Goal: Task Accomplishment & Management: Manage account settings

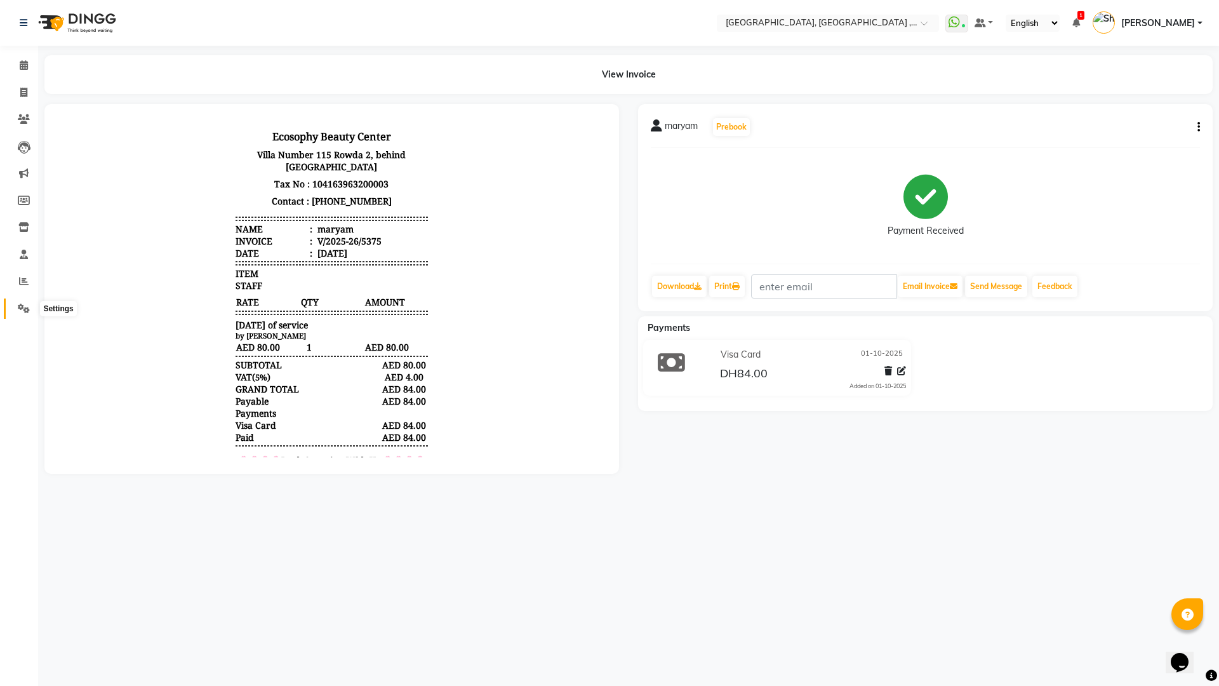
click at [15, 305] on span at bounding box center [24, 309] width 22 height 15
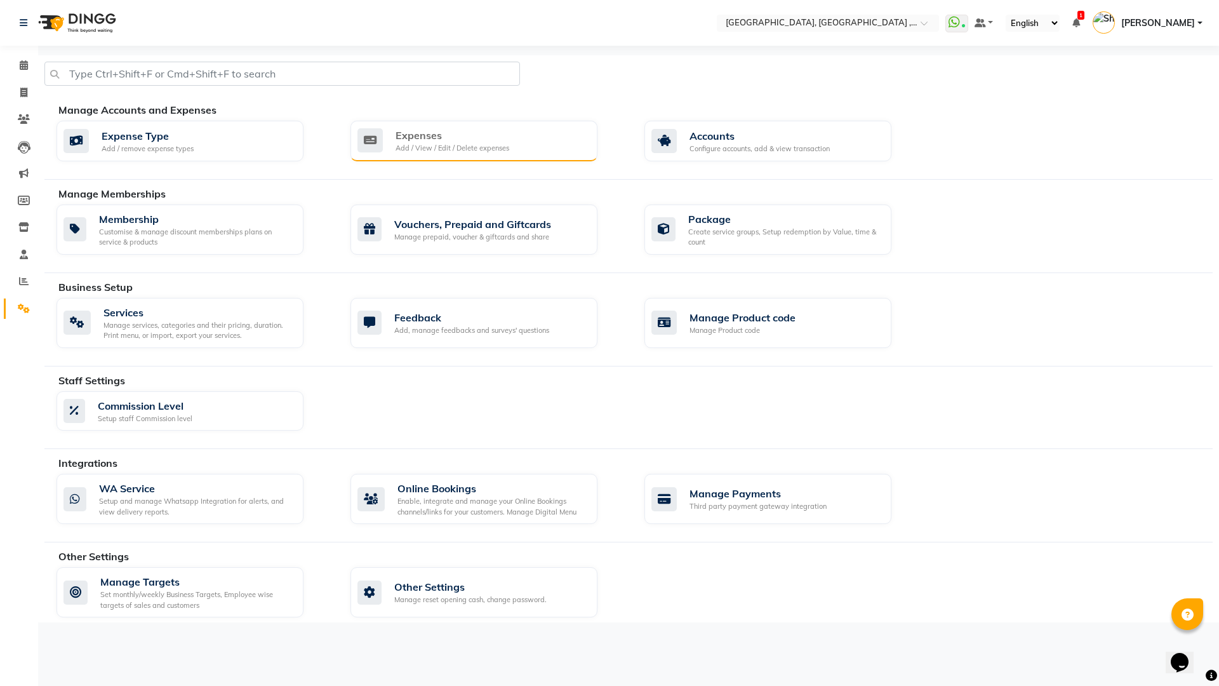
click at [461, 145] on div "Add / View / Edit / Delete expenses" at bounding box center [452, 148] width 114 height 11
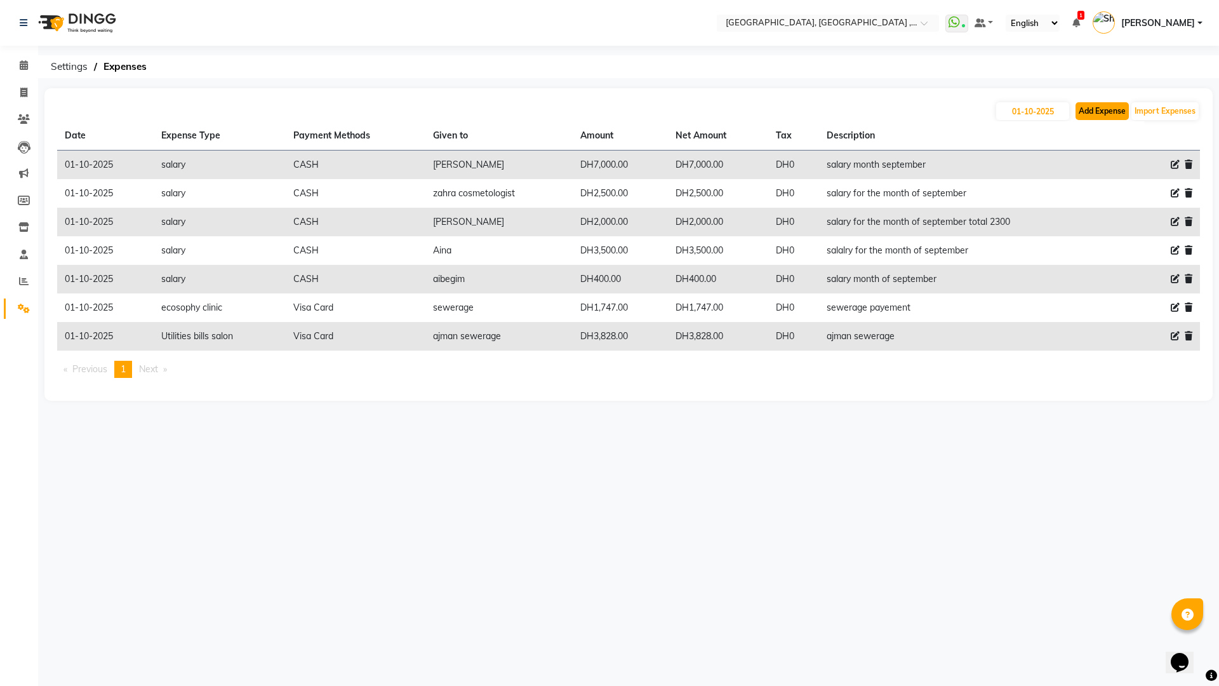
click at [1116, 111] on button "Add Expense" at bounding box center [1101, 111] width 53 height 18
select select "1"
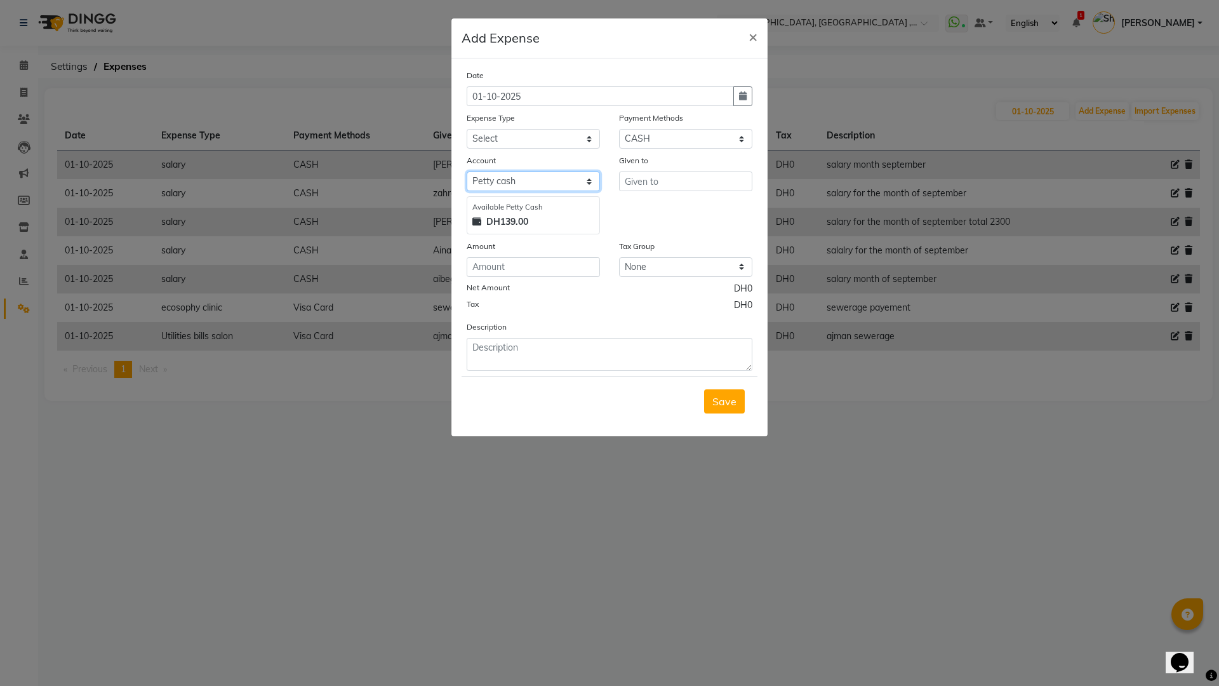
click at [590, 180] on select "Select Petty cash wallet liliya" at bounding box center [533, 181] width 133 height 20
select select "8416"
click at [467, 171] on select "Select Petty cash wallet liliya" at bounding box center [533, 181] width 133 height 20
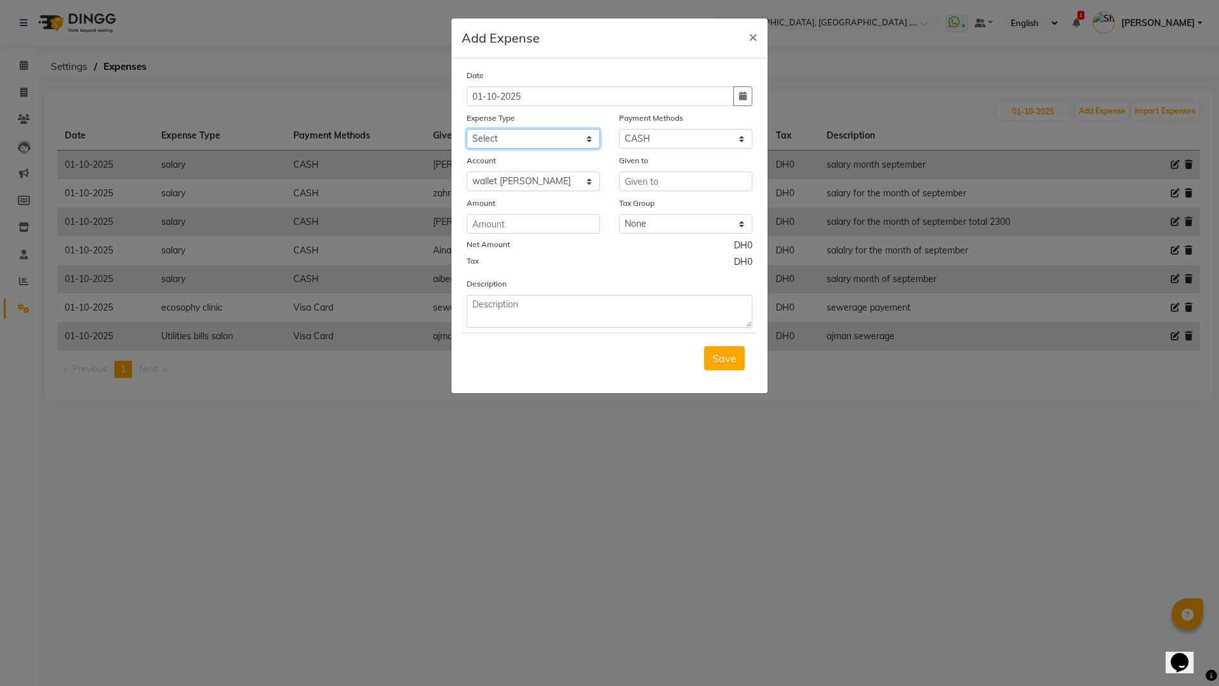
click at [585, 131] on select "Select Advance Salary comission insentive bonus dogs ecosophy clinic ecosophy c…" at bounding box center [533, 139] width 133 height 20
select select "6344"
click at [467, 129] on select "Select Advance Salary comission insentive bonus dogs ecosophy clinic ecosophy c…" at bounding box center [533, 139] width 133 height 20
click at [546, 230] on input "number" at bounding box center [533, 224] width 133 height 20
type input "210"
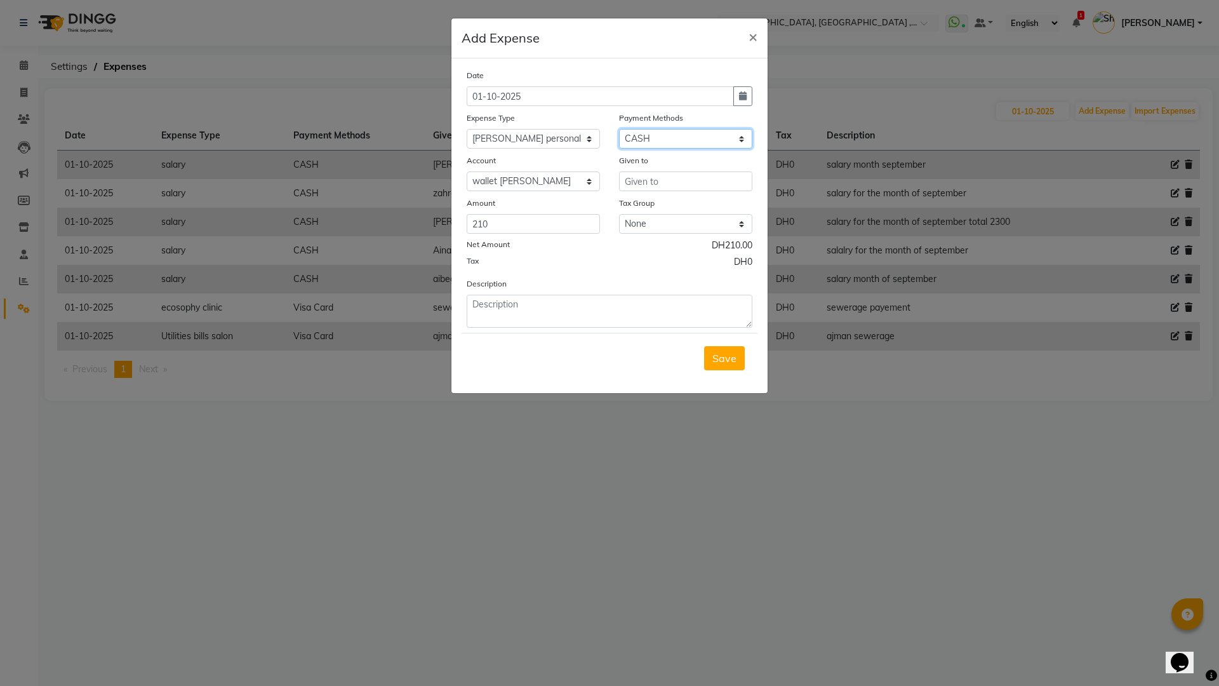
click at [738, 140] on select "Select Master Card CASH Visa Card ONLINE Wallet" at bounding box center [685, 139] width 133 height 20
select select "19"
click at [619, 129] on select "Select Master Card CASH Visa Card ONLINE Wallet" at bounding box center [685, 139] width 133 height 20
click at [654, 184] on input "text" at bounding box center [685, 181] width 133 height 20
type input "ukraine"
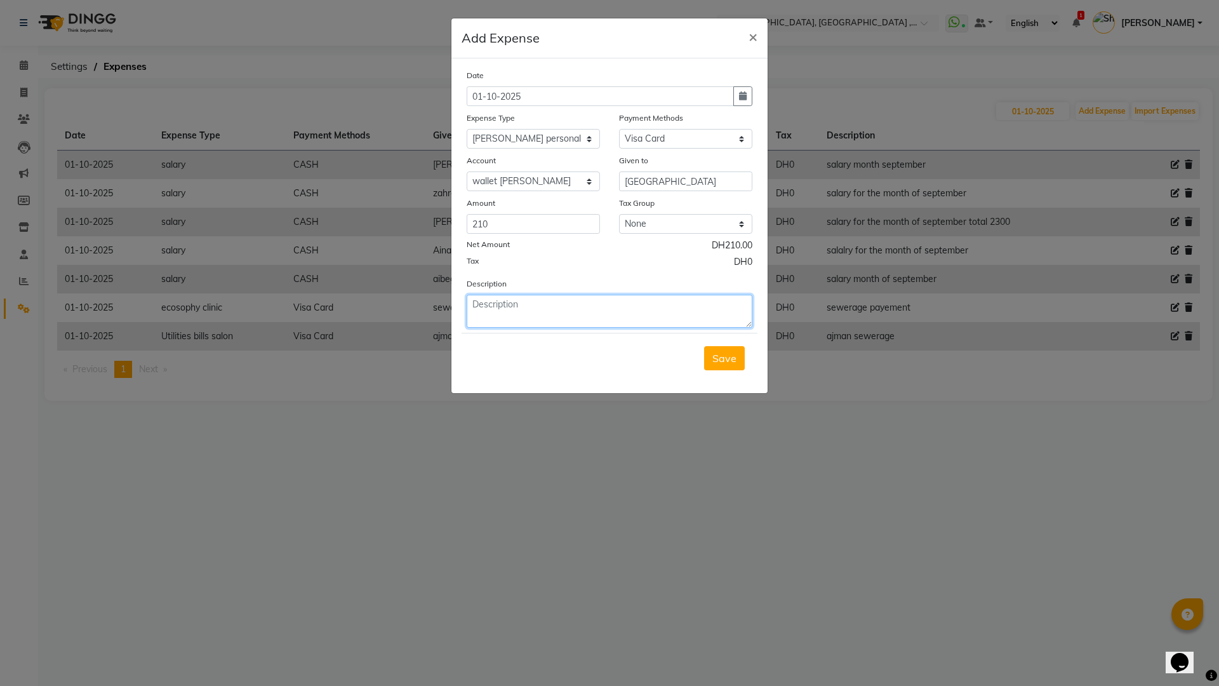
click at [597, 322] on textarea at bounding box center [610, 311] width 286 height 33
type textarea "paysend throw fab"
click at [588, 183] on select "Select wallet liliya" at bounding box center [533, 181] width 133 height 20
select select
click at [467, 171] on select "Select wallet liliya" at bounding box center [533, 181] width 133 height 20
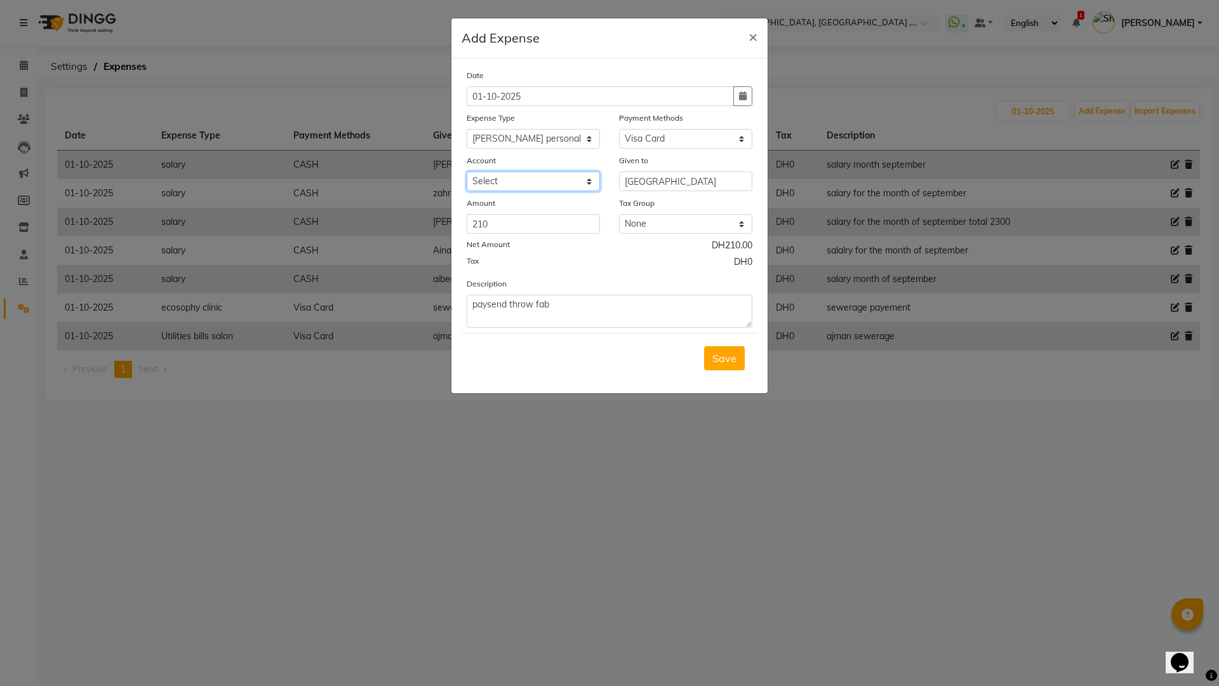
click at [585, 176] on select "Select wallet liliya" at bounding box center [533, 181] width 133 height 20
click at [755, 42] on span "×" at bounding box center [752, 36] width 9 height 19
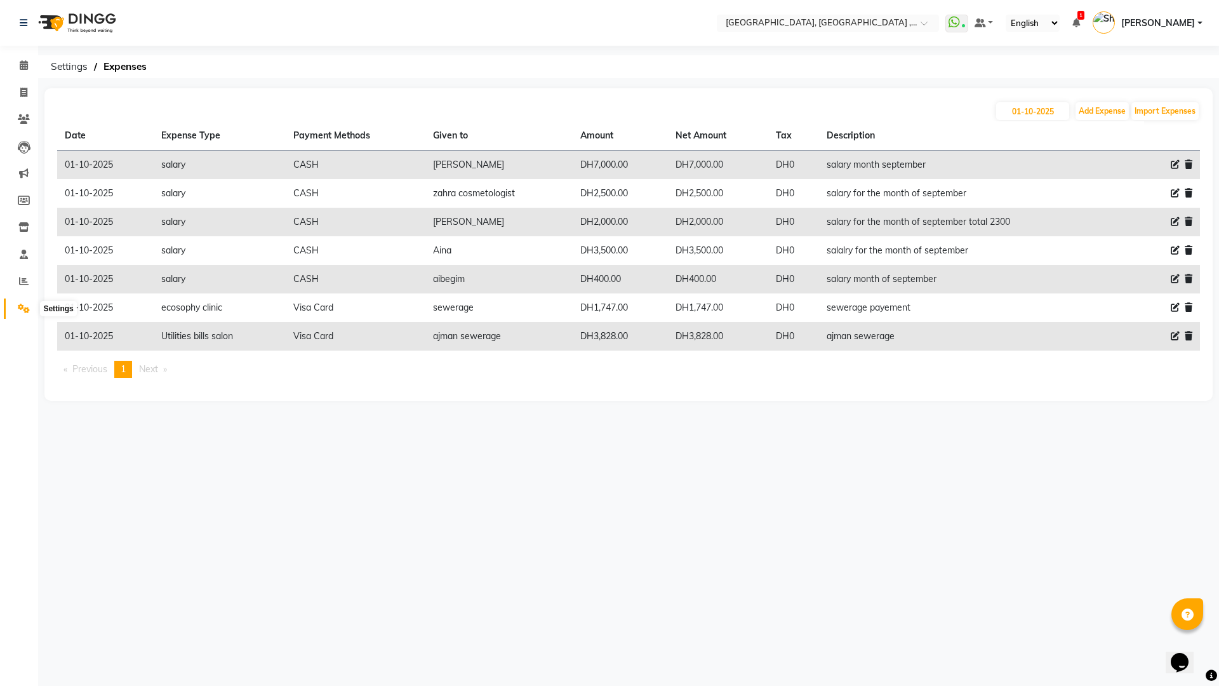
click at [15, 311] on span at bounding box center [24, 309] width 22 height 15
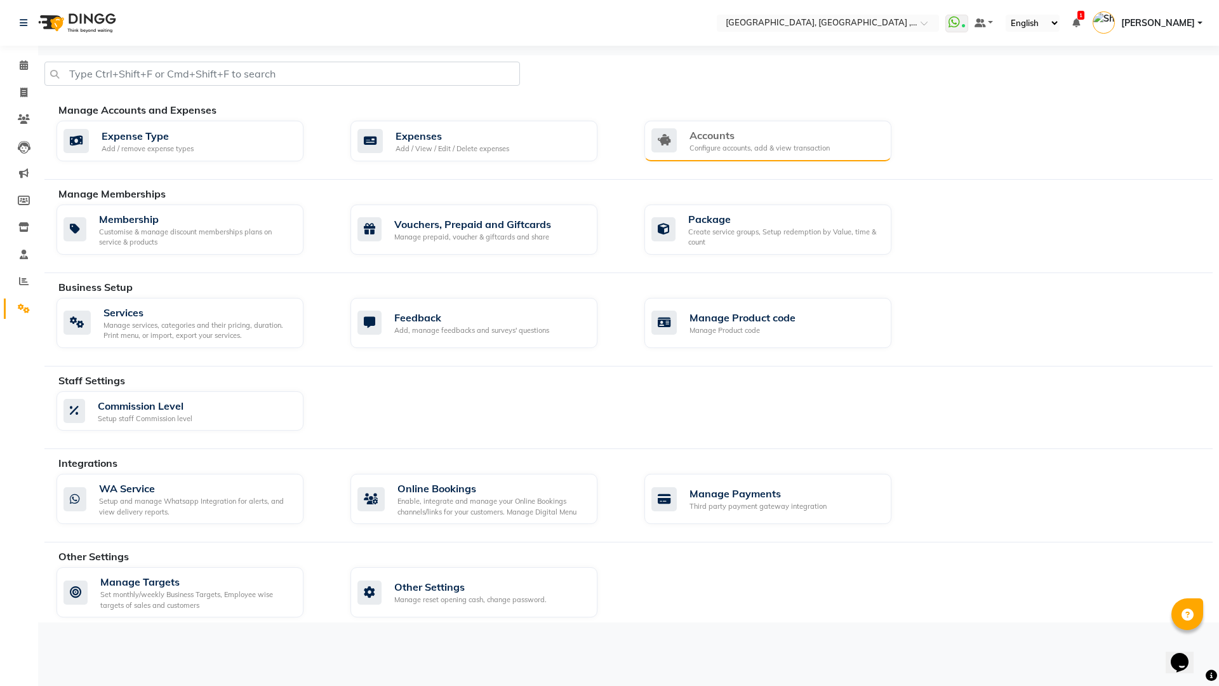
click at [780, 133] on div "Accounts" at bounding box center [759, 135] width 140 height 15
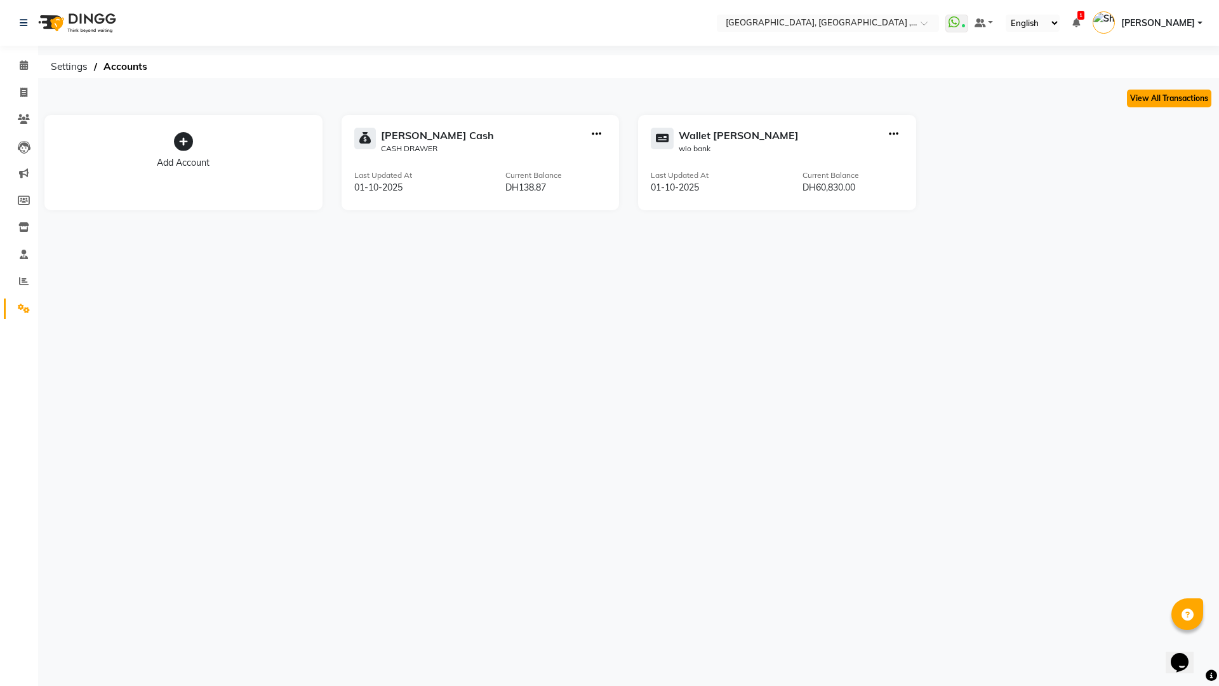
click at [1159, 100] on button "View All Transactions" at bounding box center [1169, 99] width 84 height 18
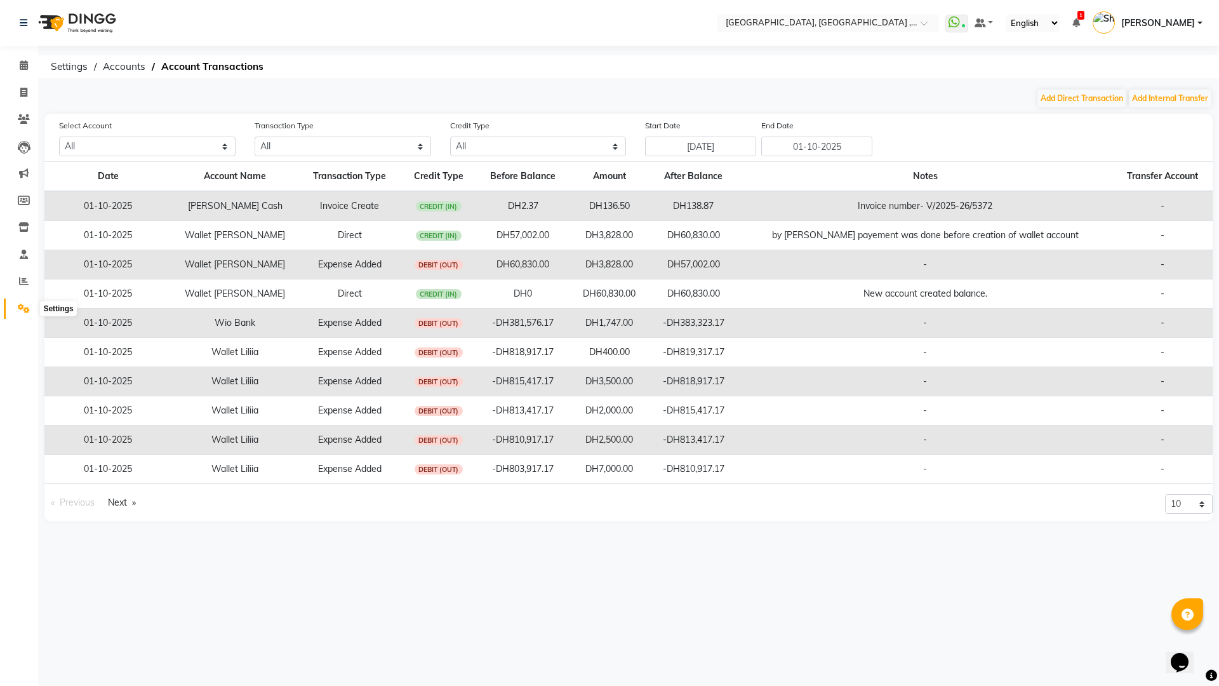
click at [27, 303] on icon at bounding box center [24, 308] width 12 height 10
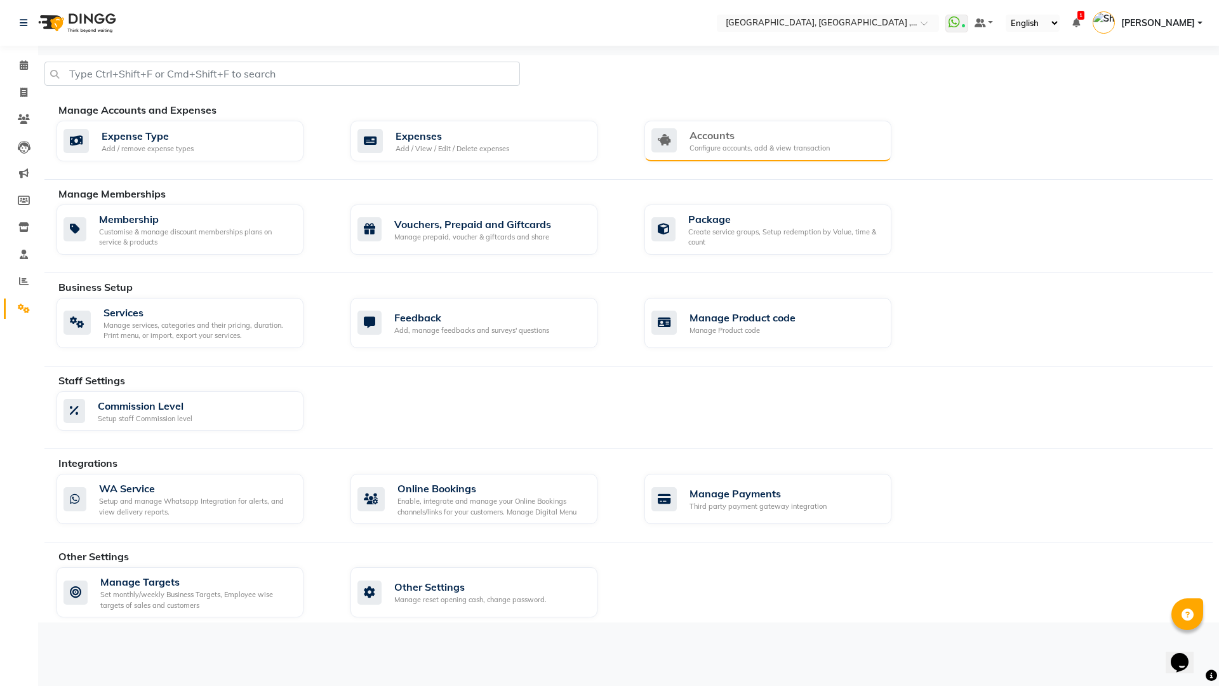
click at [769, 148] on div "Configure accounts, add & view transaction" at bounding box center [759, 148] width 140 height 11
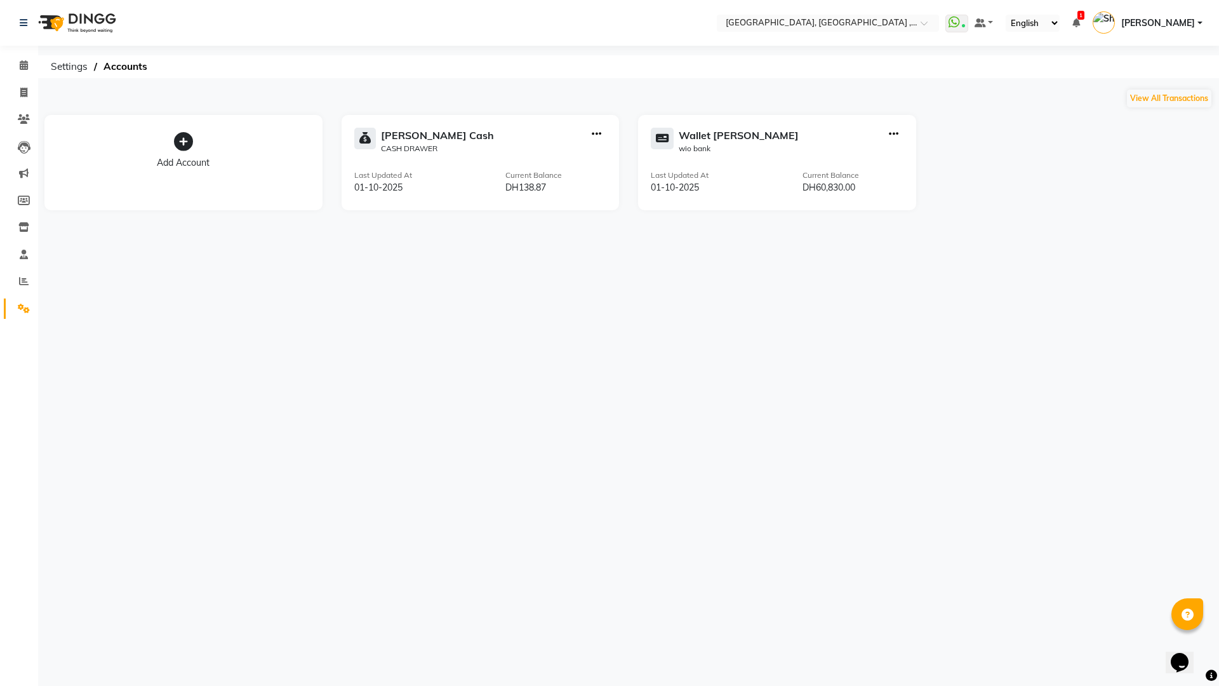
click at [182, 138] on icon at bounding box center [183, 141] width 19 height 19
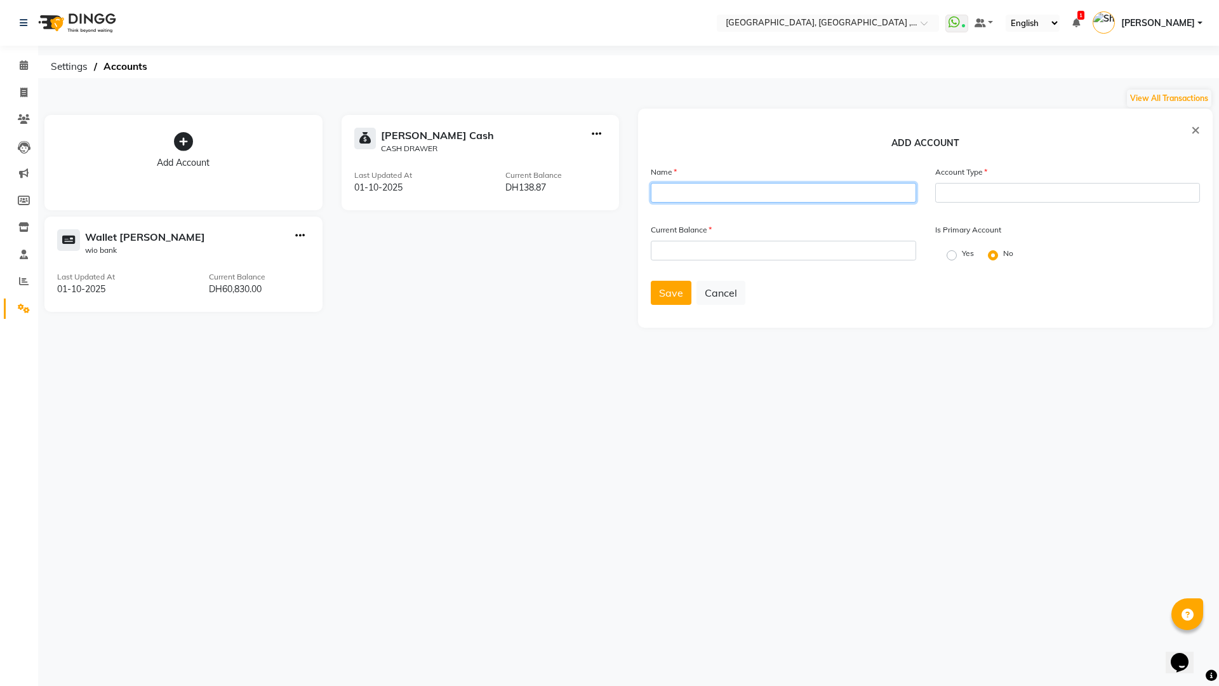
click at [713, 194] on input "text" at bounding box center [783, 193] width 265 height 20
type input "fab"
click at [771, 253] on input "number" at bounding box center [783, 251] width 265 height 20
type input "2301"
click at [1003, 186] on input "text" at bounding box center [1067, 193] width 265 height 20
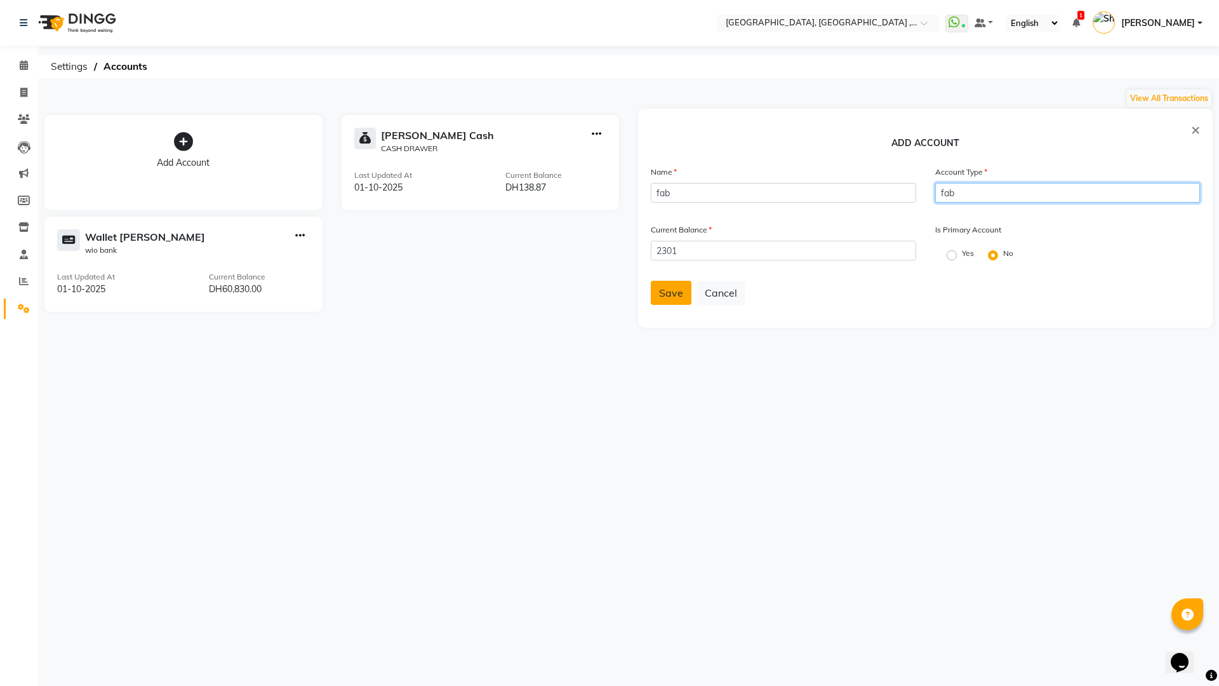
type input "fab"
click at [668, 293] on span "Save" at bounding box center [671, 292] width 24 height 13
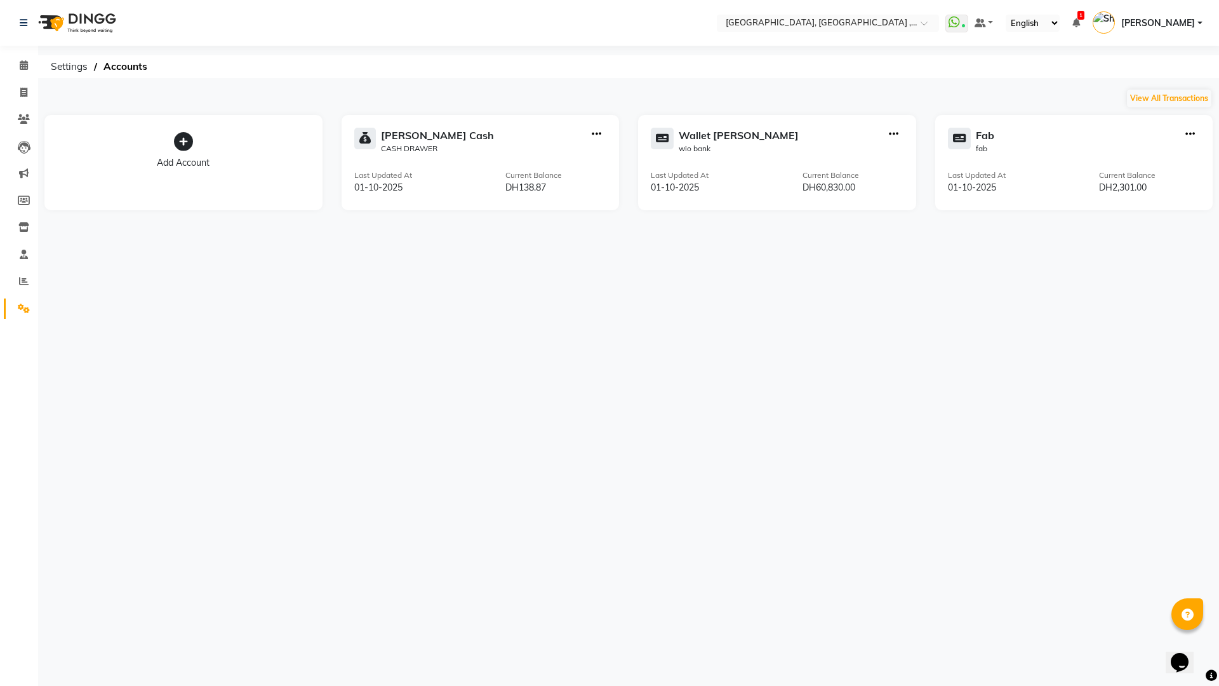
click at [892, 134] on icon "button" at bounding box center [894, 134] width 10 height 1
click at [872, 44] on div "Edit Account" at bounding box center [893, 43] width 67 height 13
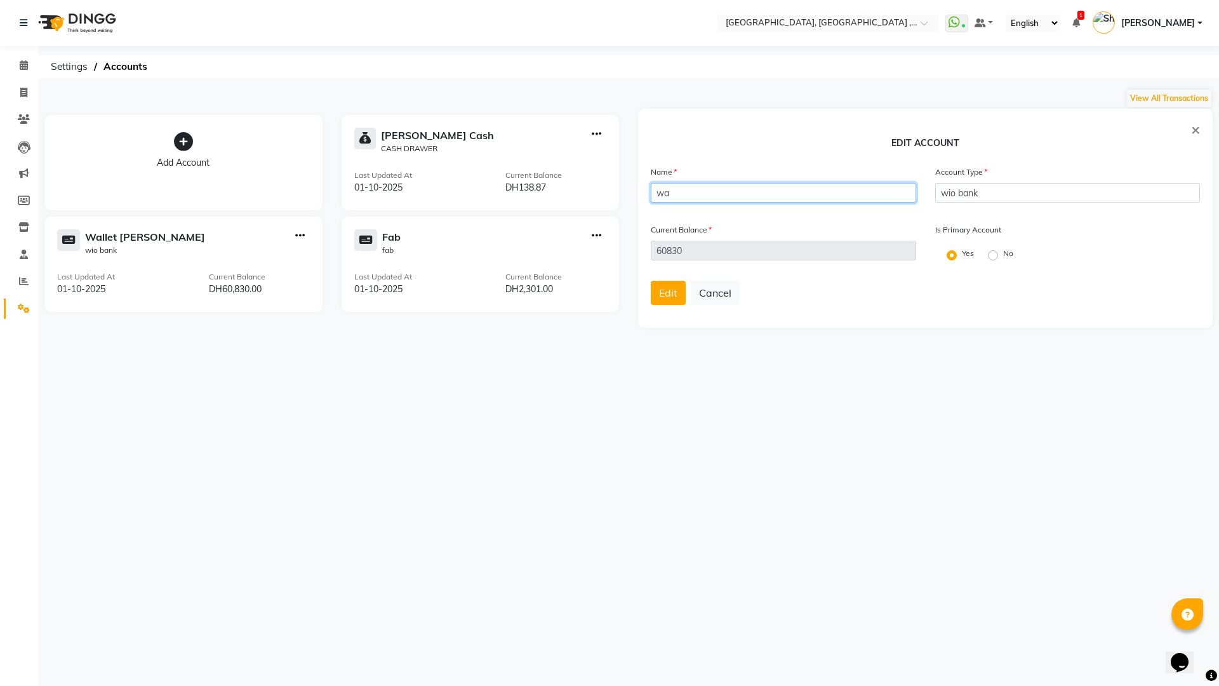
type input "w"
type input "wio"
click at [665, 289] on span "Edit" at bounding box center [668, 292] width 18 height 13
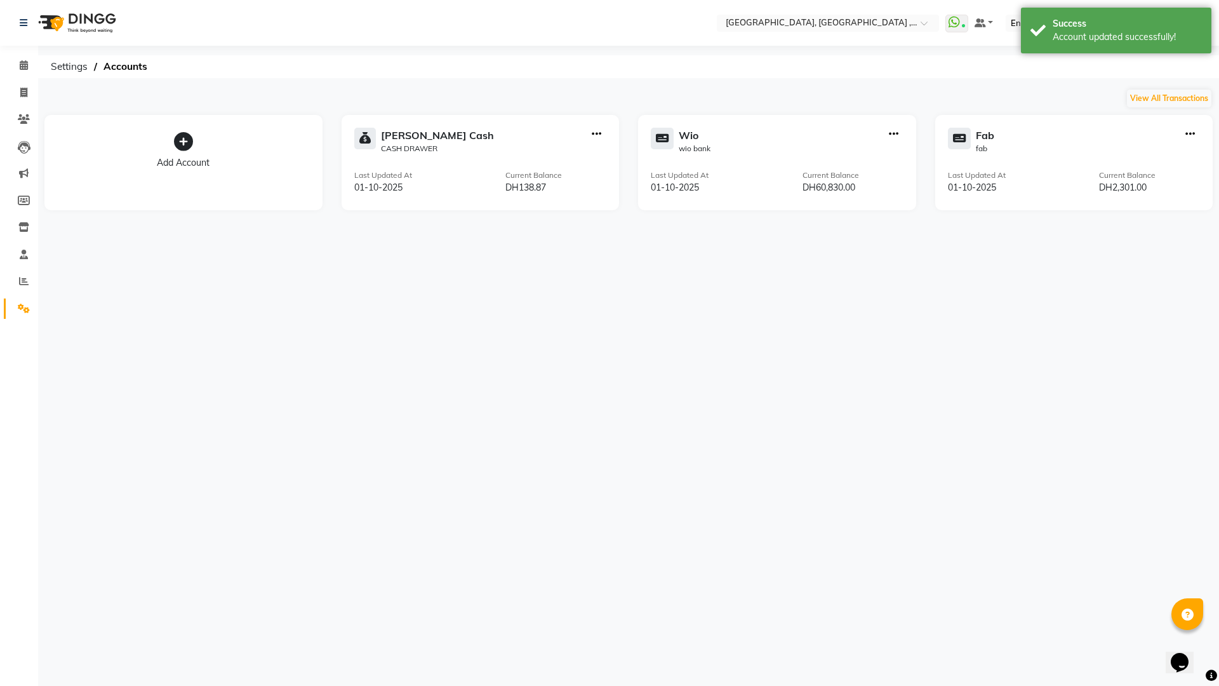
click at [177, 150] on icon at bounding box center [183, 141] width 19 height 19
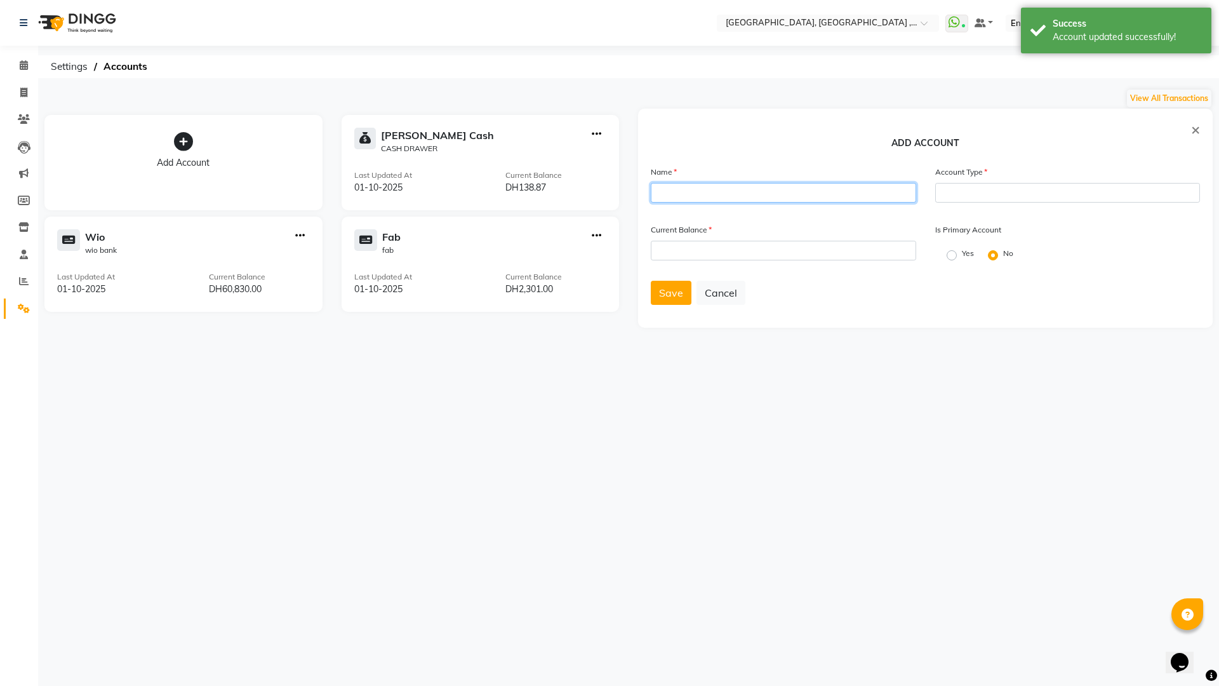
click at [661, 202] on input "text" at bounding box center [783, 193] width 265 height 20
type input "wallet liliya"
click at [660, 299] on button "Save" at bounding box center [671, 293] width 41 height 24
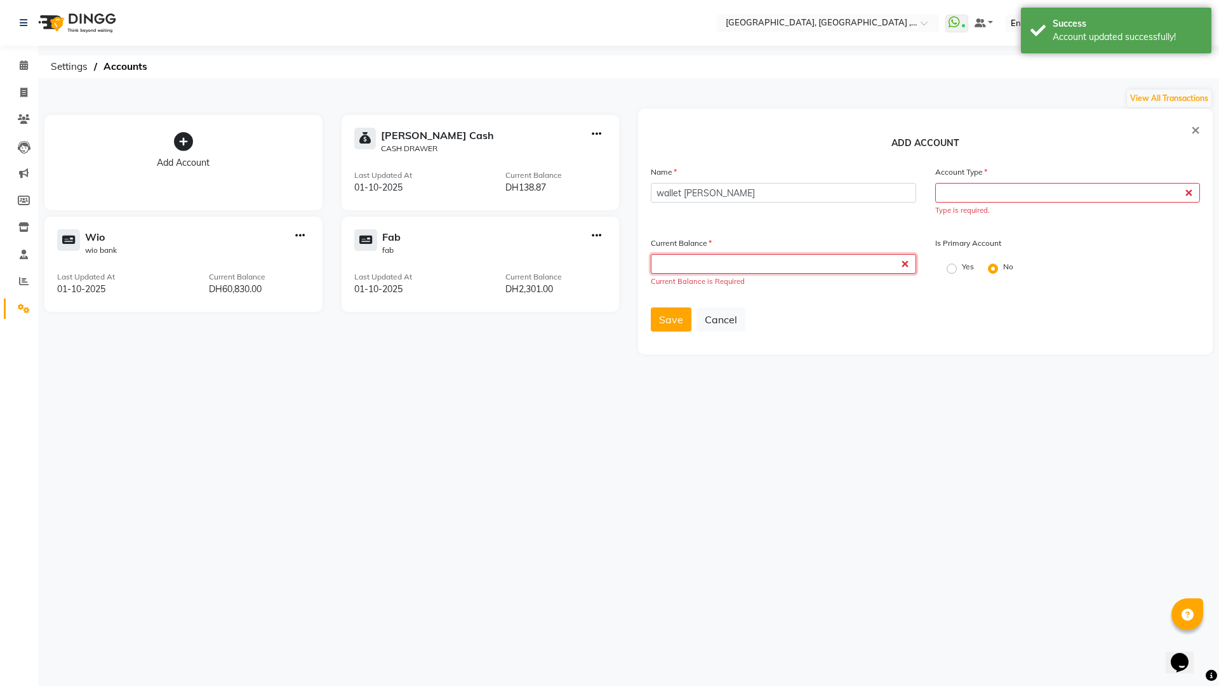
click at [700, 265] on input "number" at bounding box center [783, 264] width 265 height 20
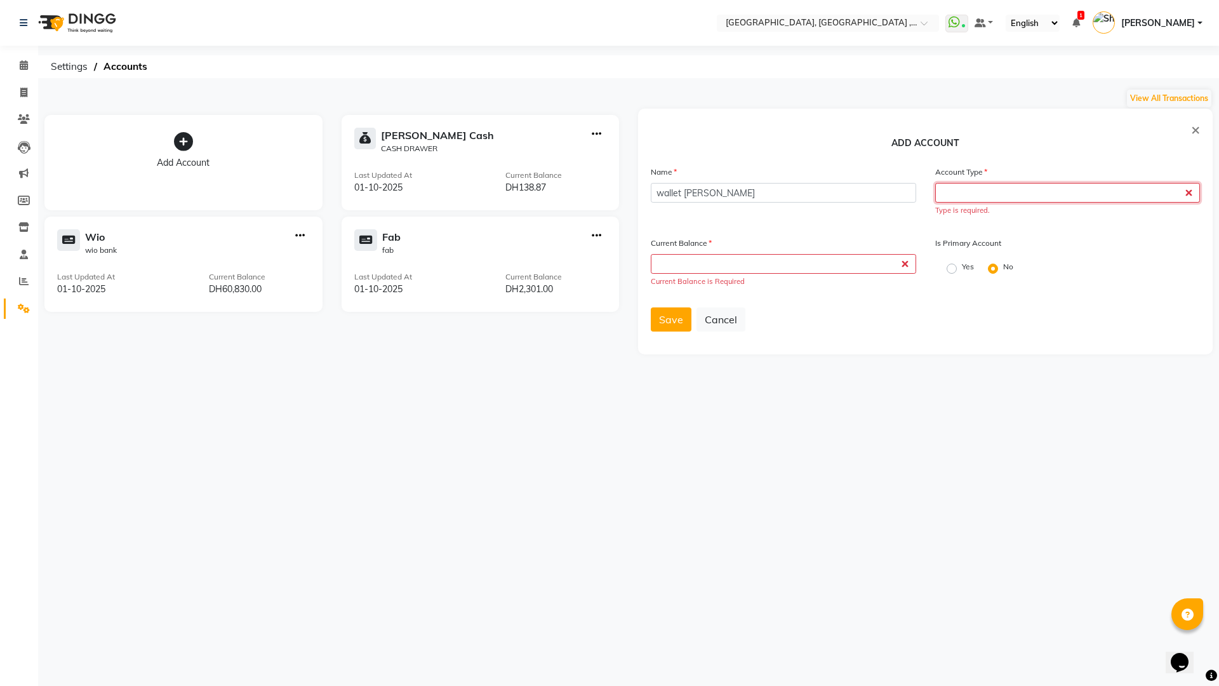
click at [1190, 196] on input "text" at bounding box center [1067, 193] width 265 height 20
click at [1136, 286] on div "Is Primary Account Yes No" at bounding box center [1067, 266] width 284 height 61
click at [908, 271] on input "number" at bounding box center [783, 264] width 265 height 20
click at [898, 263] on input "number" at bounding box center [783, 264] width 265 height 20
click at [717, 319] on button "Cancel" at bounding box center [720, 319] width 49 height 24
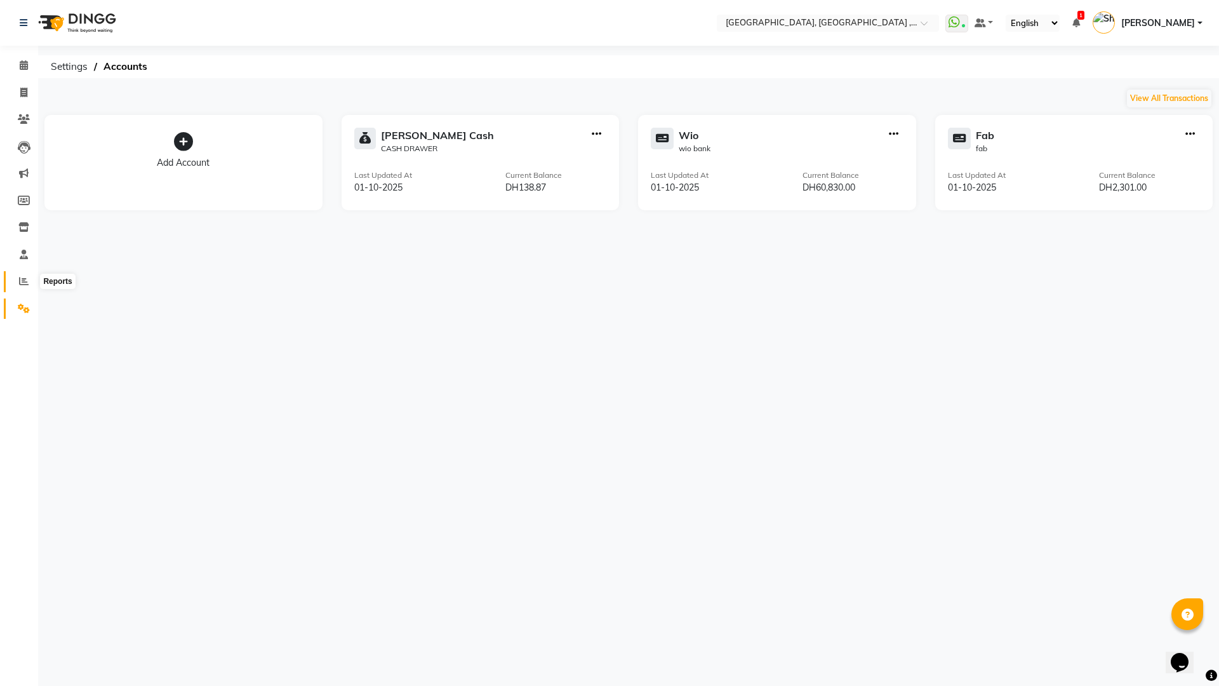
click at [18, 283] on span at bounding box center [24, 281] width 22 height 15
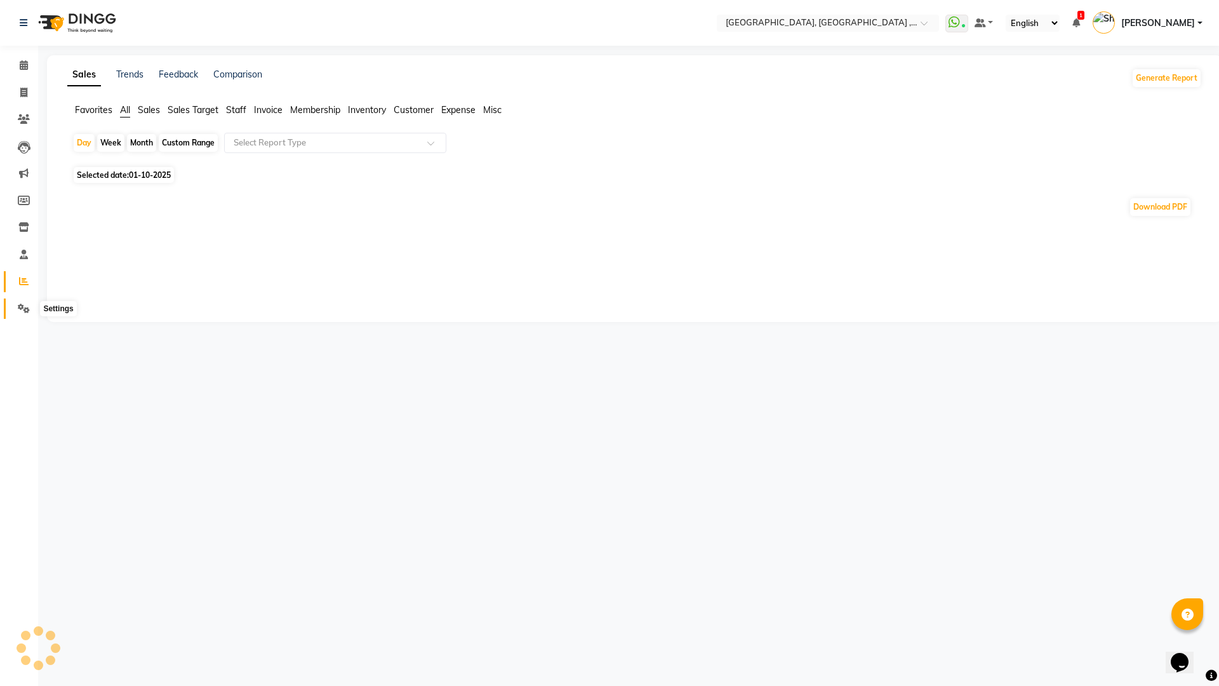
click at [22, 307] on icon at bounding box center [24, 308] width 12 height 10
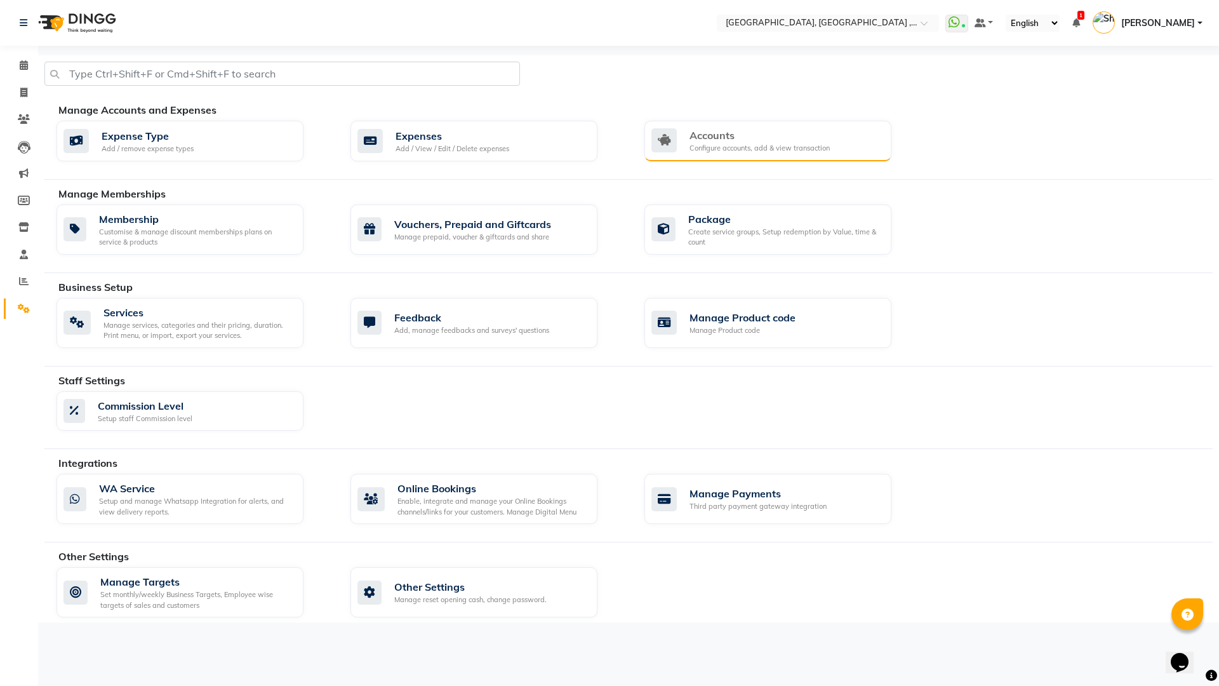
click at [778, 149] on div "Configure accounts, add & view transaction" at bounding box center [759, 148] width 140 height 11
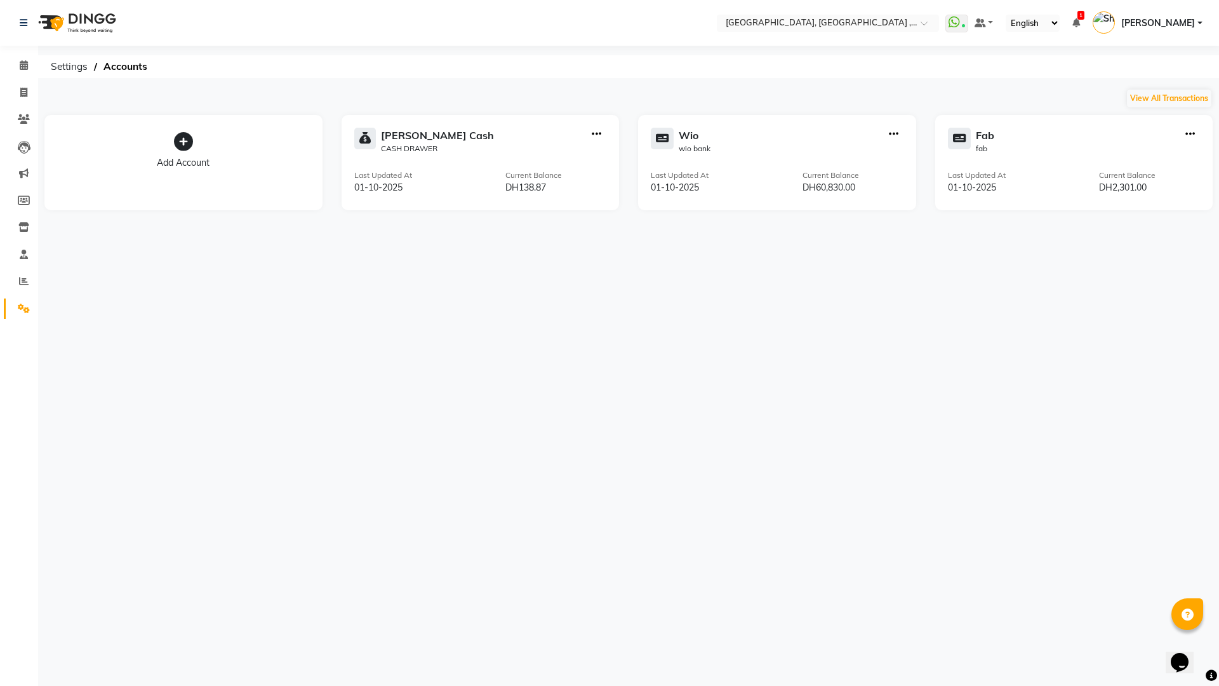
click at [891, 134] on icon "button" at bounding box center [894, 134] width 10 height 1
click at [873, 75] on div "Add Transaction" at bounding box center [893, 75] width 67 height 13
select select "direct"
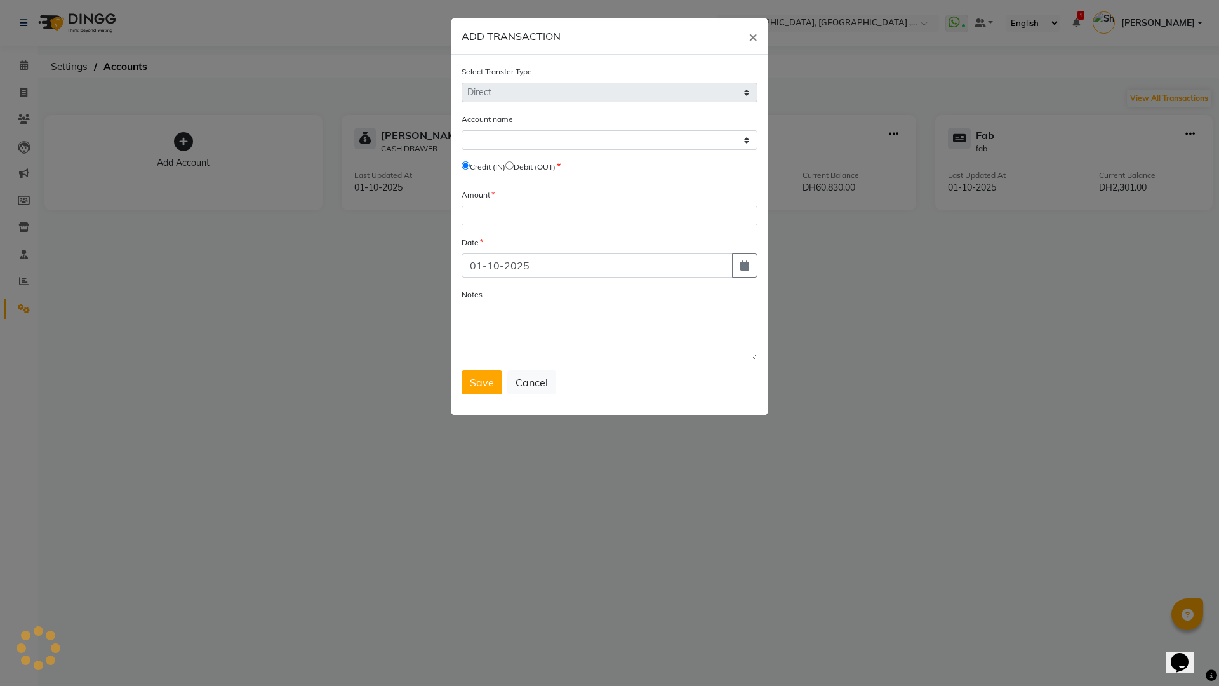
select select "8416"
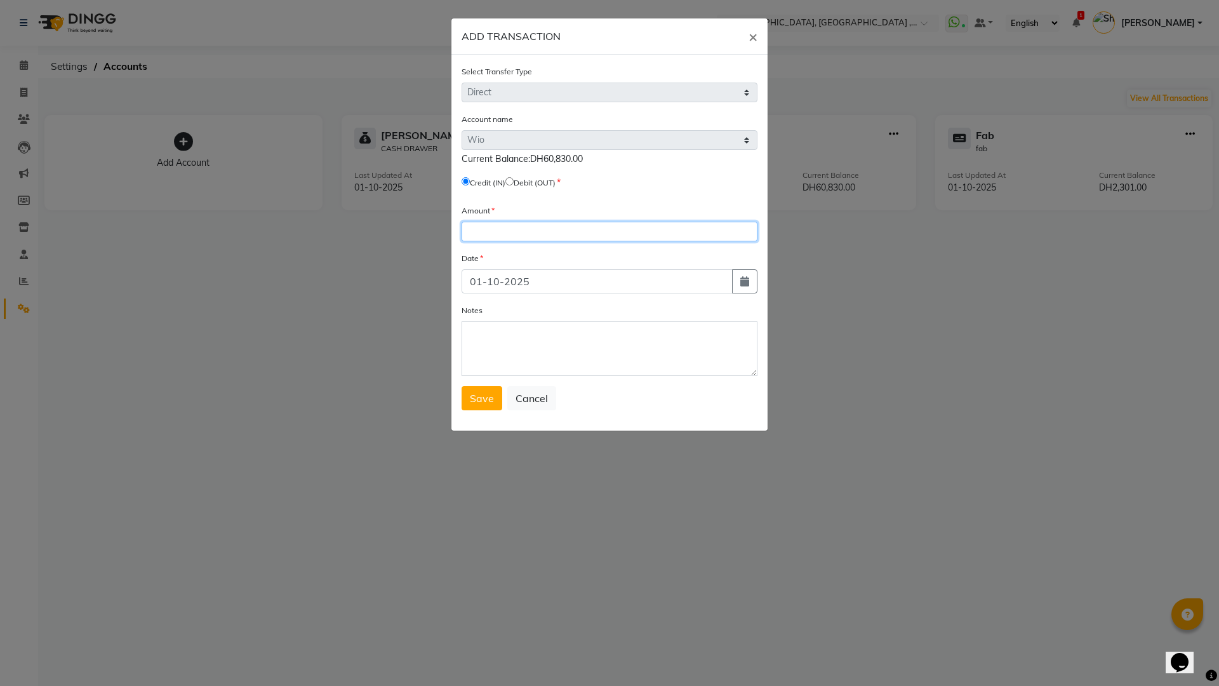
click at [503, 239] on input "number" at bounding box center [609, 232] width 296 height 20
type input "6075"
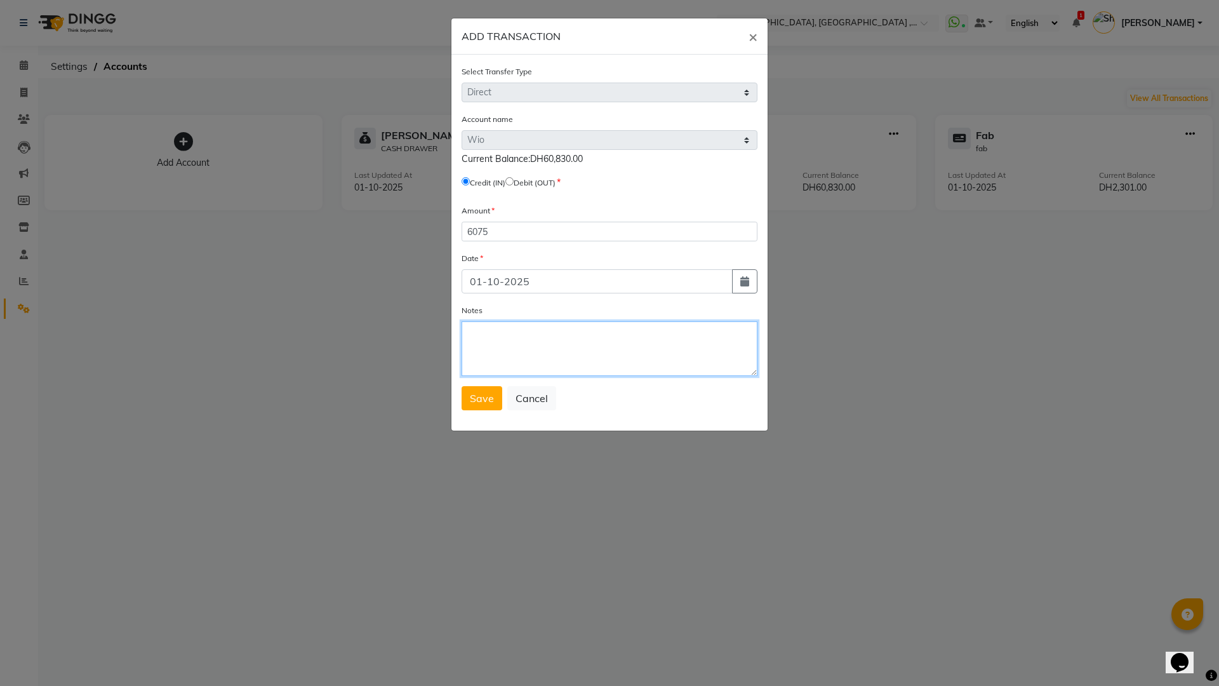
click at [522, 356] on textarea "Notes" at bounding box center [609, 348] width 296 height 55
type textarea "credit magnati"
click at [493, 397] on span "Save" at bounding box center [482, 398] width 24 height 13
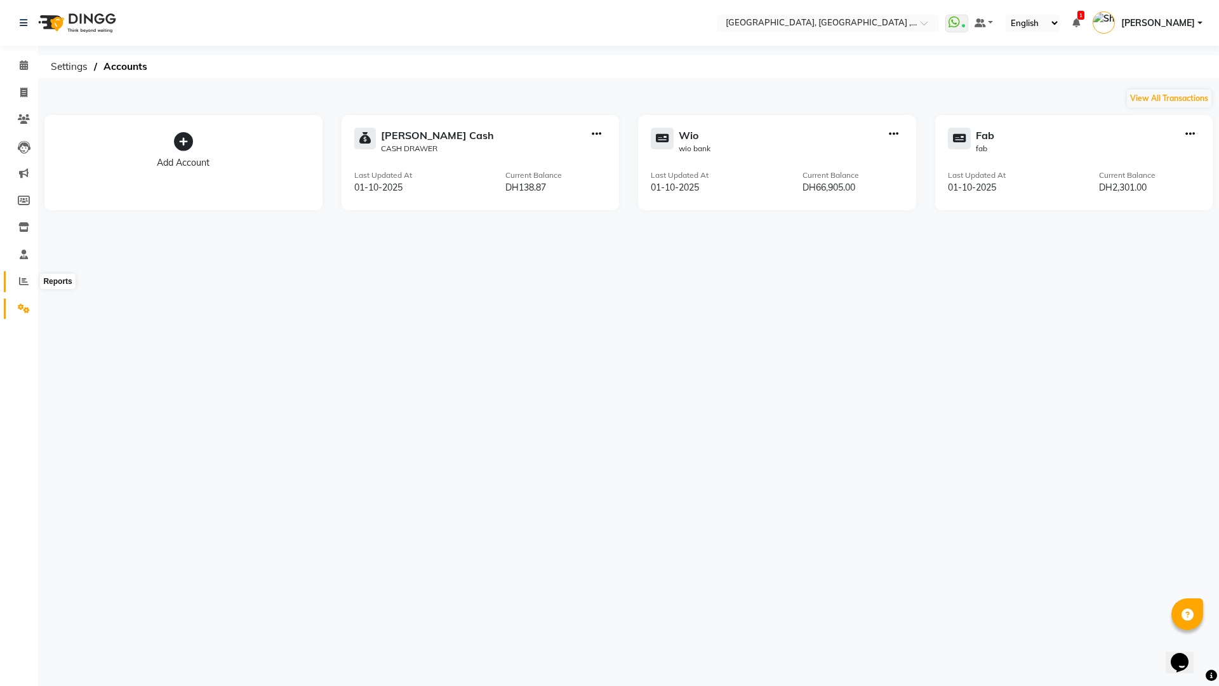
click at [22, 279] on icon at bounding box center [24, 281] width 10 height 10
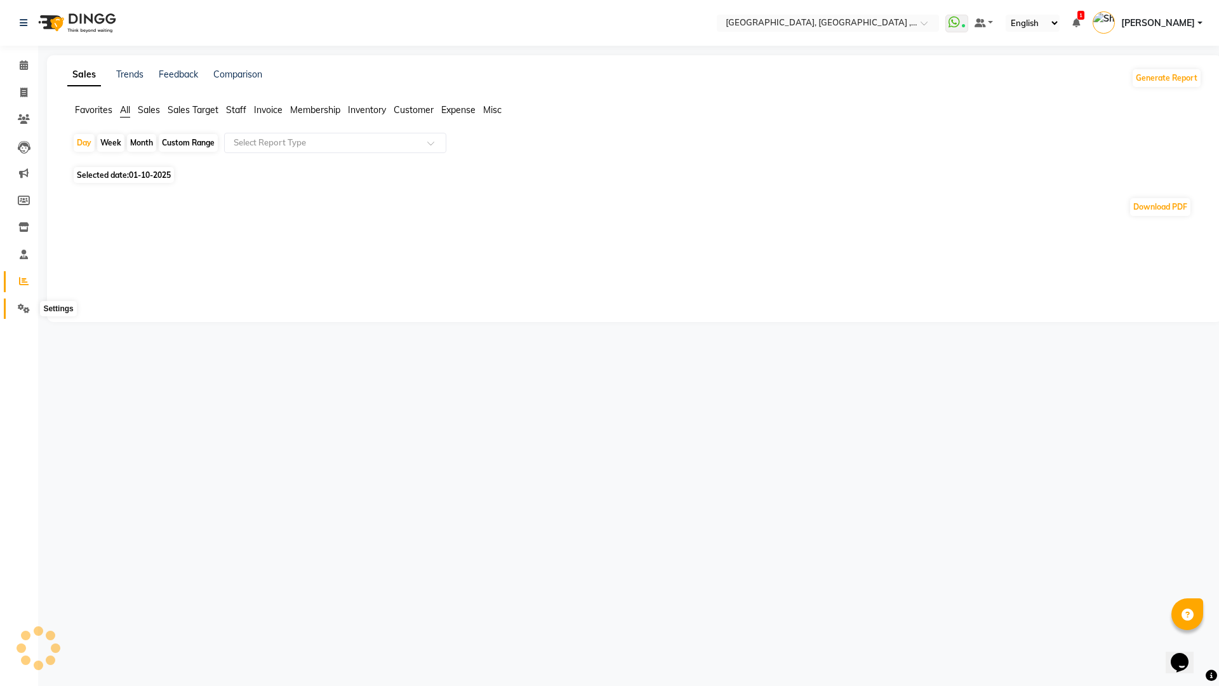
drag, startPoint x: 20, startPoint y: 301, endPoint x: 27, endPoint y: 307, distance: 9.0
click at [21, 300] on link "Settings" at bounding box center [19, 308] width 30 height 21
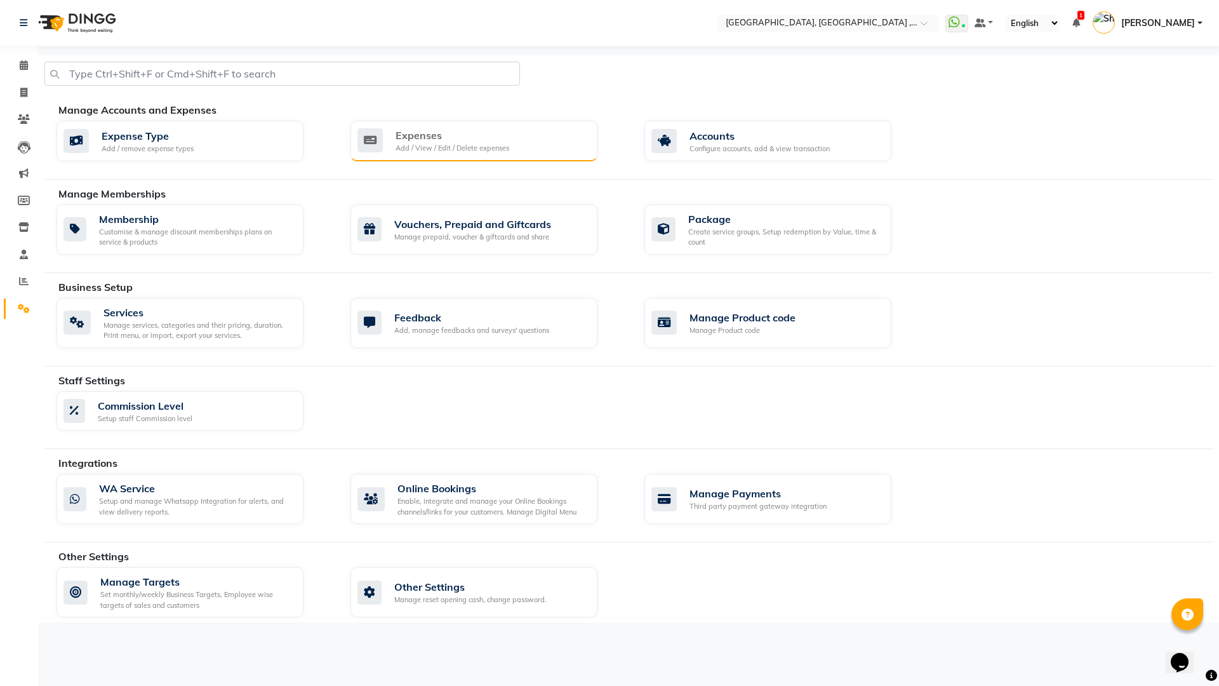
click at [508, 126] on div "Expenses Add / View / Edit / Delete expenses" at bounding box center [473, 141] width 247 height 41
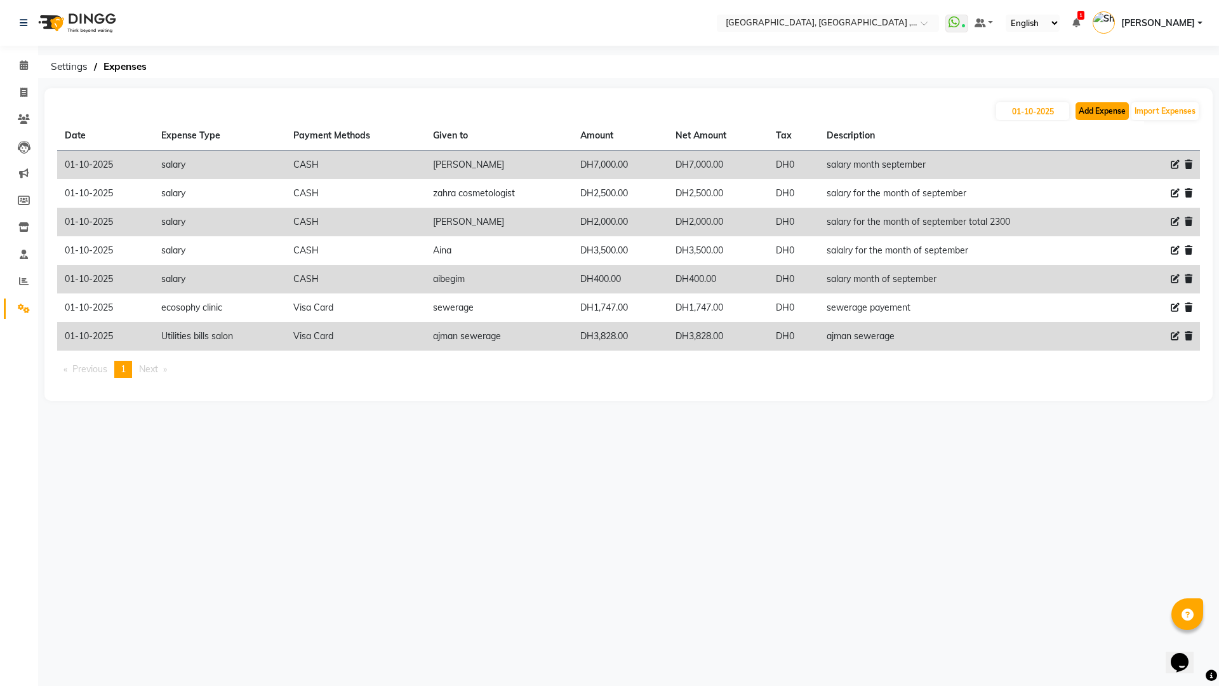
click at [1103, 110] on button "Add Expense" at bounding box center [1101, 111] width 53 height 18
select select "1"
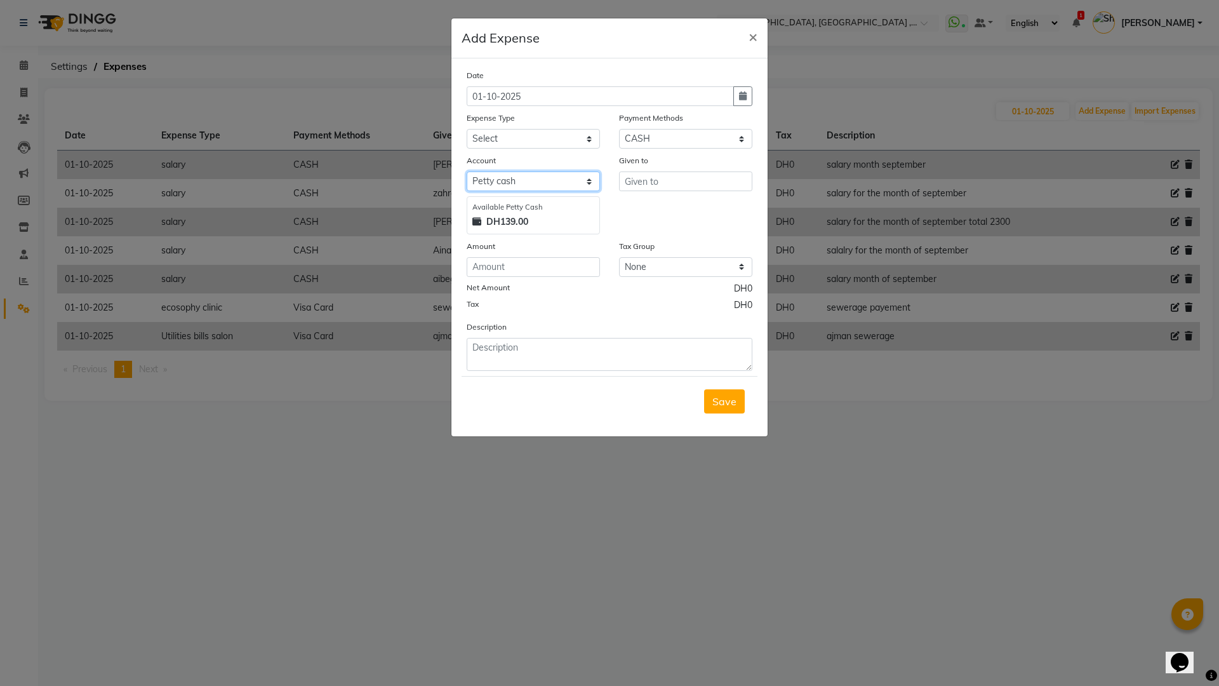
click at [589, 172] on select "Select Petty cash wio fab" at bounding box center [533, 181] width 133 height 20
select select "8424"
click at [467, 171] on select "Select Petty cash wio fab" at bounding box center [533, 181] width 133 height 20
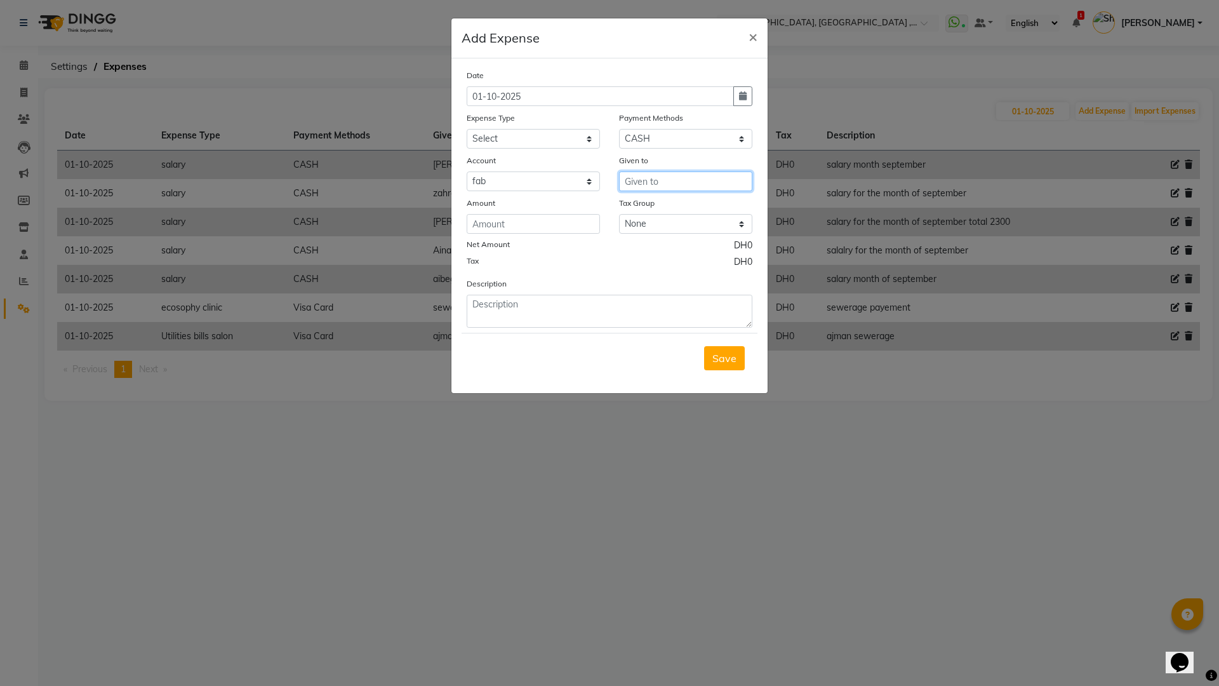
click at [670, 182] on input "text" at bounding box center [685, 181] width 133 height 20
type input "pelageya ukraine"
click at [743, 133] on select "Select Master Card CASH Visa Card ONLINE Wallet" at bounding box center [685, 139] width 133 height 20
select select "19"
click at [619, 129] on select "Select Master Card CASH Visa Card ONLINE Wallet" at bounding box center [685, 139] width 133 height 20
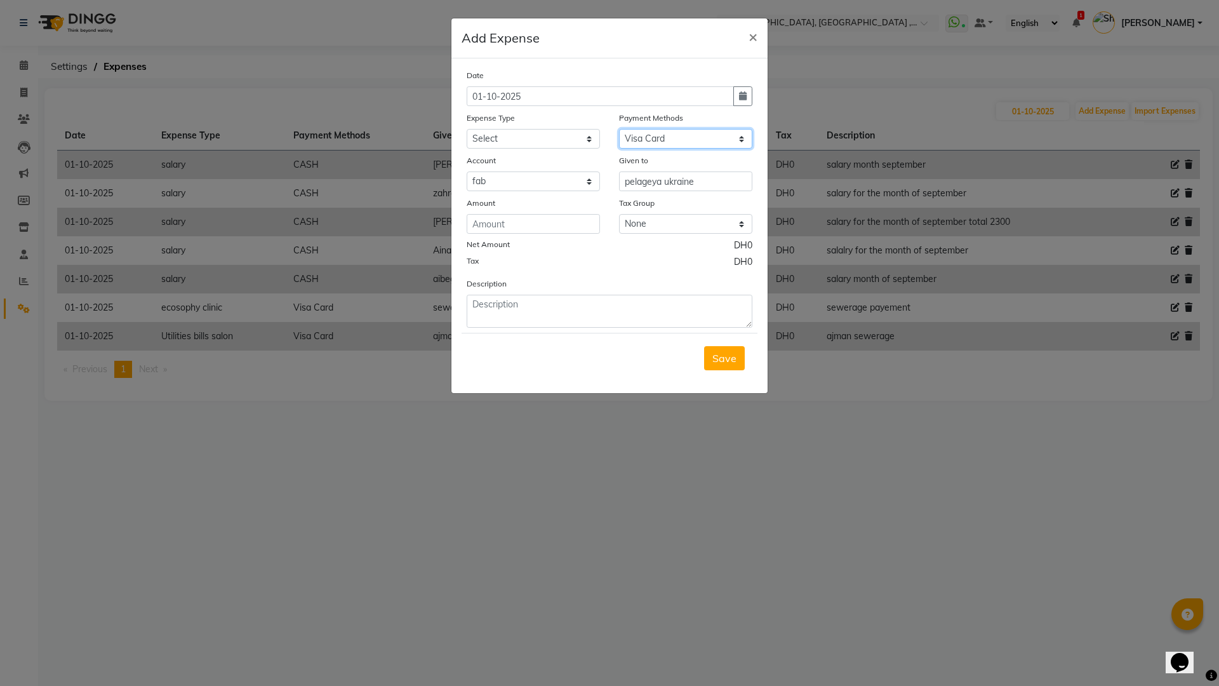
select select "8416"
click at [566, 312] on textarea at bounding box center [610, 311] width 286 height 33
type textarea "paysend"
click at [503, 222] on input "number" at bounding box center [533, 224] width 133 height 20
type input "210"
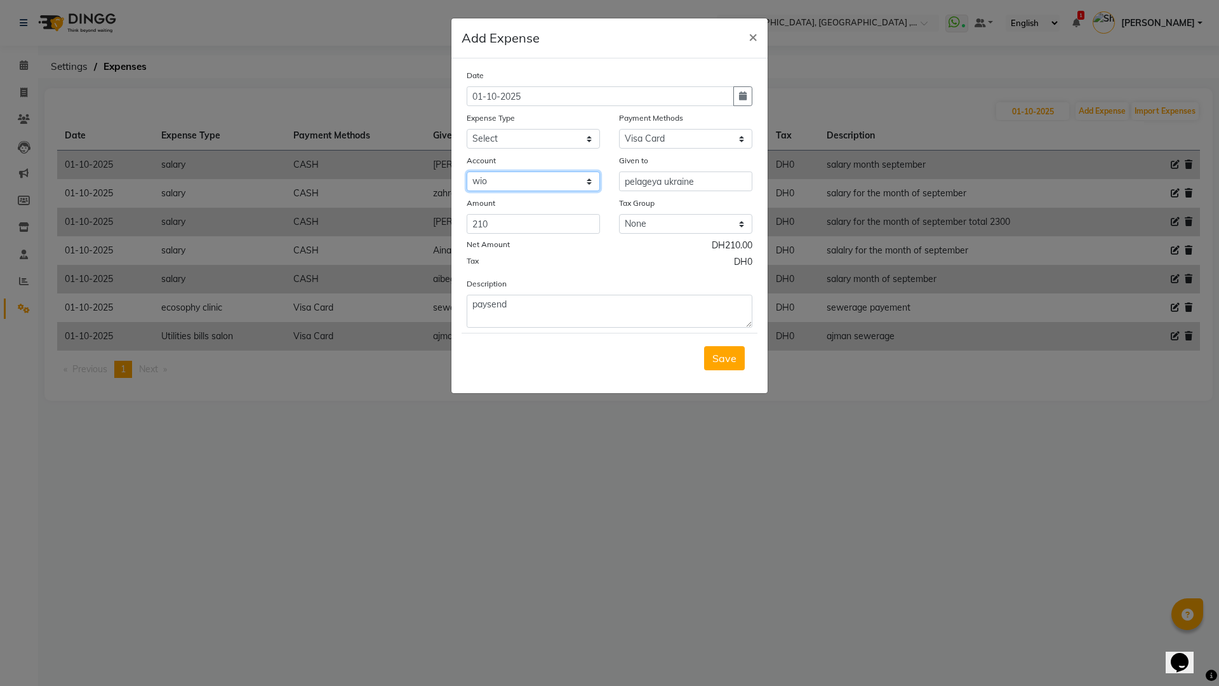
click at [590, 179] on select "Select wio fab" at bounding box center [533, 181] width 133 height 20
select select "8424"
click at [467, 171] on select "Select wio fab" at bounding box center [533, 181] width 133 height 20
click at [722, 360] on span "Save" at bounding box center [724, 358] width 24 height 13
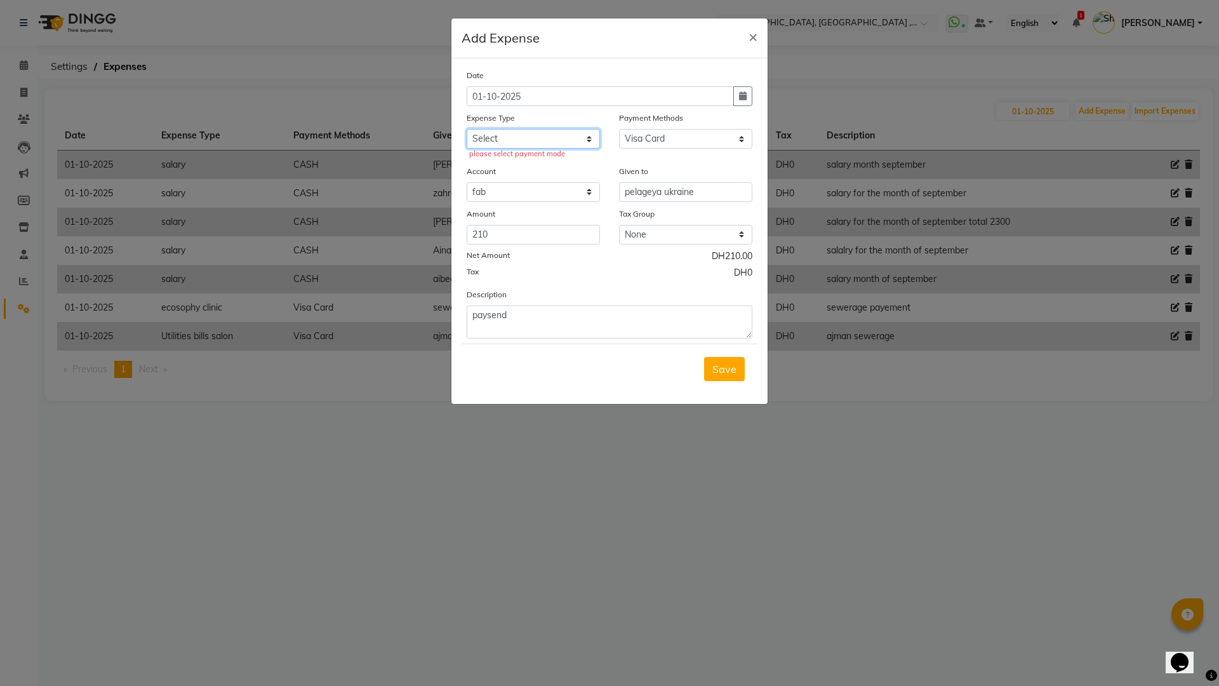
click at [592, 138] on select "Select Advance Salary comission insentive bonus dogs ecosophy clinic ecosophy c…" at bounding box center [533, 139] width 133 height 20
select select "6344"
click at [467, 129] on select "Select Advance Salary comission insentive bonus dogs ecosophy clinic ecosophy c…" at bounding box center [533, 139] width 133 height 20
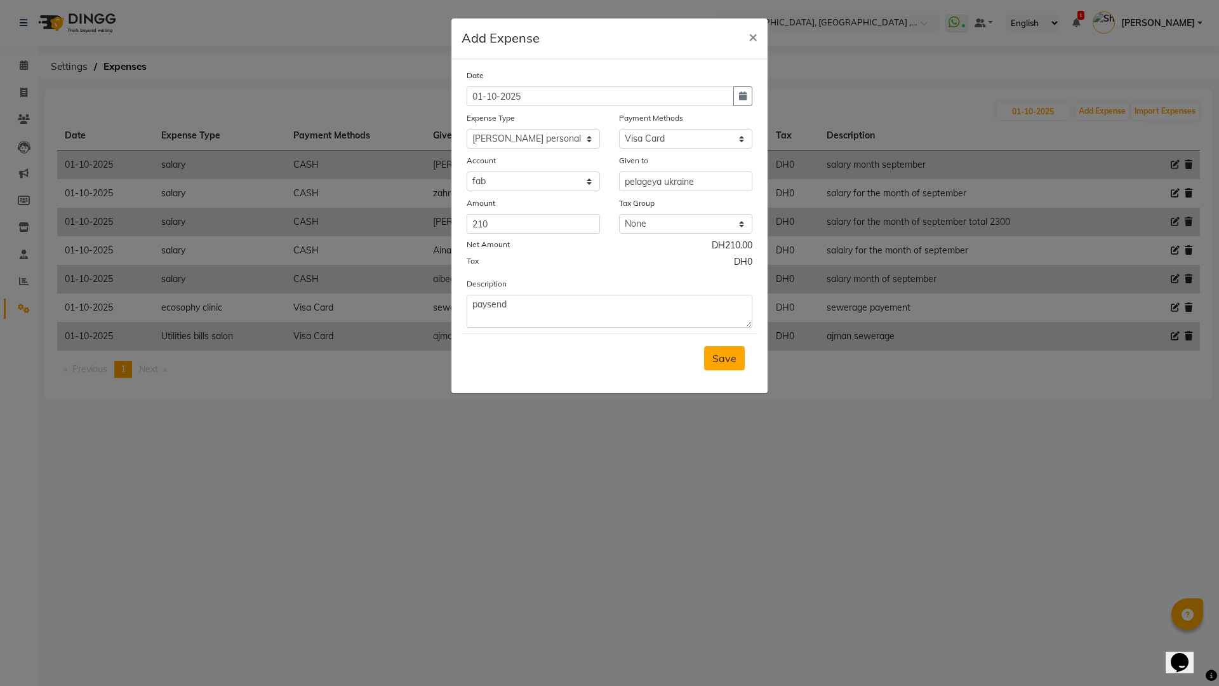
click at [712, 357] on button "Save" at bounding box center [724, 358] width 41 height 24
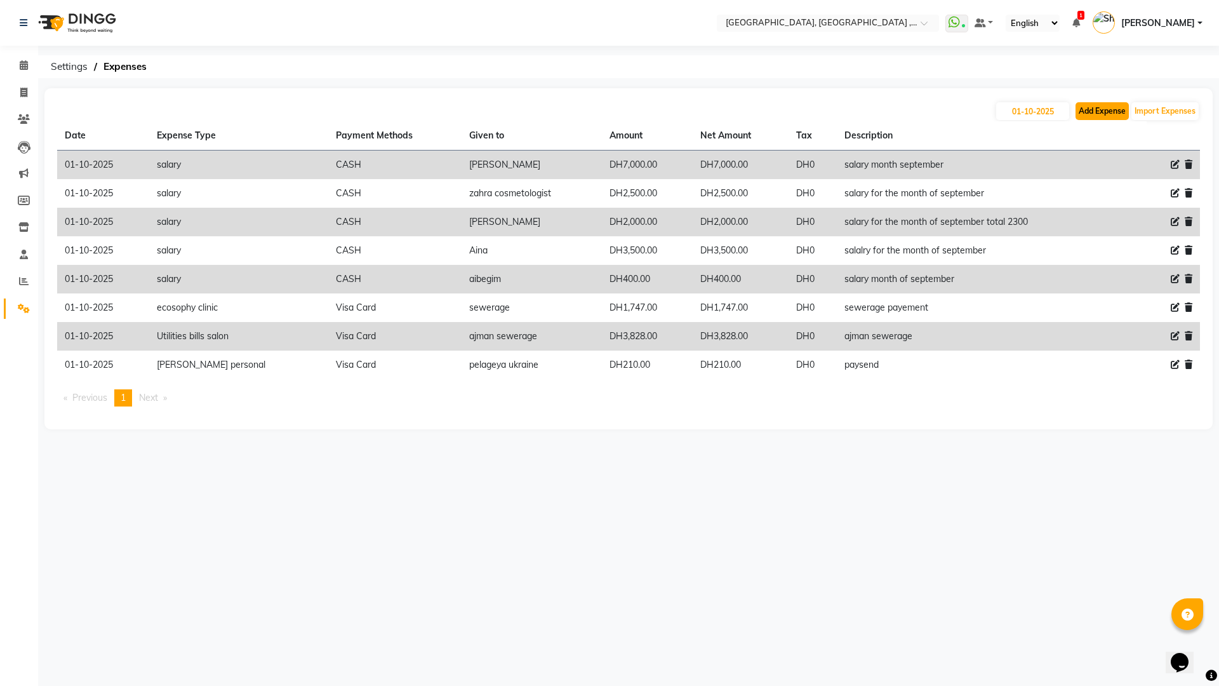
click at [1103, 109] on button "Add Expense" at bounding box center [1101, 111] width 53 height 18
select select "1"
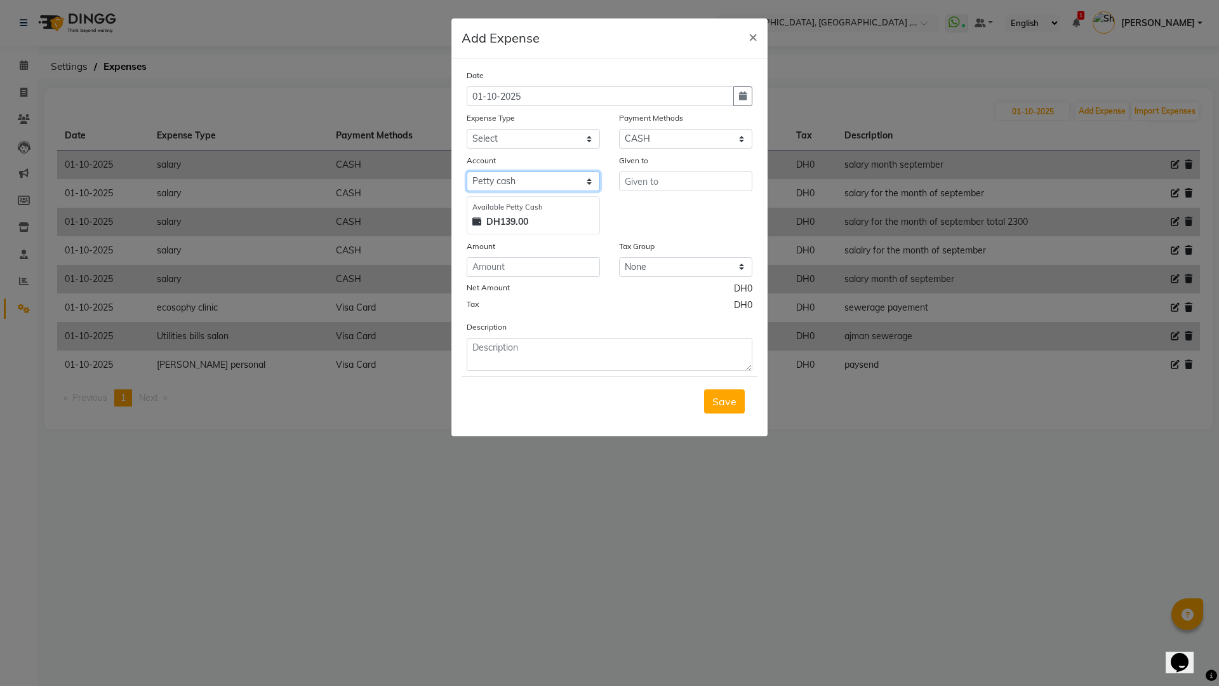
click at [586, 182] on select "Select Petty cash wio fab" at bounding box center [533, 181] width 133 height 20
select select "8416"
click at [467, 171] on select "Select Petty cash wio fab" at bounding box center [533, 181] width 133 height 20
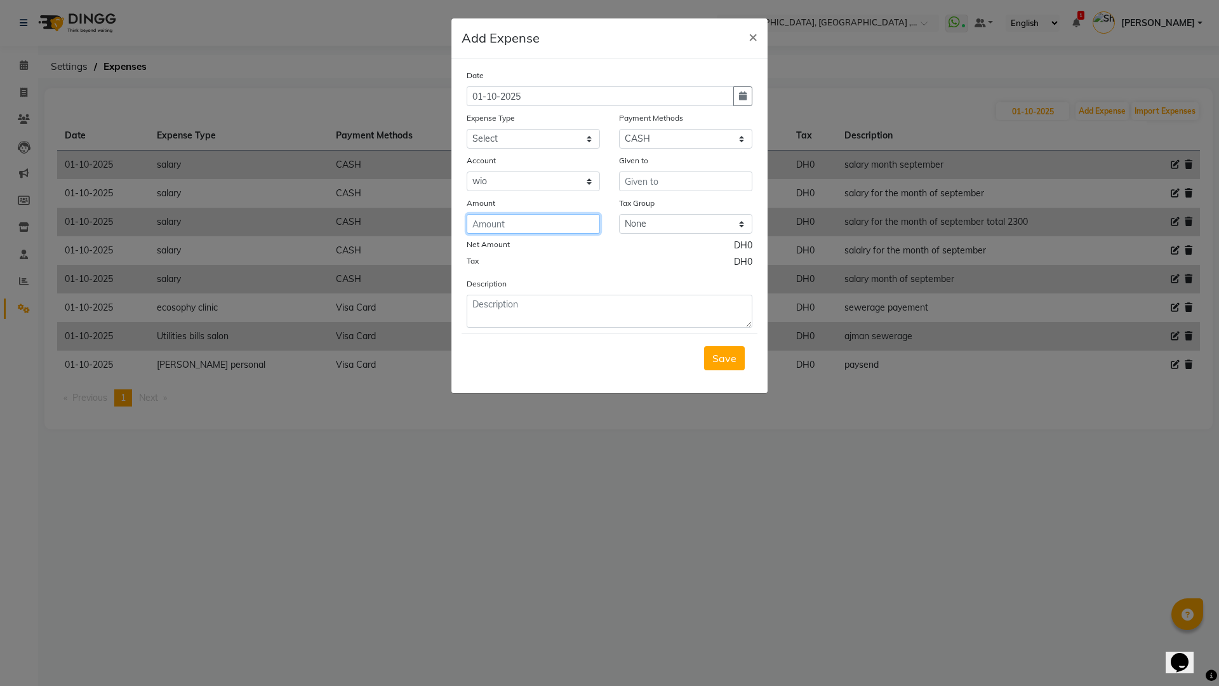
click at [487, 229] on input "number" at bounding box center [533, 224] width 133 height 20
type input "10250"
click at [635, 180] on input "text" at bounding box center [685, 181] width 133 height 20
type input "v"
type input "city market"
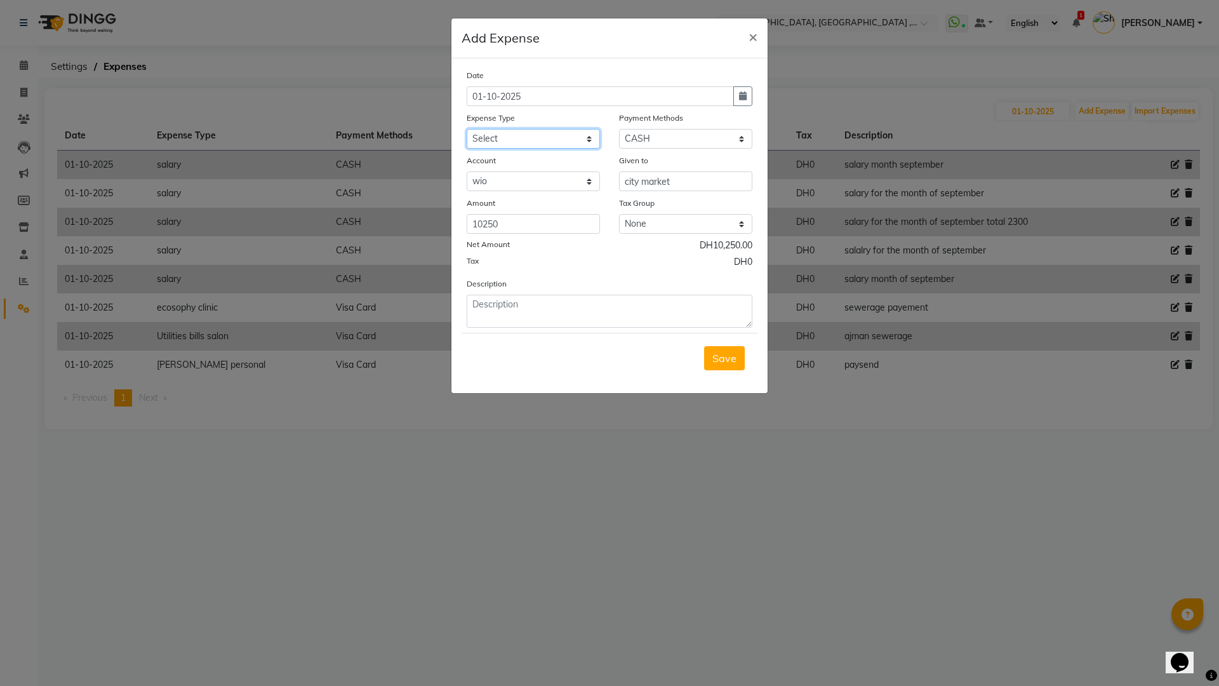
click at [597, 136] on select "Select Advance Salary comission insentive bonus dogs ecosophy clinic ecosophy c…" at bounding box center [533, 139] width 133 height 20
select select "6333"
click at [467, 129] on select "Select Advance Salary comission insentive bonus dogs ecosophy clinic ecosophy c…" at bounding box center [533, 139] width 133 height 20
click at [530, 226] on input "10250" at bounding box center [533, 224] width 133 height 20
type input "1"
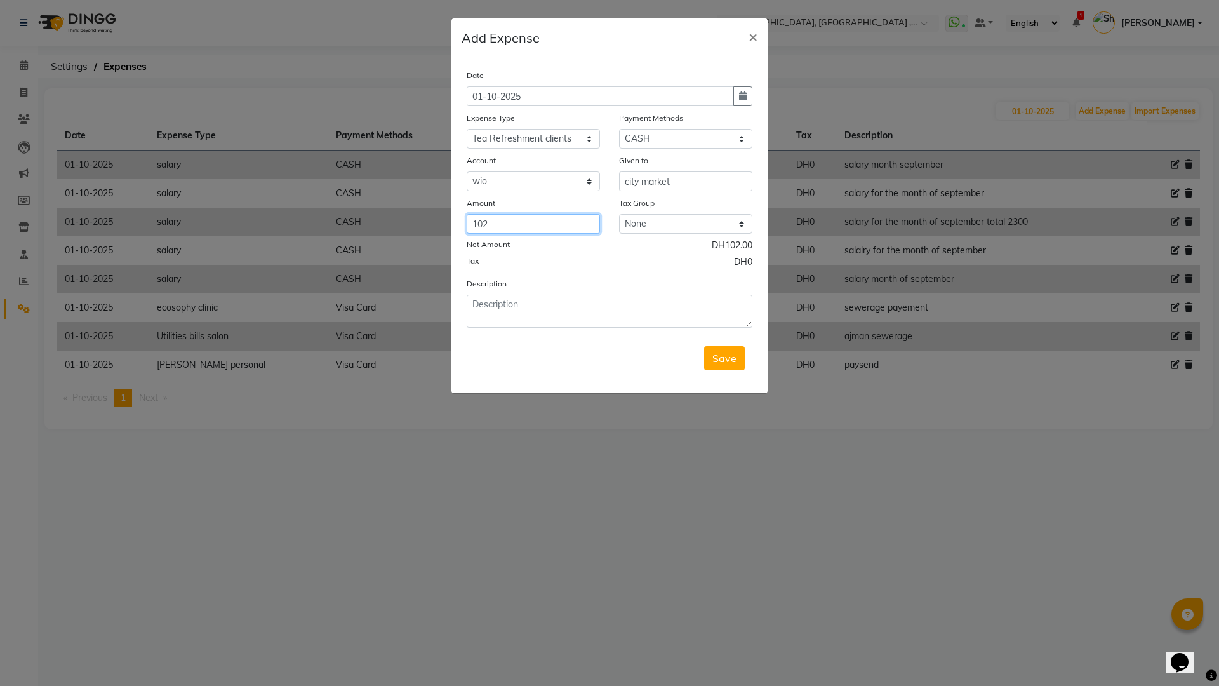
click at [527, 229] on input "102" at bounding box center [533, 224] width 133 height 20
type input "103"
click at [523, 318] on textarea at bounding box center [610, 311] width 286 height 33
type textarea "candy for clients"
click at [714, 361] on span "Save" at bounding box center [724, 358] width 24 height 13
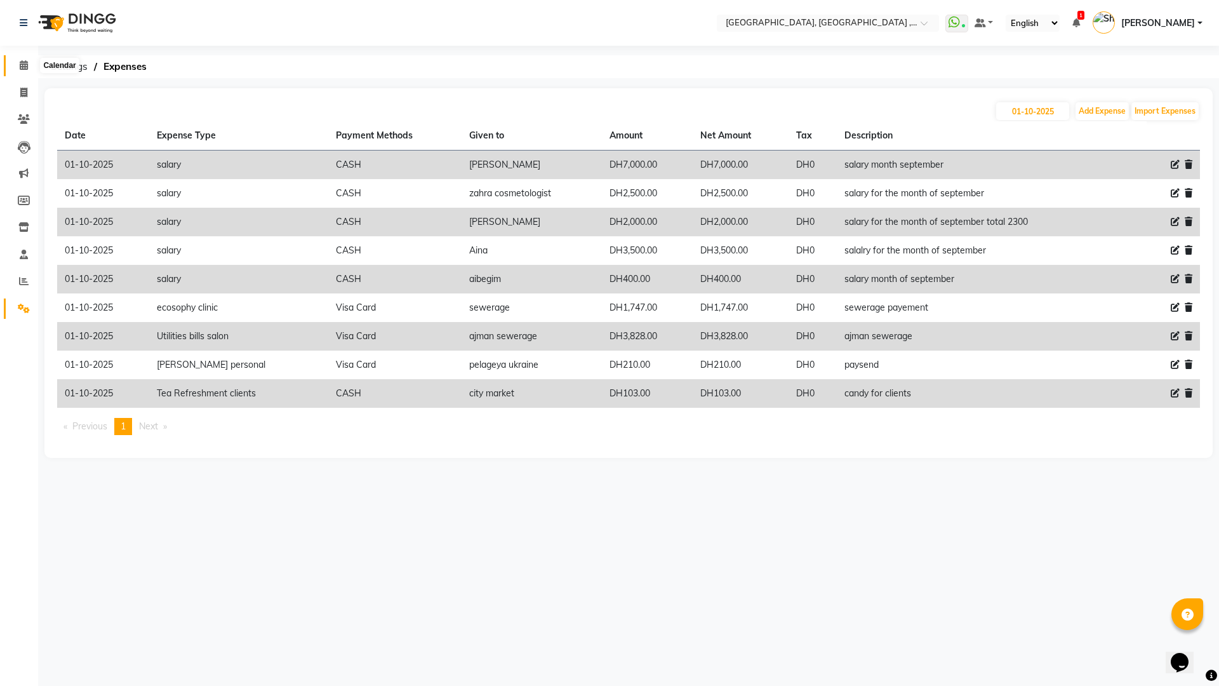
click at [22, 66] on icon at bounding box center [24, 65] width 8 height 10
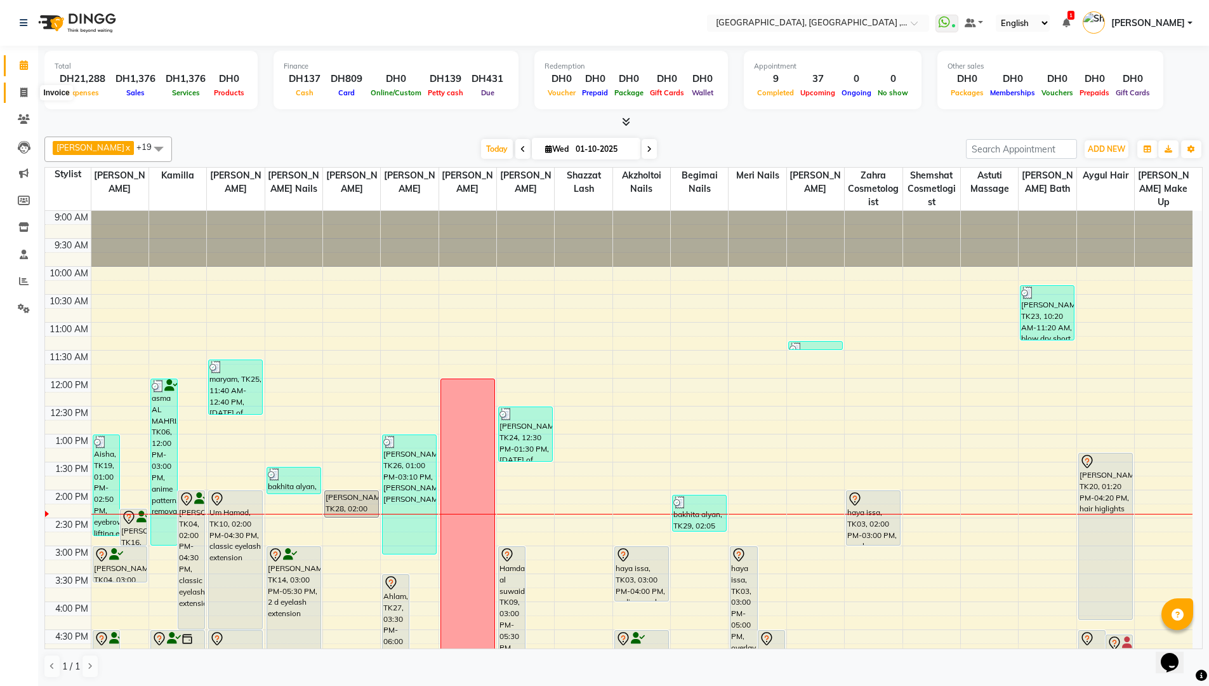
click at [25, 90] on icon at bounding box center [23, 93] width 7 height 10
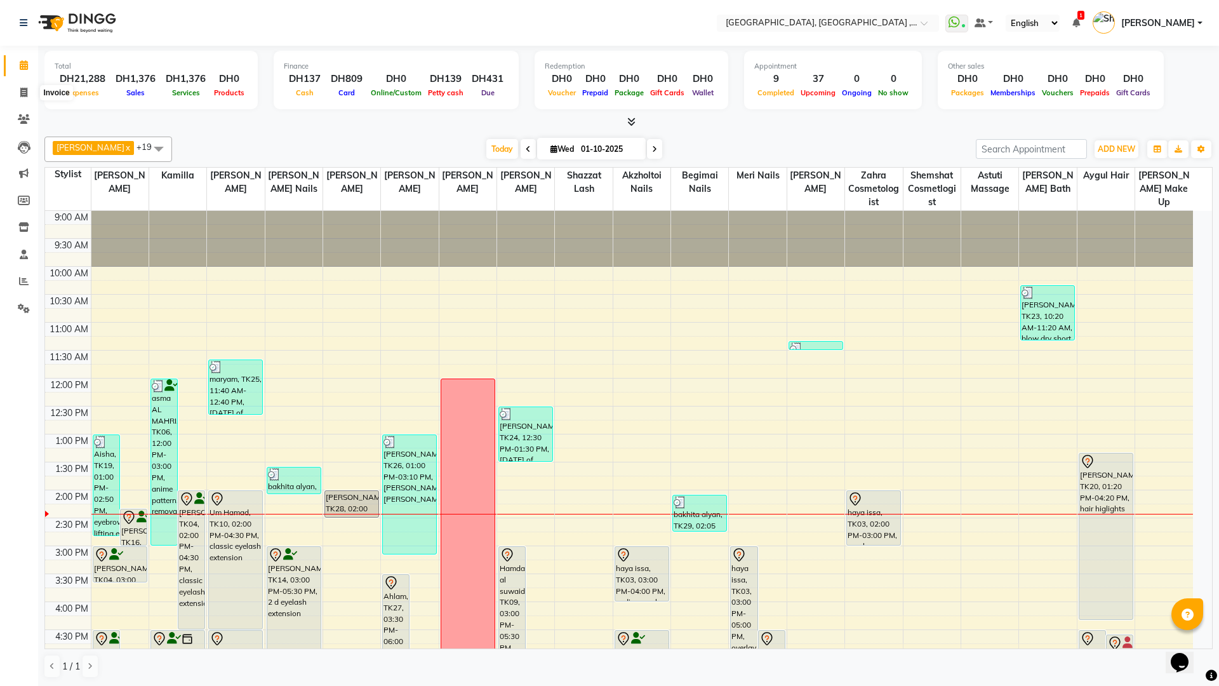
select select "3838"
select select "service"
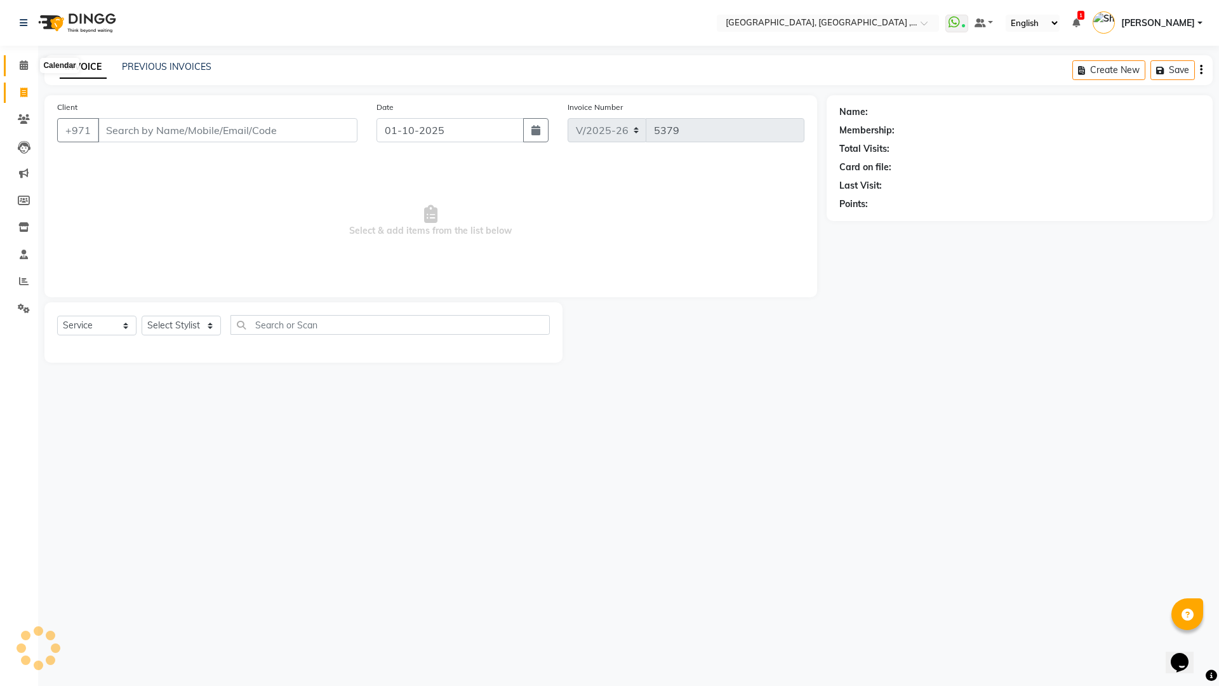
click at [22, 67] on icon at bounding box center [24, 65] width 8 height 10
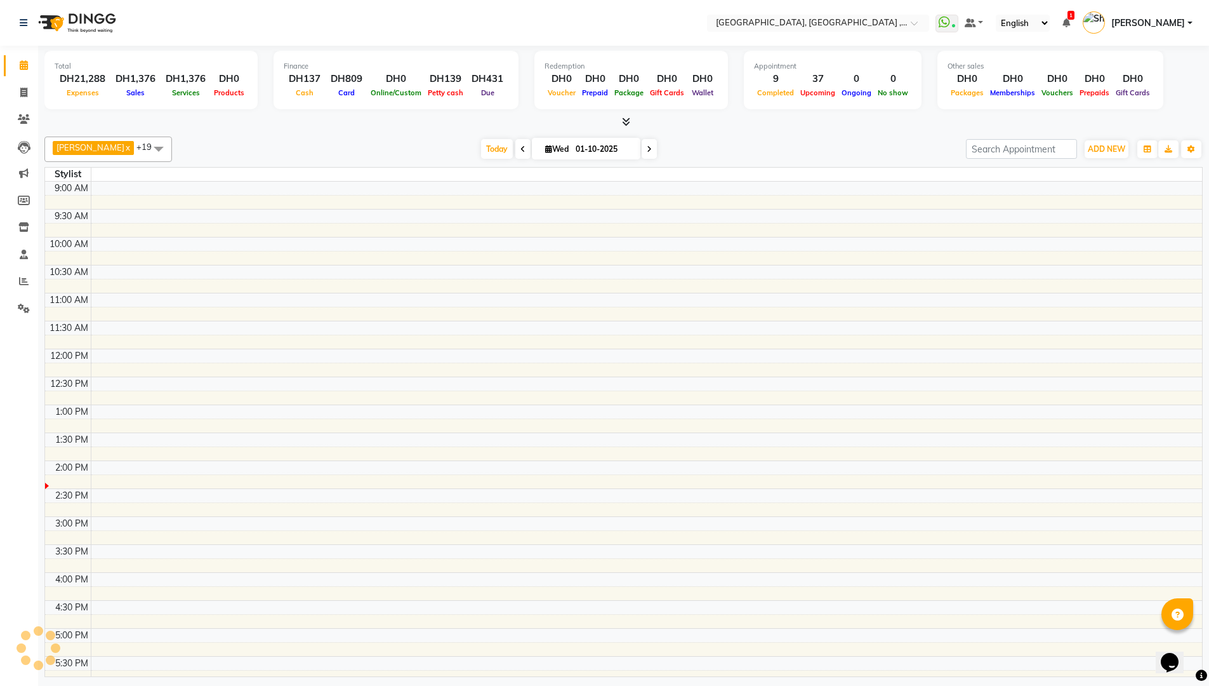
scroll to position [280, 0]
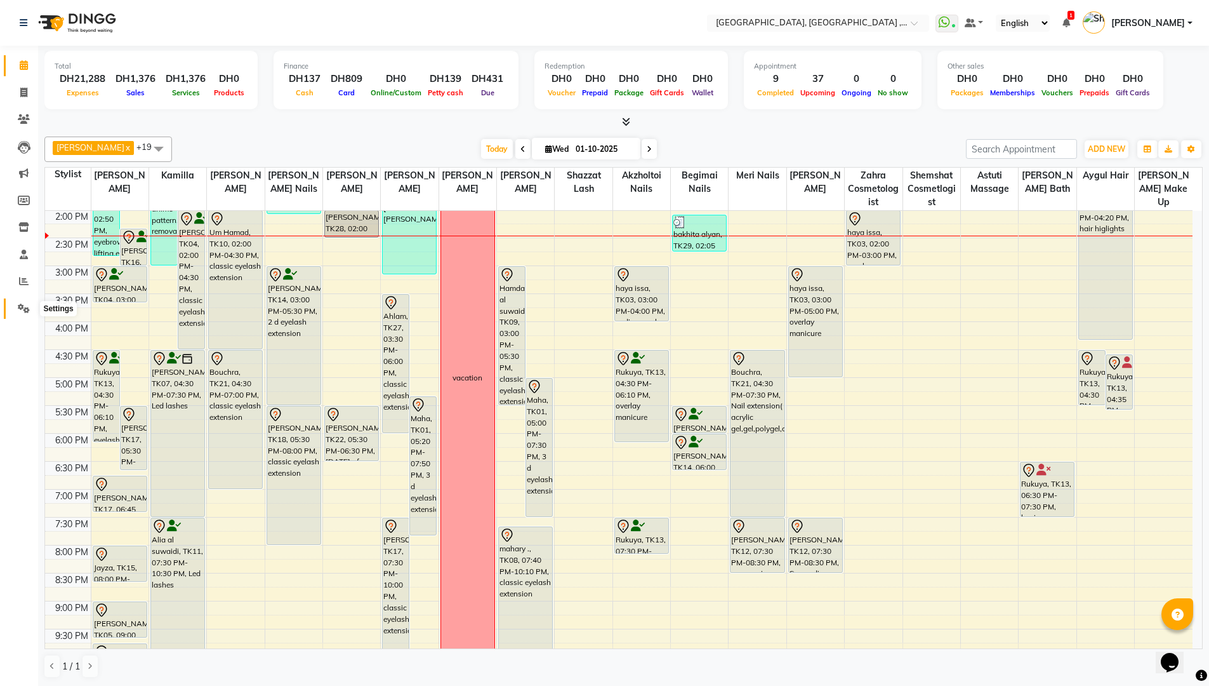
click at [20, 302] on span at bounding box center [24, 309] width 22 height 15
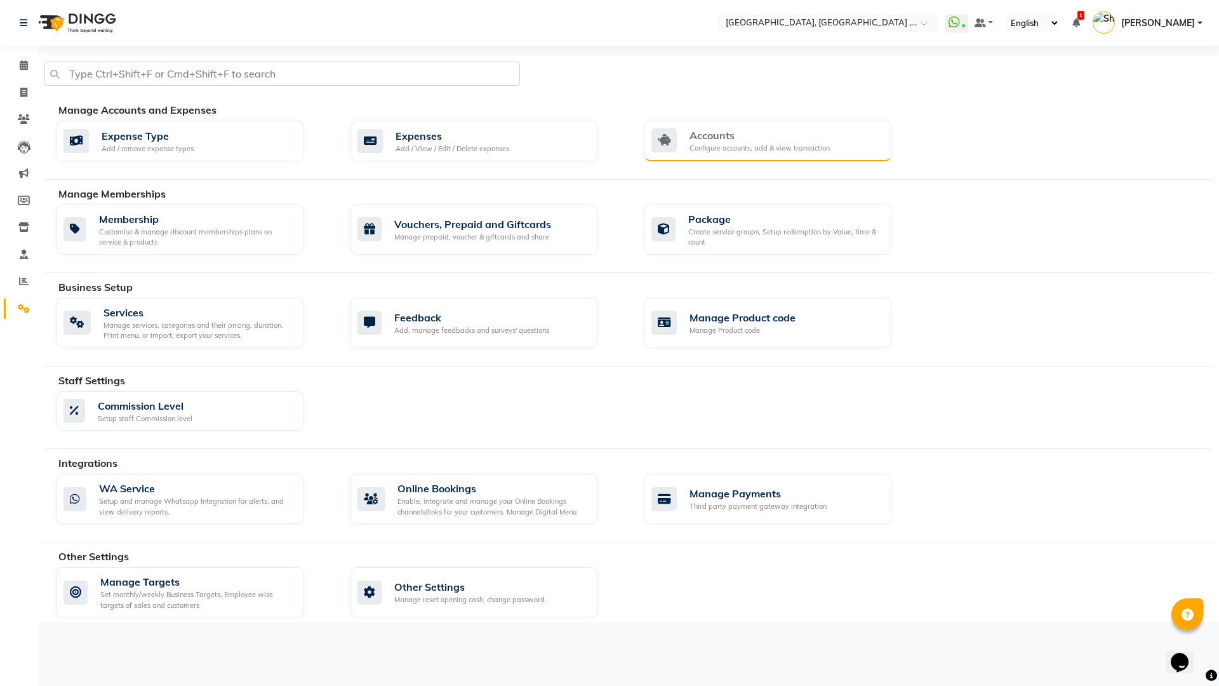
click at [730, 159] on div "Accounts Configure accounts, add & view transaction" at bounding box center [767, 141] width 247 height 41
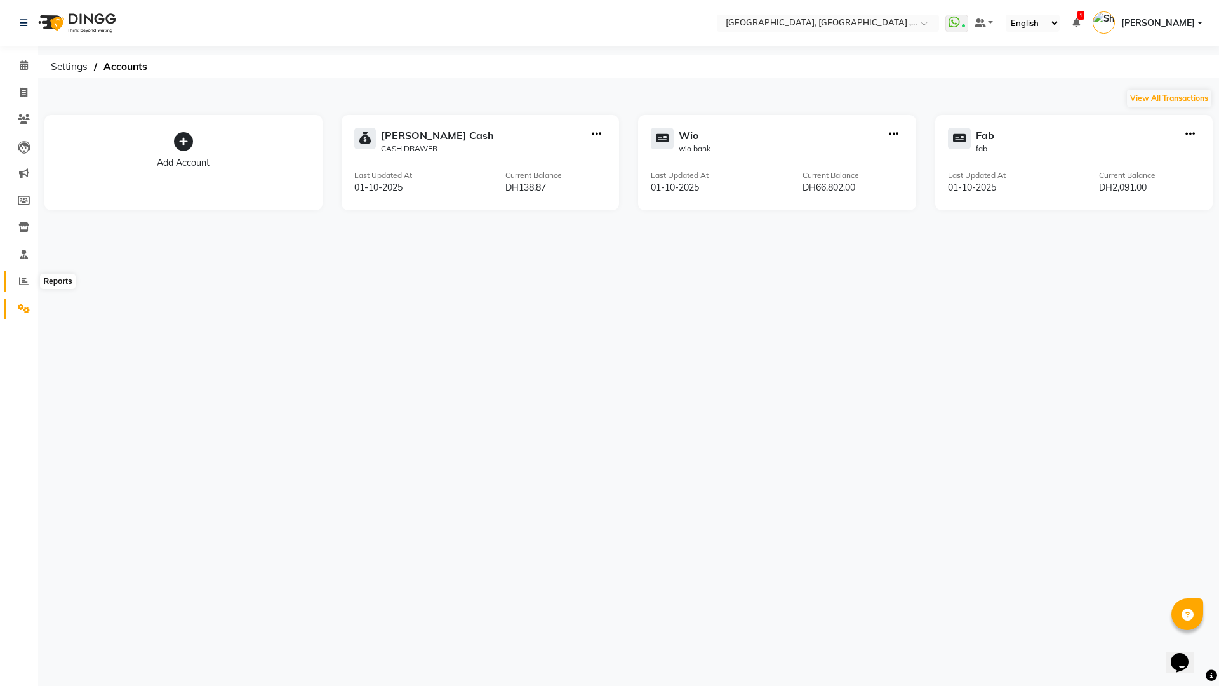
click at [17, 283] on span at bounding box center [24, 281] width 22 height 15
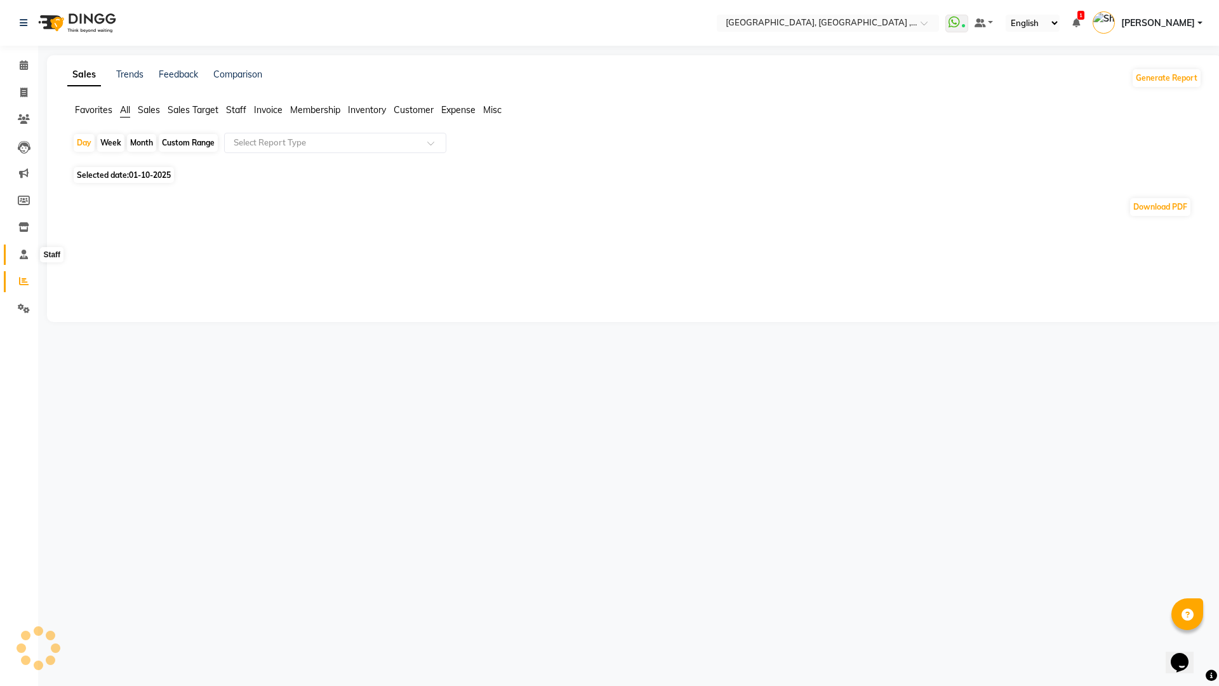
click at [18, 259] on span at bounding box center [24, 255] width 22 height 15
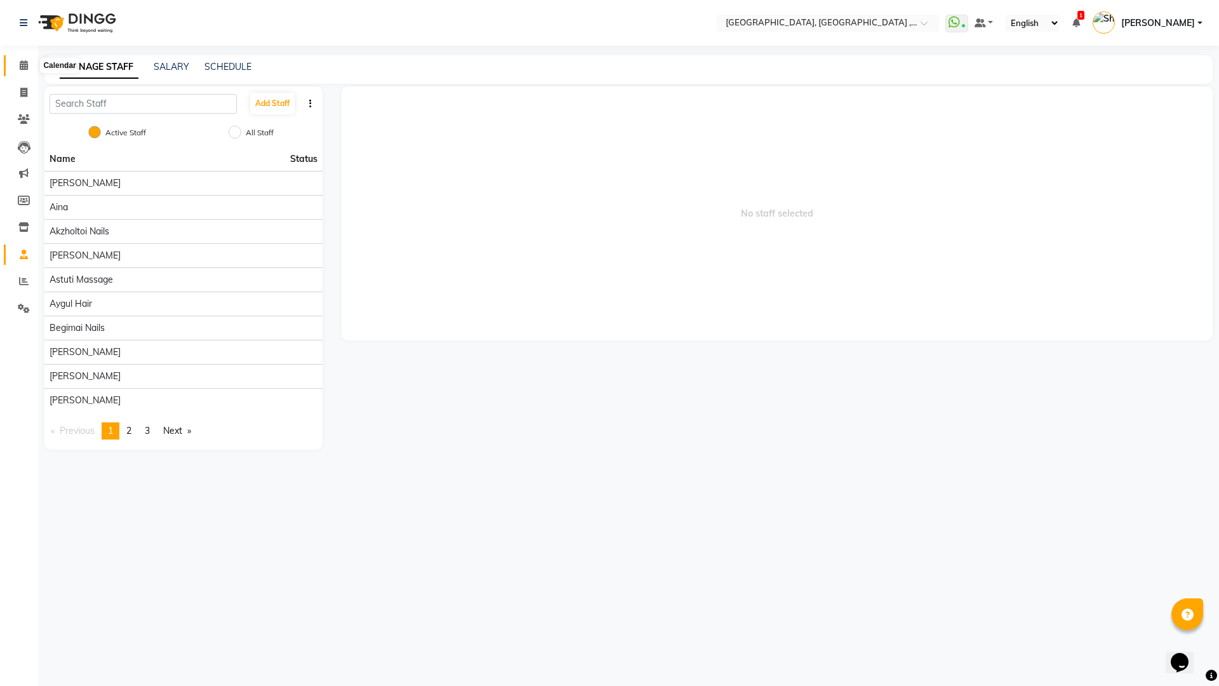
click at [23, 65] on icon at bounding box center [24, 65] width 8 height 10
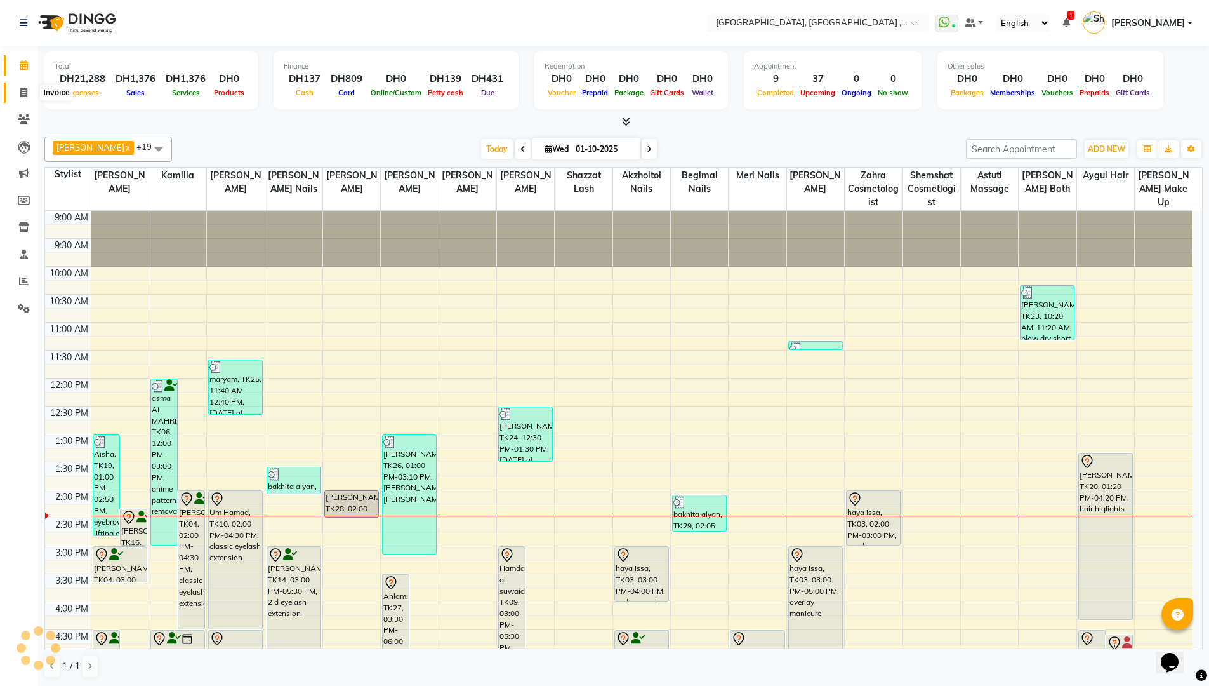
click at [25, 98] on span at bounding box center [24, 93] width 22 height 15
select select "service"
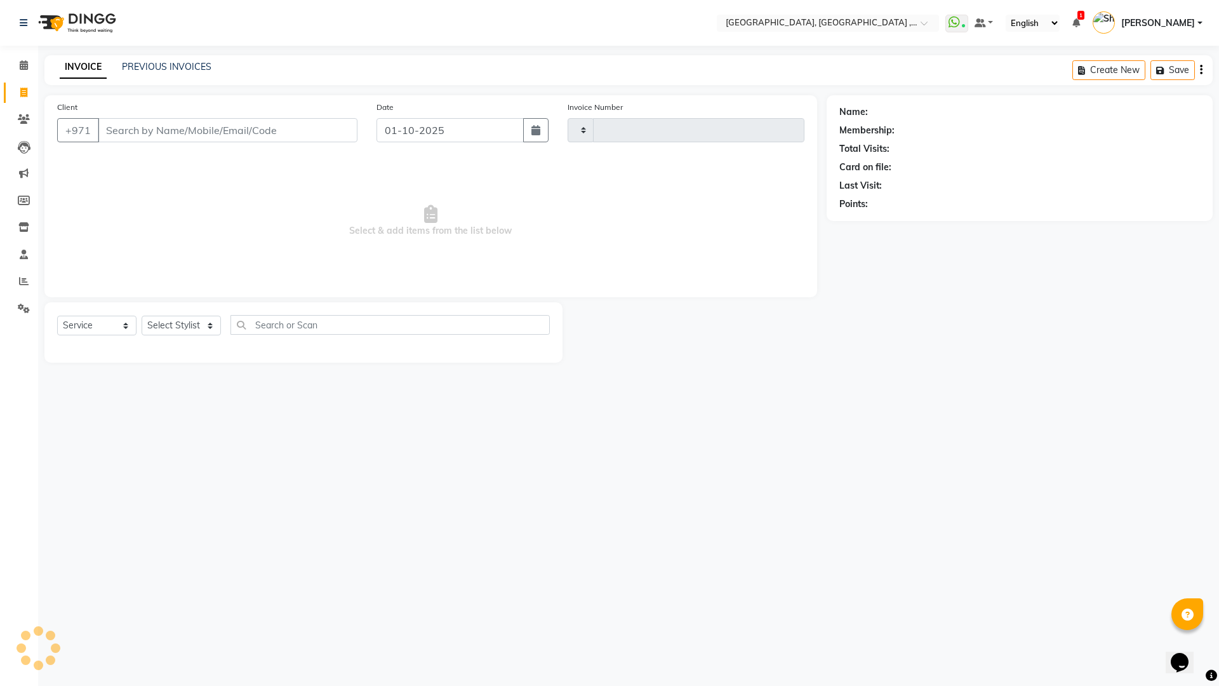
type input "5379"
select select "3838"
click at [23, 123] on icon at bounding box center [24, 119] width 12 height 10
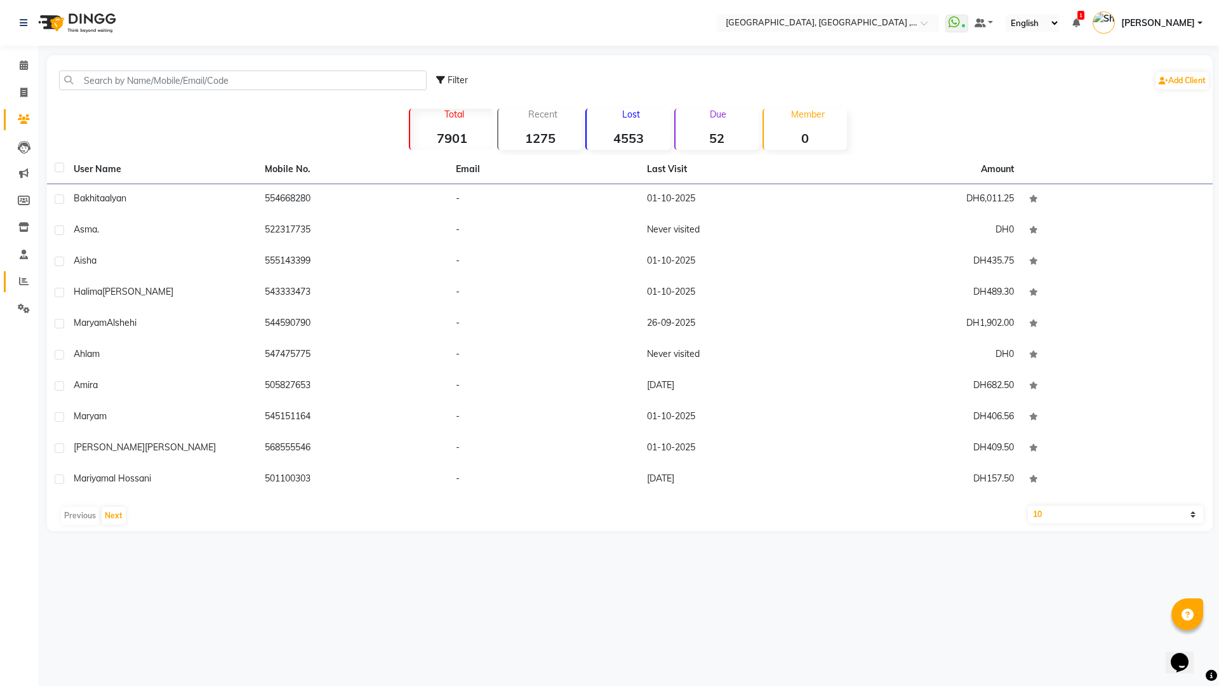
click at [23, 274] on span at bounding box center [24, 281] width 22 height 15
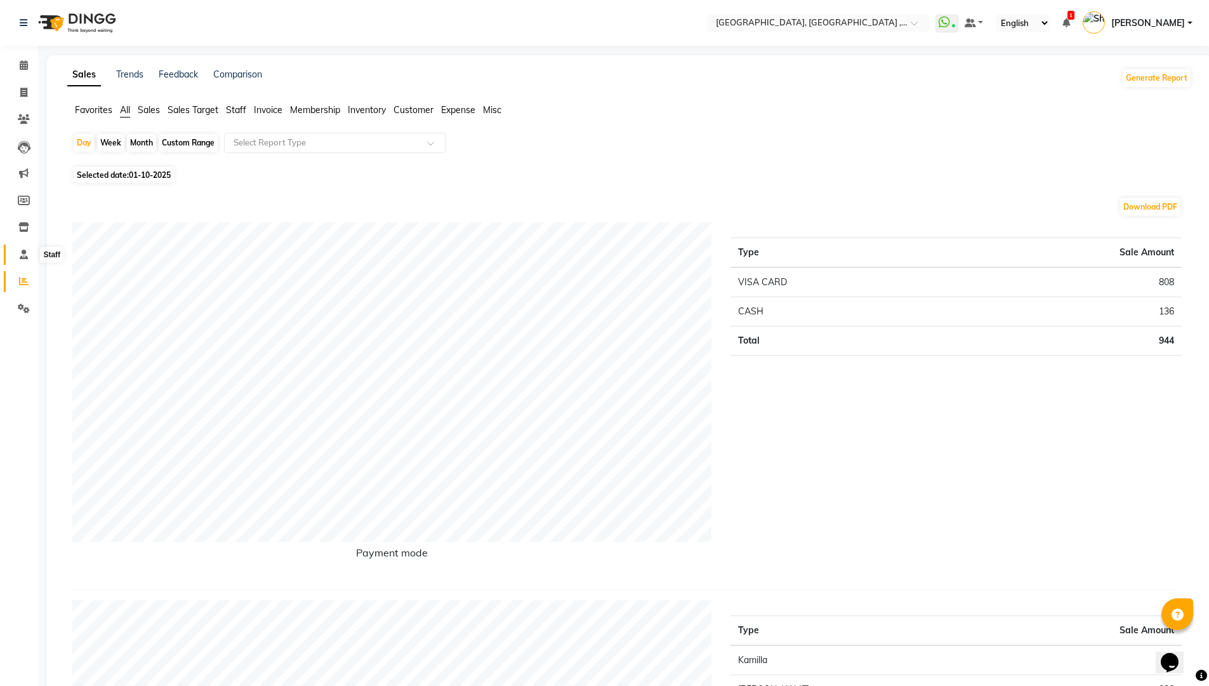
click at [24, 253] on icon at bounding box center [24, 254] width 8 height 10
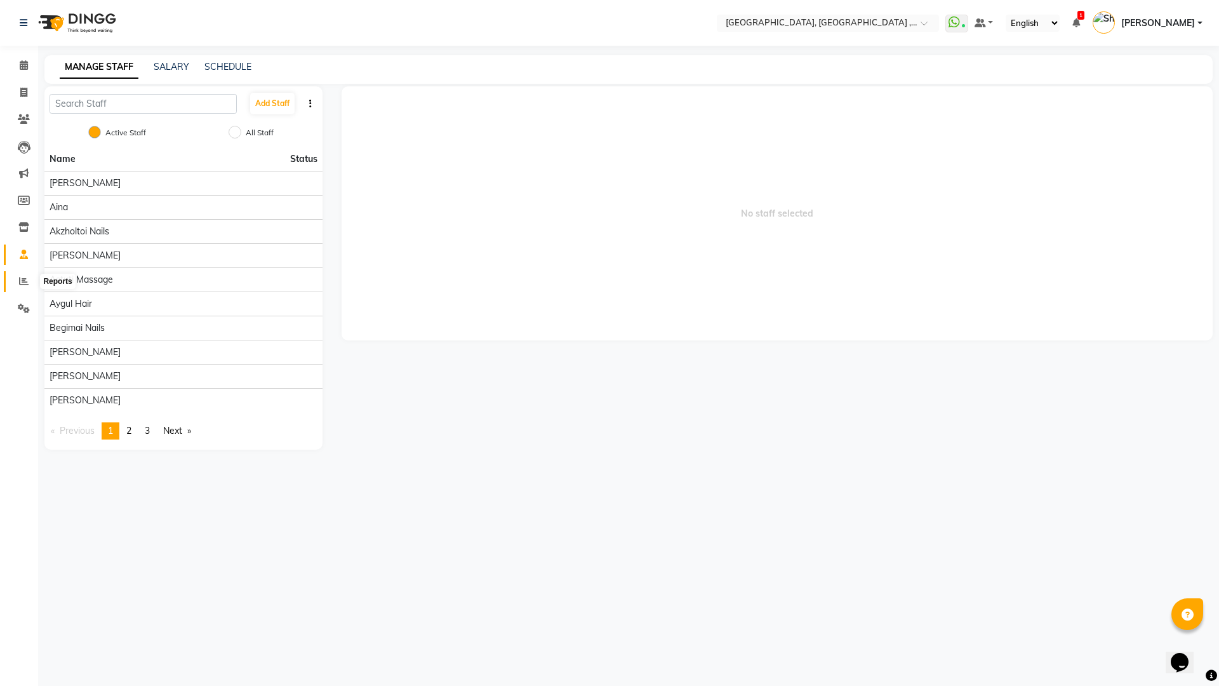
click at [28, 275] on span at bounding box center [24, 281] width 22 height 15
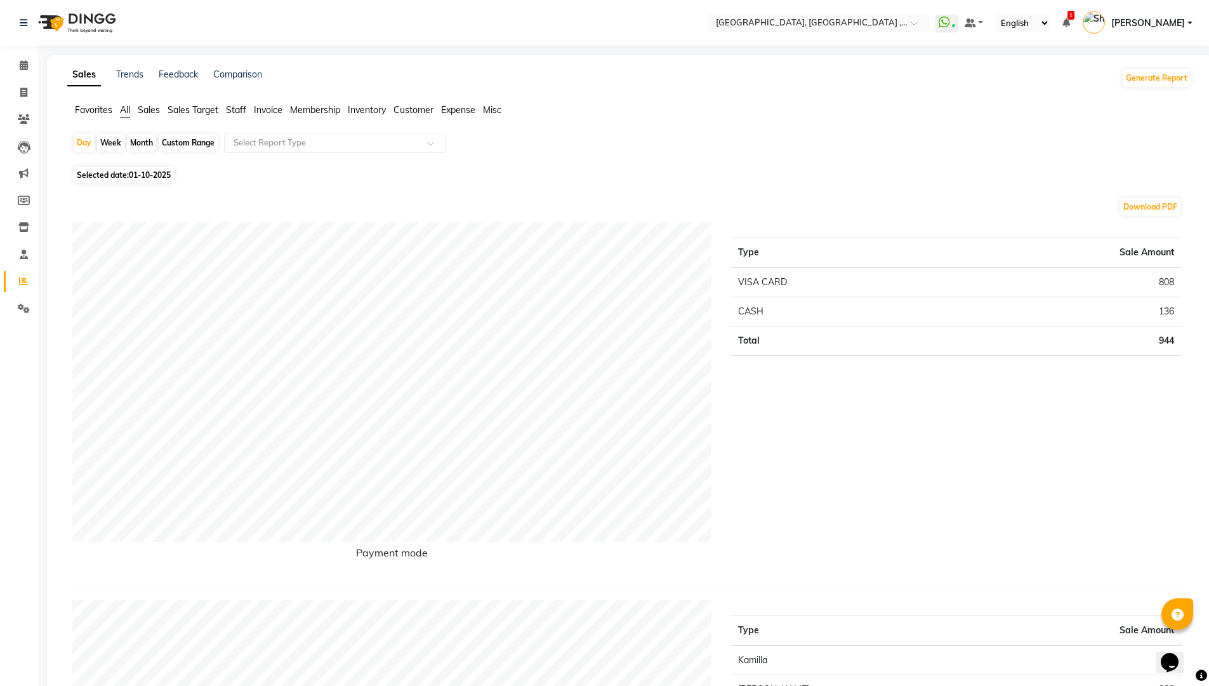
click at [461, 113] on span "Expense" at bounding box center [458, 109] width 34 height 11
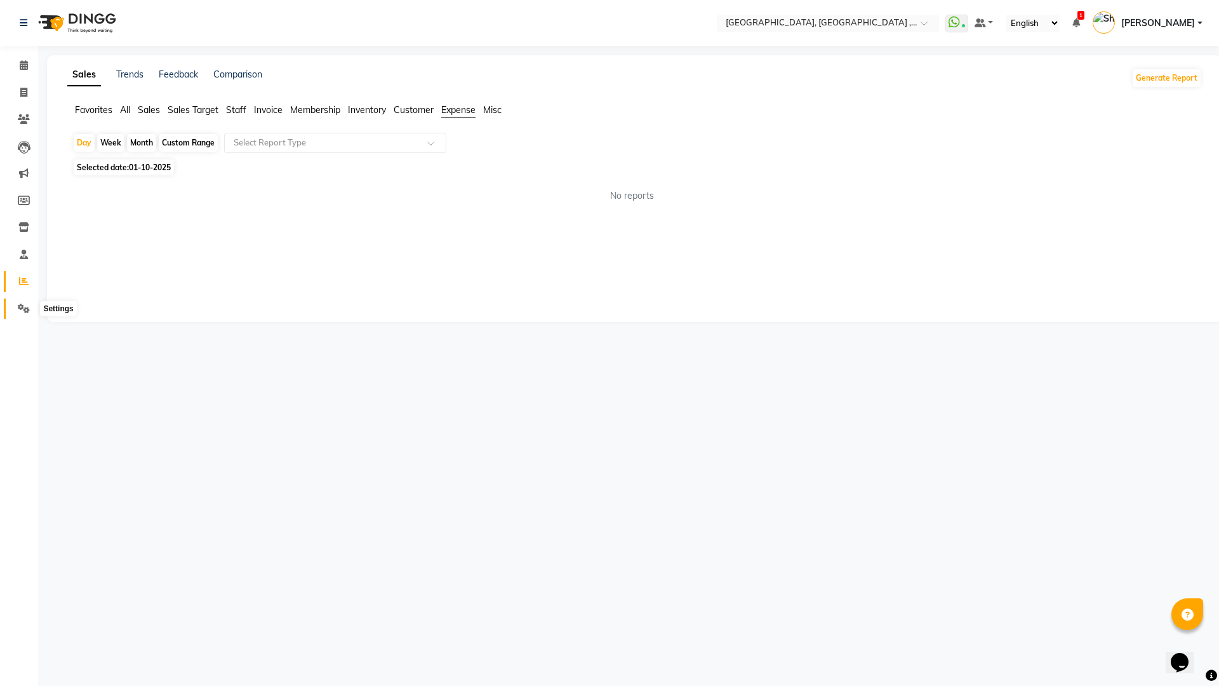
click at [19, 303] on icon at bounding box center [24, 308] width 12 height 10
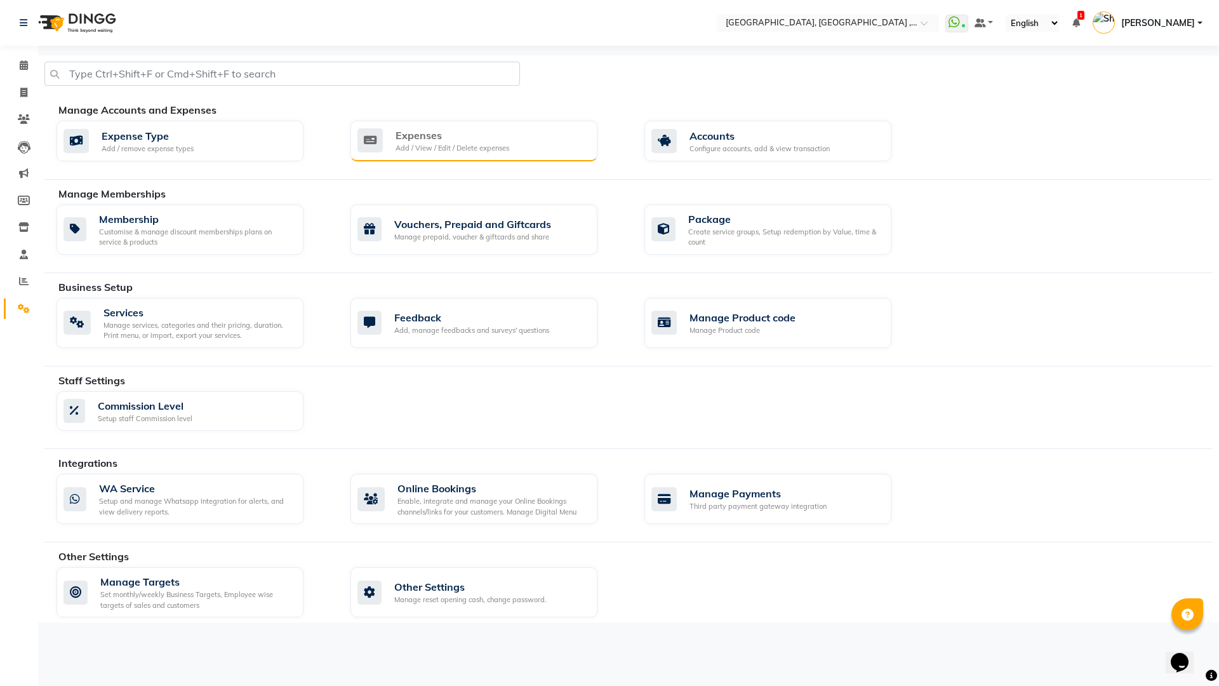
click at [461, 145] on div "Add / View / Edit / Delete expenses" at bounding box center [452, 148] width 114 height 11
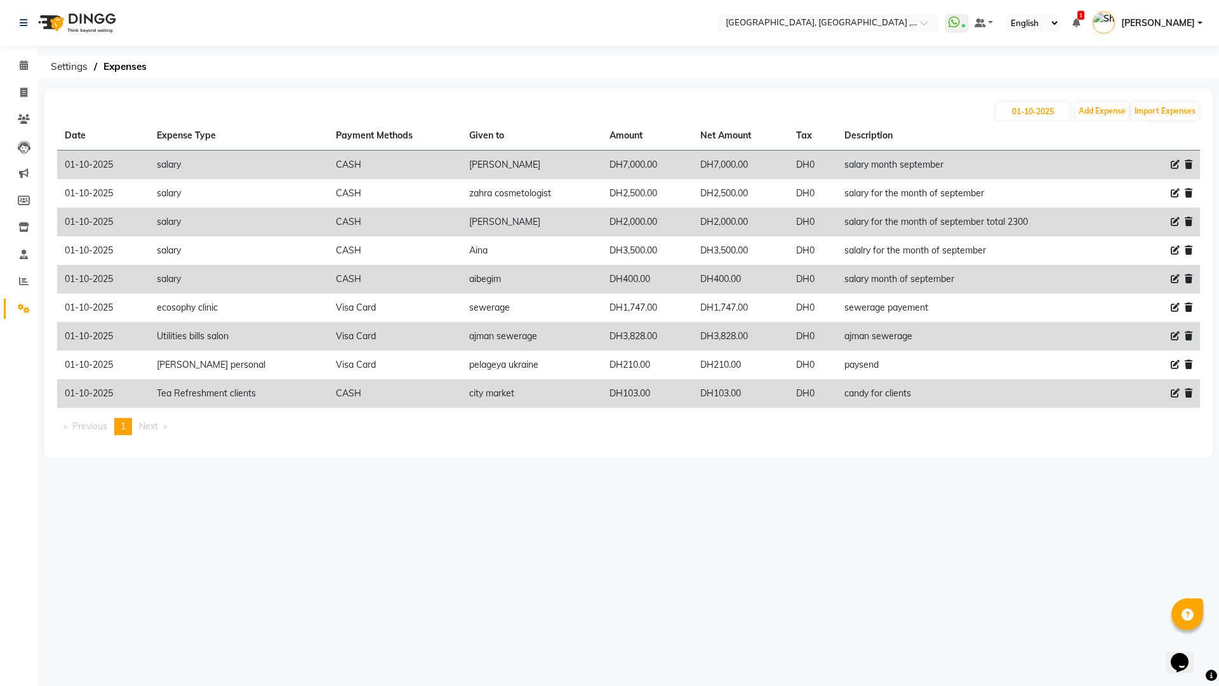
click at [858, 426] on ul "Previous page 1 / 1 You're on page 1 Next page" at bounding box center [628, 426] width 1143 height 17
click at [24, 275] on span at bounding box center [24, 281] width 22 height 15
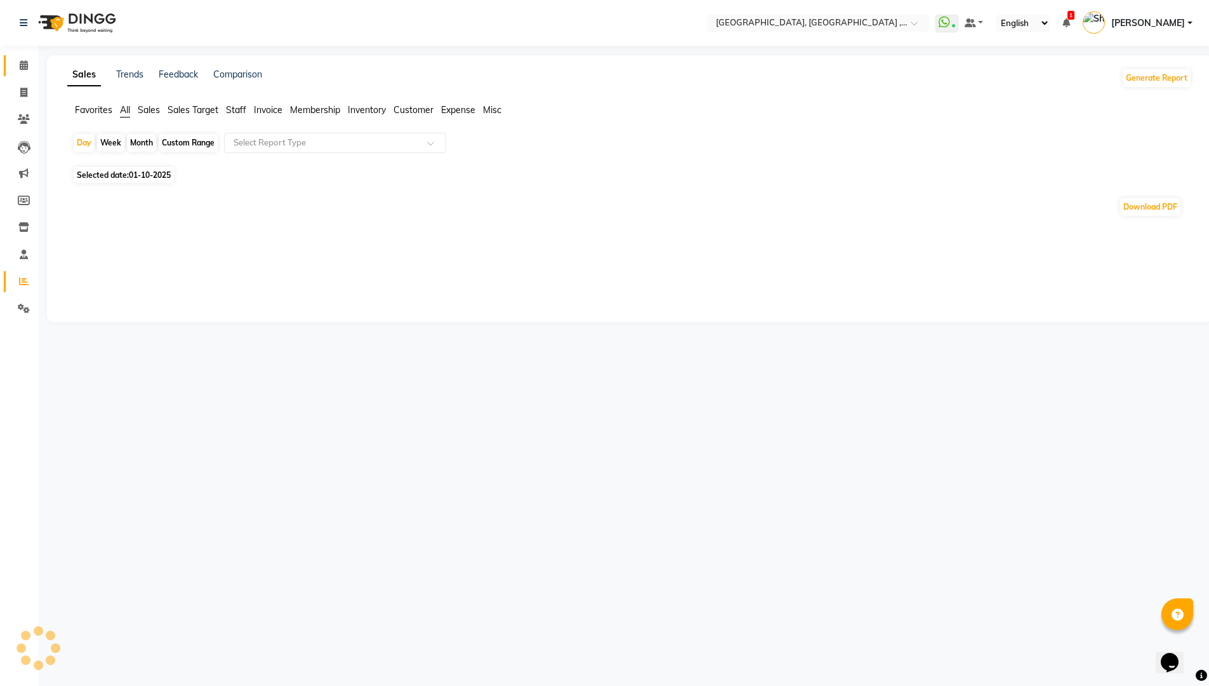
click at [18, 58] on link "Calendar" at bounding box center [19, 65] width 30 height 21
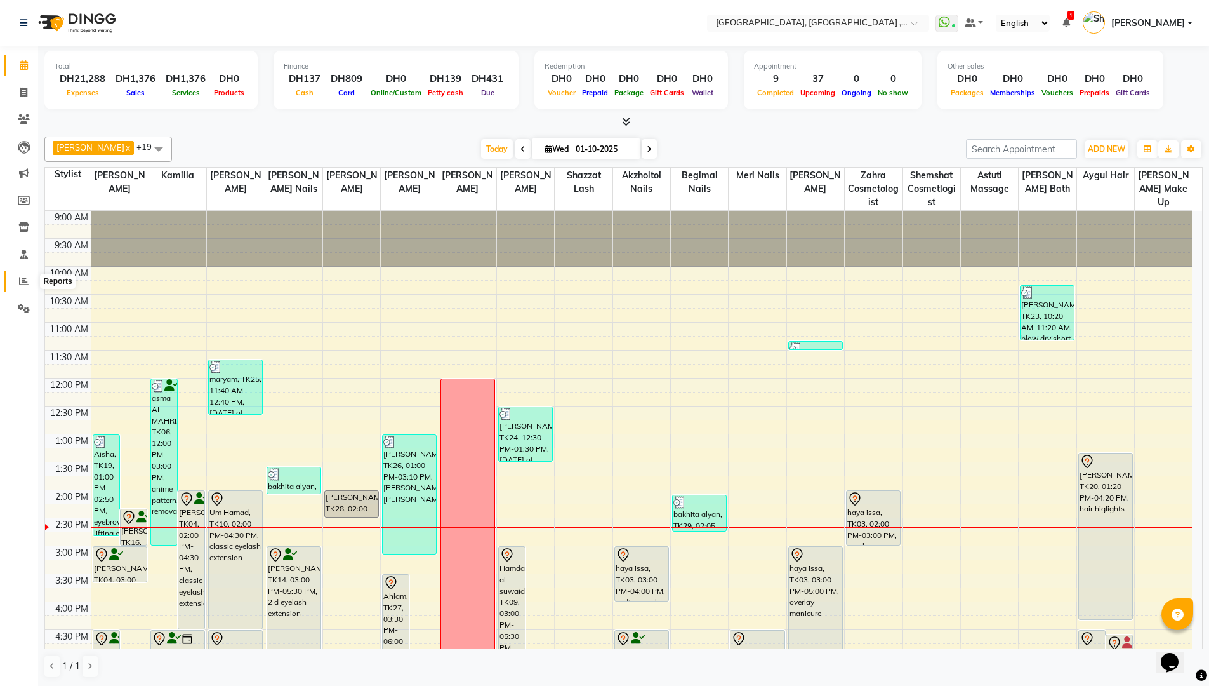
click at [18, 286] on span at bounding box center [24, 281] width 22 height 15
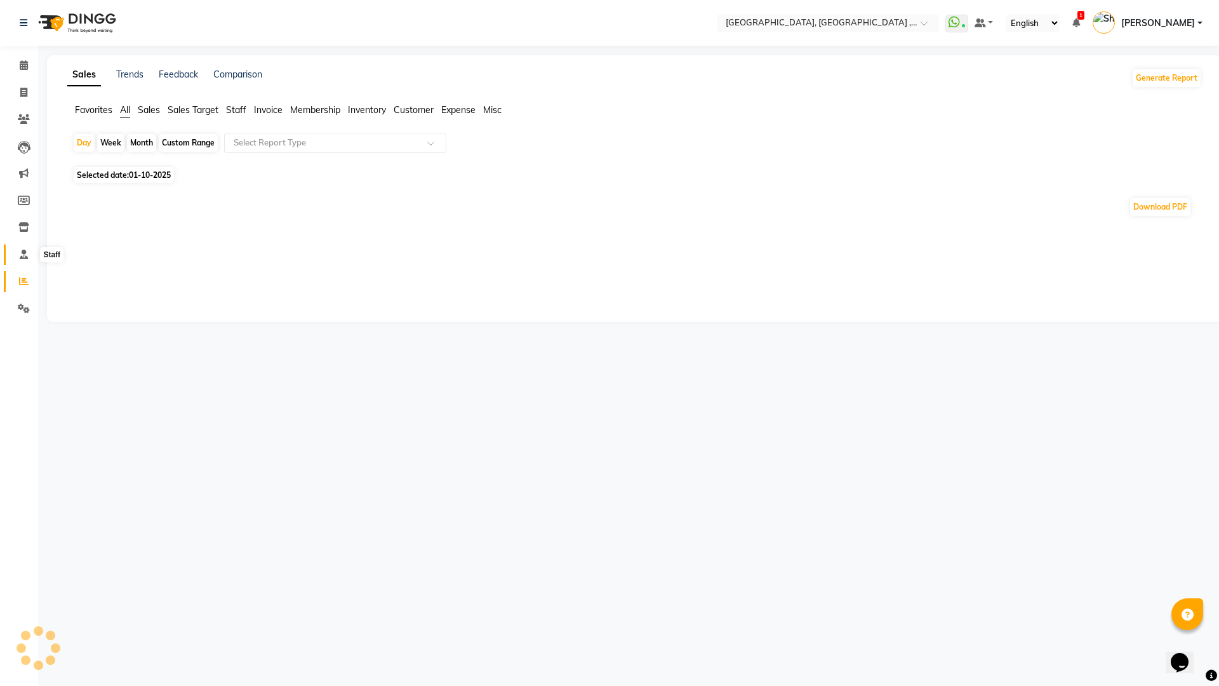
click at [25, 256] on icon at bounding box center [24, 254] width 8 height 10
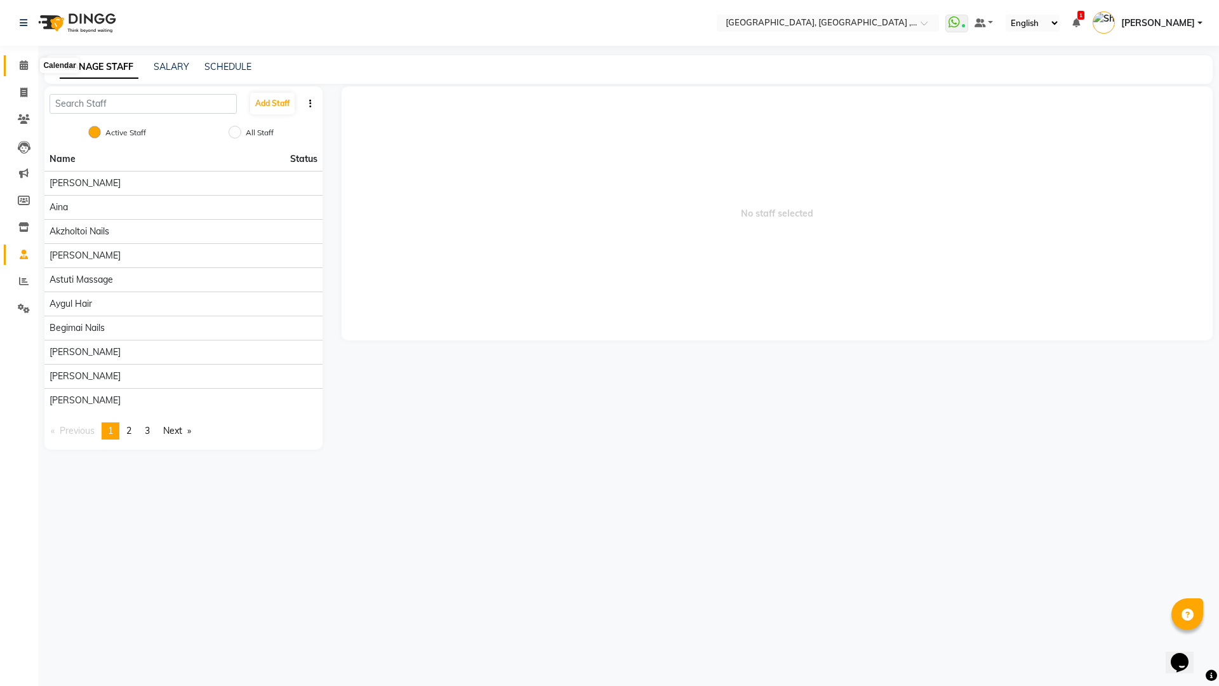
click at [22, 64] on icon at bounding box center [24, 65] width 8 height 10
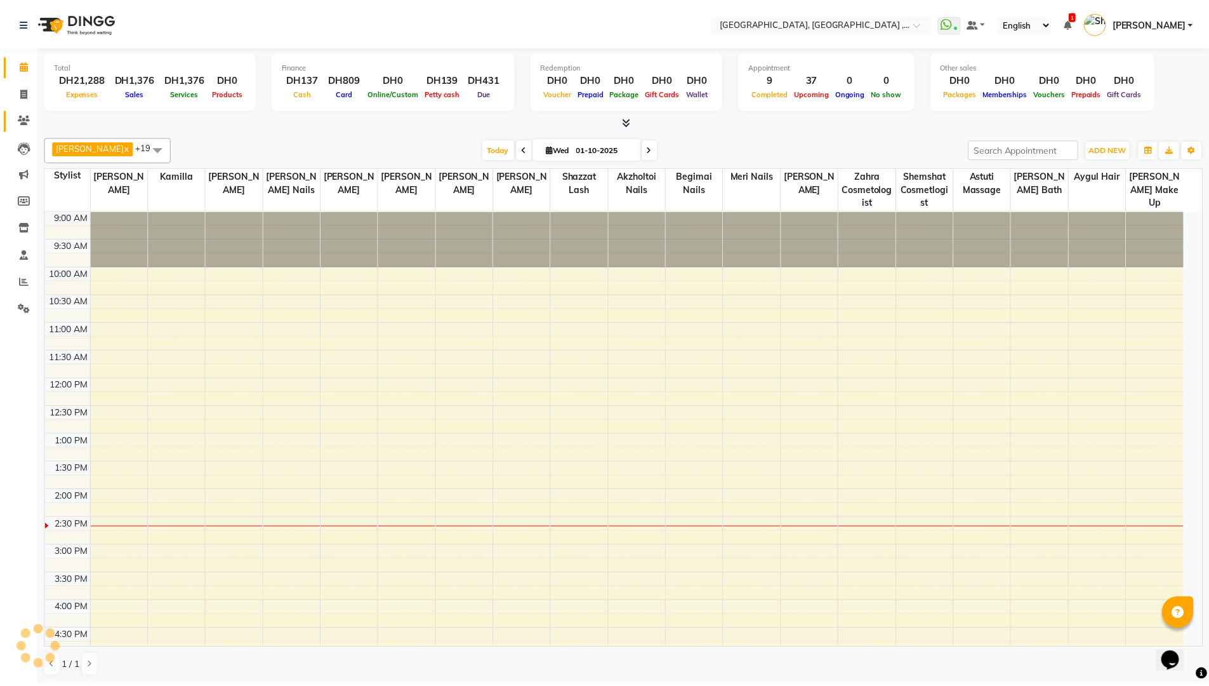
scroll to position [280, 0]
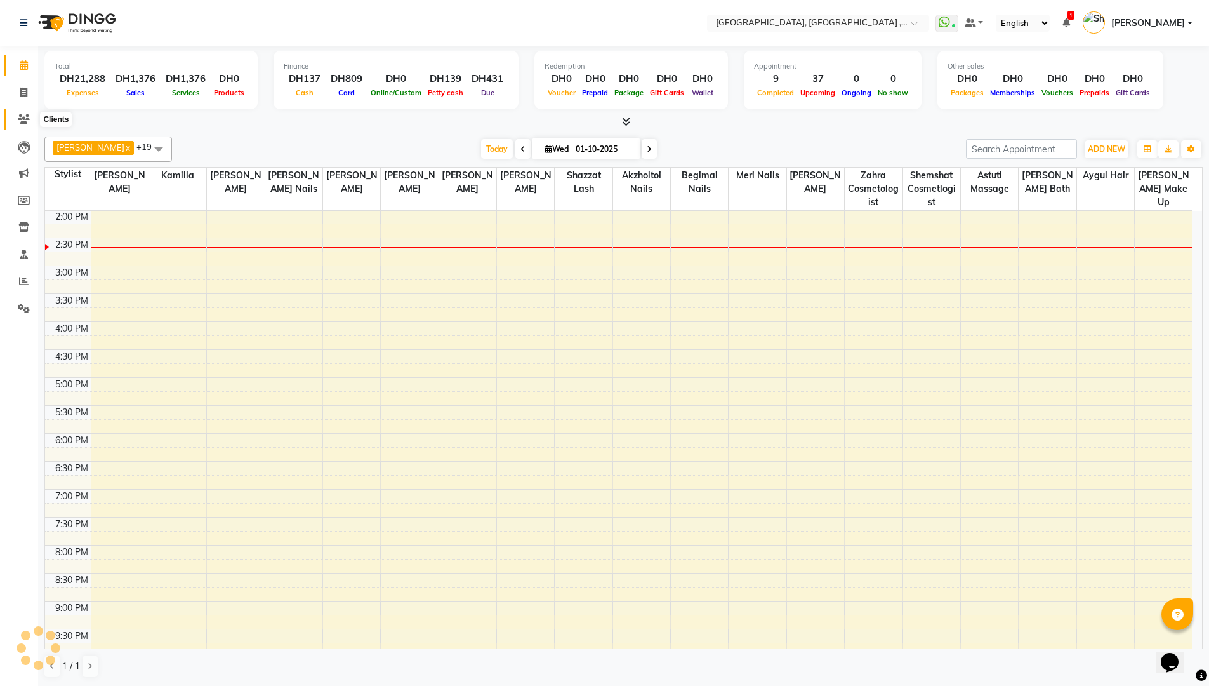
click at [20, 117] on icon at bounding box center [24, 119] width 12 height 10
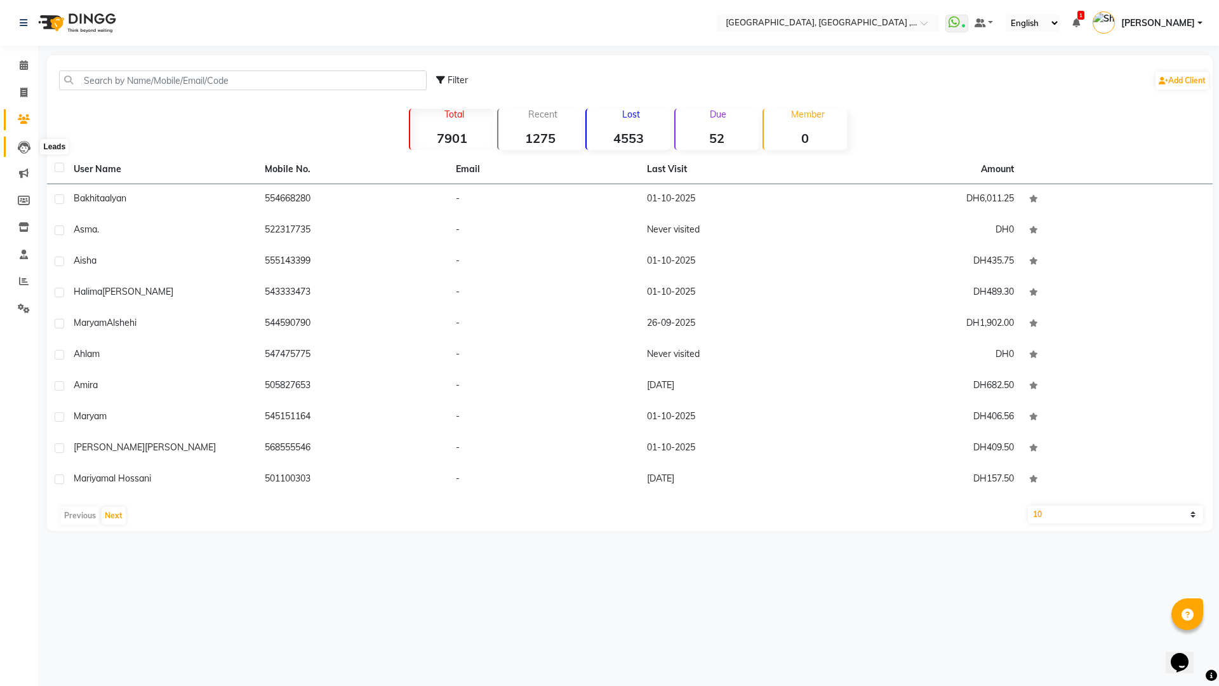
click at [13, 149] on span at bounding box center [24, 147] width 22 height 15
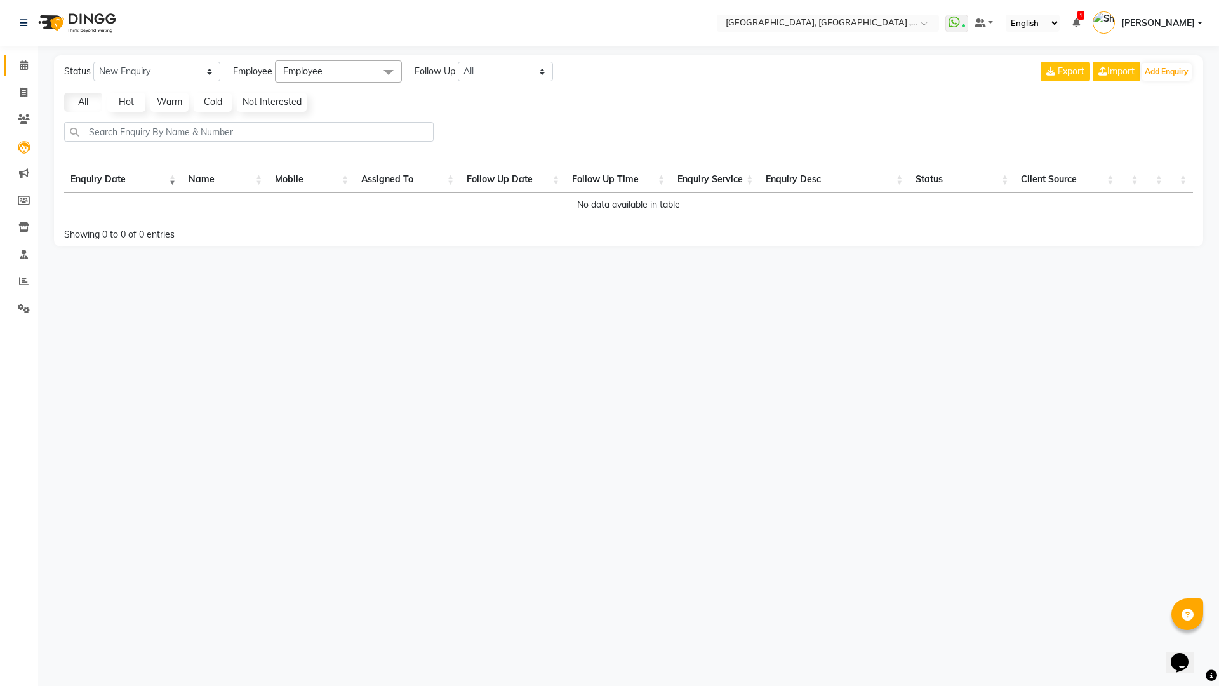
click at [27, 56] on link "Calendar" at bounding box center [19, 65] width 30 height 21
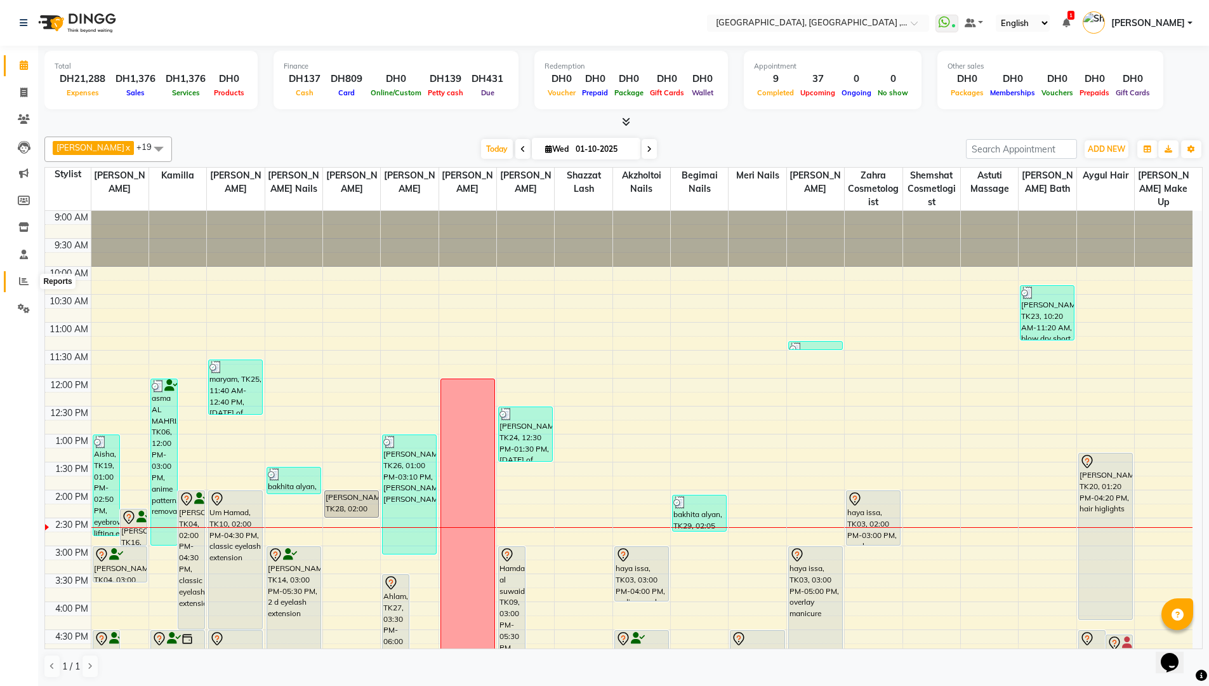
click at [17, 276] on span at bounding box center [24, 281] width 22 height 15
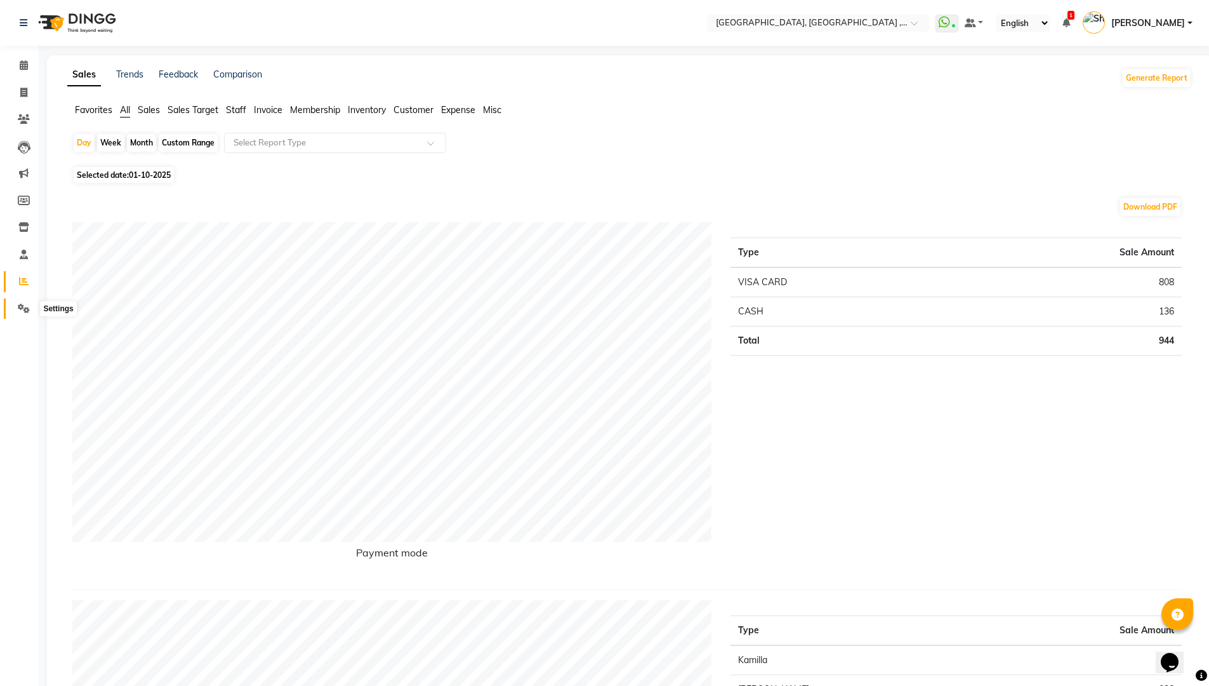
click at [25, 310] on icon at bounding box center [24, 308] width 12 height 10
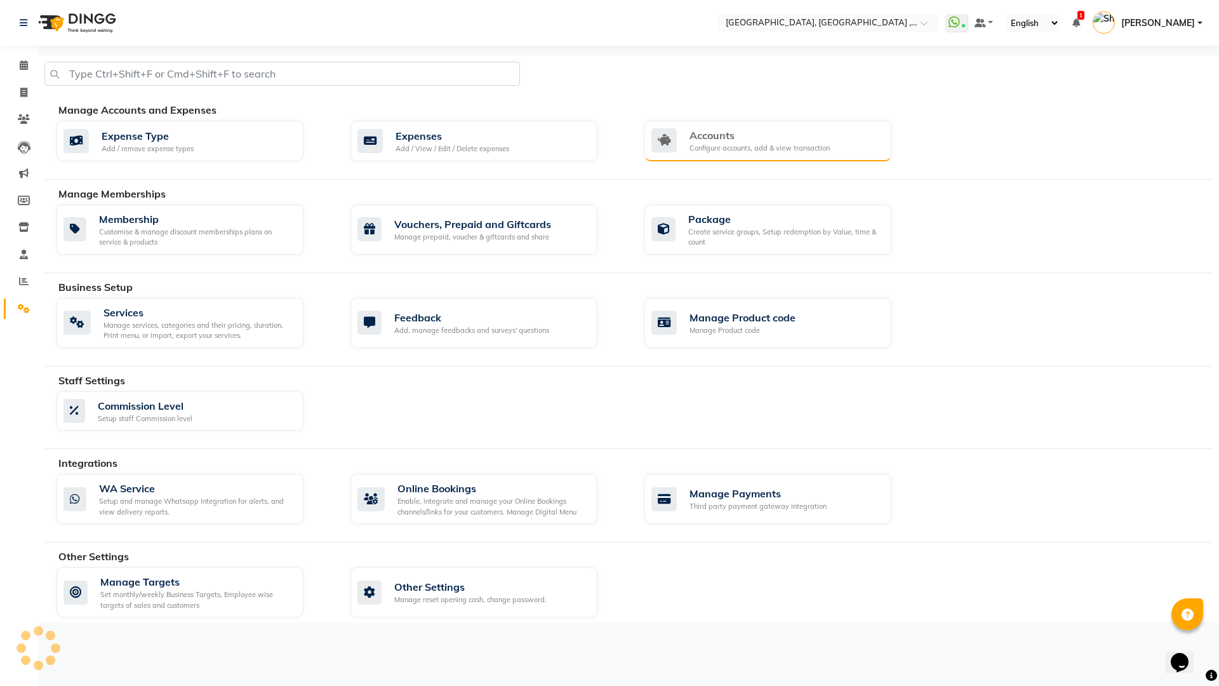
click at [730, 133] on div "Accounts" at bounding box center [759, 135] width 140 height 15
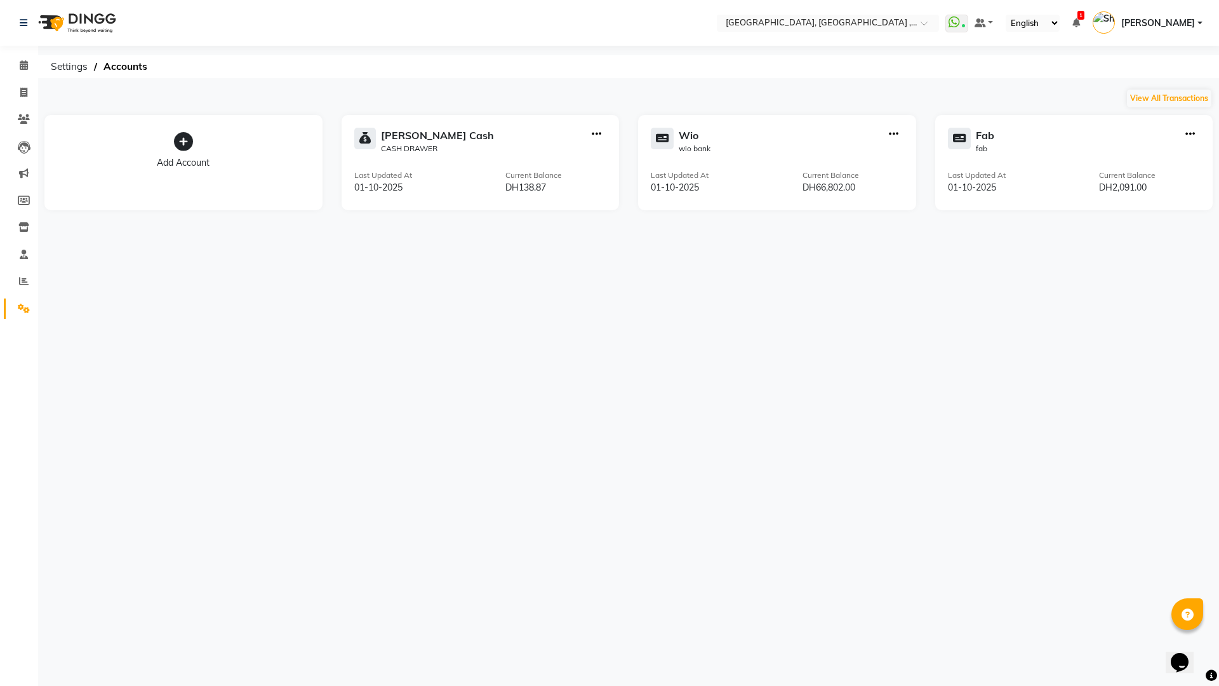
click at [712, 141] on div "Wio wio bank" at bounding box center [777, 141] width 253 height 27
click at [689, 141] on div "Wio" at bounding box center [695, 135] width 32 height 15
select select "8416"
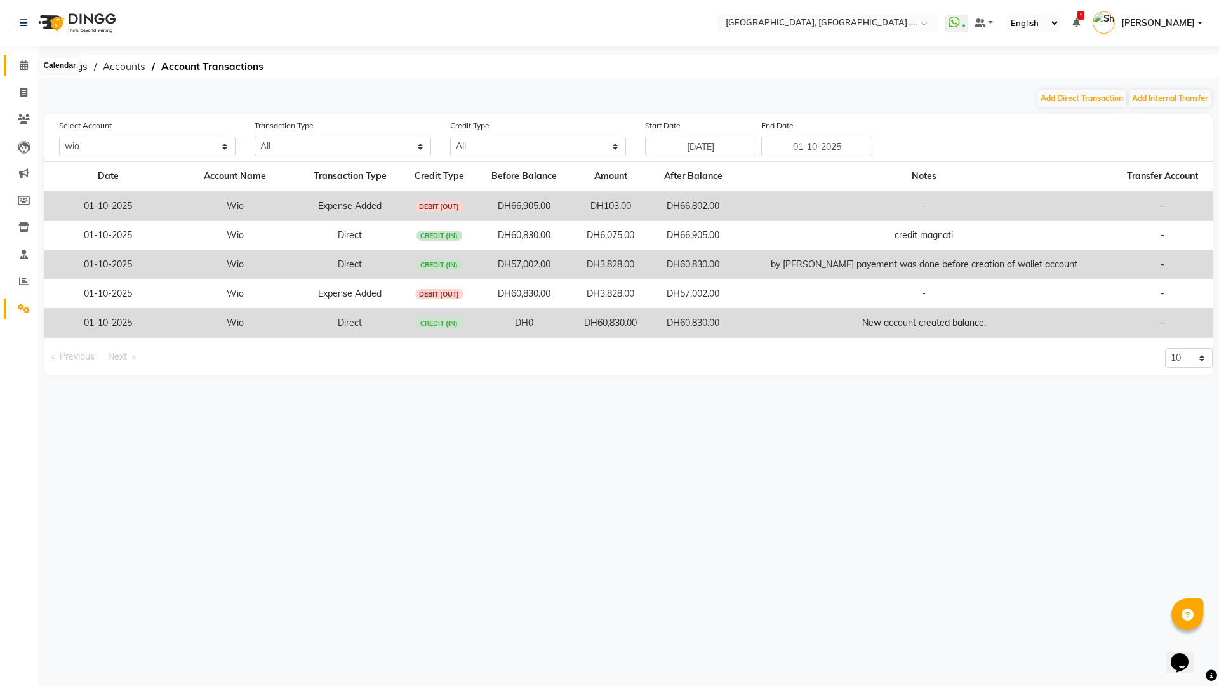
click at [23, 68] on icon at bounding box center [24, 65] width 8 height 10
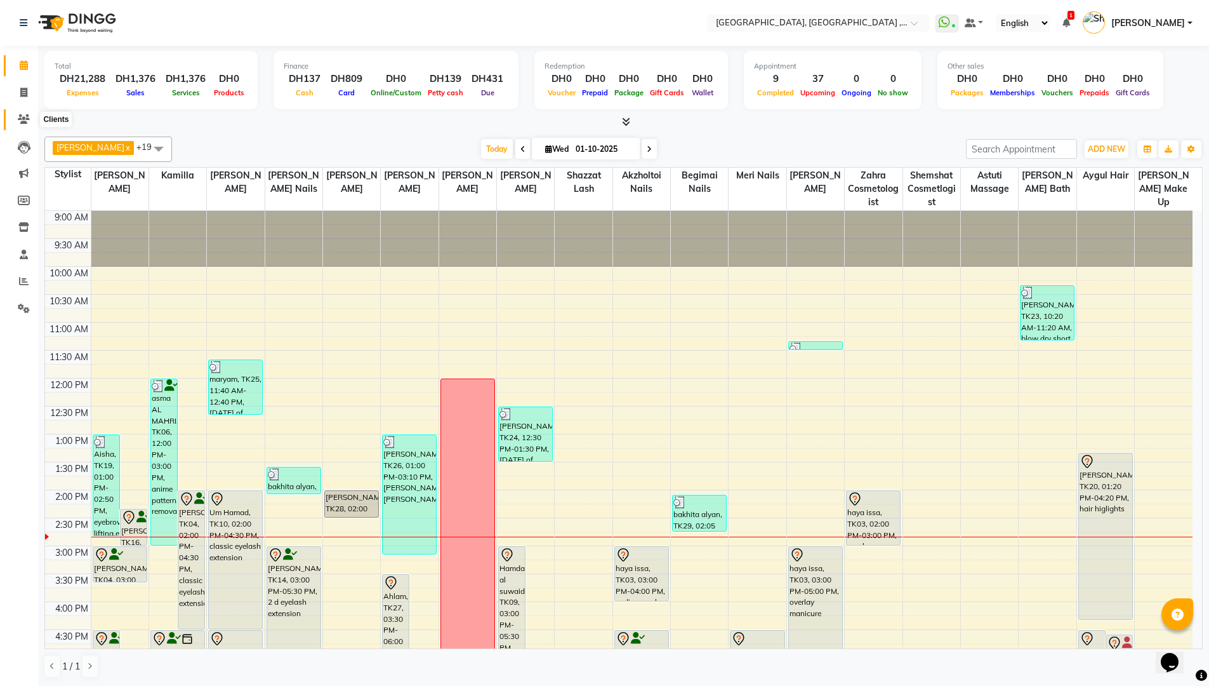
click at [26, 119] on icon at bounding box center [24, 119] width 12 height 10
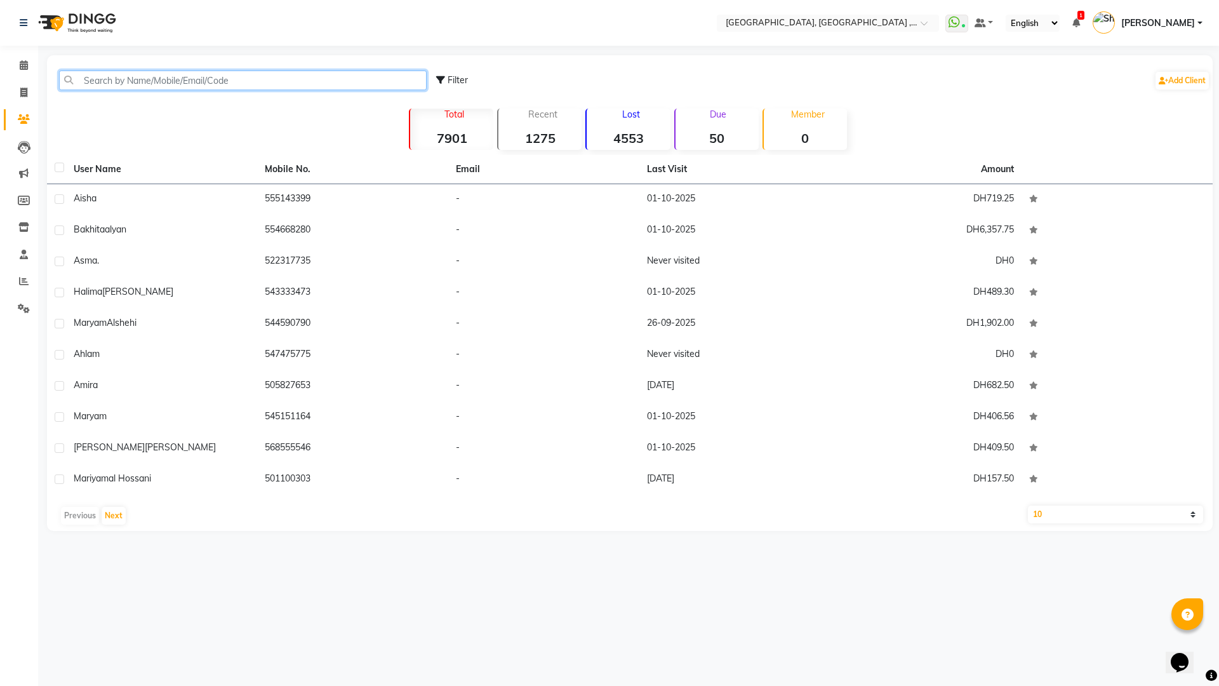
click at [112, 87] on input "text" at bounding box center [243, 80] width 368 height 20
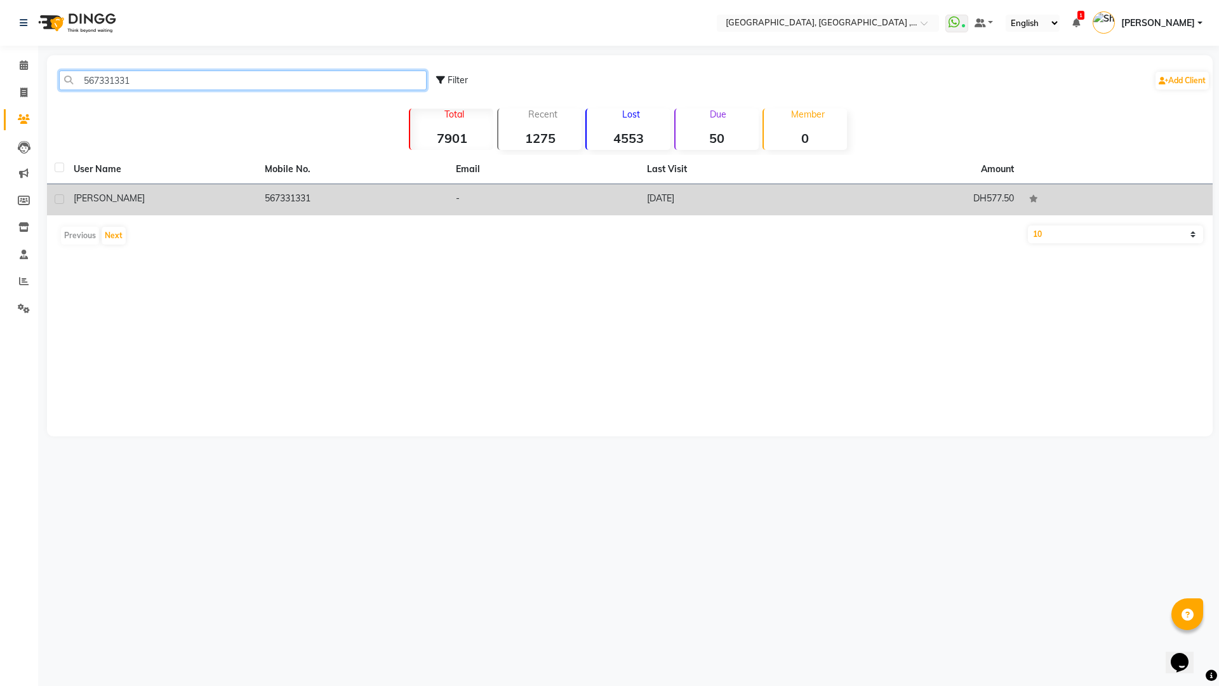
type input "567331331"
click at [768, 207] on td "20-06-2025" at bounding box center [734, 199] width 191 height 31
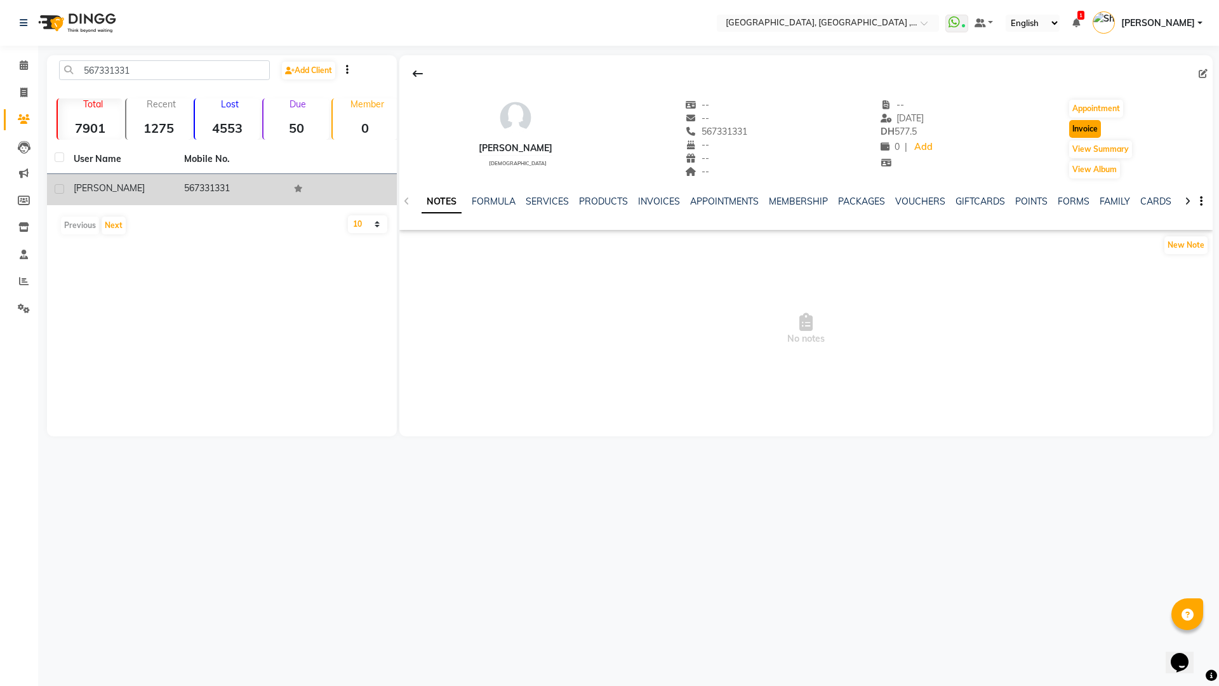
click at [1094, 126] on button "Invoice" at bounding box center [1085, 129] width 32 height 18
select select "service"
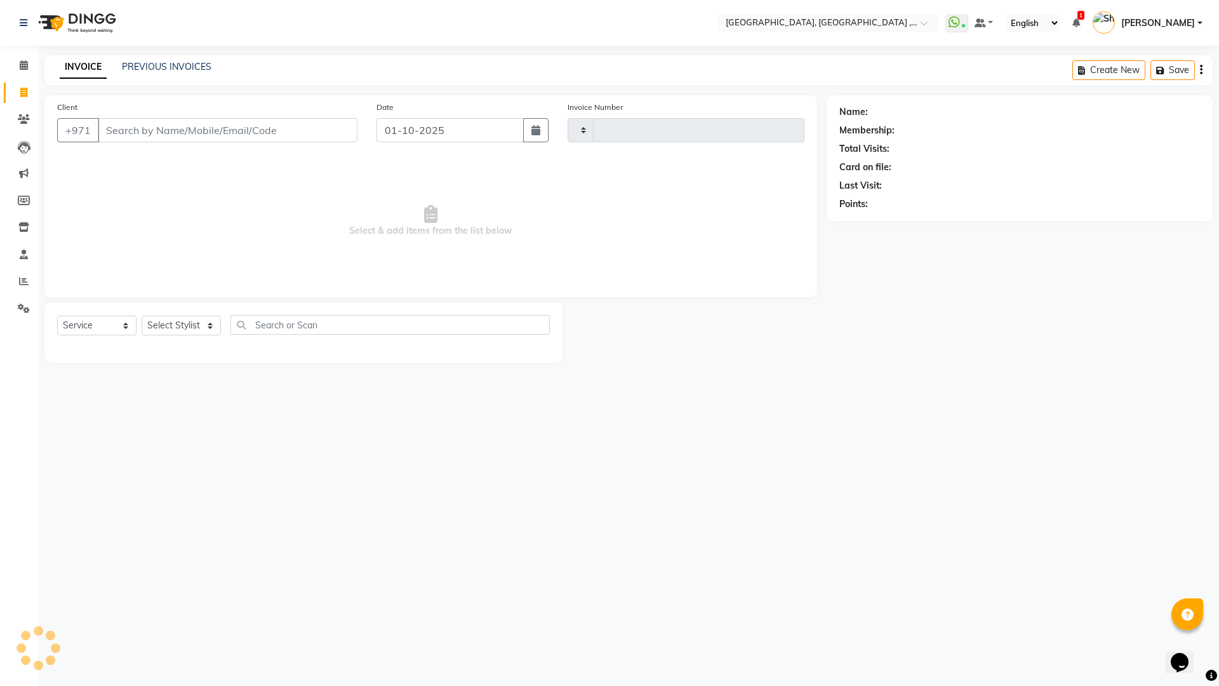
type input "5379"
select select "3838"
click at [206, 321] on select "Select Stylist" at bounding box center [181, 325] width 79 height 20
type input "567331331"
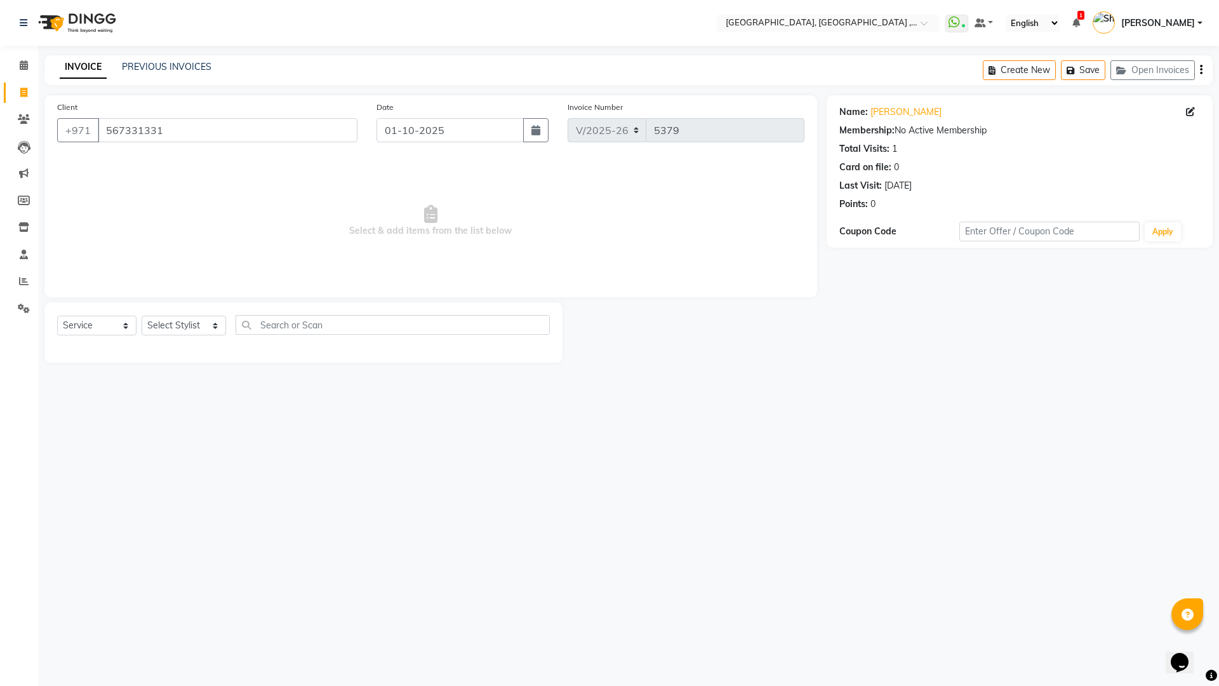
click at [221, 637] on div "Select Location × Ecosophy Beauty Center, Ajman , Sheikh Ammar Street Villa G1 …" at bounding box center [609, 343] width 1219 height 686
click at [211, 328] on select "Select Stylist [PERSON_NAME] Aina Akzholtoi nails [PERSON_NAME] Astuti massage …" at bounding box center [184, 325] width 84 height 20
select select "90748"
click at [142, 315] on select "Select Stylist [PERSON_NAME] Aina Akzholtoi nails [PERSON_NAME] Astuti massage …" at bounding box center [184, 325] width 84 height 20
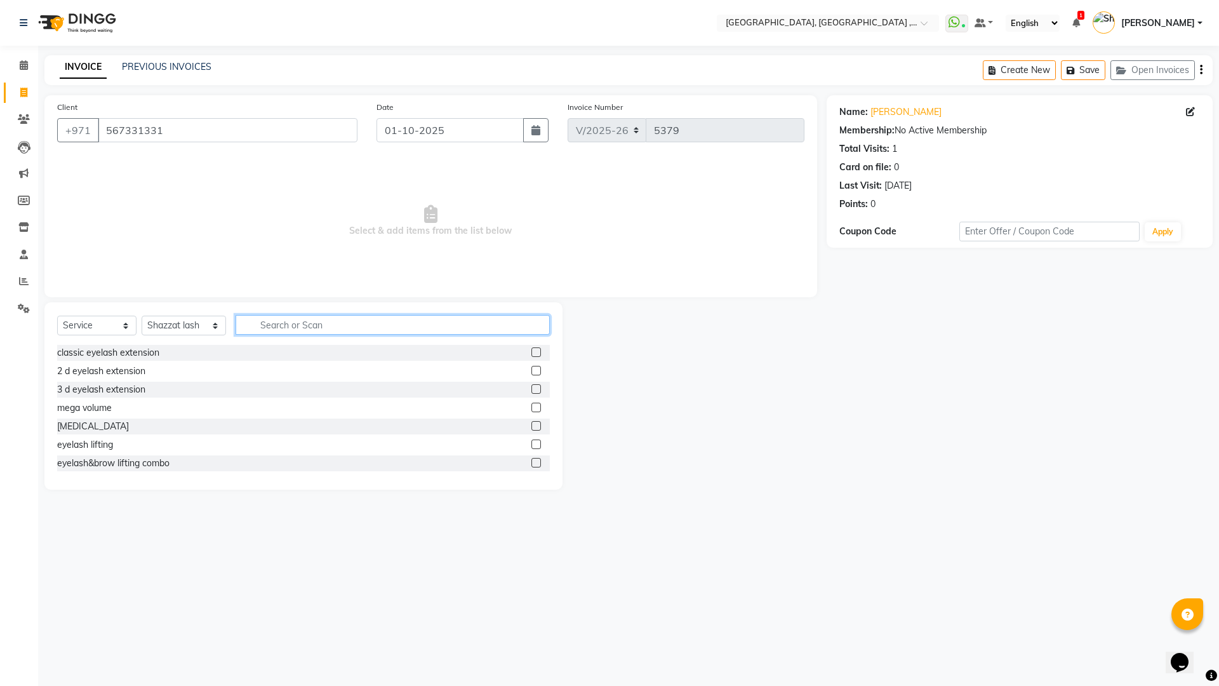
click at [295, 329] on input "text" at bounding box center [392, 325] width 314 height 20
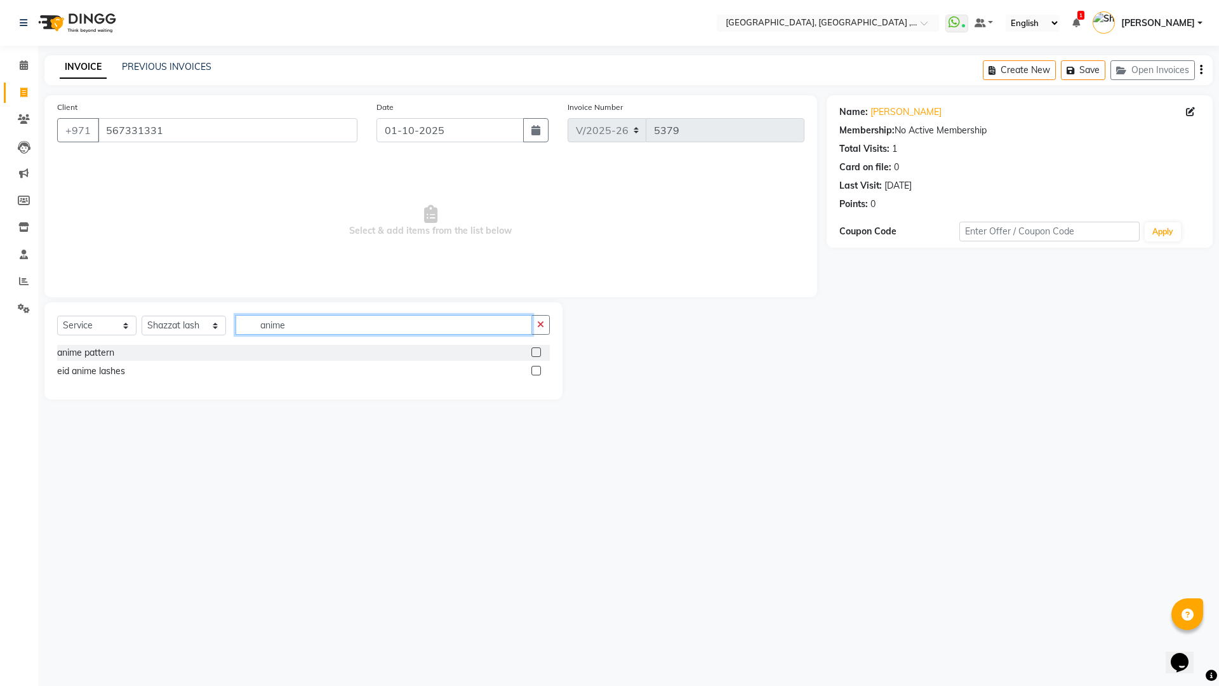
type input "anime"
click at [534, 354] on label at bounding box center [536, 352] width 10 height 10
click at [534, 354] on input "checkbox" at bounding box center [535, 352] width 8 height 8
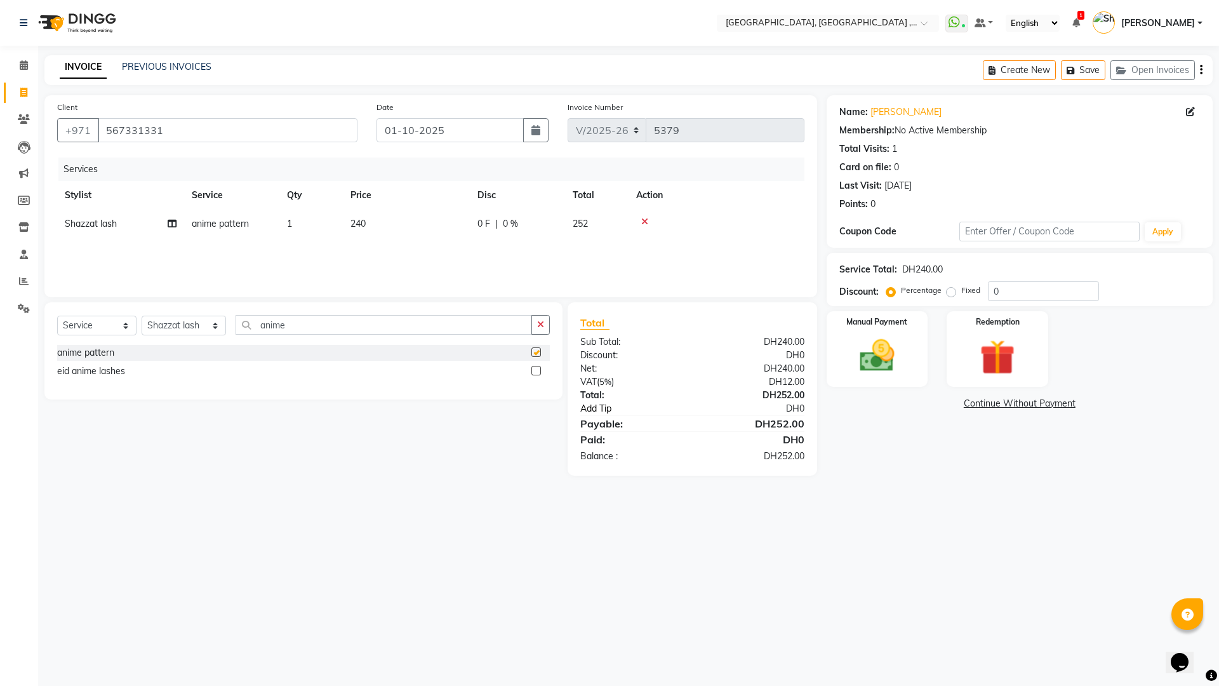
checkbox input "false"
click at [211, 326] on select "Select Stylist [PERSON_NAME] Aina Akzholtoi nails [PERSON_NAME] Astuti massage …" at bounding box center [184, 325] width 84 height 20
select select "85659"
click at [142, 315] on select "Select Stylist [PERSON_NAME] Aina Akzholtoi nails [PERSON_NAME] Astuti massage …" at bounding box center [184, 325] width 84 height 20
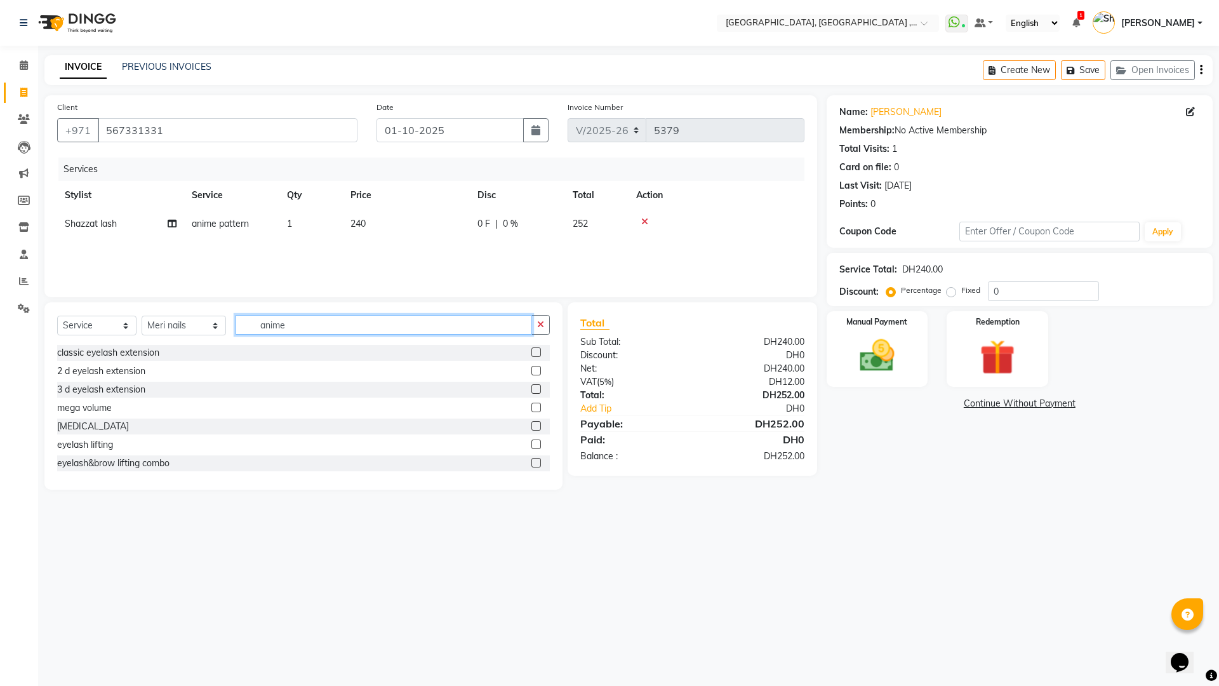
click at [357, 331] on input "anime" at bounding box center [383, 325] width 296 height 20
type input "a"
type input "e"
type input "nail ext"
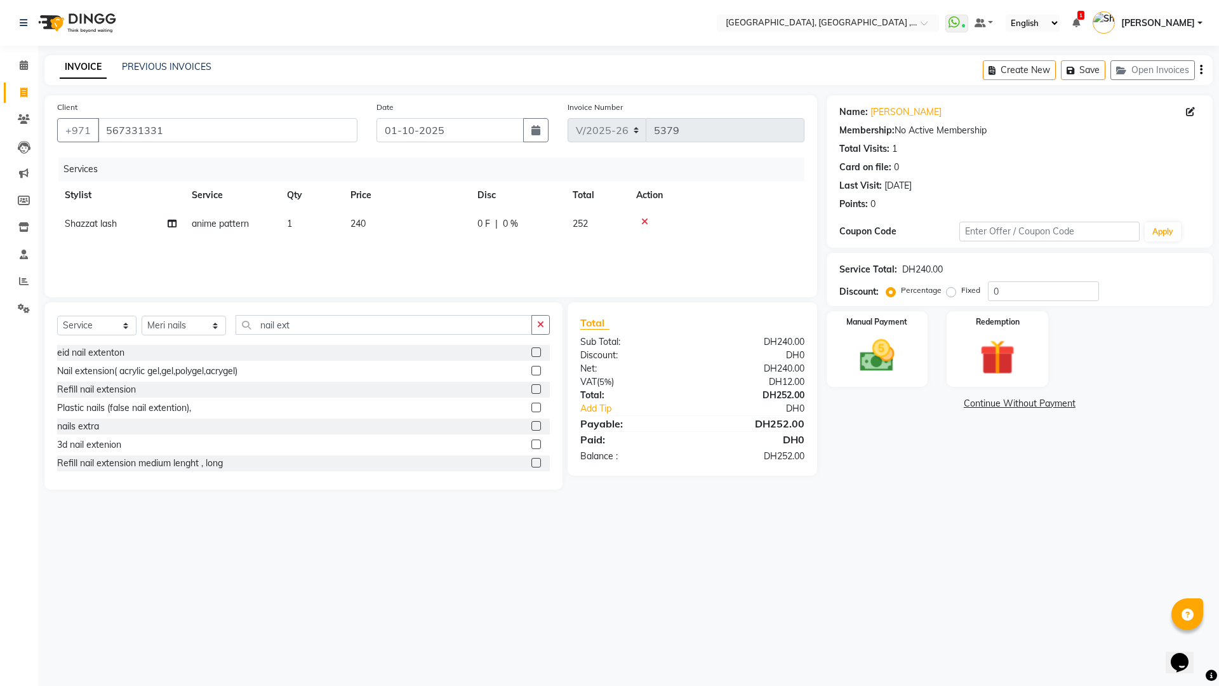
click at [531, 371] on label at bounding box center [536, 371] width 10 height 10
click at [531, 371] on input "checkbox" at bounding box center [535, 371] width 8 height 8
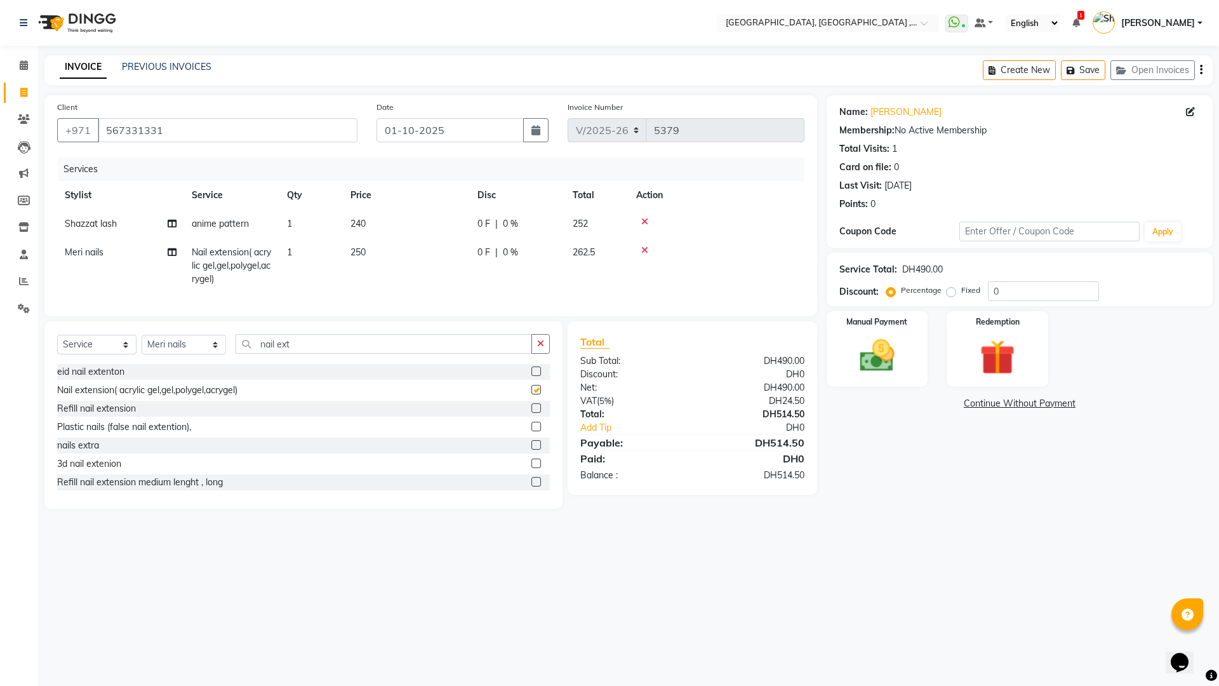
checkbox input "false"
click at [312, 354] on input "nail ext" at bounding box center [383, 344] width 296 height 20
type input "n"
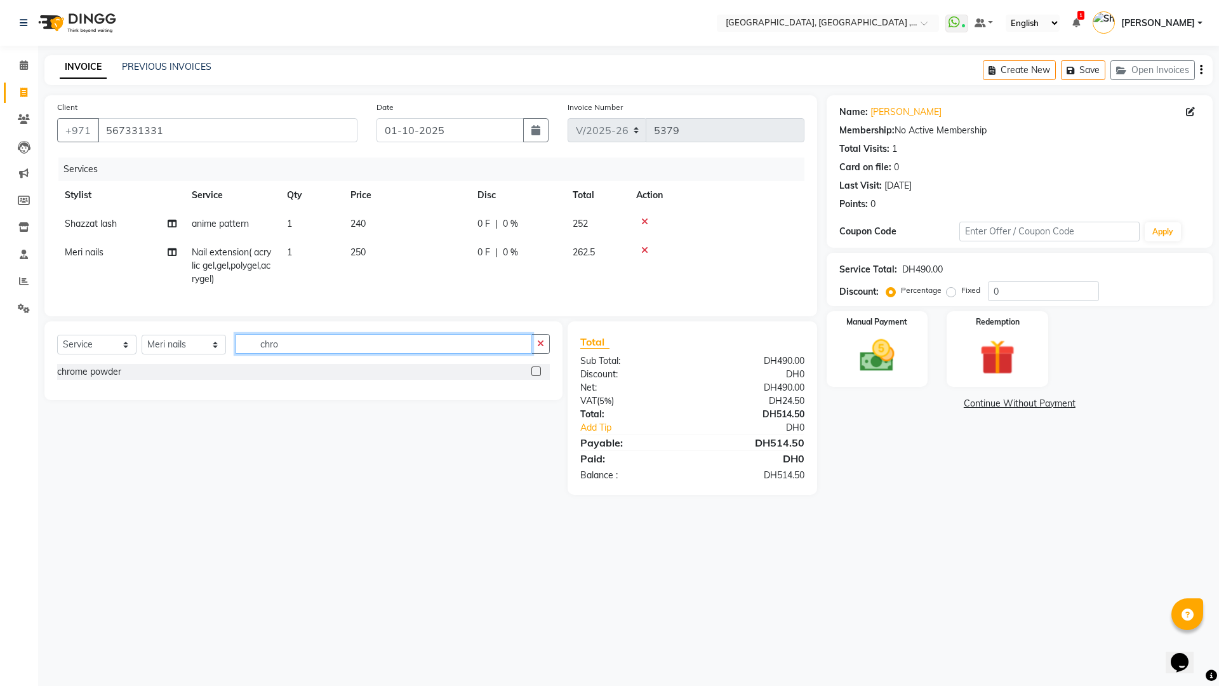
type input "chro"
click at [538, 376] on label at bounding box center [536, 371] width 10 height 10
click at [538, 376] on input "checkbox" at bounding box center [535, 372] width 8 height 8
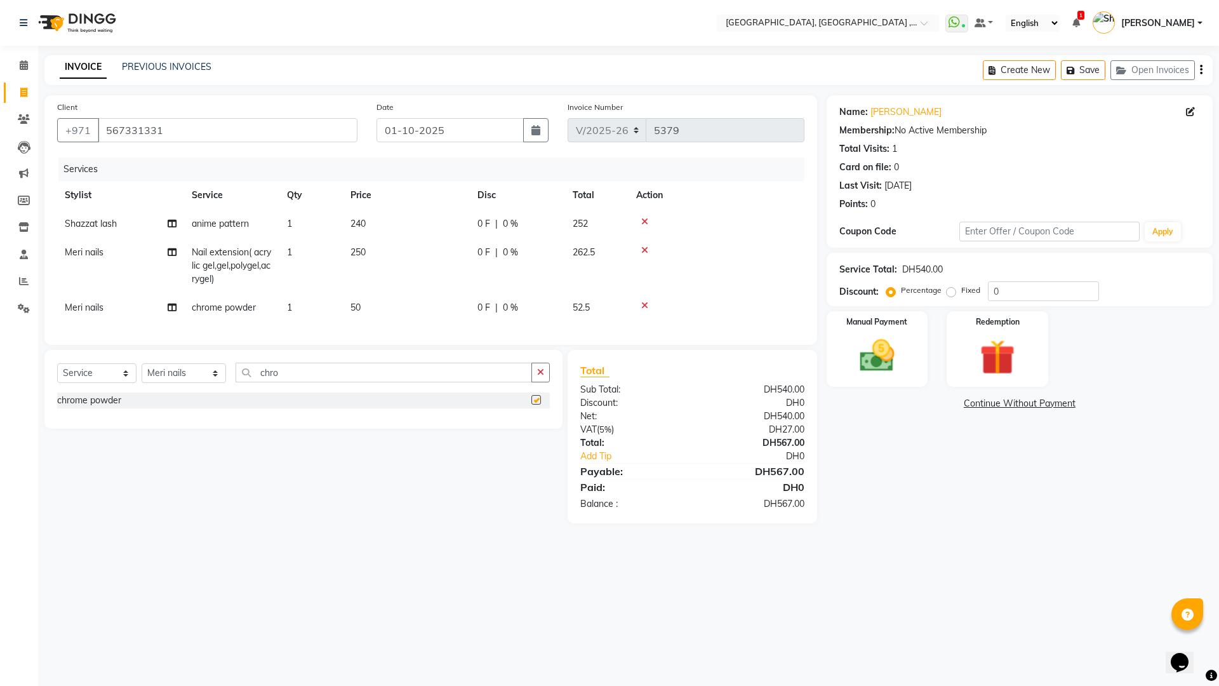
checkbox input "false"
click at [354, 382] on input "chro" at bounding box center [383, 372] width 296 height 20
type input "c"
type input "frenc"
click at [536, 423] on label at bounding box center [536, 418] width 10 height 10
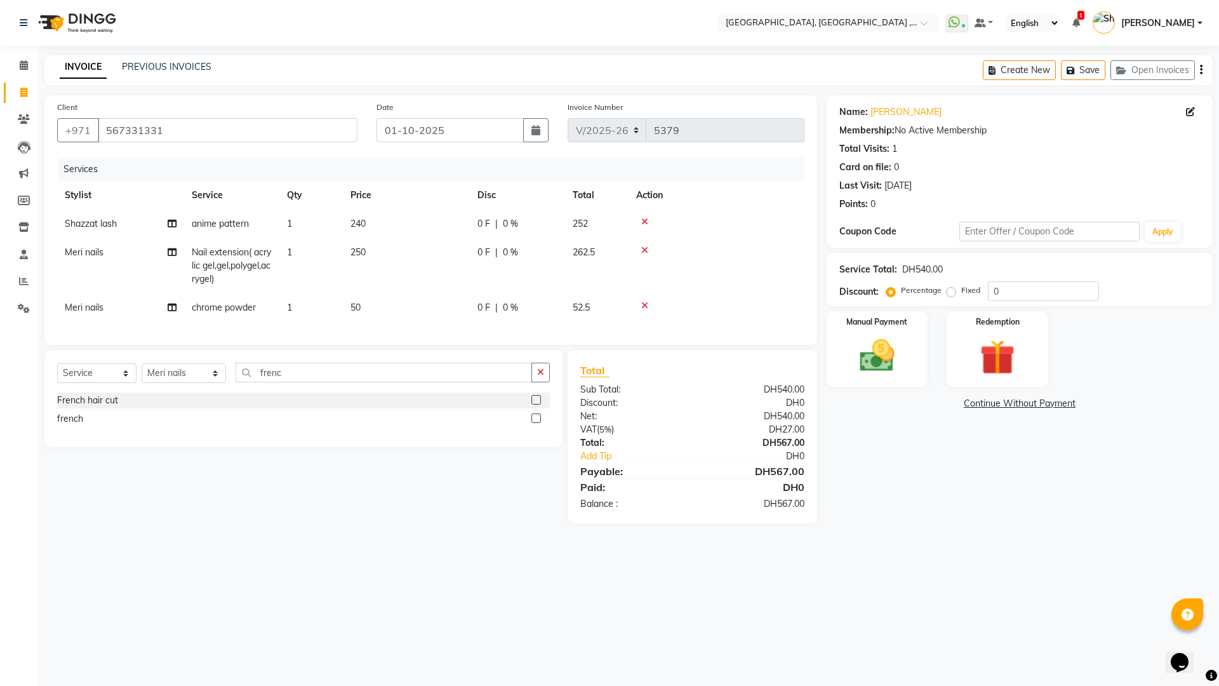
click at [536, 423] on input "checkbox" at bounding box center [535, 419] width 8 height 8
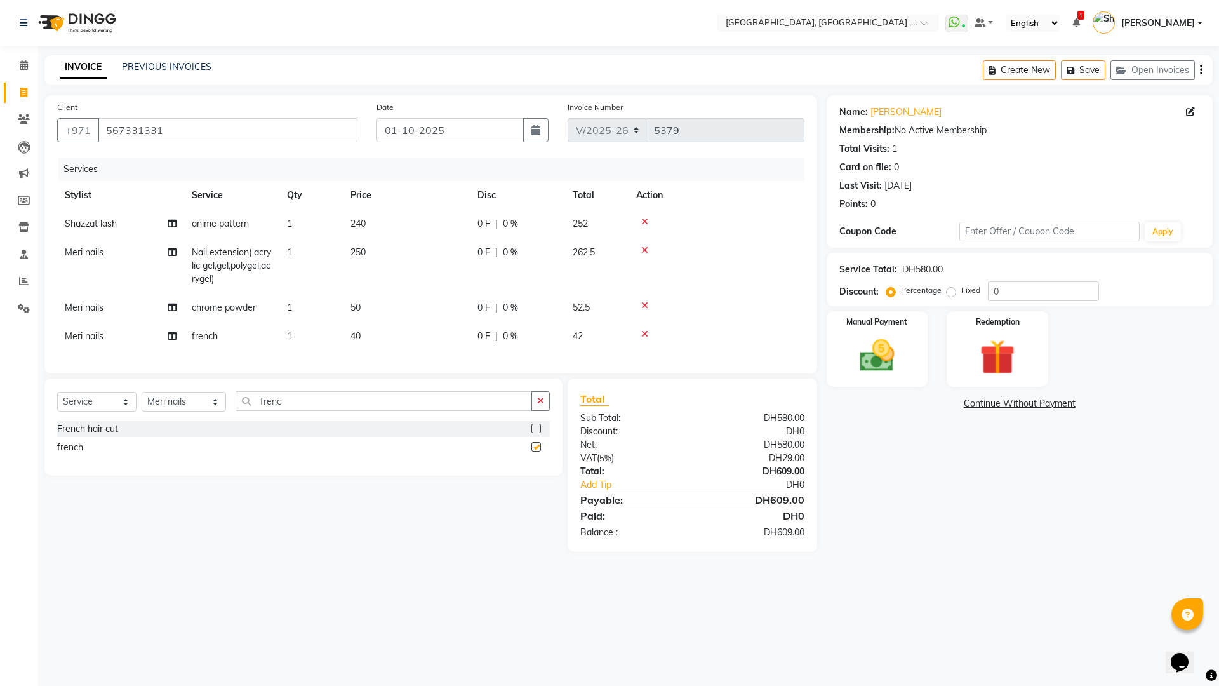
checkbox input "false"
click at [999, 402] on link "Continue Without Payment" at bounding box center [1019, 403] width 381 height 13
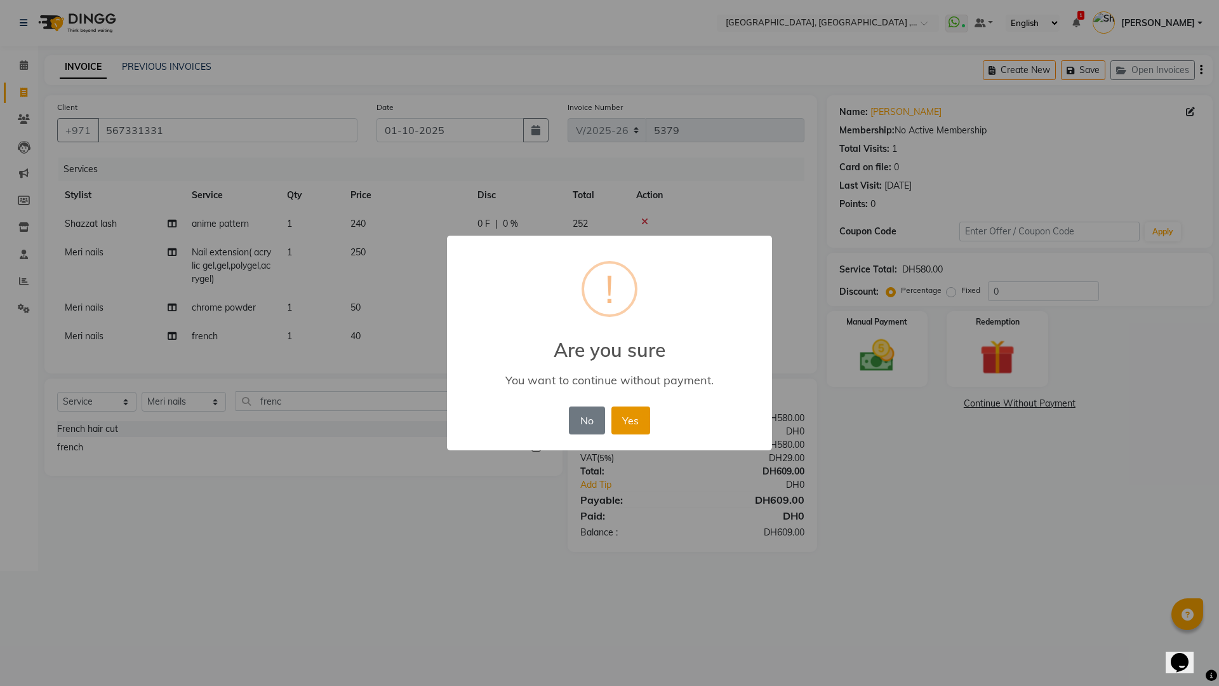
click at [640, 422] on button "Yes" at bounding box center [630, 420] width 39 height 28
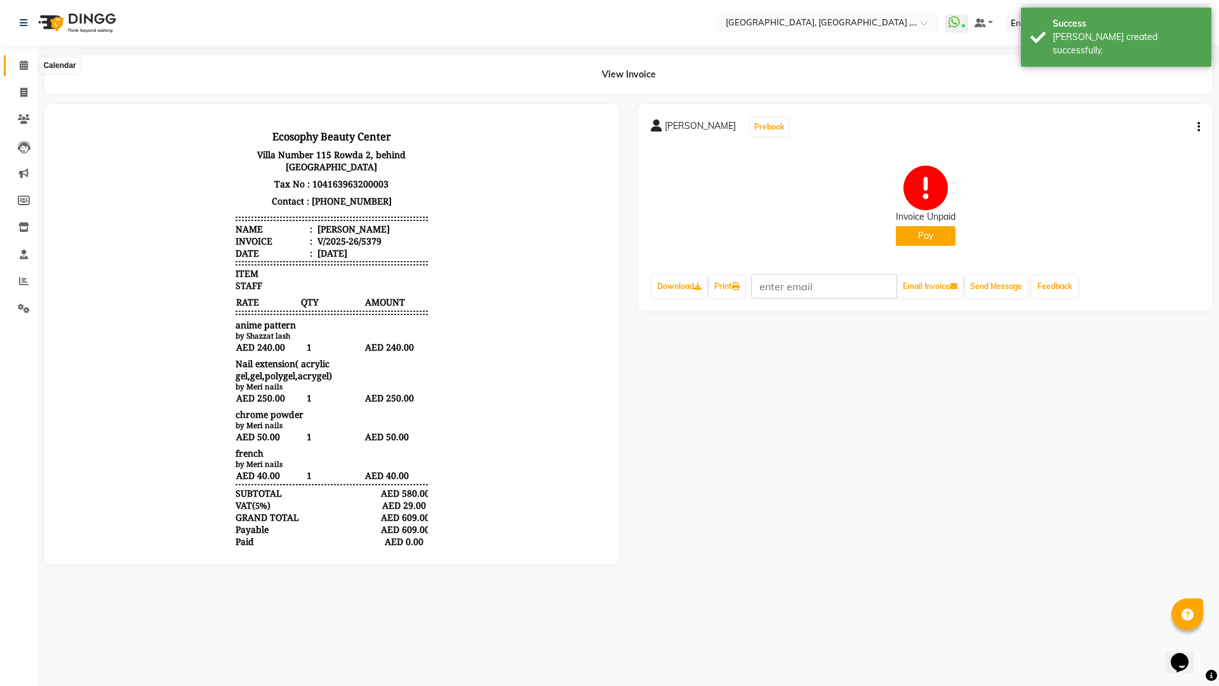
click at [22, 64] on icon at bounding box center [24, 65] width 8 height 10
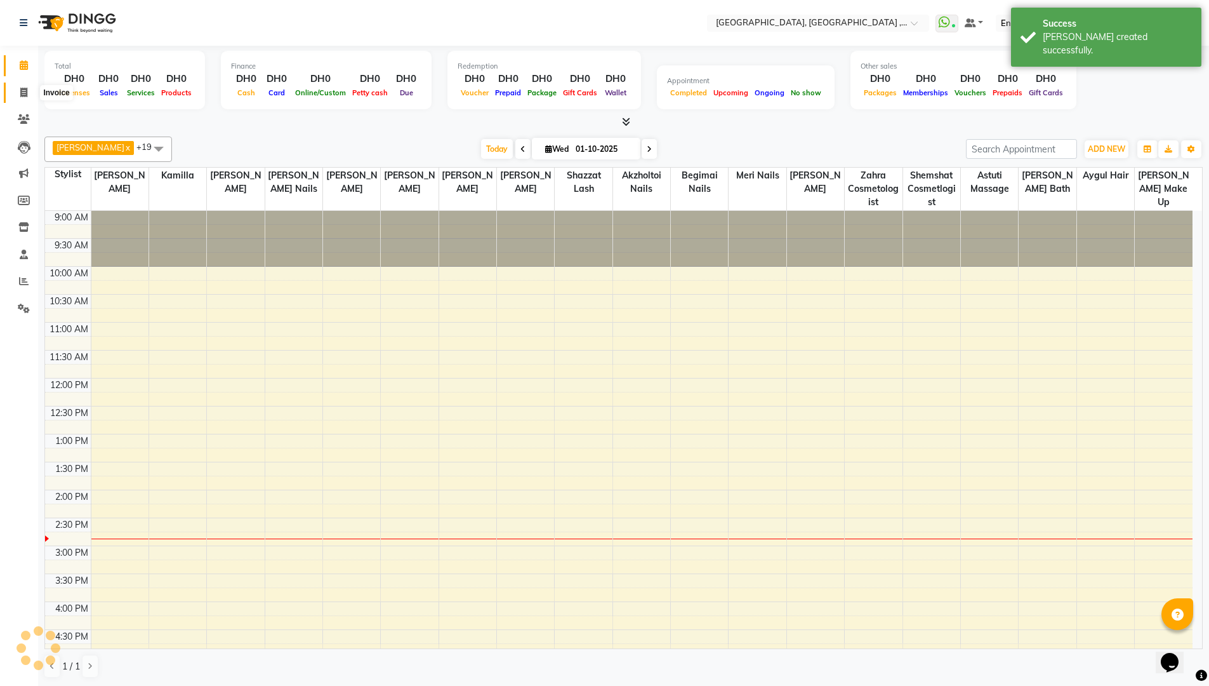
click at [24, 92] on icon at bounding box center [23, 93] width 7 height 10
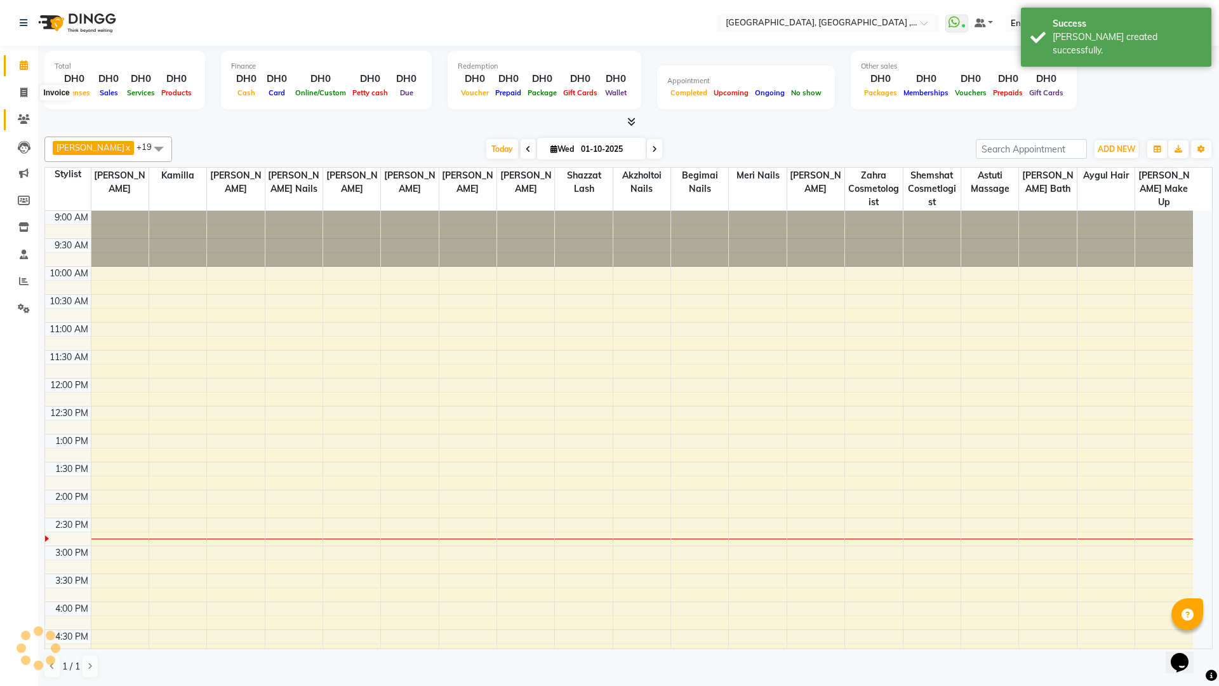
select select "3838"
select select "service"
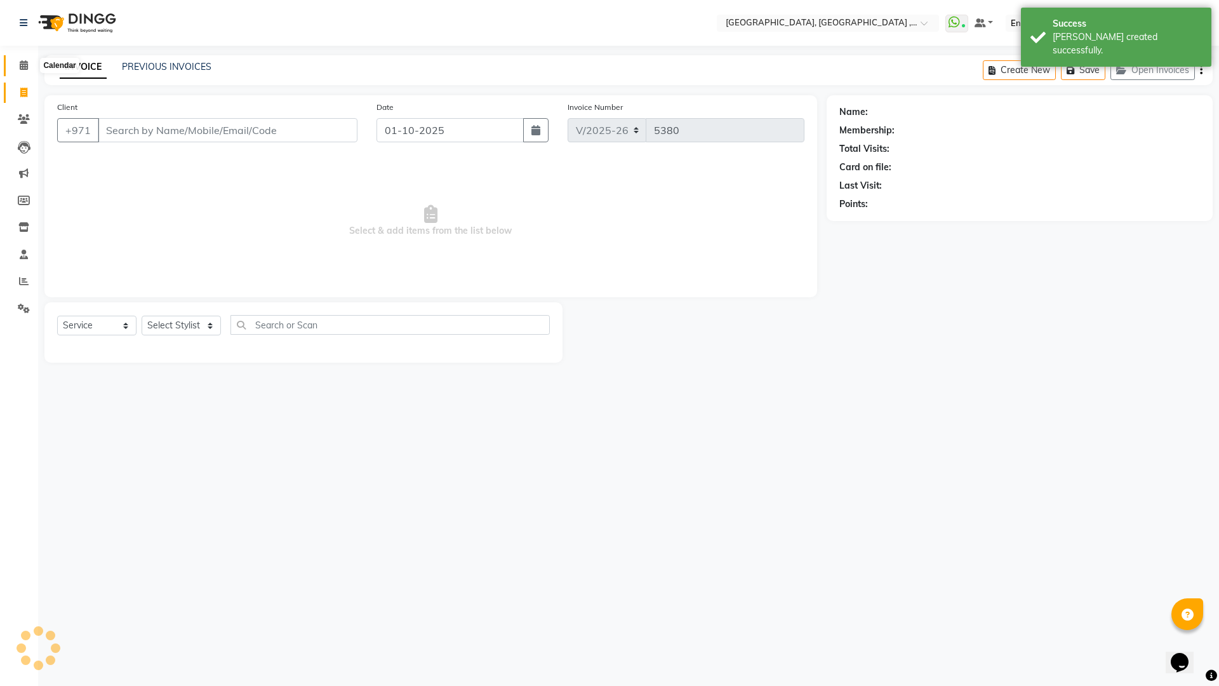
click at [21, 63] on icon at bounding box center [24, 65] width 8 height 10
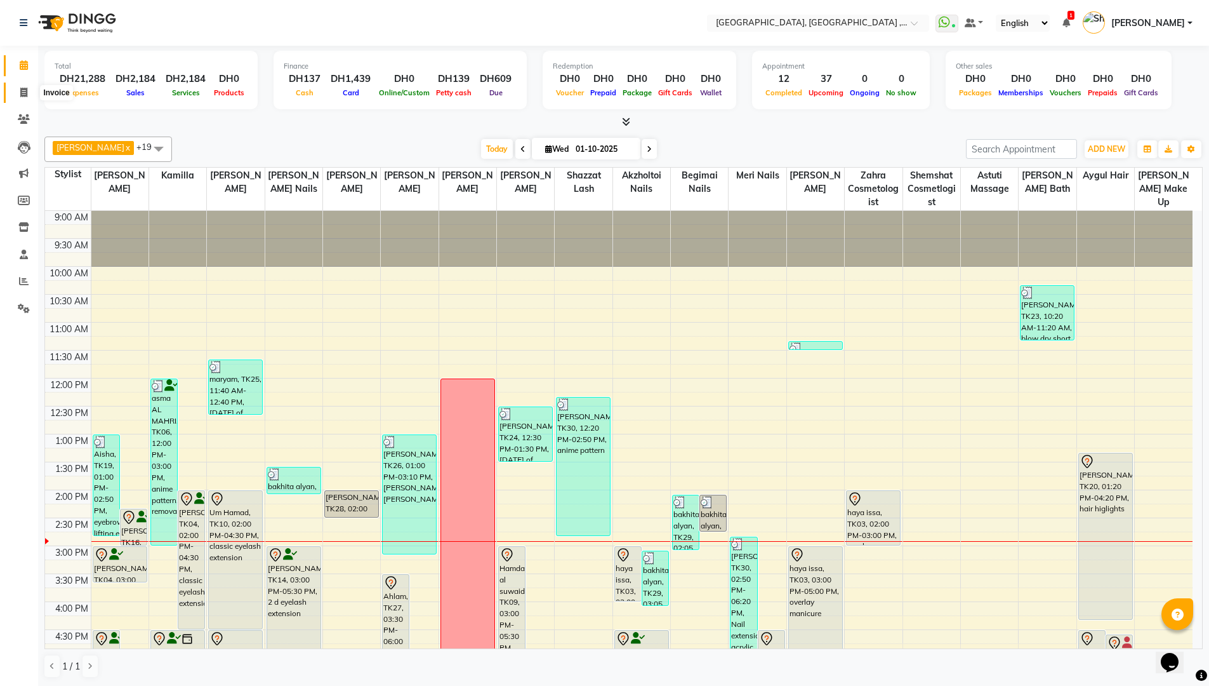
click at [14, 90] on span at bounding box center [24, 93] width 22 height 15
select select "service"
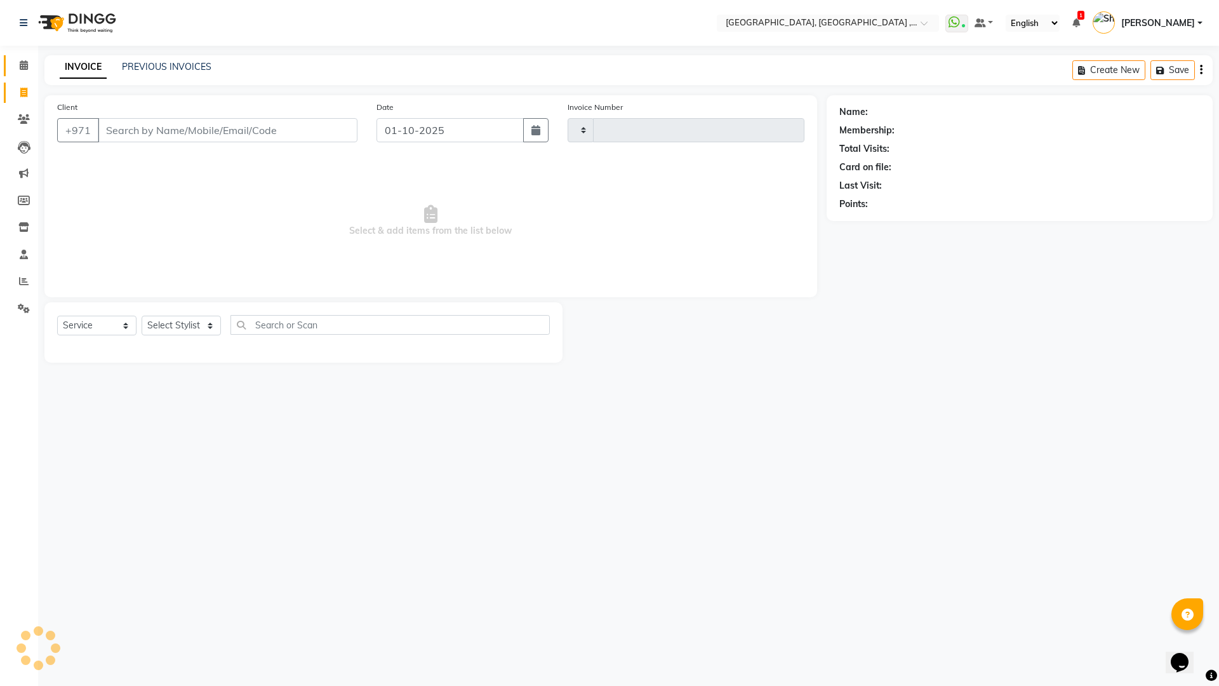
type input "5380"
select select "3838"
click at [13, 62] on span at bounding box center [24, 65] width 22 height 15
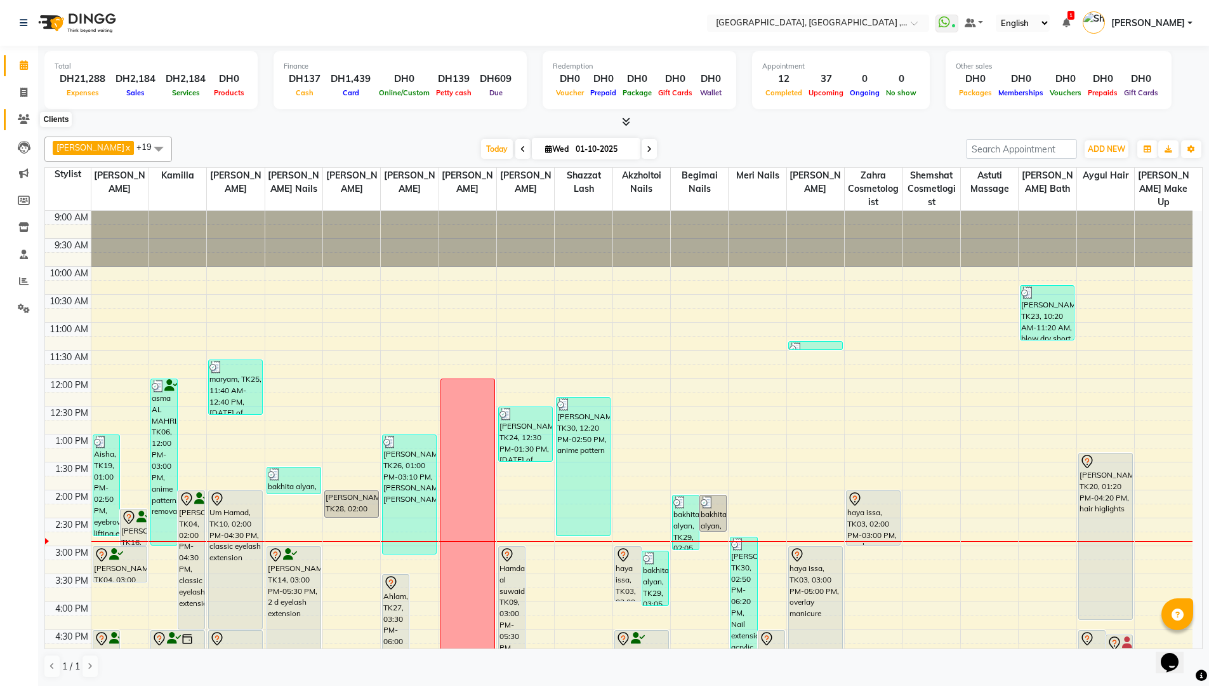
click at [24, 124] on span at bounding box center [24, 119] width 22 height 15
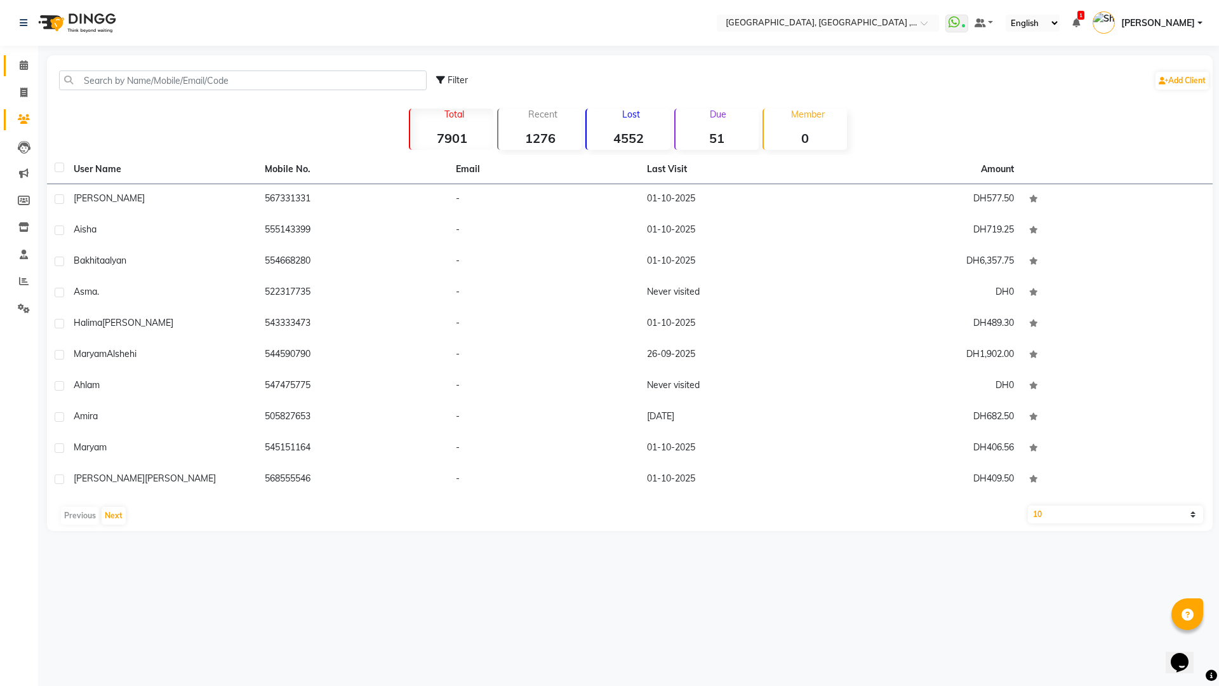
click at [18, 56] on link "Calendar" at bounding box center [19, 65] width 30 height 21
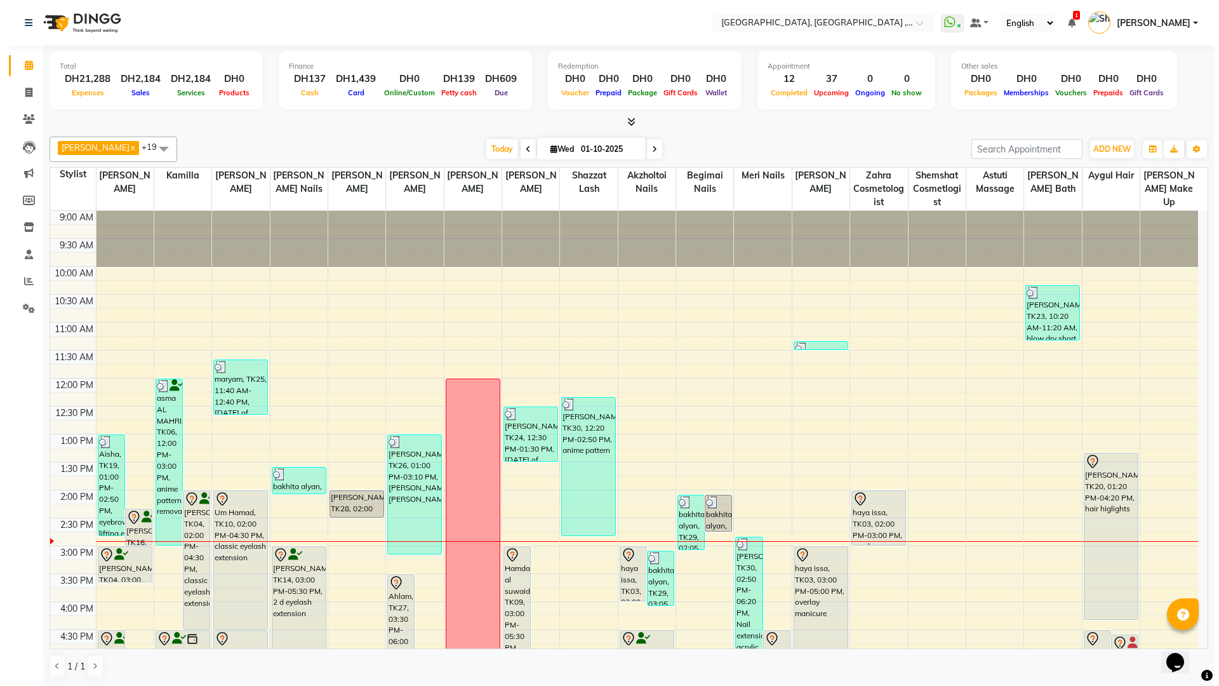
scroll to position [1, 0]
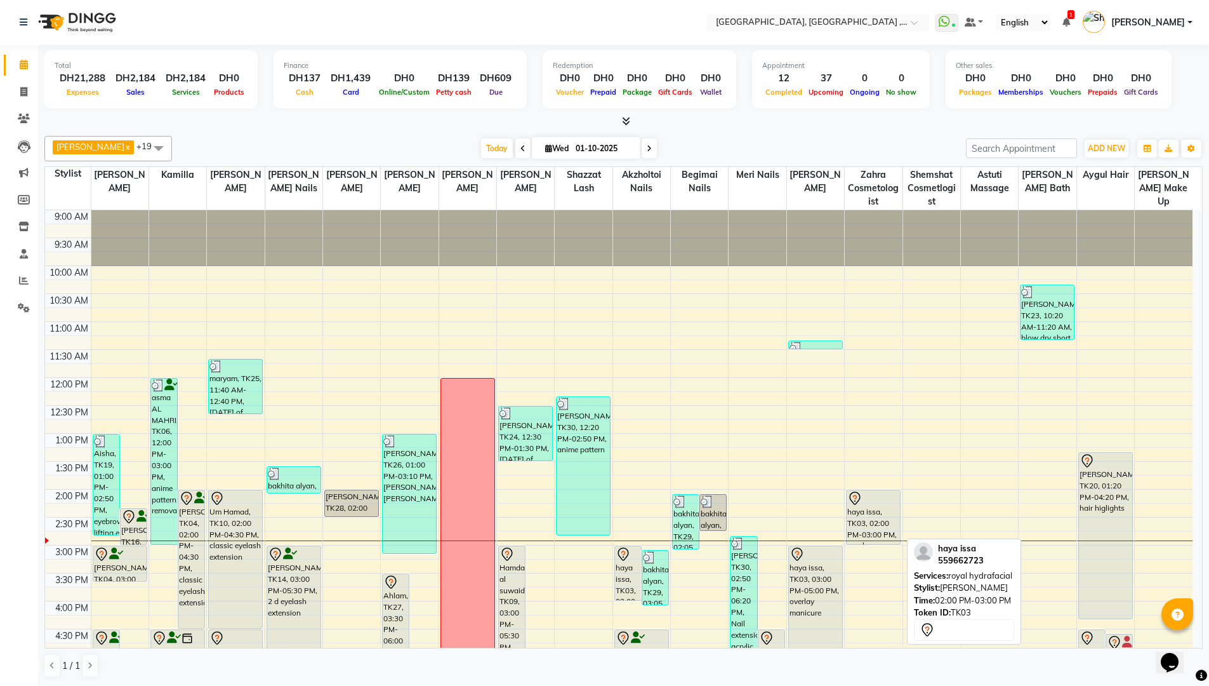
click at [855, 504] on icon at bounding box center [855, 497] width 11 height 13
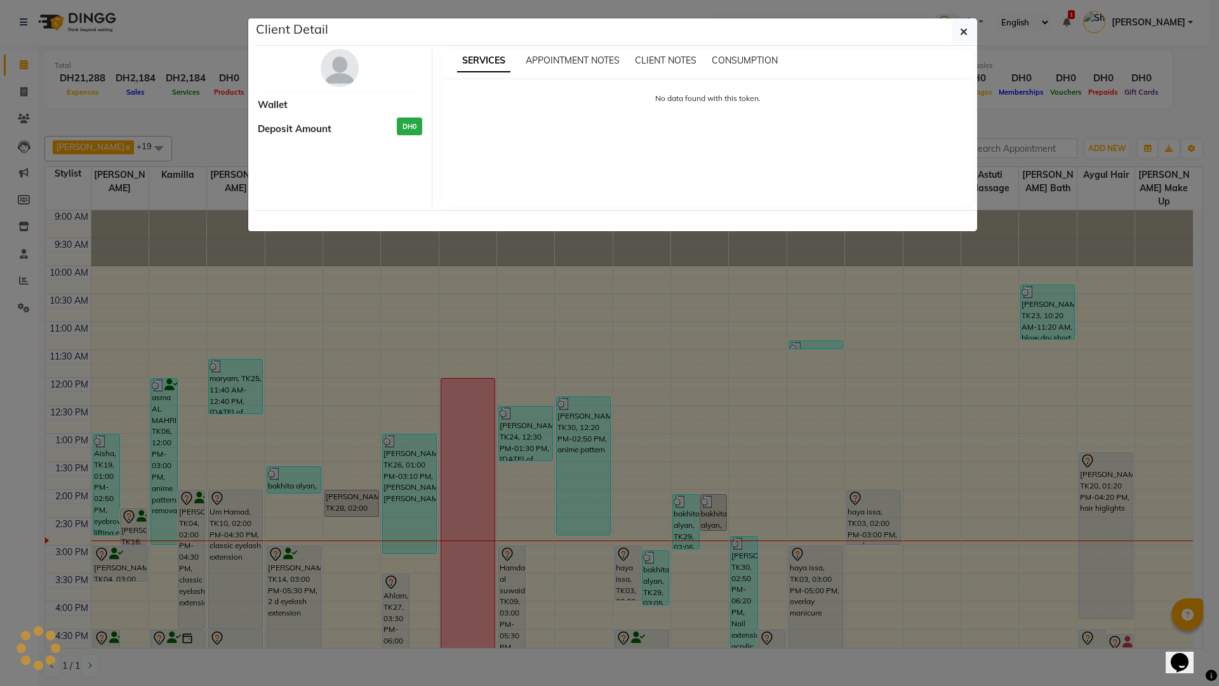
select select "7"
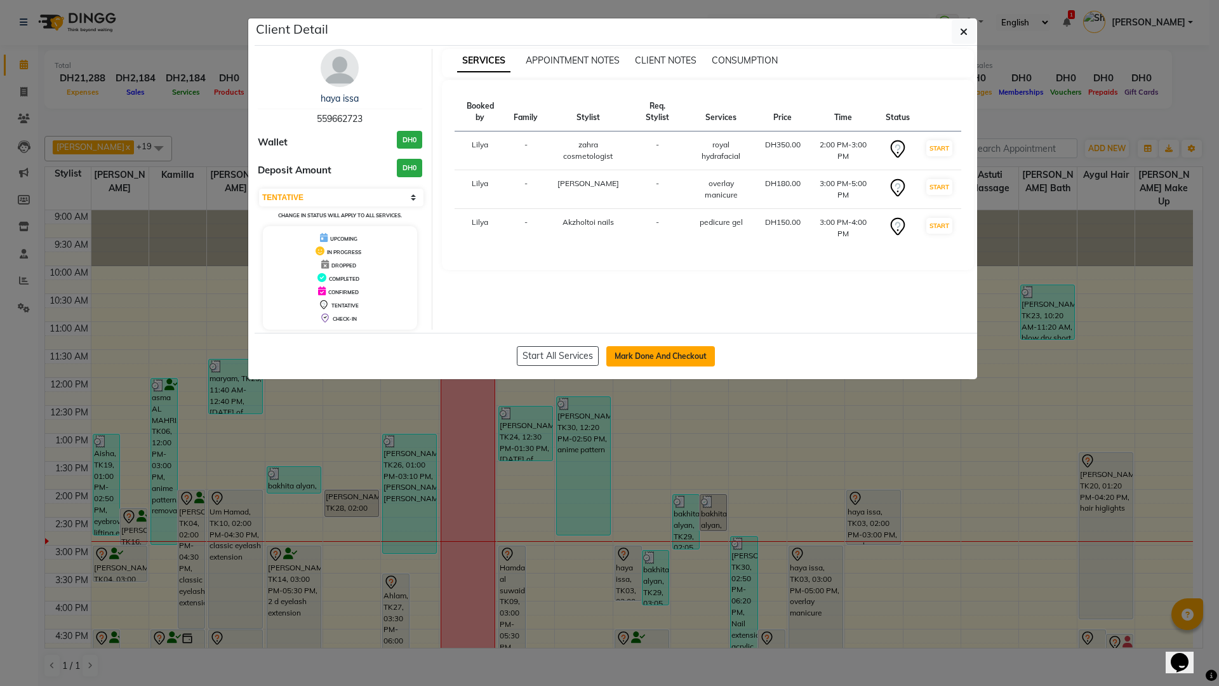
click at [683, 357] on button "Mark Done And Checkout" at bounding box center [660, 356] width 109 height 20
select select "service"
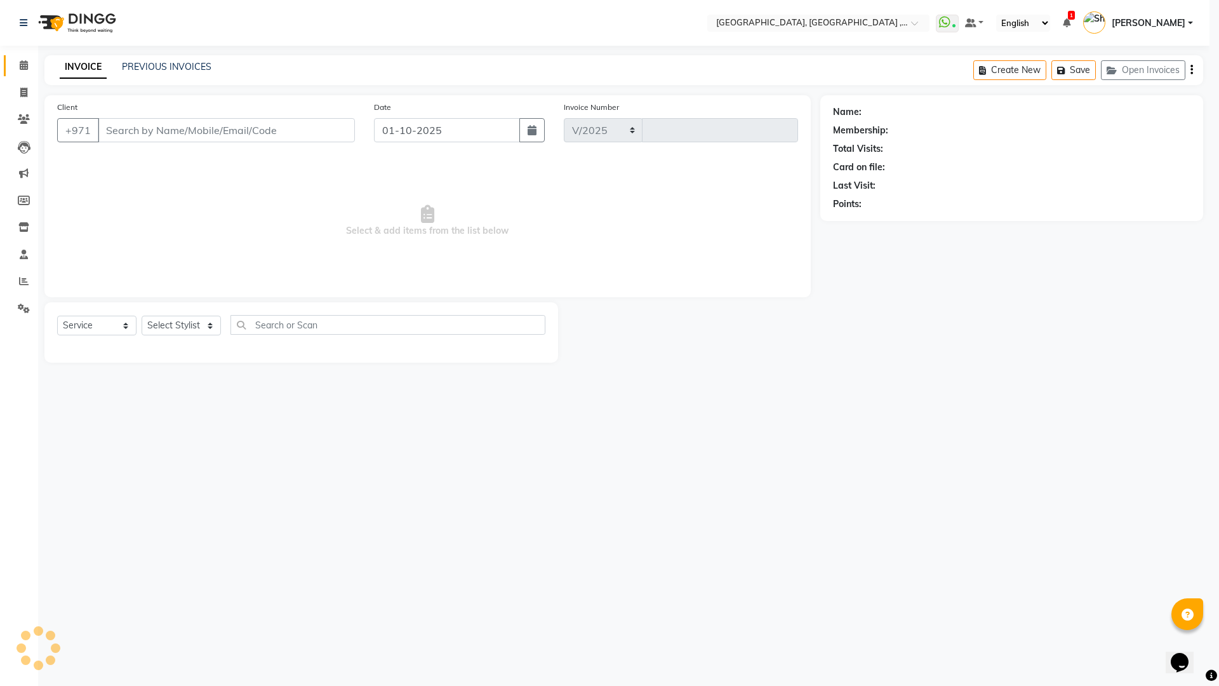
select select "3838"
type input "5380"
type input "559662723"
select select "43437"
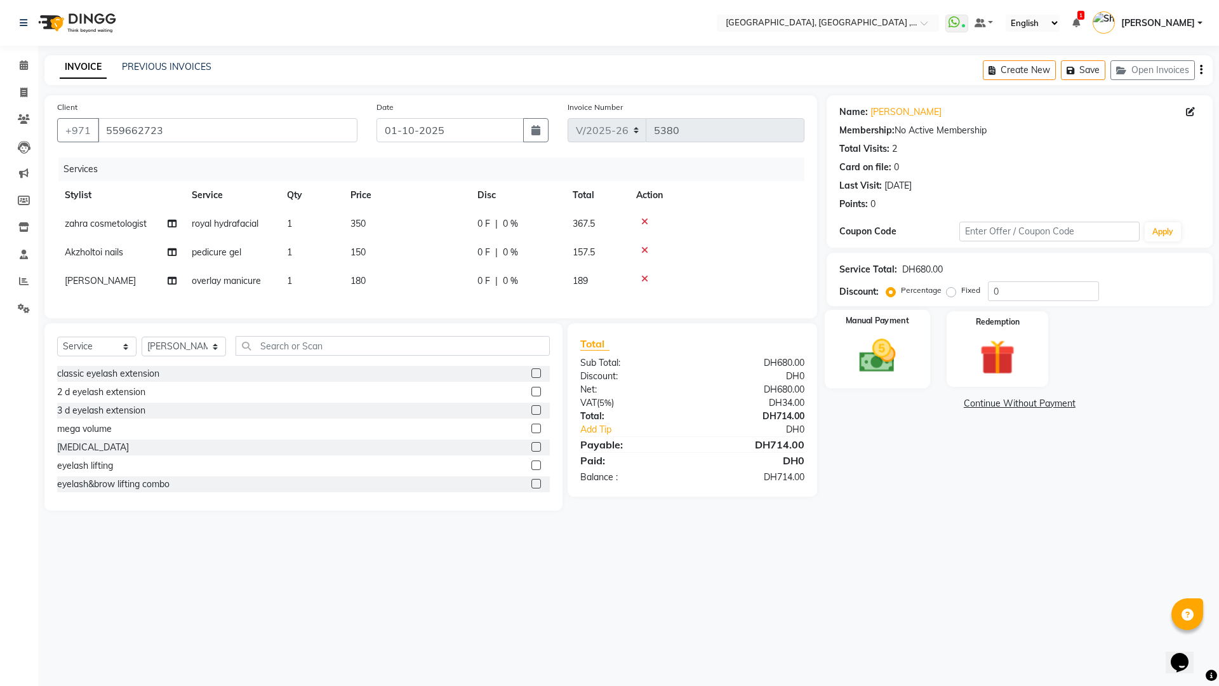
click at [862, 349] on img at bounding box center [876, 356] width 59 height 42
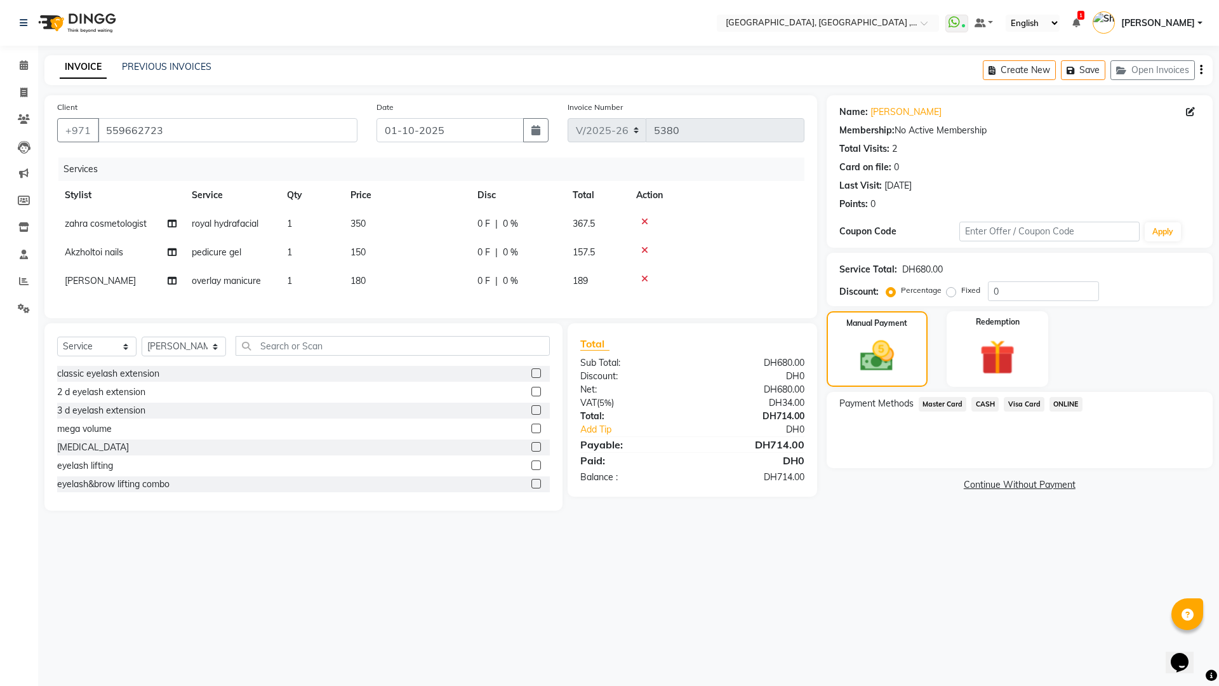
click at [1033, 409] on span "Visa Card" at bounding box center [1024, 404] width 41 height 15
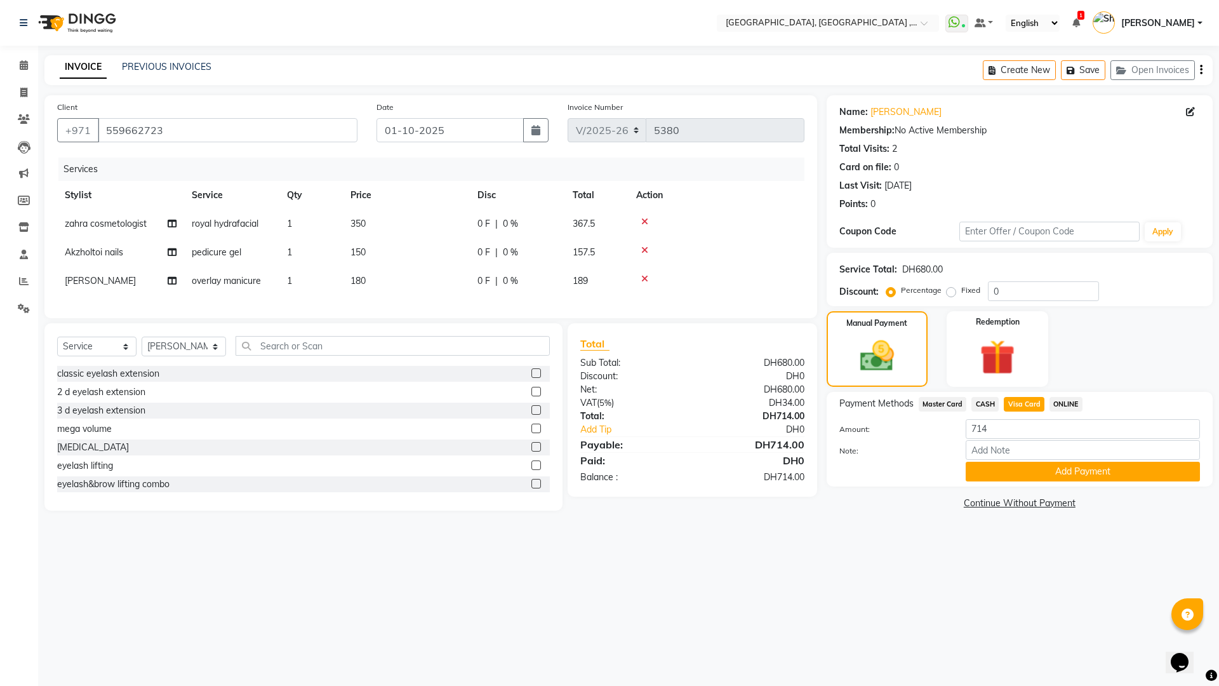
click at [1030, 470] on button "Add Payment" at bounding box center [1082, 471] width 234 height 20
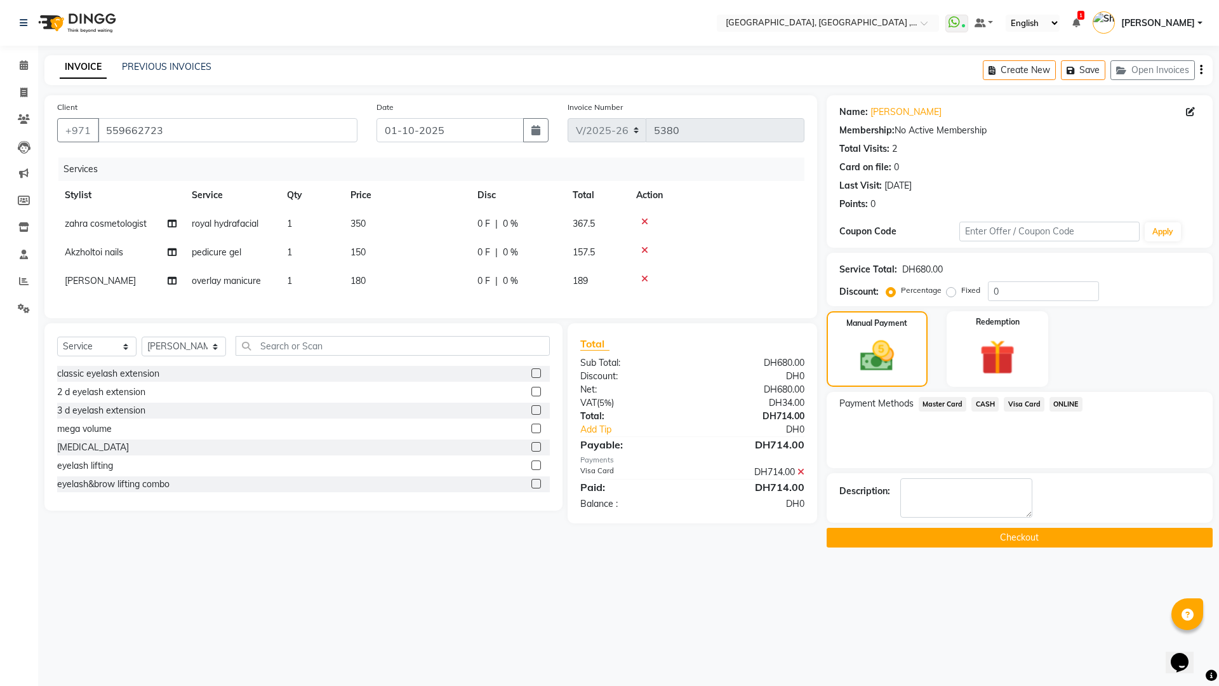
click at [1000, 533] on button "Checkout" at bounding box center [1019, 537] width 386 height 20
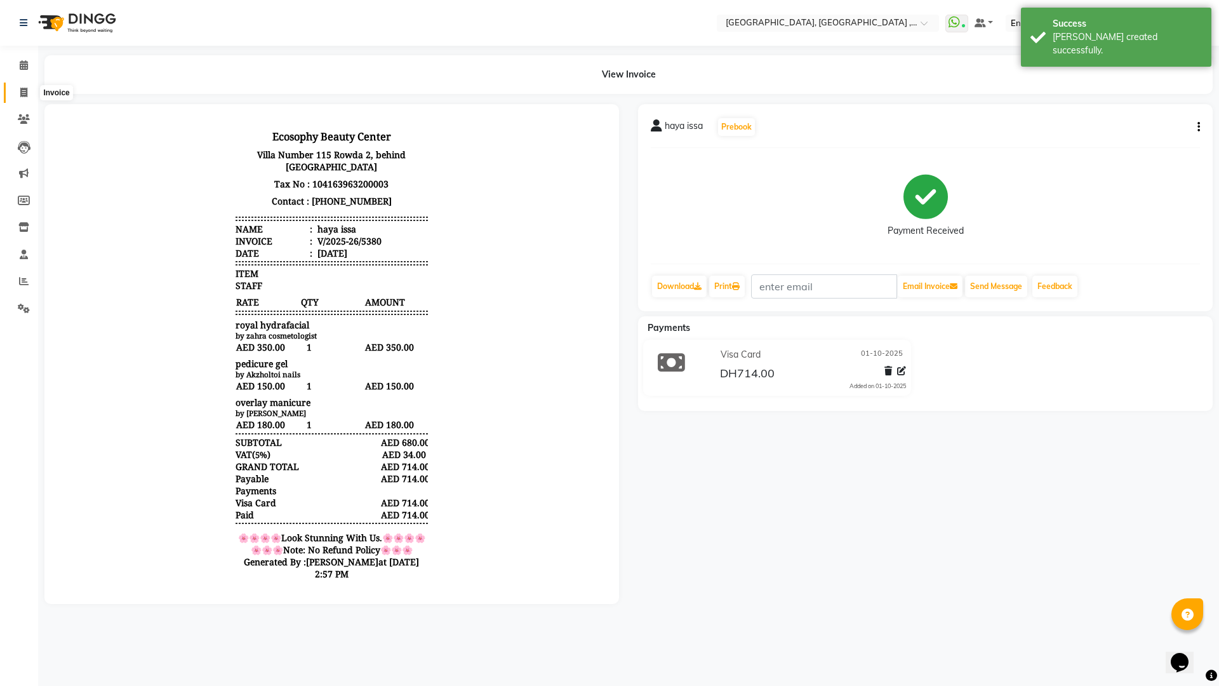
click at [27, 95] on icon at bounding box center [23, 93] width 7 height 10
select select "service"
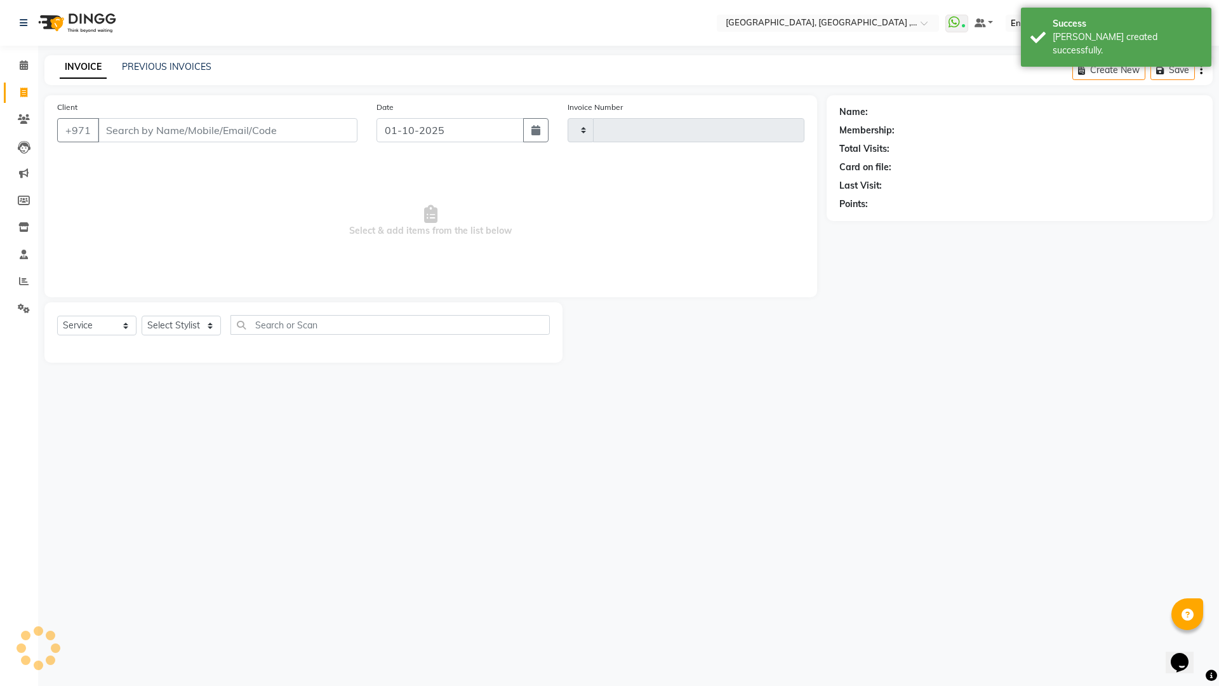
type input "5381"
select select "3838"
click at [29, 63] on span at bounding box center [24, 65] width 22 height 15
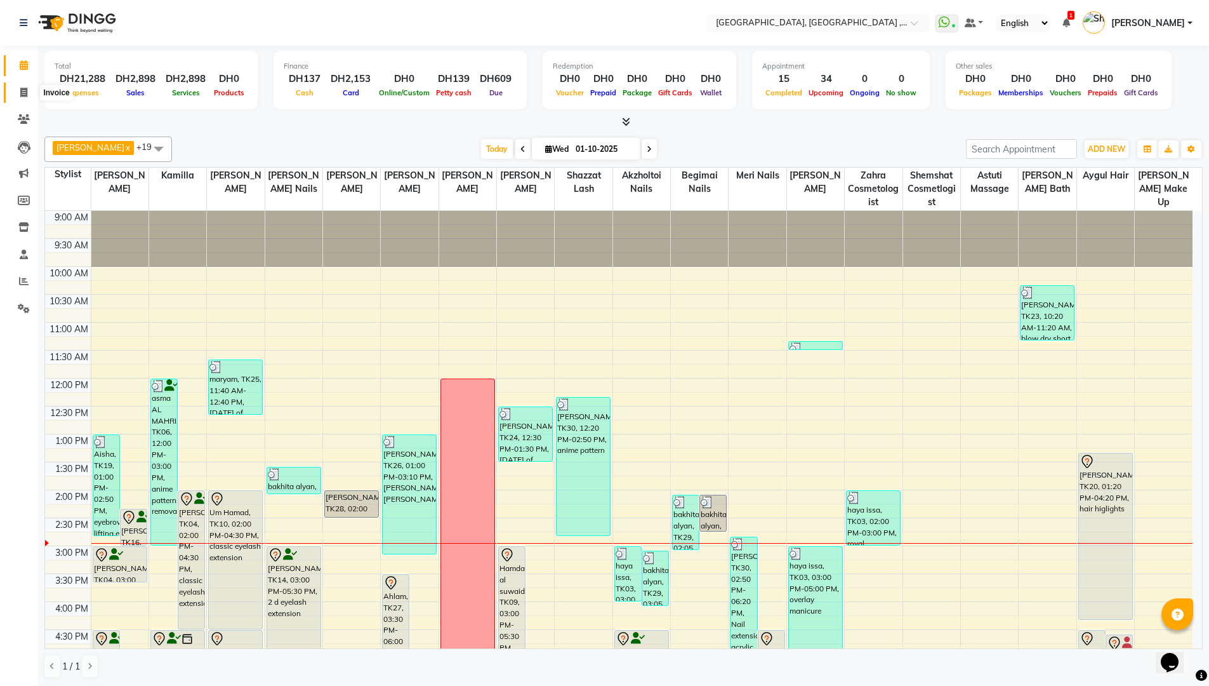
click at [17, 88] on span at bounding box center [24, 93] width 22 height 15
select select "service"
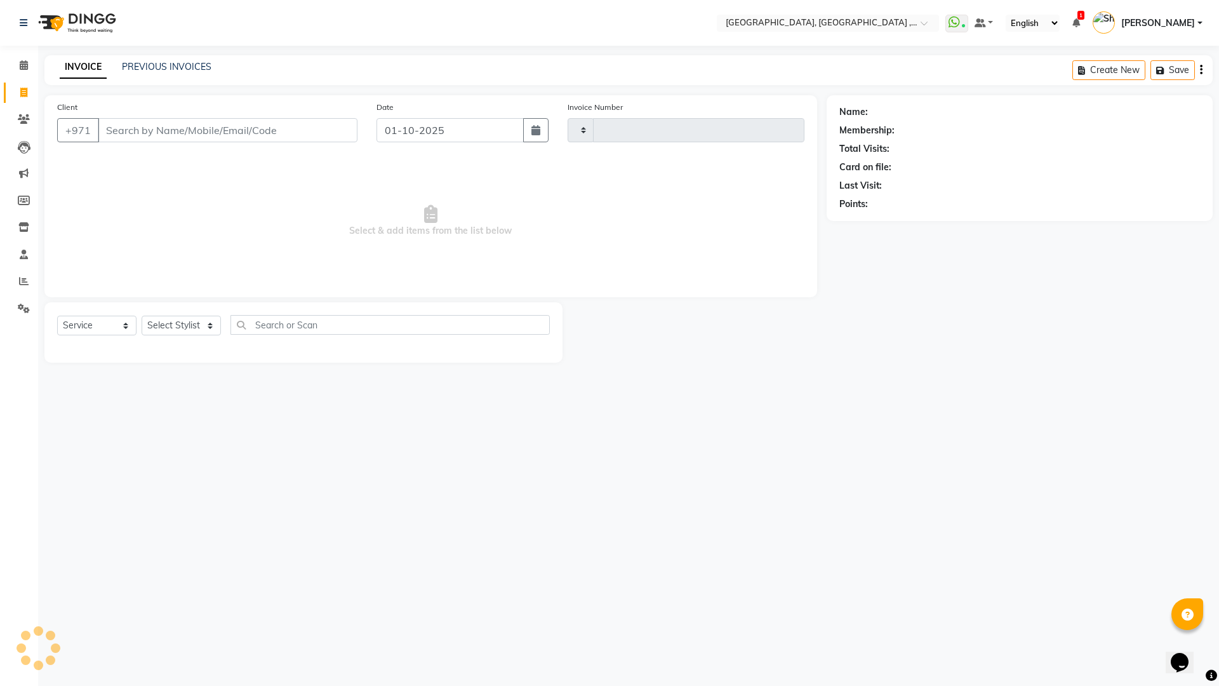
type input "5381"
select select "3838"
click at [168, 69] on link "PREVIOUS INVOICES" at bounding box center [167, 66] width 90 height 11
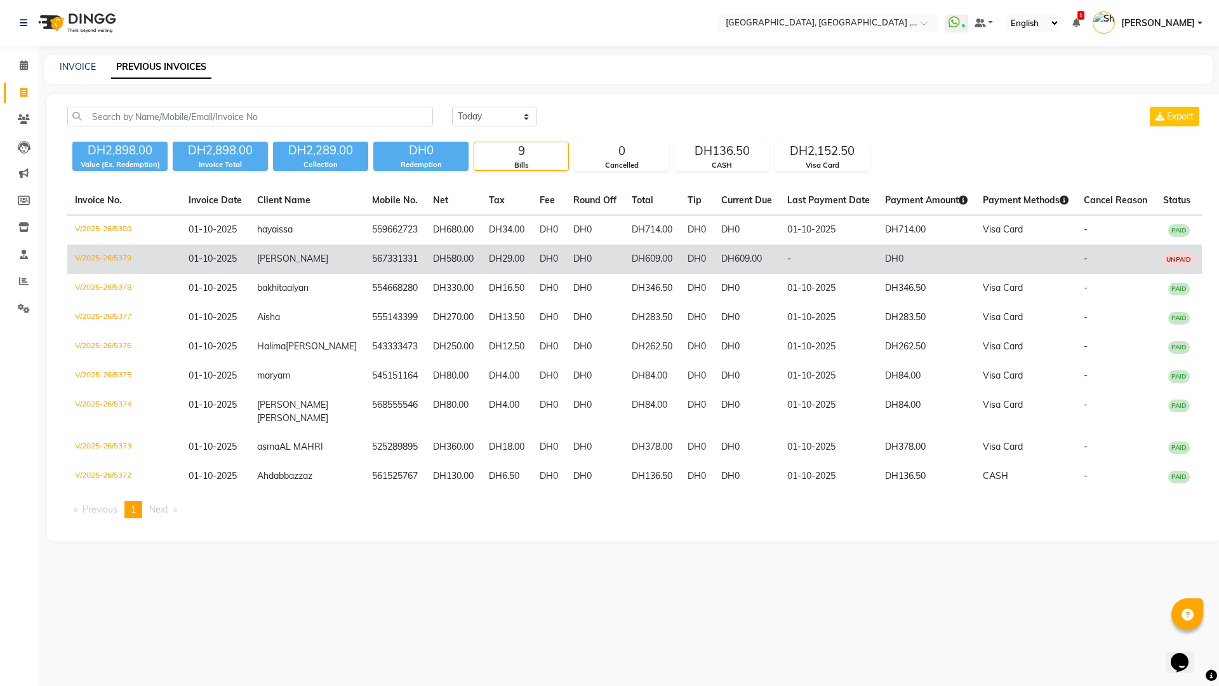
click at [297, 258] on td "Dana" at bounding box center [306, 258] width 115 height 29
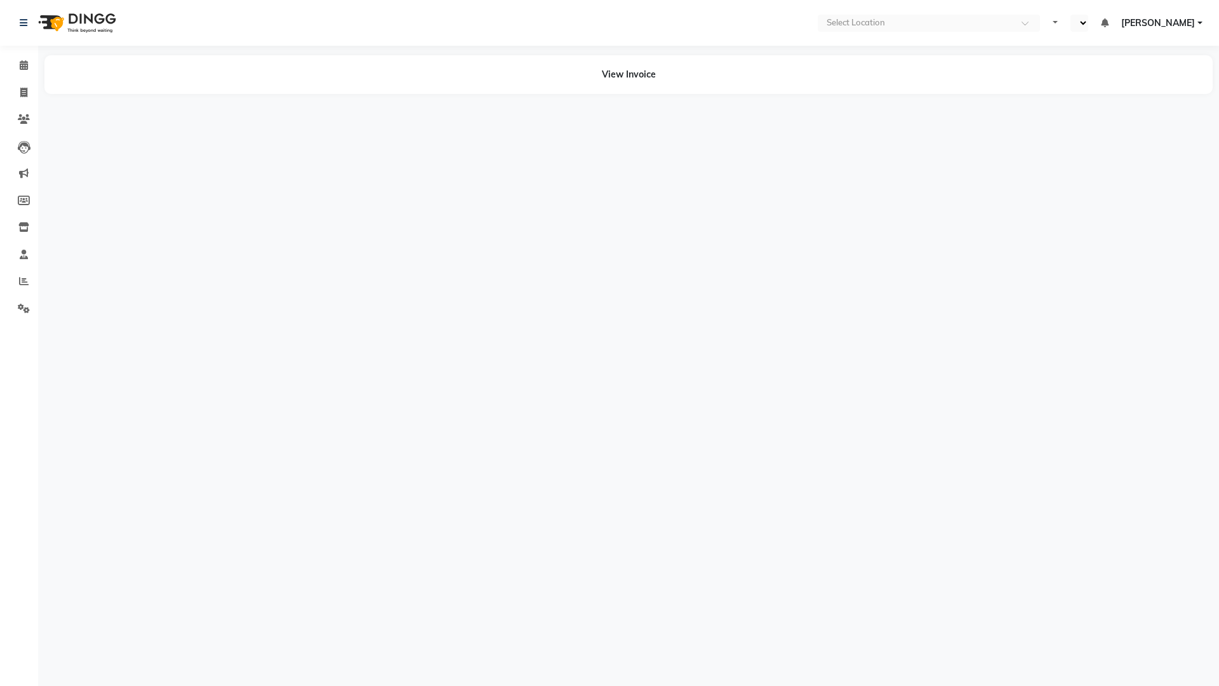
select select "en"
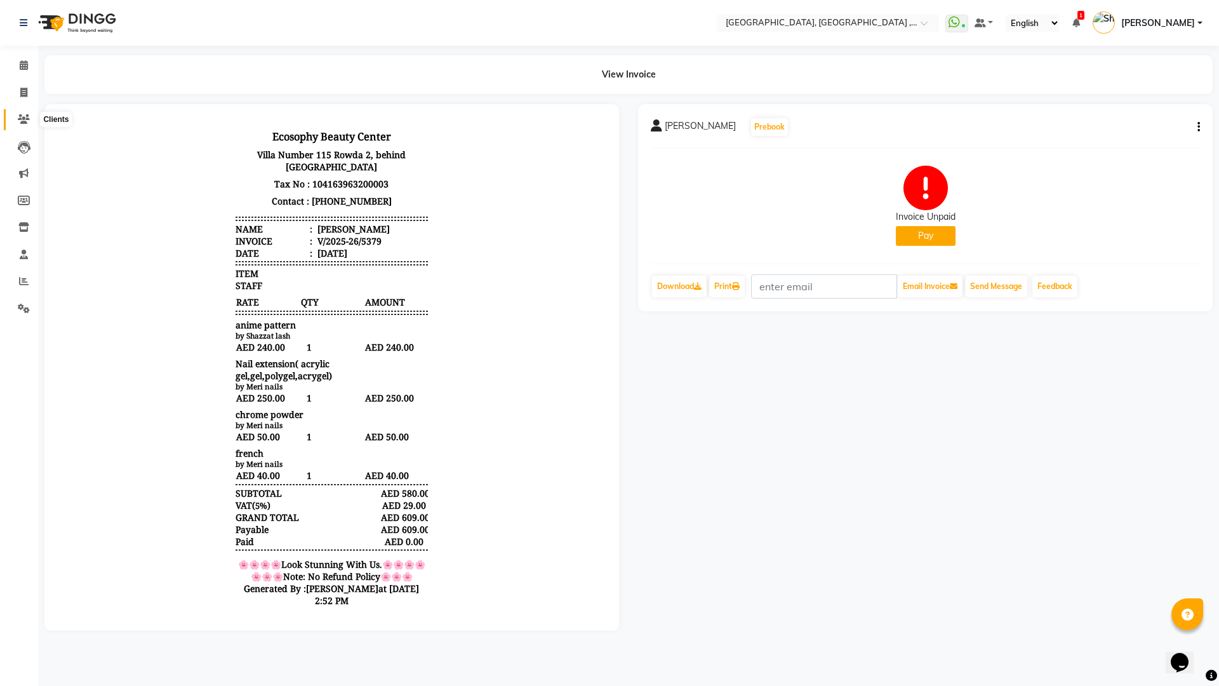
click at [25, 116] on icon at bounding box center [24, 119] width 12 height 10
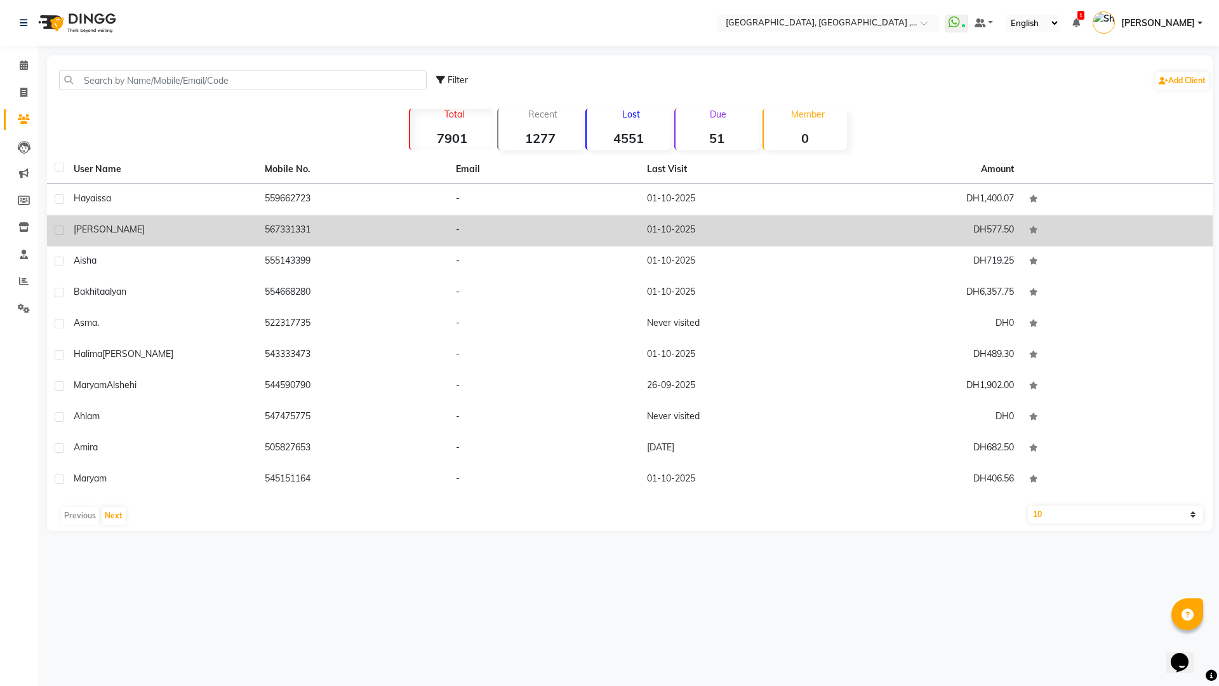
drag, startPoint x: 331, startPoint y: 229, endPoint x: 337, endPoint y: 220, distance: 11.1
click at [333, 227] on td "567331331" at bounding box center [352, 230] width 191 height 31
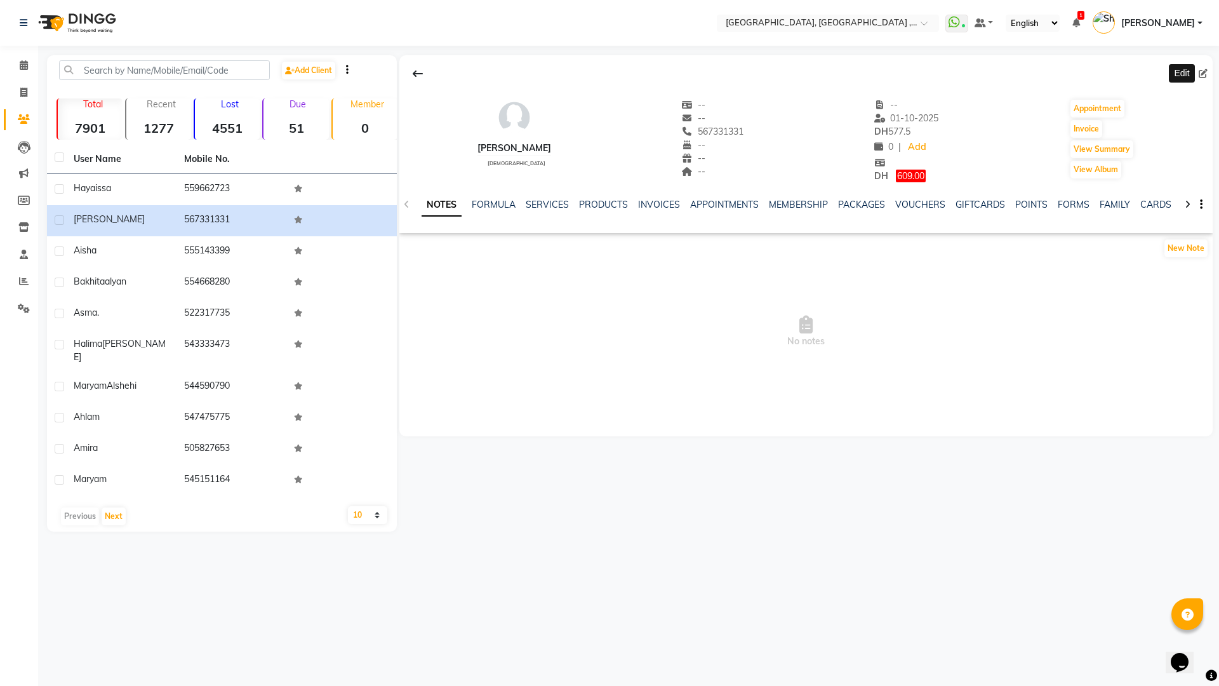
click at [1205, 74] on icon at bounding box center [1202, 73] width 9 height 9
select select "female"
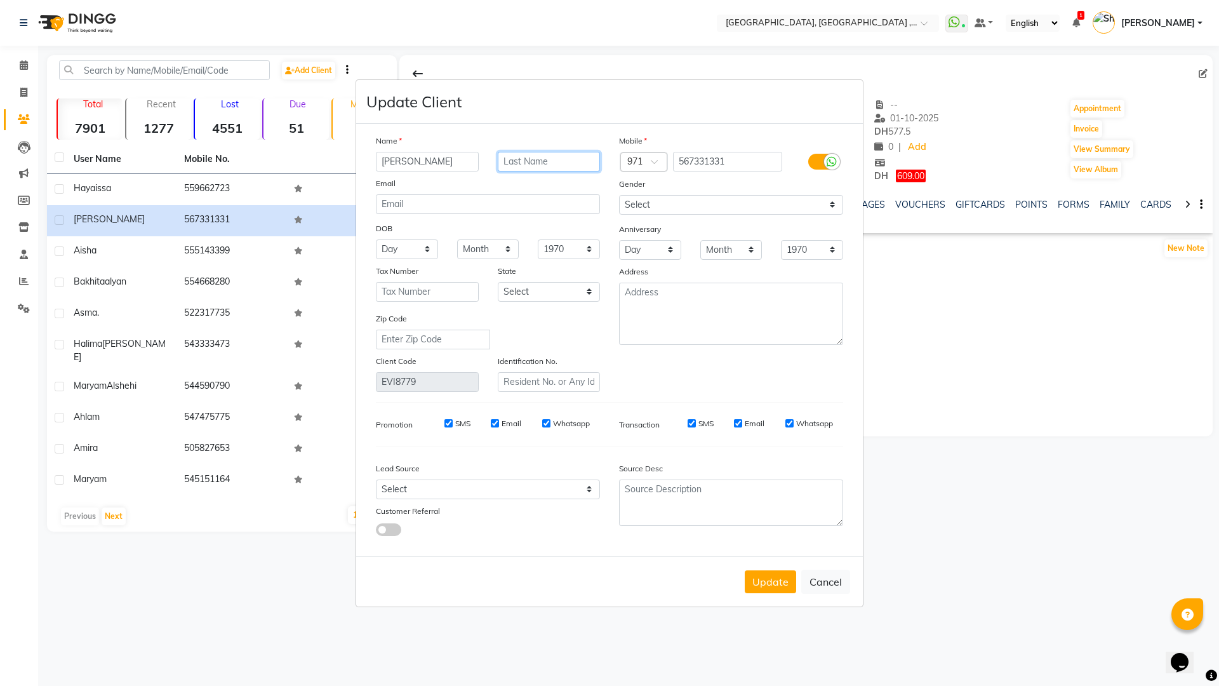
click at [524, 160] on input "text" at bounding box center [549, 162] width 103 height 20
type input "[PERSON_NAME]"
click at [768, 577] on button "Update" at bounding box center [770, 581] width 51 height 23
select select
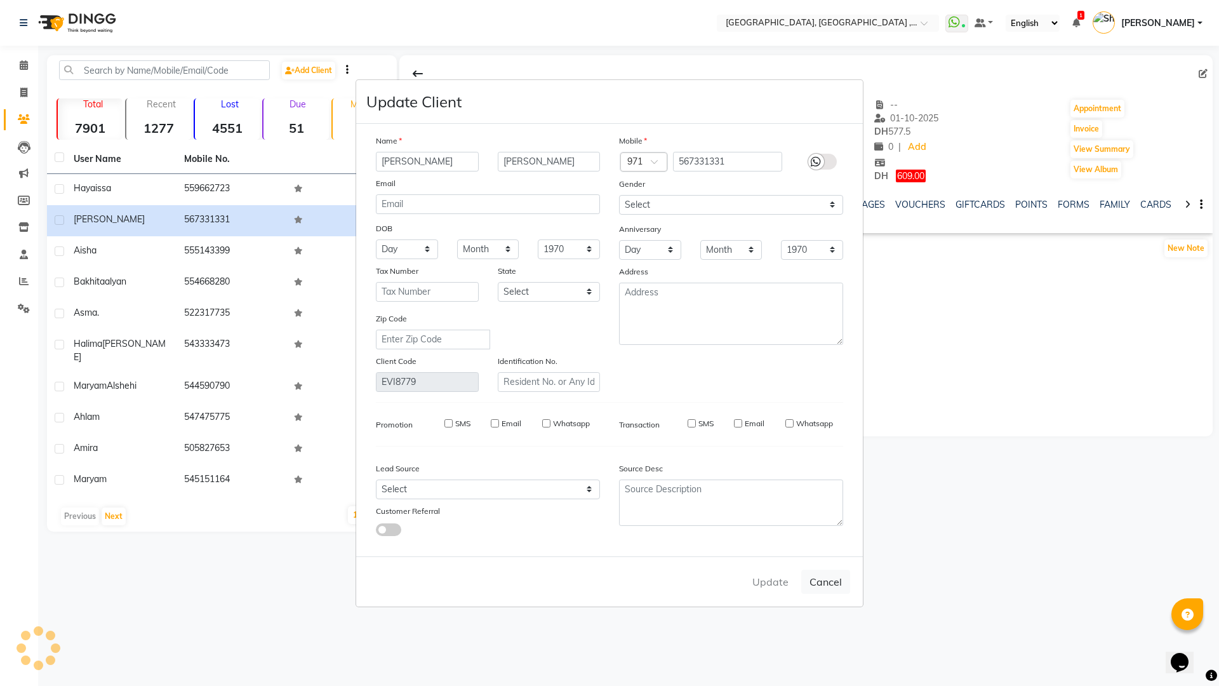
select select
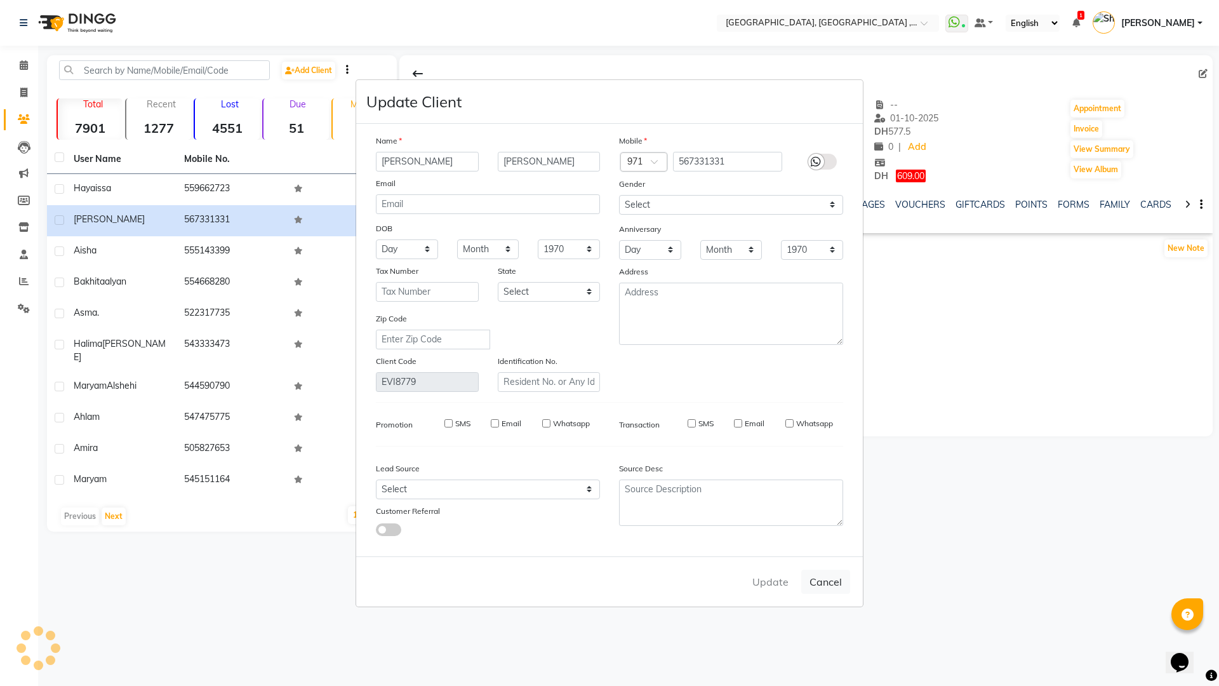
checkbox input "false"
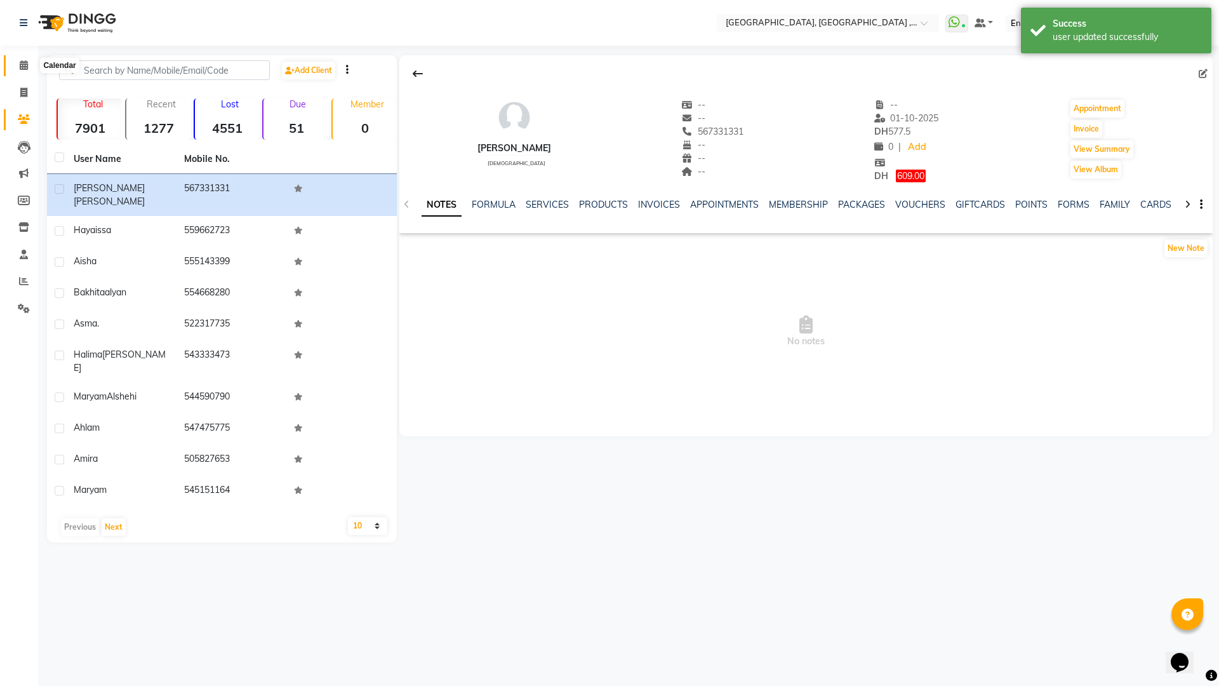
click at [20, 58] on span at bounding box center [24, 65] width 22 height 15
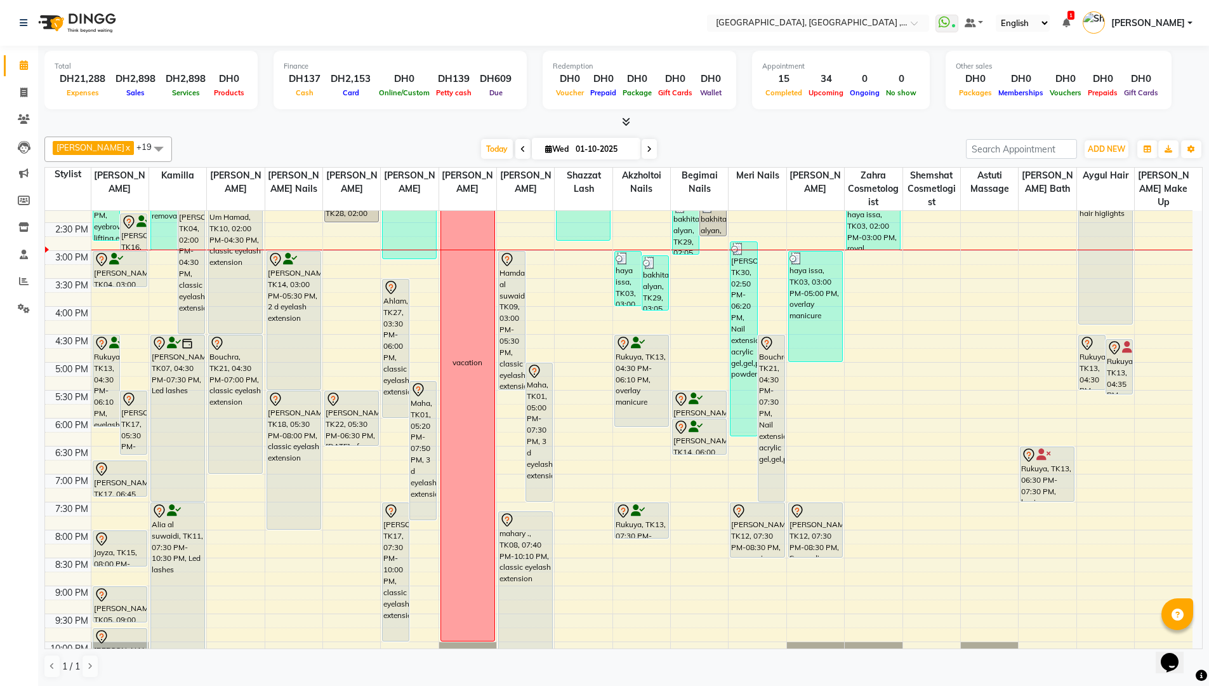
scroll to position [317, 0]
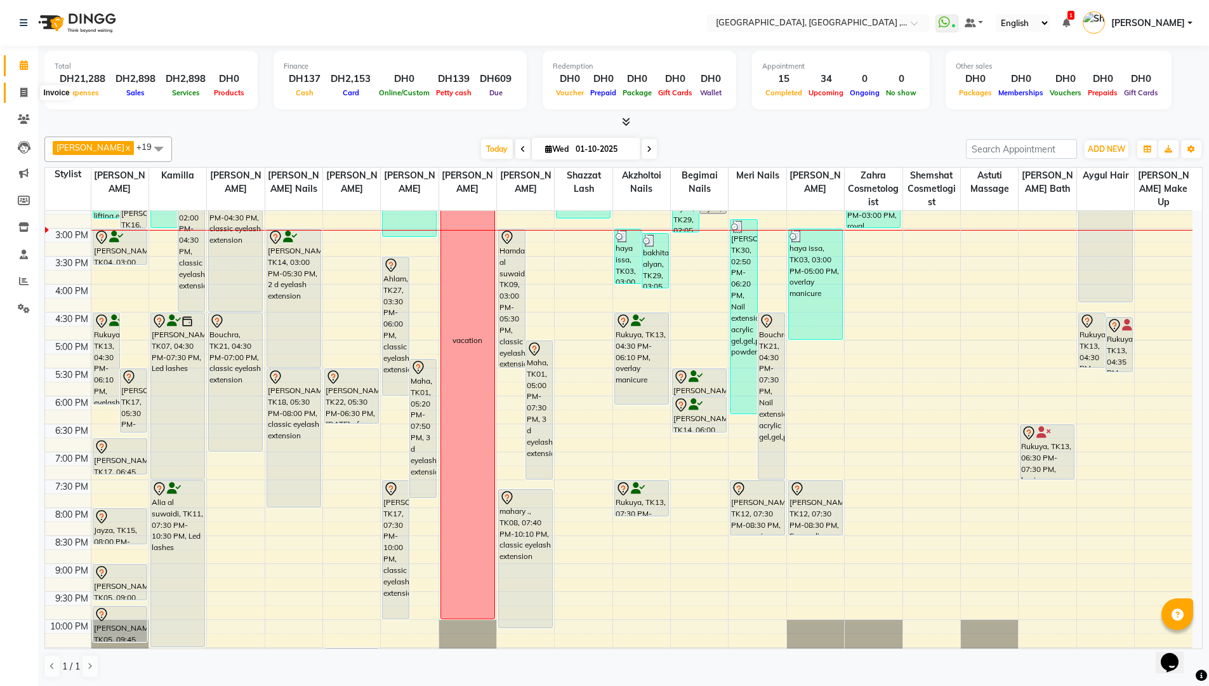
click at [25, 96] on icon at bounding box center [23, 93] width 7 height 10
select select "service"
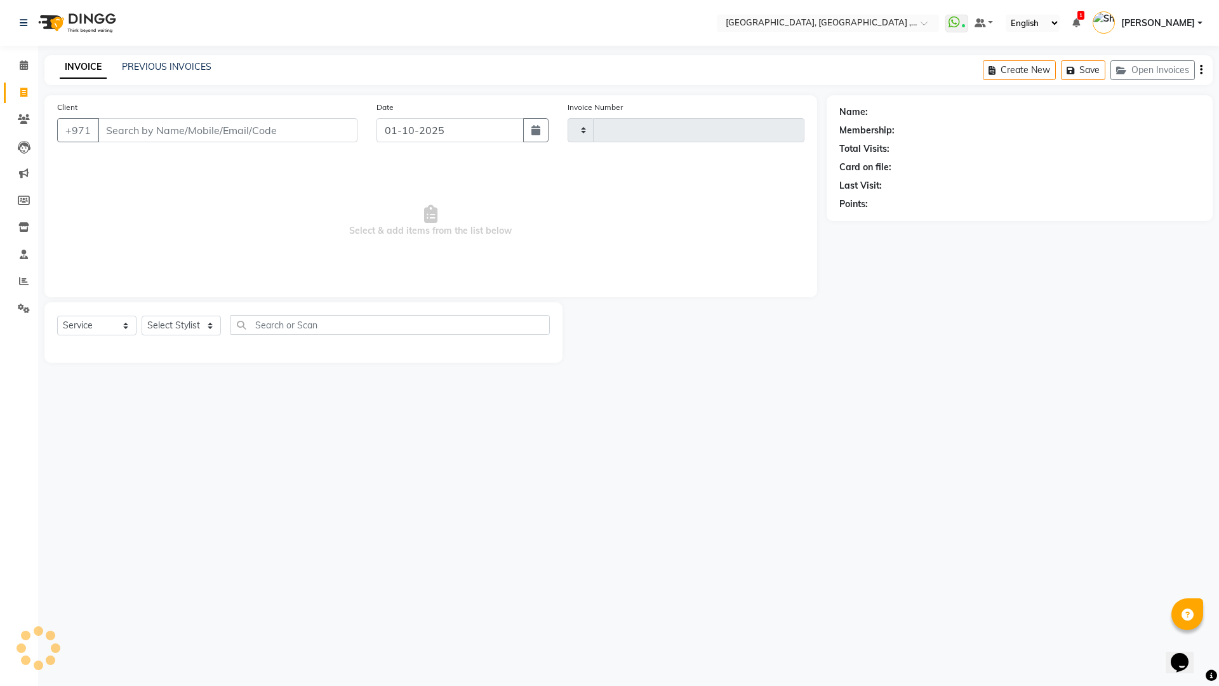
type input "5383"
select select "3838"
click at [182, 61] on link "PREVIOUS INVOICES" at bounding box center [167, 66] width 90 height 11
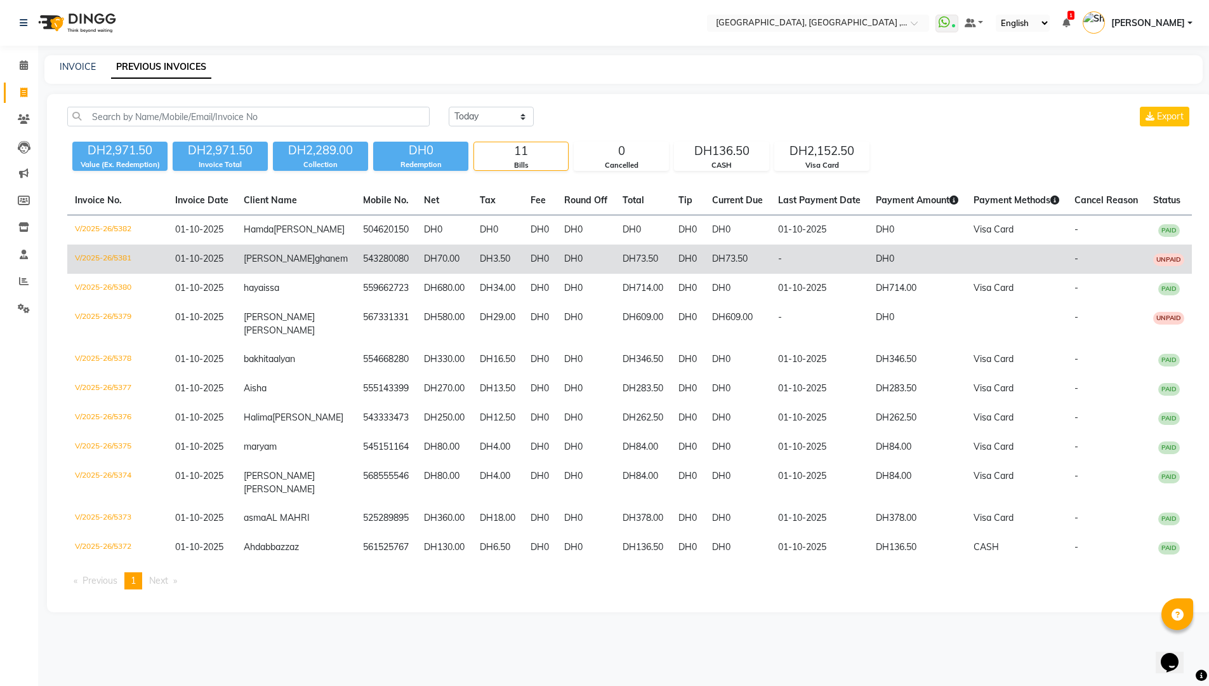
click at [430, 270] on td "DH70.00" at bounding box center [444, 258] width 56 height 29
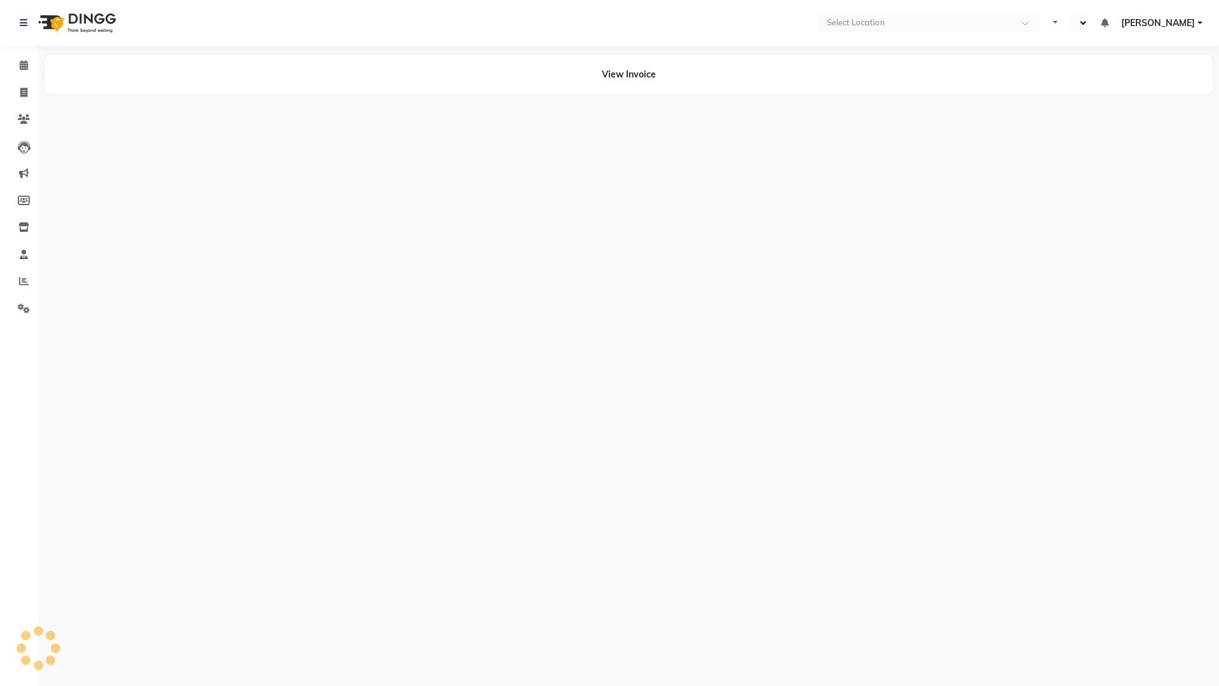
select select "en"
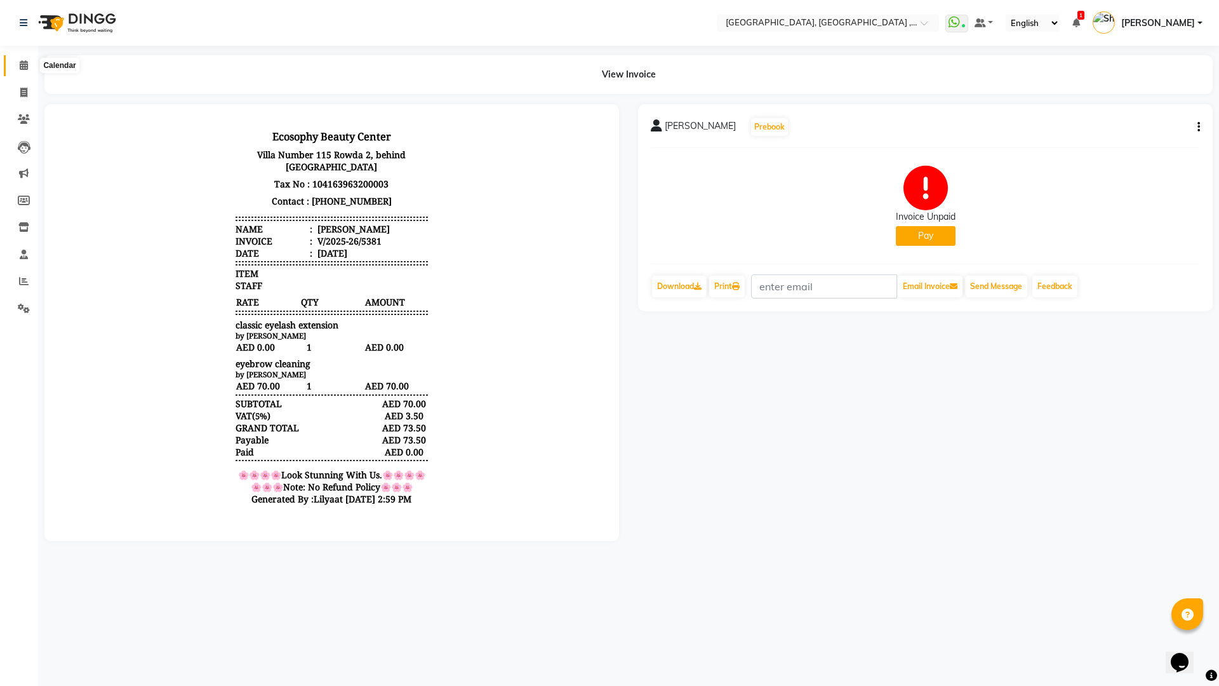
click at [18, 65] on span at bounding box center [24, 65] width 22 height 15
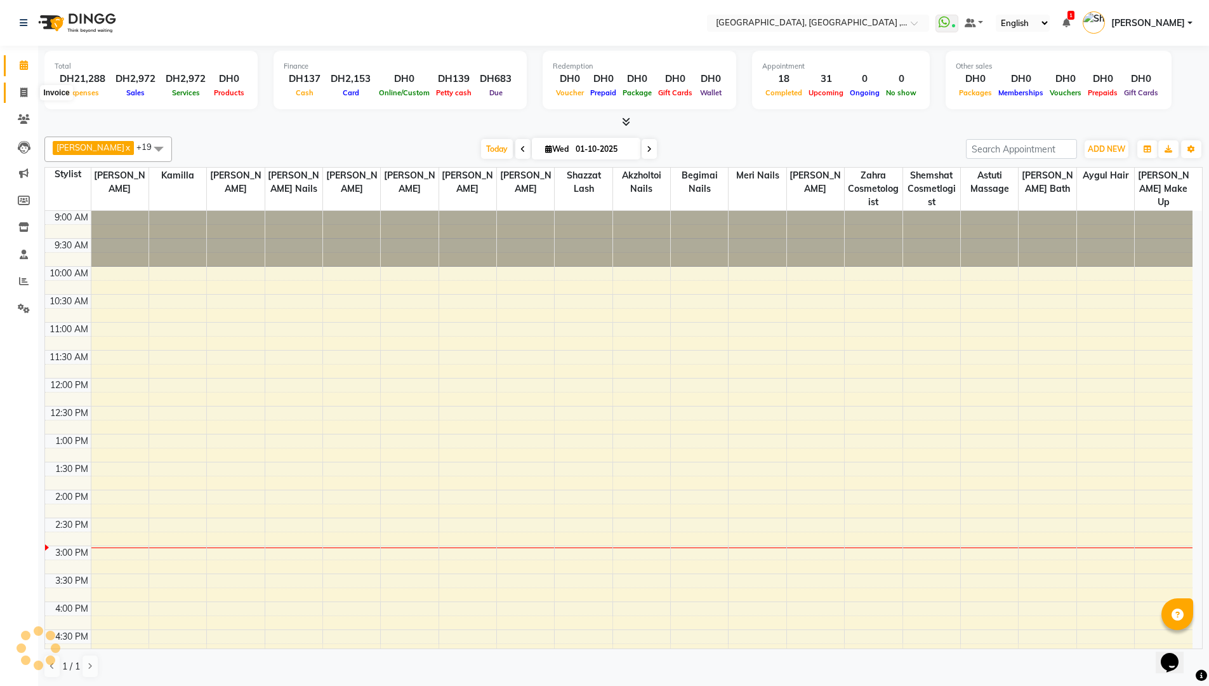
click at [25, 95] on icon at bounding box center [23, 93] width 7 height 10
select select "service"
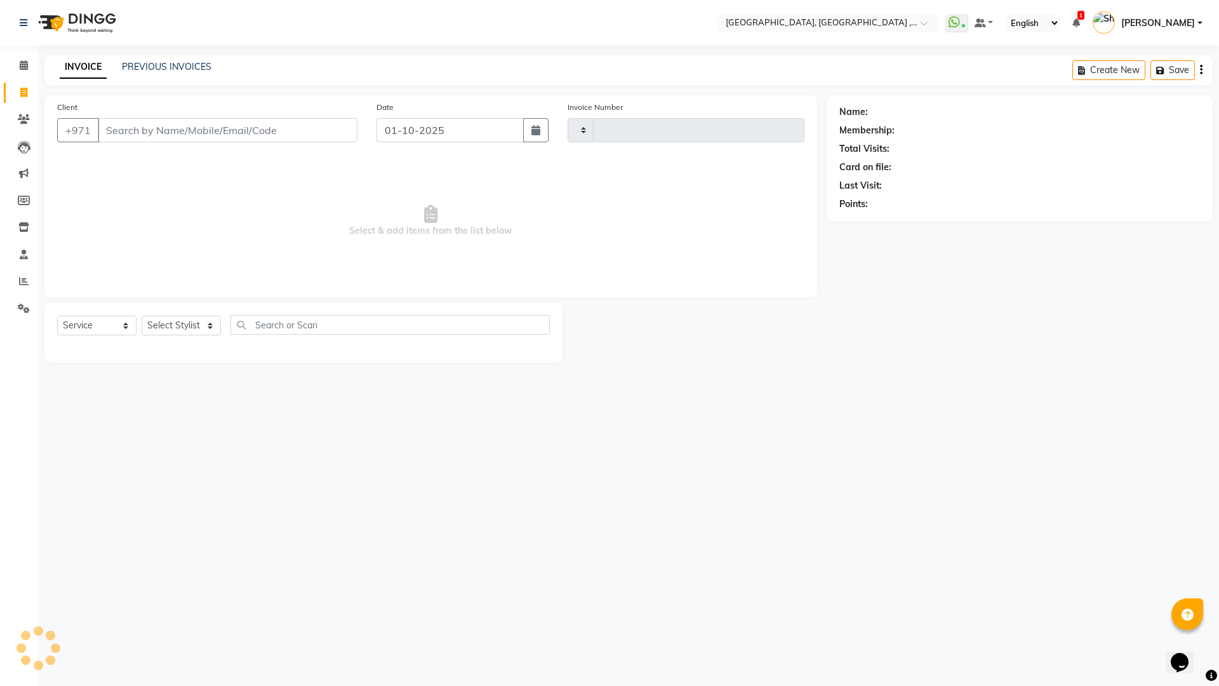
type input "5383"
select select "3838"
click at [140, 64] on link "PREVIOUS INVOICES" at bounding box center [167, 66] width 90 height 11
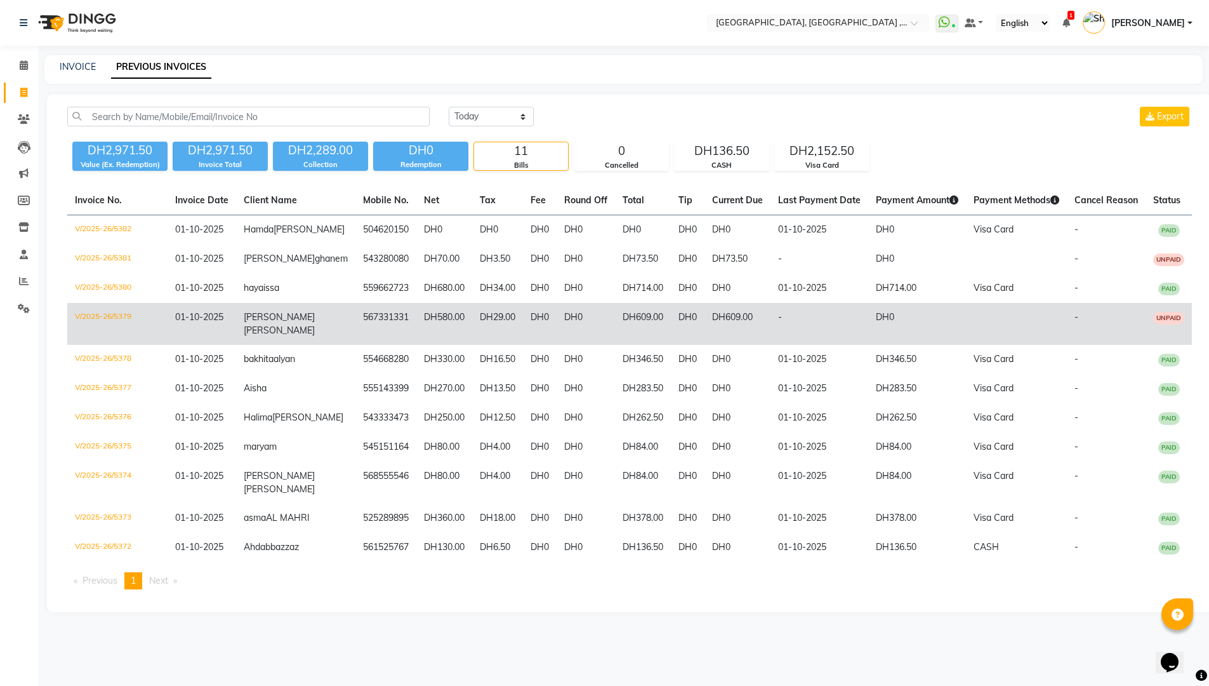
click at [382, 335] on td "567331331" at bounding box center [385, 324] width 61 height 42
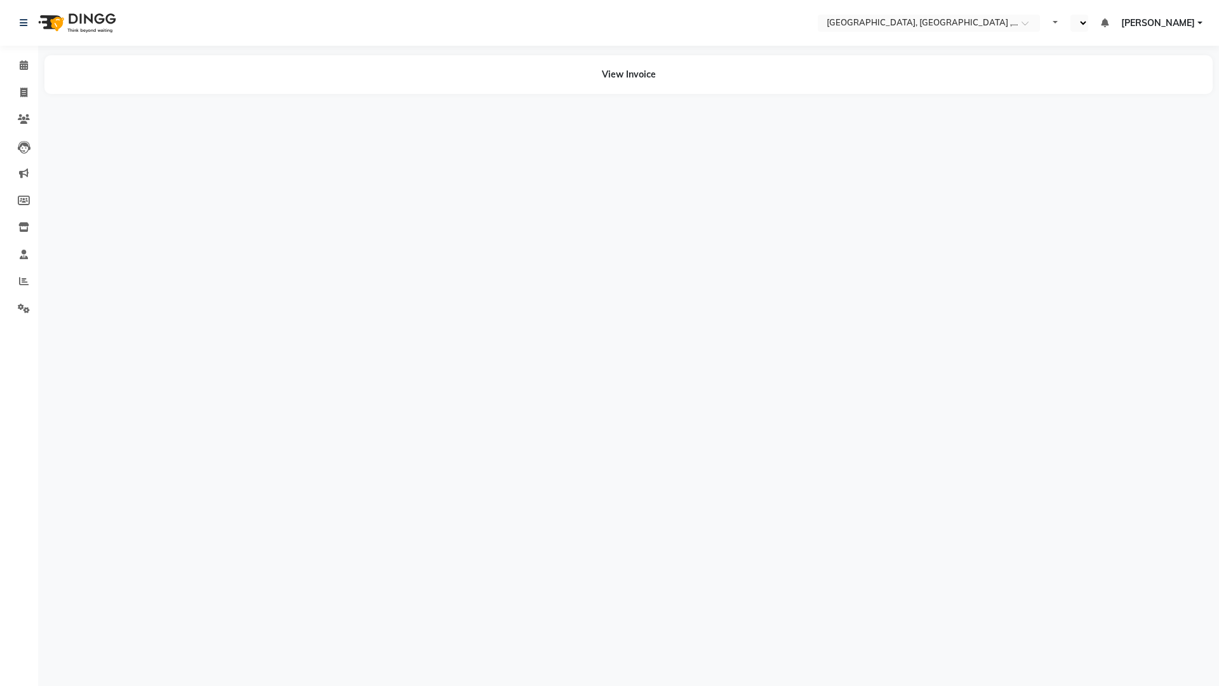
select select "en"
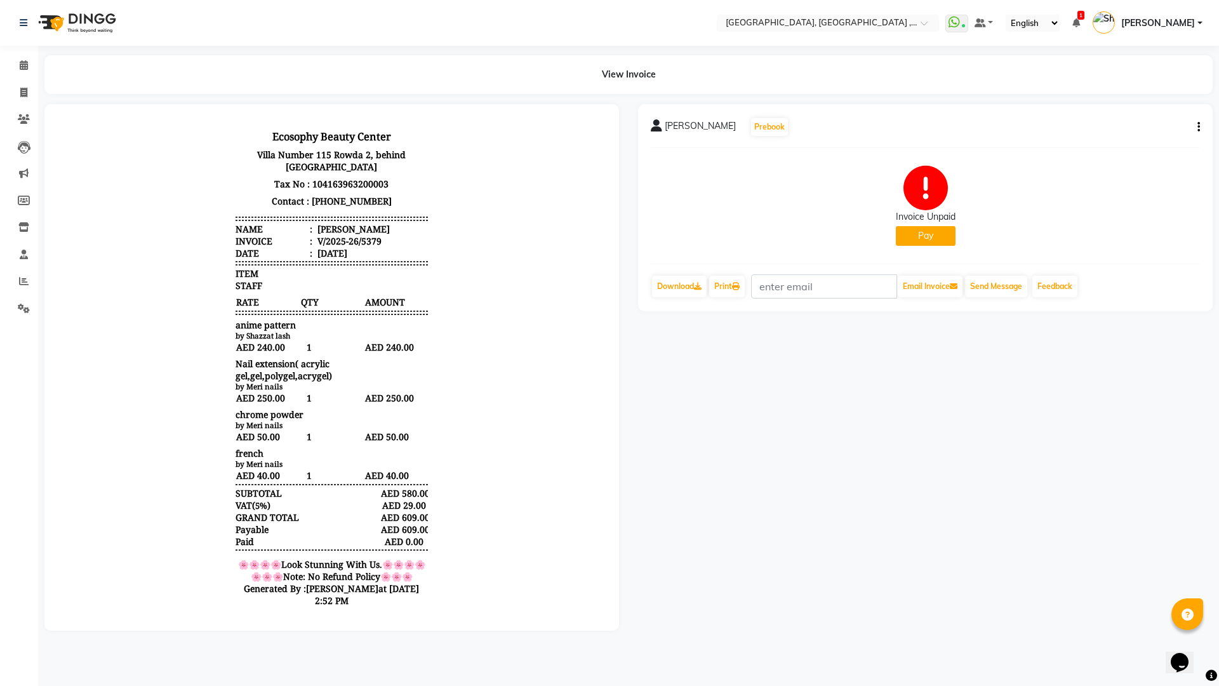
click at [1198, 127] on icon "button" at bounding box center [1198, 127] width 3 height 1
click at [1068, 153] on div "Edit Invoice" at bounding box center [1114, 151] width 130 height 16
select select "service"
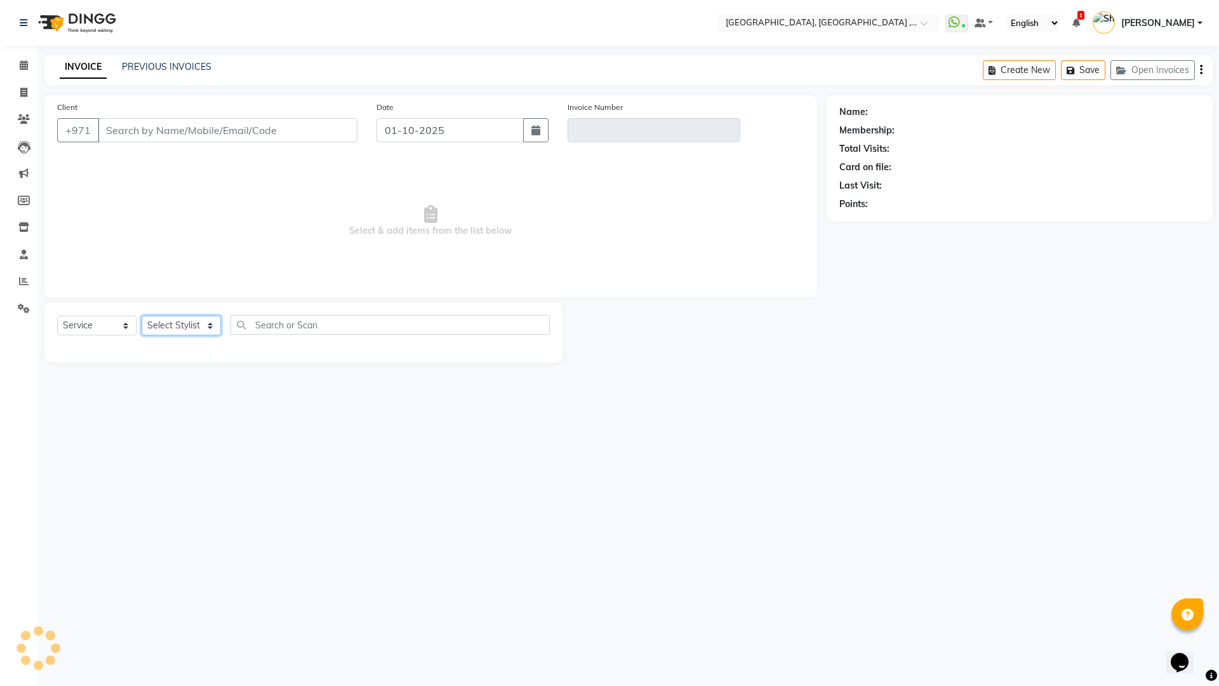
click at [201, 323] on select "Select Stylist" at bounding box center [181, 325] width 79 height 20
click at [122, 323] on select "Select Service Product Membership Package Voucher Prepaid Gift Card" at bounding box center [96, 325] width 79 height 20
type input "567331331"
type input "V/2025-26/5379"
click at [57, 315] on select "Select Service Product Membership Package Voucher Prepaid Gift Card" at bounding box center [96, 325] width 79 height 20
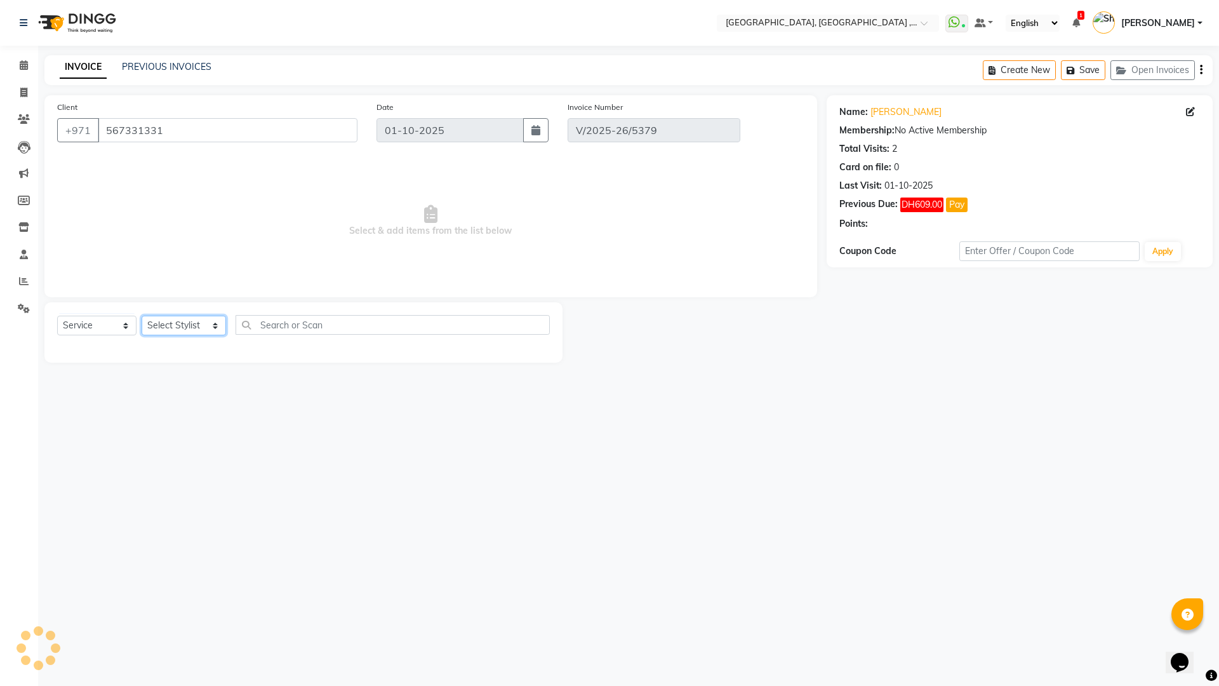
select select "select"
click at [206, 321] on div "Client +971 567331331 Date 01-10-2025 Invoice Number V/2025-26/5379 Select & ad…" at bounding box center [431, 228] width 792 height 267
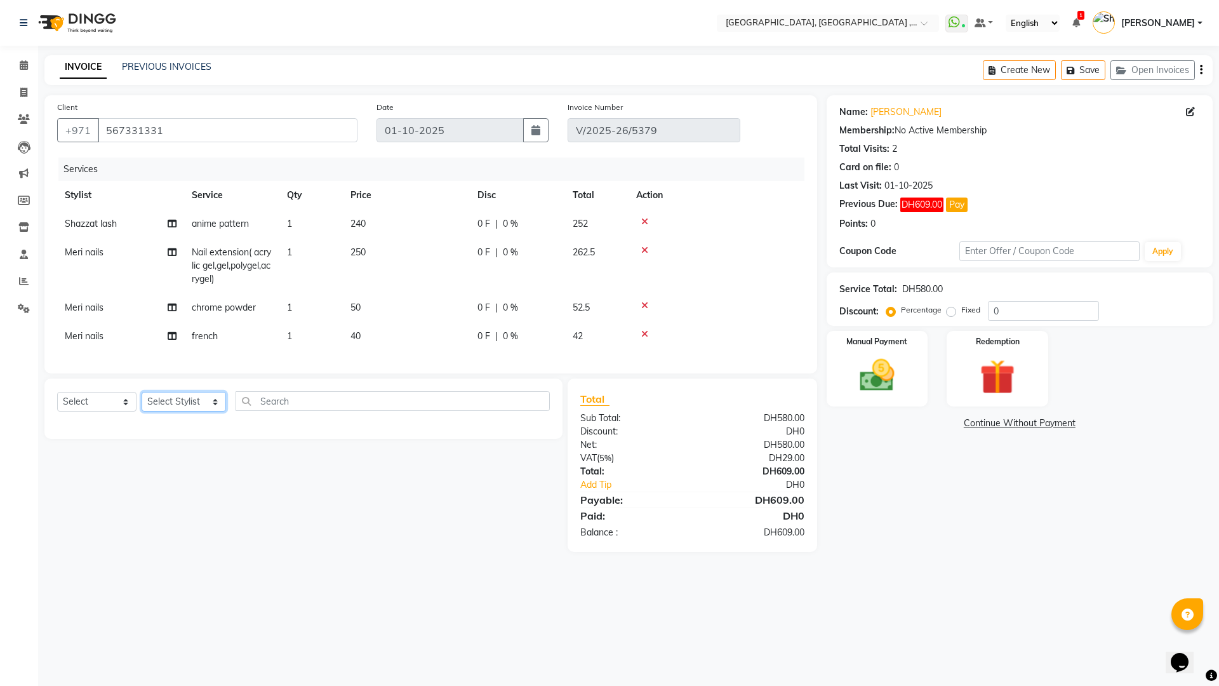
select select "85019"
click at [142, 401] on select "Select Stylist [PERSON_NAME] Aina Akzholtoi nails [PERSON_NAME] Astuti massage …" at bounding box center [184, 402] width 84 height 20
click at [357, 404] on input "text" at bounding box center [392, 401] width 314 height 20
click at [120, 411] on select "Select Service Product Membership Package Voucher Prepaid Gift Card" at bounding box center [96, 402] width 79 height 20
select select "service"
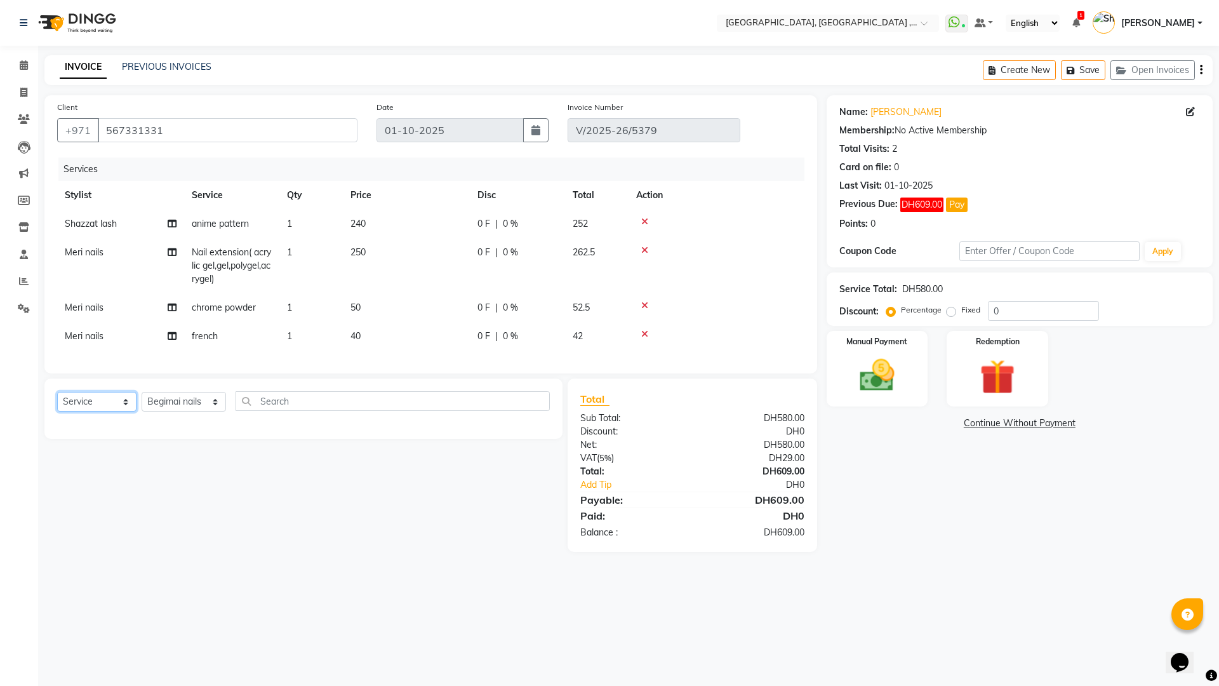
click at [57, 401] on select "Select Service Product Membership Package Voucher Prepaid Gift Card" at bounding box center [96, 402] width 79 height 20
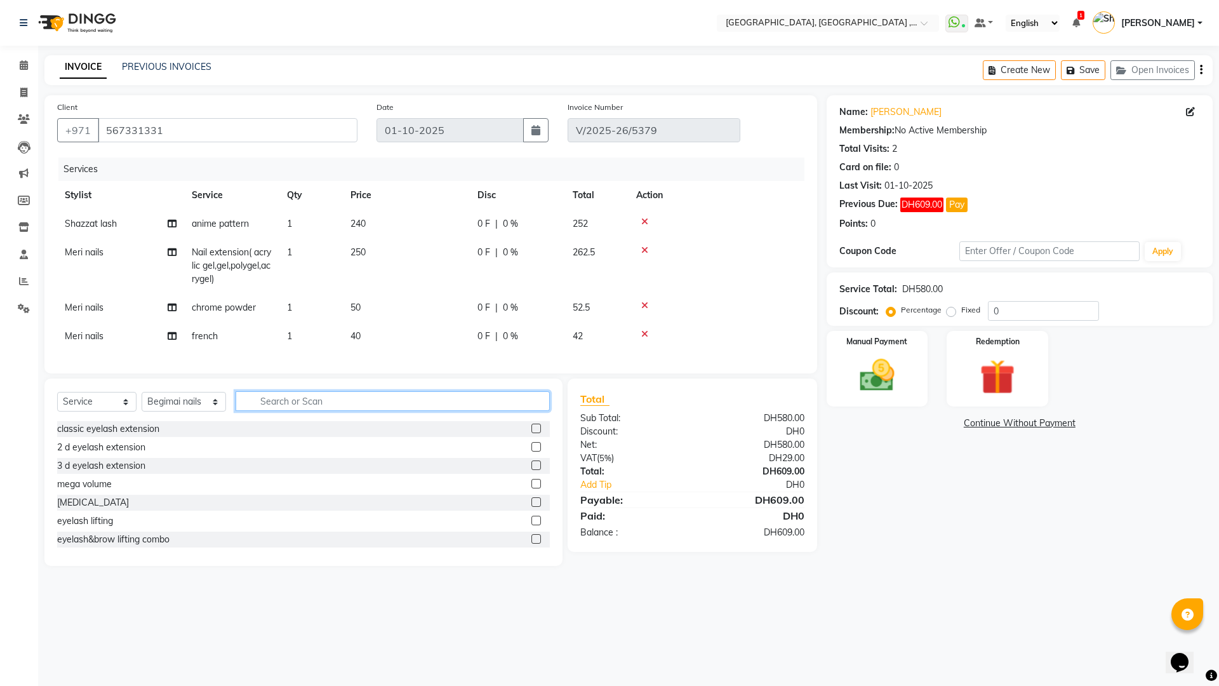
click at [270, 411] on input "text" at bounding box center [392, 401] width 314 height 20
type input "smart"
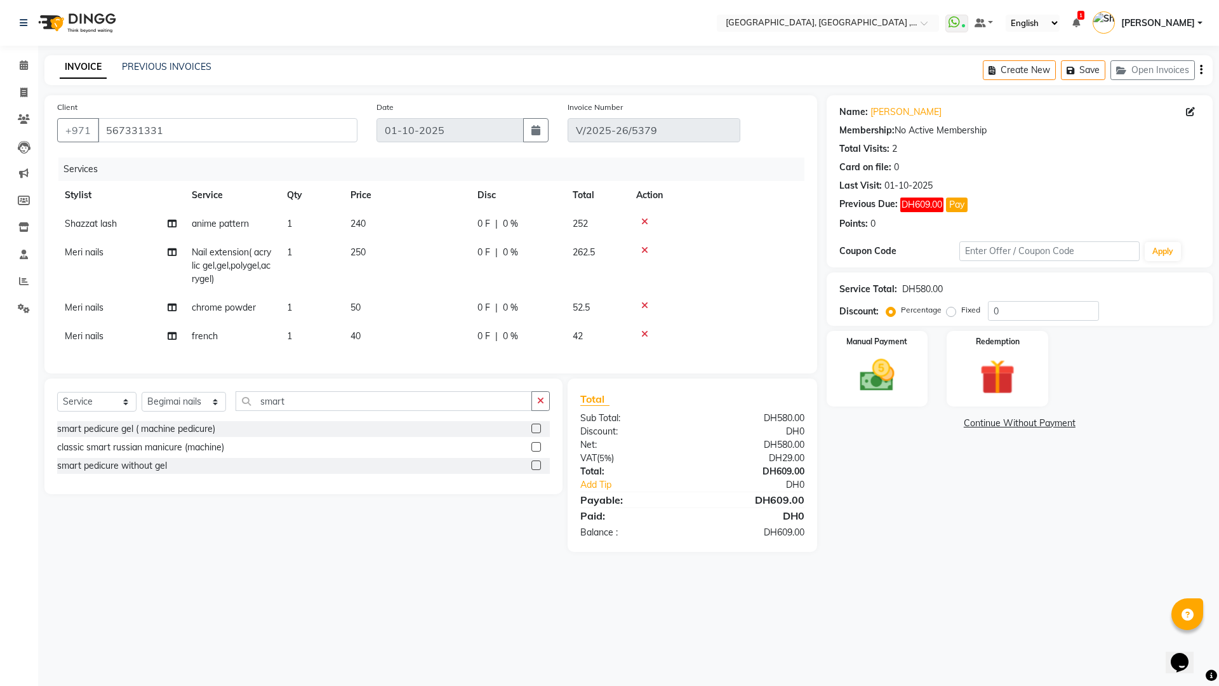
click at [536, 433] on label at bounding box center [536, 428] width 10 height 10
click at [536, 433] on input "checkbox" at bounding box center [535, 429] width 8 height 8
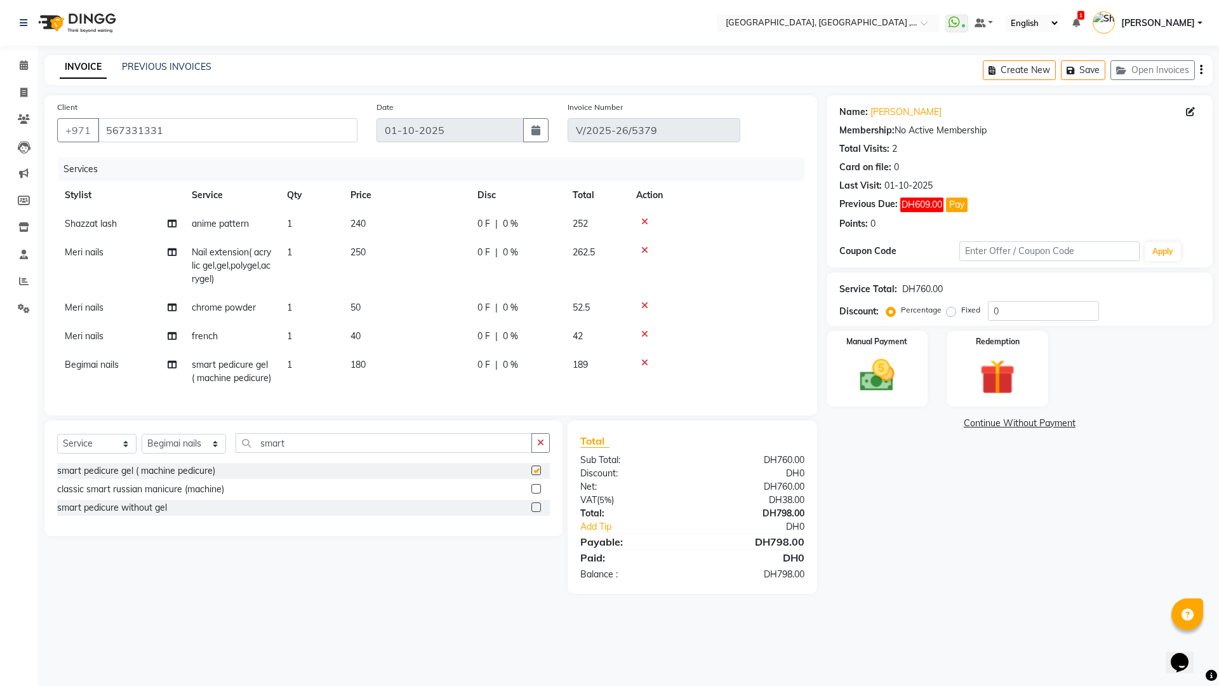
checkbox input "false"
click at [206, 453] on select "Select Stylist Adel brow Aina Akzholtoi nails Amina lash Astuti massage Aygul h…" at bounding box center [184, 444] width 84 height 20
select select "80058"
click at [142, 453] on select "Select Stylist Adel brow Aina Akzholtoi nails Amina lash Astuti massage Aygul h…" at bounding box center [184, 444] width 84 height 20
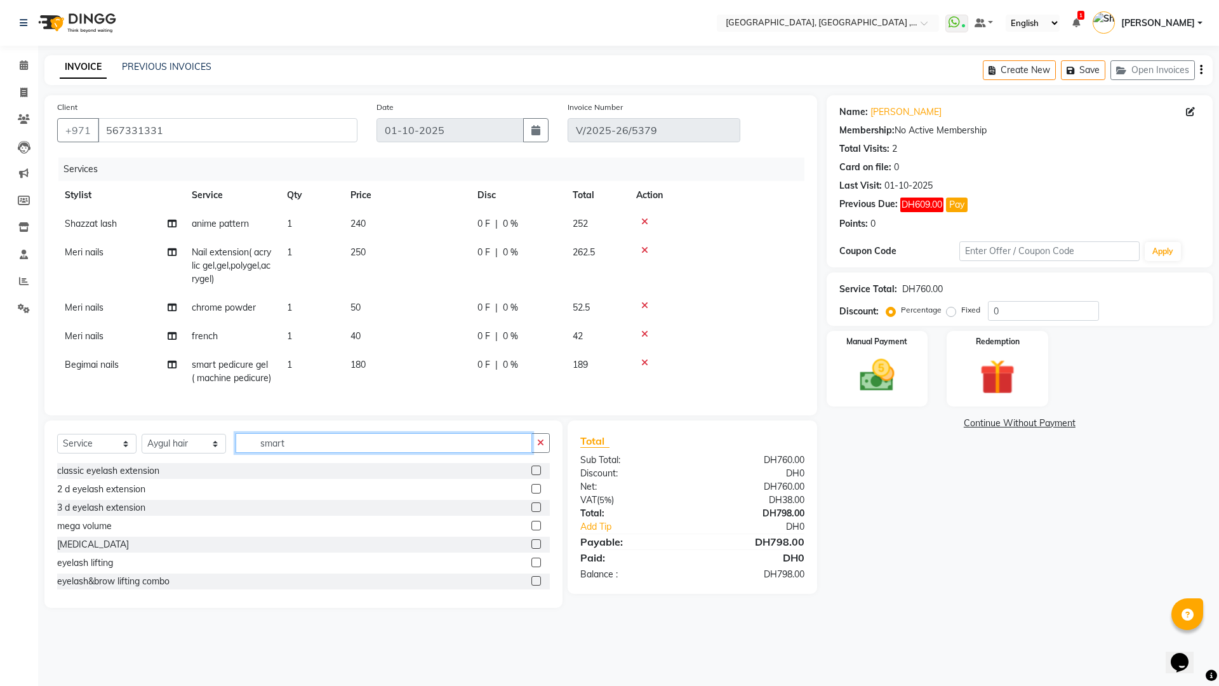
click at [351, 453] on input "smart" at bounding box center [383, 443] width 296 height 20
type input "s"
type input "blow dry"
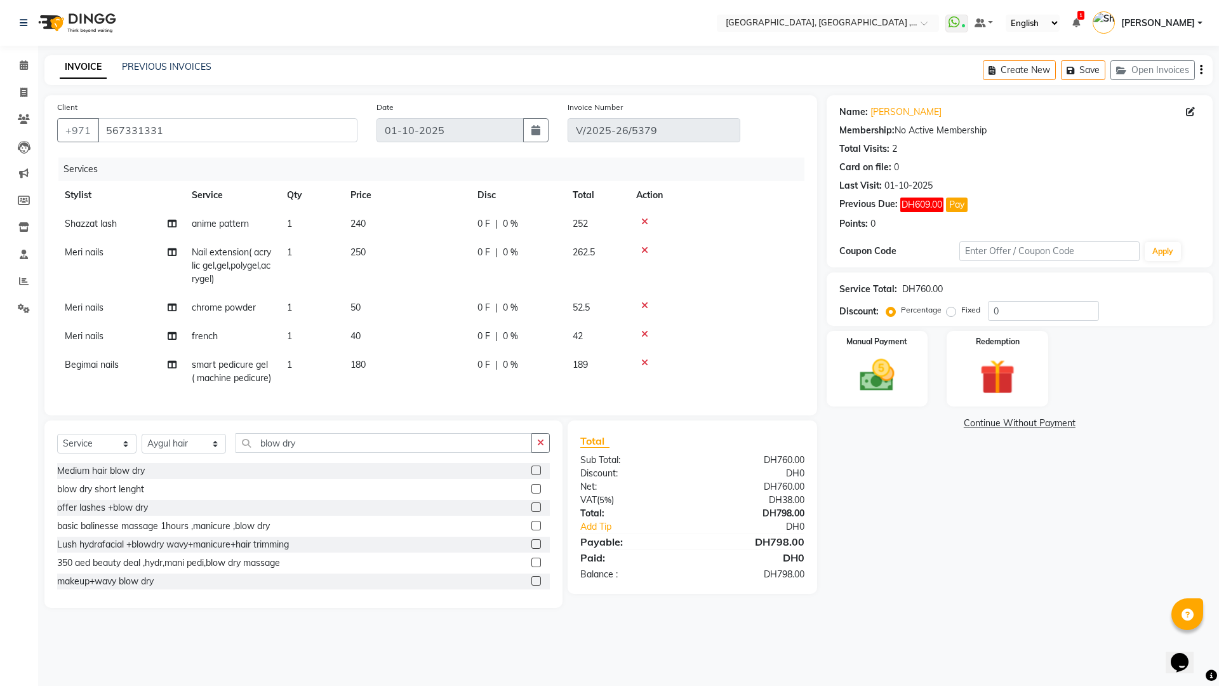
drag, startPoint x: 528, startPoint y: 495, endPoint x: 539, endPoint y: 493, distance: 11.1
click at [532, 479] on div at bounding box center [540, 471] width 18 height 16
click at [531, 475] on label at bounding box center [536, 470] width 10 height 10
click at [531, 475] on input "checkbox" at bounding box center [535, 471] width 8 height 8
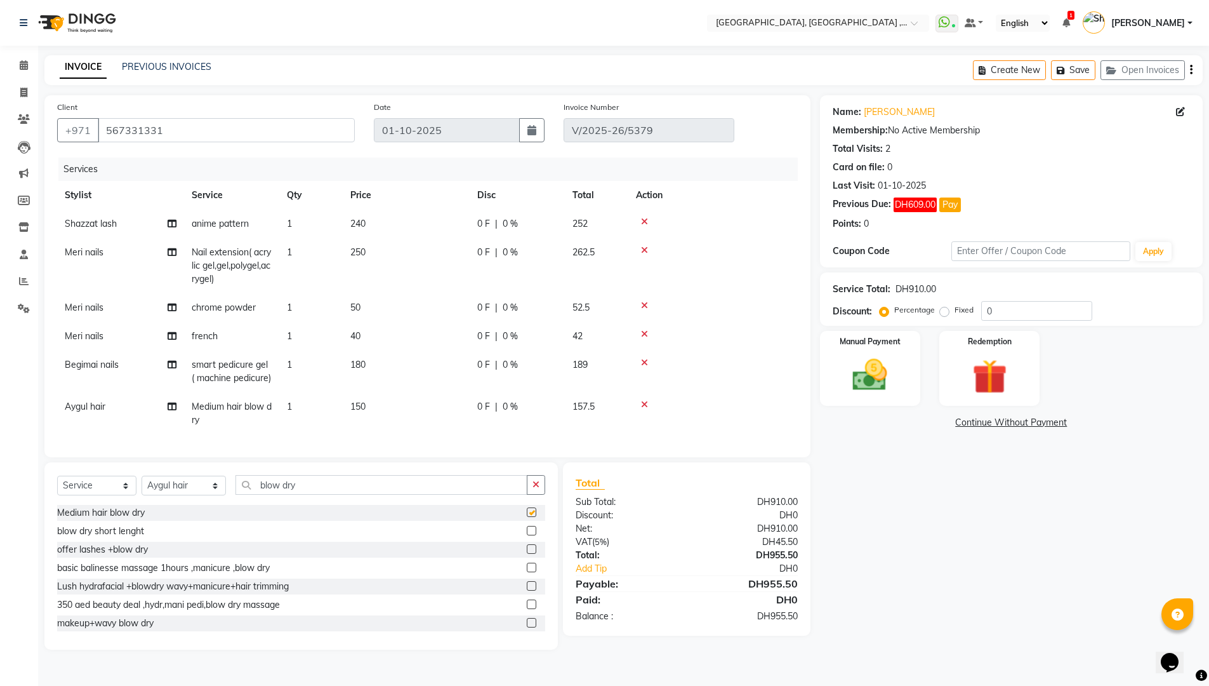
checkbox input "false"
click at [892, 357] on img at bounding box center [870, 374] width 58 height 41
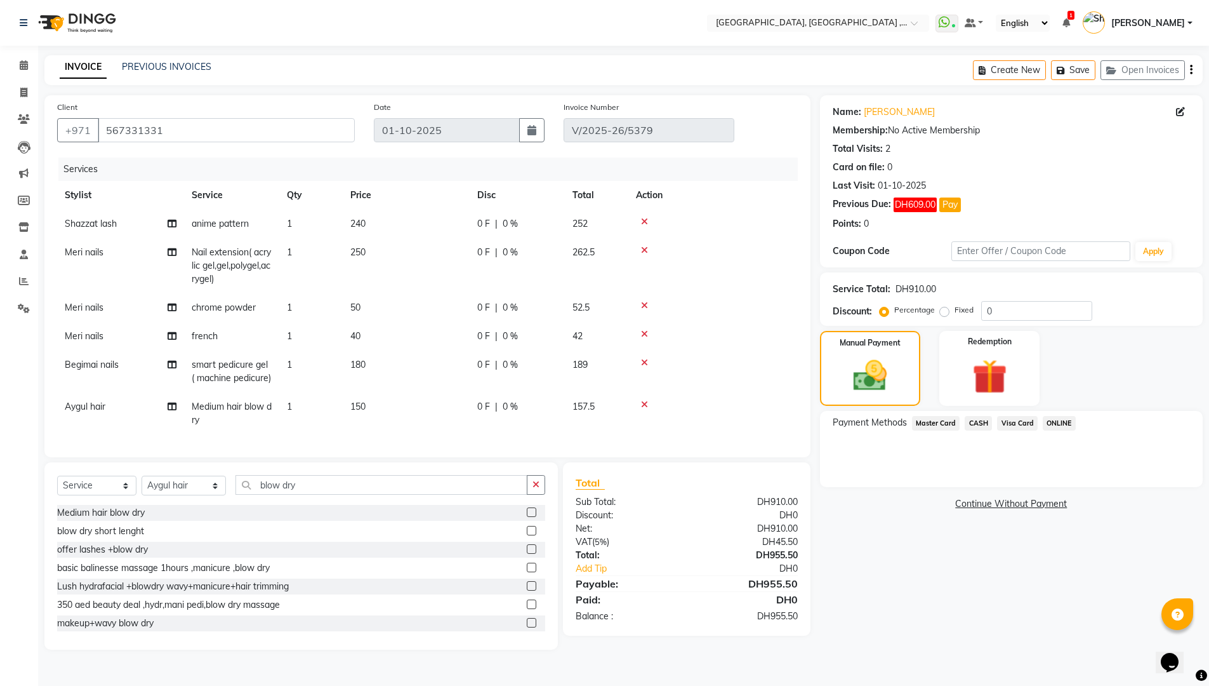
click at [979, 416] on span "CASH" at bounding box center [978, 423] width 27 height 15
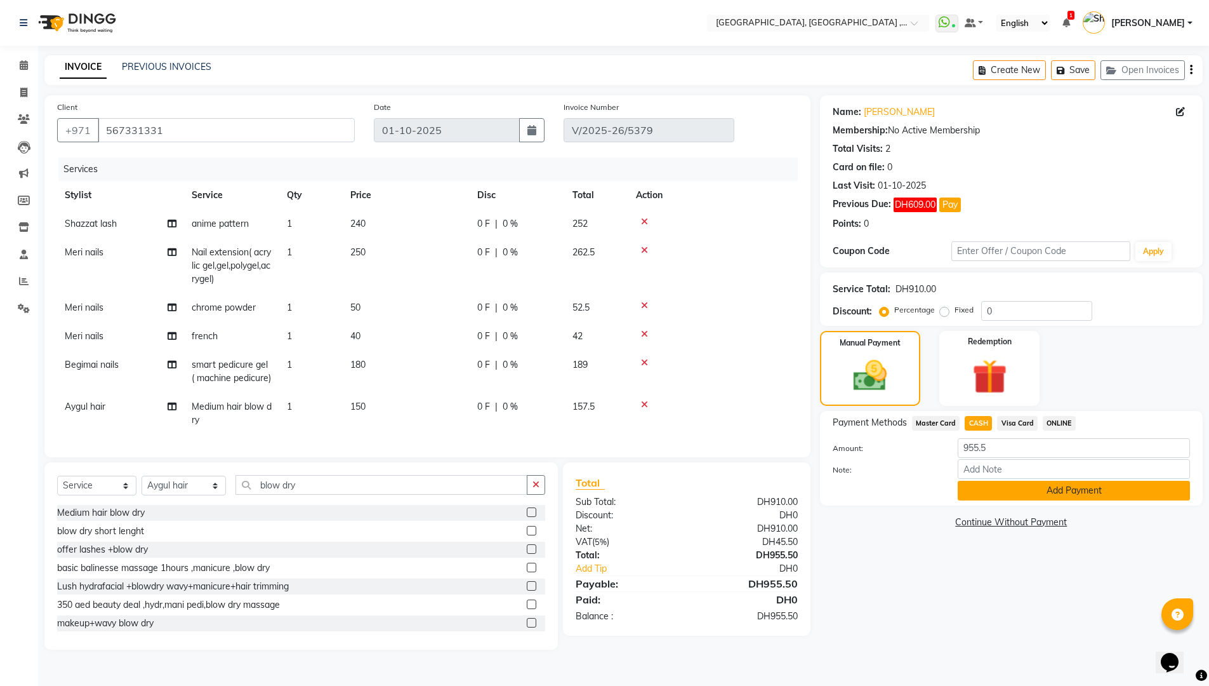
click at [1030, 487] on button "Add Payment" at bounding box center [1074, 491] width 232 height 20
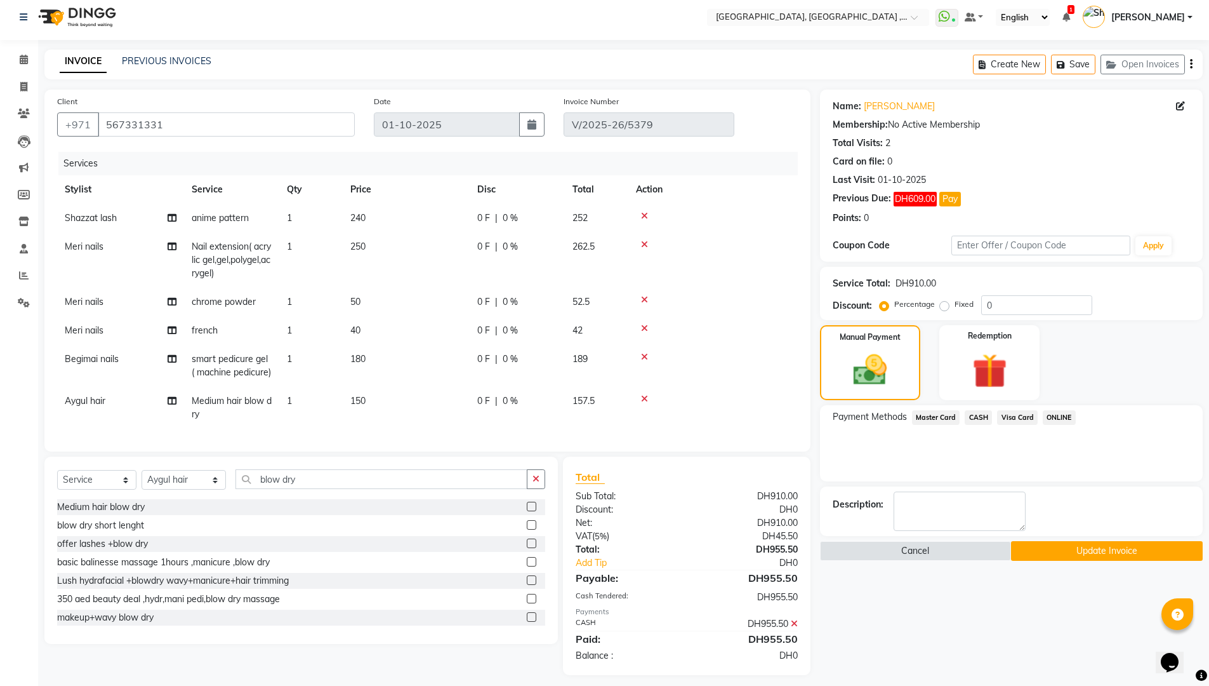
click at [1099, 548] on button "Update Invoice" at bounding box center [1107, 551] width 192 height 20
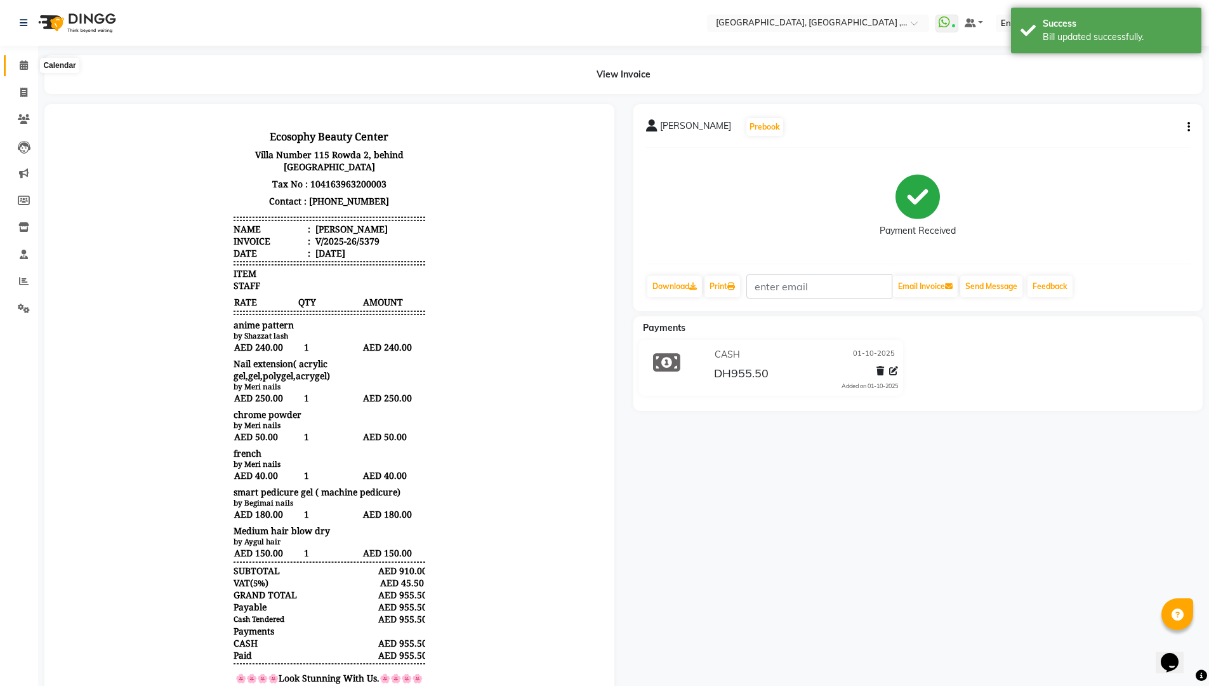
drag, startPoint x: 13, startPoint y: 64, endPoint x: 30, endPoint y: 75, distance: 20.3
click at [13, 64] on span at bounding box center [24, 65] width 22 height 15
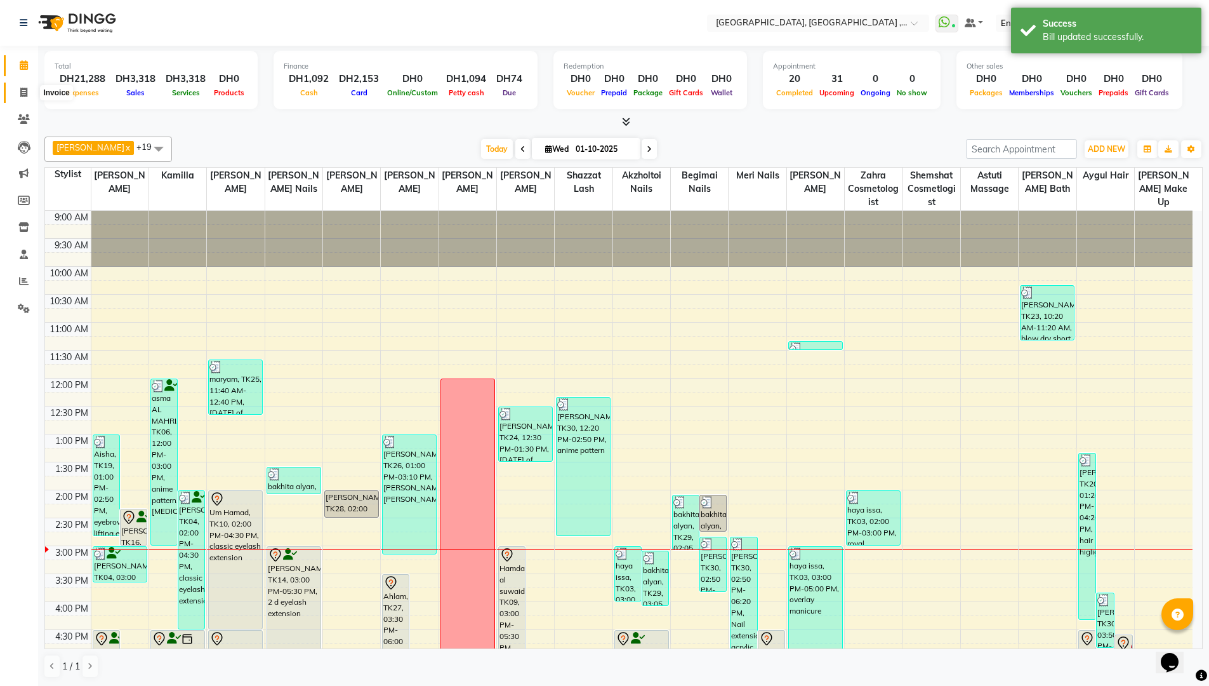
click at [25, 88] on icon at bounding box center [23, 93] width 7 height 10
select select "service"
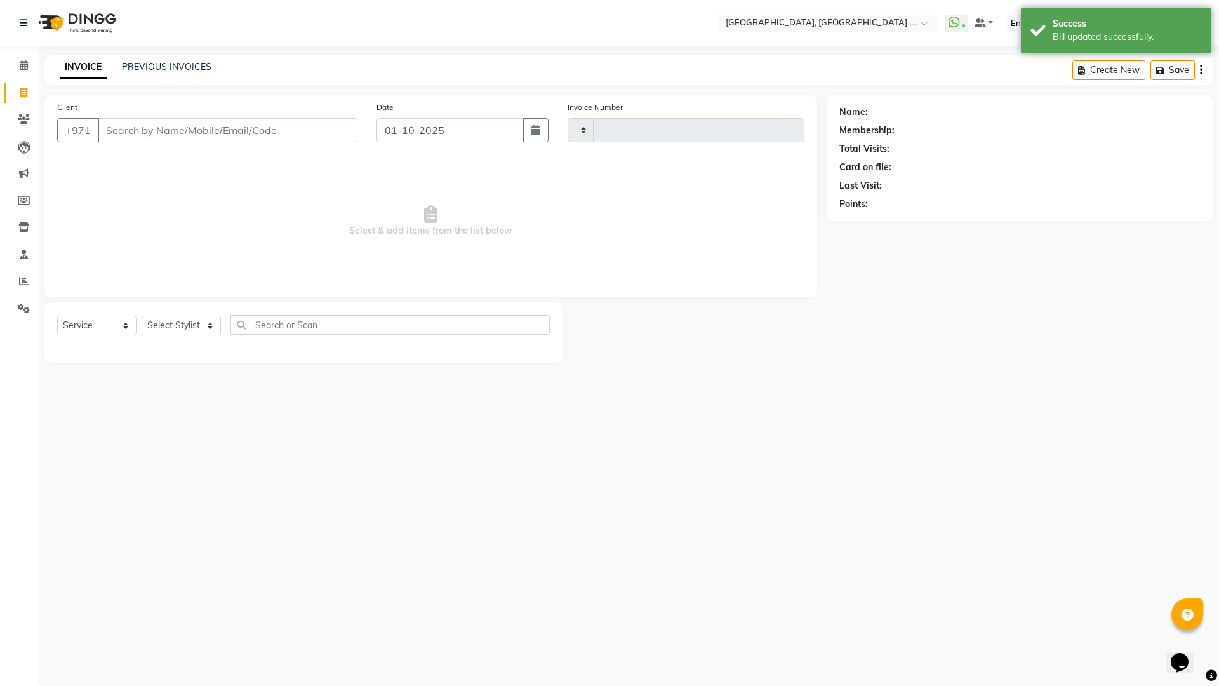
type input "5383"
select select "3838"
click at [166, 60] on div "INVOICE PREVIOUS INVOICES Create New Save Open Invoices" at bounding box center [628, 70] width 1168 height 30
click at [178, 68] on link "PREVIOUS INVOICES" at bounding box center [167, 66] width 90 height 11
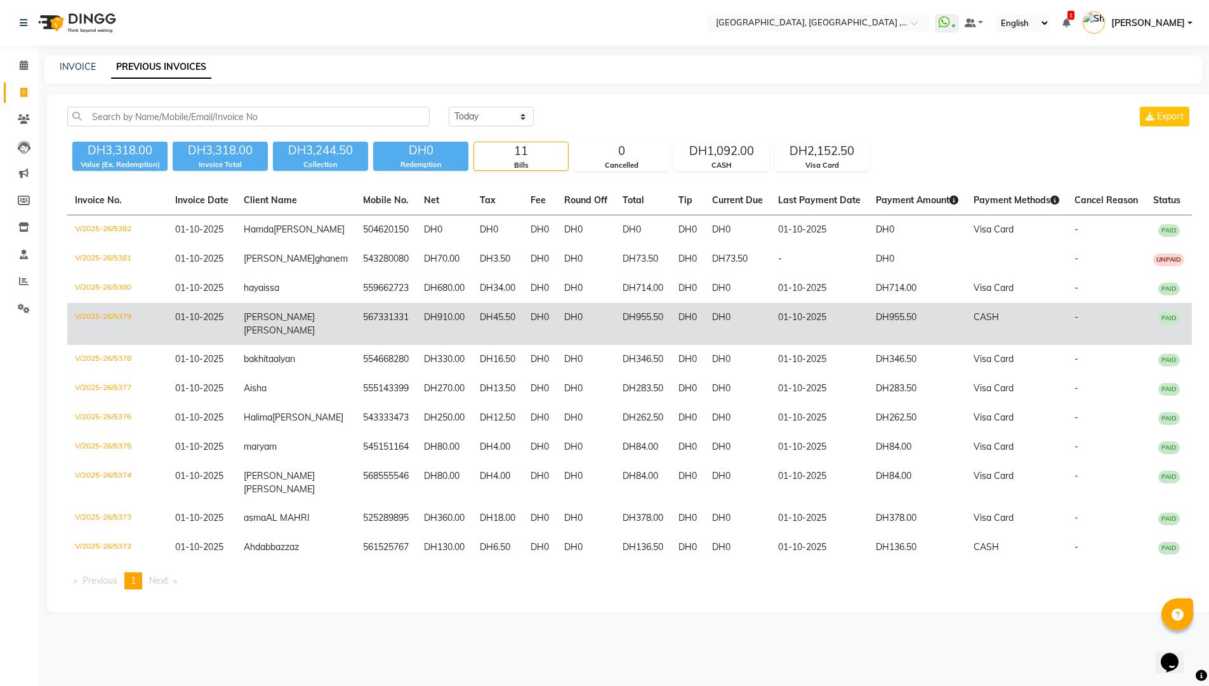
click at [266, 335] on td "Dana ahmed" at bounding box center [295, 324] width 119 height 42
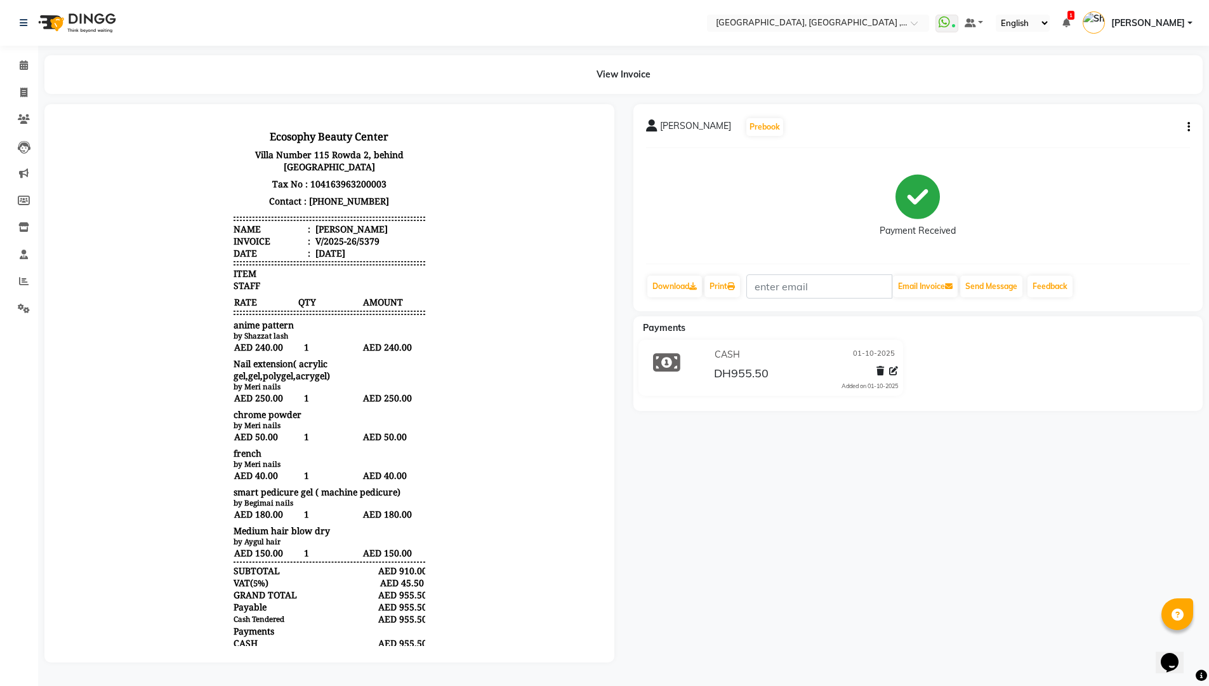
click at [1186, 125] on button "button" at bounding box center [1187, 127] width 8 height 13
click at [1083, 133] on div "Edit Item Staff" at bounding box center [1104, 135] width 130 height 16
select select
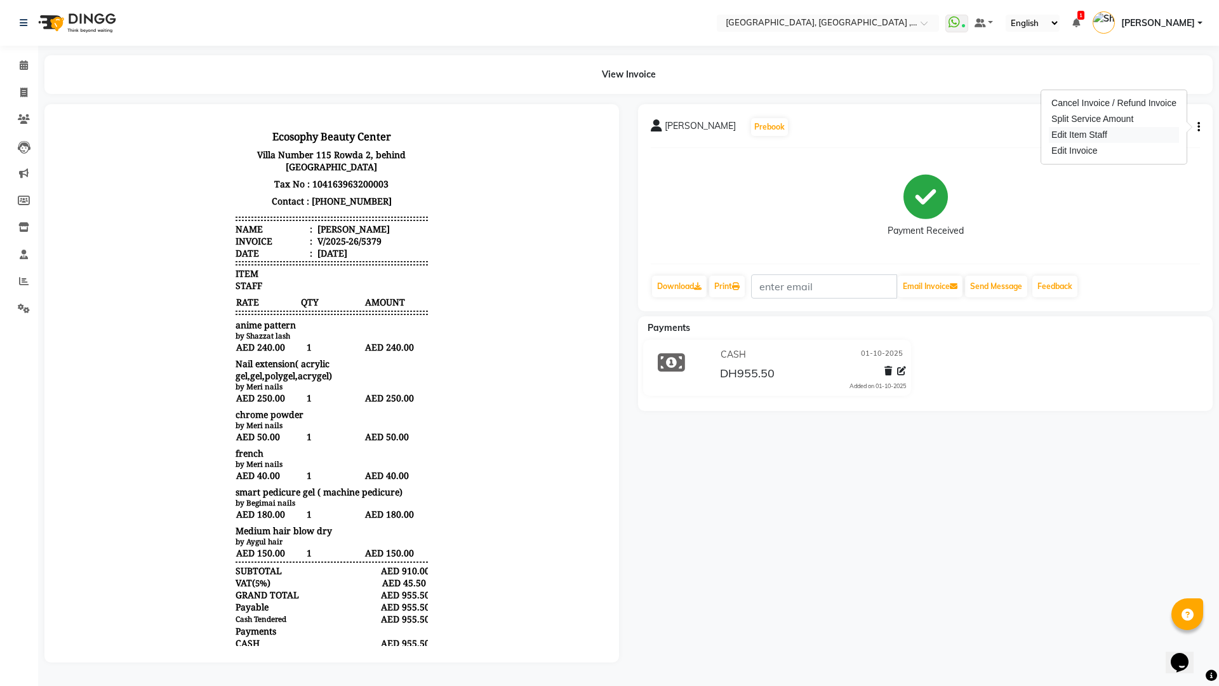
select select
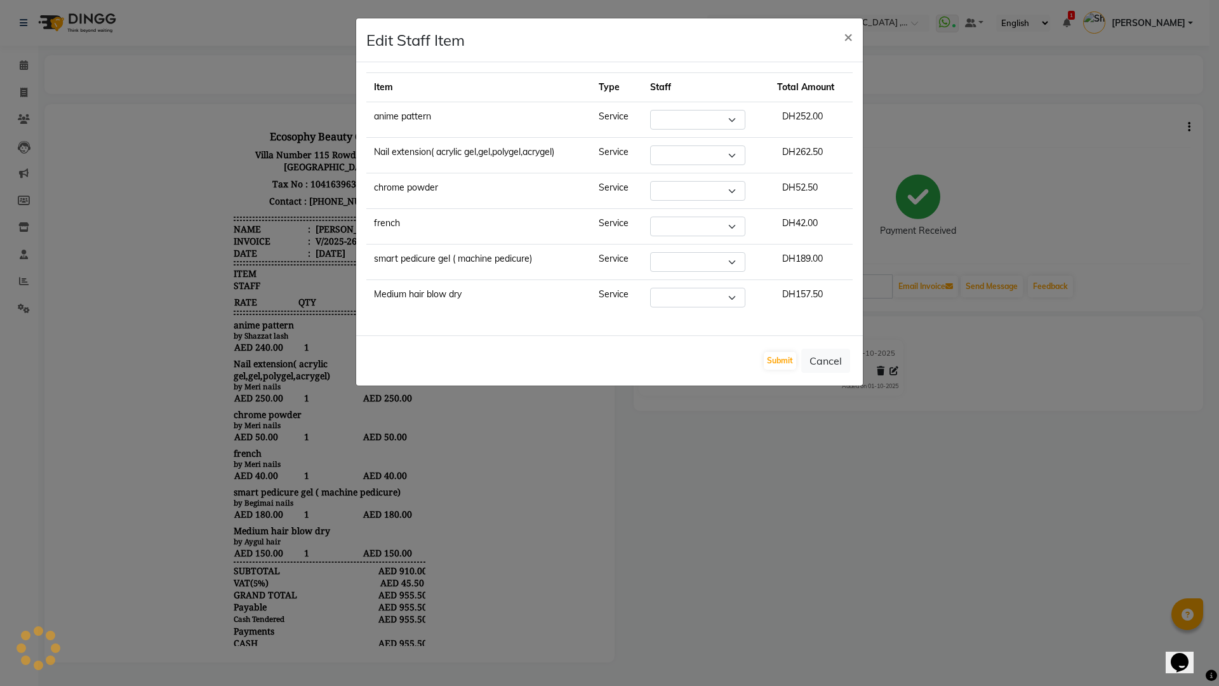
select select "90748"
select select "85659"
select select "85019"
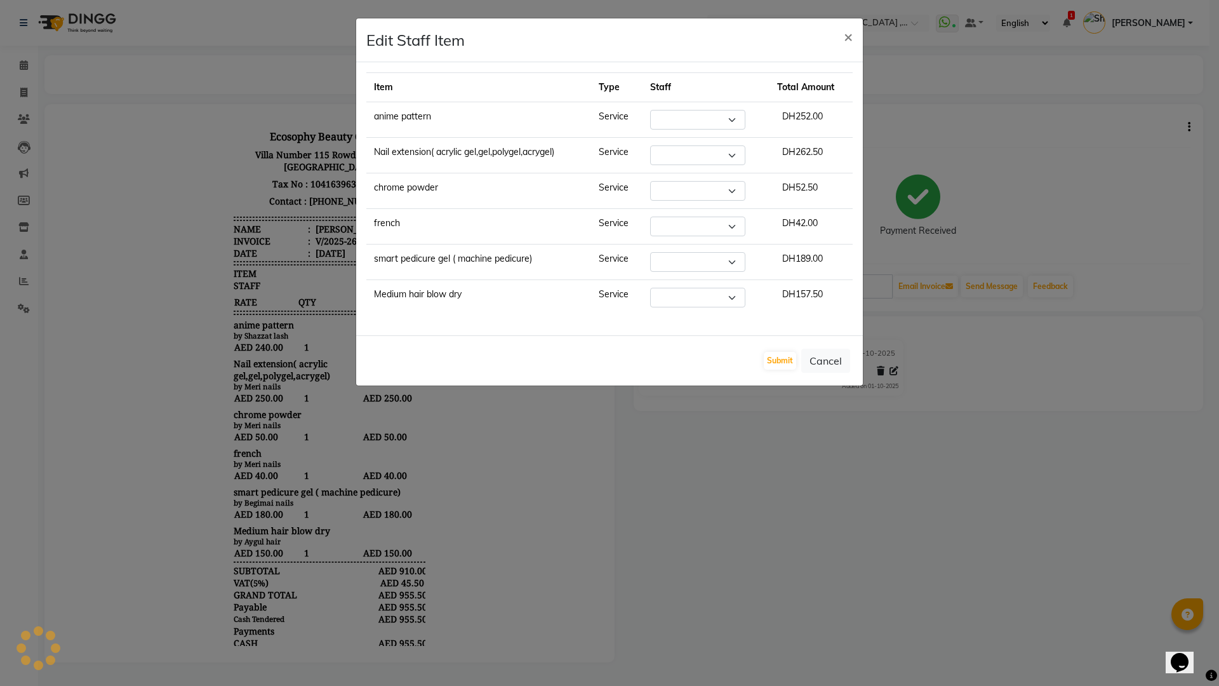
select select "80058"
click at [847, 32] on span "×" at bounding box center [848, 36] width 9 height 19
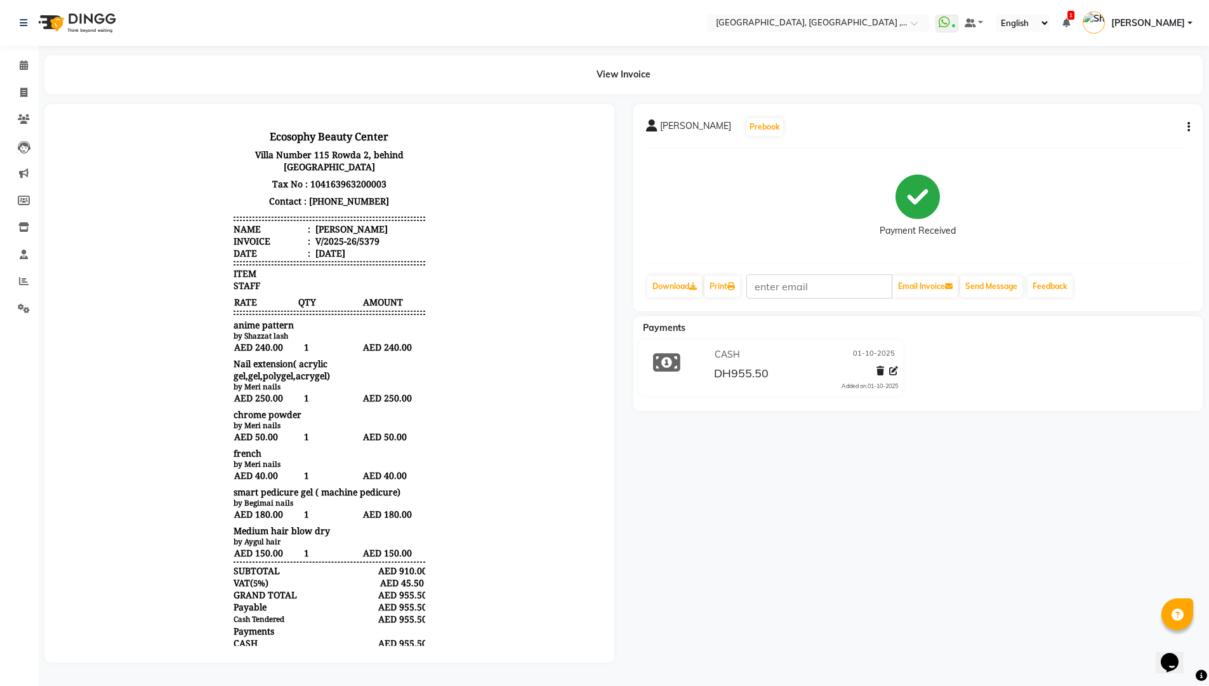
click at [1189, 127] on icon "button" at bounding box center [1189, 127] width 3 height 1
click at [1067, 150] on div "Edit Invoice" at bounding box center [1104, 151] width 130 height 16
select select "service"
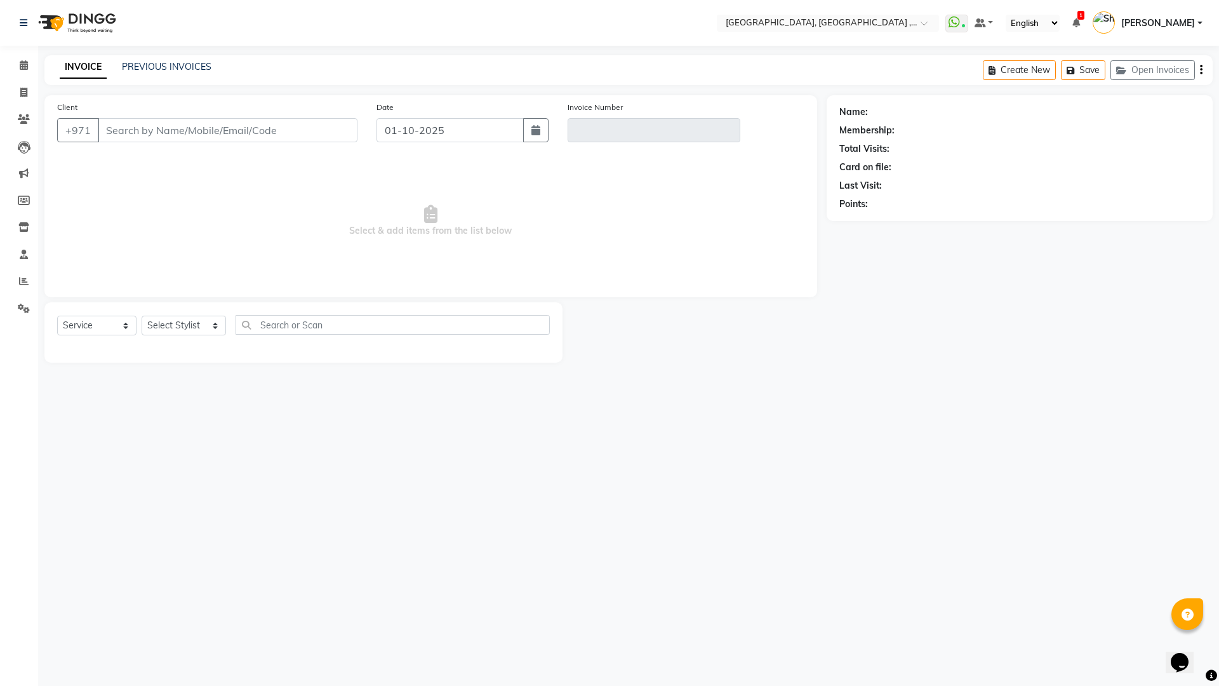
type input "567331331"
type input "V/2025-26/5379"
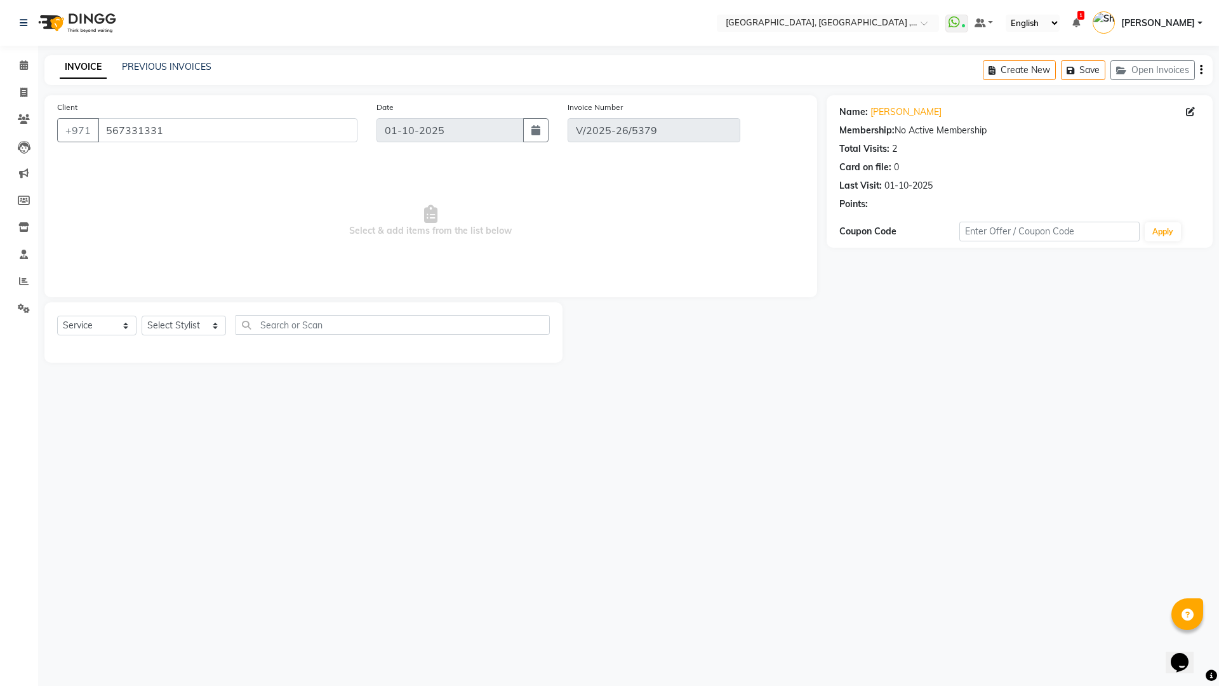
select select "select"
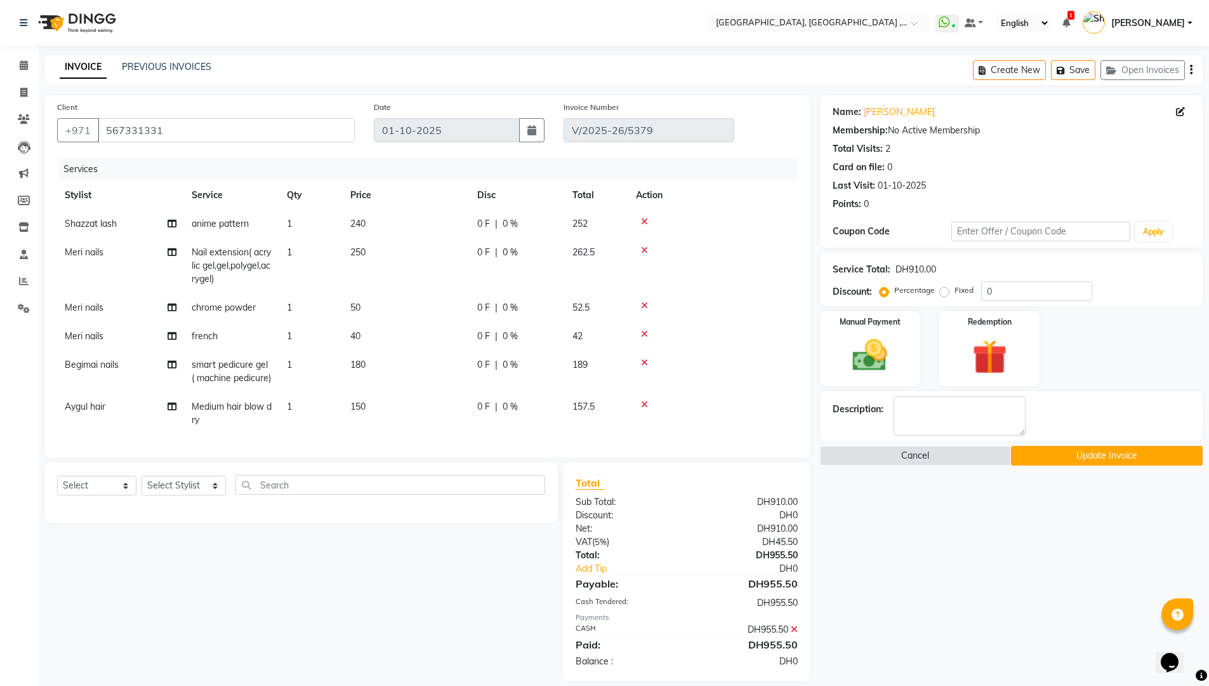
click at [295, 335] on td "1" at bounding box center [310, 336] width 63 height 29
select select "85659"
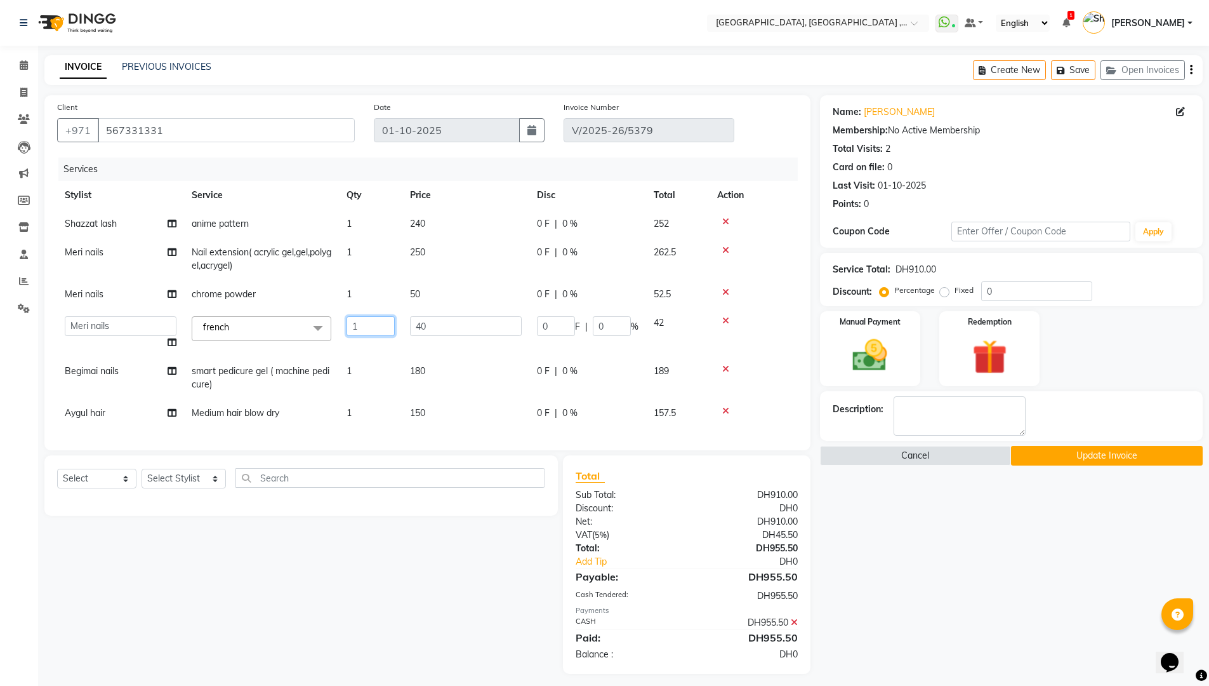
click at [369, 323] on input "1" at bounding box center [371, 326] width 48 height 20
type input "2"
click at [364, 295] on tr "Meri nails chrome powder 1 50 0 F | 0 % 52.5" at bounding box center [427, 294] width 741 height 29
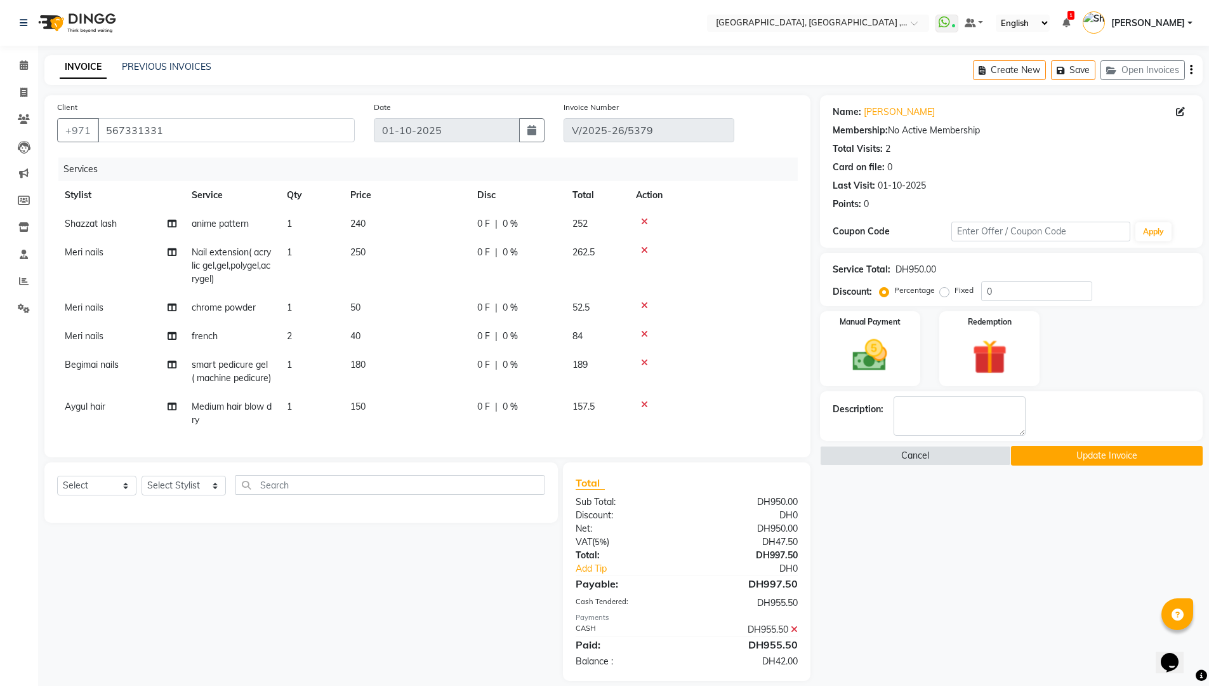
click at [354, 308] on span "50" at bounding box center [355, 307] width 10 height 11
select select "85659"
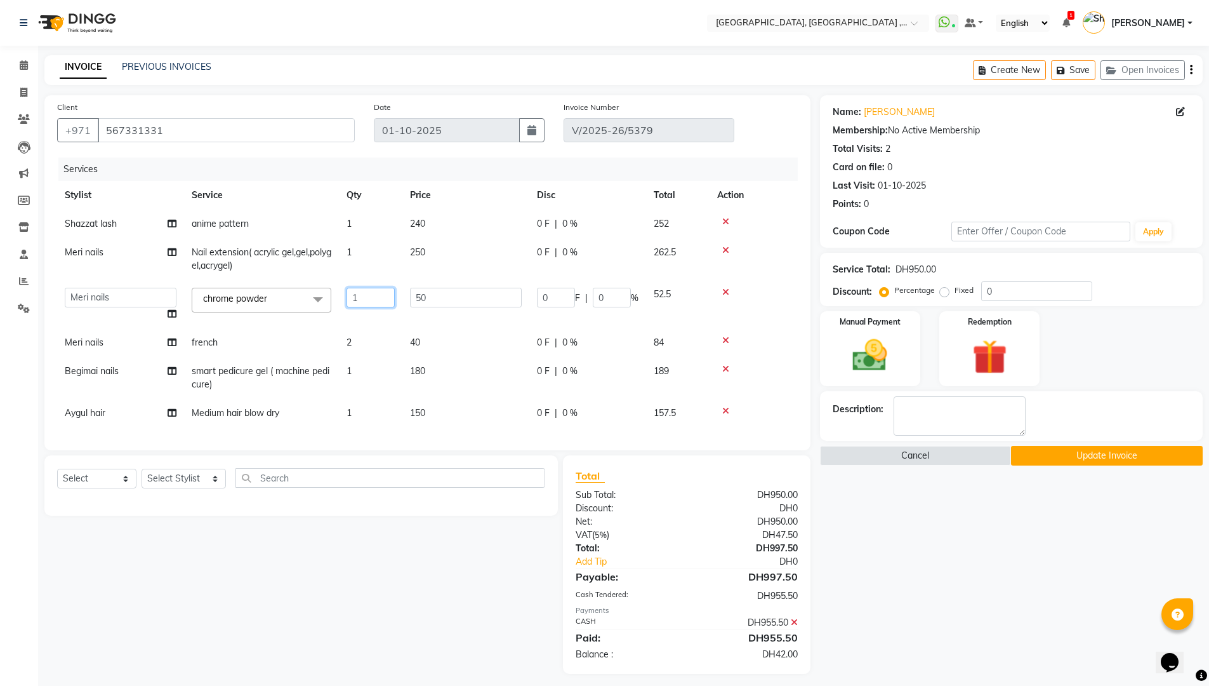
click at [367, 298] on input "1" at bounding box center [371, 298] width 48 height 20
type input "2"
click at [467, 333] on td "40" at bounding box center [465, 342] width 127 height 29
select select "85659"
click at [1106, 453] on button "Update Invoice" at bounding box center [1107, 456] width 192 height 20
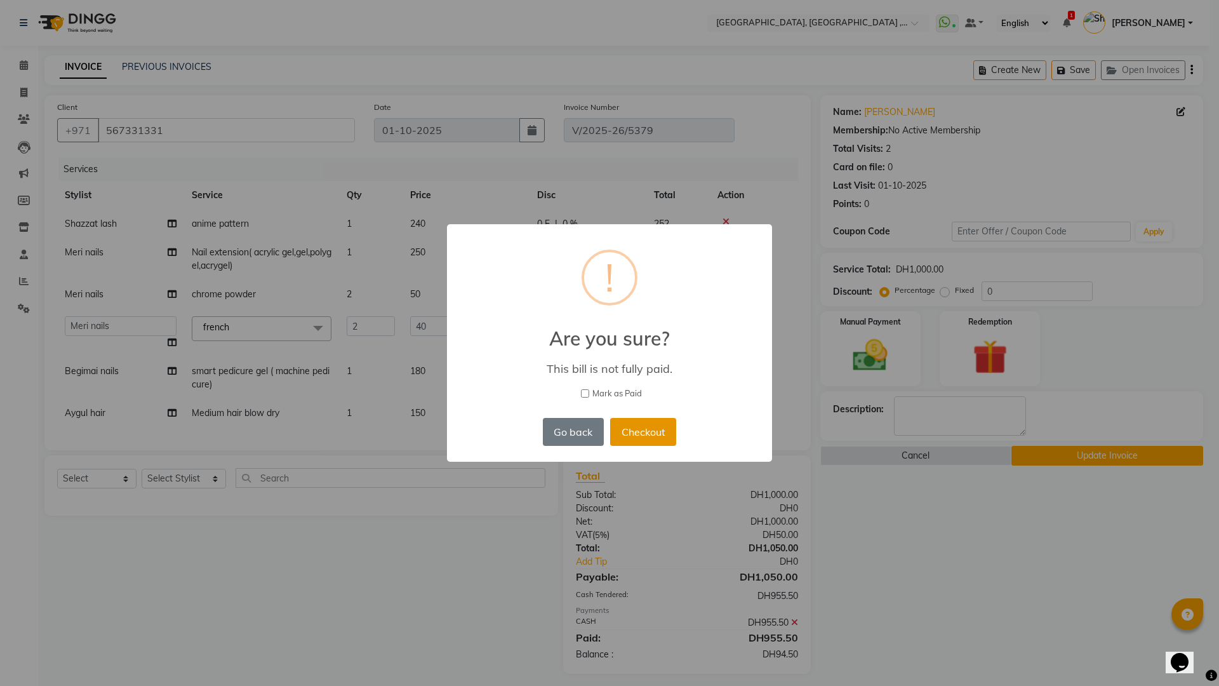
click at [644, 439] on button "Checkout" at bounding box center [643, 432] width 66 height 28
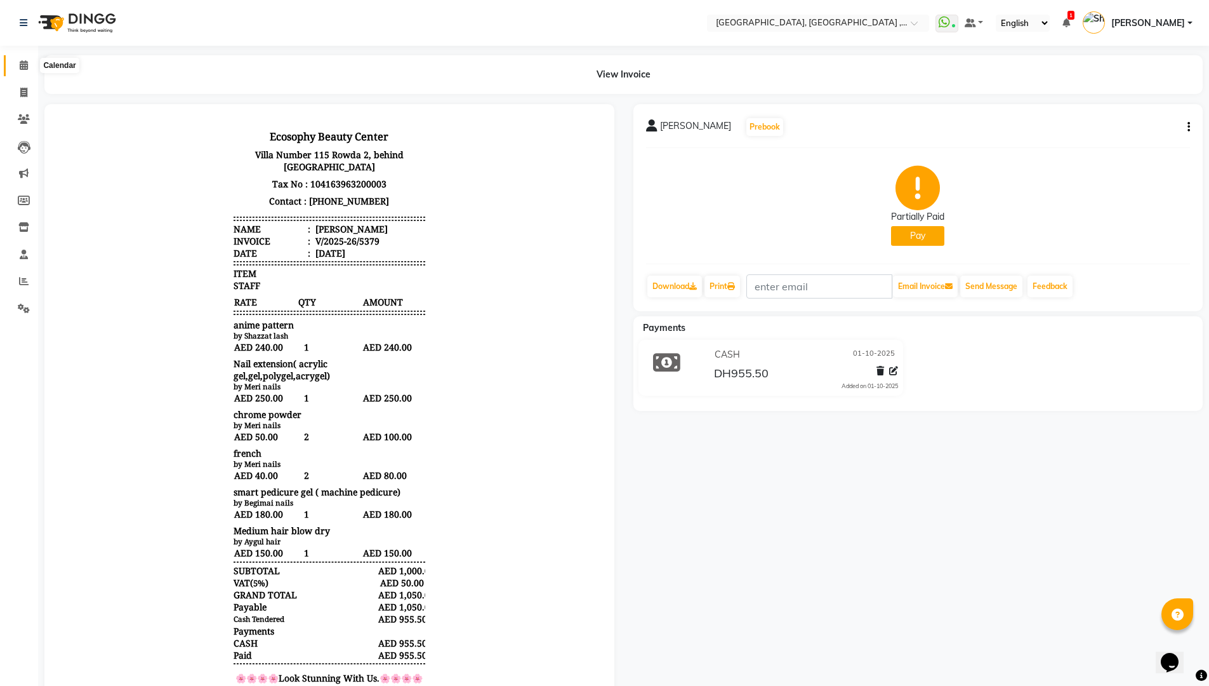
click at [25, 67] on icon at bounding box center [24, 65] width 8 height 10
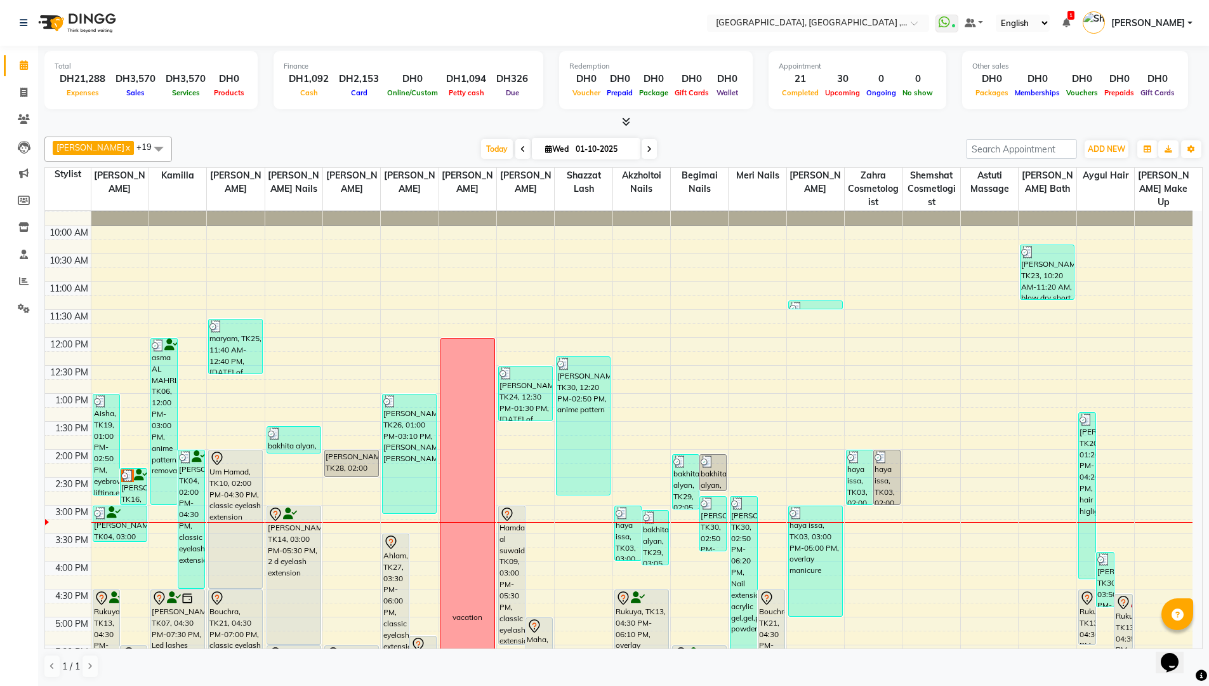
scroll to position [127, 0]
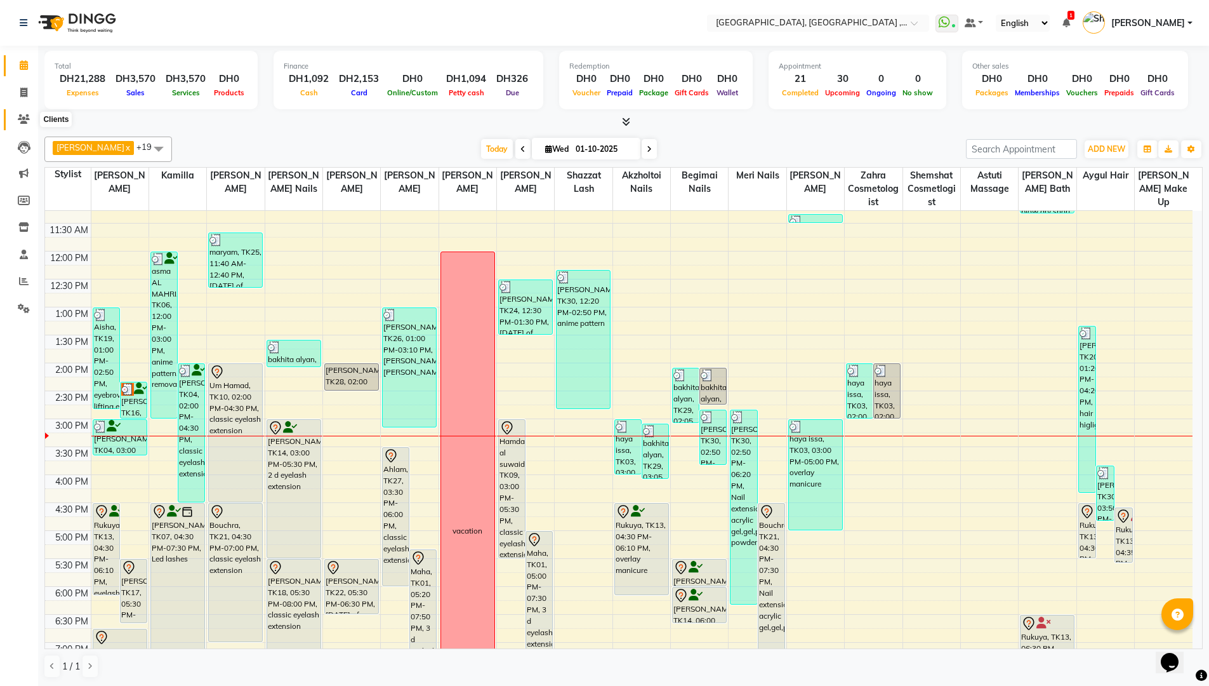
click at [18, 119] on icon at bounding box center [24, 119] width 12 height 10
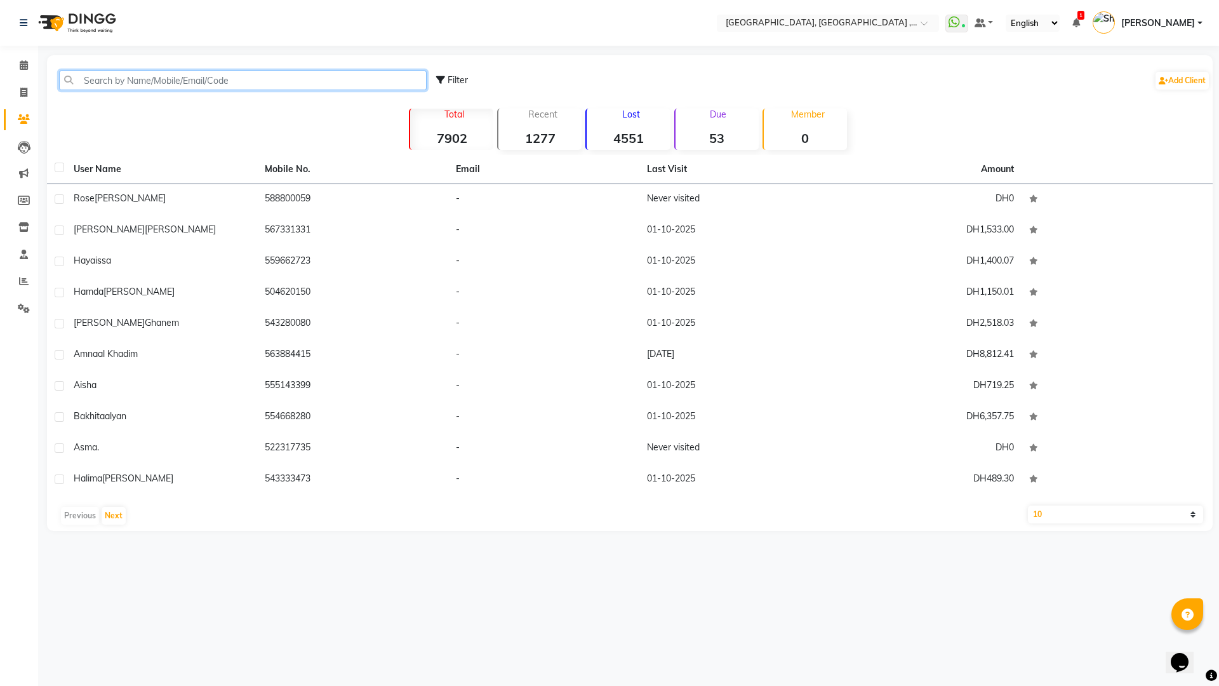
click at [145, 77] on input "text" at bounding box center [243, 80] width 368 height 20
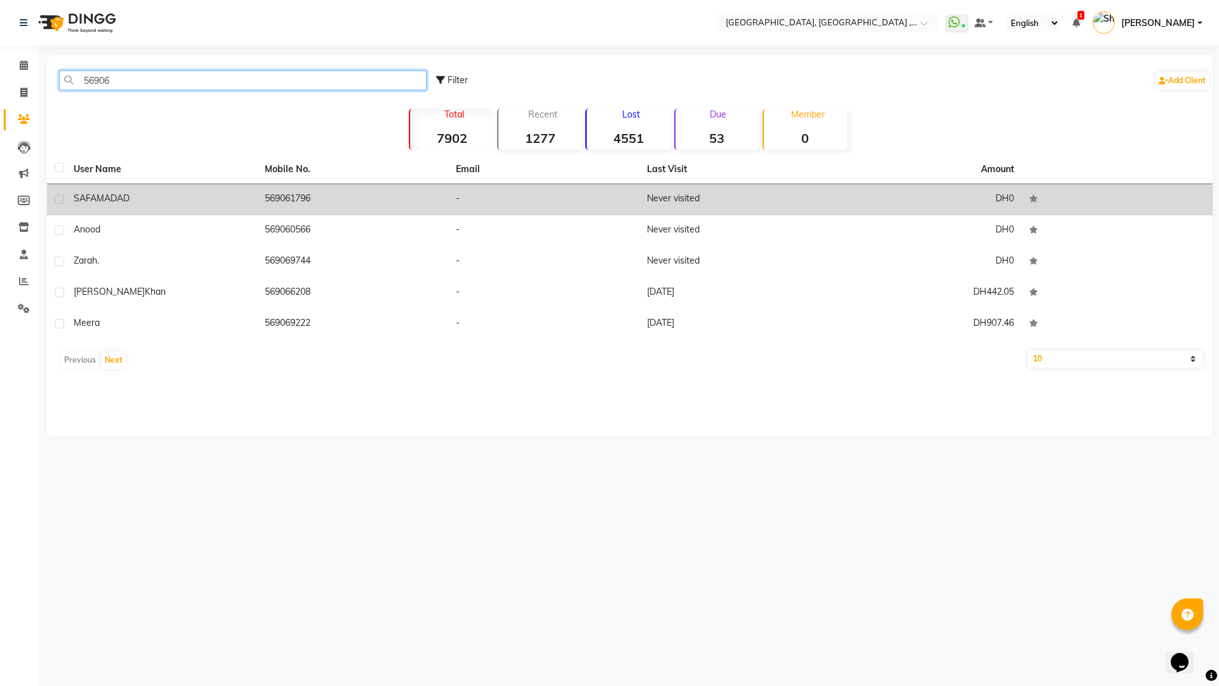
type input "56906"
click at [483, 205] on td "-" at bounding box center [543, 199] width 191 height 31
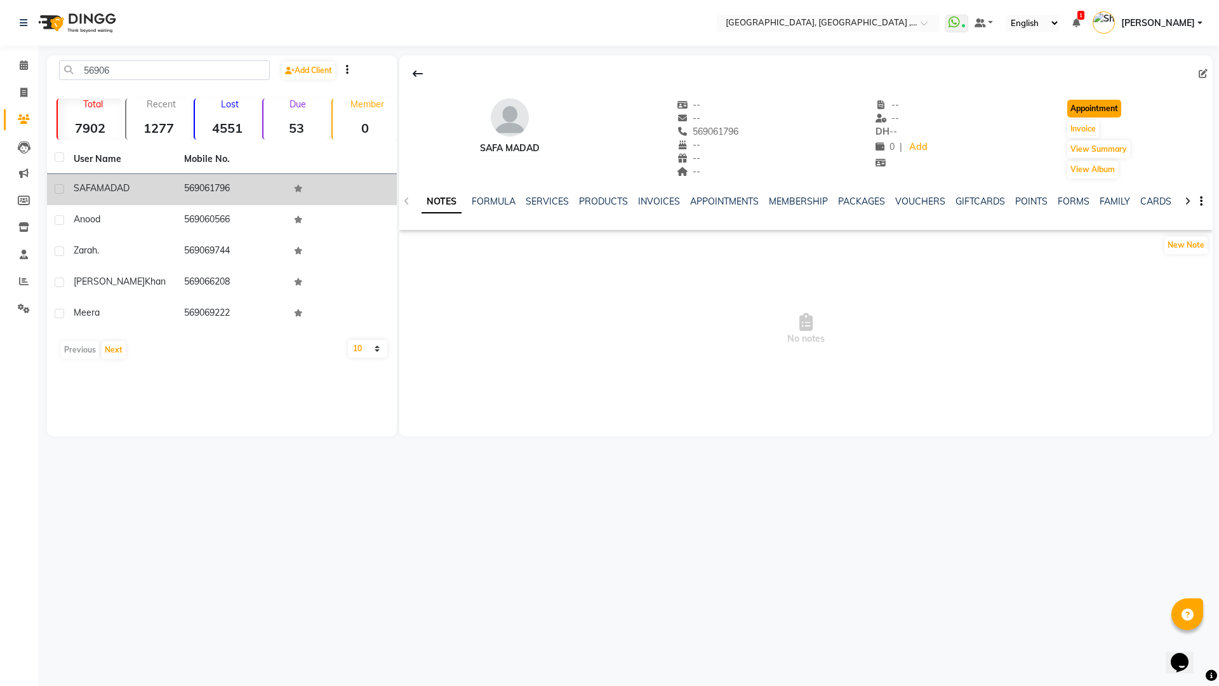
click at [1091, 102] on button "Appointment" at bounding box center [1094, 109] width 54 height 18
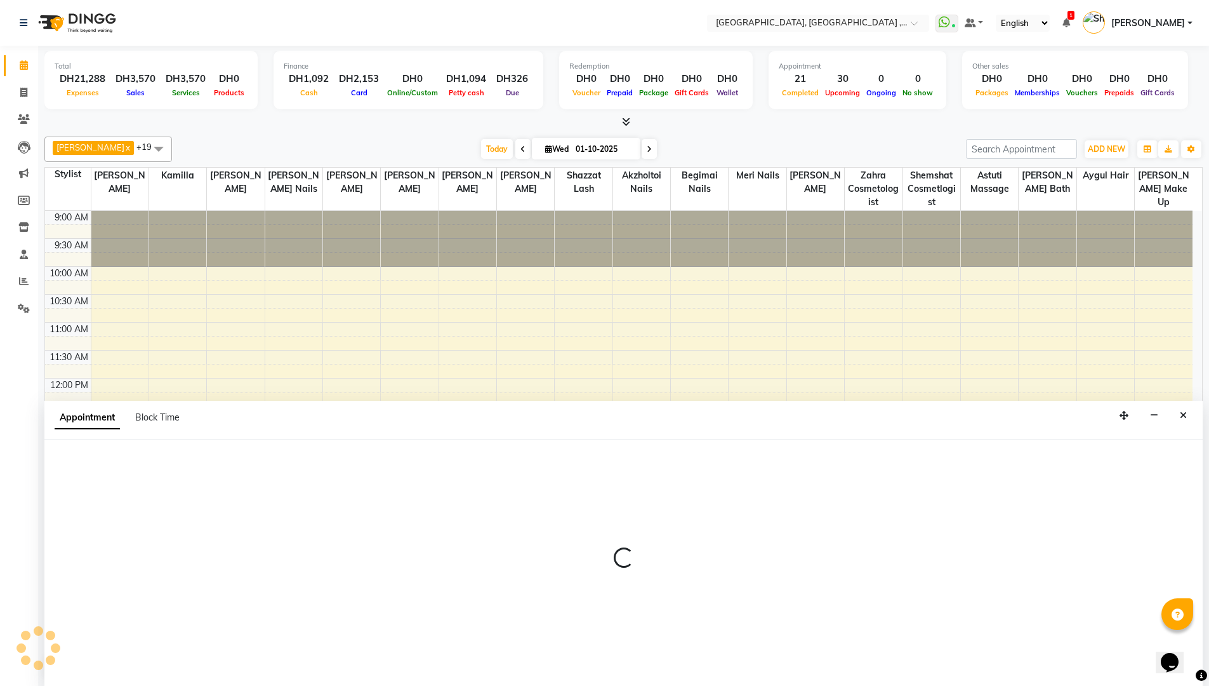
select select "tentative"
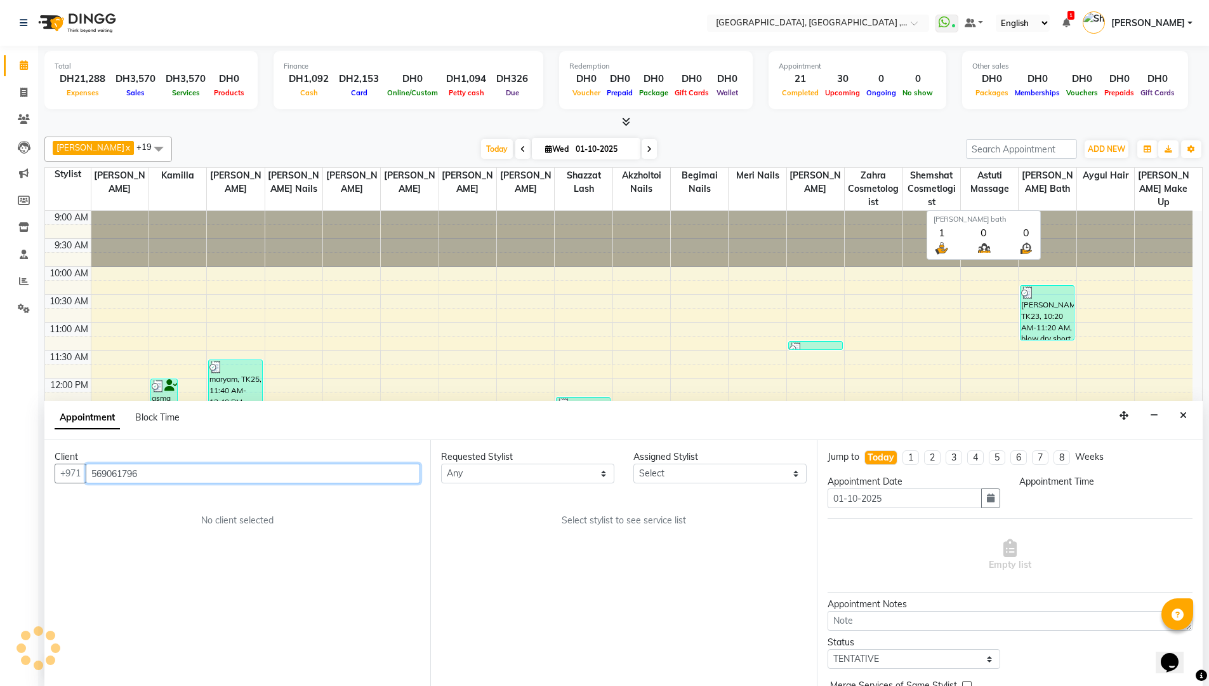
select select "600"
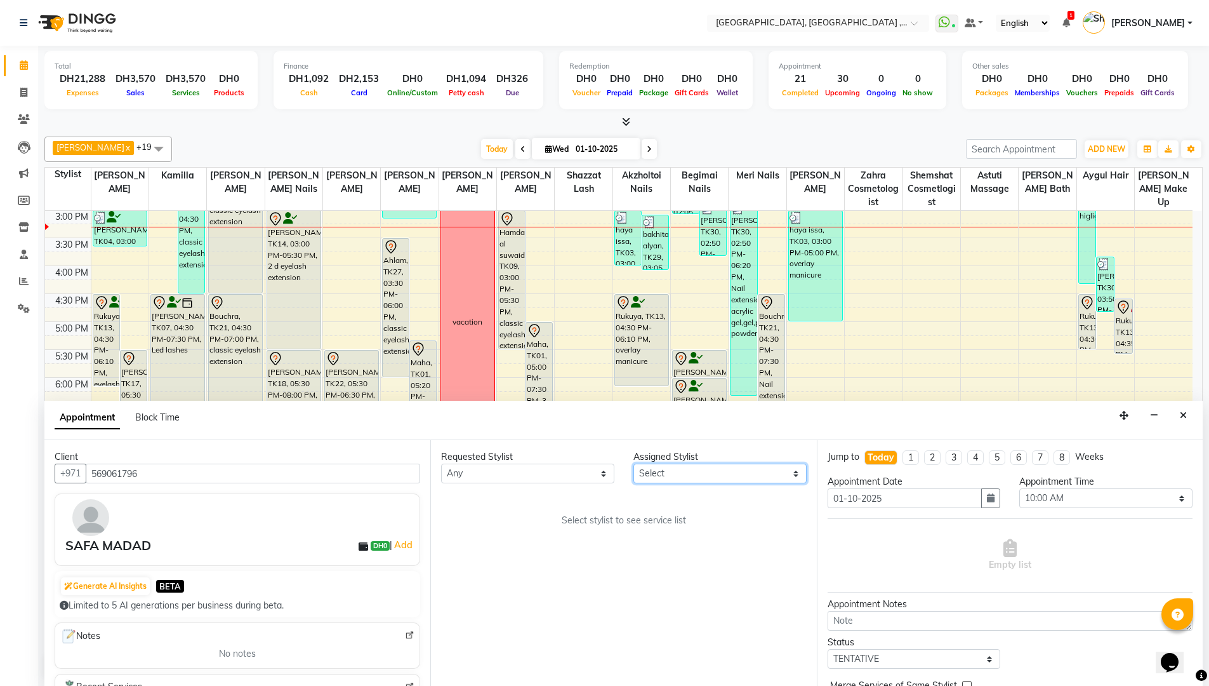
click at [801, 470] on select "Select [PERSON_NAME] Aina Akzholtoi nails [PERSON_NAME] Astuti massage Aygul ha…" at bounding box center [719, 473] width 173 height 20
click at [733, 461] on div "Assigned Stylist" at bounding box center [719, 456] width 173 height 13
click at [797, 475] on select "Select [PERSON_NAME] Aina Akzholtoi nails [PERSON_NAME] Astuti massage Aygul ha…" at bounding box center [719, 473] width 173 height 20
select select "90748"
click at [633, 463] on select "Select Adel brow Aina Akzholtoi nails Amina lash Astuti massage Aygul hair Begi…" at bounding box center [719, 473] width 173 height 20
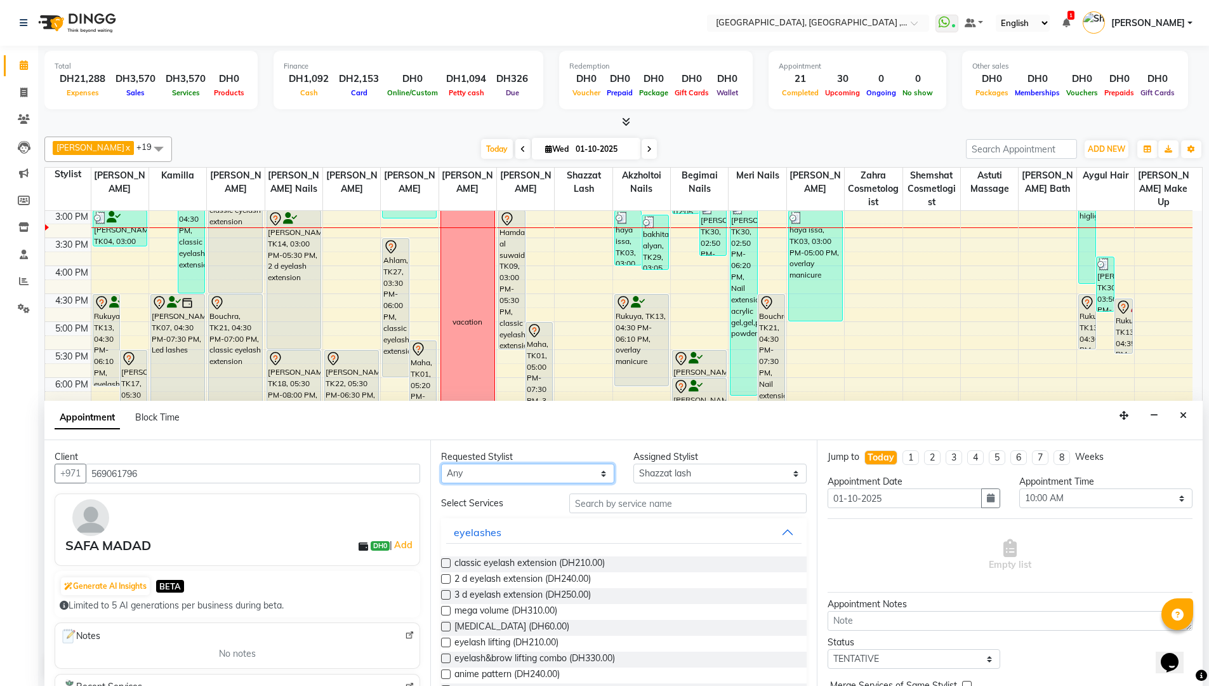
click at [599, 472] on select "Any Adel brow Aina Akzholtoi nails Amina lash Astuti massage Aygul hair Begimai…" at bounding box center [527, 473] width 173 height 20
select select "90748"
click at [441, 463] on select "Any Adel brow Aina Akzholtoi nails Amina lash Astuti massage Aygul hair Begimai…" at bounding box center [527, 473] width 173 height 20
click at [1169, 497] on select "Select 10:00 AM 10:15 AM 10:30 AM 10:45 AM 11:00 AM 11:15 AM 11:30 AM 11:45 AM …" at bounding box center [1105, 498] width 173 height 20
select select "1020"
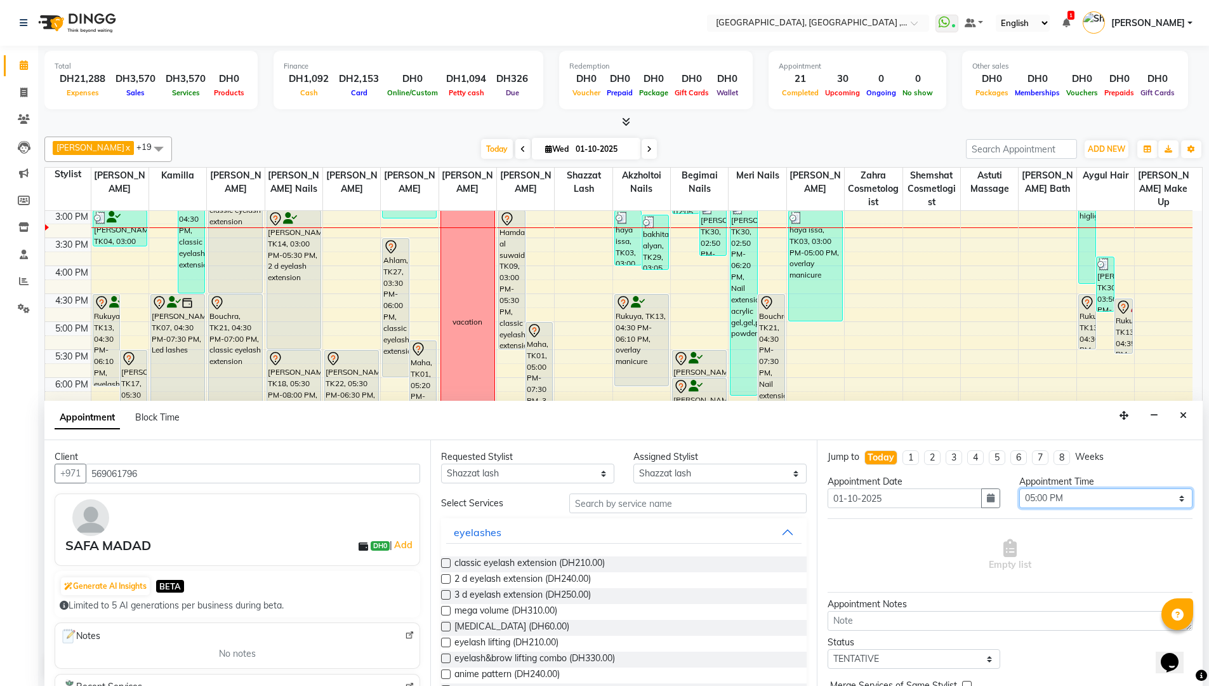
click at [1019, 488] on select "Select 10:00 AM 10:15 AM 10:30 AM 10:45 AM 11:00 AM 11:15 AM 11:30 AM 11:45 AM …" at bounding box center [1105, 498] width 173 height 20
click at [447, 577] on label at bounding box center [446, 579] width 10 height 10
click at [447, 577] on input "checkbox" at bounding box center [445, 580] width 8 height 8
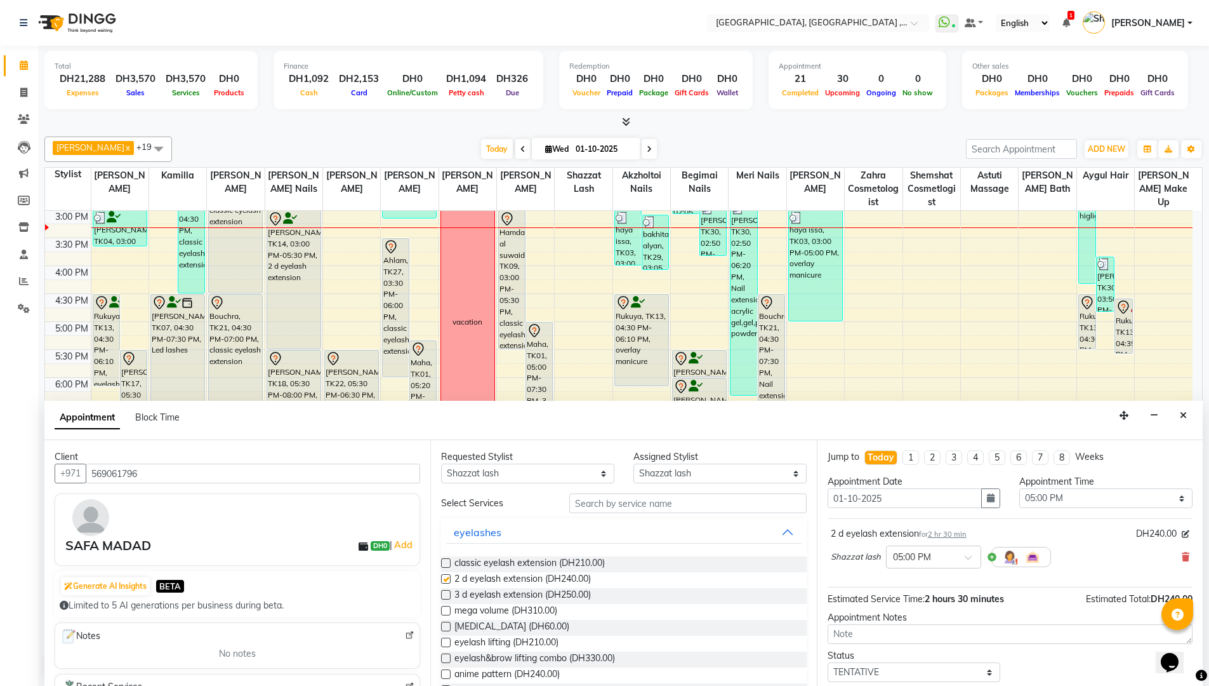
checkbox input "false"
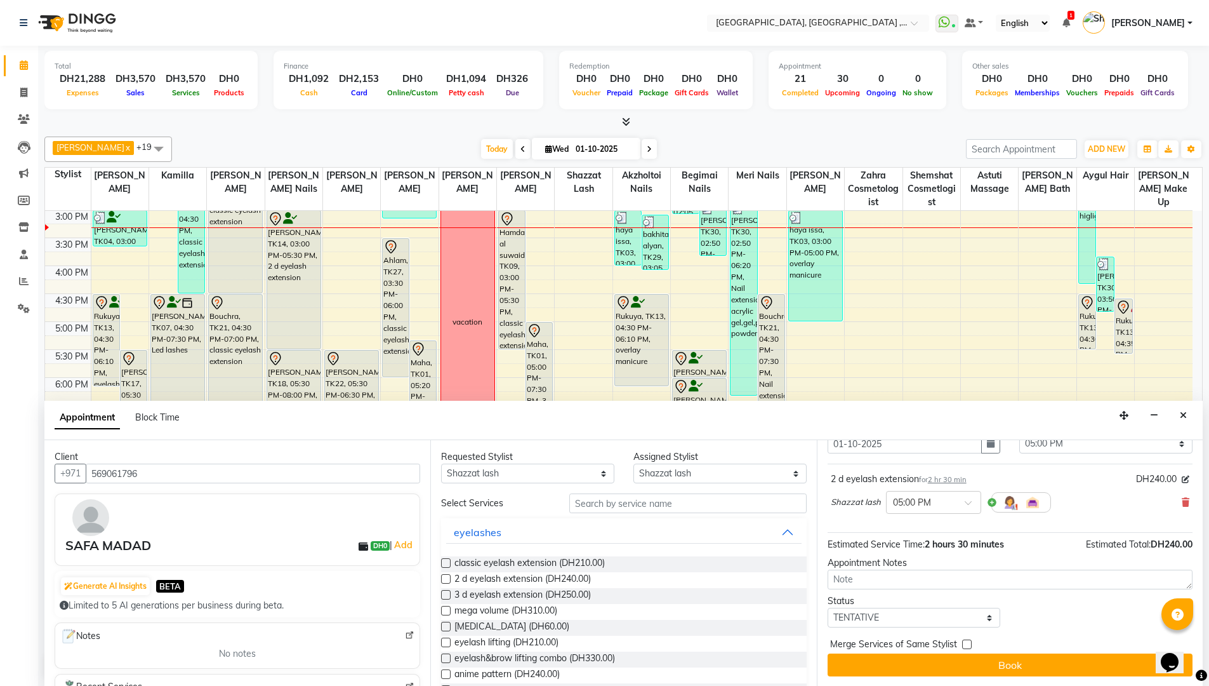
scroll to position [1, 0]
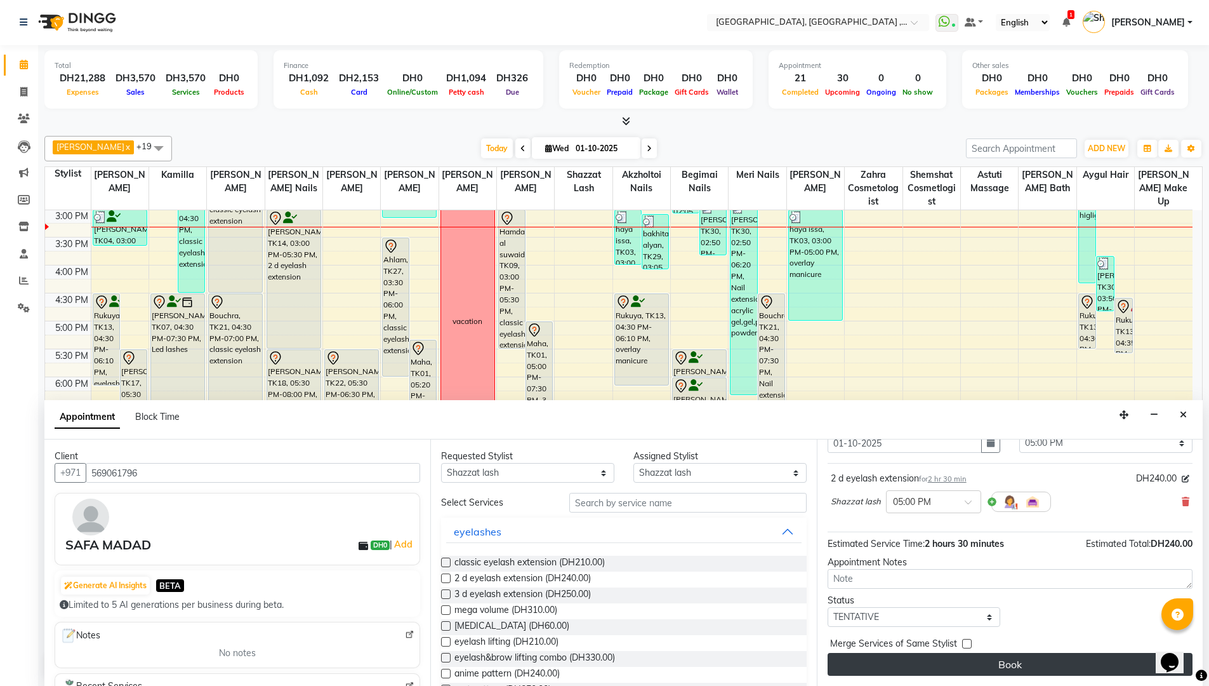
click at [971, 663] on button "Book" at bounding box center [1010, 664] width 365 height 23
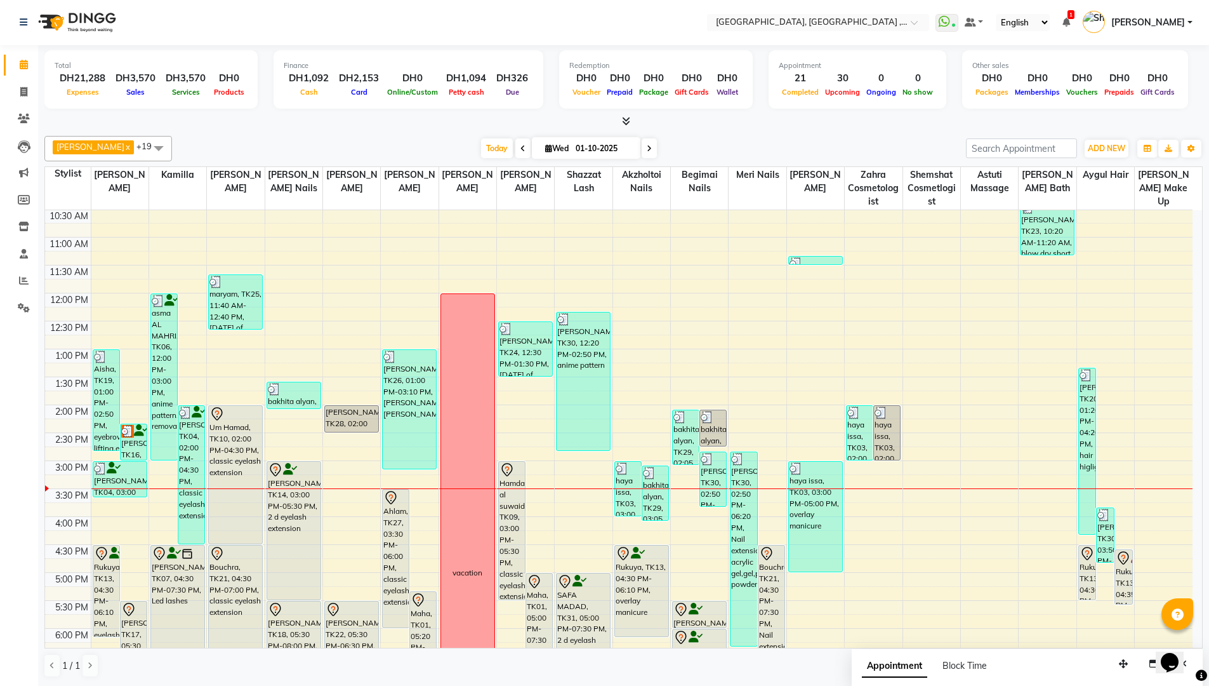
scroll to position [190, 0]
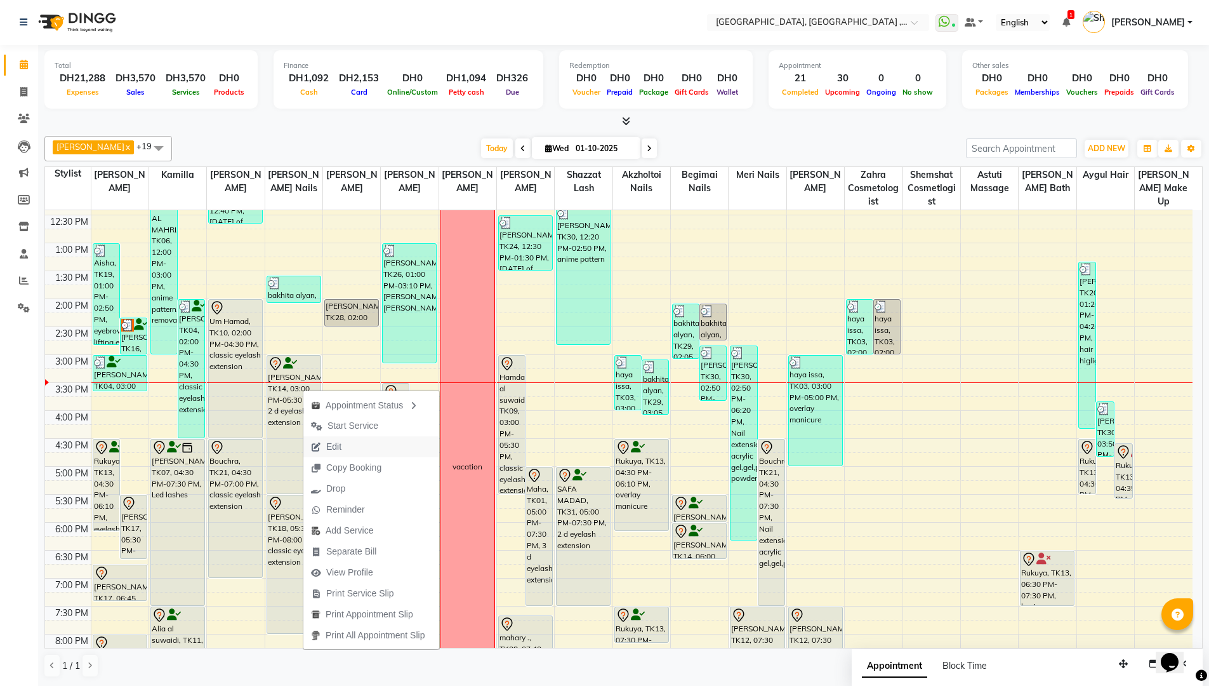
click at [342, 443] on span "Edit" at bounding box center [326, 446] width 46 height 21
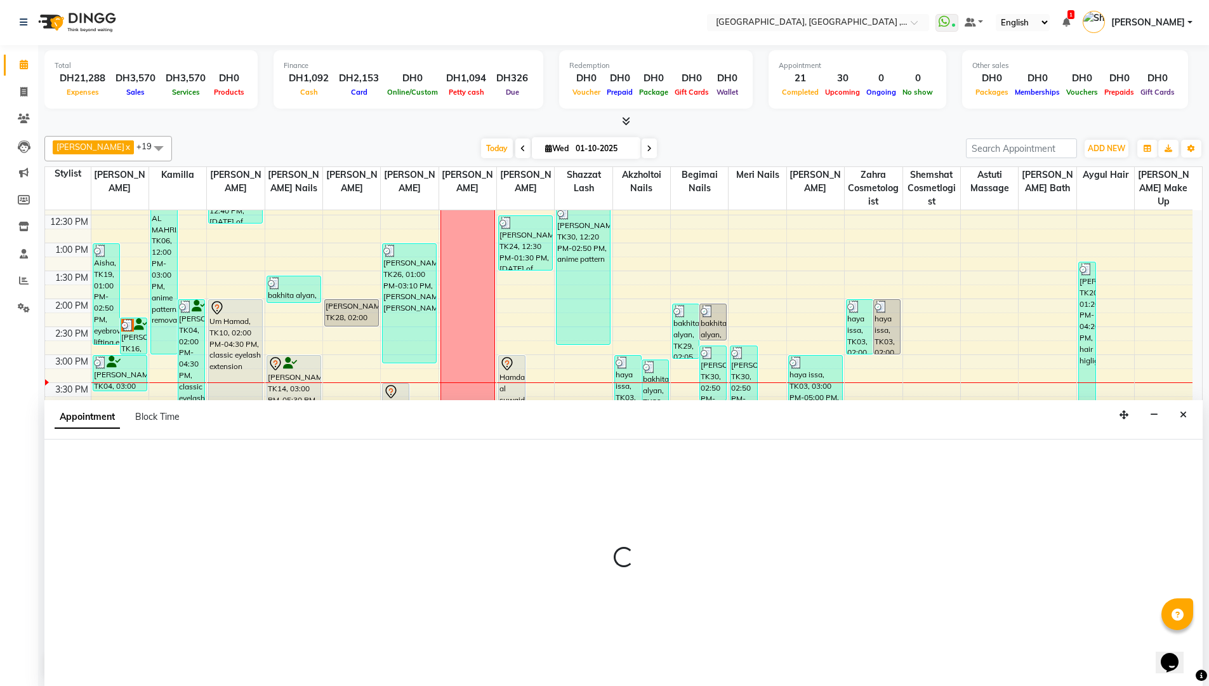
select select "tentative"
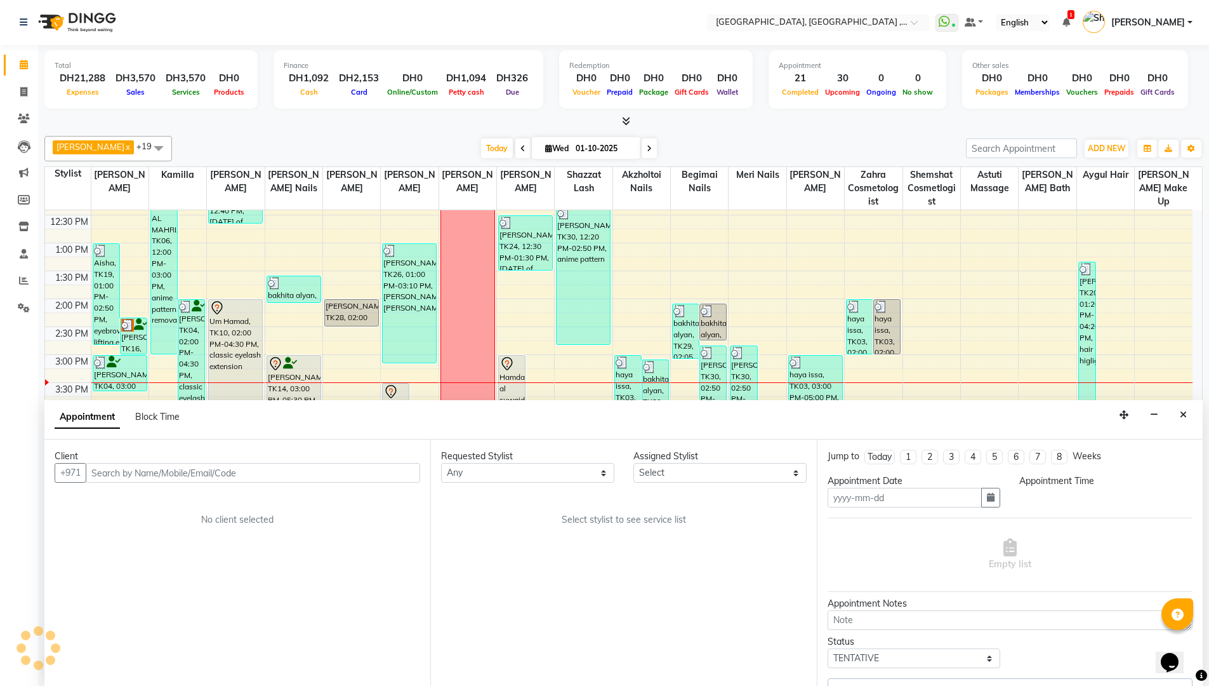
type input "01-10-2025"
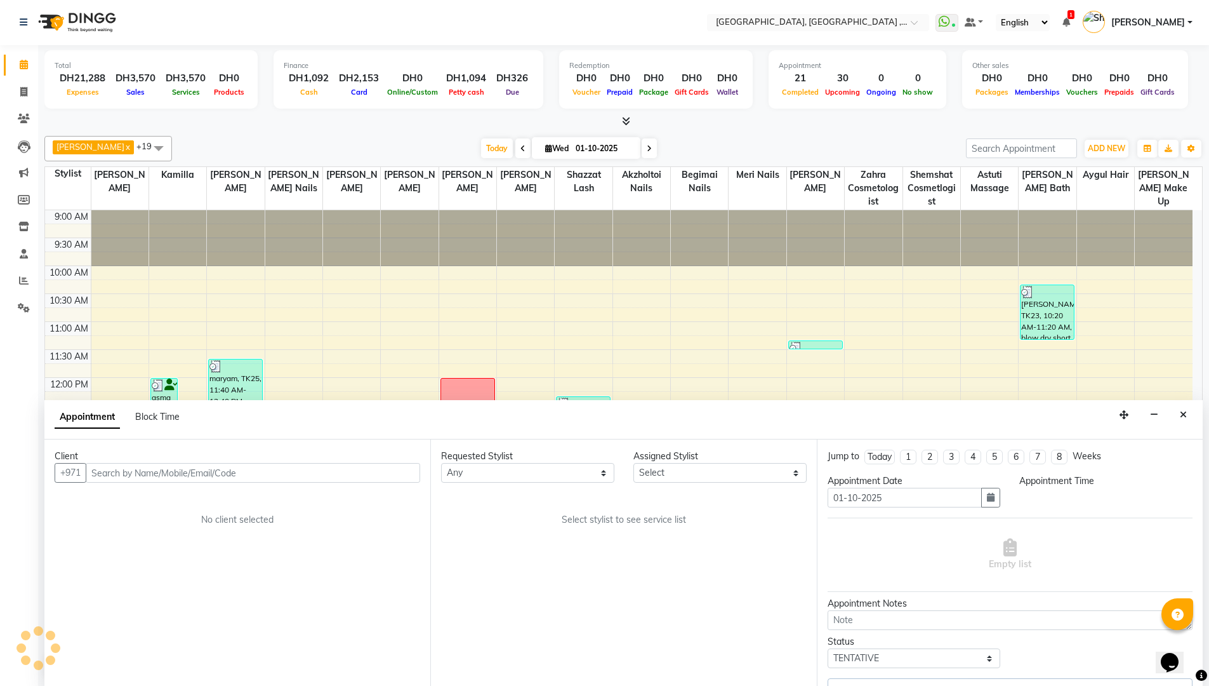
select select "900"
select select "85019"
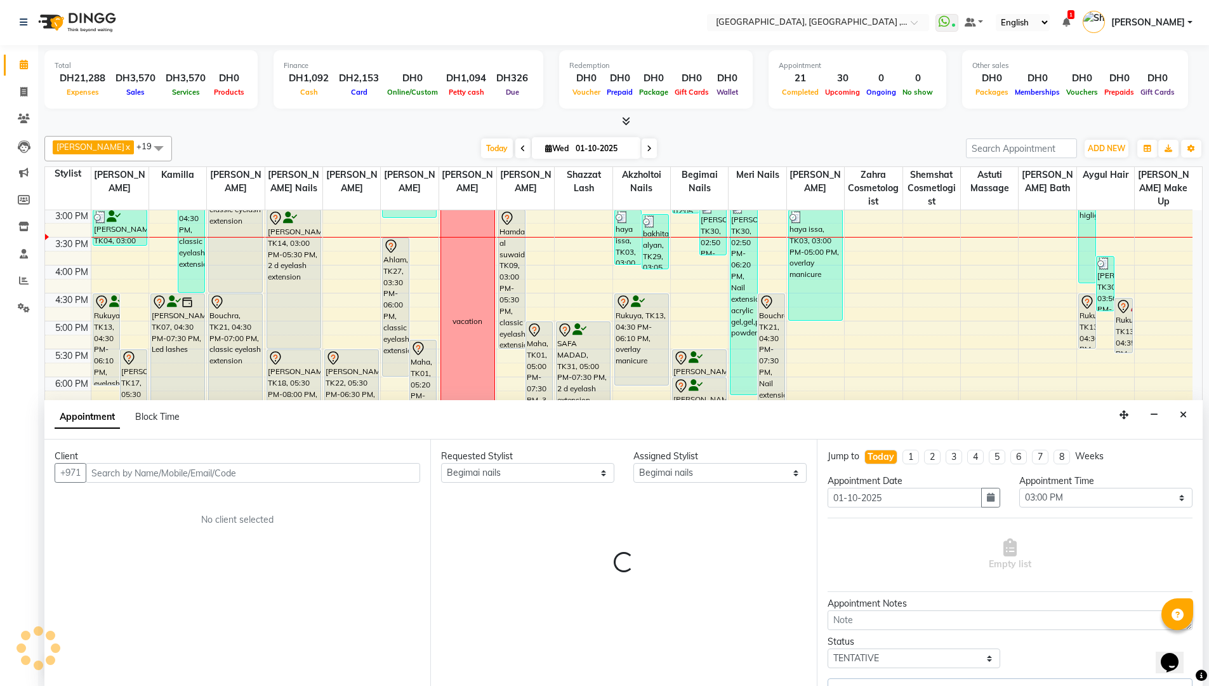
select select "1566"
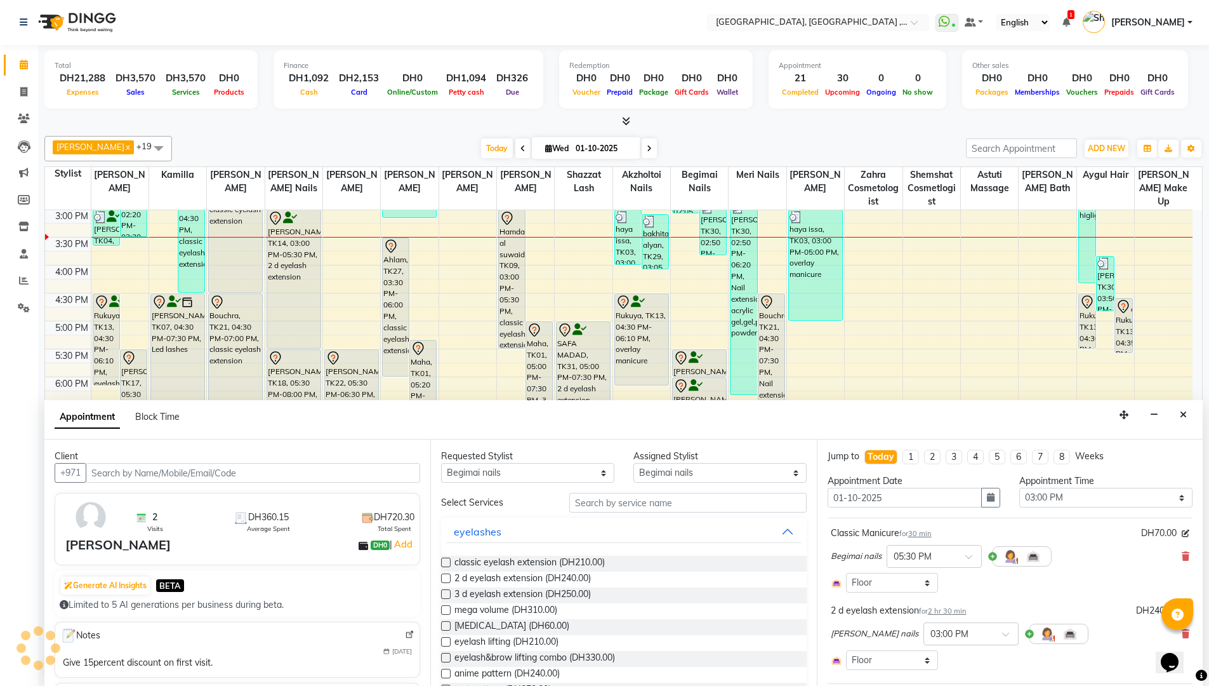
select select "1566"
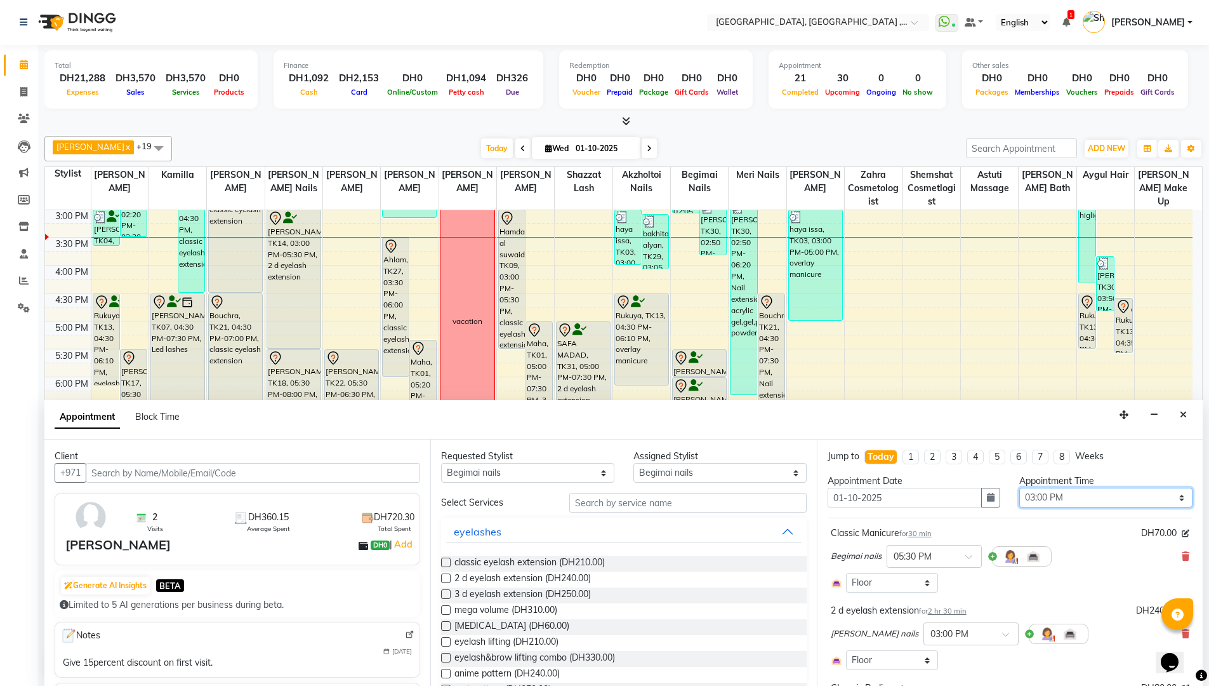
click at [1169, 496] on select "Select 10:00 AM 10:15 AM 10:30 AM 10:45 AM 11:00 AM 11:15 AM 11:30 AM 11:45 AM …" at bounding box center [1105, 498] width 173 height 20
select select "1200"
click at [1019, 488] on select "Select 10:00 AM 10:15 AM 10:30 AM 10:45 AM 11:00 AM 11:15 AM 11:30 AM 11:45 AM …" at bounding box center [1105, 498] width 173 height 20
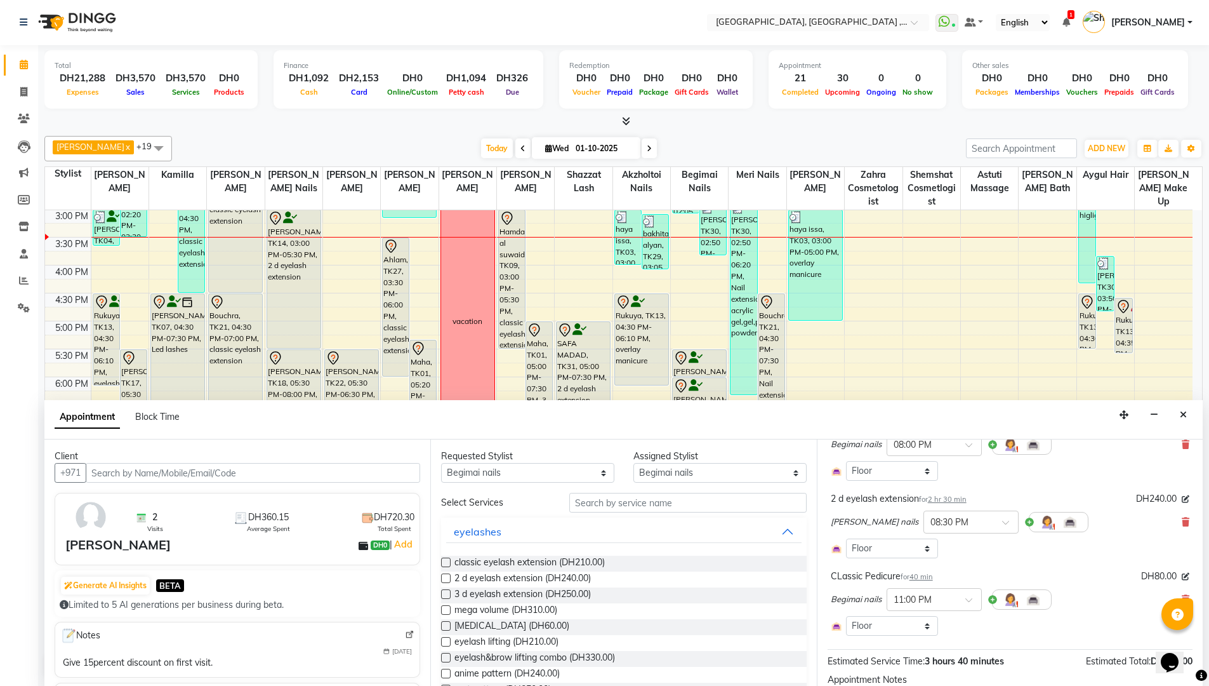
scroll to position [190, 0]
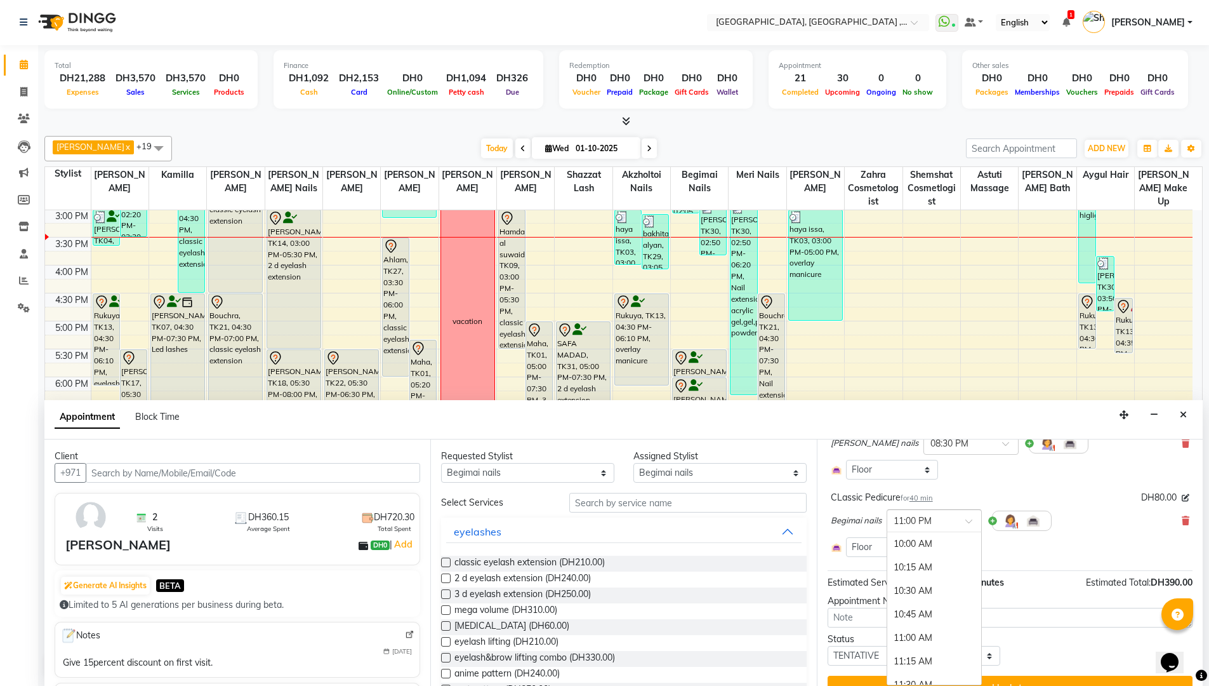
click at [967, 524] on span at bounding box center [973, 524] width 16 height 13
click at [951, 547] on div "08:00 PM" at bounding box center [934, 541] width 94 height 23
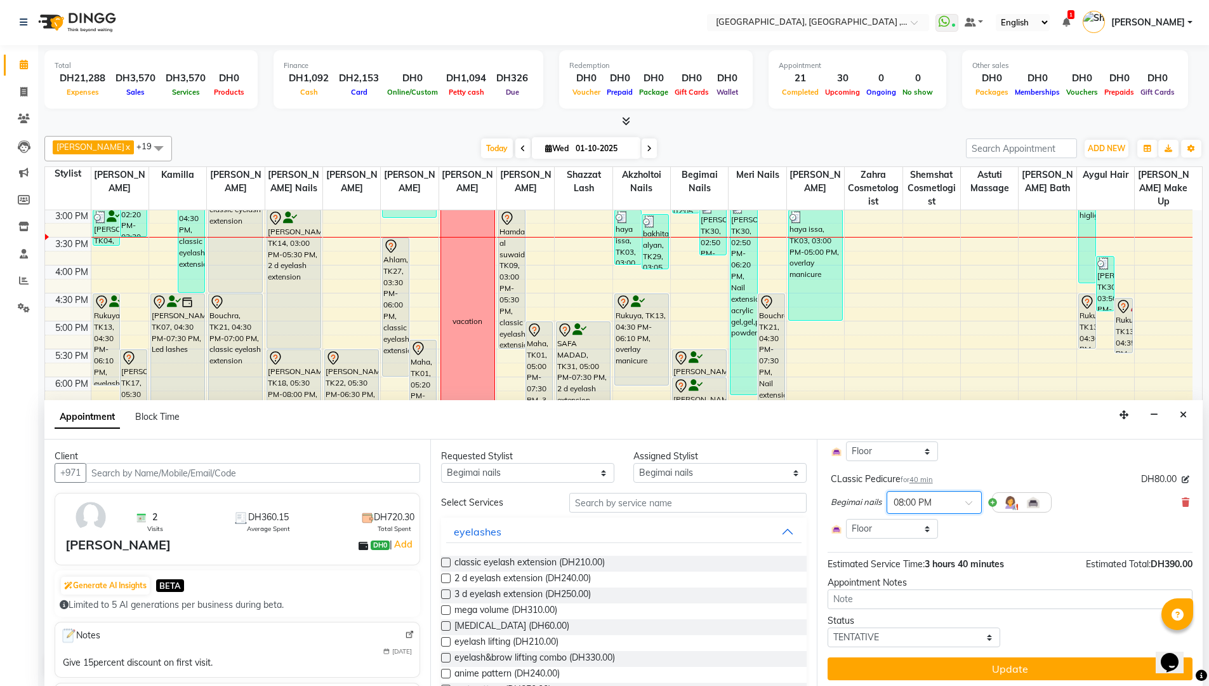
scroll to position [227, 0]
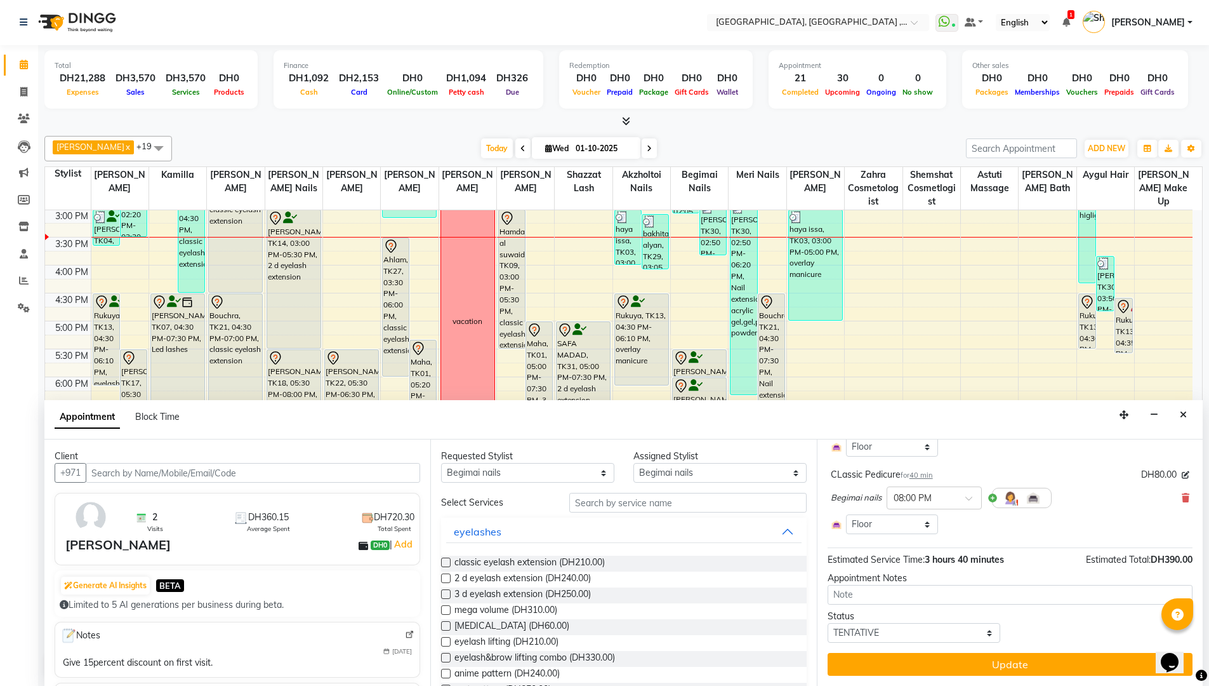
click at [1034, 661] on button "Update" at bounding box center [1010, 664] width 365 height 23
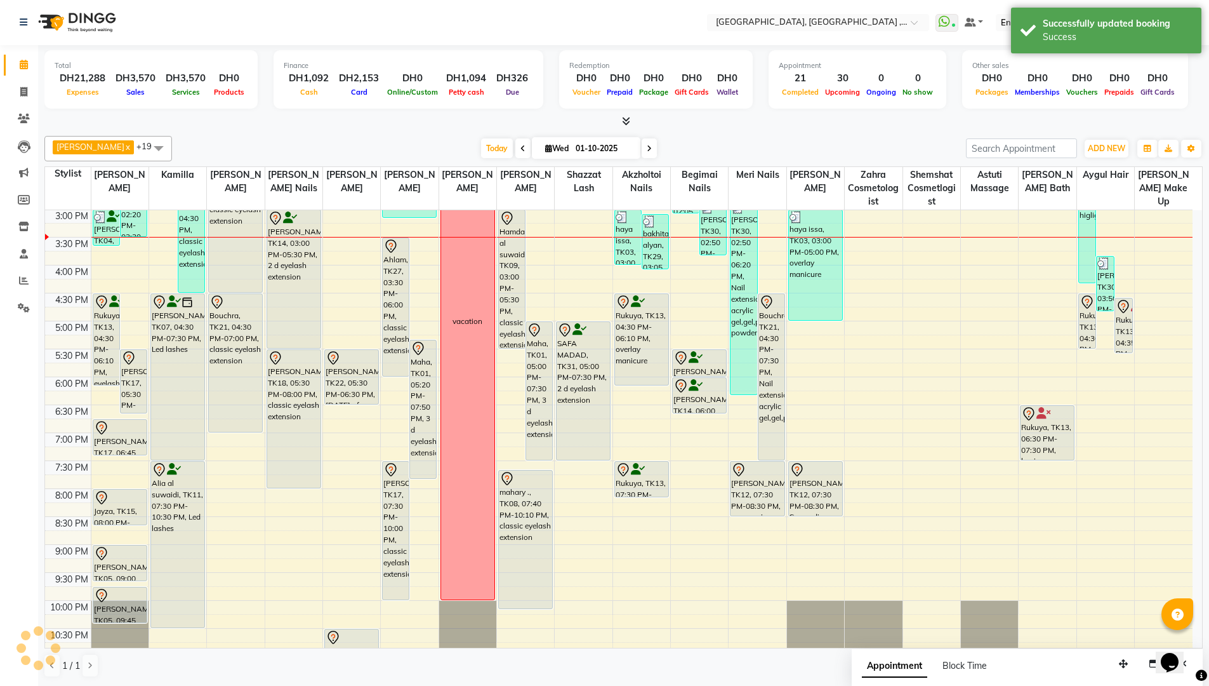
scroll to position [0, 0]
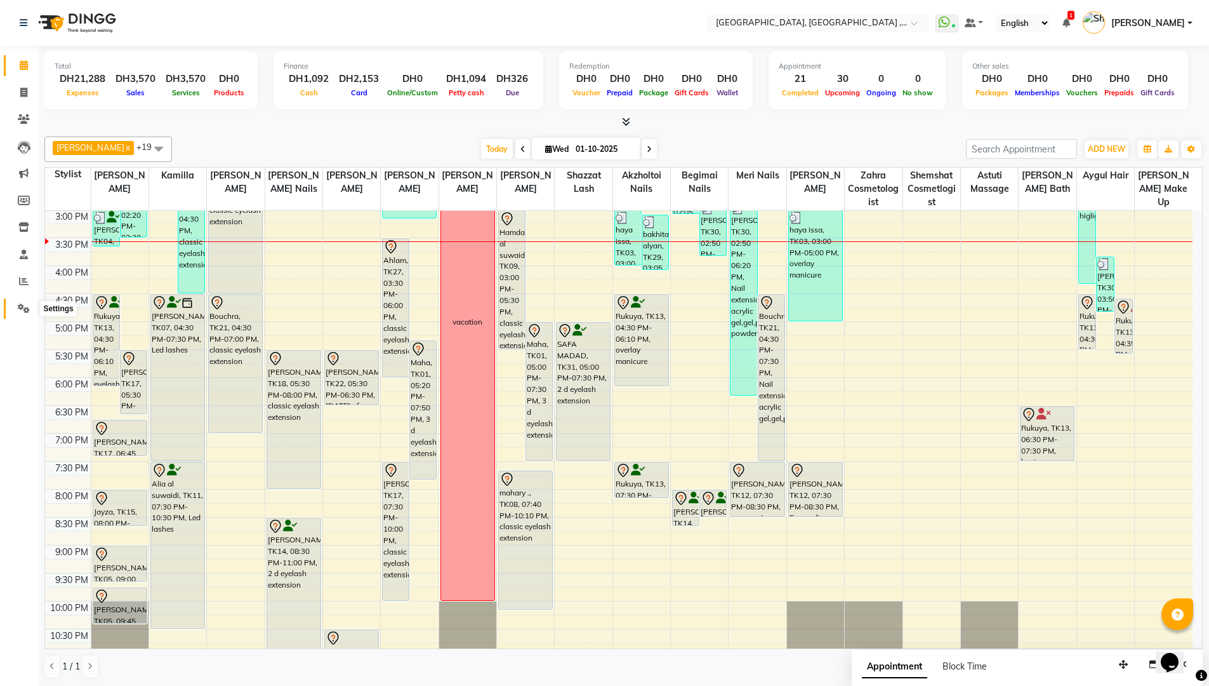
click at [23, 302] on span at bounding box center [24, 309] width 22 height 15
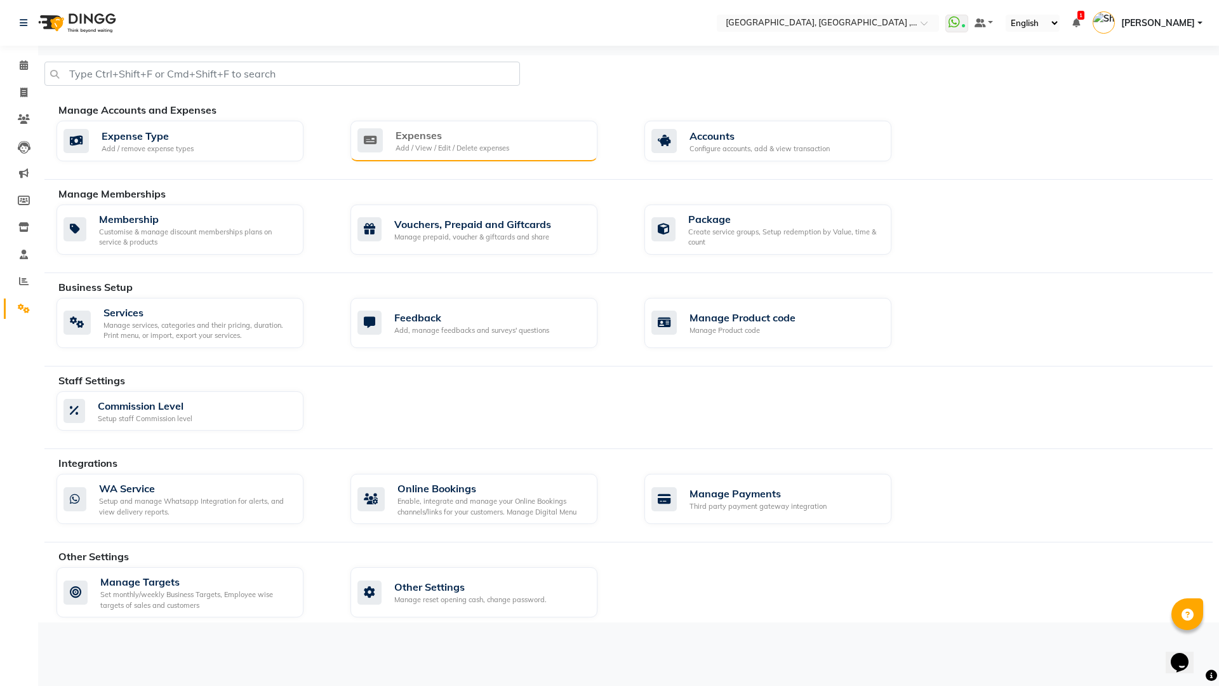
click at [530, 136] on div "Expenses Add / View / Edit / Delete expenses" at bounding box center [472, 141] width 230 height 26
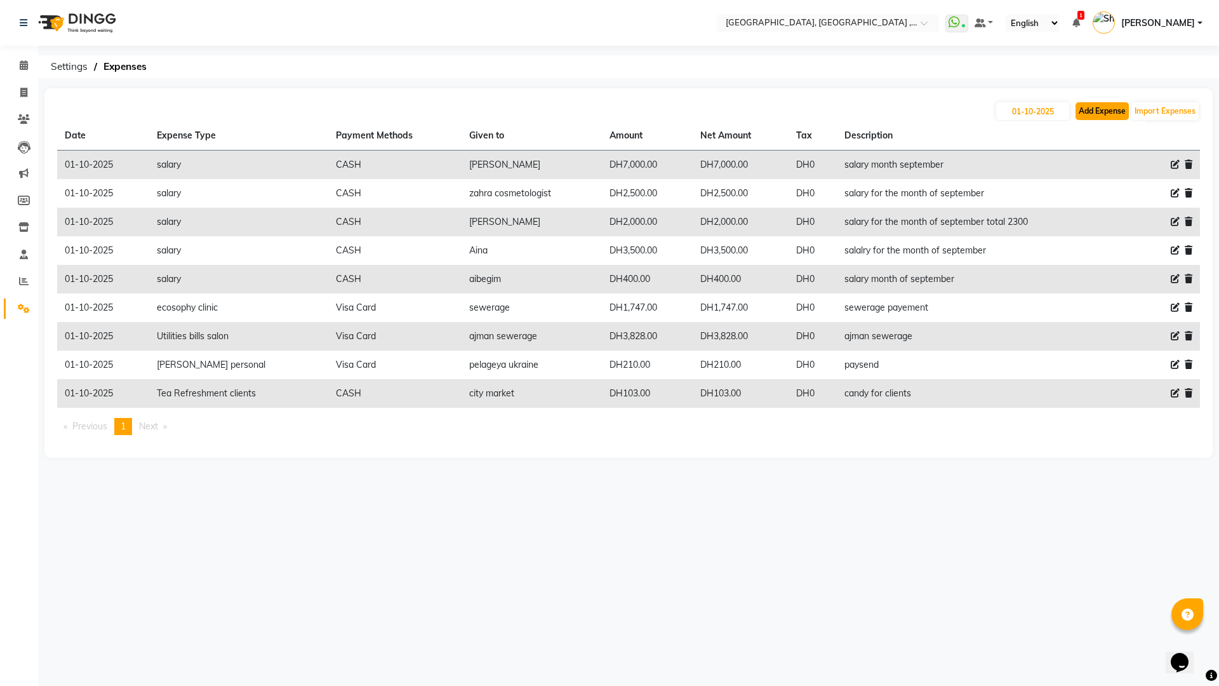
click at [1097, 108] on button "Add Expense" at bounding box center [1101, 111] width 53 height 18
select select "1"
select select "2616"
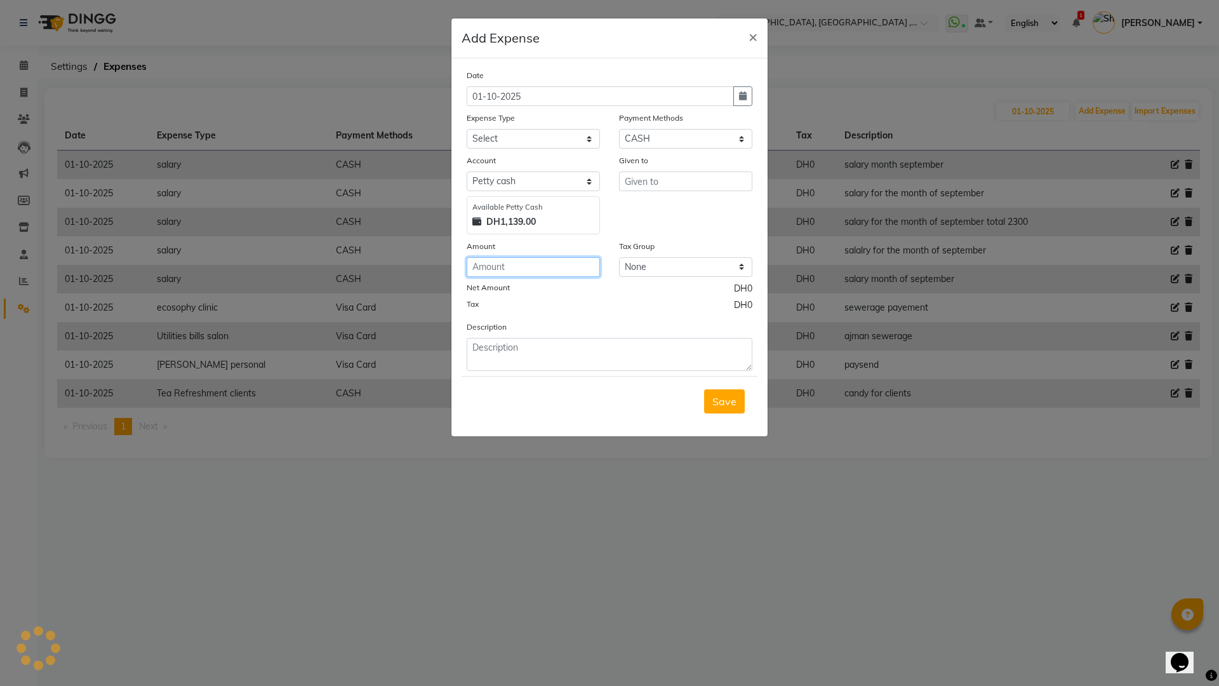
click at [561, 265] on input "number" at bounding box center [533, 267] width 133 height 20
type input "10"
click at [570, 305] on div "Tax DH0" at bounding box center [610, 306] width 286 height 17
click at [673, 184] on input "text" at bounding box center [685, 181] width 133 height 20
click at [594, 138] on select "Select Advance Salary comission insentive bonus dogs ecosophy clinic ecosophy c…" at bounding box center [533, 139] width 133 height 20
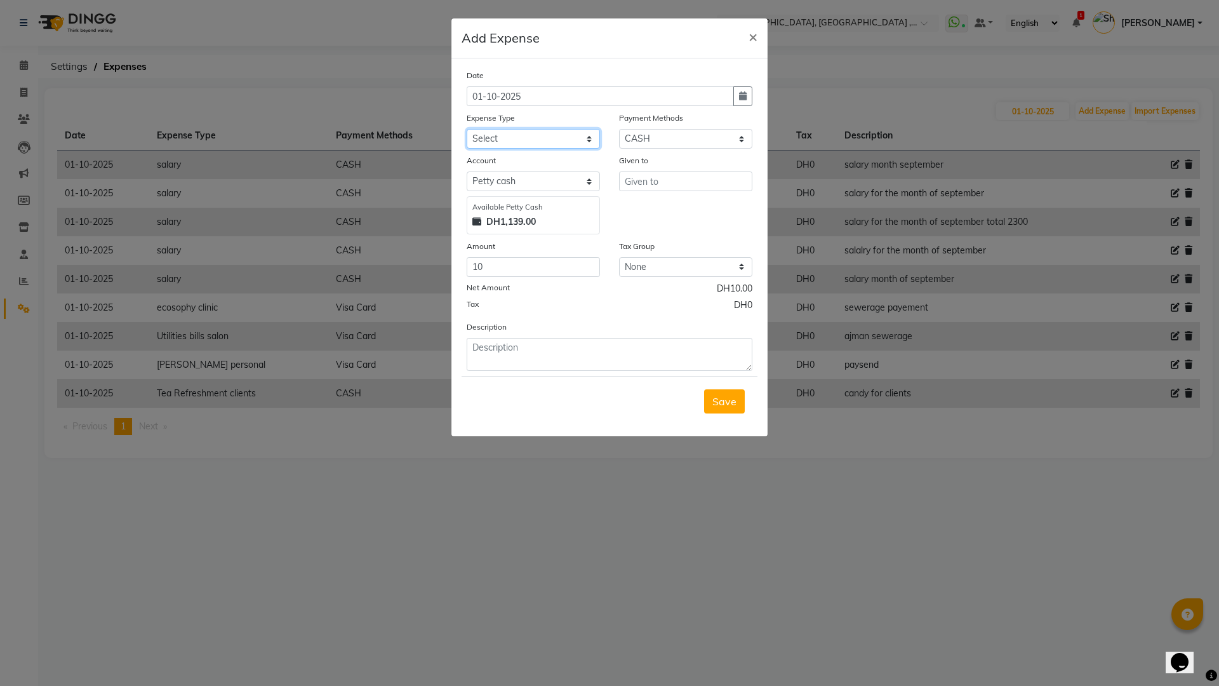
select select "6344"
click at [467, 129] on select "Select Advance Salary comission insentive bonus dogs ecosophy clinic ecosophy c…" at bounding box center [533, 139] width 133 height 20
click at [667, 177] on input "text" at bounding box center [685, 181] width 133 height 20
type input "grocery"
click at [576, 364] on textarea at bounding box center [610, 354] width 286 height 33
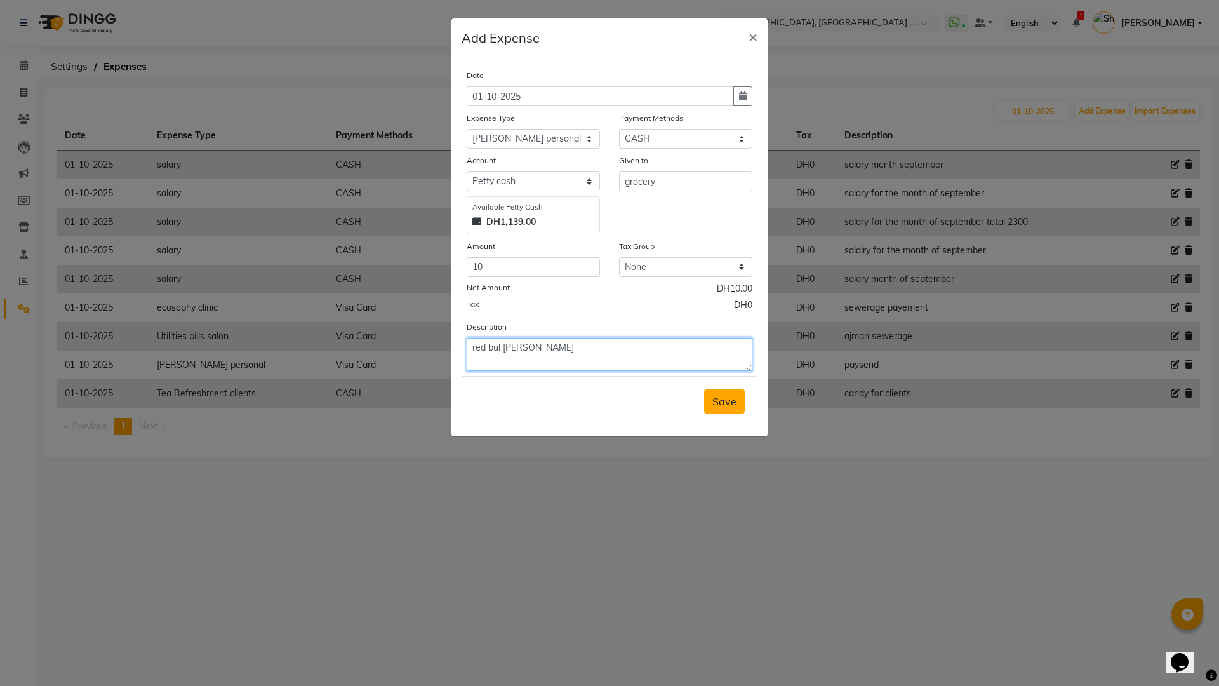
type textarea "red bul liliya"
click at [736, 409] on button "Save" at bounding box center [724, 401] width 41 height 24
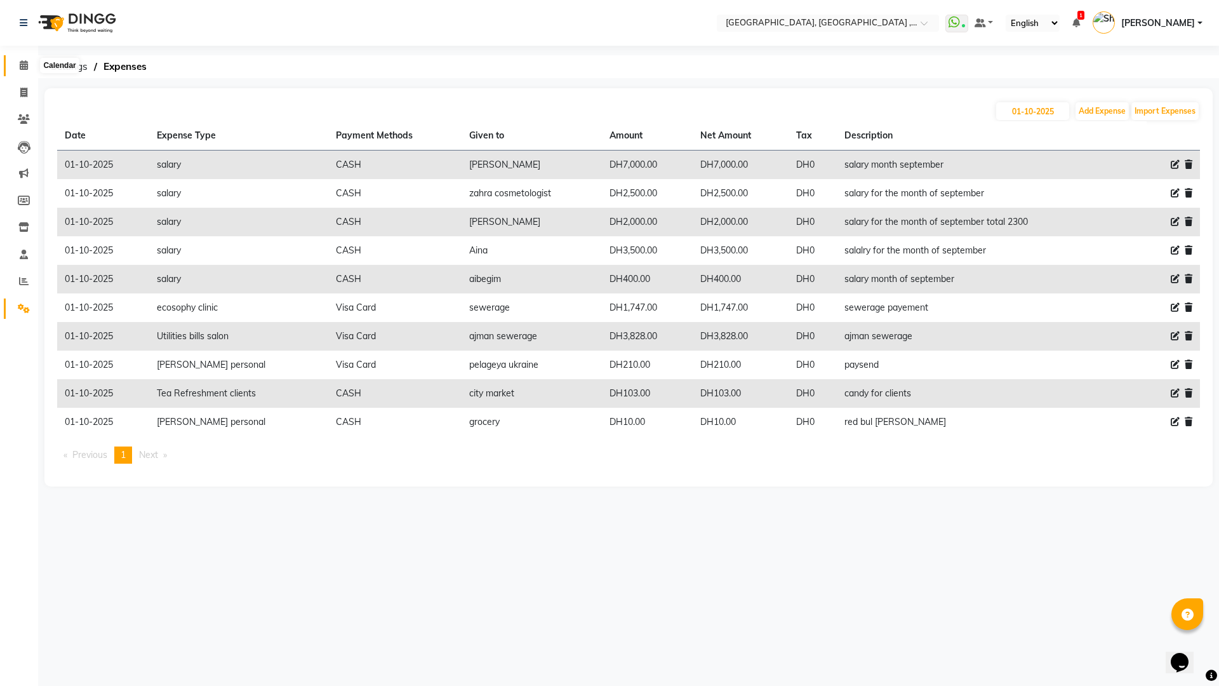
drag, startPoint x: 17, startPoint y: 66, endPoint x: 22, endPoint y: 80, distance: 14.7
click at [17, 66] on span at bounding box center [24, 65] width 22 height 15
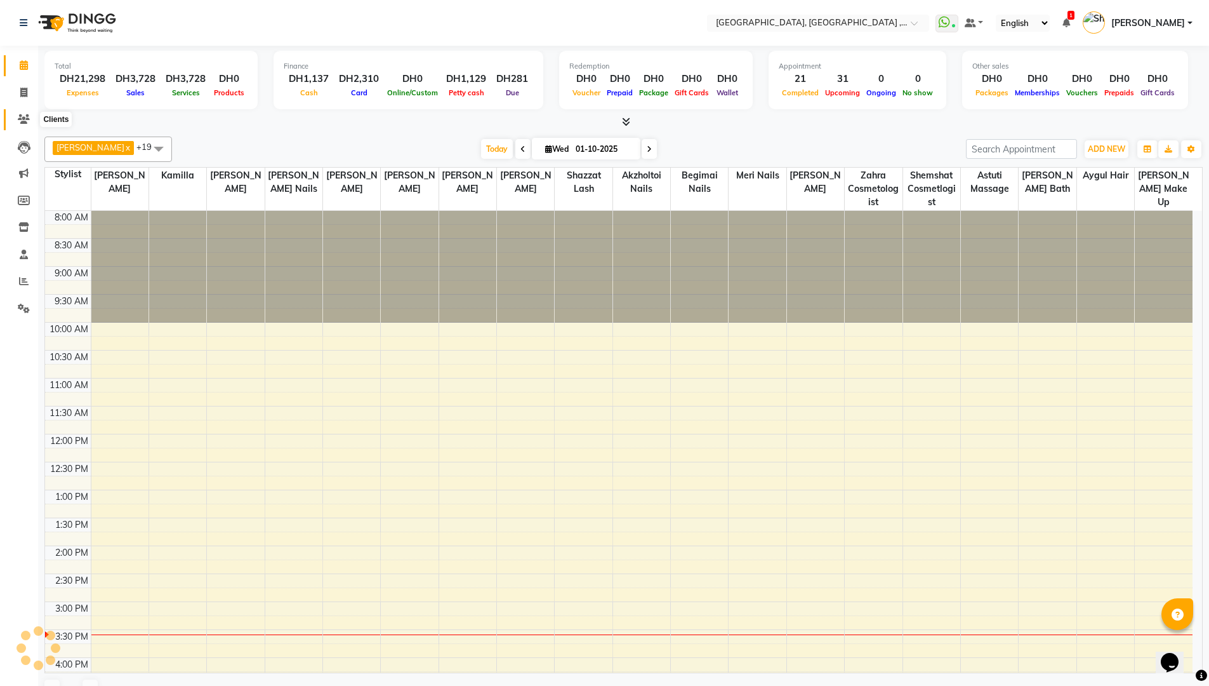
scroll to position [175, 0]
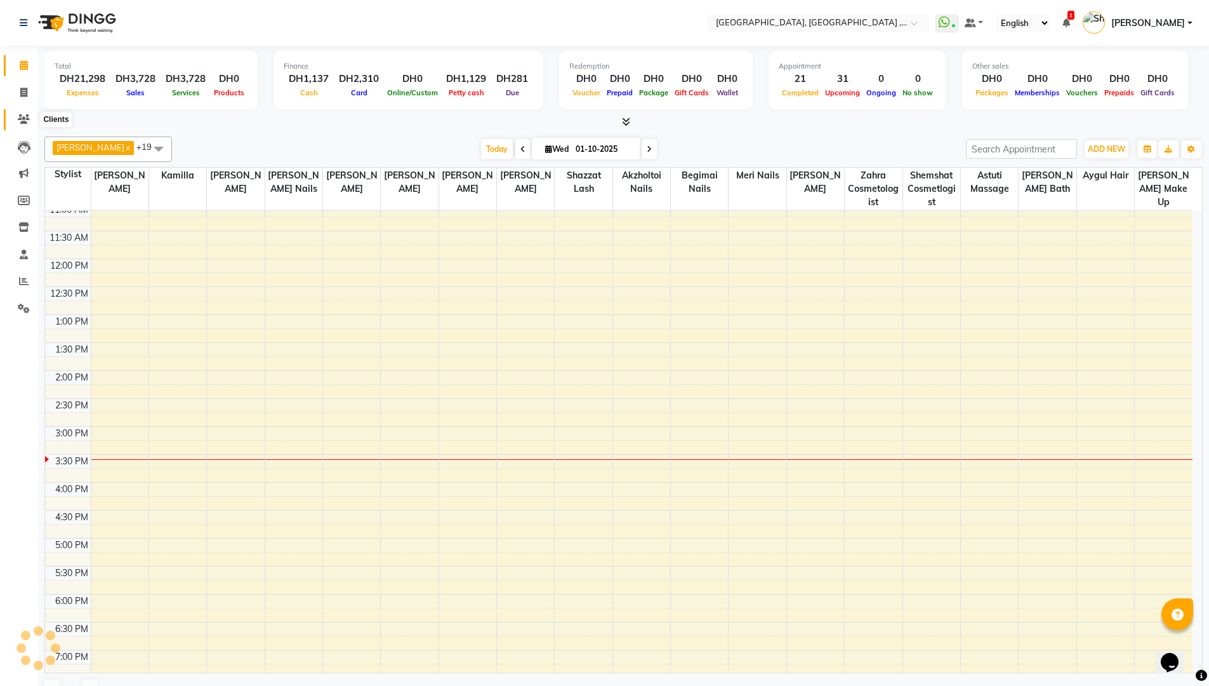
click at [19, 122] on icon at bounding box center [24, 119] width 12 height 10
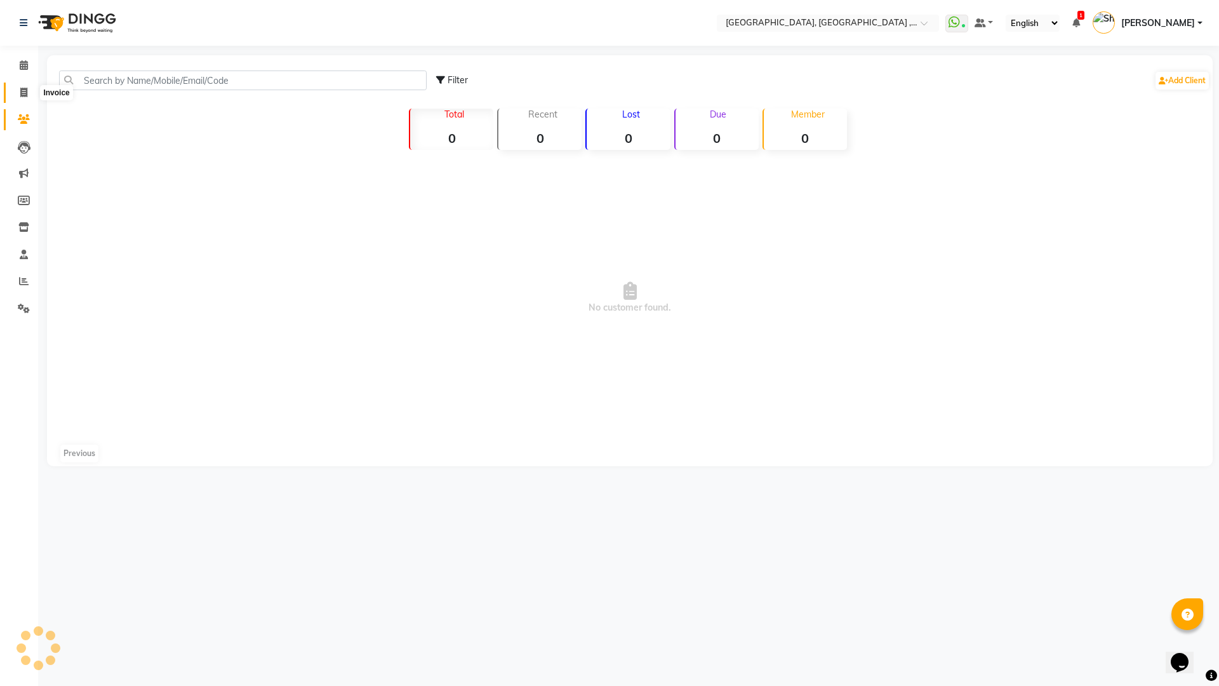
click at [18, 98] on span at bounding box center [24, 93] width 22 height 15
select select "service"
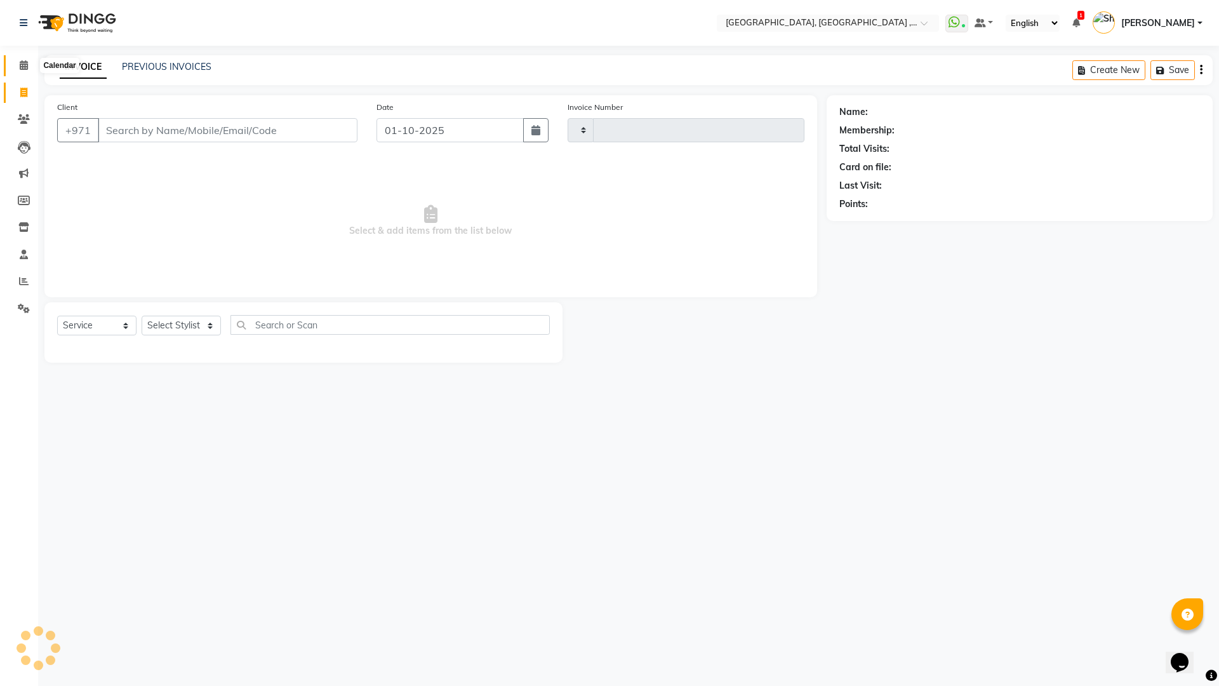
click at [24, 64] on icon at bounding box center [24, 65] width 8 height 10
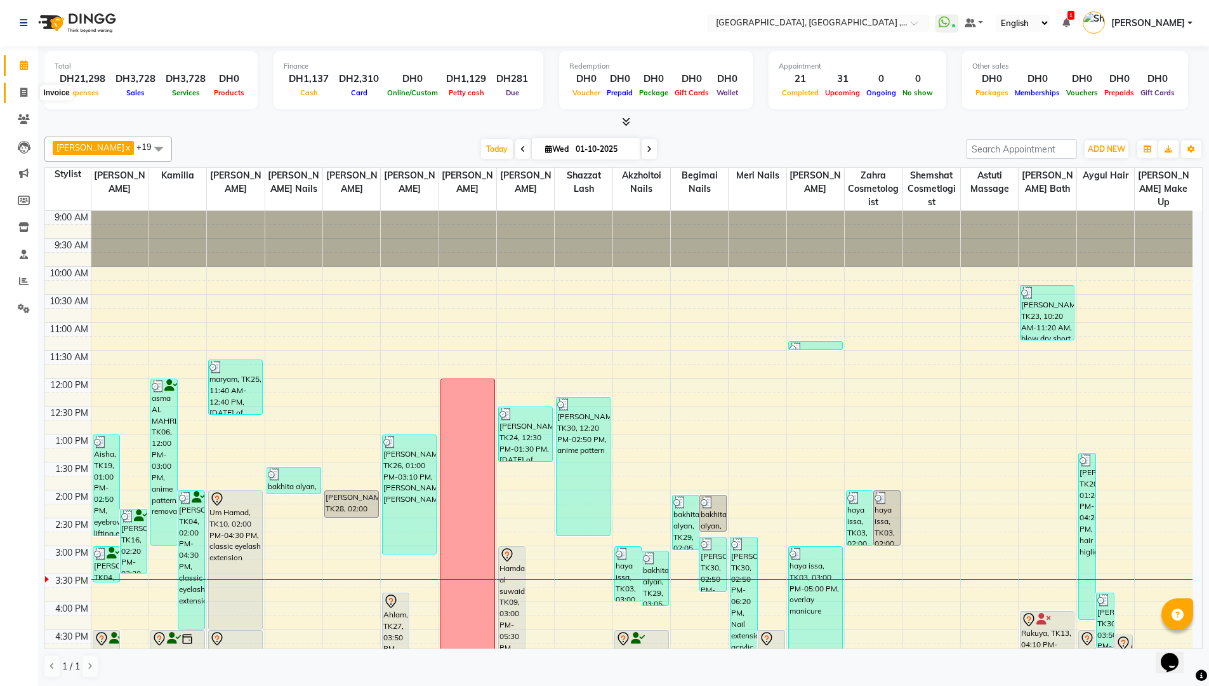
click at [23, 93] on icon at bounding box center [23, 93] width 7 height 10
select select "service"
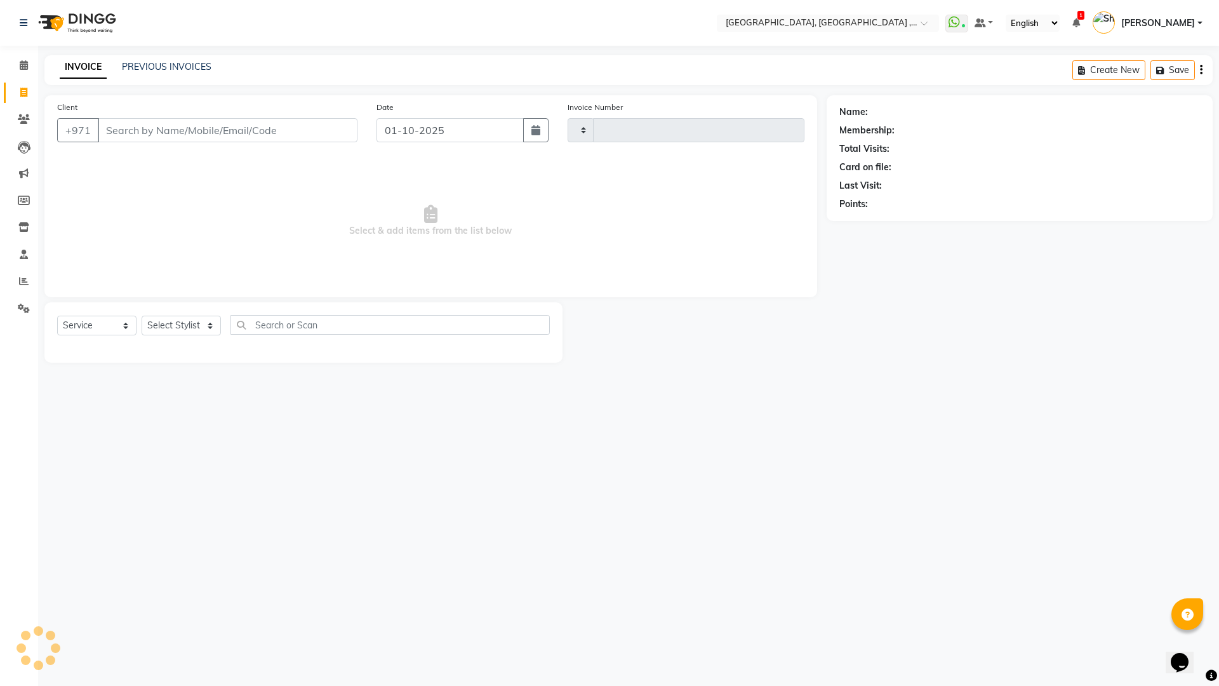
type input "5384"
select select "3838"
click at [170, 65] on link "PREVIOUS INVOICES" at bounding box center [167, 66] width 90 height 11
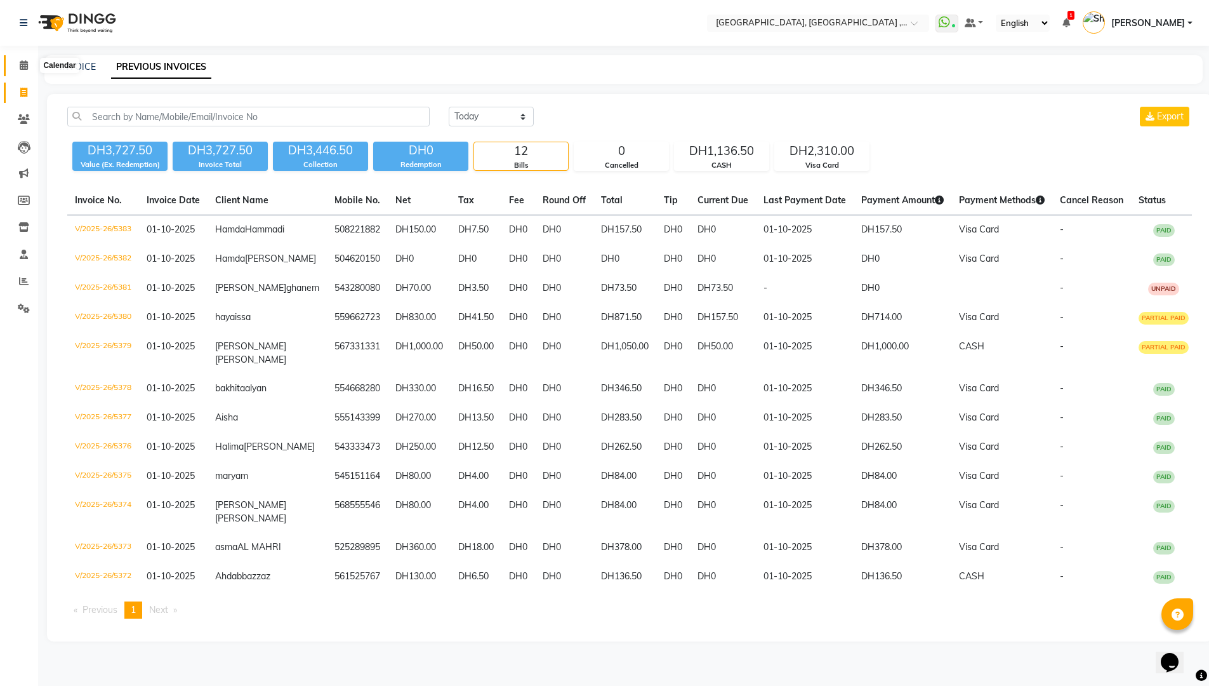
click at [18, 68] on span at bounding box center [24, 65] width 22 height 15
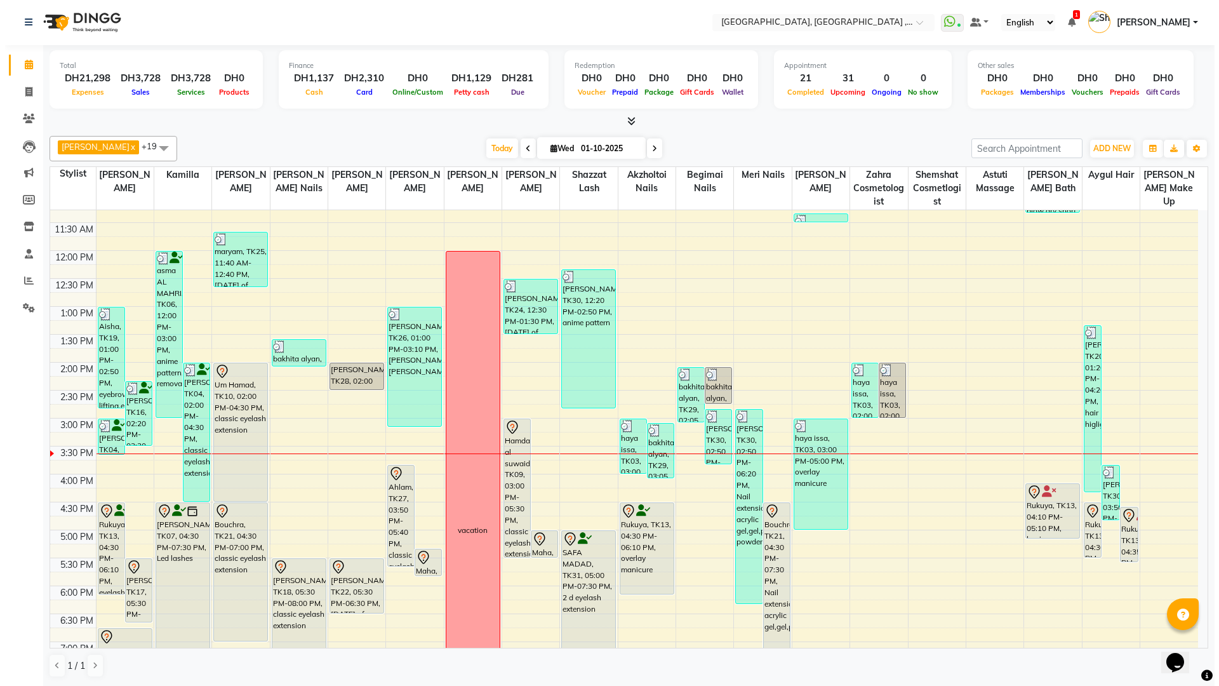
scroll to position [190, 0]
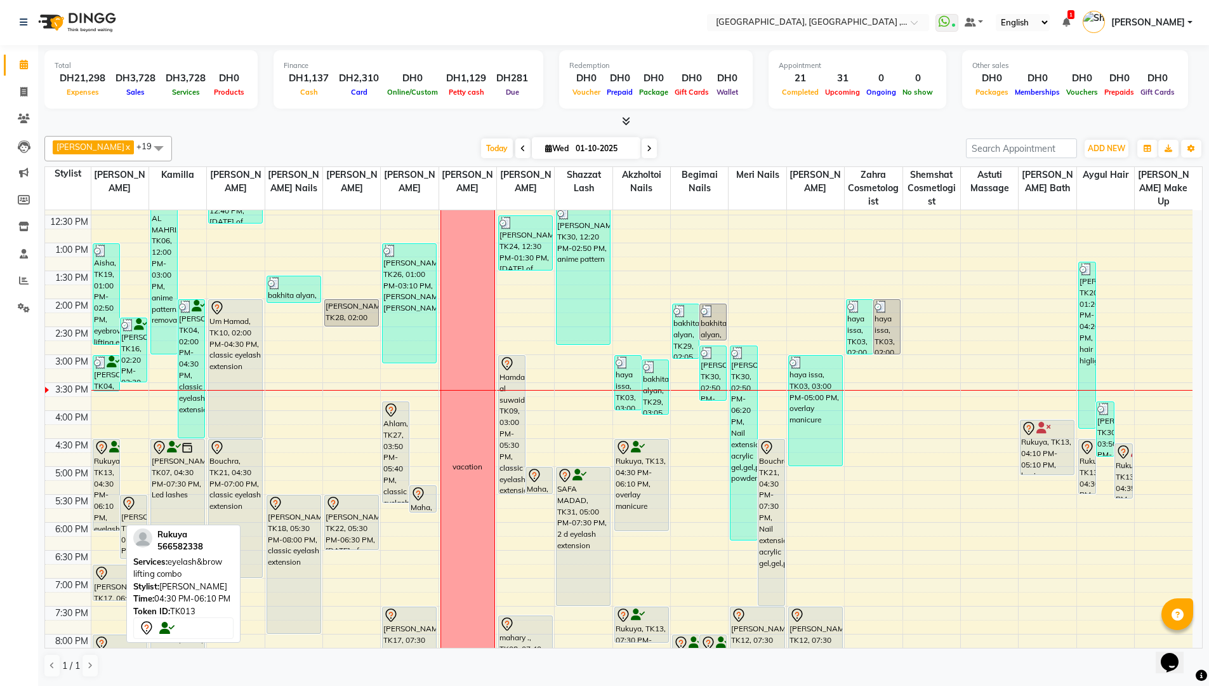
click at [106, 460] on div "Rukuya, TK13, 04:30 PM-06:10 PM, eyelash&brow lifting combo" at bounding box center [106, 484] width 26 height 91
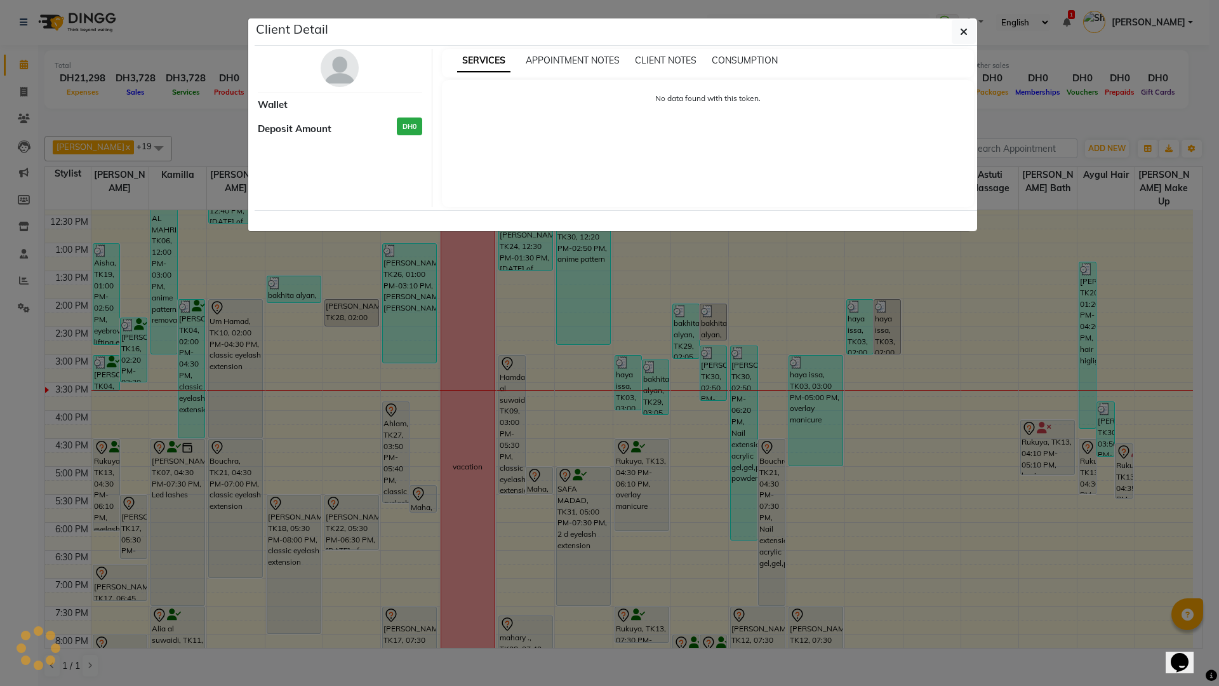
select select "7"
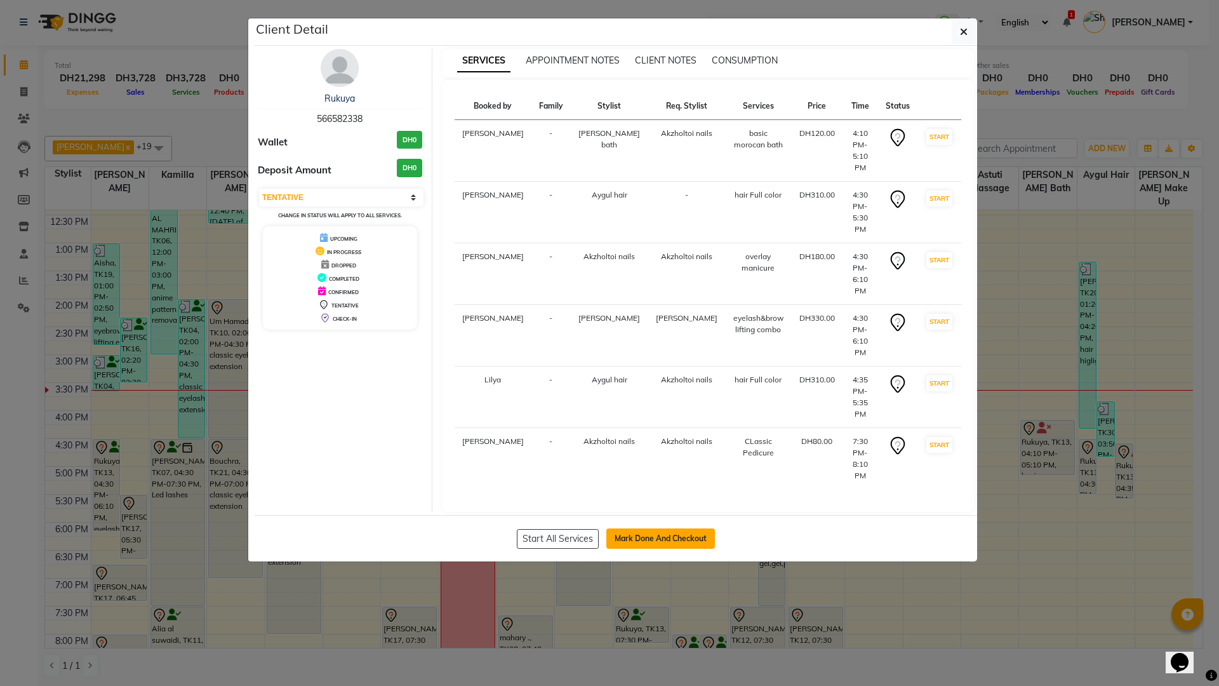
click at [682, 528] on button "Mark Done And Checkout" at bounding box center [660, 538] width 109 height 20
select select "service"
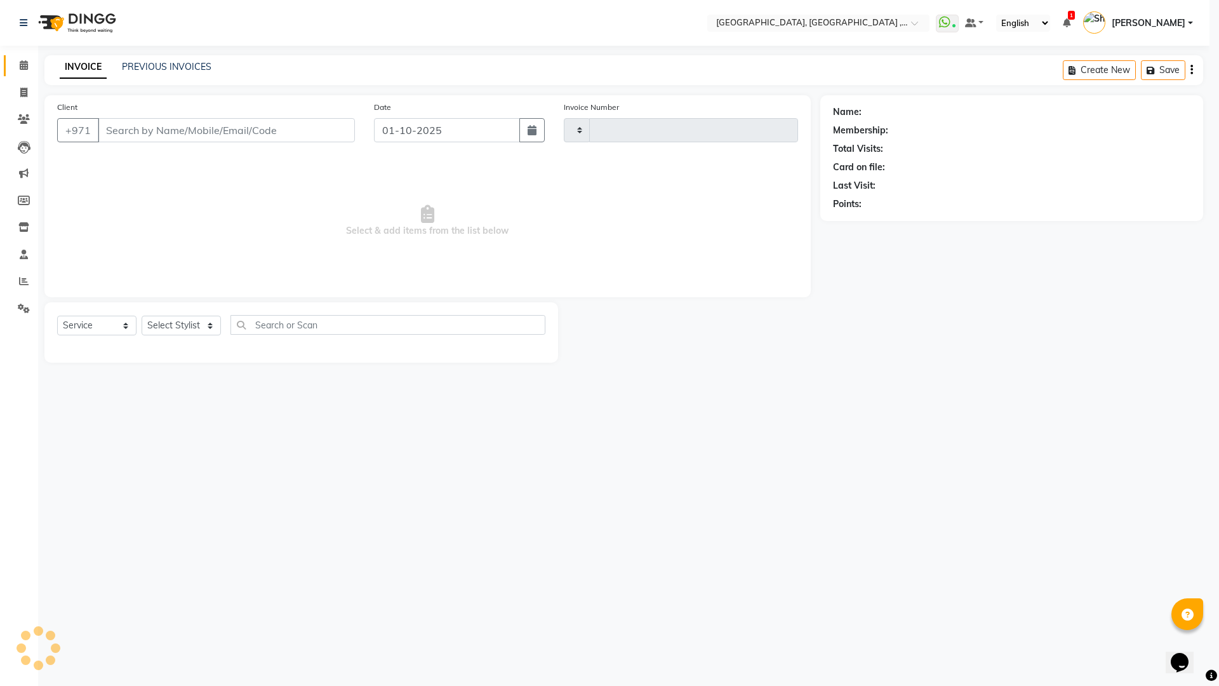
type input "5384"
select select "3838"
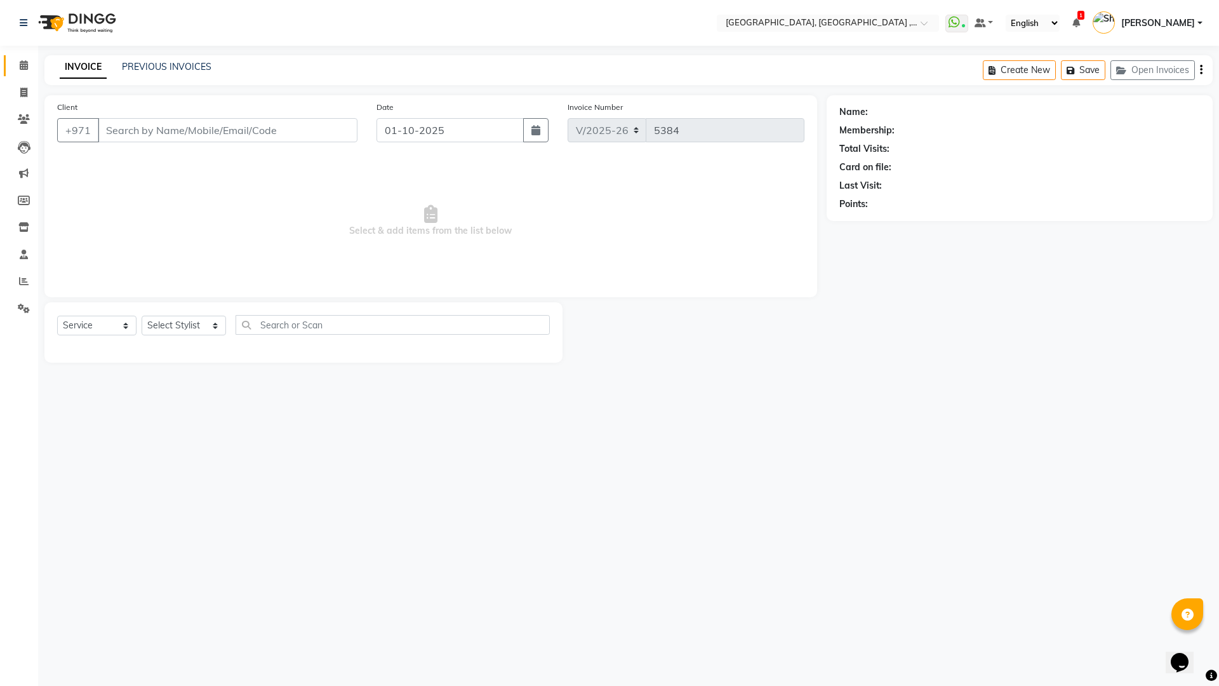
type input "566582338"
select select "80058"
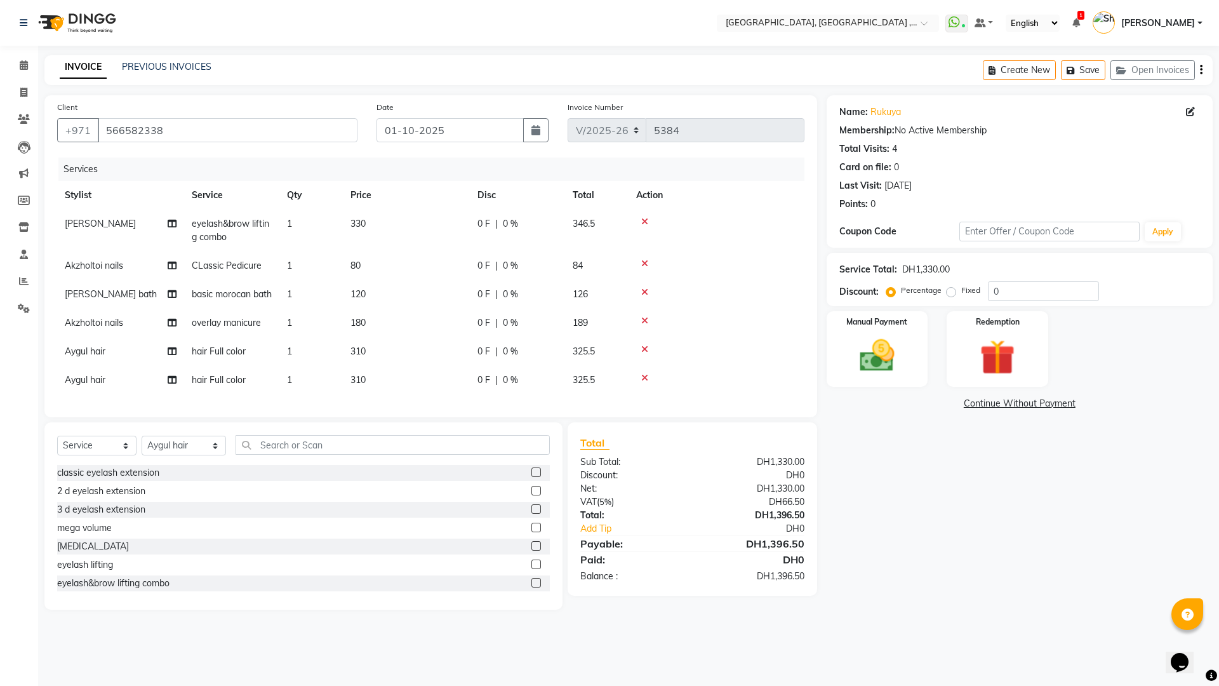
click at [382, 365] on td "310" at bounding box center [406, 351] width 127 height 29
select select "80058"
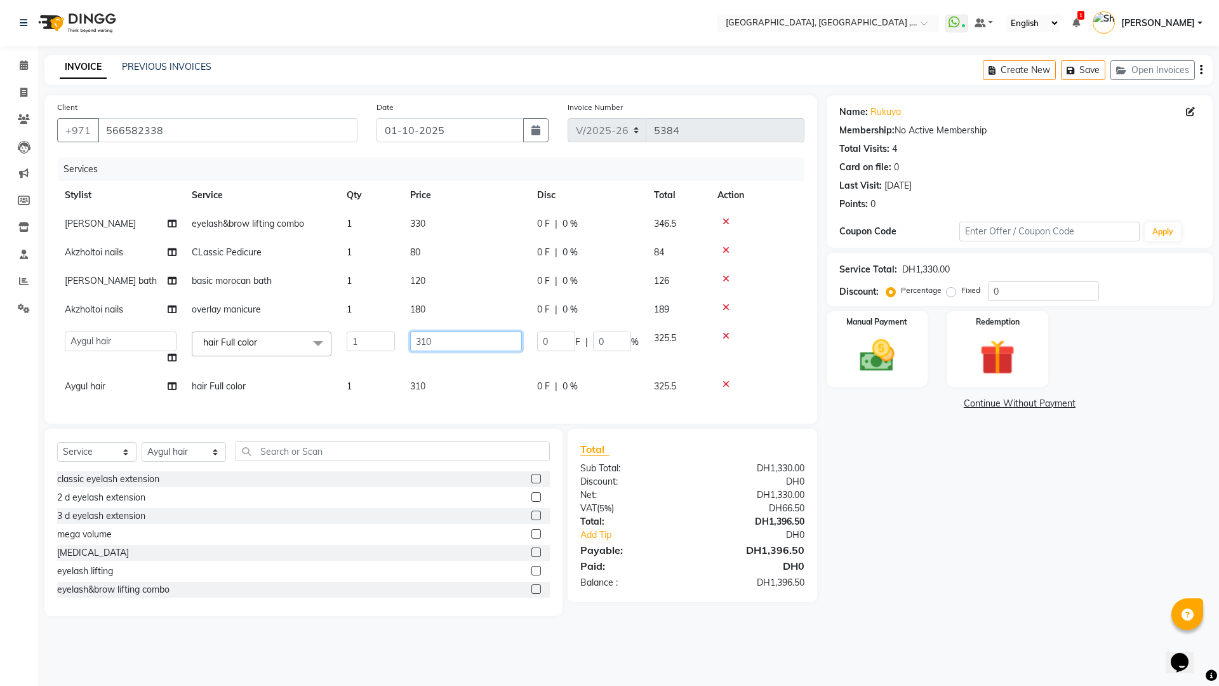
click at [458, 343] on input "310" at bounding box center [466, 341] width 112 height 20
type input "3"
type input "450"
click at [478, 395] on tr "Aygul hair hair Full color 1 310 0 F | 0 % 325.5" at bounding box center [430, 386] width 747 height 29
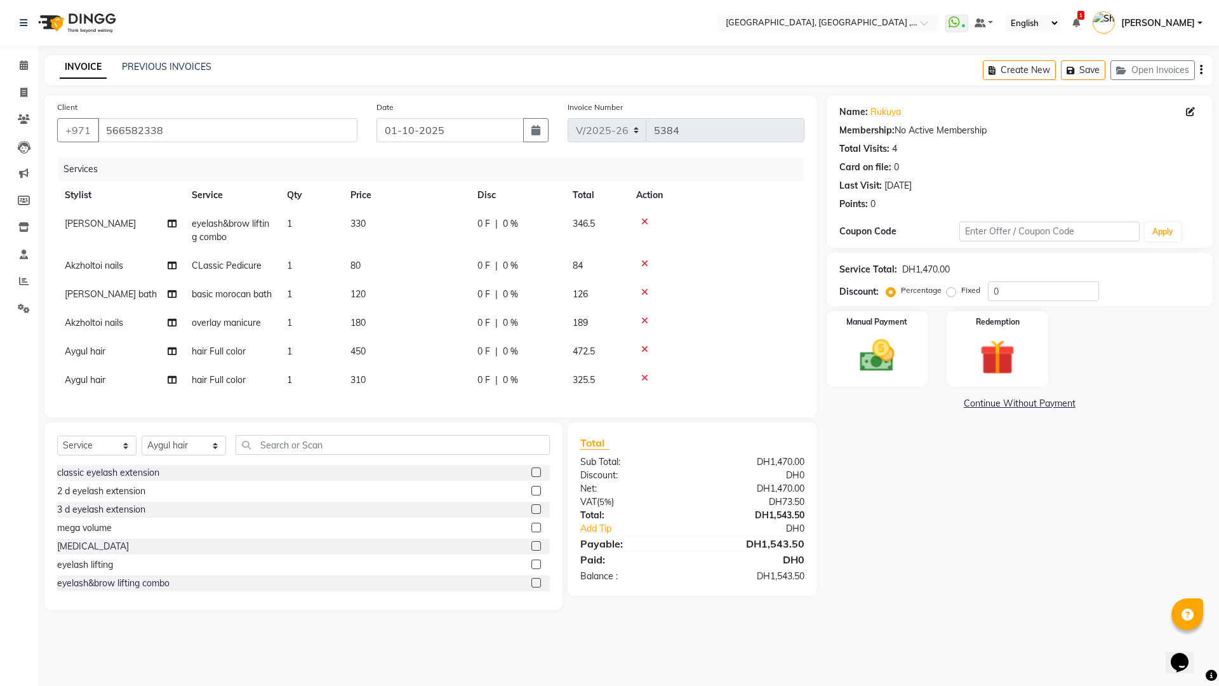
click at [647, 382] on icon at bounding box center [644, 377] width 7 height 9
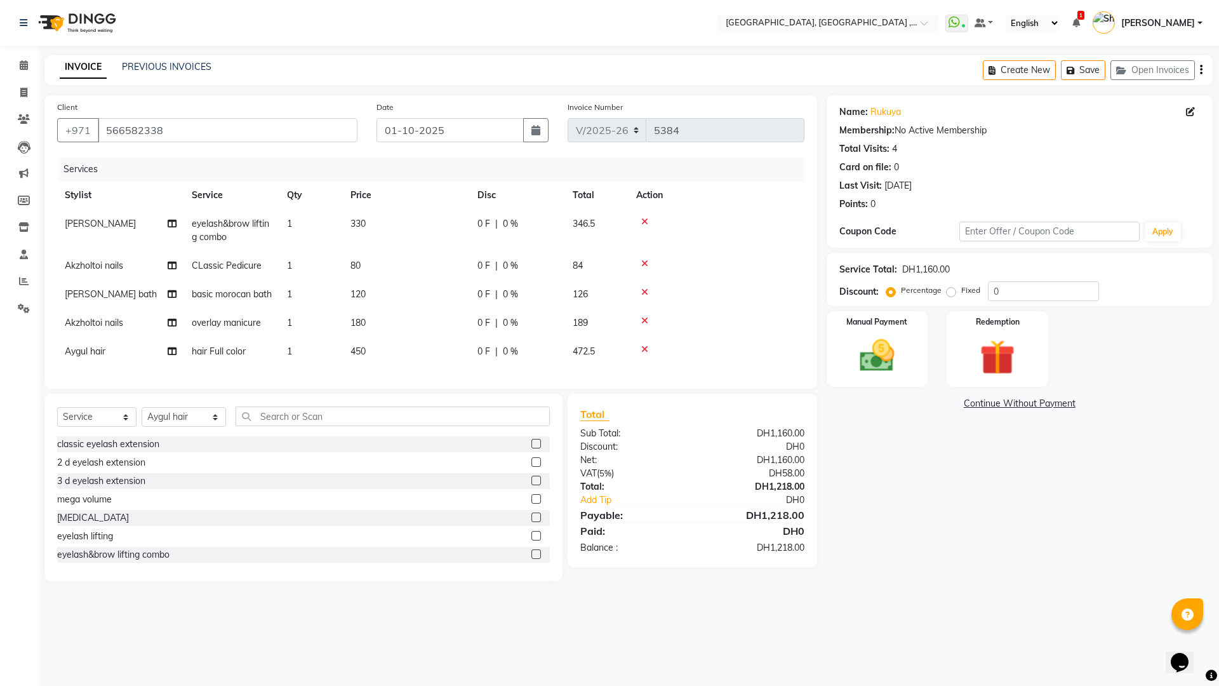
click at [1052, 404] on link "Continue Without Payment" at bounding box center [1019, 403] width 381 height 13
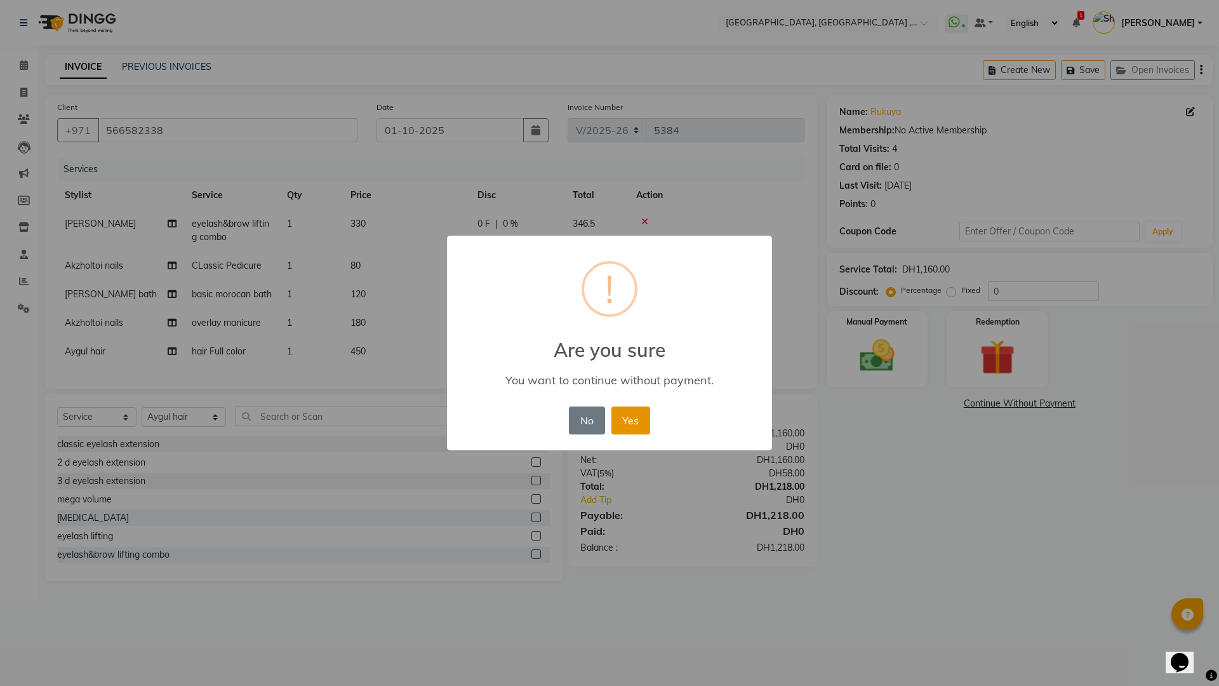
drag, startPoint x: 640, startPoint y: 420, endPoint x: 653, endPoint y: 423, distance: 12.6
click at [641, 420] on button "Yes" at bounding box center [630, 420] width 39 height 28
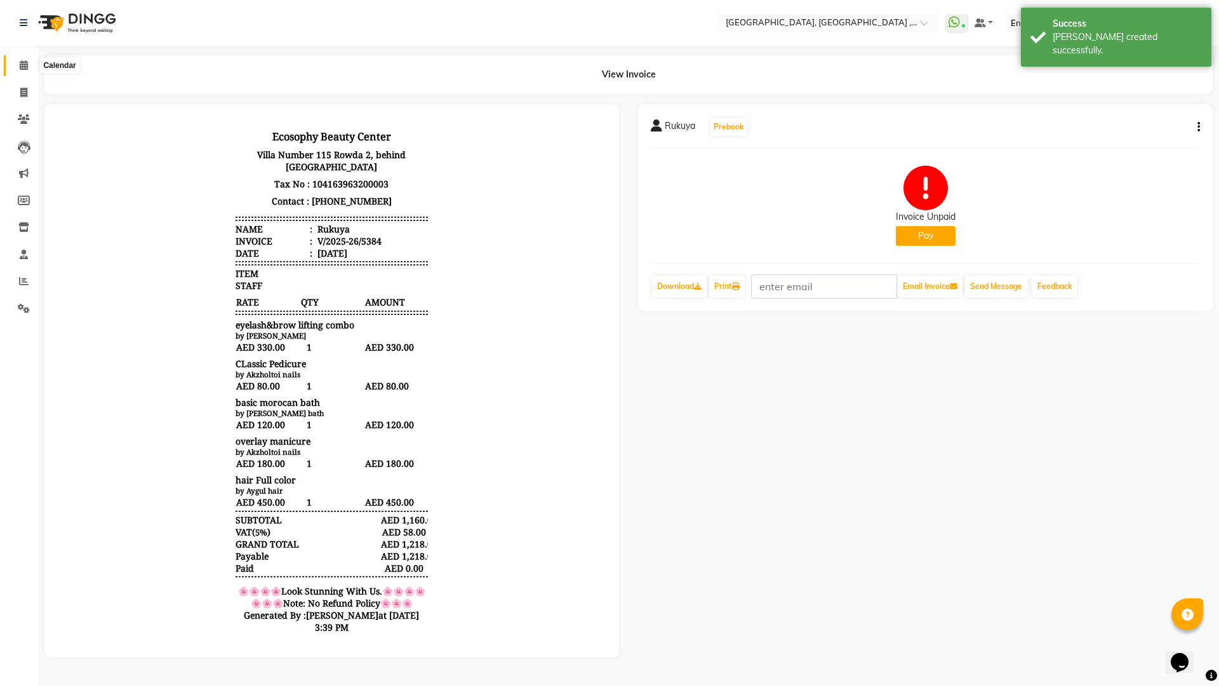
click at [22, 67] on icon at bounding box center [24, 65] width 8 height 10
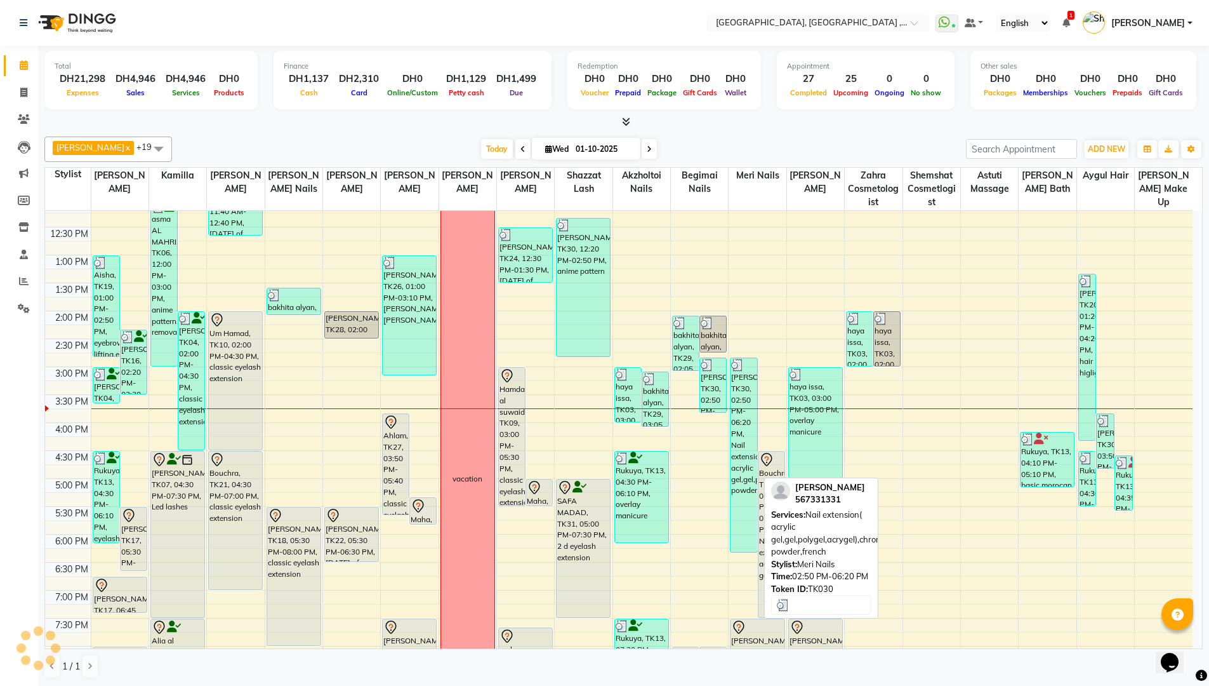
scroll to position [190, 0]
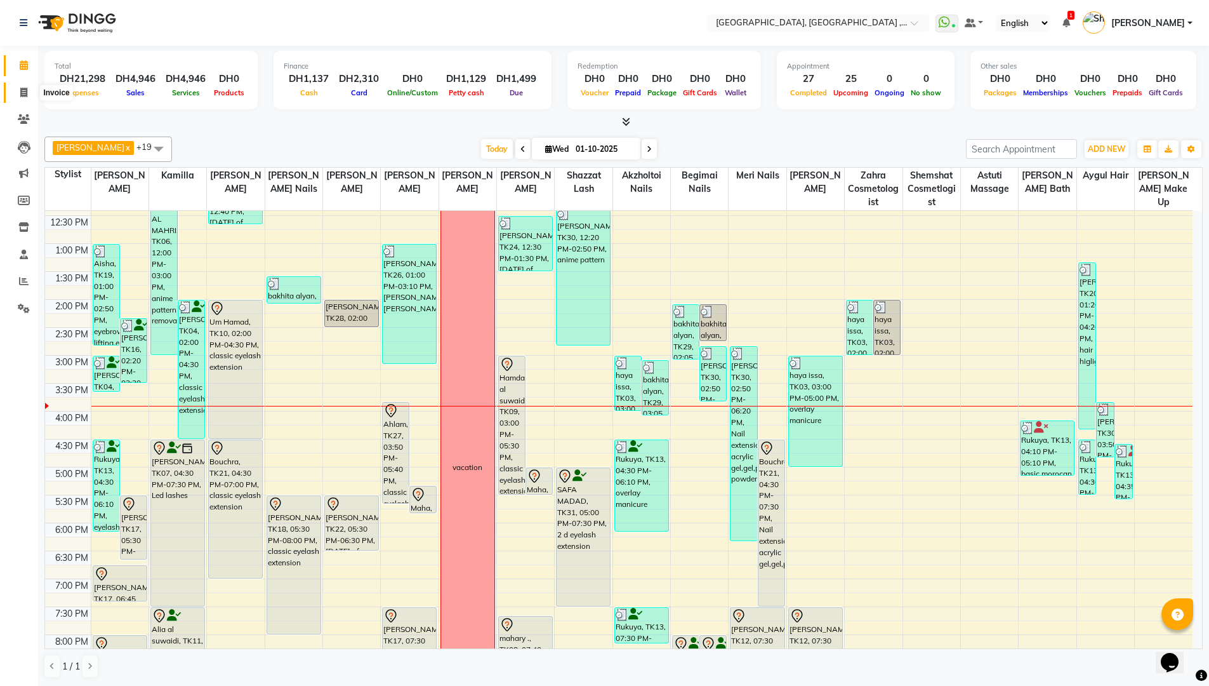
click at [27, 96] on icon at bounding box center [23, 93] width 7 height 10
select select "service"
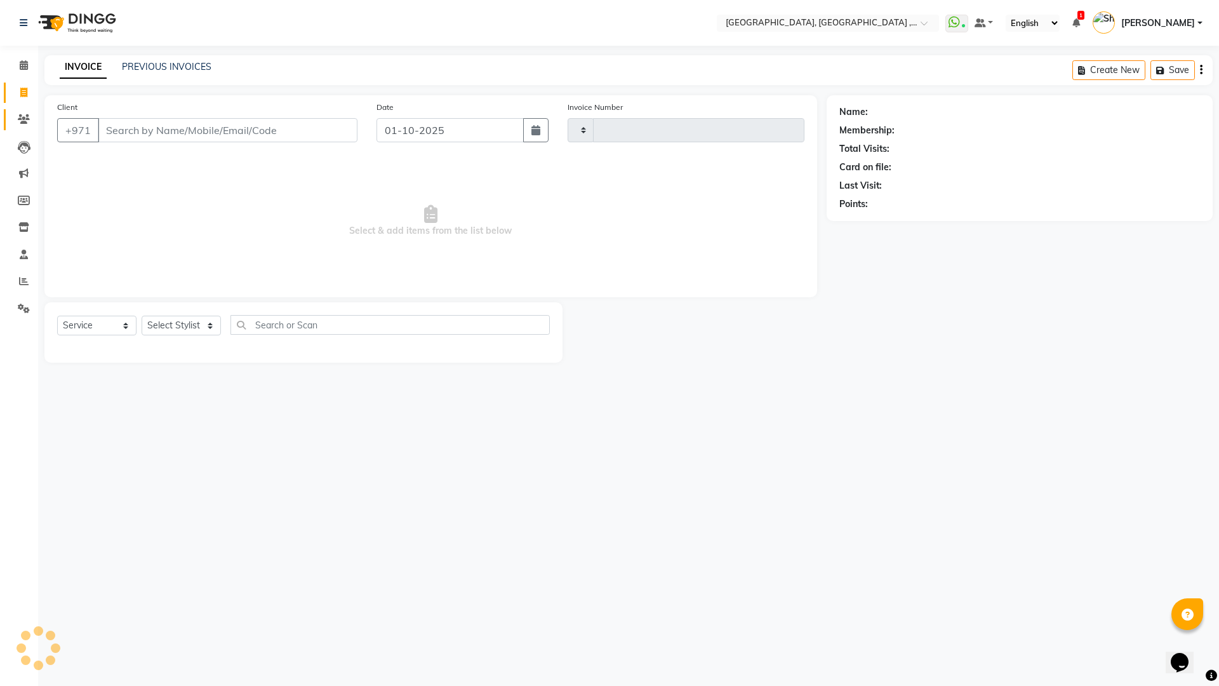
type input "5385"
select select "3838"
click at [25, 119] on icon at bounding box center [24, 119] width 12 height 10
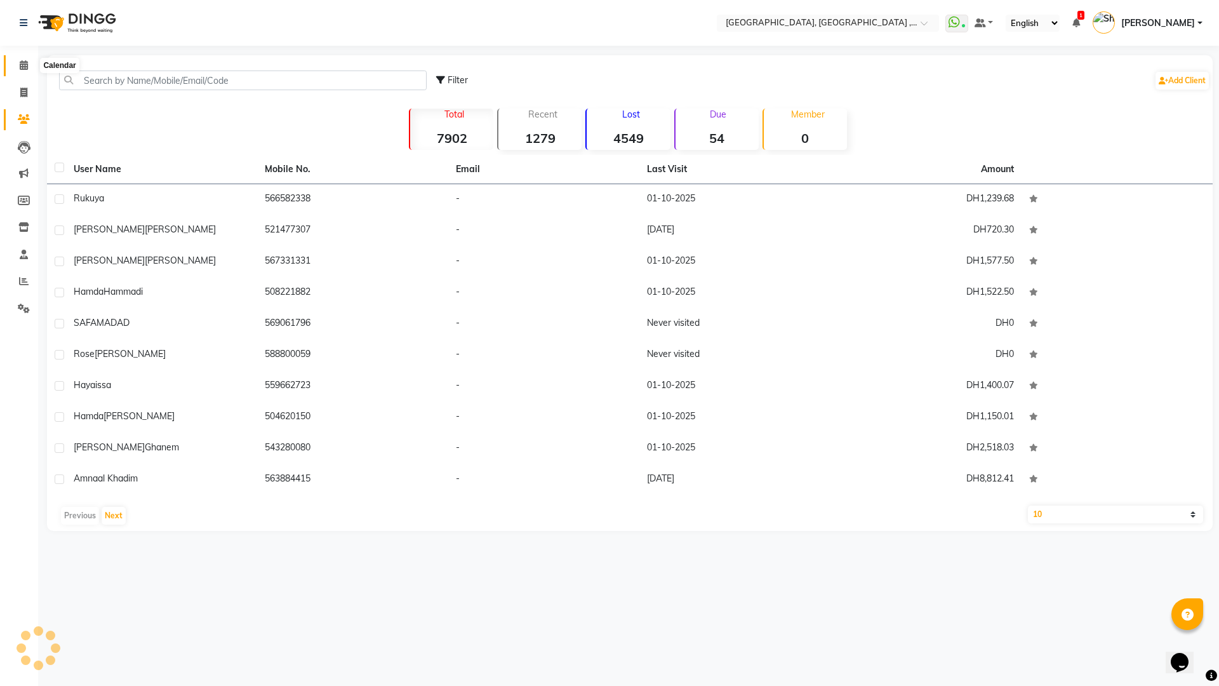
click at [22, 66] on icon at bounding box center [24, 65] width 8 height 10
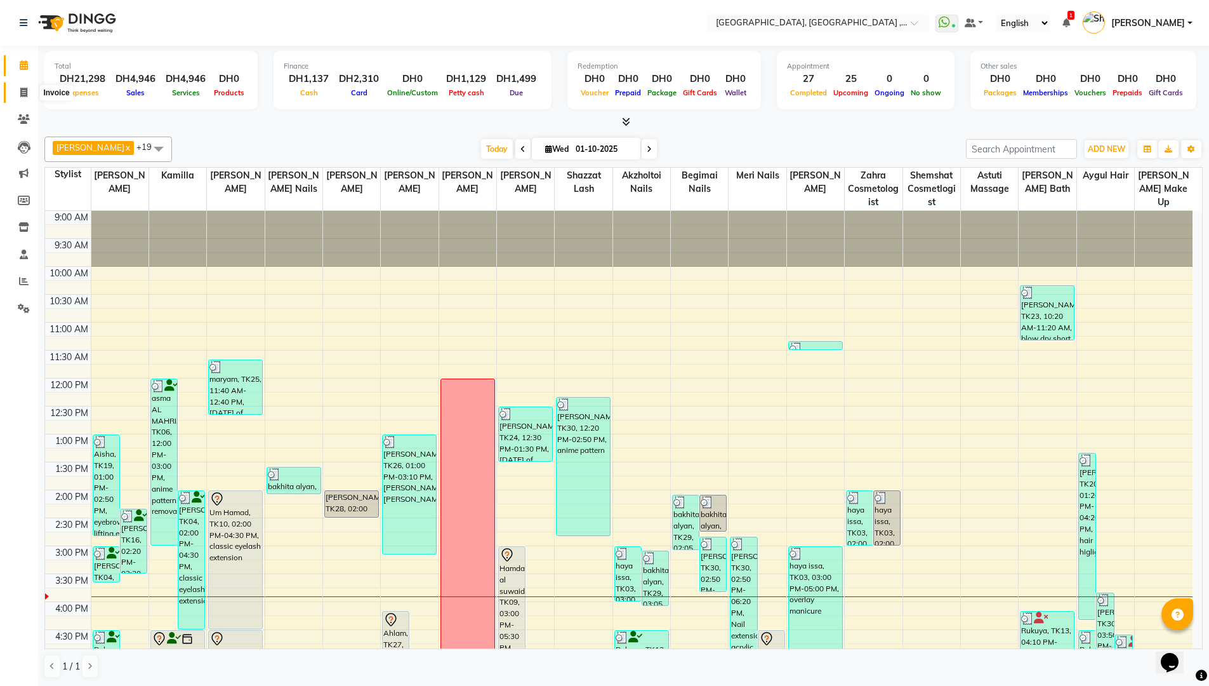
click at [28, 93] on span at bounding box center [24, 93] width 22 height 15
select select "service"
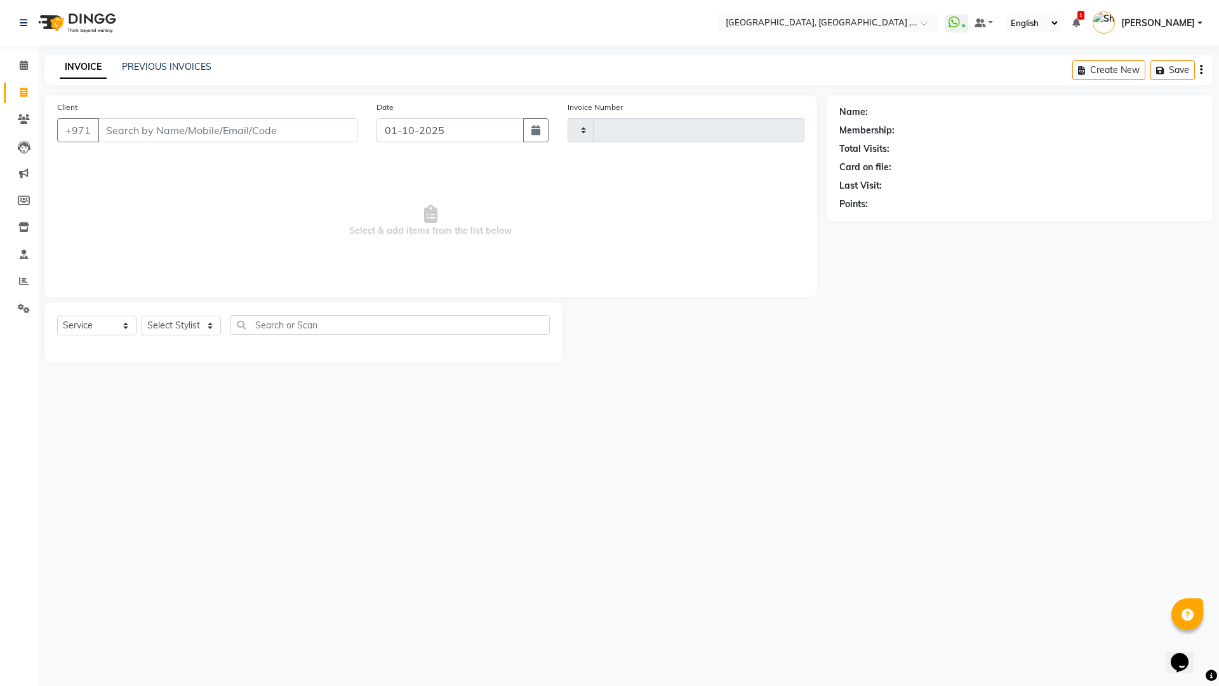
type input "5385"
select select "3838"
click at [27, 61] on icon at bounding box center [24, 65] width 8 height 10
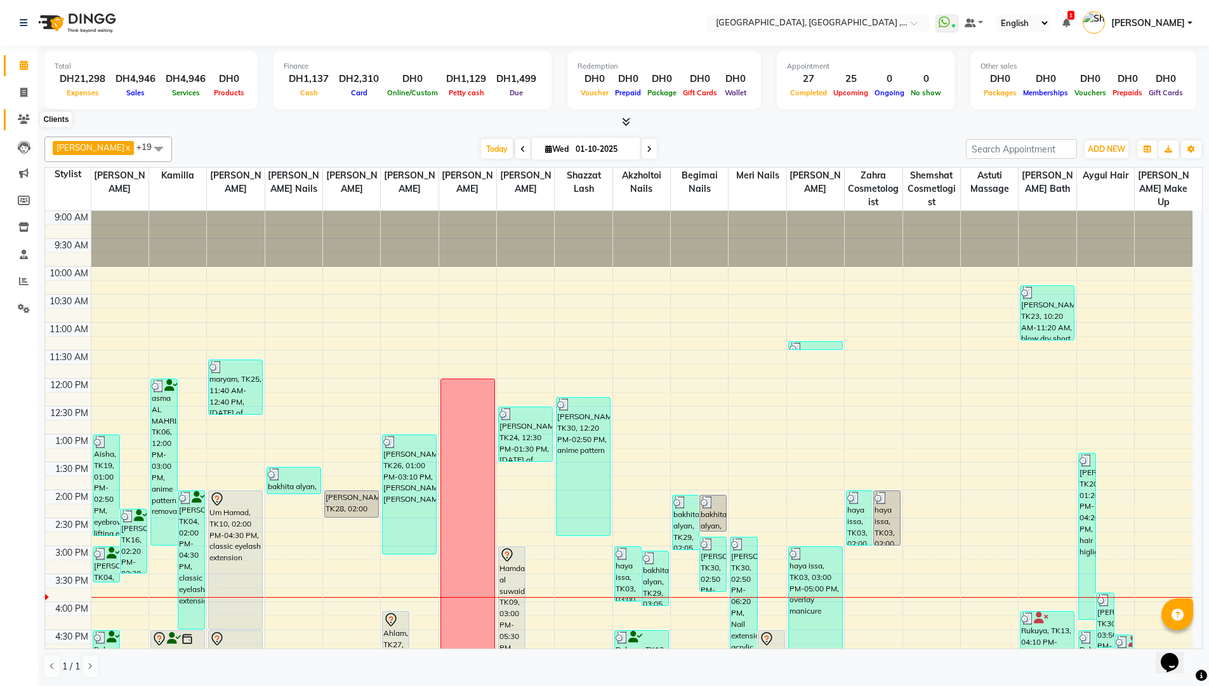
click at [23, 113] on span at bounding box center [24, 119] width 22 height 15
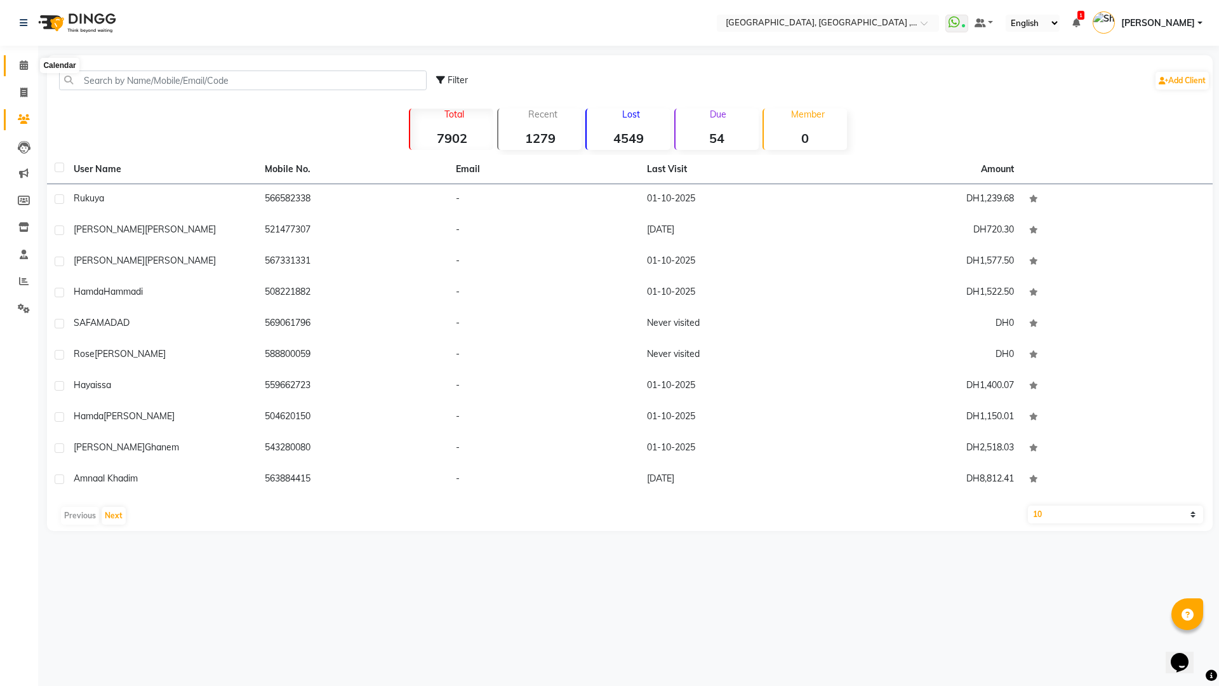
click at [21, 65] on icon at bounding box center [24, 65] width 8 height 10
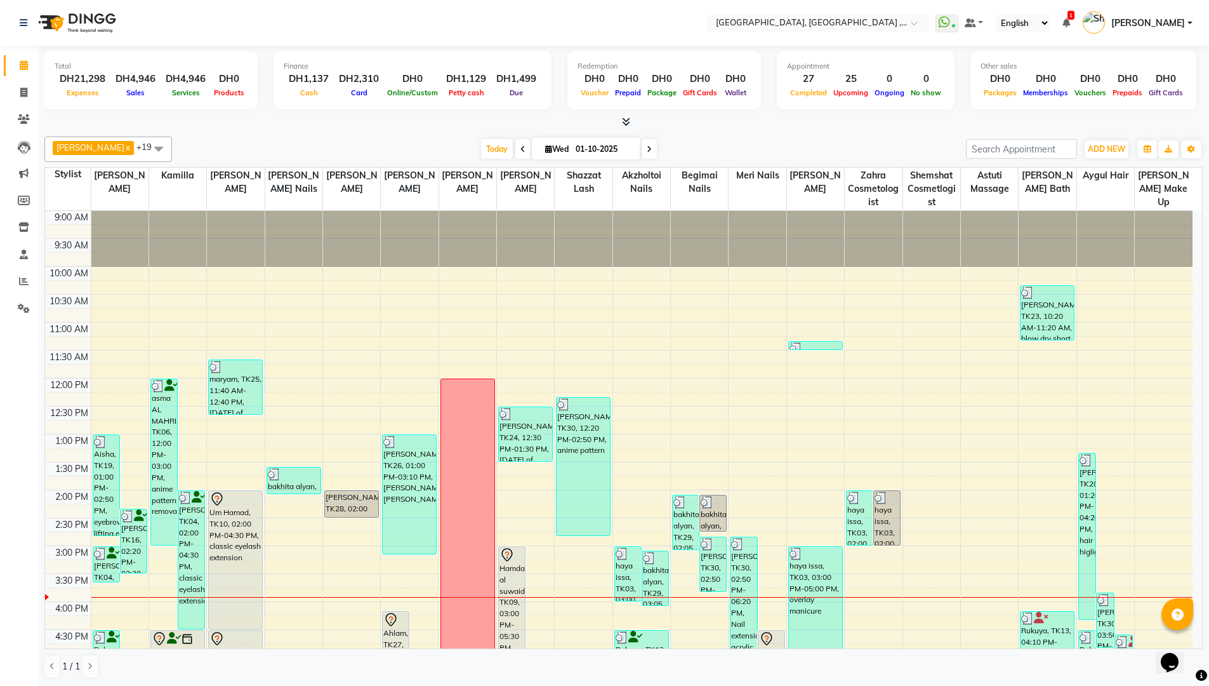
click at [642, 140] on span at bounding box center [649, 149] width 15 height 20
type input "02-10-2025"
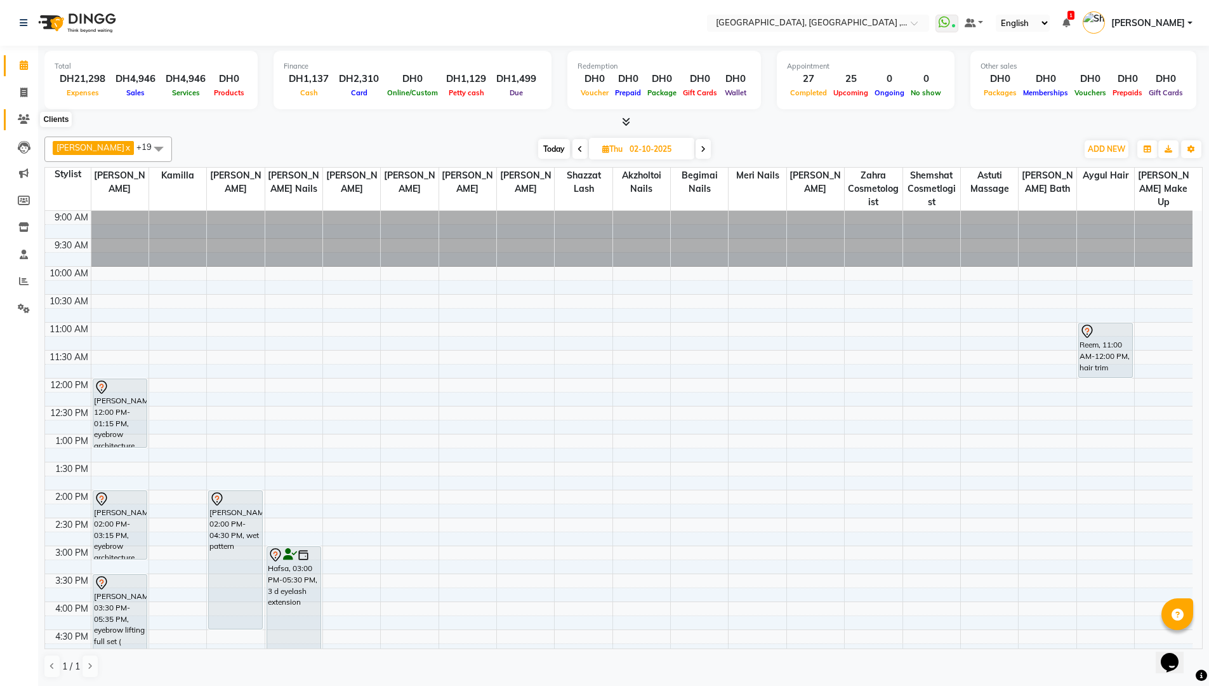
click at [20, 120] on icon at bounding box center [24, 119] width 12 height 10
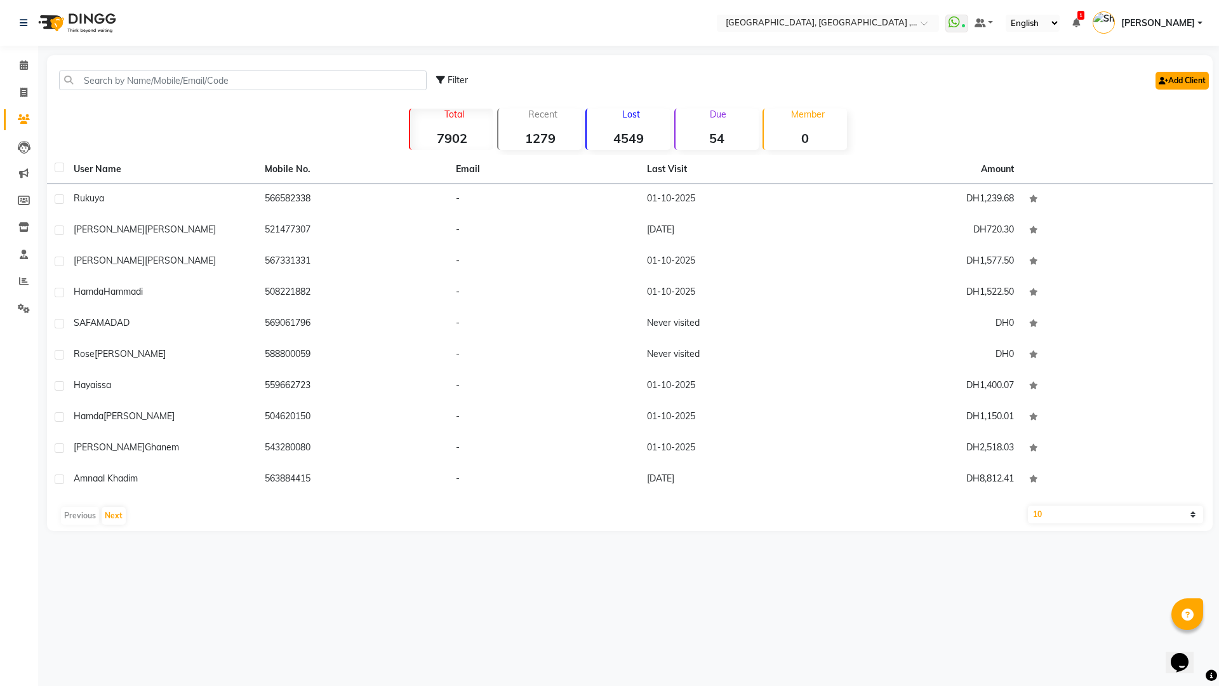
click at [1192, 82] on link "Add Client" at bounding box center [1181, 81] width 53 height 18
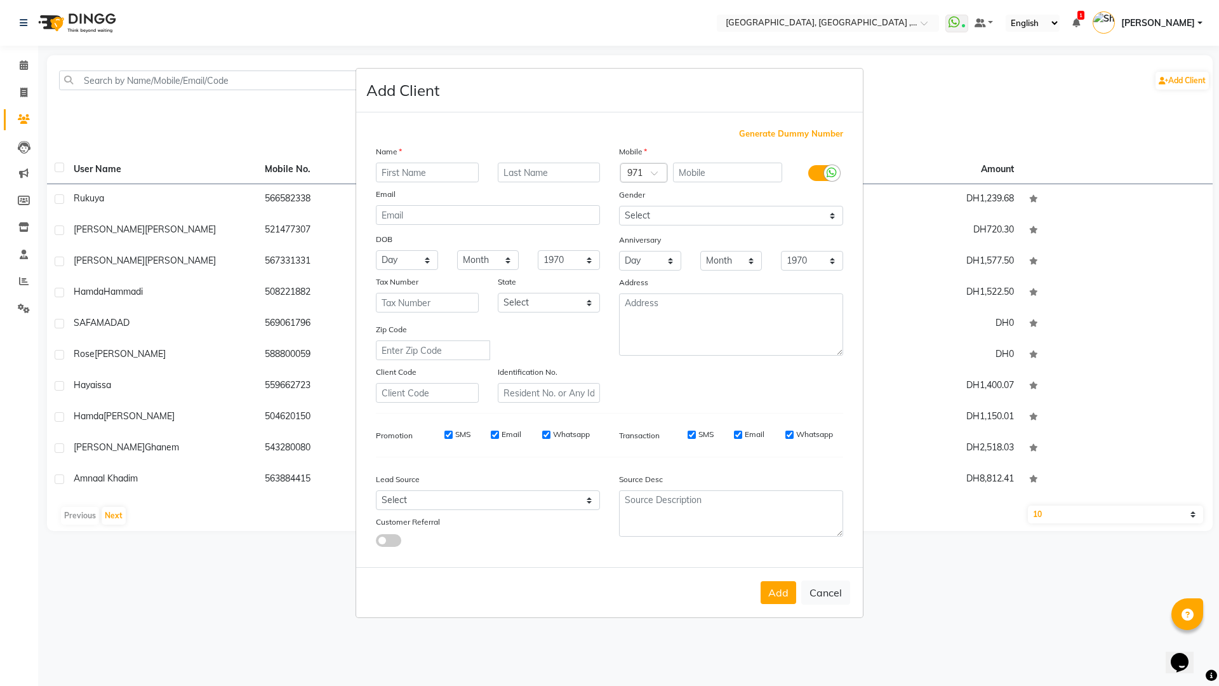
click at [397, 171] on input "text" at bounding box center [427, 173] width 103 height 20
type input "anood"
click at [538, 170] on input "text" at bounding box center [549, 173] width 103 height 20
type input "naji"
click at [727, 173] on input "text" at bounding box center [728, 173] width 110 height 20
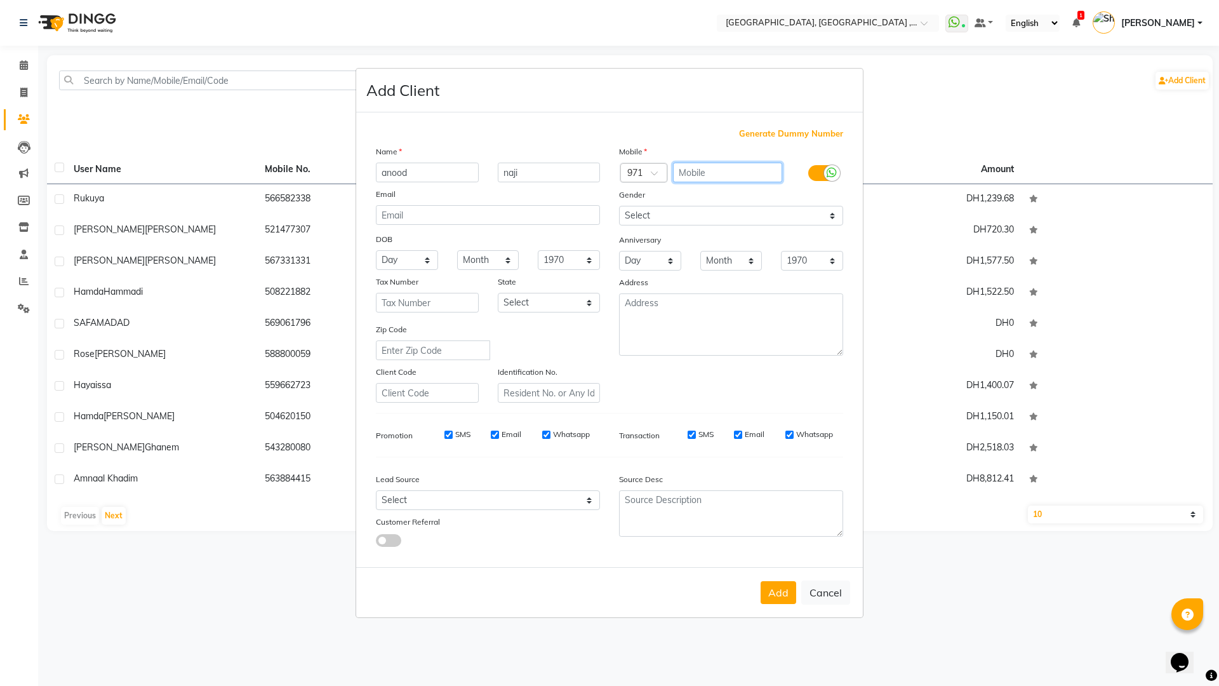
click at [734, 166] on input "text" at bounding box center [728, 173] width 110 height 20
type input "503722254"
click at [778, 592] on button "Add" at bounding box center [778, 592] width 36 height 23
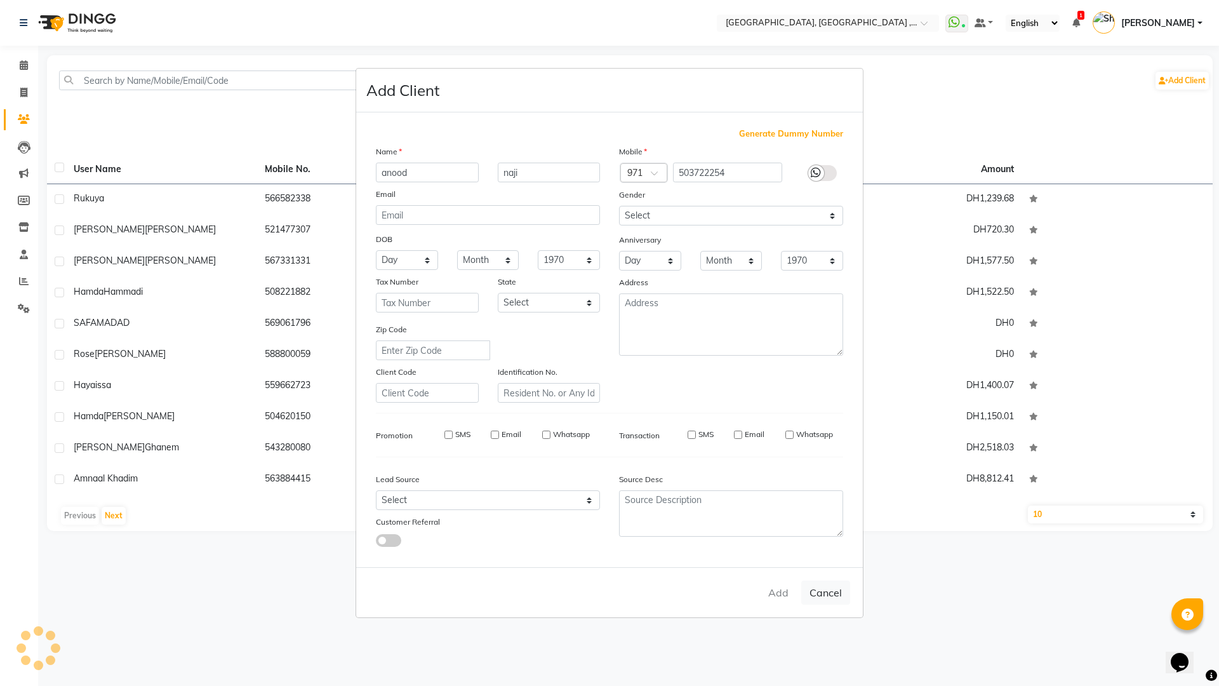
select select
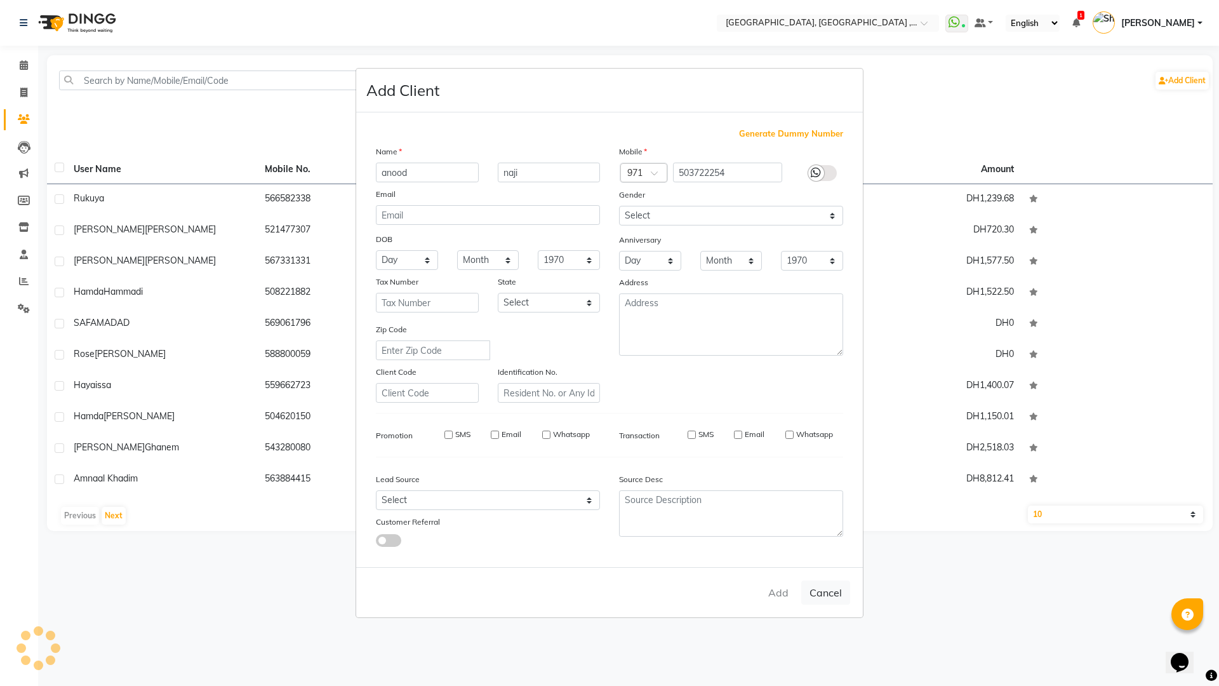
select select
checkbox input "false"
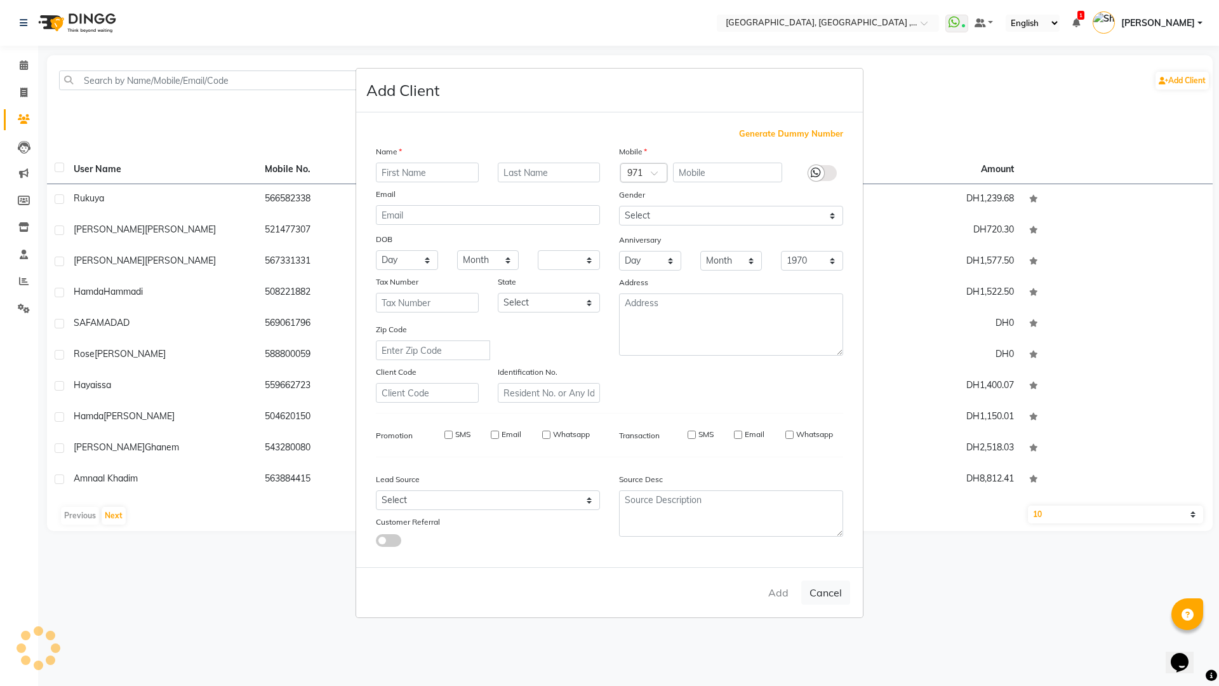
checkbox input "false"
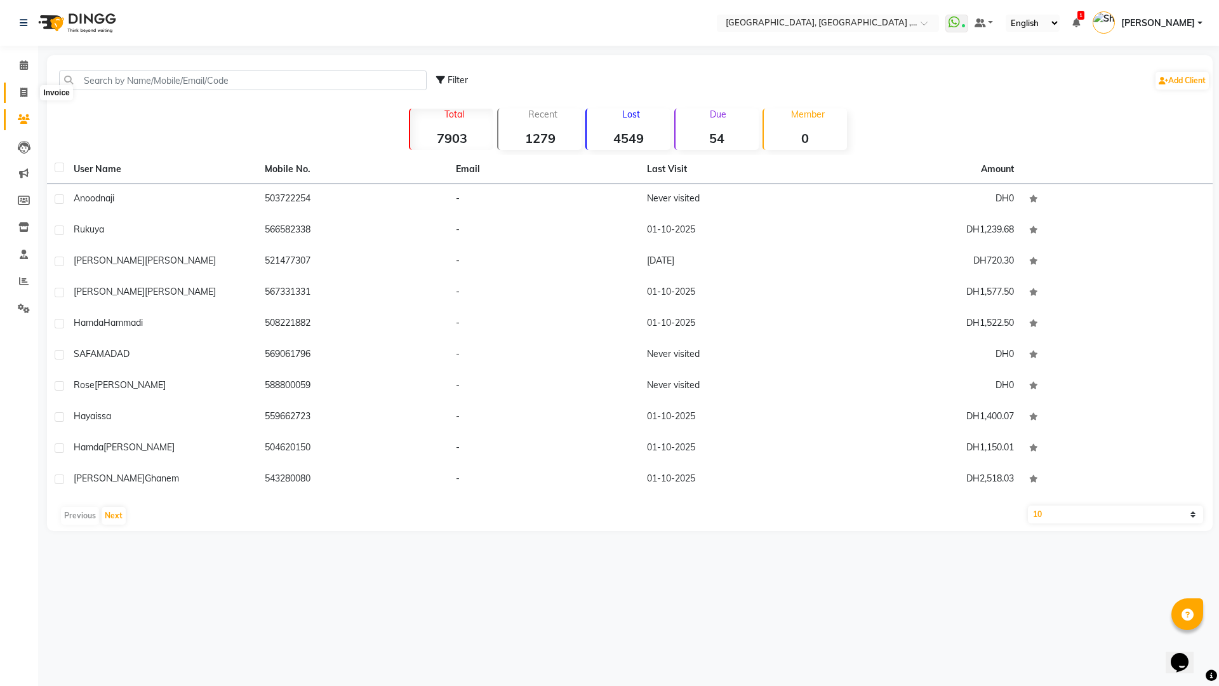
click at [25, 98] on span at bounding box center [24, 93] width 22 height 15
select select "service"
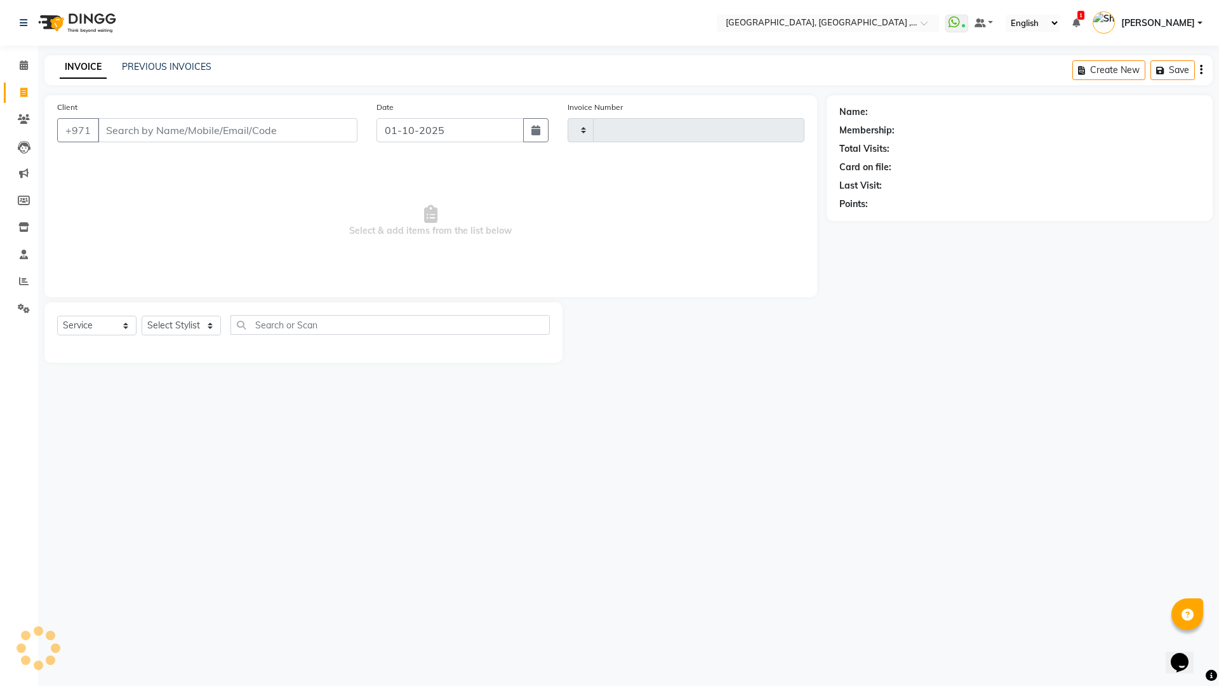
type input "5385"
select select "3838"
click at [205, 66] on link "PREVIOUS INVOICES" at bounding box center [167, 66] width 90 height 11
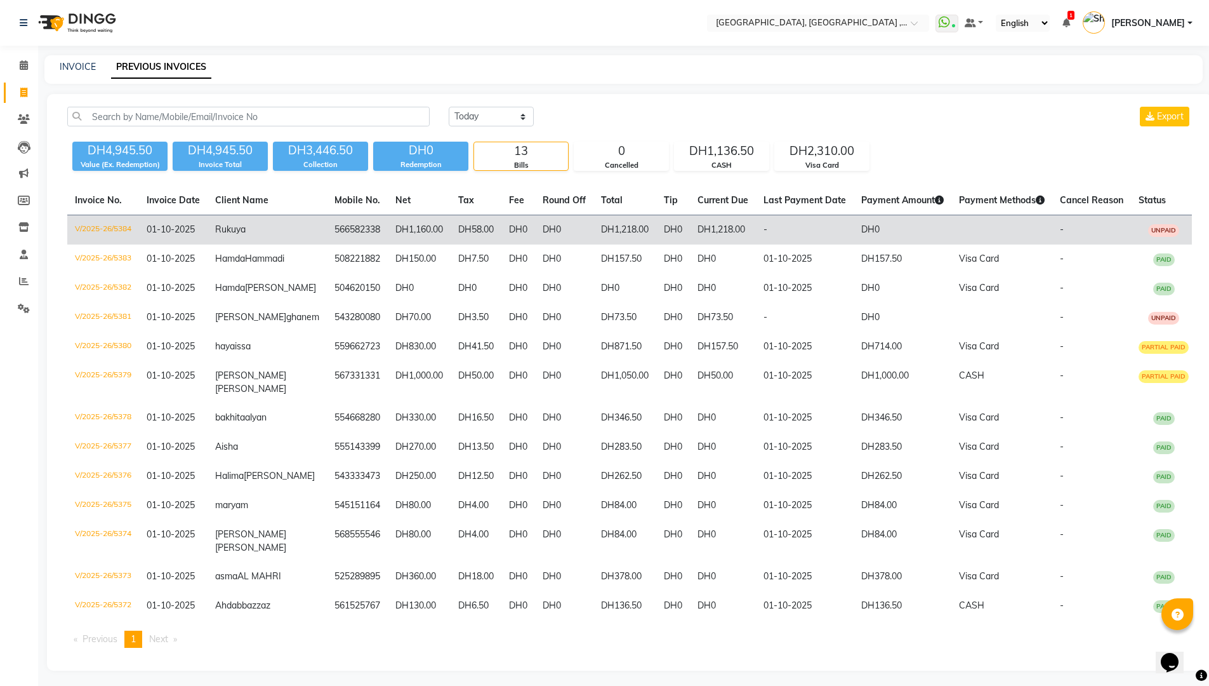
click at [388, 237] on td "DH1,160.00" at bounding box center [419, 230] width 63 height 30
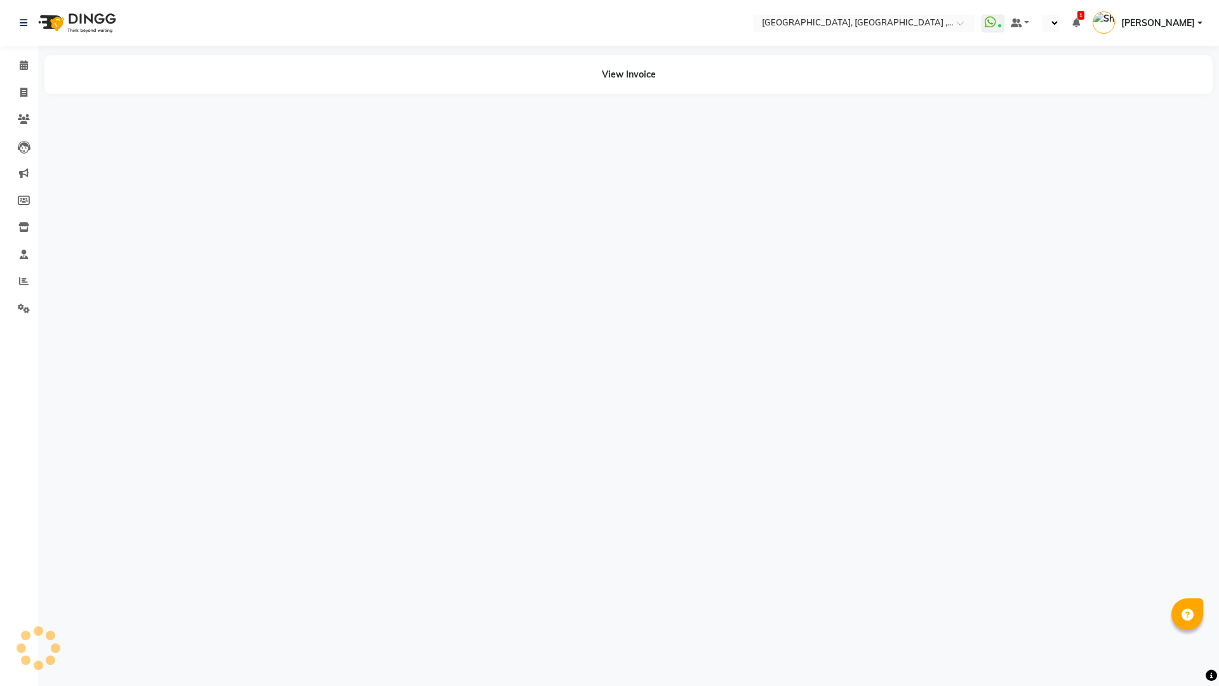
select select "en"
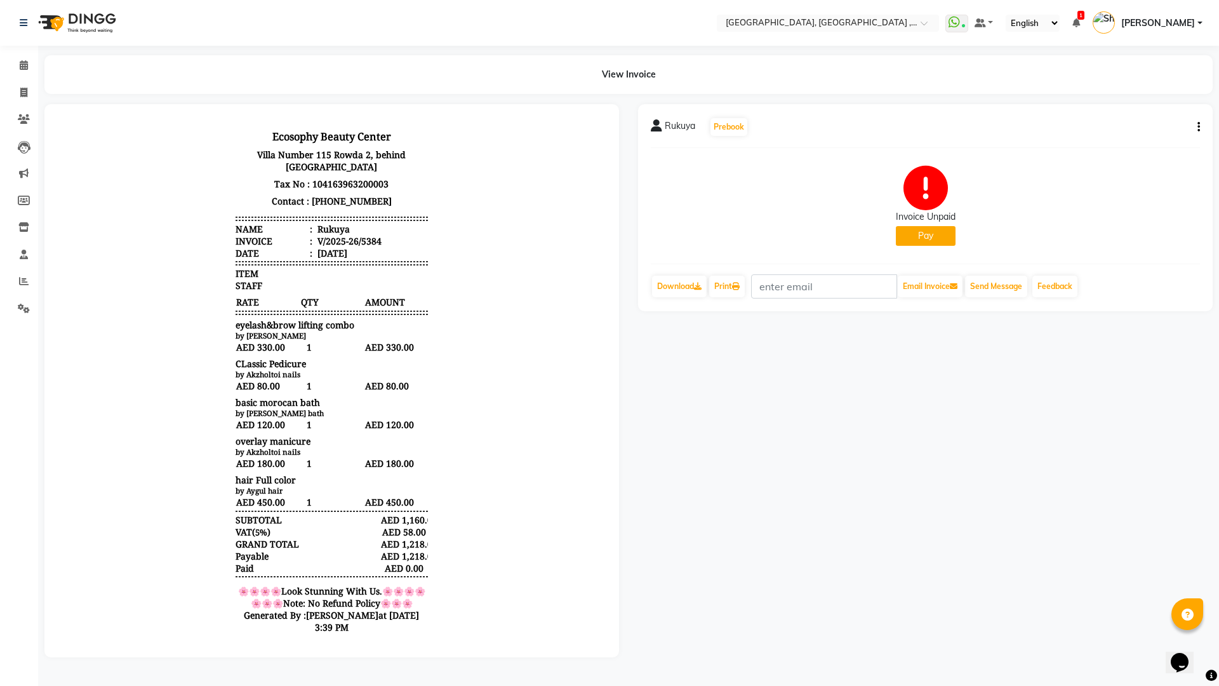
click at [1198, 128] on icon "button" at bounding box center [1198, 127] width 3 height 1
click at [1071, 153] on div "Edit Invoice" at bounding box center [1114, 151] width 130 height 16
select select "service"
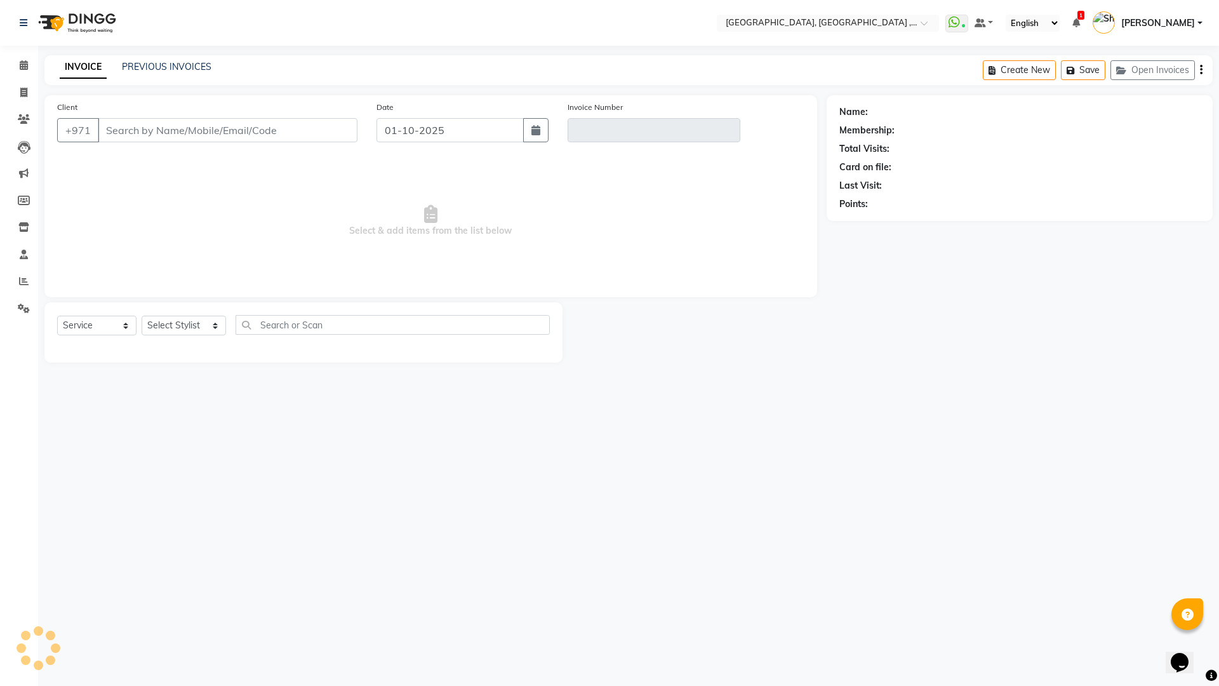
type input "566582338"
type input "V/2025-26/5384"
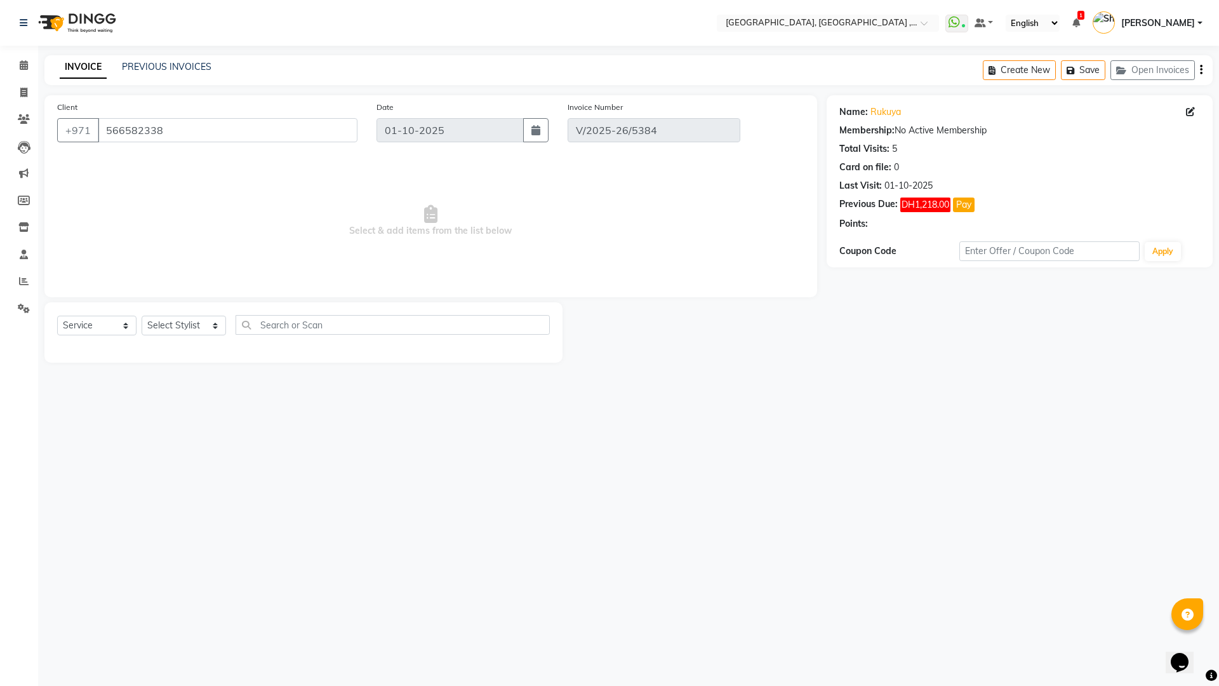
select select "select"
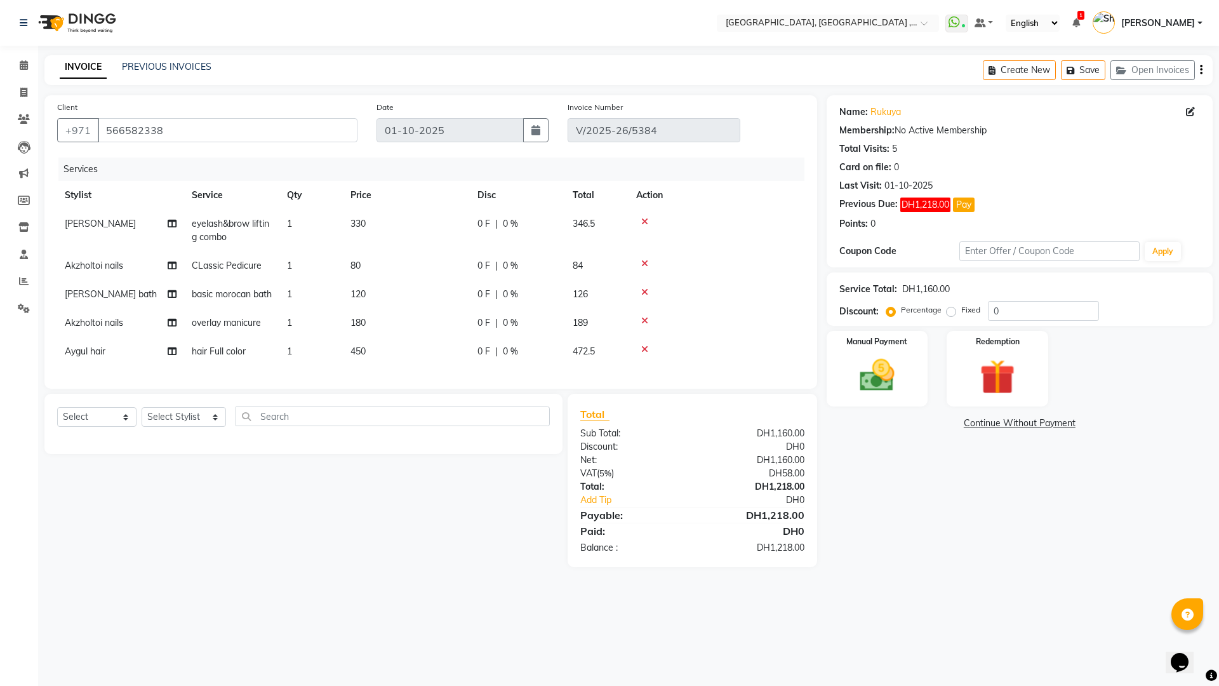
click at [646, 292] on icon at bounding box center [644, 292] width 7 height 9
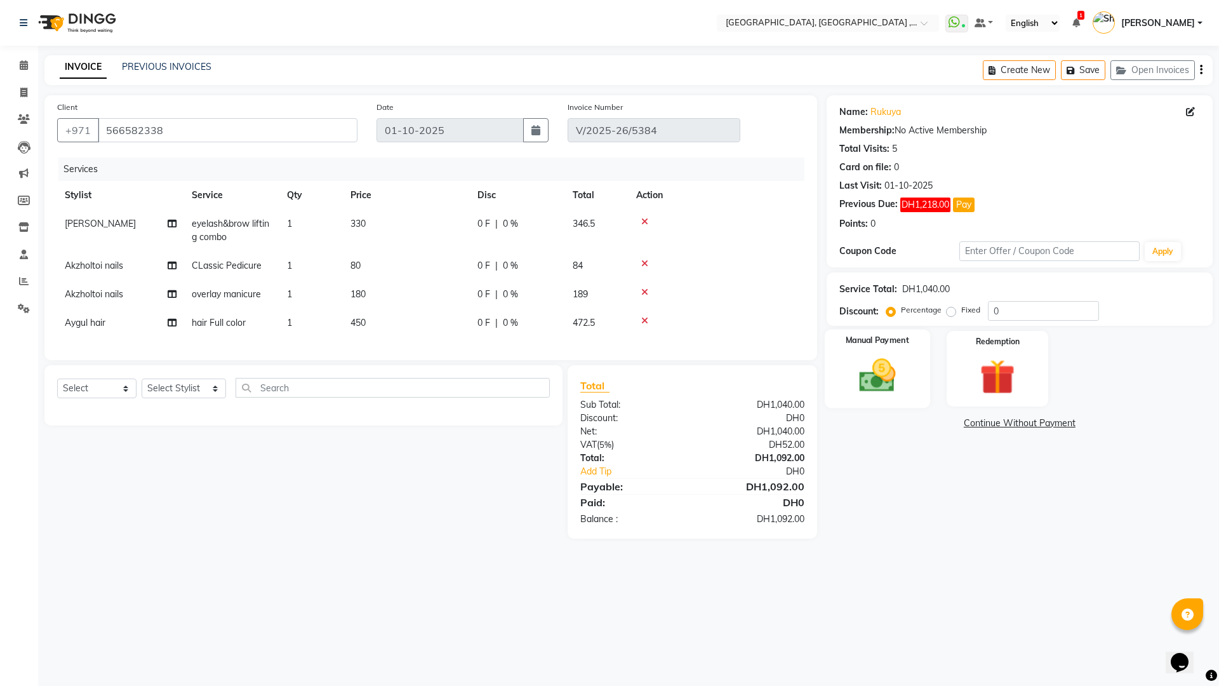
click at [884, 358] on img at bounding box center [876, 375] width 59 height 42
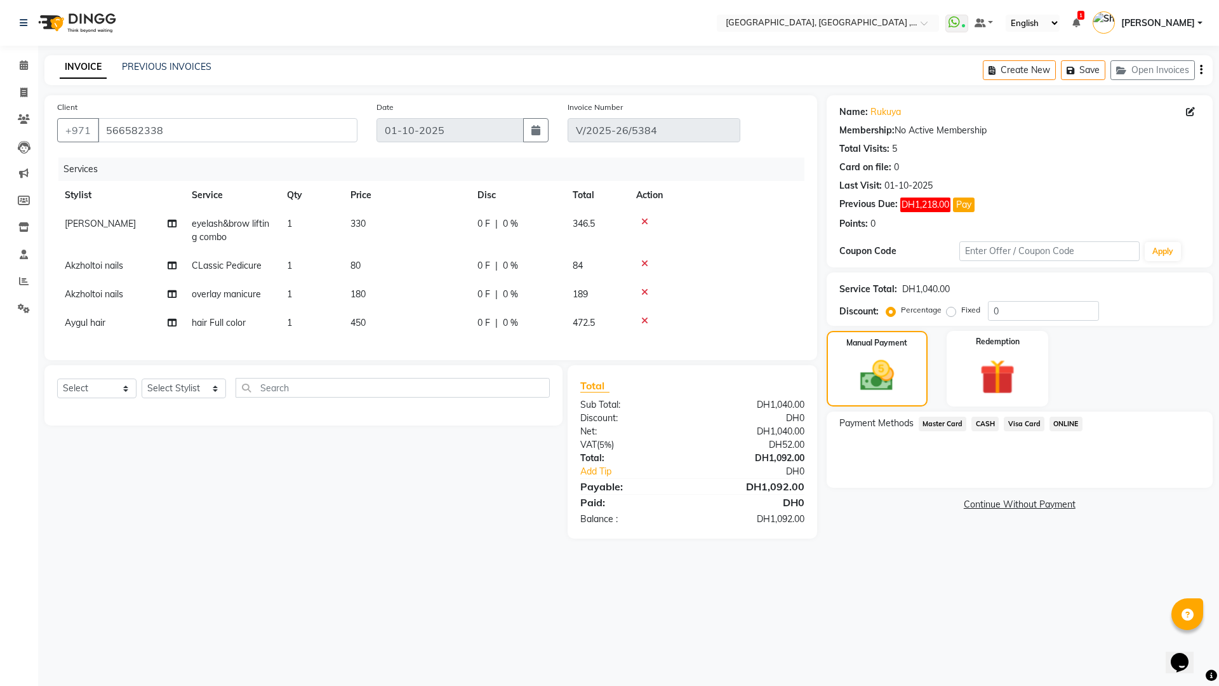
click at [988, 428] on span "CASH" at bounding box center [984, 423] width 27 height 15
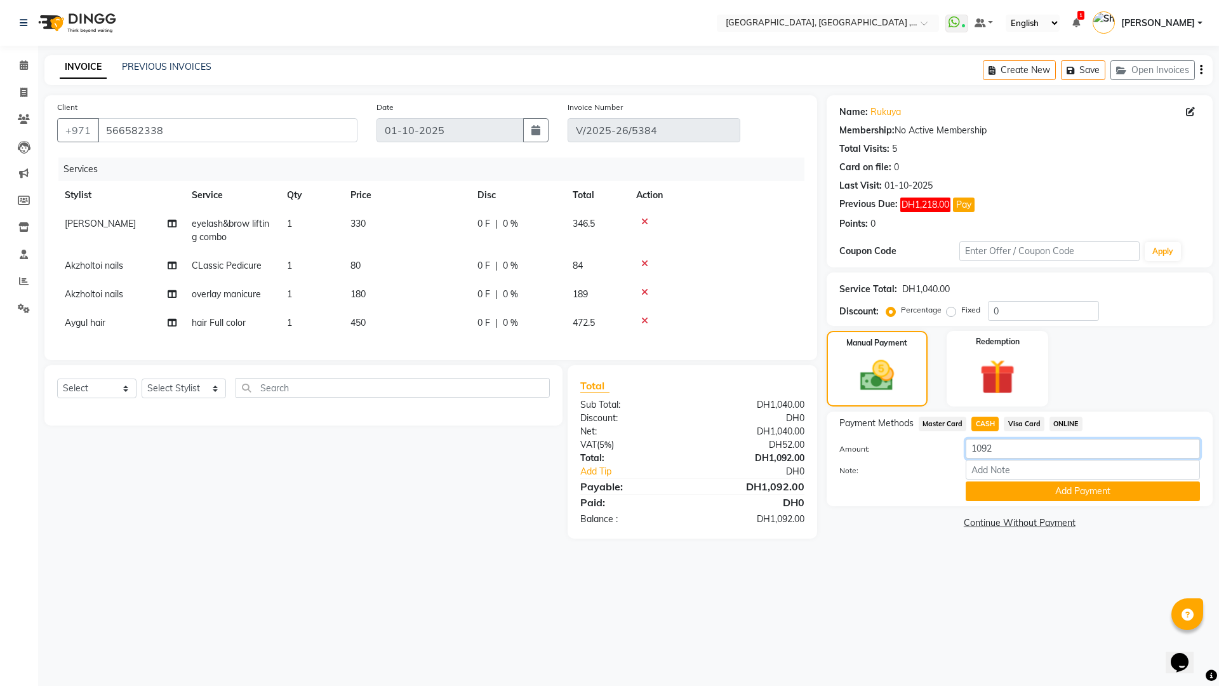
click at [1023, 454] on input "1092" at bounding box center [1082, 449] width 234 height 20
type input "1000"
click at [1030, 488] on button "Add Payment" at bounding box center [1082, 491] width 234 height 20
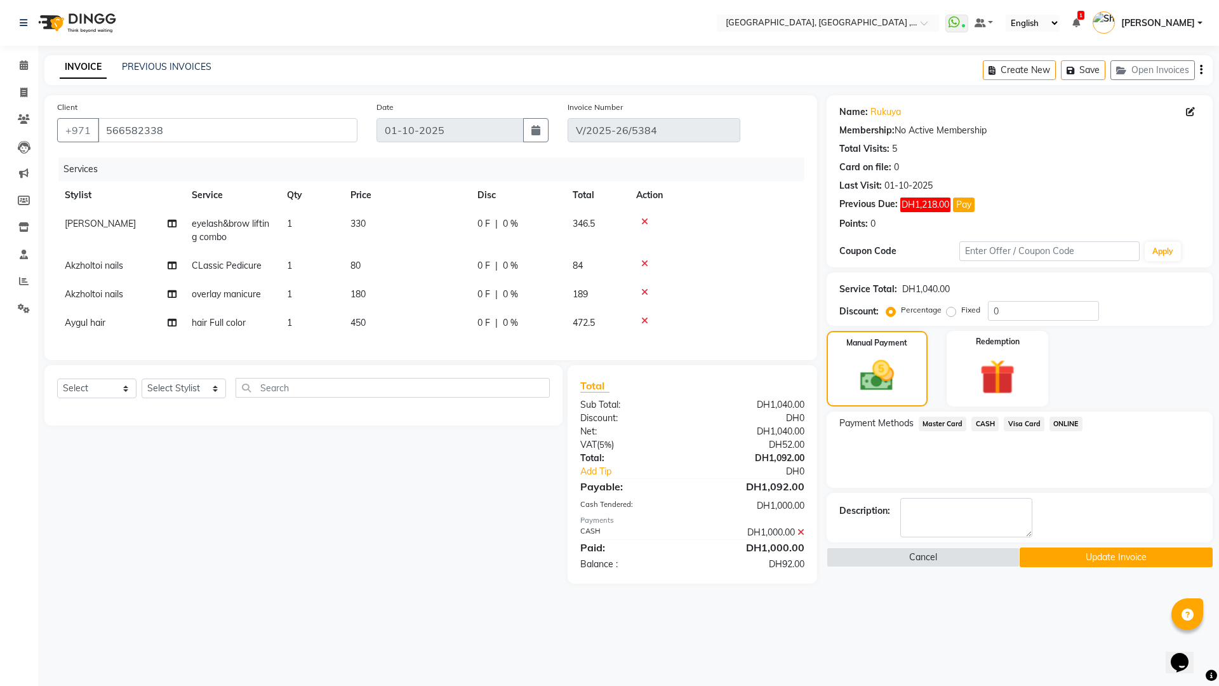
click at [1024, 421] on span "Visa Card" at bounding box center [1024, 423] width 41 height 15
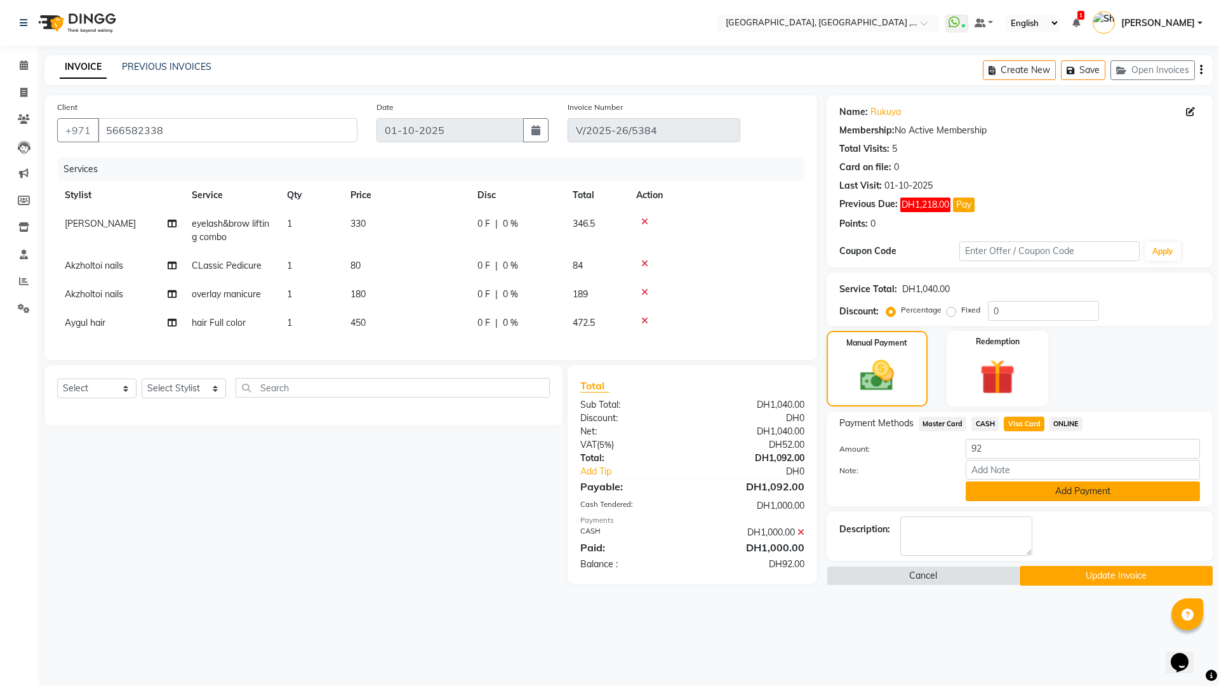
click at [1067, 495] on button "Add Payment" at bounding box center [1082, 491] width 234 height 20
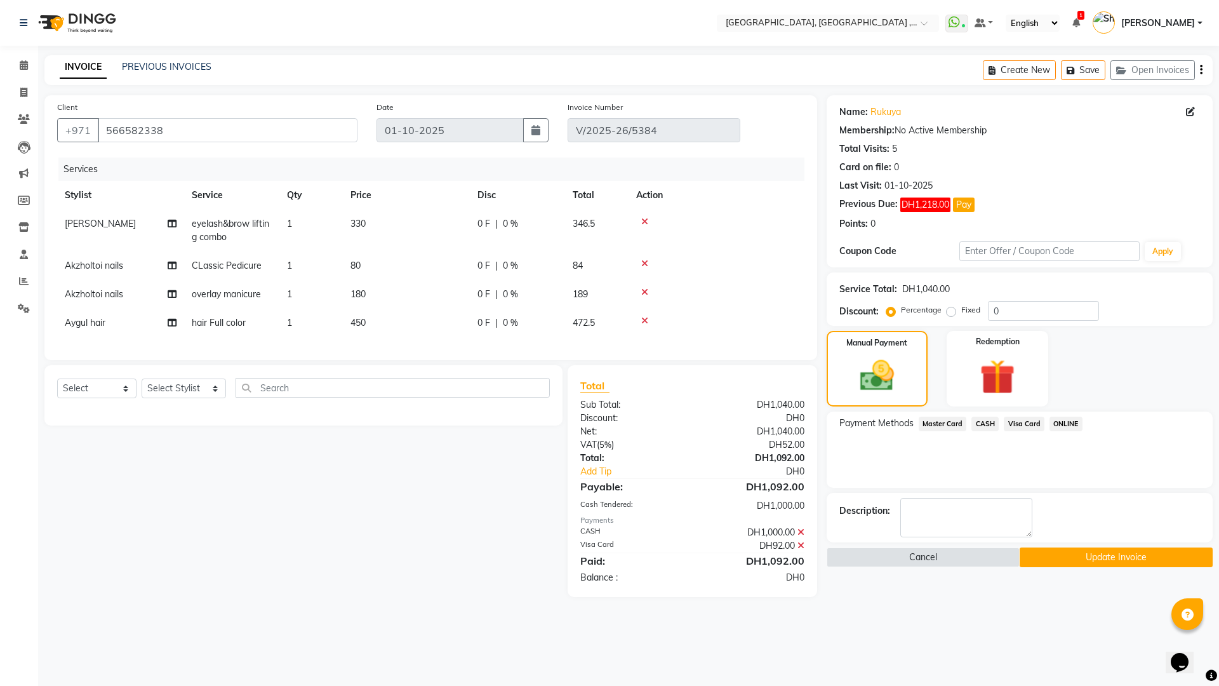
click at [1117, 562] on button "Update Invoice" at bounding box center [1115, 557] width 193 height 20
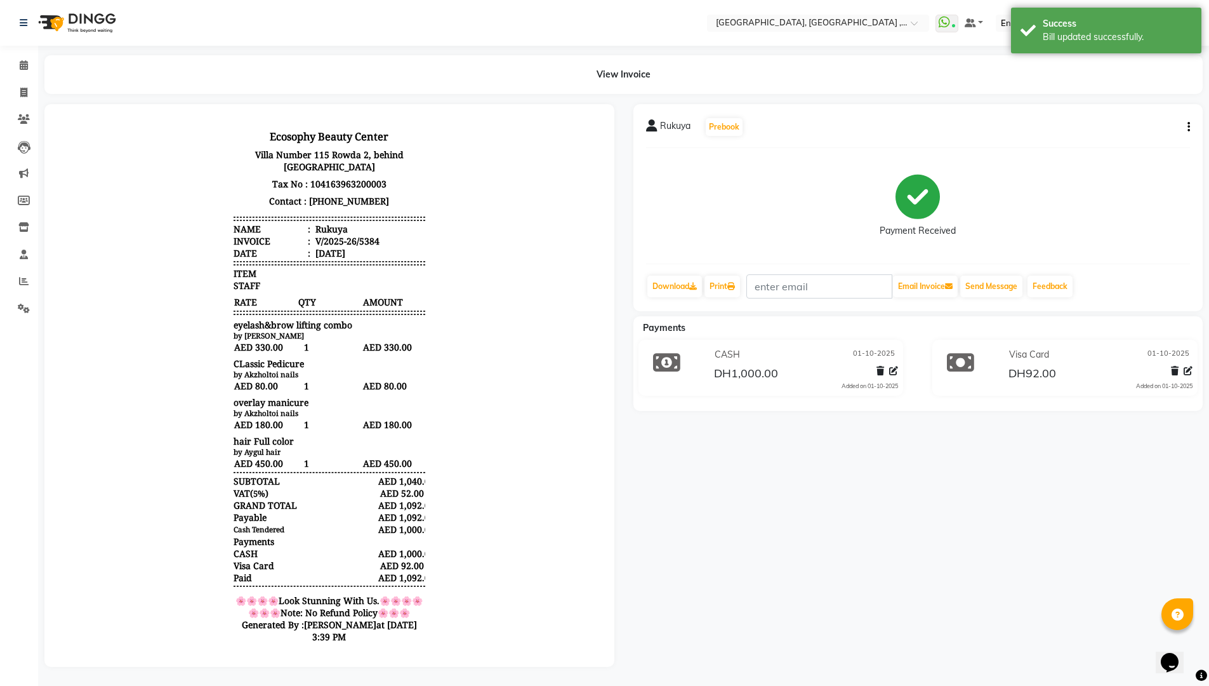
drag, startPoint x: 1111, startPoint y: 400, endPoint x: 1149, endPoint y: 373, distance: 46.3
drag, startPoint x: 1149, startPoint y: 373, endPoint x: 983, endPoint y: 537, distance: 233.4
click at [983, 537] on div "Rukuya Prebook Payment Received Download Print Email Invoice Send Message Feedb…" at bounding box center [918, 385] width 589 height 562
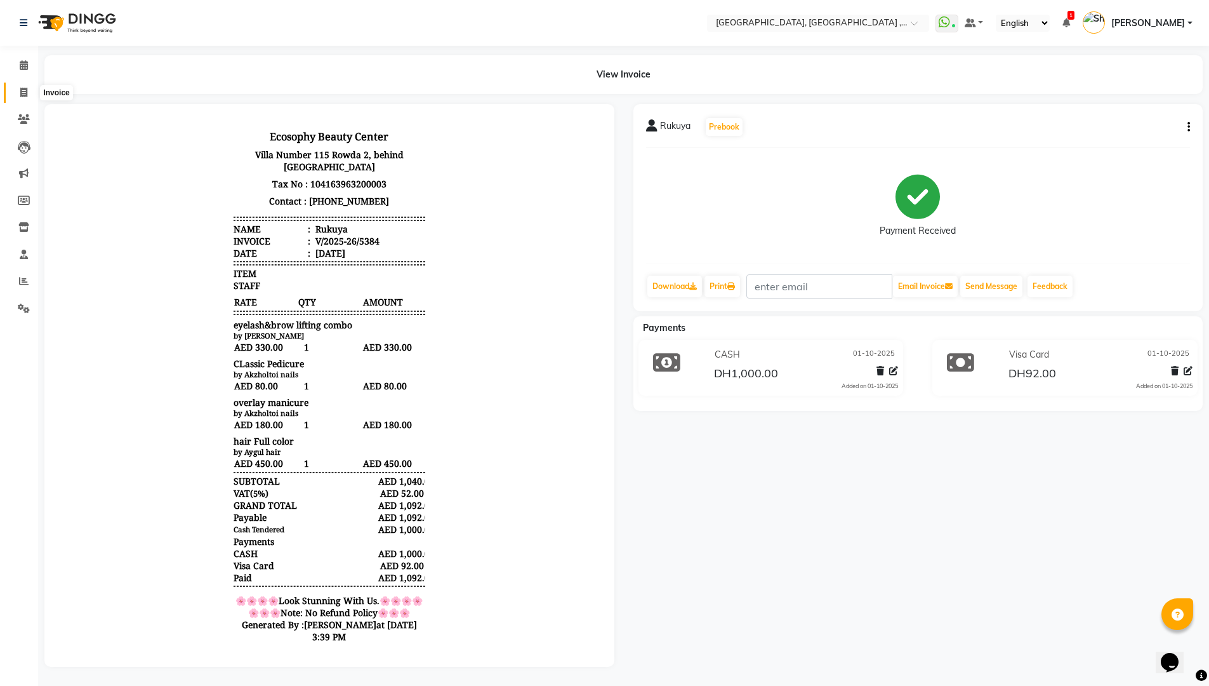
click at [25, 95] on icon at bounding box center [23, 93] width 7 height 10
select select "service"
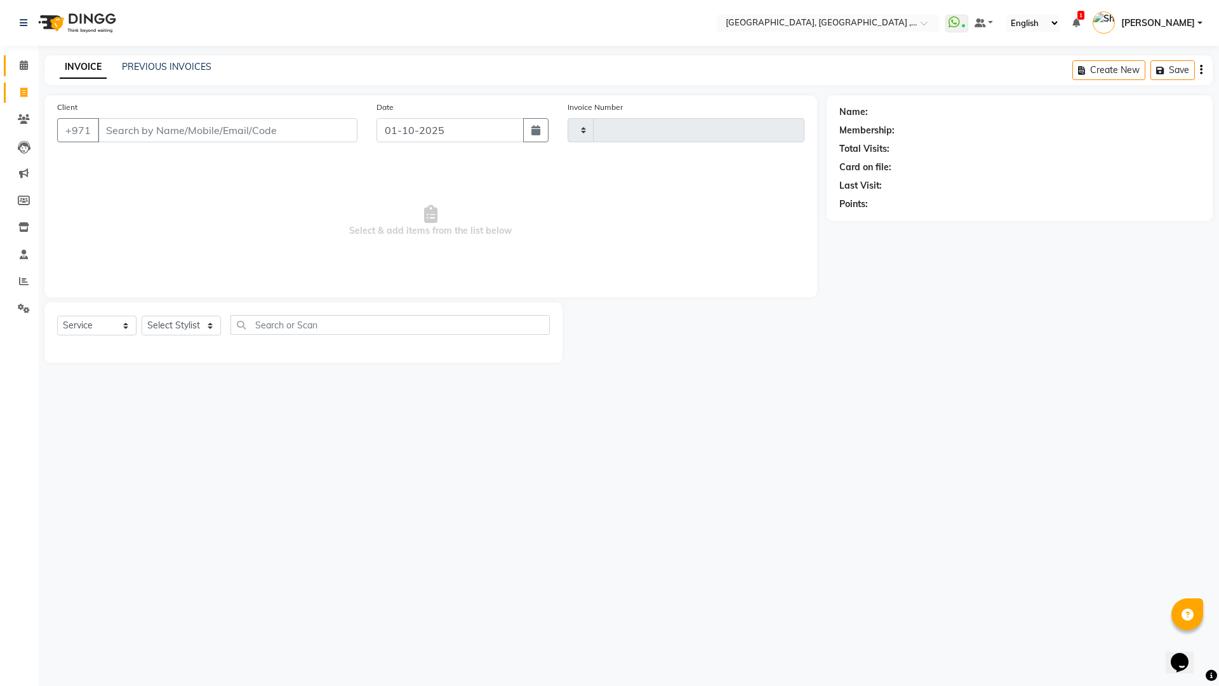
type input "5385"
select select "3838"
drag, startPoint x: 22, startPoint y: 67, endPoint x: 34, endPoint y: 72, distance: 13.3
click at [22, 68] on icon at bounding box center [24, 65] width 8 height 10
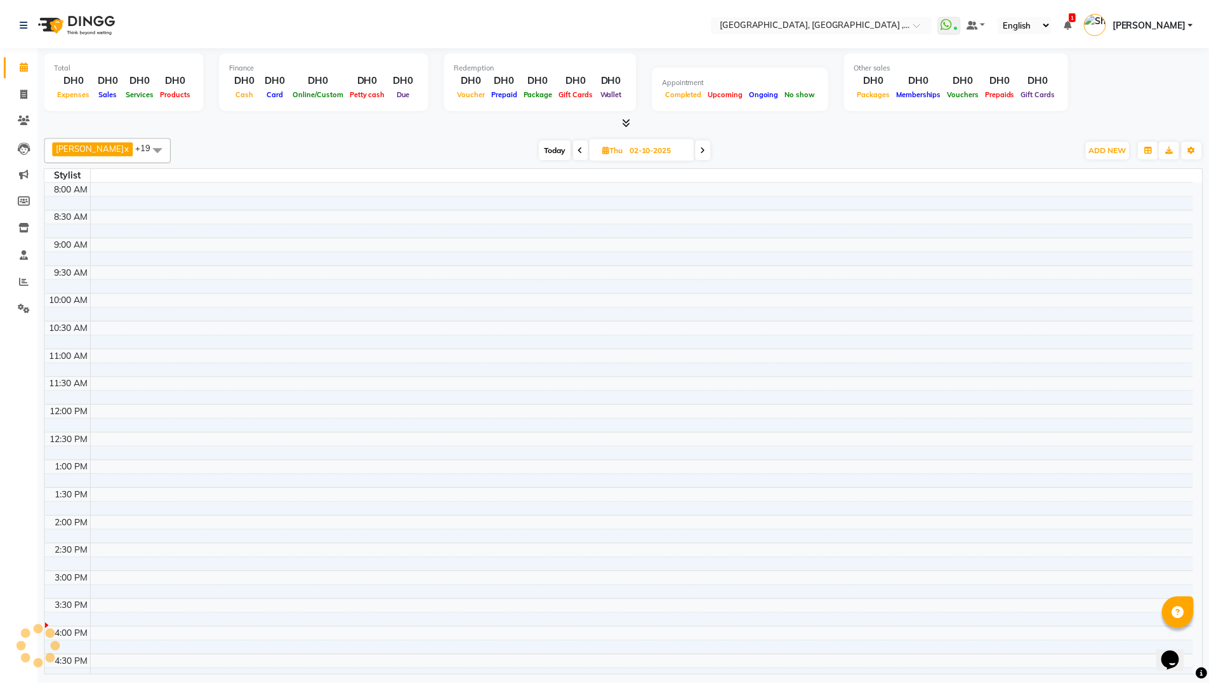
scroll to position [336, 0]
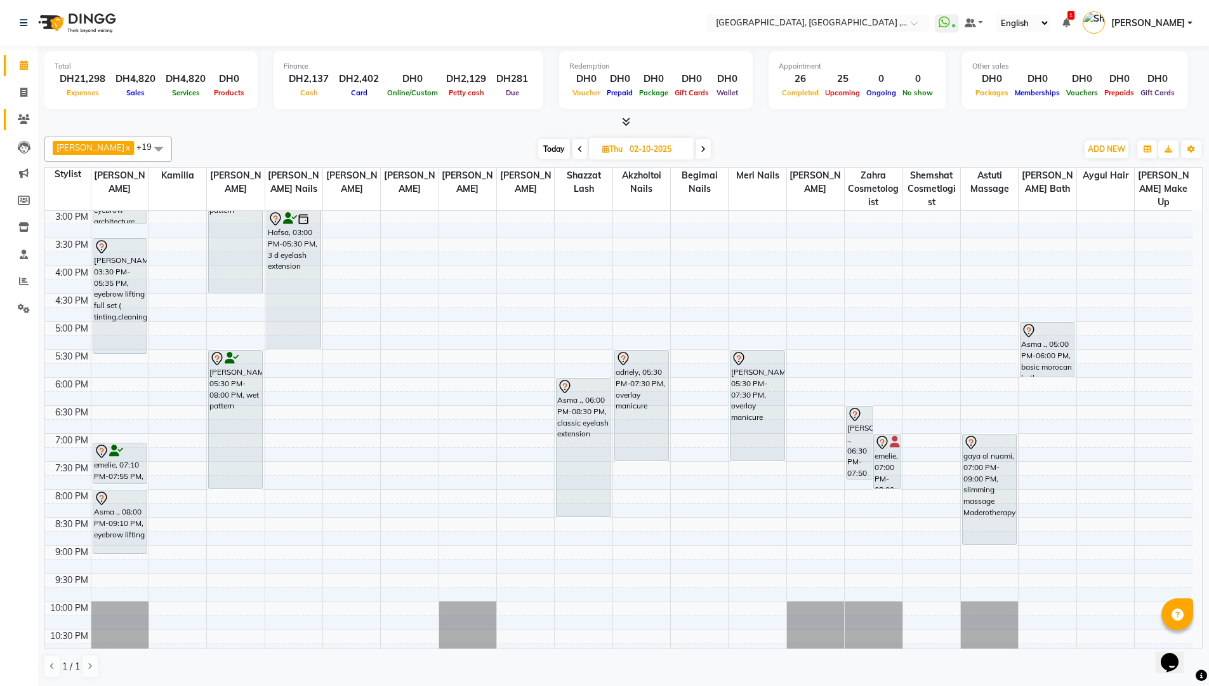
click at [17, 110] on link "Clients" at bounding box center [19, 119] width 30 height 21
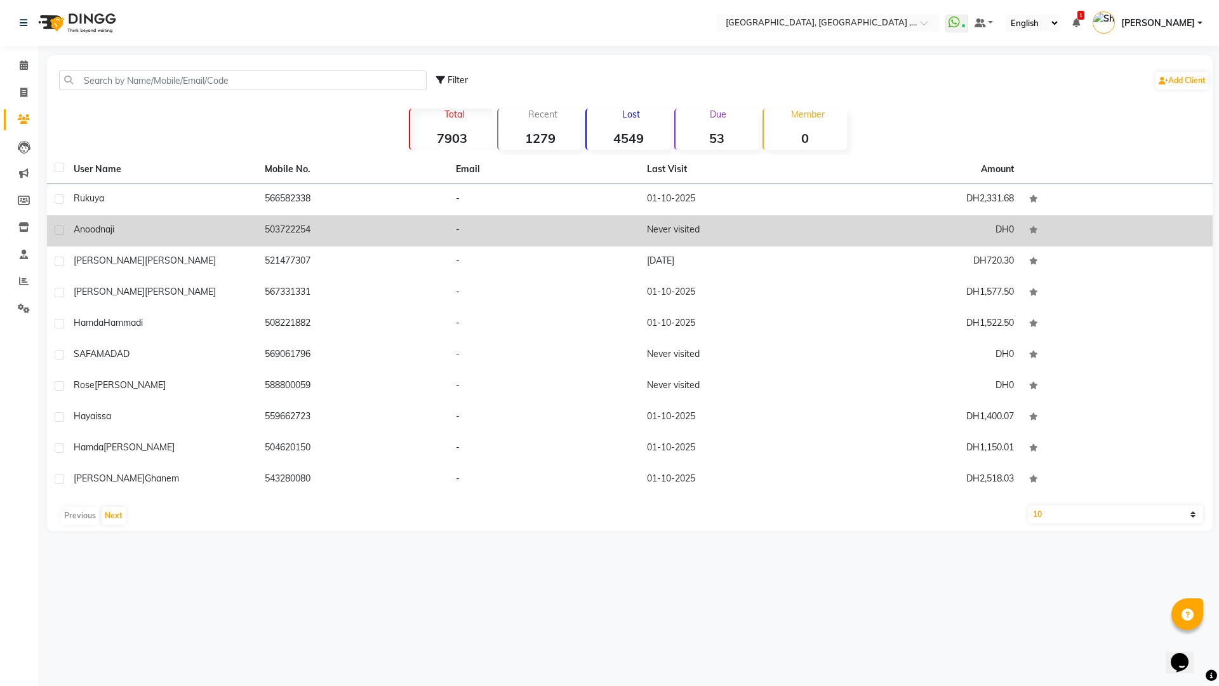
click at [169, 229] on div "anood naji" at bounding box center [162, 229] width 176 height 13
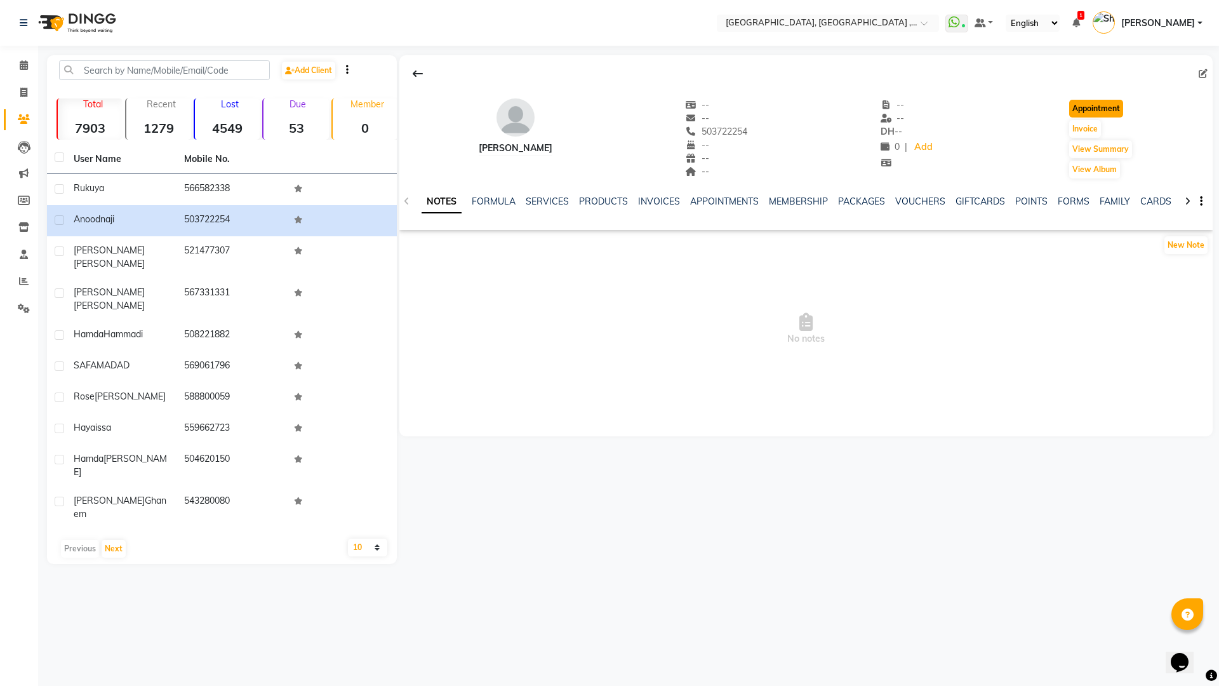
click at [1107, 107] on button "Appointment" at bounding box center [1096, 109] width 54 height 18
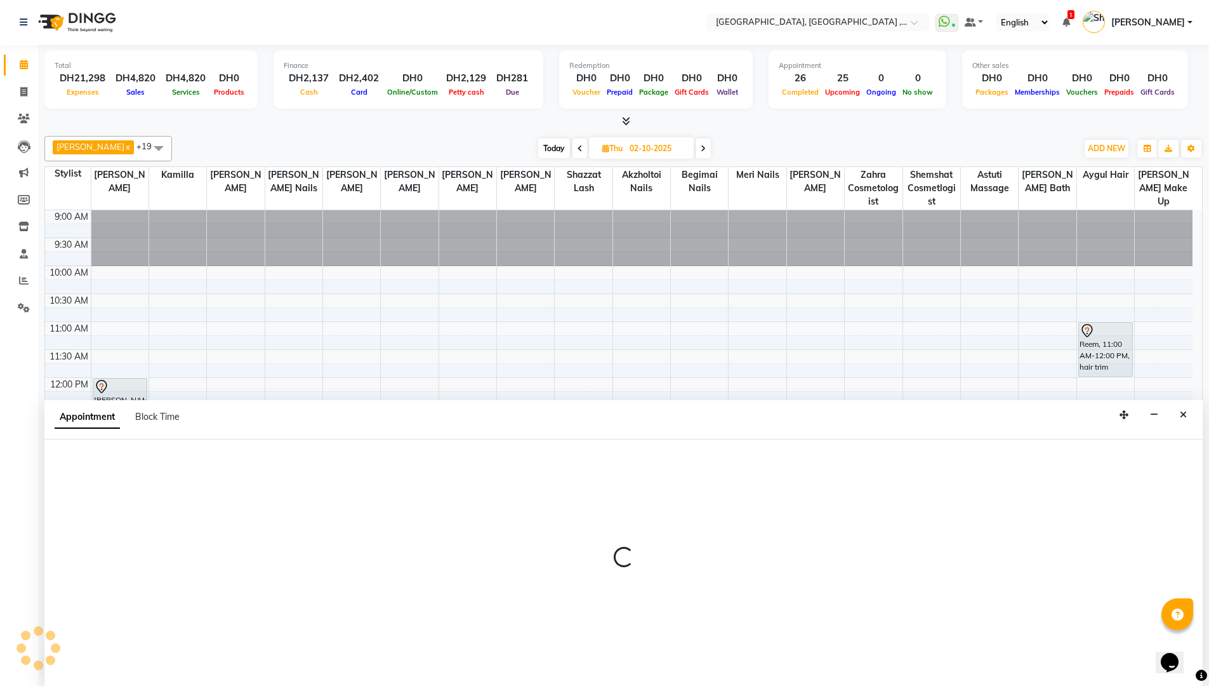
type input "01-10-2025"
select select "600"
select select "tentative"
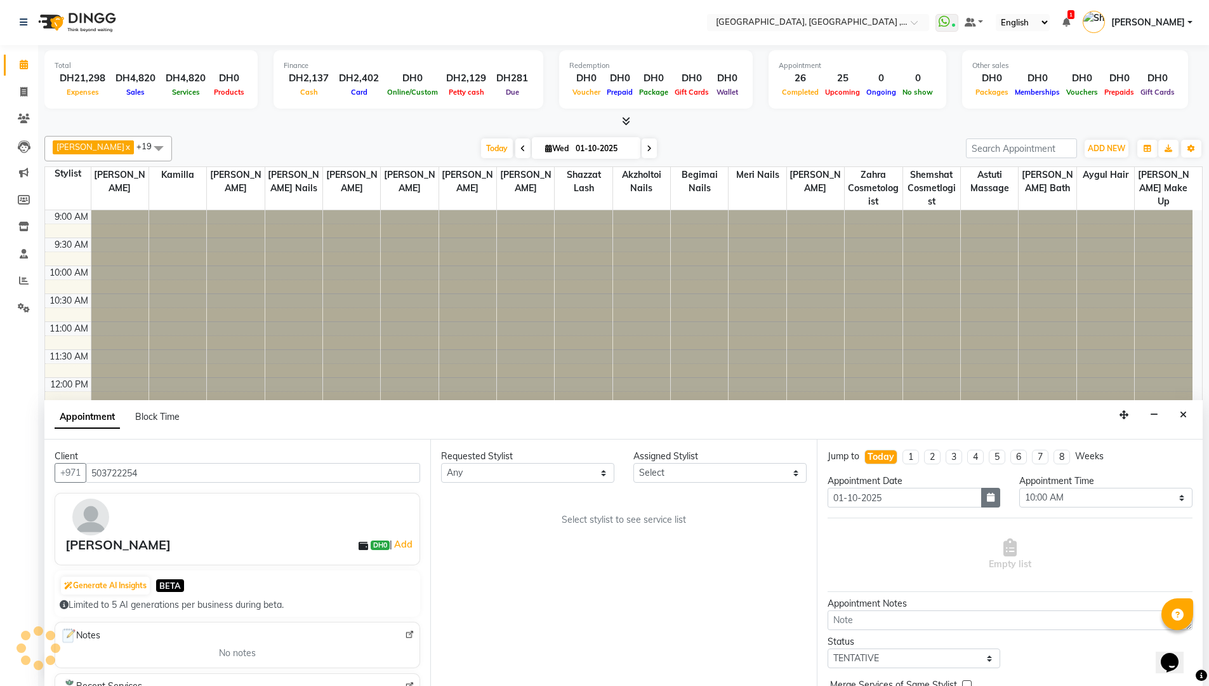
click at [987, 500] on icon "button" at bounding box center [991, 497] width 8 height 9
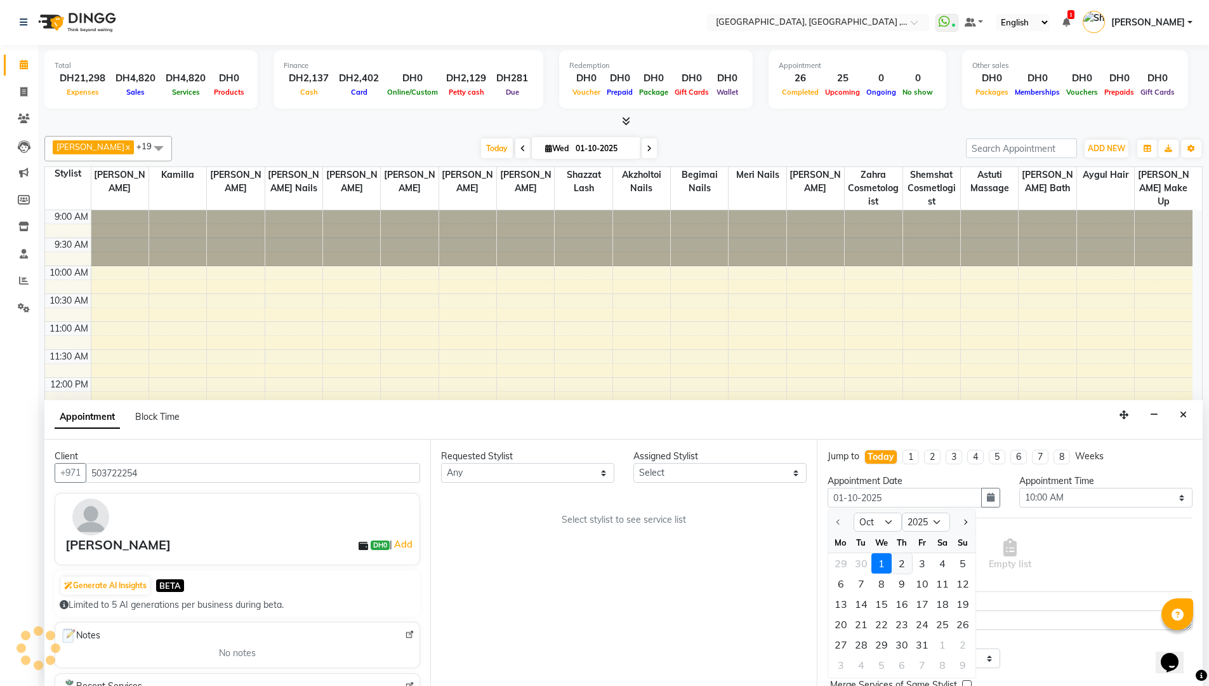
click at [903, 563] on div "2" at bounding box center [902, 563] width 20 height 20
type input "02-10-2025"
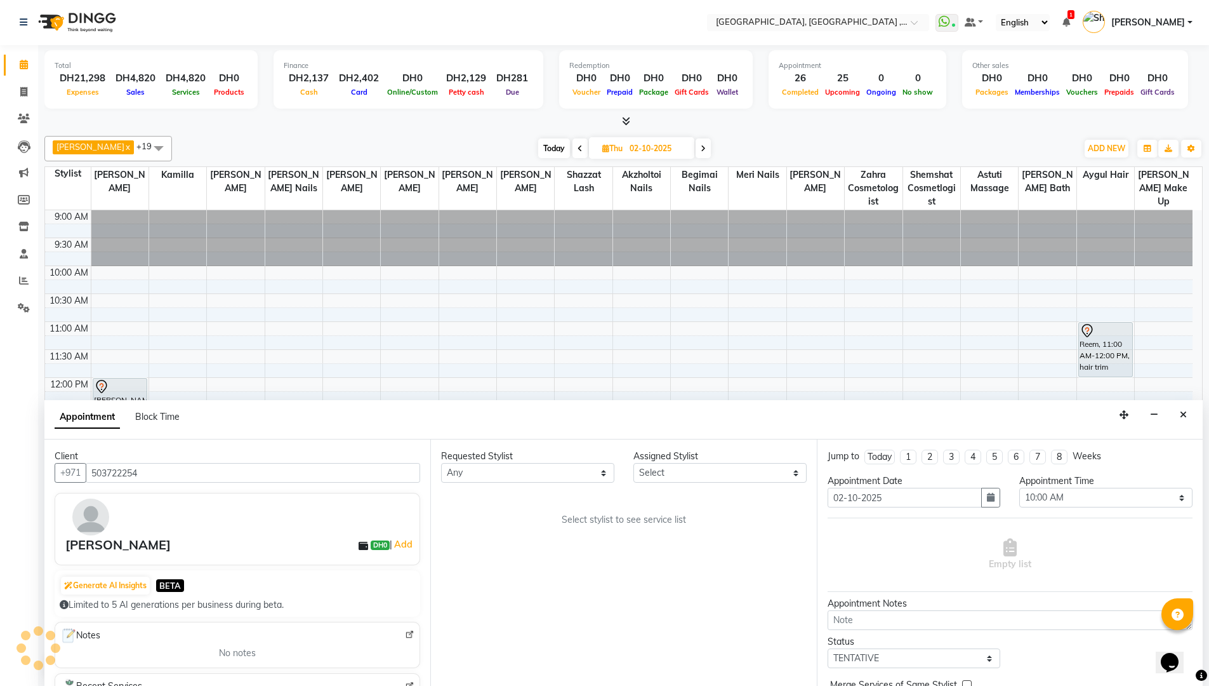
scroll to position [392, 0]
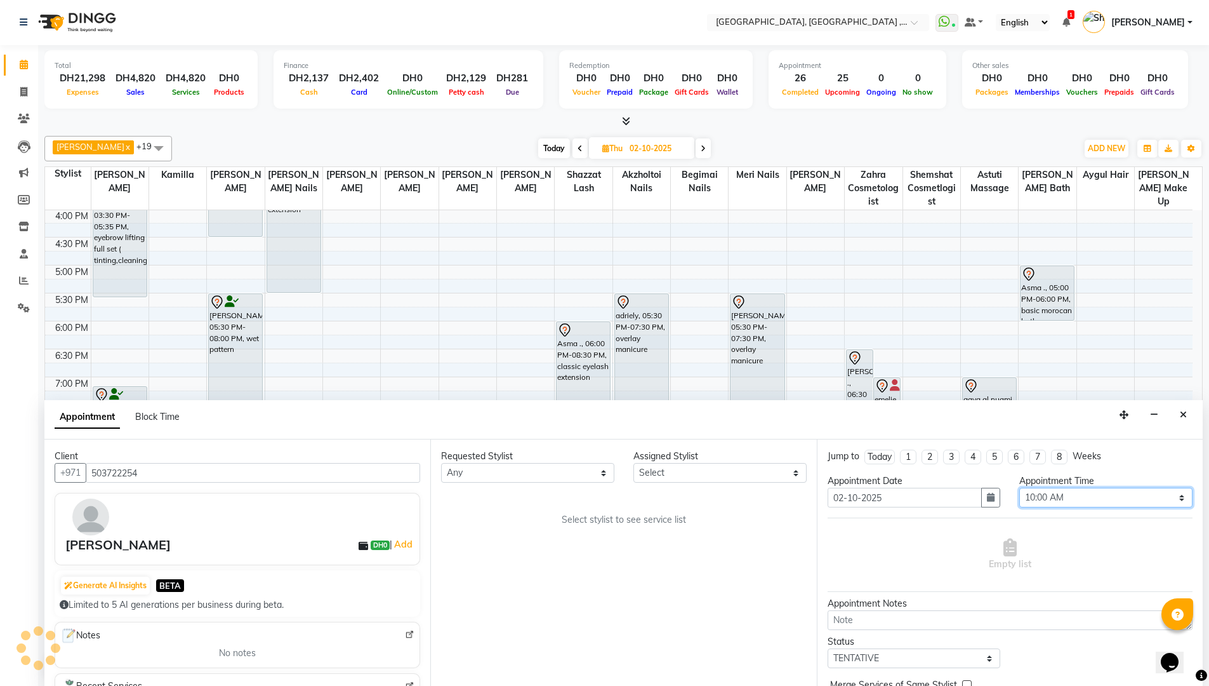
click at [1171, 497] on select "Select 10:00 AM 10:15 AM 10:30 AM 10:45 AM 11:00 AM 11:15 AM 11:30 AM 11:45 AM …" at bounding box center [1105, 498] width 173 height 20
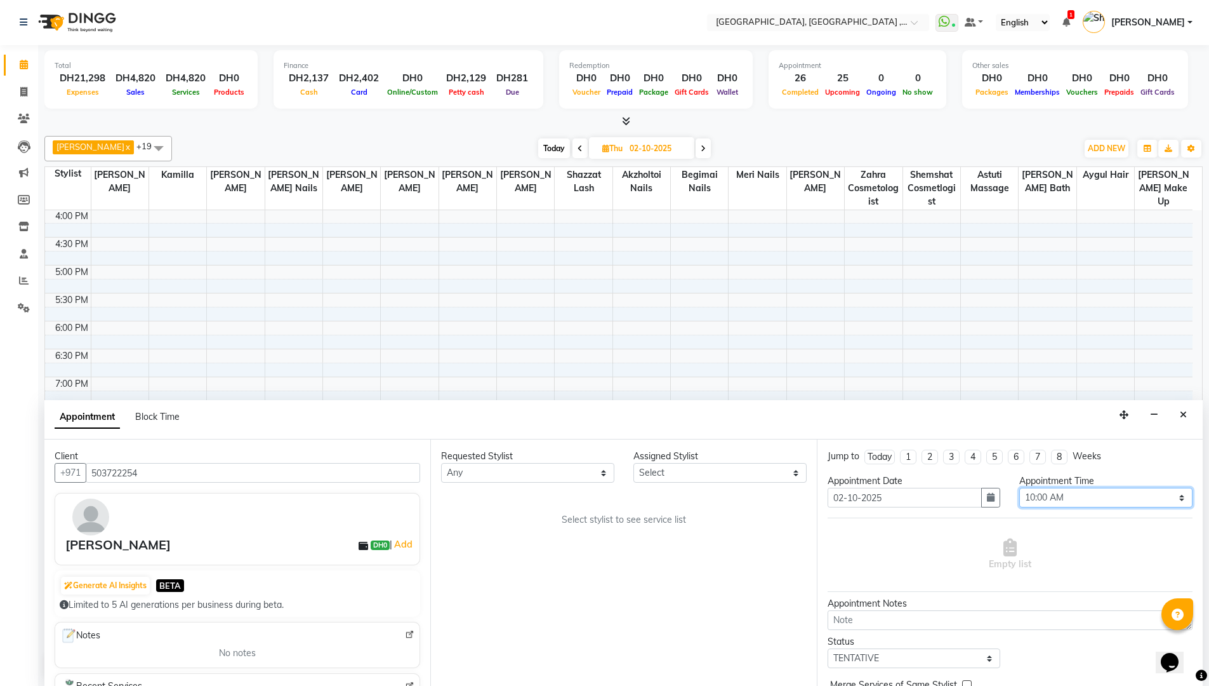
select select "1200"
click at [1019, 488] on select "Select 10:00 AM 10:15 AM 10:30 AM 10:45 AM 11:00 AM 11:15 AM 11:30 AM 11:45 AM …" at bounding box center [1105, 498] width 173 height 20
click at [792, 470] on select "Select [PERSON_NAME] Aina Akzholtoi nails [PERSON_NAME] Astuti massage Aygul ha…" at bounding box center [719, 473] width 173 height 20
select select "32099"
click at [633, 463] on select "Select [PERSON_NAME] Aina Akzholtoi nails [PERSON_NAME] Astuti massage Aygul ha…" at bounding box center [719, 473] width 173 height 20
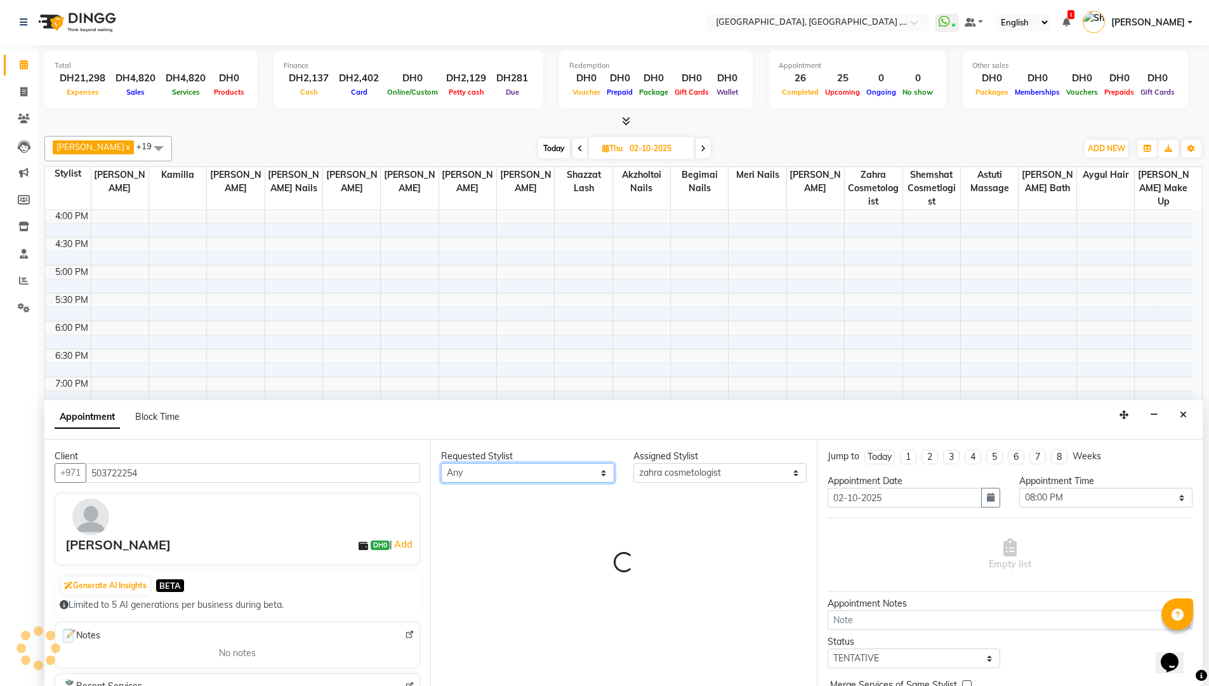
click at [599, 472] on select "Any [PERSON_NAME] [PERSON_NAME] nails [PERSON_NAME] Astuti massage Aygul hair B…" at bounding box center [527, 473] width 173 height 20
select select "32099"
click at [441, 463] on select "Any [PERSON_NAME] [PERSON_NAME] nails [PERSON_NAME] Astuti massage Aygul hair B…" at bounding box center [527, 473] width 173 height 20
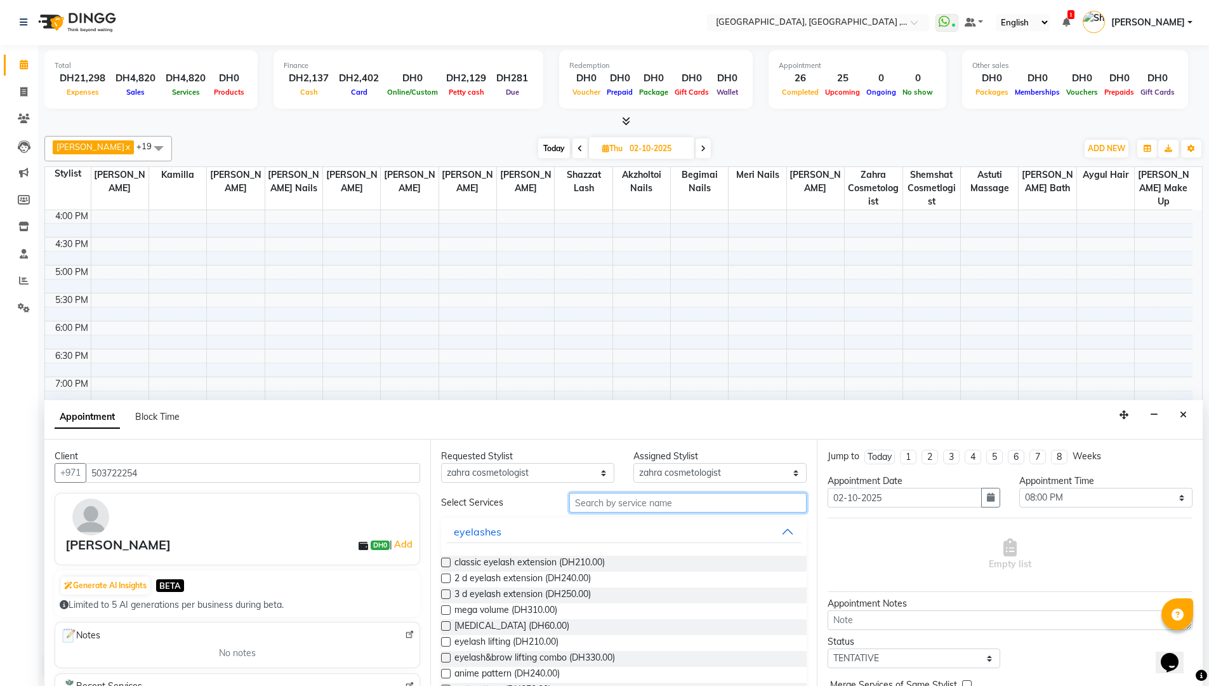
drag, startPoint x: 603, startPoint y: 505, endPoint x: 599, endPoint y: 497, distance: 9.4
click at [599, 497] on input "text" at bounding box center [687, 503] width 237 height 20
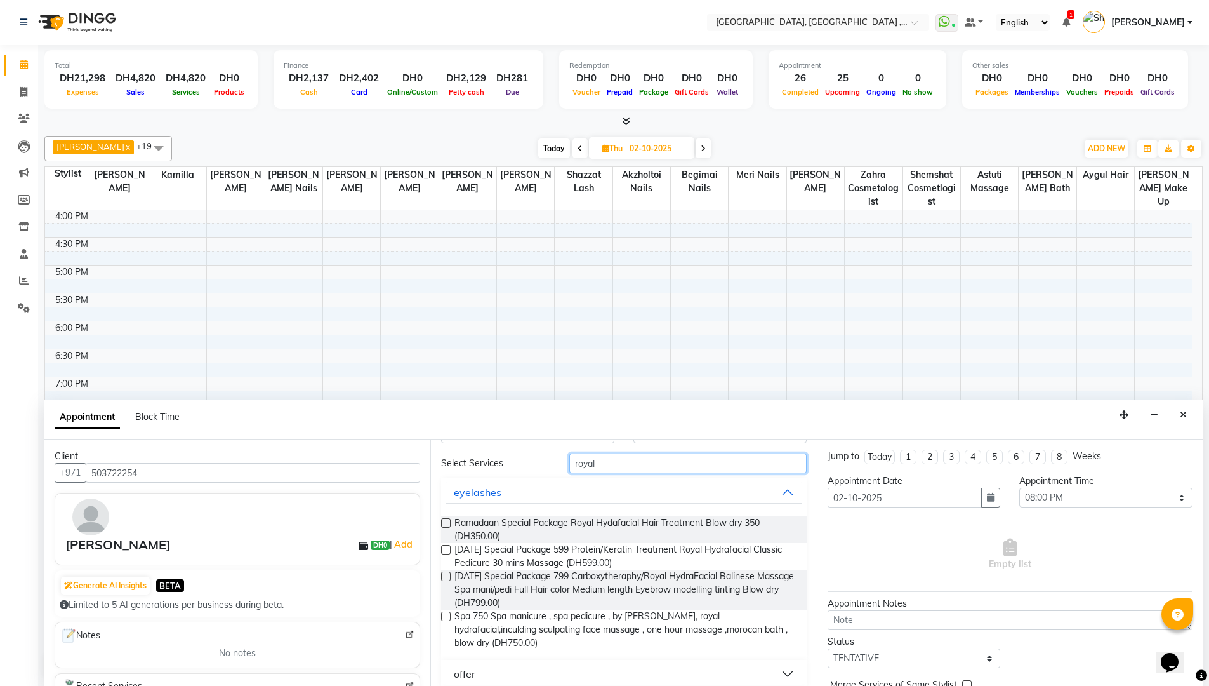
scroll to position [79, 0]
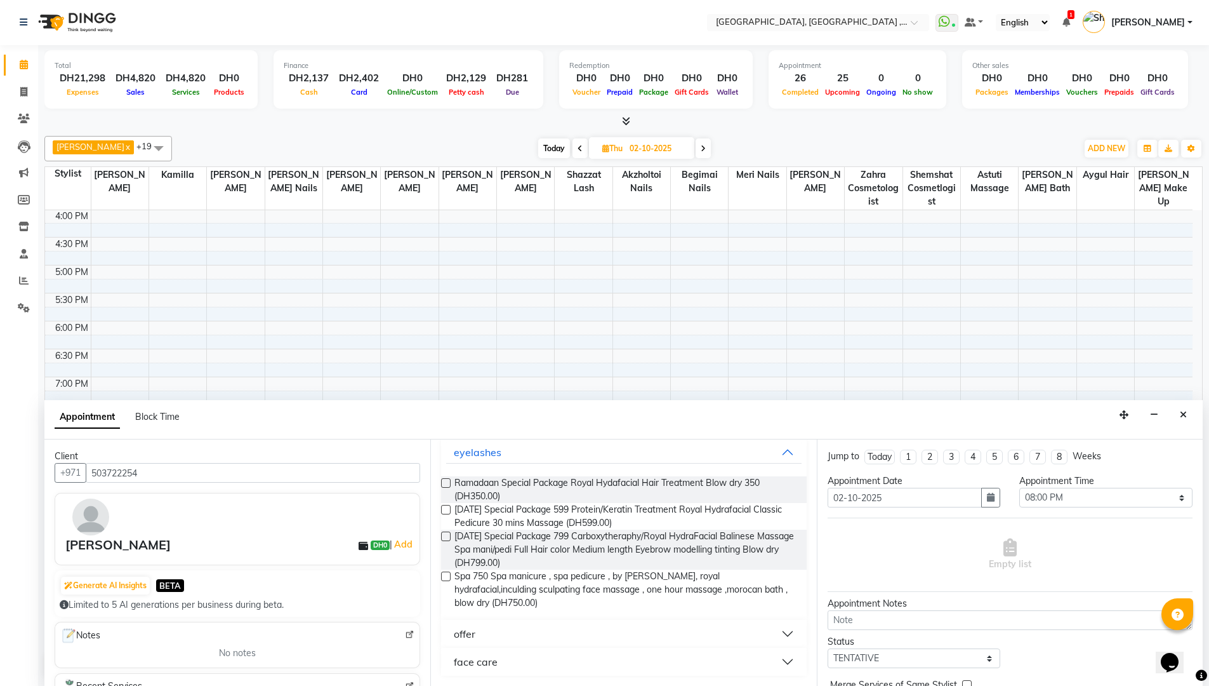
type input "royal"
click at [779, 660] on button "face care" at bounding box center [623, 661] width 355 height 23
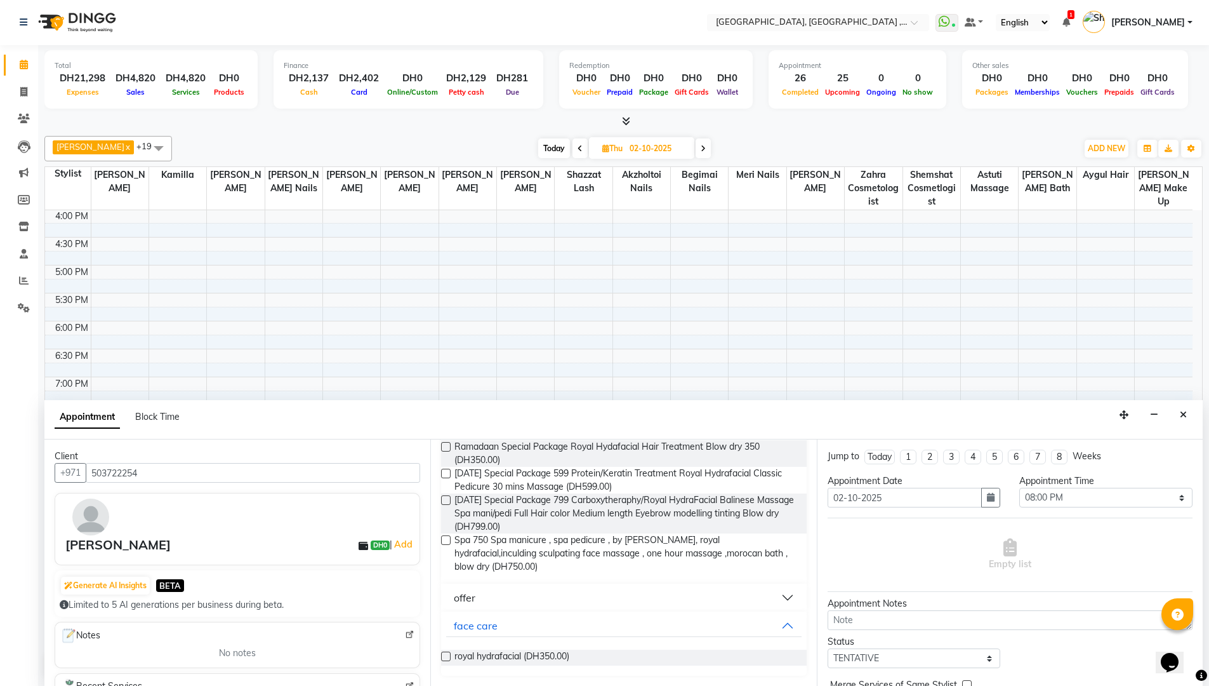
click at [446, 656] on label at bounding box center [446, 656] width 10 height 10
click at [446, 656] on input "checkbox" at bounding box center [445, 657] width 8 height 8
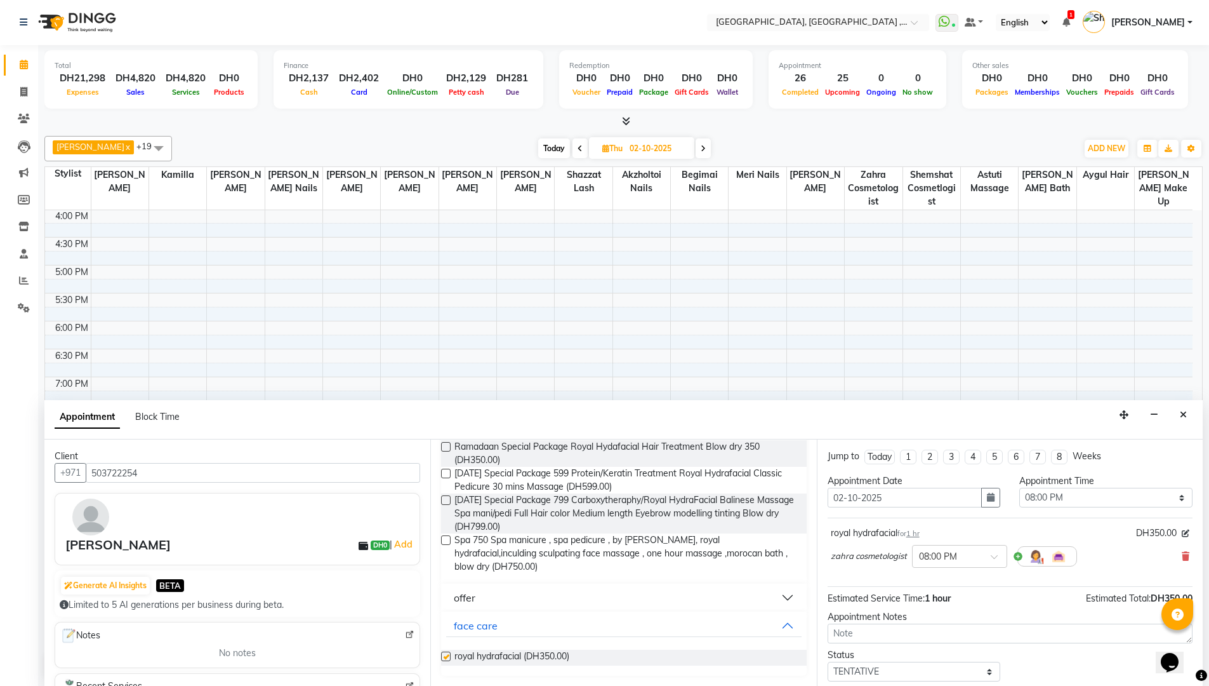
checkbox input "false"
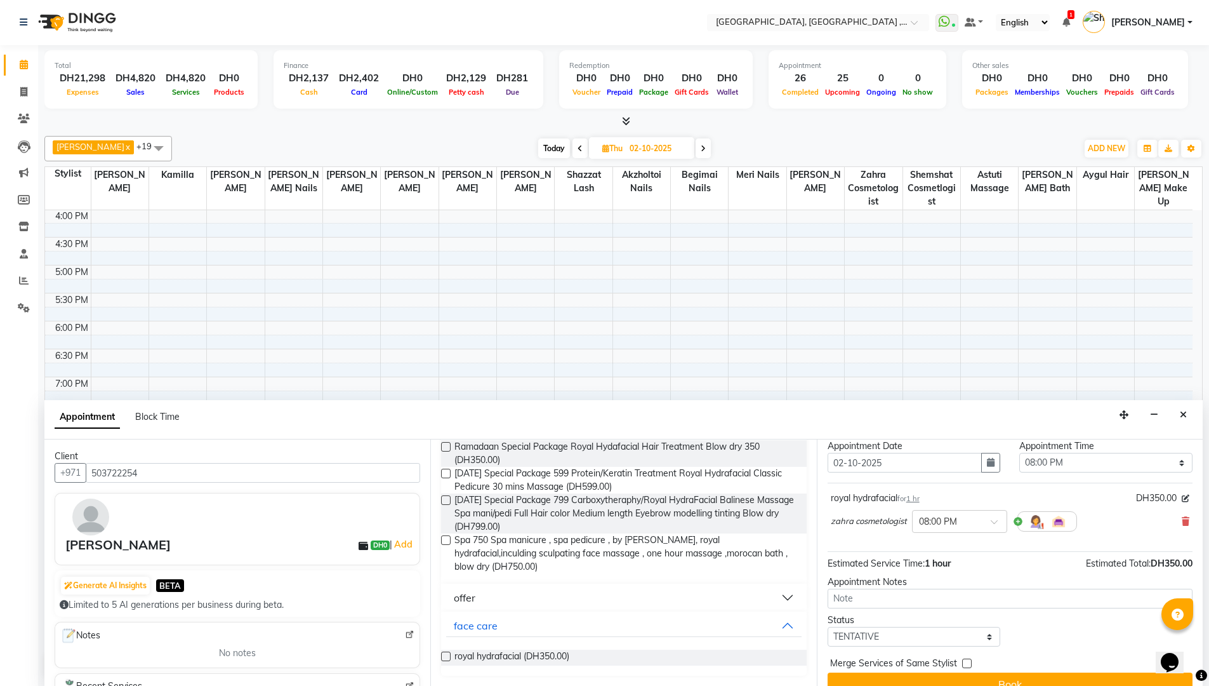
scroll to position [55, 0]
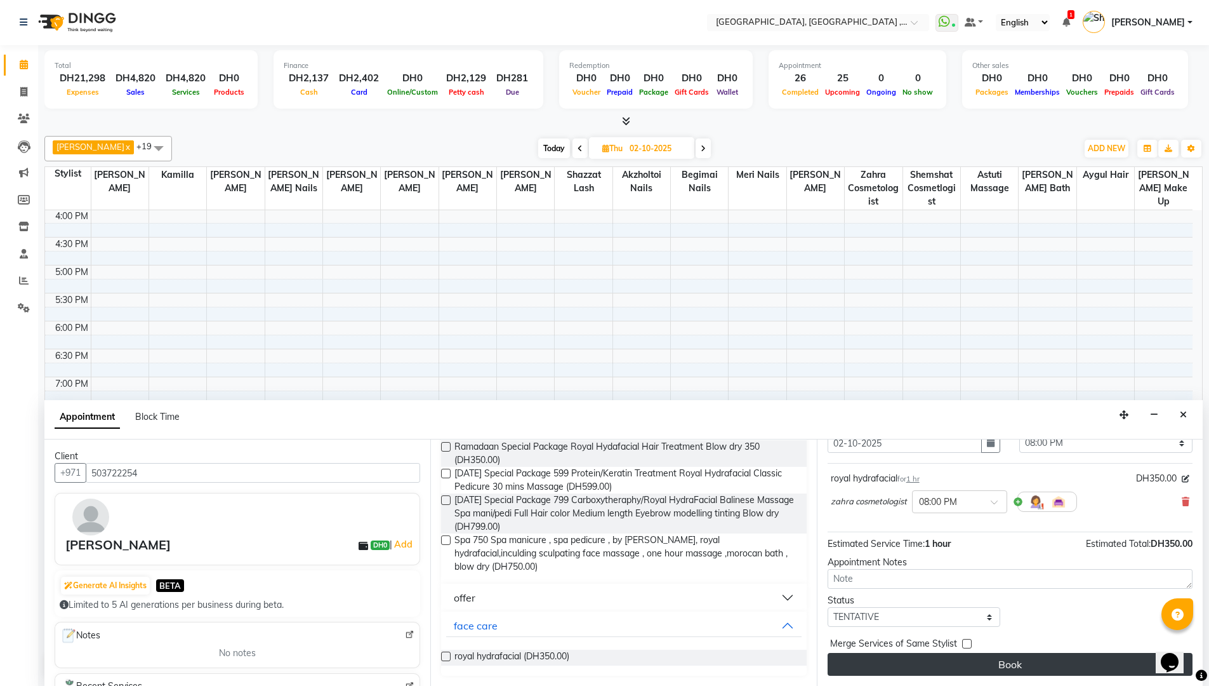
click at [1060, 656] on button "Book" at bounding box center [1010, 664] width 365 height 23
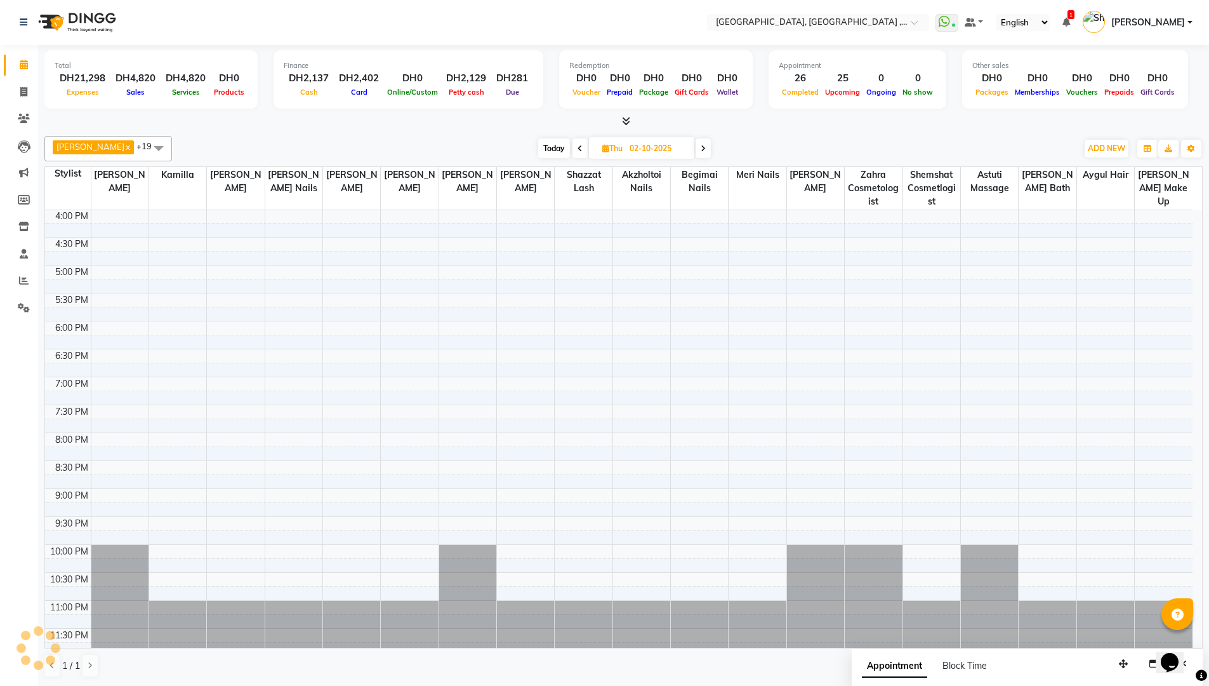
scroll to position [0, 0]
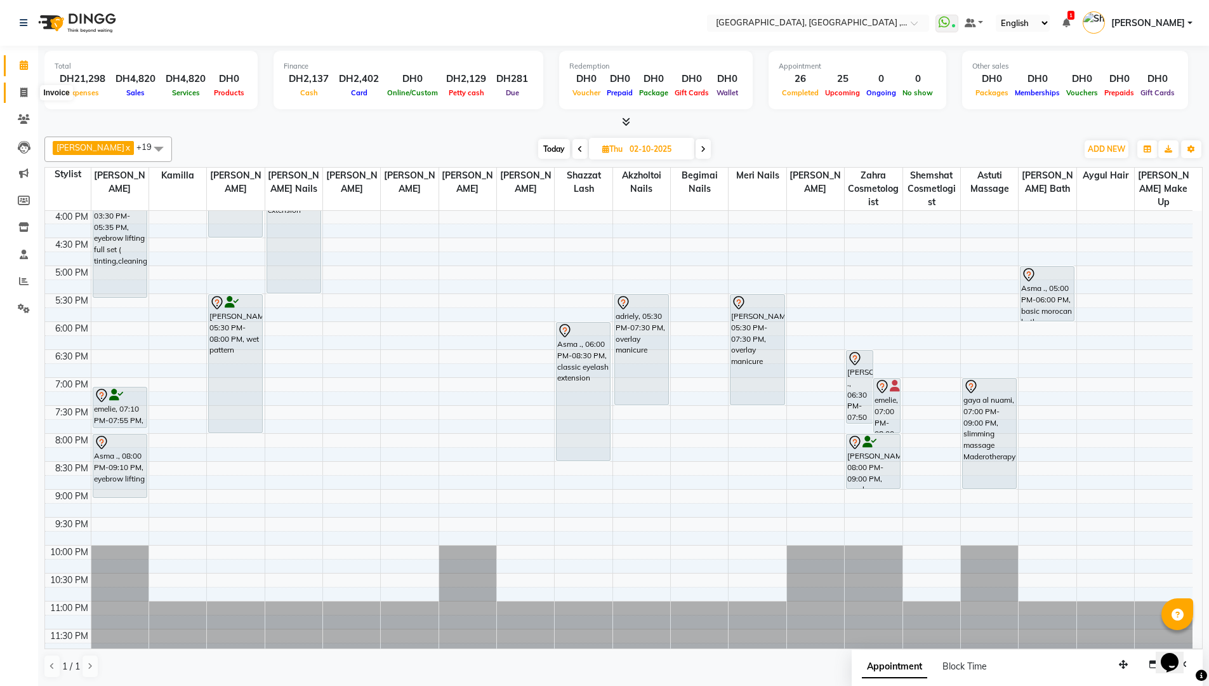
click at [20, 89] on icon at bounding box center [23, 93] width 7 height 10
select select "service"
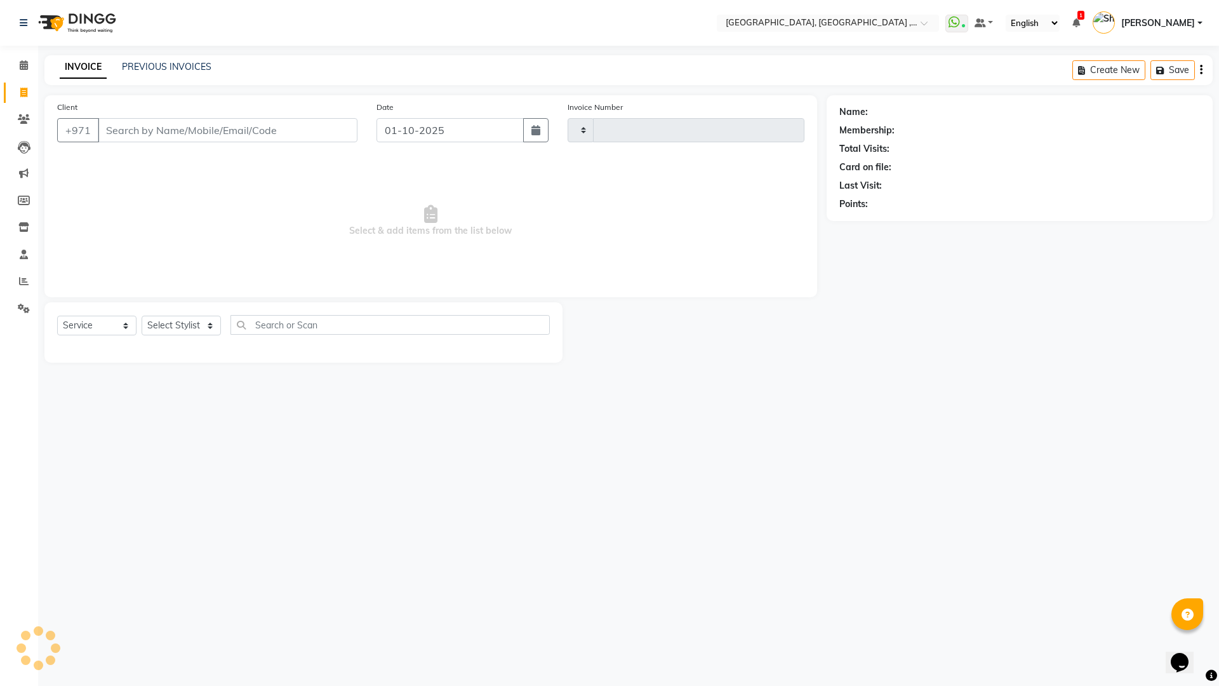
type input "5385"
select select "3838"
click at [187, 64] on link "PREVIOUS INVOICES" at bounding box center [167, 66] width 90 height 11
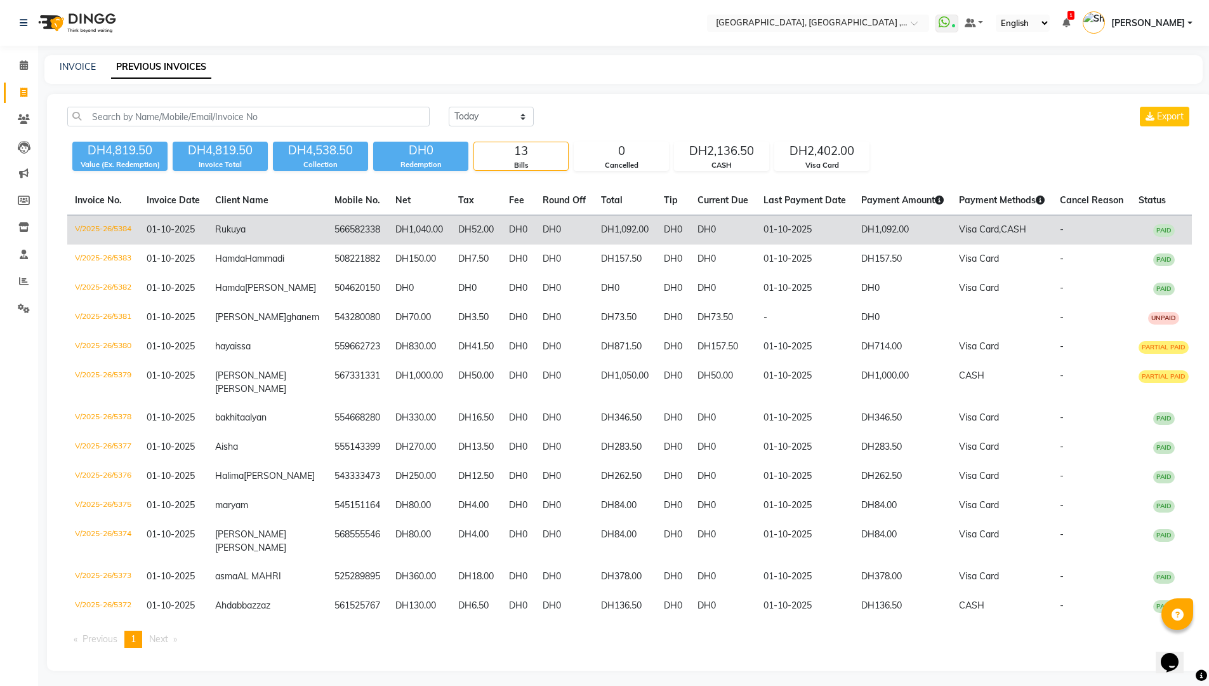
click at [451, 230] on td "DH52.00" at bounding box center [476, 230] width 51 height 30
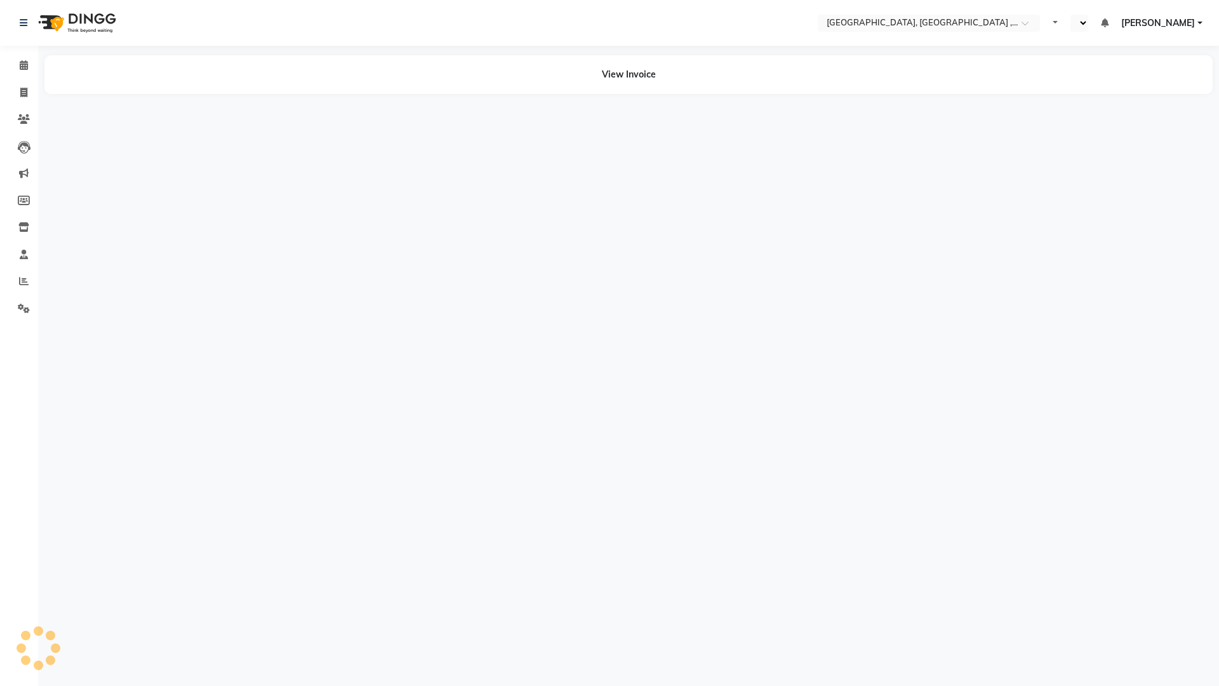
select select "en"
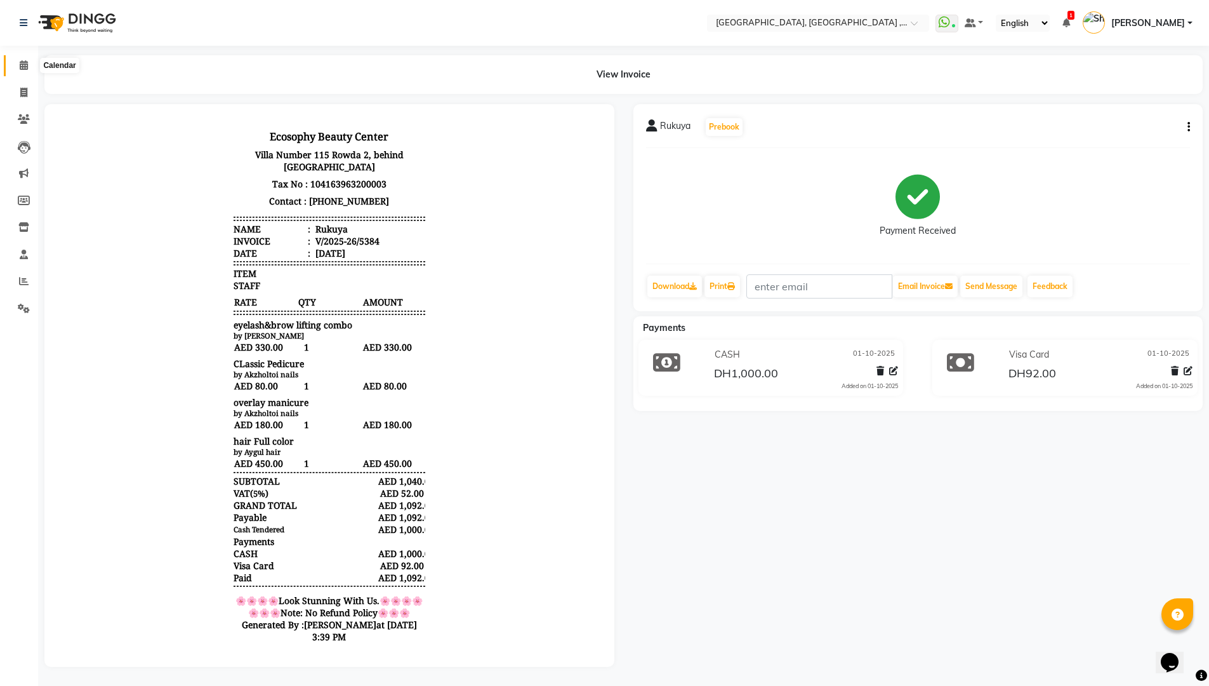
click at [20, 62] on icon at bounding box center [24, 65] width 8 height 10
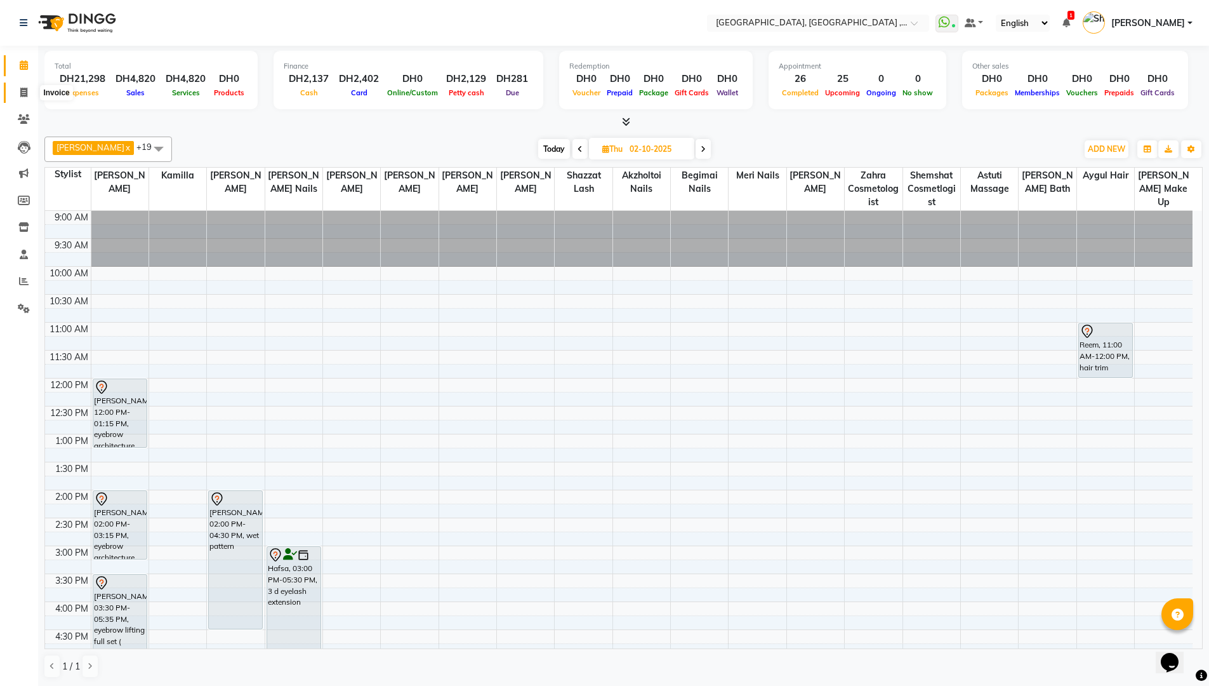
click at [28, 97] on span at bounding box center [24, 93] width 22 height 15
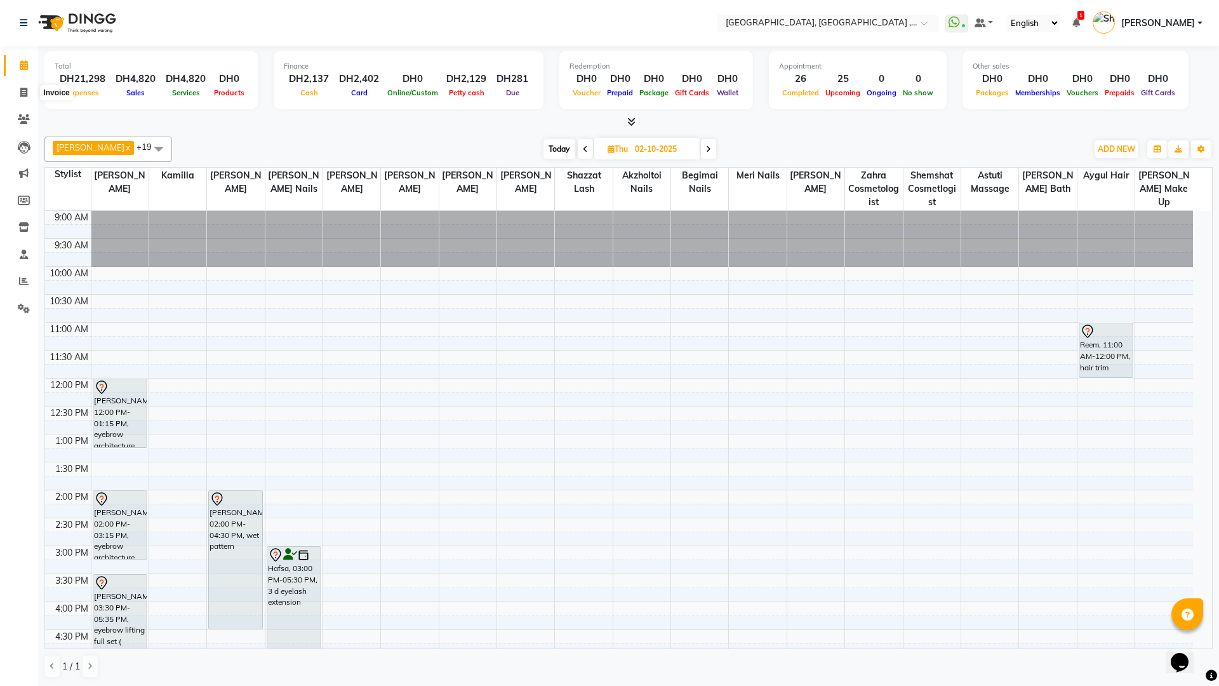
select select "3838"
select select "service"
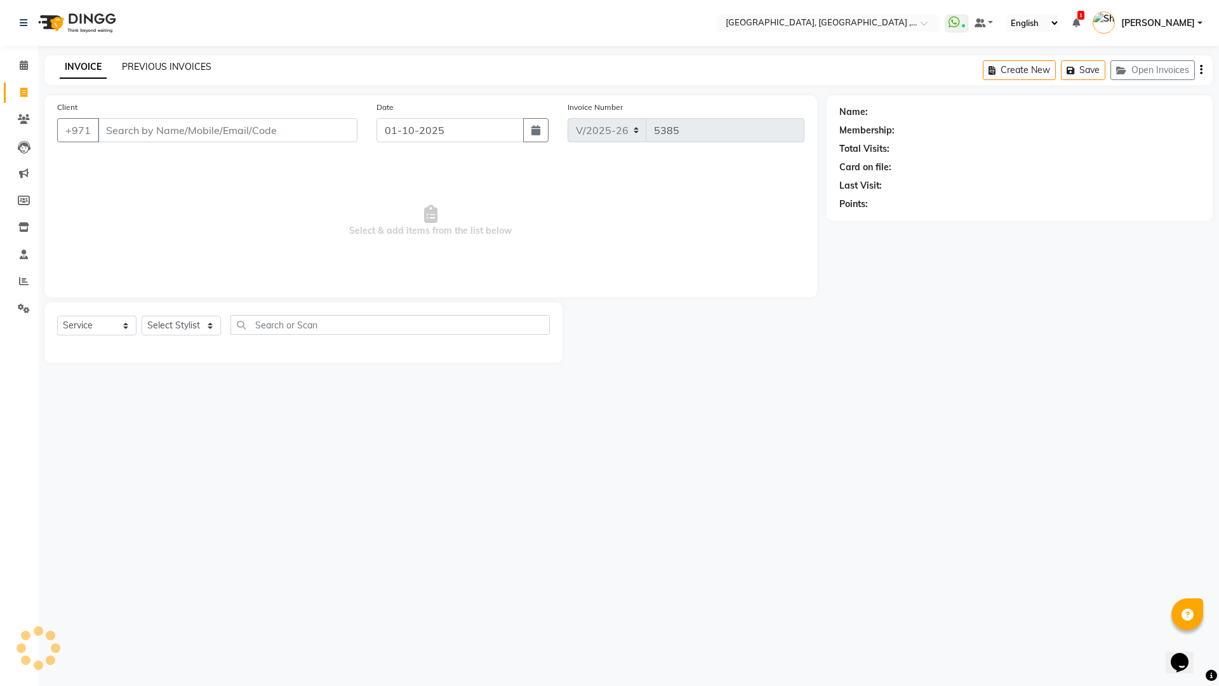
click at [142, 67] on link "PREVIOUS INVOICES" at bounding box center [167, 66] width 90 height 11
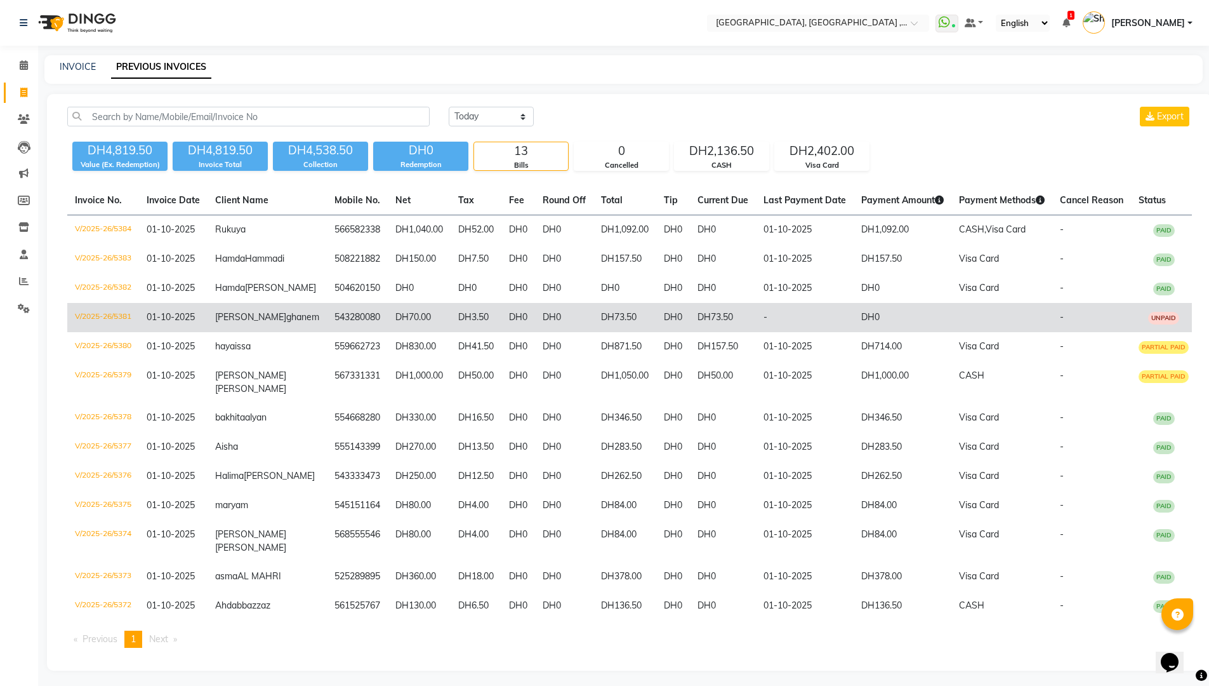
click at [854, 330] on td "DH0" at bounding box center [903, 317] width 98 height 29
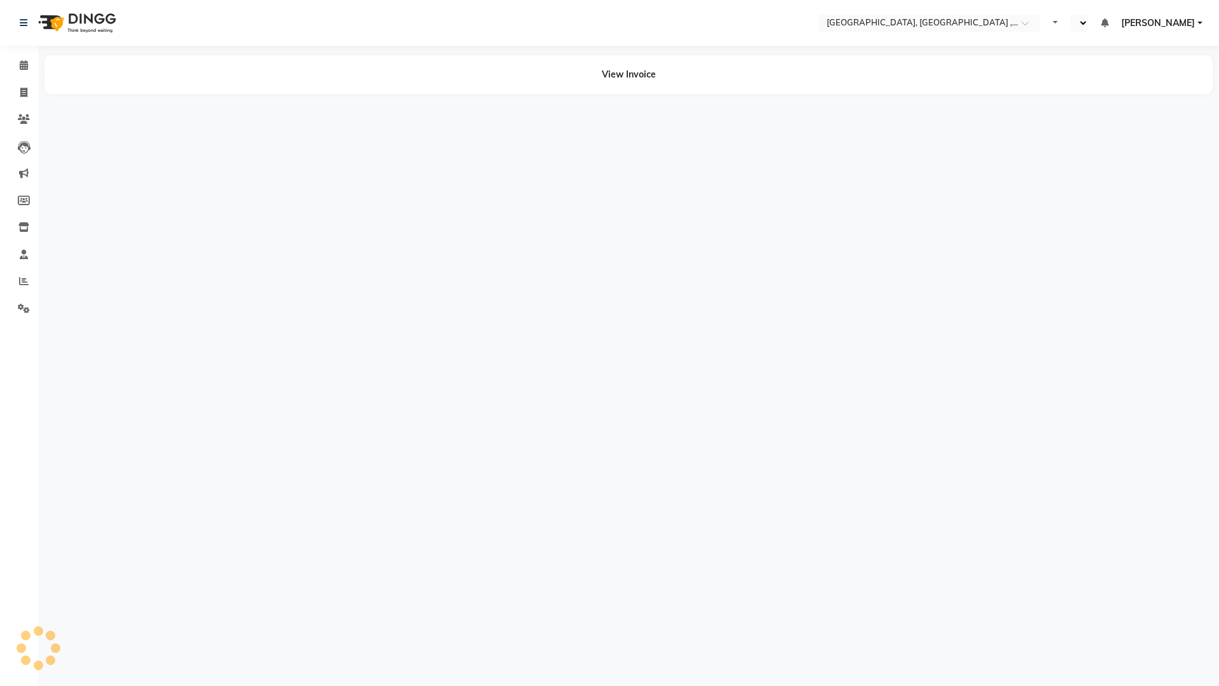
select select "en"
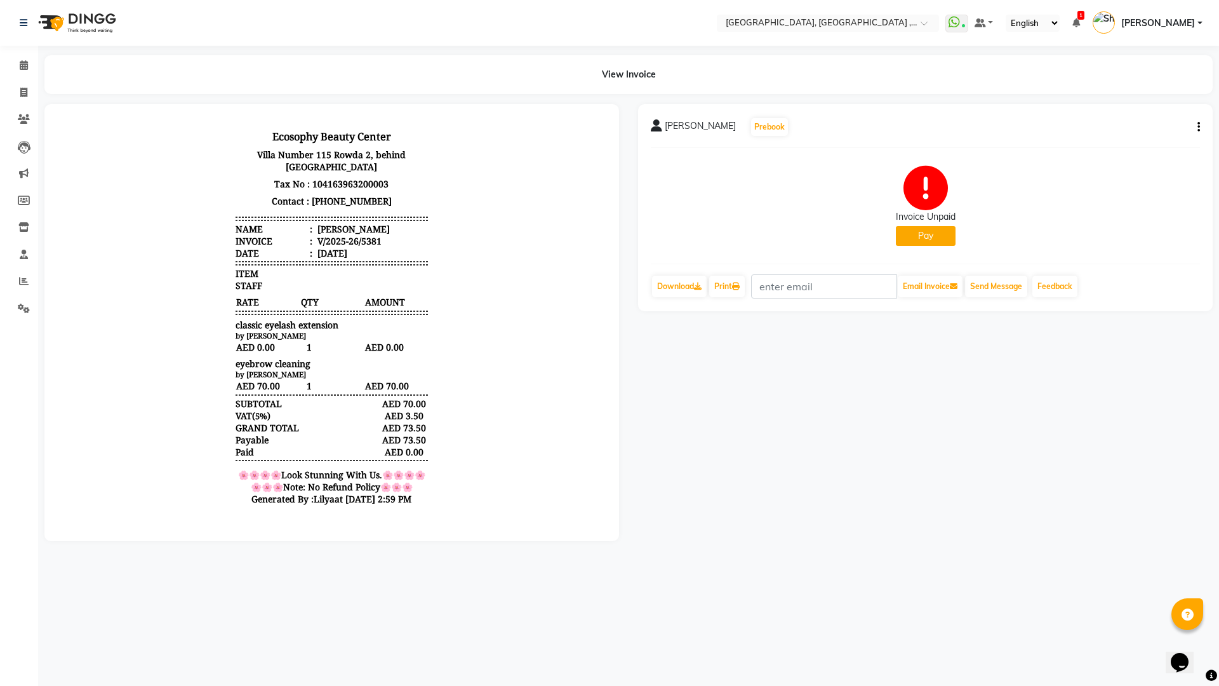
click at [1199, 127] on icon "button" at bounding box center [1198, 127] width 3 height 1
click at [1104, 150] on div "Edit Invoice" at bounding box center [1114, 151] width 130 height 16
select select "service"
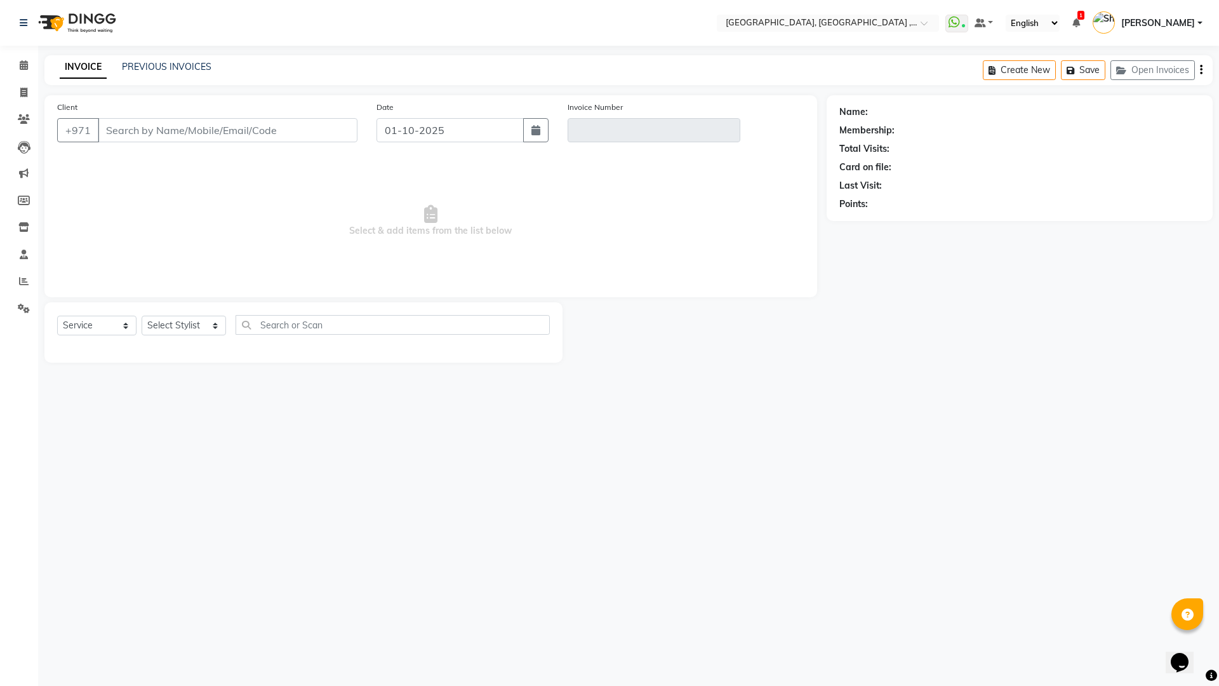
type input "543280080"
type input "V/2025-26/5381"
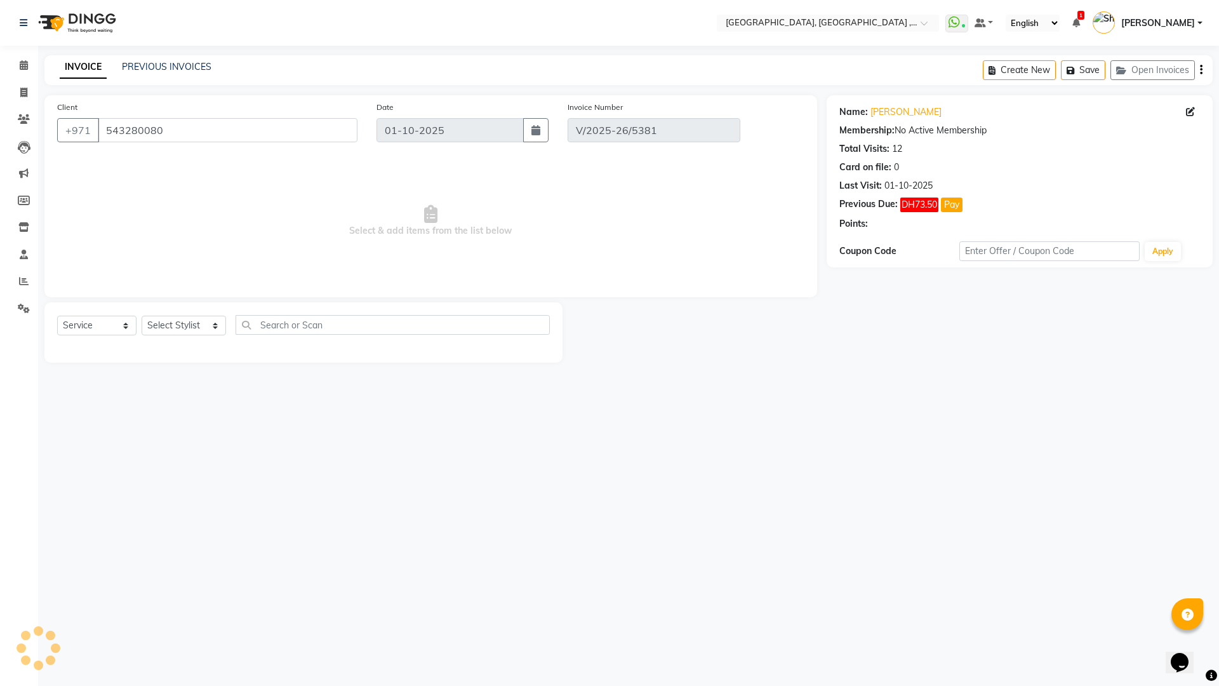
select select "select"
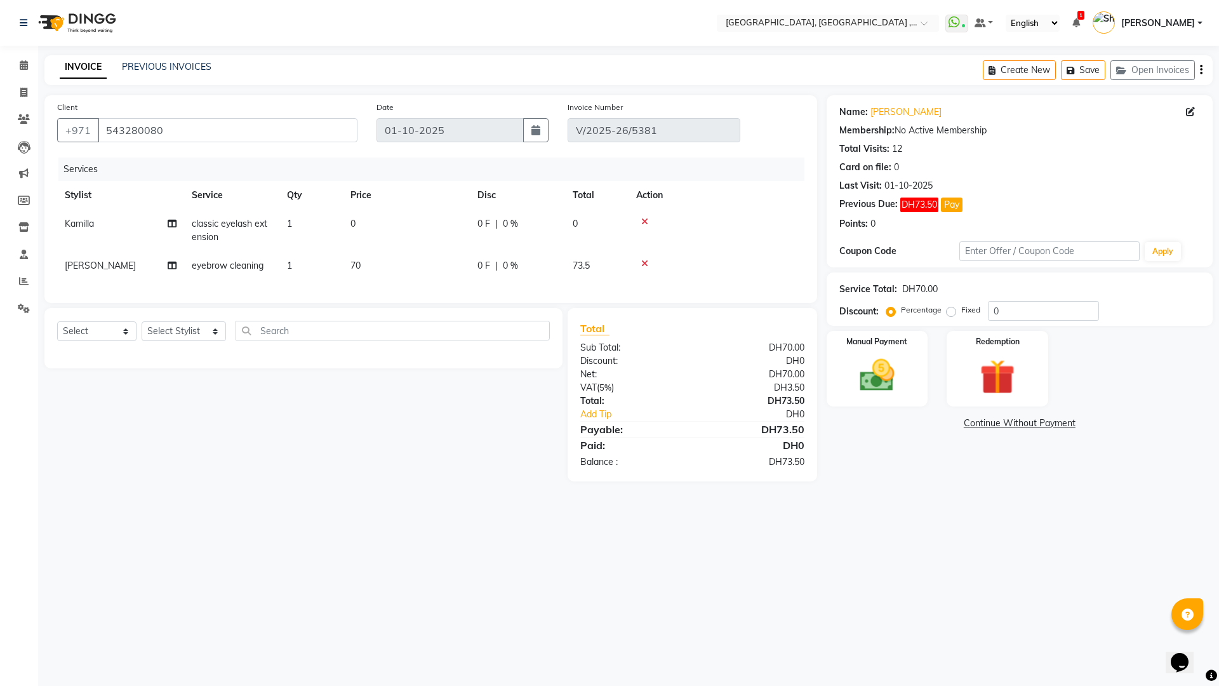
click at [119, 267] on td "[PERSON_NAME]" at bounding box center [120, 265] width 127 height 29
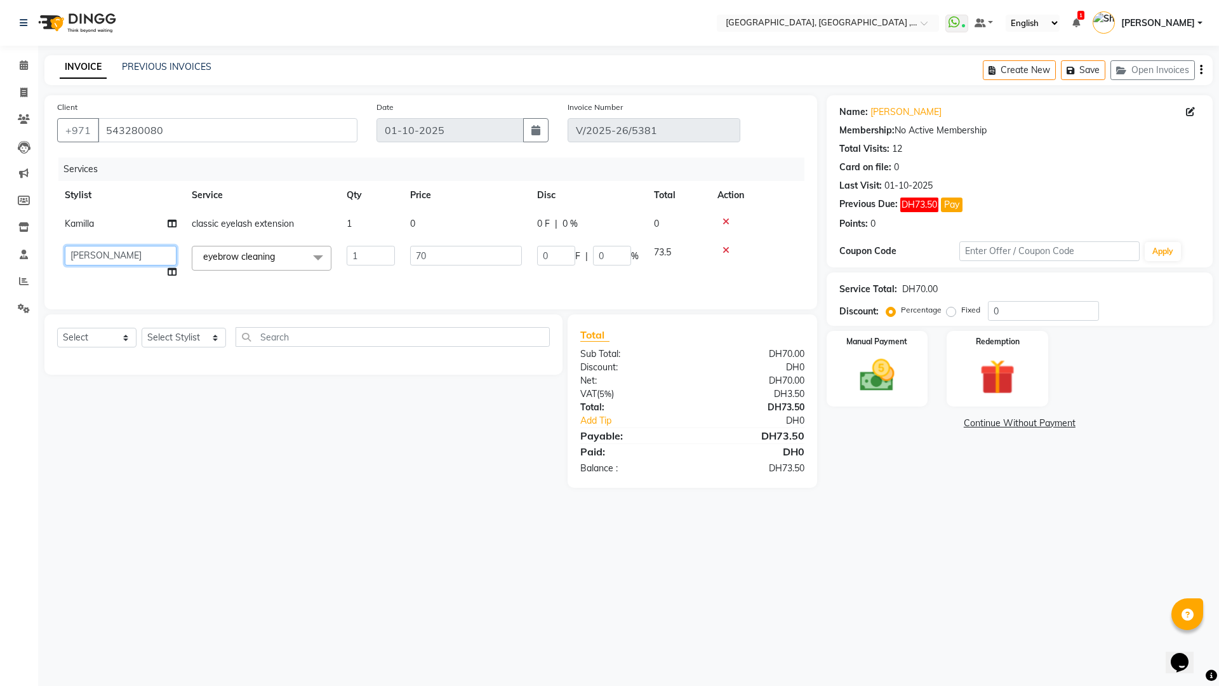
click at [145, 250] on select "[PERSON_NAME] [PERSON_NAME] nails [PERSON_NAME] Astuti massage Aygul hair Begim…" at bounding box center [121, 256] width 112 height 20
select select "67076"
click at [318, 251] on span at bounding box center [317, 258] width 25 height 24
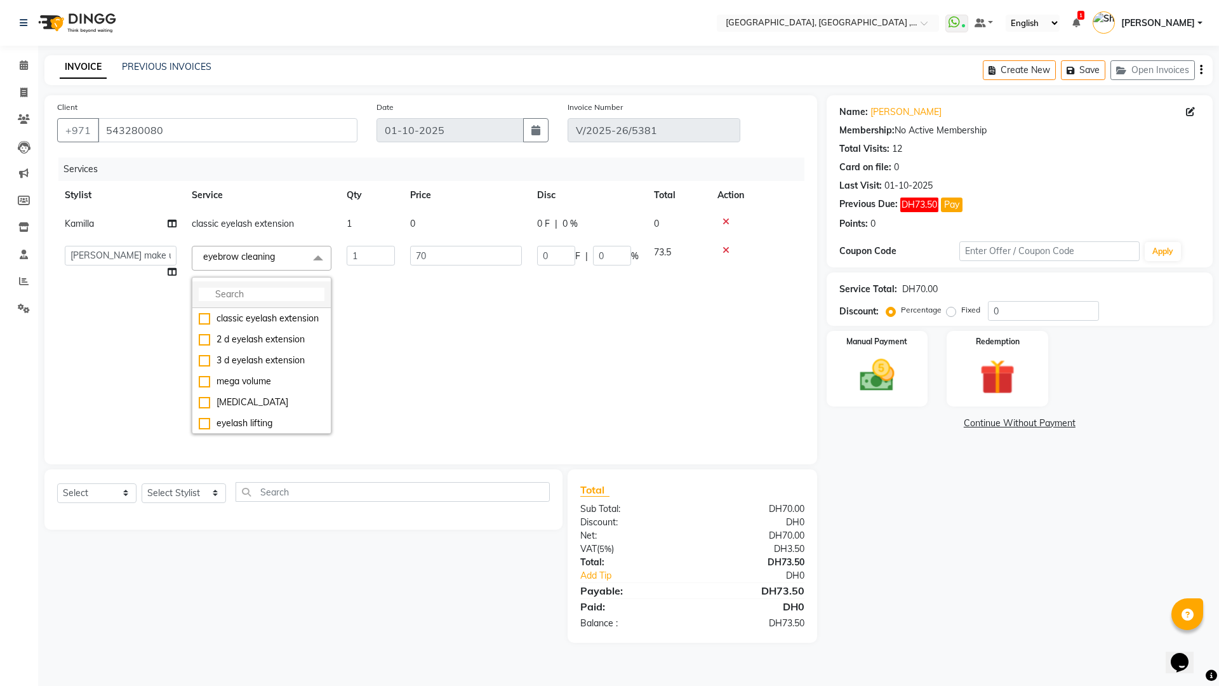
click at [254, 290] on input "multiselect-search" at bounding box center [262, 294] width 126 height 13
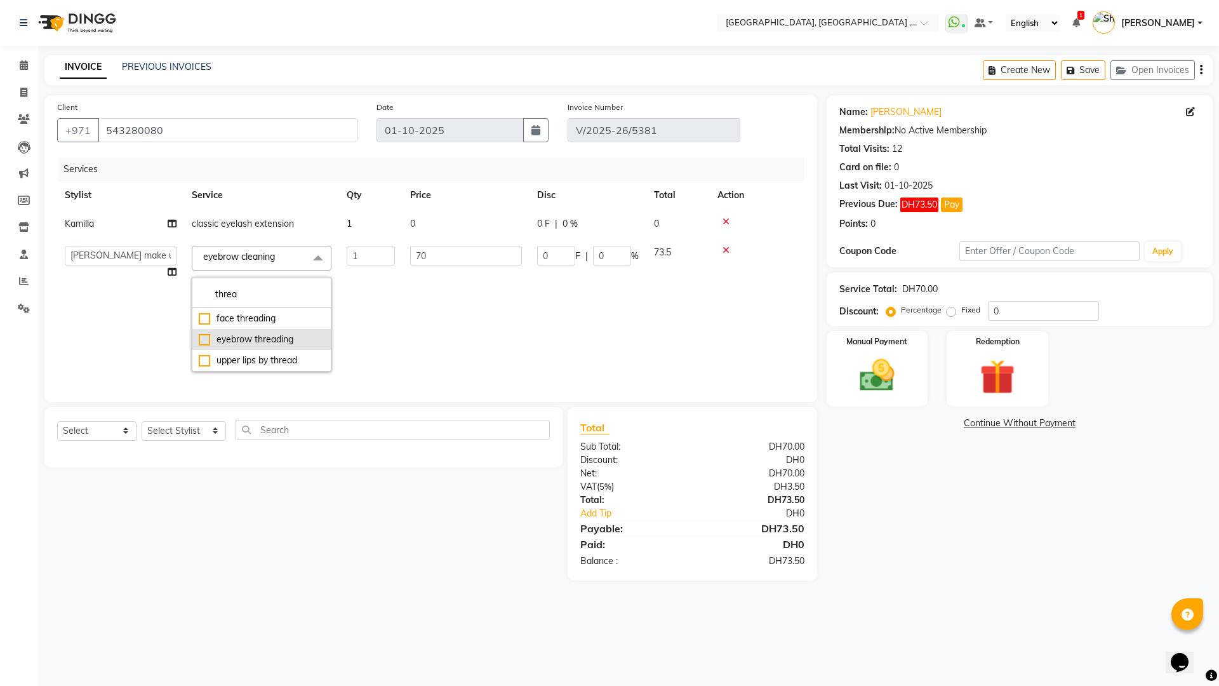
type input "threa"
click at [197, 335] on li "eyebrow threading" at bounding box center [261, 339] width 138 height 21
checkbox input "true"
type input "30"
click at [517, 350] on td "30" at bounding box center [465, 308] width 127 height 141
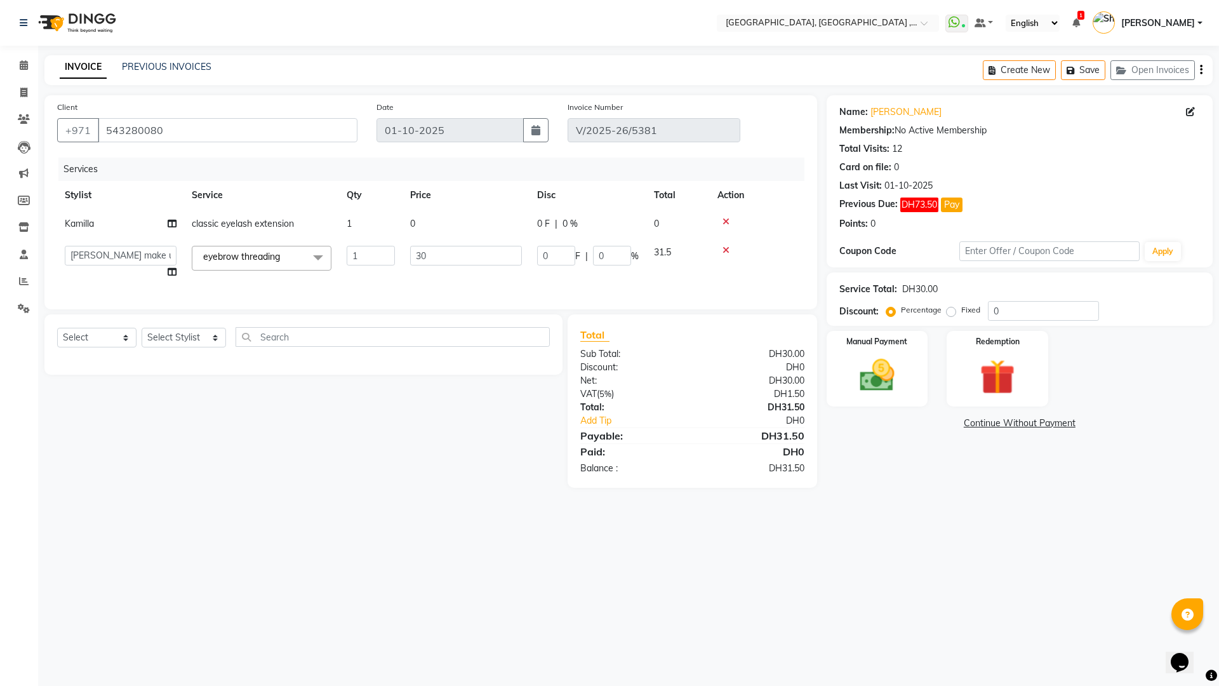
click at [1000, 423] on link "Continue Without Payment" at bounding box center [1019, 422] width 381 height 13
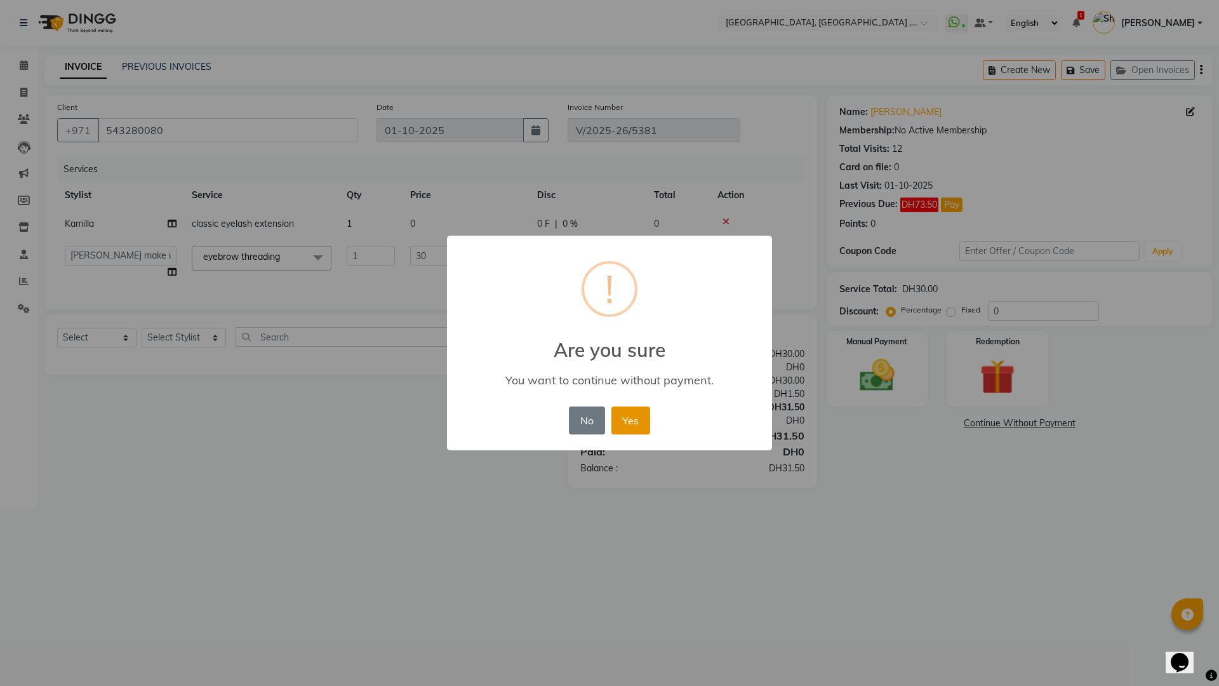
click at [640, 415] on button "Yes" at bounding box center [630, 420] width 39 height 28
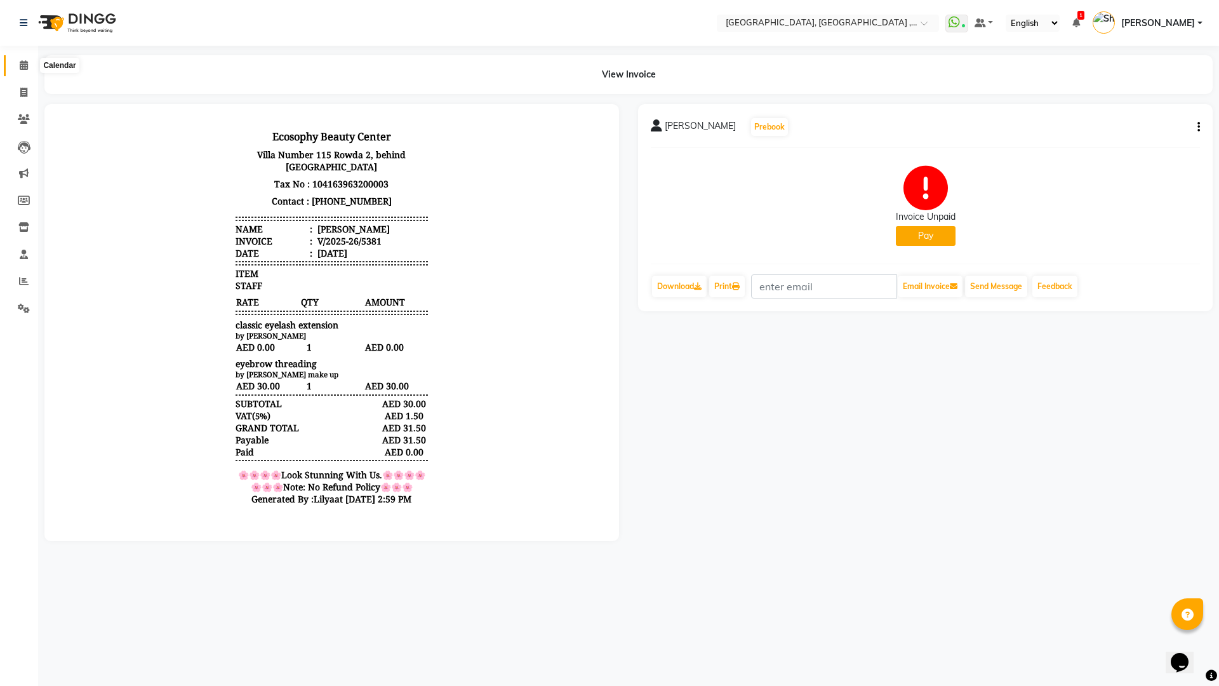
click at [25, 65] on icon at bounding box center [24, 65] width 8 height 10
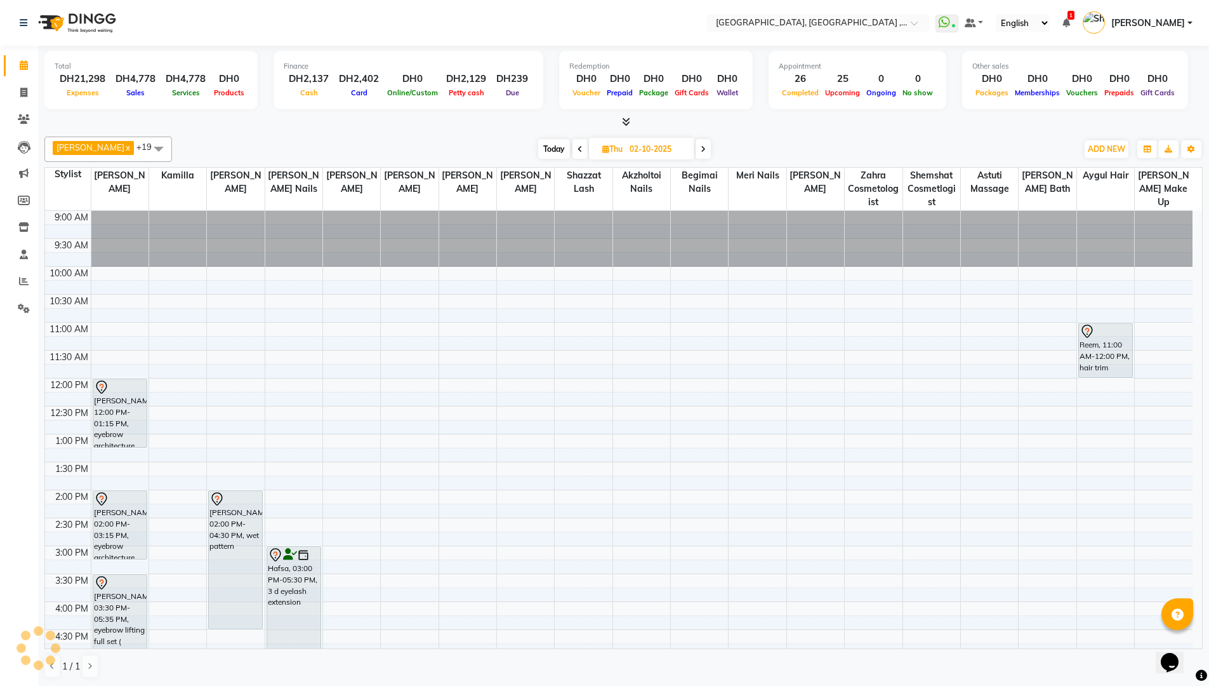
click at [538, 154] on span "Today" at bounding box center [554, 149] width 32 height 20
type input "01-10-2025"
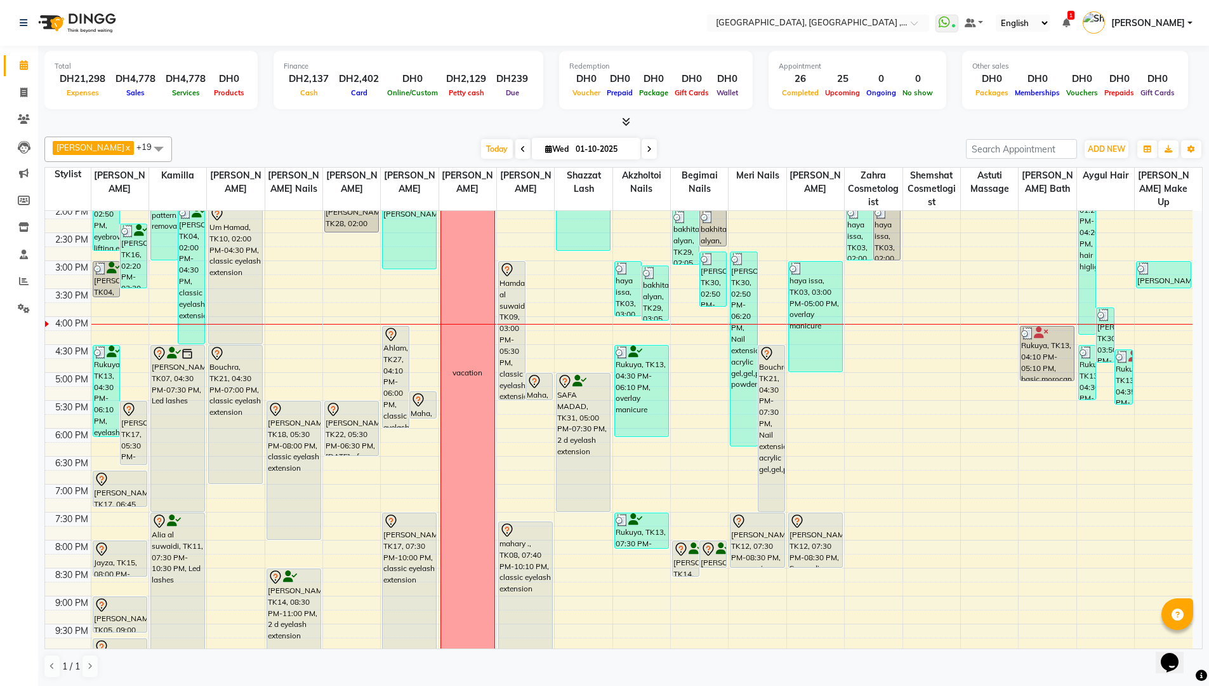
scroll to position [265, 0]
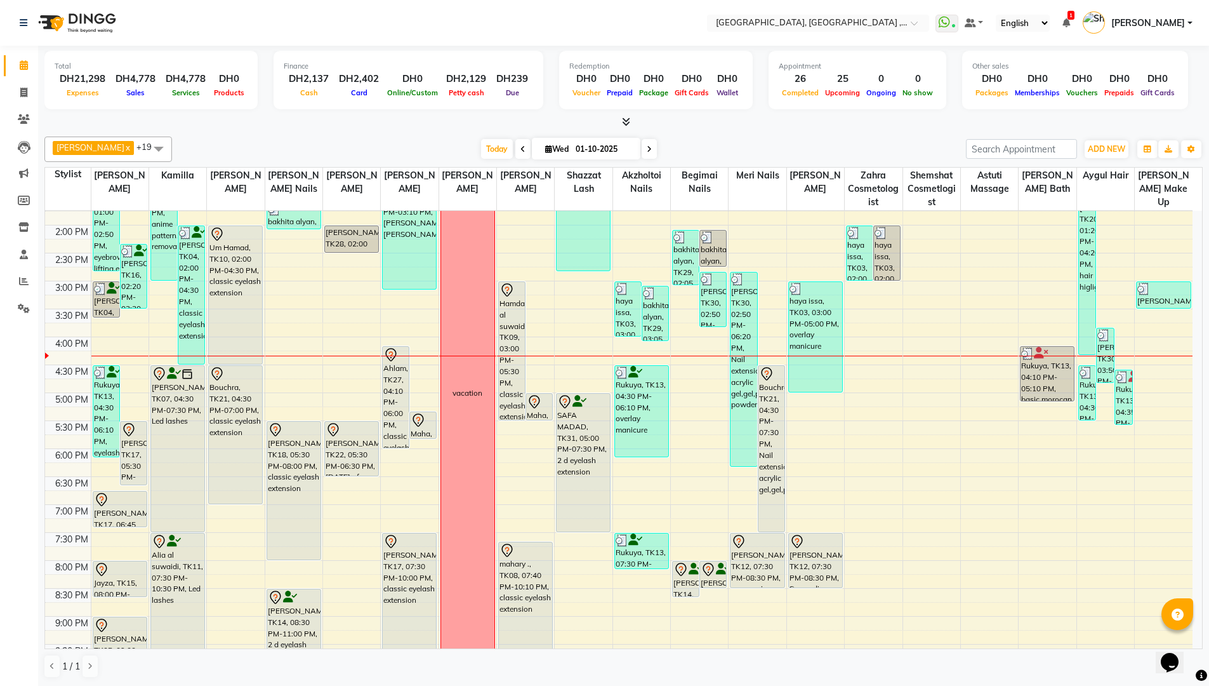
click at [36, 94] on li "Invoice" at bounding box center [19, 92] width 38 height 27
click at [21, 59] on span at bounding box center [24, 65] width 22 height 15
click at [24, 86] on span at bounding box center [24, 93] width 22 height 15
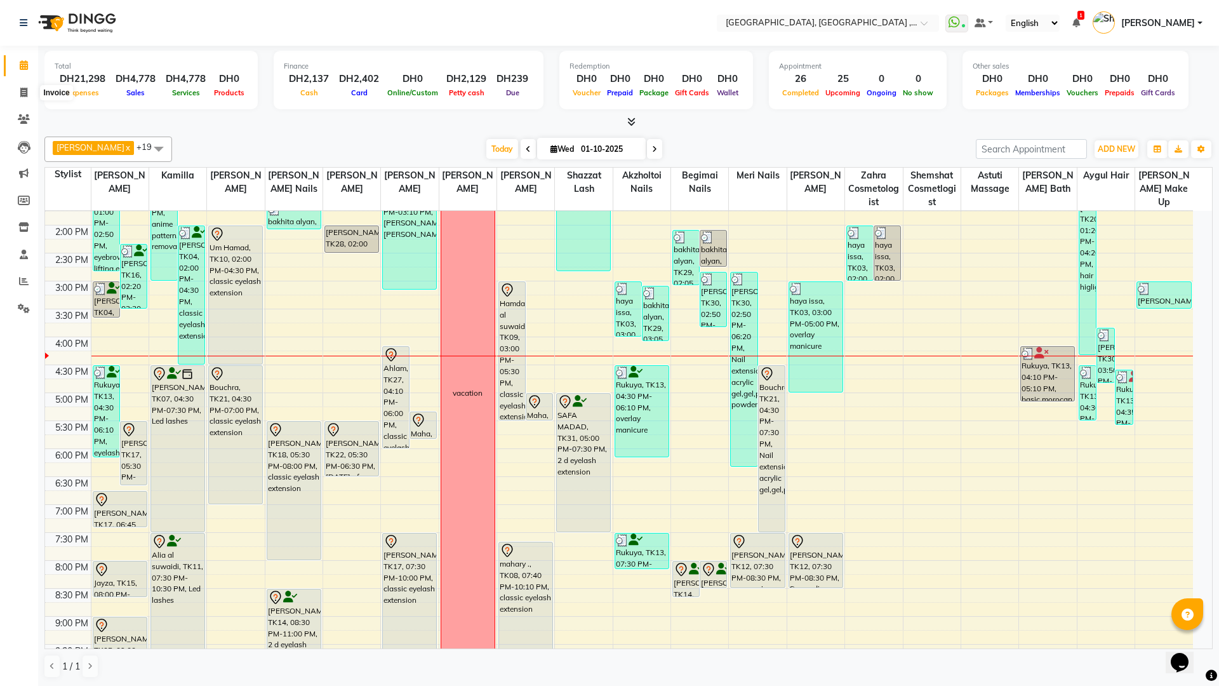
select select "service"
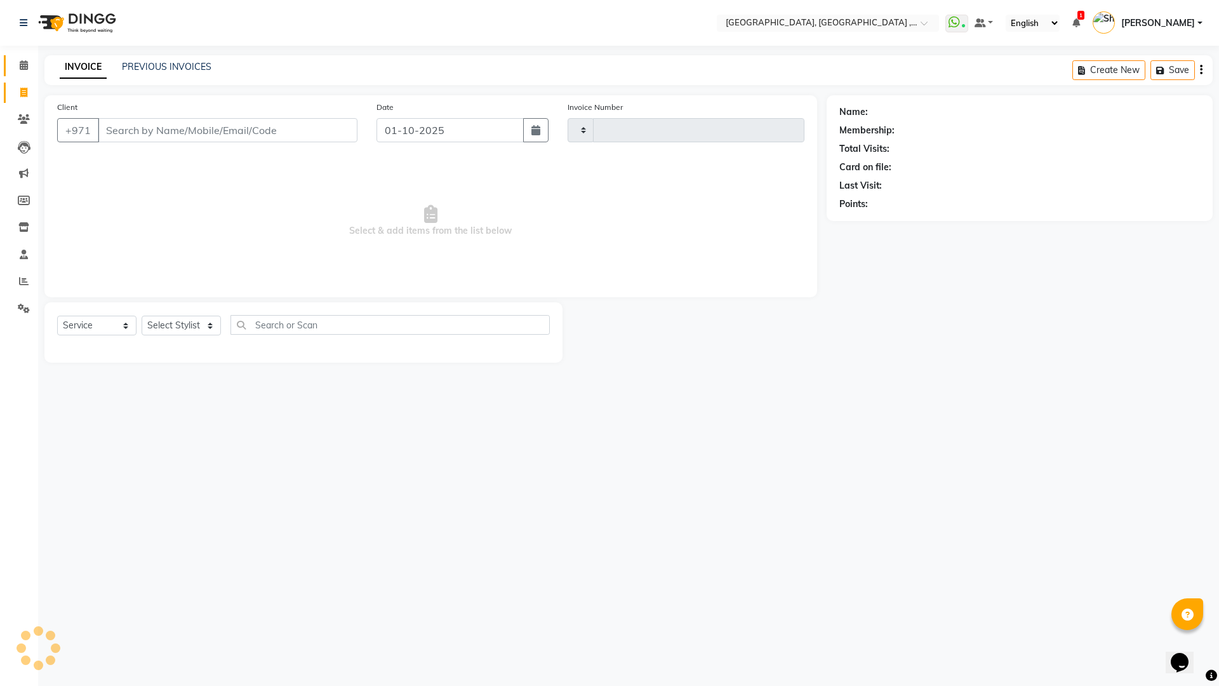
type input "5385"
select select "3838"
click at [17, 62] on span at bounding box center [24, 65] width 22 height 15
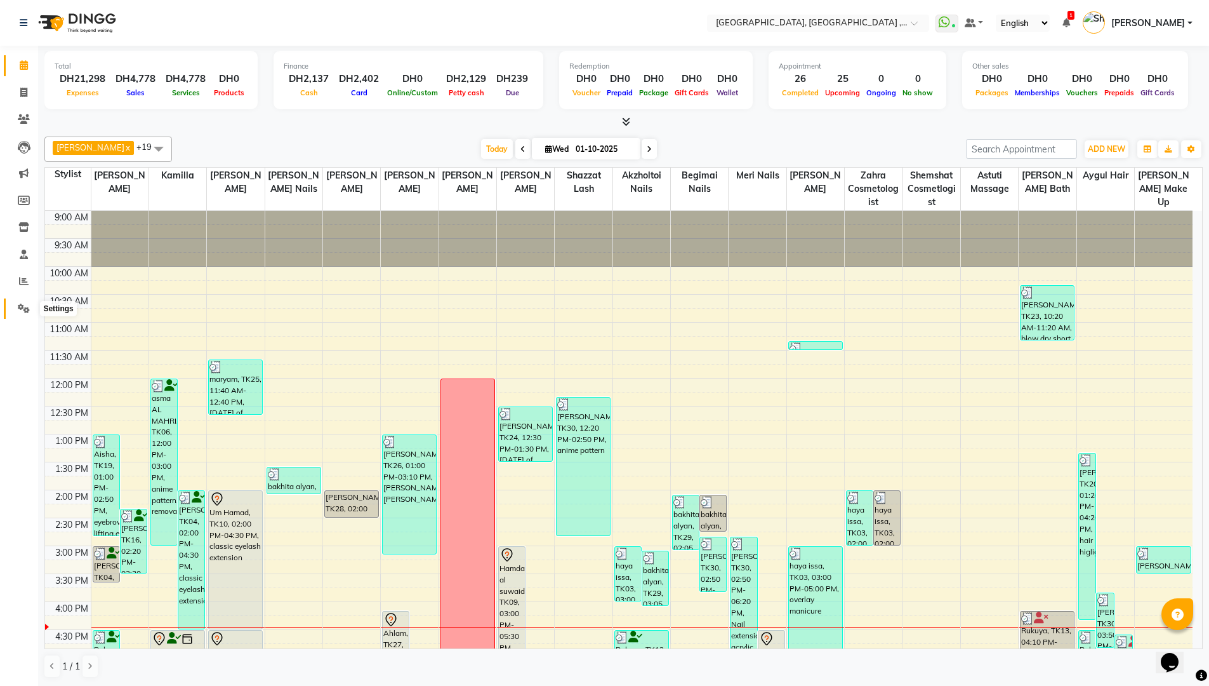
click at [24, 304] on icon at bounding box center [24, 308] width 12 height 10
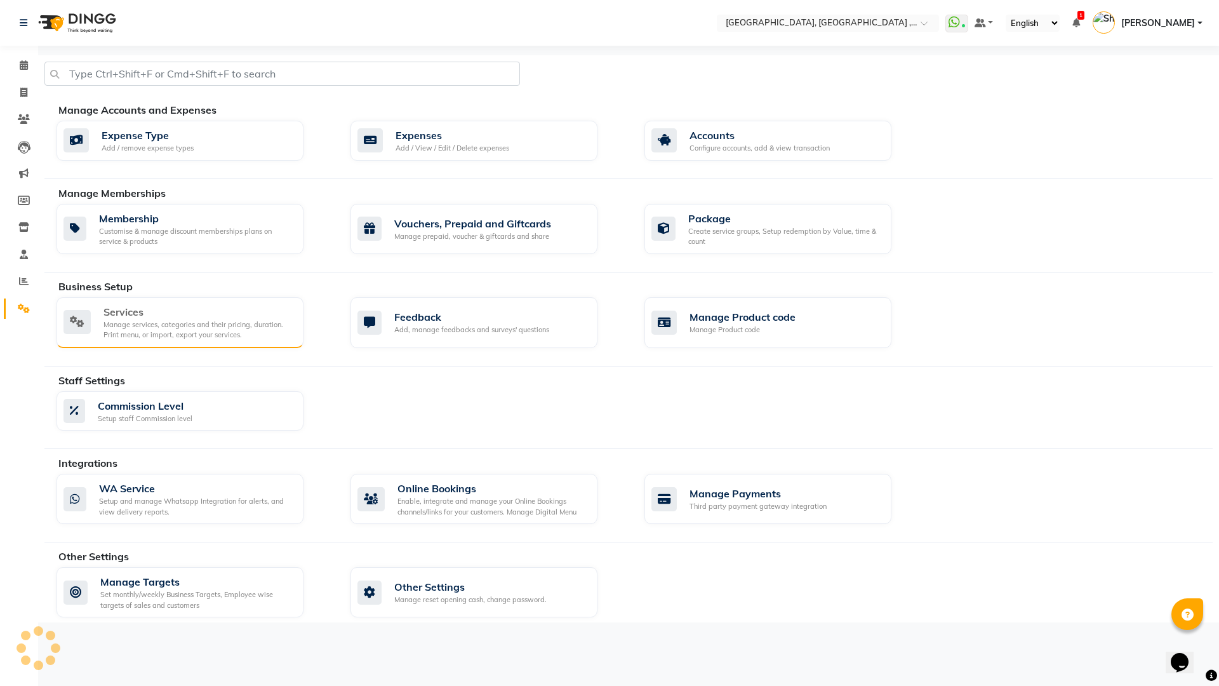
click at [233, 324] on div "Manage services, categories and their pricing, duration. Print menu, or import,…" at bounding box center [198, 329] width 190 height 21
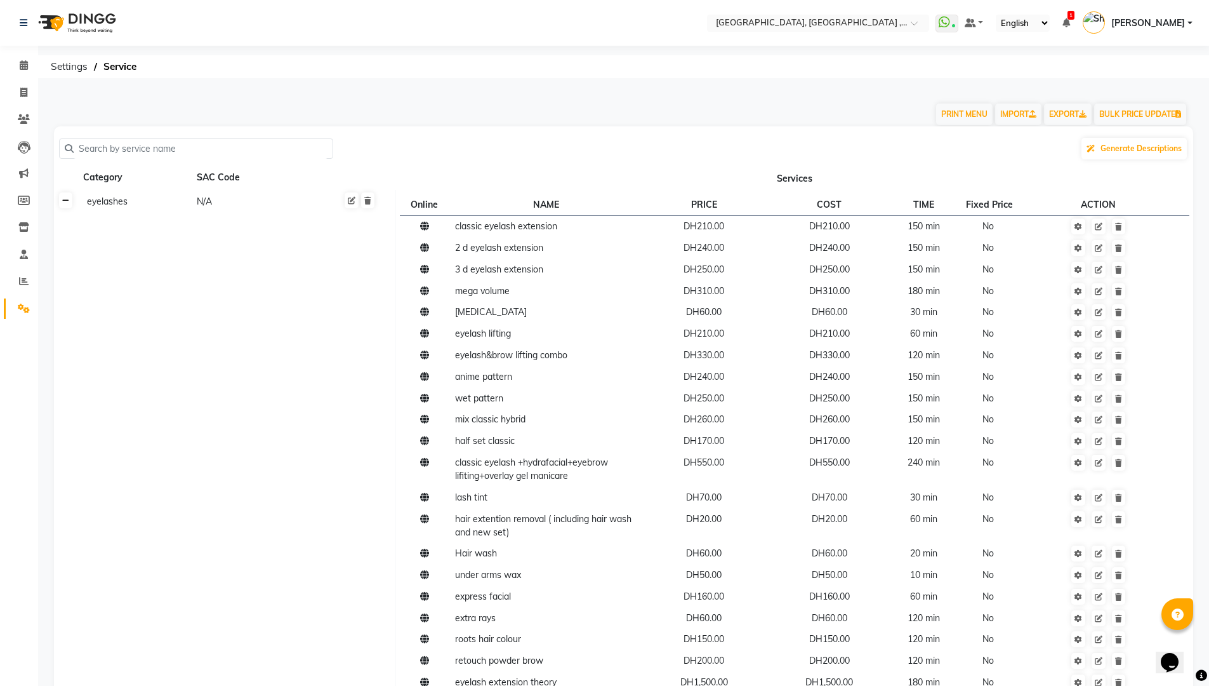
click at [61, 206] on link at bounding box center [65, 200] width 13 height 16
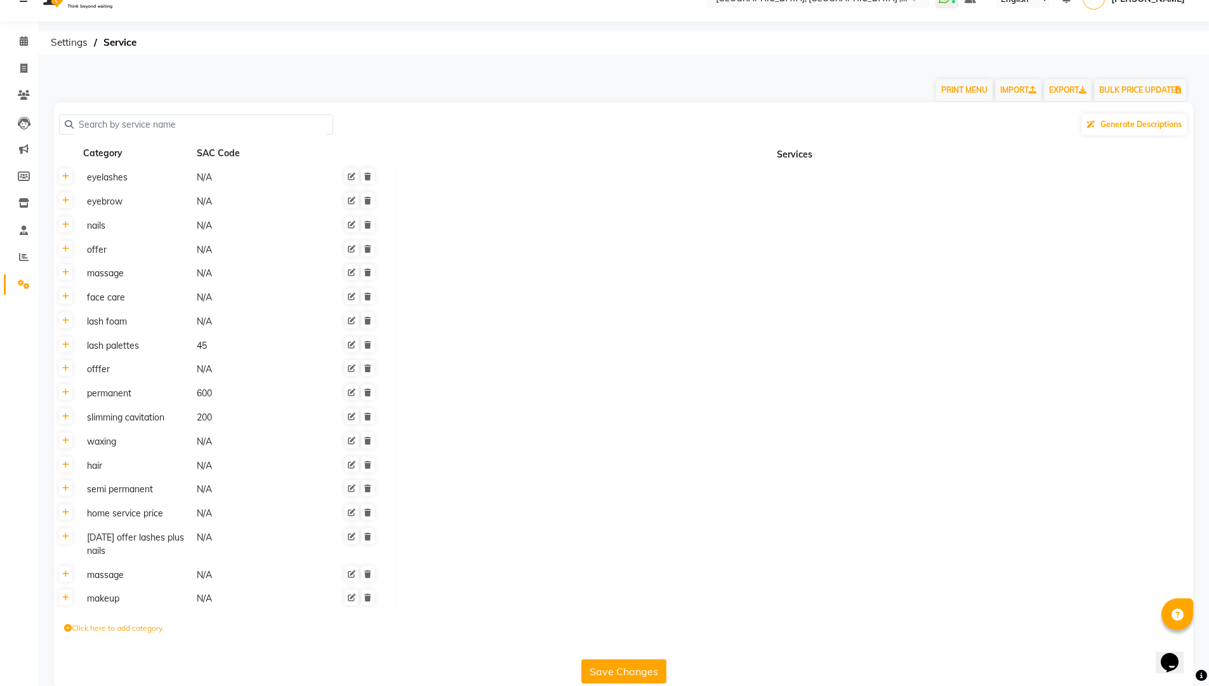
scroll to position [46, 0]
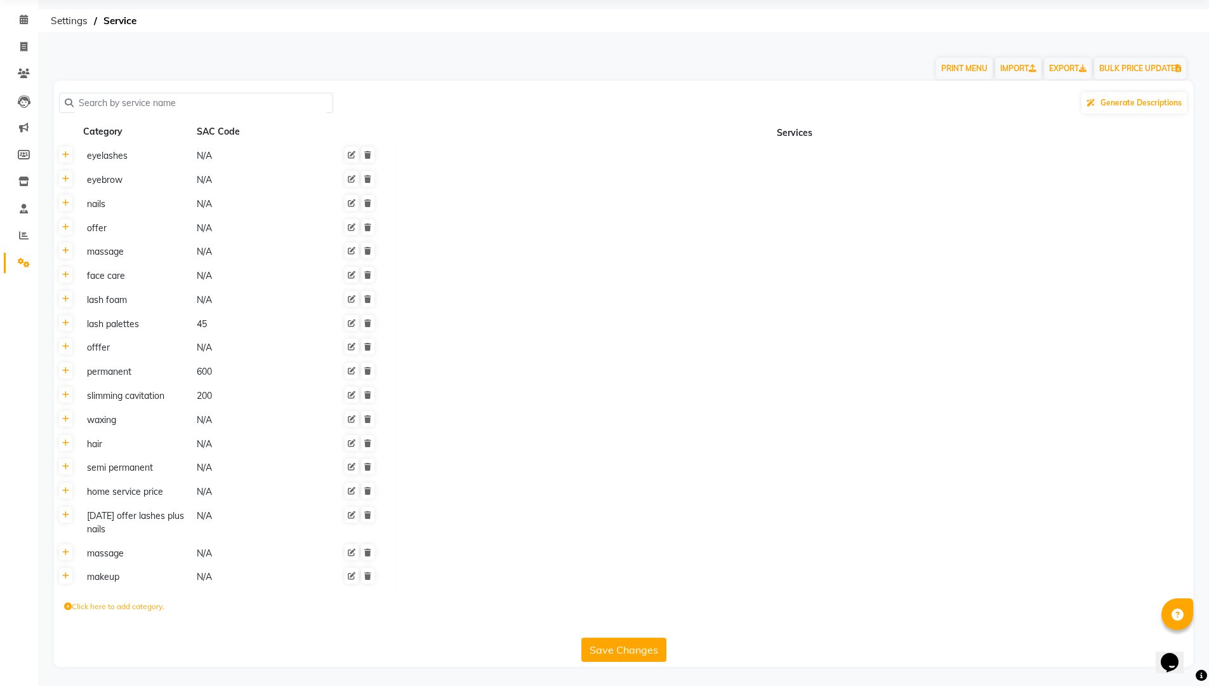
click at [143, 606] on label "Click here to add category." at bounding box center [114, 605] width 100 height 11
click at [131, 607] on input at bounding box center [119, 609] width 111 height 20
type input "aesthetics"
click at [308, 611] on icon "submit" at bounding box center [304, 610] width 7 height 8
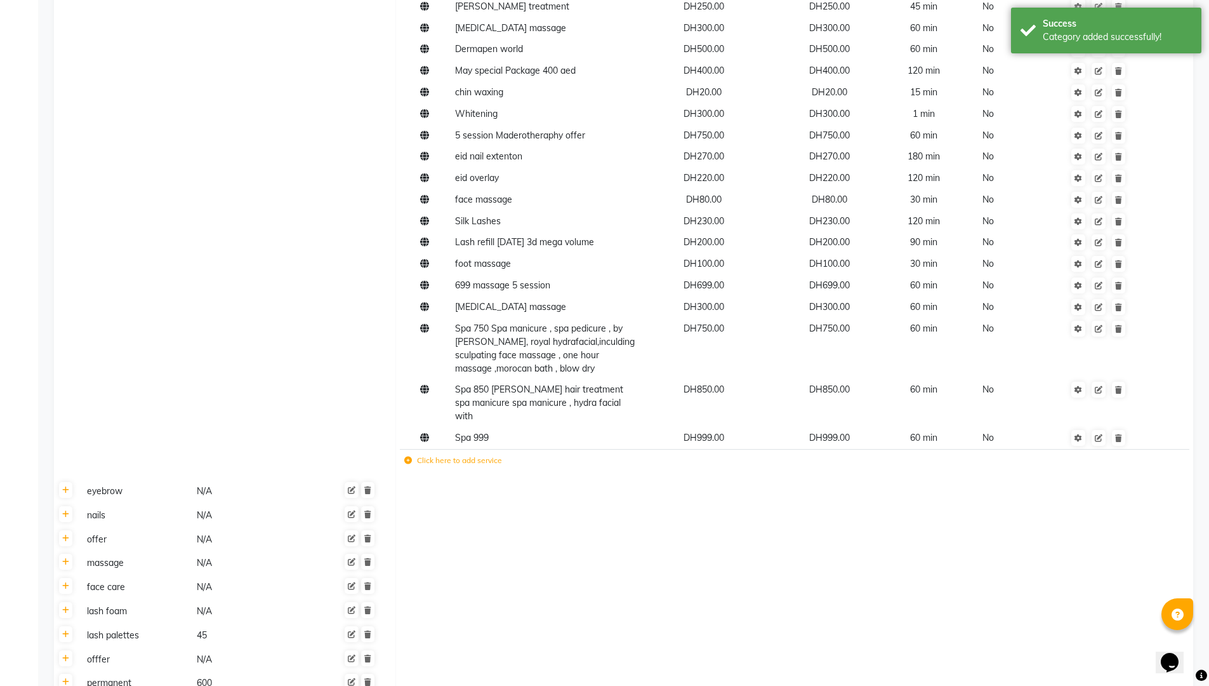
scroll to position [4302, 0]
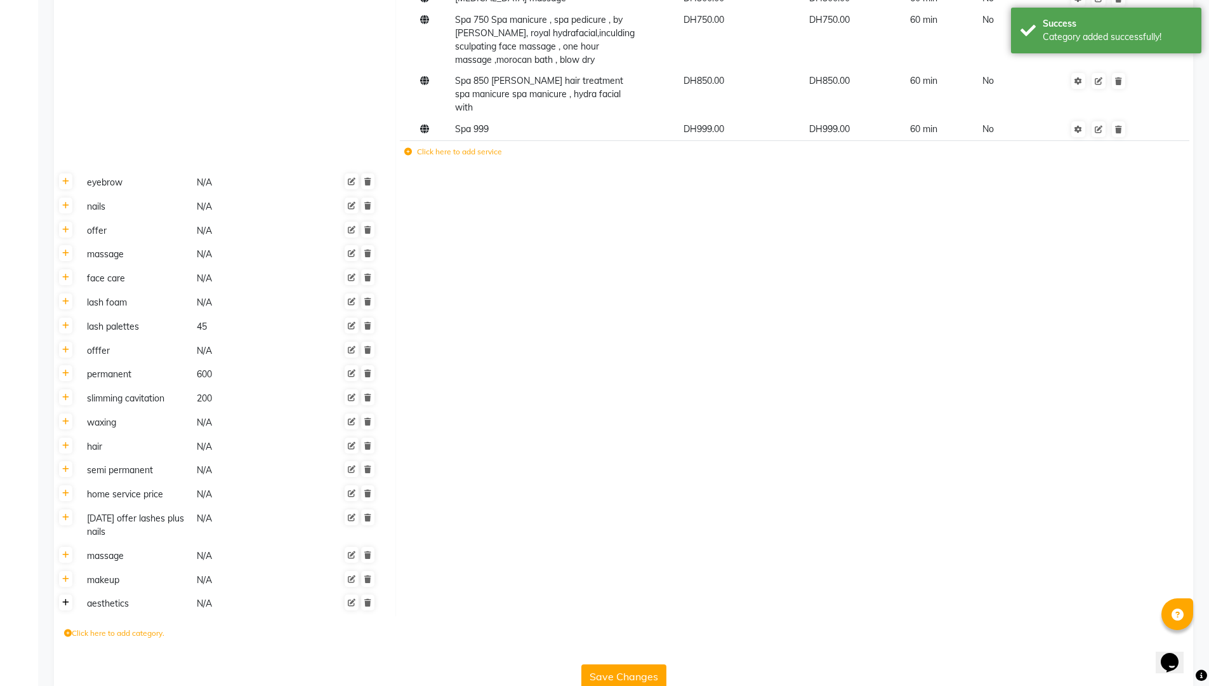
click at [69, 594] on link at bounding box center [65, 602] width 13 height 16
click at [458, 602] on label "Click here to add service" at bounding box center [453, 607] width 98 height 11
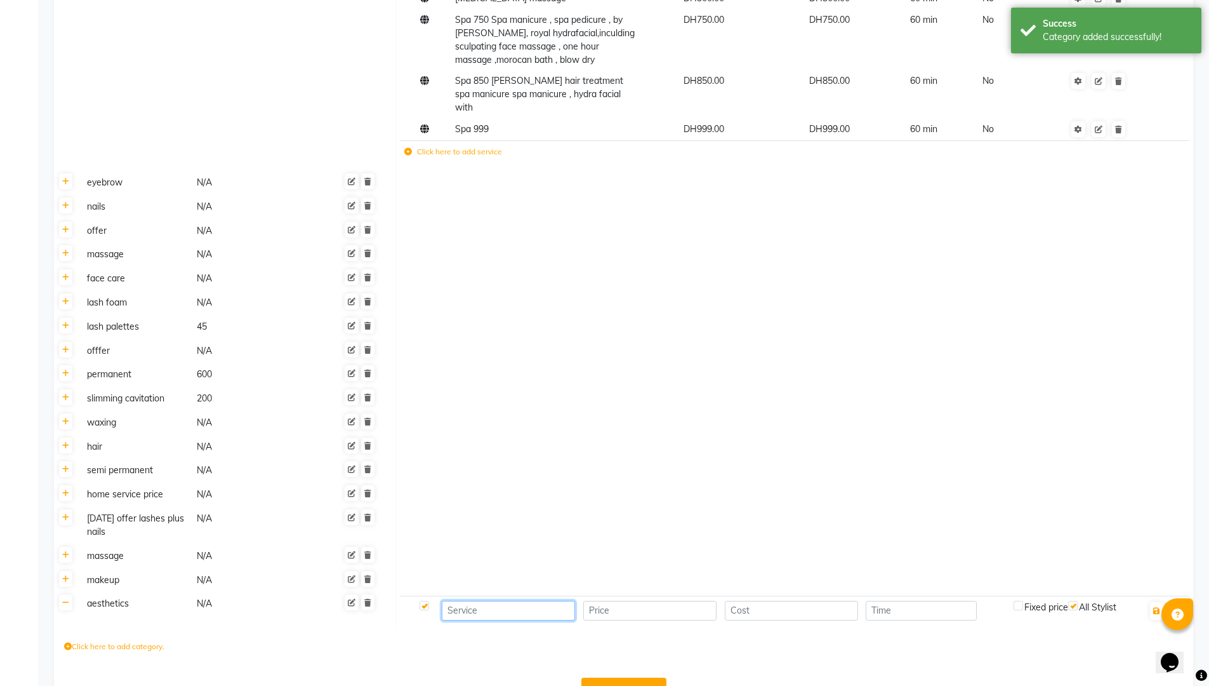
click at [484, 600] on input at bounding box center [508, 610] width 133 height 20
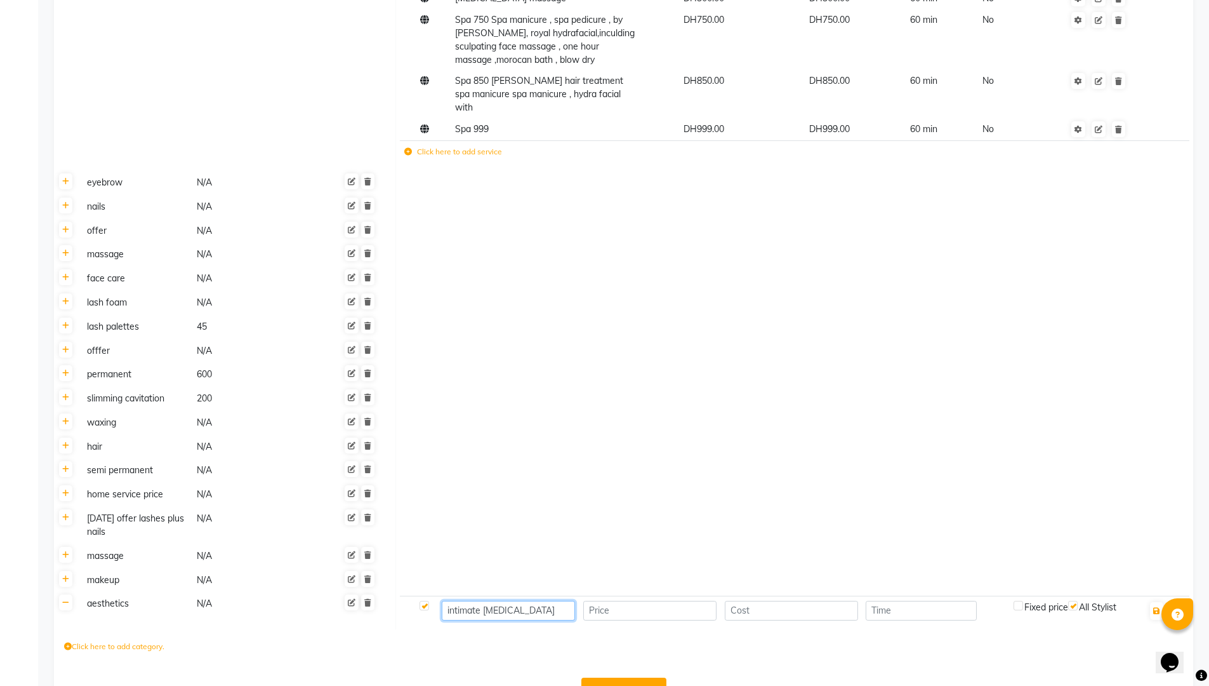
type input "intimate [MEDICAL_DATA]"
click at [624, 600] on input "number" at bounding box center [649, 610] width 133 height 20
type input "600"
click at [754, 600] on input "number" at bounding box center [791, 610] width 133 height 20
type input "600"
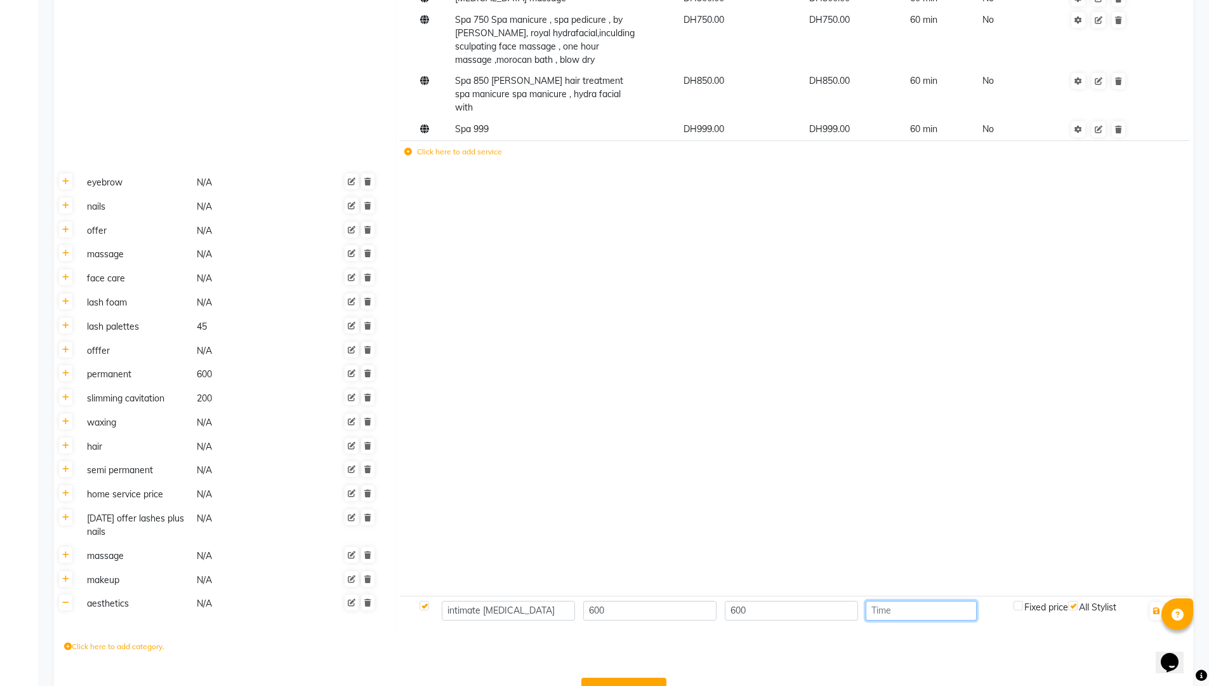
click at [901, 600] on input "number" at bounding box center [921, 610] width 111 height 20
type input "60"
click at [637, 677] on button "Save Changes" at bounding box center [623, 689] width 85 height 24
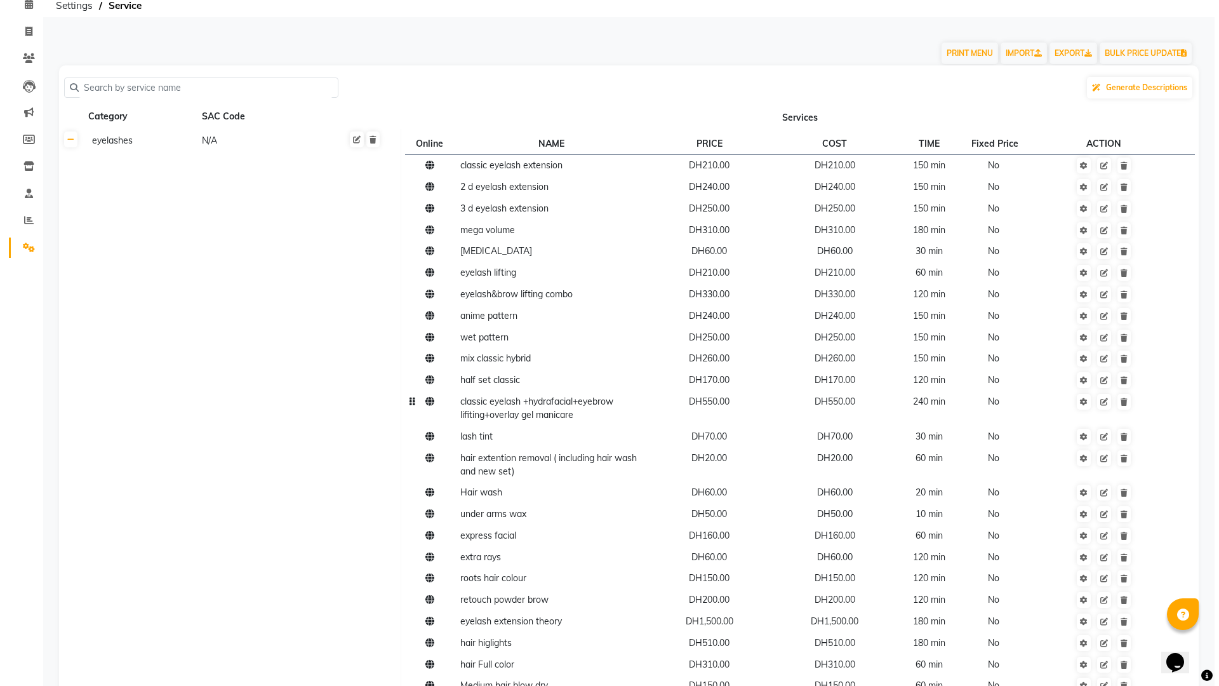
scroll to position [0, 0]
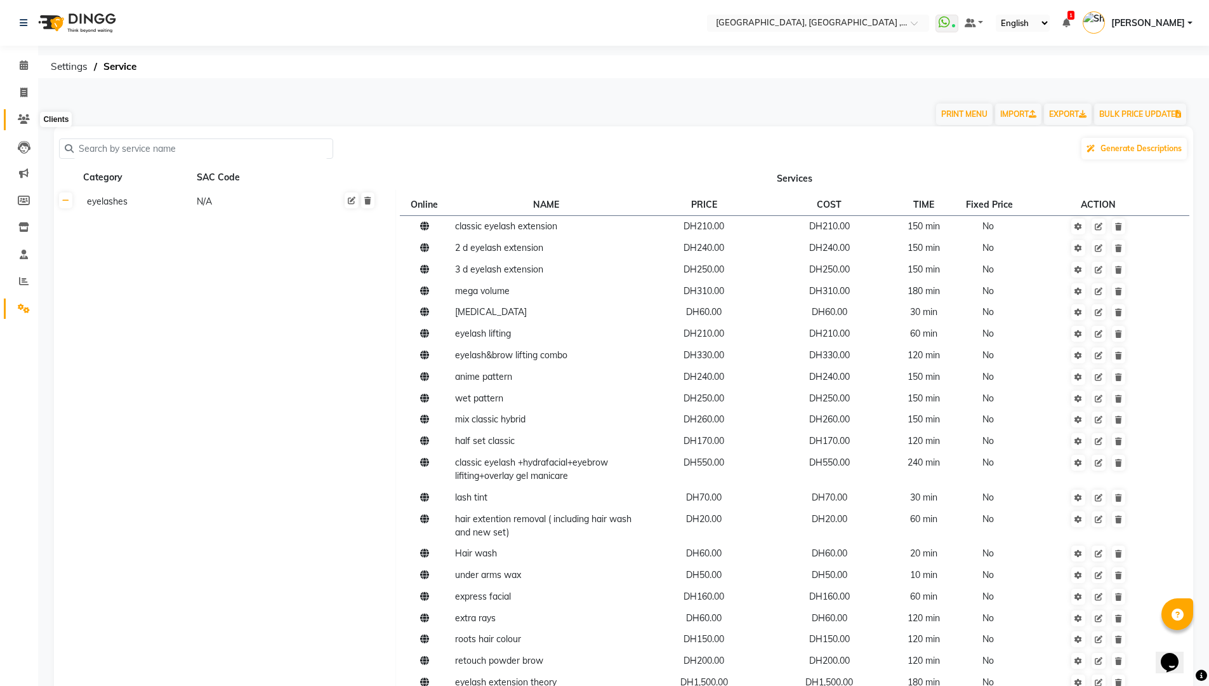
click at [15, 115] on span at bounding box center [24, 119] width 22 height 15
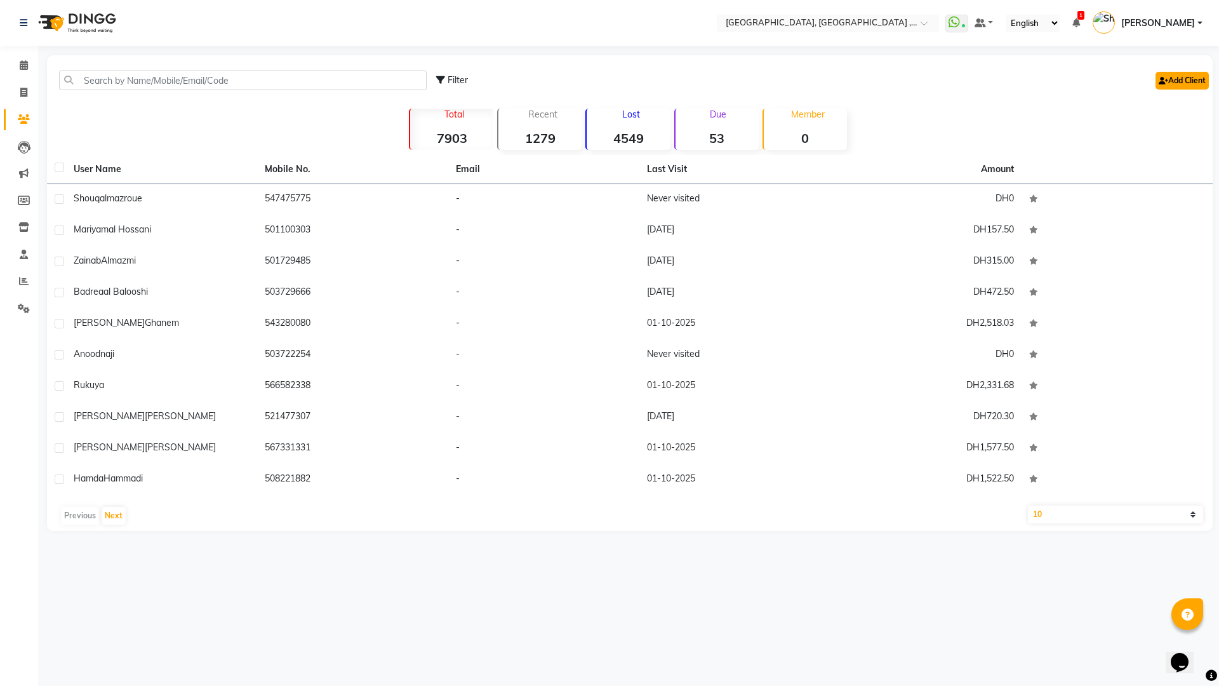
click at [1185, 81] on link "Add Client" at bounding box center [1181, 81] width 53 height 18
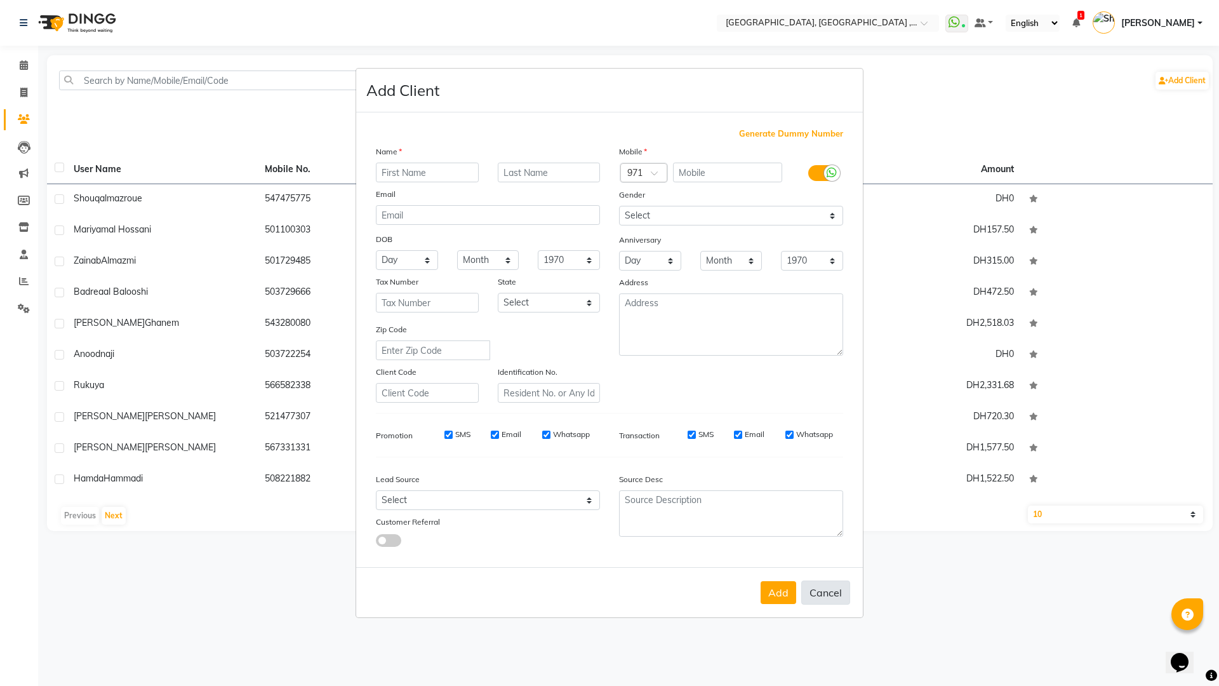
click at [835, 598] on button "Cancel" at bounding box center [825, 592] width 49 height 24
select select
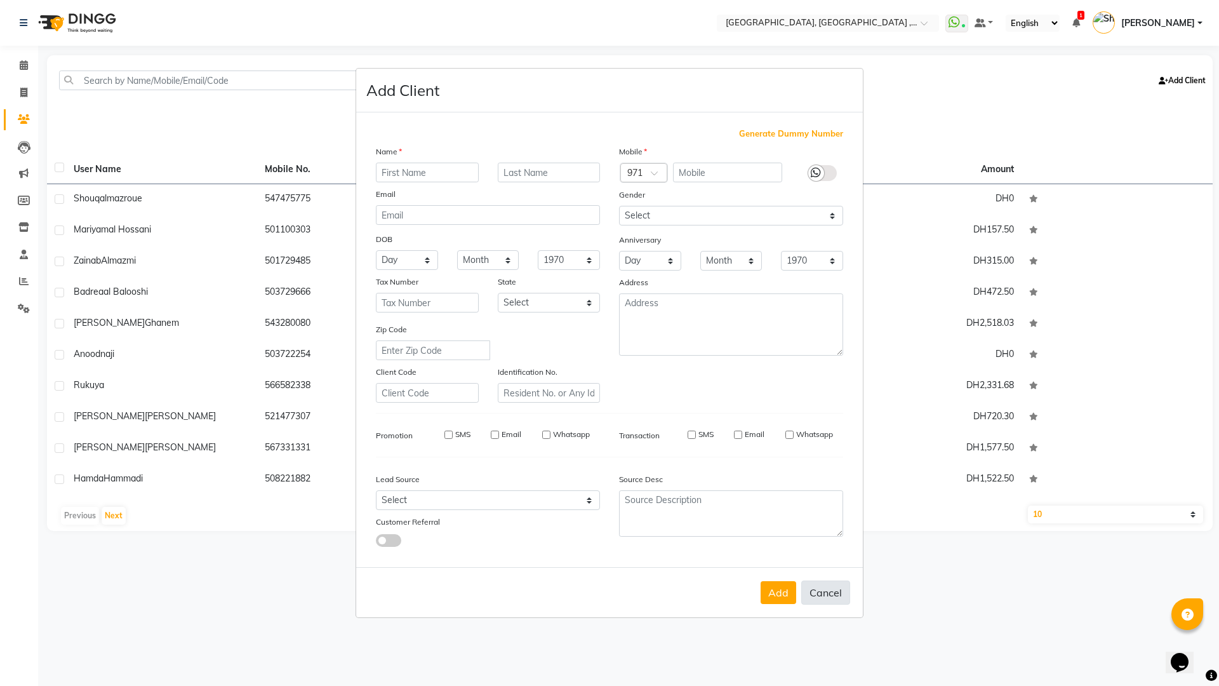
select select
checkbox input "false"
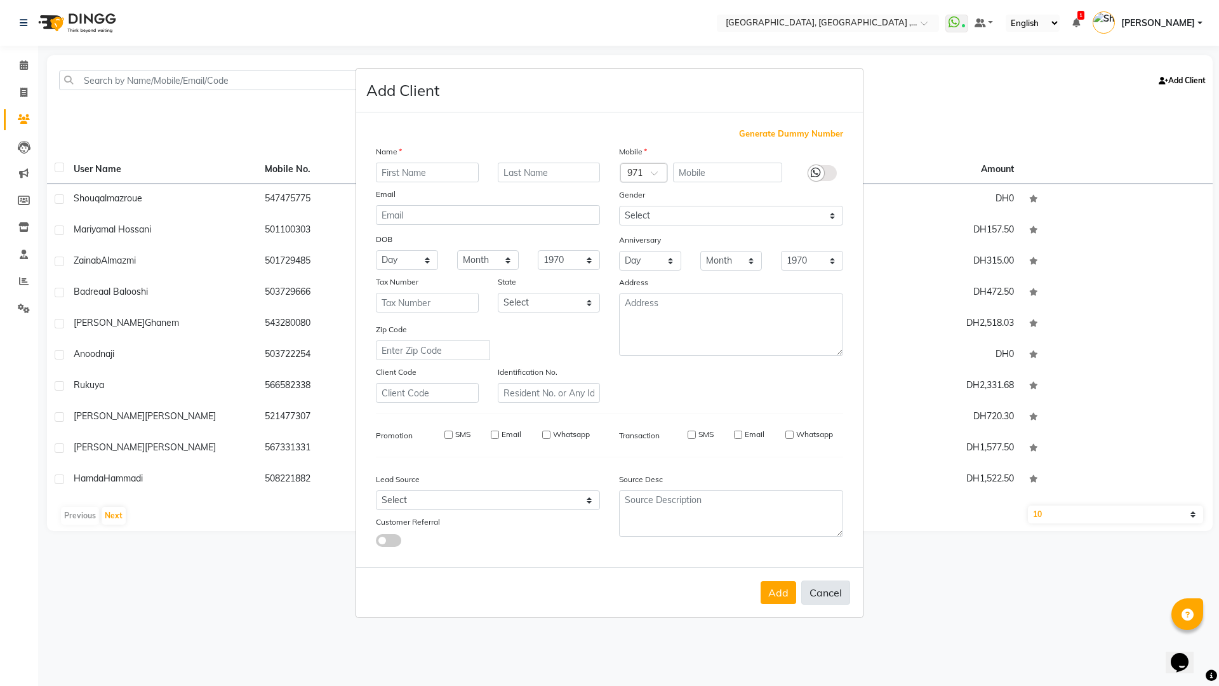
checkbox input "false"
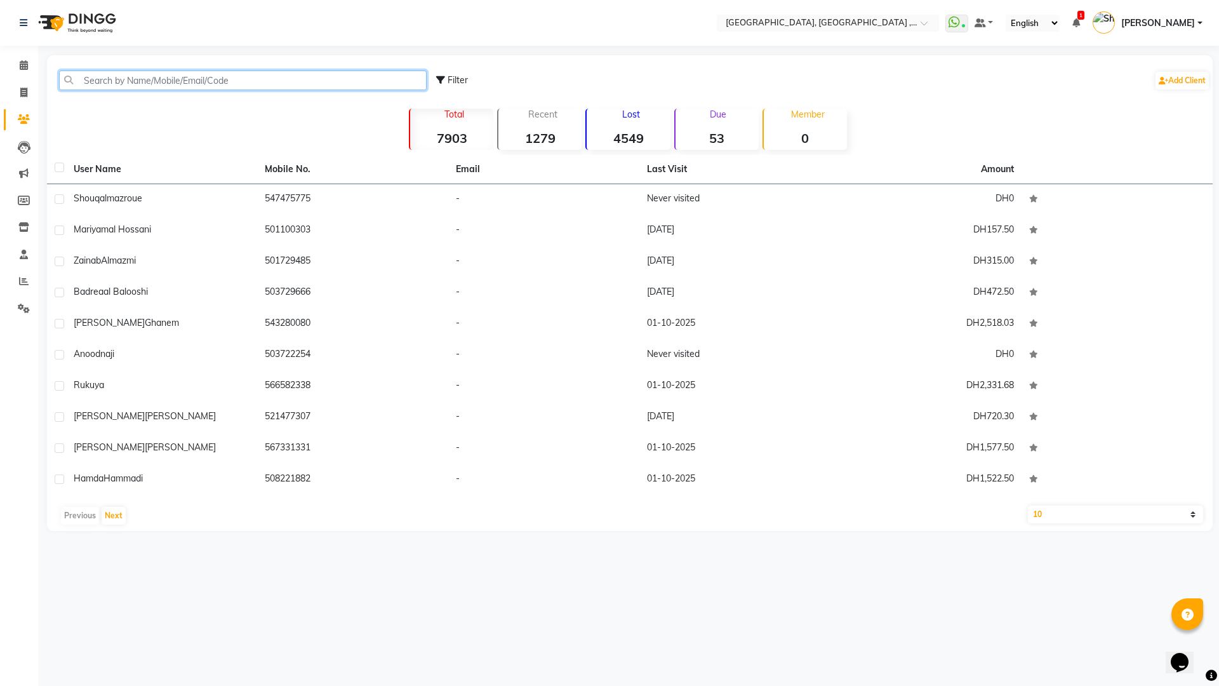
click at [203, 78] on input "text" at bounding box center [243, 80] width 368 height 20
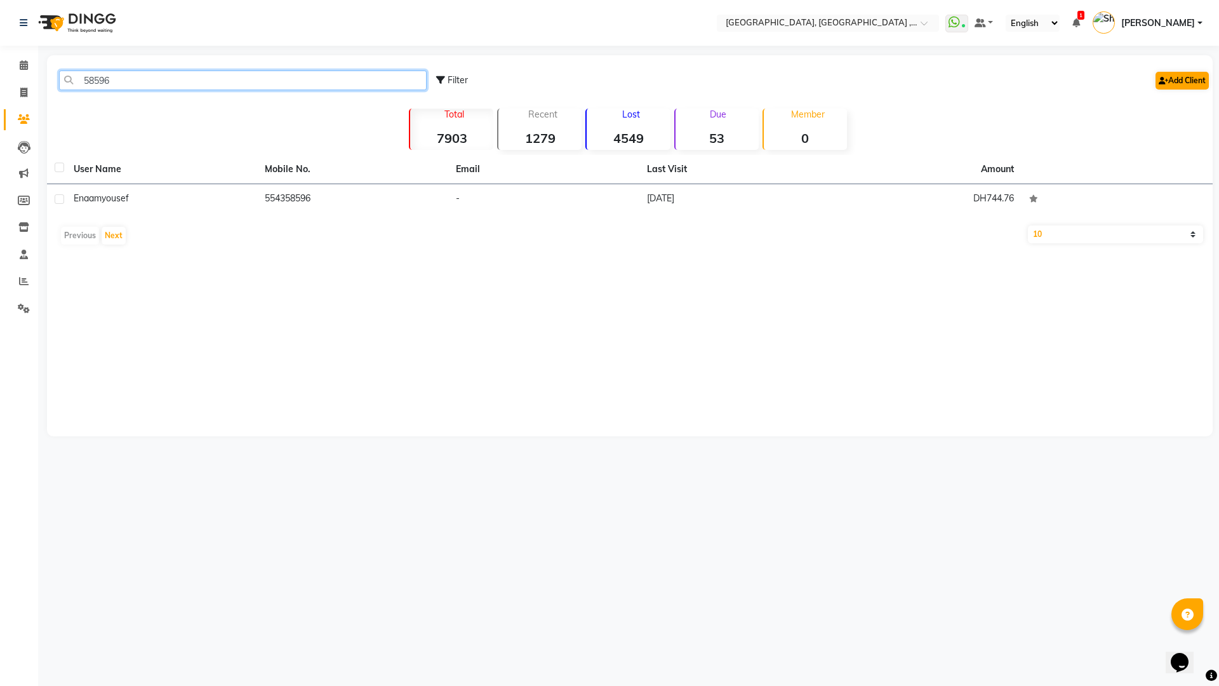
type input "58596"
click at [1178, 79] on link "Add Client" at bounding box center [1181, 81] width 53 height 18
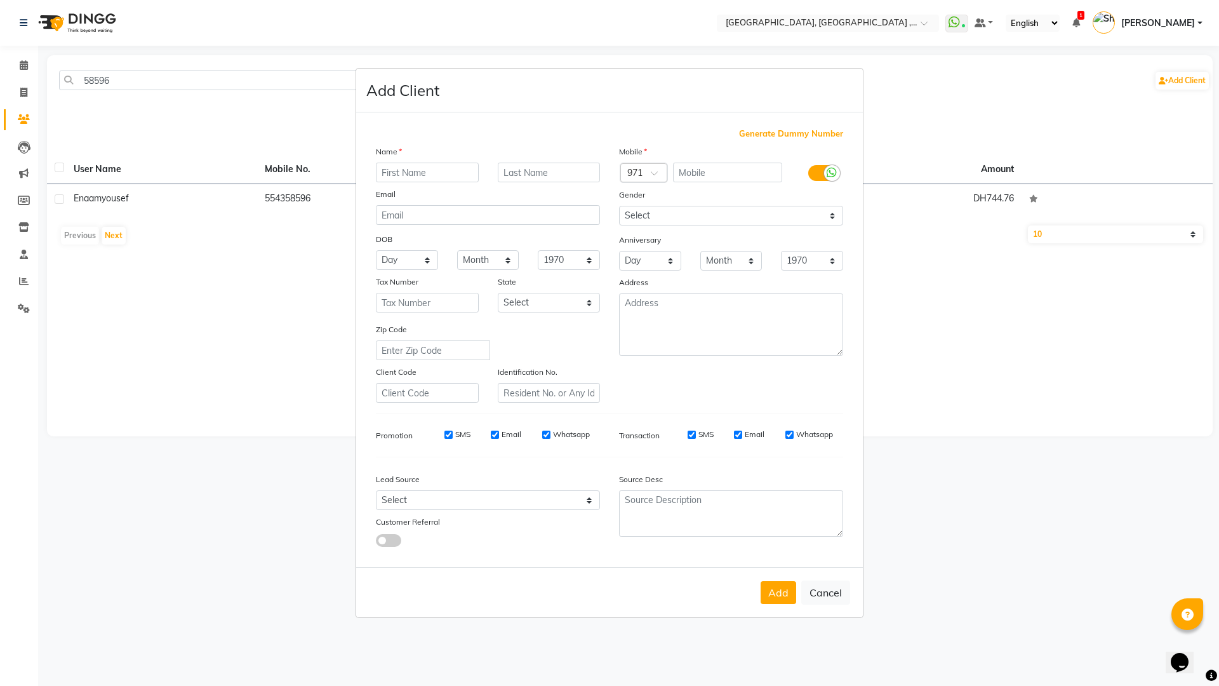
click at [409, 173] on input "text" at bounding box center [427, 173] width 103 height 20
type input "[PERSON_NAME]"
drag, startPoint x: 564, startPoint y: 153, endPoint x: 557, endPoint y: 159, distance: 9.9
click at [558, 158] on div "Name" at bounding box center [487, 154] width 243 height 18
click at [557, 164] on div "Name [PERSON_NAME] Email DOB Day 01 02 03 04 05 06 07 08 09 10 11 12 13 14 15 1…" at bounding box center [487, 274] width 243 height 258
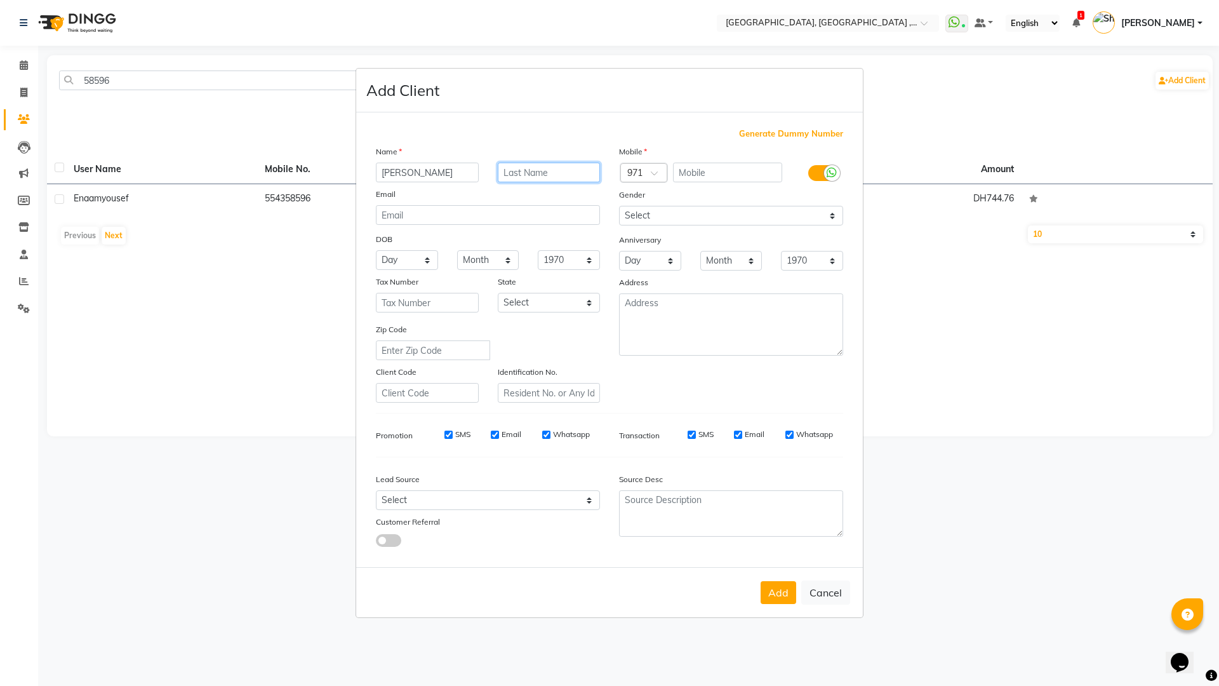
click at [561, 165] on input "text" at bounding box center [549, 173] width 103 height 20
click at [687, 174] on input "text" at bounding box center [728, 173] width 110 height 20
type input "585960702"
click at [583, 171] on input "text" at bounding box center [549, 173] width 103 height 20
click at [552, 176] on input "text" at bounding box center [549, 173] width 103 height 20
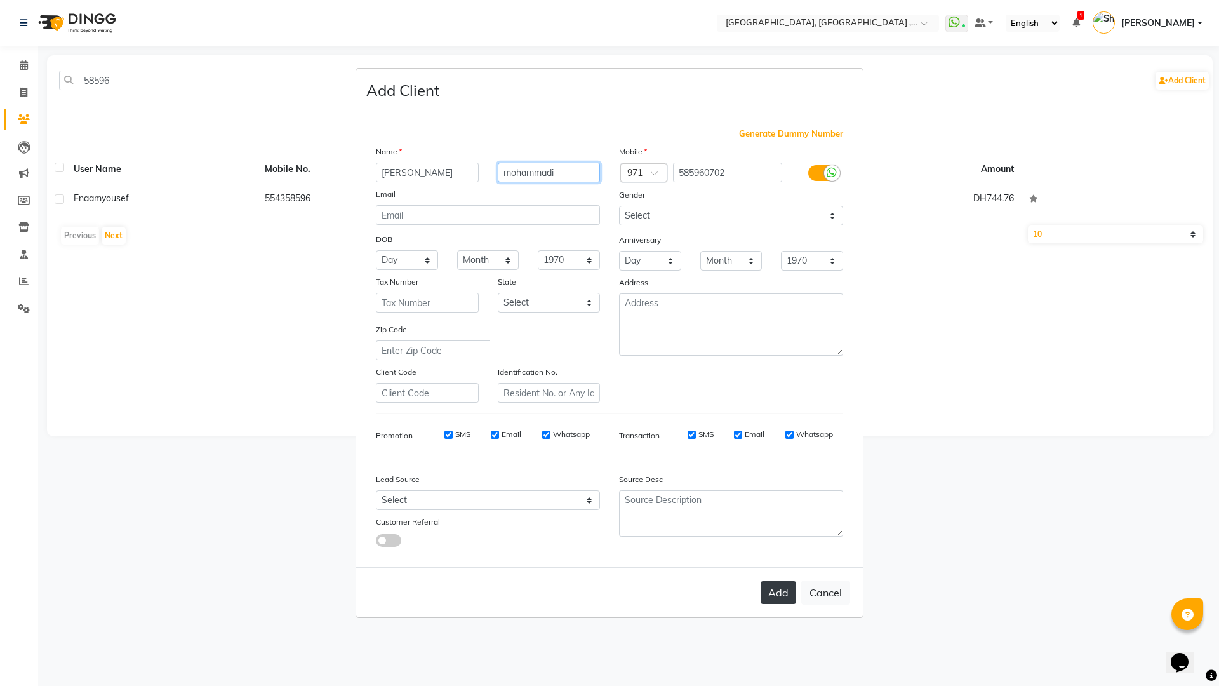
type input "mohammadi"
click at [766, 591] on button "Add" at bounding box center [778, 592] width 36 height 23
select select
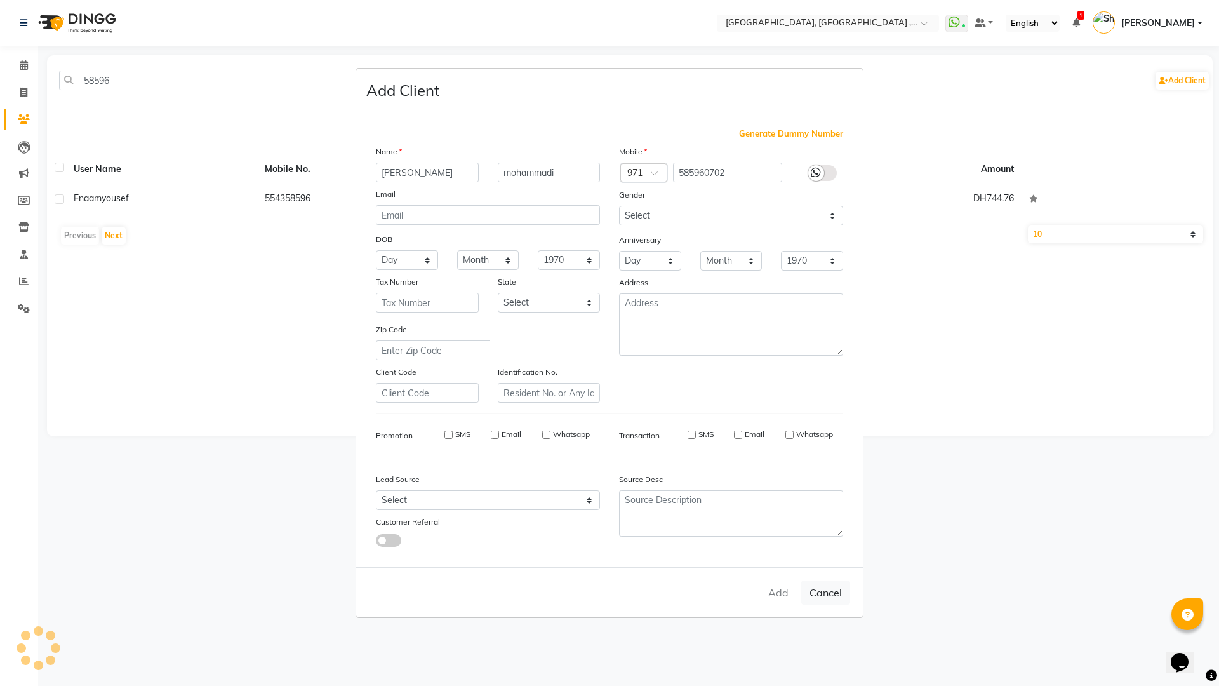
select select
checkbox input "false"
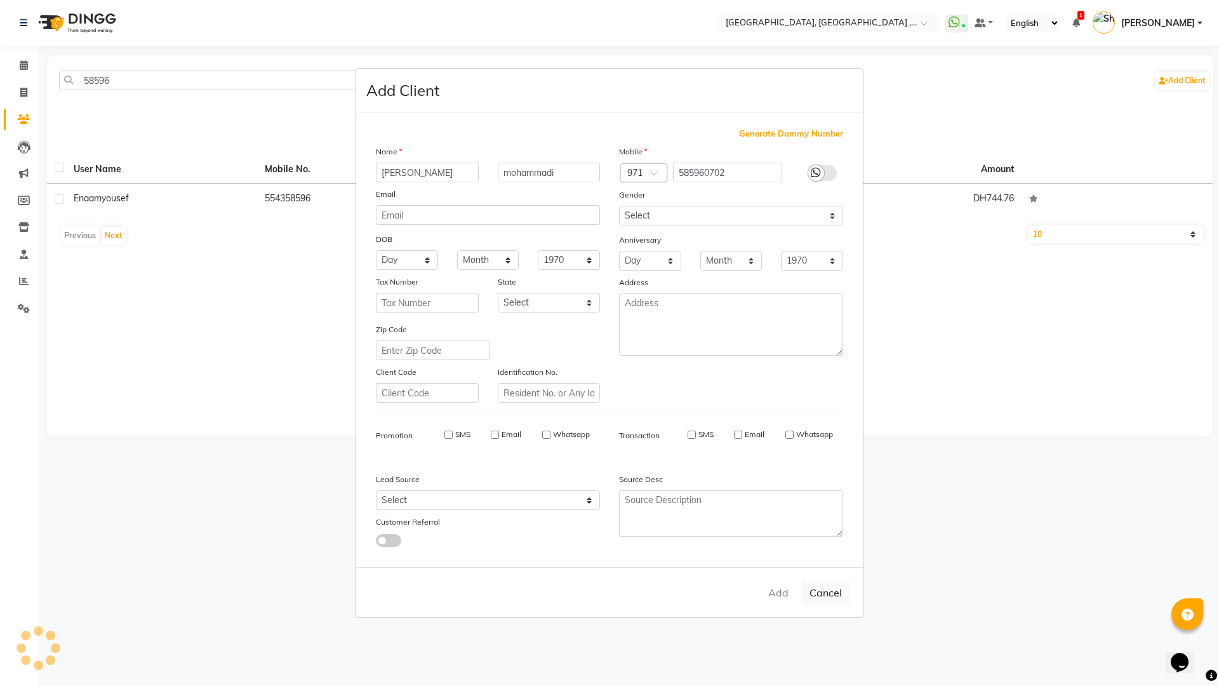
checkbox input "false"
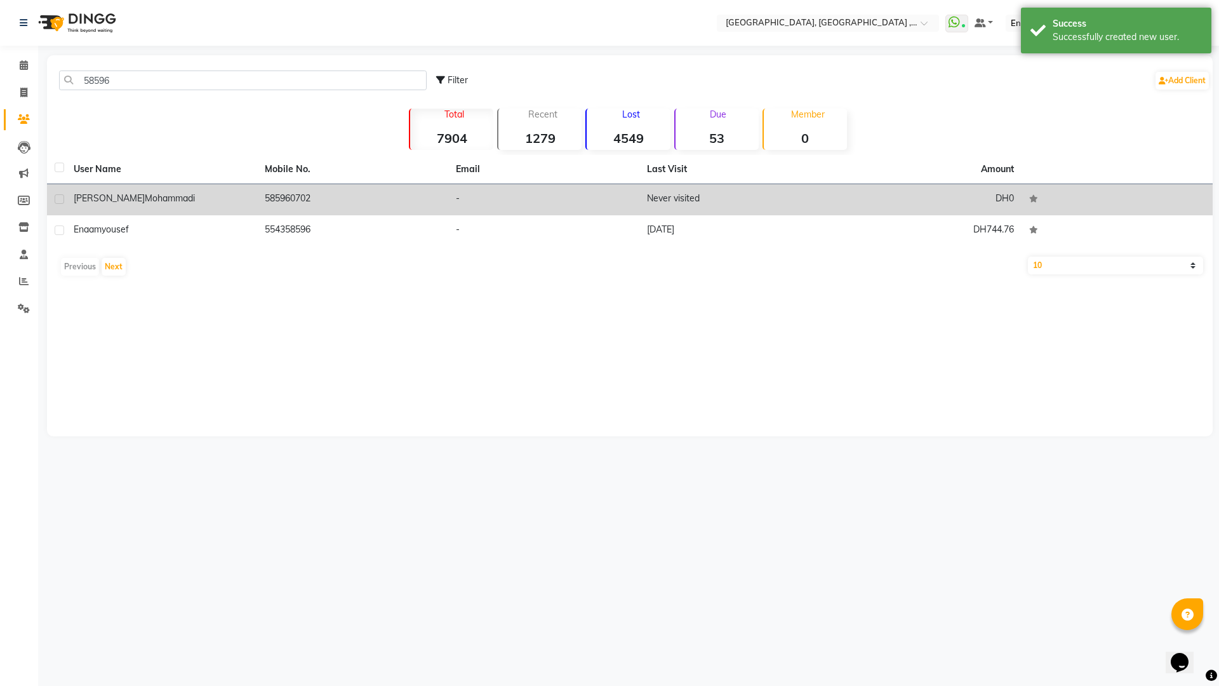
click at [813, 194] on td "Never visited" at bounding box center [734, 199] width 191 height 31
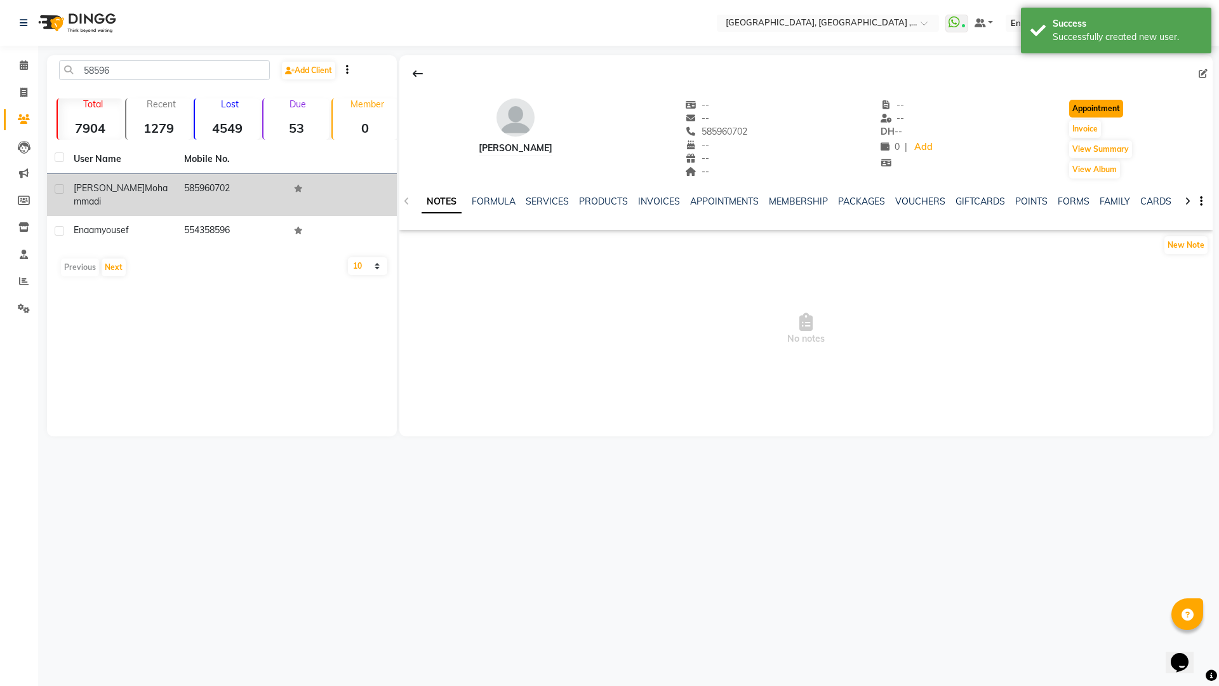
click at [1093, 109] on button "Appointment" at bounding box center [1096, 109] width 54 height 18
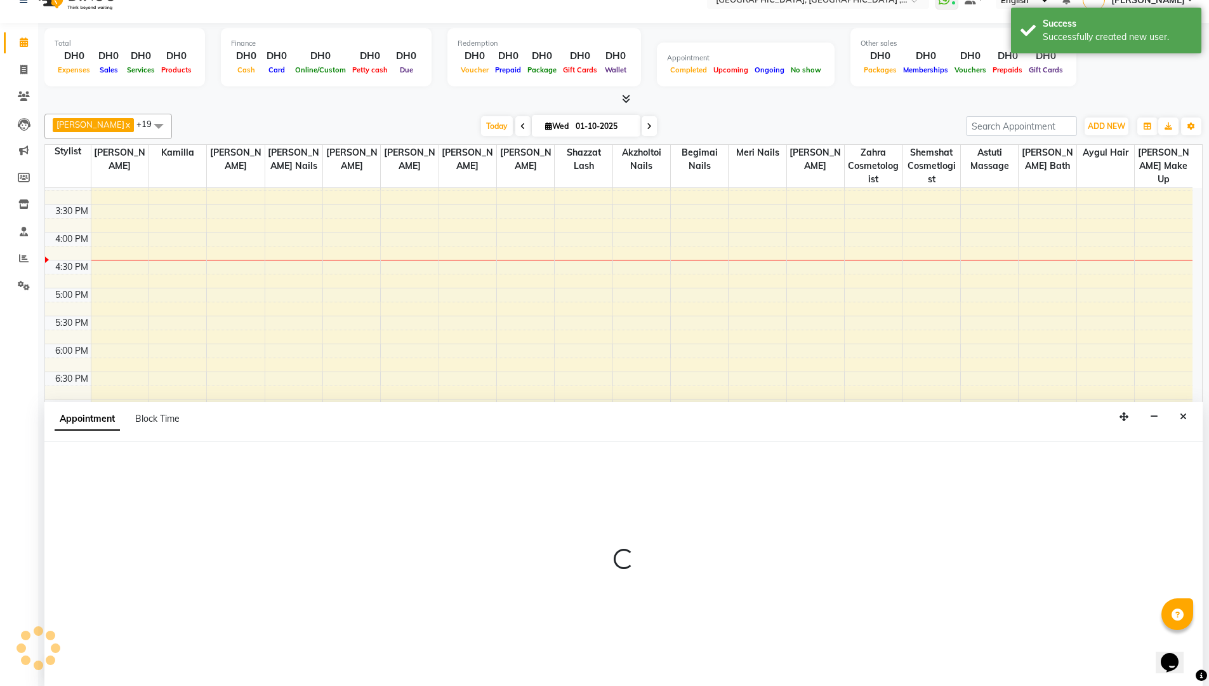
scroll to position [1, 0]
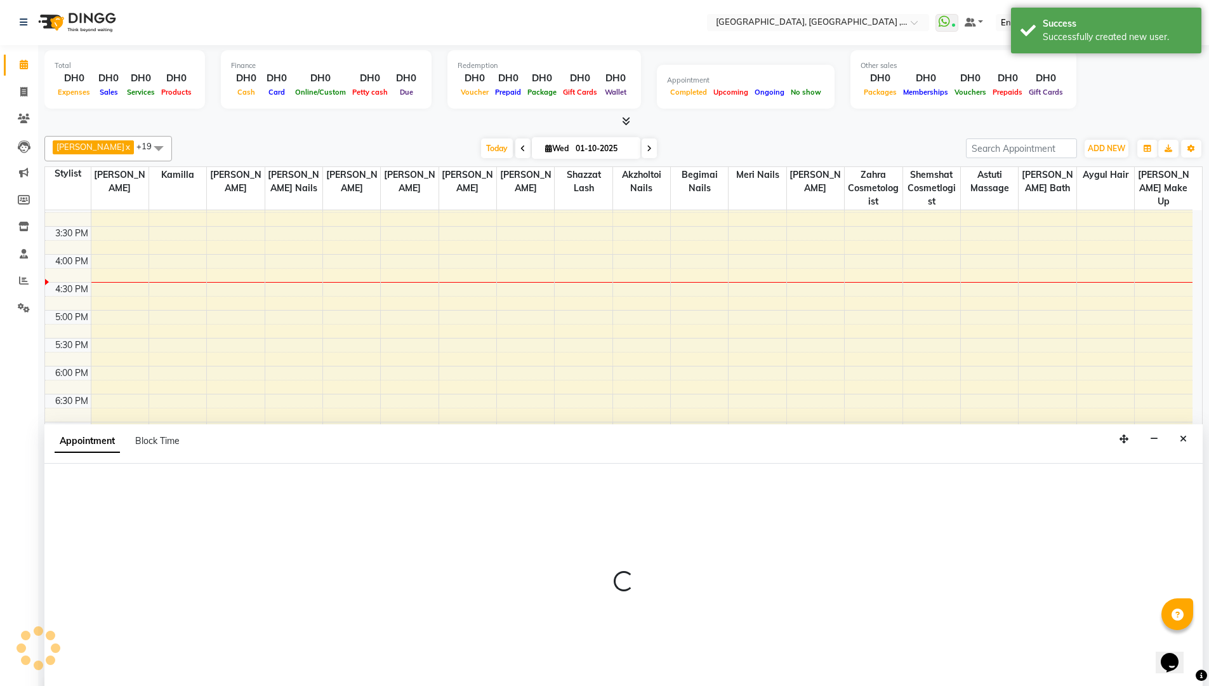
select select "tentative"
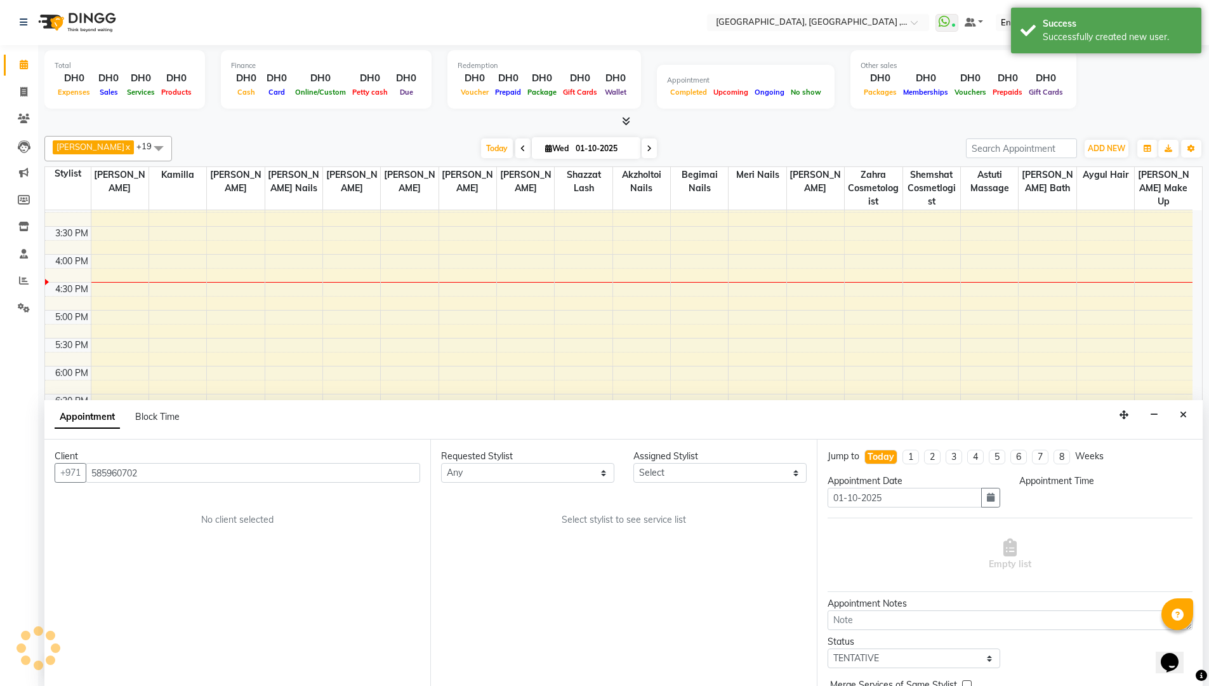
scroll to position [0, 0]
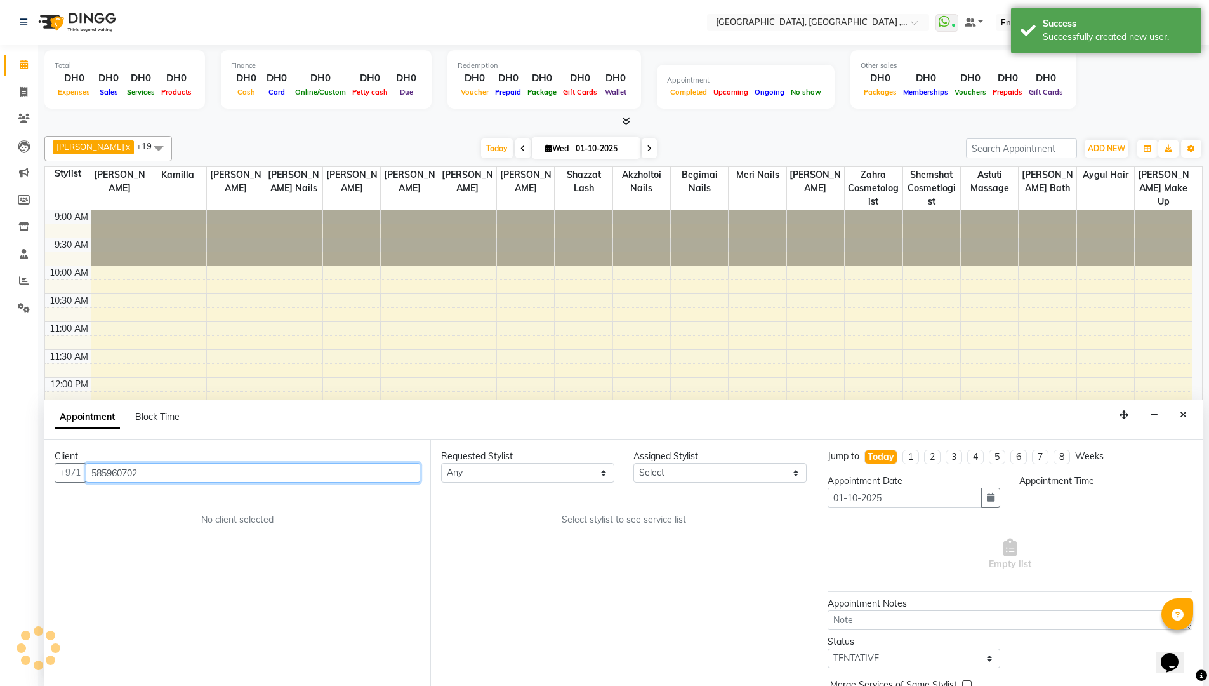
select select "600"
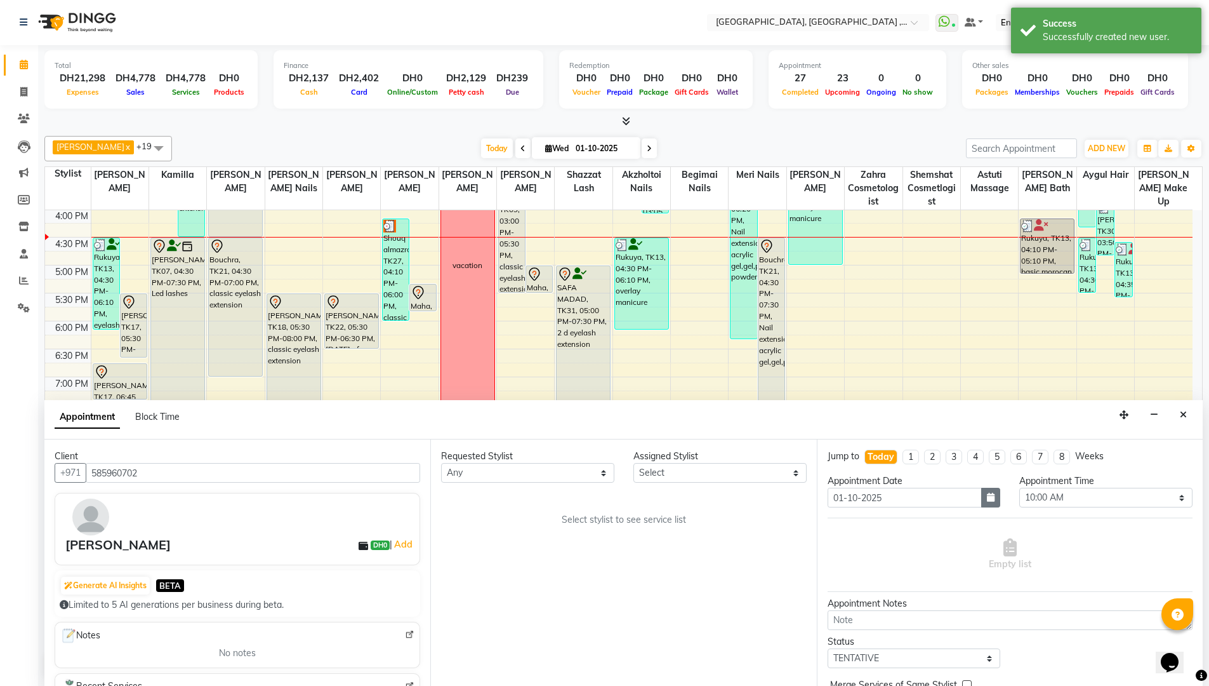
click at [985, 501] on button "button" at bounding box center [990, 498] width 19 height 20
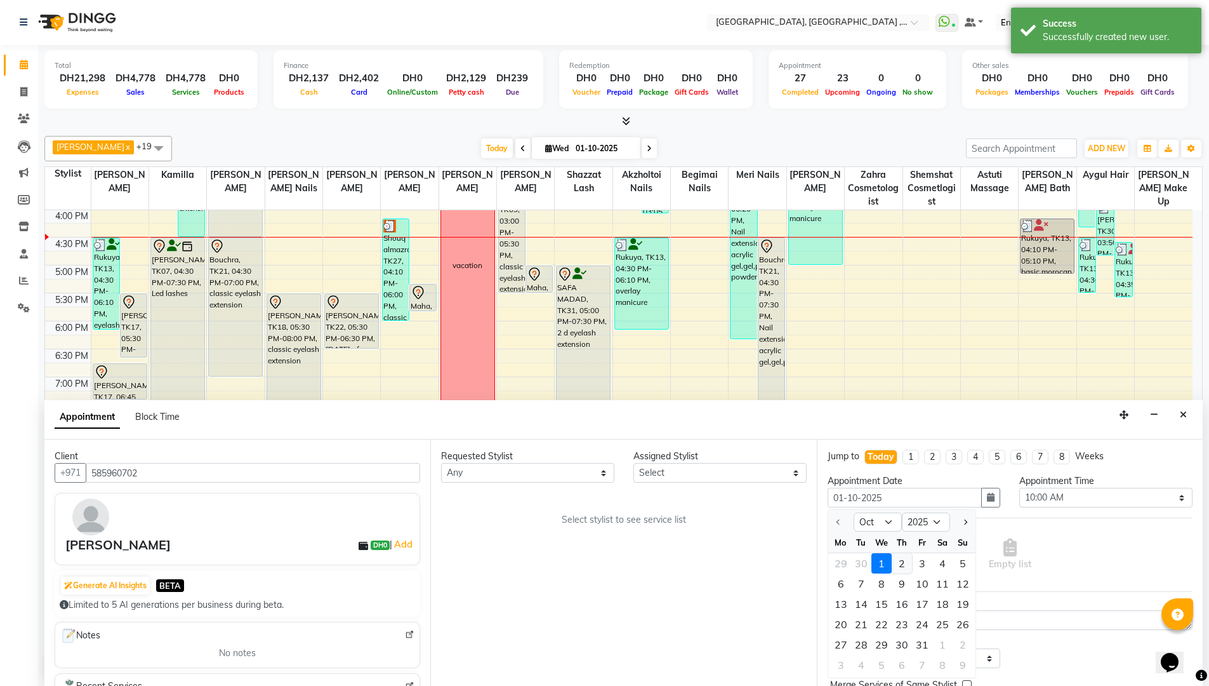
click at [908, 567] on div "2" at bounding box center [902, 563] width 20 height 20
type input "02-10-2025"
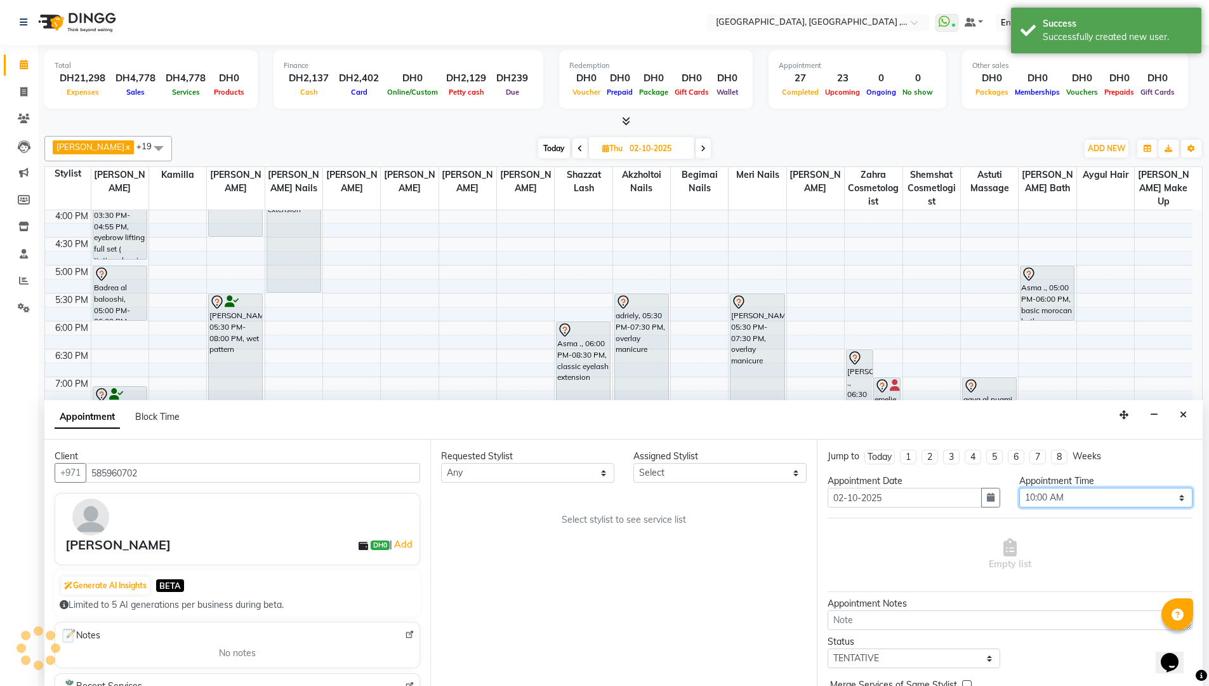
click at [1174, 493] on select "Select 10:00 AM 10:15 AM 10:30 AM 10:45 AM 11:00 AM 11:15 AM 11:30 AM 11:45 AM …" at bounding box center [1105, 498] width 173 height 20
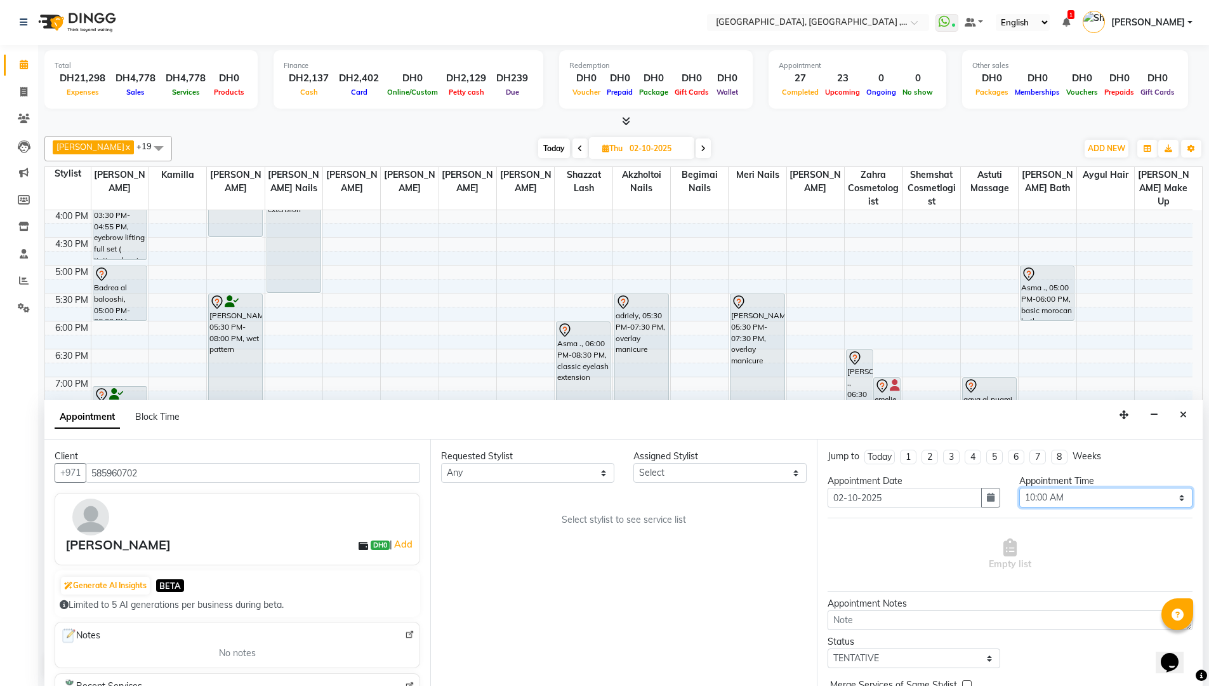
select select "690"
click at [1019, 488] on select "Select 10:00 AM 10:15 AM 10:30 AM 10:45 AM 11:00 AM 11:15 AM 11:30 AM 11:45 AM …" at bounding box center [1105, 498] width 173 height 20
click at [793, 472] on select "Select [PERSON_NAME] Aina Akzholtoi nails [PERSON_NAME] Astuti massage Aygul ha…" at bounding box center [719, 473] width 173 height 20
select select "90922"
click at [633, 463] on select "Select [PERSON_NAME] Aina Akzholtoi nails [PERSON_NAME] Astuti massage Aygul ha…" at bounding box center [719, 473] width 173 height 20
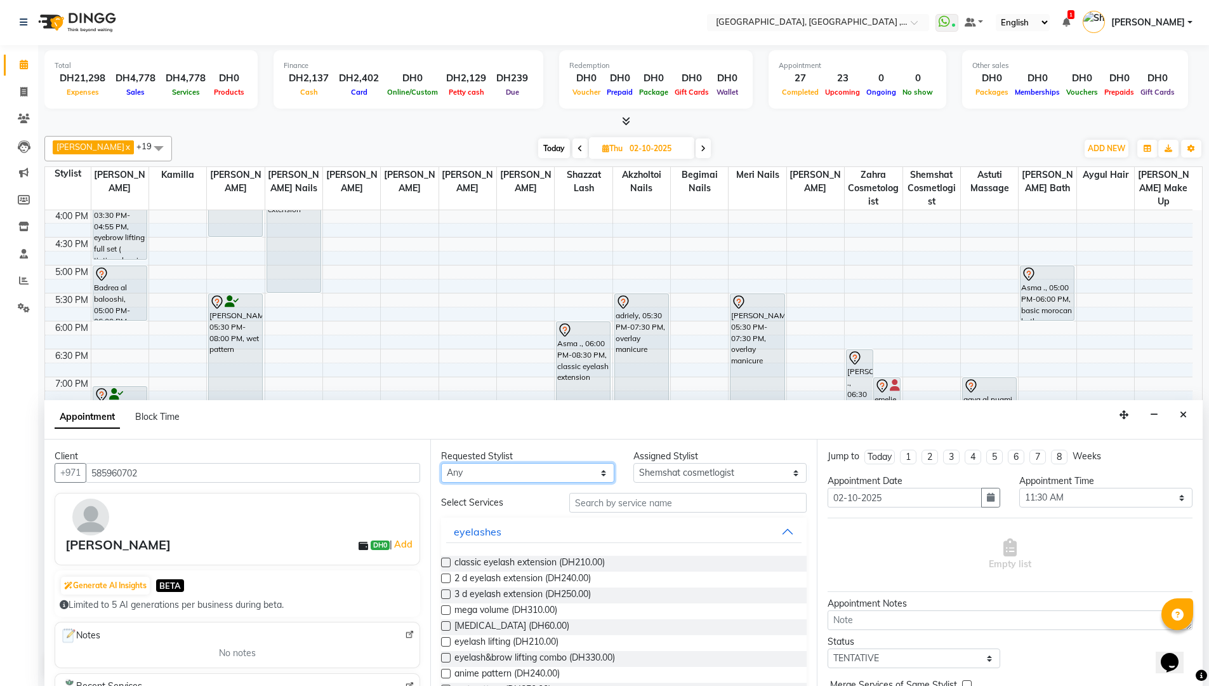
click at [598, 472] on select "Any [PERSON_NAME] [PERSON_NAME] nails [PERSON_NAME] Astuti massage Aygul hair B…" at bounding box center [527, 473] width 173 height 20
select select "90922"
click at [441, 463] on select "Any [PERSON_NAME] [PERSON_NAME] nails [PERSON_NAME] Astuti massage Aygul hair B…" at bounding box center [527, 473] width 173 height 20
click at [642, 505] on input "text" at bounding box center [687, 503] width 237 height 20
click at [635, 501] on input "text" at bounding box center [687, 503] width 237 height 20
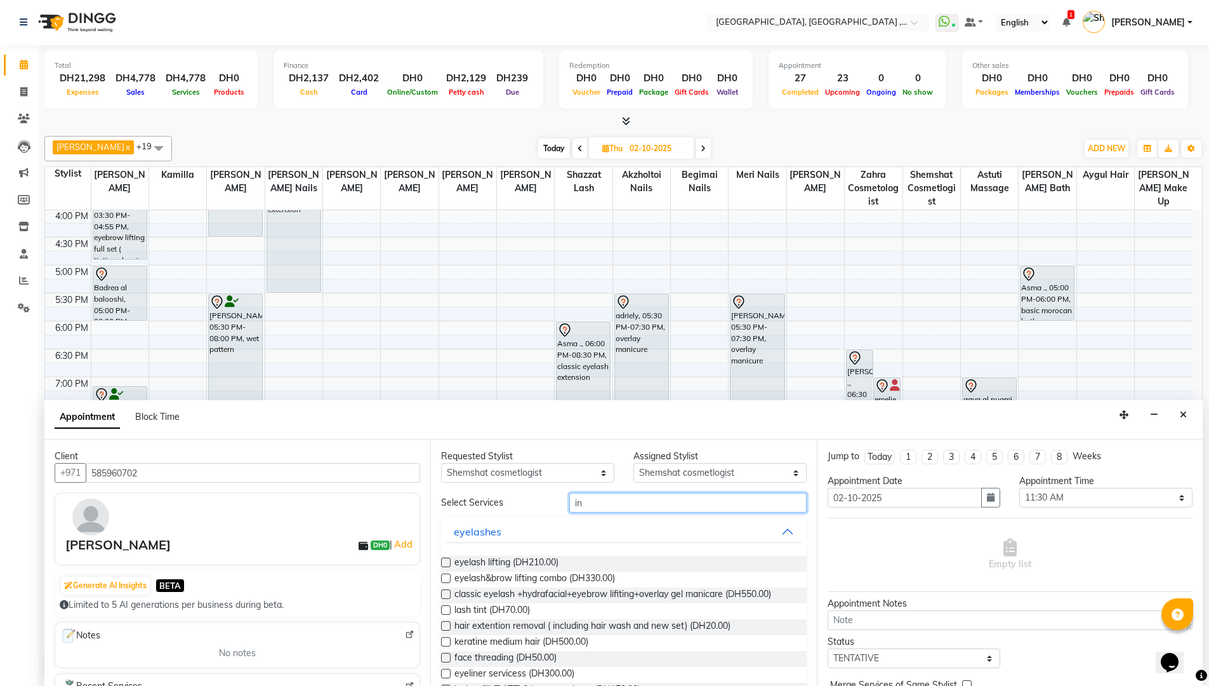
type input "i"
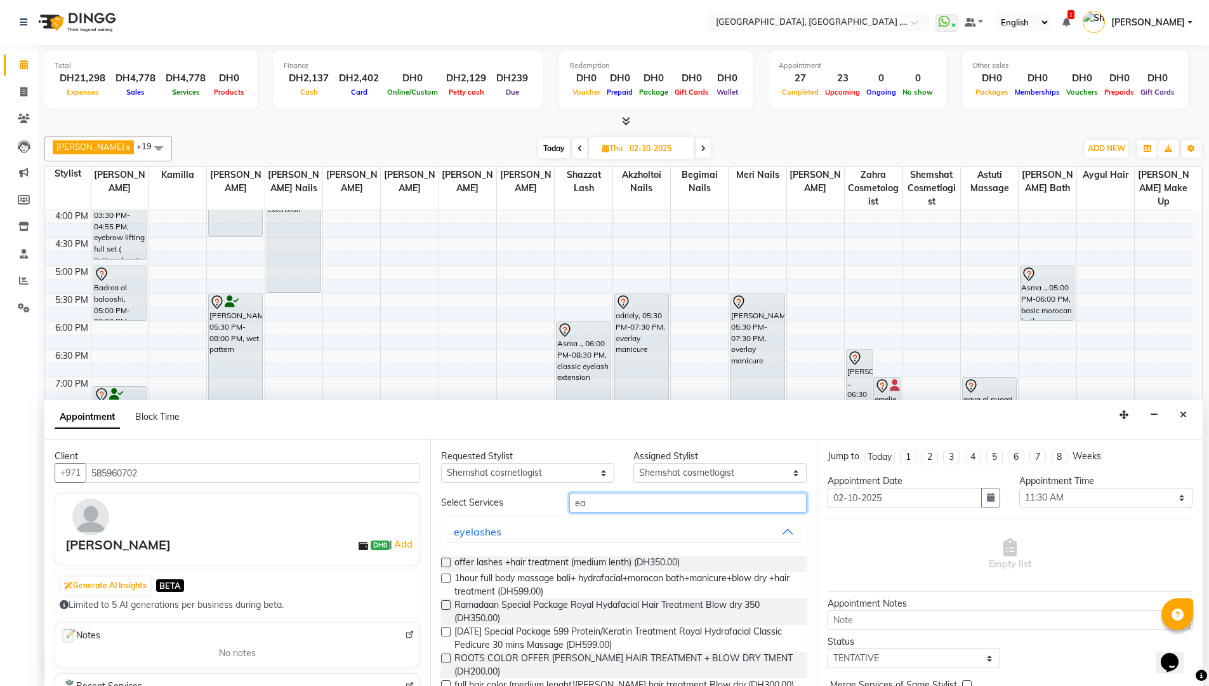
type input "e"
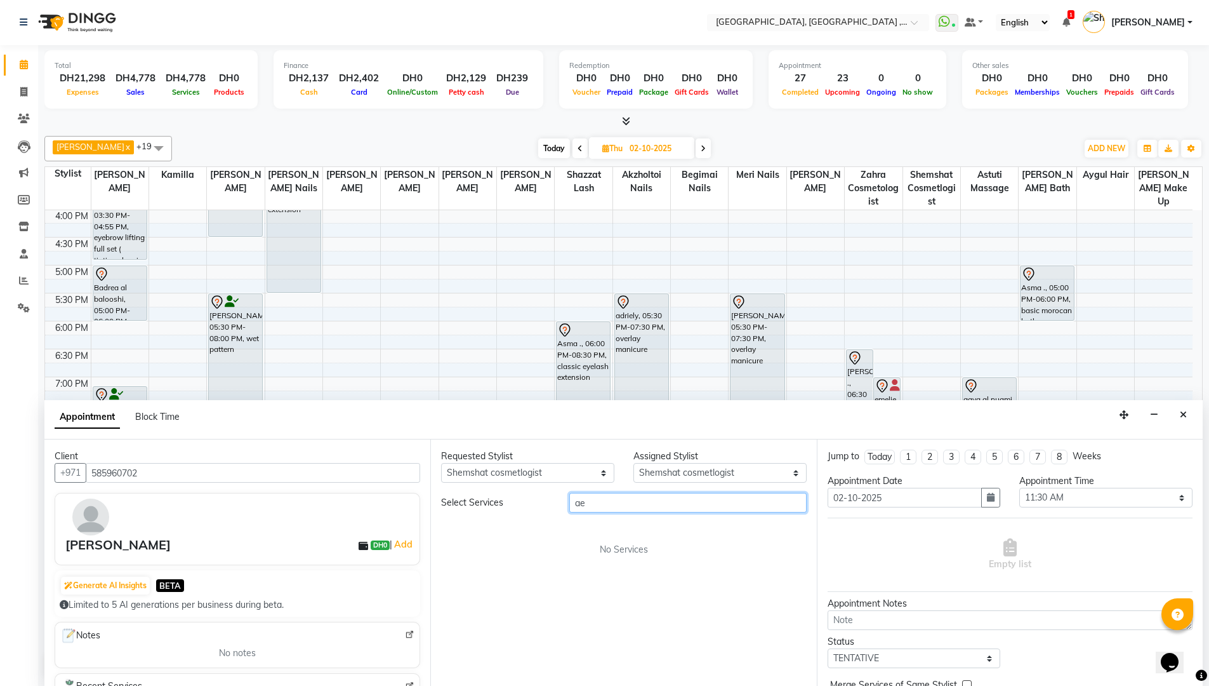
type input "a"
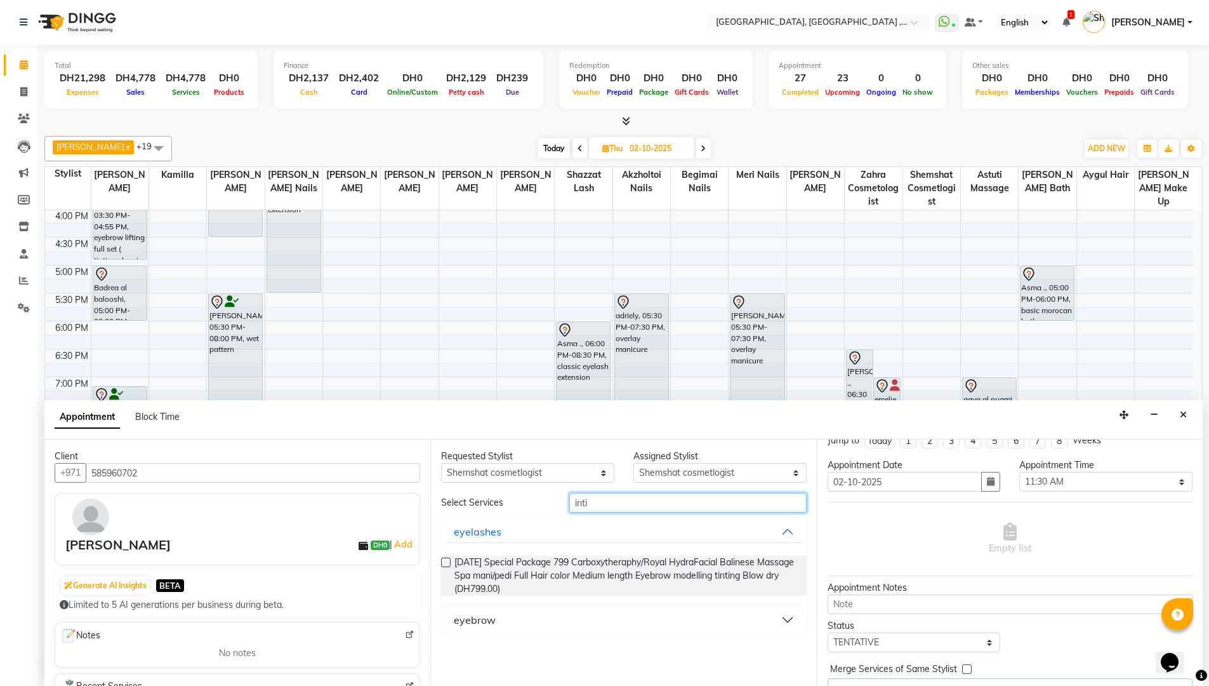
scroll to position [43, 0]
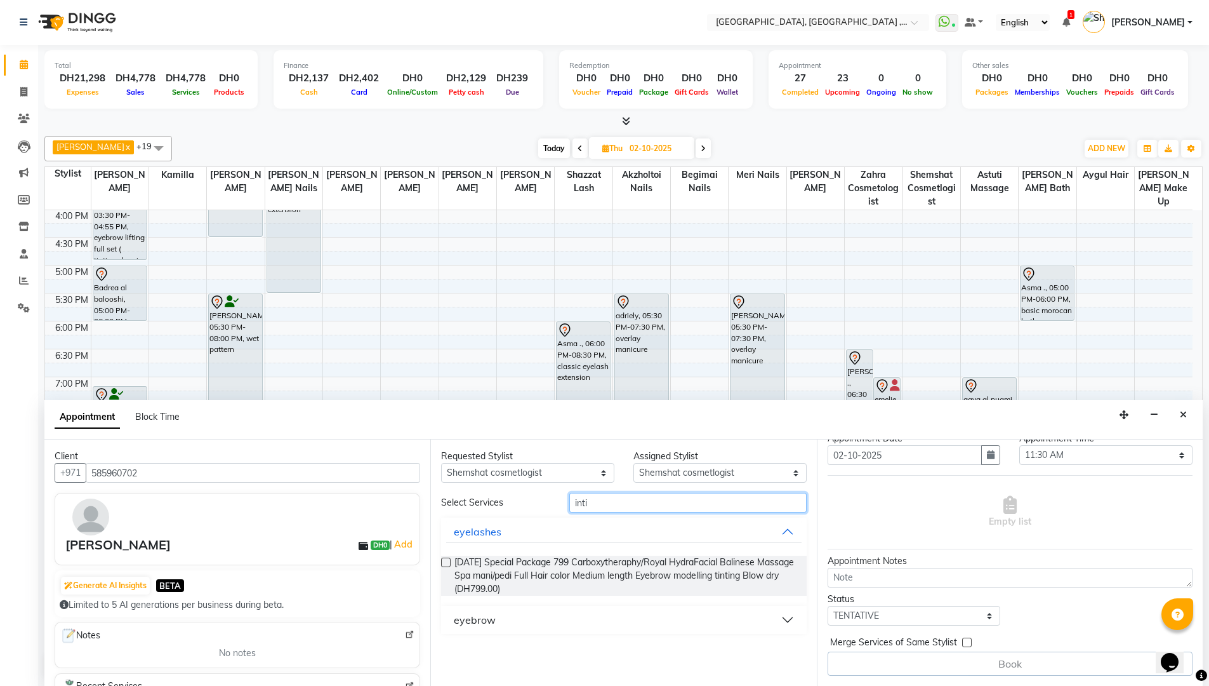
type input "inti"
click at [793, 616] on button "eyebrow" at bounding box center [623, 619] width 355 height 23
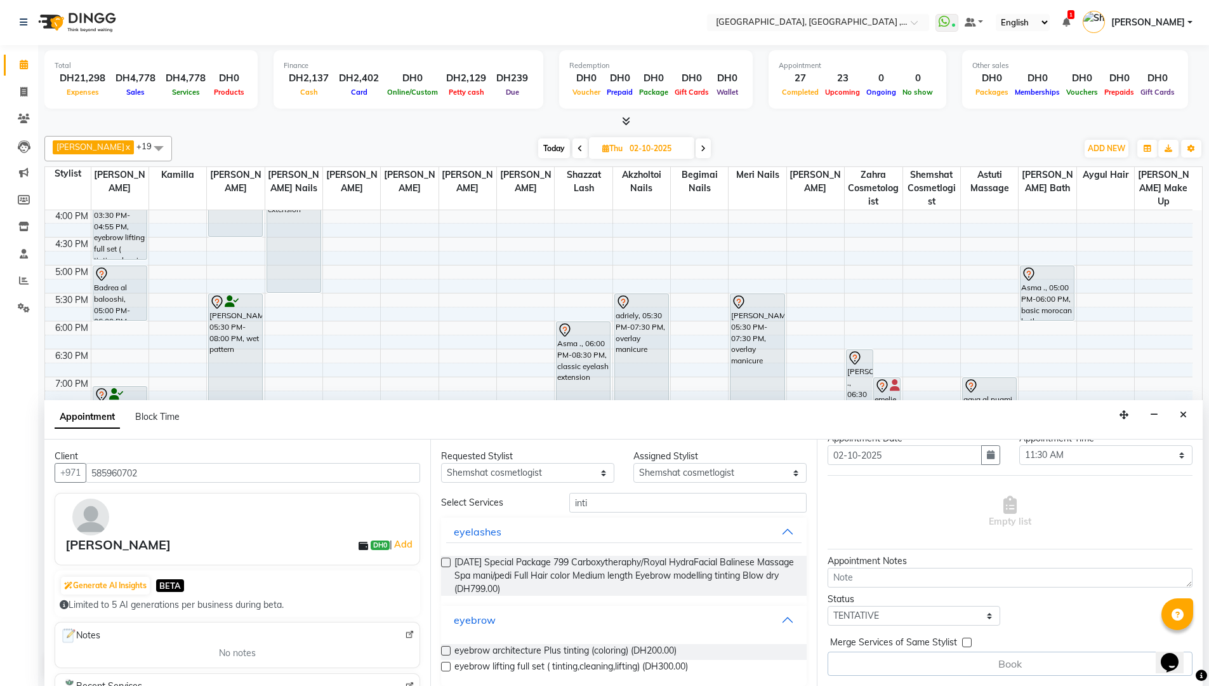
scroll to position [10, 0]
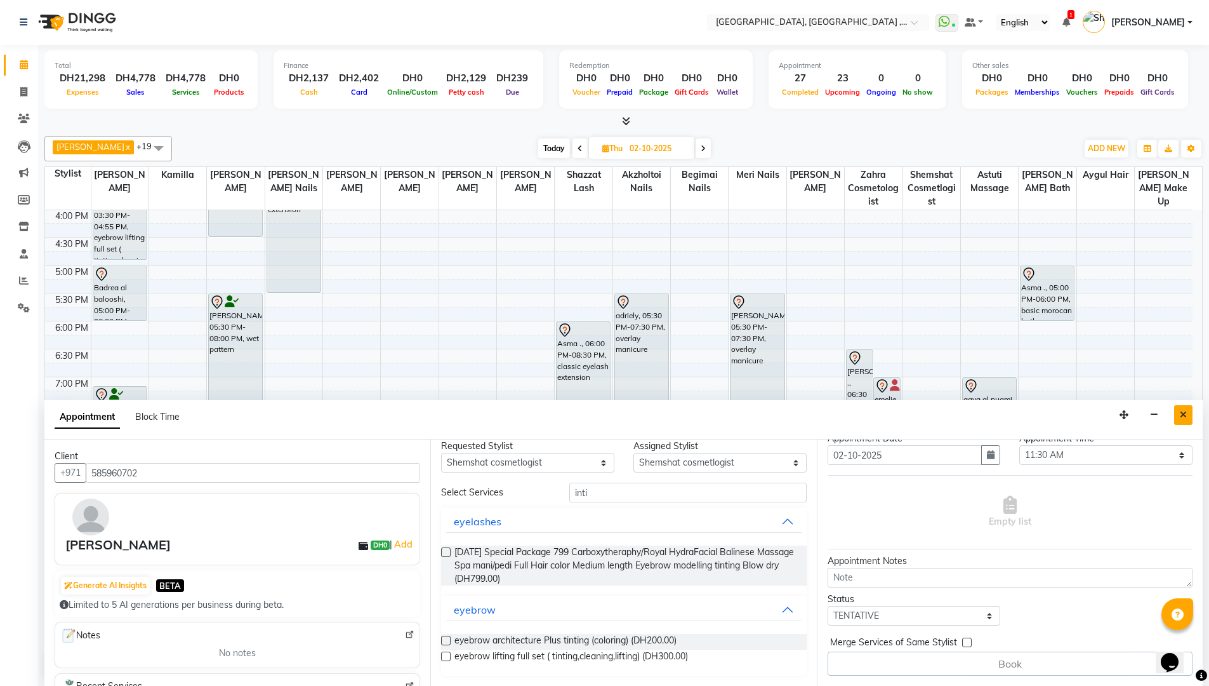
click at [1189, 411] on button "Close" at bounding box center [1183, 415] width 18 height 20
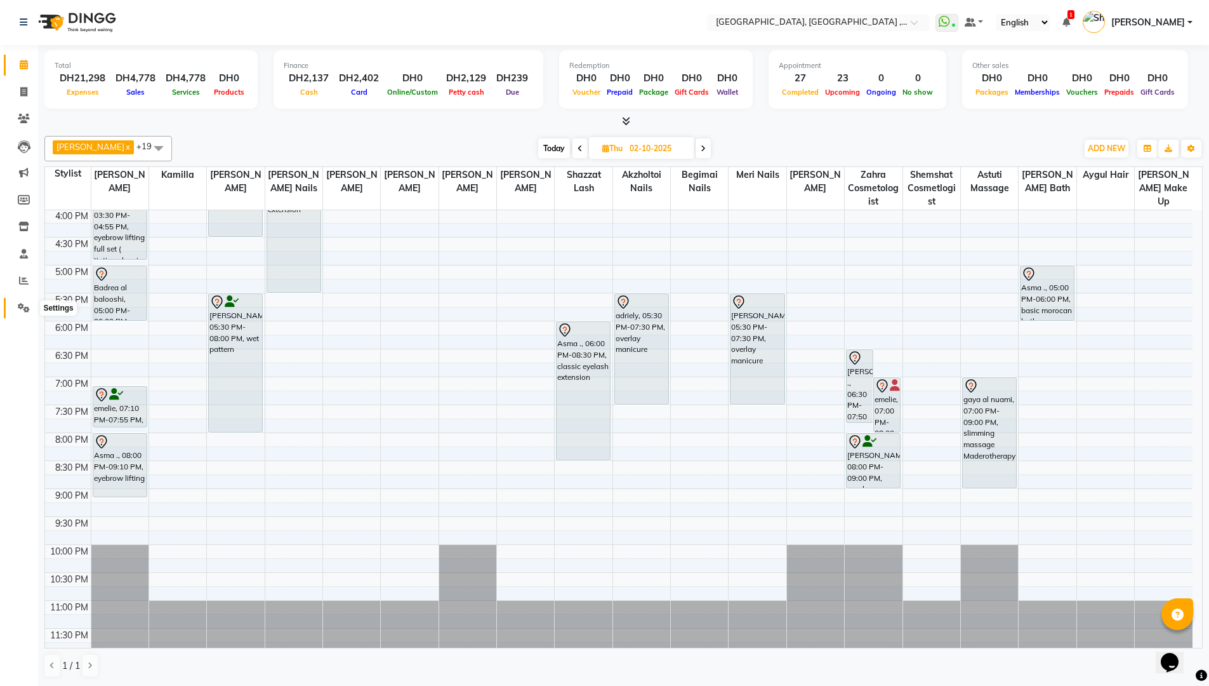
click at [16, 303] on span at bounding box center [24, 308] width 22 height 15
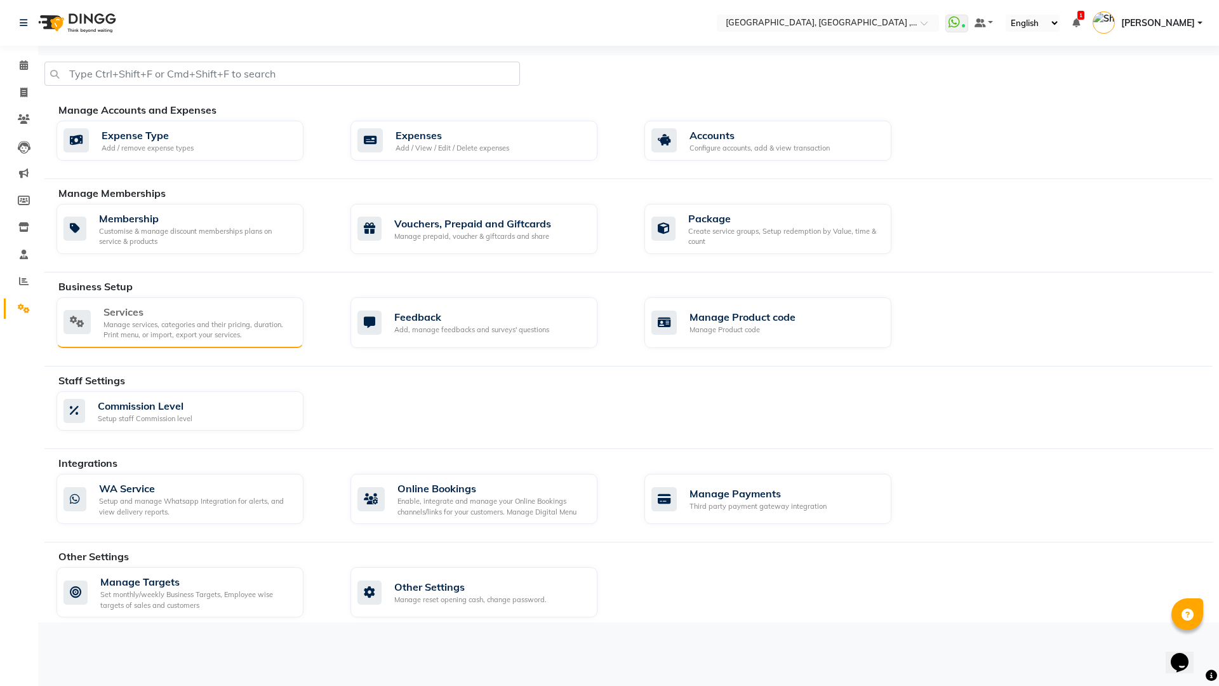
click at [159, 316] on div "Services" at bounding box center [198, 311] width 190 height 15
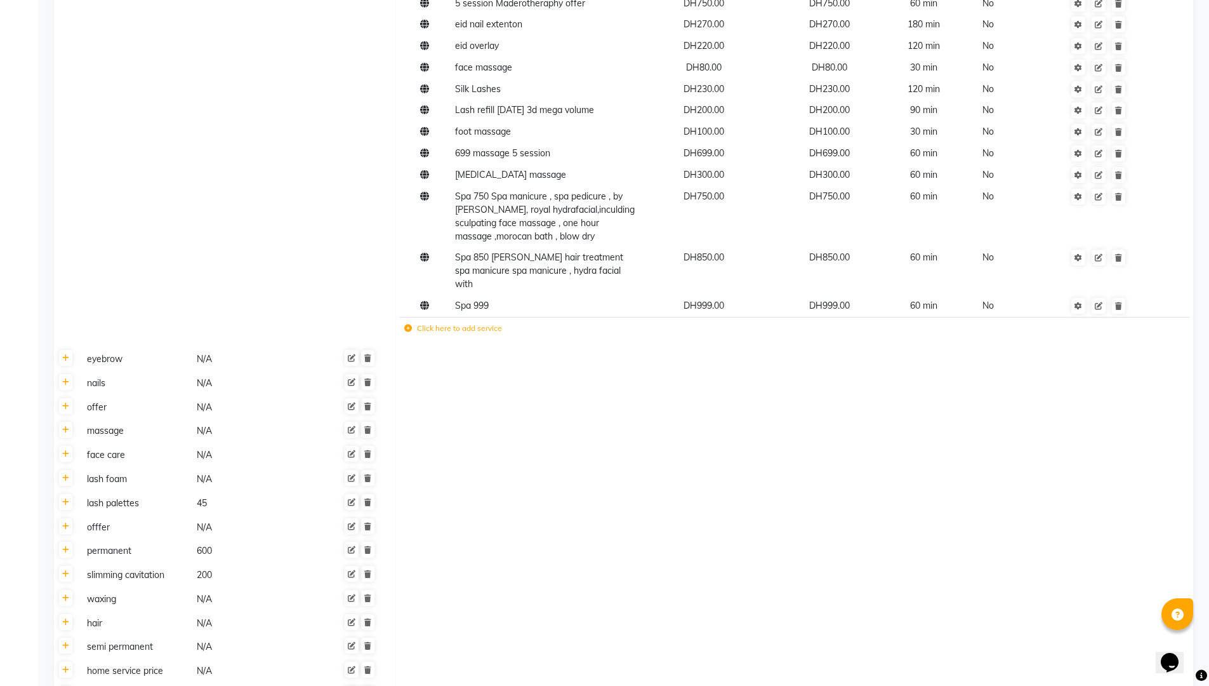
scroll to position [4302, 0]
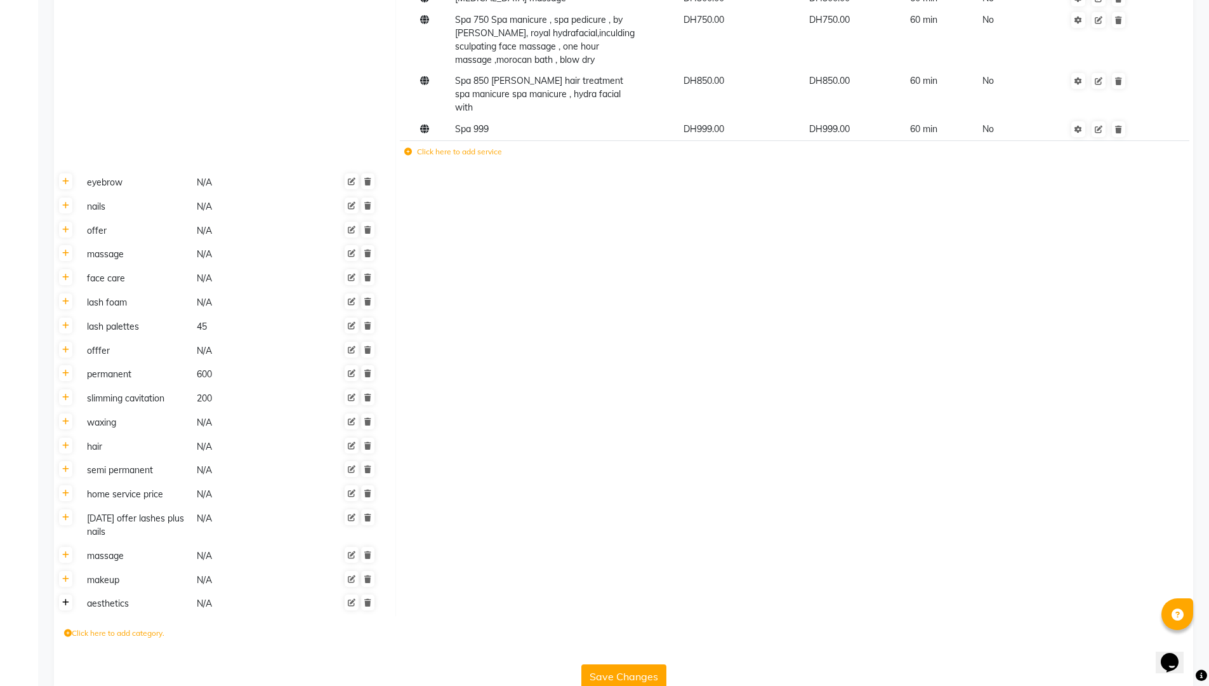
click at [66, 599] on icon at bounding box center [65, 603] width 7 height 8
click at [430, 602] on label "Click here to add service" at bounding box center [453, 607] width 98 height 11
drag, startPoint x: 215, startPoint y: 449, endPoint x: 633, endPoint y: 366, distance: 426.6
click at [633, 387] on td at bounding box center [795, 399] width 798 height 24
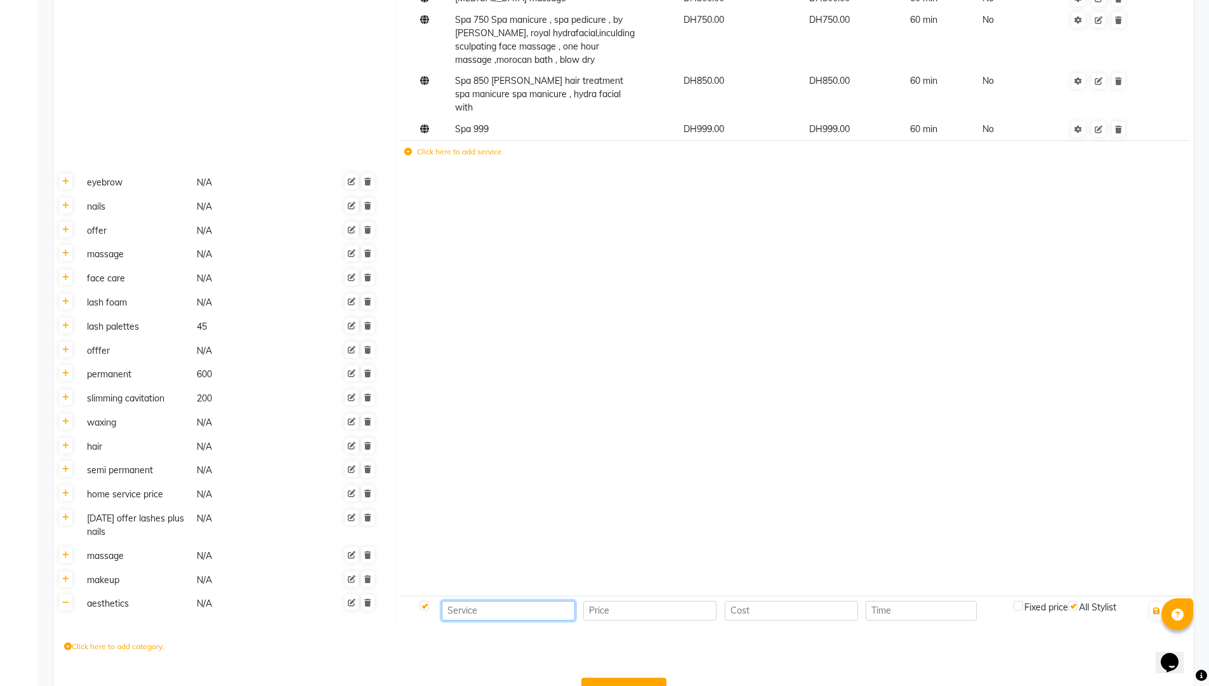
click at [517, 600] on input at bounding box center [508, 610] width 133 height 20
type input "intimate [MEDICAL_DATA]"
click at [642, 600] on input "number" at bounding box center [649, 610] width 133 height 20
type input "600"
click at [774, 600] on input "number" at bounding box center [791, 610] width 133 height 20
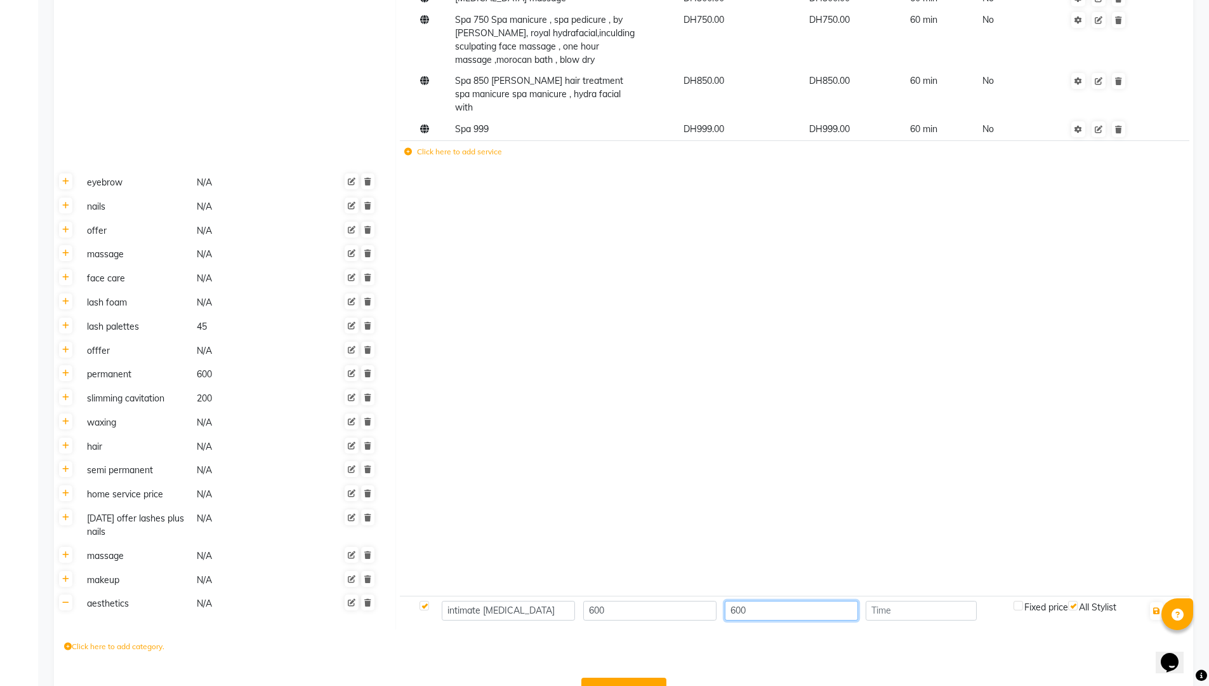
type input "600"
click at [926, 600] on input "number" at bounding box center [921, 610] width 111 height 20
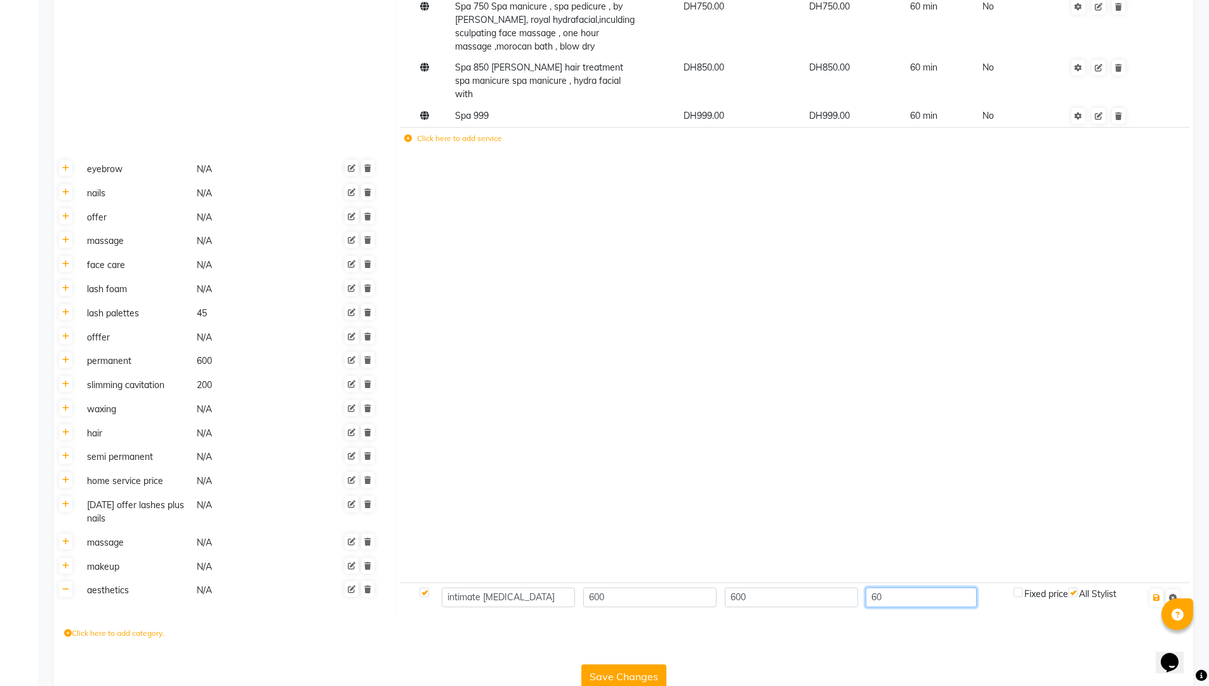
type input "60"
drag, startPoint x: 1081, startPoint y: 572, endPoint x: 1089, endPoint y: 594, distance: 22.9
click at [1080, 587] on div "All Stylist" at bounding box center [1092, 593] width 48 height 13
click at [1082, 587] on div "All Stylist" at bounding box center [1092, 593] width 48 height 13
click at [1027, 583] on td "Fixed price All Stylist" at bounding box center [1074, 597] width 131 height 29
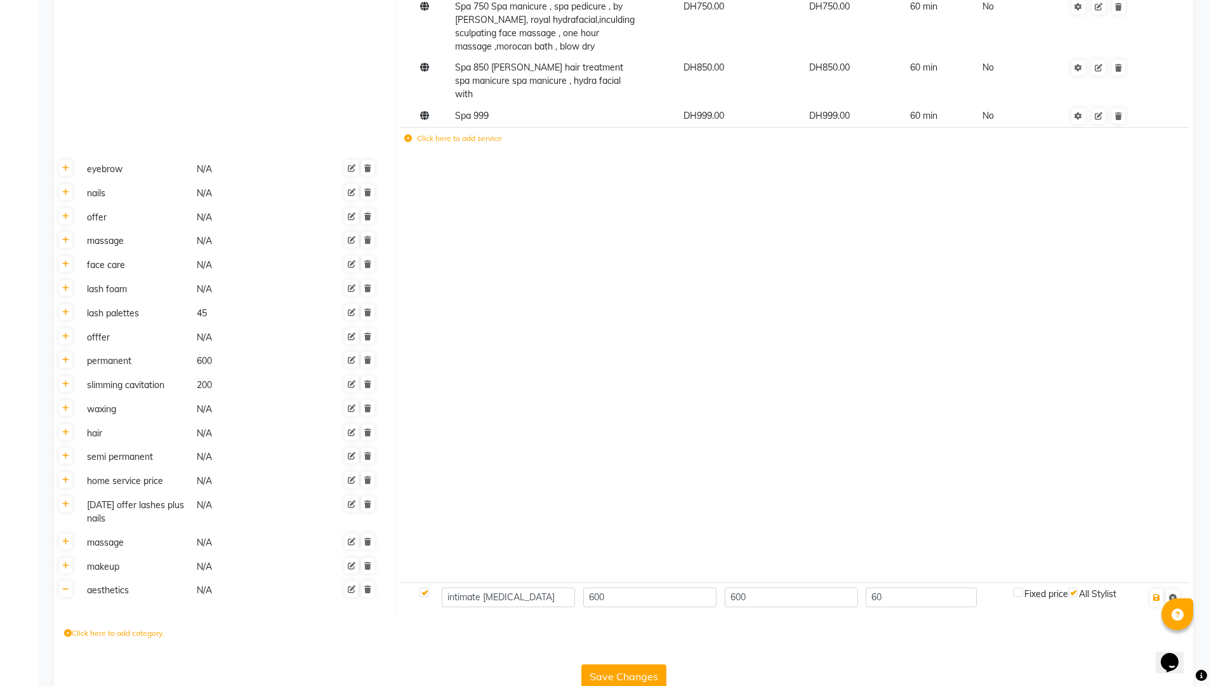
click at [1079, 587] on div "All Stylist" at bounding box center [1092, 593] width 48 height 13
click at [1159, 594] on icon "button" at bounding box center [1156, 598] width 7 height 8
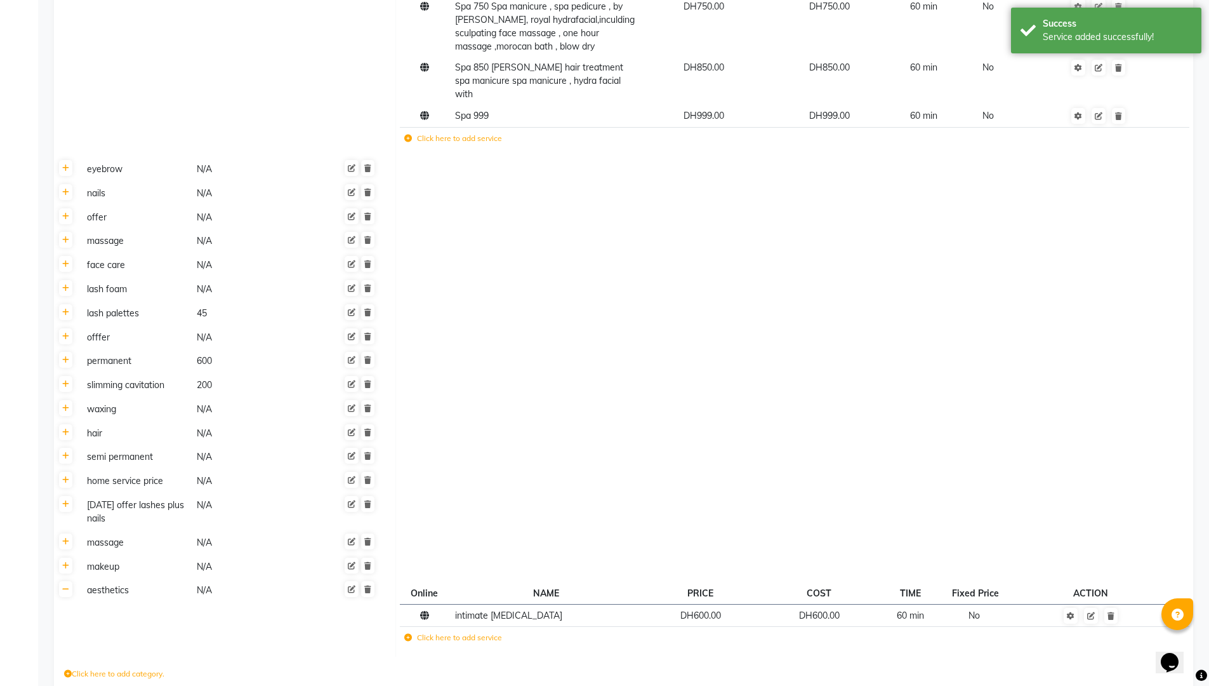
scroll to position [4356, 0]
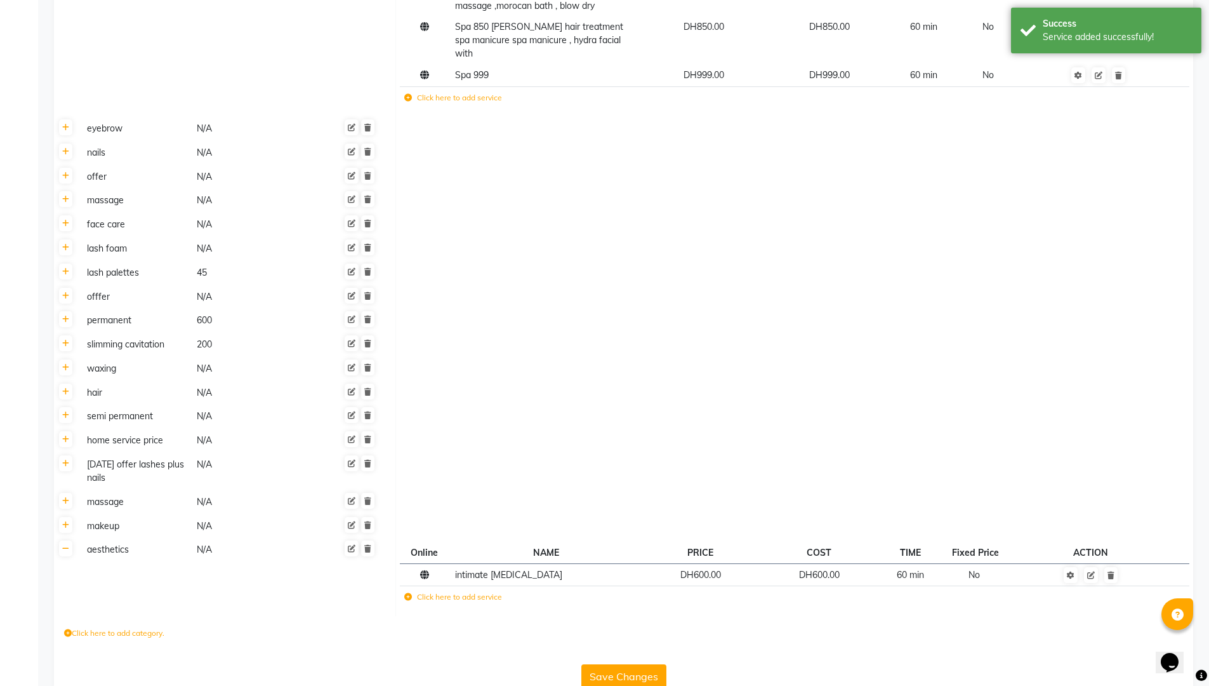
click at [625, 664] on button "Save Changes" at bounding box center [623, 676] width 85 height 24
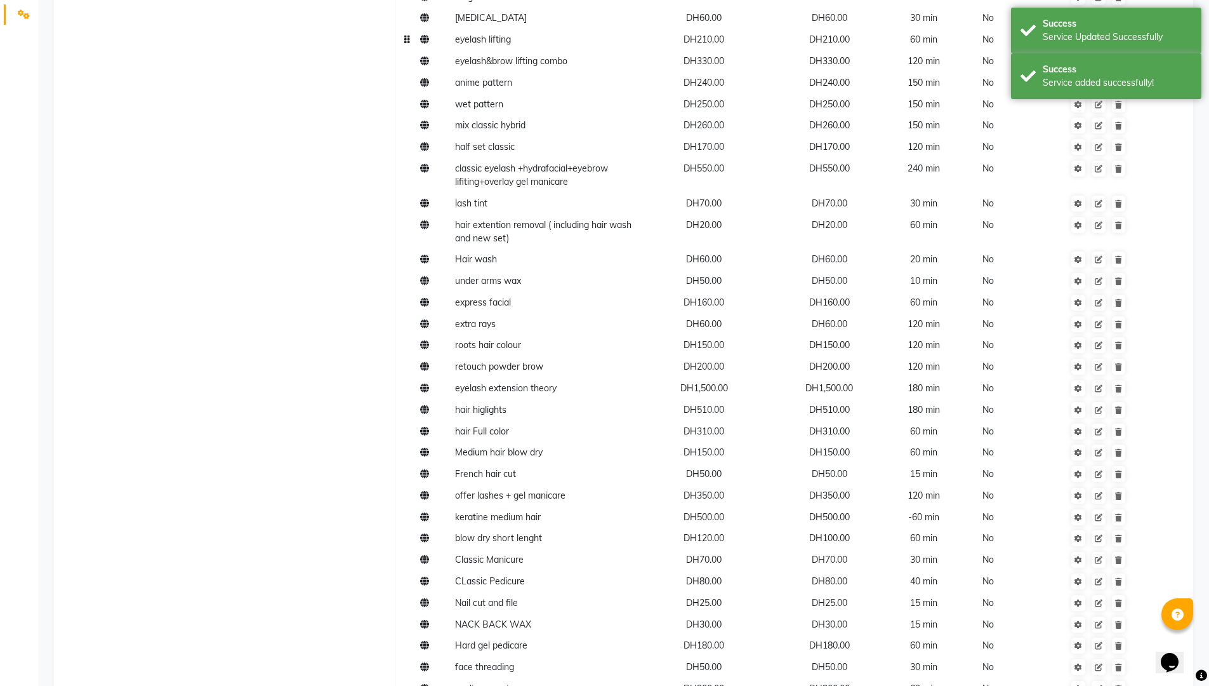
scroll to position [0, 0]
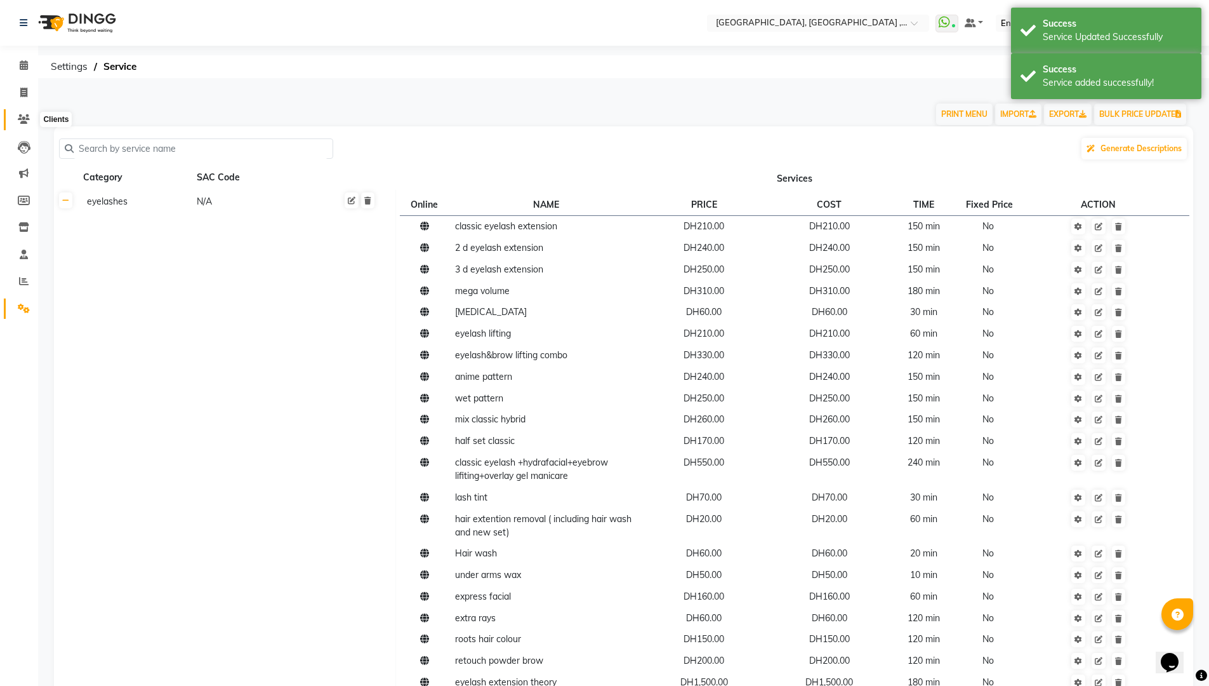
click at [25, 124] on span at bounding box center [24, 119] width 22 height 15
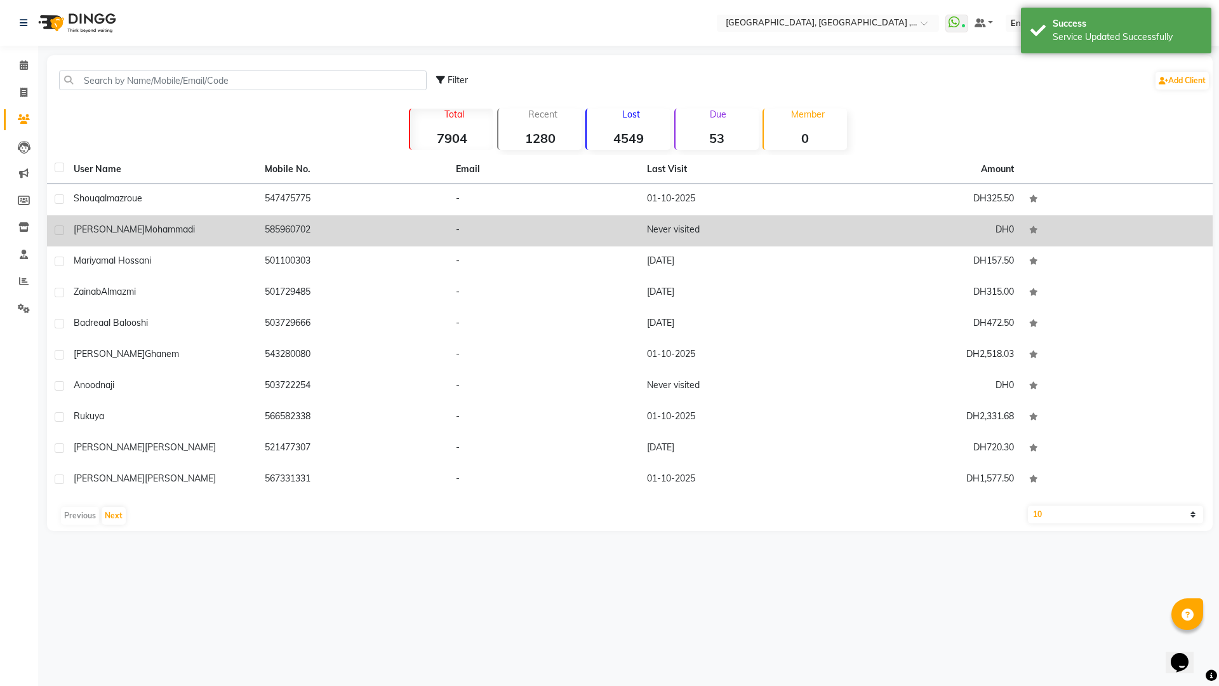
click at [585, 235] on td "-" at bounding box center [543, 230] width 191 height 31
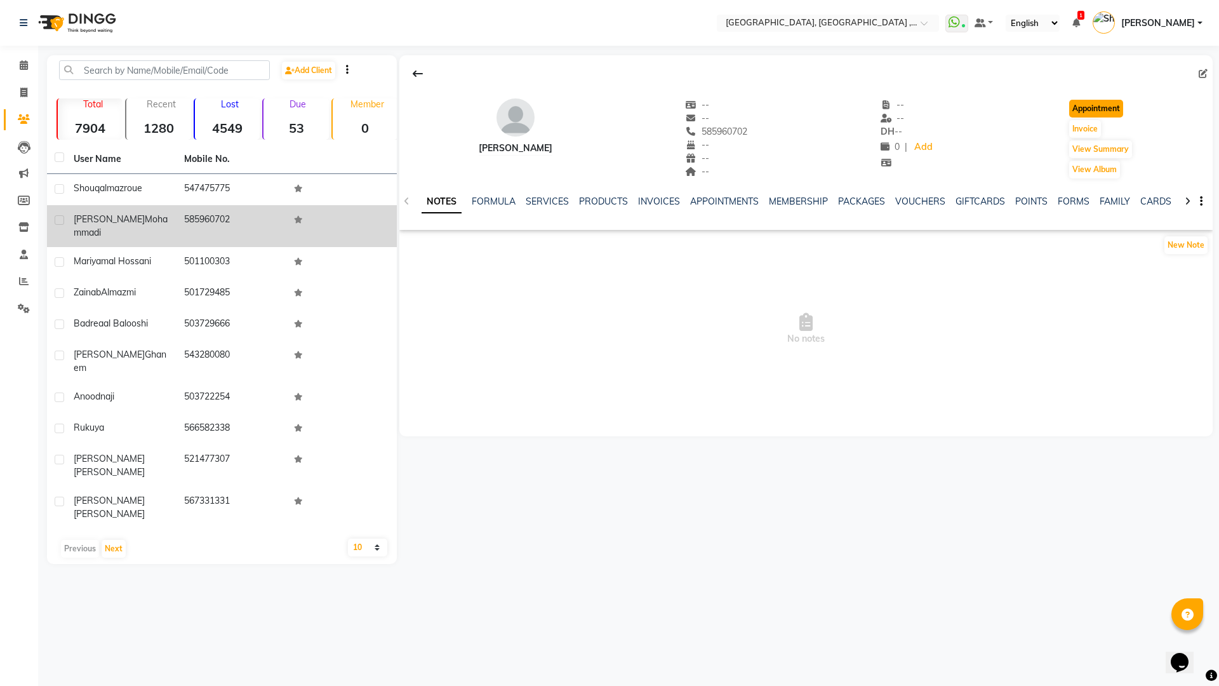
click at [1094, 107] on button "Appointment" at bounding box center [1096, 109] width 54 height 18
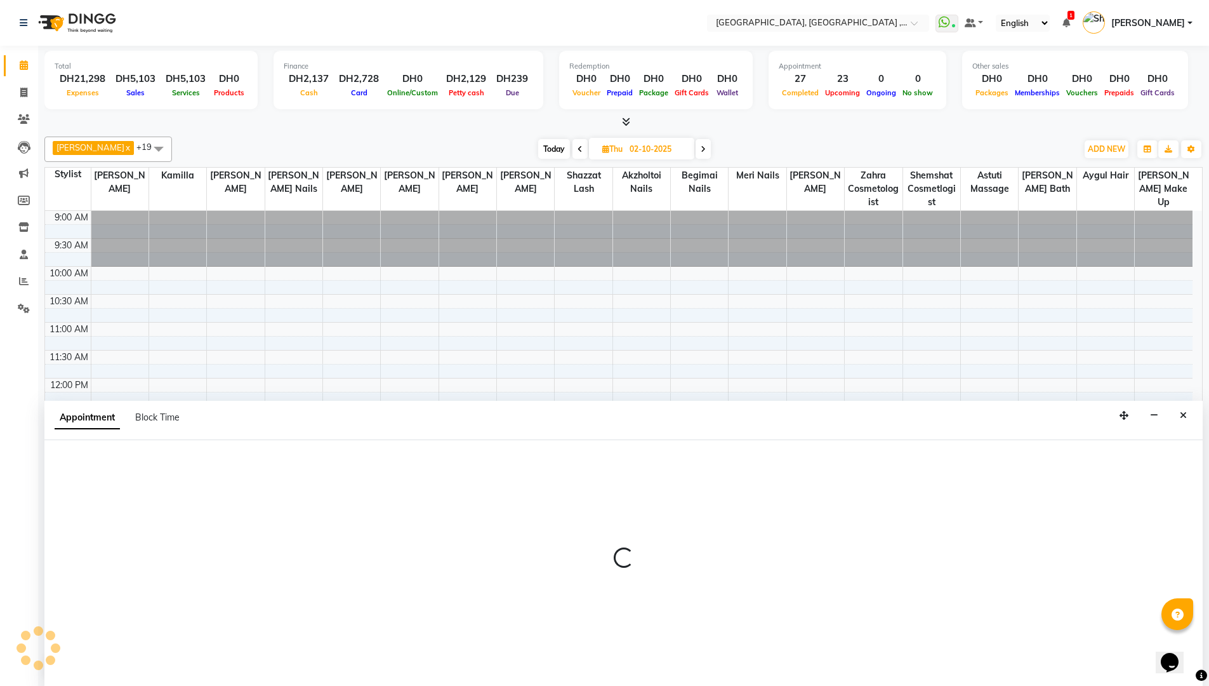
scroll to position [1, 0]
type input "01-10-2025"
select select "600"
select select "tentative"
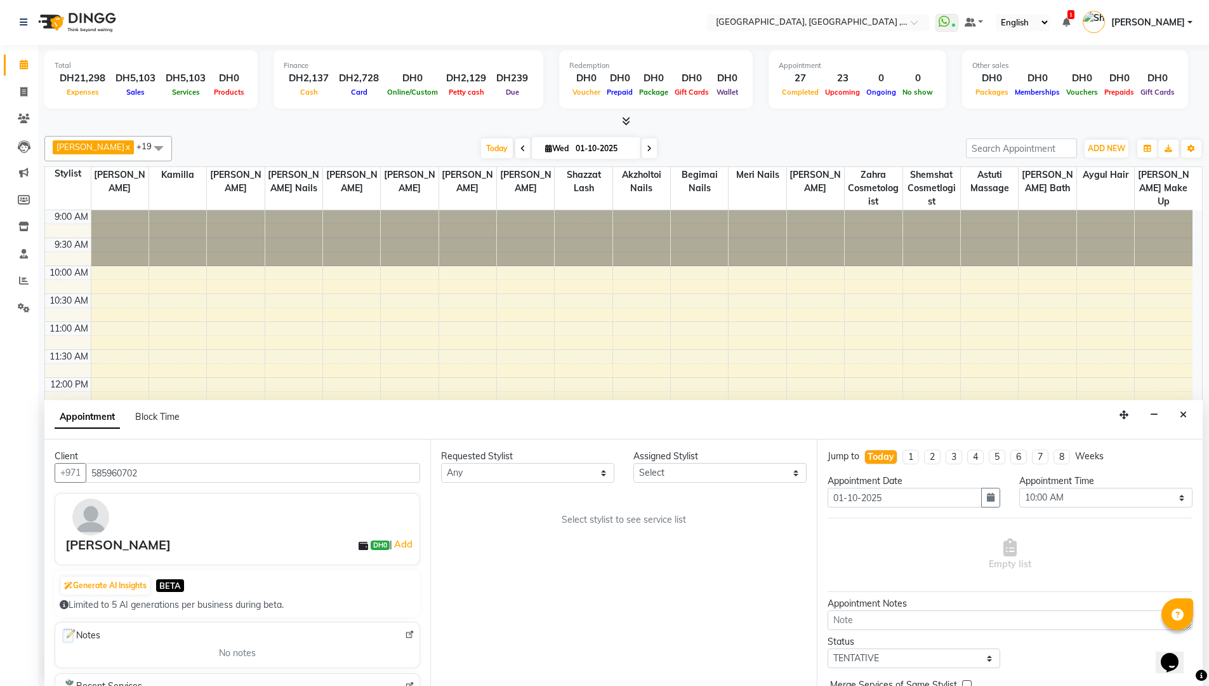
scroll to position [392, 0]
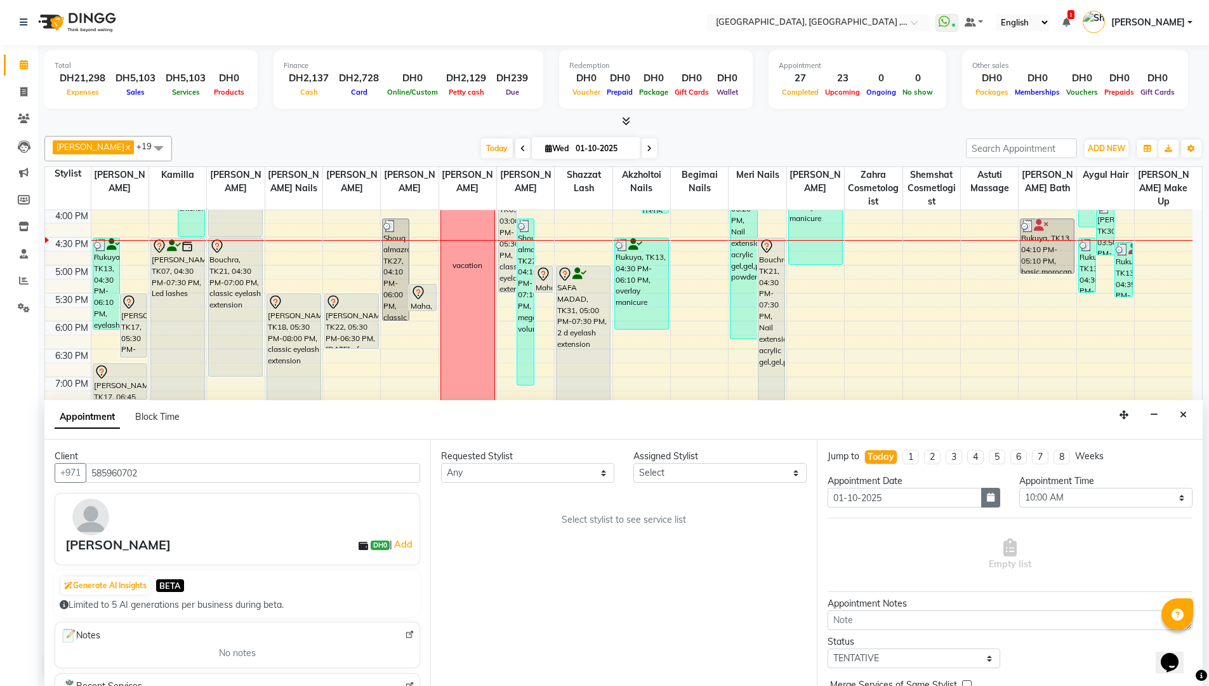
click at [989, 495] on icon "button" at bounding box center [991, 497] width 8 height 9
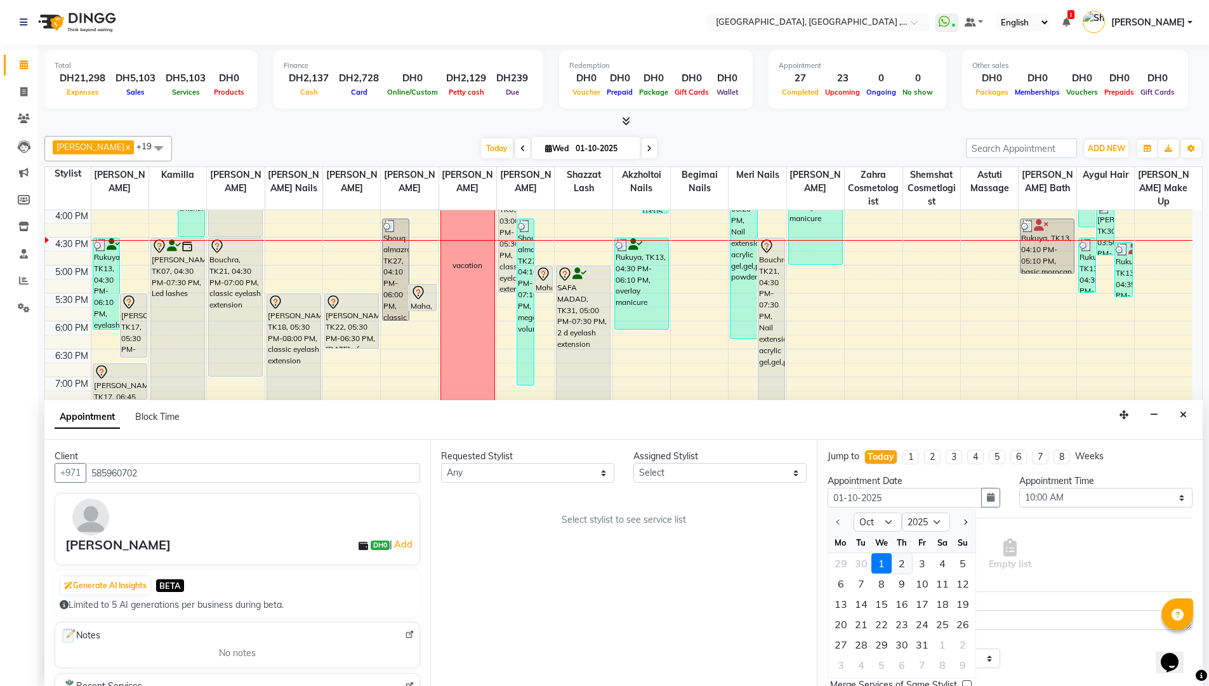
click at [905, 556] on div "2" at bounding box center [902, 563] width 20 height 20
type input "02-10-2025"
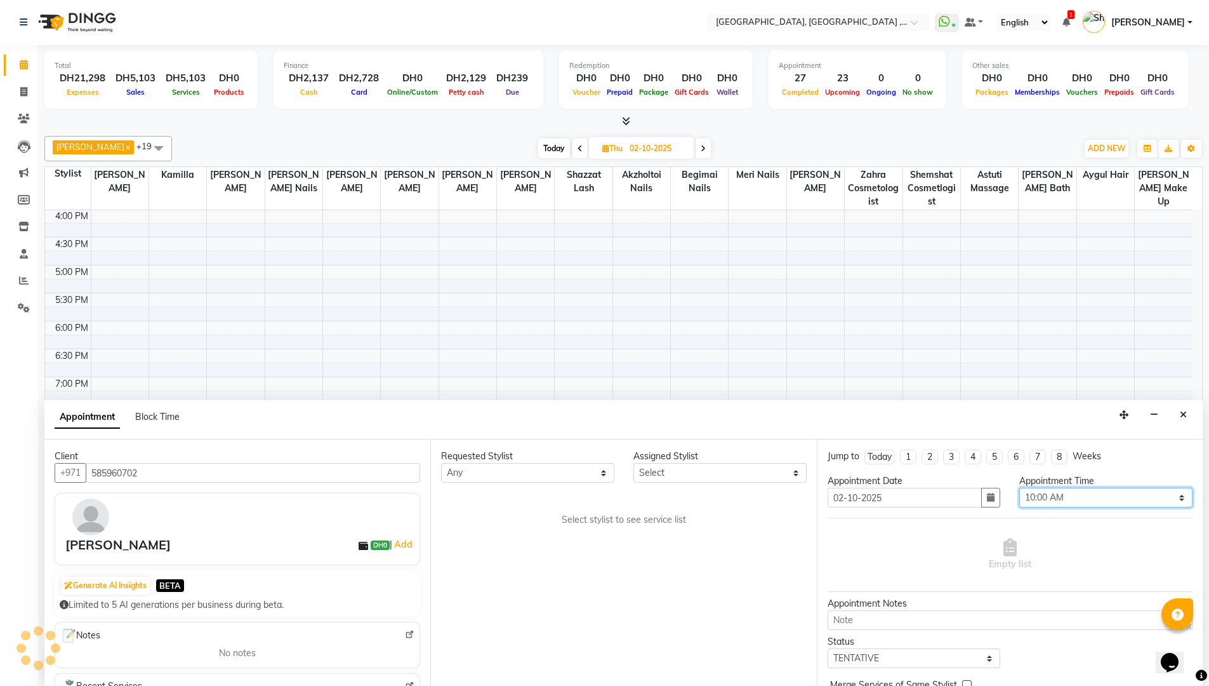
click at [1172, 496] on select "Select 10:00 AM 10:15 AM 10:30 AM 10:45 AM 11:00 AM 11:15 AM 11:30 AM 11:45 AM …" at bounding box center [1105, 498] width 173 height 20
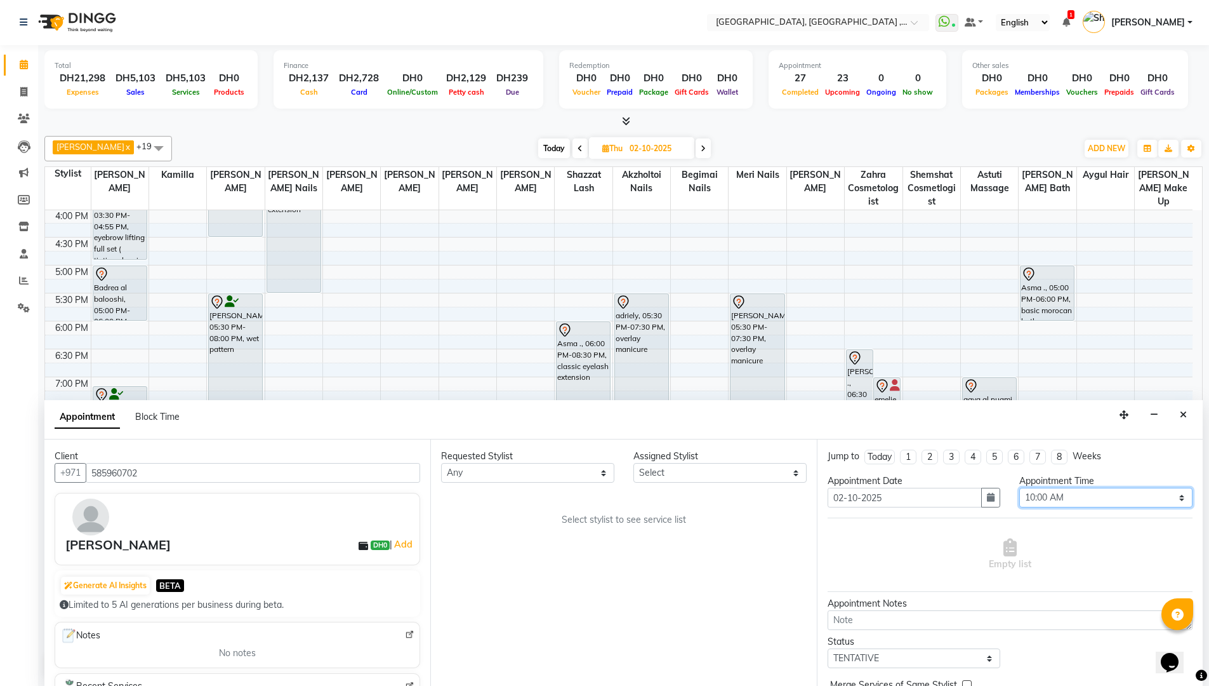
select select "690"
click at [1019, 488] on select "Select 10:00 AM 10:15 AM 10:30 AM 10:45 AM 11:00 AM 11:15 AM 11:30 AM 11:45 AM …" at bounding box center [1105, 498] width 173 height 20
click at [796, 472] on select "Select [PERSON_NAME] Aina Akzholtoi nails [PERSON_NAME] Astuti massage Aygul ha…" at bounding box center [719, 473] width 173 height 20
click at [794, 472] on select "Select [PERSON_NAME] Aina Akzholtoi nails [PERSON_NAME] Astuti massage Aygul ha…" at bounding box center [719, 473] width 173 height 20
select select "90922"
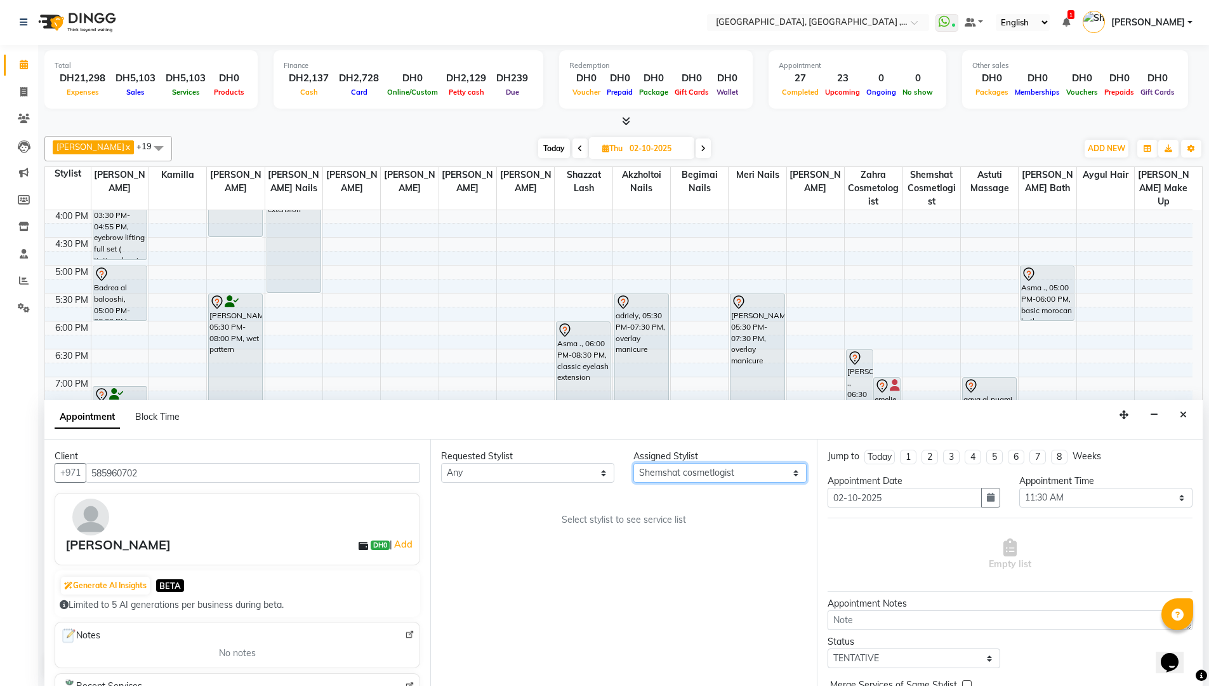
click at [633, 463] on select "Select [PERSON_NAME] Aina Akzholtoi nails [PERSON_NAME] Astuti massage Aygul ha…" at bounding box center [719, 473] width 173 height 20
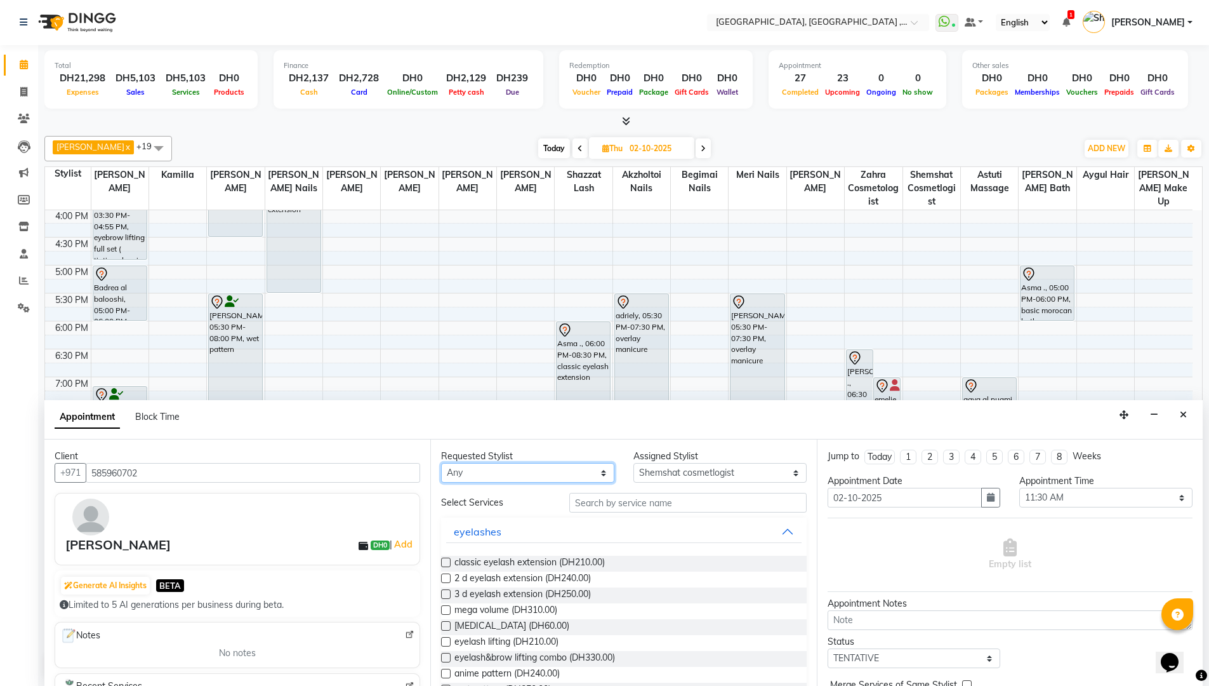
click at [590, 467] on select "Any [PERSON_NAME] [PERSON_NAME] nails [PERSON_NAME] Astuti massage Aygul hair B…" at bounding box center [527, 473] width 173 height 20
select select "90922"
click at [441, 463] on select "Any [PERSON_NAME] [PERSON_NAME] nails [PERSON_NAME] Astuti massage Aygul hair B…" at bounding box center [527, 473] width 173 height 20
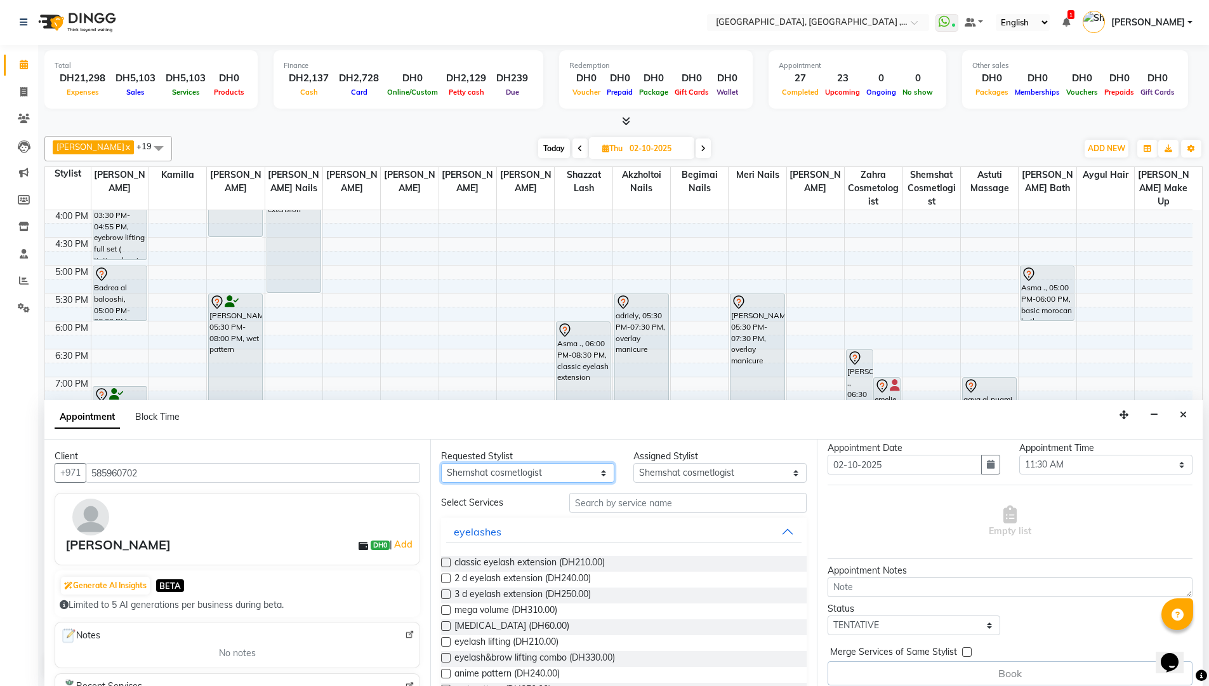
scroll to position [43, 0]
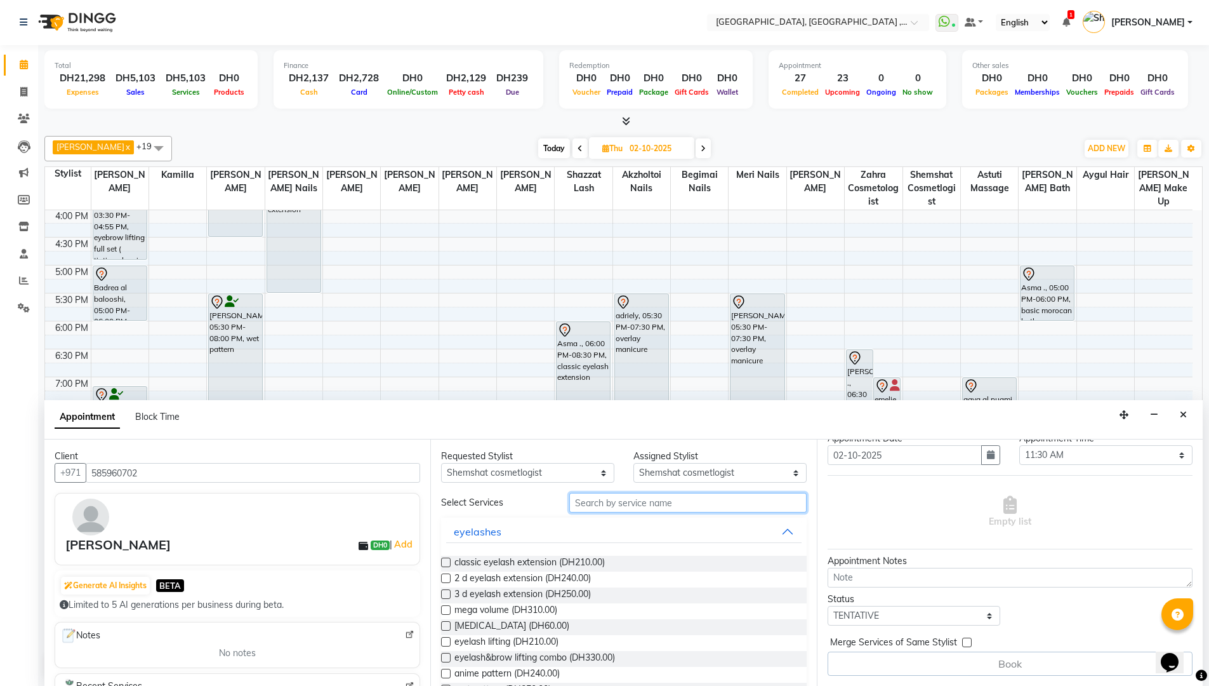
click at [650, 503] on input "text" at bounding box center [687, 503] width 237 height 20
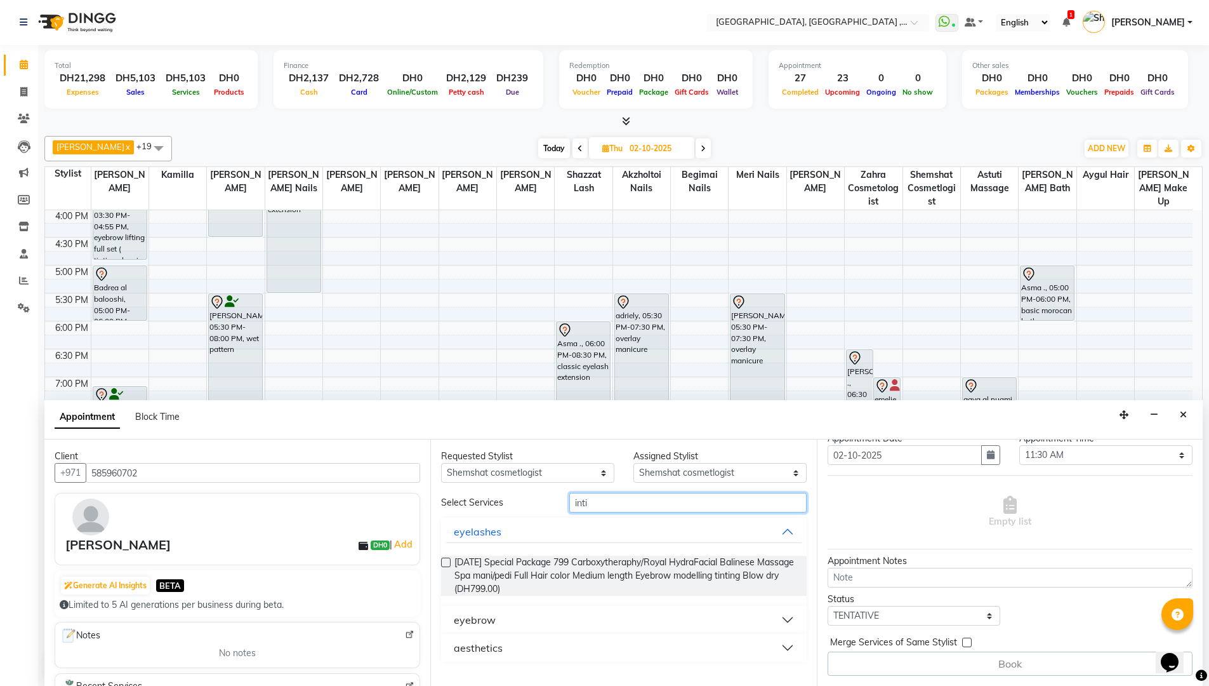
type input "inti"
click at [786, 642] on button "aesthetics" at bounding box center [623, 647] width 355 height 23
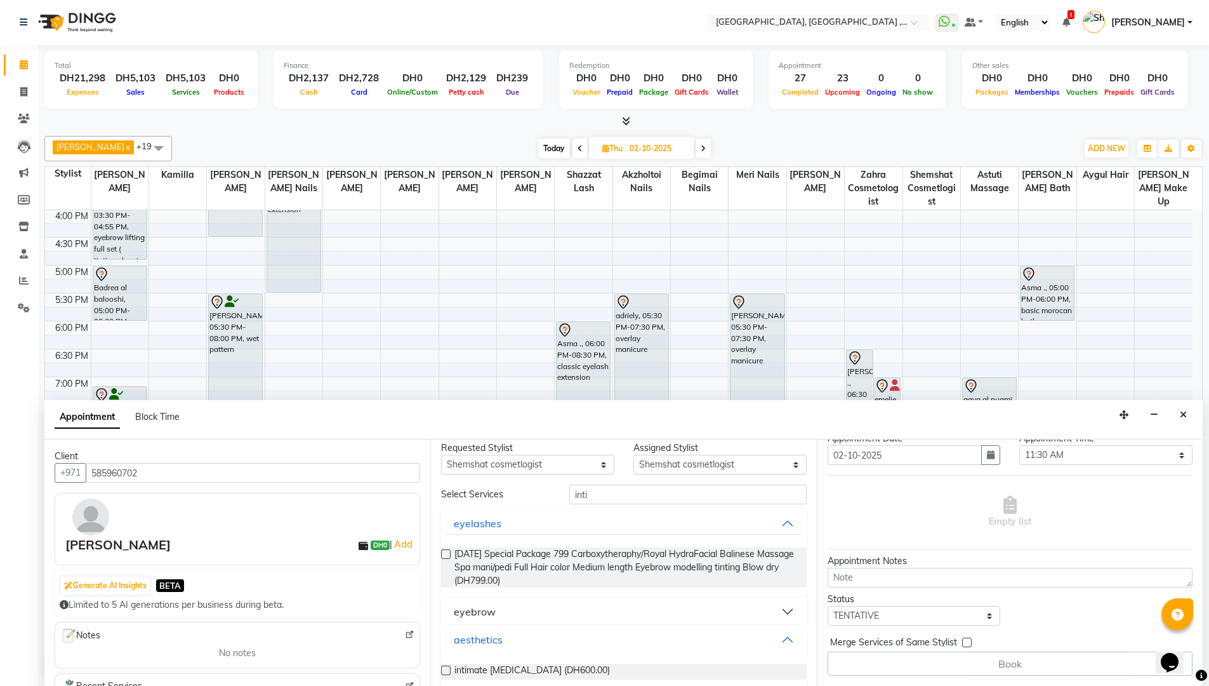
scroll to position [22, 0]
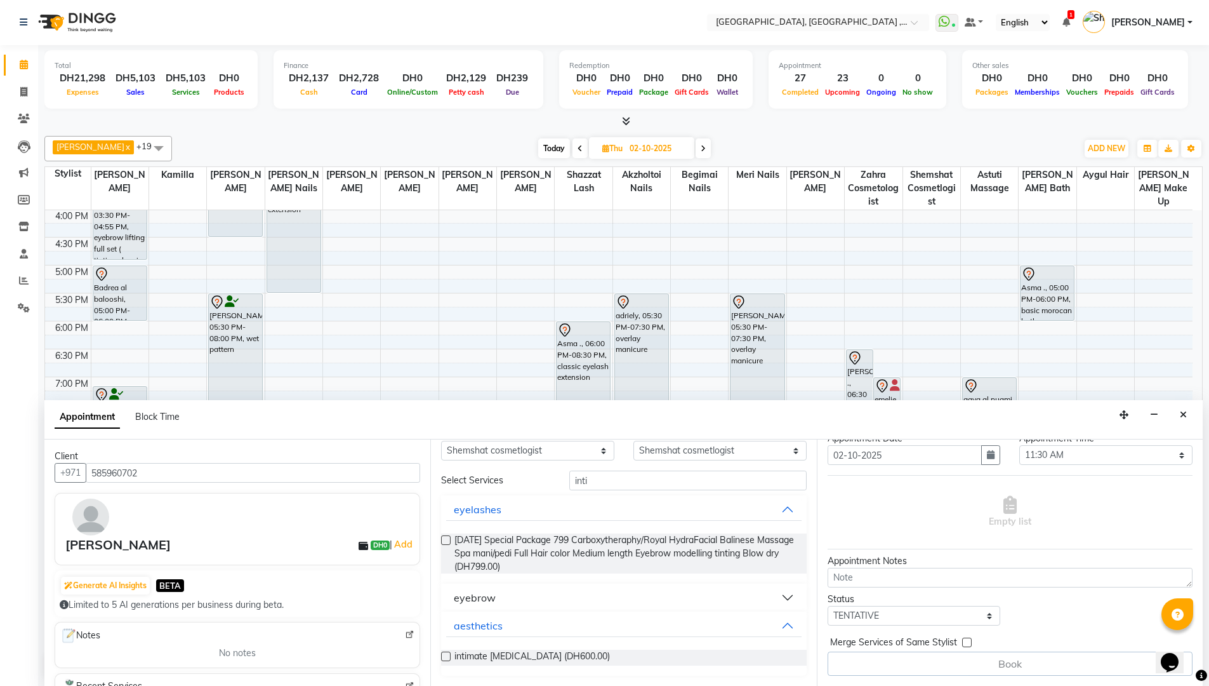
click at [442, 656] on label at bounding box center [446, 656] width 10 height 10
click at [442, 656] on input "checkbox" at bounding box center [445, 657] width 8 height 8
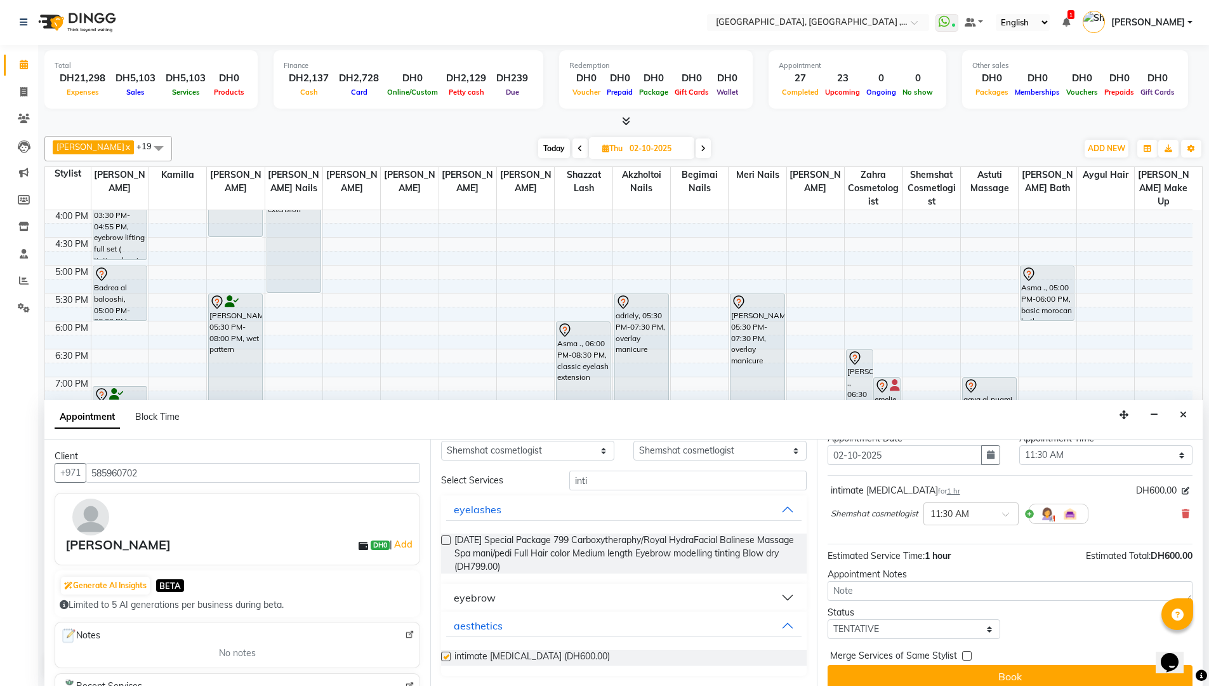
checkbox input "false"
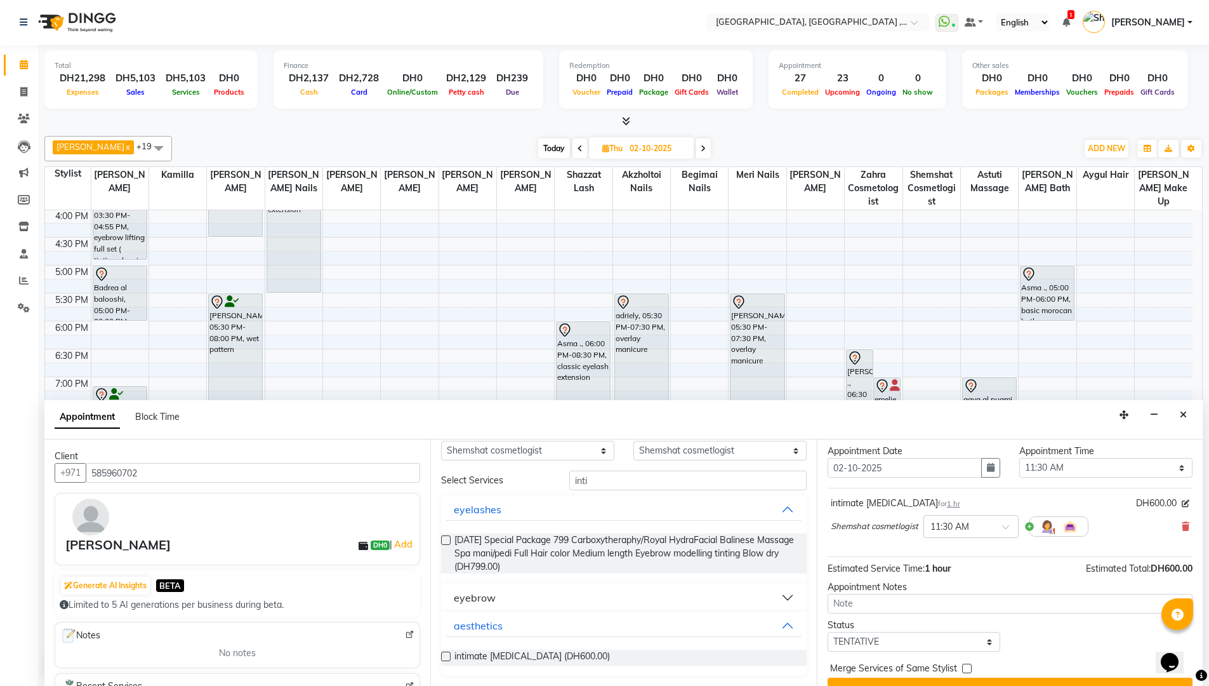
scroll to position [55, 0]
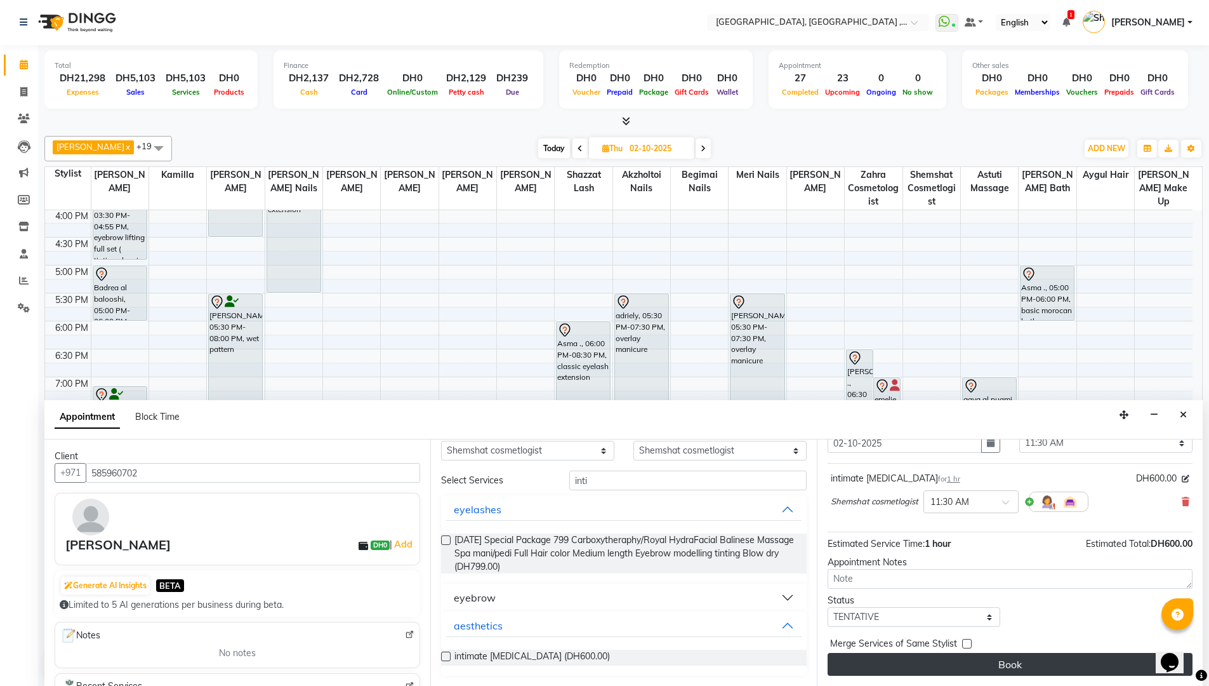
click at [1077, 658] on button "Book" at bounding box center [1010, 664] width 365 height 23
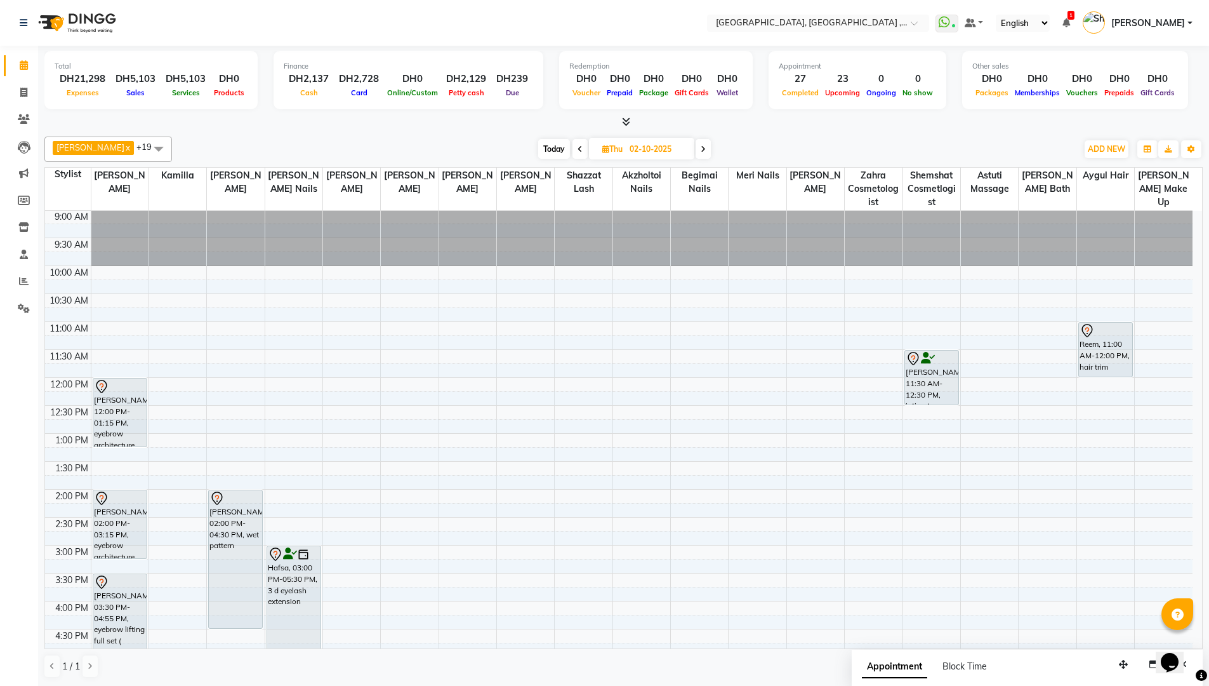
scroll to position [0, 0]
click at [16, 65] on span at bounding box center [24, 65] width 22 height 15
click at [573, 151] on span at bounding box center [580, 149] width 15 height 20
type input "01-10-2025"
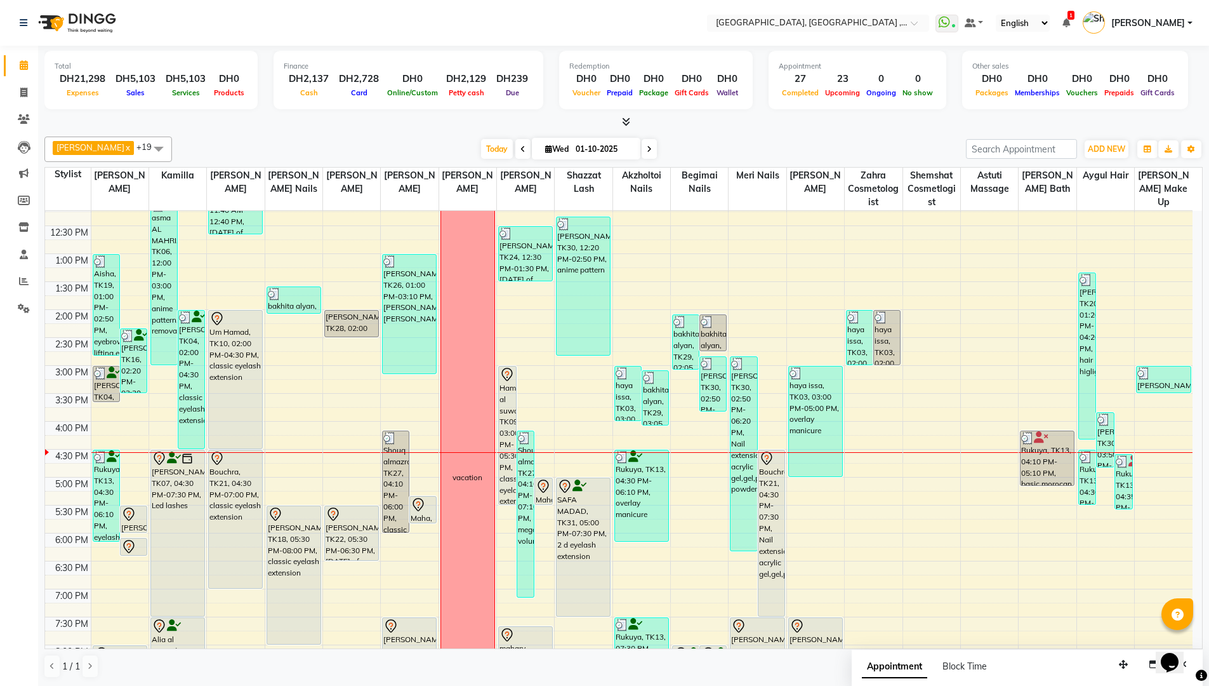
scroll to position [138, 0]
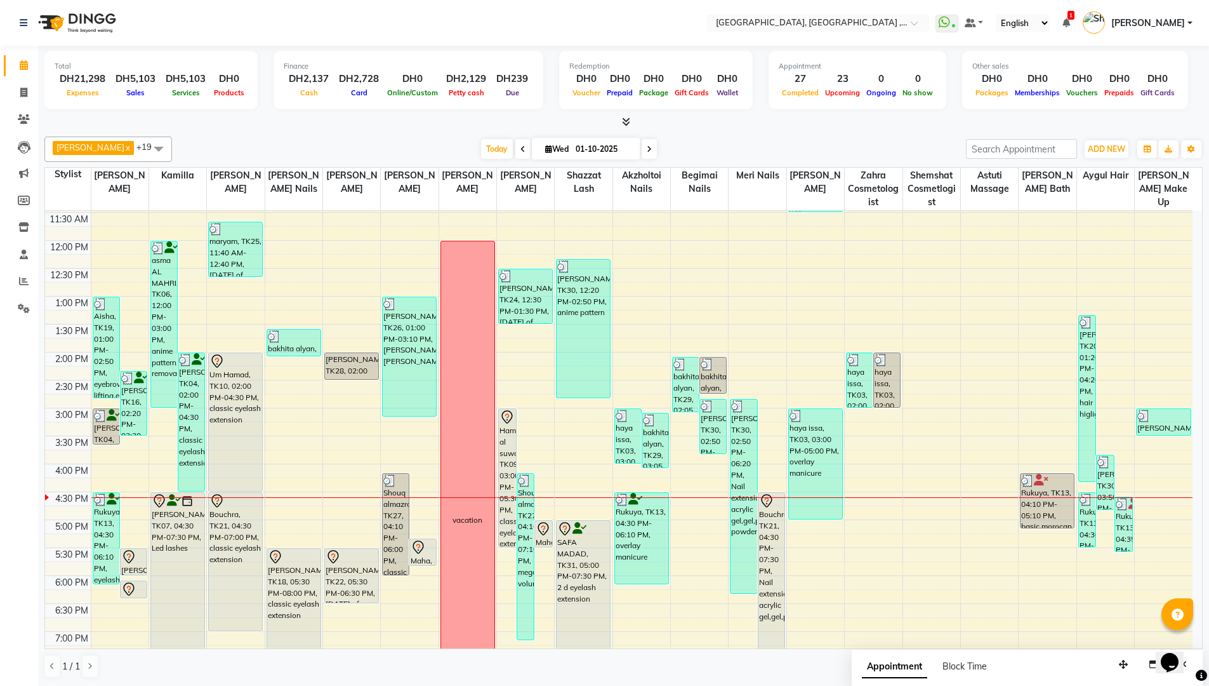
click at [572, 149] on input "01-10-2025" at bounding box center [603, 149] width 63 height 19
select select "10"
select select "2025"
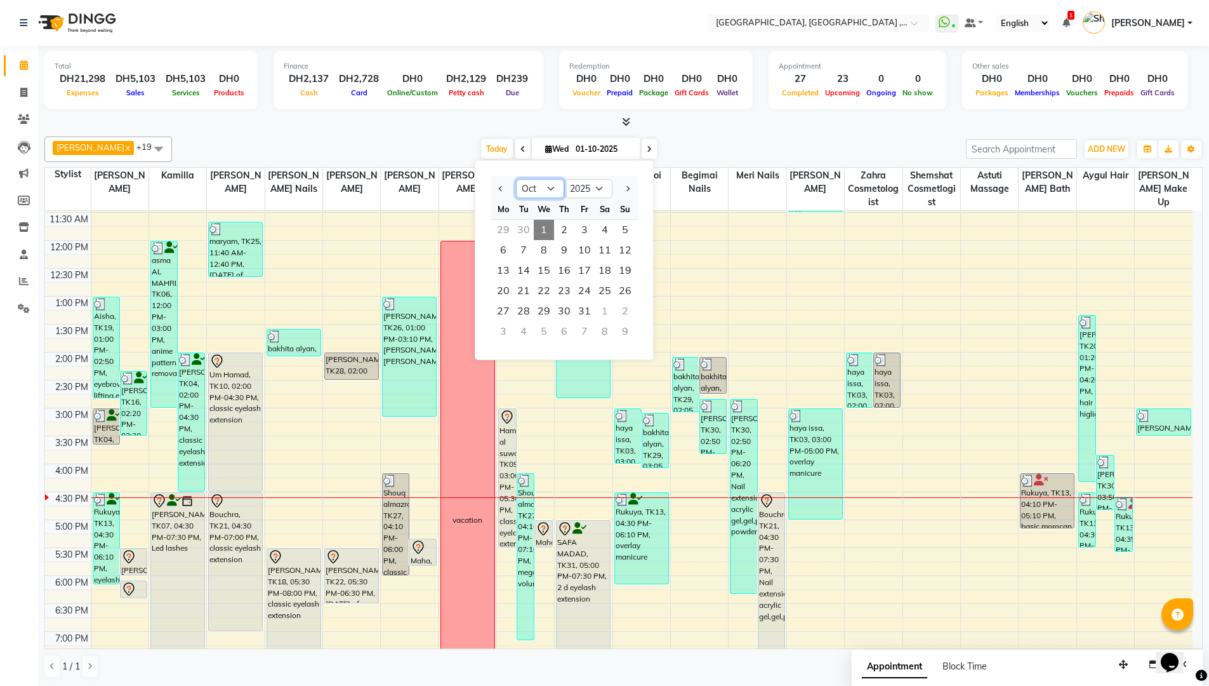
click at [548, 188] on select "Jan Feb Mar Apr May Jun [DATE] Aug Sep Oct Nov Dec" at bounding box center [540, 188] width 48 height 19
select select "9"
click at [516, 179] on select "Jan Feb Mar Apr May Jun [DATE] Aug Sep Oct Nov Dec" at bounding box center [540, 188] width 48 height 19
click at [605, 267] on span "20" at bounding box center [605, 270] width 20 height 20
type input "20-09-2025"
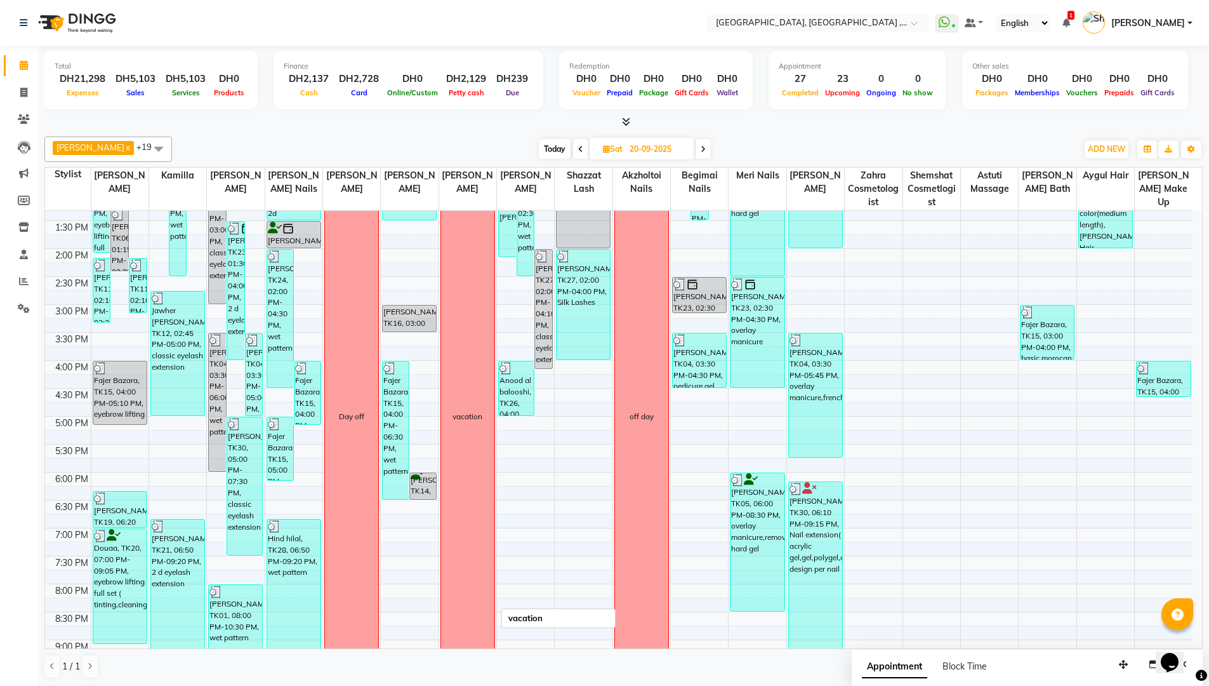
scroll to position [265, 0]
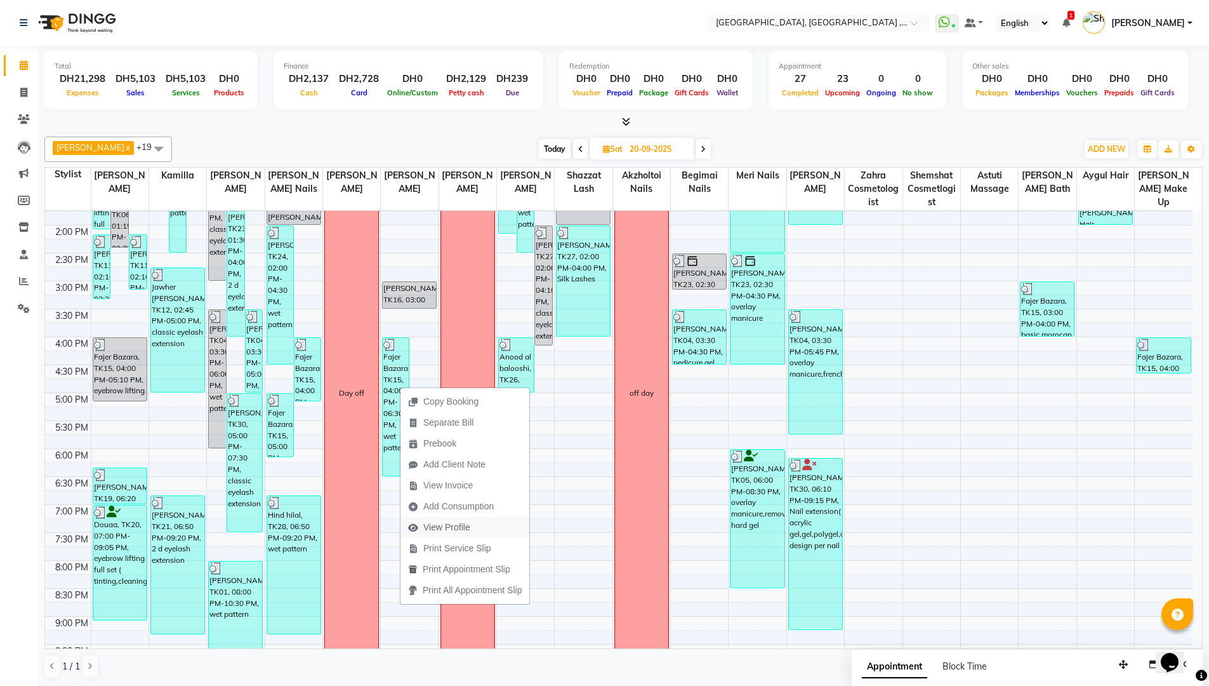
click at [469, 524] on span "View Profile" at bounding box center [446, 527] width 47 height 13
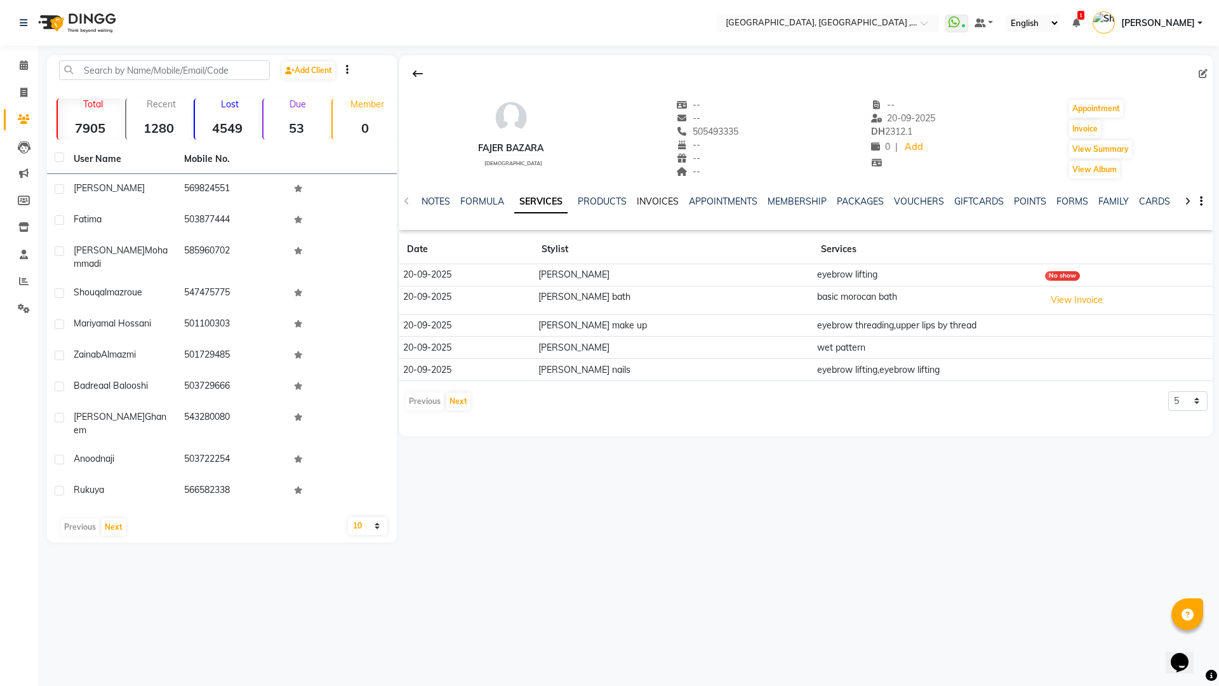
click at [658, 199] on link "INVOICES" at bounding box center [658, 201] width 42 height 11
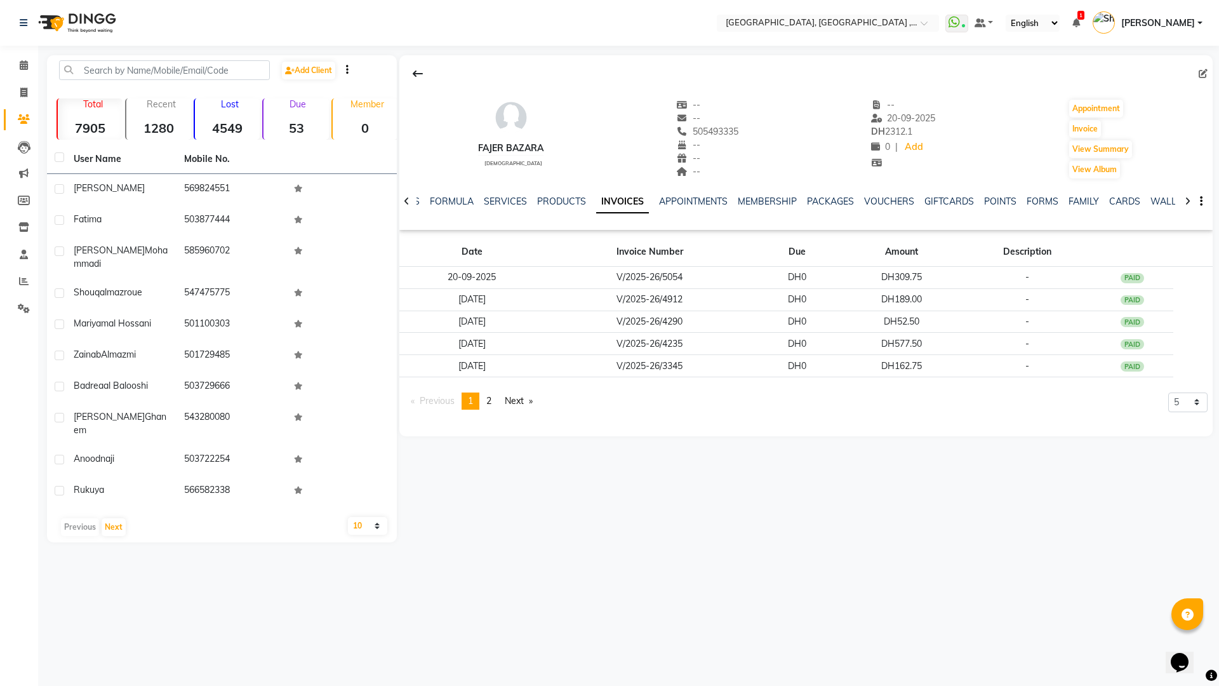
click at [415, 201] on div "NOTES FORMULA SERVICES PRODUCTS INVOICES APPOINTMENTS MEMBERSHIP PACKAGES VOUCH…" at bounding box center [805, 202] width 813 height 44
click at [406, 199] on icon at bounding box center [407, 201] width 6 height 9
click at [422, 198] on link "NOTES" at bounding box center [415, 201] width 29 height 11
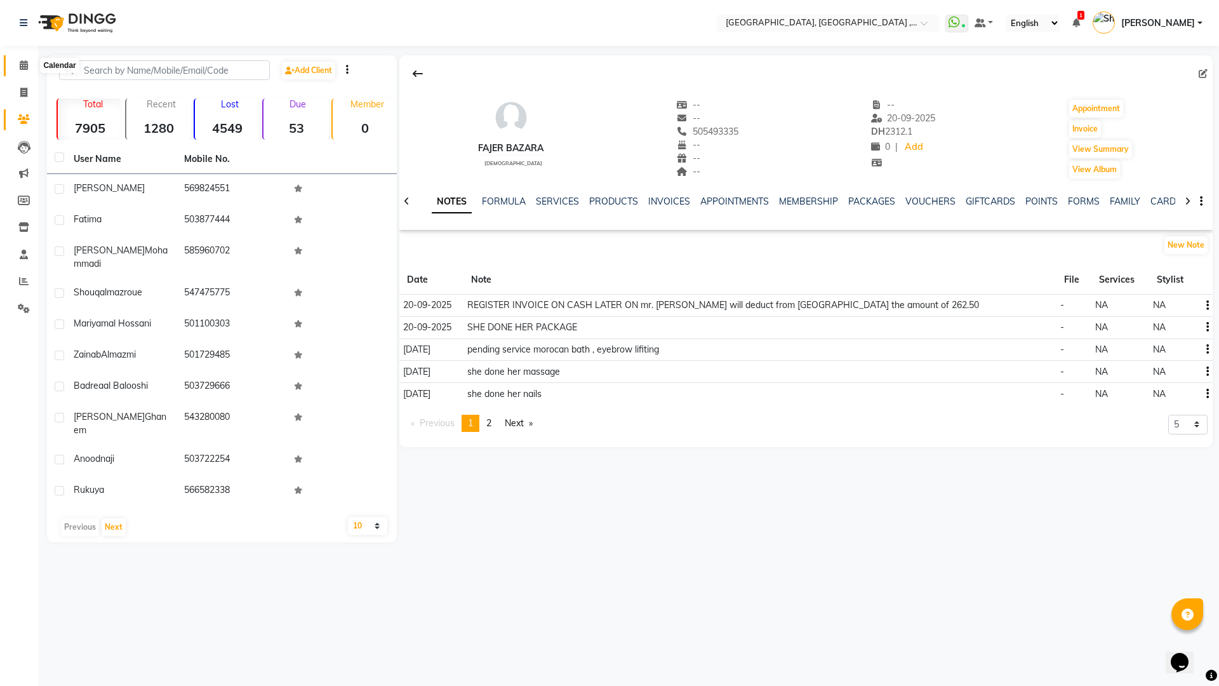
click at [25, 67] on icon at bounding box center [24, 65] width 8 height 10
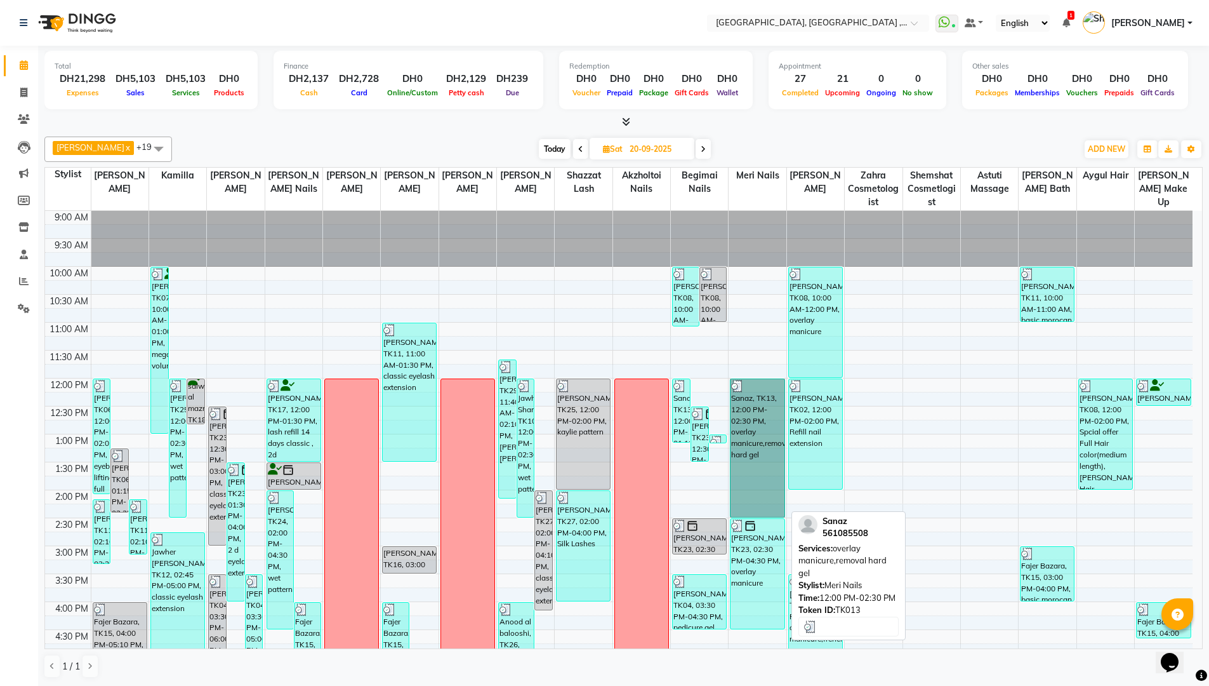
drag, startPoint x: 752, startPoint y: 463, endPoint x: 766, endPoint y: 458, distance: 15.5
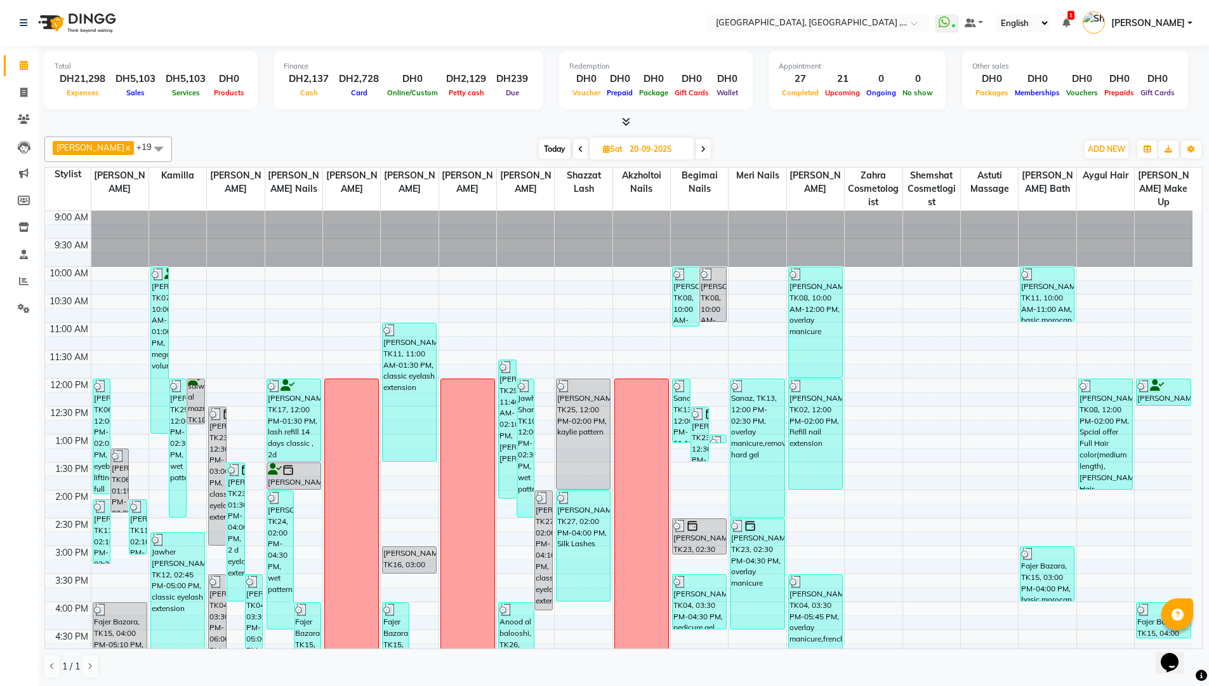
click at [541, 147] on span "Today" at bounding box center [555, 149] width 32 height 20
type input "01-10-2025"
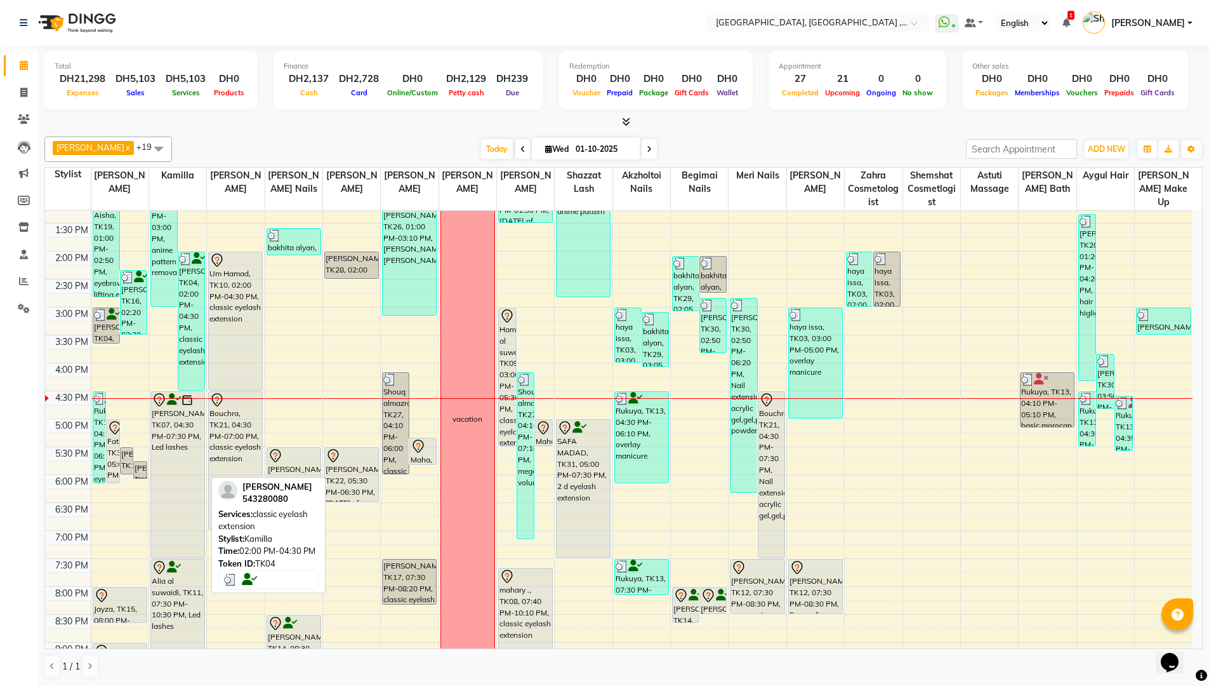
scroll to position [336, 0]
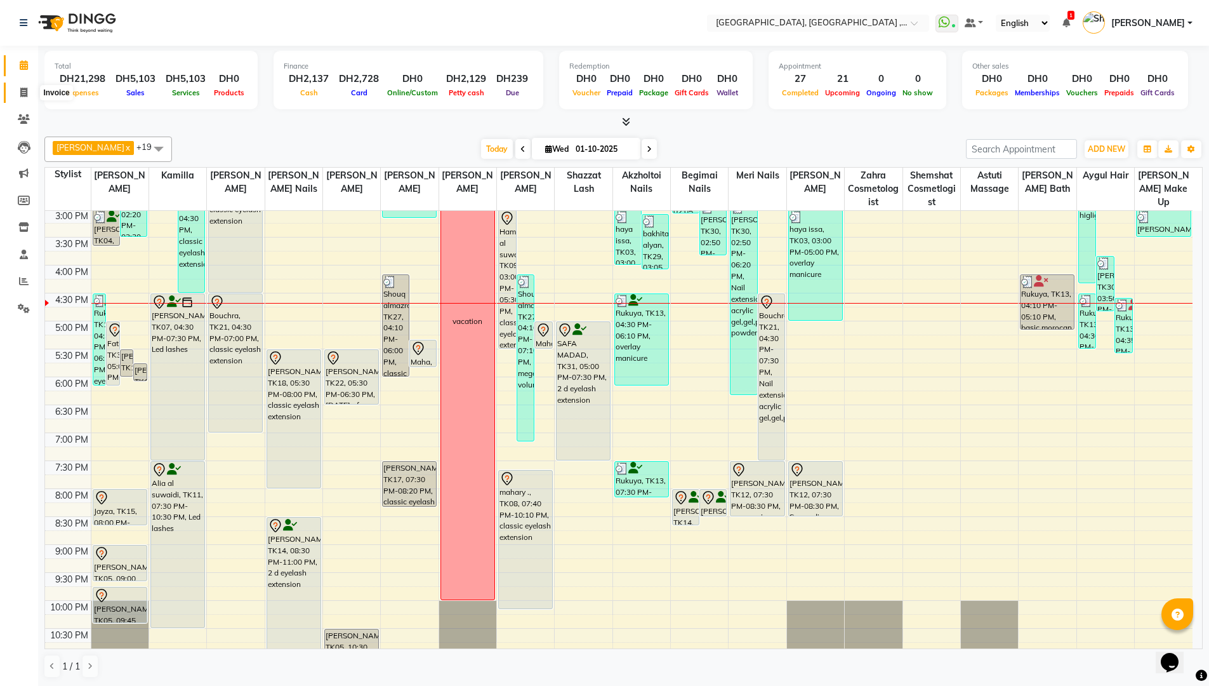
click at [20, 96] on icon at bounding box center [23, 93] width 7 height 10
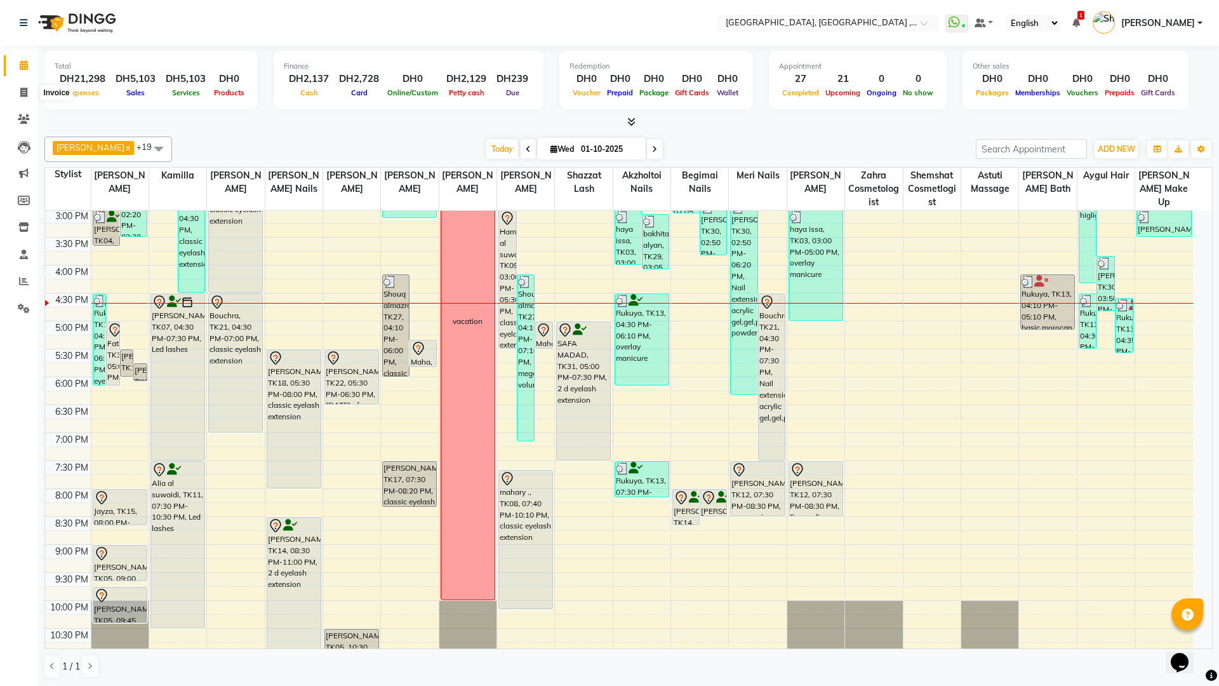
select select "service"
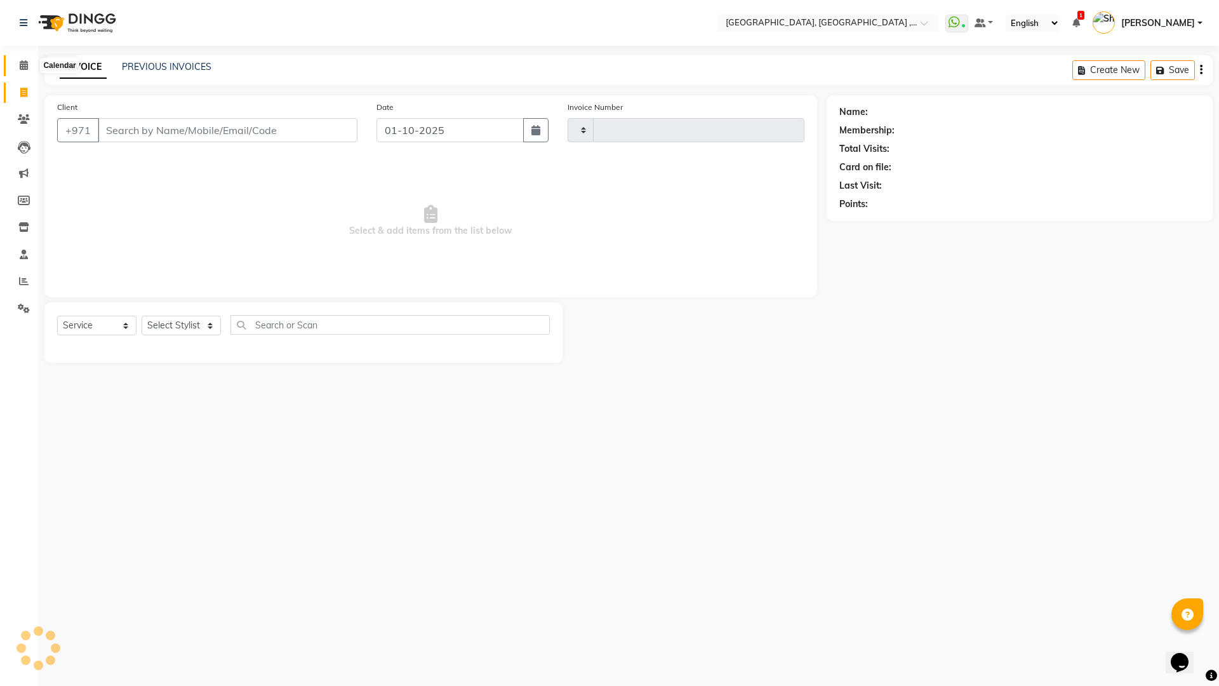
click at [25, 67] on icon at bounding box center [24, 65] width 8 height 10
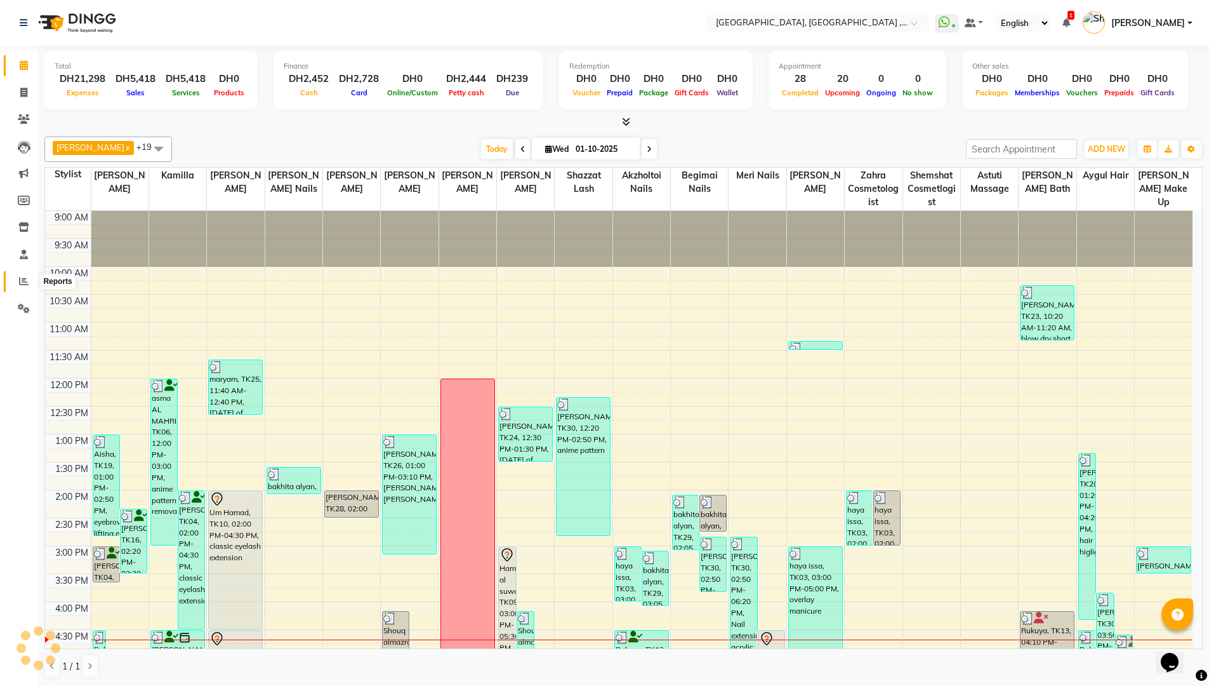
click at [17, 278] on span at bounding box center [24, 281] width 22 height 15
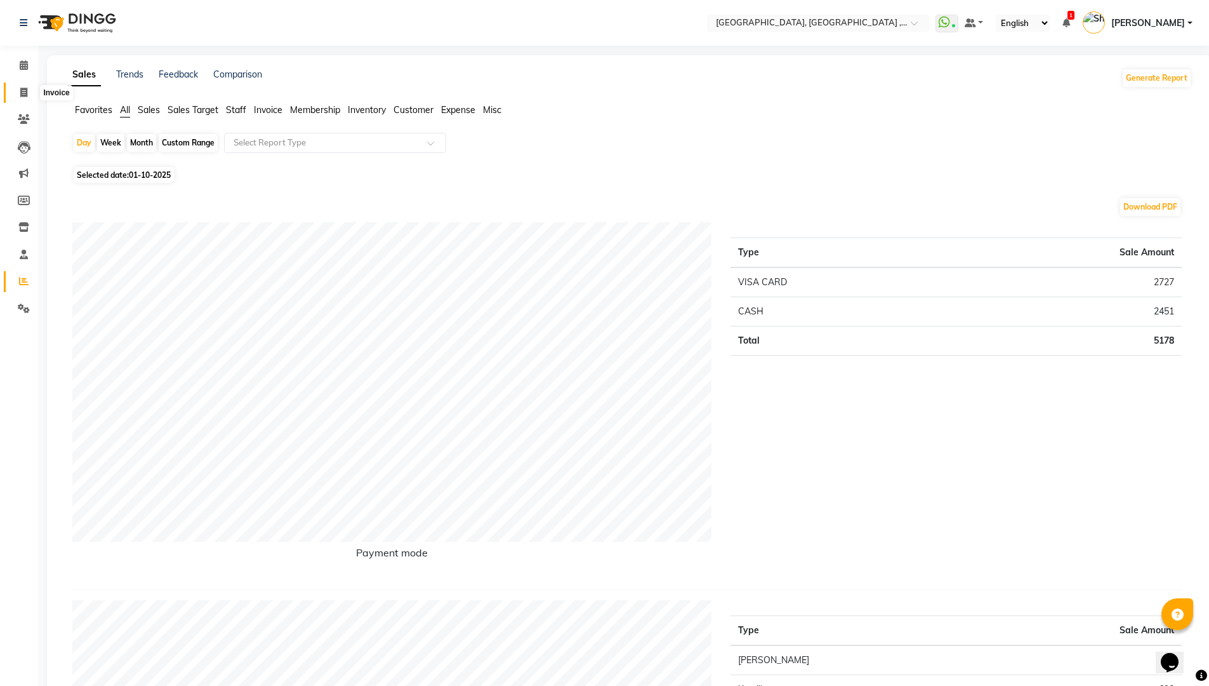
click at [23, 86] on span at bounding box center [24, 93] width 22 height 15
select select "3838"
select select "service"
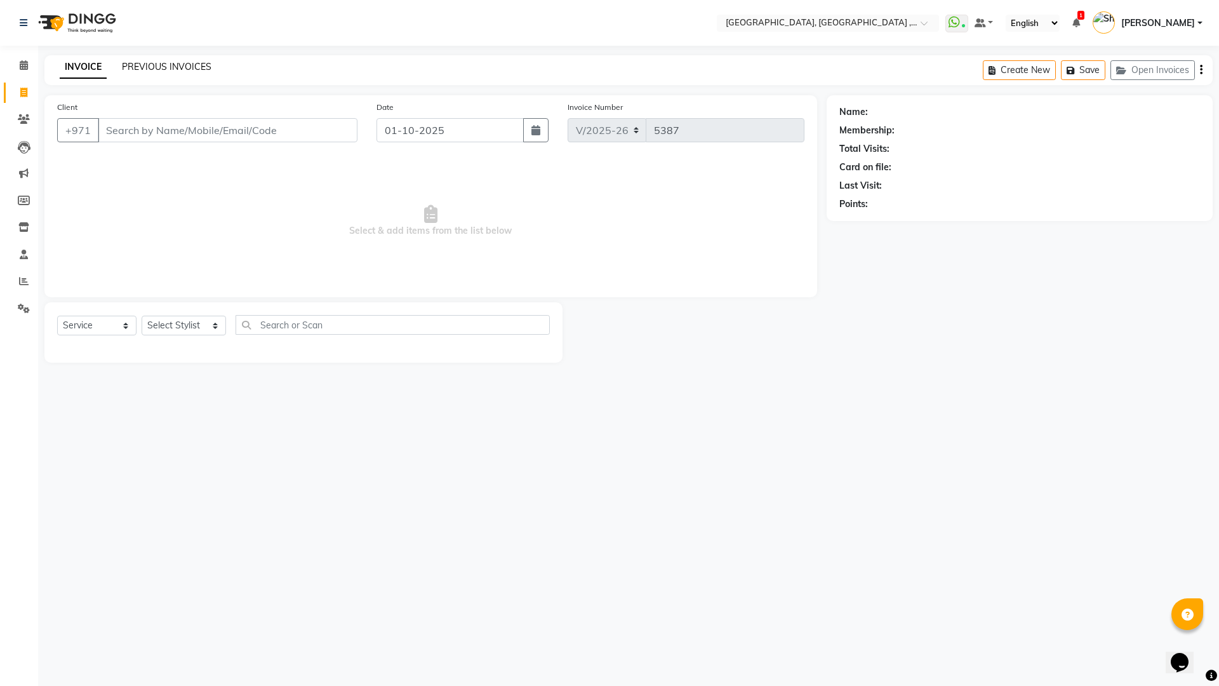
click at [187, 65] on link "PREVIOUS INVOICES" at bounding box center [167, 66] width 90 height 11
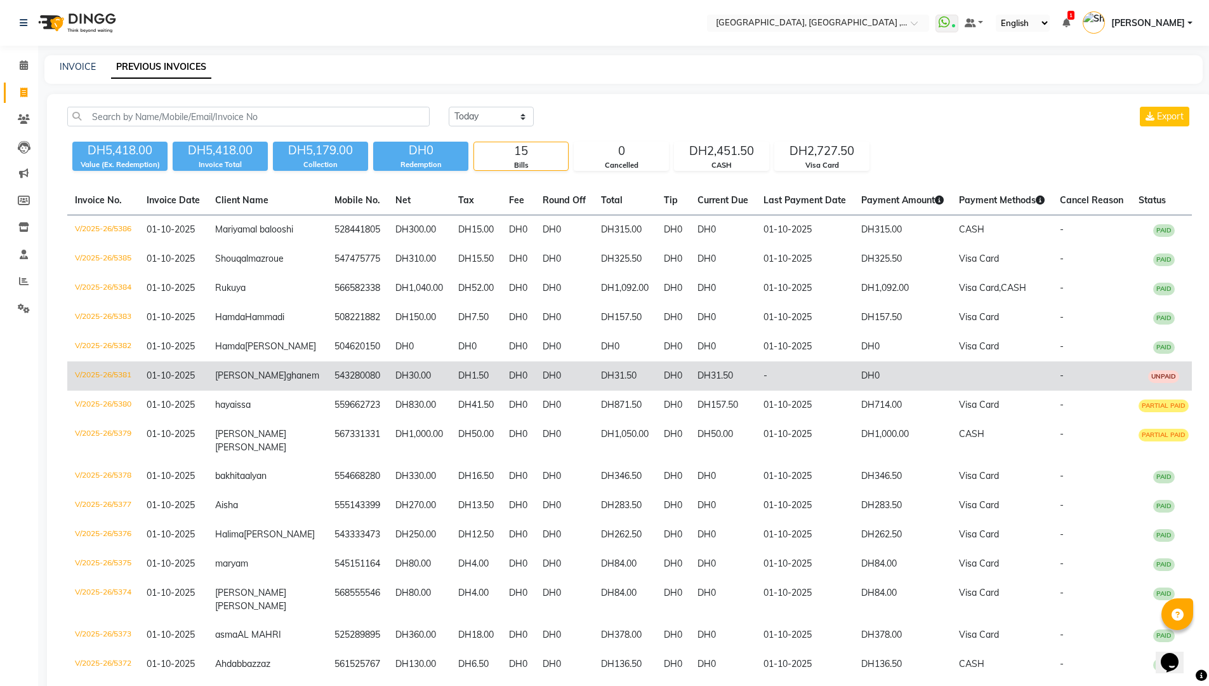
click at [480, 390] on td "DH1.50" at bounding box center [476, 375] width 51 height 29
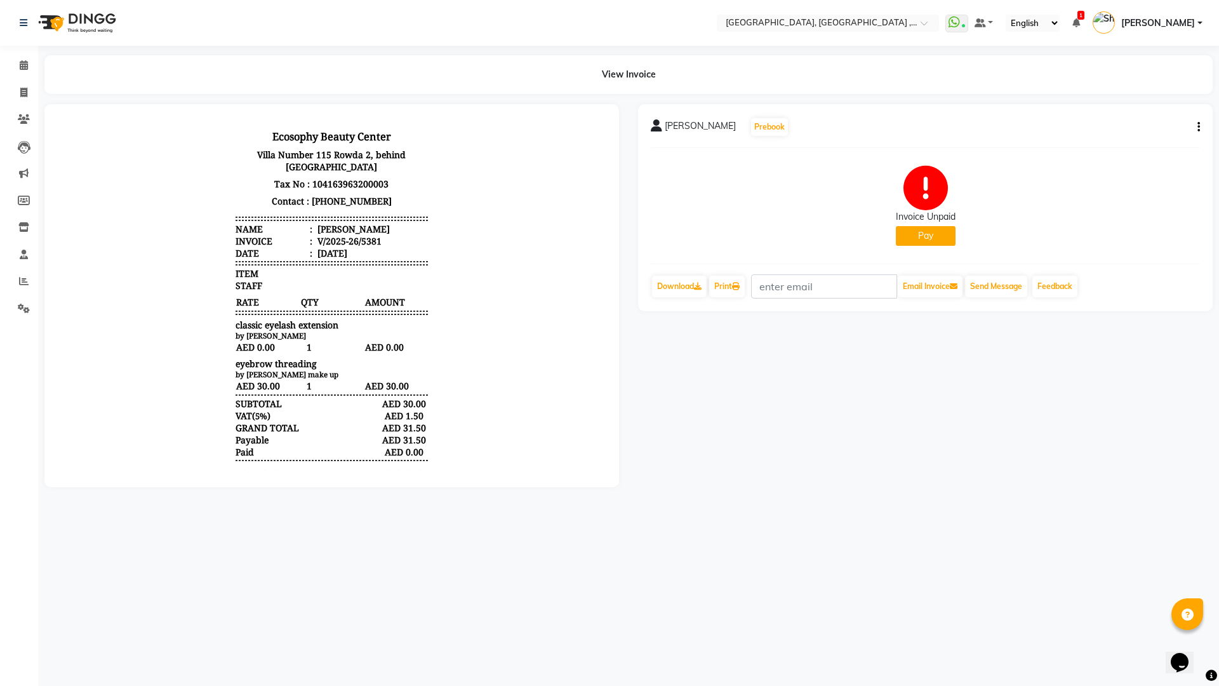
click at [1198, 127] on icon "button" at bounding box center [1198, 127] width 3 height 1
click at [1087, 154] on div "Edit Invoice" at bounding box center [1114, 151] width 130 height 16
select select "service"
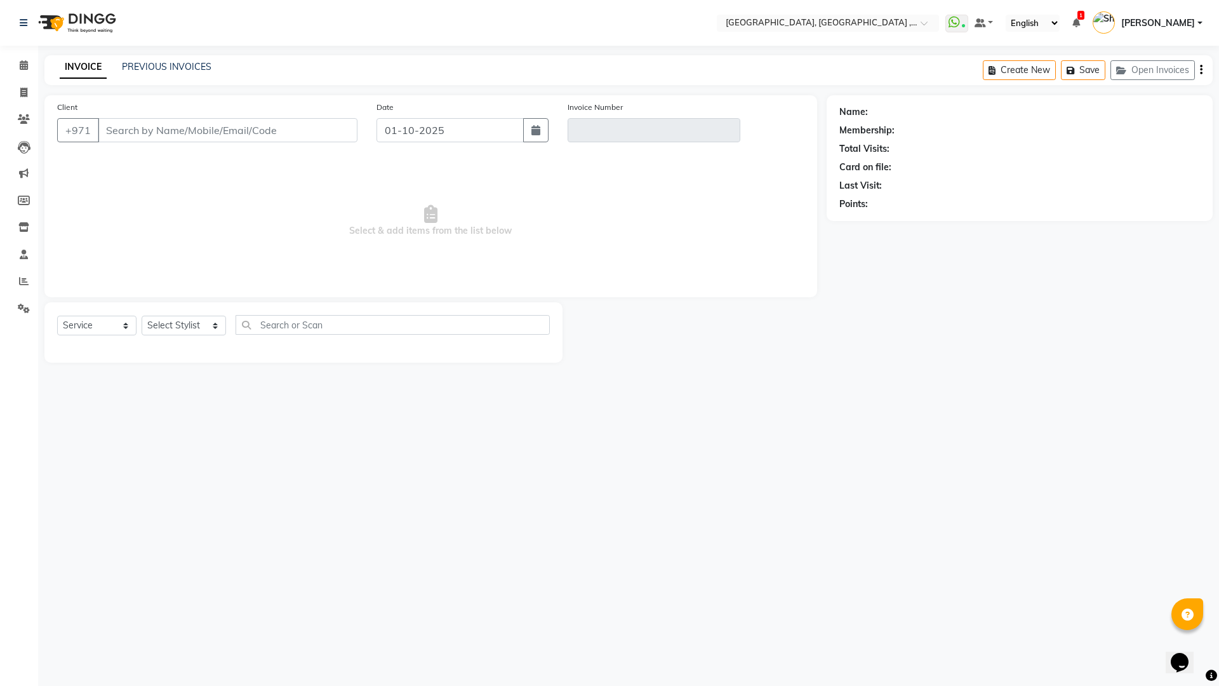
type input "543280080"
type input "V/2025-26/5381"
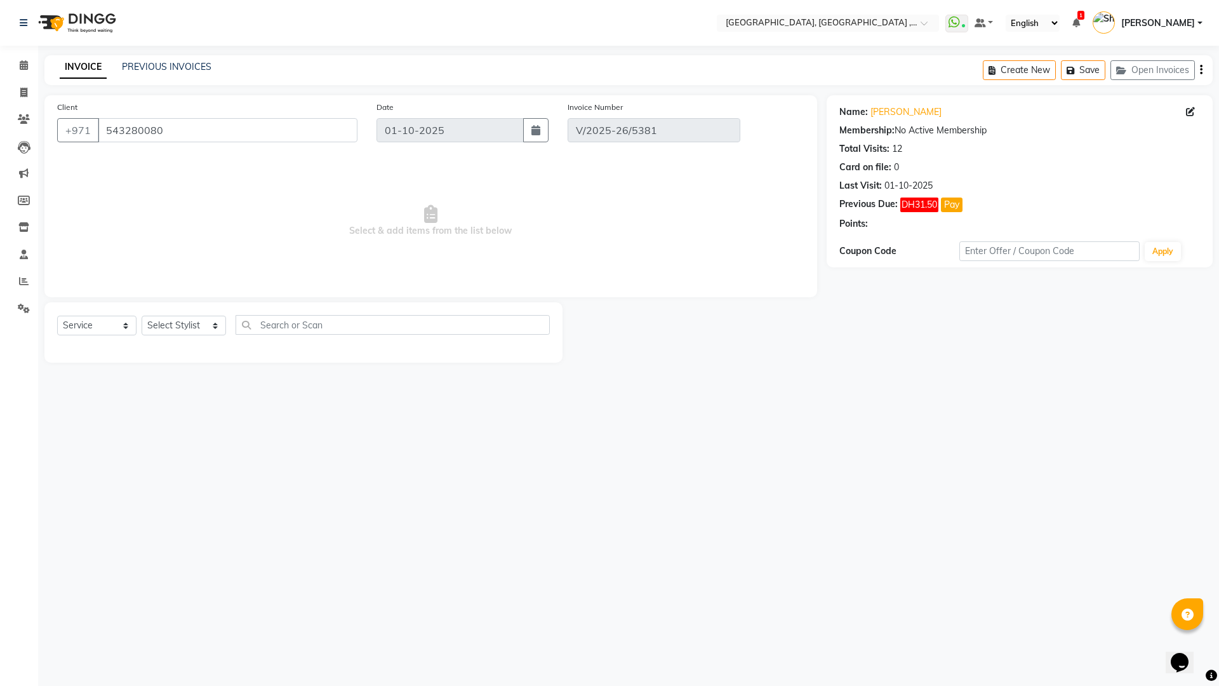
select select "select"
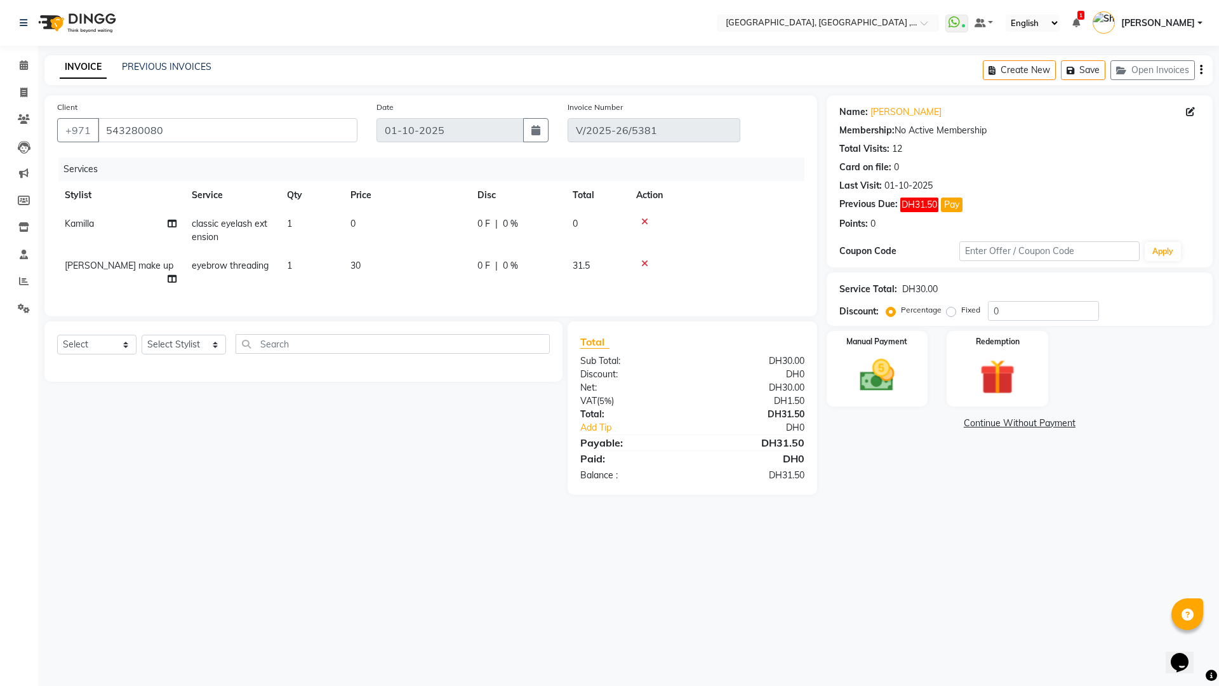
click at [359, 263] on span "30" at bounding box center [355, 265] width 10 height 11
select select "67076"
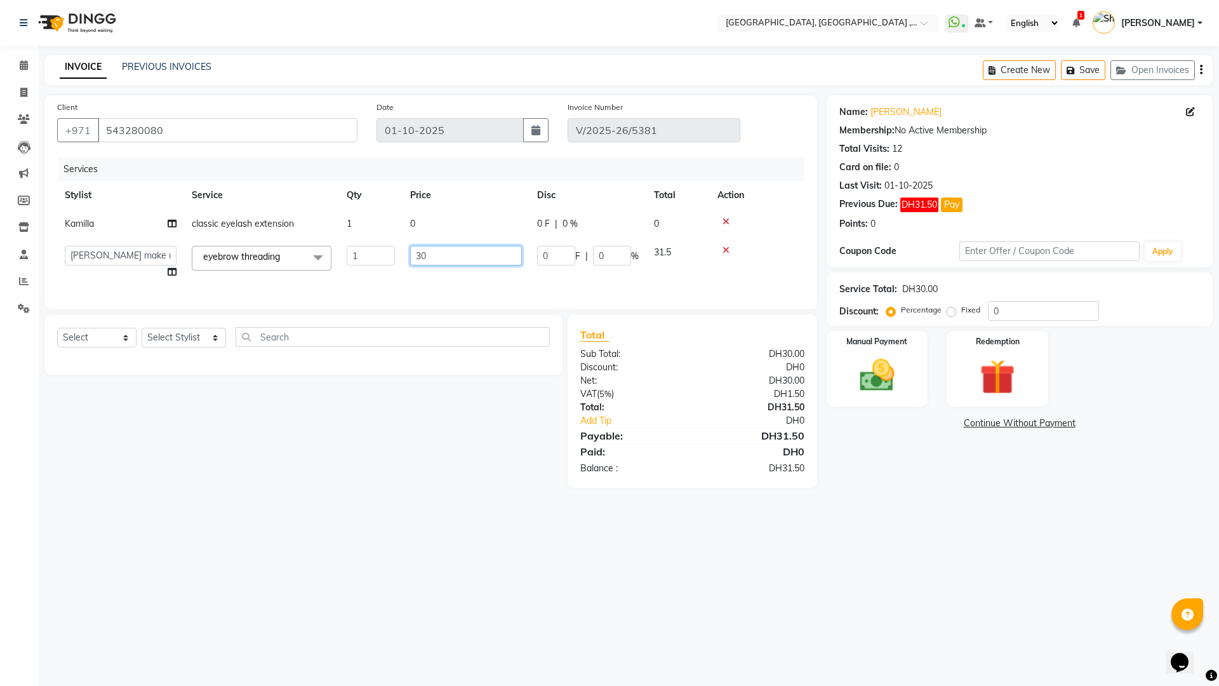
click at [450, 253] on input "30" at bounding box center [466, 256] width 112 height 20
type input "3"
type input "0"
click at [473, 510] on div "Select Location × Ecosophy [GEOGRAPHIC_DATA], [GEOGRAPHIC_DATA] , [GEOGRAPHIC_D…" at bounding box center [609, 343] width 1219 height 686
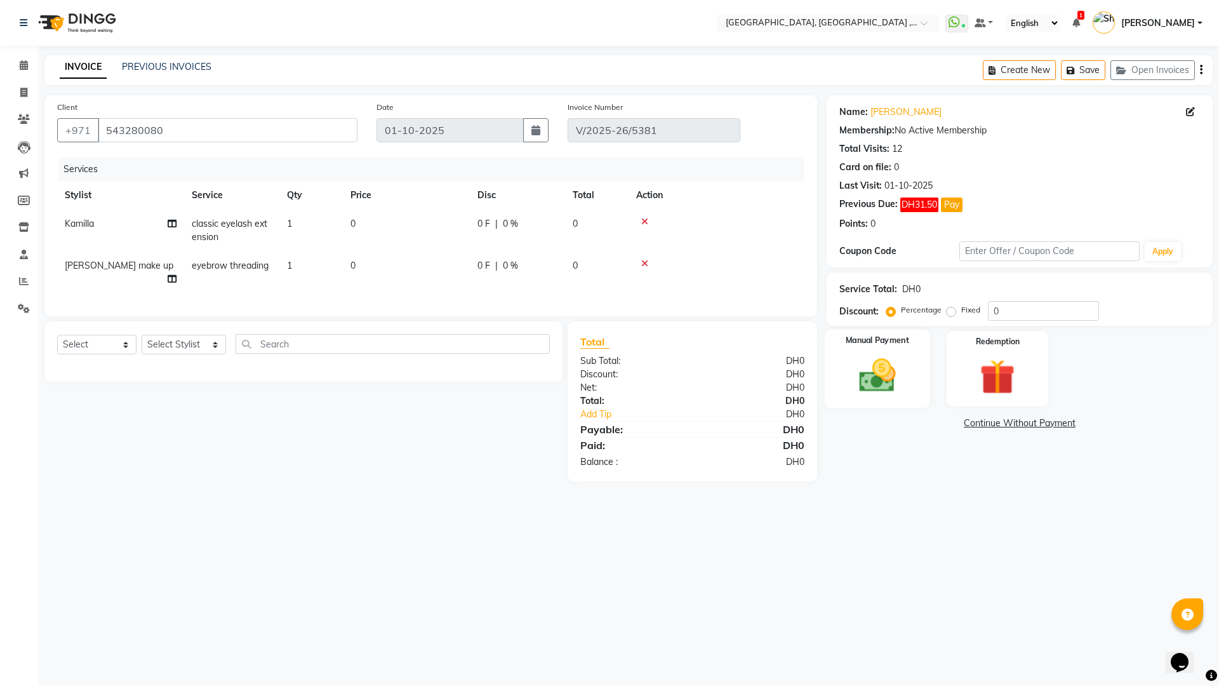
click at [881, 379] on img at bounding box center [876, 375] width 59 height 42
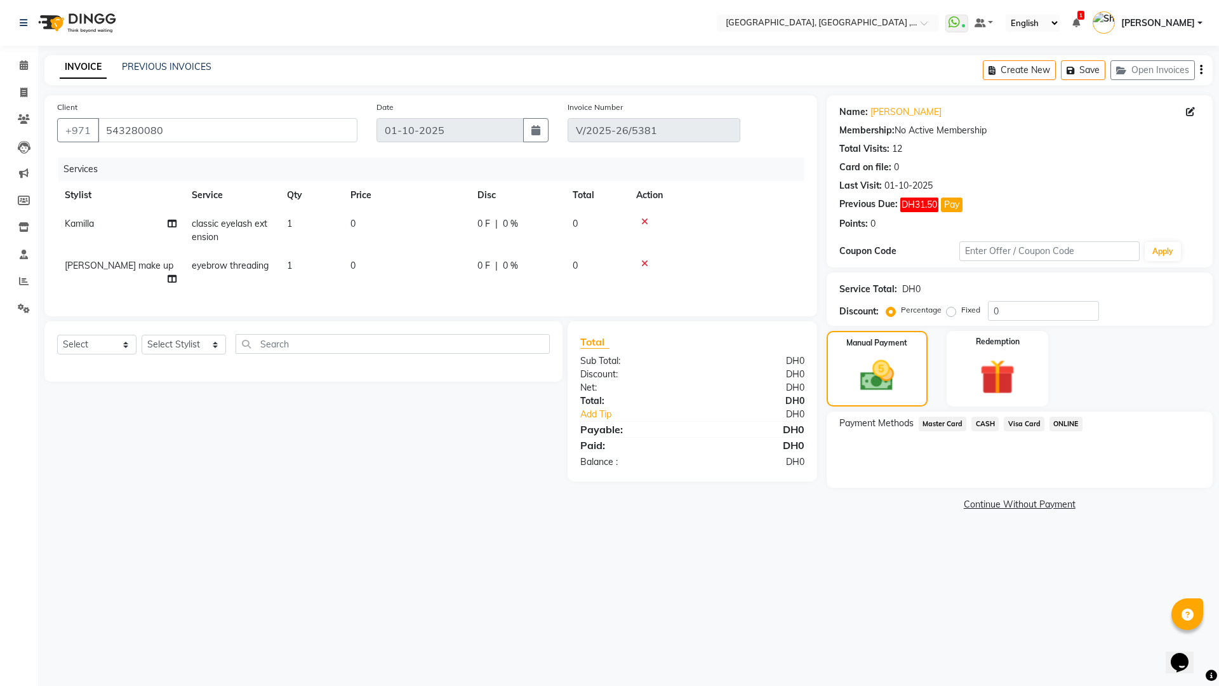
click at [986, 424] on span "CASH" at bounding box center [984, 423] width 27 height 15
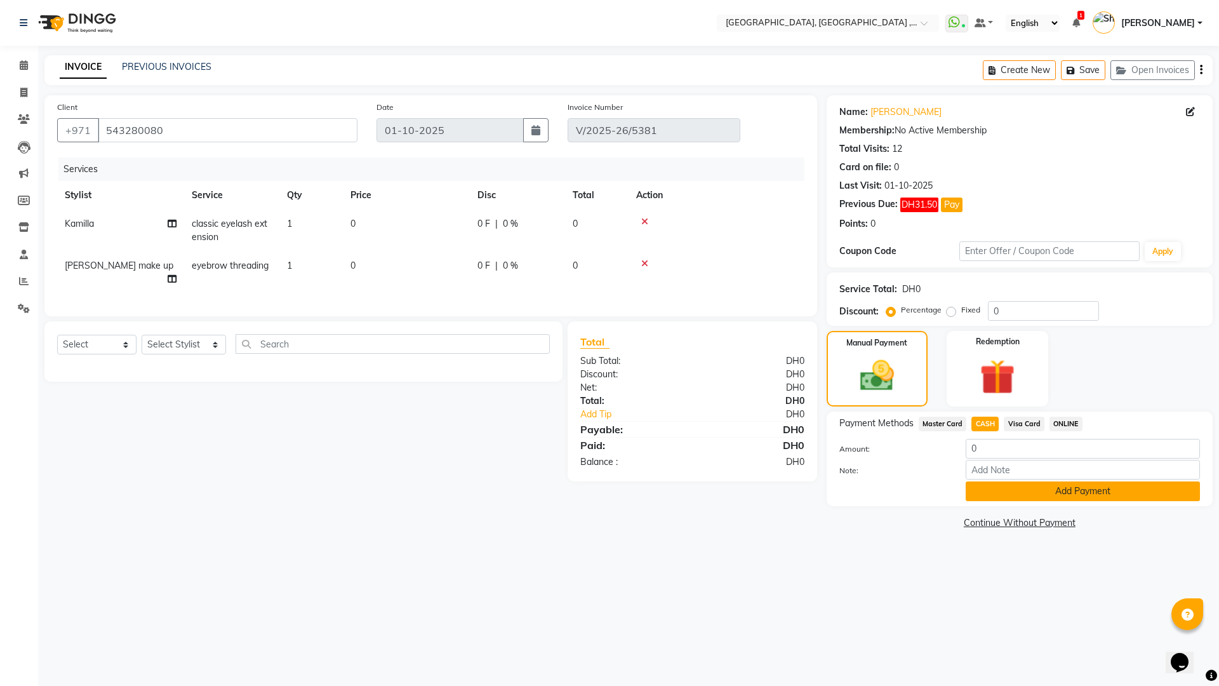
click at [1028, 488] on button "Add Payment" at bounding box center [1082, 491] width 234 height 20
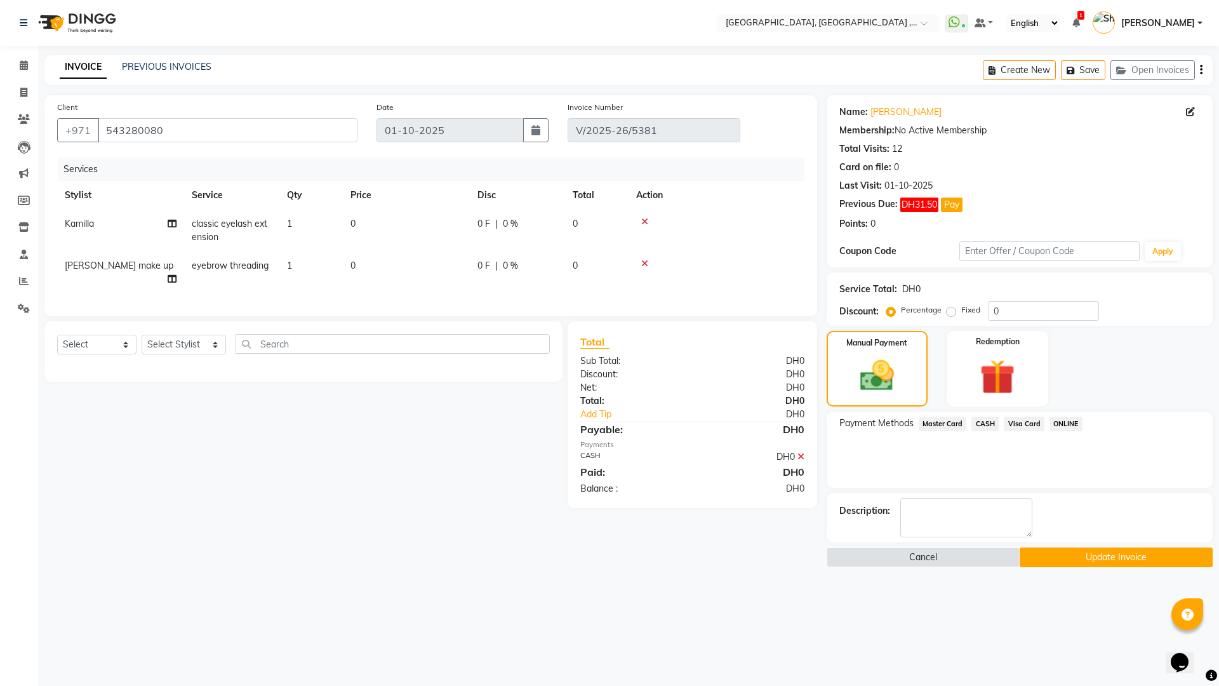
click at [1100, 553] on button "Update Invoice" at bounding box center [1115, 557] width 193 height 20
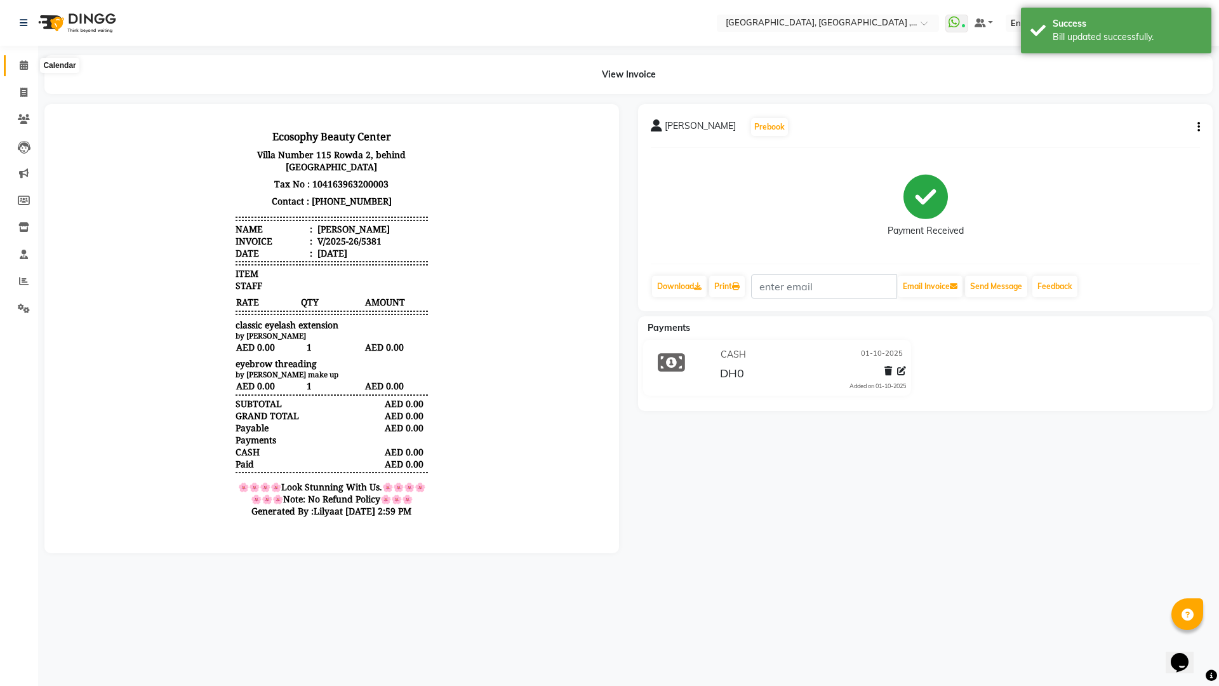
click at [20, 65] on icon at bounding box center [24, 65] width 8 height 10
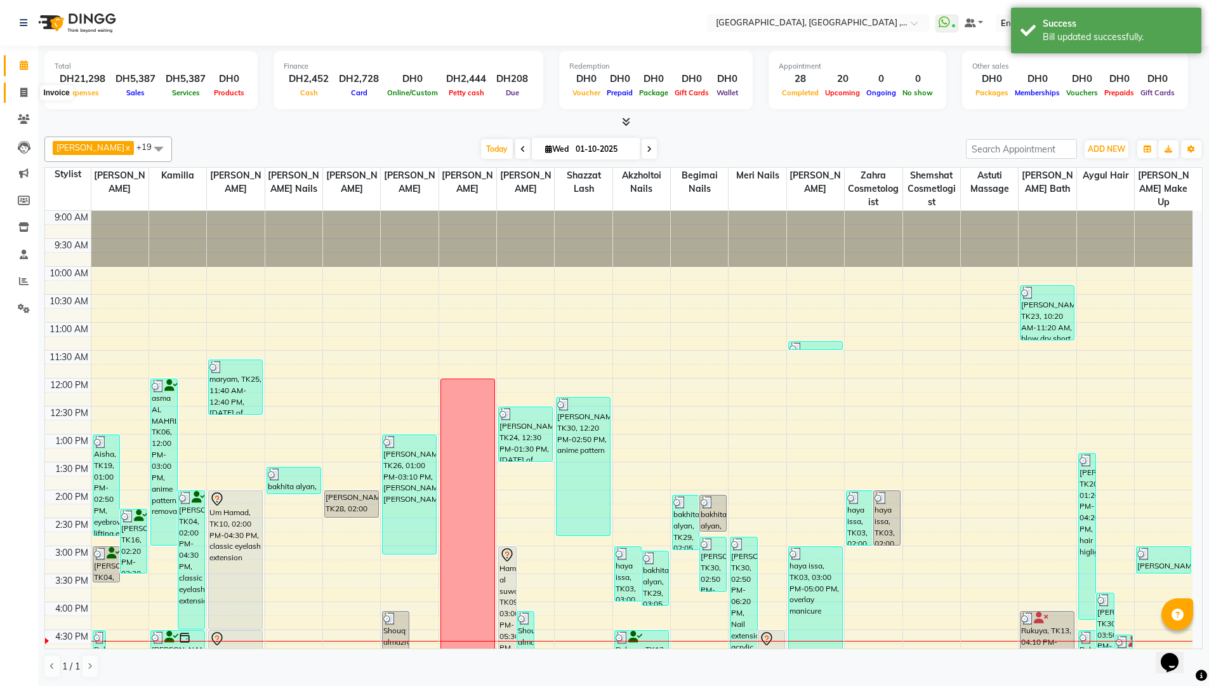
click at [15, 94] on span at bounding box center [24, 93] width 22 height 15
select select "service"
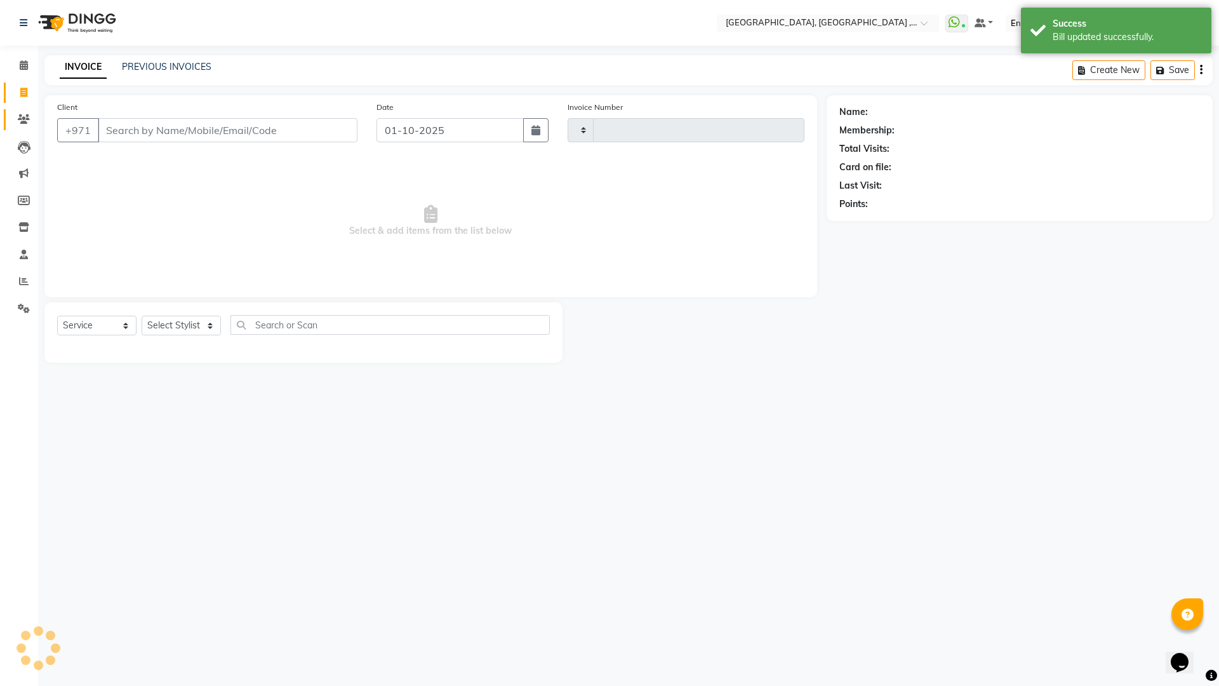
type input "5387"
select select "3838"
click at [22, 65] on icon at bounding box center [24, 65] width 8 height 10
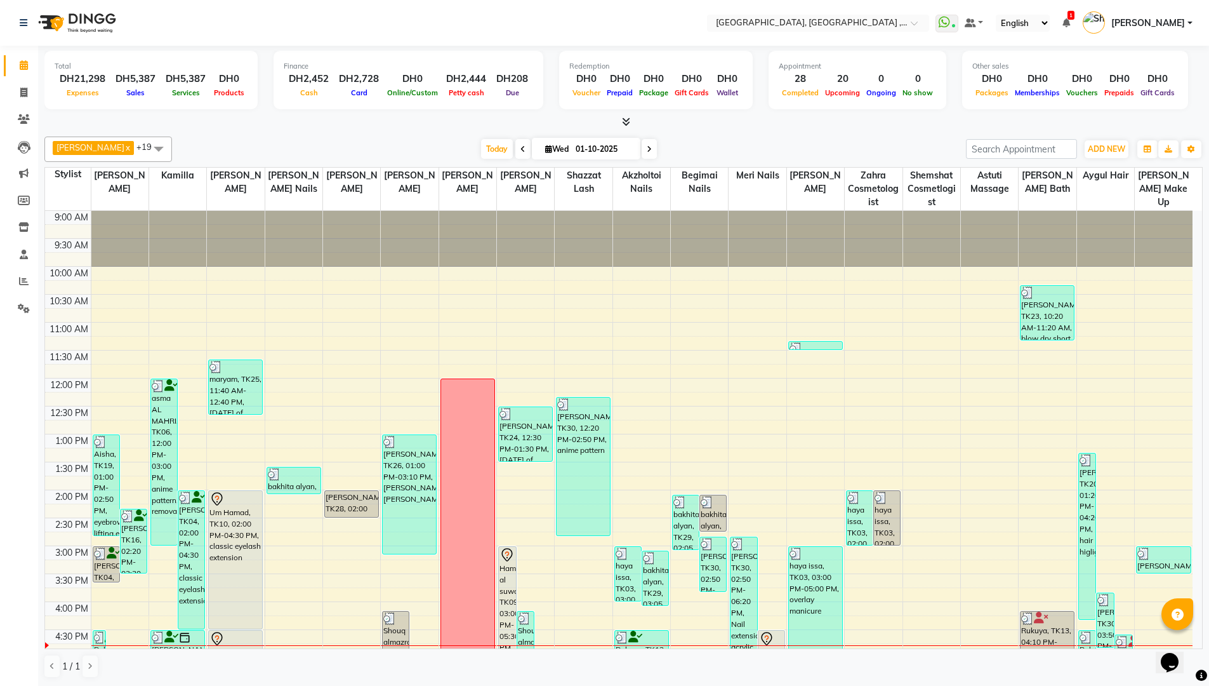
click at [548, 149] on span "Wed" at bounding box center [557, 149] width 30 height 10
select select "10"
select select "2025"
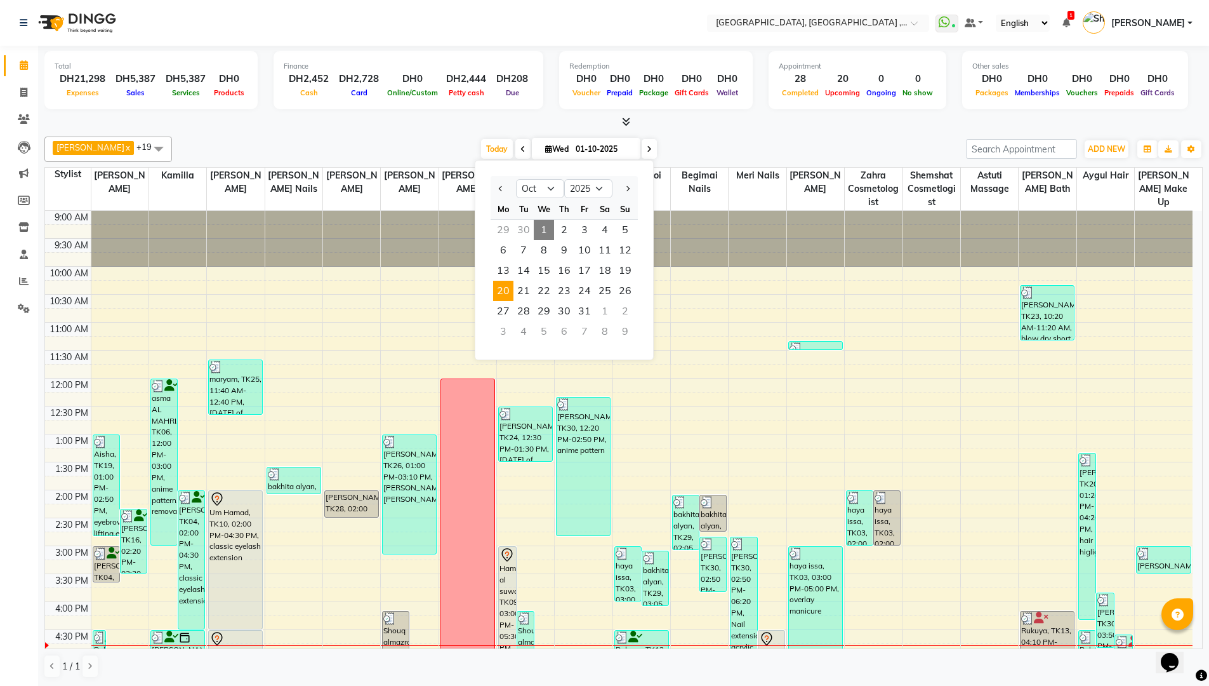
click at [503, 291] on span "20" at bounding box center [503, 291] width 20 height 20
type input "[DATE]"
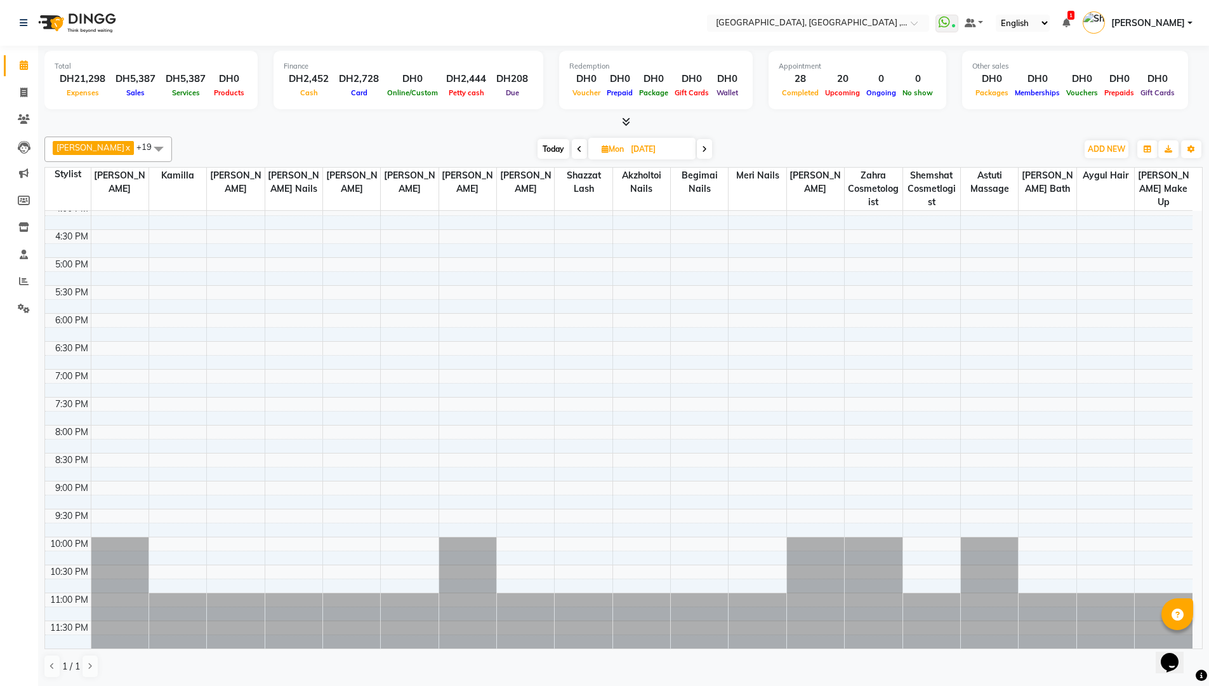
scroll to position [19, 0]
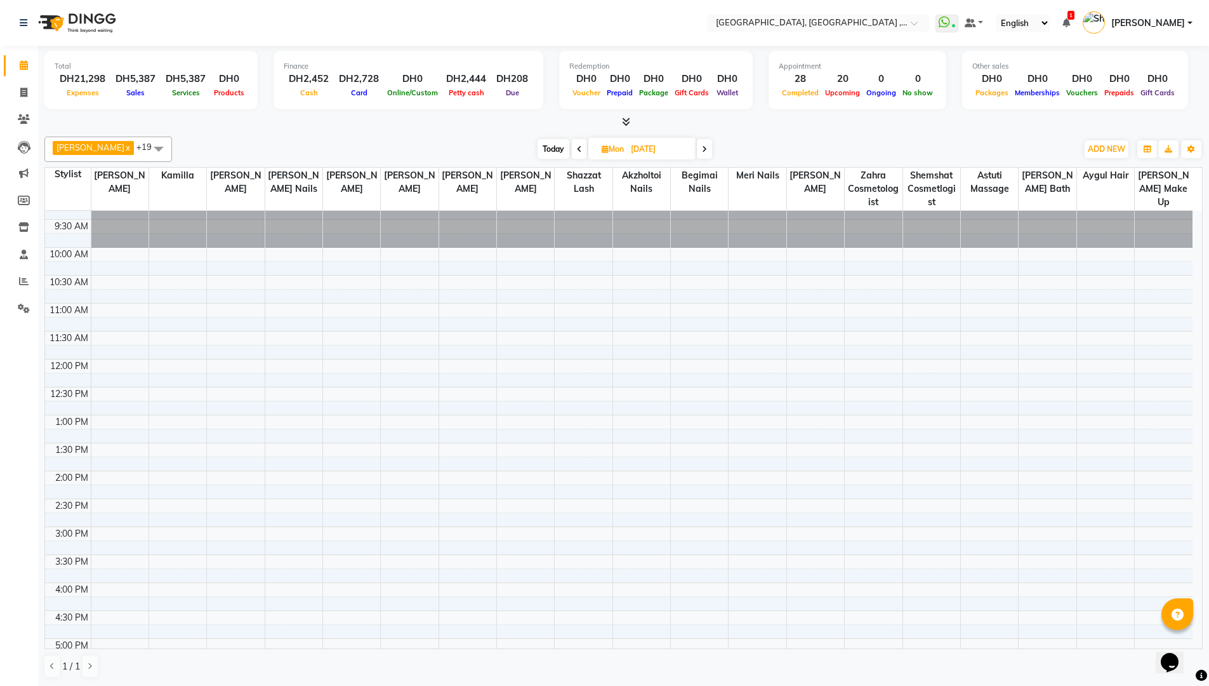
click at [635, 145] on input "[DATE]" at bounding box center [658, 149] width 63 height 19
select select "10"
select select "2025"
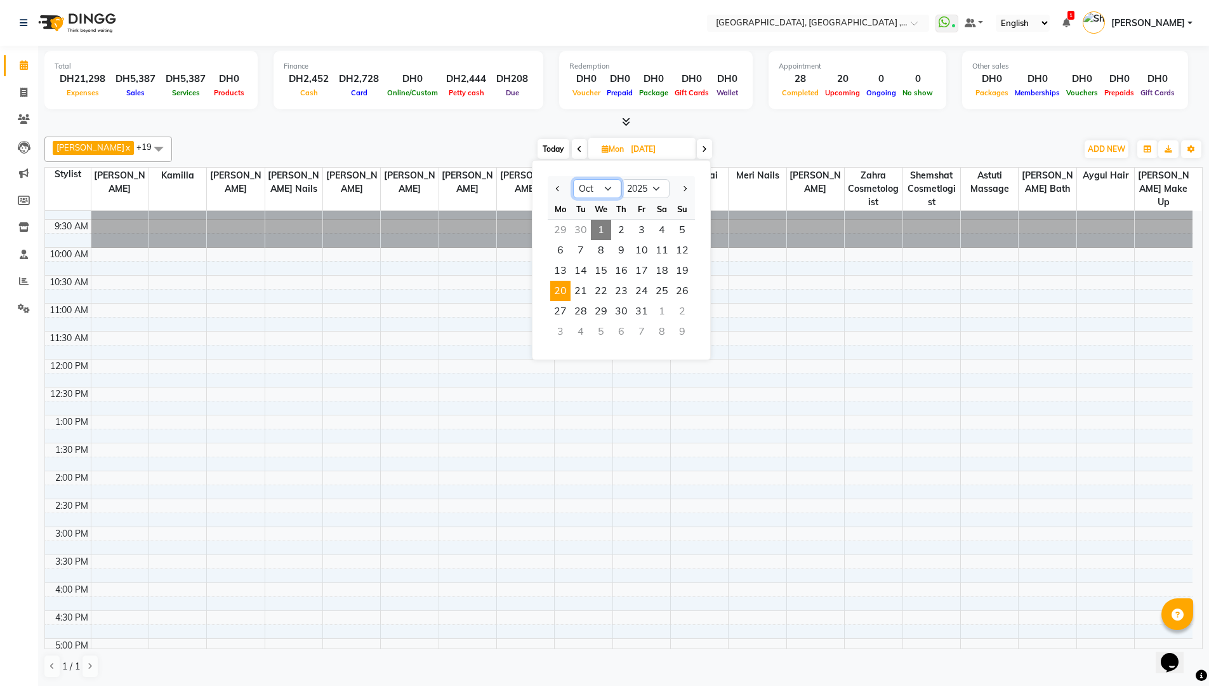
click at [595, 188] on select "Jan Feb Mar Apr May Jun [DATE] Aug Sep Oct Nov Dec" at bounding box center [597, 188] width 48 height 19
select select "9"
click at [573, 179] on select "Jan Feb Mar Apr May Jun [DATE] Aug Sep Oct Nov Dec" at bounding box center [597, 188] width 48 height 19
click at [665, 266] on span "20" at bounding box center [662, 270] width 20 height 20
type input "20-09-2025"
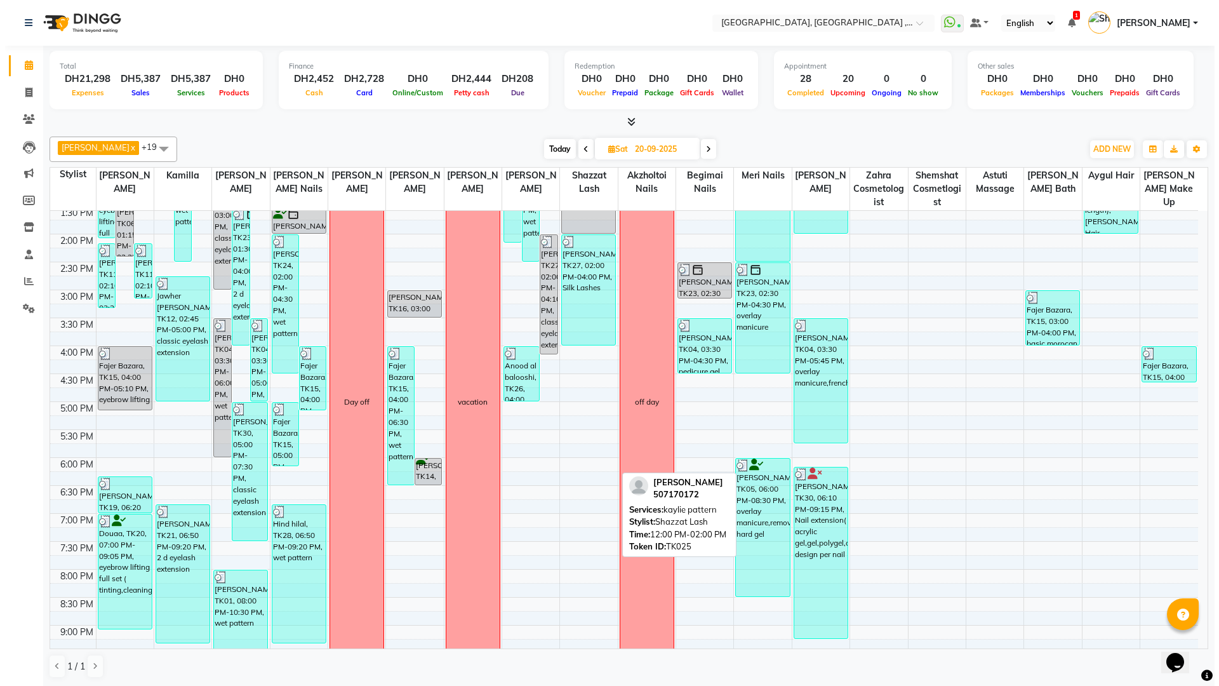
scroll to position [265, 0]
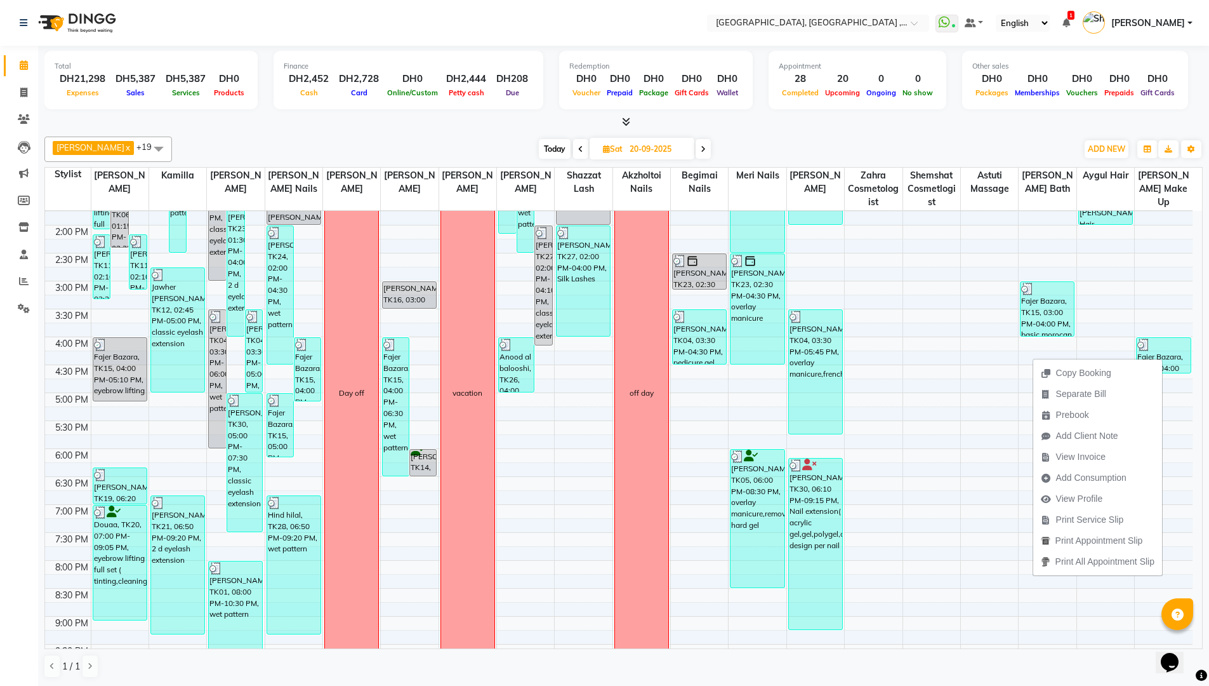
click at [1087, 495] on span "View Profile" at bounding box center [1079, 498] width 47 height 13
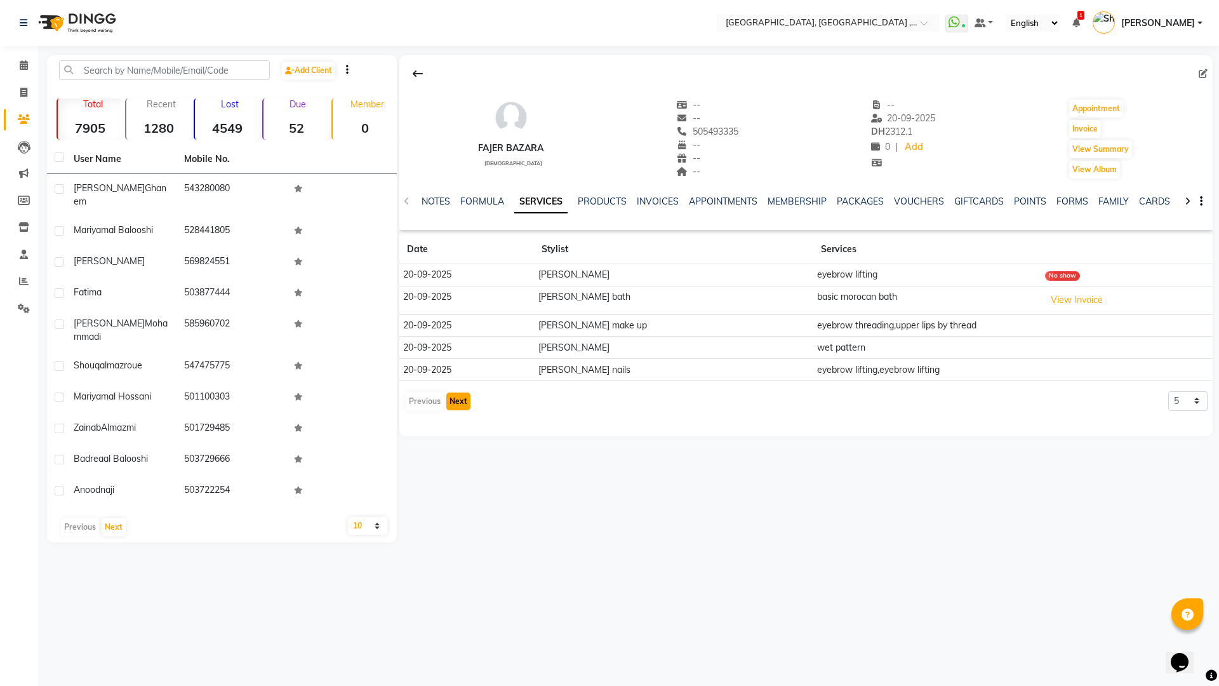
click at [457, 400] on button "Next" at bounding box center [458, 401] width 24 height 18
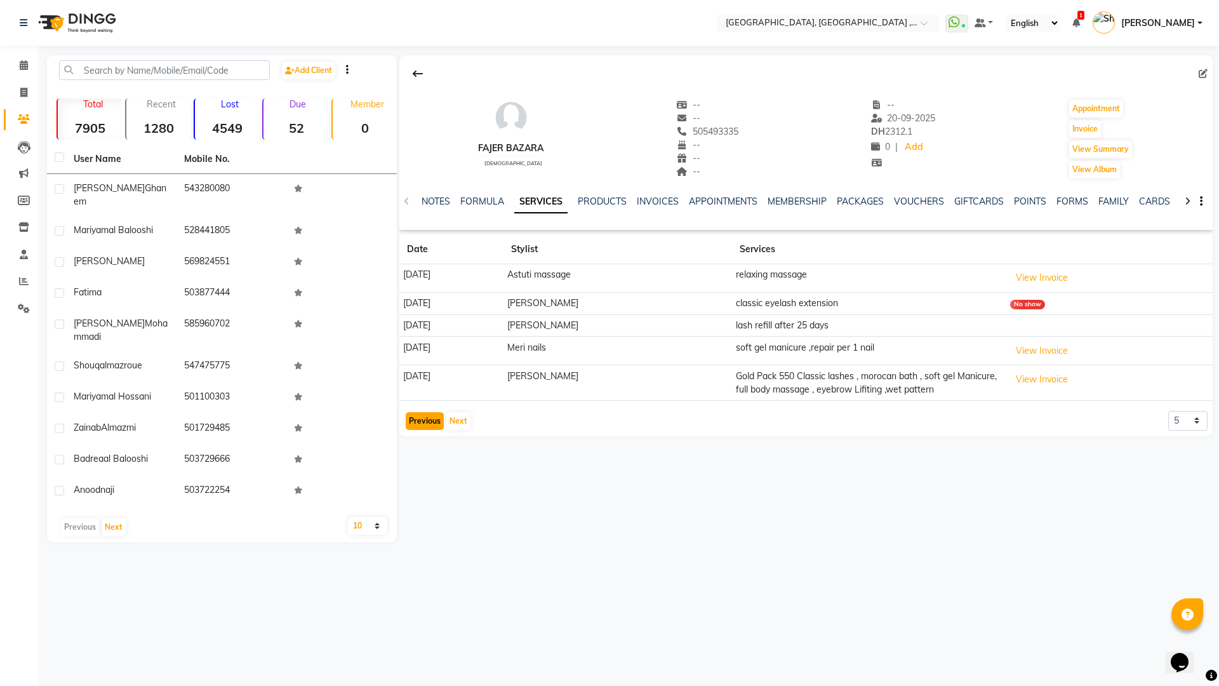
click at [425, 417] on button "Previous" at bounding box center [425, 421] width 38 height 18
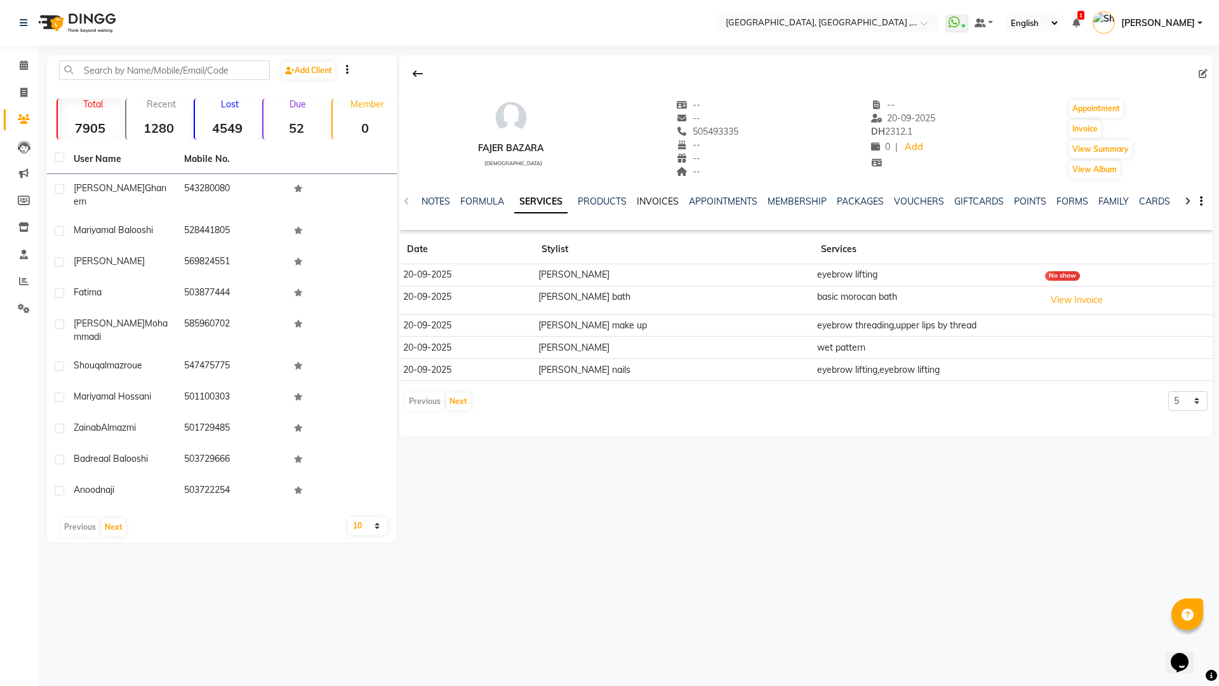
click at [660, 201] on link "INVOICES" at bounding box center [658, 201] width 42 height 11
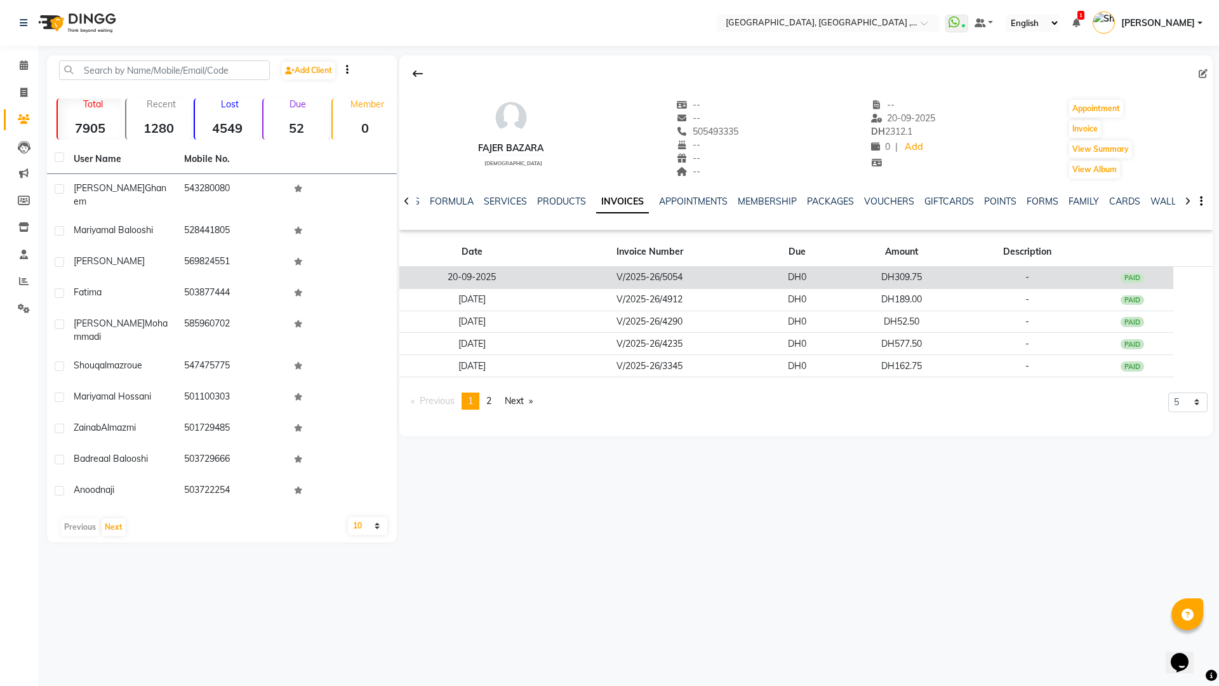
click at [712, 276] on td "V/2025-26/5054" at bounding box center [649, 278] width 211 height 22
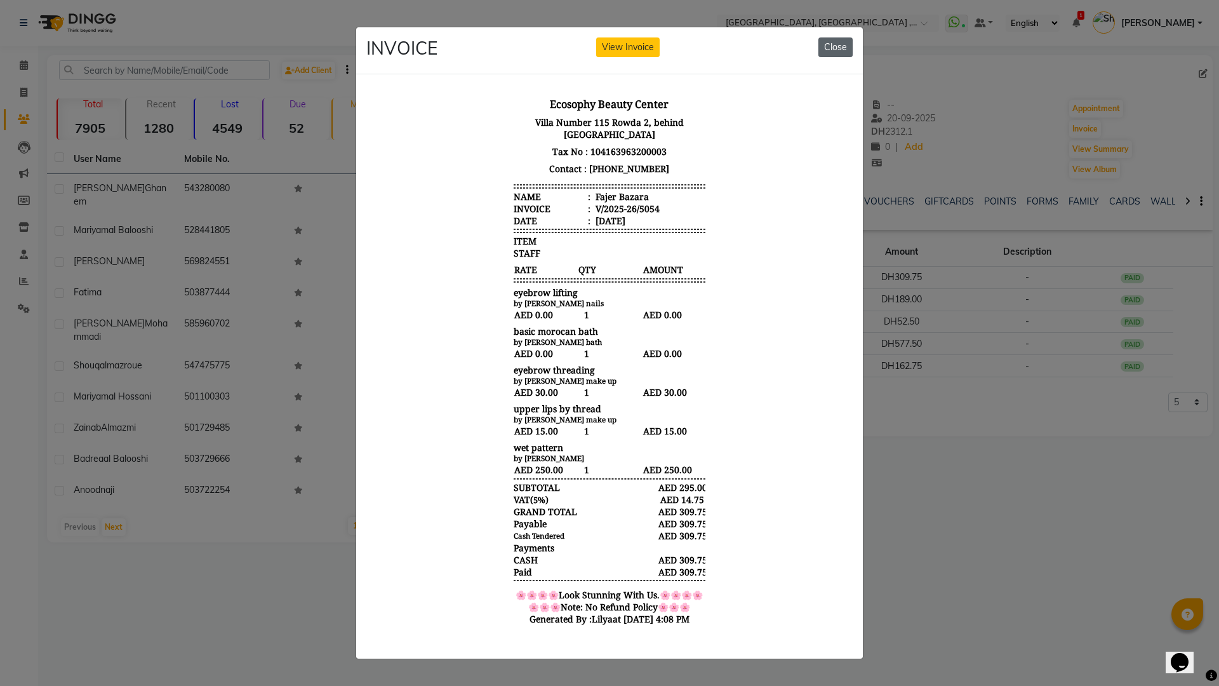
click at [849, 45] on button "Close" at bounding box center [835, 47] width 34 height 20
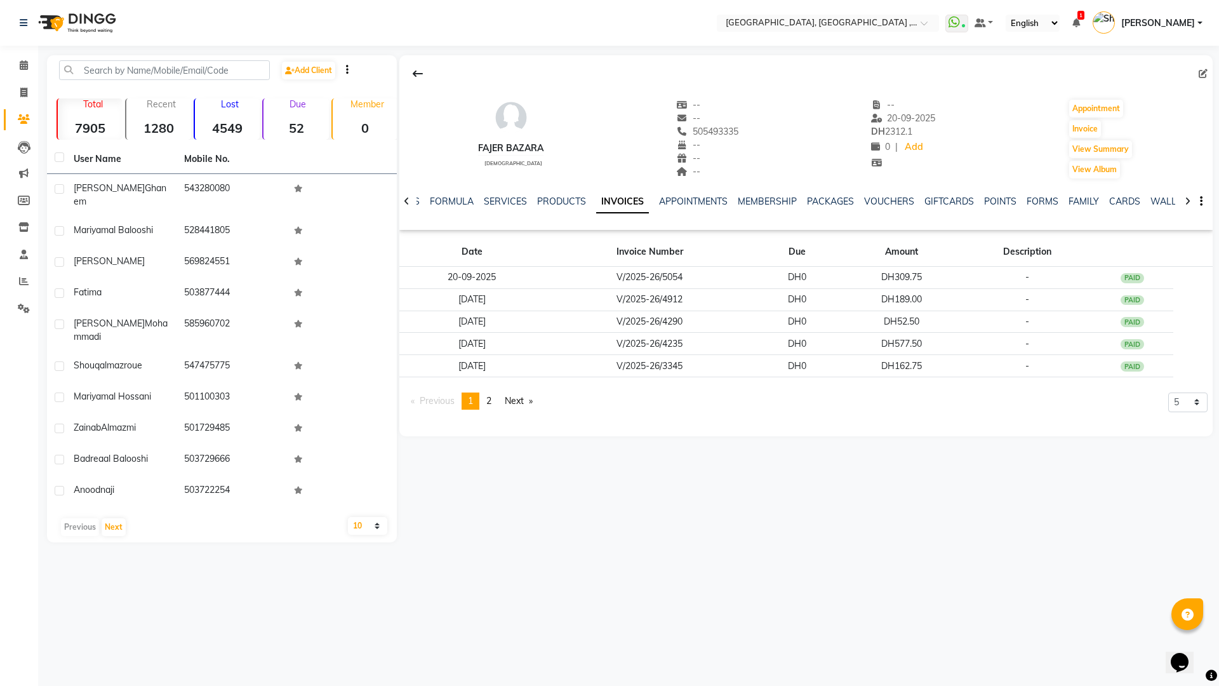
click at [405, 202] on icon at bounding box center [407, 201] width 6 height 9
click at [405, 202] on div "NOTES FORMULA SERVICES PRODUCTS INVOICES APPOINTMENTS MEMBERSHIP PACKAGES VOUCH…" at bounding box center [805, 202] width 813 height 44
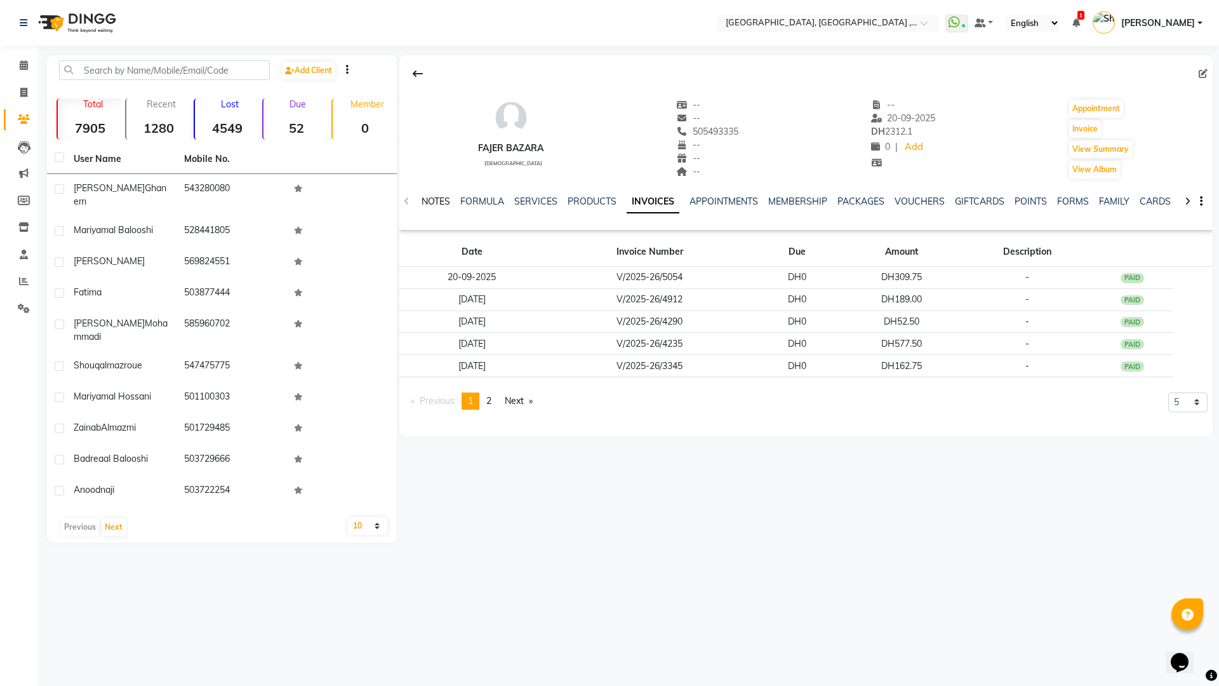
click at [439, 199] on link "NOTES" at bounding box center [435, 201] width 29 height 11
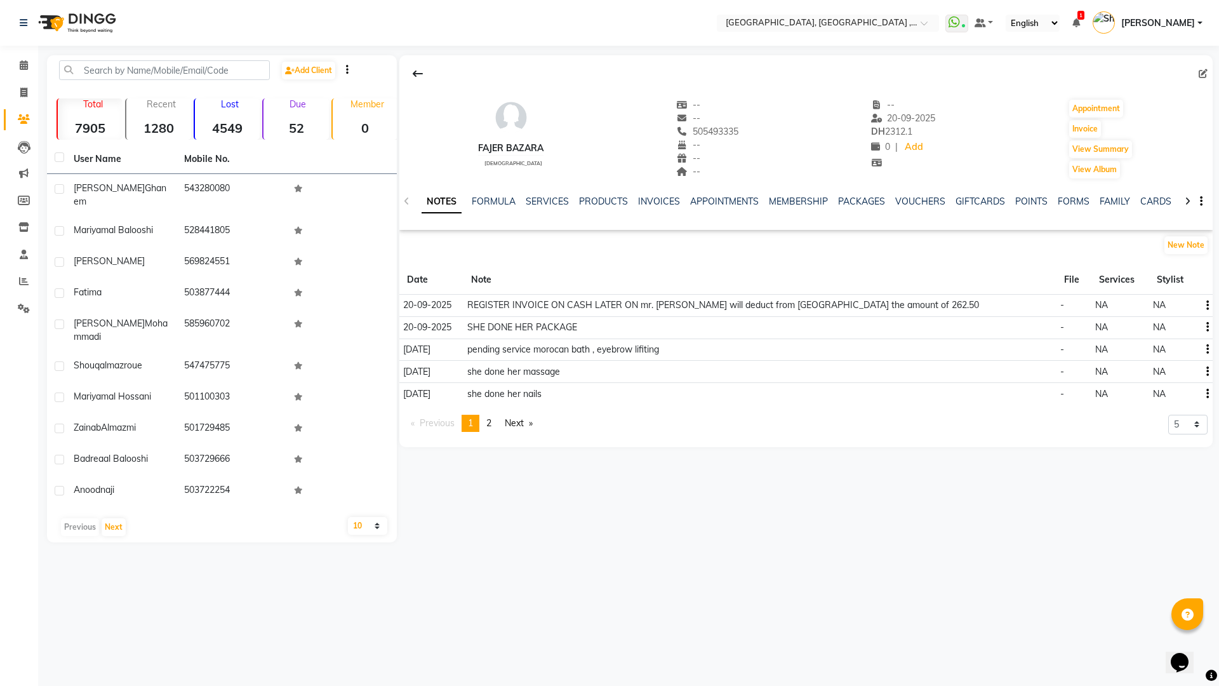
click at [518, 421] on link "Next page" at bounding box center [518, 423] width 41 height 17
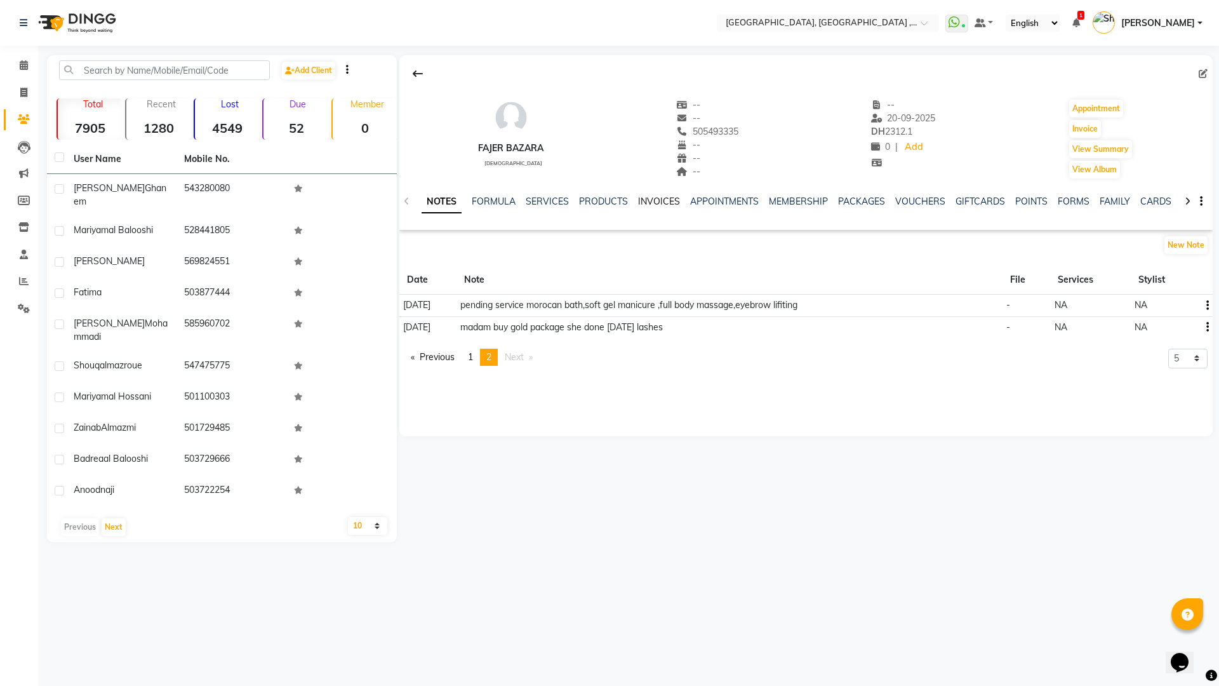
click at [656, 201] on link "INVOICES" at bounding box center [659, 201] width 42 height 11
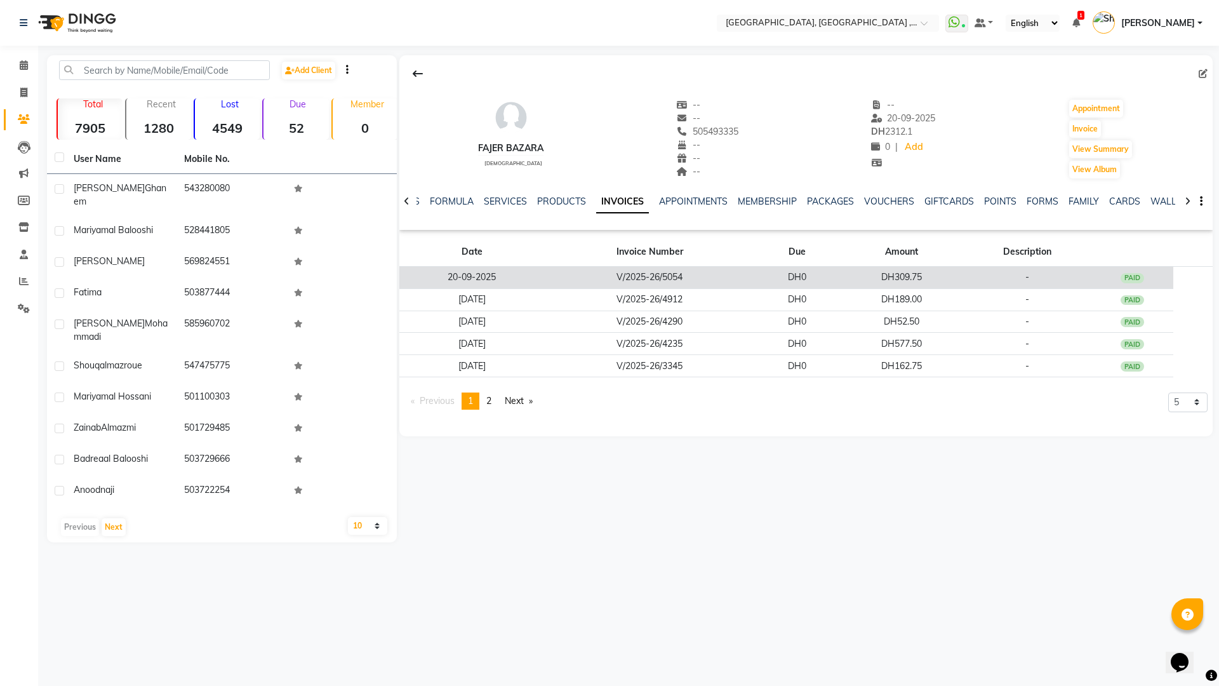
click at [792, 273] on td "DH0" at bounding box center [796, 278] width 83 height 22
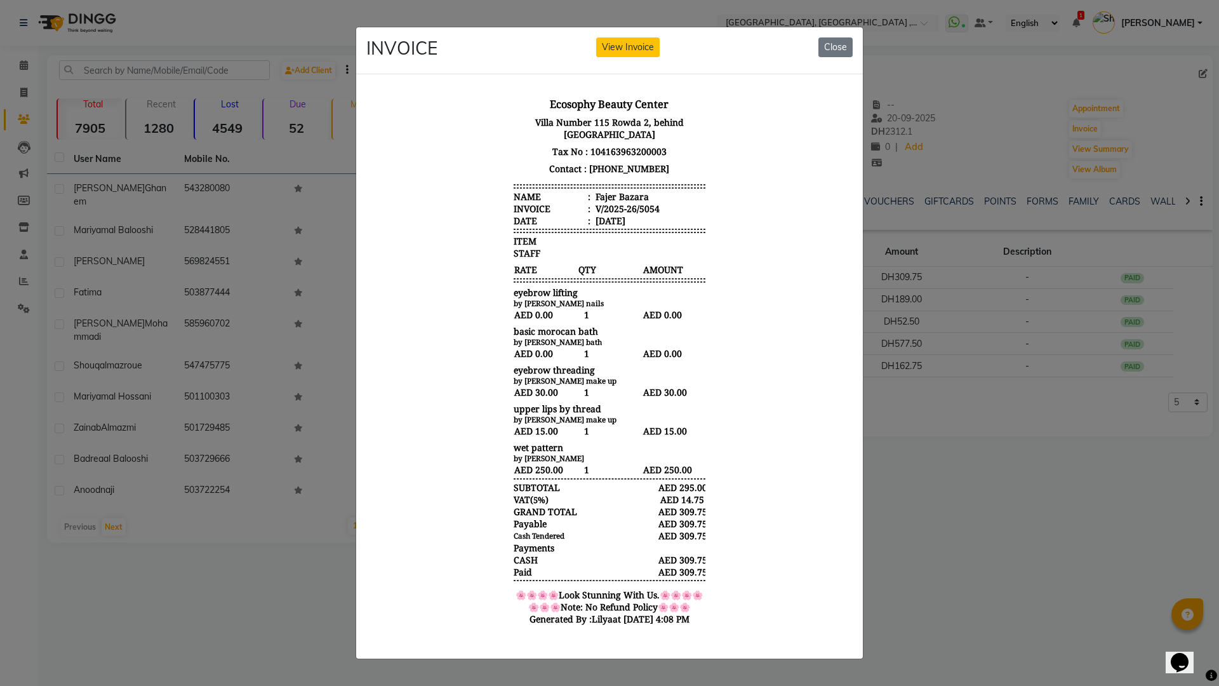
drag, startPoint x: 832, startPoint y: 43, endPoint x: 839, endPoint y: 66, distance: 23.9
click at [833, 43] on button "Close" at bounding box center [835, 47] width 34 height 20
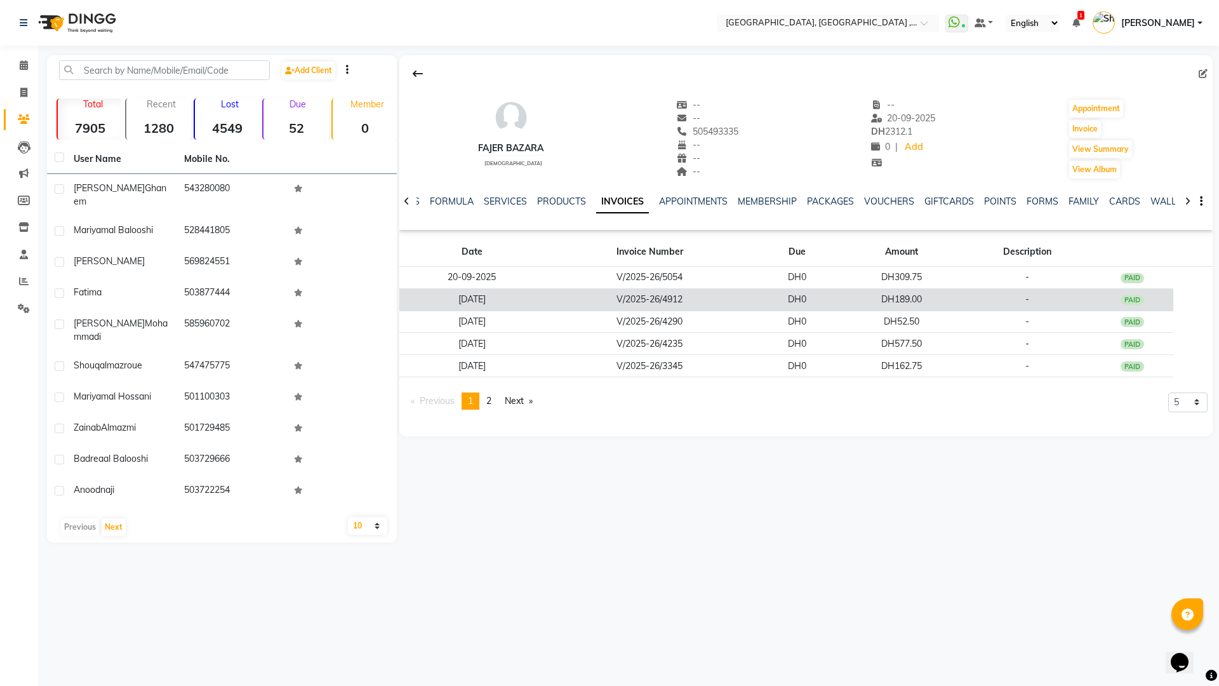
click at [831, 301] on td "DH0" at bounding box center [796, 299] width 83 height 22
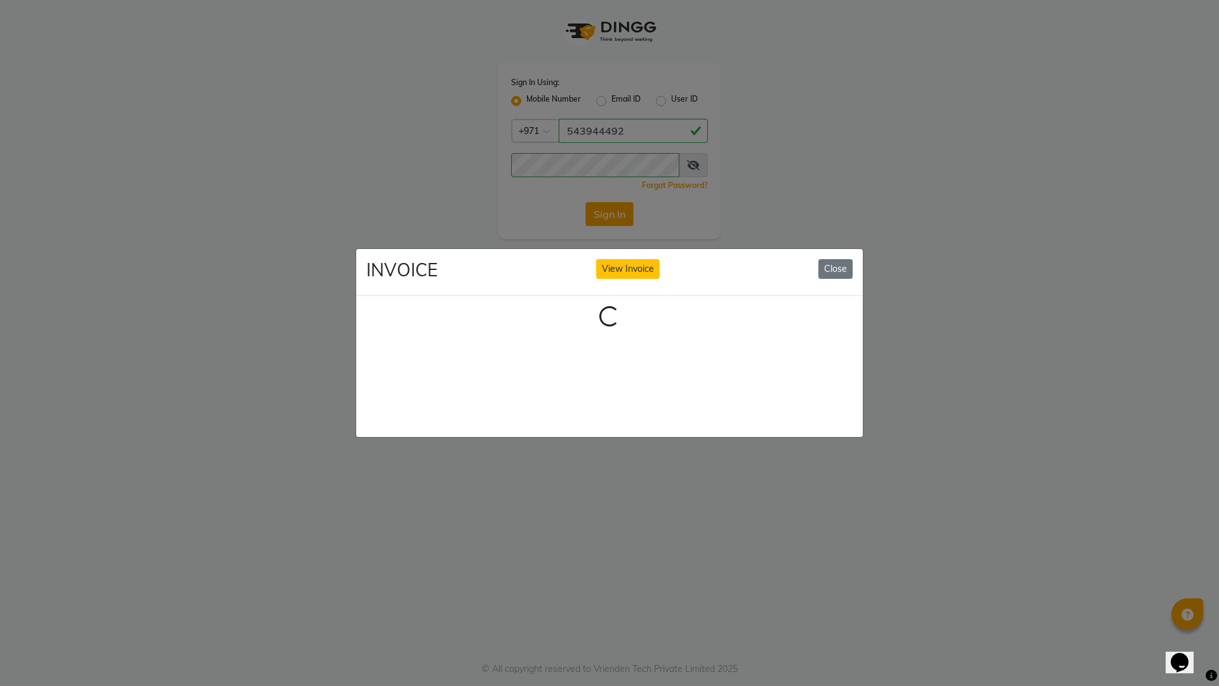
click at [837, 253] on div "INVOICE View Invoice Close" at bounding box center [609, 273] width 507 height 48
click at [840, 263] on button "Close" at bounding box center [835, 269] width 34 height 20
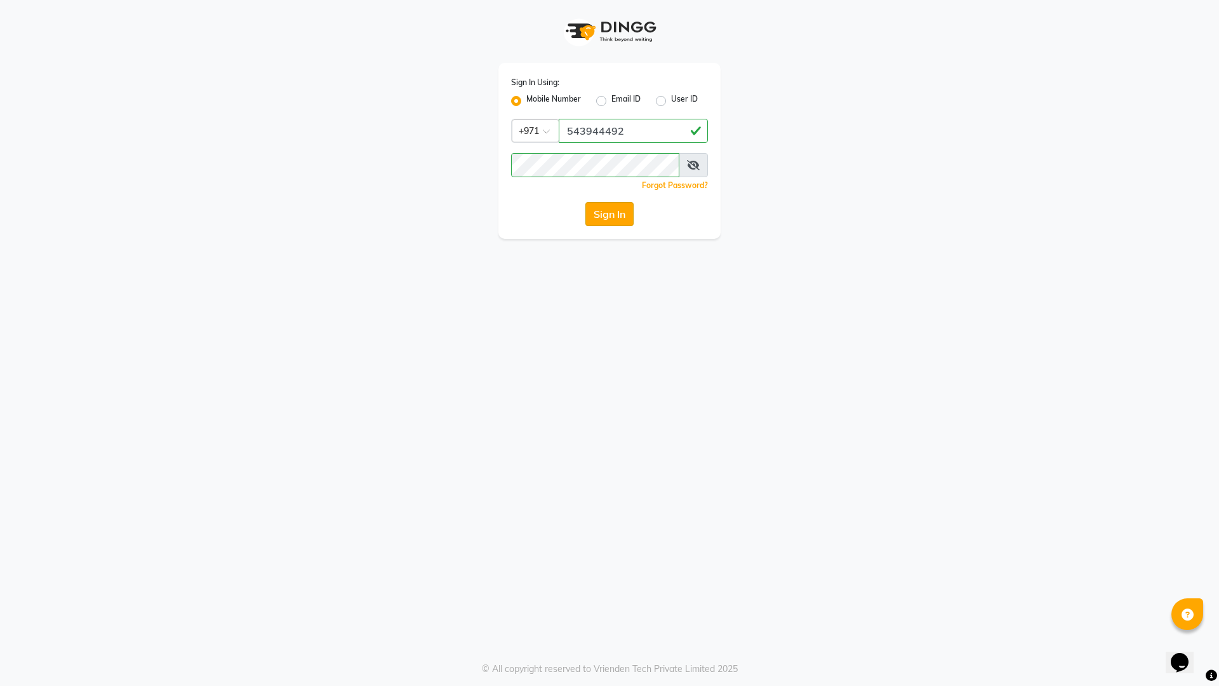
click at [616, 218] on button "Sign In" at bounding box center [609, 214] width 48 height 24
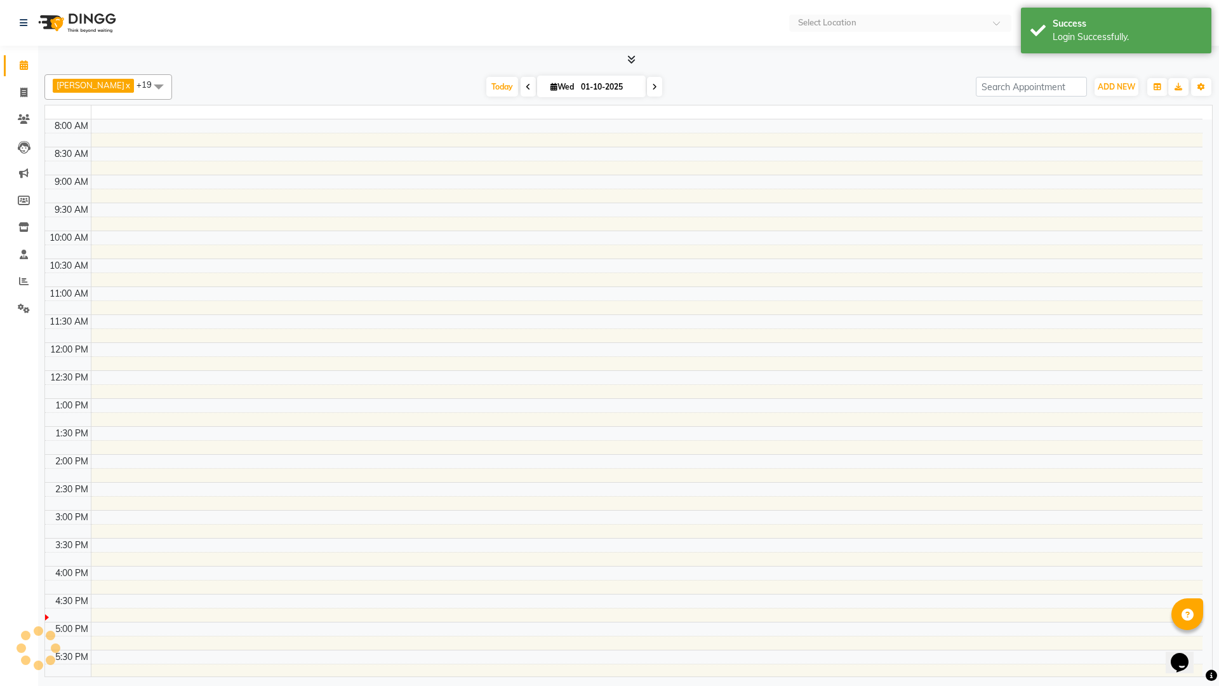
select select "en"
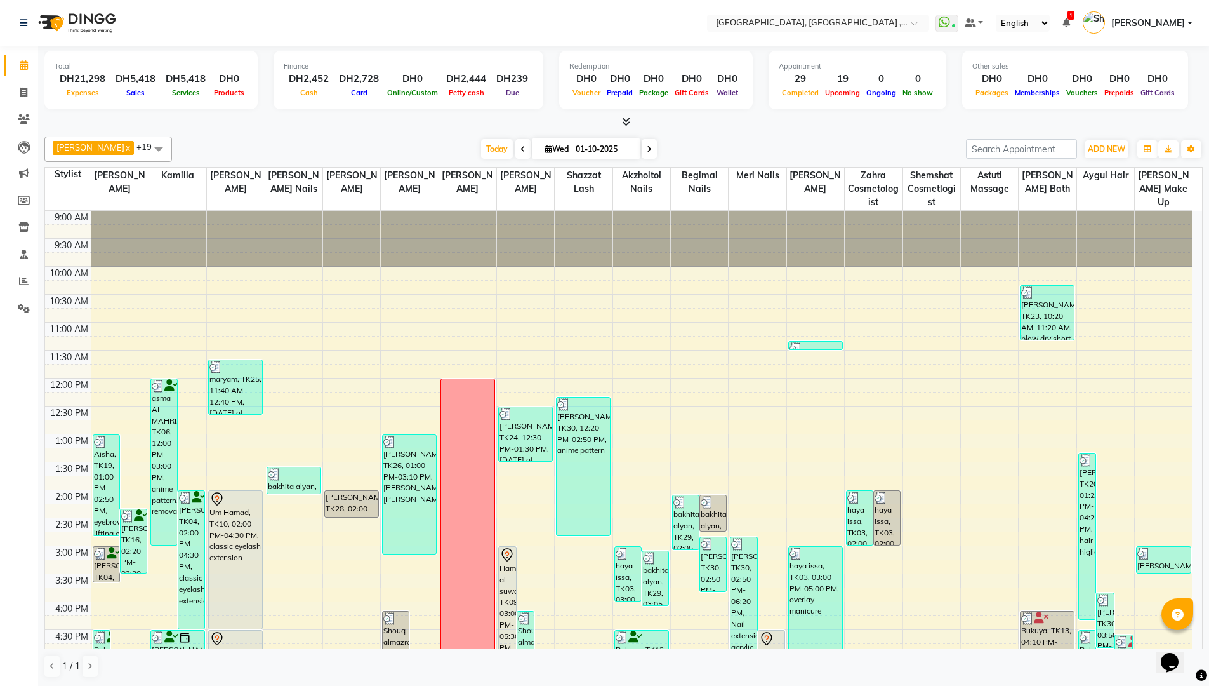
click at [20, 56] on link "Calendar" at bounding box center [19, 65] width 30 height 21
click at [22, 80] on li "Invoice" at bounding box center [19, 92] width 38 height 27
click at [19, 89] on span at bounding box center [24, 93] width 22 height 15
select select "service"
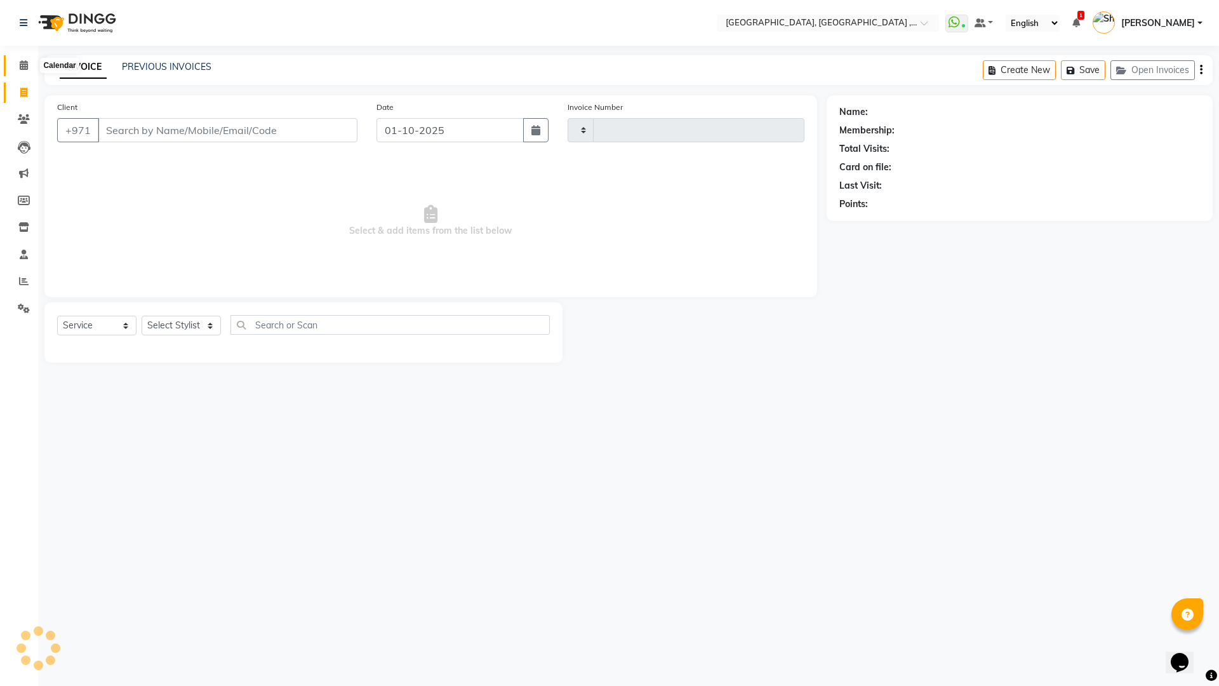
type input "5388"
click at [25, 68] on icon at bounding box center [24, 65] width 8 height 10
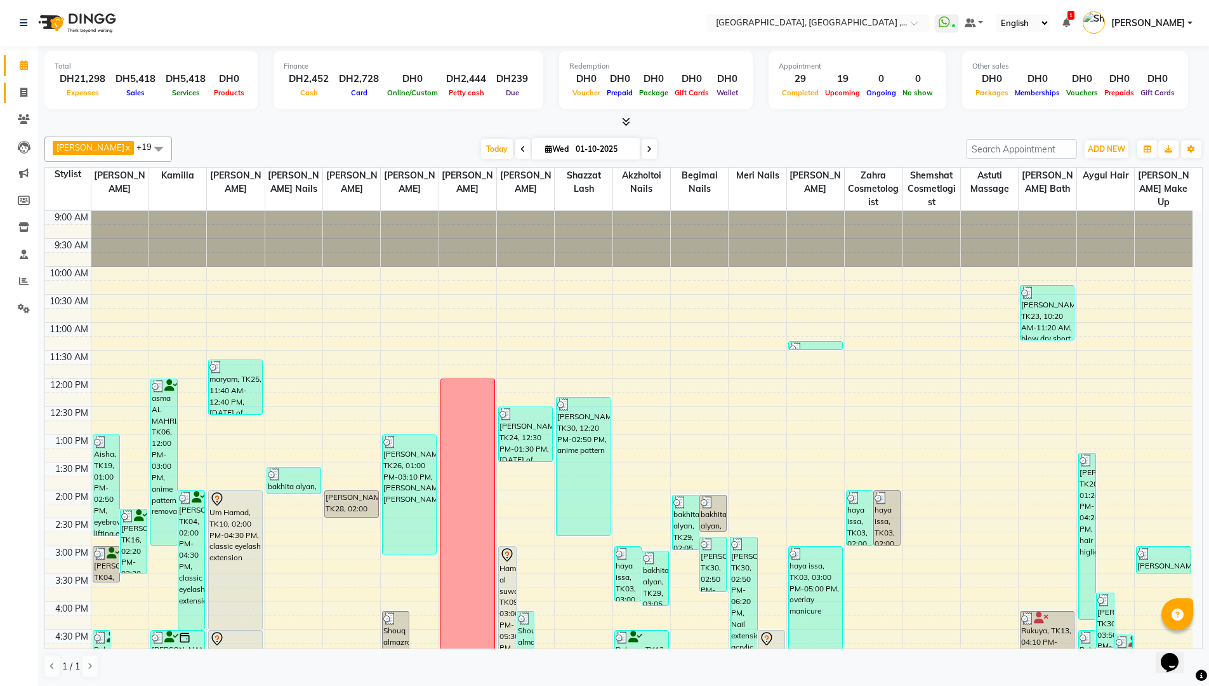
click at [13, 90] on span at bounding box center [24, 93] width 22 height 15
select select "service"
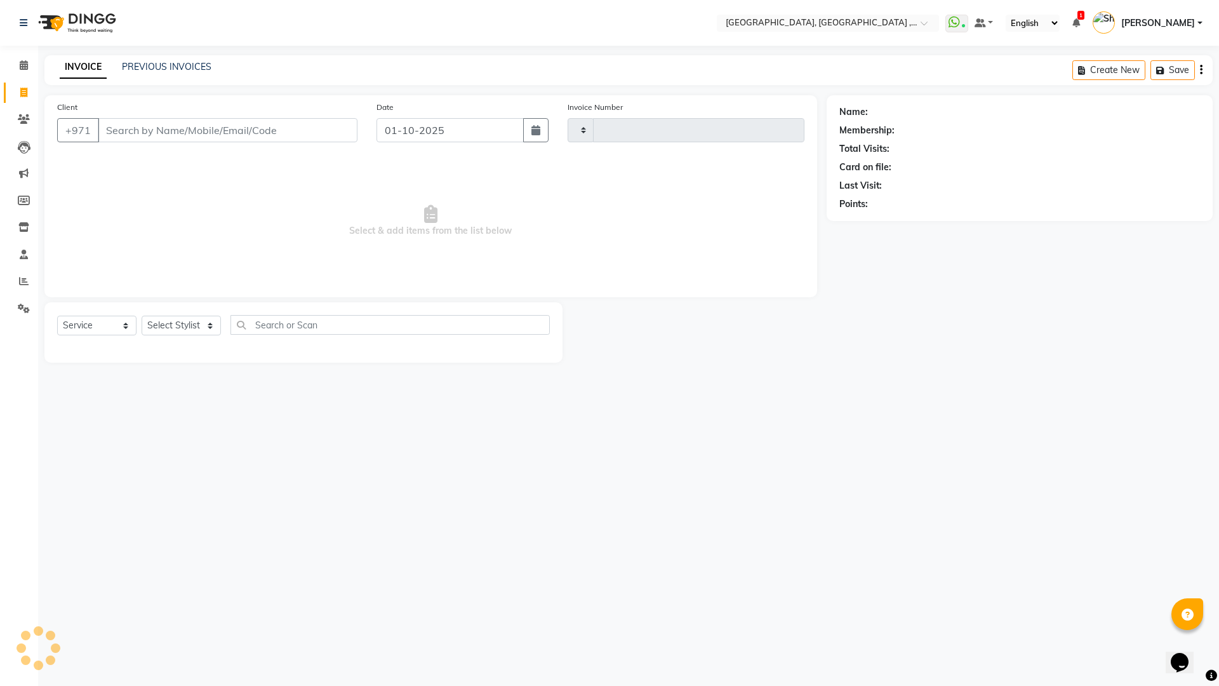
type input "5388"
select select "3838"
click at [148, 63] on link "PREVIOUS INVOICES" at bounding box center [167, 66] width 90 height 11
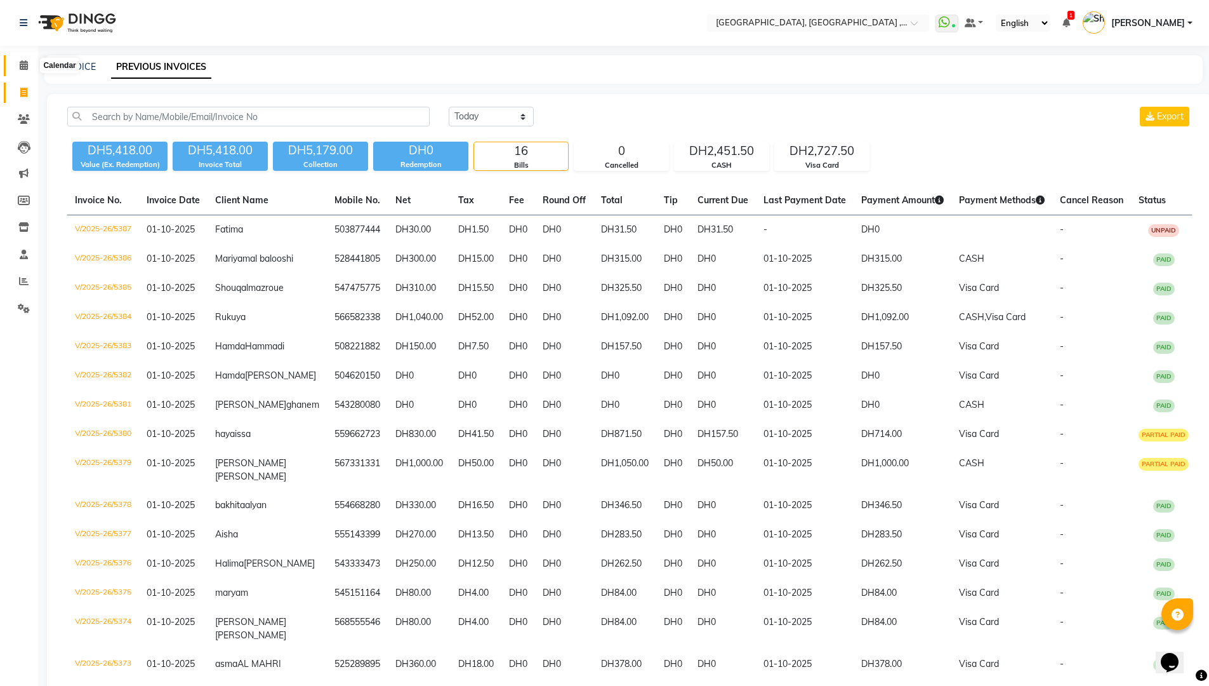
click at [17, 61] on span at bounding box center [24, 65] width 22 height 15
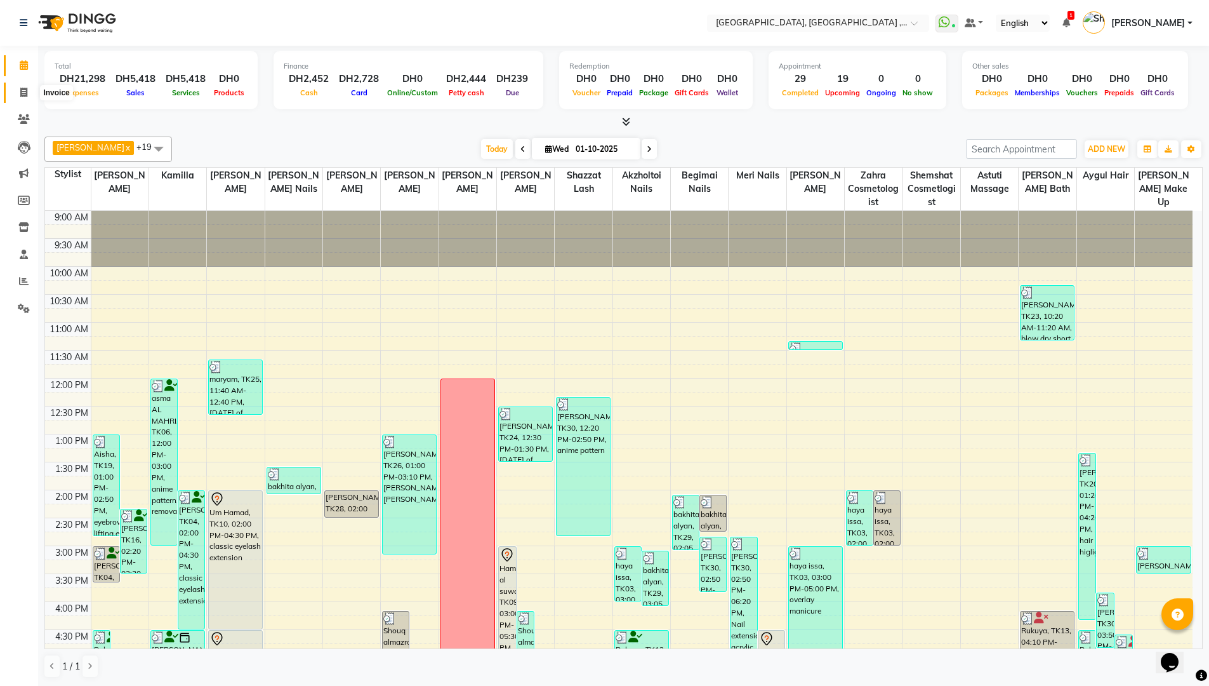
drag, startPoint x: 25, startPoint y: 95, endPoint x: 32, endPoint y: 91, distance: 8.5
click at [25, 95] on icon at bounding box center [23, 93] width 7 height 10
select select "service"
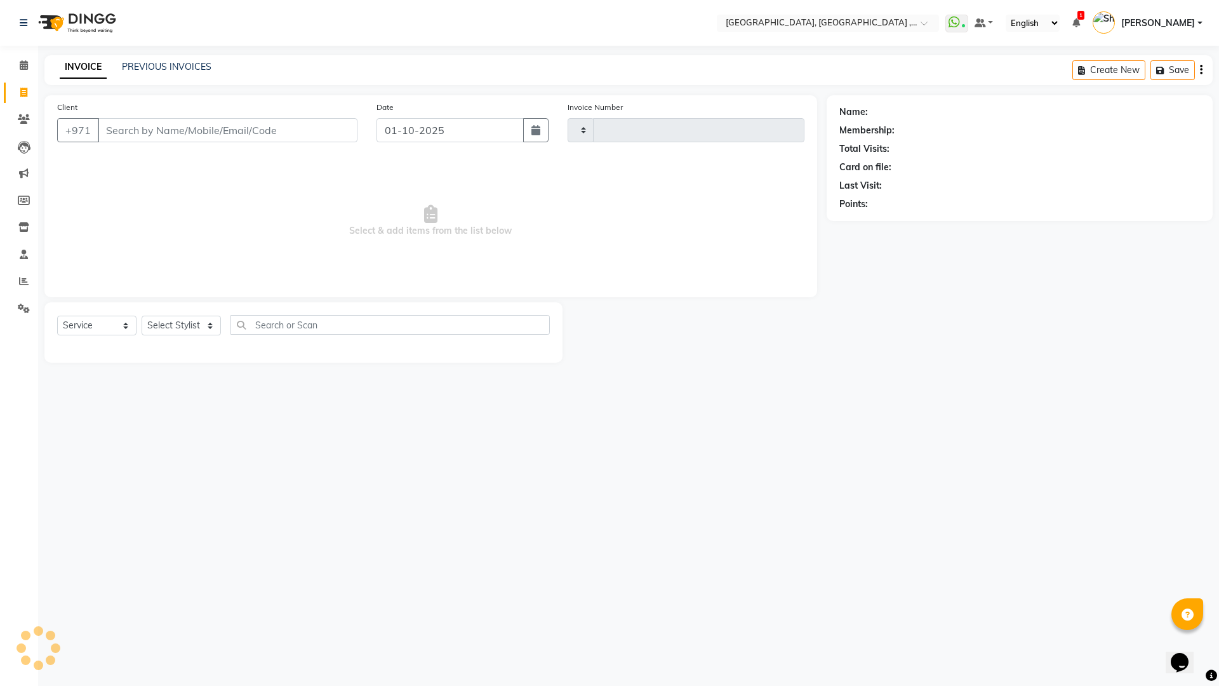
type input "5388"
select select "3838"
click at [25, 59] on span at bounding box center [24, 65] width 22 height 15
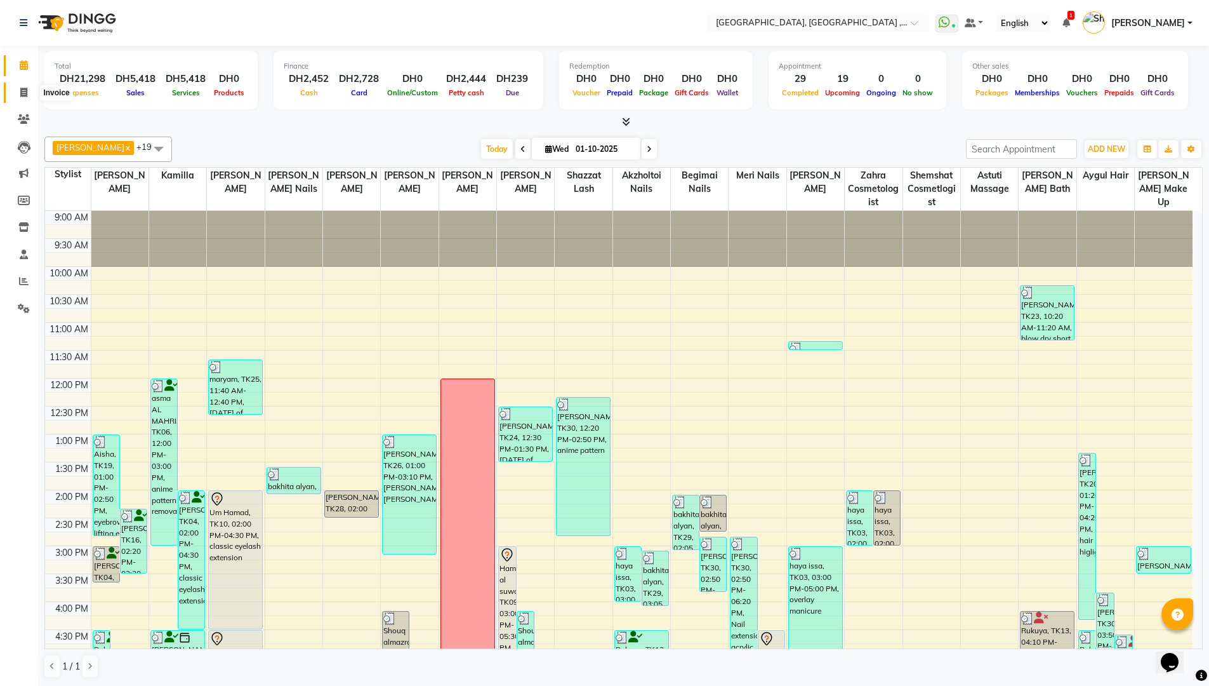
click at [25, 88] on icon at bounding box center [23, 93] width 7 height 10
select select "service"
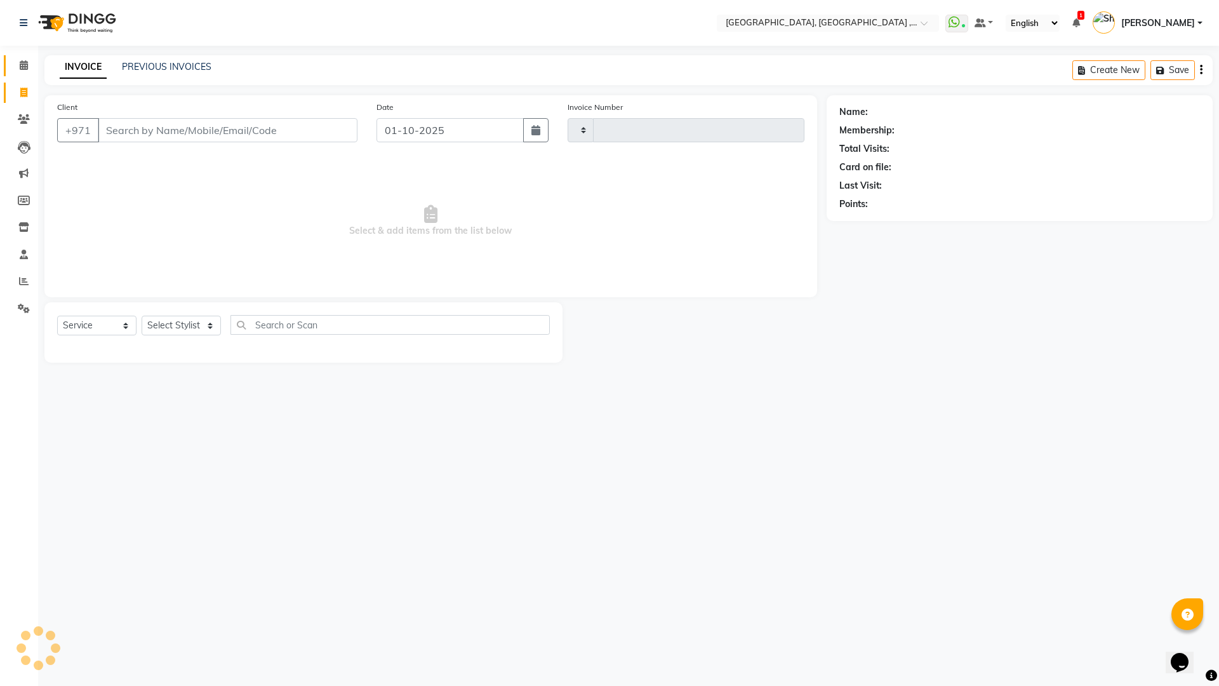
type input "5388"
select select "3838"
click at [15, 63] on span at bounding box center [24, 65] width 22 height 15
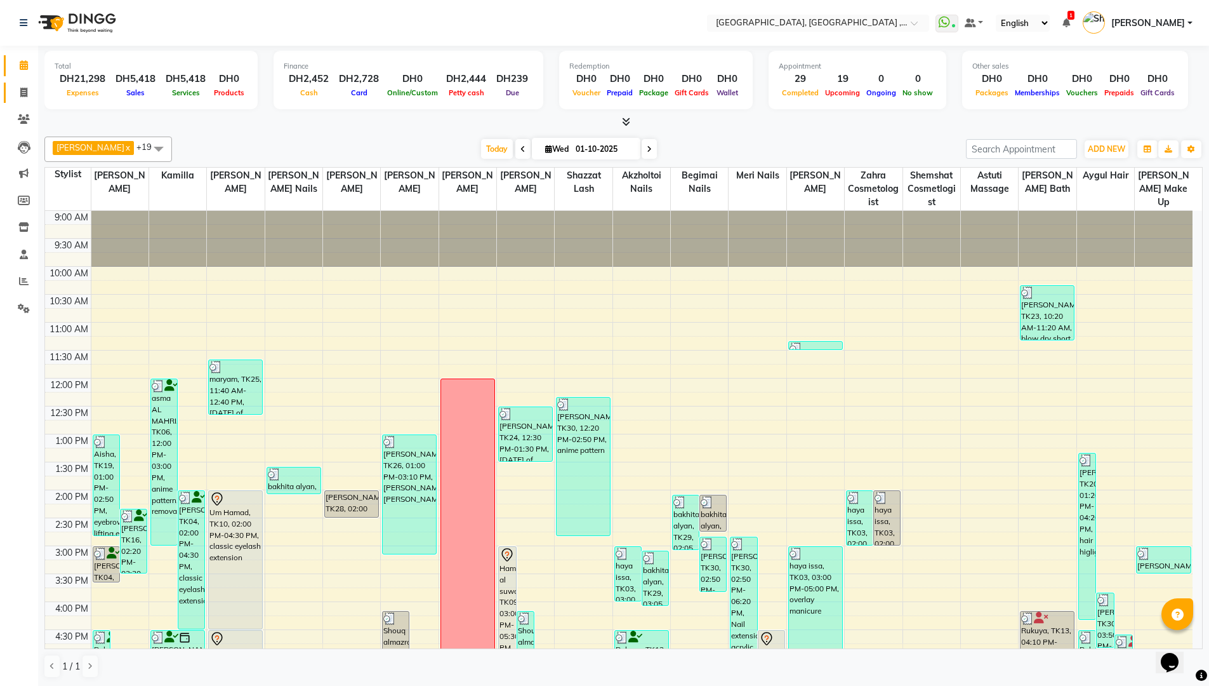
click at [14, 87] on span at bounding box center [24, 93] width 22 height 15
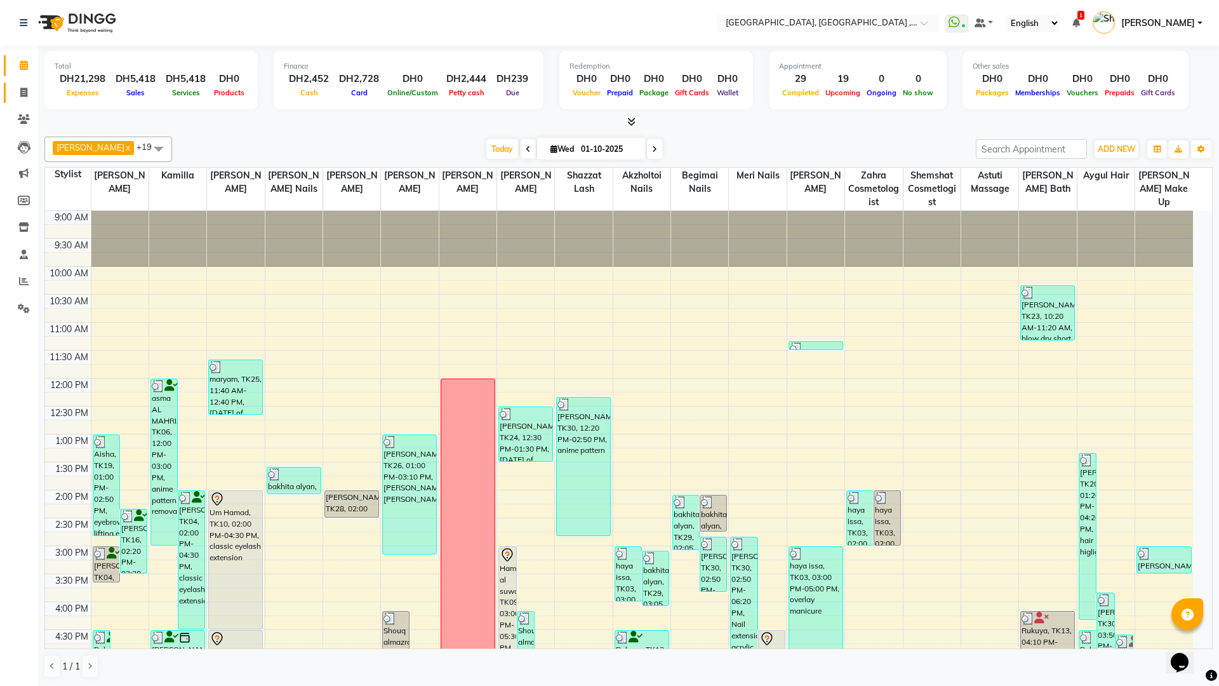
select select "service"
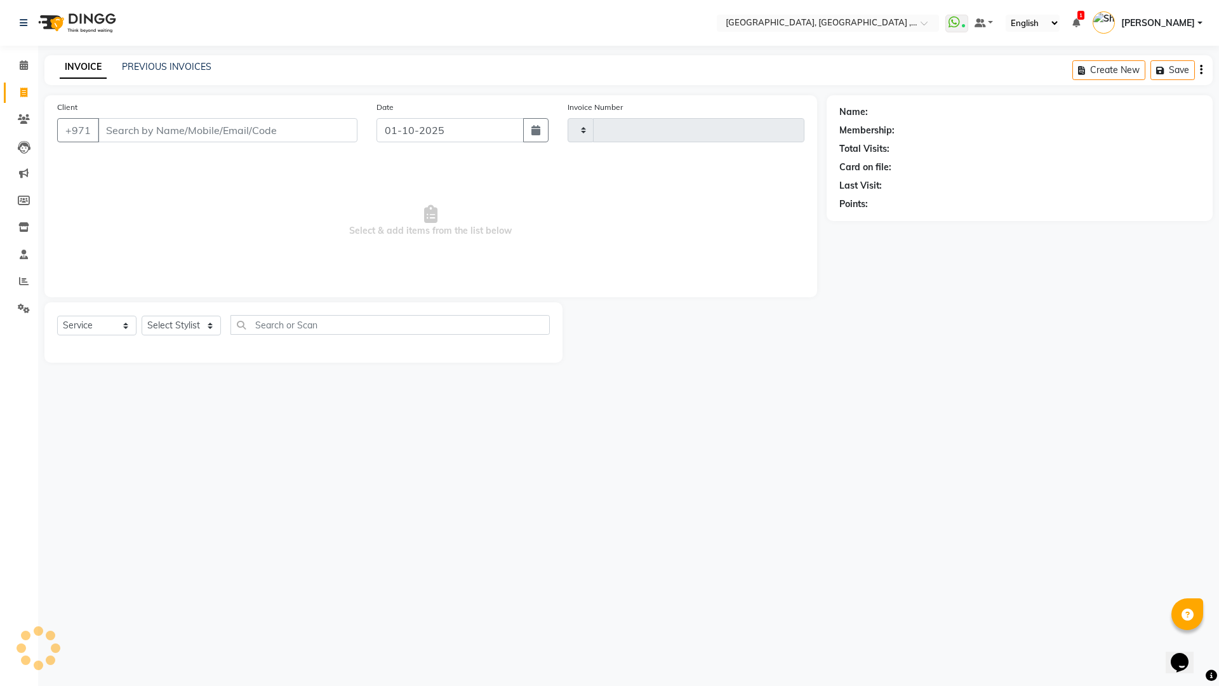
type input "5388"
select select "3838"
click at [163, 67] on link "PREVIOUS INVOICES" at bounding box center [167, 66] width 90 height 11
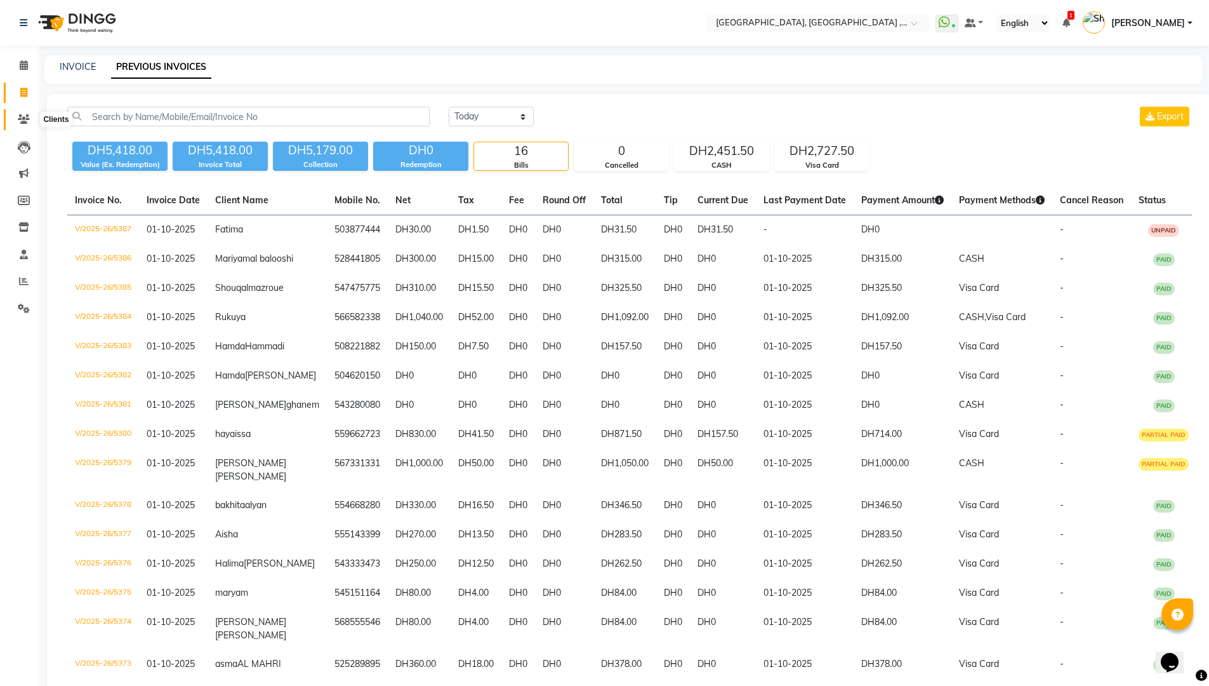
click at [25, 121] on icon at bounding box center [24, 119] width 12 height 10
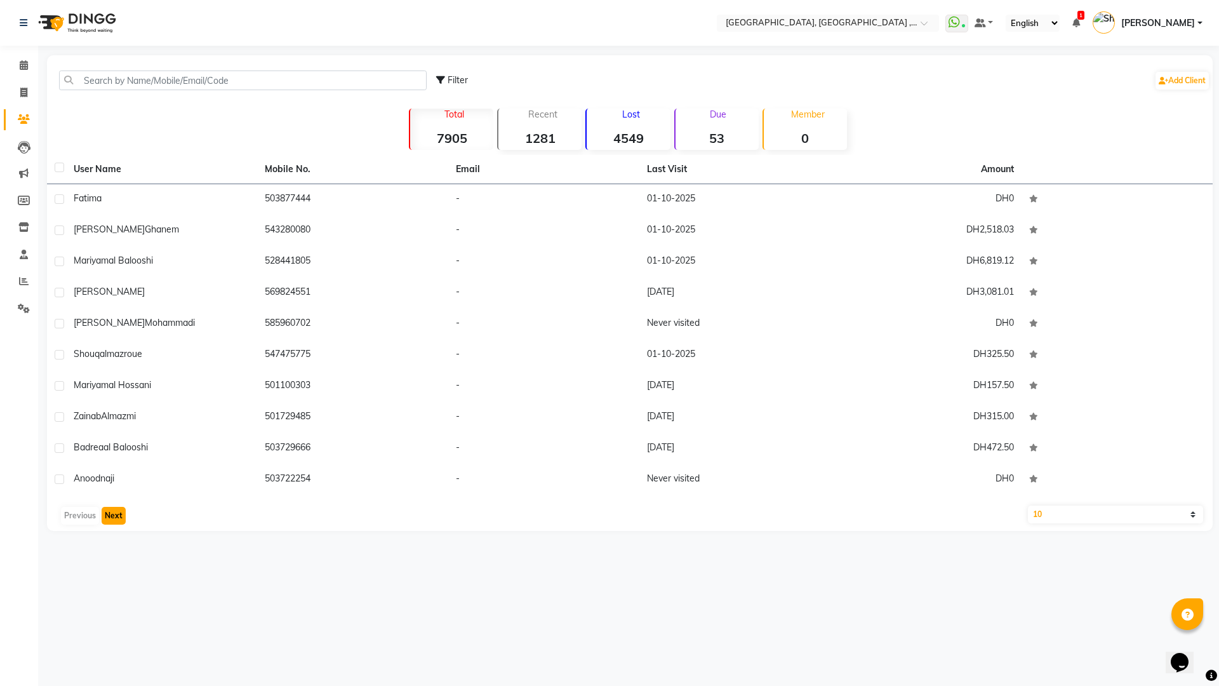
click at [117, 520] on button "Next" at bounding box center [114, 516] width 24 height 18
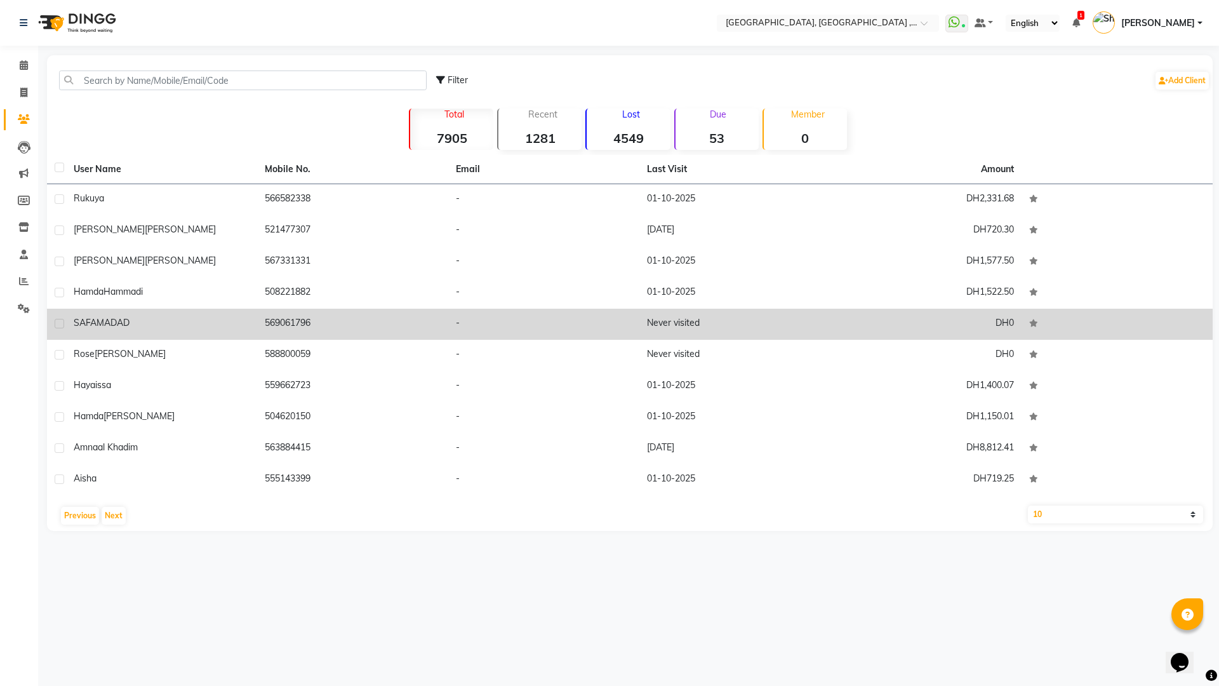
click at [332, 321] on td "569061796" at bounding box center [352, 323] width 191 height 31
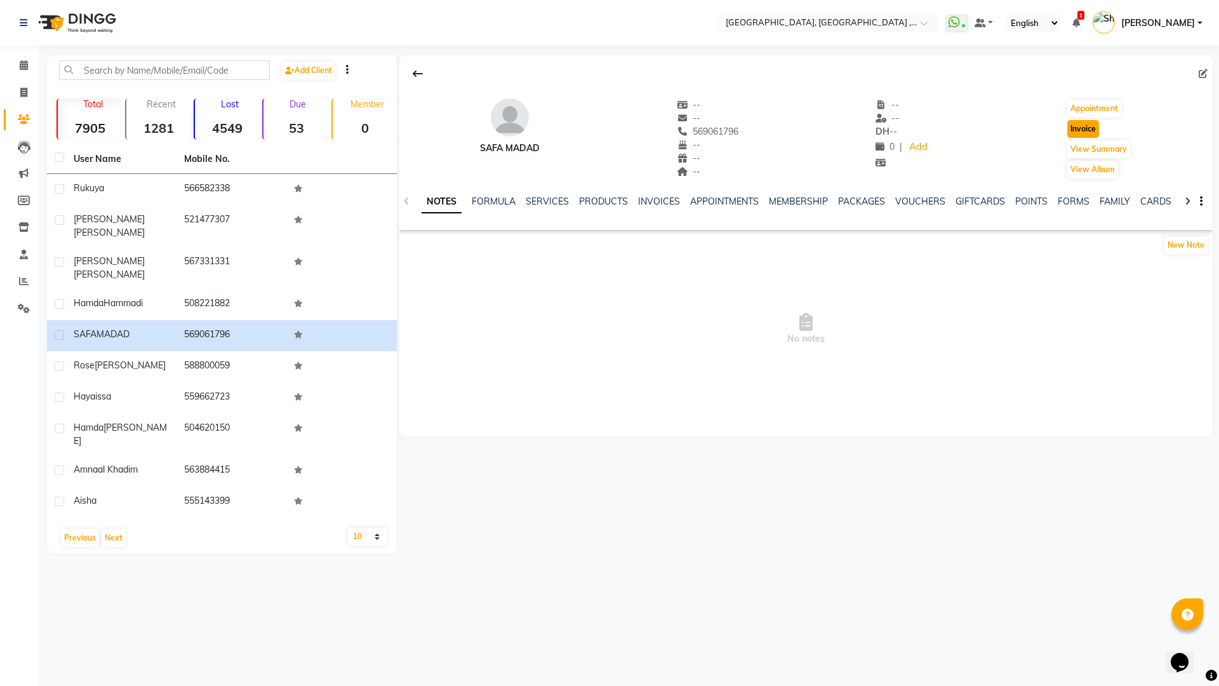
click at [1076, 123] on button "Invoice" at bounding box center [1083, 129] width 32 height 18
select select "service"
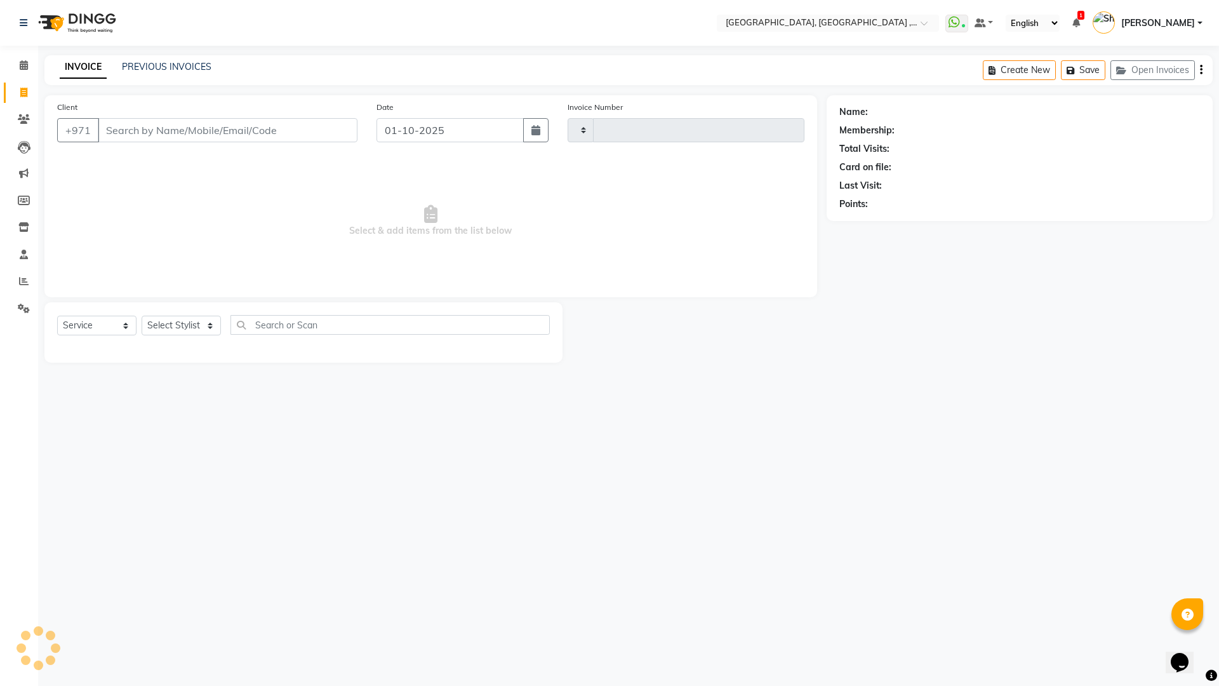
type input "5388"
select select "3838"
type input "569061796"
click at [208, 325] on select "Select Stylist Adel brow Aina Akzholtoi nails Amina lash Astuti massage Aygul h…" at bounding box center [184, 325] width 84 height 20
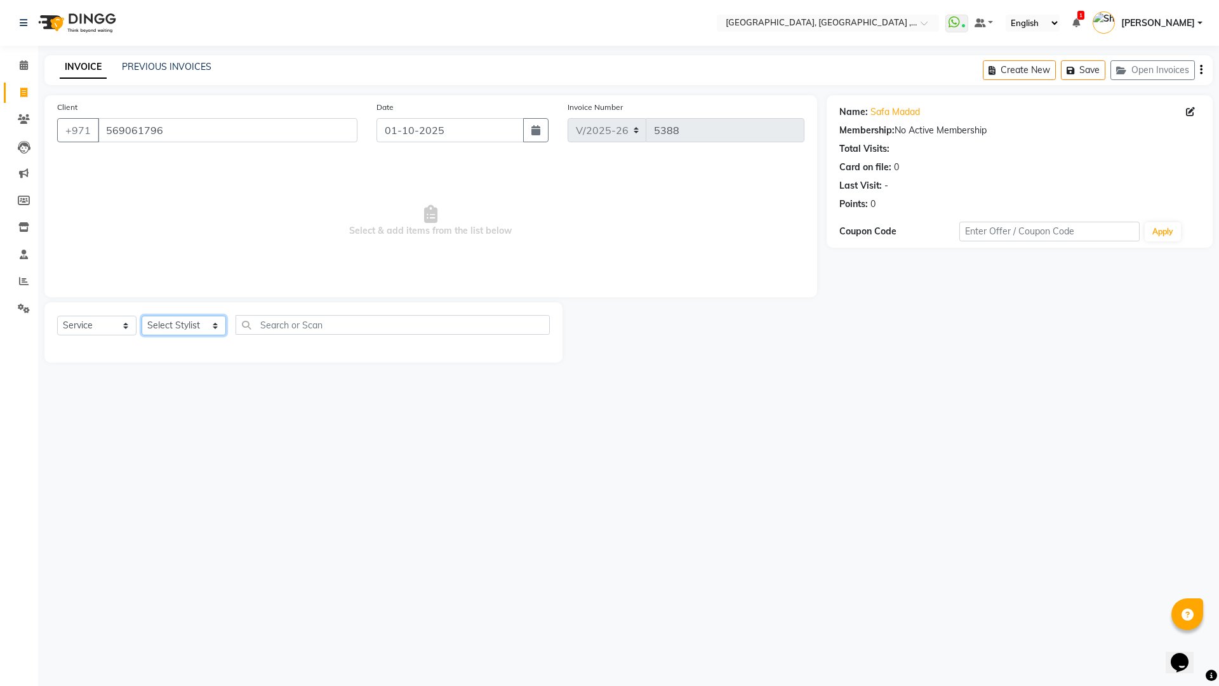
select select "74061"
click at [142, 315] on select "Select Stylist Adel brow Aina Akzholtoi nails Amina lash Astuti massage Aygul h…" at bounding box center [184, 325] width 84 height 20
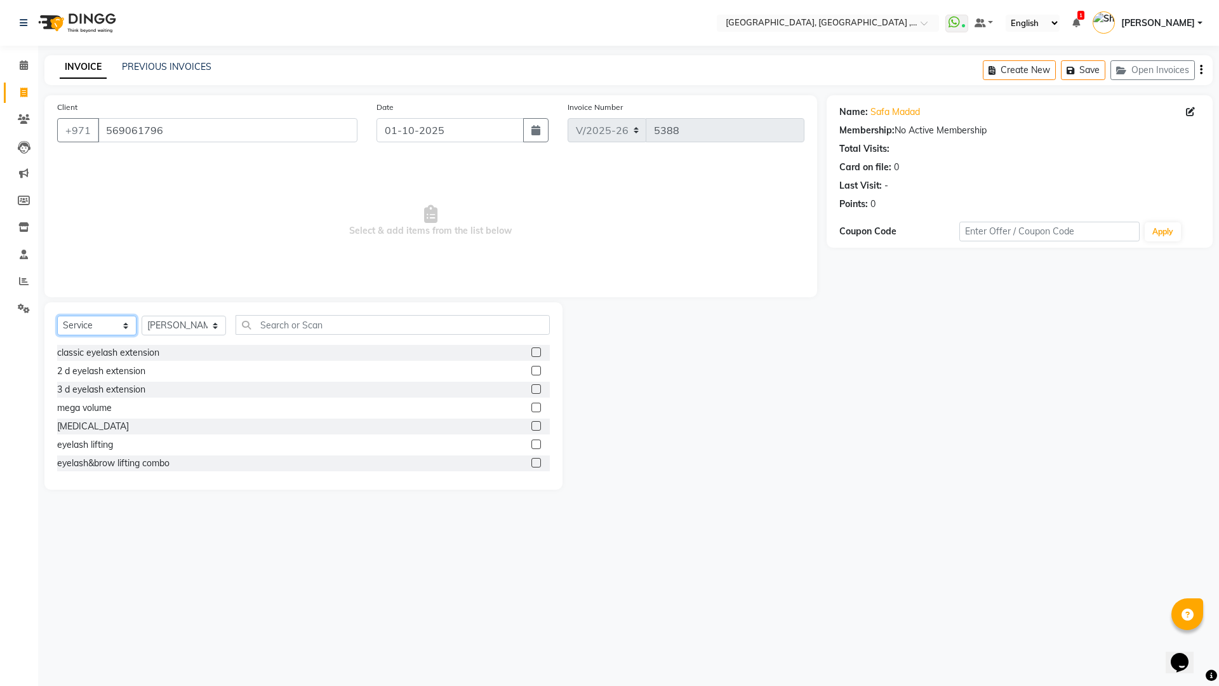
click at [123, 324] on select "Select Service Product Membership Package Voucher Prepaid Gift Card" at bounding box center [96, 325] width 79 height 20
click at [57, 315] on select "Select Service Product Membership Package Voucher Prepaid Gift Card" at bounding box center [96, 325] width 79 height 20
click at [345, 320] on input "text" at bounding box center [392, 325] width 314 height 20
click at [348, 329] on input "text" at bounding box center [392, 325] width 314 height 20
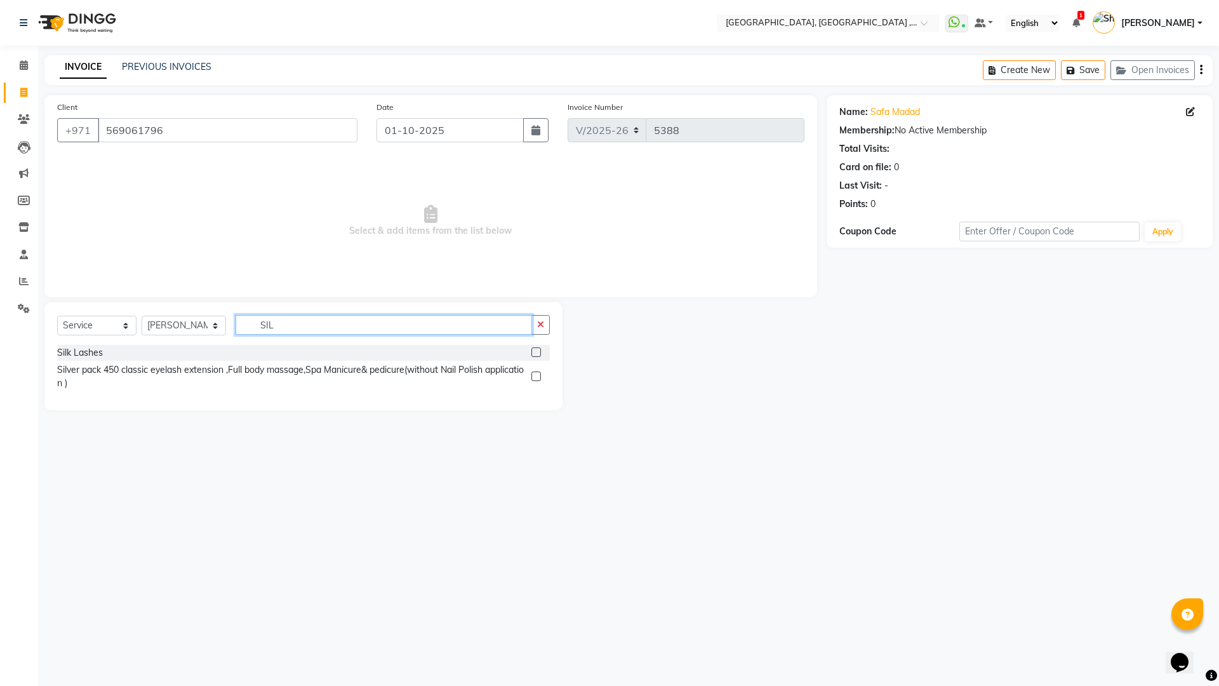
type input "SIL"
click at [534, 353] on label at bounding box center [536, 352] width 10 height 10
click at [534, 353] on input "checkbox" at bounding box center [535, 352] width 8 height 8
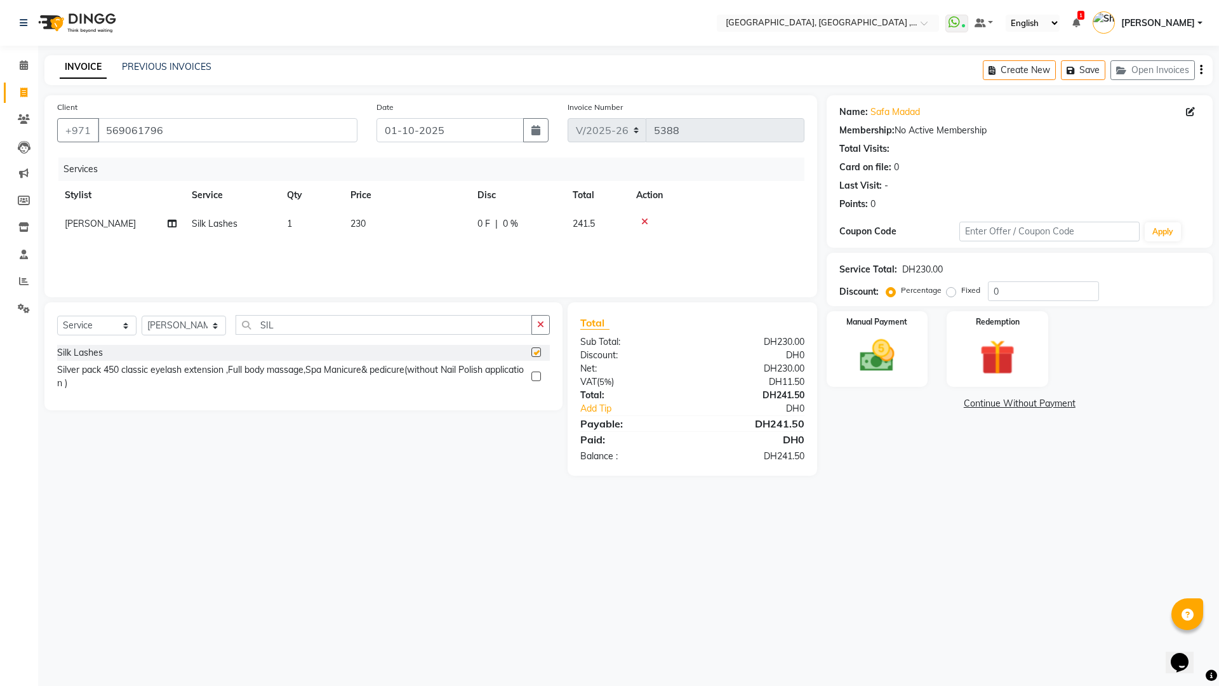
checkbox input "false"
click at [899, 347] on img at bounding box center [876, 356] width 59 height 42
click at [1028, 404] on span "Visa Card" at bounding box center [1024, 404] width 41 height 15
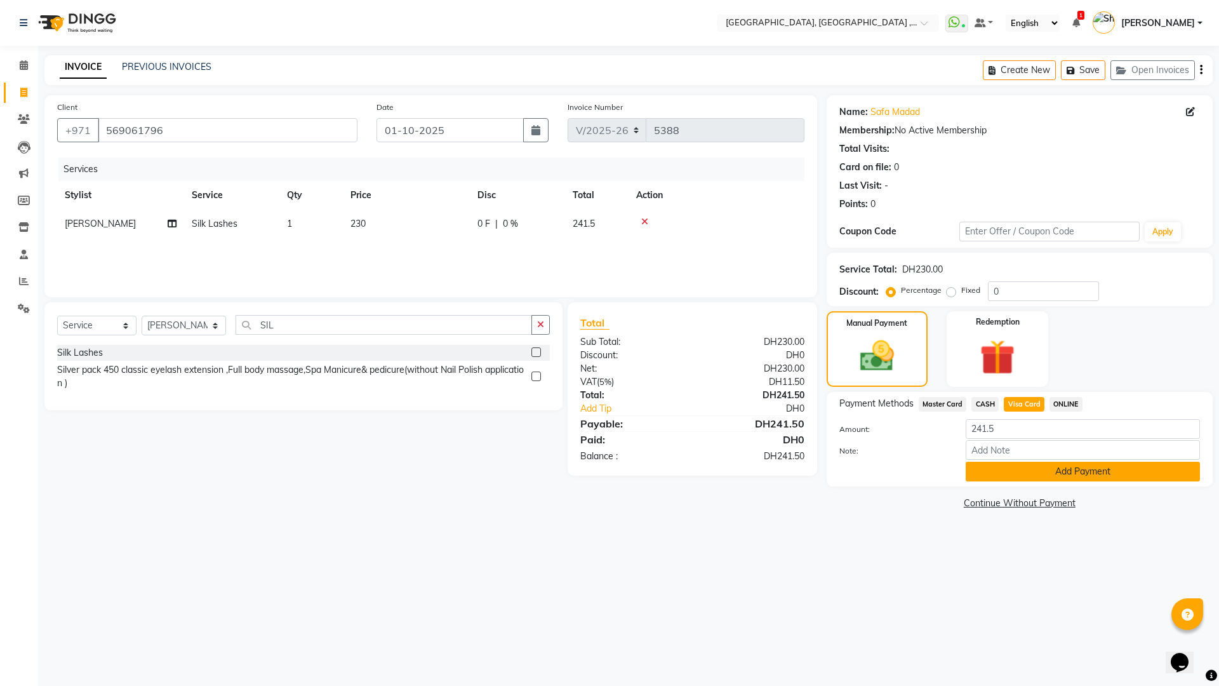
click at [1062, 473] on button "Add Payment" at bounding box center [1082, 471] width 234 height 20
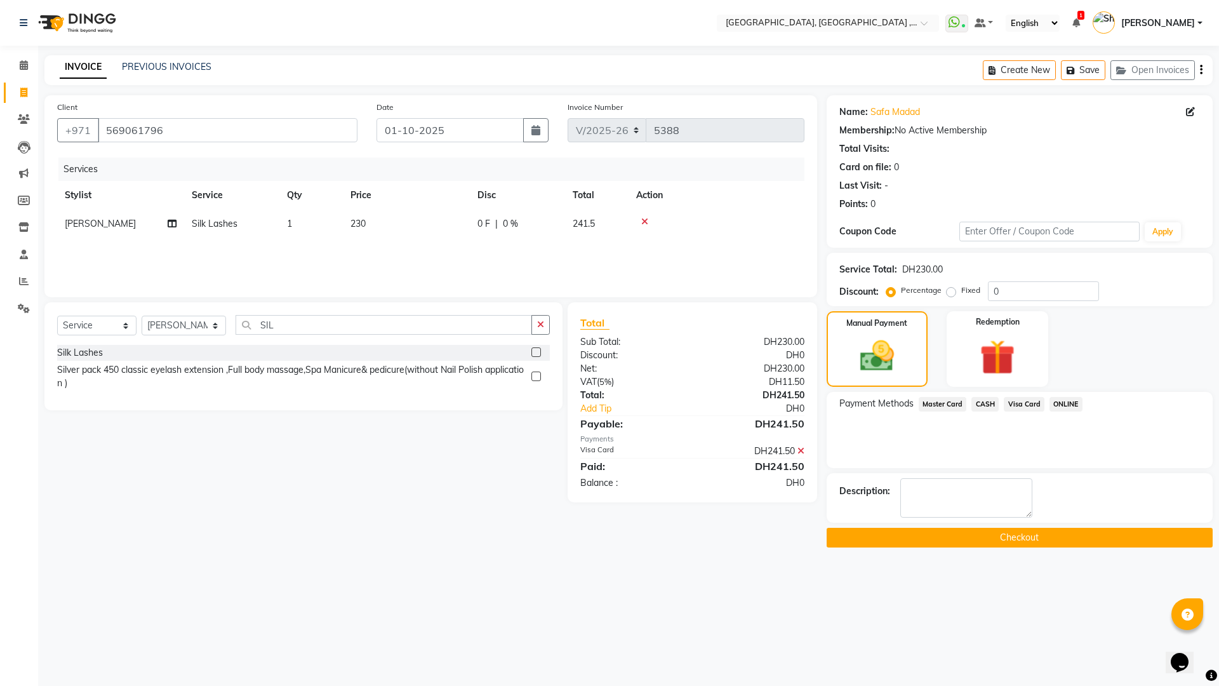
click at [1014, 540] on button "Checkout" at bounding box center [1019, 537] width 386 height 20
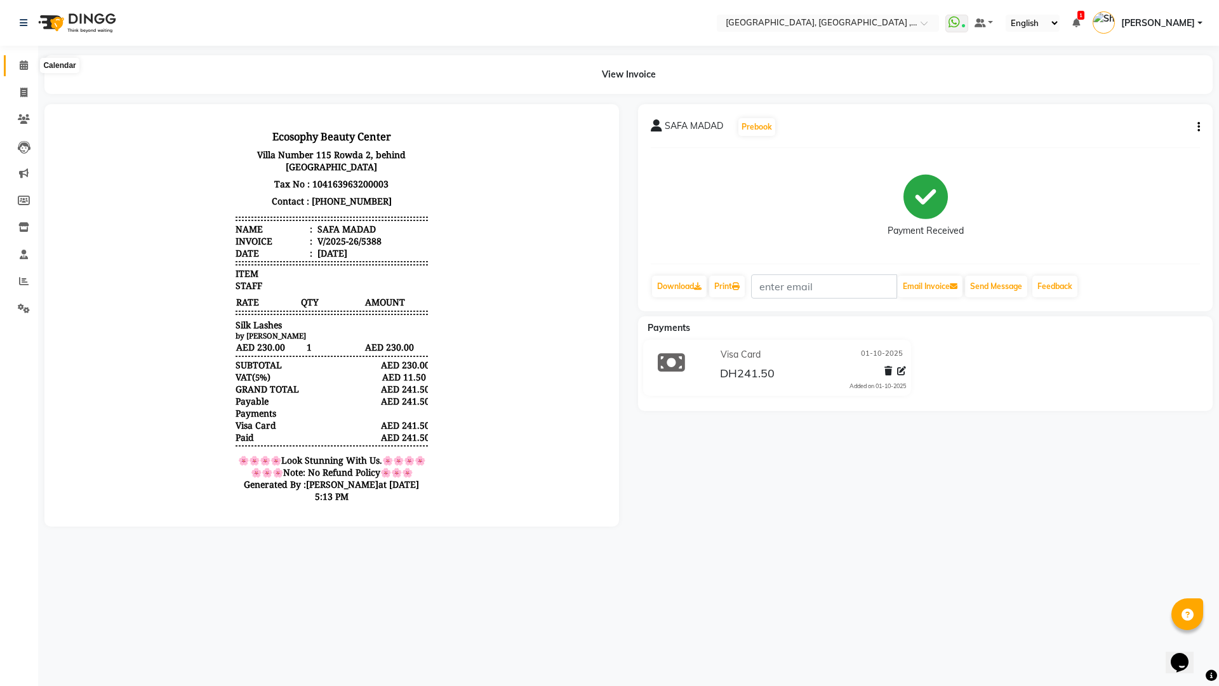
click at [32, 67] on span at bounding box center [24, 65] width 22 height 15
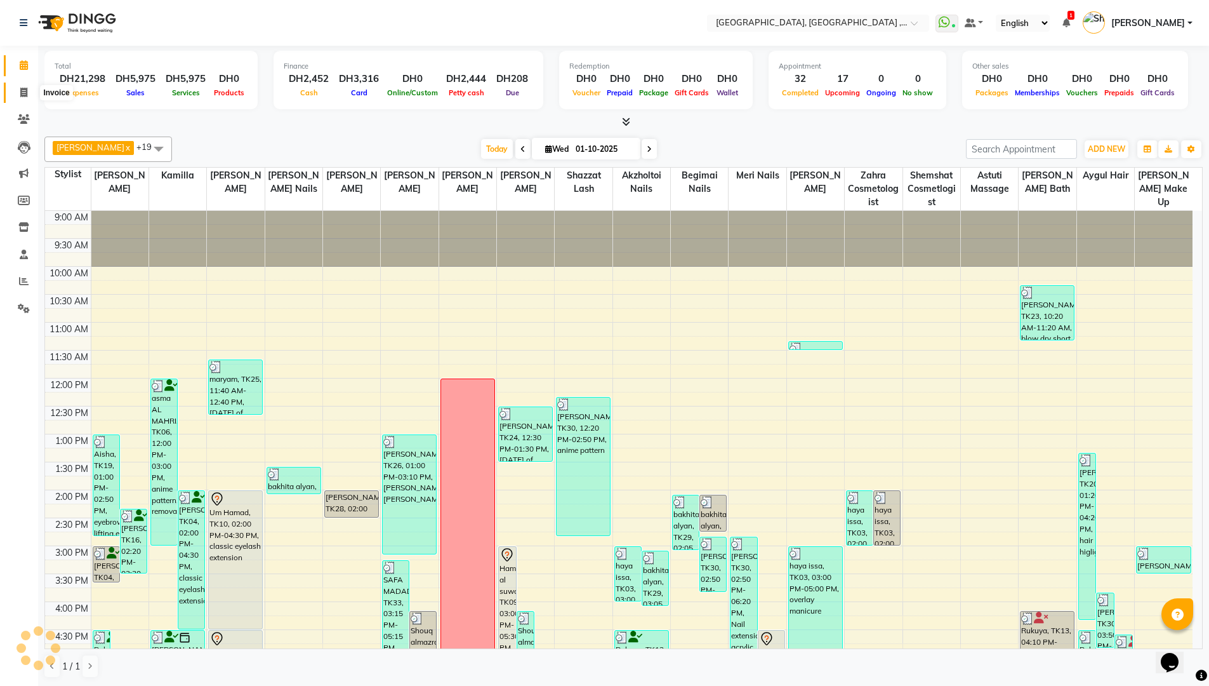
drag, startPoint x: 27, startPoint y: 93, endPoint x: 43, endPoint y: 95, distance: 16.0
click at [27, 93] on icon at bounding box center [23, 93] width 7 height 10
select select "service"
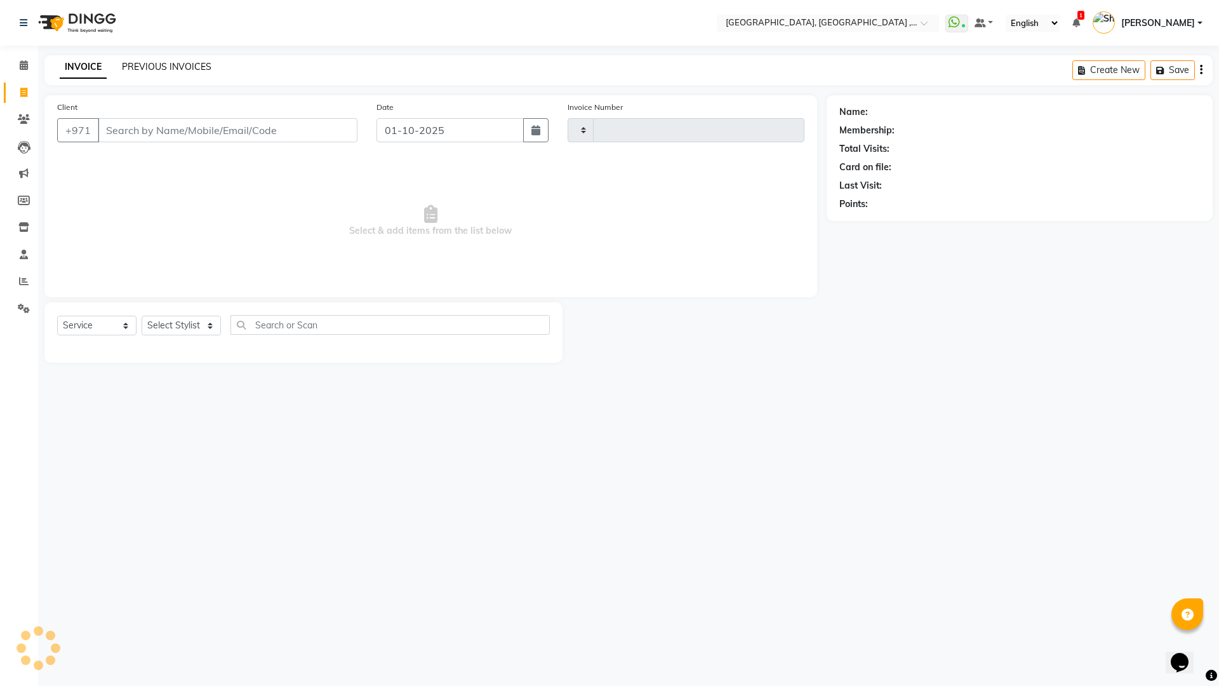
type input "5390"
select select "3838"
click at [182, 62] on link "PREVIOUS INVOICES" at bounding box center [167, 66] width 90 height 11
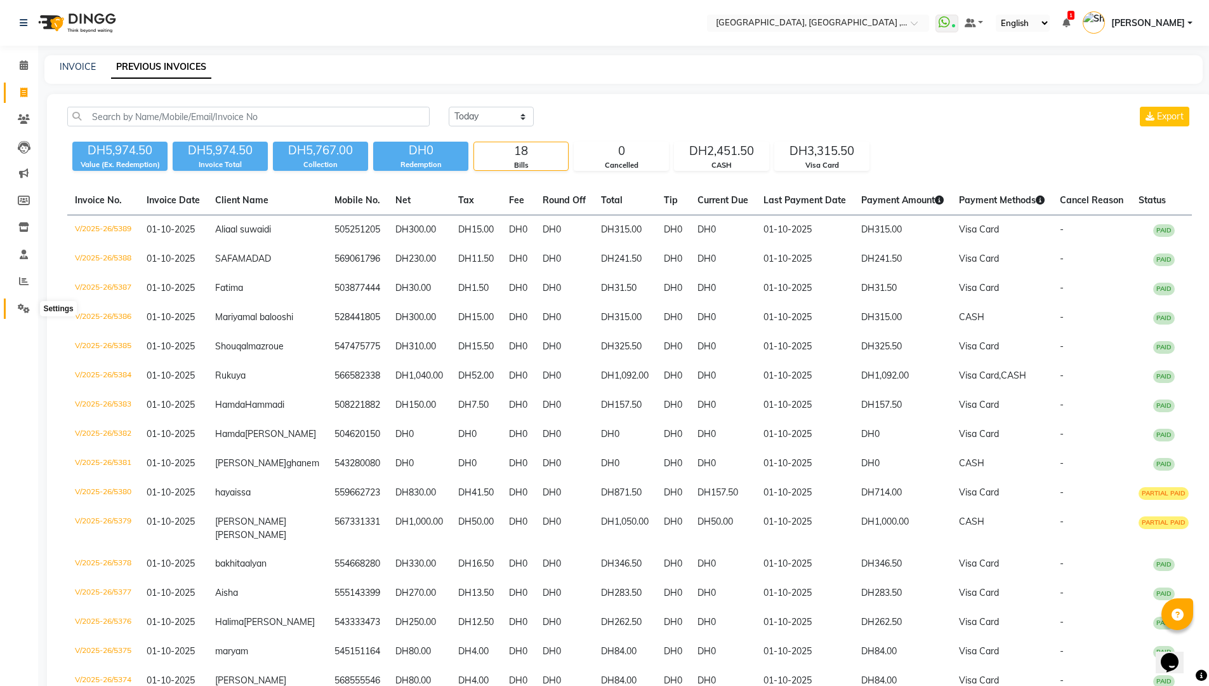
click at [17, 309] on span at bounding box center [24, 309] width 22 height 15
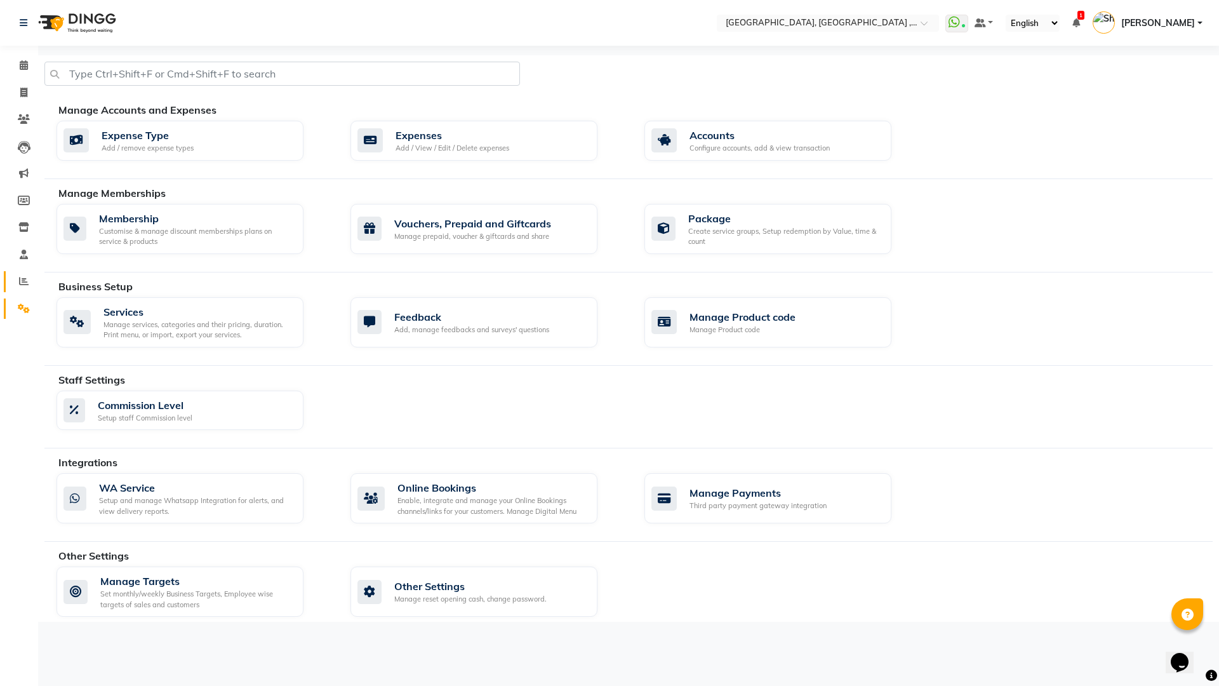
click at [24, 287] on span at bounding box center [24, 281] width 22 height 15
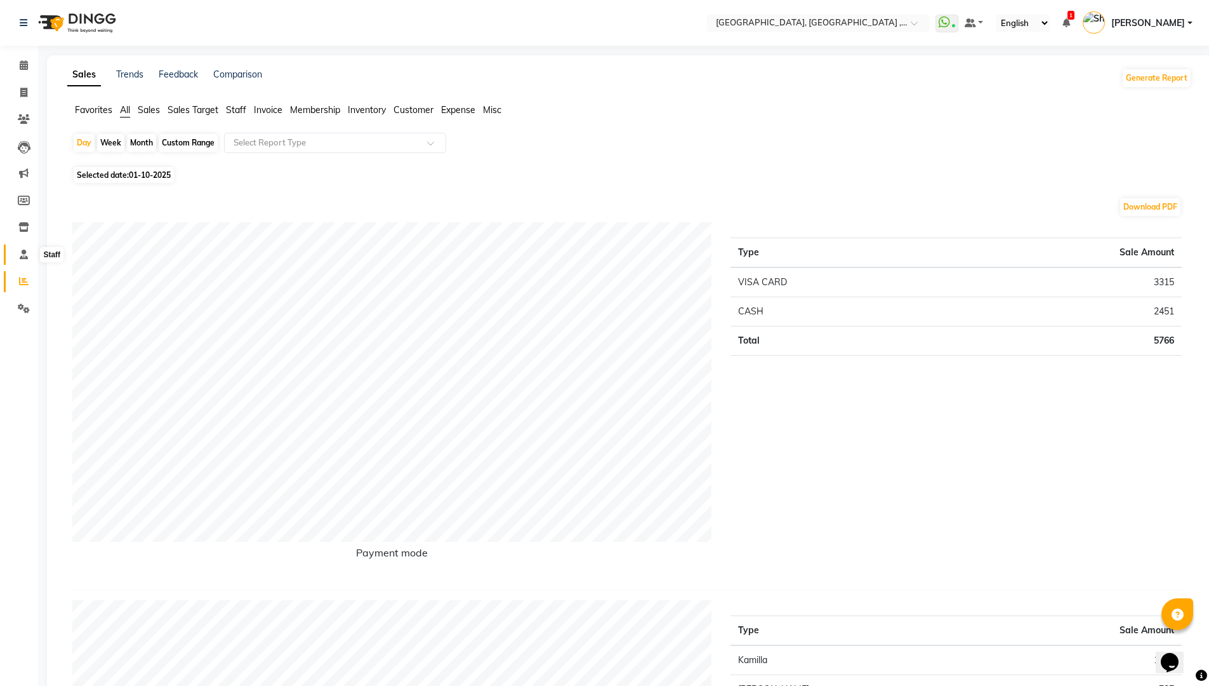
click at [24, 251] on icon at bounding box center [24, 254] width 8 height 10
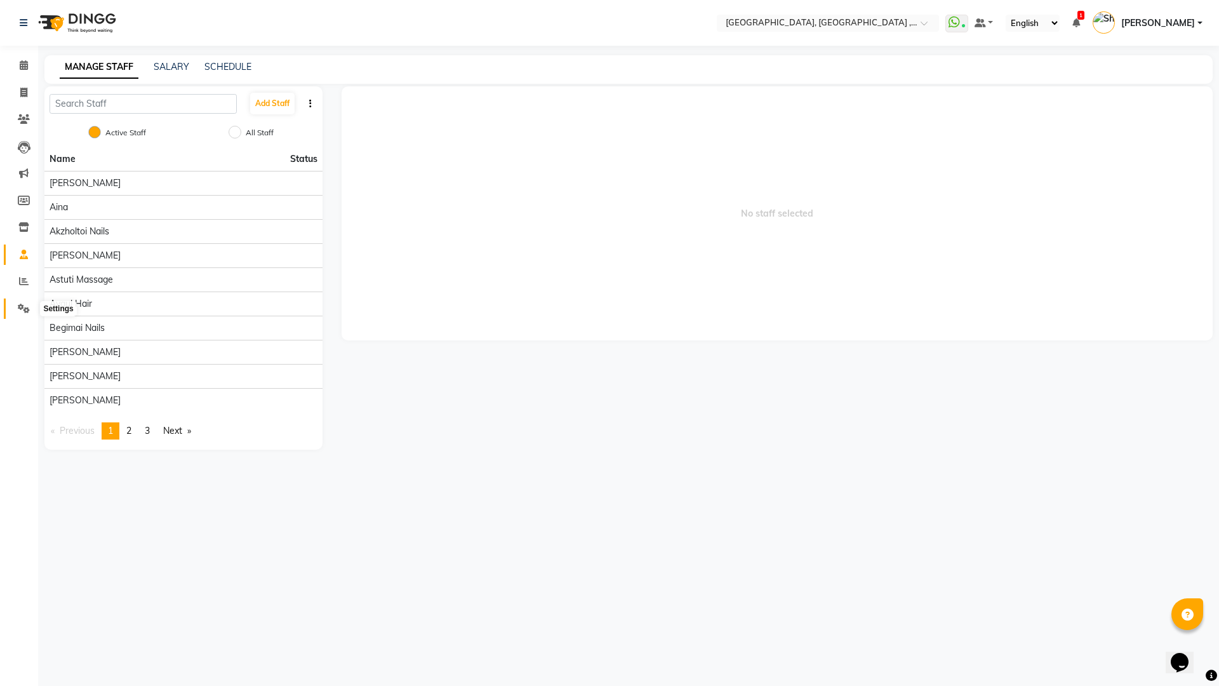
click at [28, 302] on span at bounding box center [24, 309] width 22 height 15
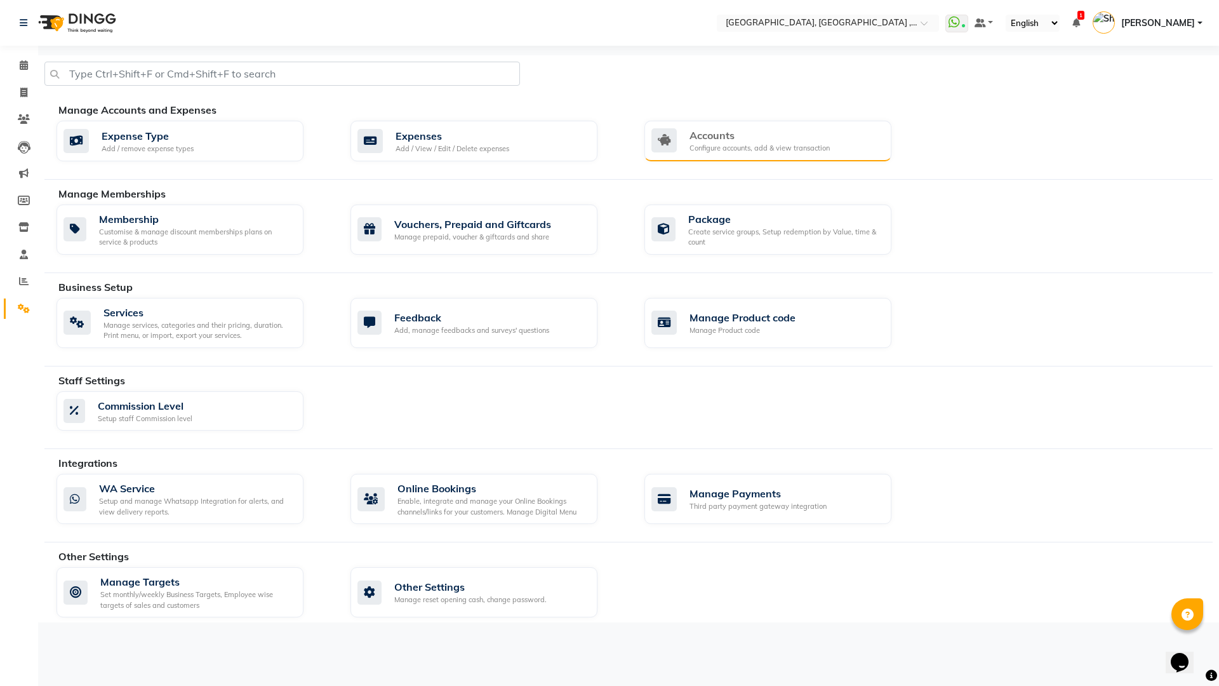
click at [724, 143] on div "Configure accounts, add & view transaction" at bounding box center [759, 148] width 140 height 11
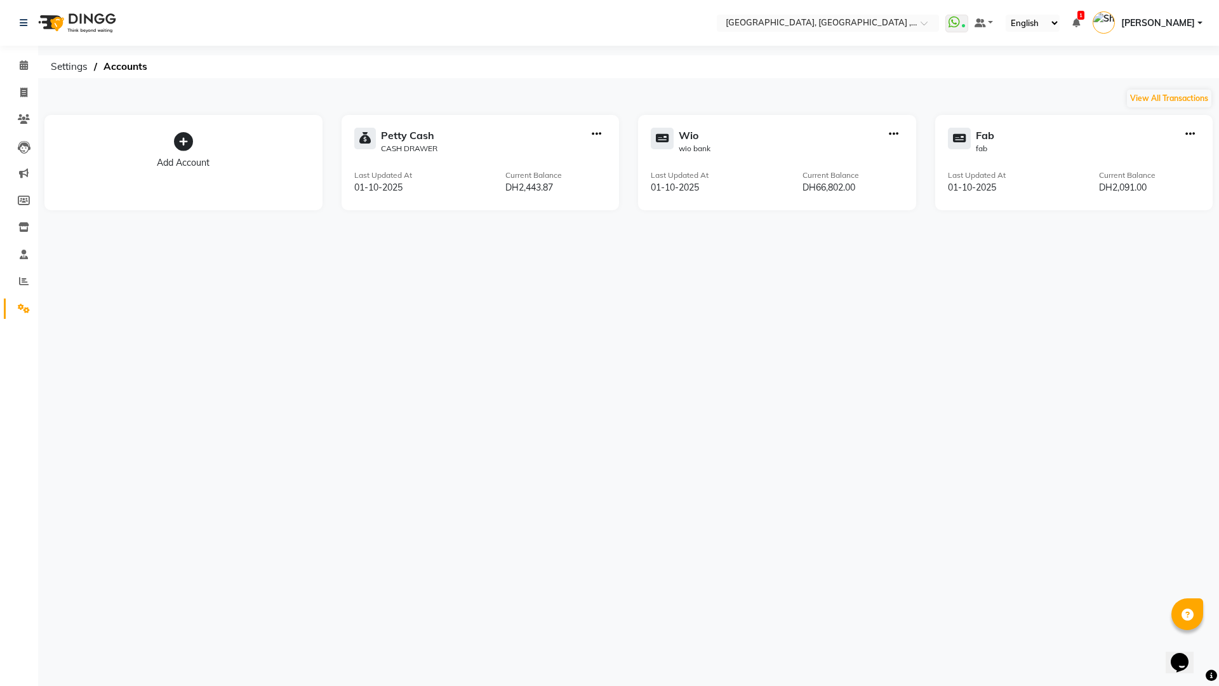
click at [185, 145] on icon at bounding box center [183, 141] width 19 height 19
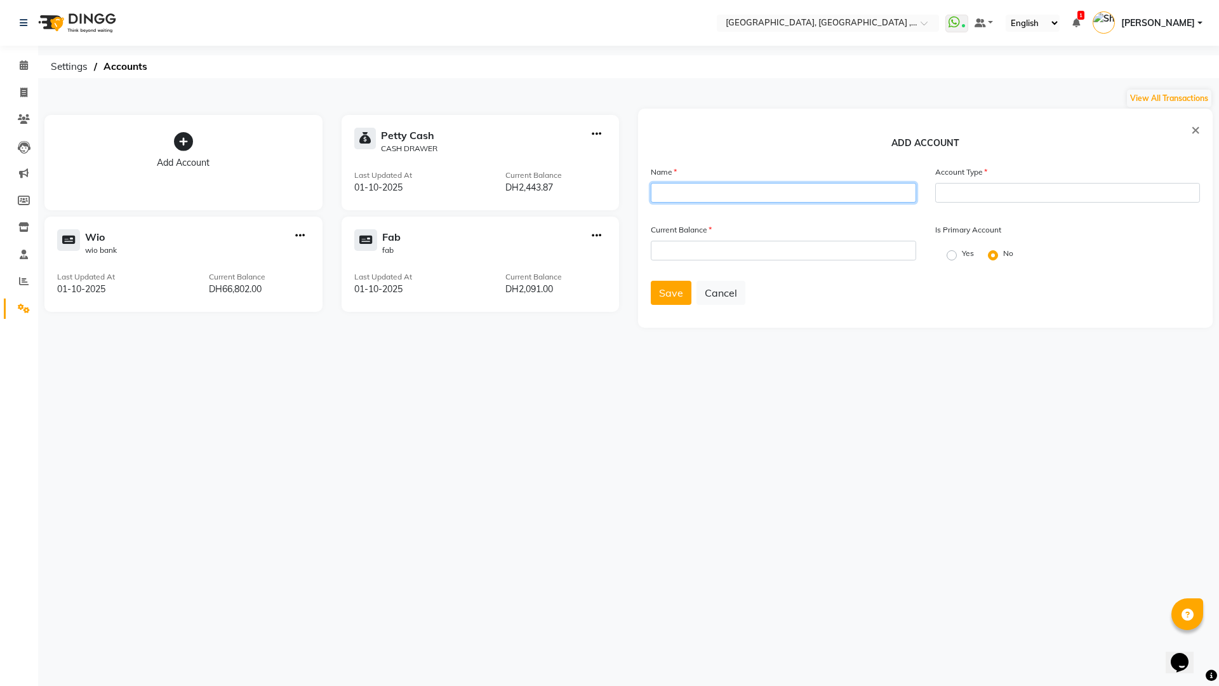
click at [707, 190] on input "text" at bounding box center [783, 193] width 265 height 20
type input "E"
type input "WALLET LILIYA"
click at [696, 253] on input "number" at bounding box center [783, 251] width 265 height 20
type input "0"
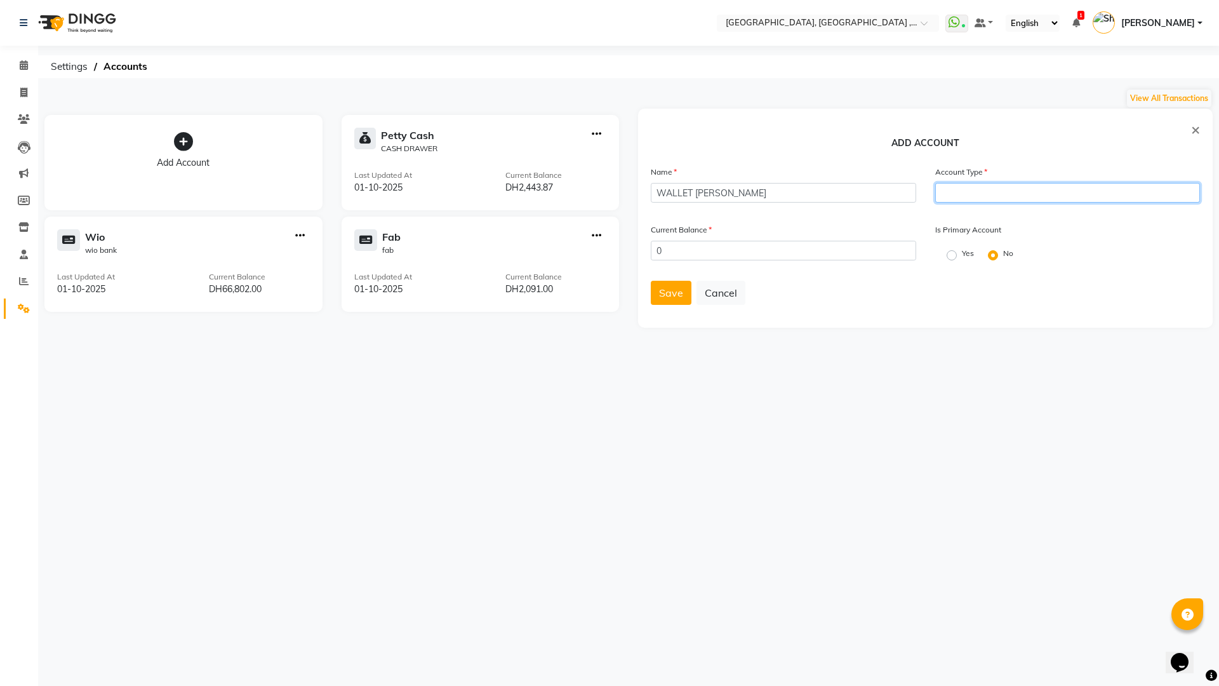
click at [940, 196] on input "text" at bounding box center [1067, 193] width 265 height 20
type input "CASH"
click at [654, 297] on button "Save" at bounding box center [671, 293] width 41 height 24
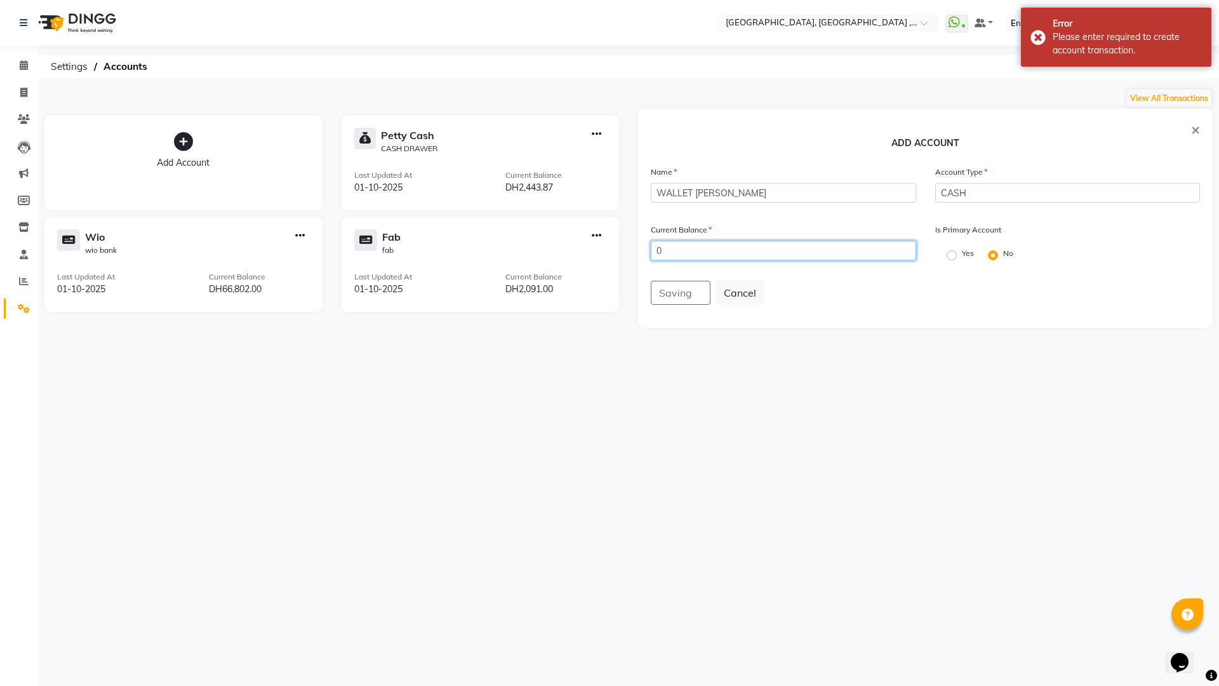
click at [722, 253] on input "0" at bounding box center [783, 251] width 265 height 20
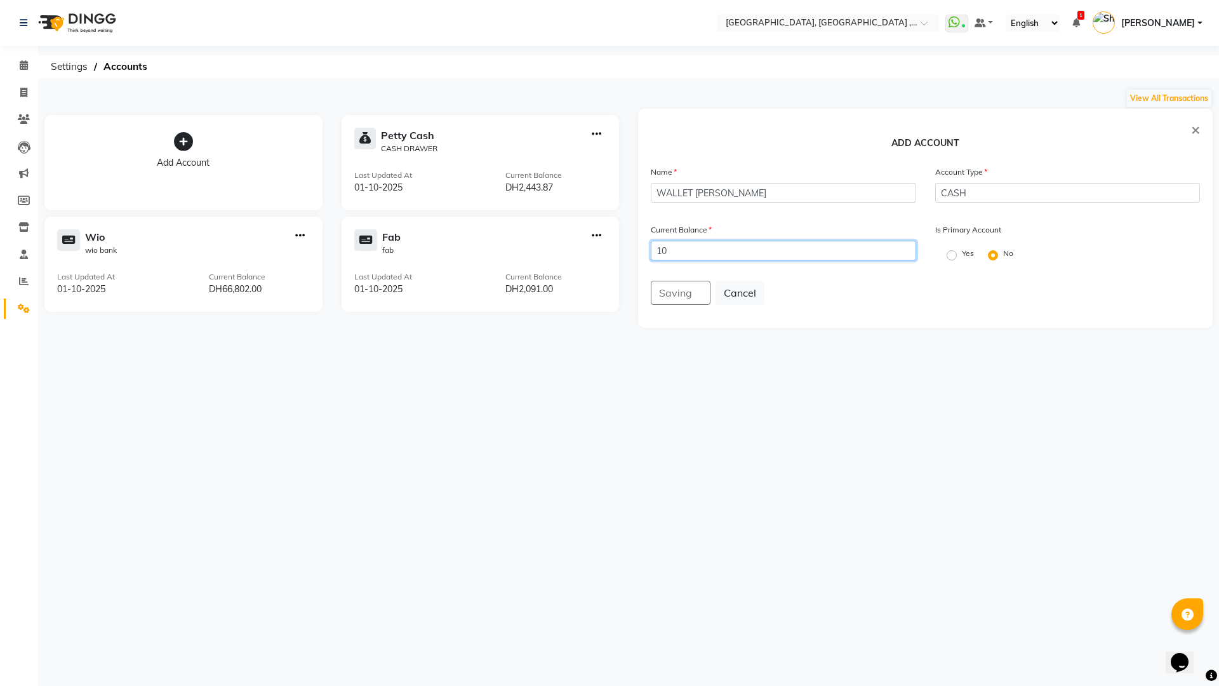
type input "10"
drag, startPoint x: 799, startPoint y: 288, endPoint x: 740, endPoint y: 279, distance: 59.8
click at [789, 286] on div "Saving Cancel" at bounding box center [925, 293] width 549 height 24
click at [20, 62] on icon at bounding box center [24, 65] width 8 height 10
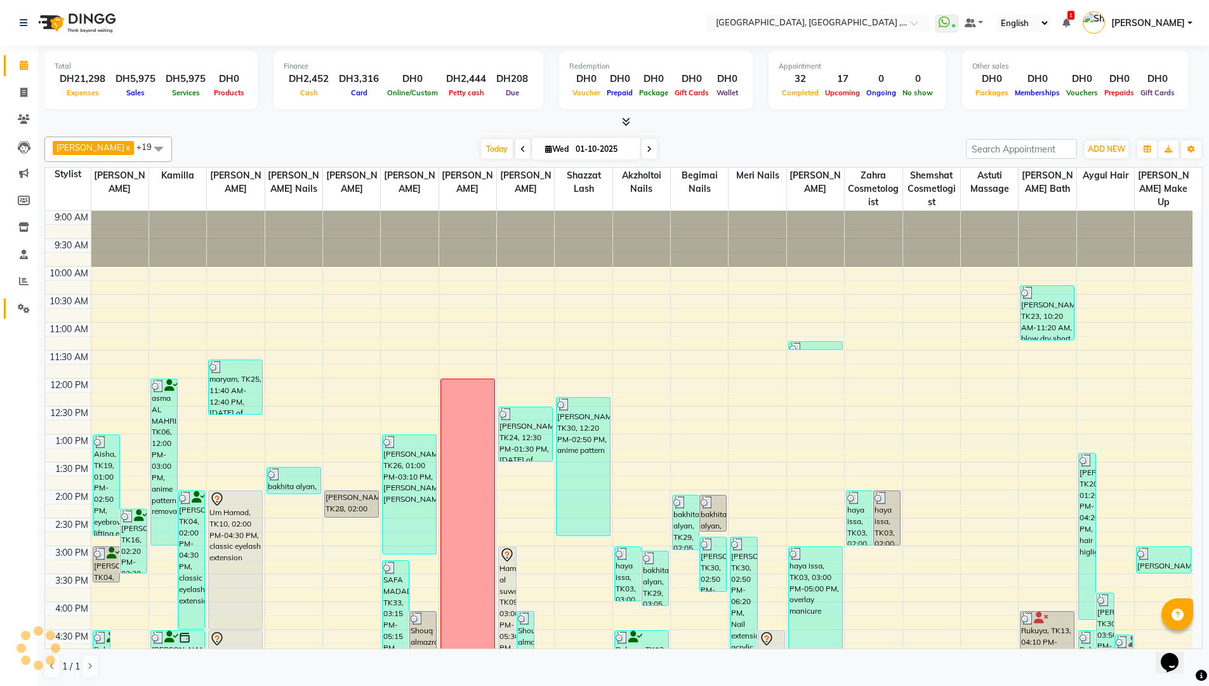
drag, startPoint x: 6, startPoint y: 312, endPoint x: 13, endPoint y: 307, distance: 8.1
click at [8, 310] on link "Settings" at bounding box center [19, 308] width 30 height 21
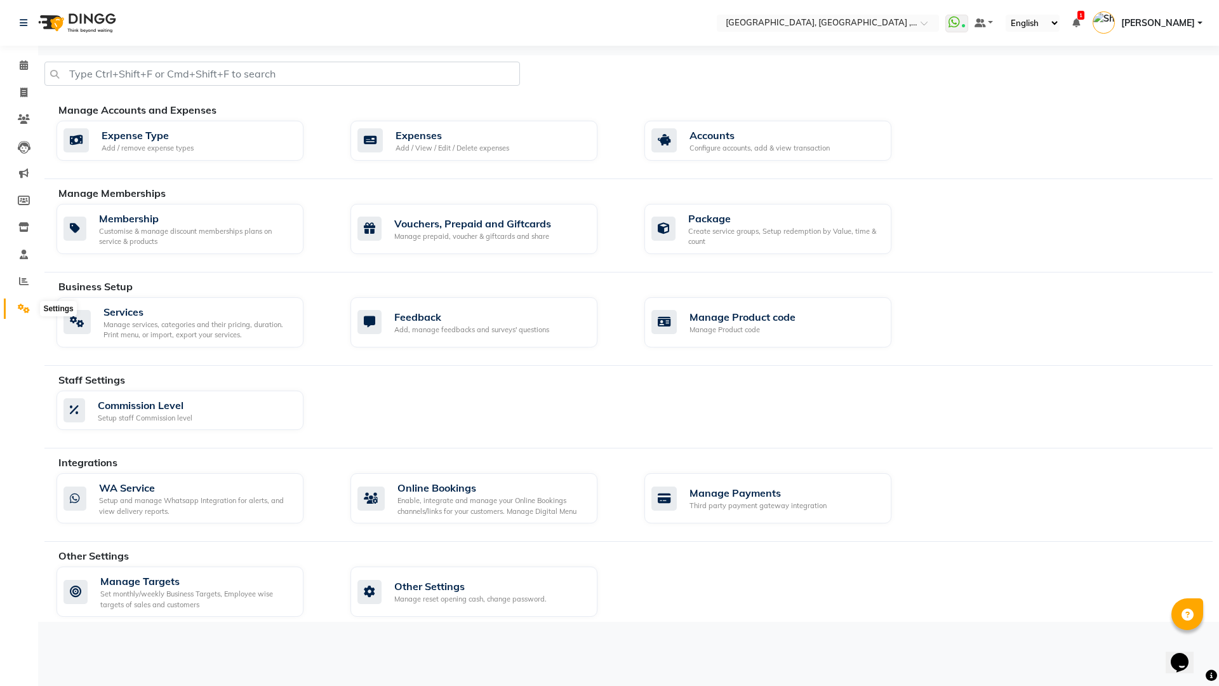
click at [13, 306] on span at bounding box center [24, 309] width 22 height 15
drag, startPoint x: 18, startPoint y: 278, endPoint x: 23, endPoint y: 294, distance: 16.9
click at [18, 277] on span at bounding box center [24, 281] width 22 height 15
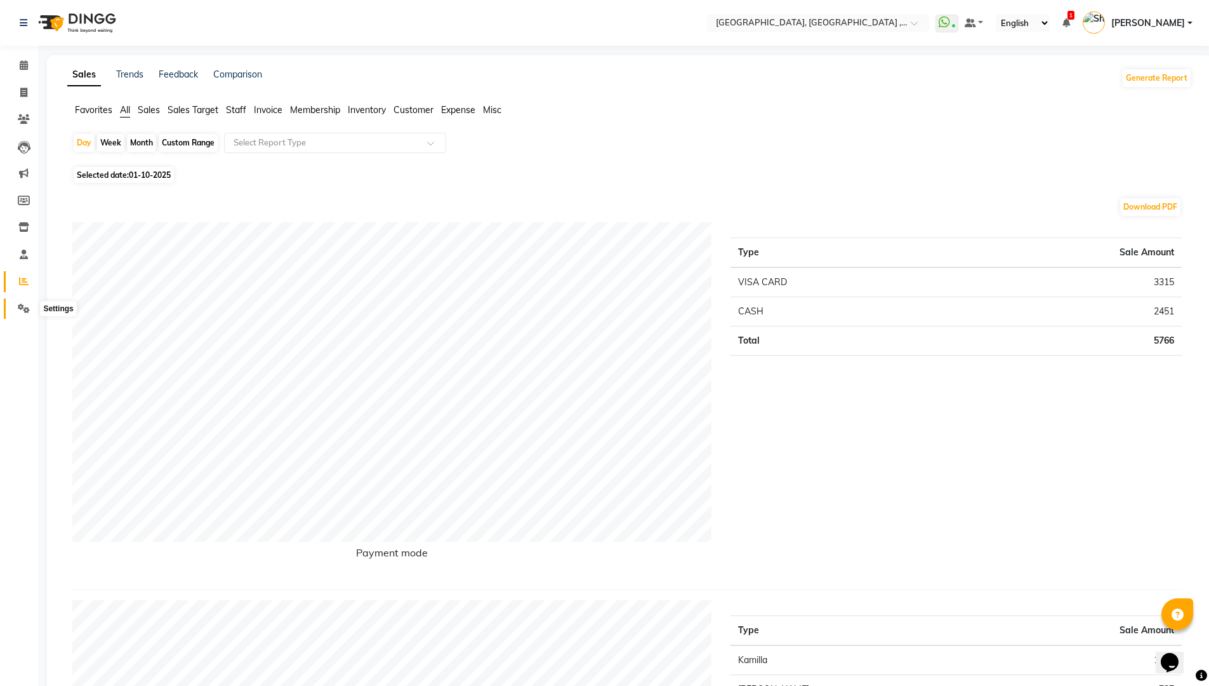
click at [23, 305] on icon at bounding box center [24, 308] width 12 height 10
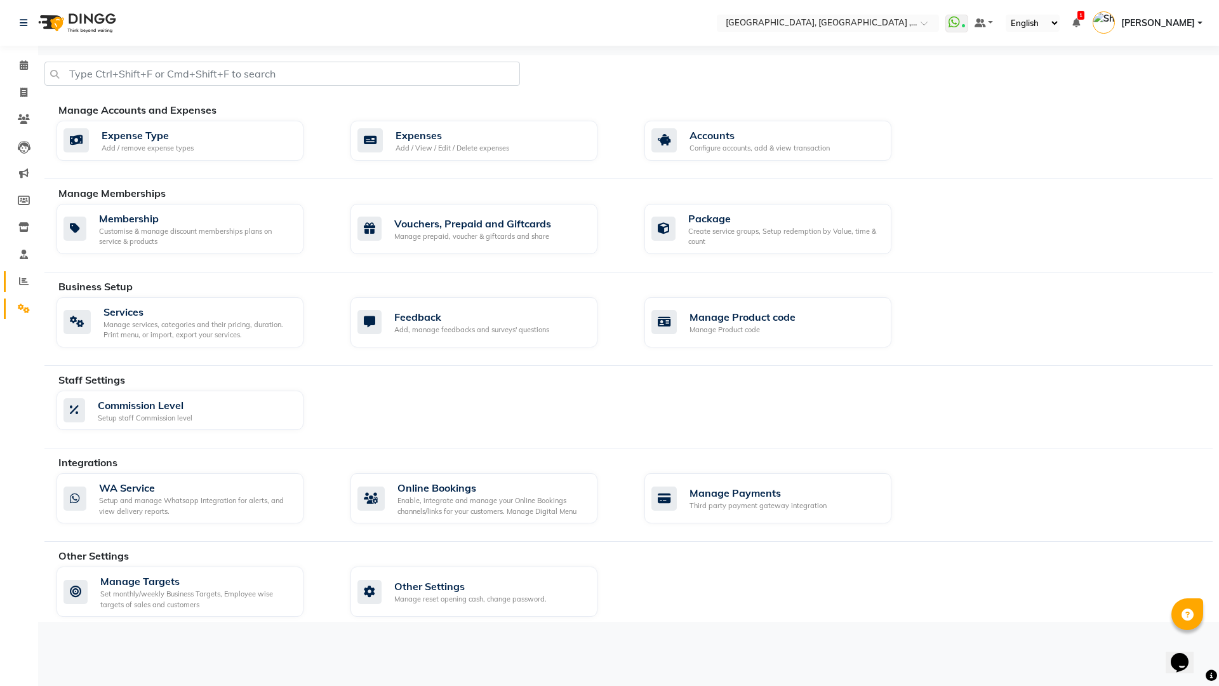
click at [26, 281] on icon at bounding box center [24, 281] width 10 height 10
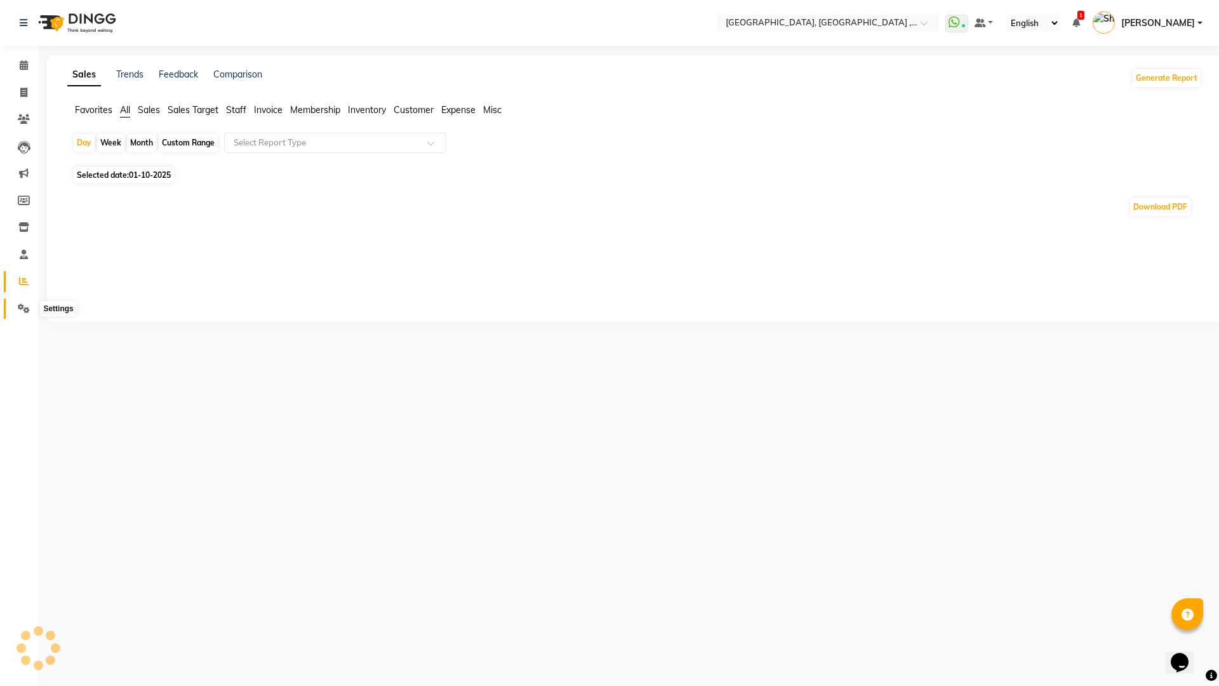
click at [25, 310] on icon at bounding box center [24, 308] width 12 height 10
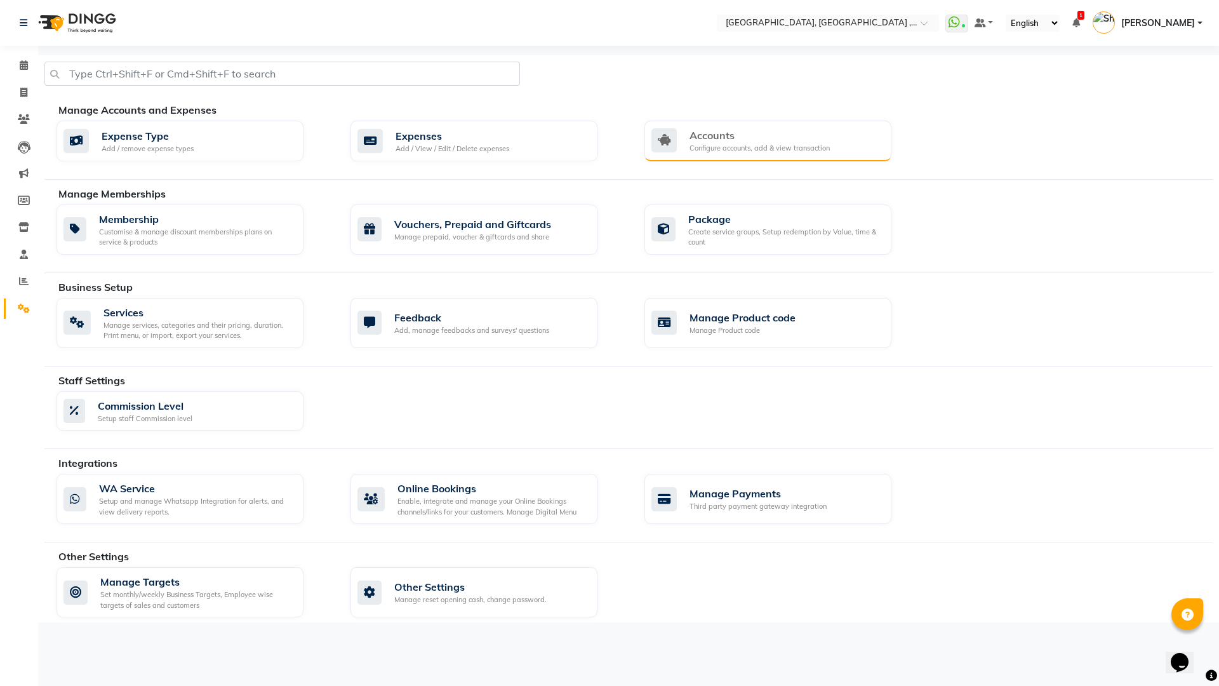
click at [717, 126] on div "Accounts Configure accounts, add & view transaction" at bounding box center [767, 141] width 247 height 41
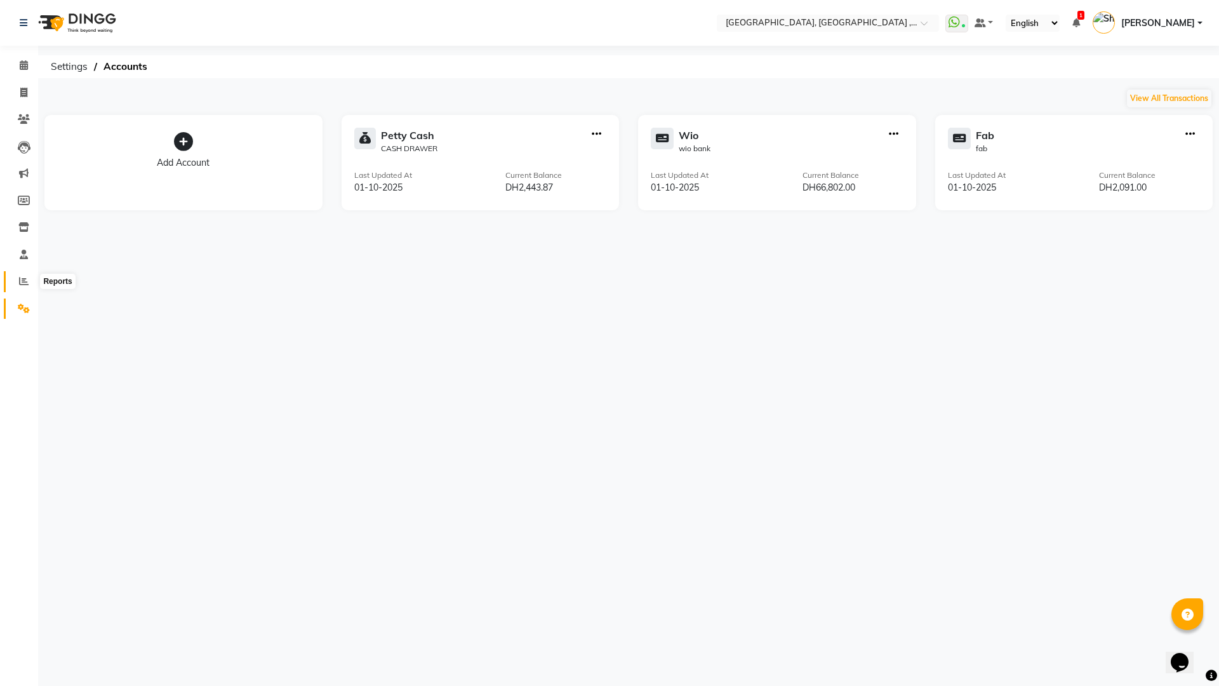
click at [22, 277] on span at bounding box center [24, 281] width 22 height 15
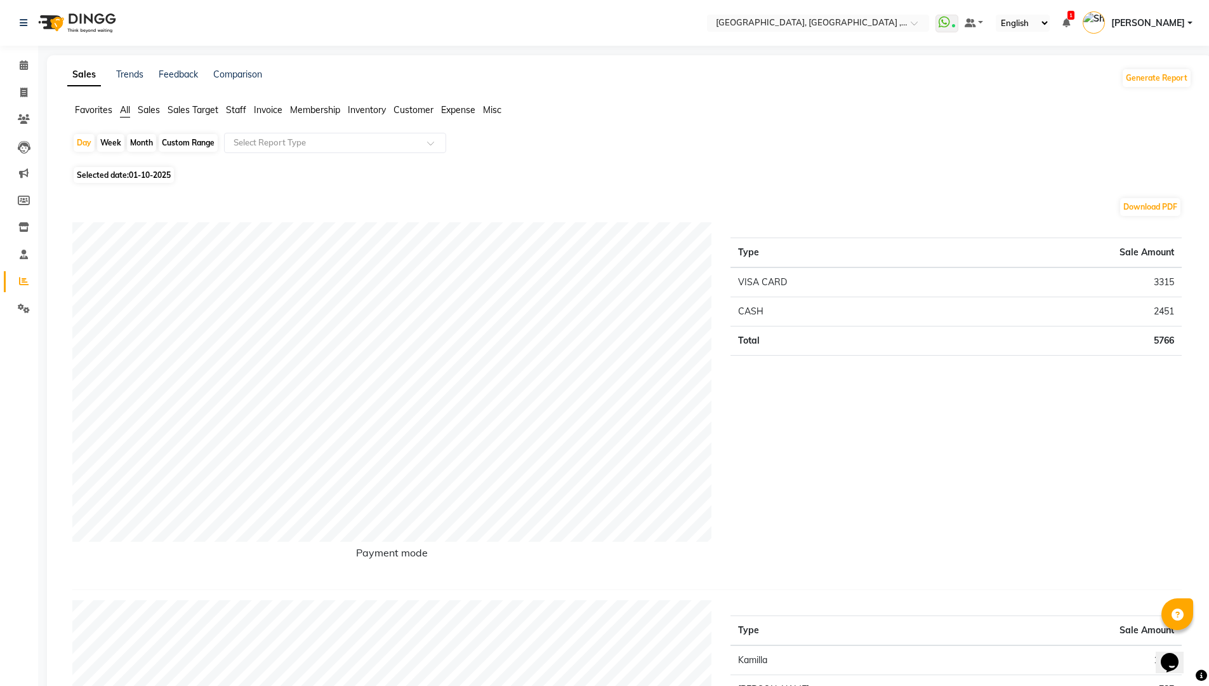
click at [456, 112] on span "Expense" at bounding box center [458, 109] width 34 height 11
click at [145, 167] on span "01-10-2025" at bounding box center [150, 168] width 42 height 10
select select "10"
select select "2025"
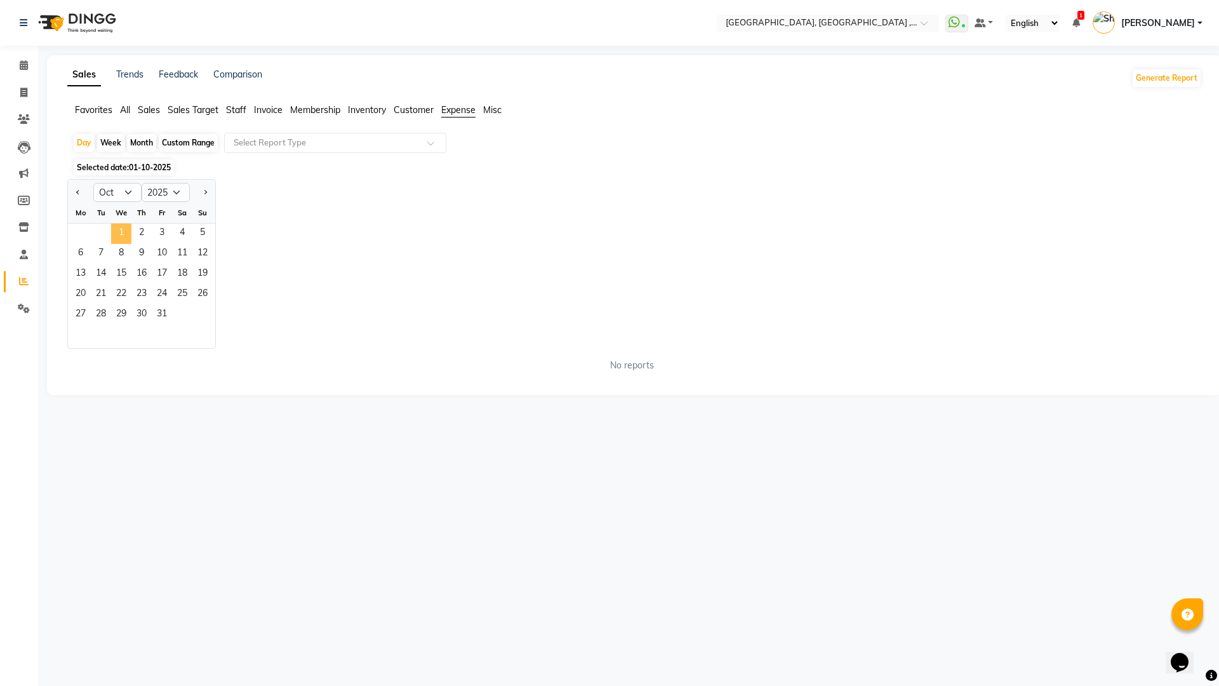
click at [121, 232] on span "1" at bounding box center [121, 233] width 20 height 20
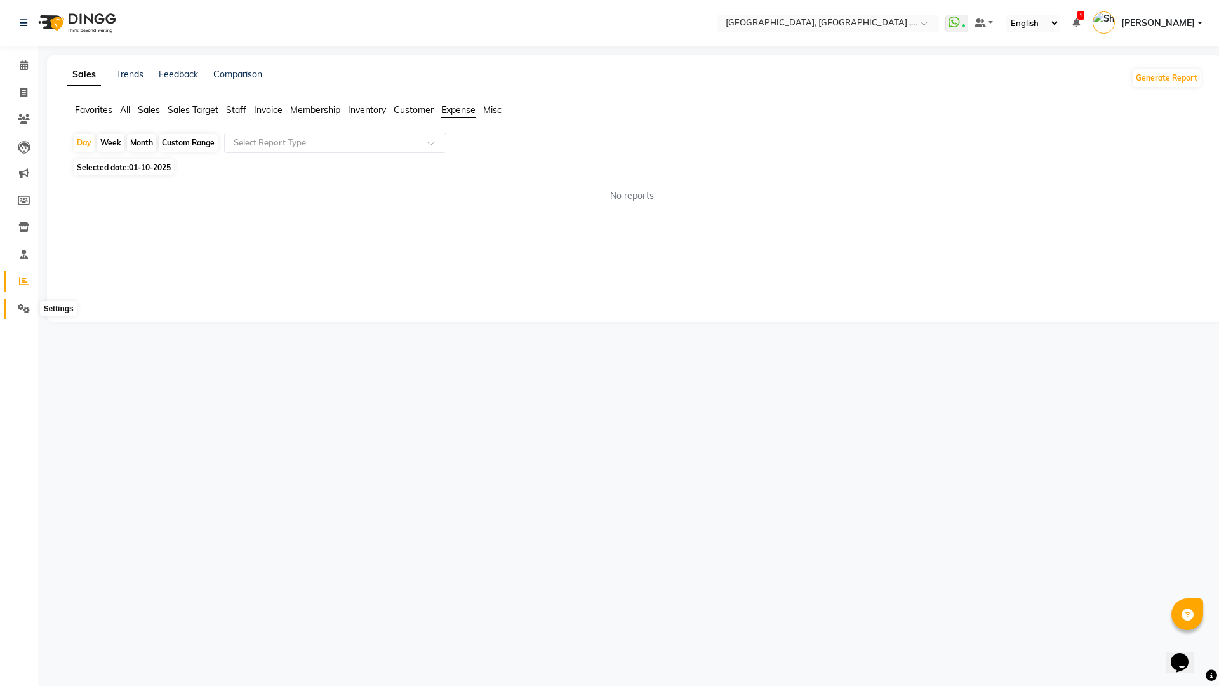
click at [18, 310] on icon at bounding box center [24, 308] width 12 height 10
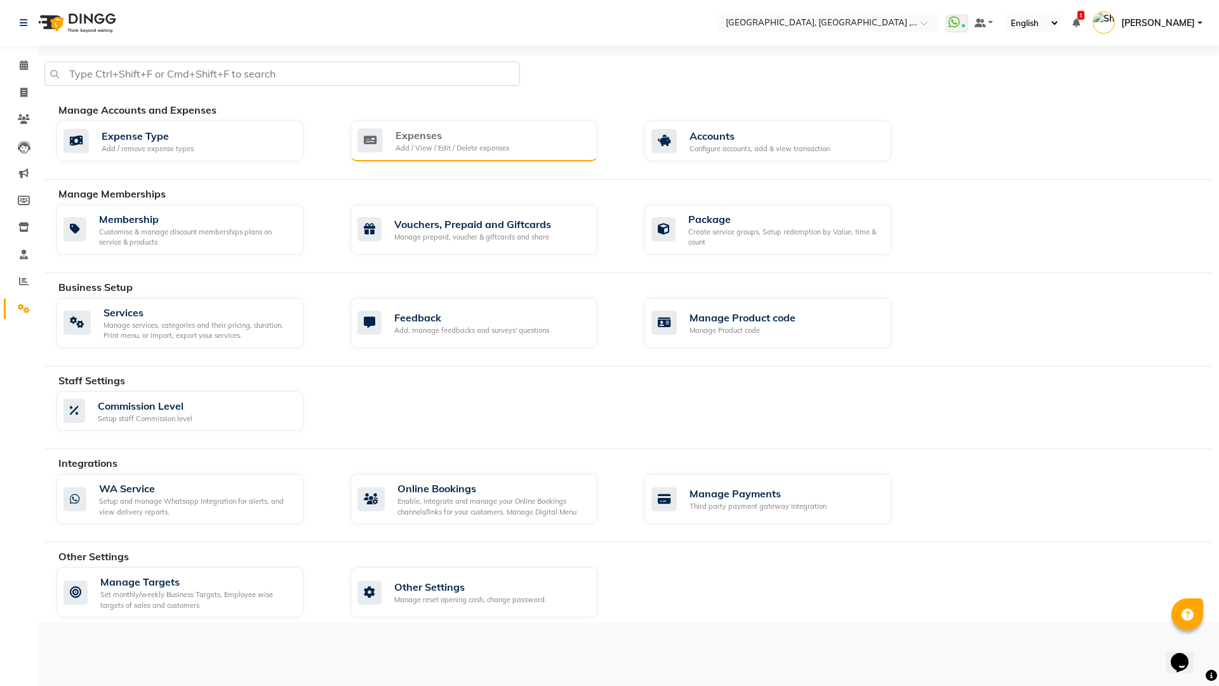
click at [480, 144] on div "Add / View / Edit / Delete expenses" at bounding box center [452, 148] width 114 height 11
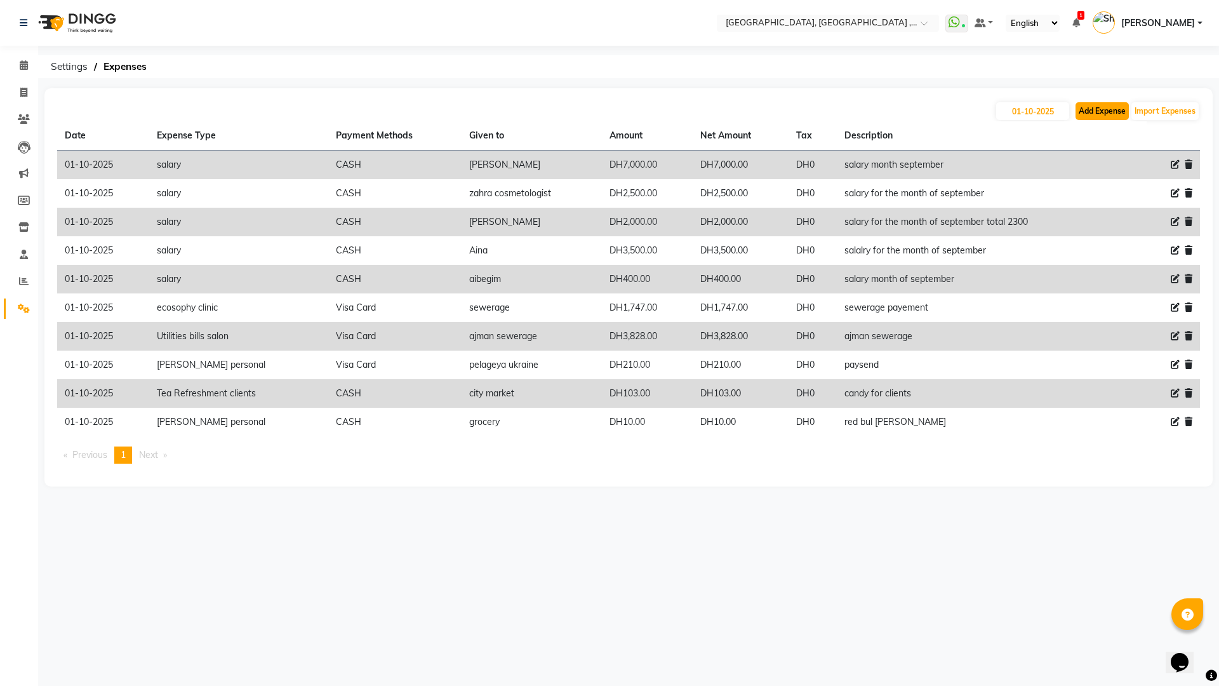
click at [1108, 107] on button "Add Expense" at bounding box center [1101, 111] width 53 height 18
select select "1"
select select "2616"
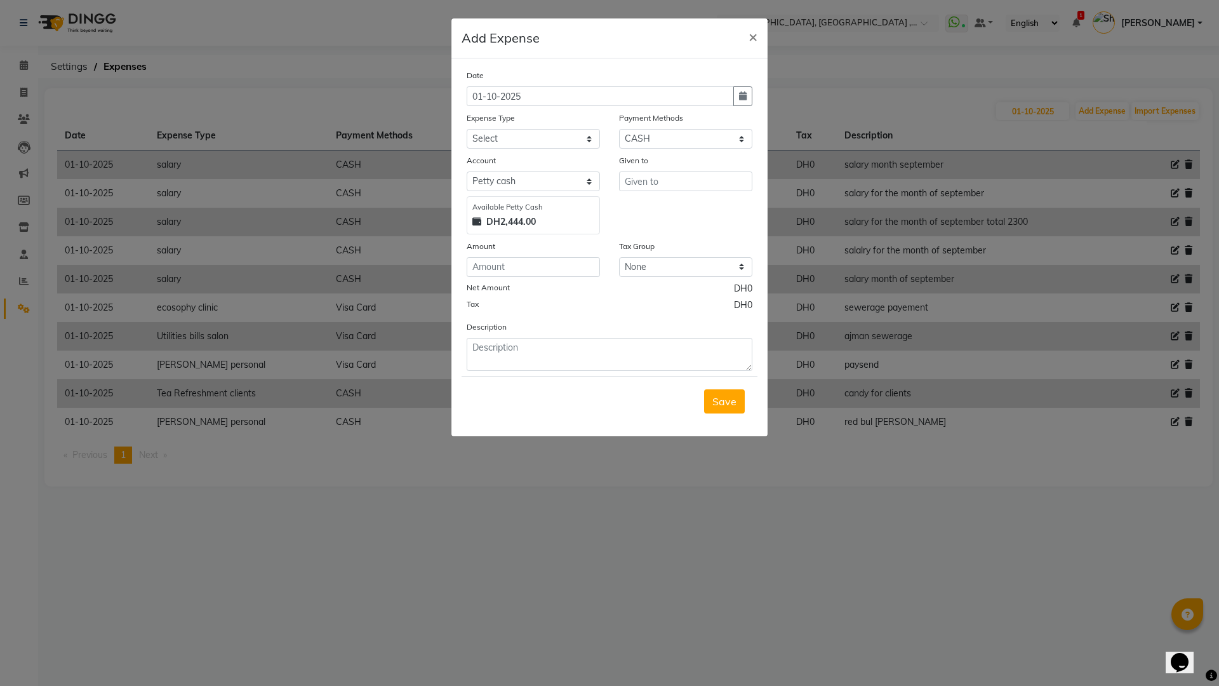
click at [522, 633] on ngb-modal-window "Add Expense × Date 01-10-2025 Expense Type Select Advance Salary comission inse…" at bounding box center [609, 343] width 1219 height 686
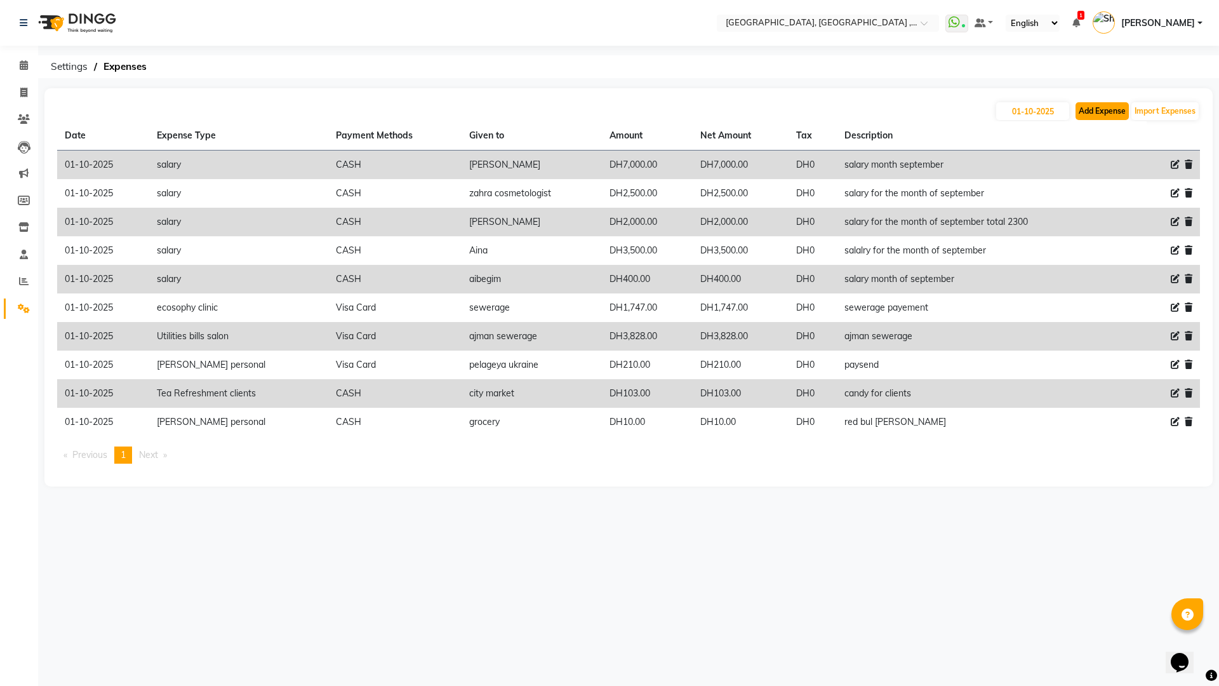
click at [1106, 112] on button "Add Expense" at bounding box center [1101, 111] width 53 height 18
select select "1"
select select "2616"
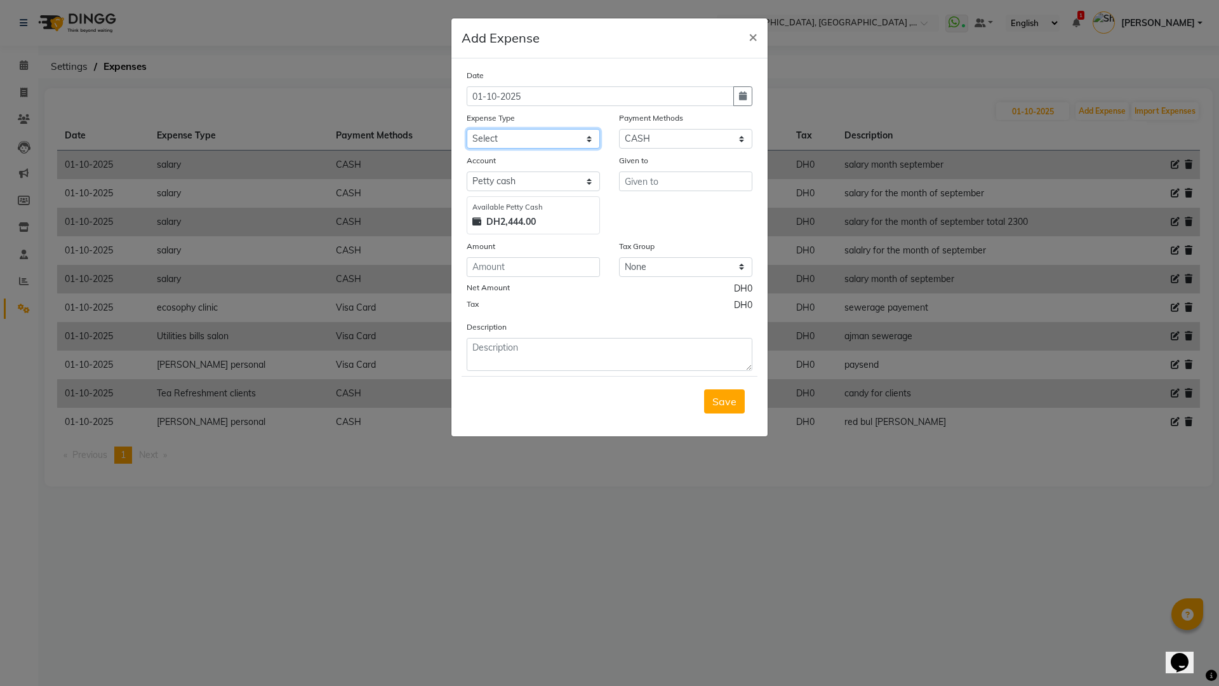
click at [588, 136] on select "Select Advance Salary comission insentive bonus dogs ecosophy clinic ecosophy c…" at bounding box center [533, 139] width 133 height 20
select select "16888"
click at [467, 129] on select "Select Advance Salary comission insentive bonus dogs ecosophy clinic ecosophy c…" at bounding box center [533, 139] width 133 height 20
click at [745, 139] on select "Select Master Card CASH Visa Card ONLINE Wallet" at bounding box center [685, 139] width 133 height 20
select select "11"
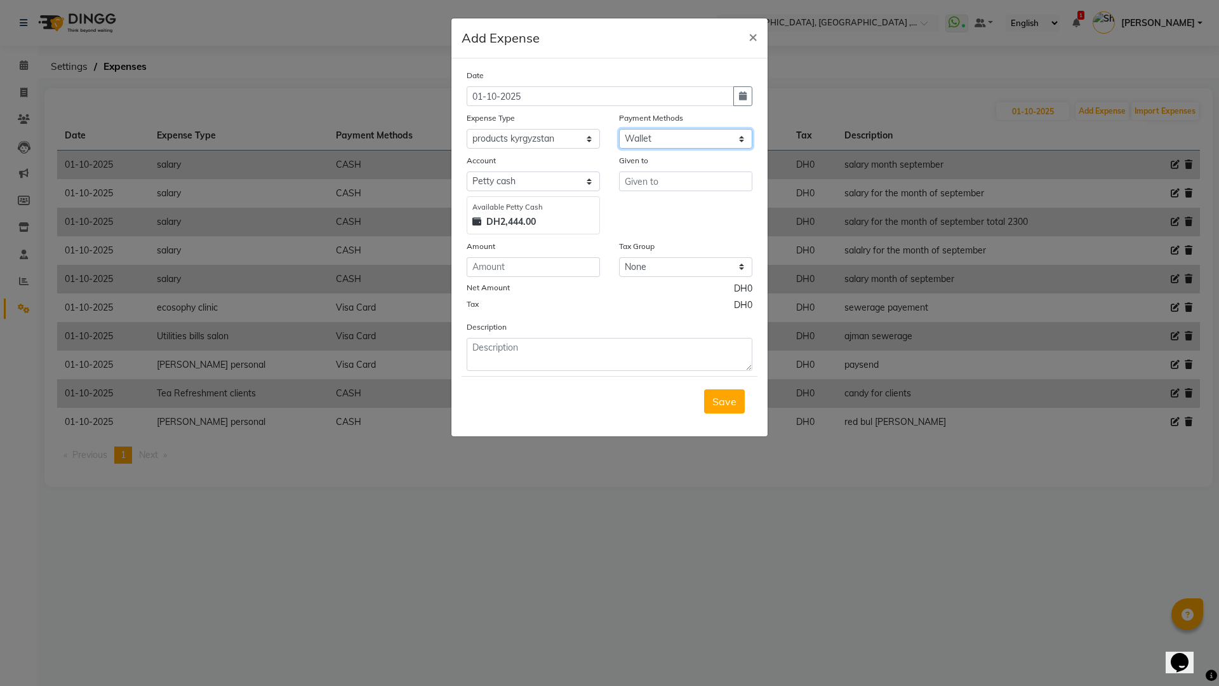
click at [619, 129] on select "Select Master Card CASH Visa Card ONLINE Wallet" at bounding box center [685, 139] width 133 height 20
select select "8416"
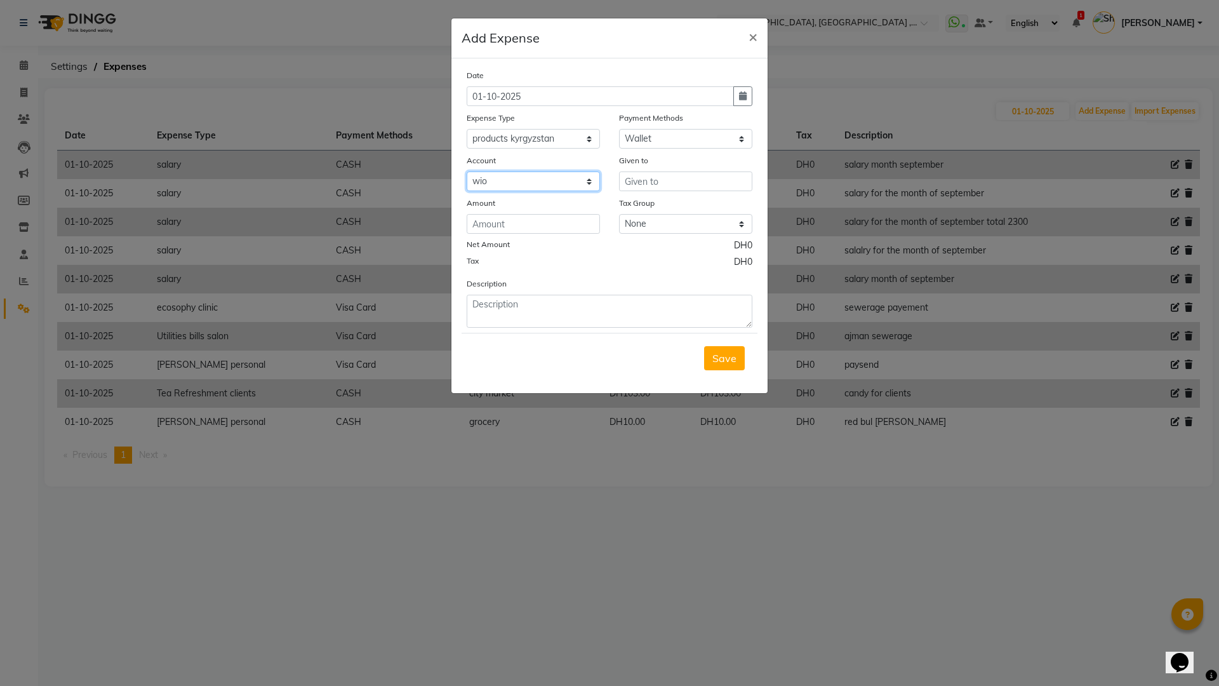
click at [590, 180] on select "Select wio fab" at bounding box center [533, 181] width 133 height 20
click at [753, 35] on span "×" at bounding box center [752, 36] width 9 height 19
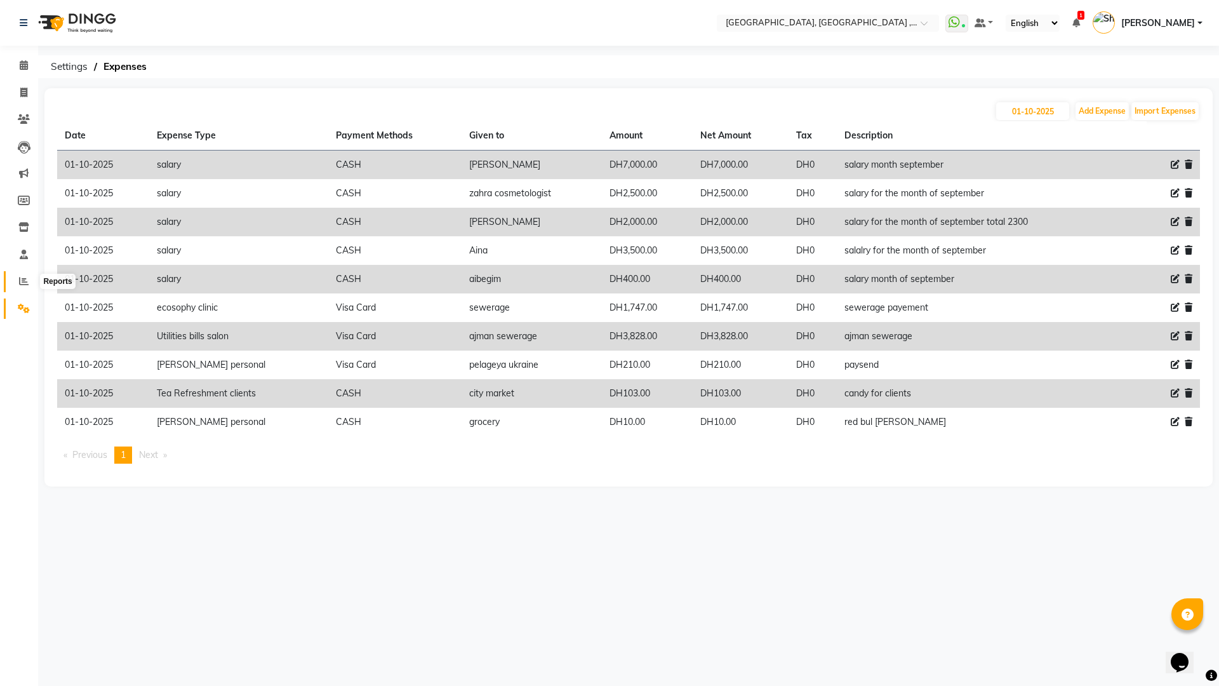
click at [25, 281] on icon at bounding box center [24, 281] width 10 height 10
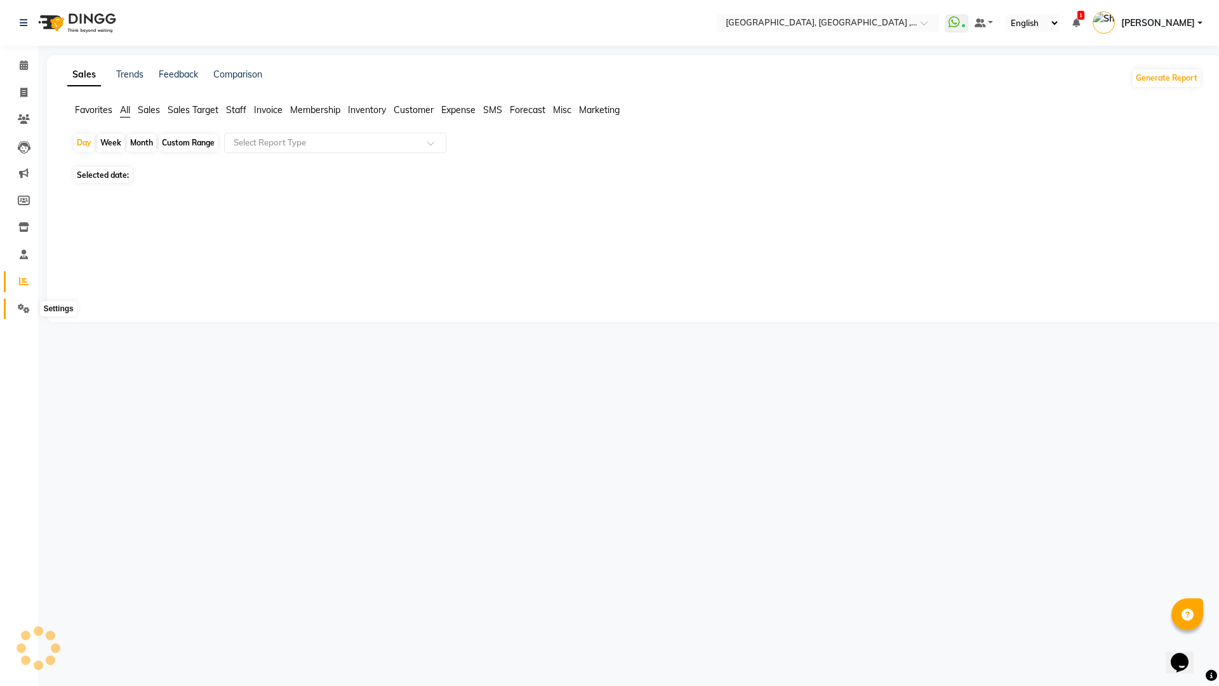
click at [16, 309] on span at bounding box center [24, 309] width 22 height 15
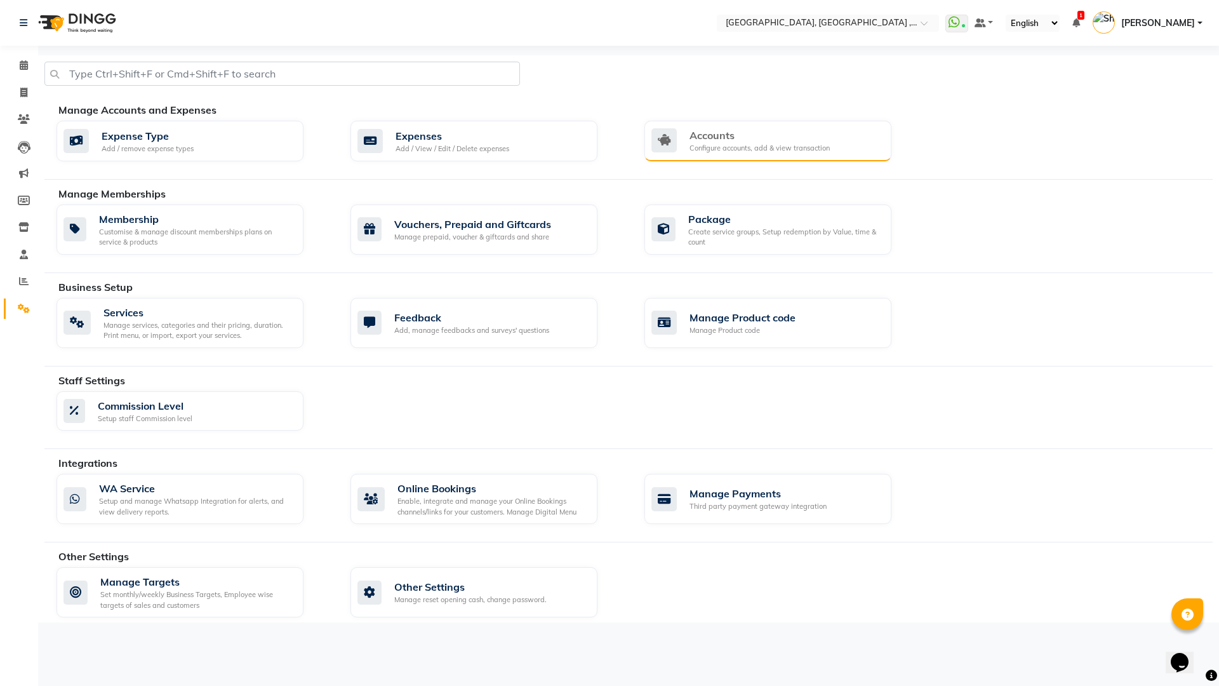
click at [746, 138] on div "Accounts" at bounding box center [759, 135] width 140 height 15
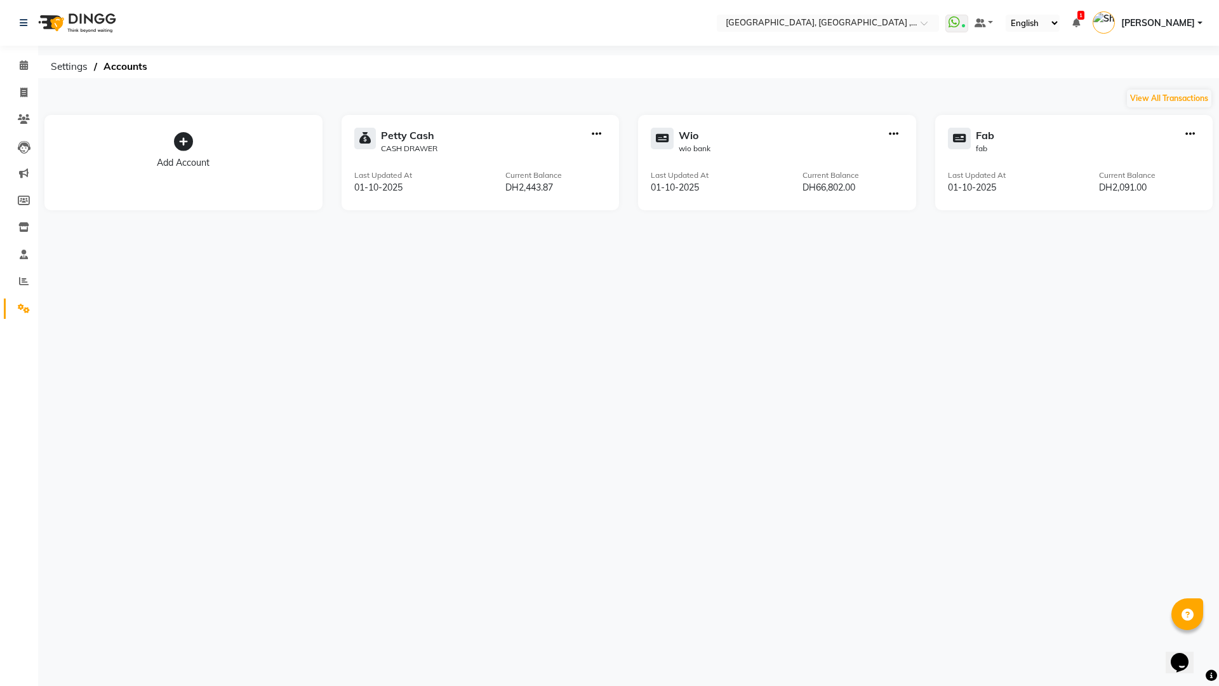
drag, startPoint x: 183, startPoint y: 154, endPoint x: 183, endPoint y: 141, distance: 12.7
click at [183, 148] on div "Add Account" at bounding box center [183, 149] width 253 height 42
click at [183, 141] on icon at bounding box center [183, 141] width 19 height 19
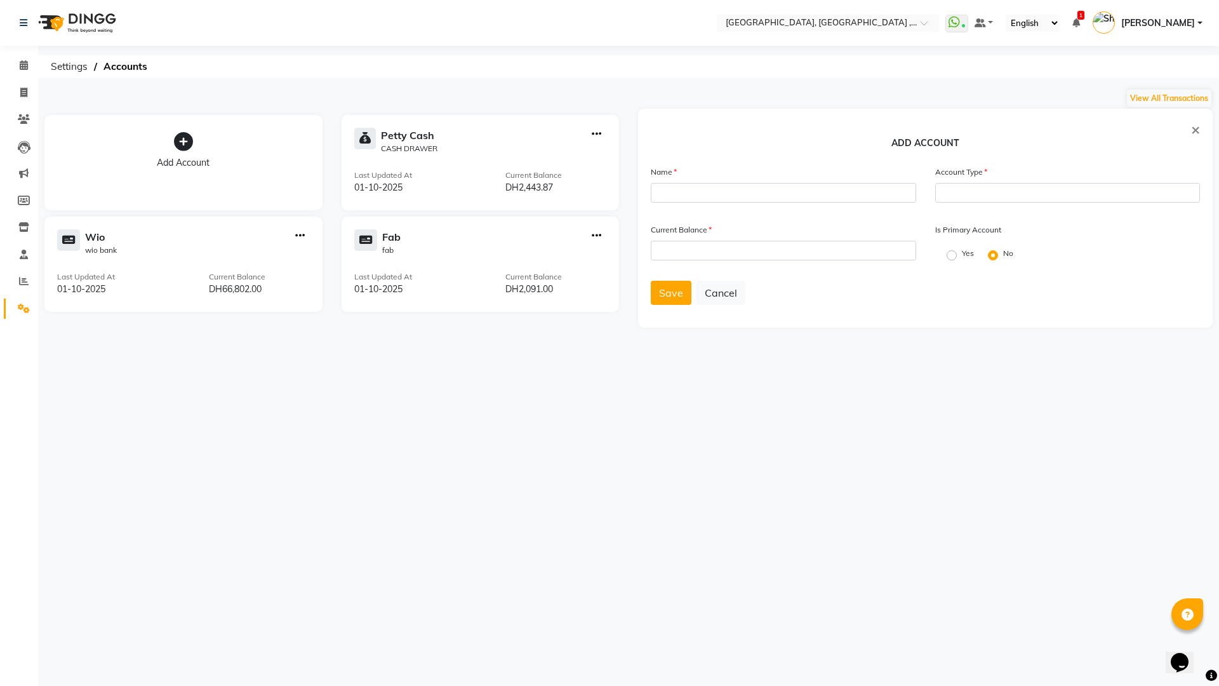
click at [760, 208] on div "Name" at bounding box center [783, 189] width 284 height 48
click at [751, 194] on input "text" at bounding box center [783, 193] width 265 height 20
type input "WALLET"
click at [686, 251] on input "number" at bounding box center [783, 251] width 265 height 20
type input "0.10"
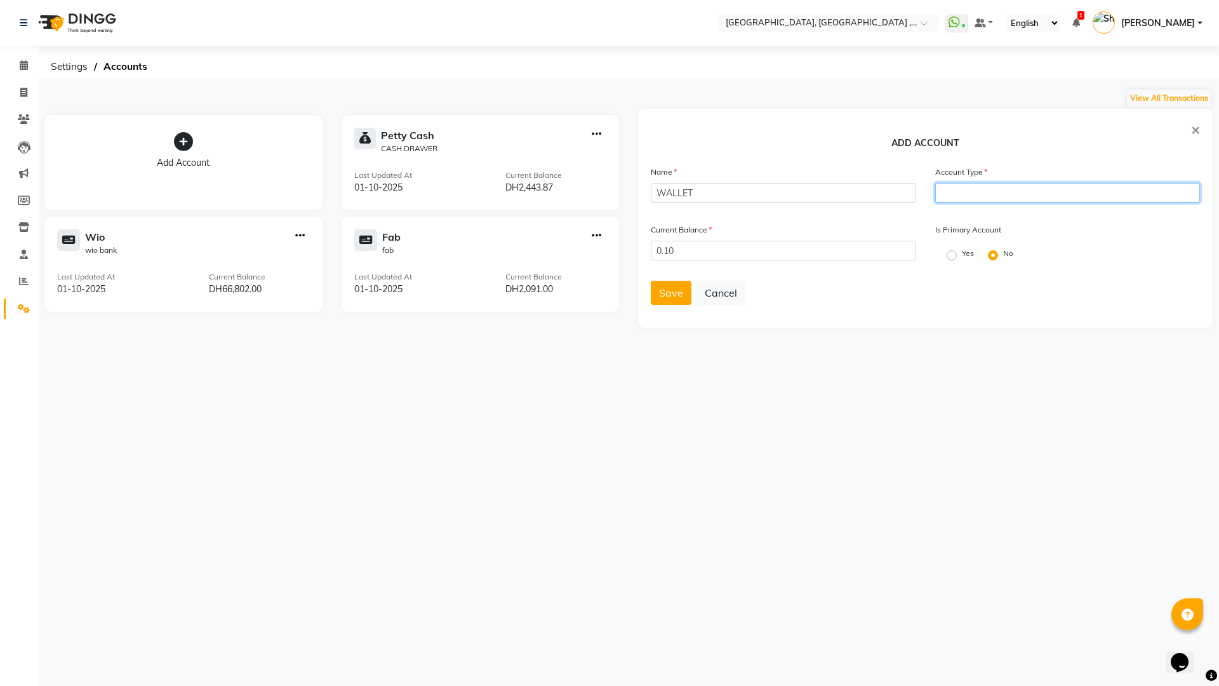
click at [1044, 197] on input "text" at bounding box center [1067, 193] width 265 height 20
type input "CASH"
click at [675, 294] on span "Save" at bounding box center [671, 292] width 24 height 13
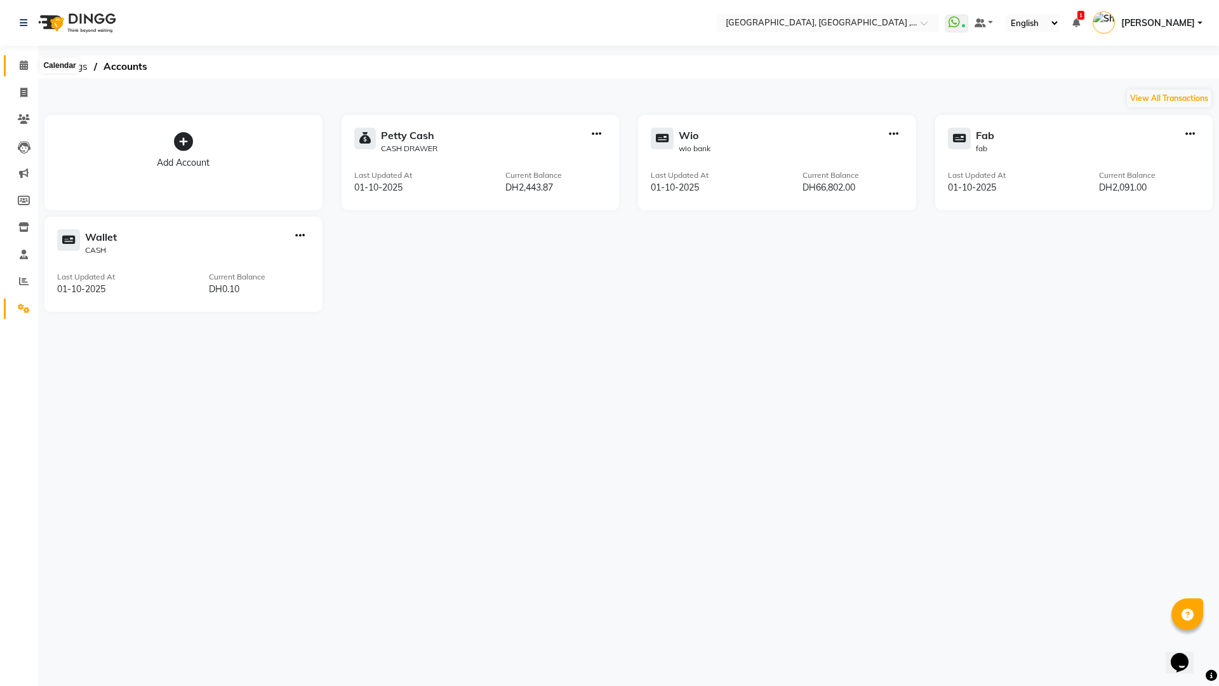
click at [27, 67] on icon at bounding box center [24, 65] width 8 height 10
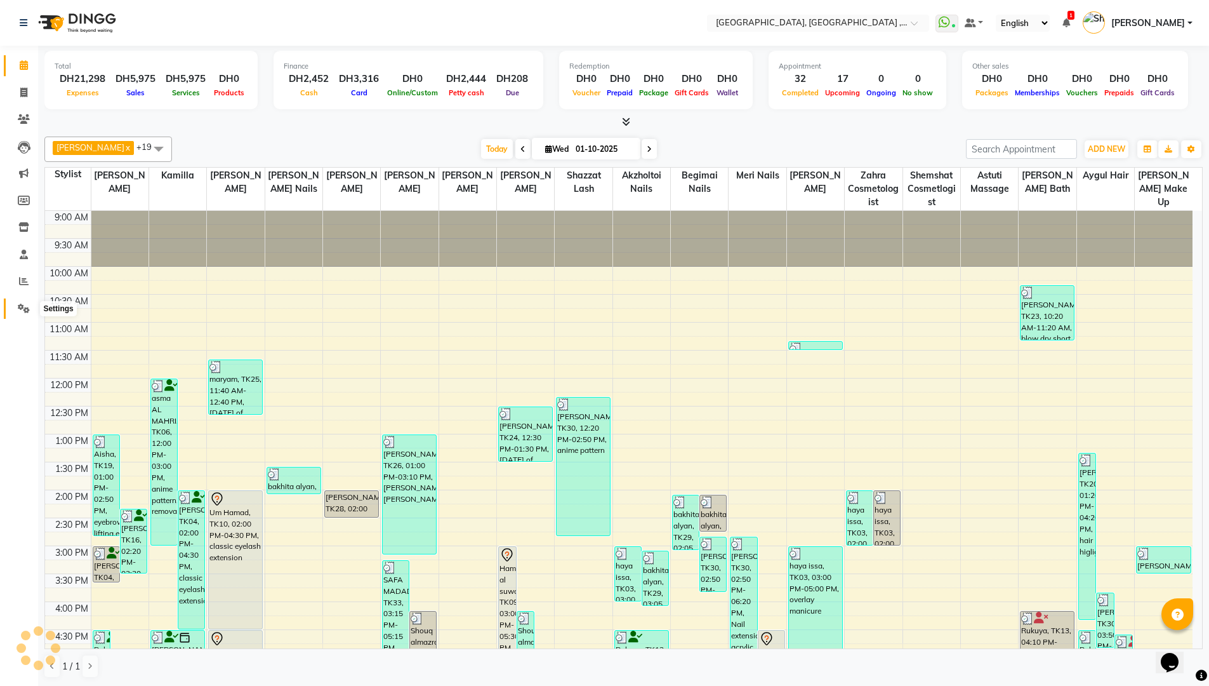
click at [23, 306] on icon at bounding box center [24, 308] width 12 height 10
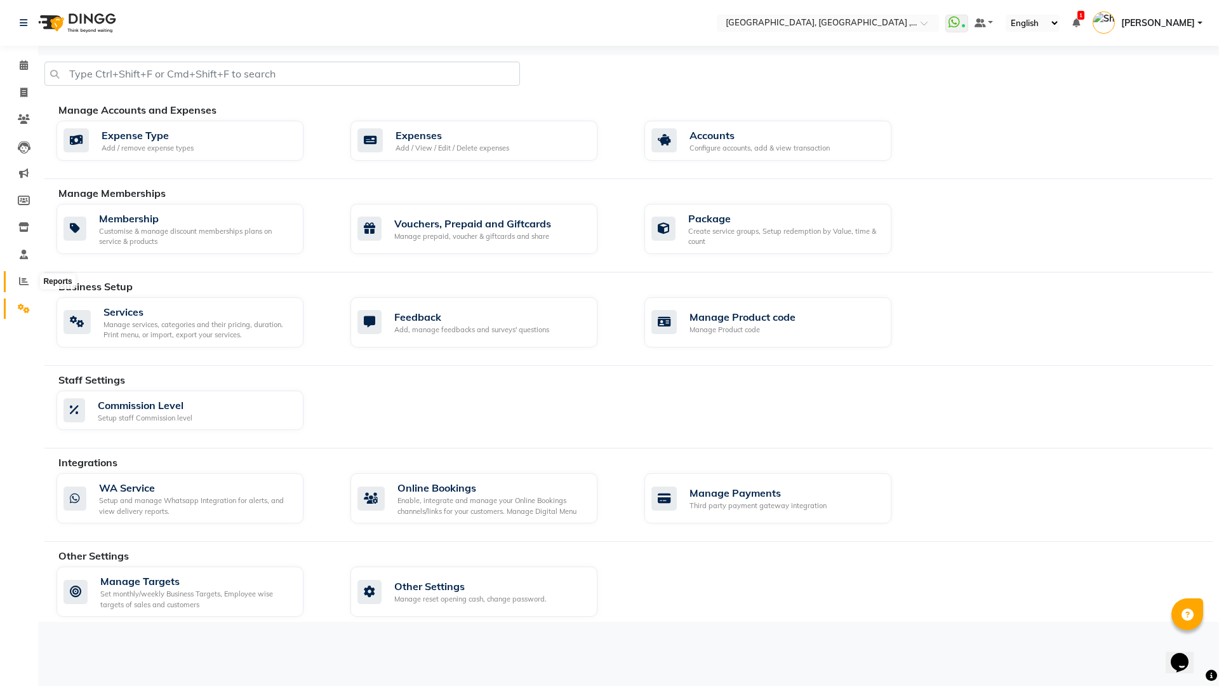
click at [14, 275] on span at bounding box center [24, 281] width 22 height 15
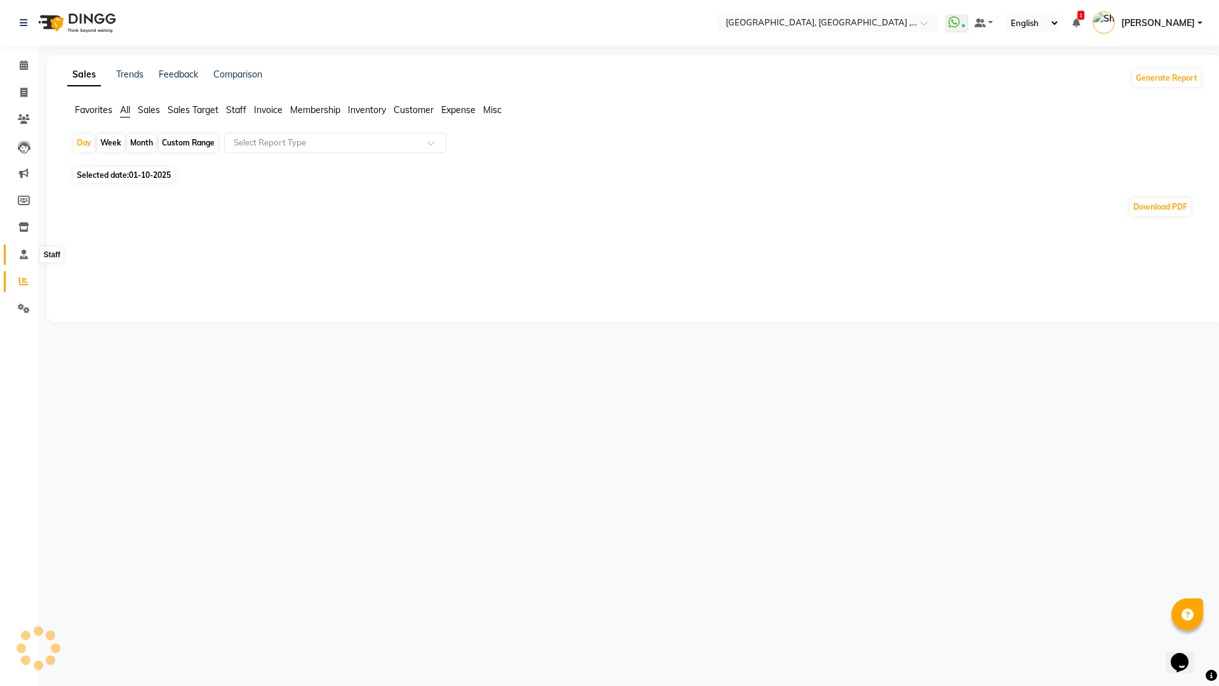
click at [20, 253] on icon at bounding box center [24, 254] width 8 height 10
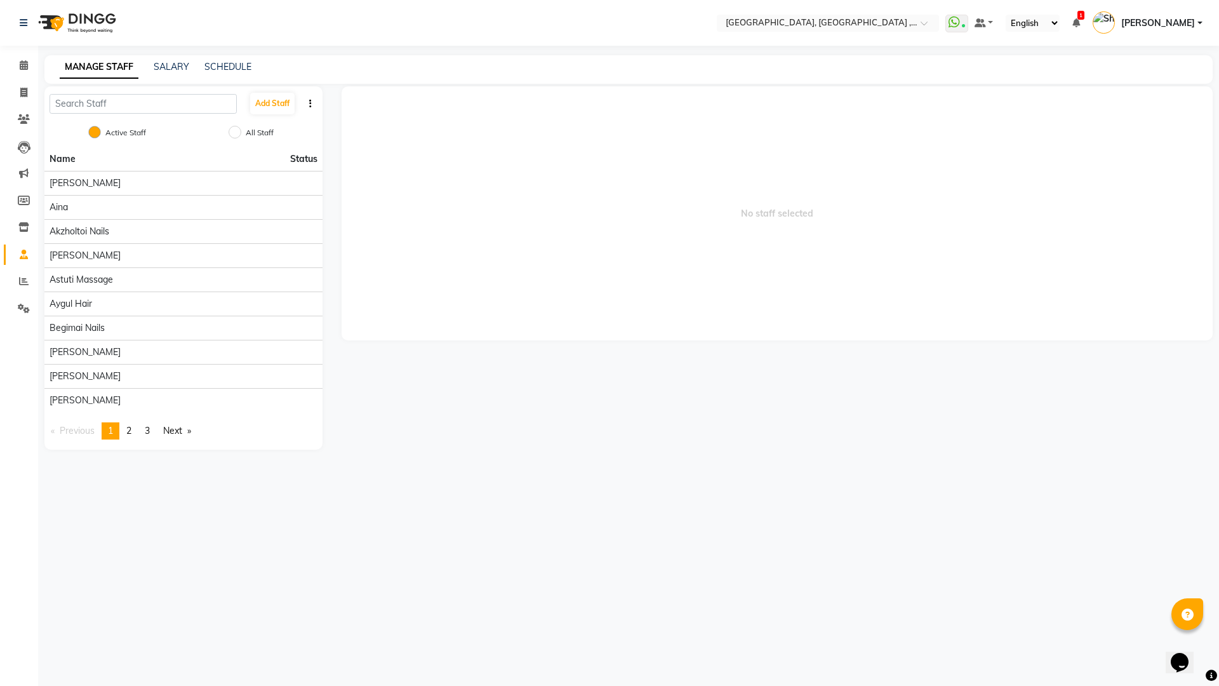
click at [20, 326] on li "Completed InProgress Upcoming Dropped Tentative Check-In Confirm" at bounding box center [19, 325] width 38 height 6
click at [25, 86] on span at bounding box center [24, 93] width 22 height 15
select select "service"
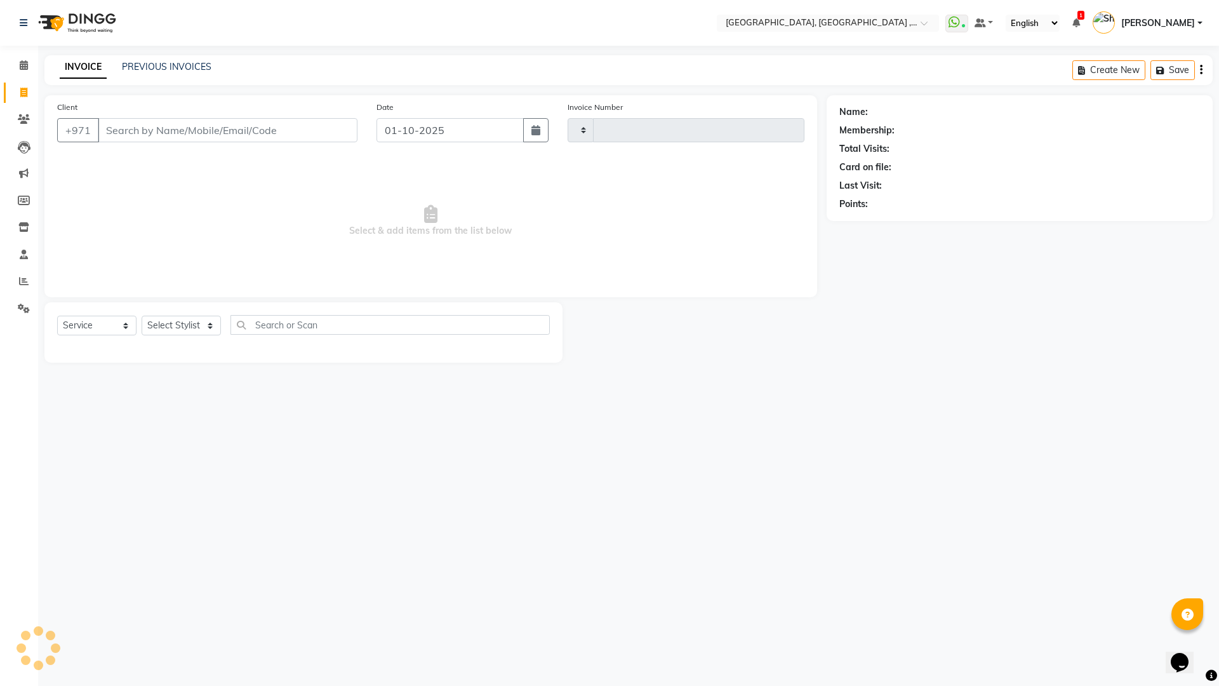
type input "5391"
select select "3838"
click at [18, 116] on icon at bounding box center [24, 119] width 12 height 10
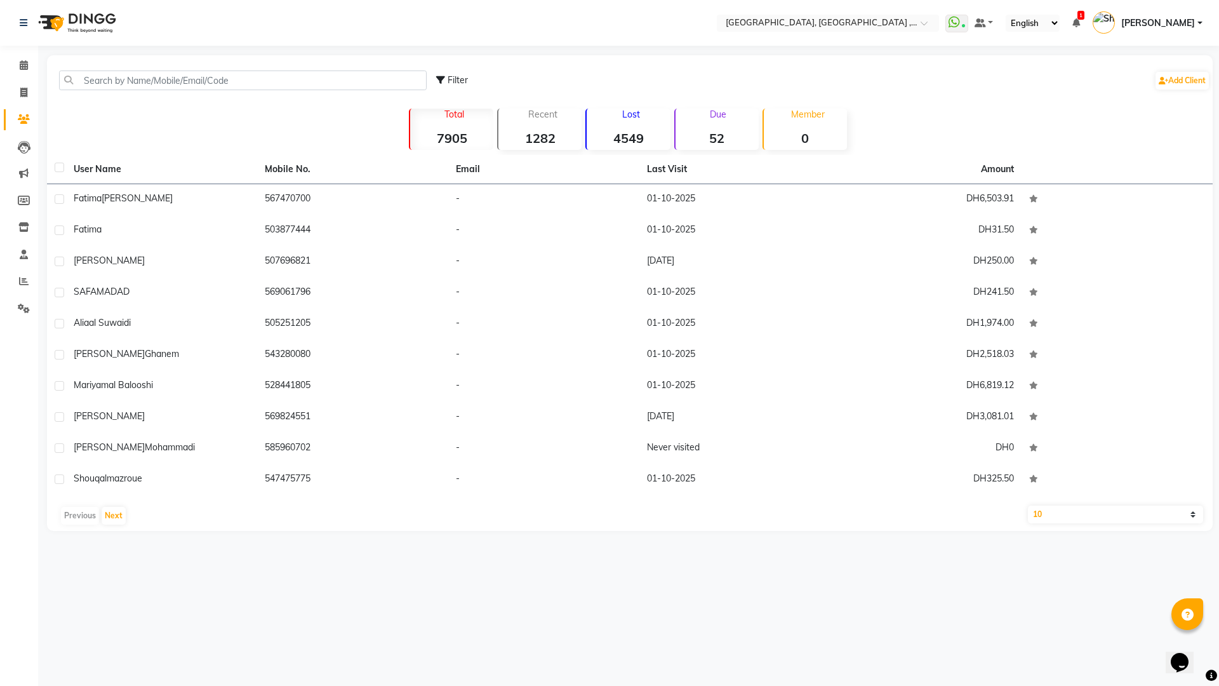
click at [21, 52] on li "Calendar" at bounding box center [19, 65] width 38 height 27
click at [22, 61] on icon at bounding box center [24, 65] width 8 height 10
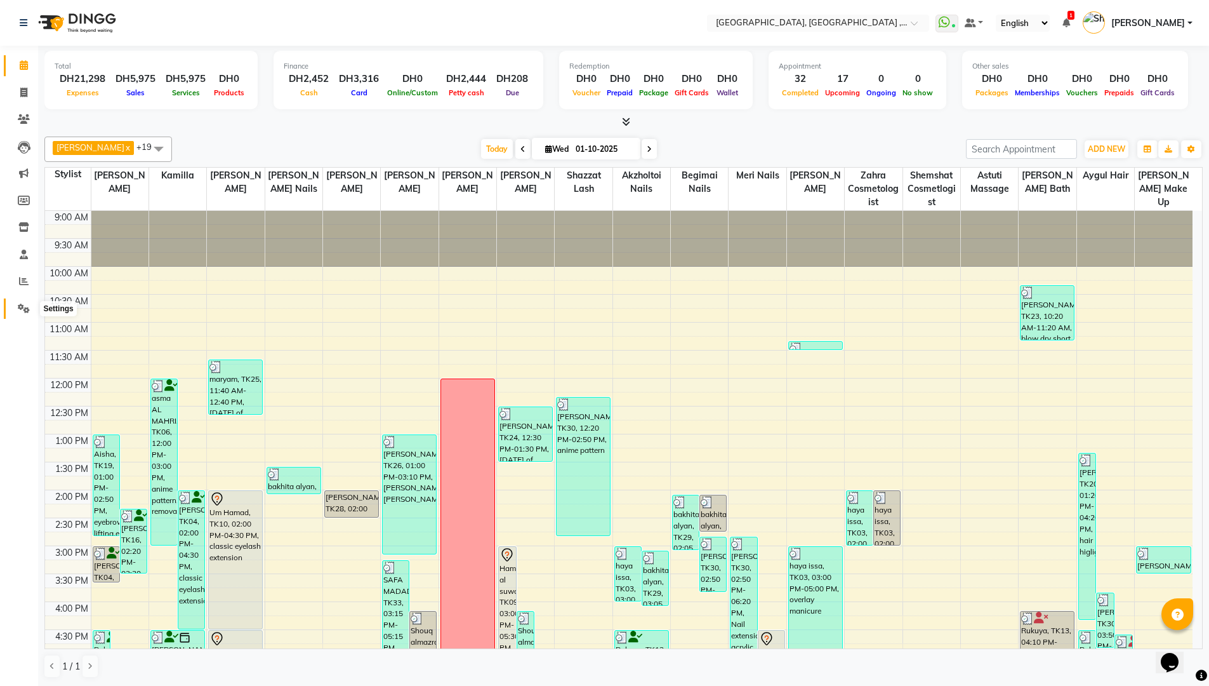
click at [31, 310] on span at bounding box center [24, 309] width 22 height 15
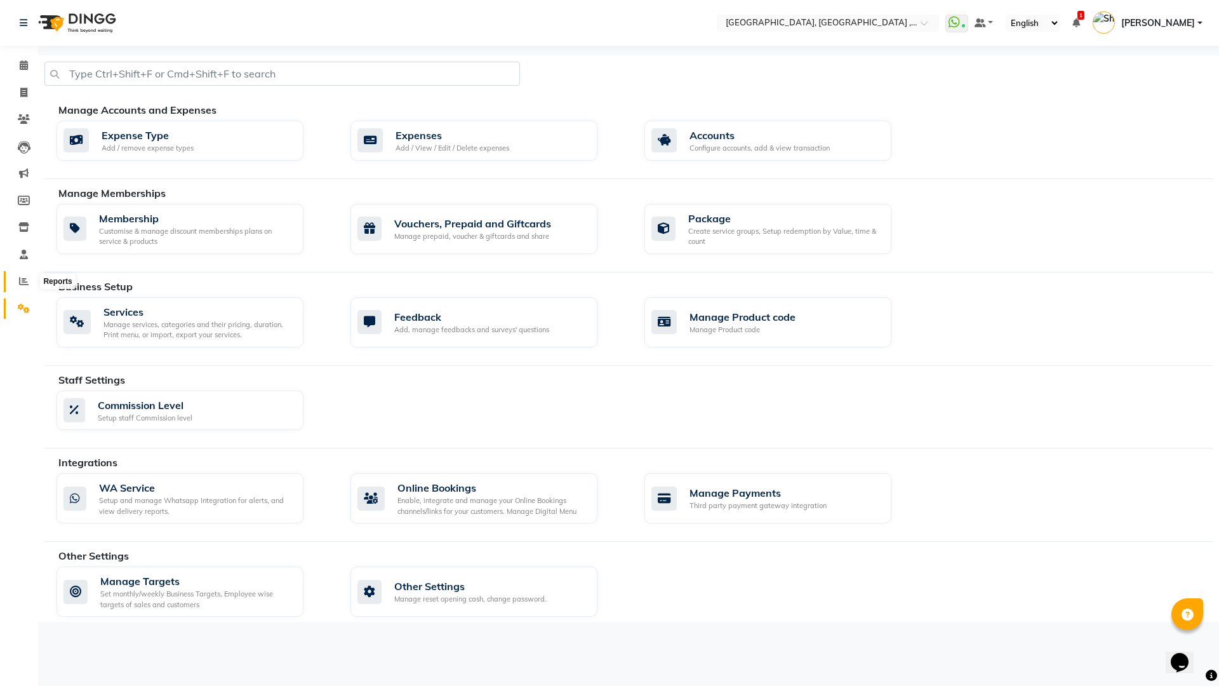
click at [27, 281] on icon at bounding box center [24, 281] width 10 height 10
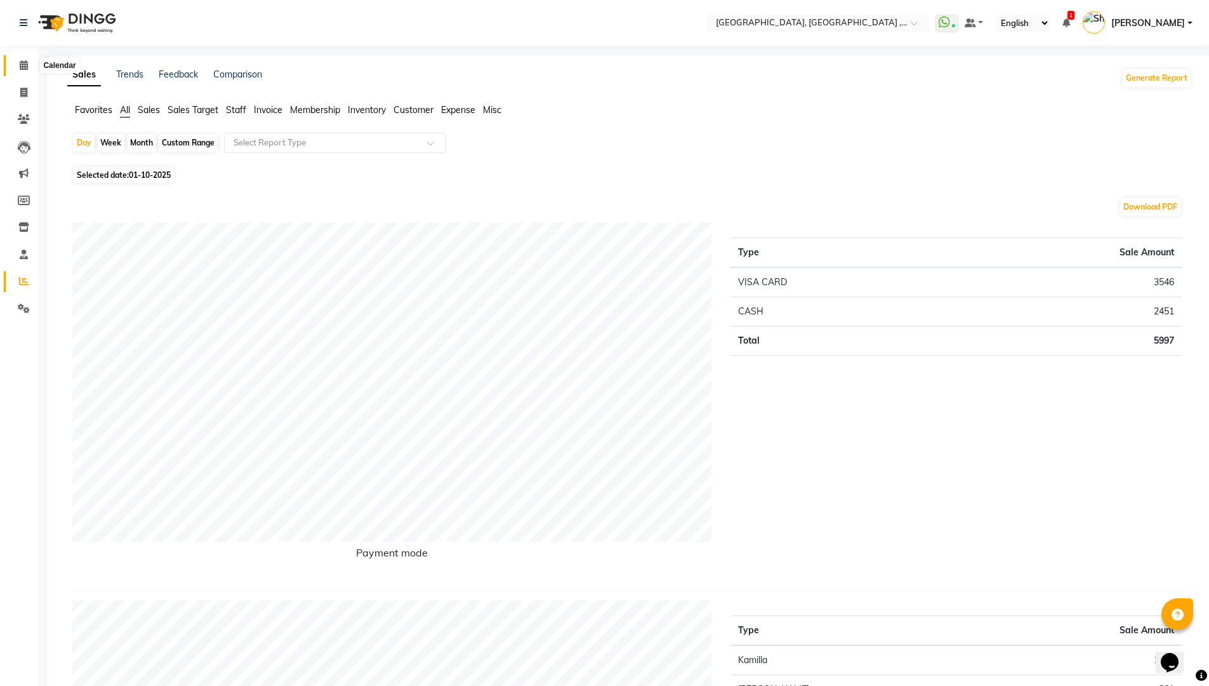
click at [27, 65] on icon at bounding box center [24, 65] width 8 height 10
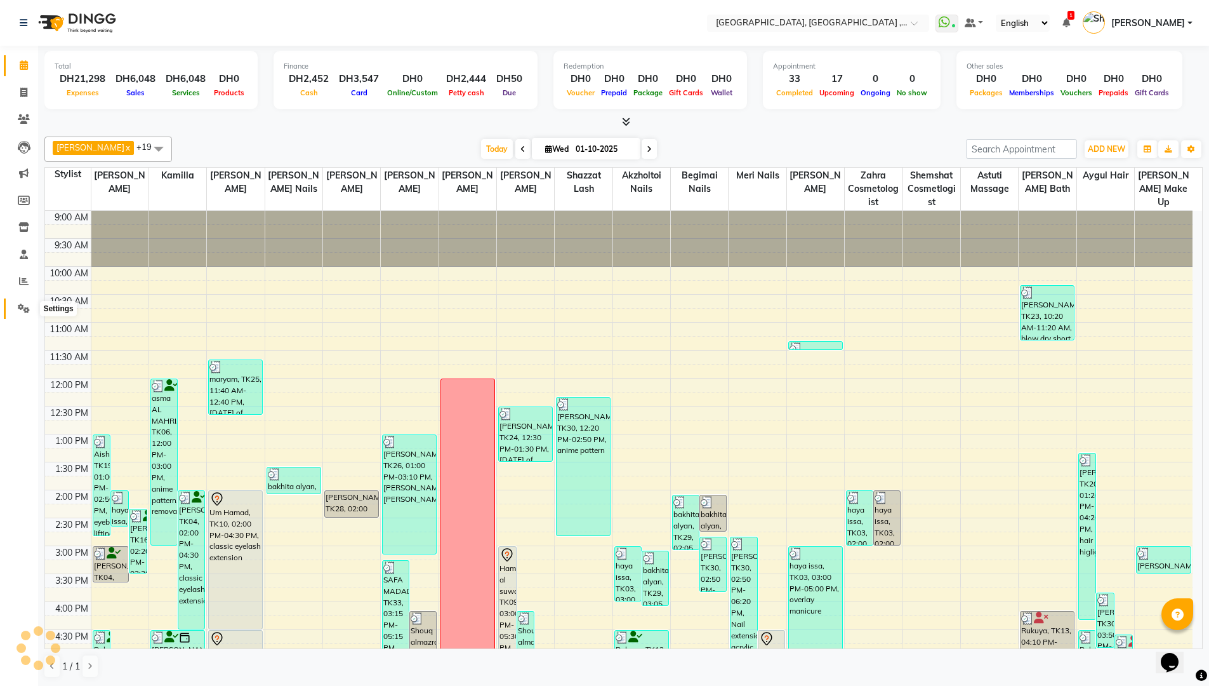
click at [30, 307] on span at bounding box center [24, 309] width 22 height 15
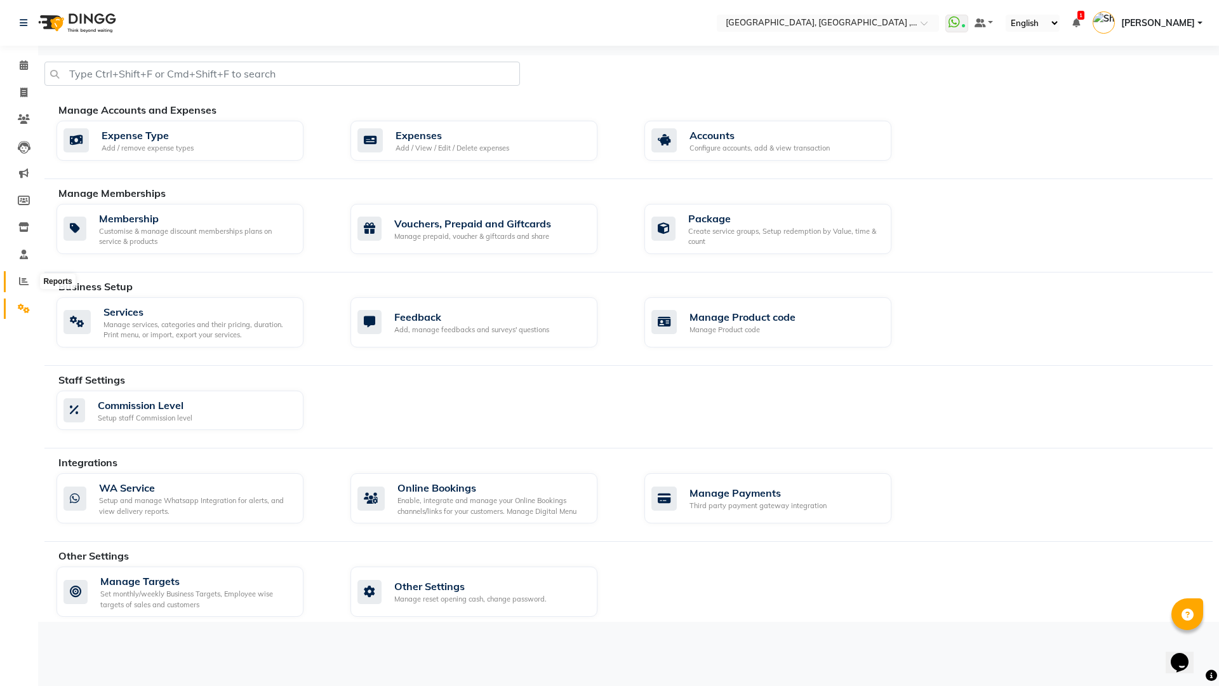
click at [22, 275] on span at bounding box center [24, 281] width 22 height 15
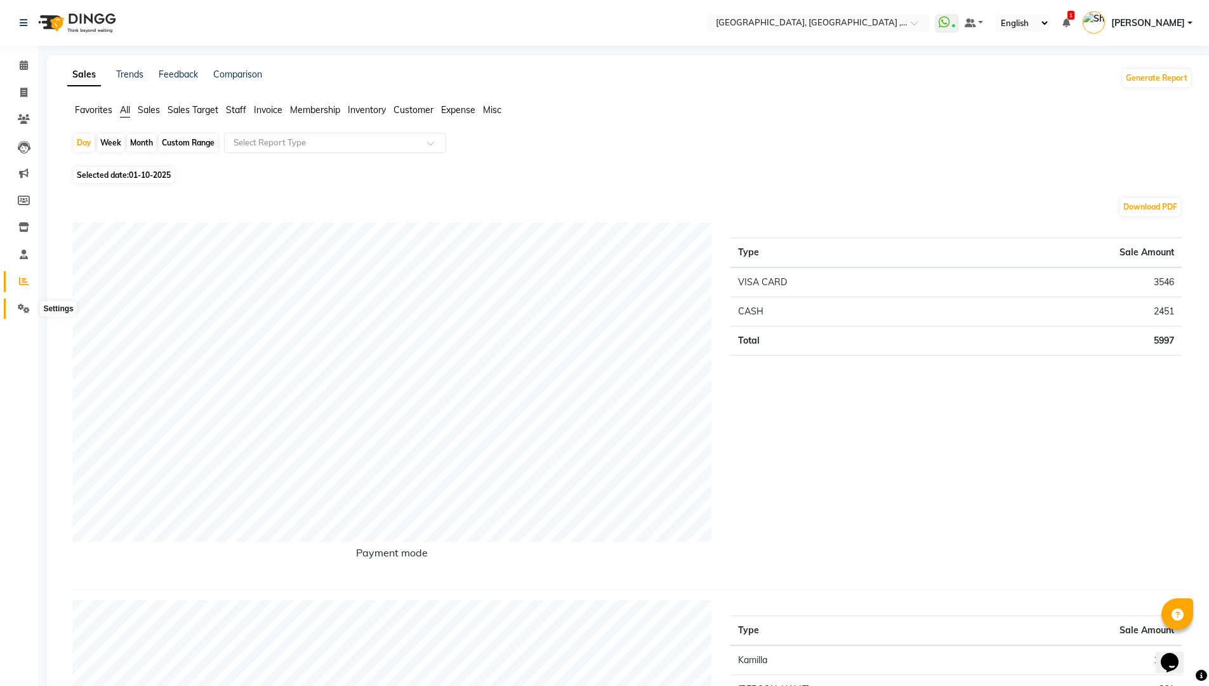
click at [23, 308] on icon at bounding box center [24, 308] width 12 height 10
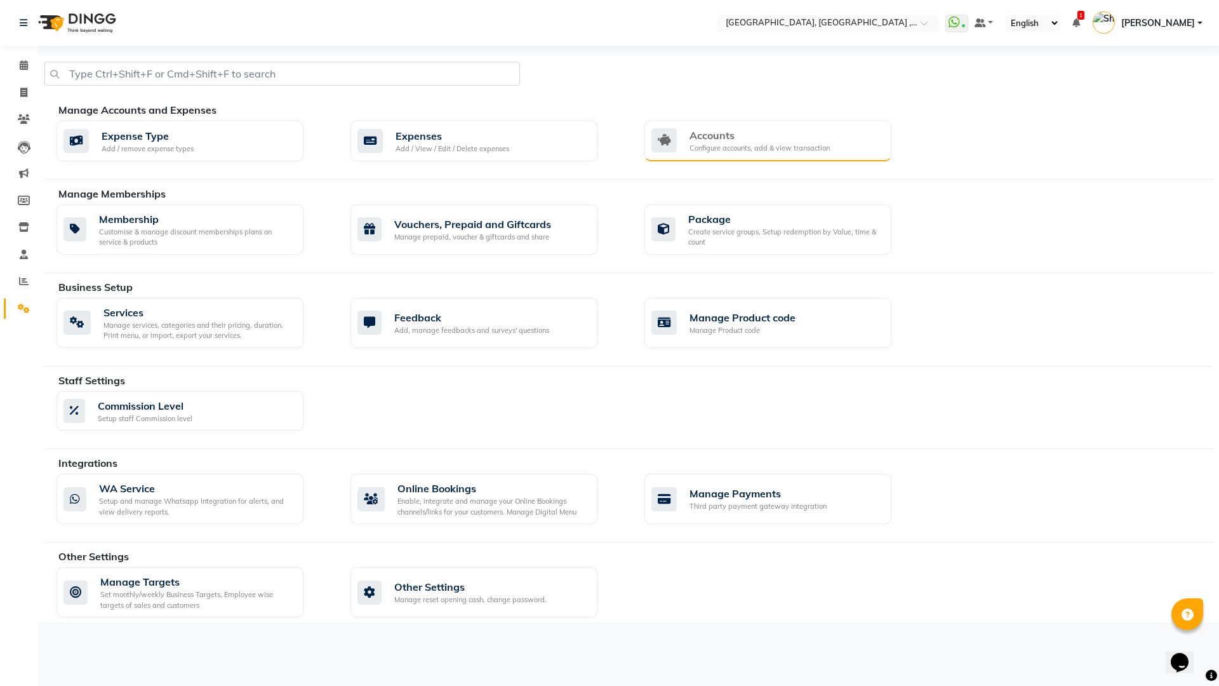
click at [690, 141] on div "Accounts" at bounding box center [759, 135] width 140 height 15
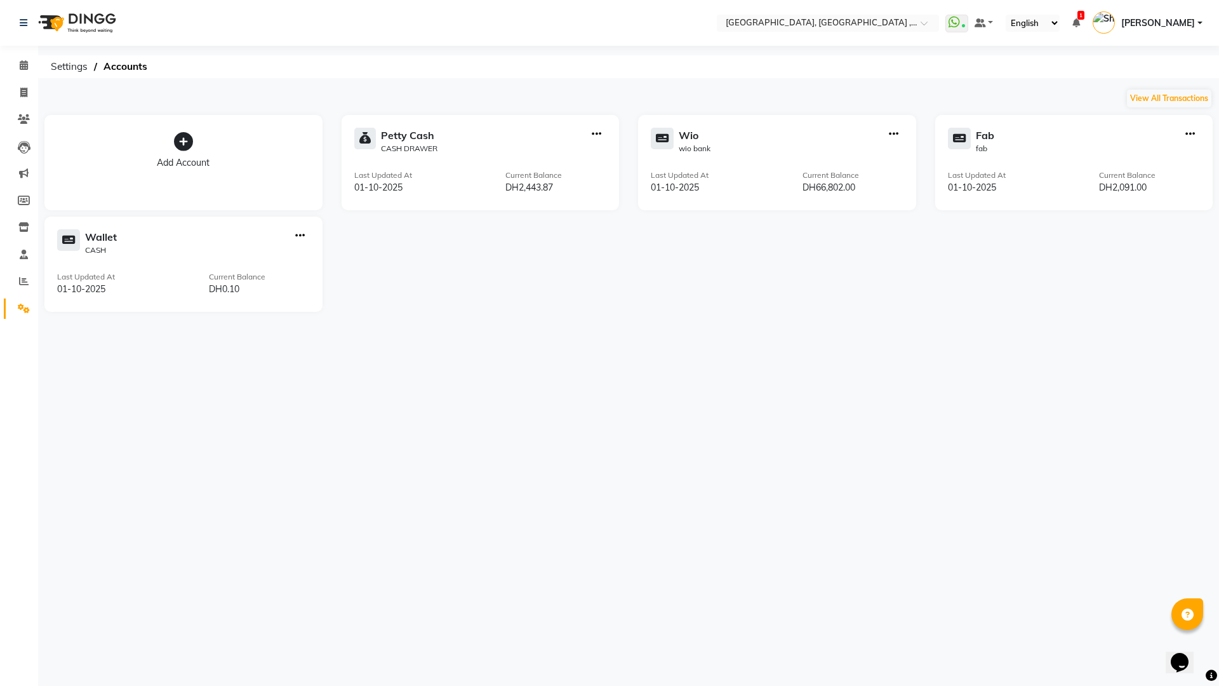
click at [892, 134] on icon "button" at bounding box center [894, 134] width 10 height 1
click at [883, 45] on div "Edit Account" at bounding box center [893, 43] width 67 height 13
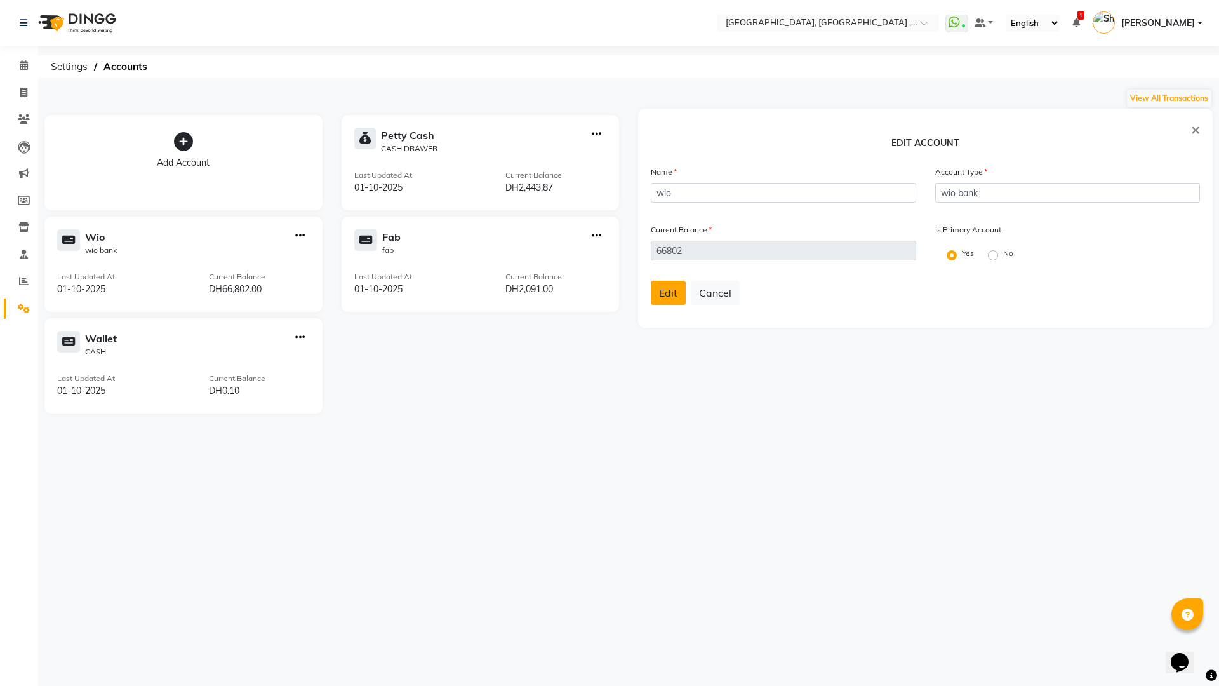
click at [675, 299] on button "Edit" at bounding box center [668, 293] width 35 height 24
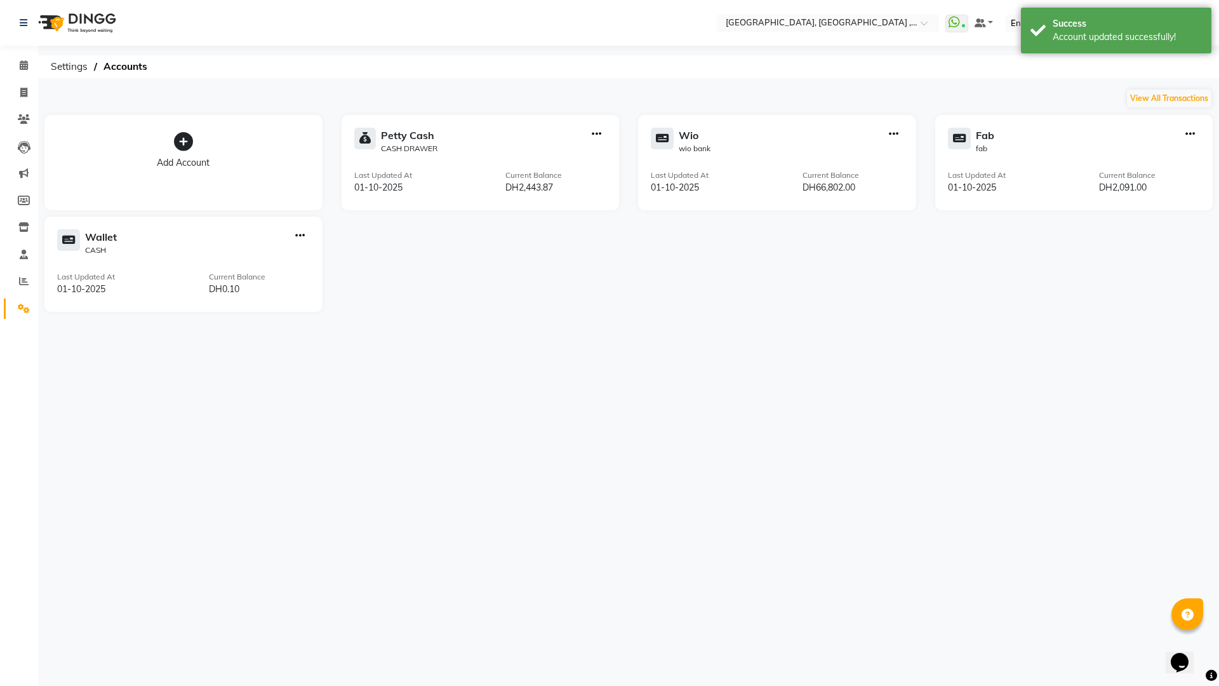
click at [891, 134] on icon "button" at bounding box center [894, 134] width 10 height 1
click at [880, 60] on div "Delete Account" at bounding box center [893, 59] width 67 height 13
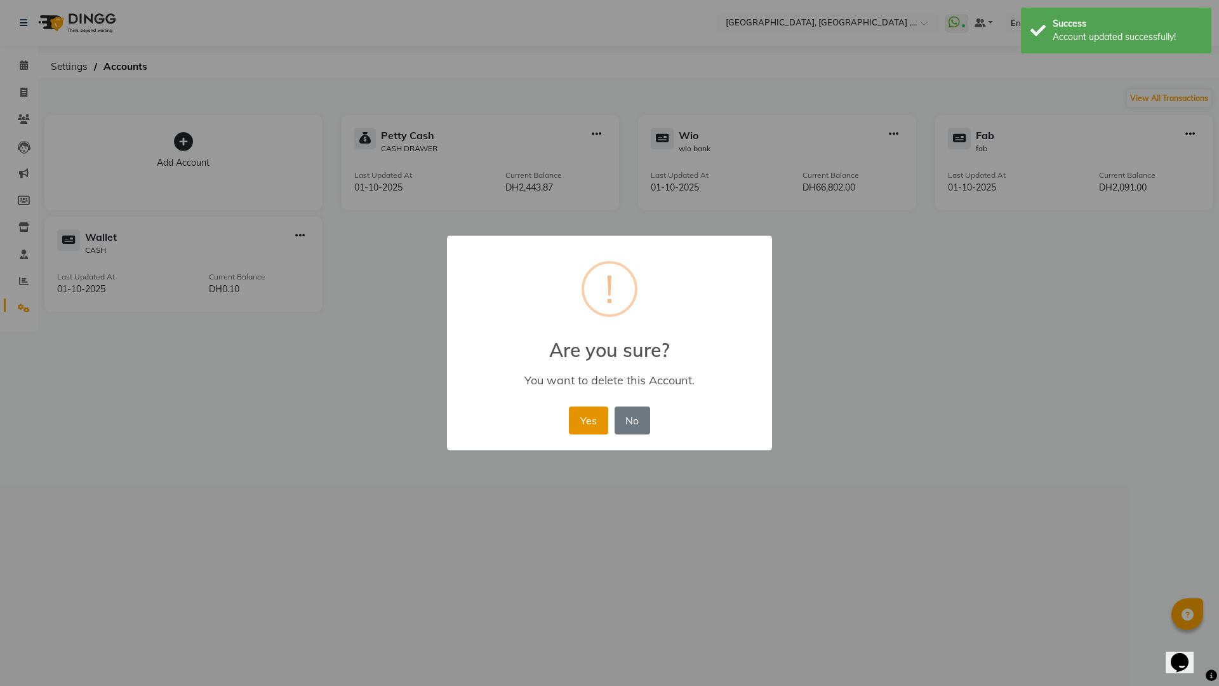
click at [596, 418] on button "Yes" at bounding box center [588, 420] width 39 height 28
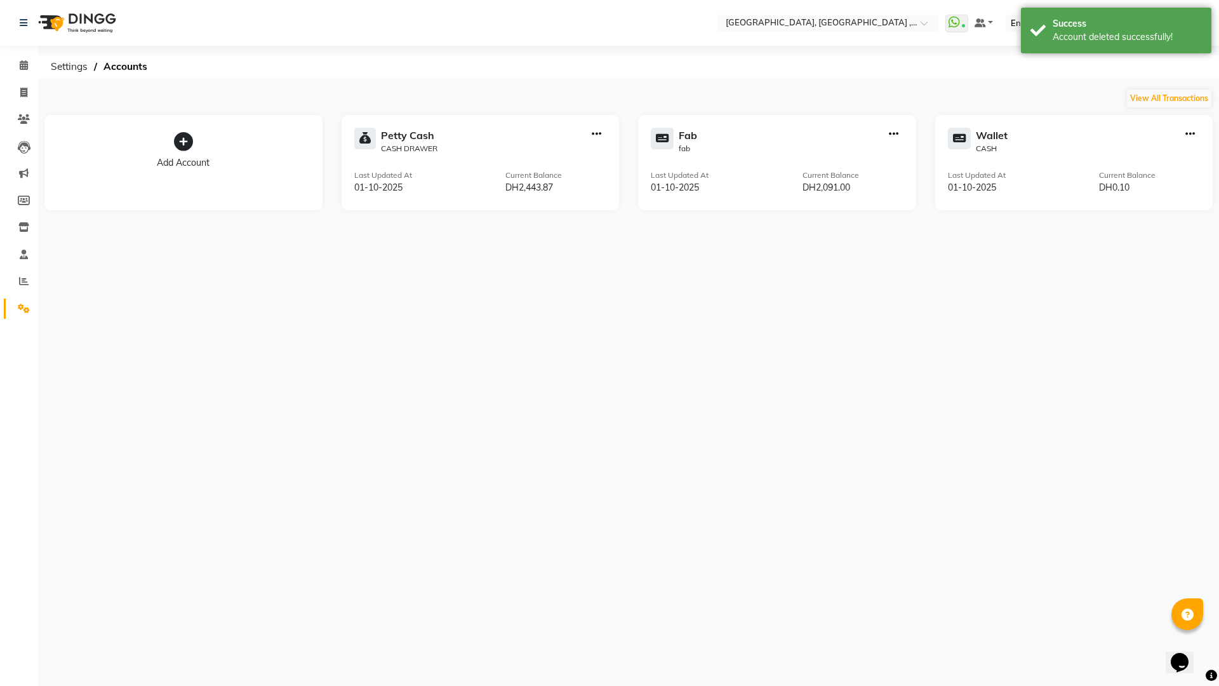
click at [898, 135] on icon "button" at bounding box center [894, 134] width 10 height 1
click at [879, 64] on div "Delete Account" at bounding box center [893, 59] width 67 height 13
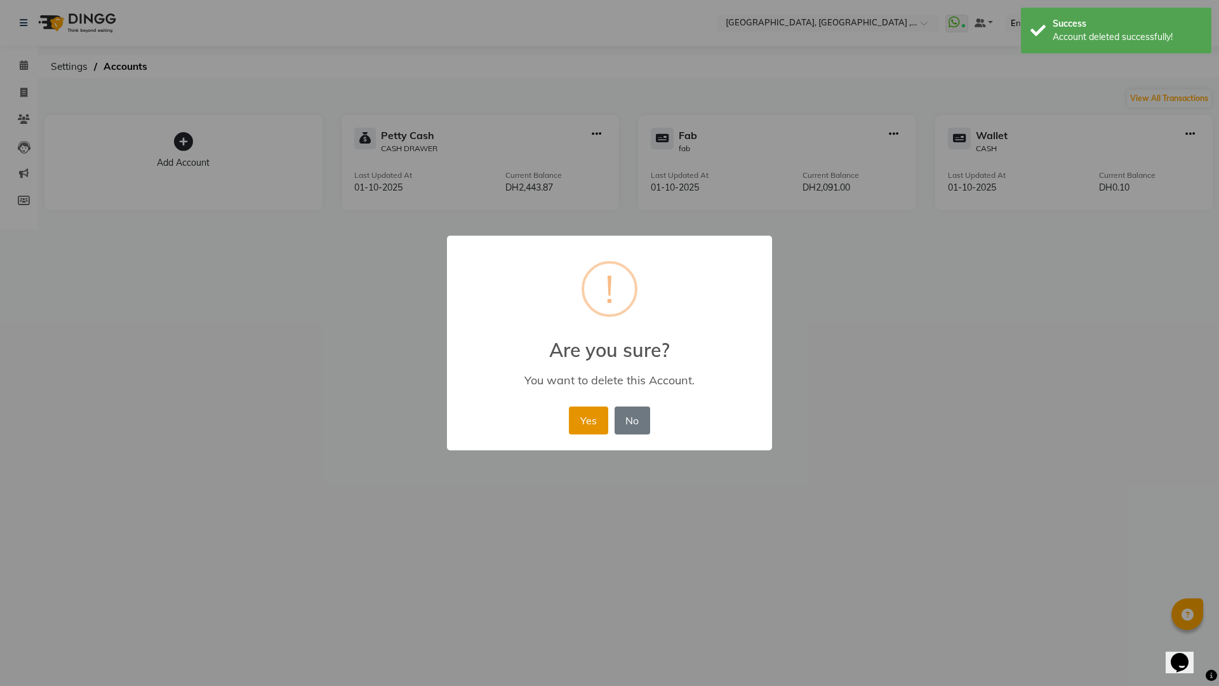
click at [592, 419] on button "Yes" at bounding box center [588, 420] width 39 height 28
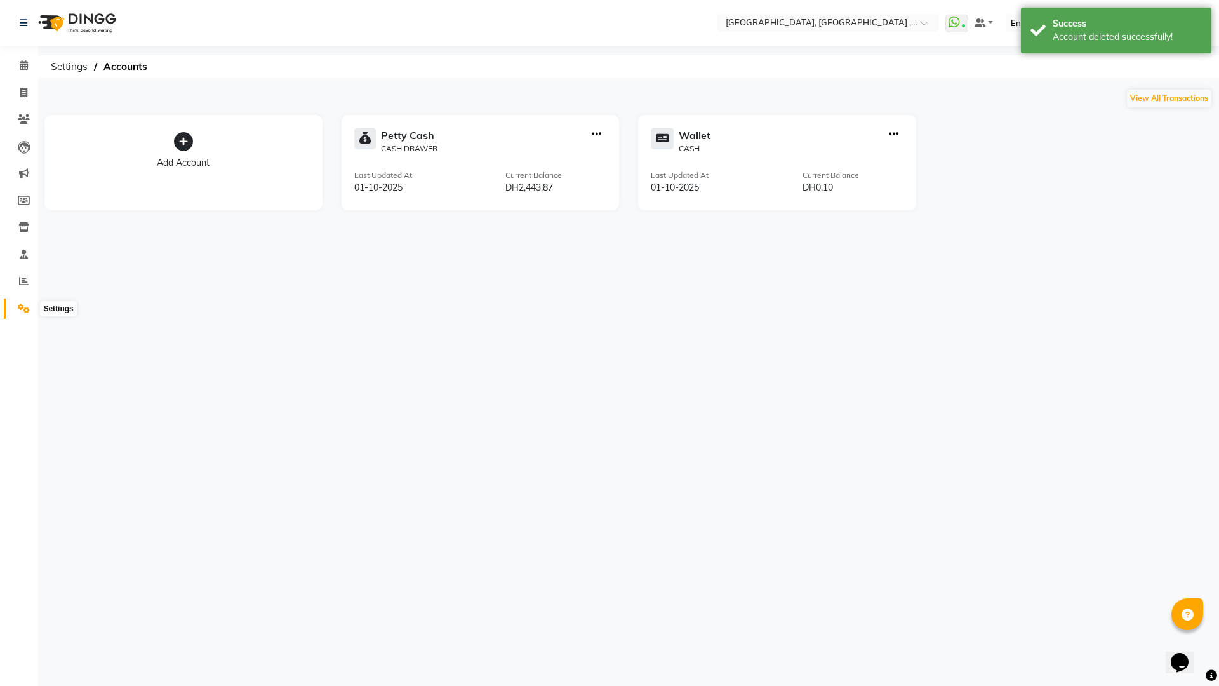
click at [20, 304] on icon at bounding box center [24, 308] width 12 height 10
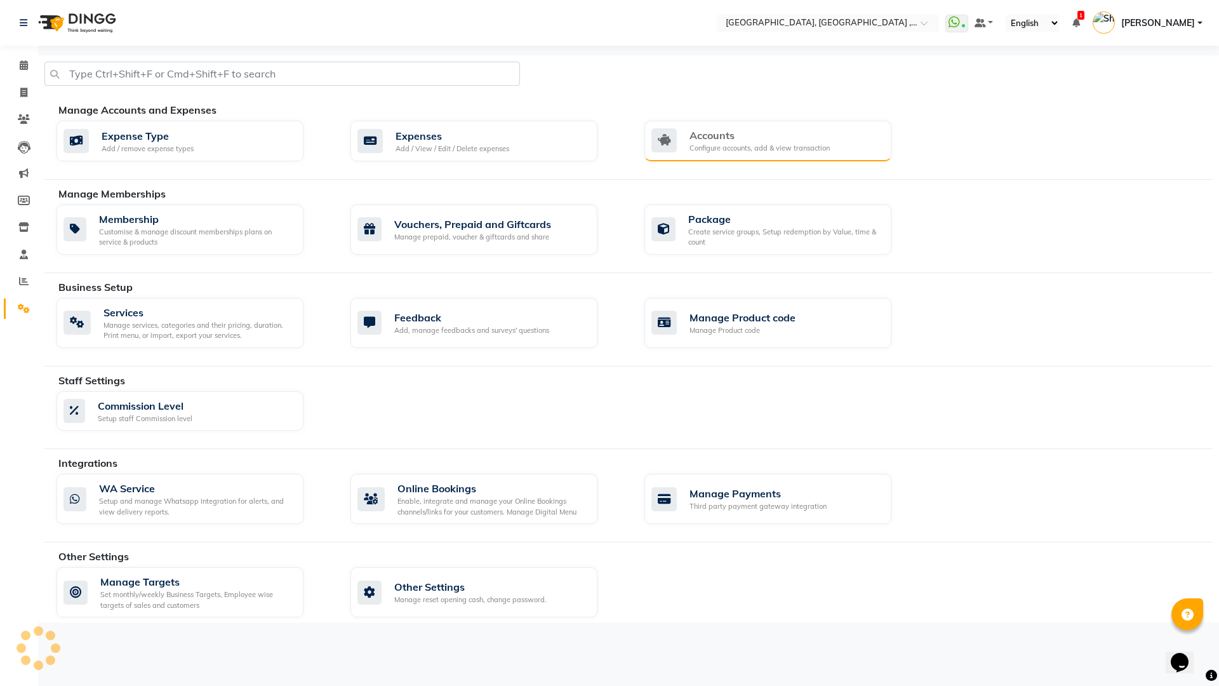
click at [687, 140] on div "Accounts Configure accounts, add & view transaction" at bounding box center [766, 141] width 230 height 26
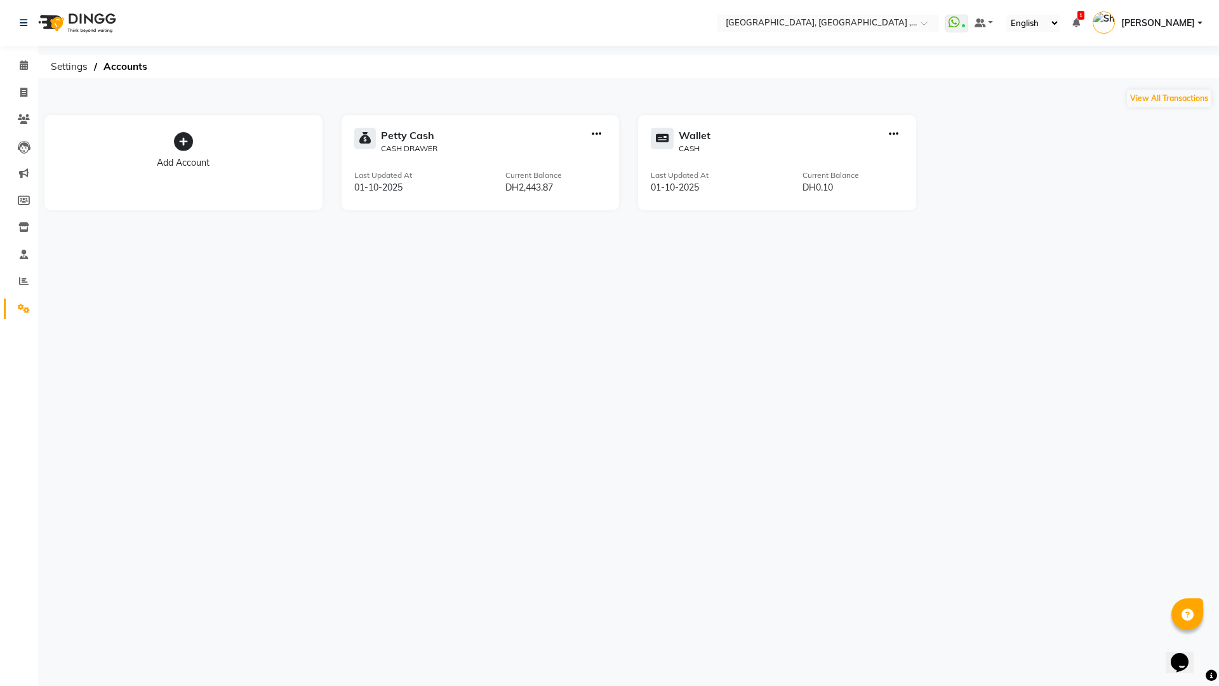
click at [180, 142] on icon at bounding box center [183, 141] width 19 height 19
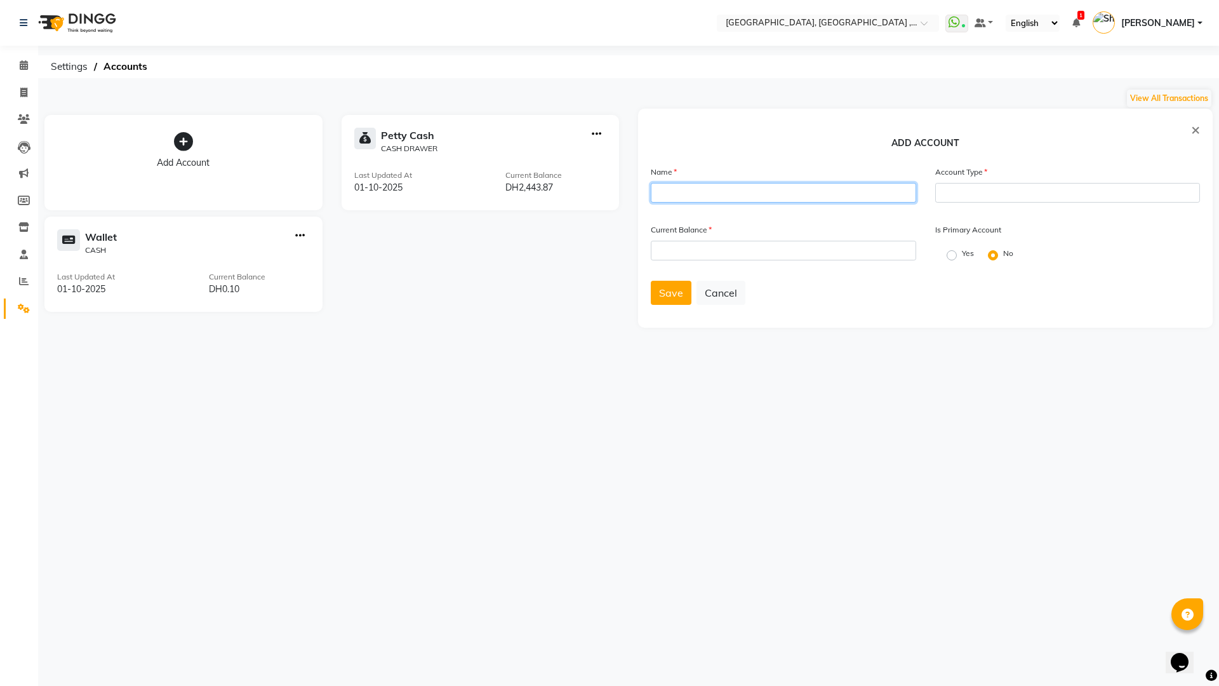
click at [755, 193] on input "text" at bounding box center [783, 193] width 265 height 20
type input "WIO"
click at [712, 260] on div "Current Balance" at bounding box center [783, 247] width 284 height 48
drag, startPoint x: 712, startPoint y: 255, endPoint x: 721, endPoint y: 251, distance: 10.5
click at [712, 255] on input "number" at bounding box center [783, 251] width 265 height 20
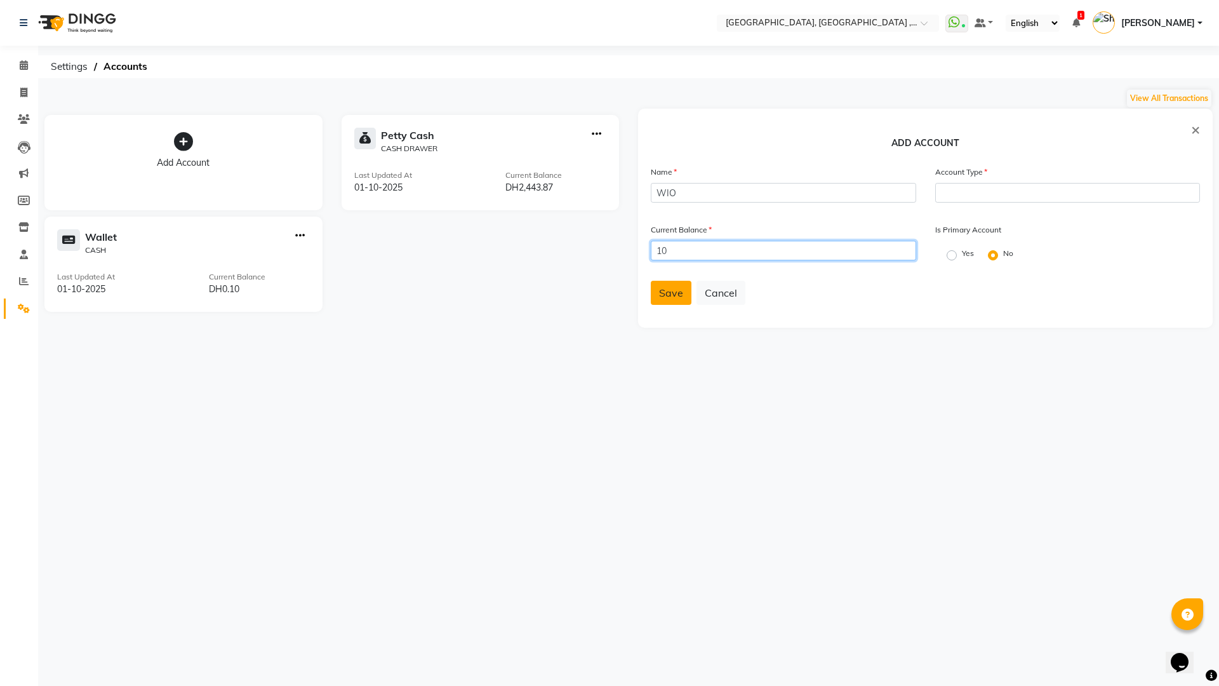
type input "10"
click at [679, 285] on button "Save" at bounding box center [671, 293] width 41 height 24
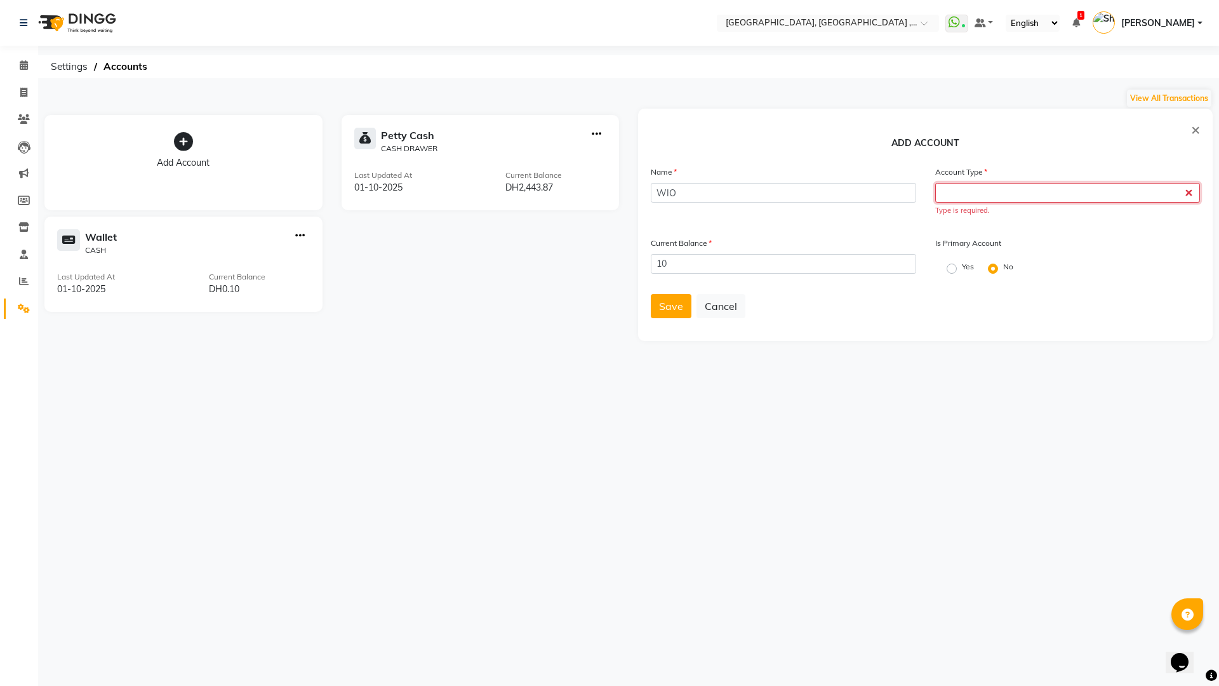
click at [1064, 195] on input "text" at bounding box center [1067, 193] width 265 height 20
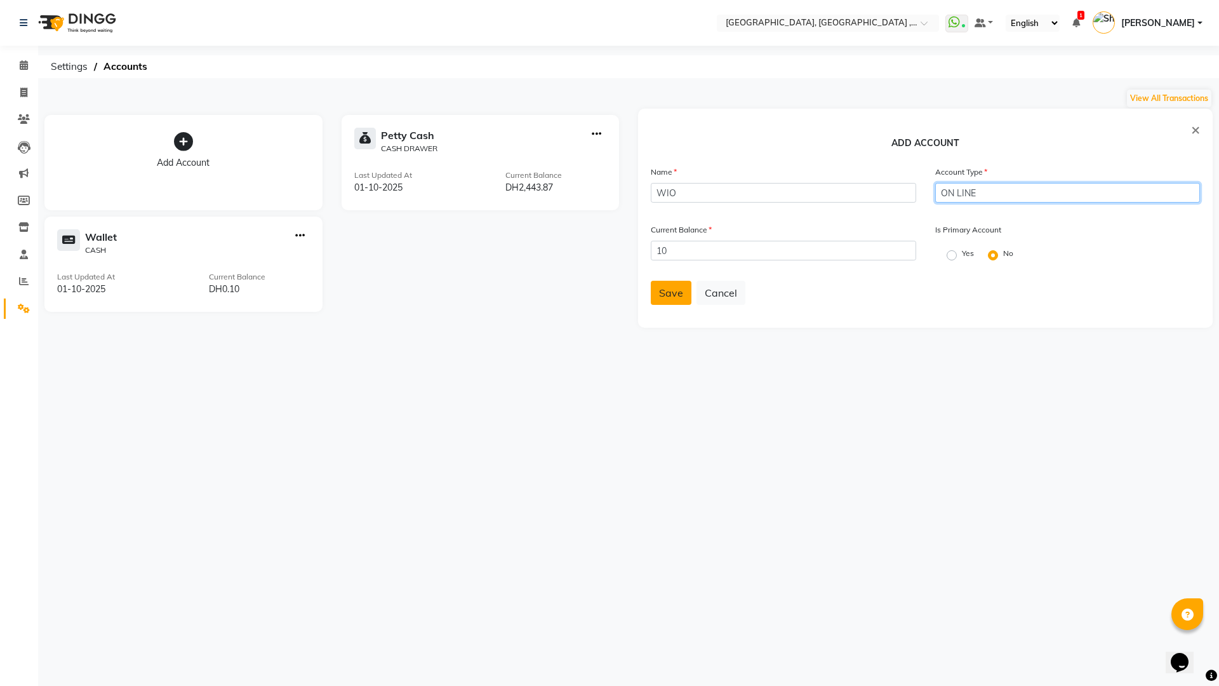
type input "ON LINE"
click at [663, 291] on span "Save" at bounding box center [671, 292] width 24 height 13
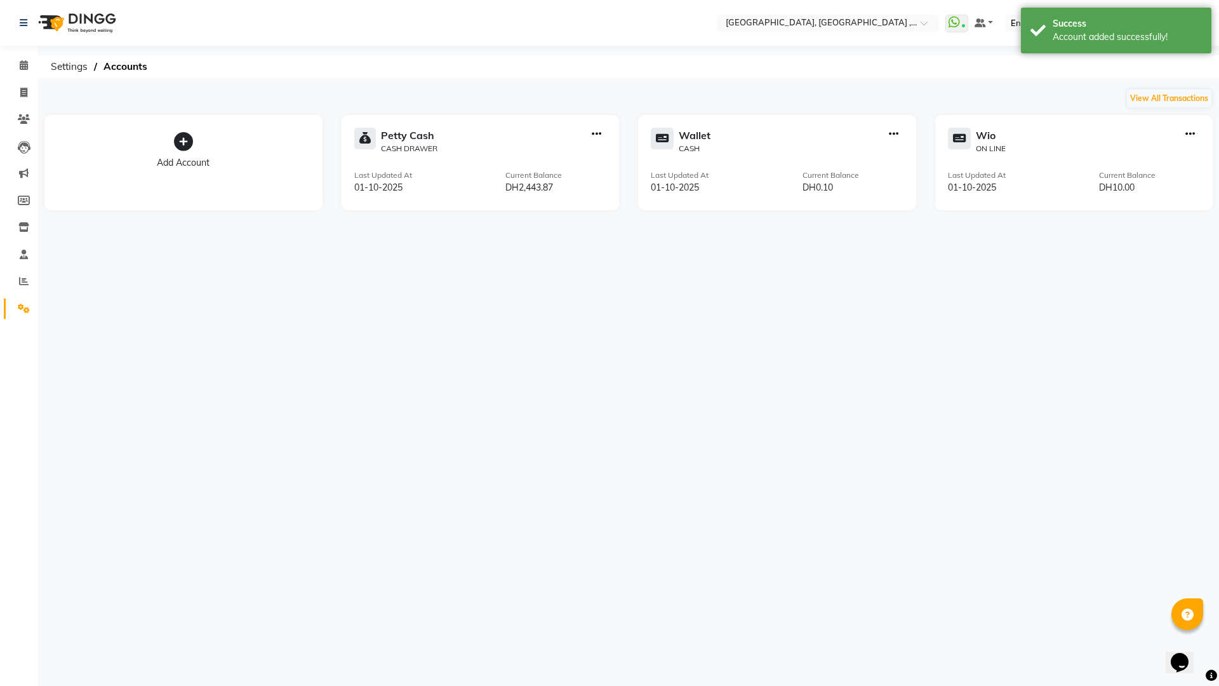
click at [891, 135] on icon "button" at bounding box center [894, 134] width 10 height 1
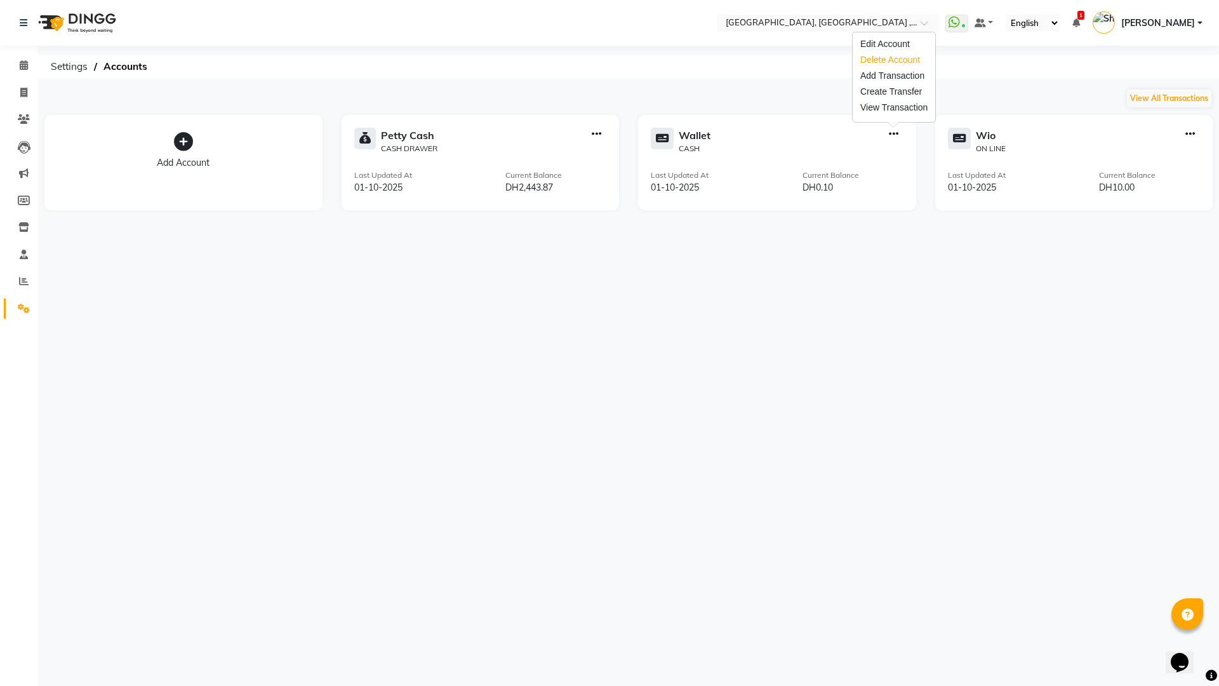
click at [886, 60] on div "Delete Account" at bounding box center [893, 59] width 67 height 13
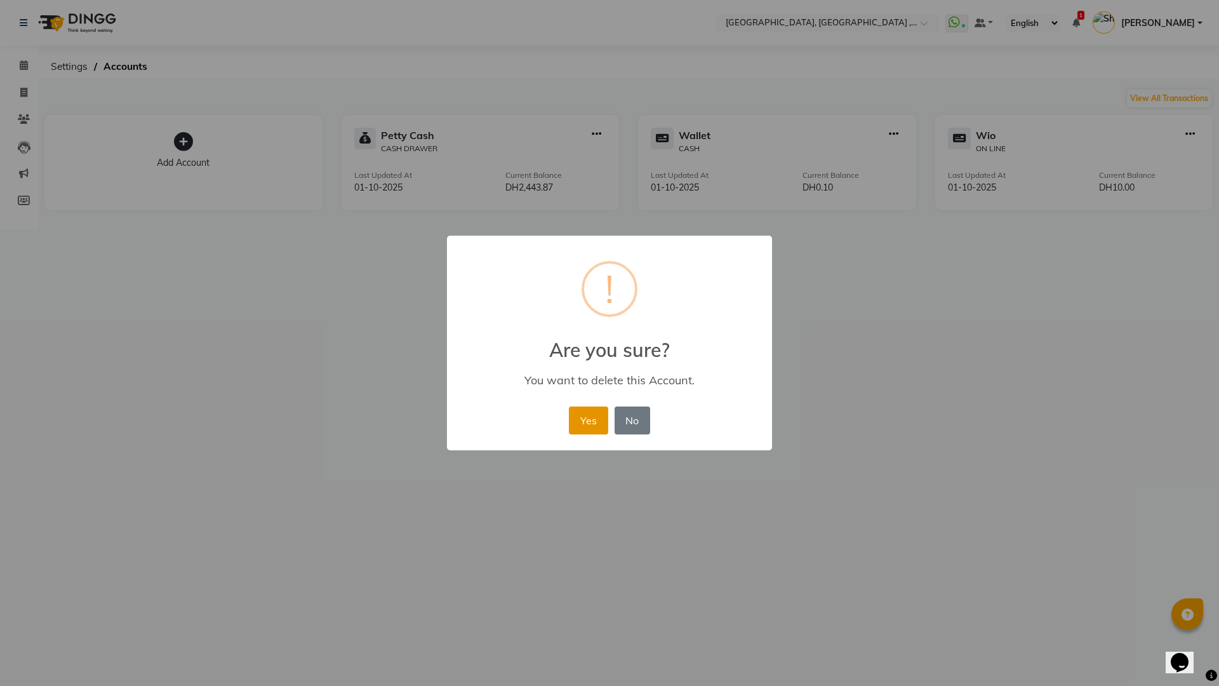
click at [578, 421] on button "Yes" at bounding box center [588, 420] width 39 height 28
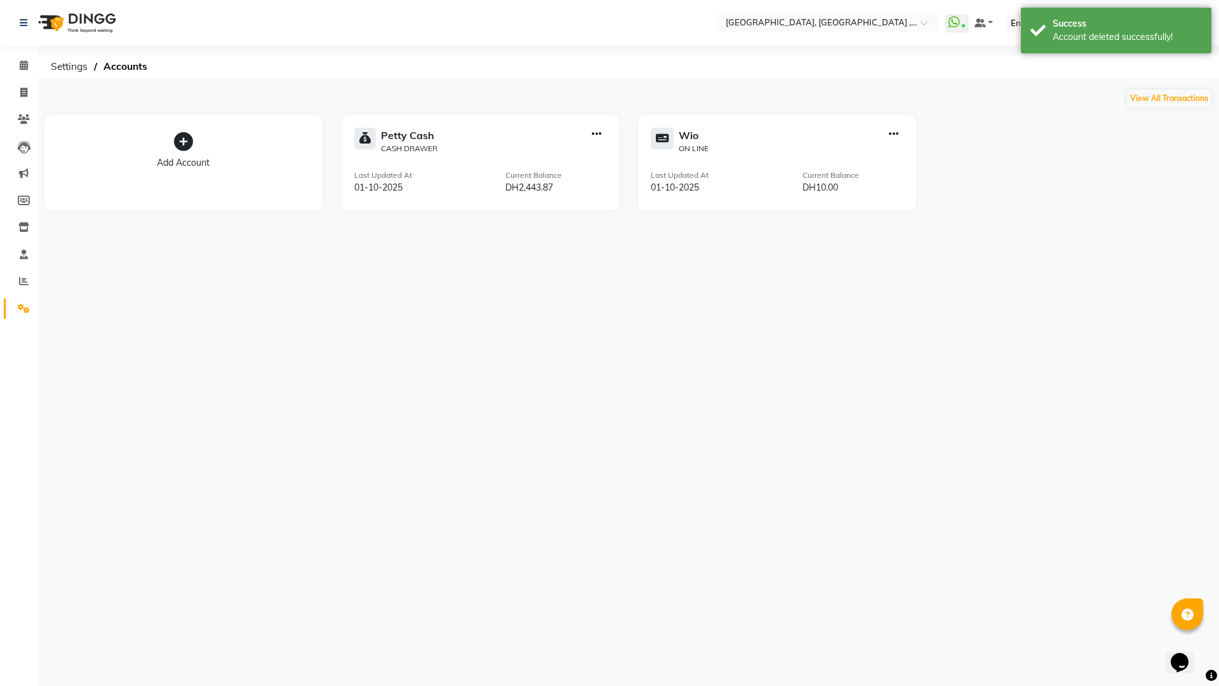
click at [191, 141] on icon at bounding box center [183, 141] width 19 height 19
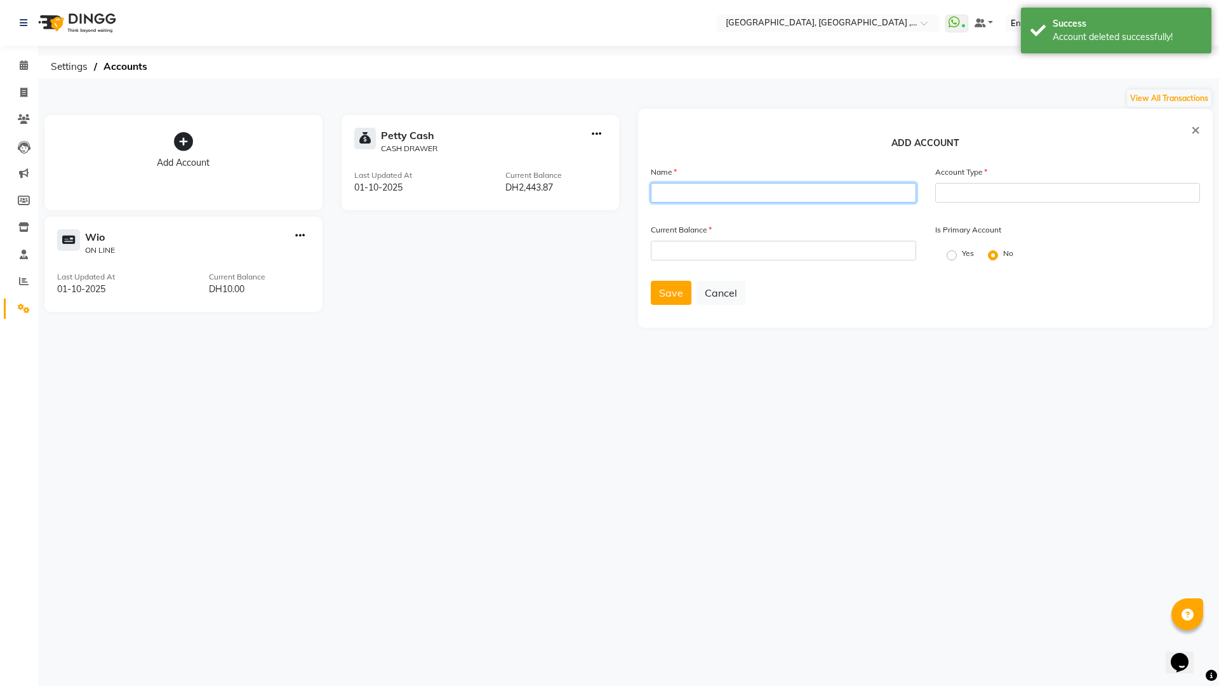
click at [740, 198] on input "text" at bounding box center [783, 193] width 265 height 20
type input "FAB"
click at [779, 246] on input "number" at bounding box center [783, 251] width 265 height 20
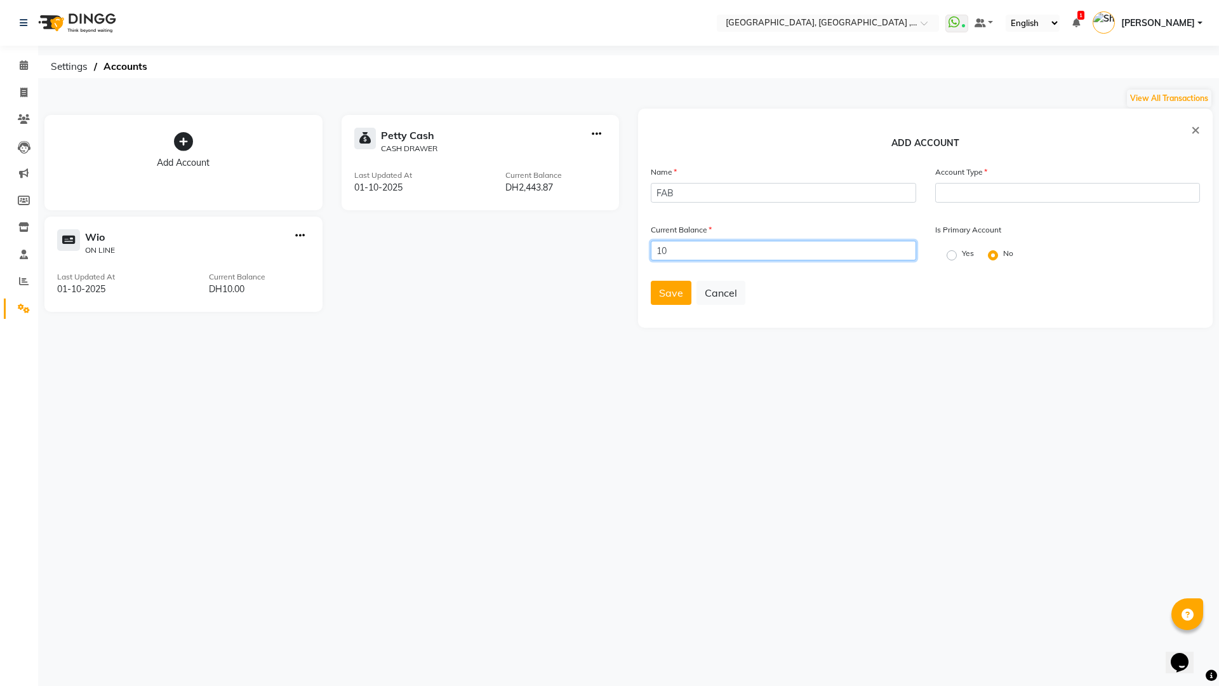
type input "10"
click at [1035, 200] on input "text" at bounding box center [1067, 193] width 265 height 20
type input "ON LINE"
click at [673, 296] on span "Save" at bounding box center [671, 292] width 24 height 13
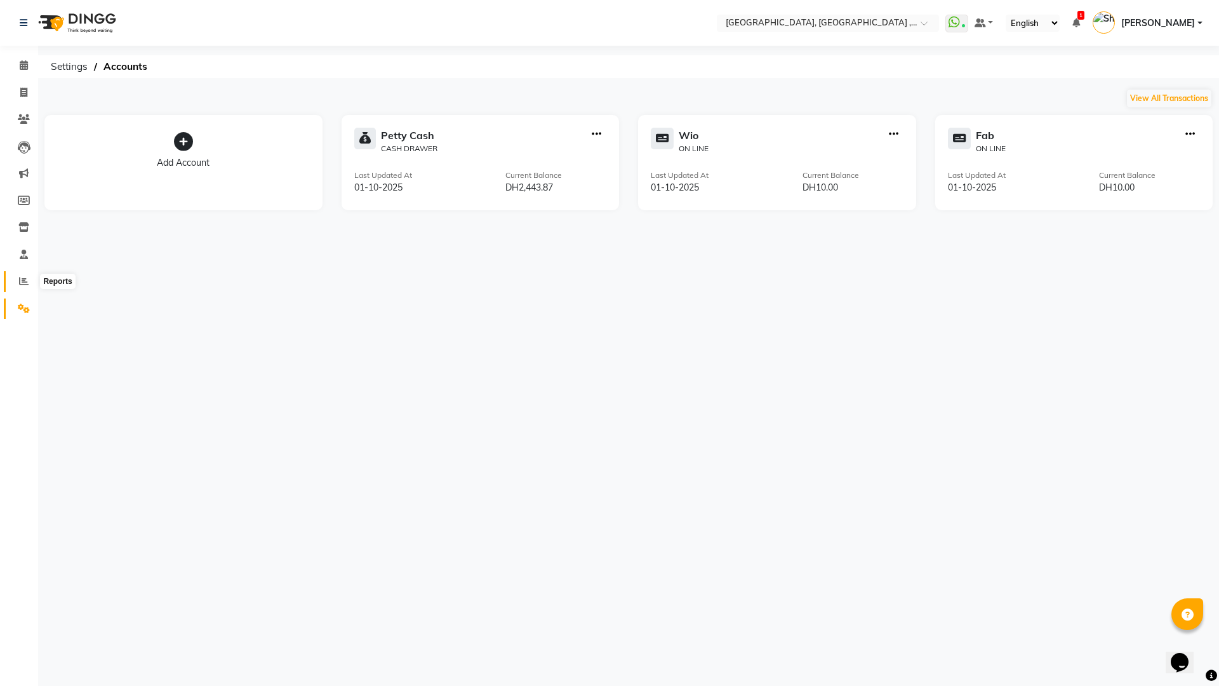
click at [22, 288] on span at bounding box center [24, 281] width 22 height 15
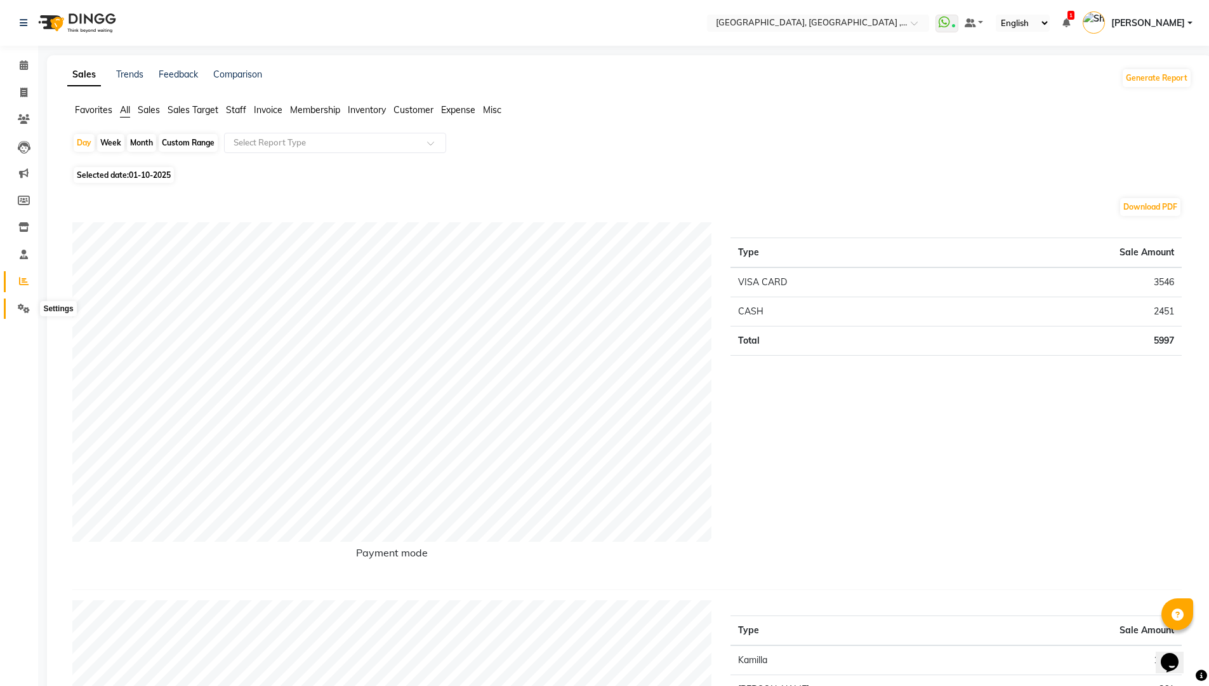
click at [21, 306] on icon at bounding box center [24, 308] width 12 height 10
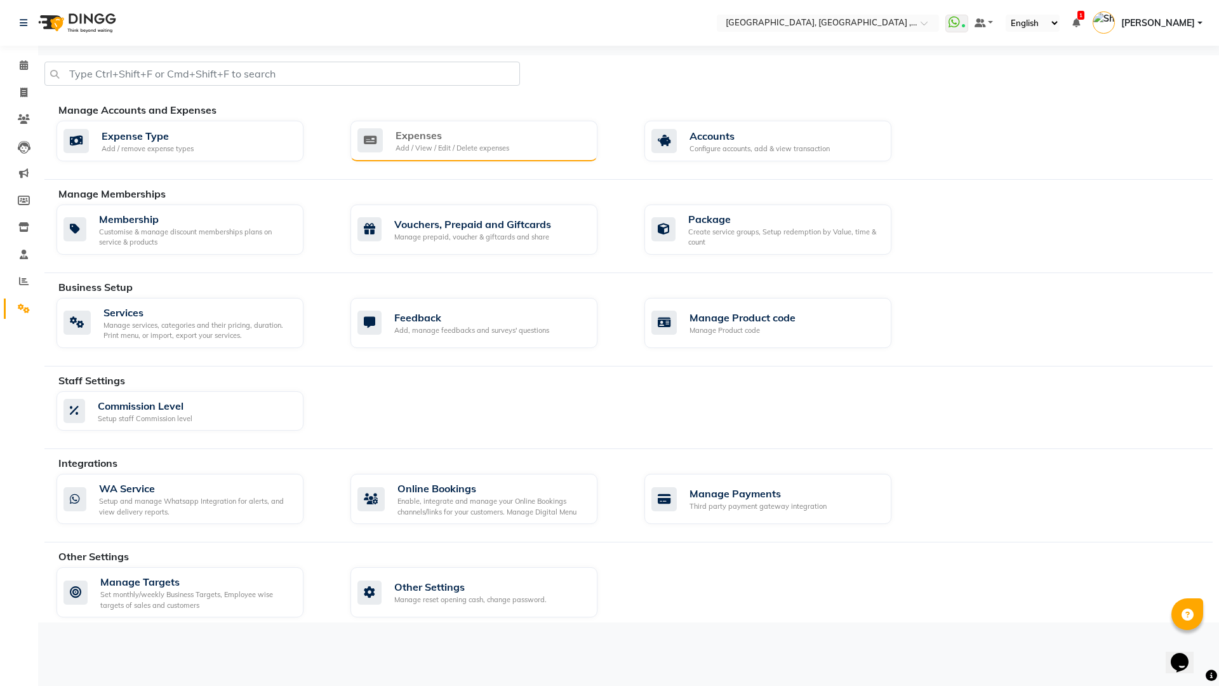
click at [529, 140] on div "Expenses Add / View / Edit / Delete expenses" at bounding box center [472, 141] width 230 height 26
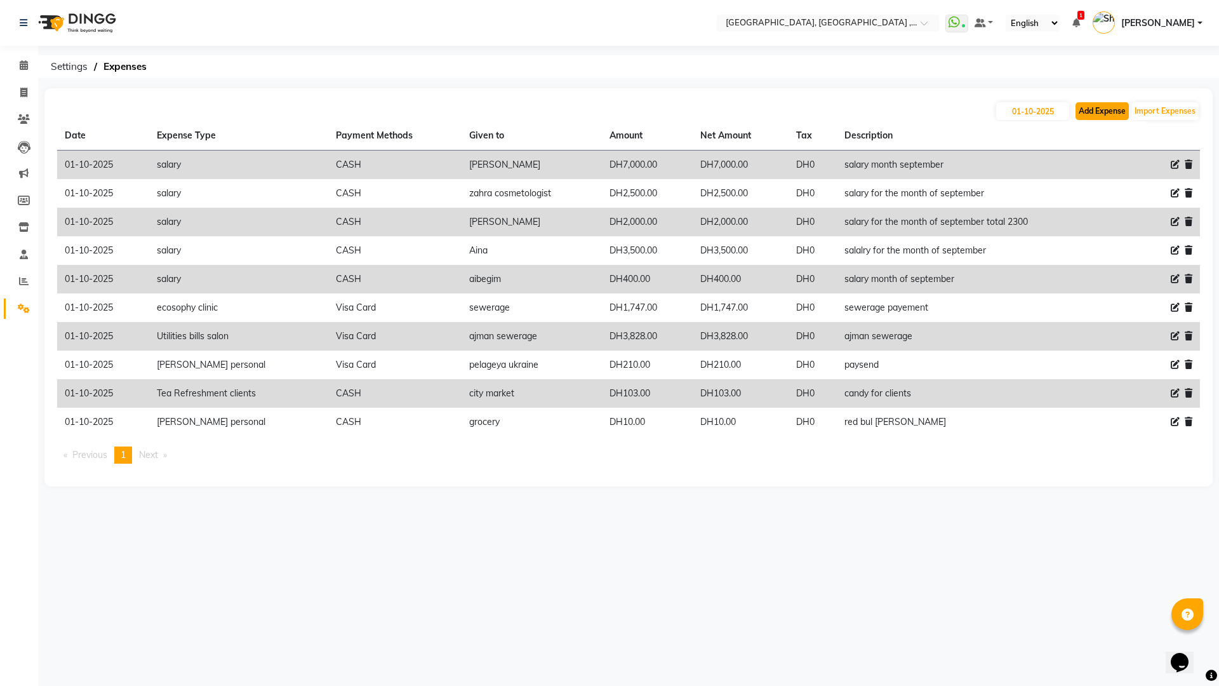
click at [1099, 105] on button "Add Expense" at bounding box center [1101, 111] width 53 height 18
select select "1"
select select "2616"
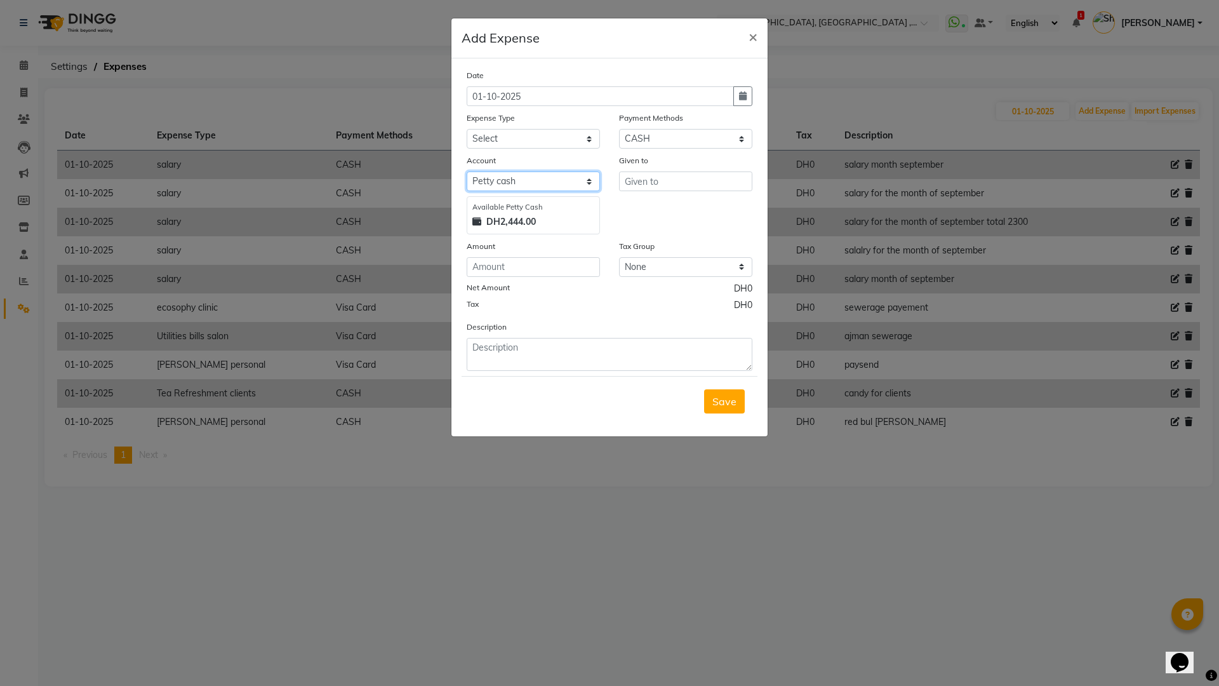
click at [588, 180] on select "Select Petty cash WIO FAB" at bounding box center [533, 181] width 133 height 20
click at [559, 387] on div "Save" at bounding box center [609, 401] width 296 height 50
click at [747, 36] on button "×" at bounding box center [752, 36] width 29 height 36
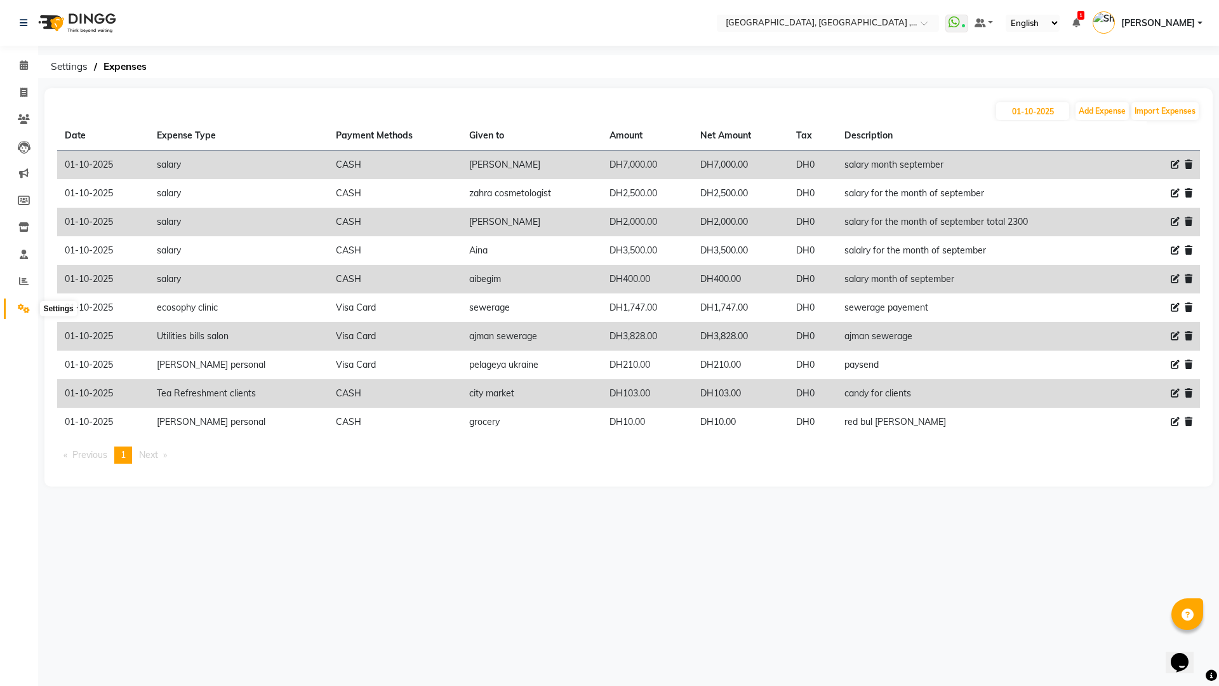
click at [24, 308] on icon at bounding box center [24, 308] width 12 height 10
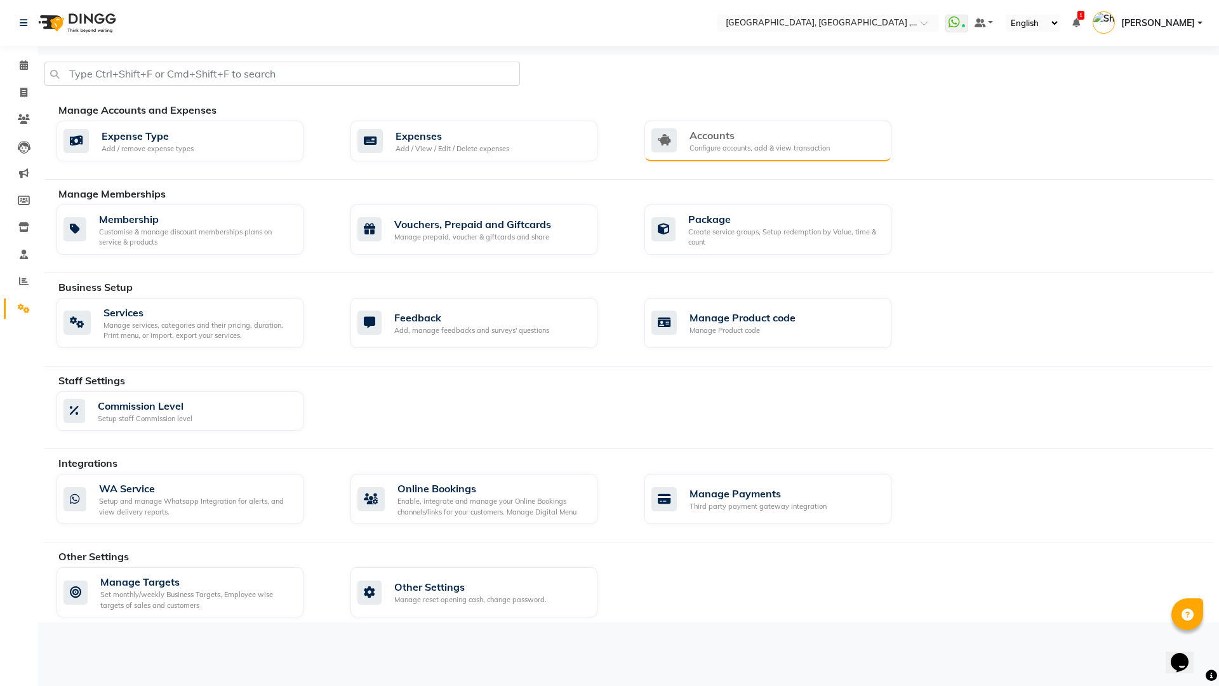
click at [712, 140] on div "Accounts" at bounding box center [759, 135] width 140 height 15
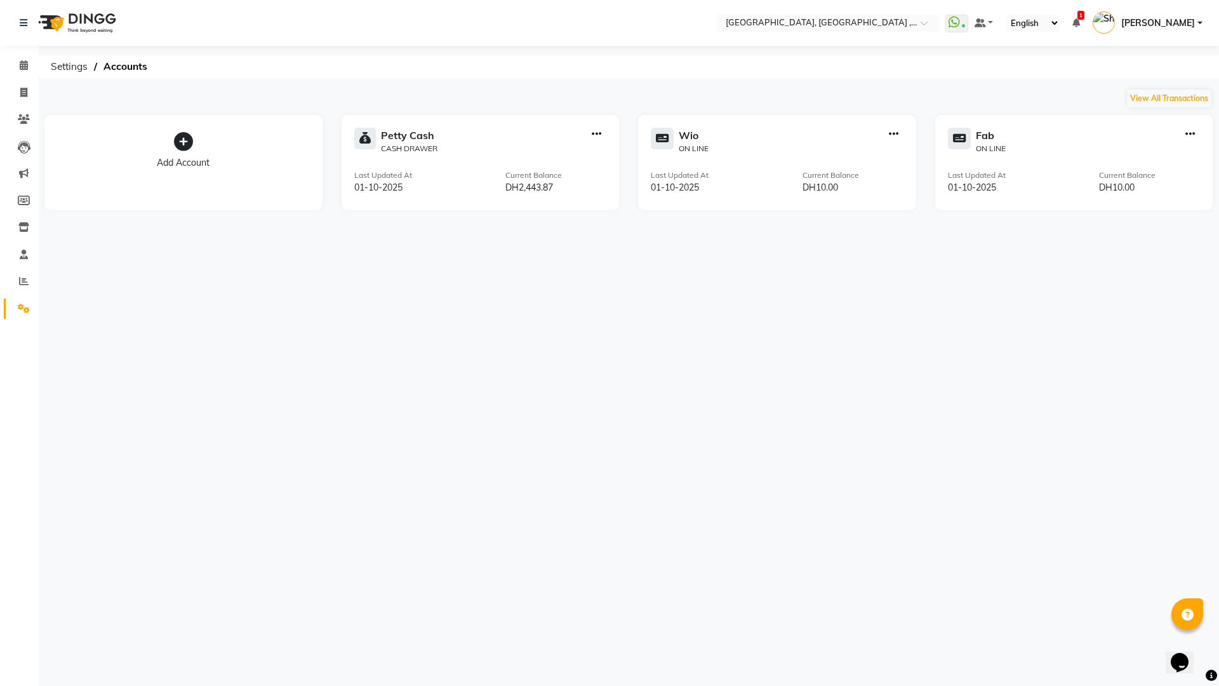
click at [179, 143] on icon at bounding box center [183, 141] width 19 height 19
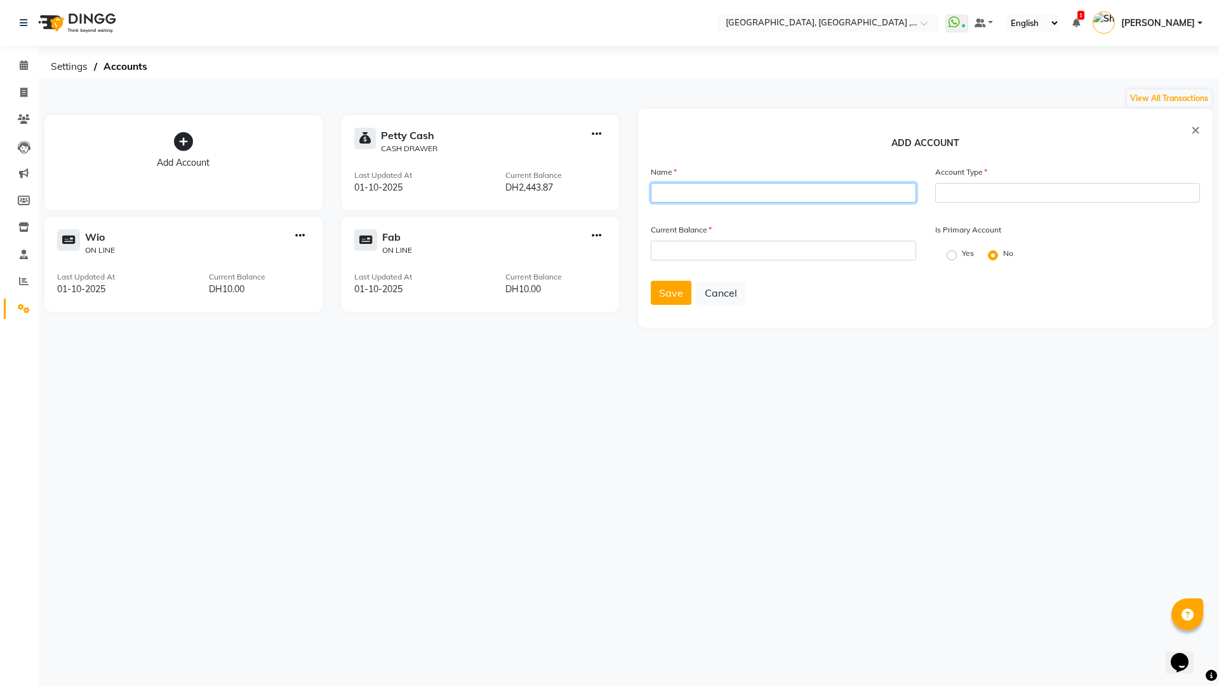
click at [729, 191] on input "text" at bounding box center [783, 193] width 265 height 20
type input "WALLET"
click at [750, 257] on input "number" at bounding box center [783, 251] width 265 height 20
type input "0"
type input "10"
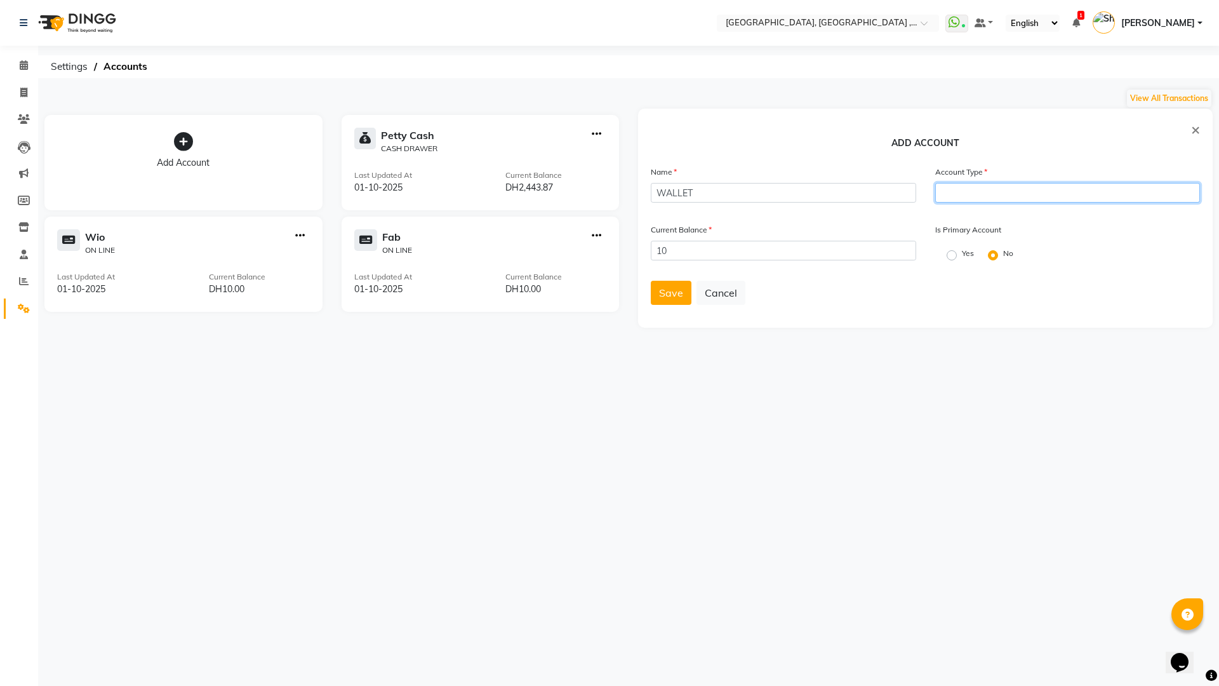
click at [996, 184] on input "text" at bounding box center [1067, 193] width 265 height 20
type input "CASH"
click at [668, 287] on span "Save" at bounding box center [671, 292] width 24 height 13
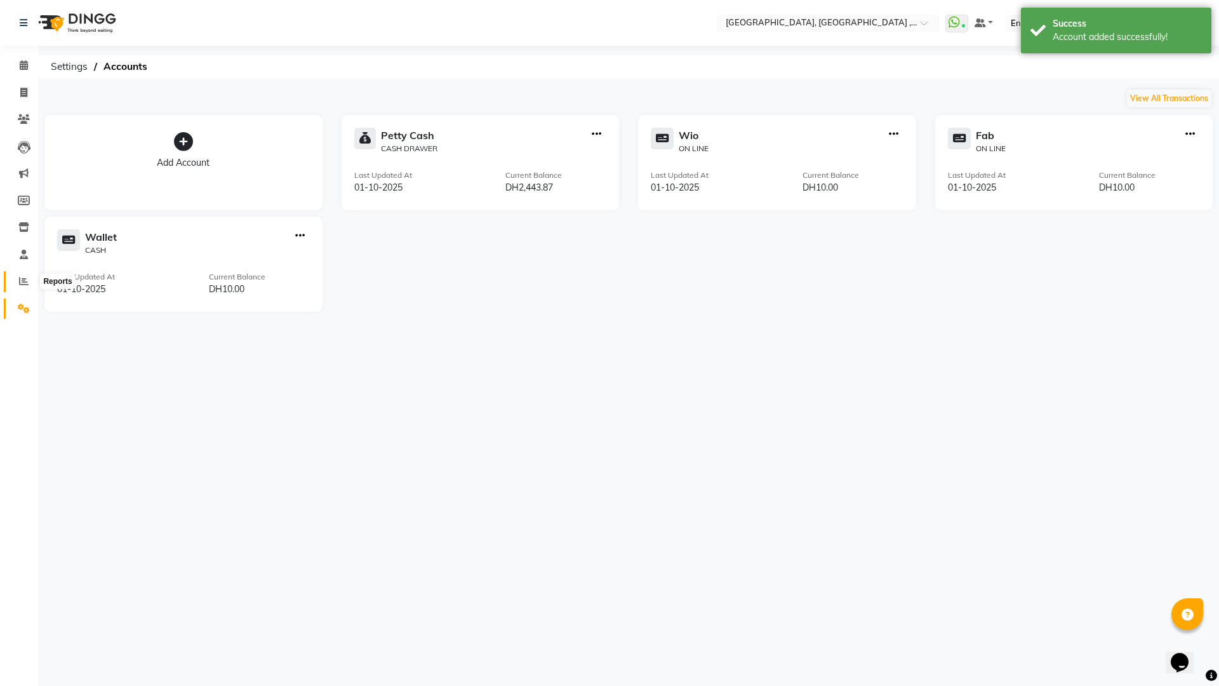
click at [24, 284] on icon at bounding box center [24, 281] width 10 height 10
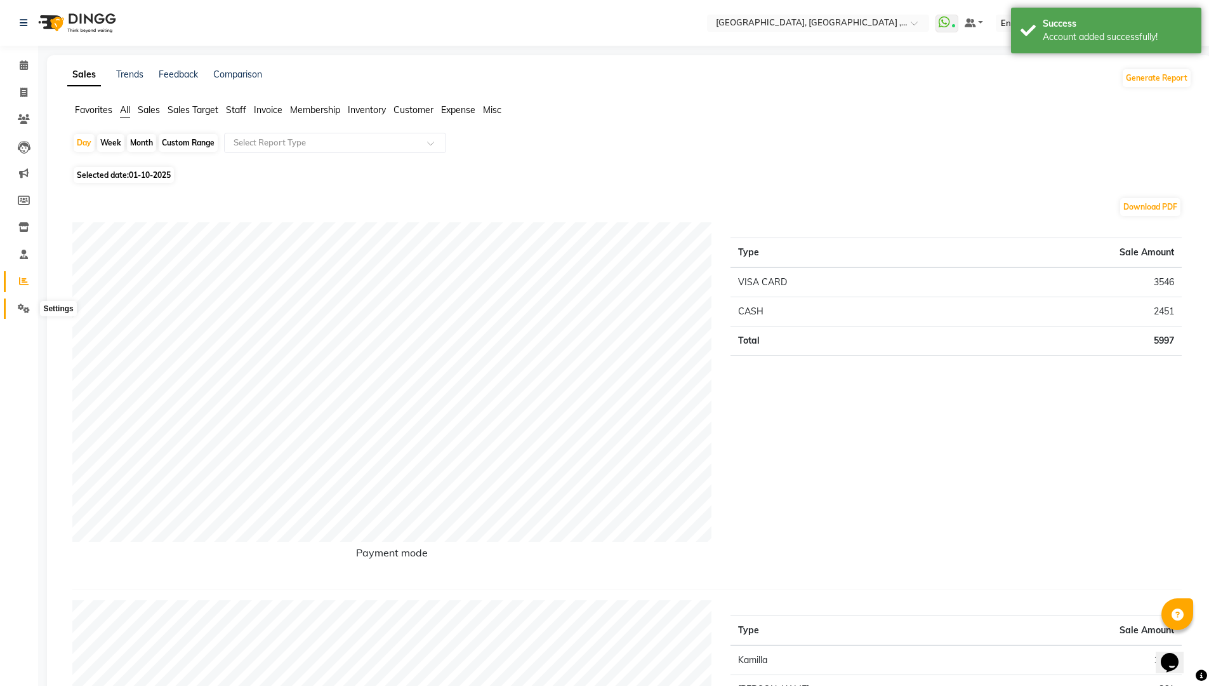
click at [14, 310] on span at bounding box center [24, 309] width 22 height 15
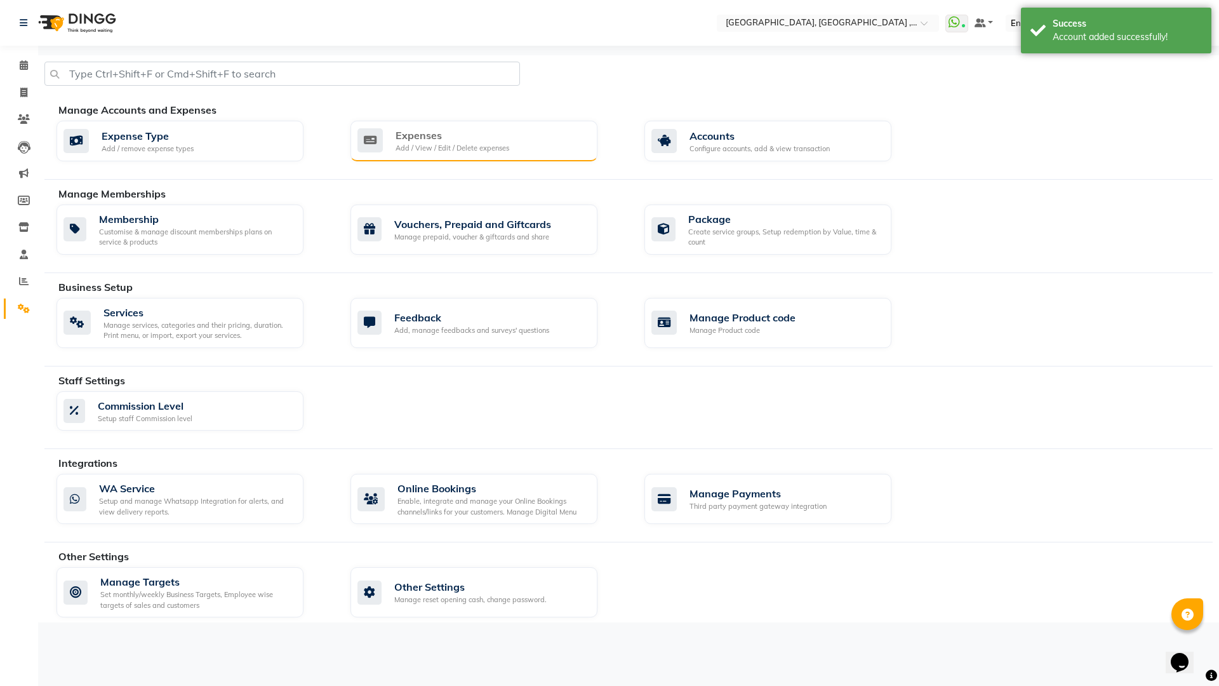
click at [435, 141] on div "Expenses" at bounding box center [452, 135] width 114 height 15
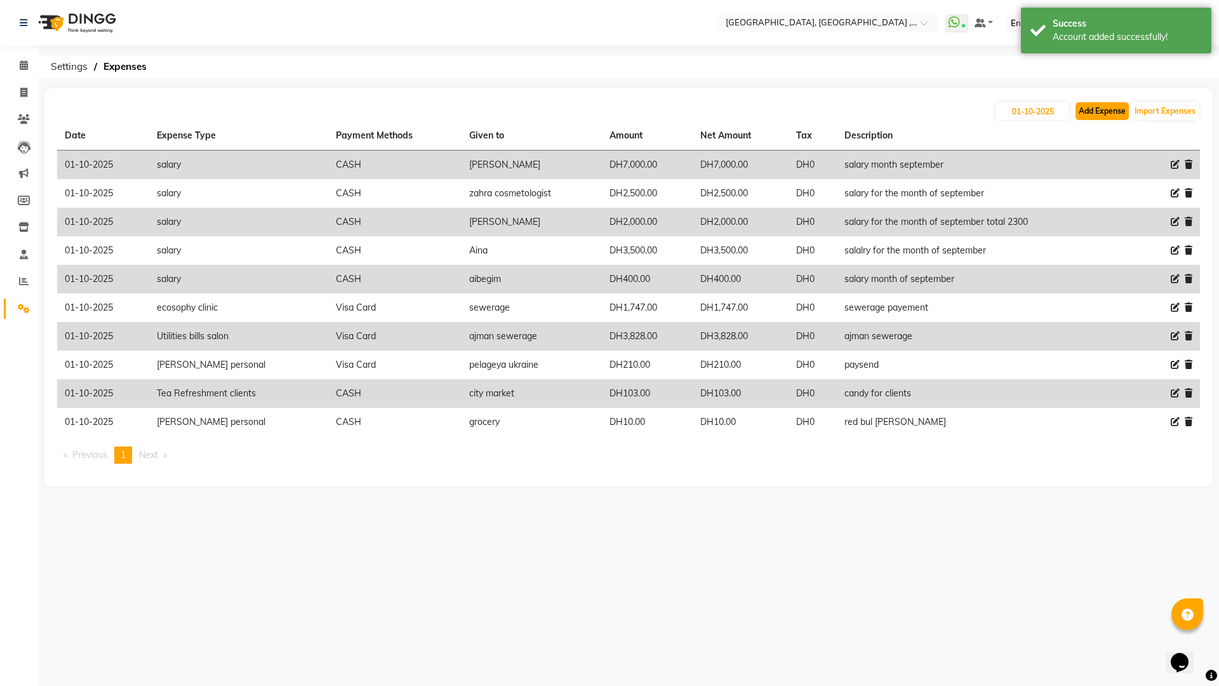
click at [1087, 115] on button "Add Expense" at bounding box center [1101, 111] width 53 height 18
select select "1"
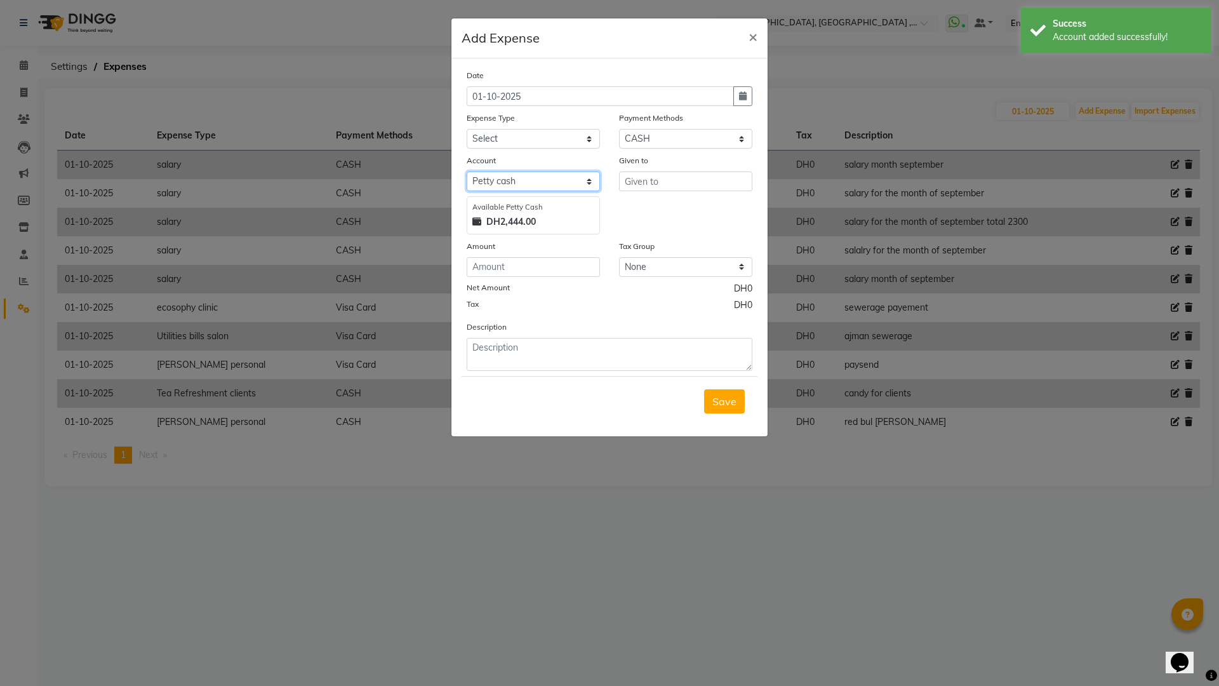
click at [591, 176] on select "Select Petty cash WIO FAB WALLET" at bounding box center [533, 181] width 133 height 20
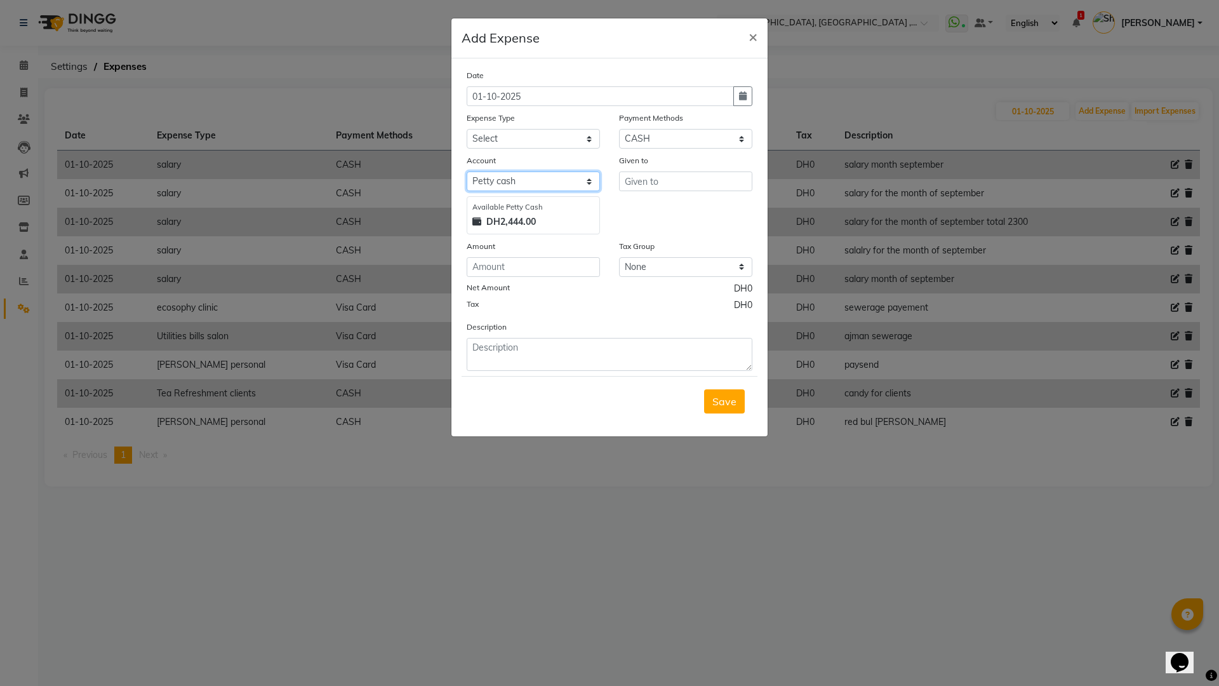
select select "8431"
click at [467, 171] on select "Select Petty cash WIO FAB WALLET" at bounding box center [533, 181] width 133 height 20
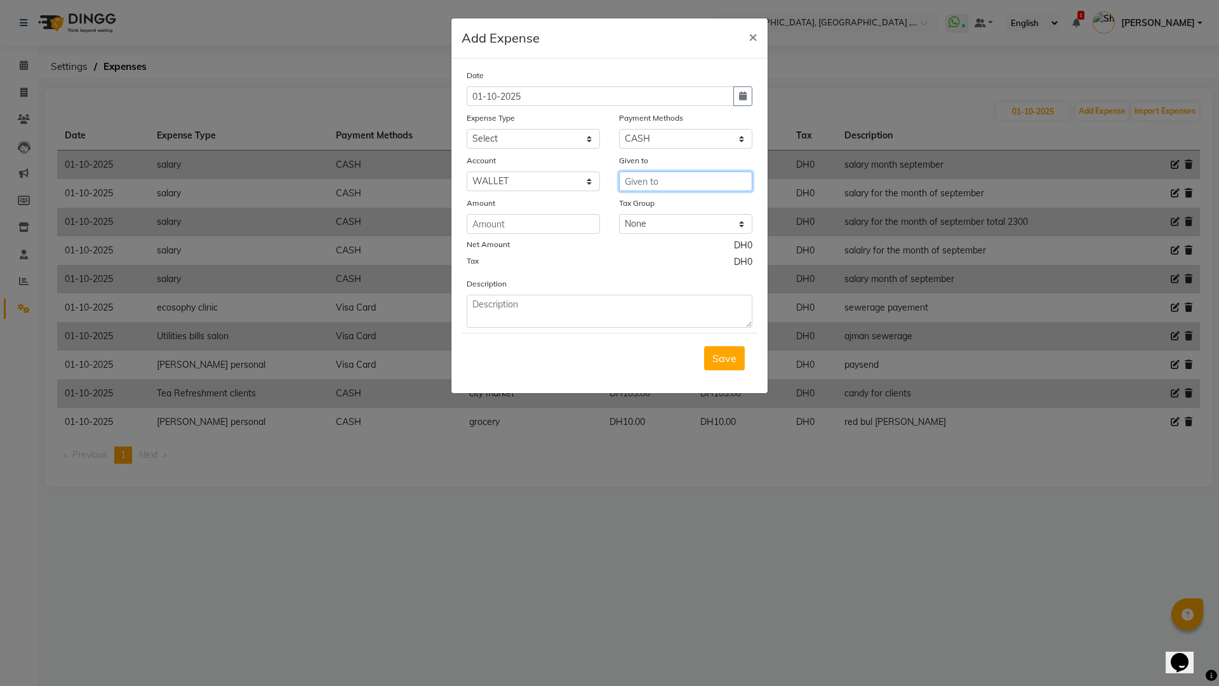
click at [680, 183] on input "text" at bounding box center [685, 181] width 133 height 20
type input "FAIRY PROF"
click at [585, 136] on select "Select Advance Salary comission insentive bonus dogs ecosophy clinic ecosophy c…" at bounding box center [533, 139] width 133 height 20
select select "16888"
click at [467, 129] on select "Select Advance Salary comission insentive bonus dogs ecosophy clinic ecosophy c…" at bounding box center [533, 139] width 133 height 20
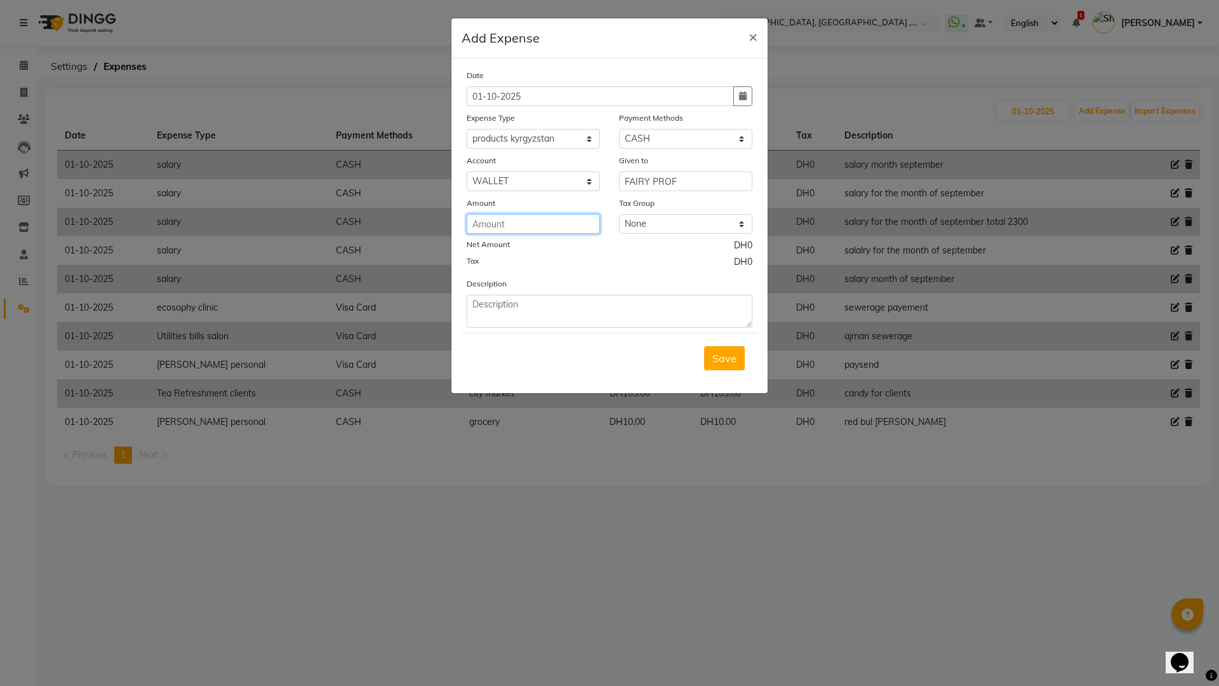
click at [505, 222] on input "number" at bounding box center [533, 224] width 133 height 20
type input "610"
click at [524, 302] on textarea at bounding box center [610, 311] width 286 height 33
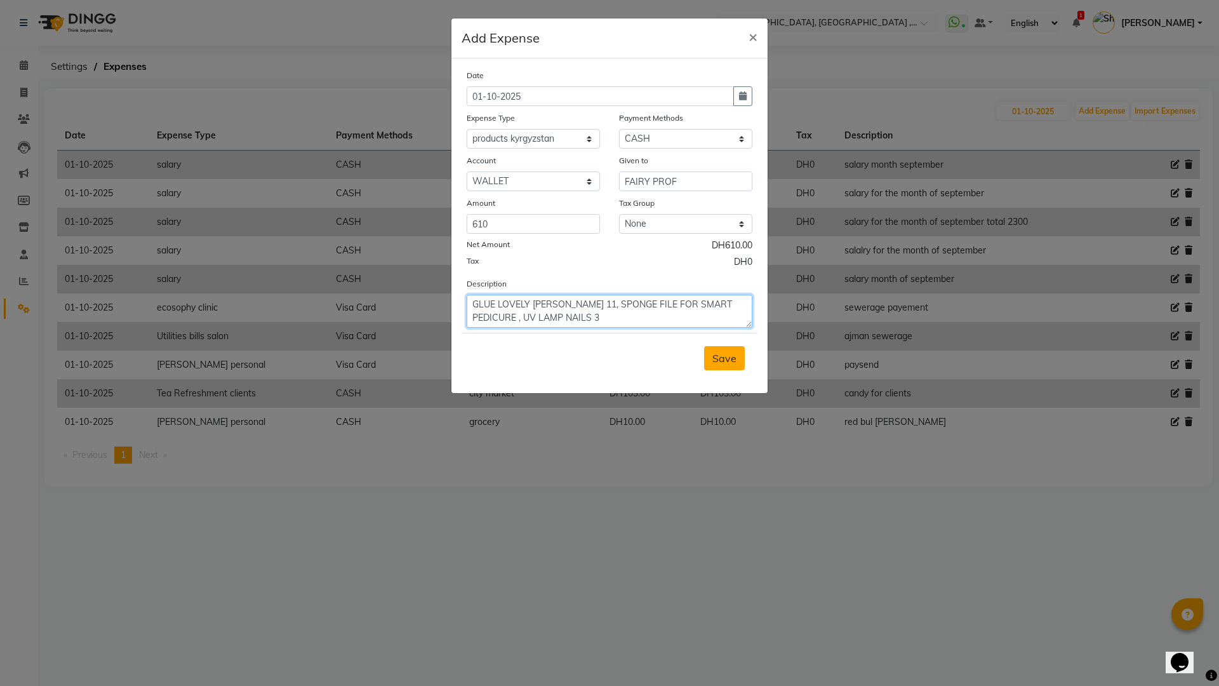
type textarea "GLUE LOVELY CLEOPATRA 11, SPONGE FILE FOR SMART PEDICURE , UV LAMP NAILS 3"
click at [719, 358] on span "Save" at bounding box center [724, 358] width 24 height 13
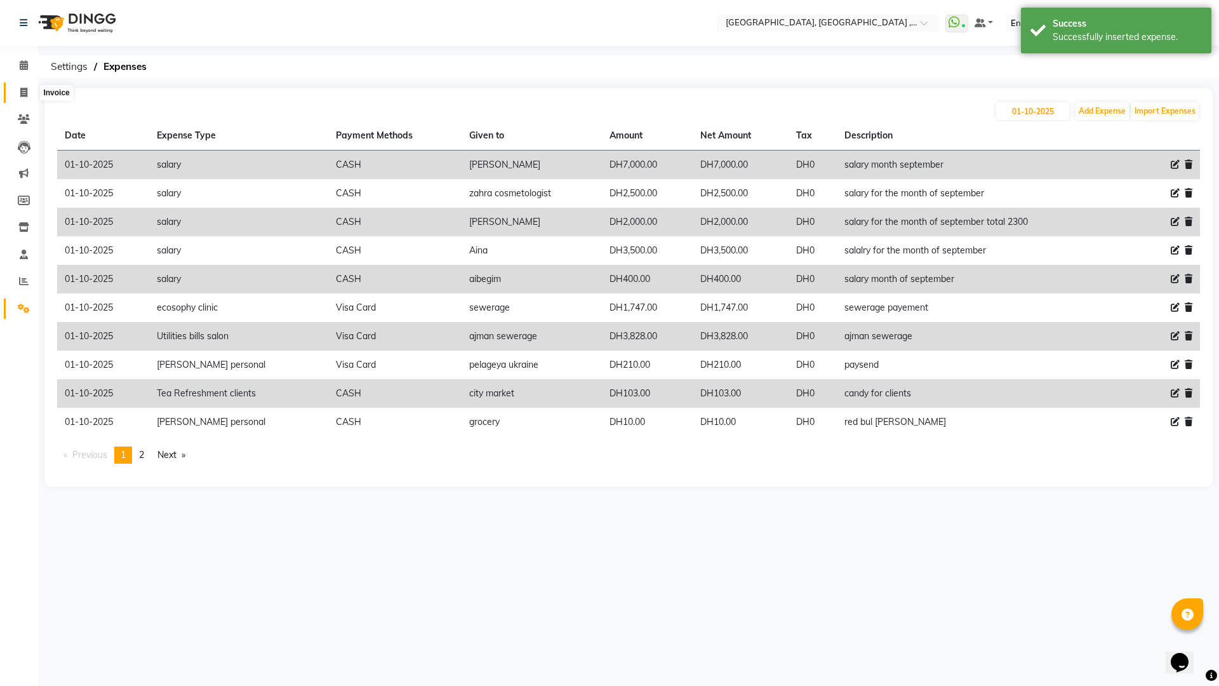
click at [20, 89] on icon at bounding box center [23, 93] width 7 height 10
select select "service"
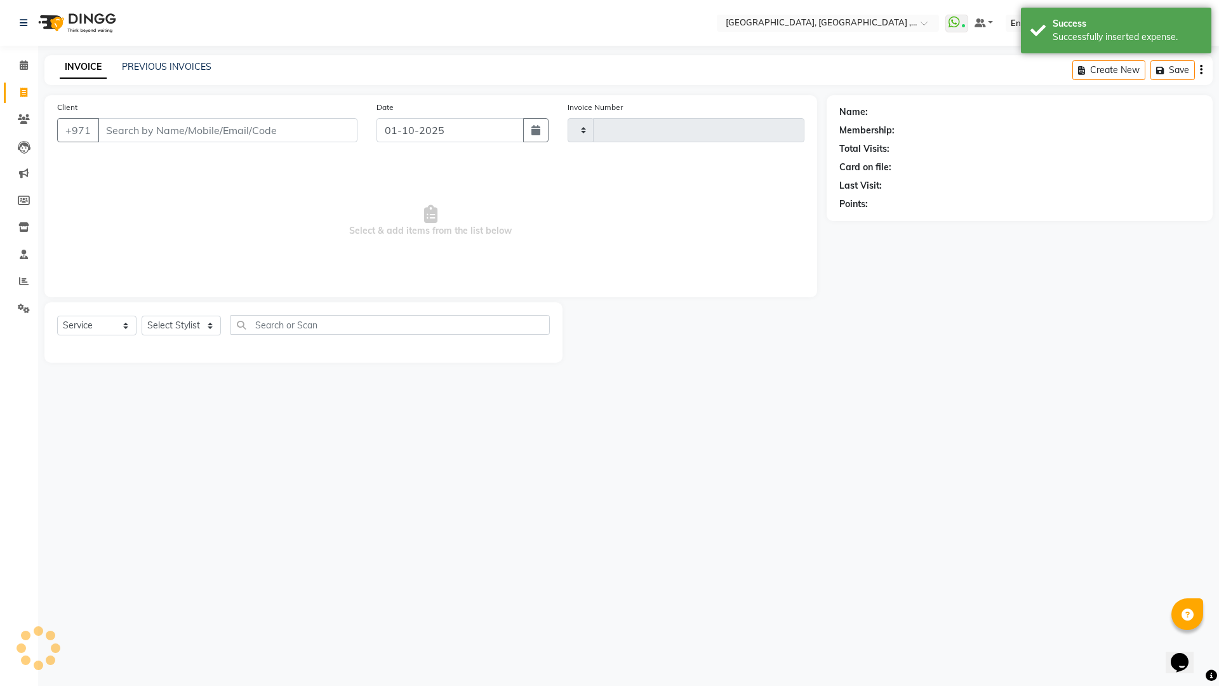
type input "5391"
select select "3838"
click at [21, 305] on icon at bounding box center [24, 308] width 12 height 10
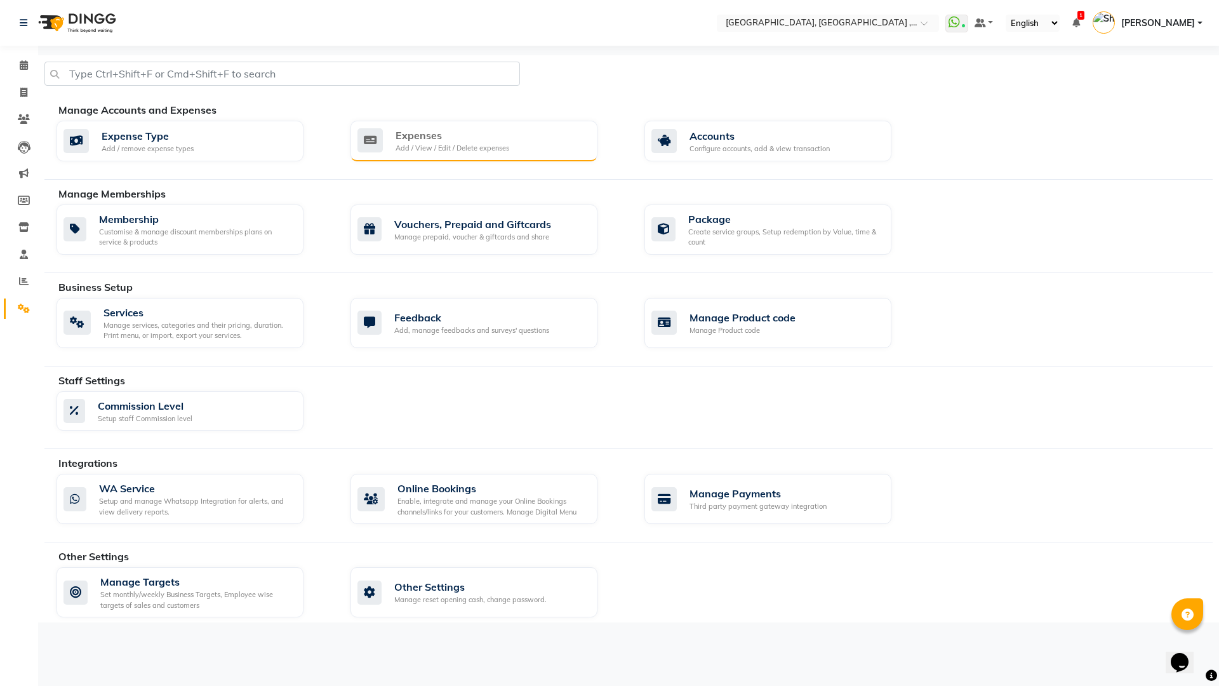
click at [415, 145] on div "Add / View / Edit / Delete expenses" at bounding box center [452, 148] width 114 height 11
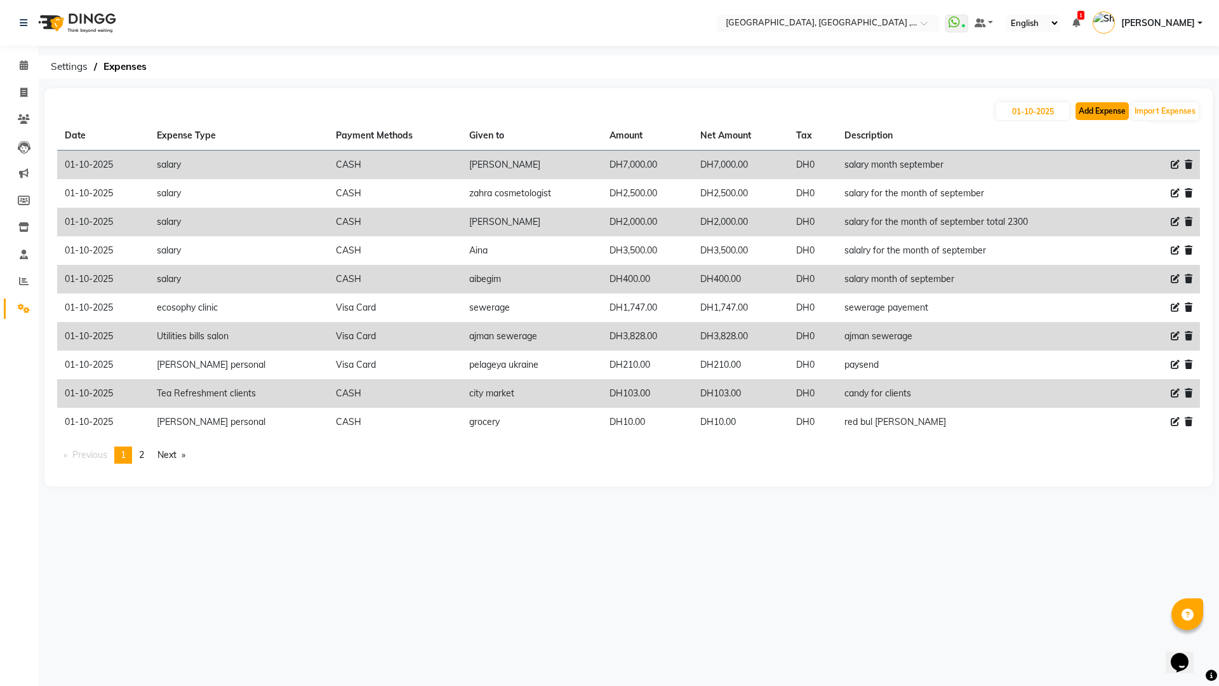
click at [1101, 110] on button "Add Expense" at bounding box center [1101, 111] width 53 height 18
select select "1"
select select "2616"
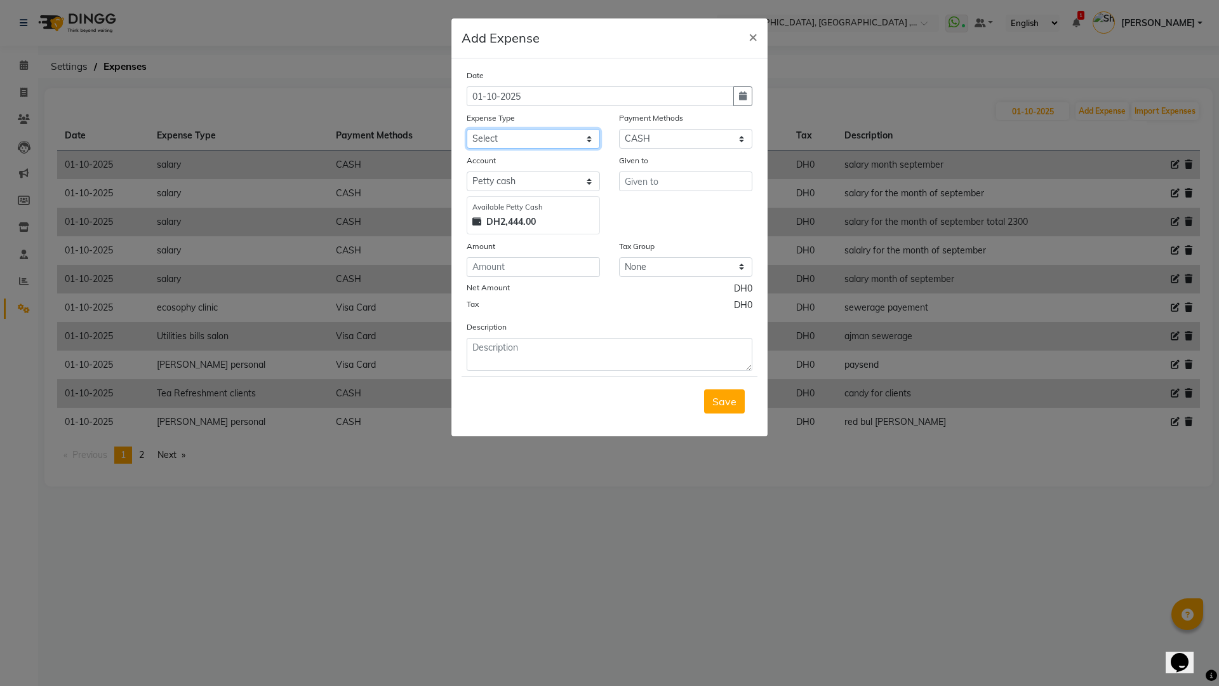
click at [588, 135] on select "Select Advance Salary comission insentive bonus dogs ecosophy clinic ecosophy c…" at bounding box center [533, 139] width 133 height 20
select select "16888"
click at [467, 129] on select "Select Advance Salary comission insentive bonus dogs ecosophy clinic ecosophy c…" at bounding box center [533, 139] width 133 height 20
click at [673, 188] on input "text" at bounding box center [685, 181] width 133 height 20
type input "FAIRY PROF"
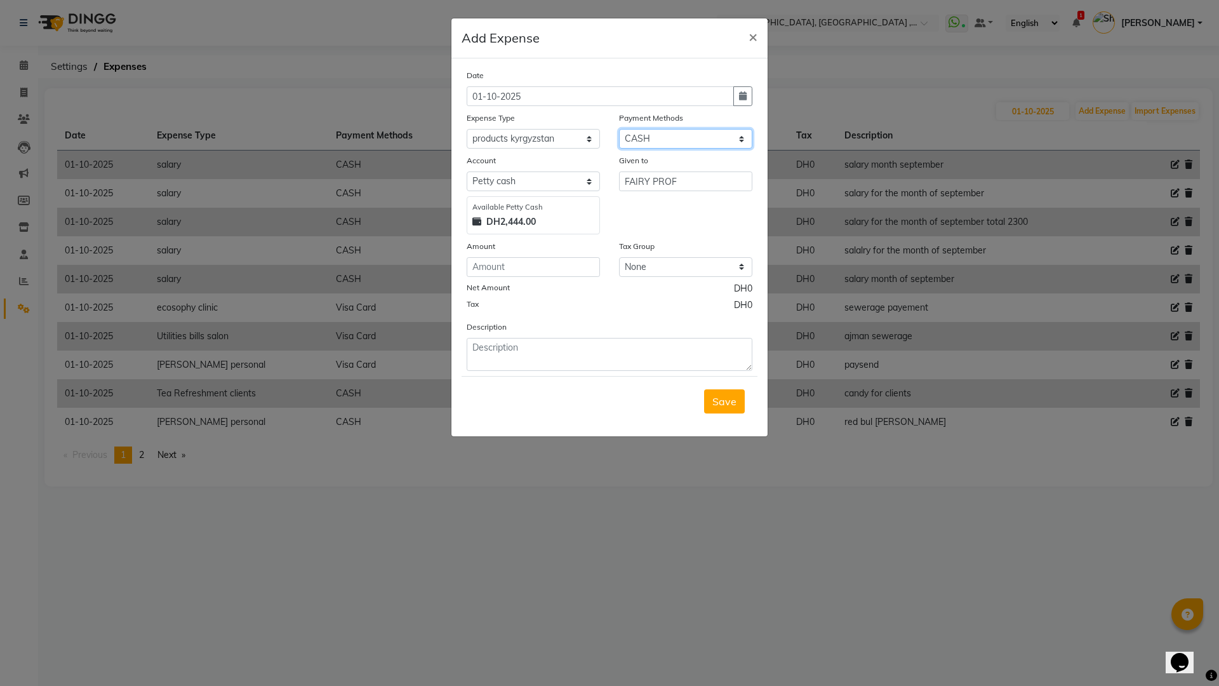
click at [741, 137] on select "Select Master Card CASH Visa Card ONLINE Wallet" at bounding box center [685, 139] width 133 height 20
click at [619, 129] on select "Select Master Card CASH Visa Card ONLINE Wallet" at bounding box center [685, 139] width 133 height 20
click at [534, 267] on input "number" at bounding box center [533, 267] width 133 height 20
type input "610"
click at [552, 355] on textarea at bounding box center [610, 354] width 286 height 33
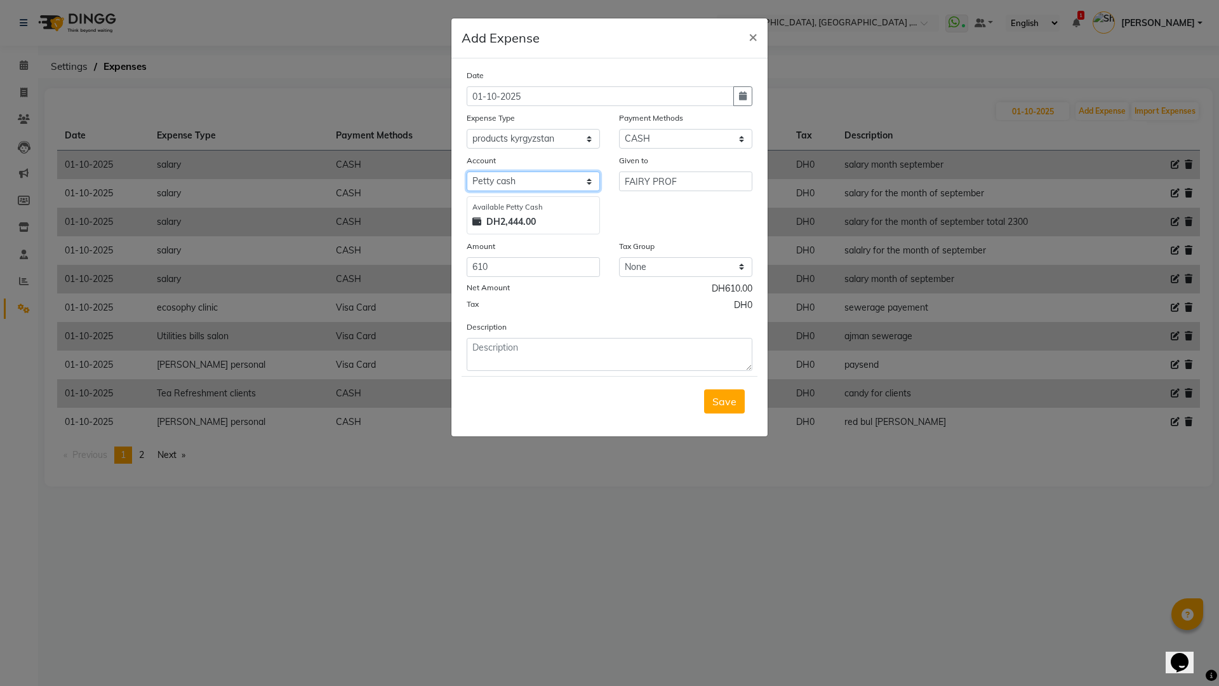
click at [589, 182] on select "Select Petty cash WIO FAB WALLET" at bounding box center [533, 181] width 133 height 20
select select "8431"
click at [467, 171] on select "Select Petty cash WIO FAB WALLET" at bounding box center [533, 181] width 133 height 20
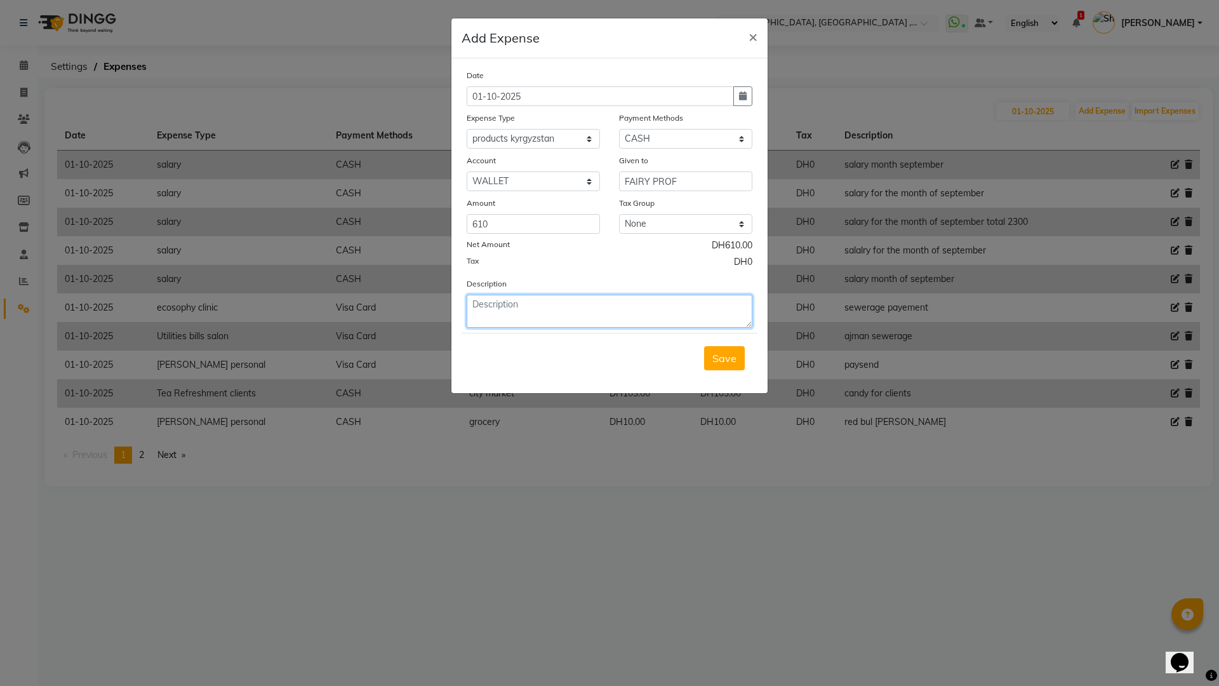
click at [508, 312] on textarea at bounding box center [610, 311] width 286 height 33
type textarea "LOVELY GLUE 11 SPONG FILE FOR SMART PEDICURE 4UV LAMP 3"
click at [733, 360] on span "Save" at bounding box center [724, 358] width 24 height 13
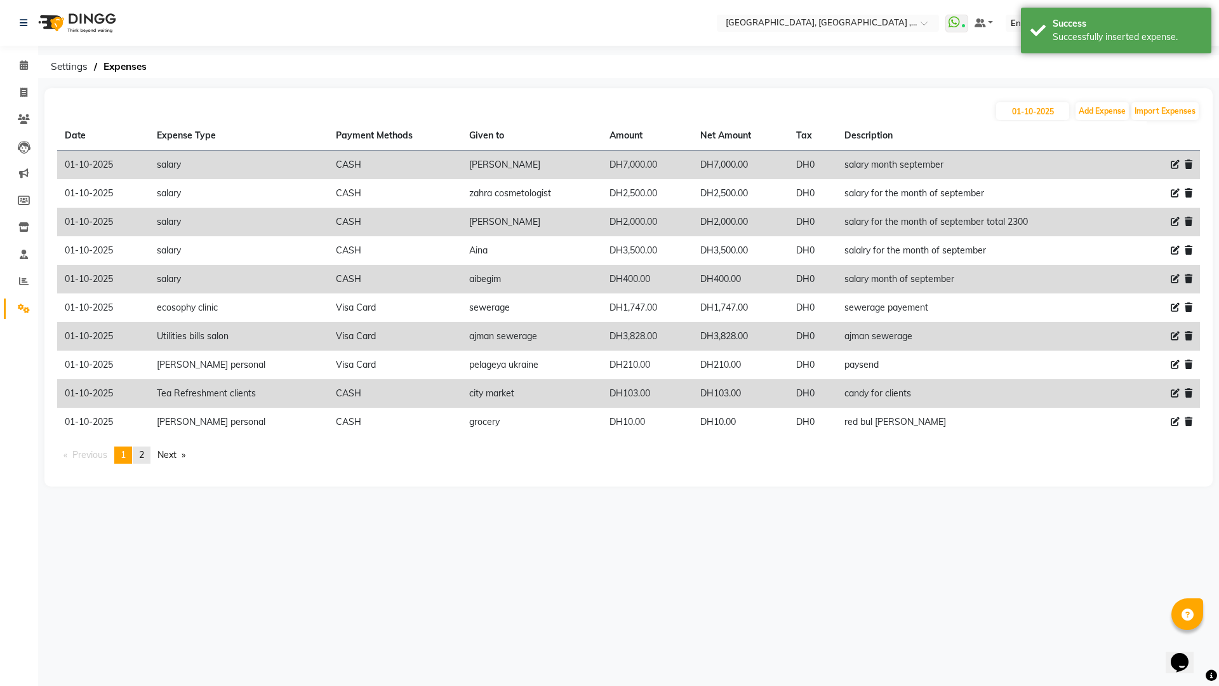
click at [144, 457] on span "2" at bounding box center [141, 454] width 5 height 11
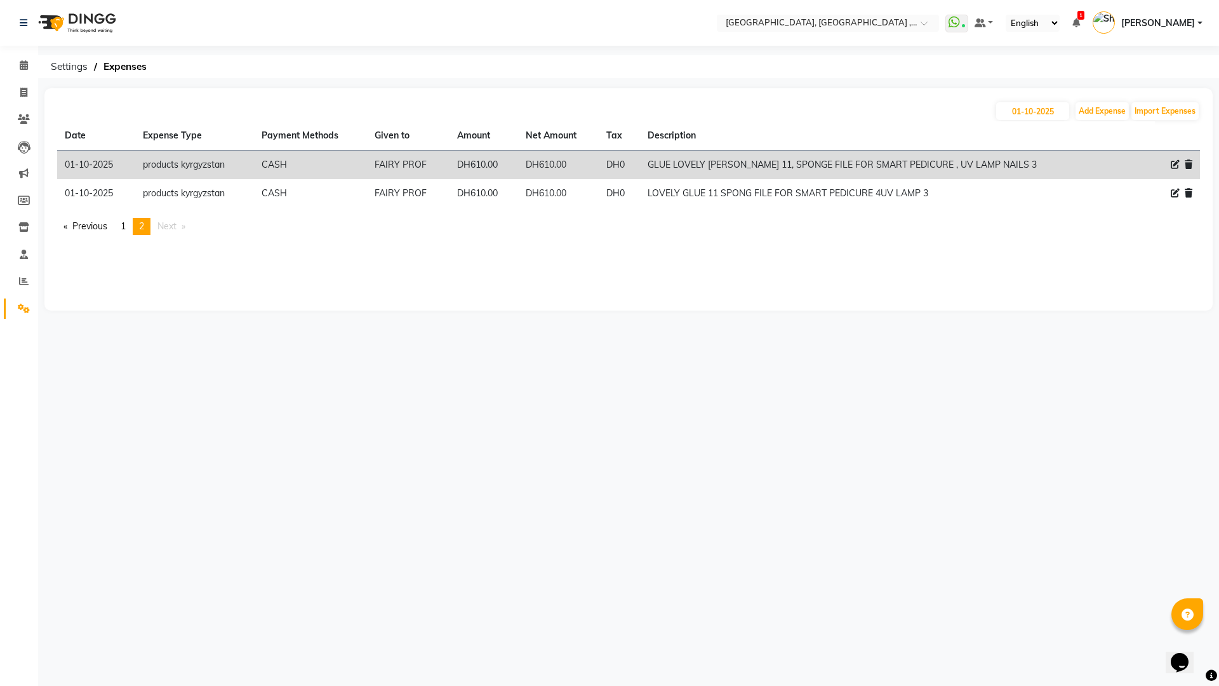
click at [1190, 164] on icon at bounding box center [1188, 164] width 8 height 9
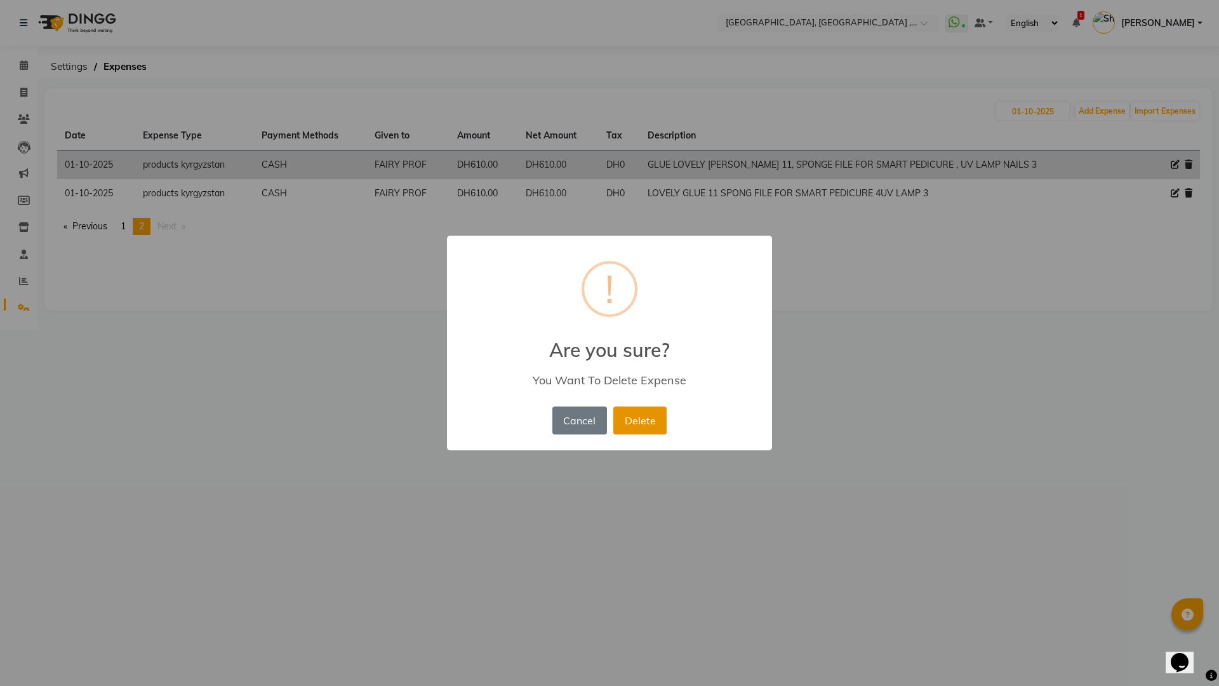
click at [637, 421] on button "Delete" at bounding box center [639, 420] width 53 height 28
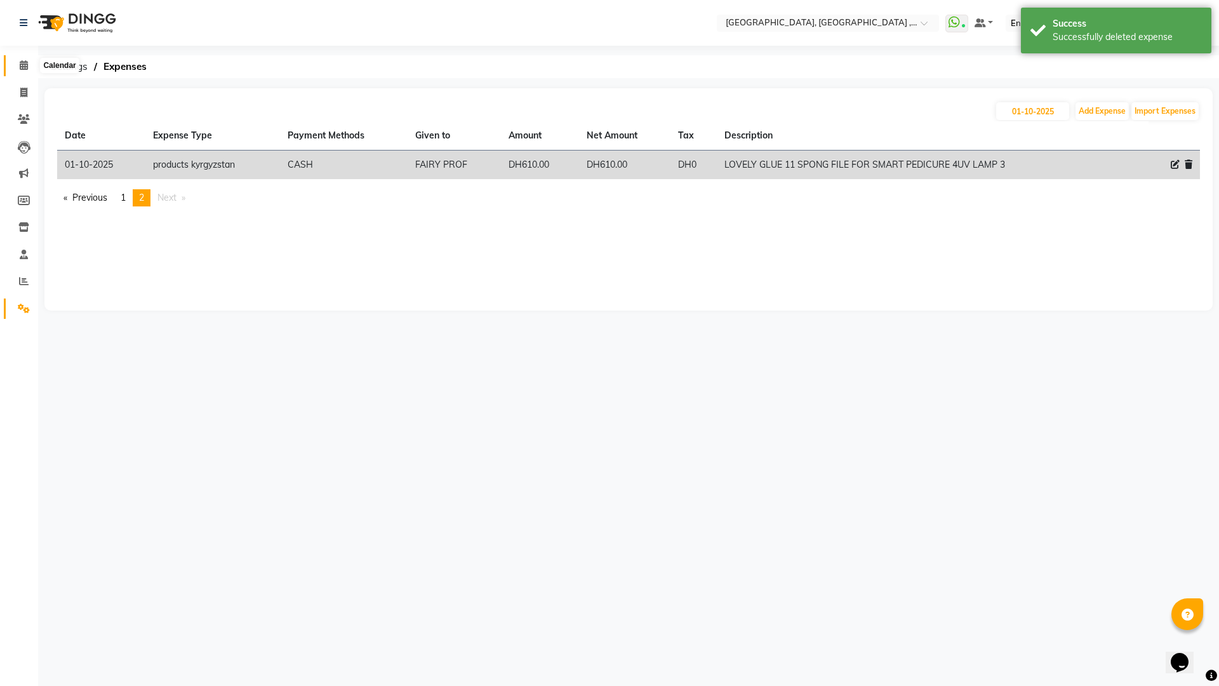
click at [23, 58] on span at bounding box center [24, 65] width 22 height 15
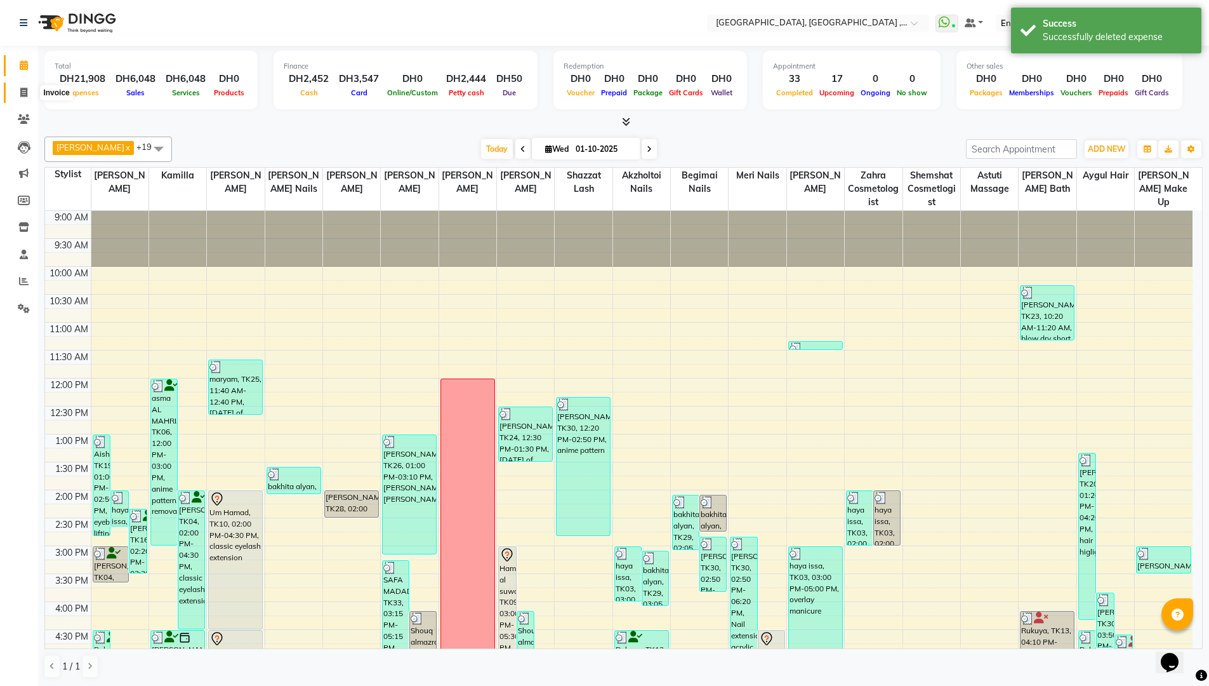
click at [29, 88] on span at bounding box center [24, 93] width 22 height 15
select select "service"
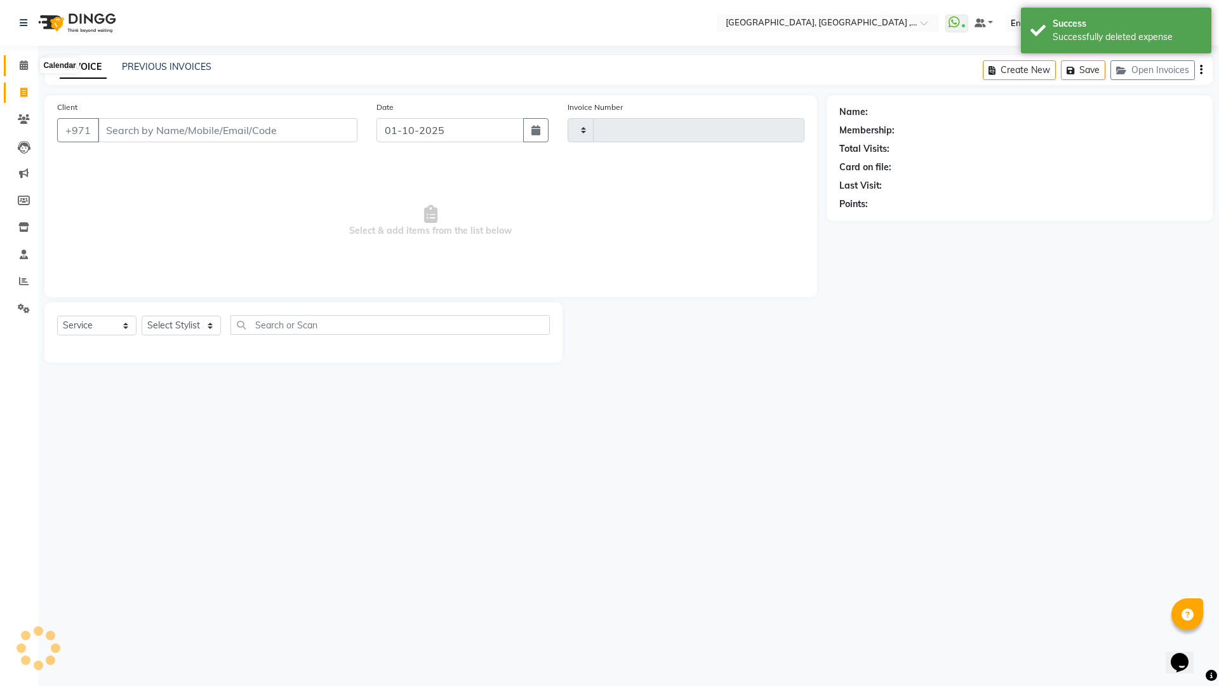
click at [32, 66] on span at bounding box center [24, 65] width 22 height 15
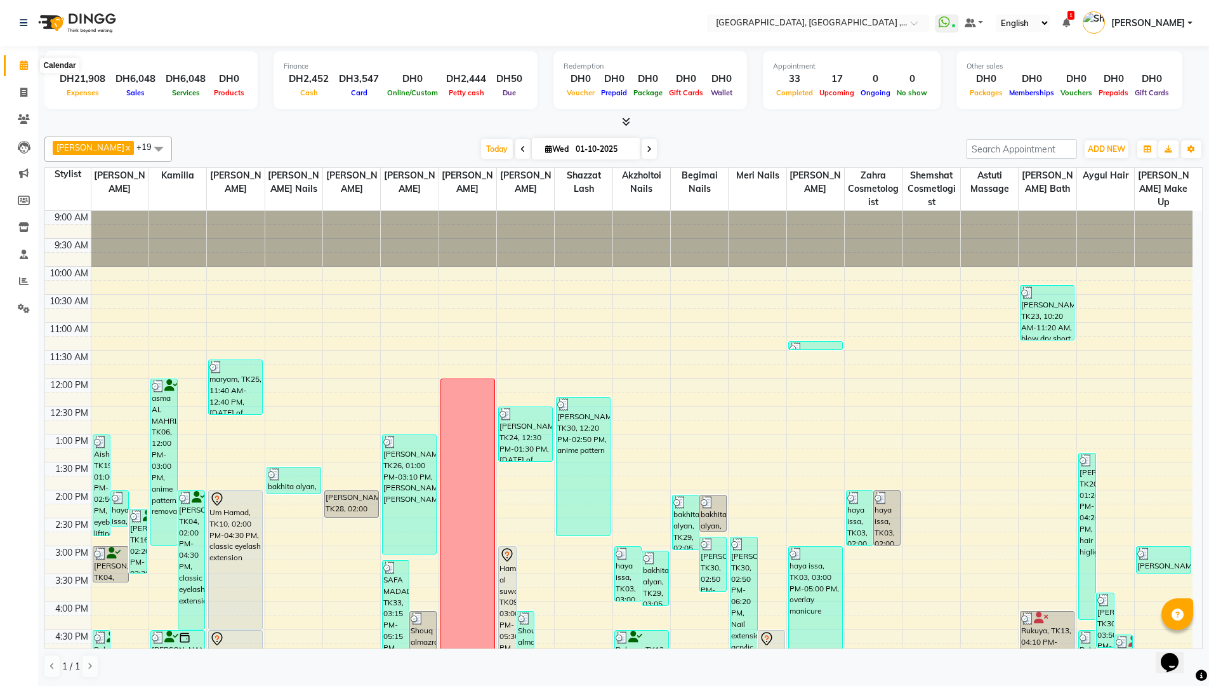
click at [18, 68] on span at bounding box center [24, 65] width 22 height 15
click at [18, 92] on span at bounding box center [24, 93] width 22 height 15
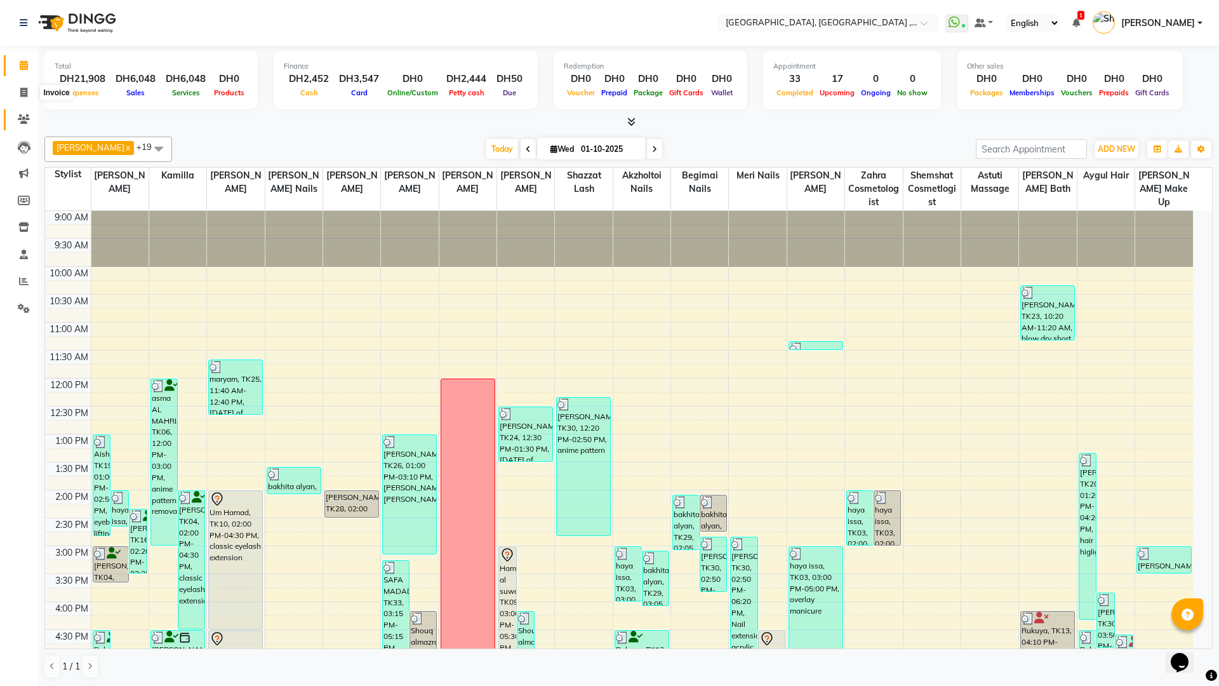
select select "service"
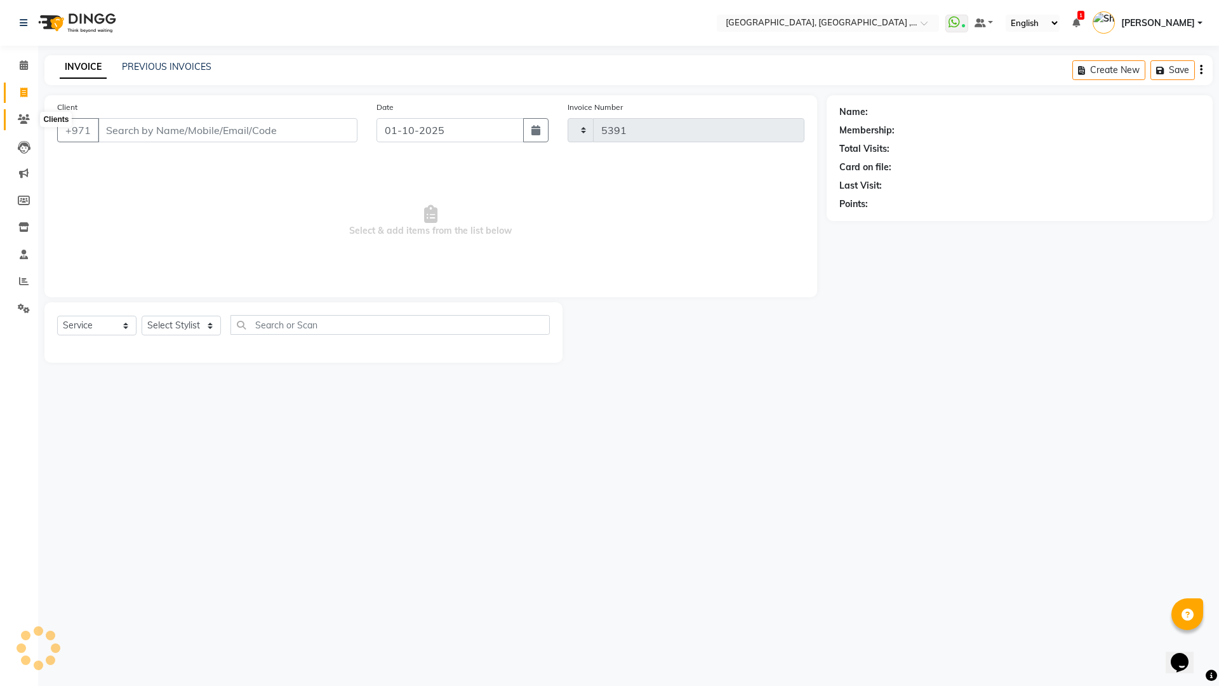
click at [25, 113] on span at bounding box center [24, 119] width 22 height 15
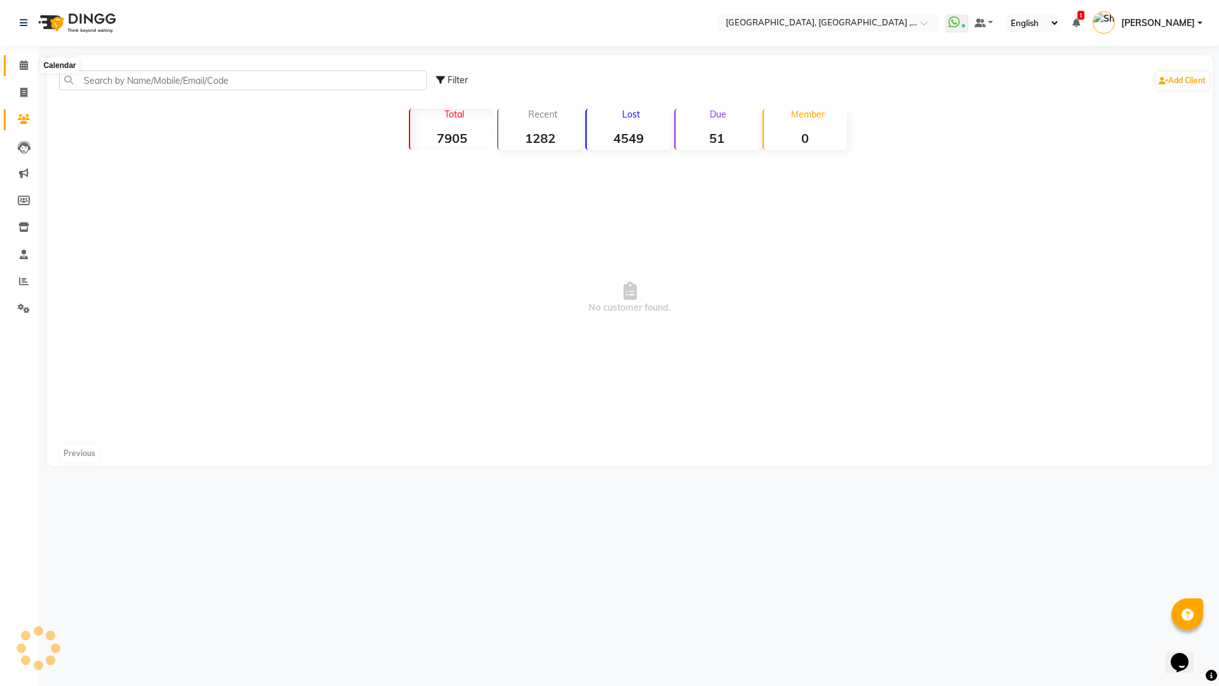
click at [20, 63] on icon at bounding box center [24, 65] width 8 height 10
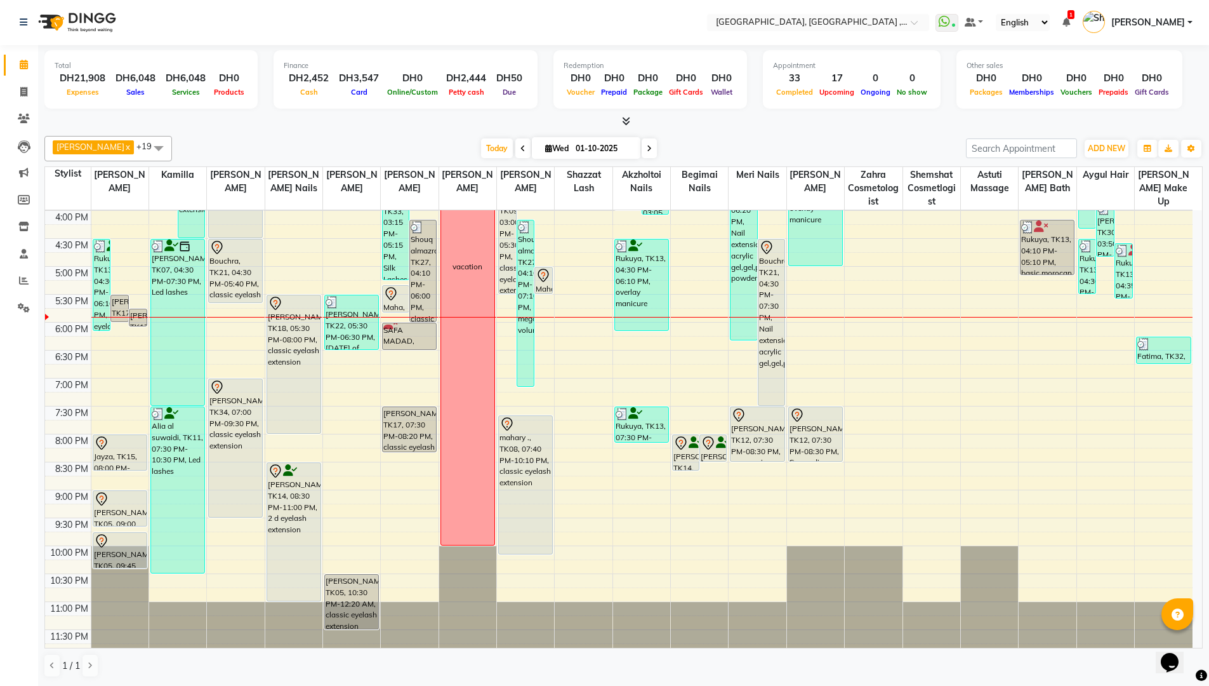
scroll to position [400, 0]
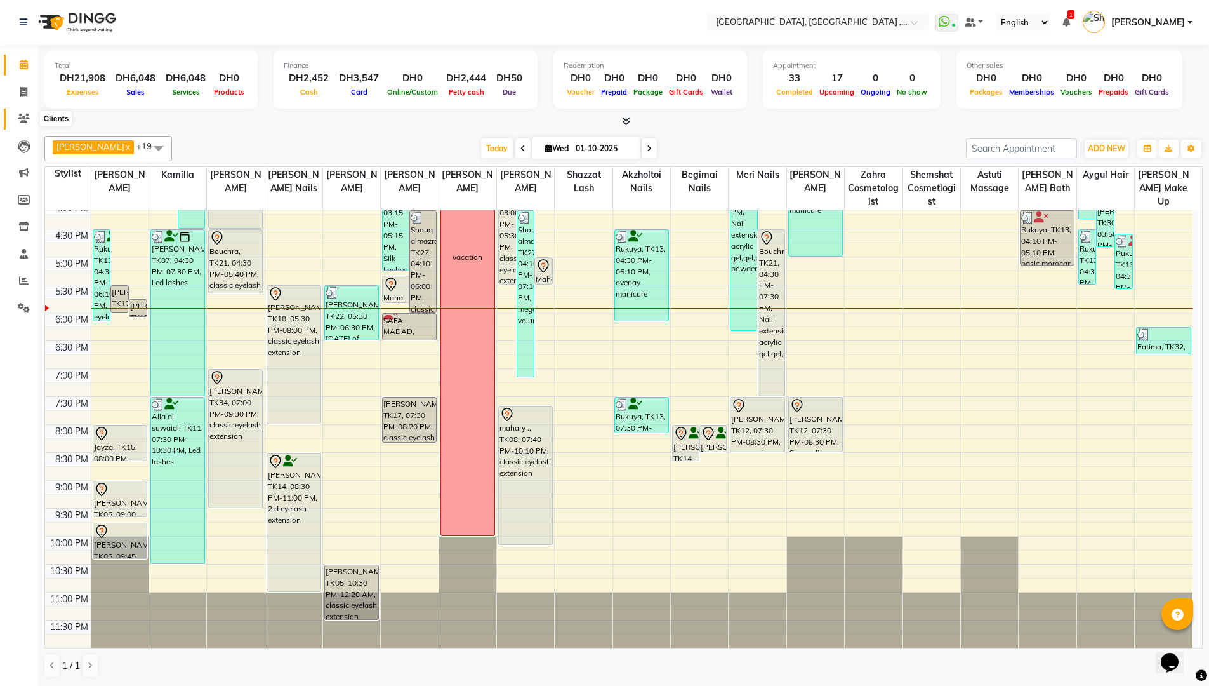
drag, startPoint x: 32, startPoint y: 122, endPoint x: 20, endPoint y: 114, distance: 14.3
click at [32, 122] on span at bounding box center [24, 119] width 22 height 15
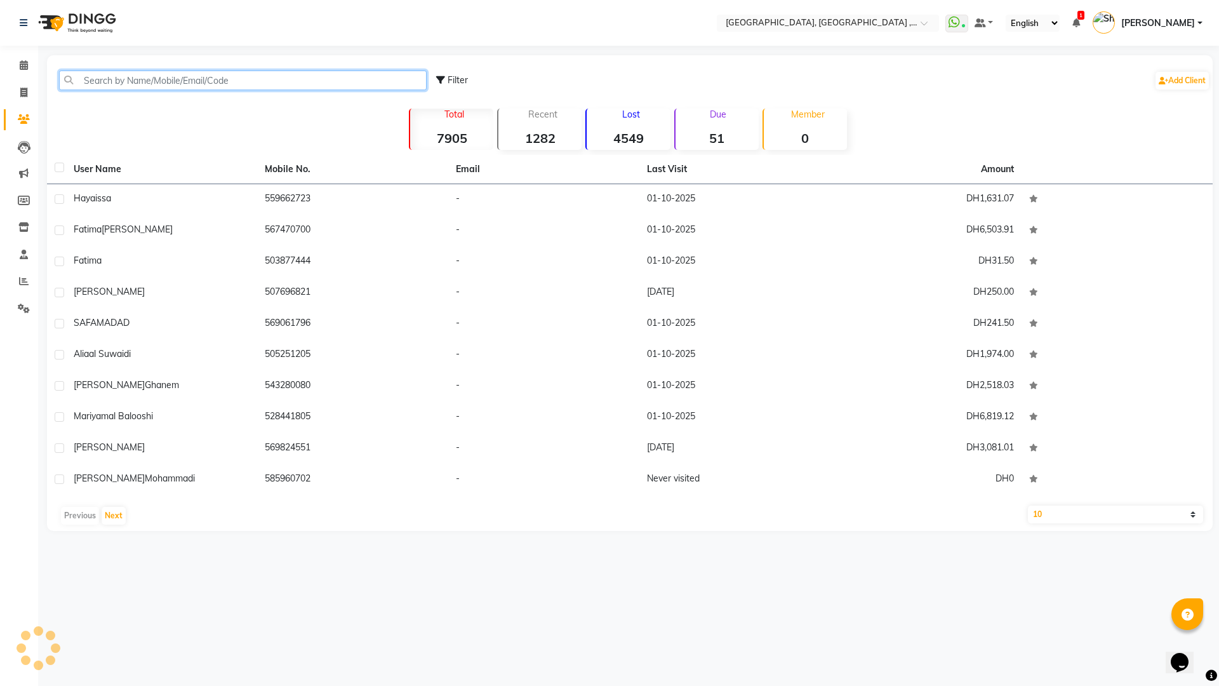
click at [145, 80] on input "text" at bounding box center [243, 80] width 368 height 20
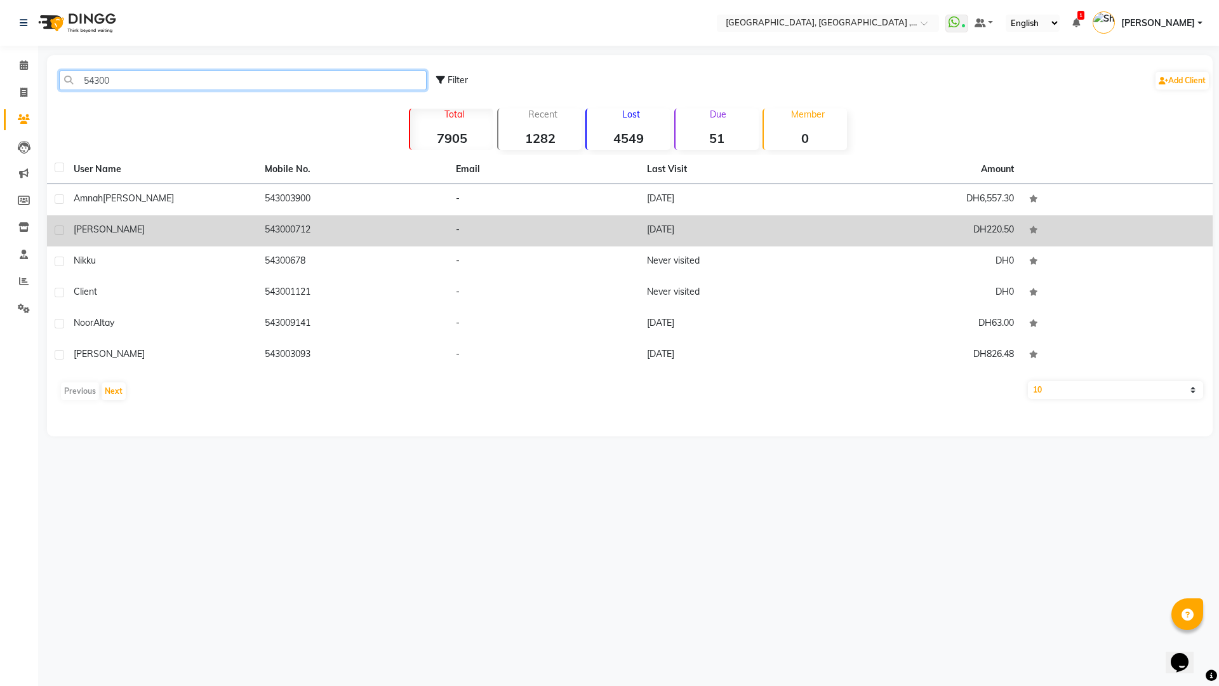
type input "54300"
click at [325, 222] on td "543000712" at bounding box center [352, 230] width 191 height 31
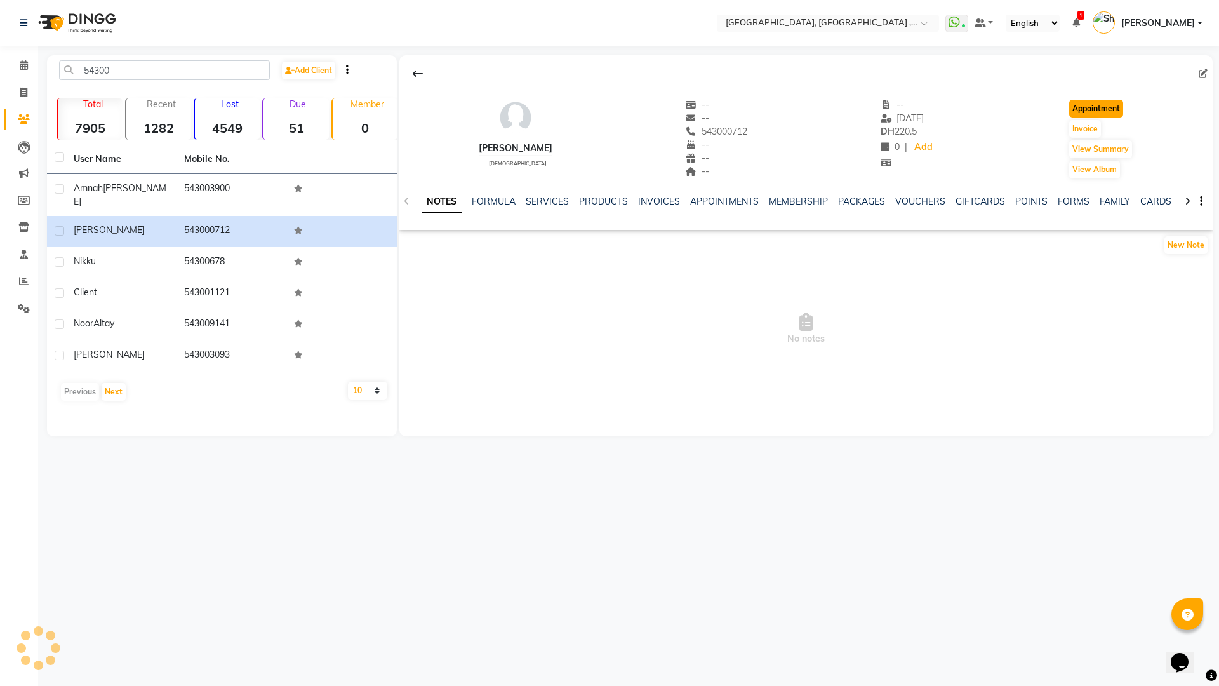
click at [1105, 110] on button "Appointment" at bounding box center [1096, 109] width 54 height 18
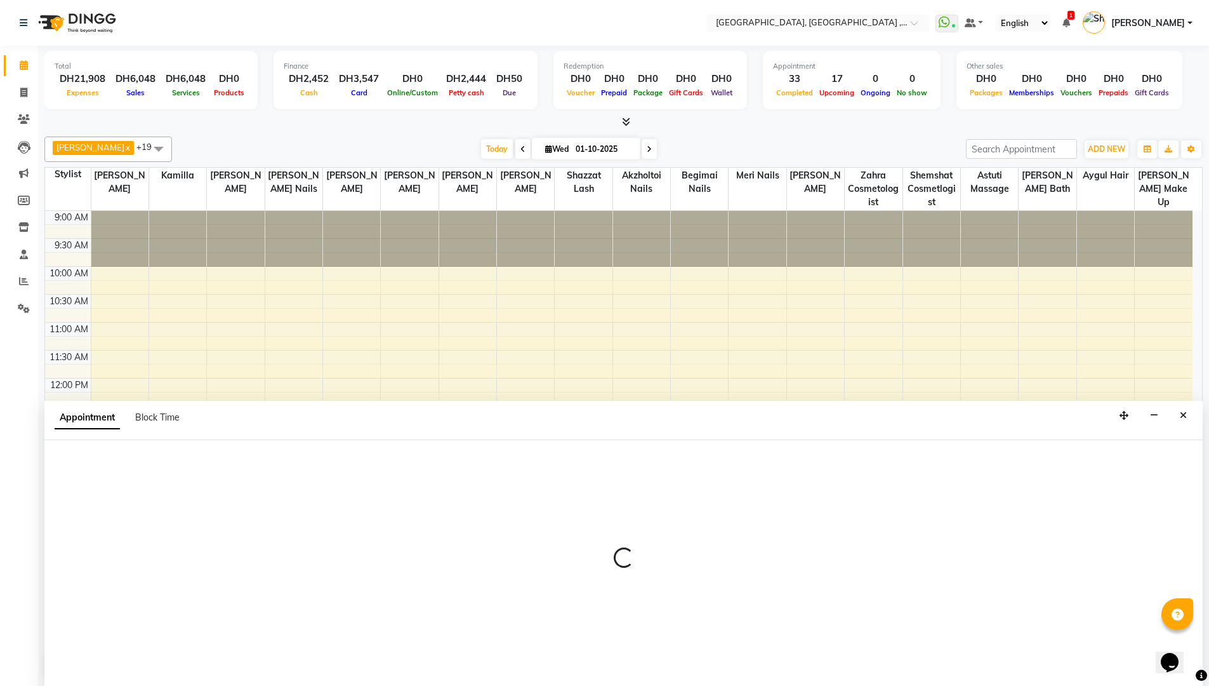
scroll to position [1, 0]
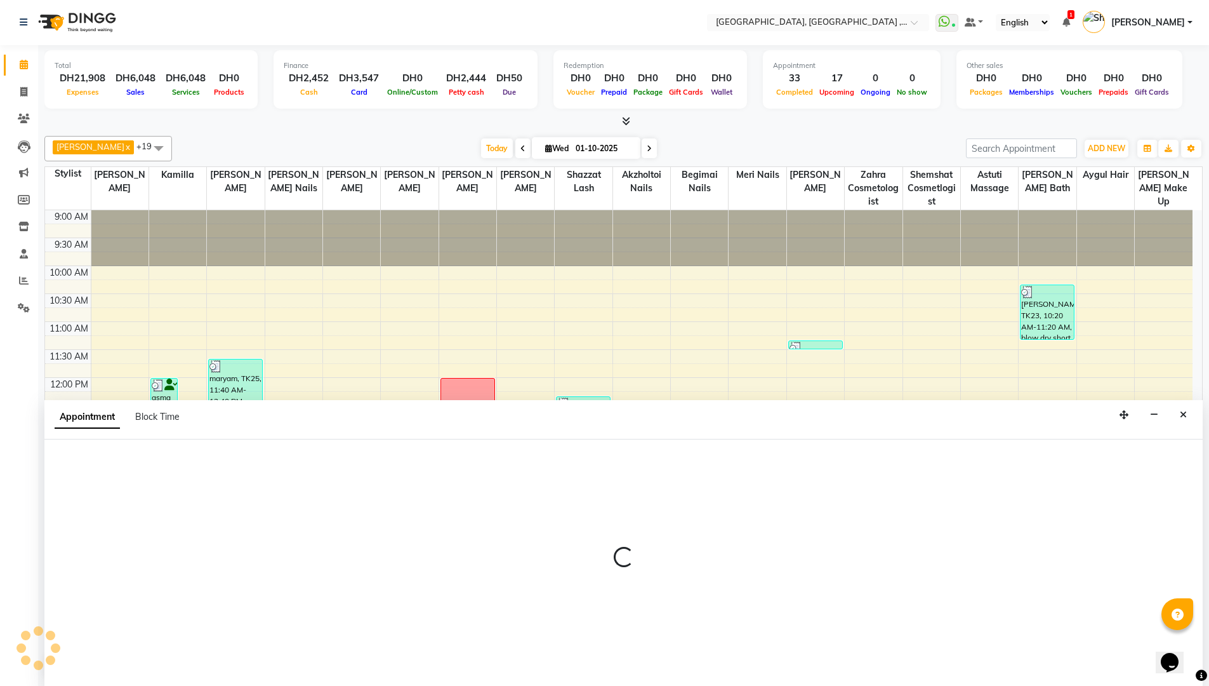
select select "600"
select select "tentative"
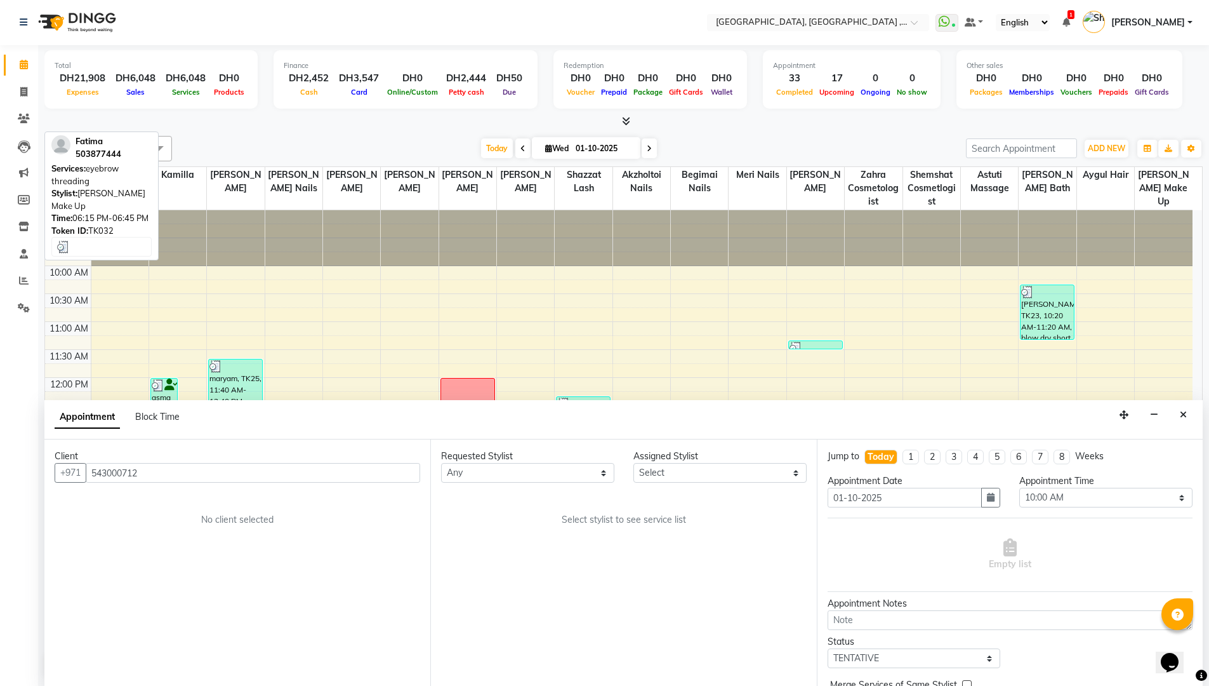
scroll to position [400, 0]
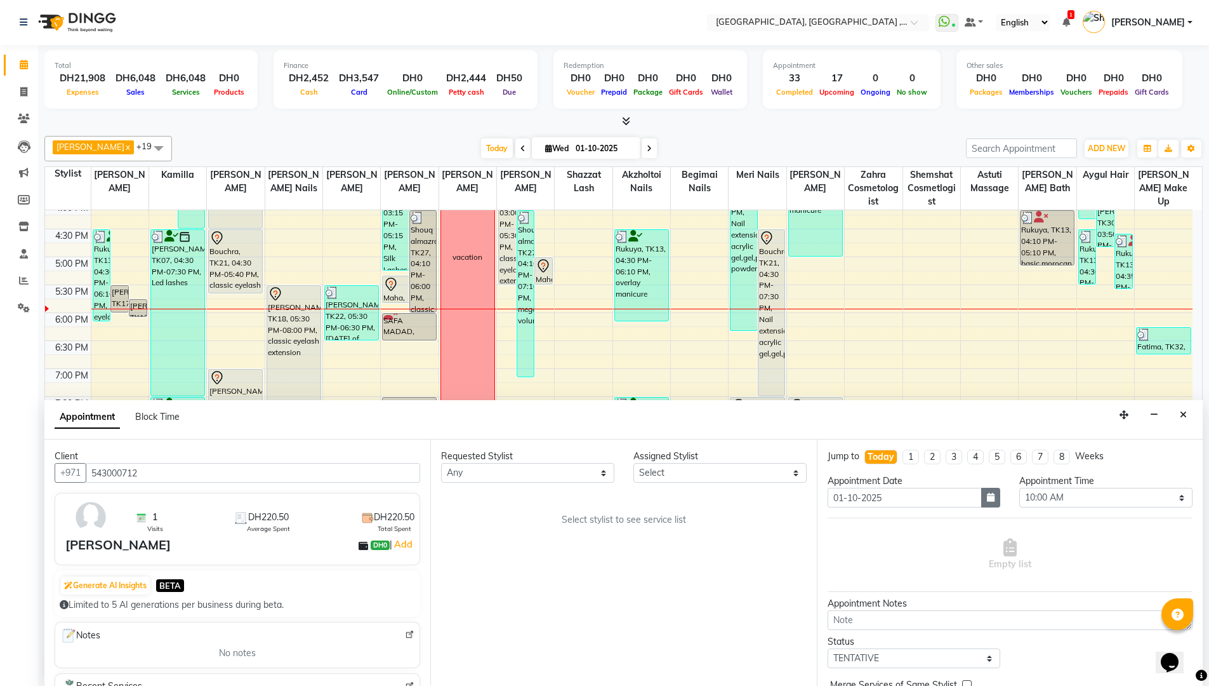
click at [987, 497] on icon "button" at bounding box center [991, 497] width 8 height 9
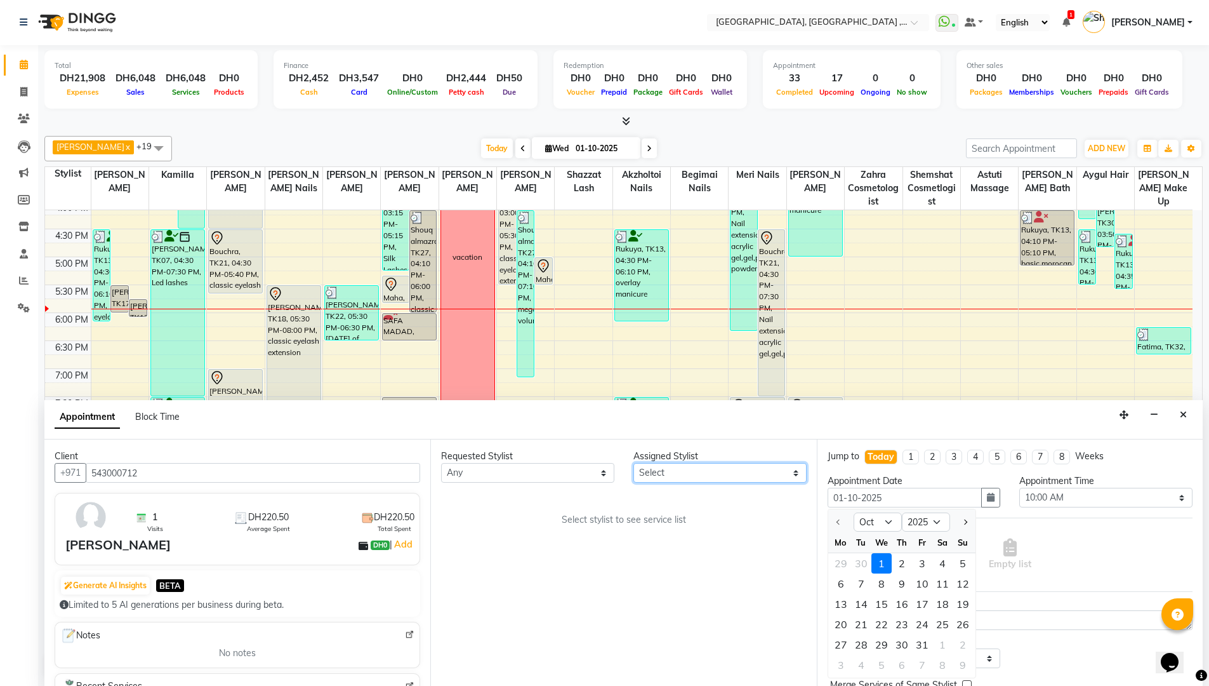
click at [796, 471] on select "Select Adel brow Aina Akzholtoi nails Amina lash Astuti massage Aygul hair Begi…" at bounding box center [719, 473] width 173 height 20
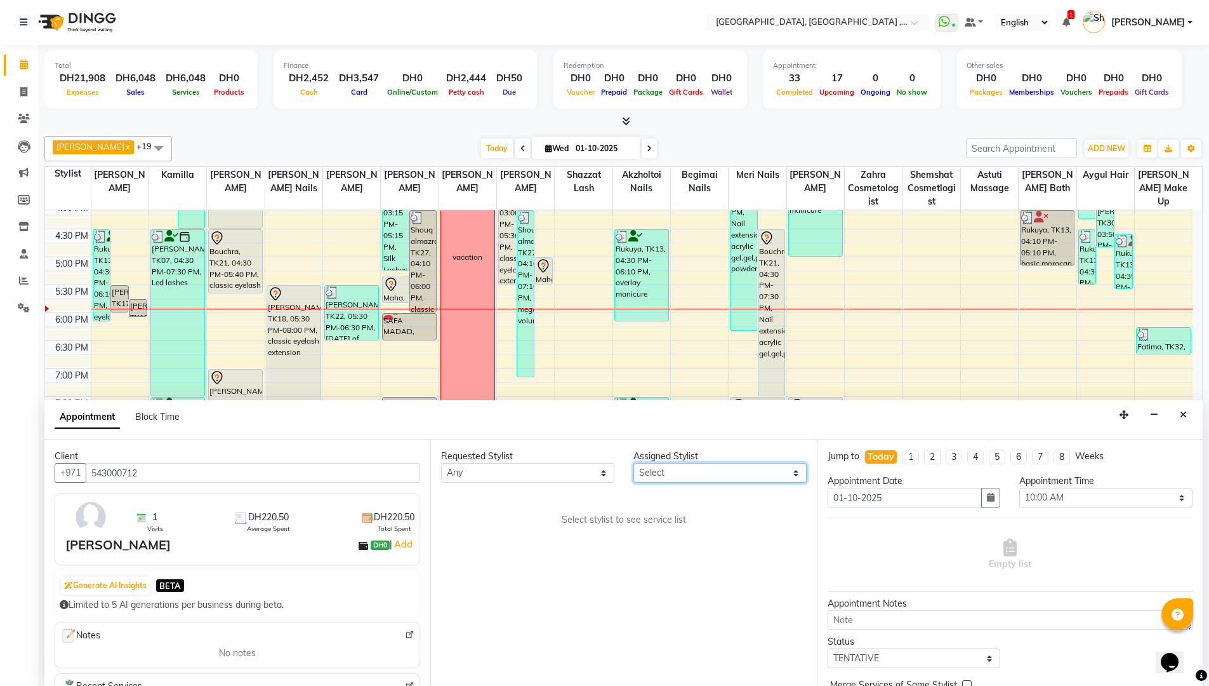
click at [796, 471] on select "Select Adel brow Aina Akzholtoi nails Amina lash Astuti massage Aygul hair Begi…" at bounding box center [719, 473] width 173 height 20
select select "90748"
click at [633, 463] on select "Select Adel brow Aina Akzholtoi nails Amina lash Astuti massage Aygul hair Begi…" at bounding box center [719, 473] width 173 height 20
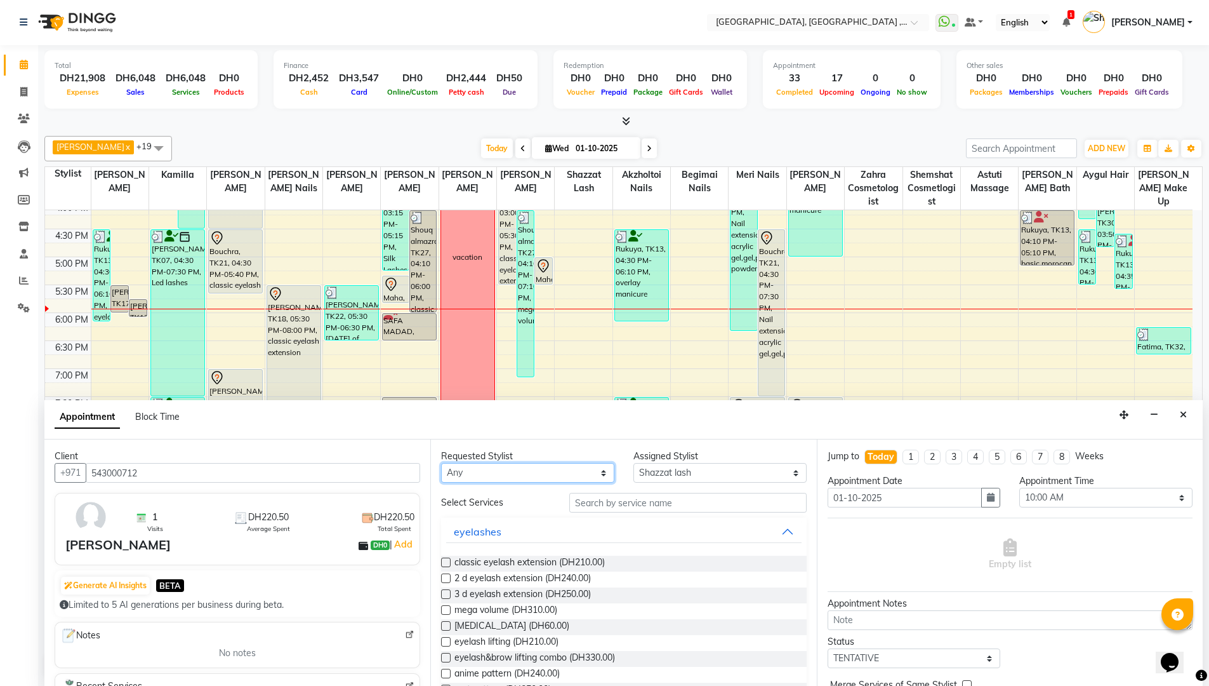
click at [593, 473] on select "Any Adel brow Aina Akzholtoi nails Amina lash Astuti massage Aygul hair Begimai…" at bounding box center [527, 473] width 173 height 20
select select "90748"
click at [441, 463] on select "Any Adel brow Aina Akzholtoi nails Amina lash Astuti massage Aygul hair Begimai…" at bounding box center [527, 473] width 173 height 20
click at [444, 579] on label at bounding box center [446, 578] width 10 height 10
click at [444, 579] on input "checkbox" at bounding box center [445, 579] width 8 height 8
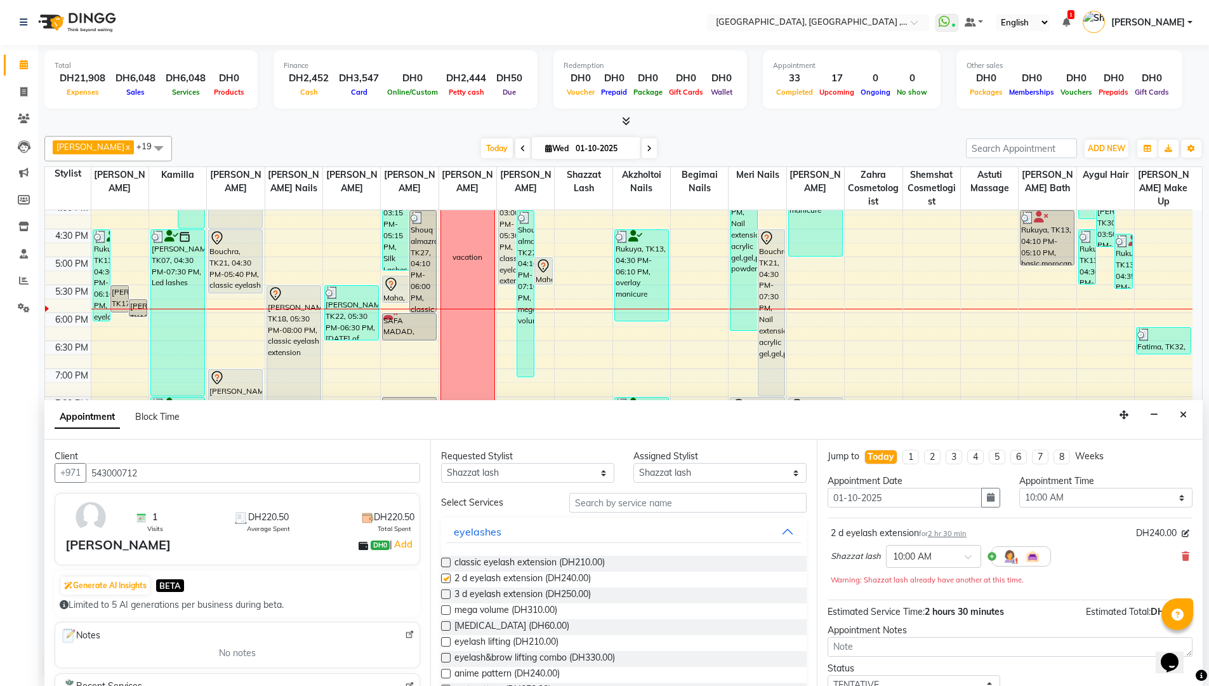
checkbox input "false"
click at [1169, 499] on select "Select 10:00 AM 10:15 AM 10:30 AM 10:45 AM 11:00 AM 11:15 AM 11:30 AM 11:45 AM …" at bounding box center [1105, 498] width 173 height 20
select select "1110"
click at [1019, 488] on select "Select 10:00 AM 10:15 AM 10:30 AM 10:45 AM 11:00 AM 11:15 AM 11:30 AM 11:45 AM …" at bounding box center [1105, 498] width 173 height 20
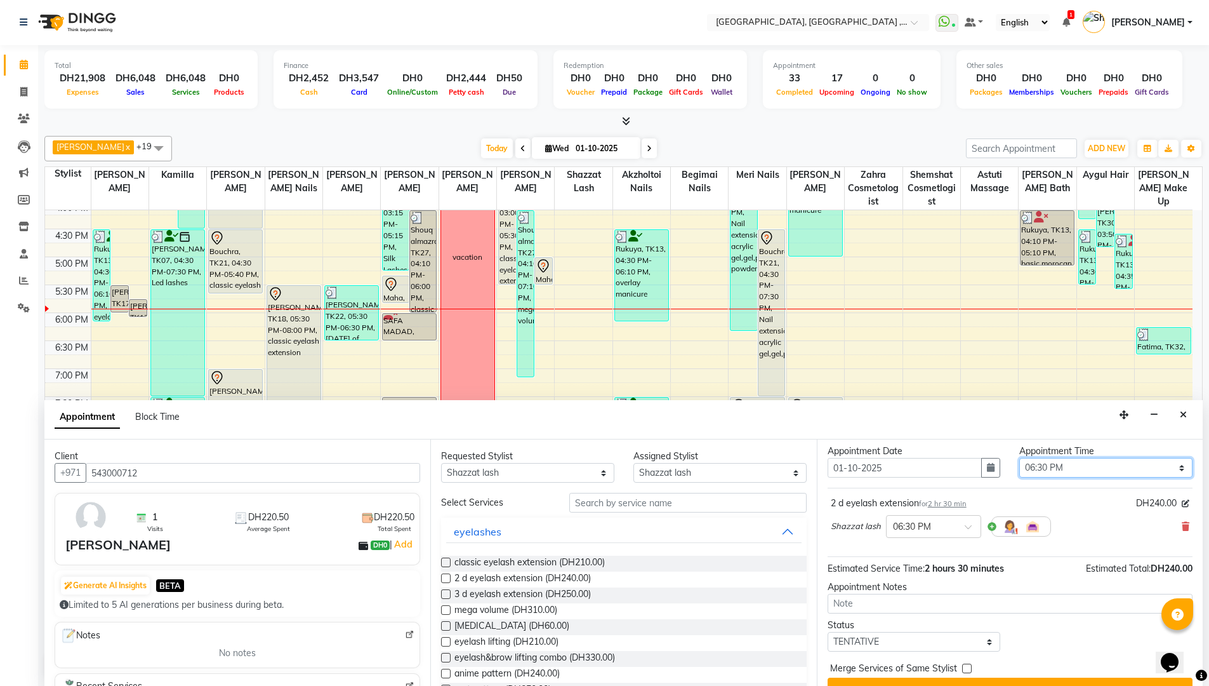
scroll to position [55, 0]
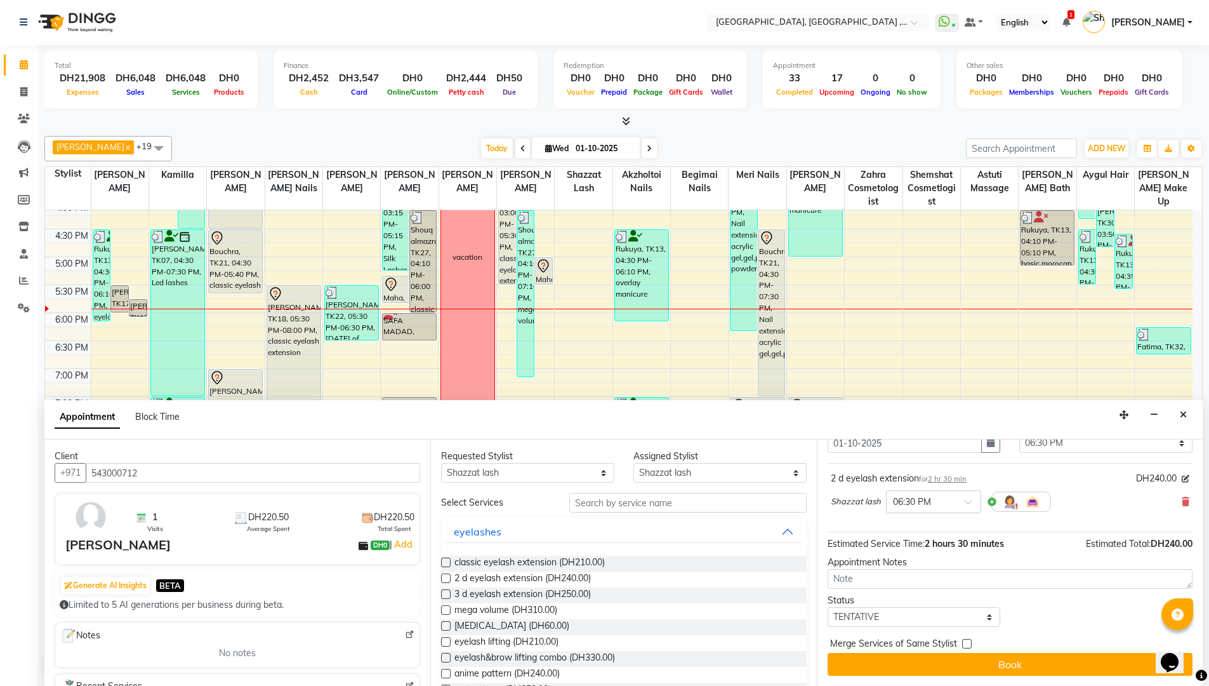
click at [1021, 663] on button "Book" at bounding box center [1010, 664] width 365 height 23
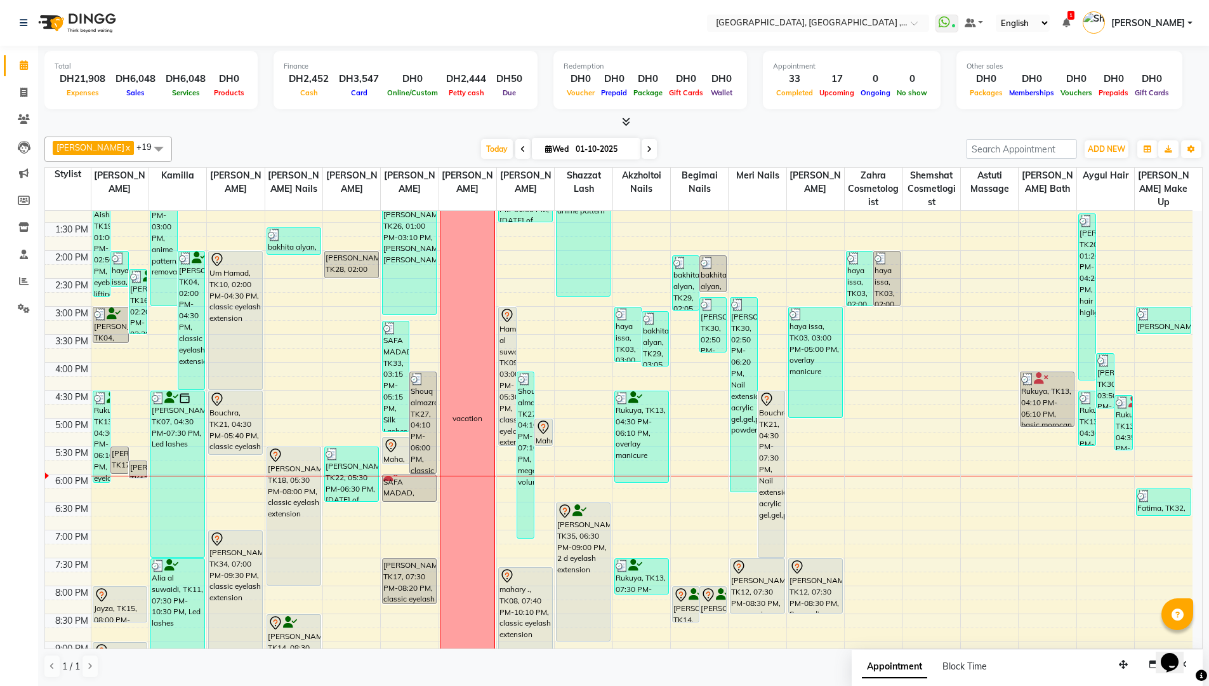
scroll to position [400, 0]
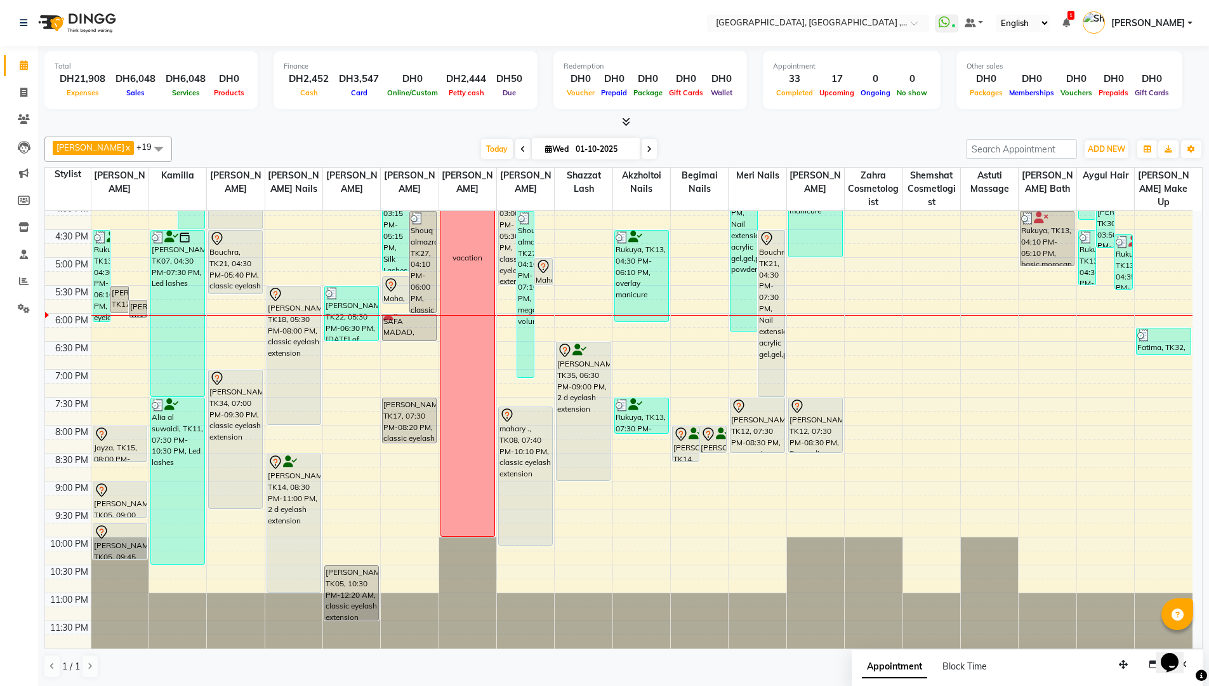
click at [592, 148] on input "01-10-2025" at bounding box center [603, 149] width 63 height 19
select select "10"
select select "2025"
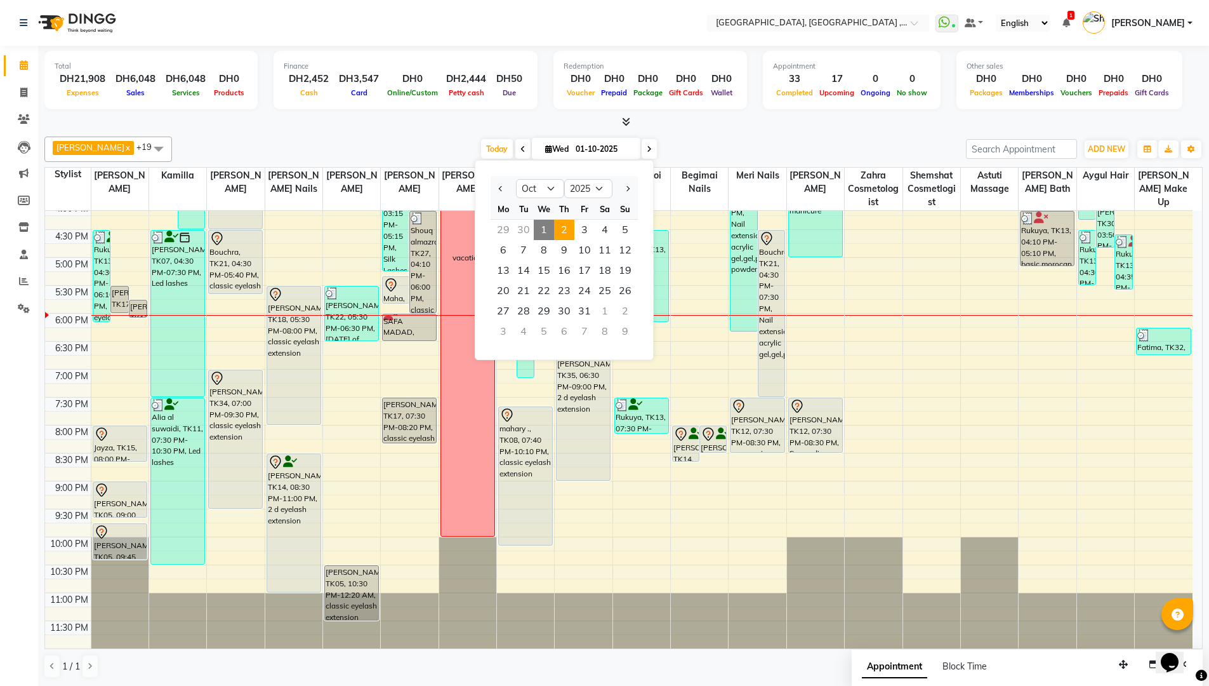
click at [560, 232] on span "2" at bounding box center [564, 230] width 20 height 20
type input "02-10-2025"
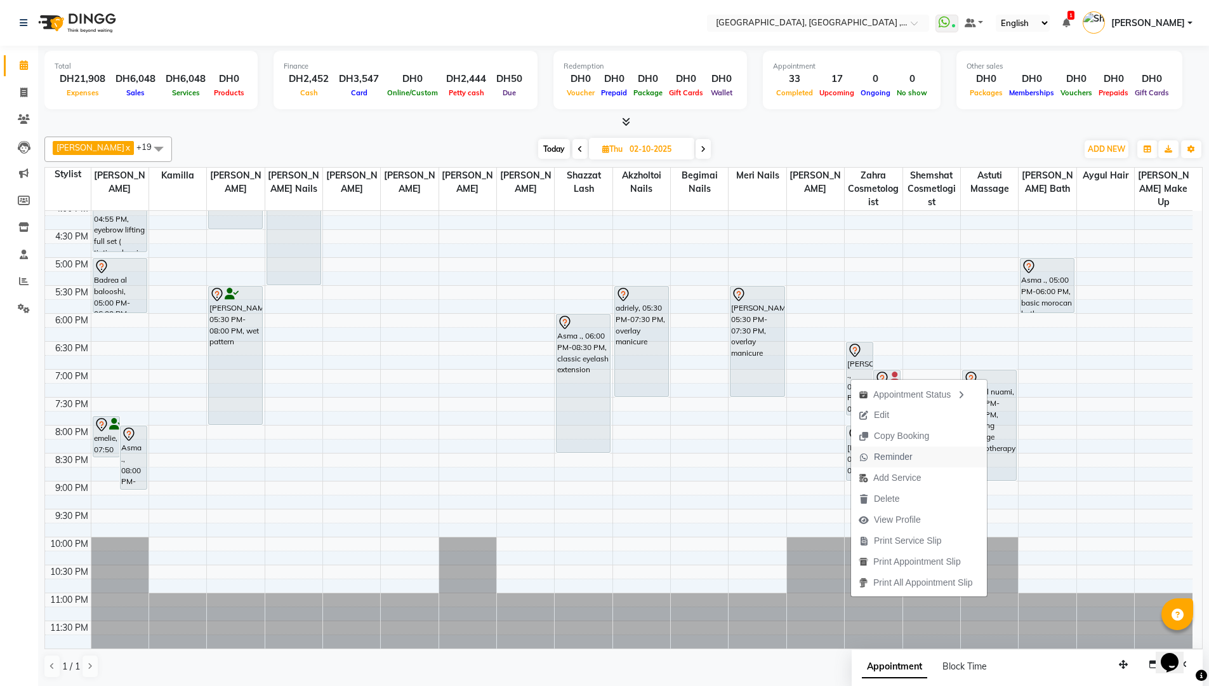
click at [906, 453] on span "Reminder" at bounding box center [893, 456] width 39 height 13
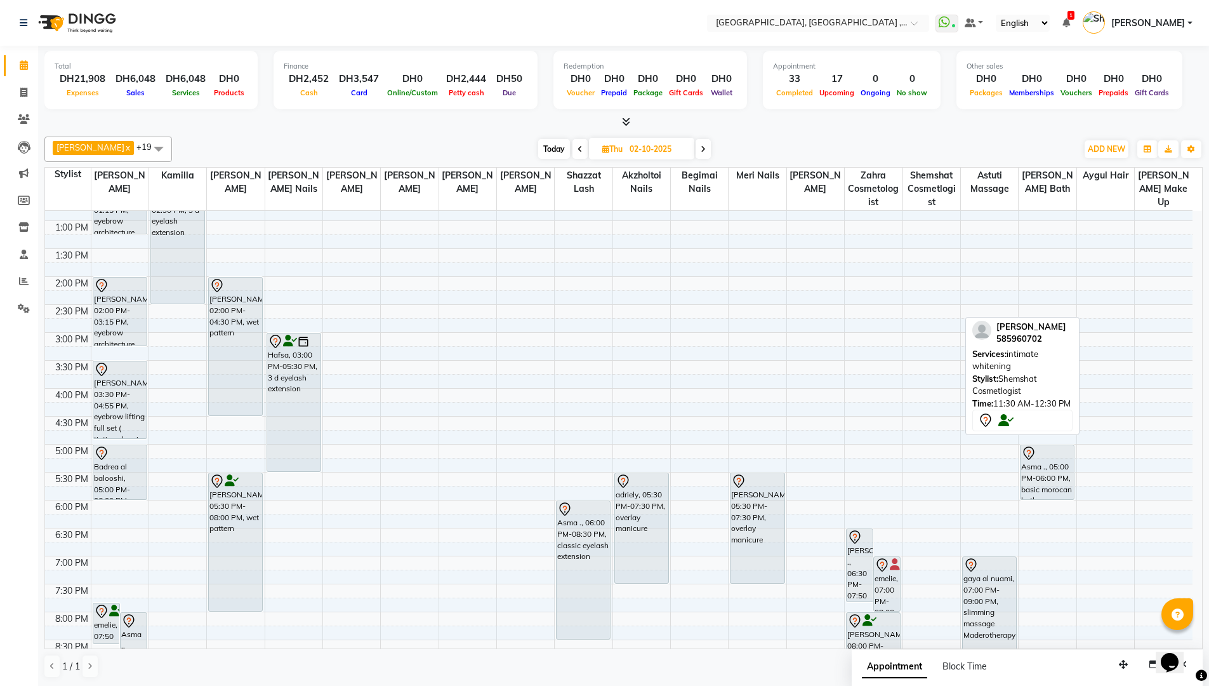
scroll to position [273, 0]
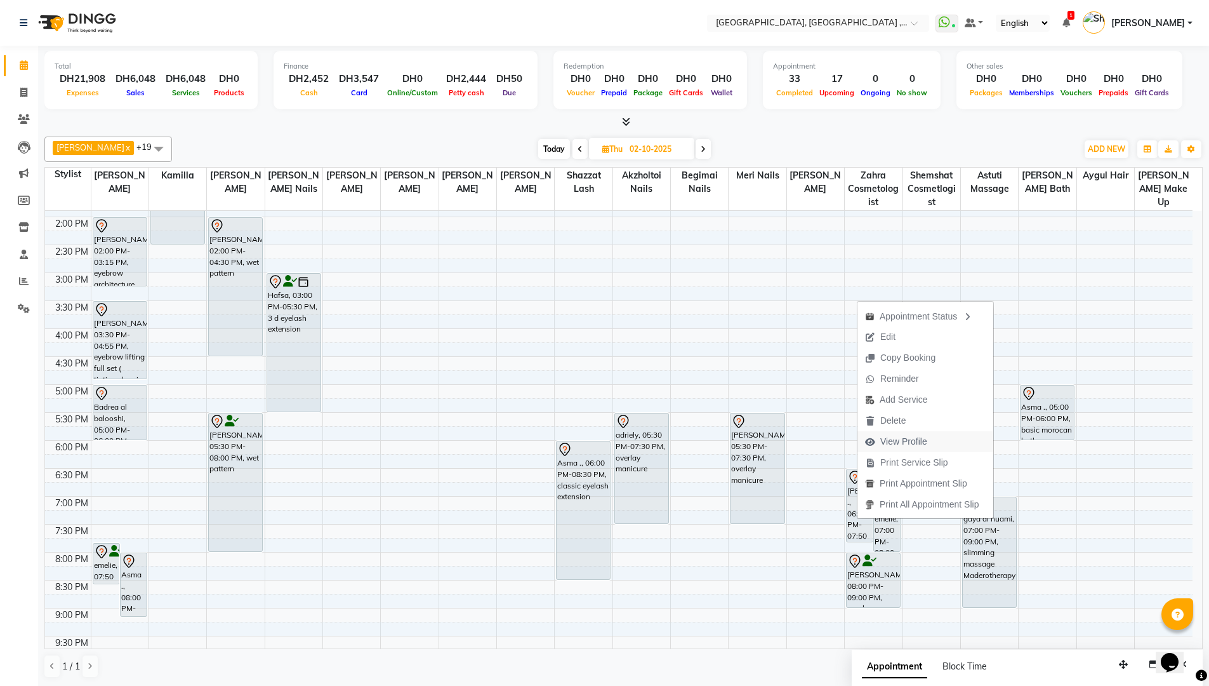
click at [899, 438] on span "View Profile" at bounding box center [903, 441] width 47 height 13
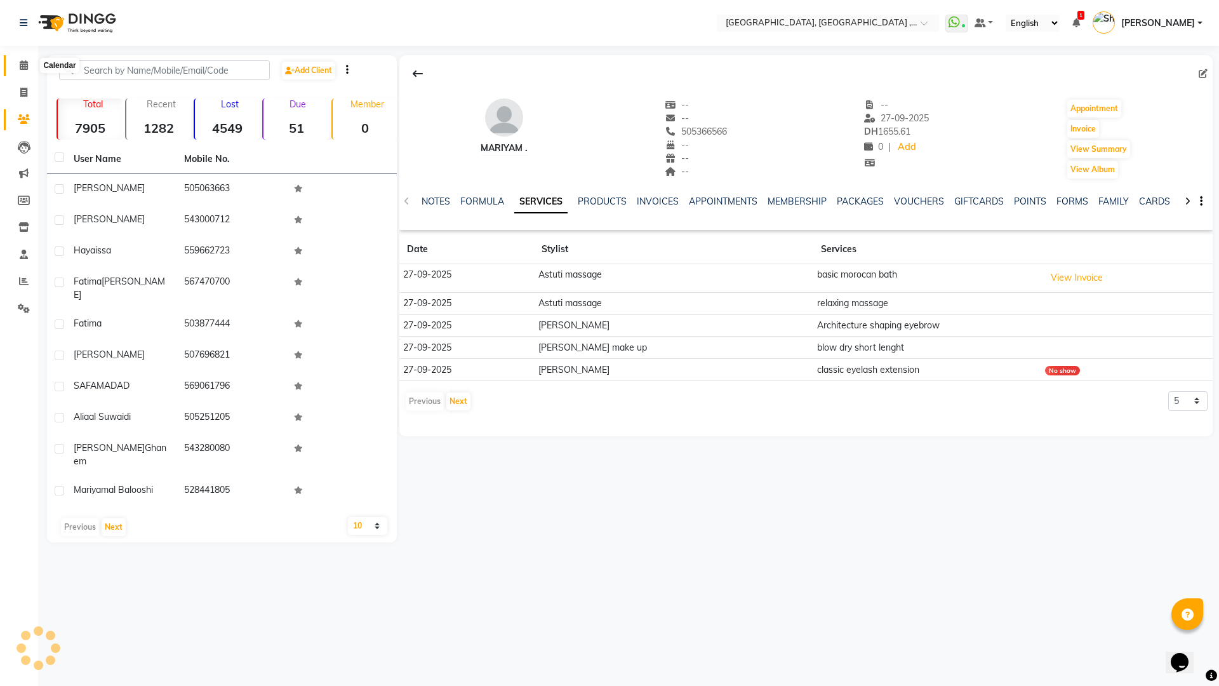
click at [22, 68] on icon at bounding box center [24, 65] width 8 height 10
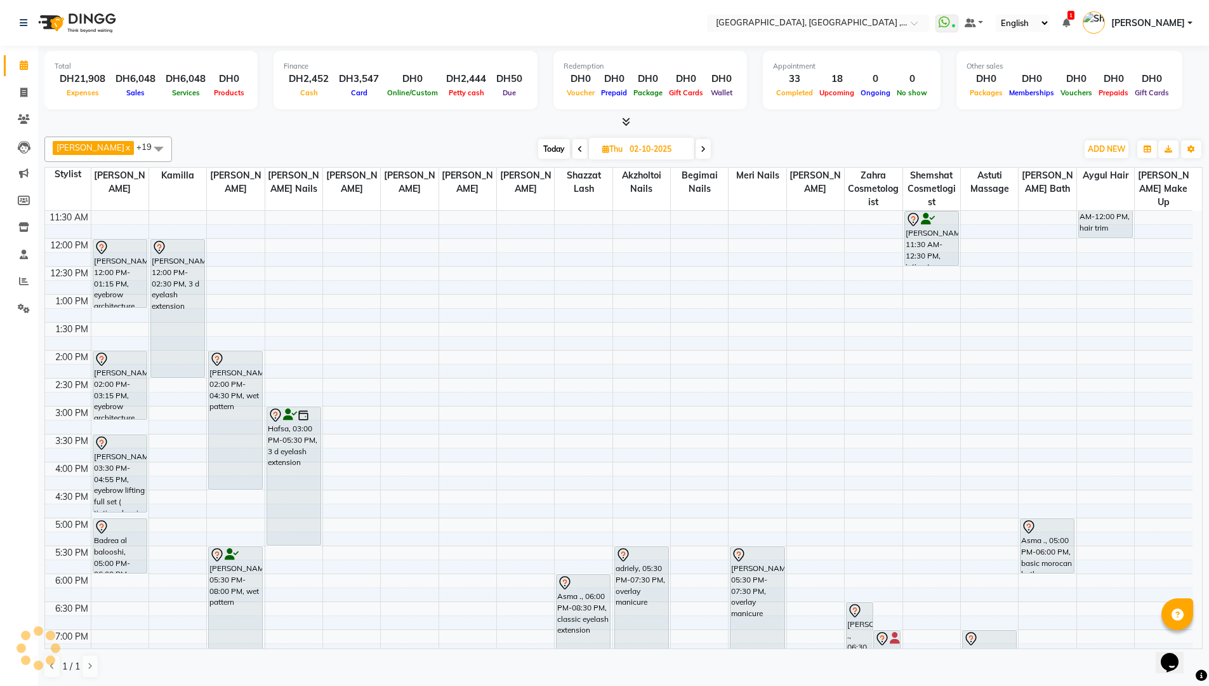
scroll to position [317, 0]
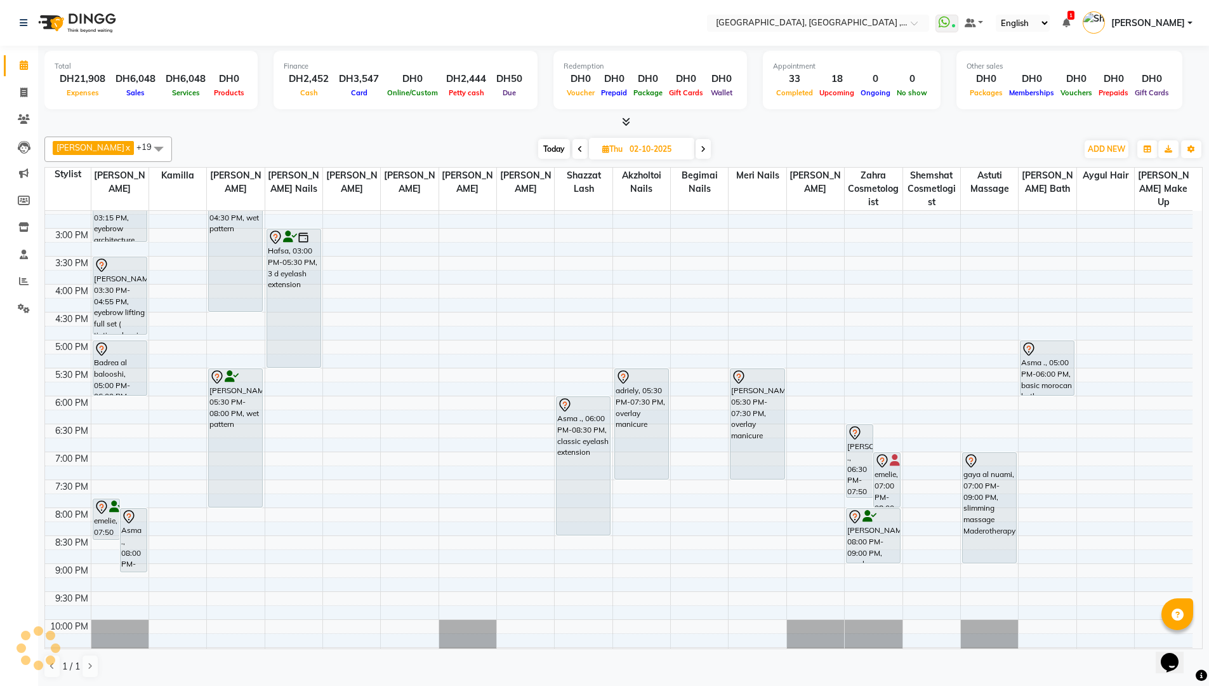
click at [538, 151] on span "Today" at bounding box center [554, 149] width 32 height 20
type input "01-10-2025"
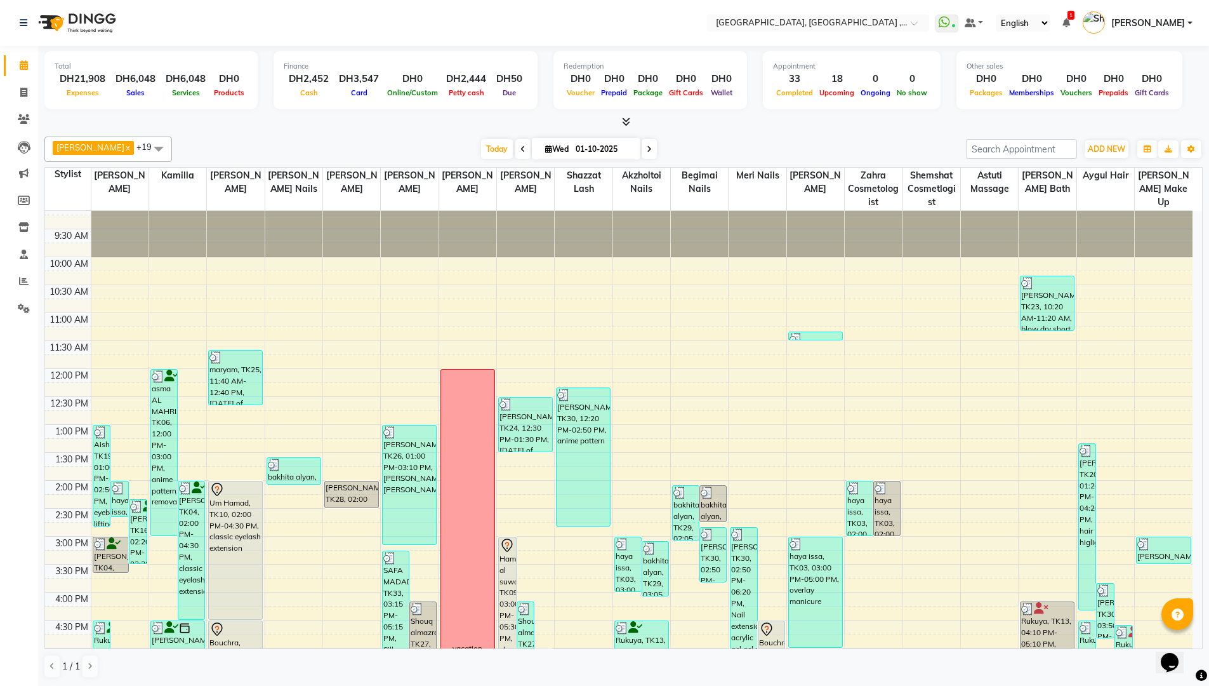
scroll to position [0, 0]
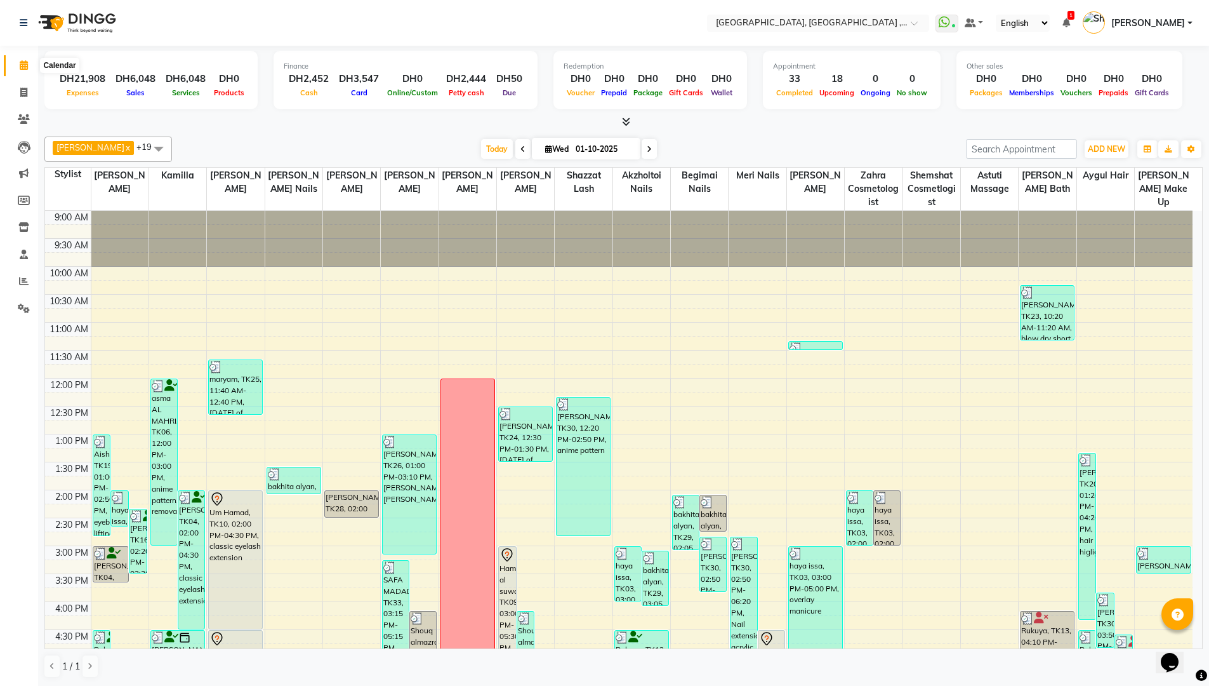
click at [17, 64] on span at bounding box center [24, 65] width 22 height 15
click at [21, 91] on icon at bounding box center [23, 93] width 7 height 10
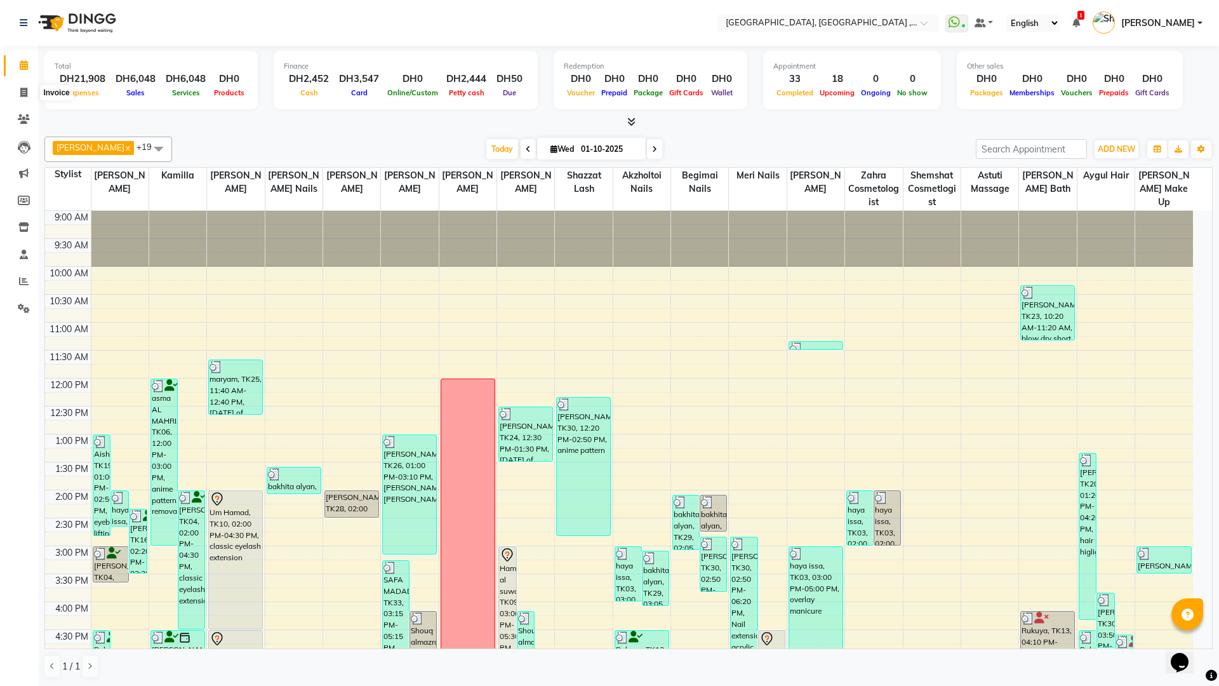
select select "service"
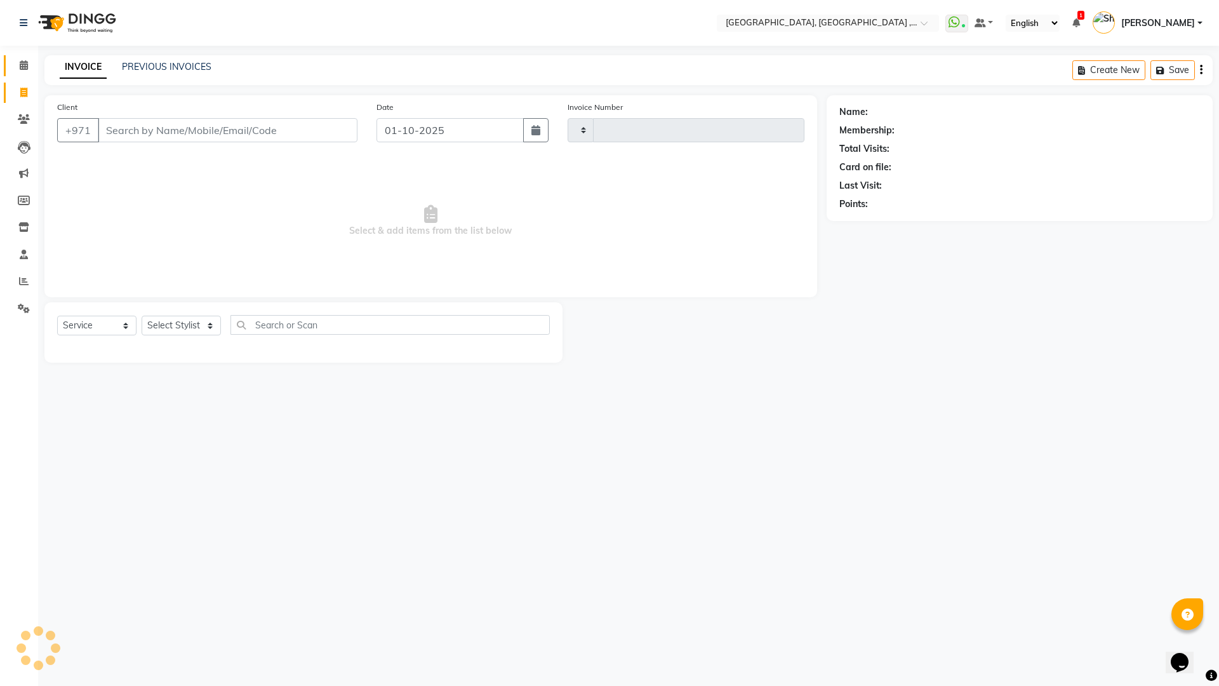
type input "5391"
select select "3838"
click at [22, 61] on icon at bounding box center [24, 65] width 8 height 10
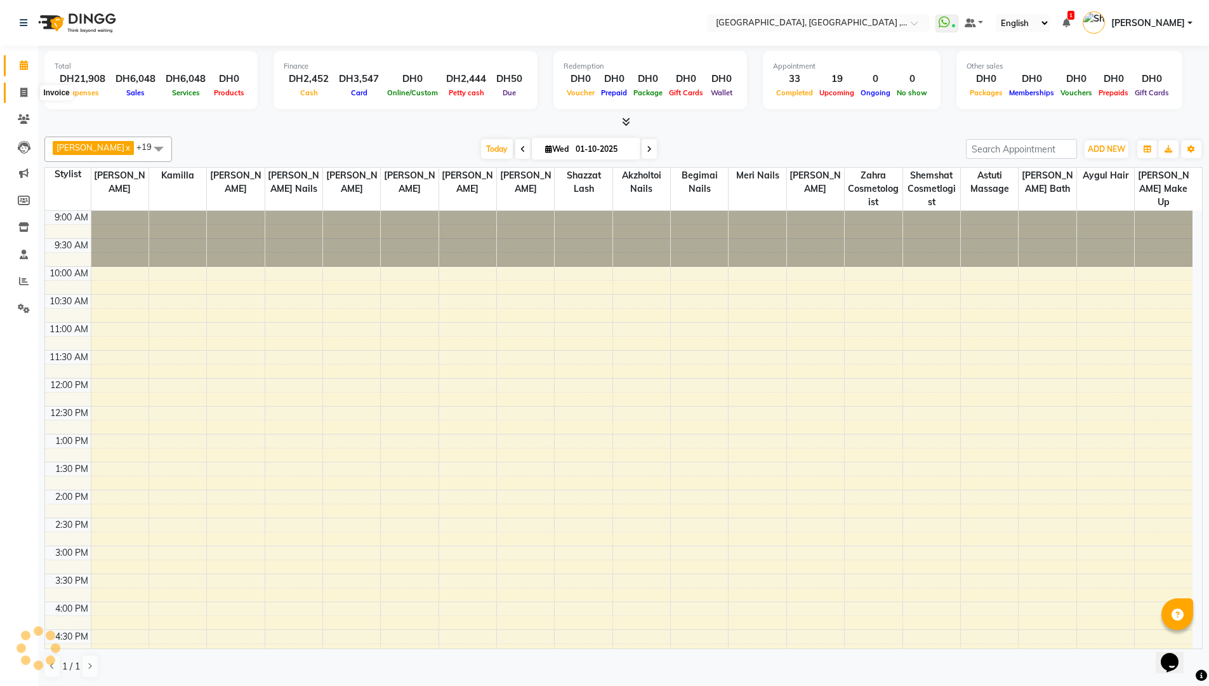
click at [19, 91] on span at bounding box center [24, 93] width 22 height 15
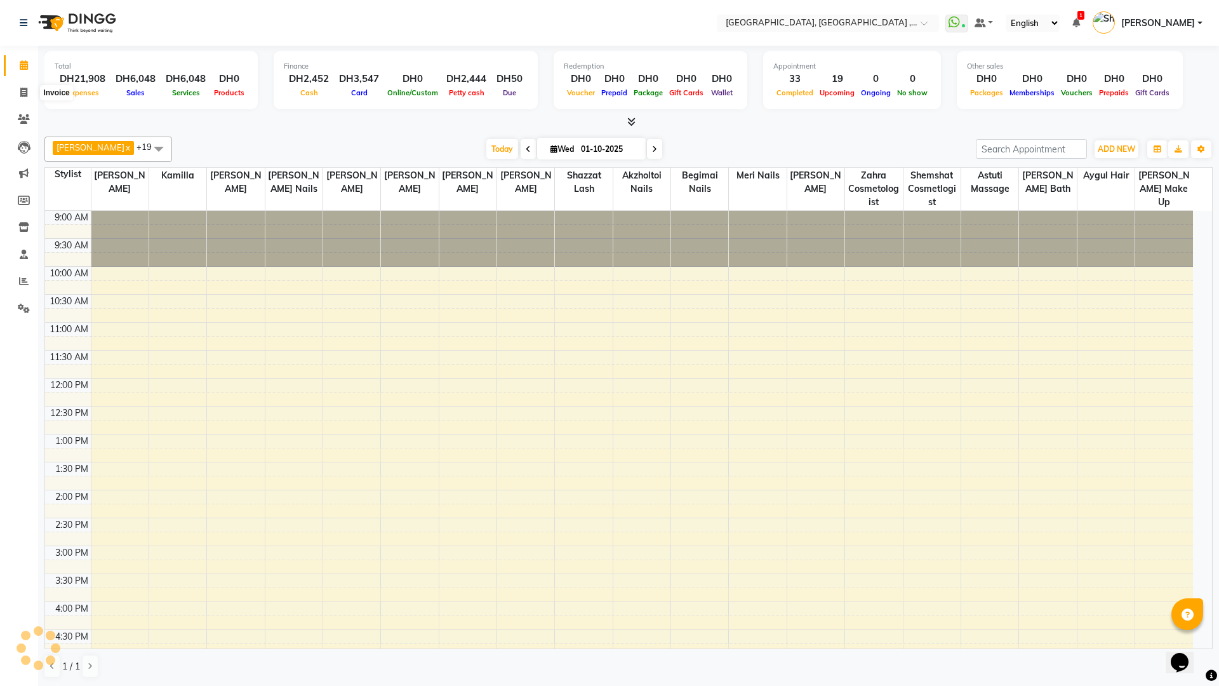
select select "3838"
select select "service"
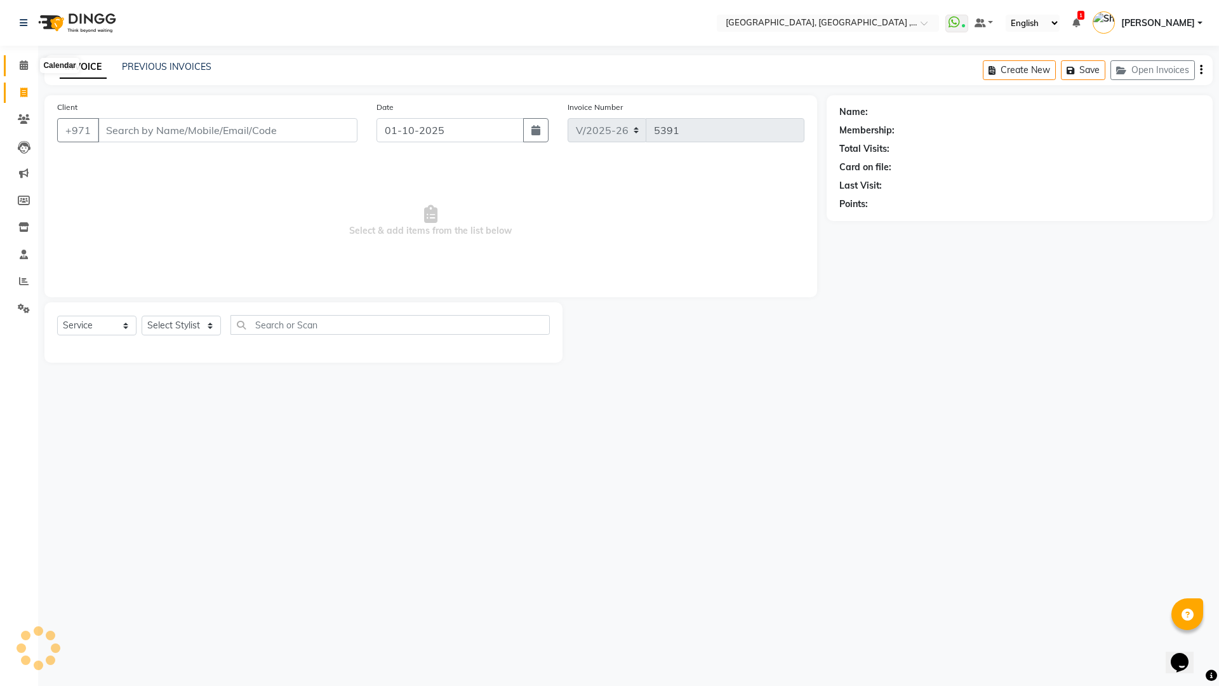
click at [16, 65] on span at bounding box center [24, 65] width 22 height 15
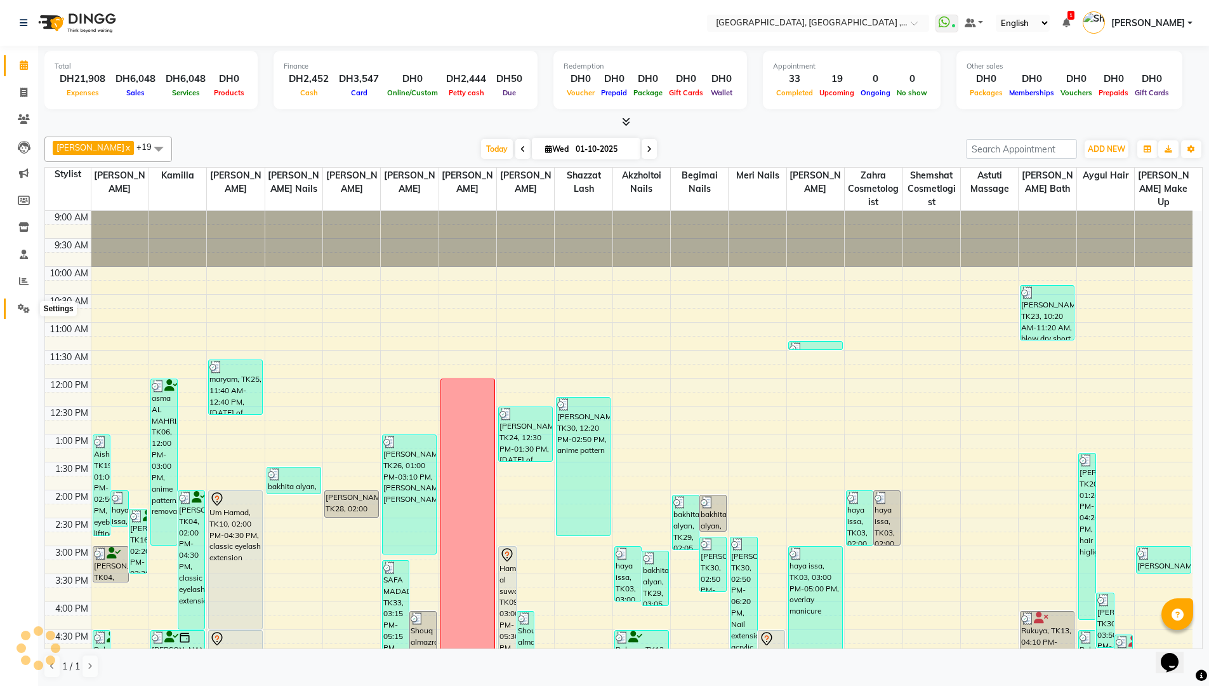
click at [15, 313] on span at bounding box center [24, 309] width 22 height 15
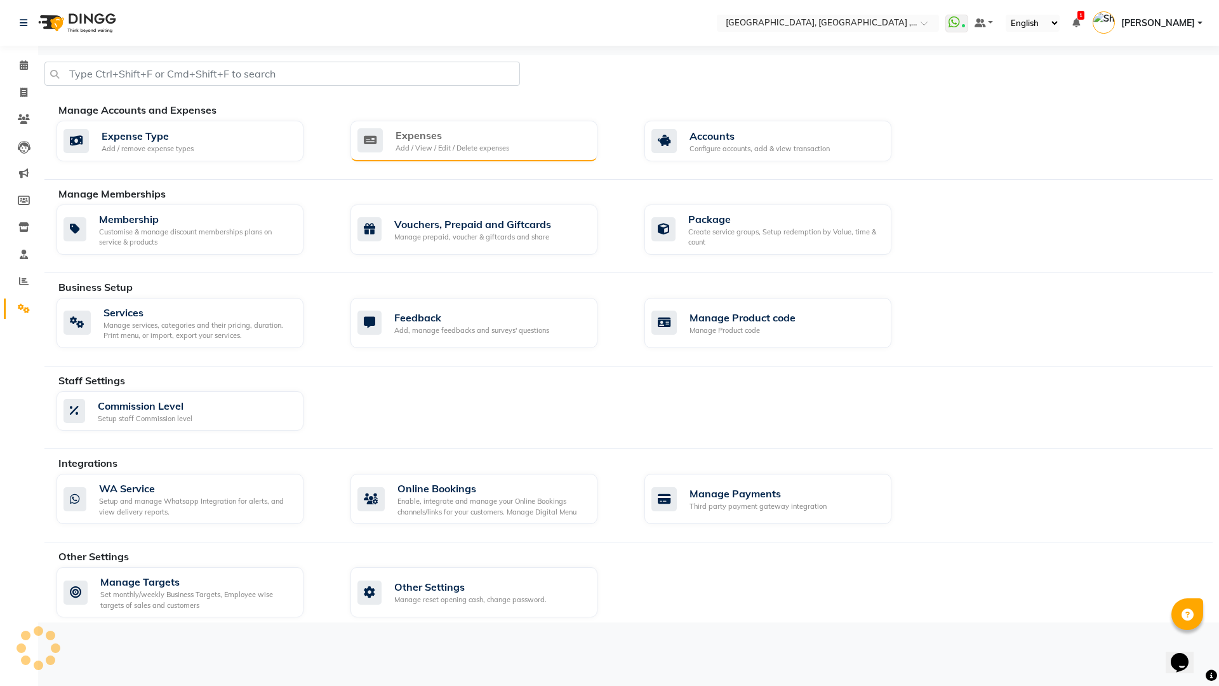
click at [530, 129] on div "Expenses Add / View / Edit / Delete expenses" at bounding box center [472, 141] width 230 height 26
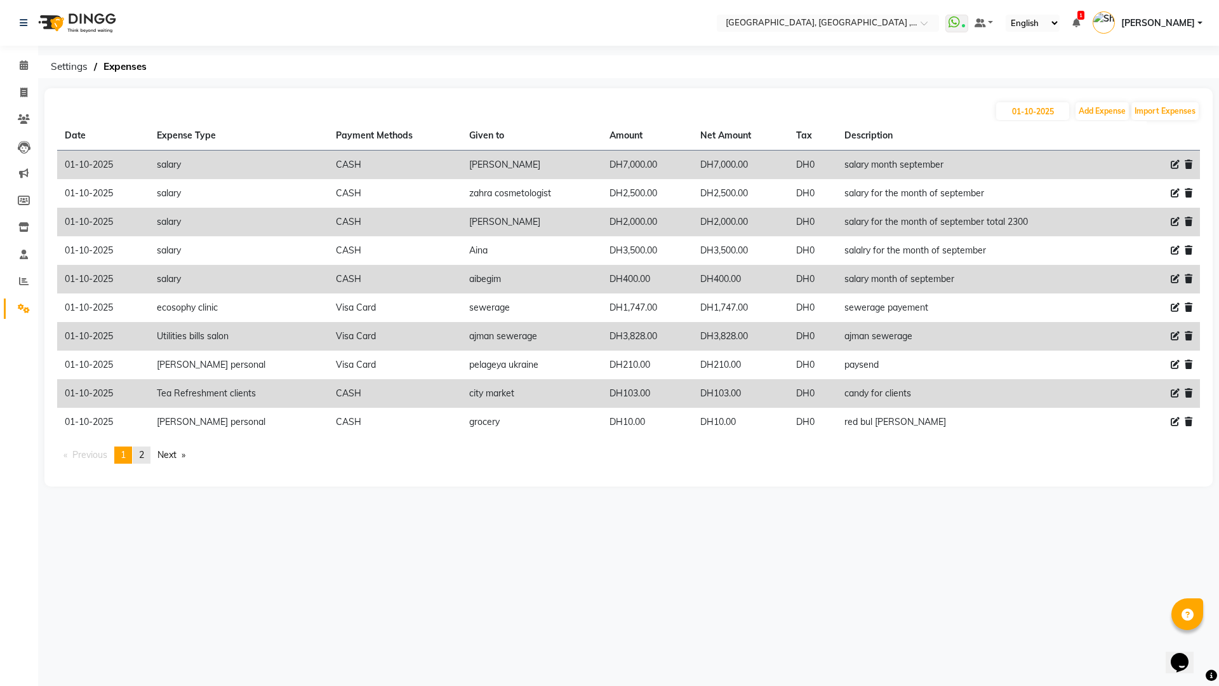
click at [144, 451] on span "2" at bounding box center [141, 454] width 5 height 11
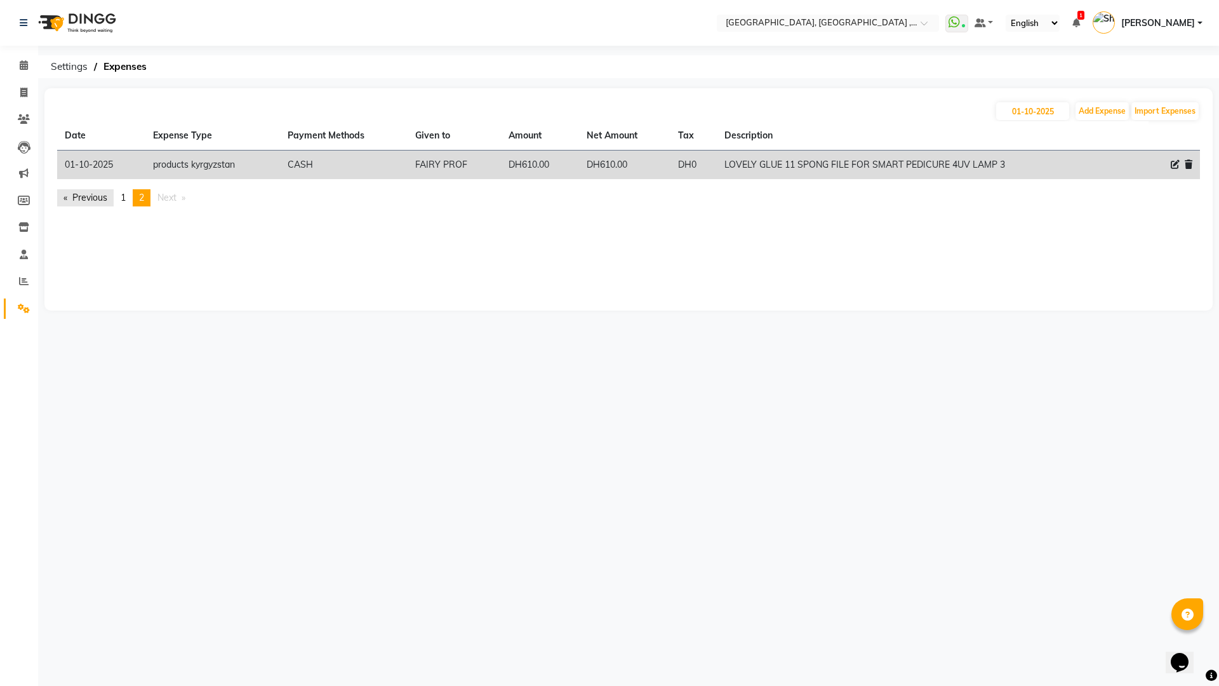
click at [99, 193] on link "Previous page" at bounding box center [85, 197] width 56 height 17
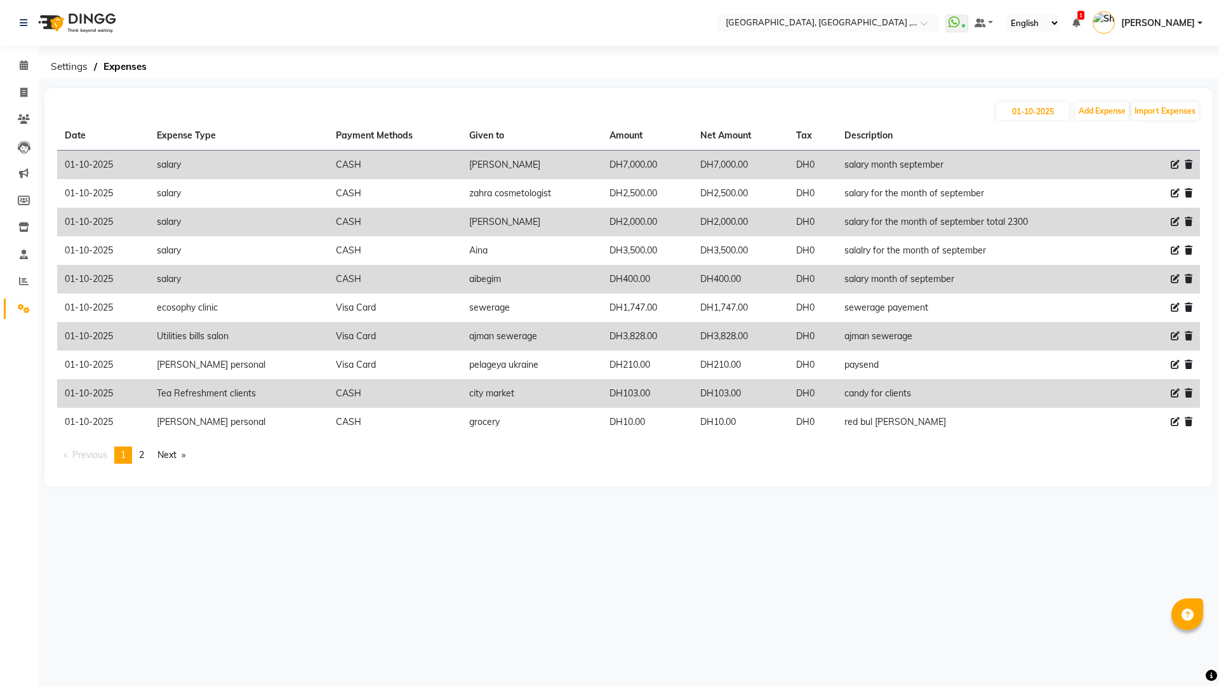
click at [666, 615] on div "Select Location × Ecosophy Beauty Center, Ajman , Sheikh Ammar Street Villa G1 …" at bounding box center [609, 343] width 1219 height 686
click at [604, 609] on div "Select Location × Ecosophy Beauty Center, Ajman , Sheikh Ammar Street Villa G1 …" at bounding box center [609, 343] width 1219 height 686
click at [479, 616] on div "Select Location × Ecosophy Beauty Center, Ajman , Sheikh Ammar Street Villa G1 …" at bounding box center [609, 343] width 1219 height 686
click at [1059, 23] on select "English ENGLISH Español العربية मराठी हिंदी ગુજરાતી தமிழ் 中文" at bounding box center [1032, 23] width 54 height 17
click at [804, 644] on div "Select Location × Ecosophy Beauty Center, Ajman , Sheikh Ammar Street Villa G1 …" at bounding box center [609, 343] width 1219 height 686
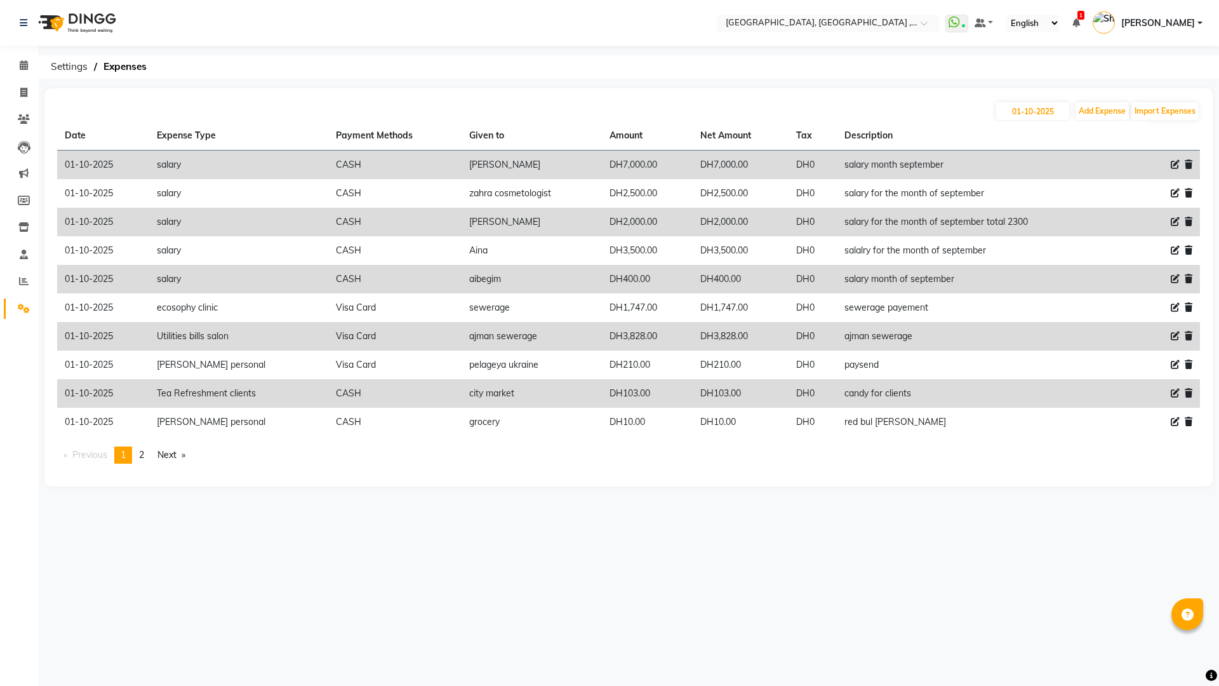
drag, startPoint x: 731, startPoint y: 685, endPoint x: 720, endPoint y: 674, distance: 15.3
click at [727, 676] on div "Select Location × Ecosophy Beauty Center, Ajman , Sheikh Ammar Street Villa G1 …" at bounding box center [609, 343] width 1219 height 686
click at [672, 601] on div "Select Location × Ecosophy Beauty Center, Ajman , Sheikh Ammar Street Villa G1 …" at bounding box center [609, 343] width 1219 height 686
click at [20, 86] on span at bounding box center [24, 93] width 22 height 15
select select "service"
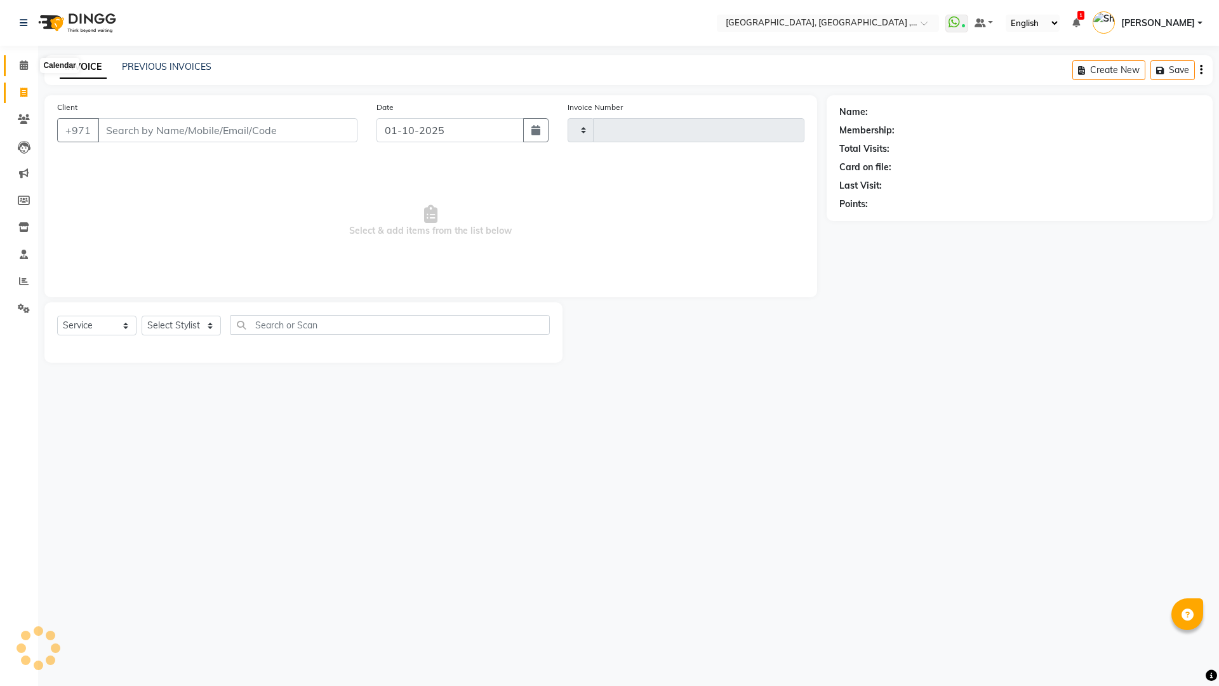
type input "5391"
click at [22, 70] on span at bounding box center [24, 65] width 22 height 15
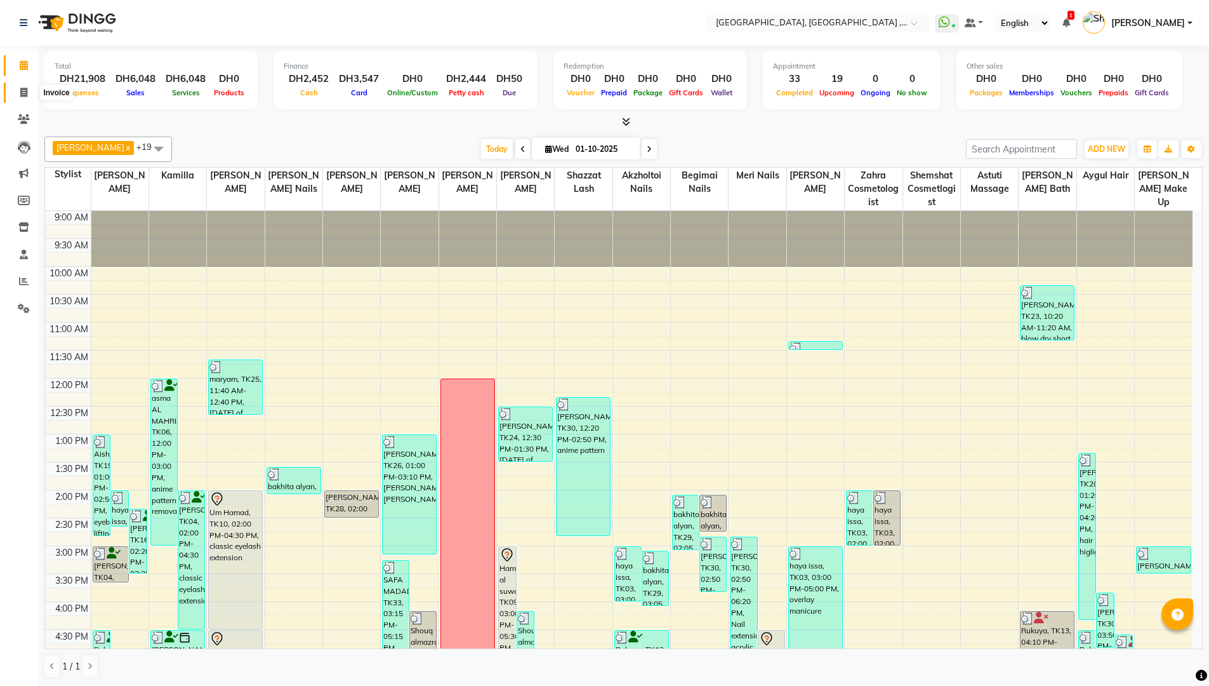
click at [24, 95] on icon at bounding box center [23, 93] width 7 height 10
select select "service"
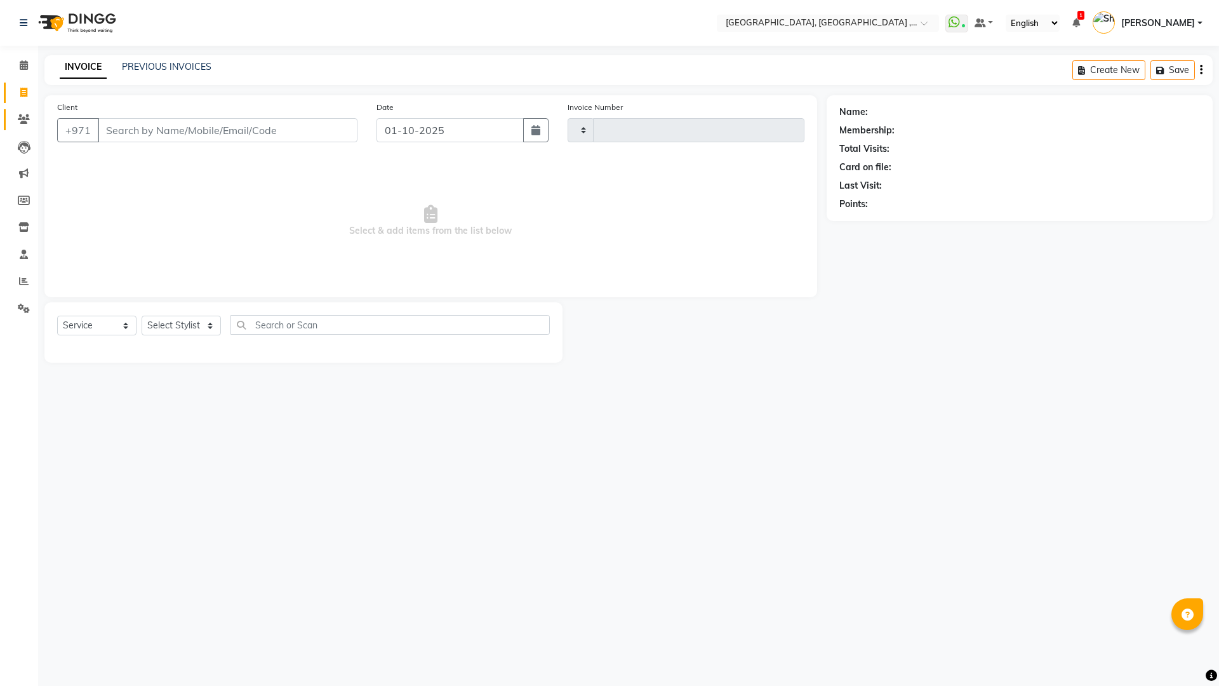
type input "5391"
select select "3838"
click at [167, 67] on link "PREVIOUS INVOICES" at bounding box center [167, 66] width 90 height 11
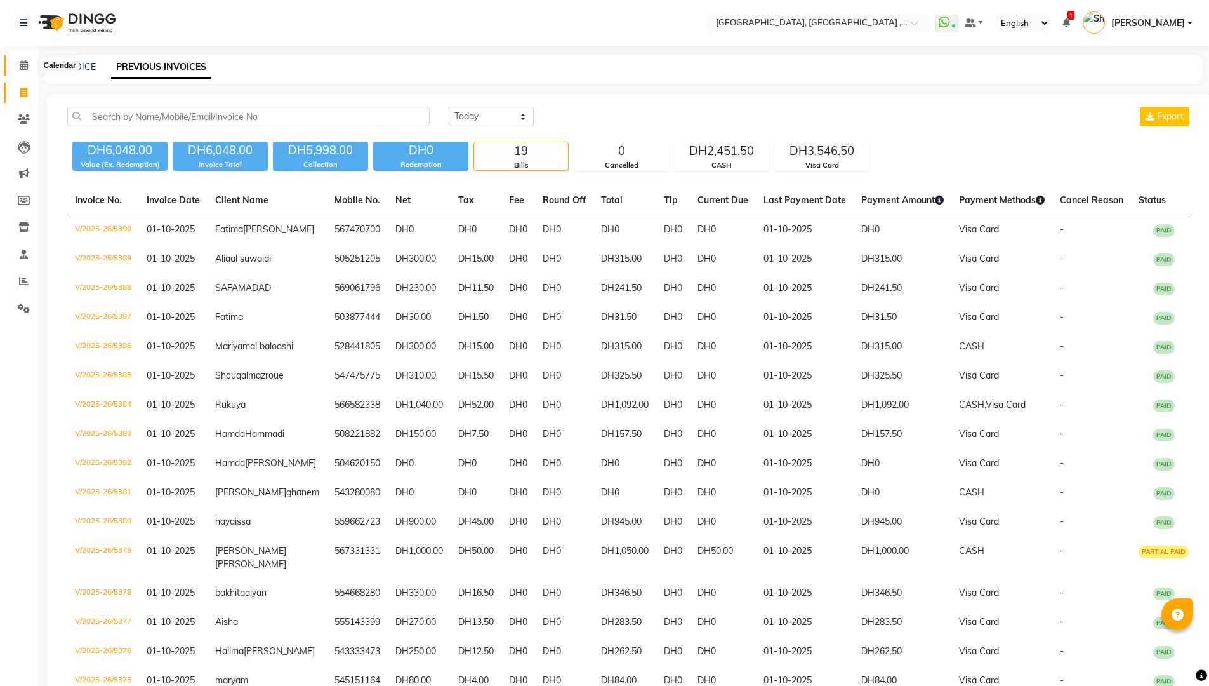
click at [27, 68] on icon at bounding box center [24, 65] width 8 height 10
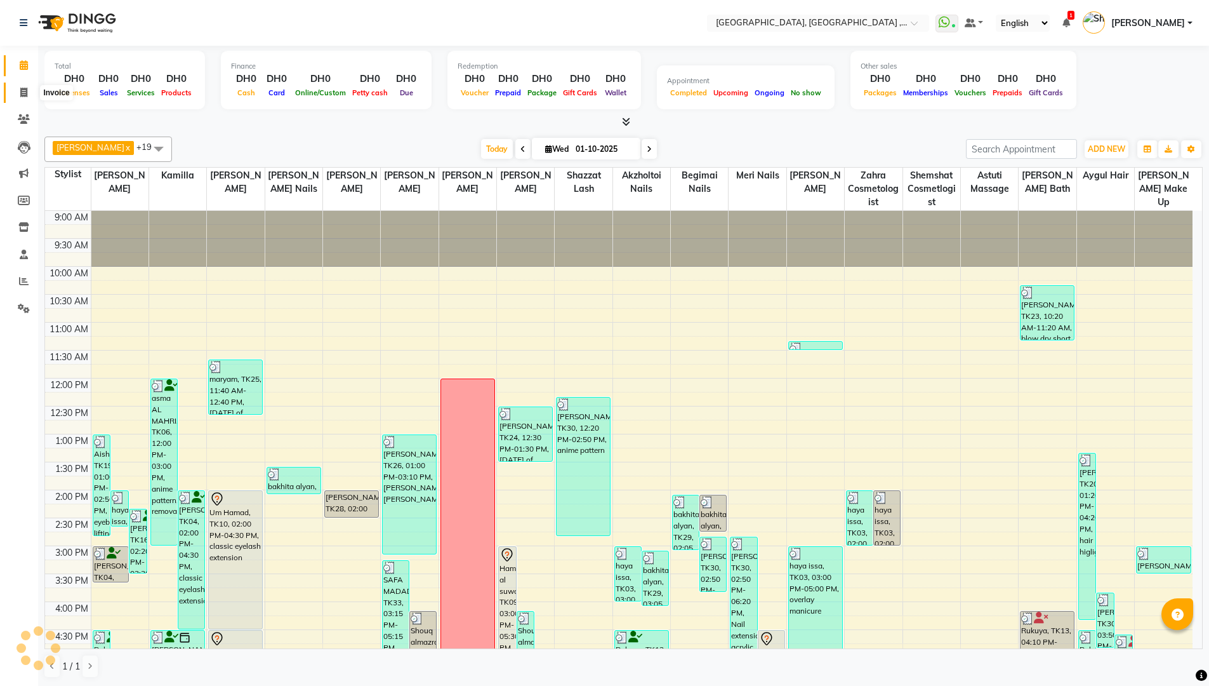
click at [24, 94] on icon at bounding box center [23, 93] width 7 height 10
select select "service"
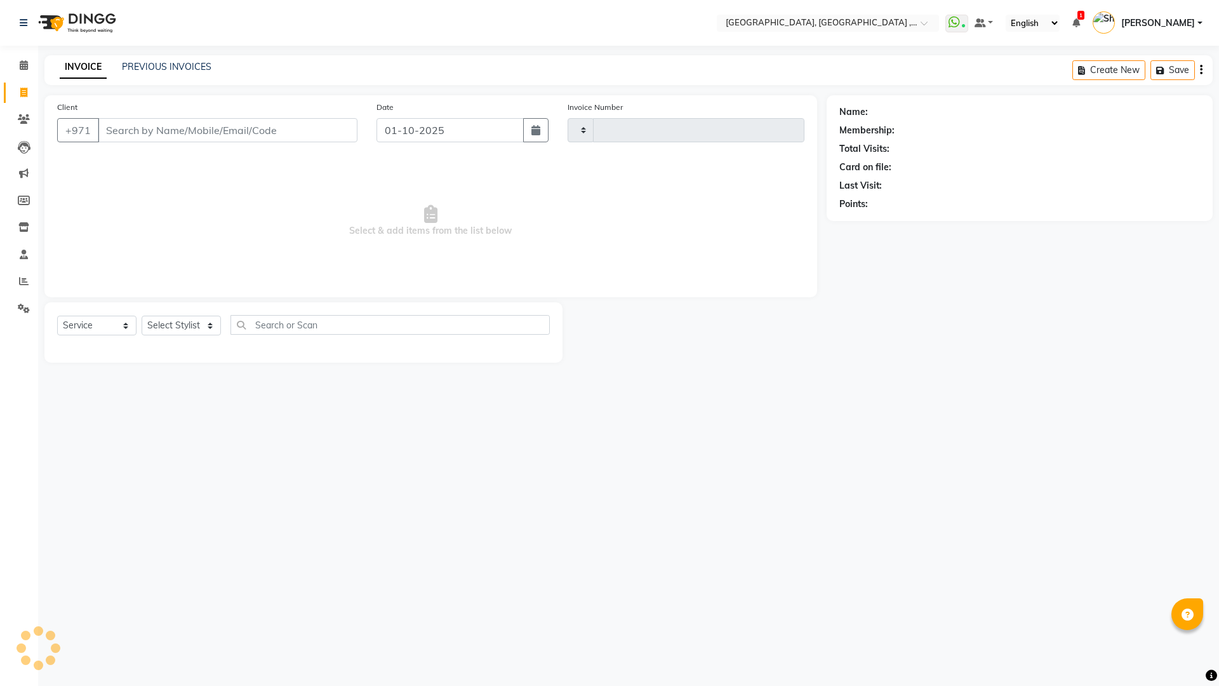
type input "5391"
select select "3838"
click at [186, 69] on link "PREVIOUS INVOICES" at bounding box center [167, 66] width 90 height 11
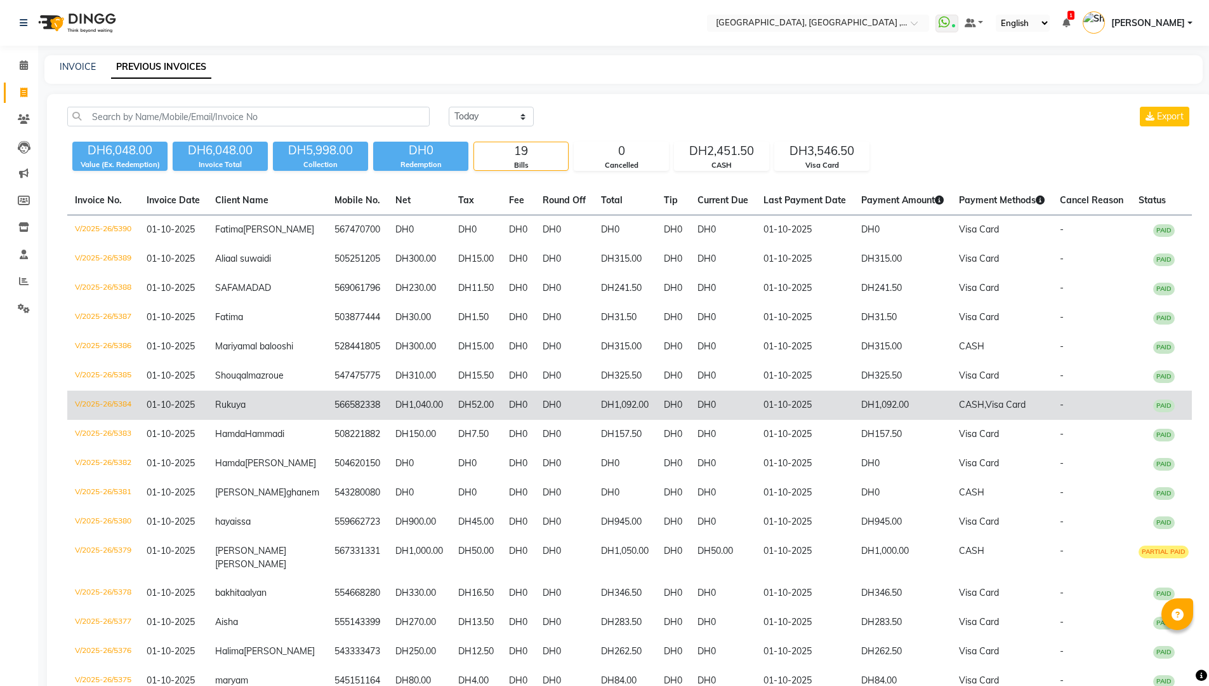
click at [346, 420] on td "566582338" at bounding box center [357, 404] width 61 height 29
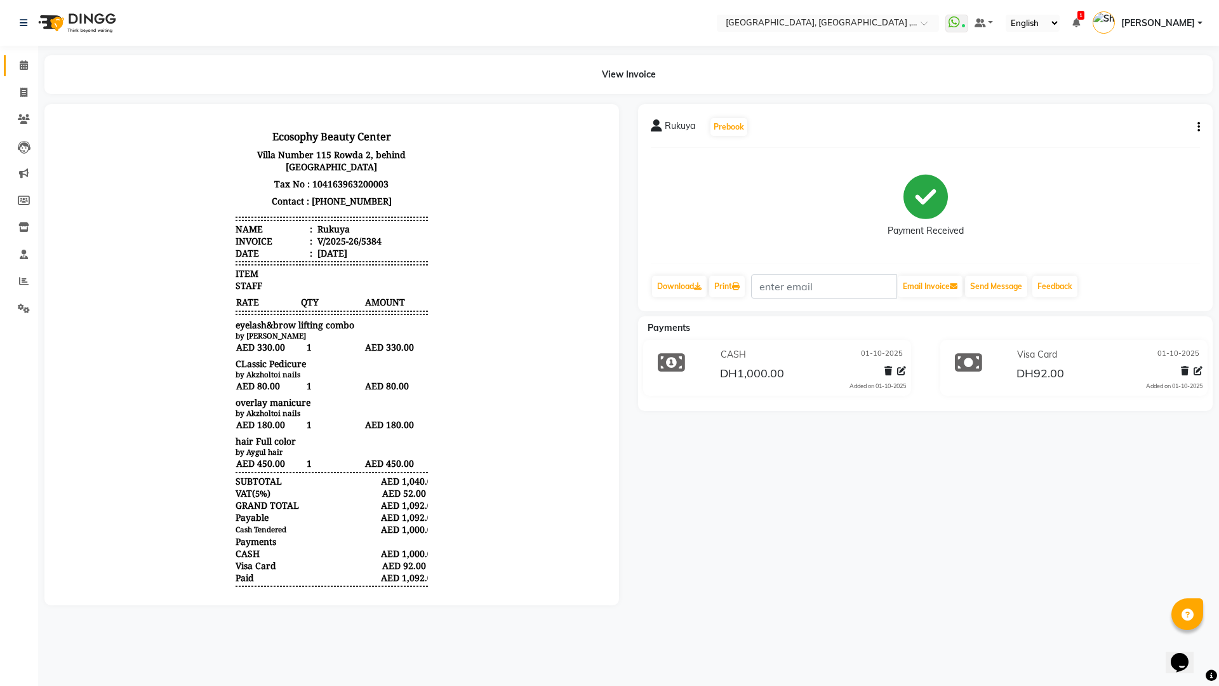
click at [18, 73] on link "Calendar" at bounding box center [19, 65] width 30 height 21
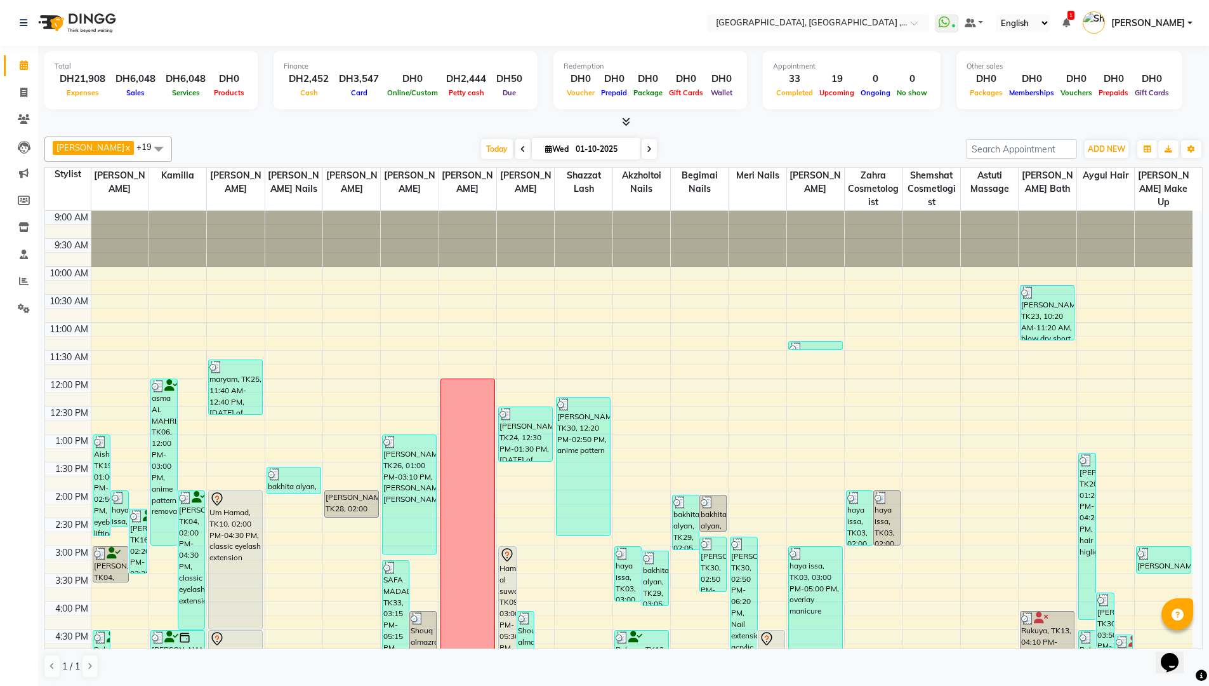
click at [4, 55] on link "Calendar" at bounding box center [19, 65] width 30 height 21
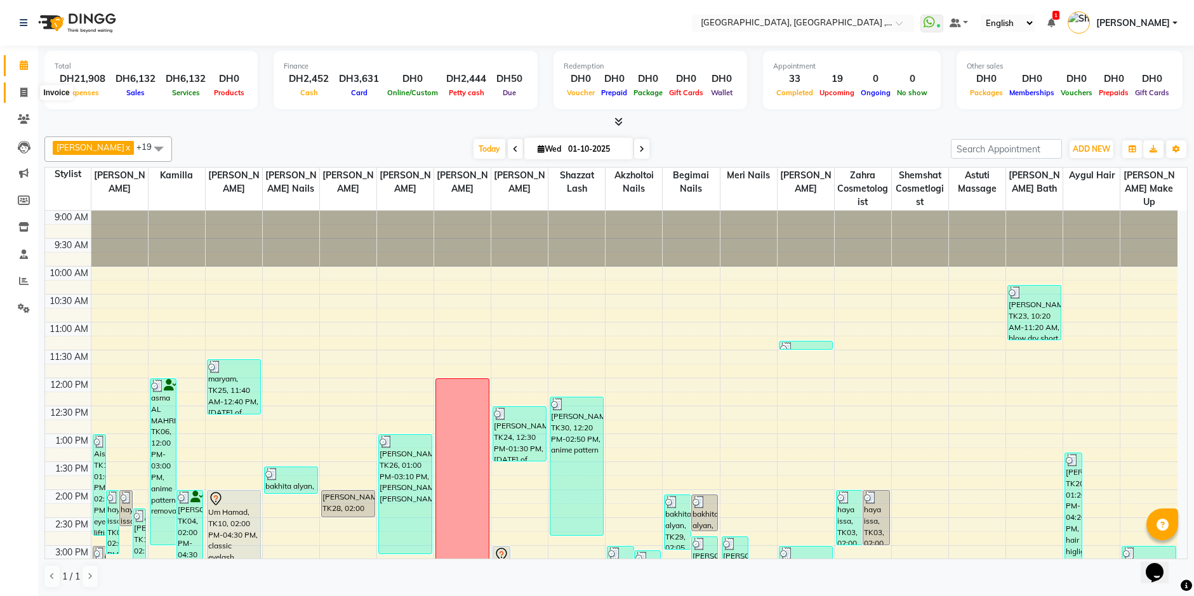
drag, startPoint x: 19, startPoint y: 86, endPoint x: 14, endPoint y: 59, distance: 27.1
click at [19, 86] on span at bounding box center [24, 93] width 22 height 15
select select "service"
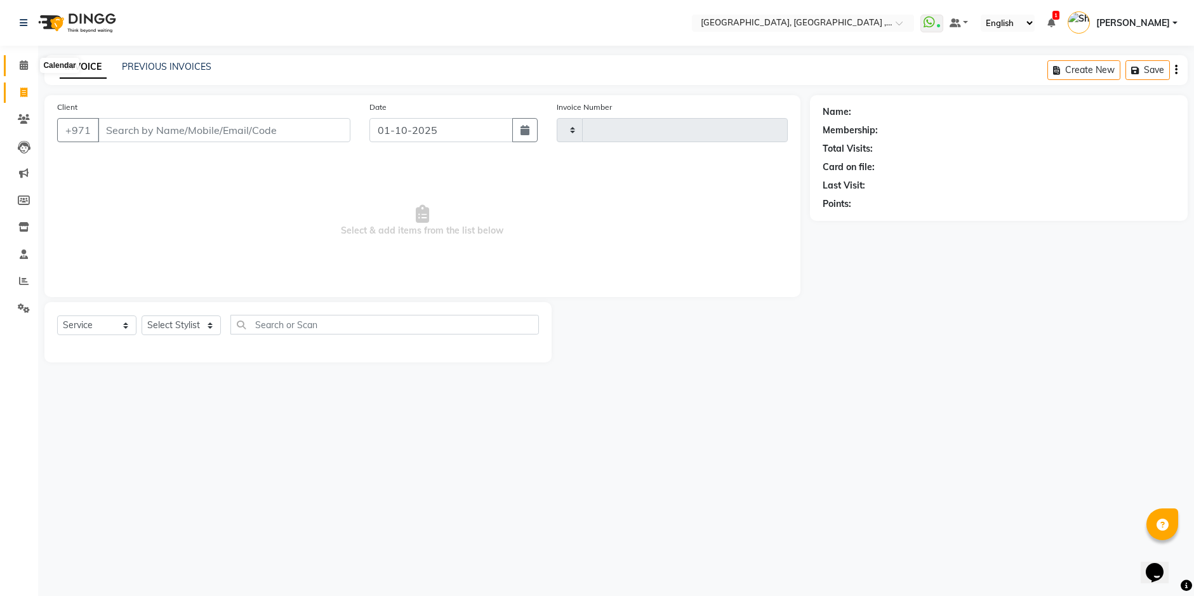
type input "5391"
click at [14, 59] on span at bounding box center [24, 65] width 22 height 15
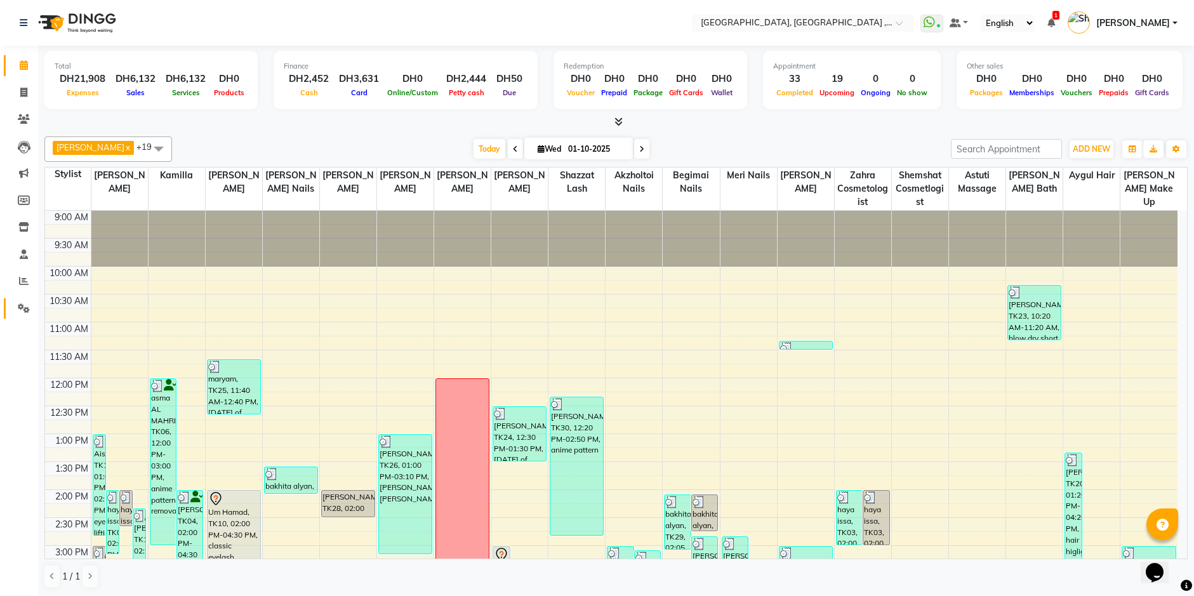
click at [16, 306] on span at bounding box center [24, 309] width 22 height 15
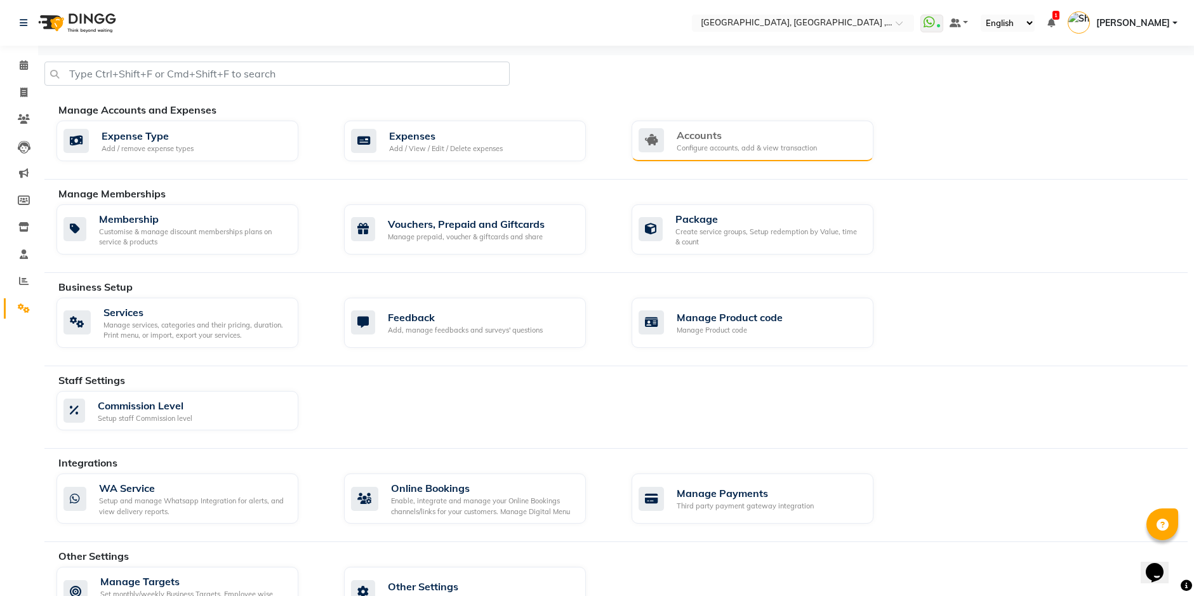
click at [681, 134] on div "Accounts" at bounding box center [747, 135] width 140 height 15
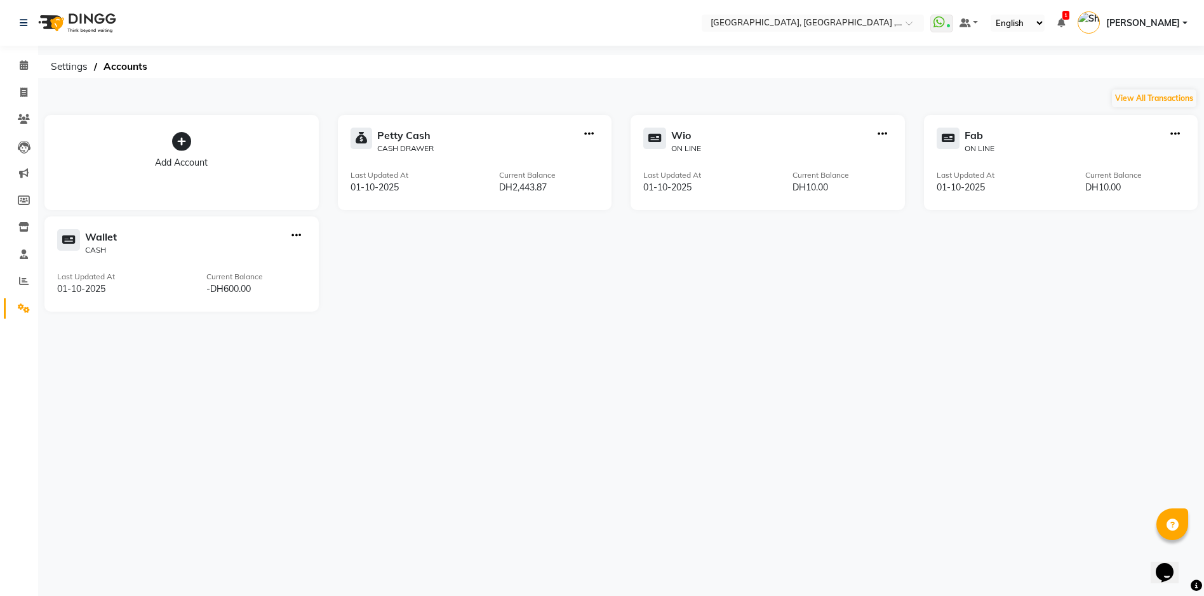
click at [597, 135] on div at bounding box center [589, 141] width 20 height 27
click at [581, 130] on div at bounding box center [589, 141] width 20 height 27
click at [588, 134] on icon "button" at bounding box center [589, 134] width 10 height 1
click at [592, 70] on div "Add Transaction" at bounding box center [589, 75] width 67 height 13
select select "direct"
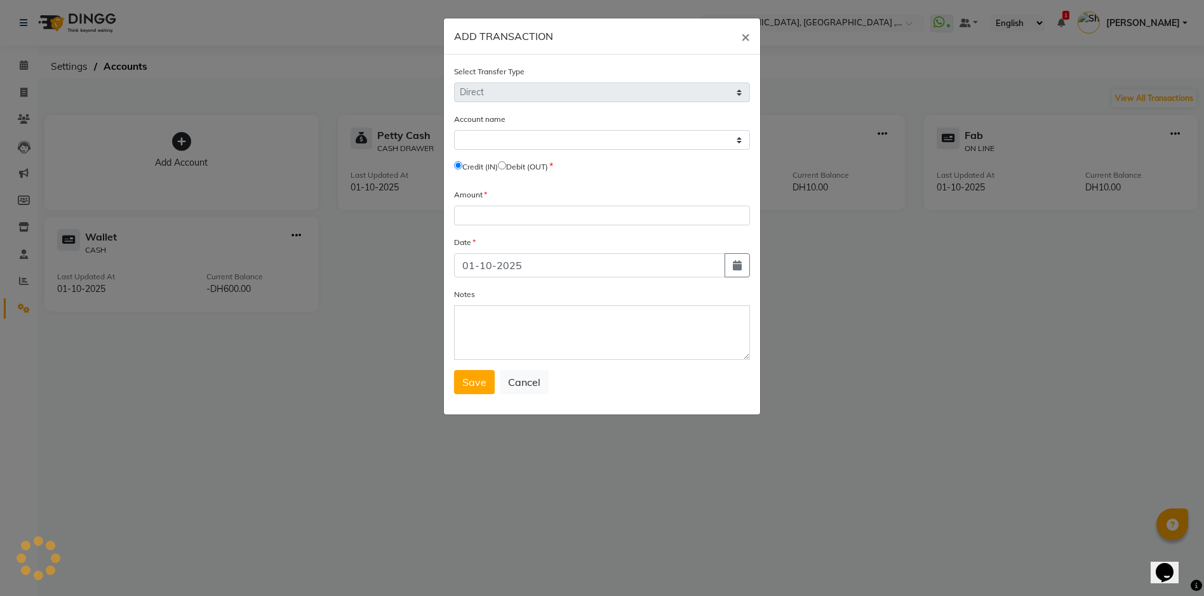
select select "2616"
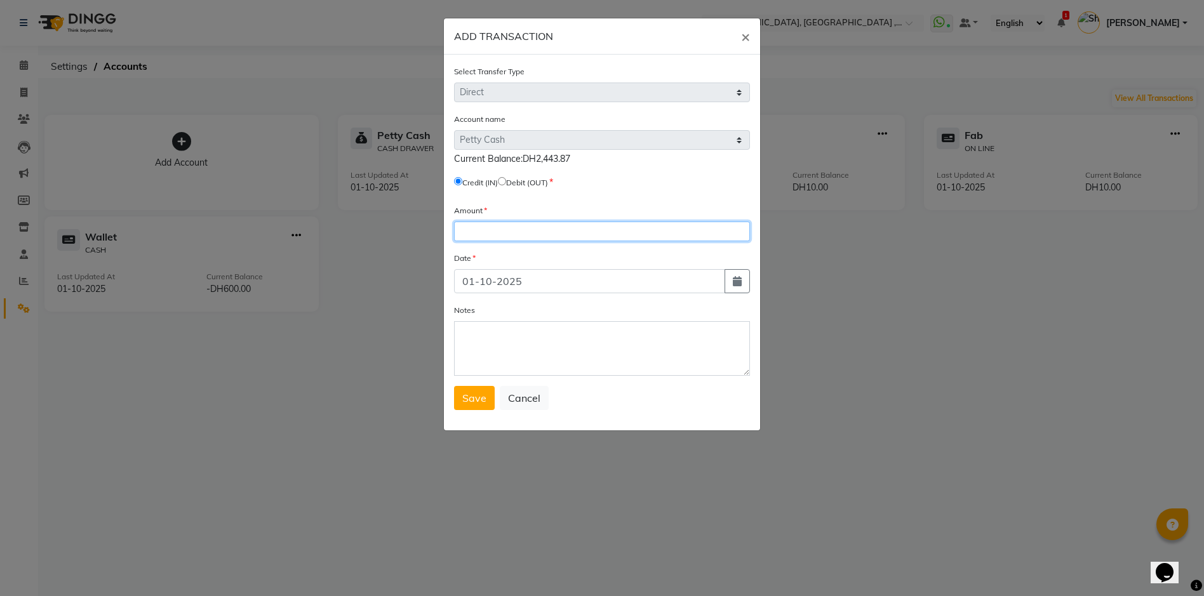
click at [489, 229] on input "number" at bounding box center [602, 232] width 296 height 20
type input "180"
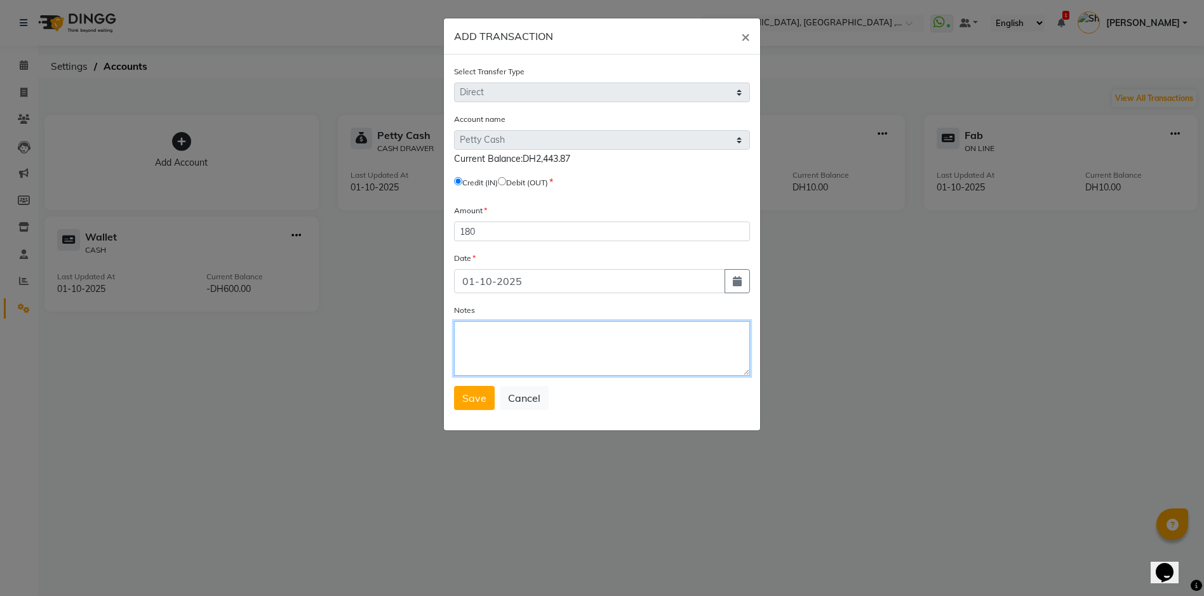
click at [519, 342] on textarea "Notes" at bounding box center [602, 348] width 296 height 55
type textarea "BY [PERSON_NAME]"
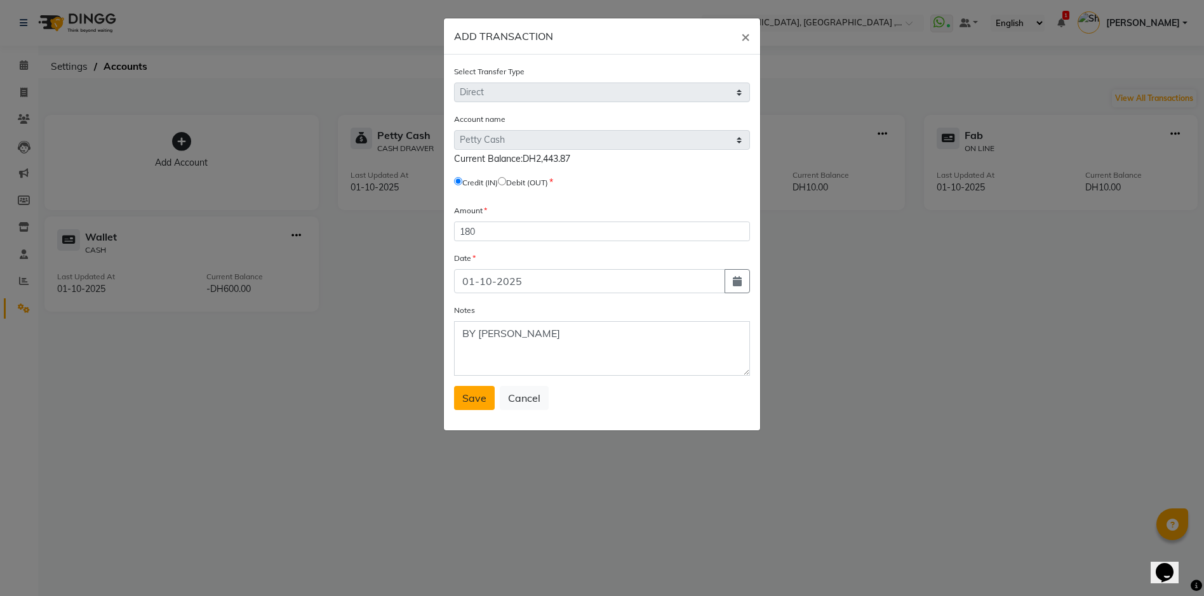
click at [465, 406] on button "Save" at bounding box center [474, 398] width 41 height 24
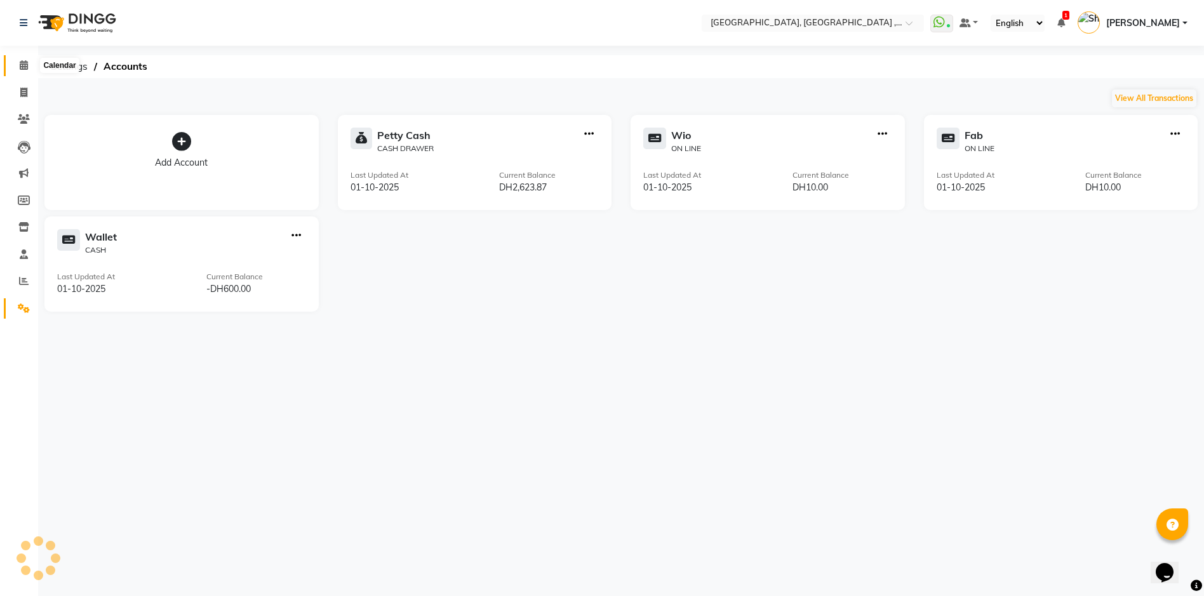
click at [18, 66] on span at bounding box center [24, 65] width 22 height 15
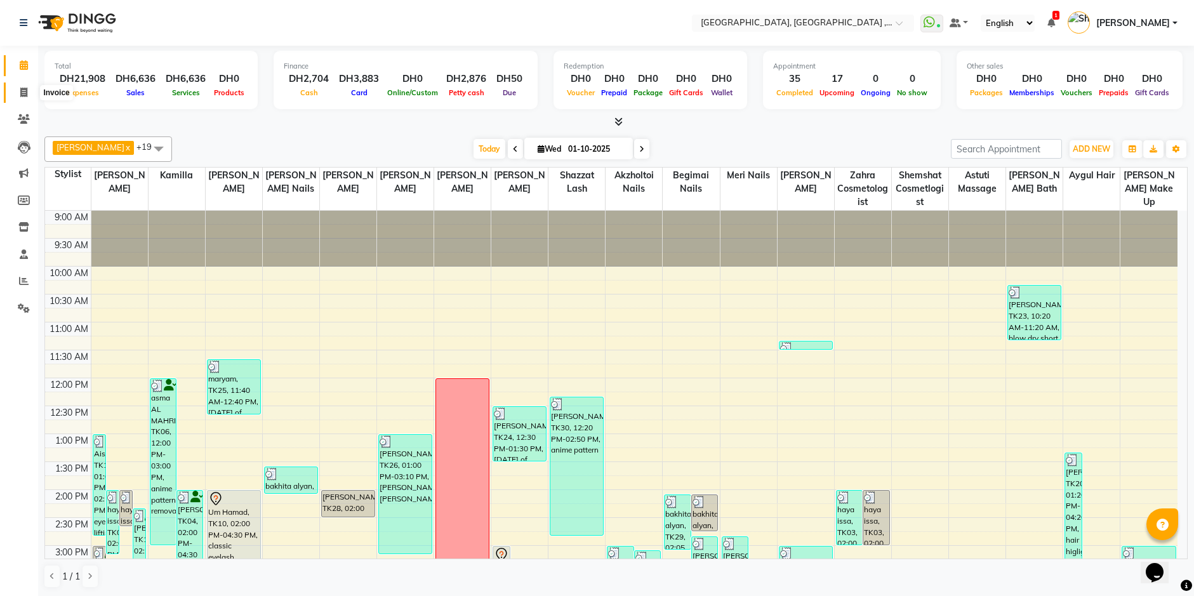
click at [21, 93] on icon at bounding box center [23, 93] width 7 height 10
select select "service"
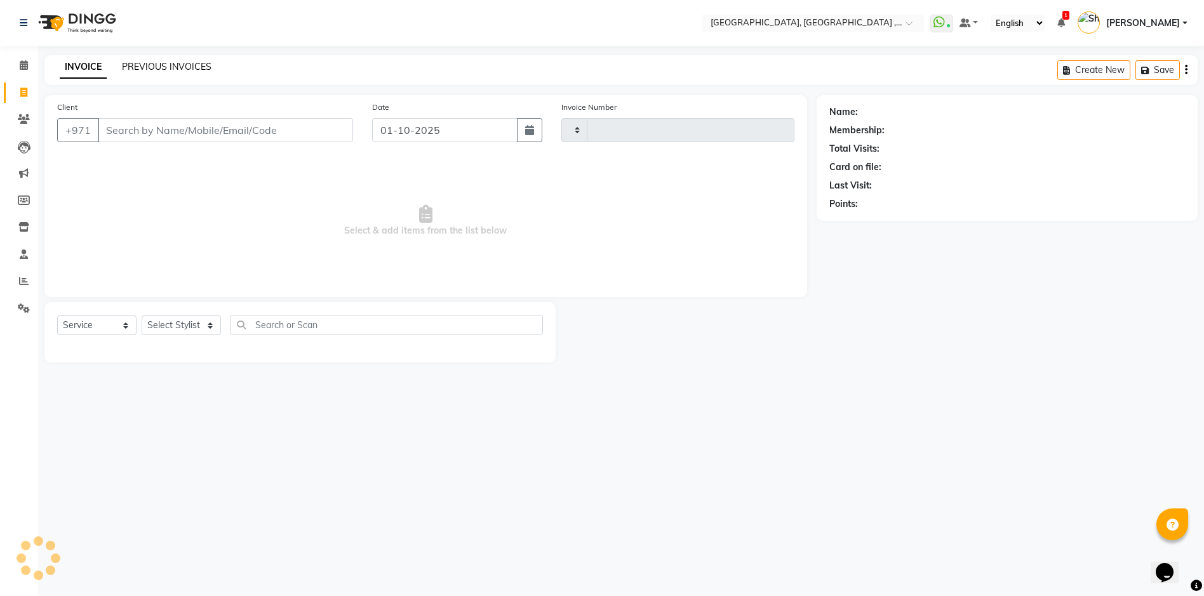
type input "5393"
select select "3838"
click at [168, 61] on link "PREVIOUS INVOICES" at bounding box center [167, 66] width 90 height 11
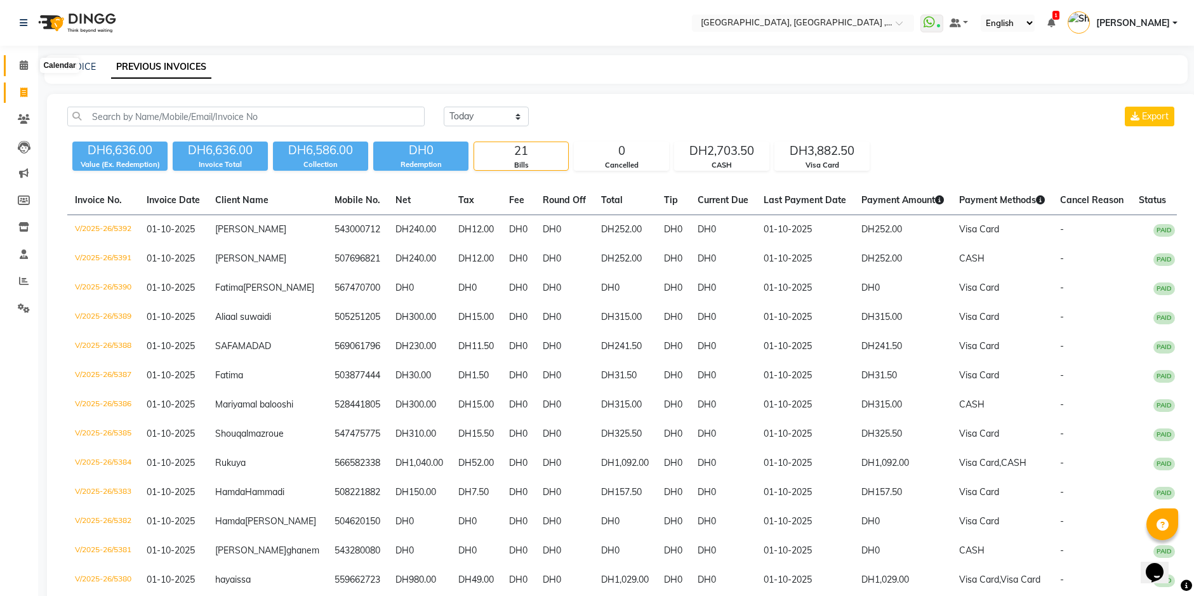
click at [23, 65] on icon at bounding box center [24, 65] width 8 height 10
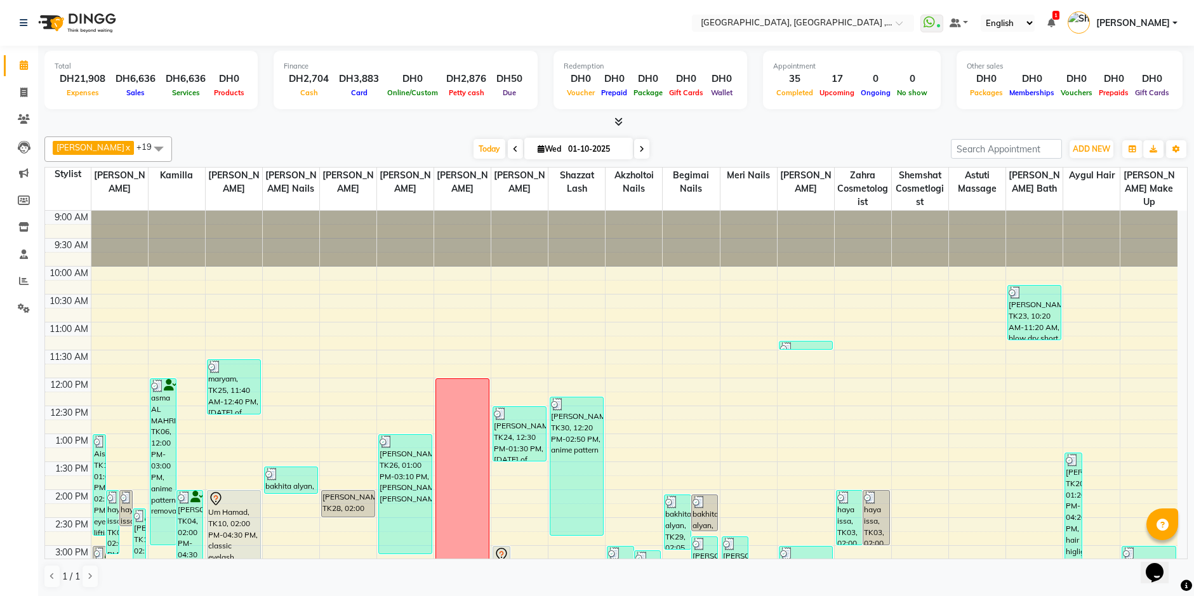
click at [548, 145] on span "Wed" at bounding box center [549, 149] width 30 height 10
select select "10"
select select "2025"
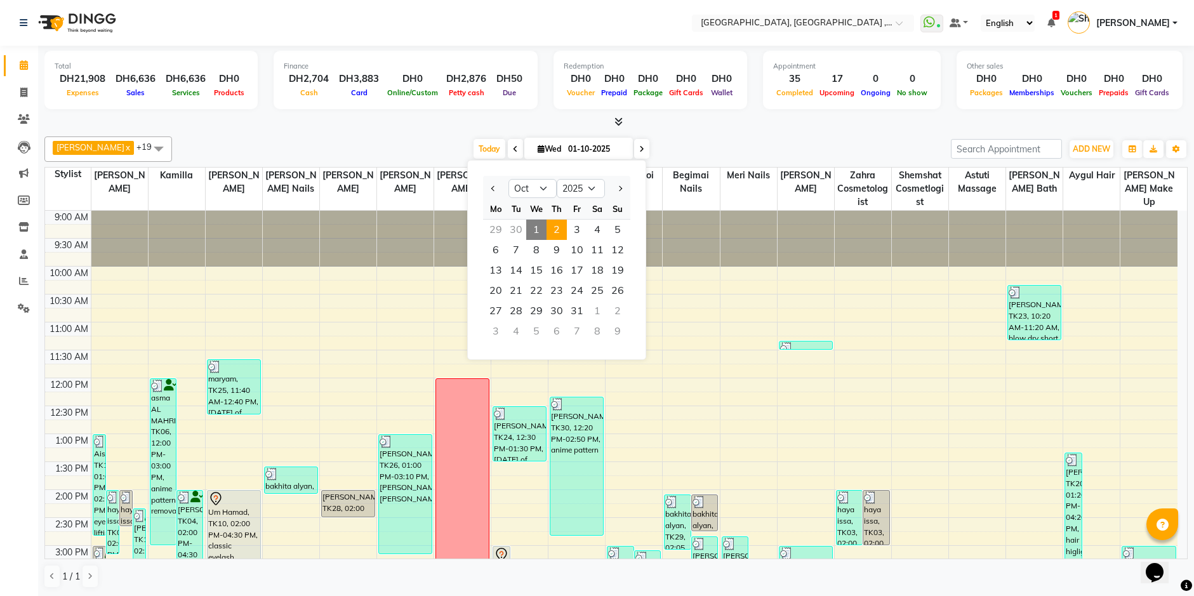
click at [557, 230] on span "2" at bounding box center [557, 230] width 20 height 20
type input "02-10-2025"
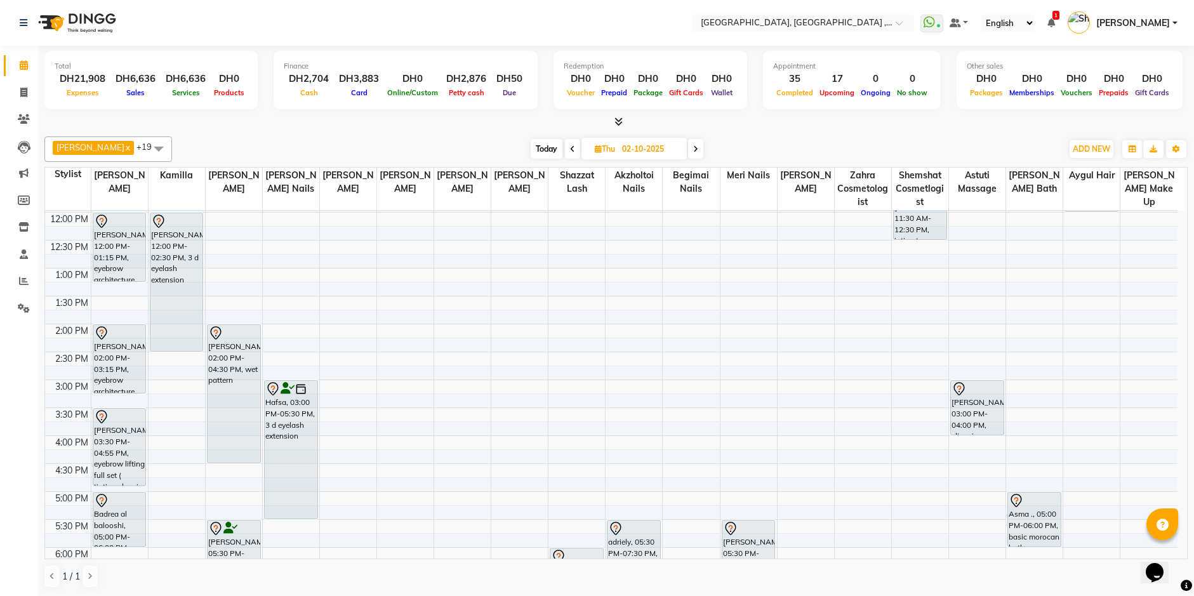
scroll to position [45, 0]
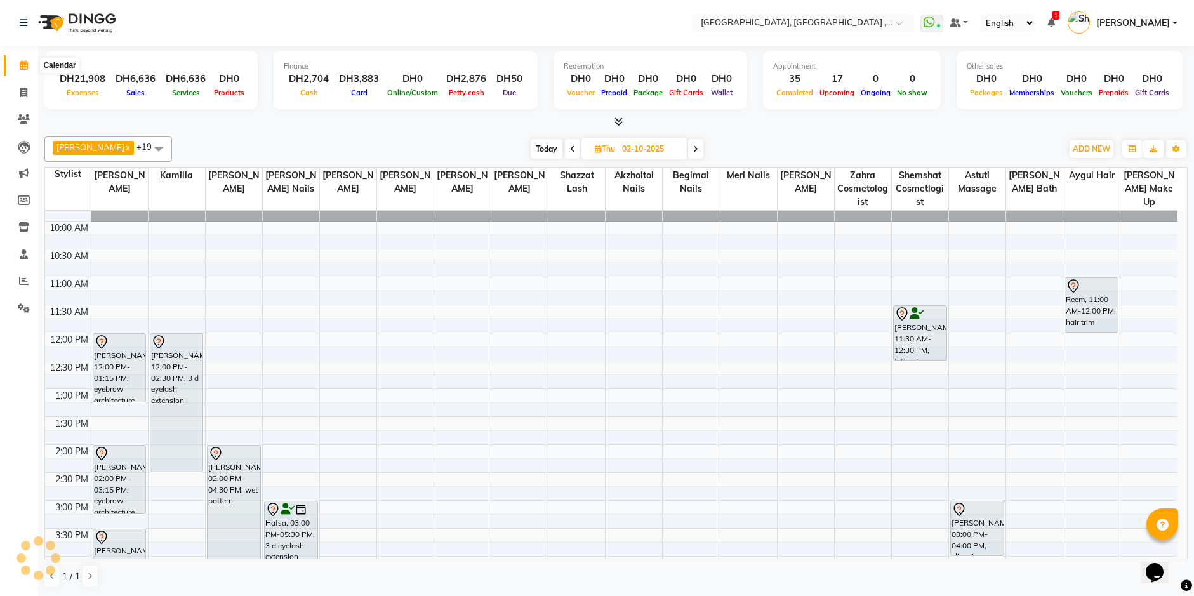
click at [22, 65] on icon at bounding box center [24, 65] width 8 height 10
click at [21, 88] on icon at bounding box center [23, 93] width 7 height 10
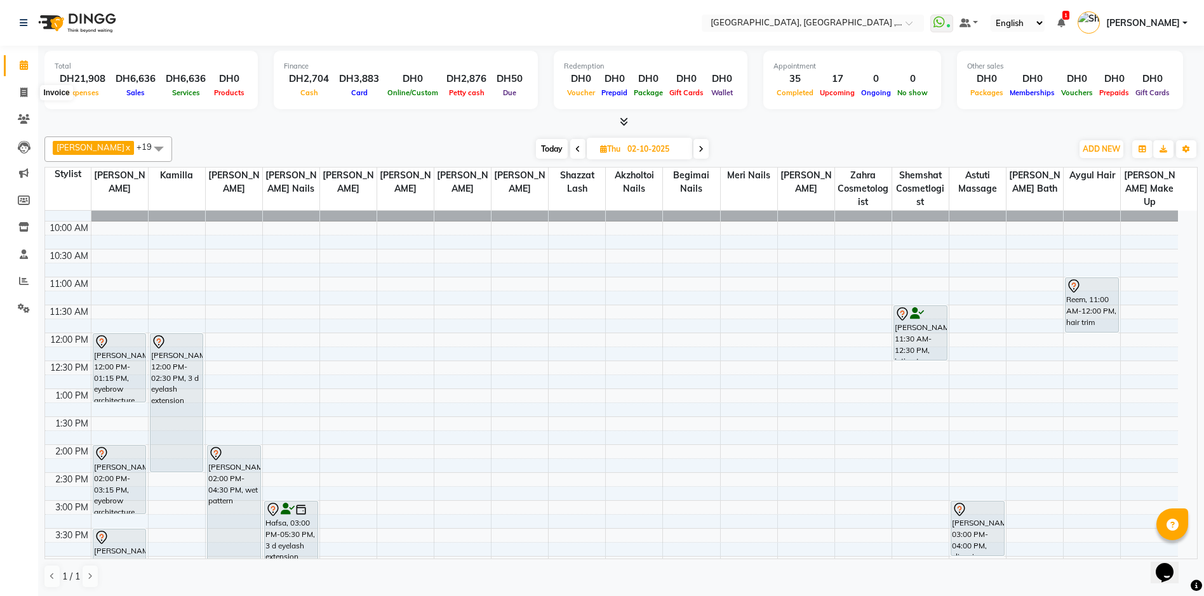
select select "service"
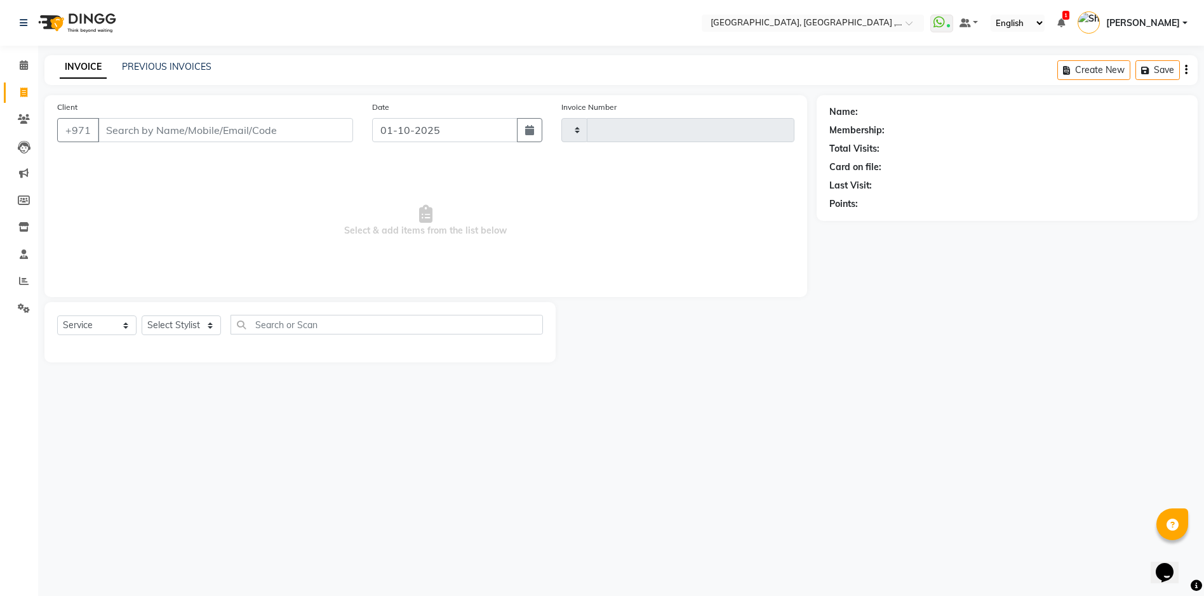
type input "5393"
select select "3838"
click at [196, 68] on link "PREVIOUS INVOICES" at bounding box center [167, 66] width 90 height 11
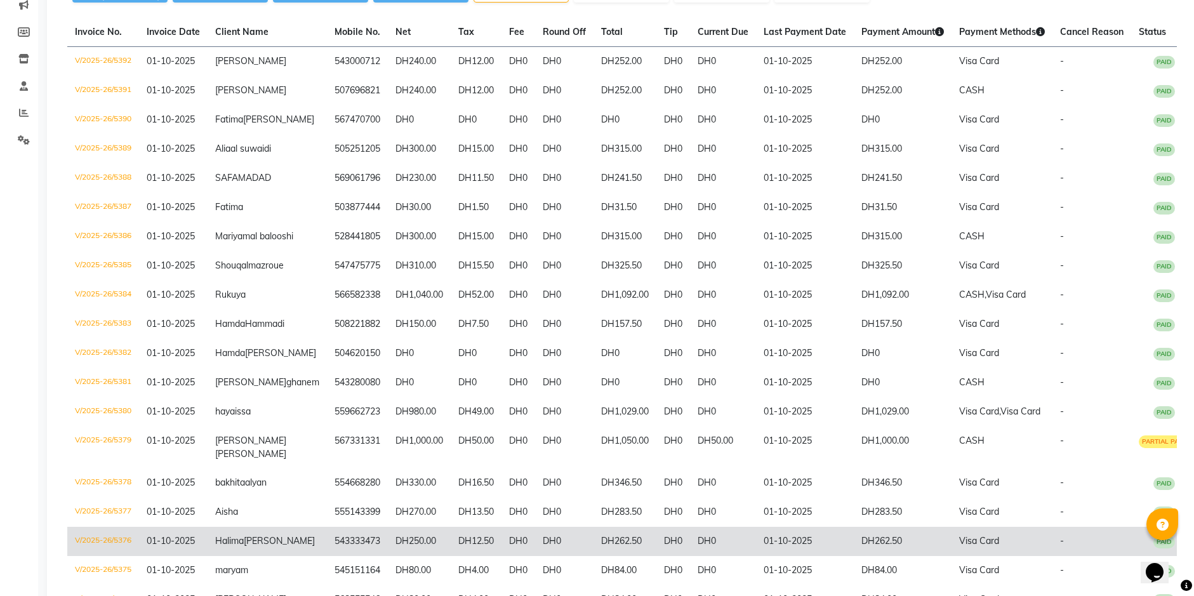
scroll to position [149, 0]
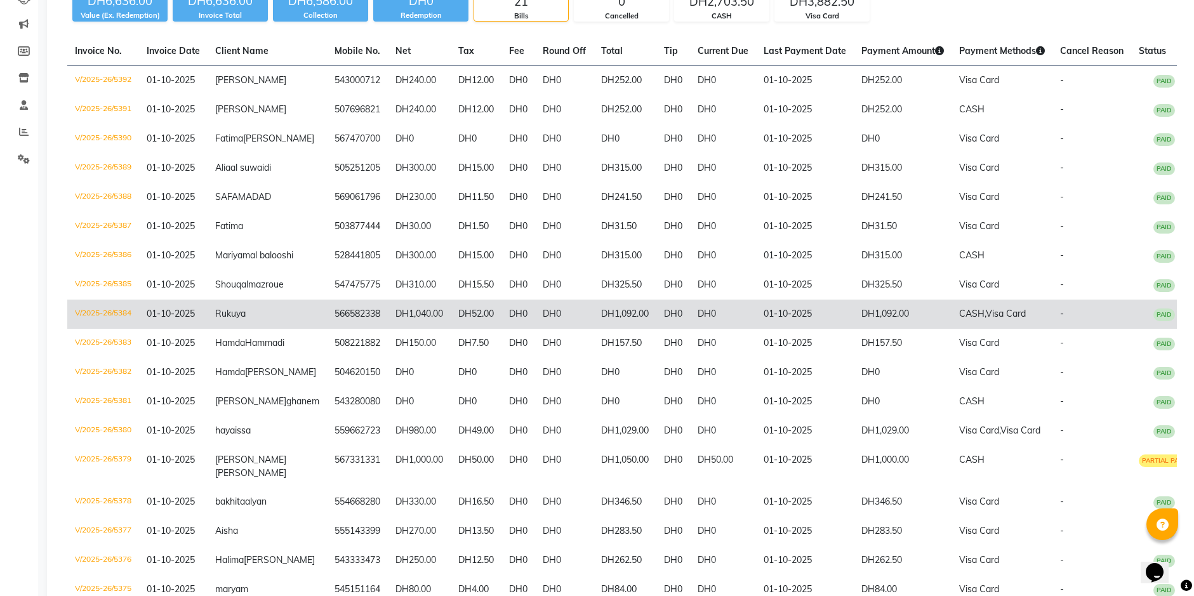
click at [270, 329] on td "Rukuya" at bounding box center [267, 314] width 119 height 29
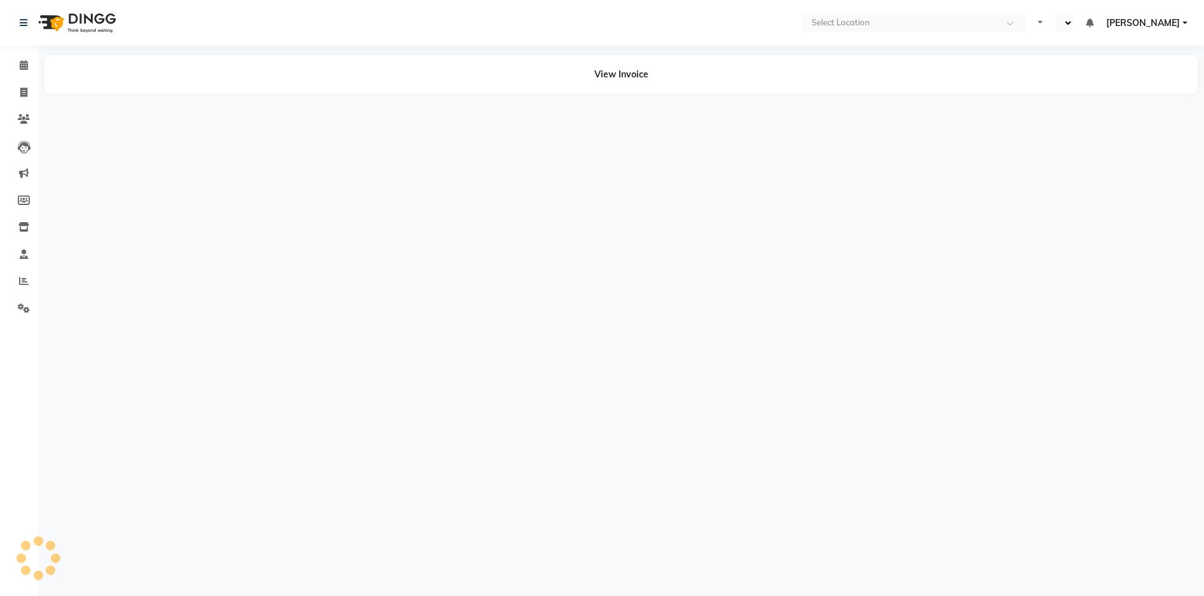
select select "en"
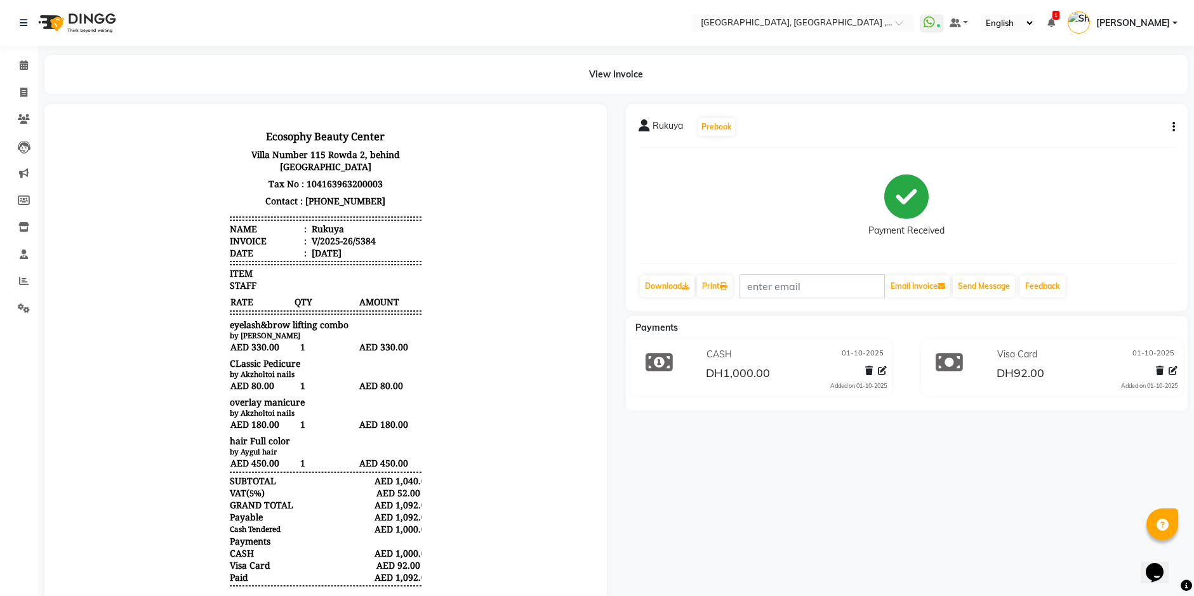
click at [1172, 128] on icon "button" at bounding box center [1173, 127] width 3 height 1
click at [1096, 152] on div "Edit Invoice" at bounding box center [1089, 151] width 130 height 16
select select "service"
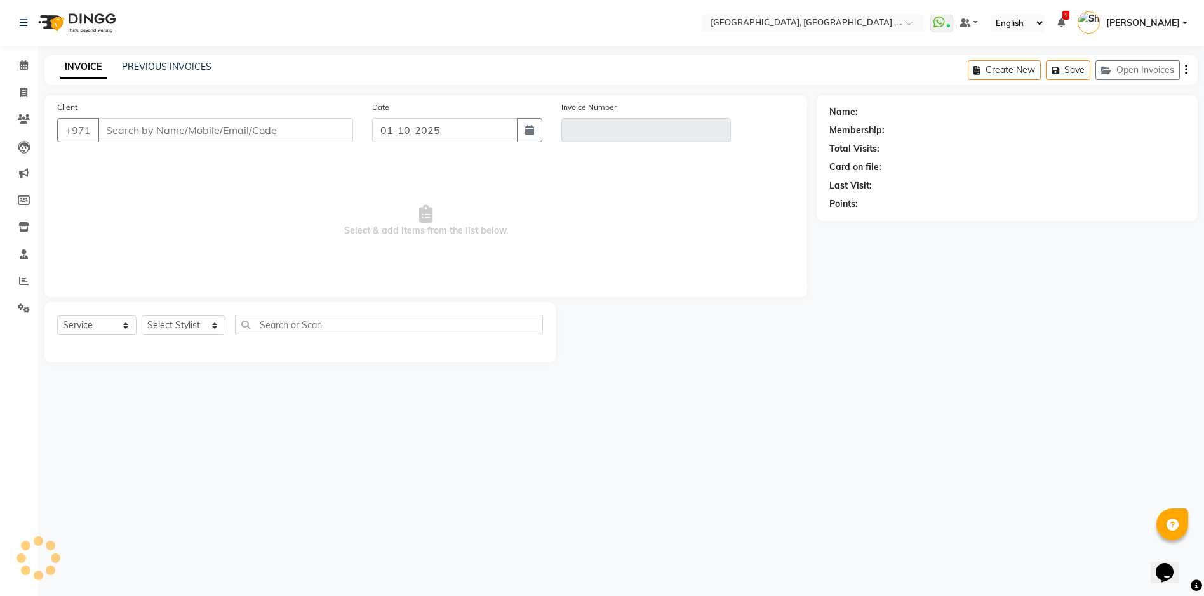
type input "566582338"
type input "V/2025-26/5384"
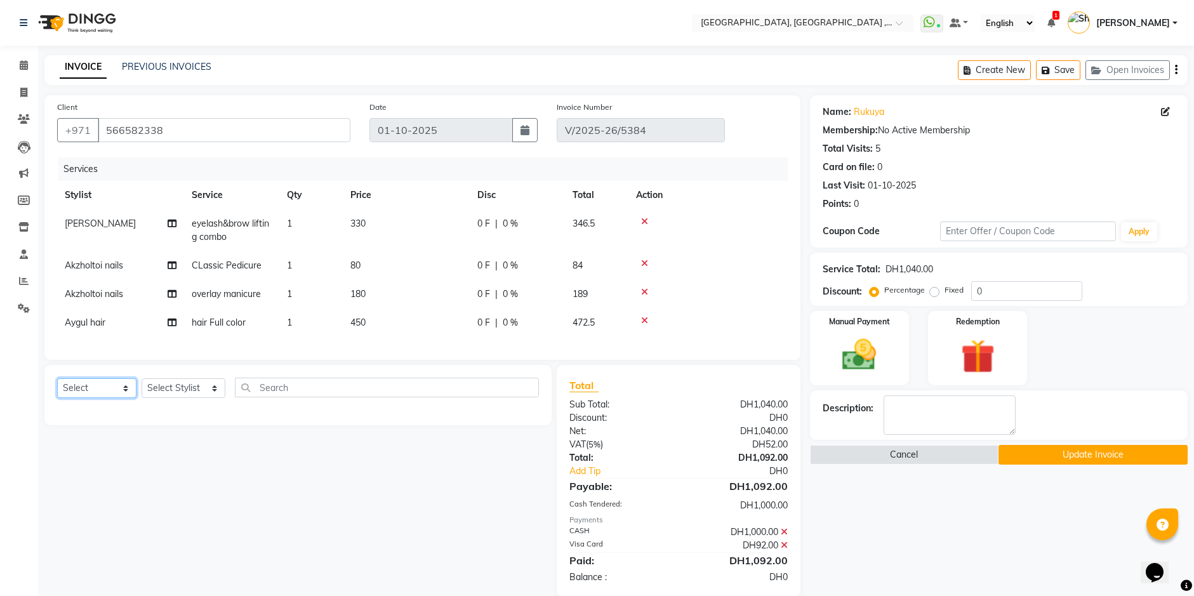
click at [105, 398] on select "Select Service Product Membership Package Voucher Prepaid Gift Card" at bounding box center [96, 388] width 79 height 20
select select "service"
click at [57, 388] on select "Select Service Product Membership Package Voucher Prepaid Gift Card" at bounding box center [96, 388] width 79 height 20
click at [172, 395] on select "Select Stylist [PERSON_NAME] Aina Akzholtoi nails [PERSON_NAME] Astuti massage …" at bounding box center [184, 388] width 84 height 20
select select "85019"
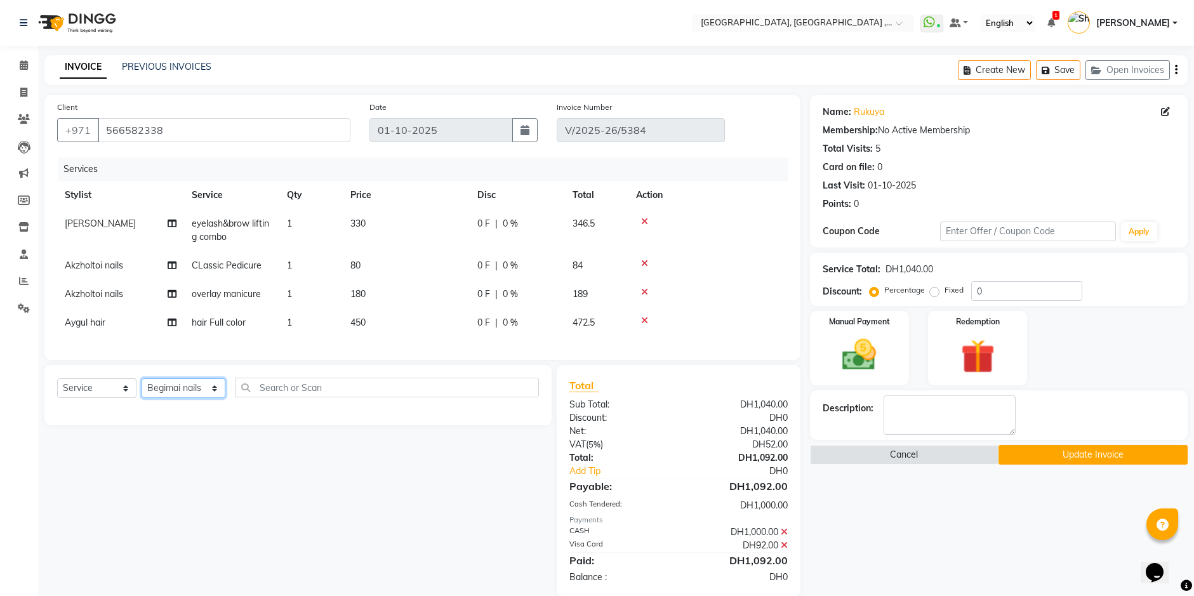
click at [142, 388] on select "Select Stylist [PERSON_NAME] Aina Akzholtoi nails [PERSON_NAME] Astuti massage …" at bounding box center [184, 388] width 84 height 20
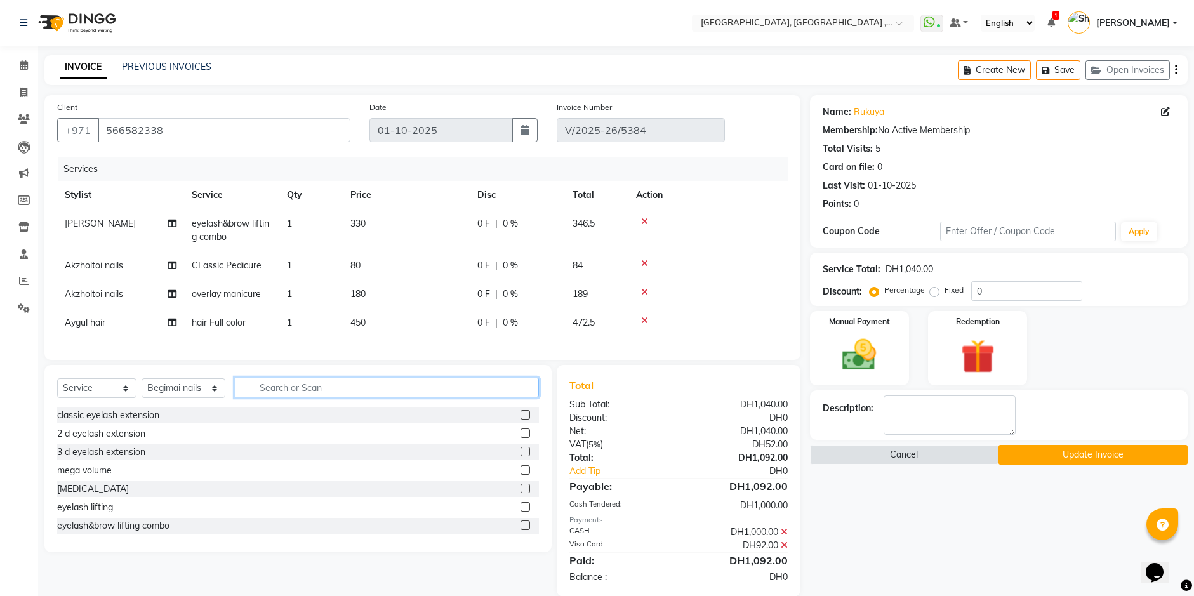
click at [285, 397] on input "text" at bounding box center [387, 388] width 304 height 20
type input "POLISH"
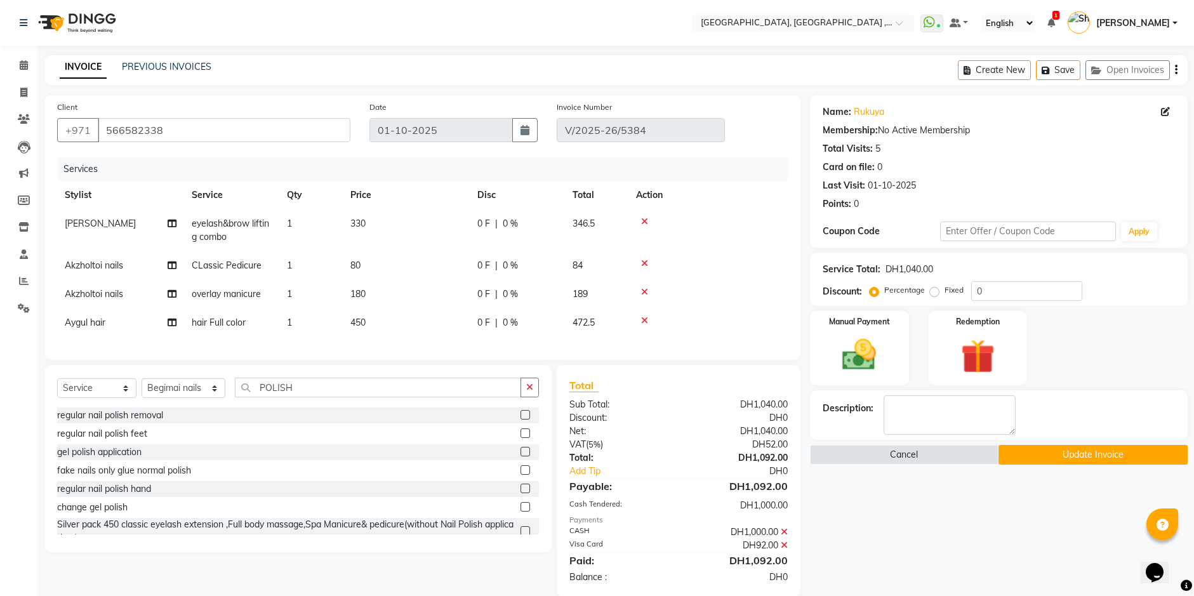
click at [521, 438] on label at bounding box center [526, 433] width 10 height 10
click at [521, 438] on input "checkbox" at bounding box center [525, 434] width 8 height 8
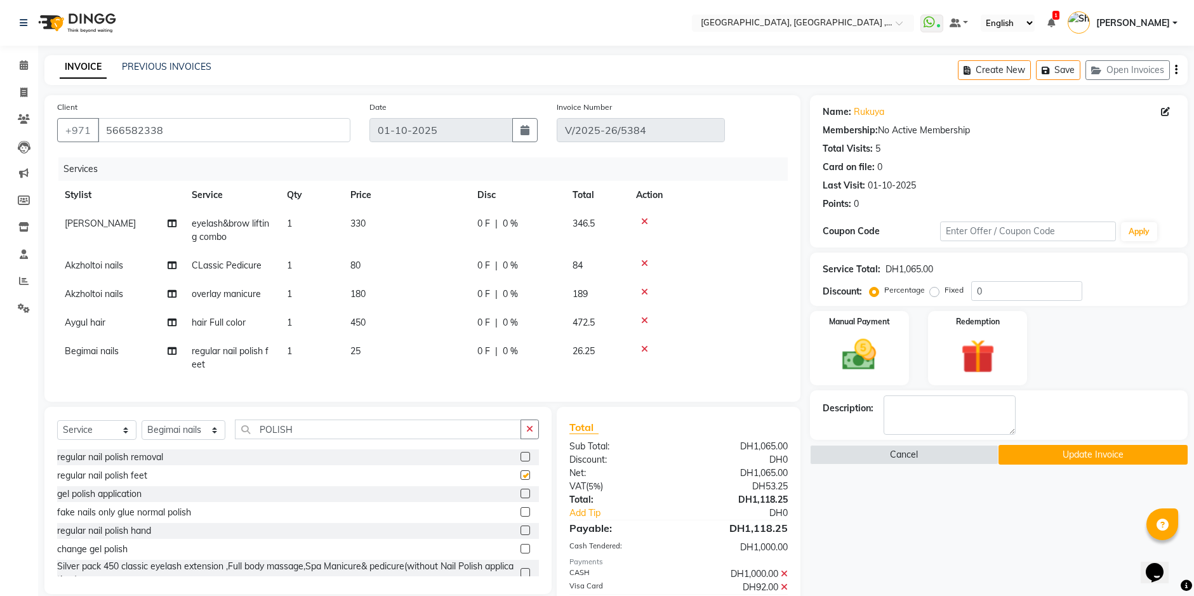
checkbox input "false"
click at [1114, 461] on button "Update Invoice" at bounding box center [1092, 455] width 189 height 20
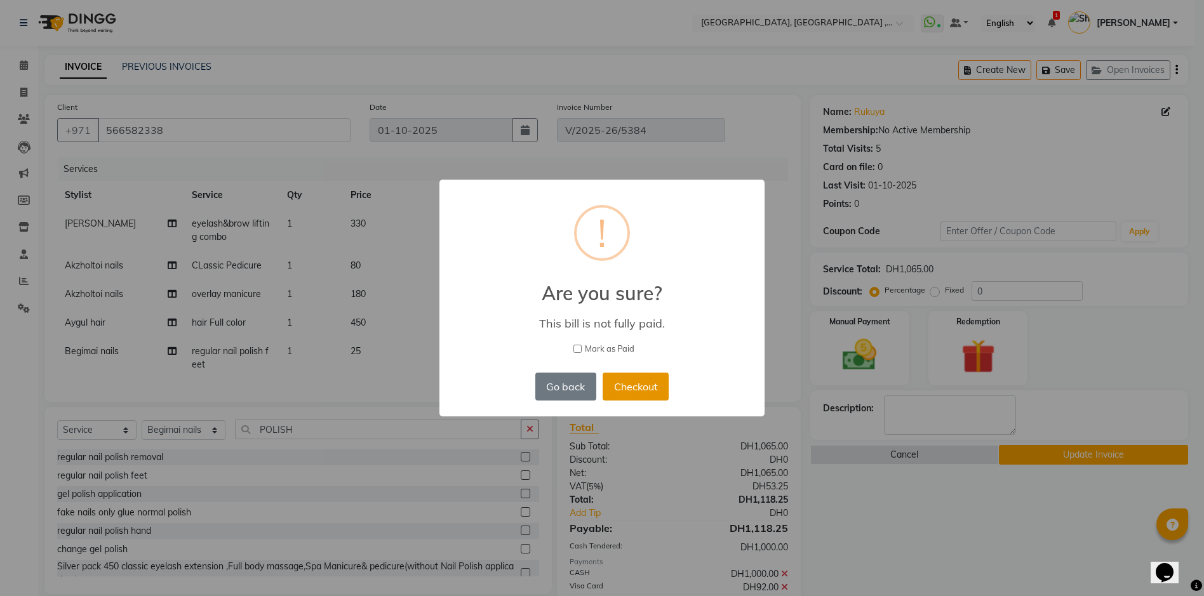
click at [620, 385] on button "Checkout" at bounding box center [635, 387] width 66 height 28
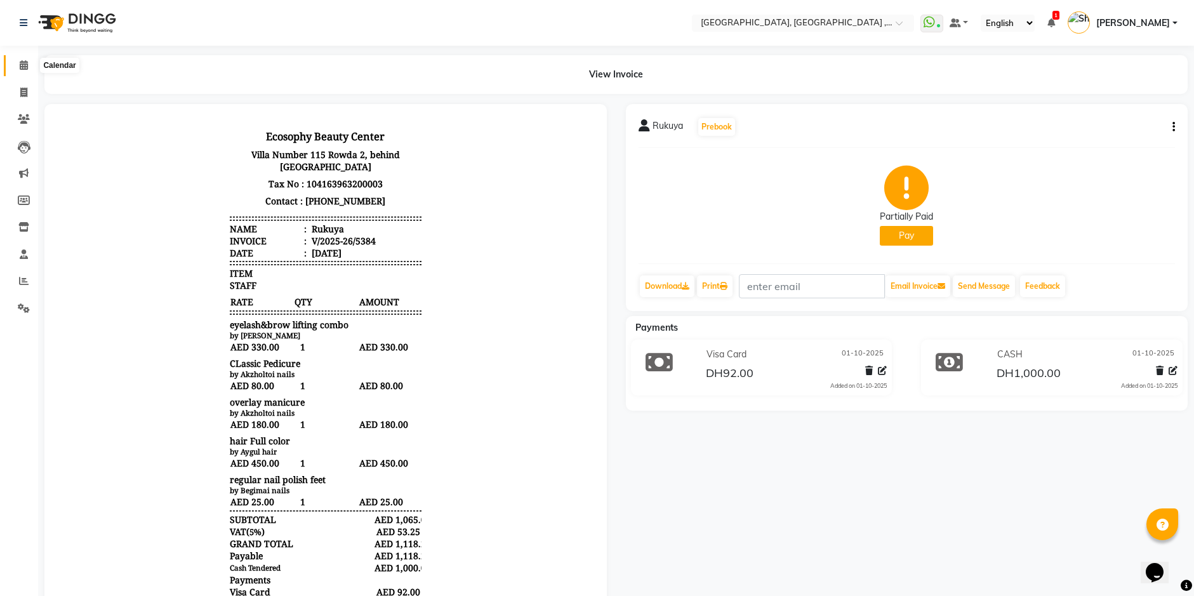
click at [18, 64] on span at bounding box center [24, 65] width 22 height 15
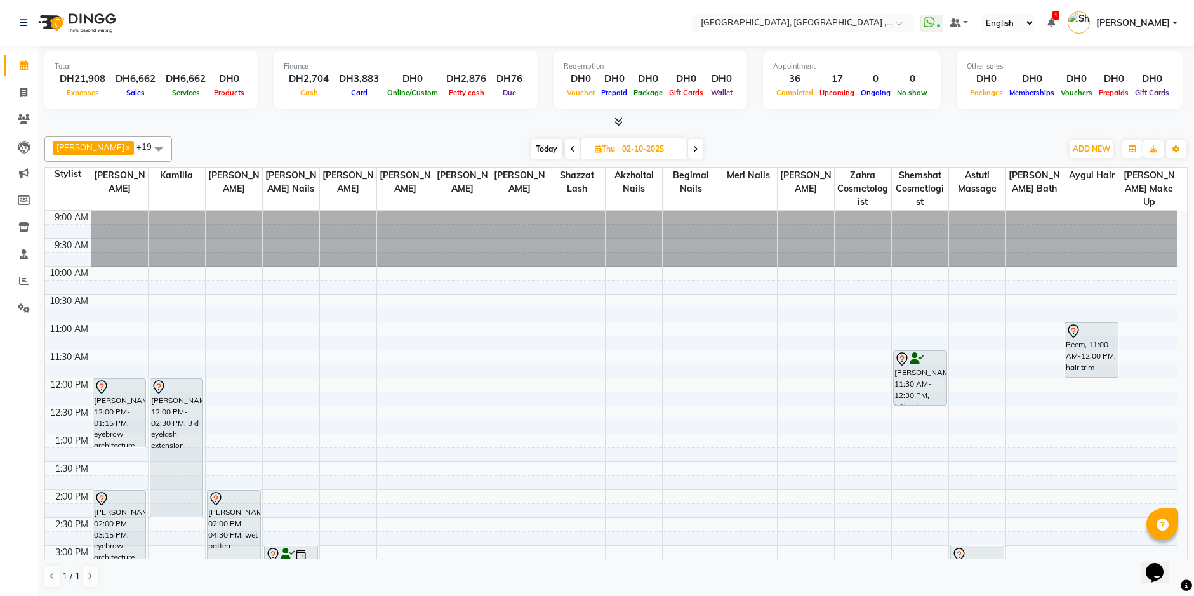
click at [531, 143] on span "Today" at bounding box center [547, 149] width 32 height 20
type input "01-10-2025"
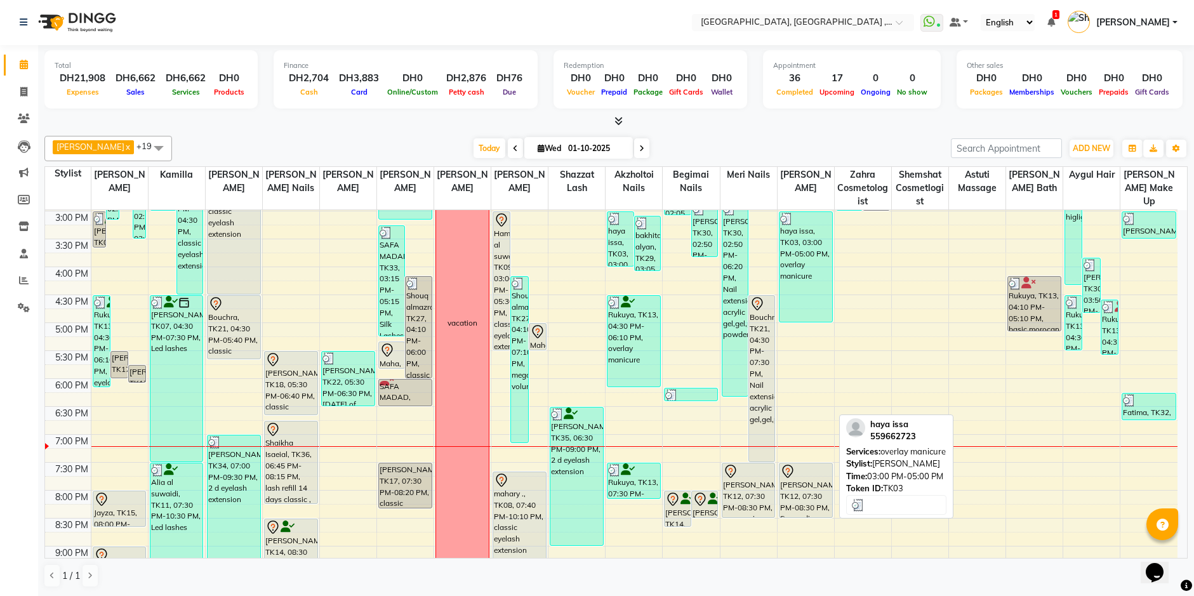
scroll to position [489, 0]
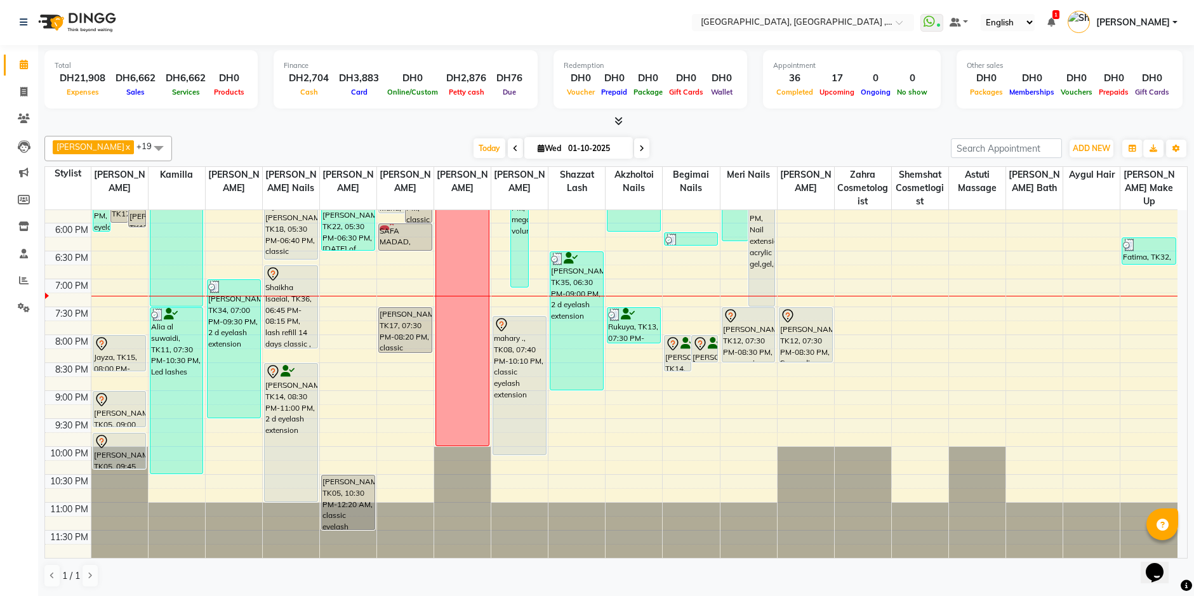
click at [573, 149] on input "01-10-2025" at bounding box center [595, 148] width 63 height 19
select select "10"
select select "2025"
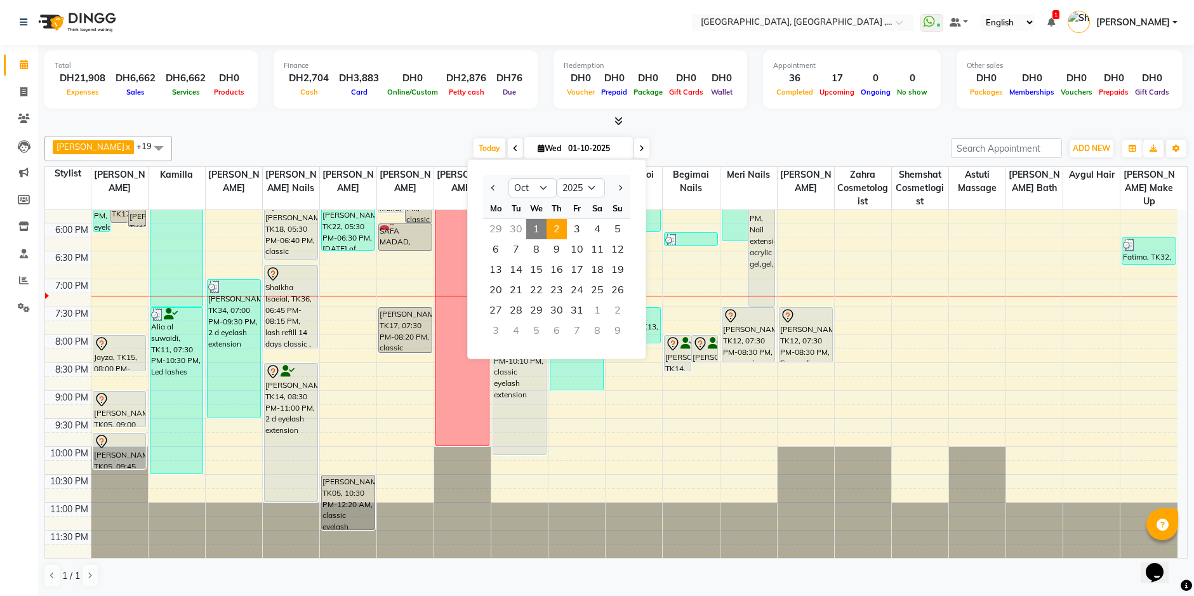
click at [557, 231] on span "2" at bounding box center [557, 229] width 20 height 20
type input "02-10-2025"
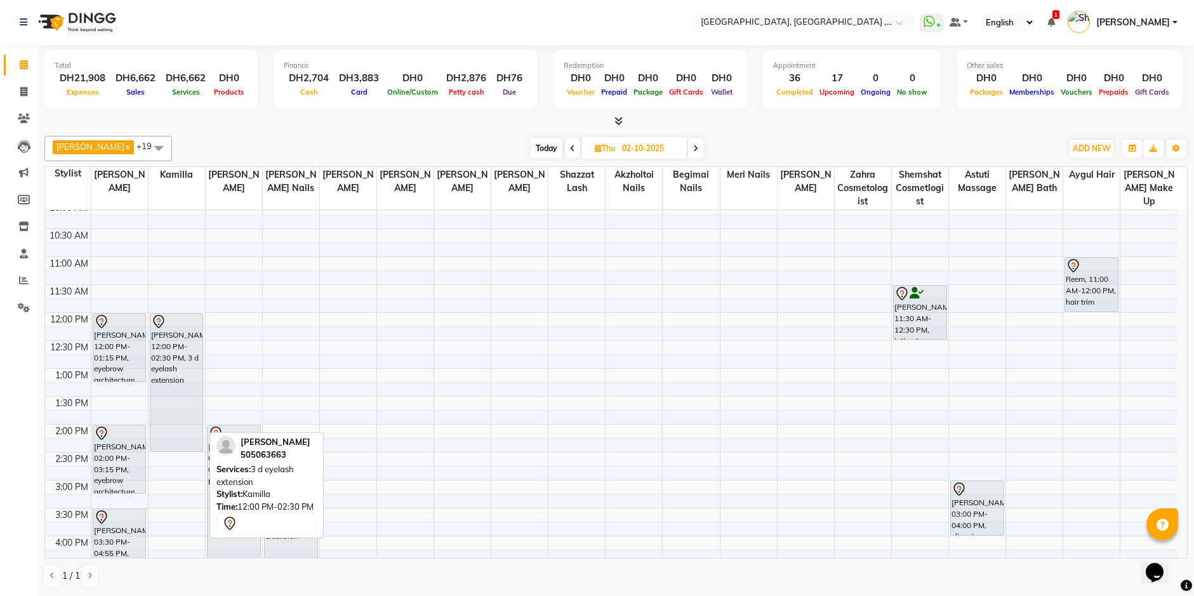
scroll to position [127, 0]
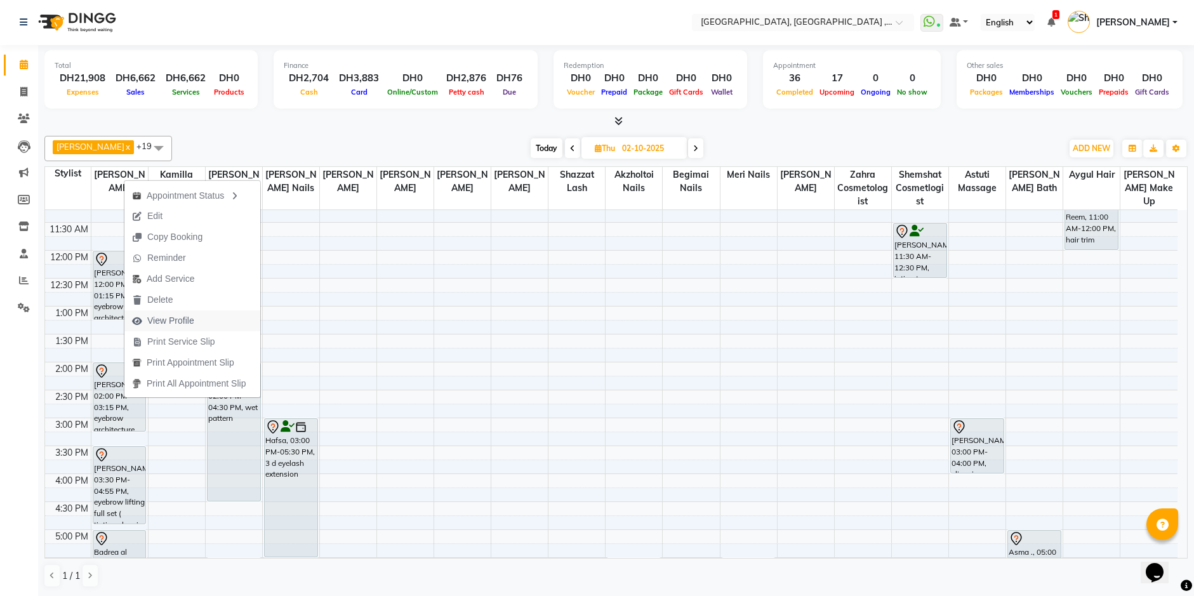
drag, startPoint x: 190, startPoint y: 321, endPoint x: 194, endPoint y: 327, distance: 7.4
click at [194, 327] on span "View Profile" at bounding box center [170, 320] width 47 height 13
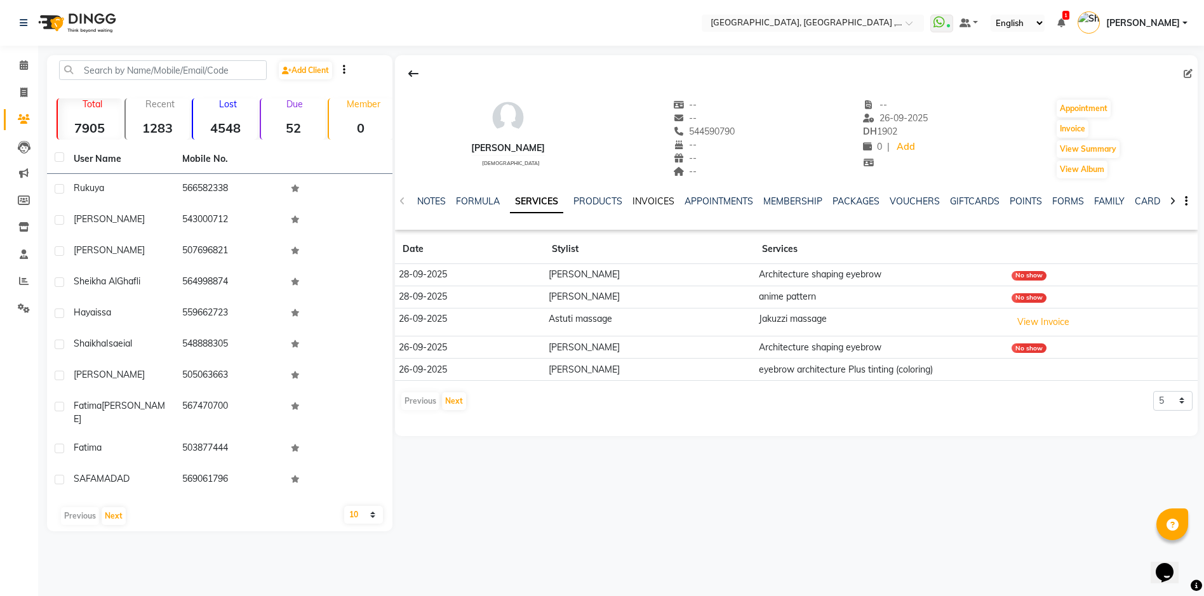
click at [645, 202] on link "INVOICES" at bounding box center [653, 201] width 42 height 11
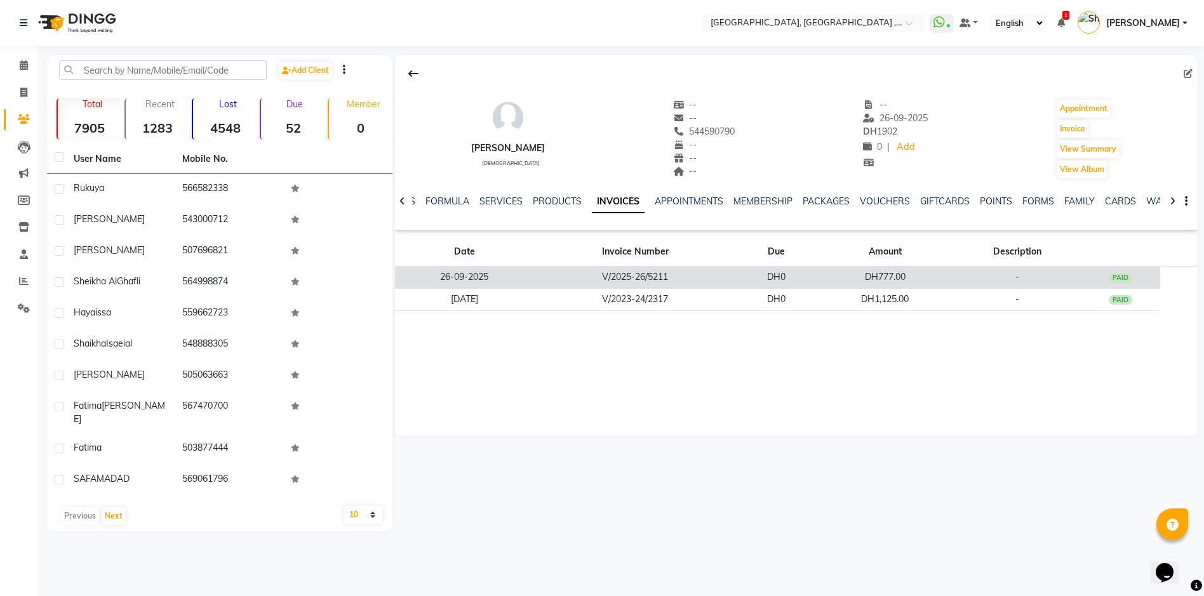
click at [712, 281] on td "V/2025-26/5211" at bounding box center [635, 278] width 202 height 22
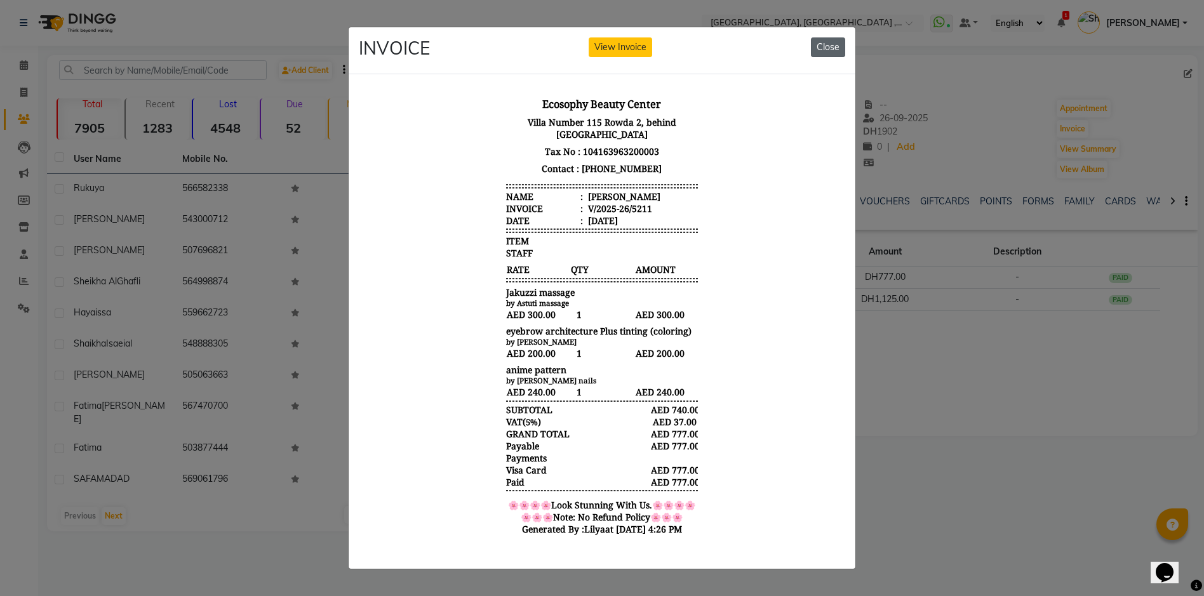
click at [825, 39] on button "Close" at bounding box center [828, 47] width 34 height 20
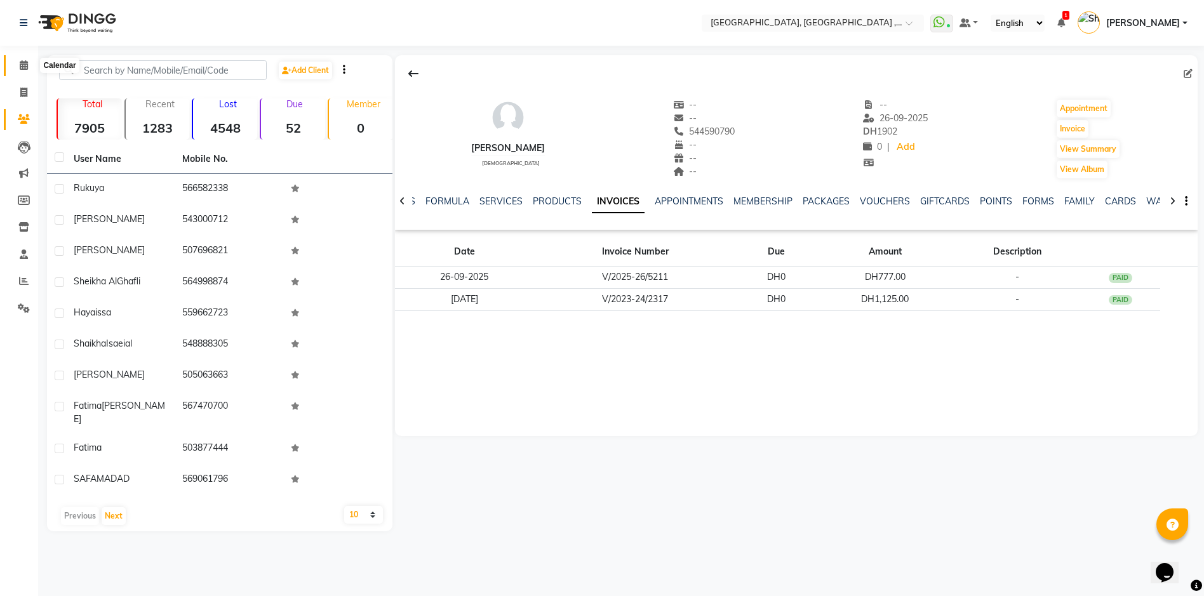
click at [27, 62] on icon at bounding box center [24, 65] width 8 height 10
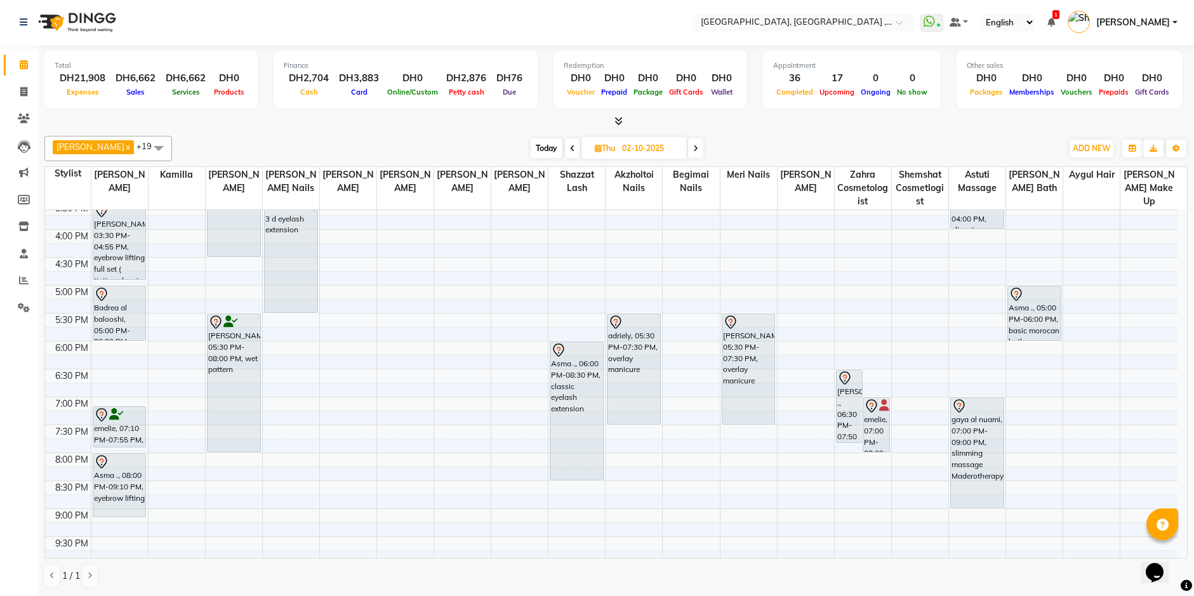
scroll to position [381, 0]
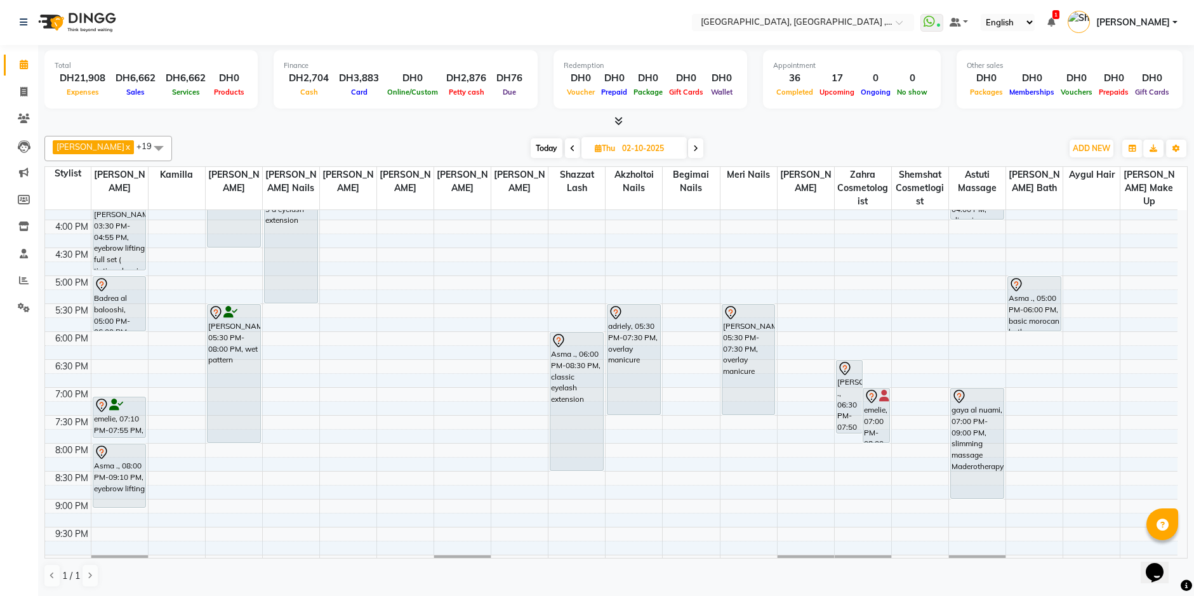
click at [618, 152] on input "02-10-2025" at bounding box center [649, 148] width 63 height 19
select select "10"
select select "2025"
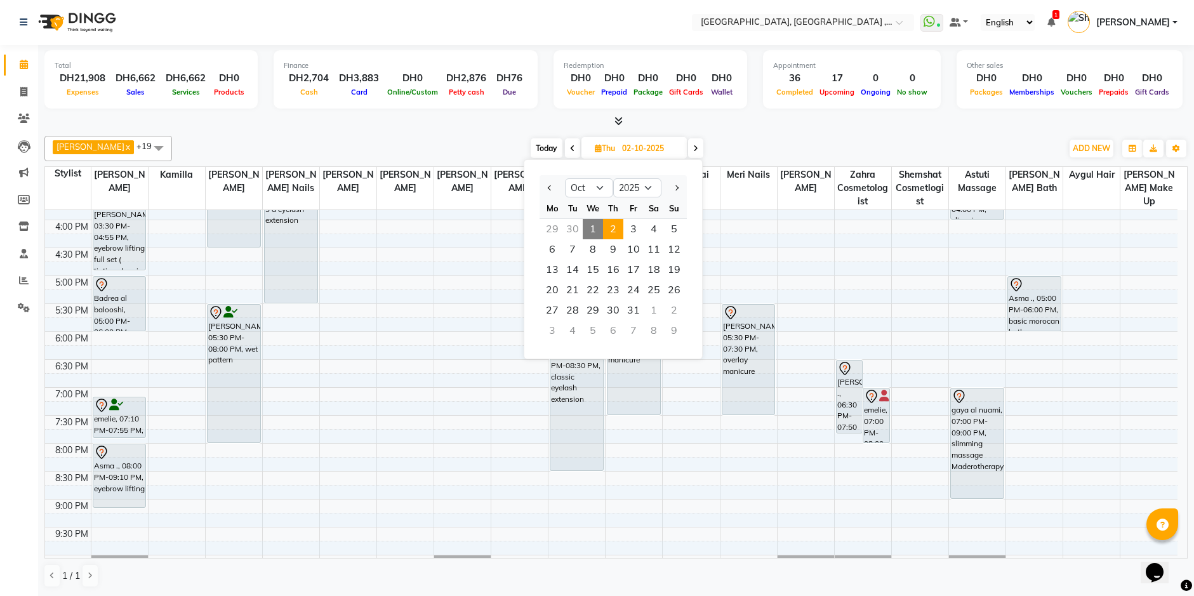
click at [595, 231] on span "1" at bounding box center [593, 229] width 20 height 20
type input "01-10-2025"
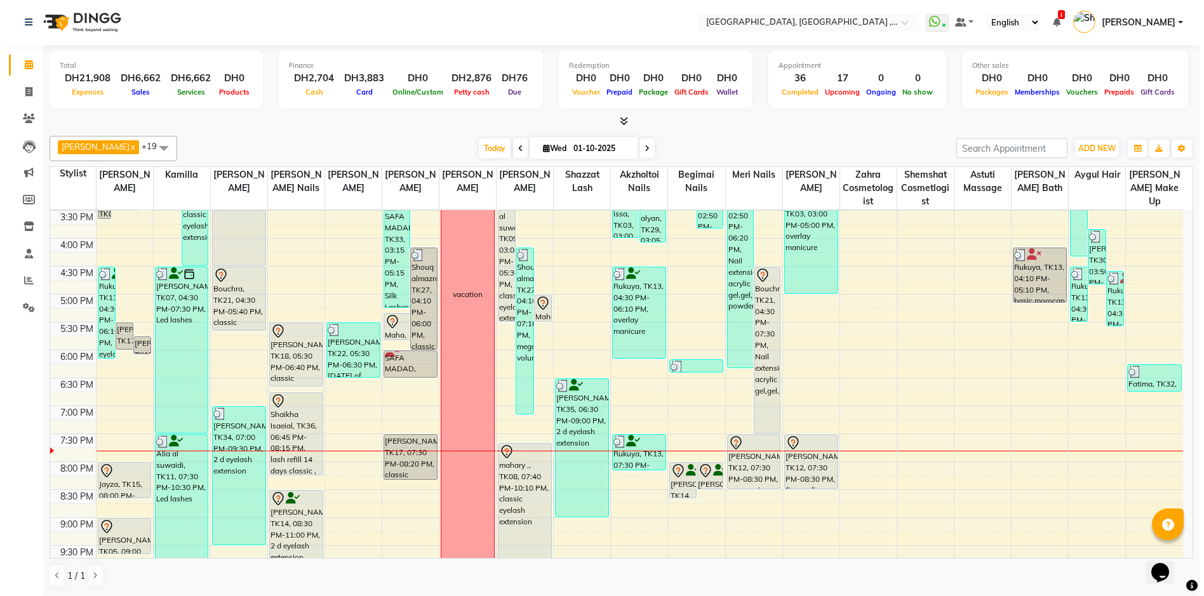
scroll to position [489, 0]
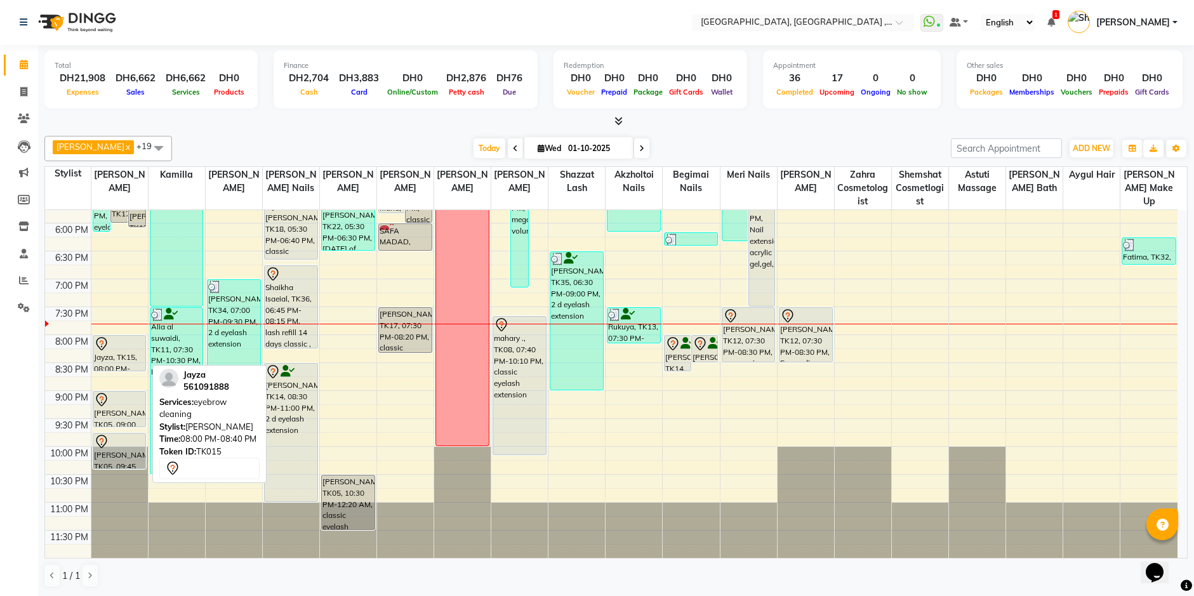
click at [112, 356] on div "Jayza, TK15, 08:00 PM-08:40 PM, eyebrow cleaning" at bounding box center [119, 353] width 53 height 35
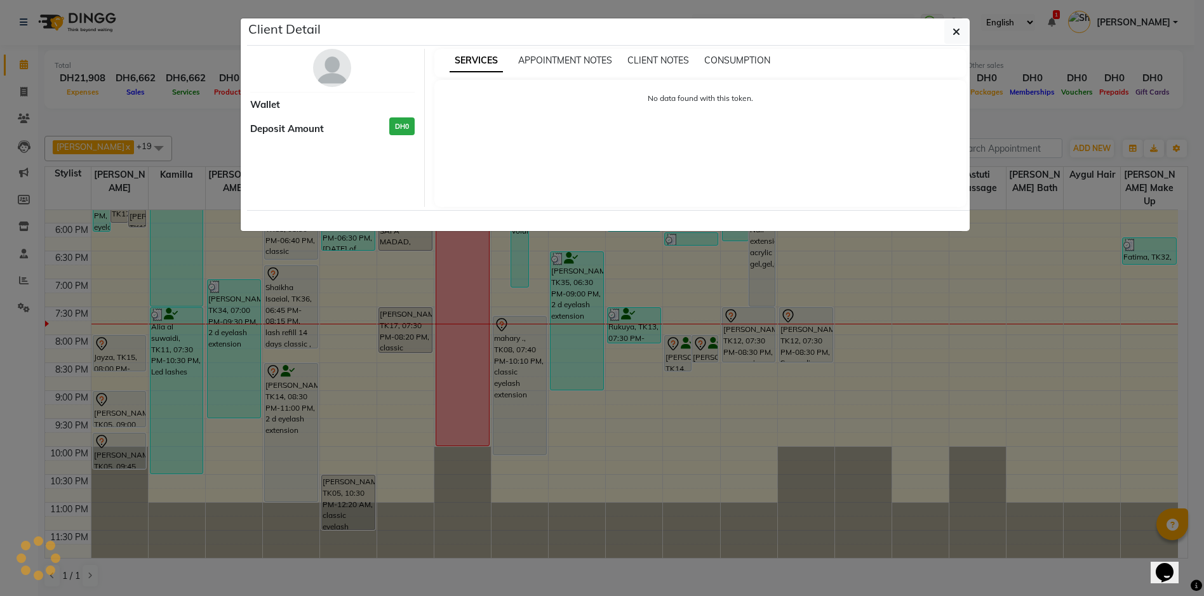
select select "7"
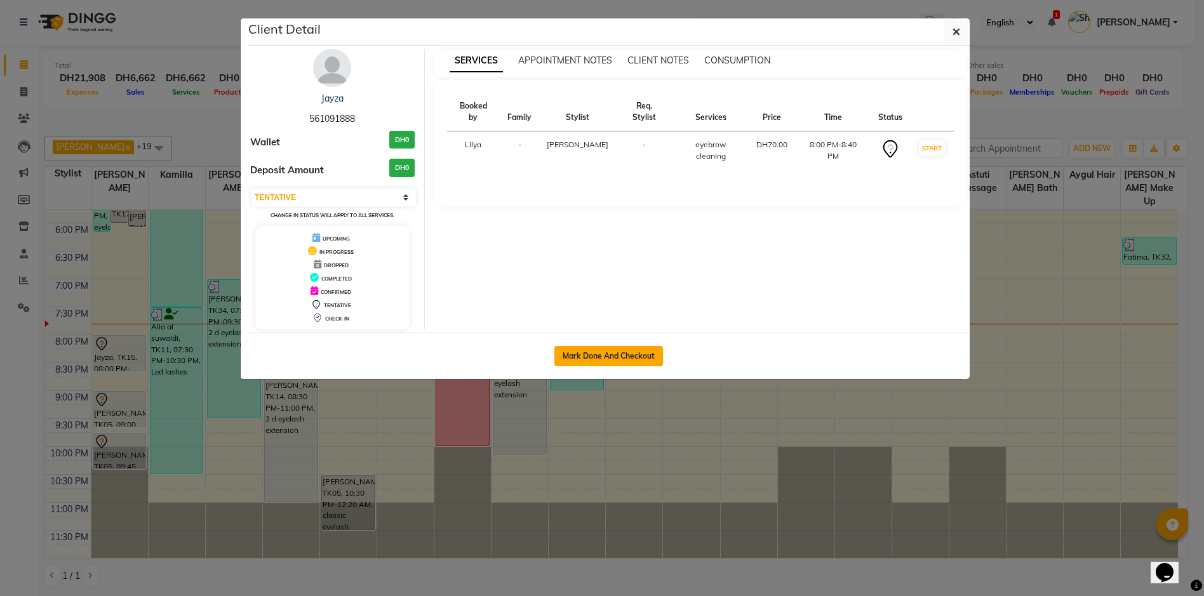
click at [637, 359] on button "Mark Done And Checkout" at bounding box center [608, 356] width 109 height 20
select select "service"
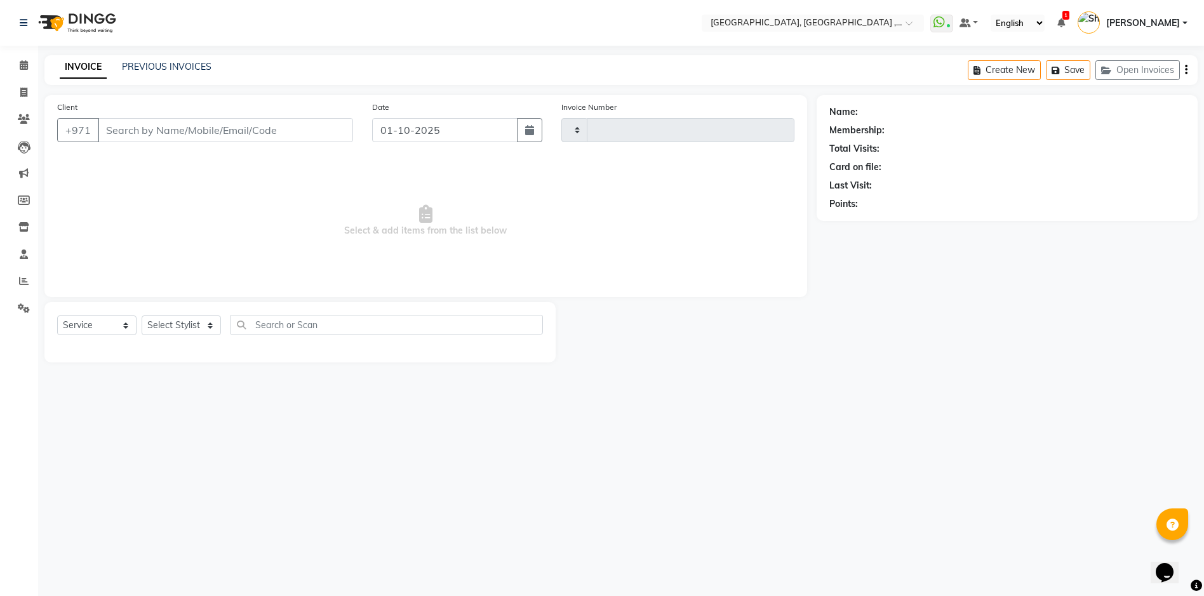
type input "5393"
select select "3838"
type input "561091888"
select select "53586"
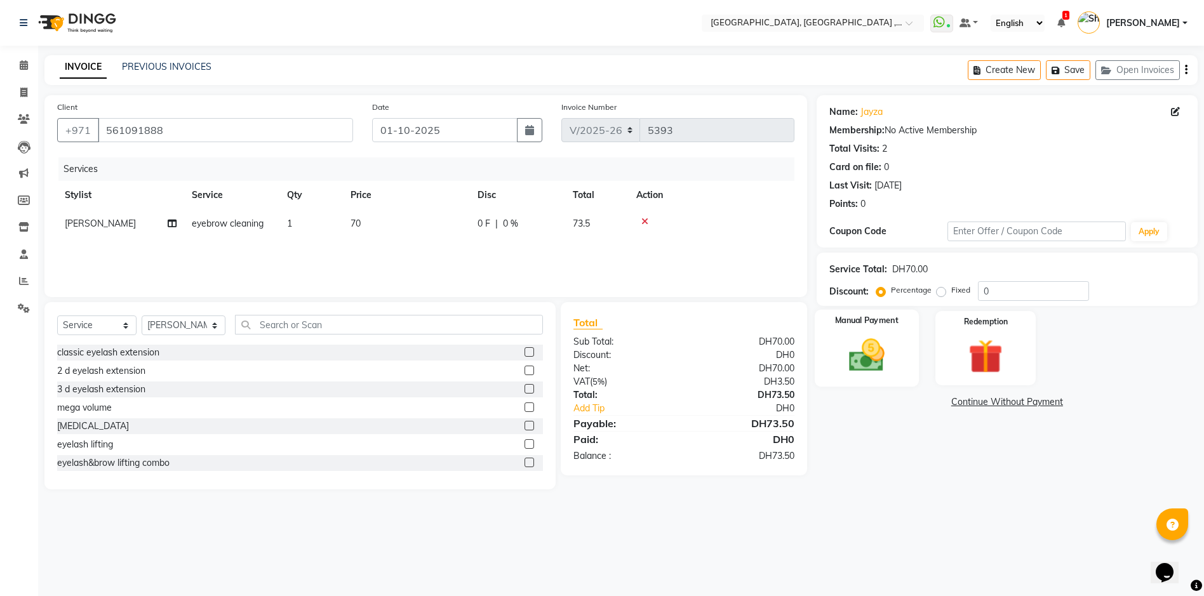
click at [887, 358] on img at bounding box center [866, 355] width 58 height 41
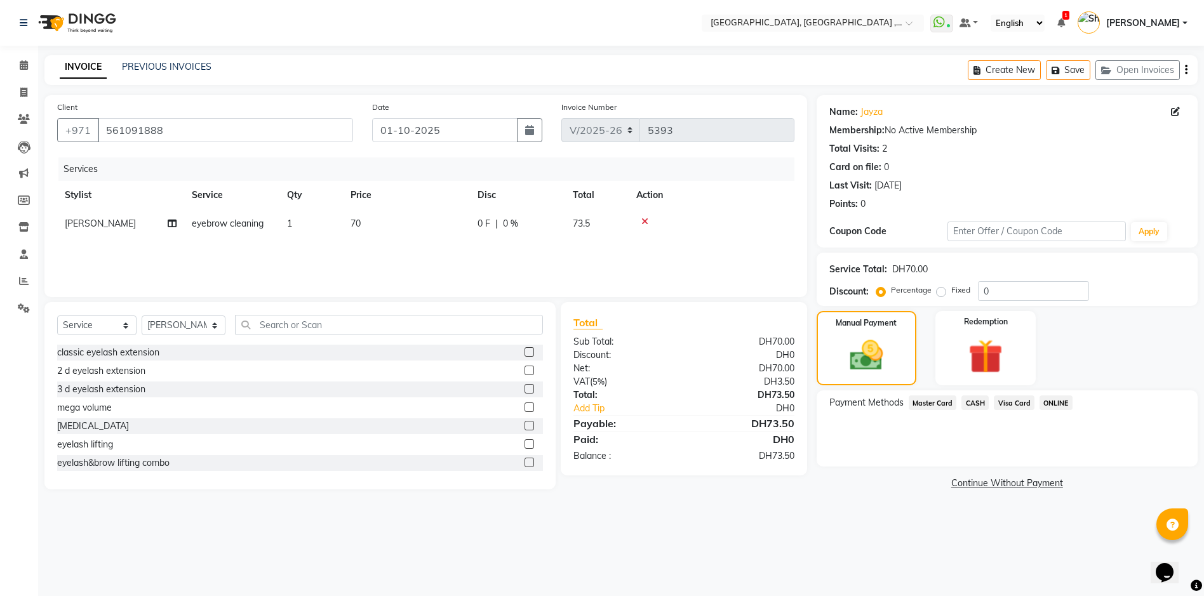
click at [1002, 404] on span "Visa Card" at bounding box center [1013, 402] width 41 height 15
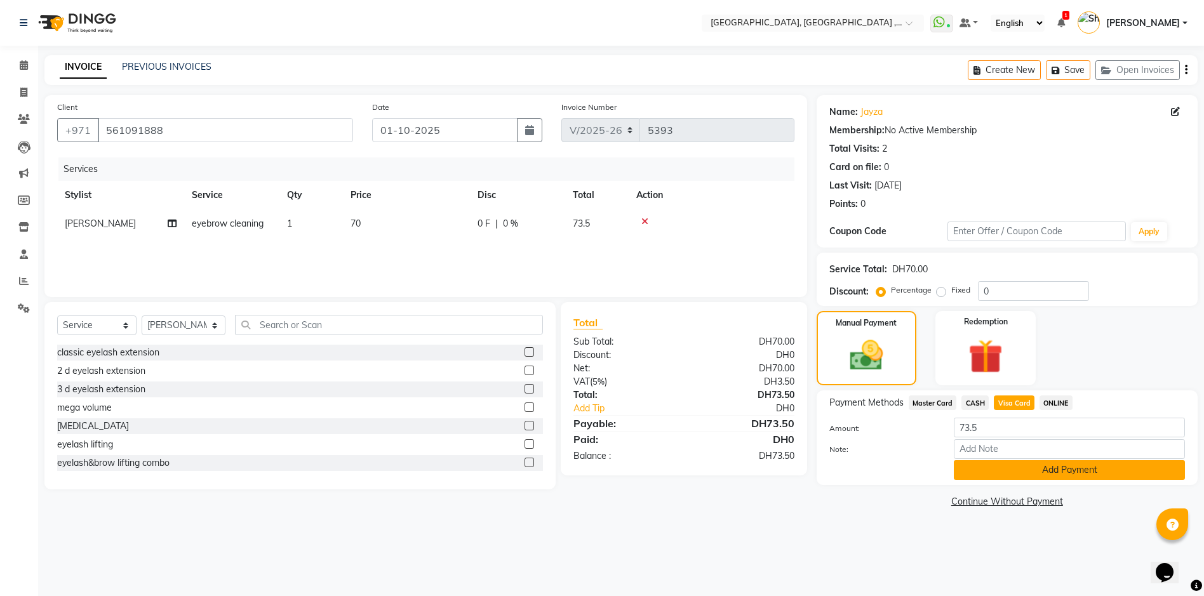
click at [1018, 471] on button "Add Payment" at bounding box center [1068, 470] width 231 height 20
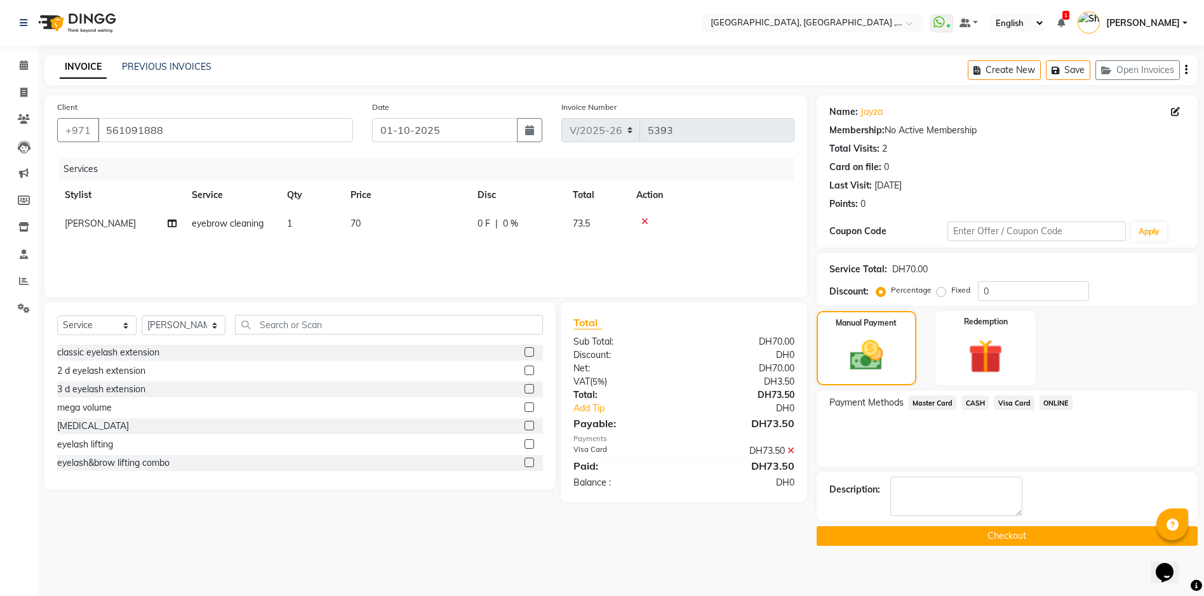
drag, startPoint x: 962, startPoint y: 534, endPoint x: 960, endPoint y: 526, distance: 8.0
click at [962, 534] on button "Checkout" at bounding box center [1006, 536] width 381 height 20
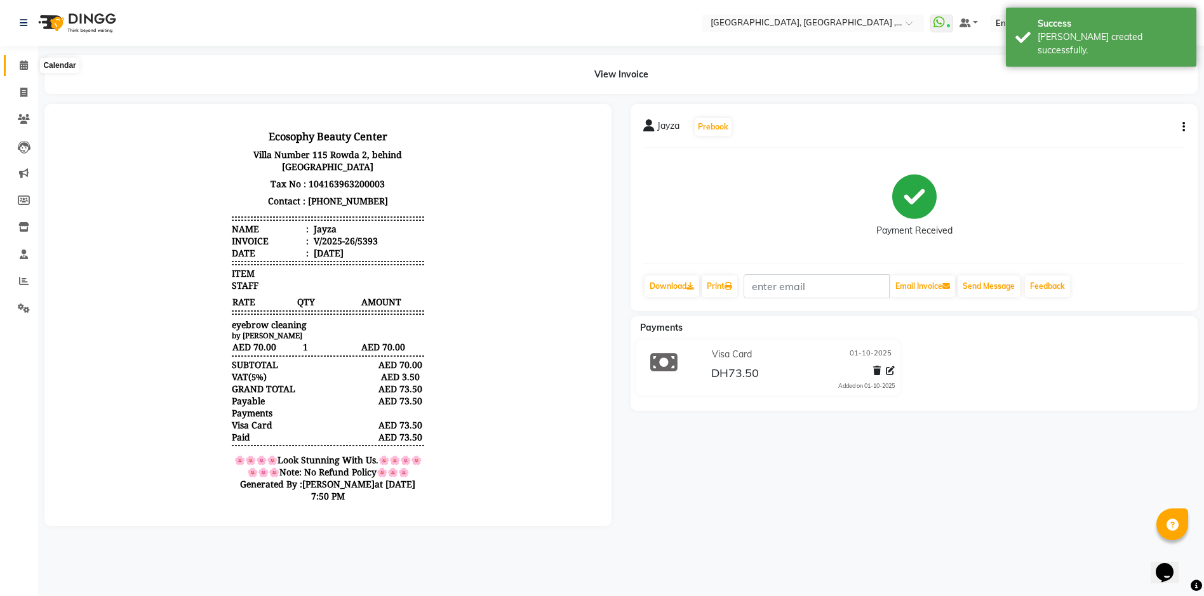
click at [22, 64] on icon at bounding box center [24, 65] width 8 height 10
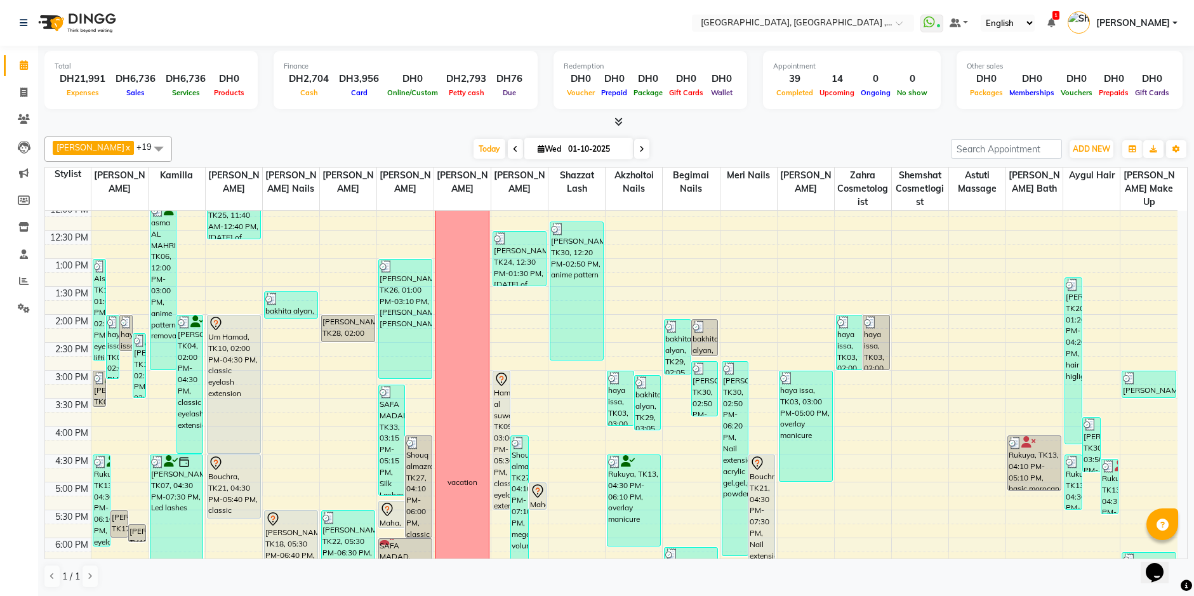
scroll to position [190, 0]
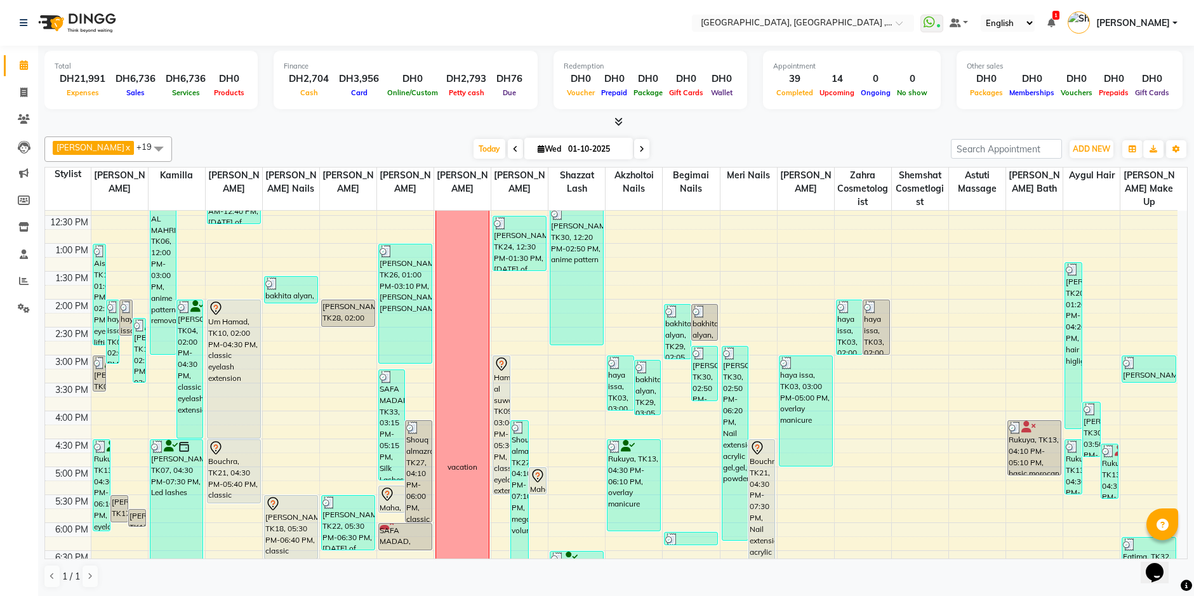
click at [564, 144] on input "01-10-2025" at bounding box center [595, 149] width 63 height 19
select select "10"
select select "2025"
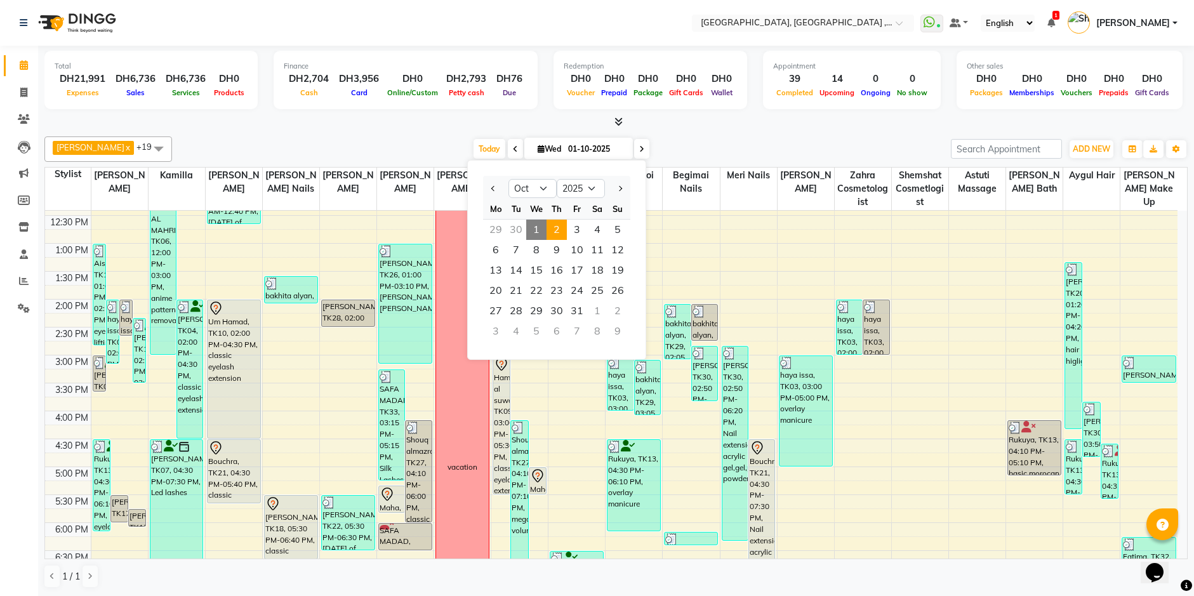
click at [555, 232] on span "2" at bounding box center [557, 230] width 20 height 20
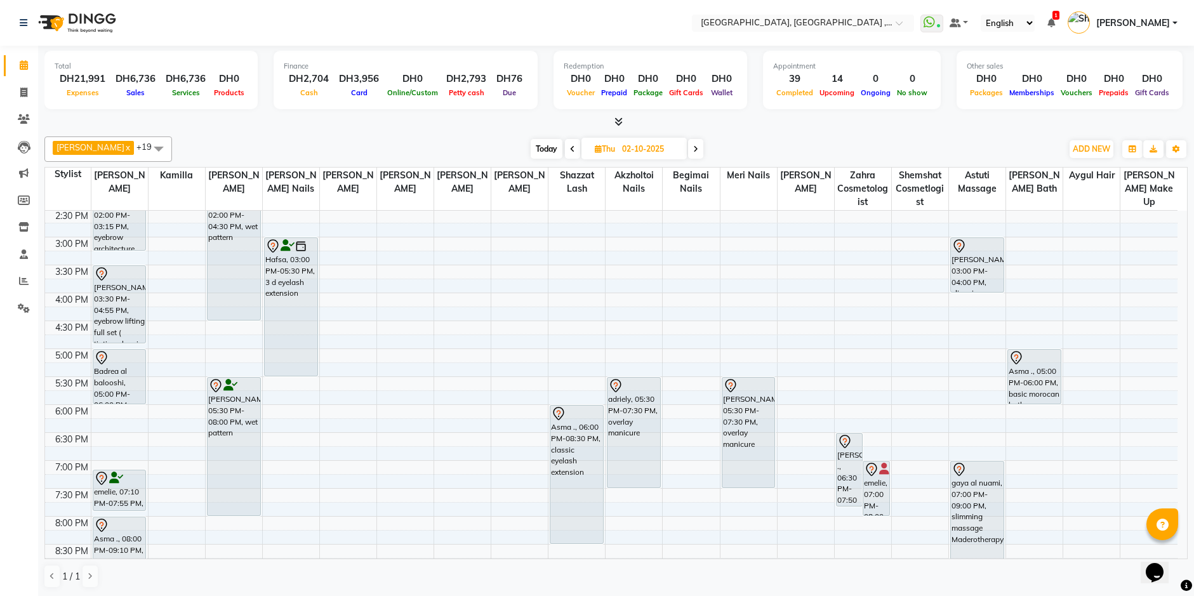
scroll to position [426, 0]
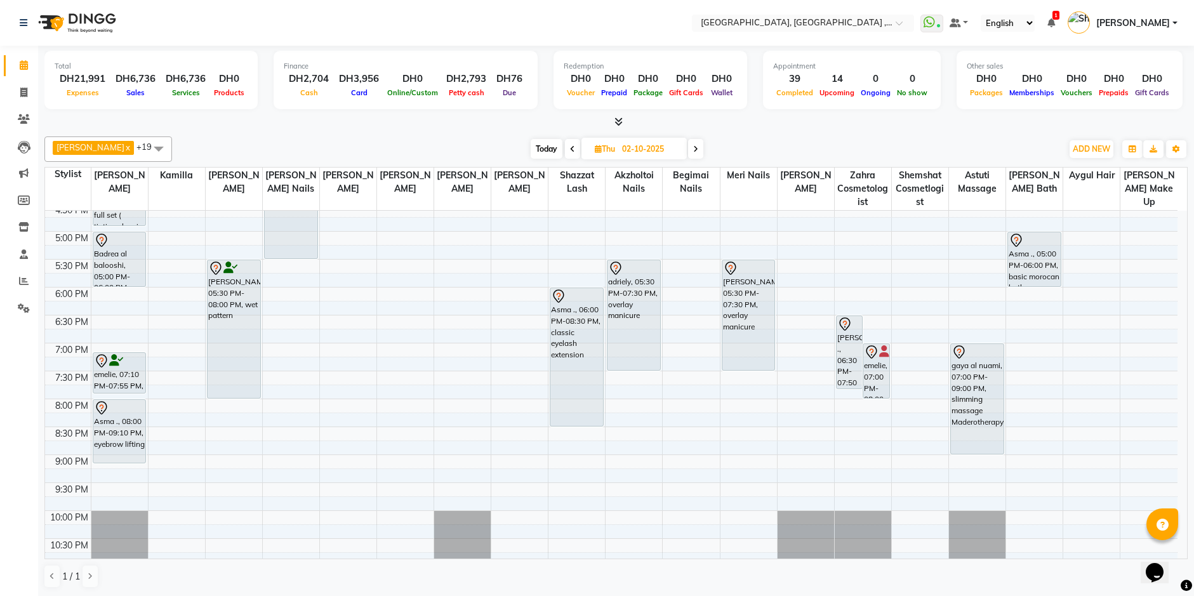
click at [531, 152] on span "Today" at bounding box center [547, 149] width 32 height 20
type input "01-10-2025"
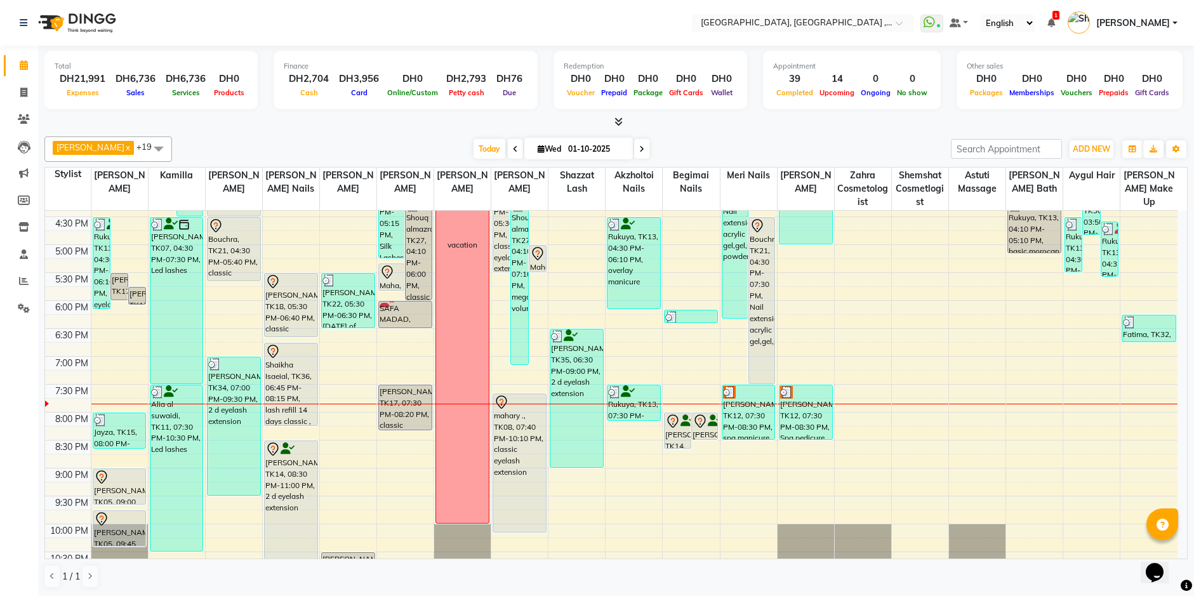
scroll to position [235, 0]
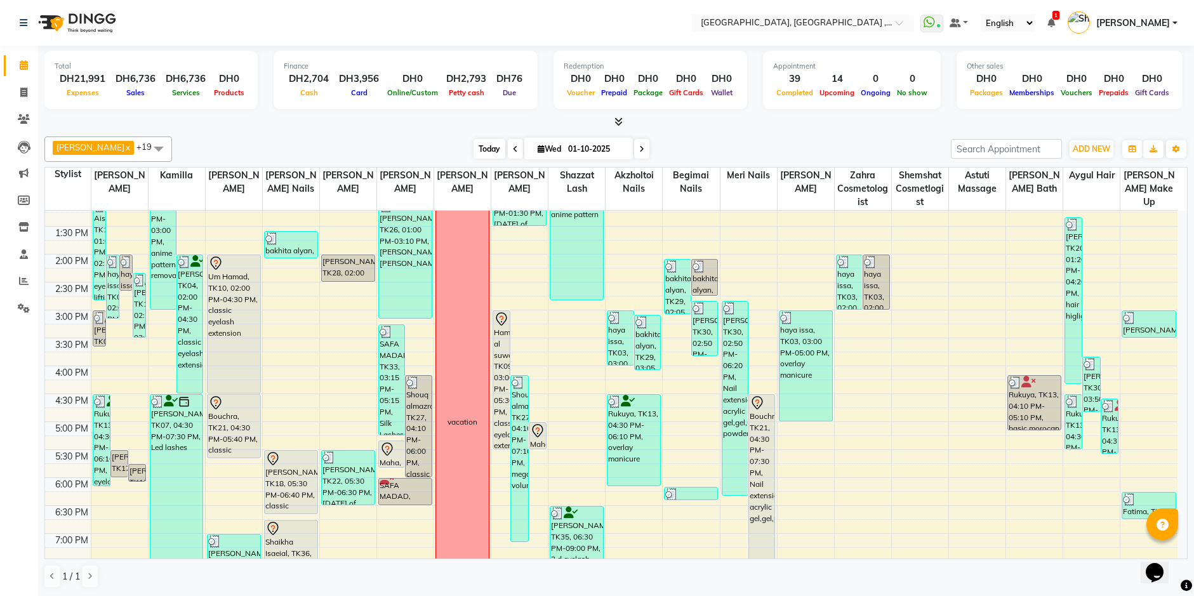
click at [479, 153] on span "Today" at bounding box center [490, 149] width 32 height 20
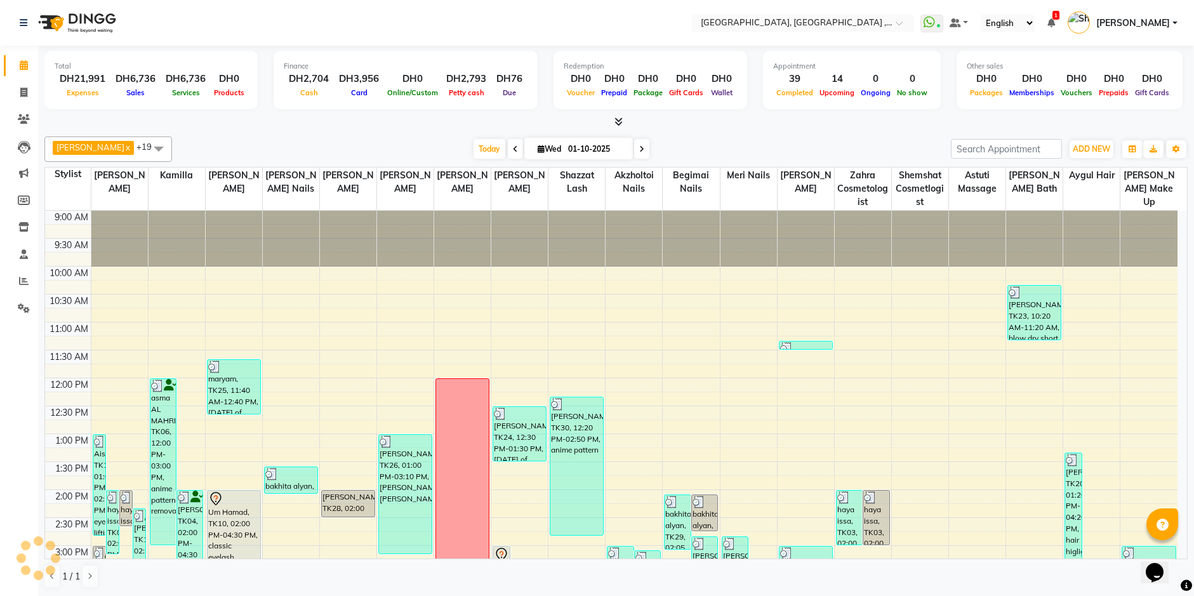
scroll to position [489, 0]
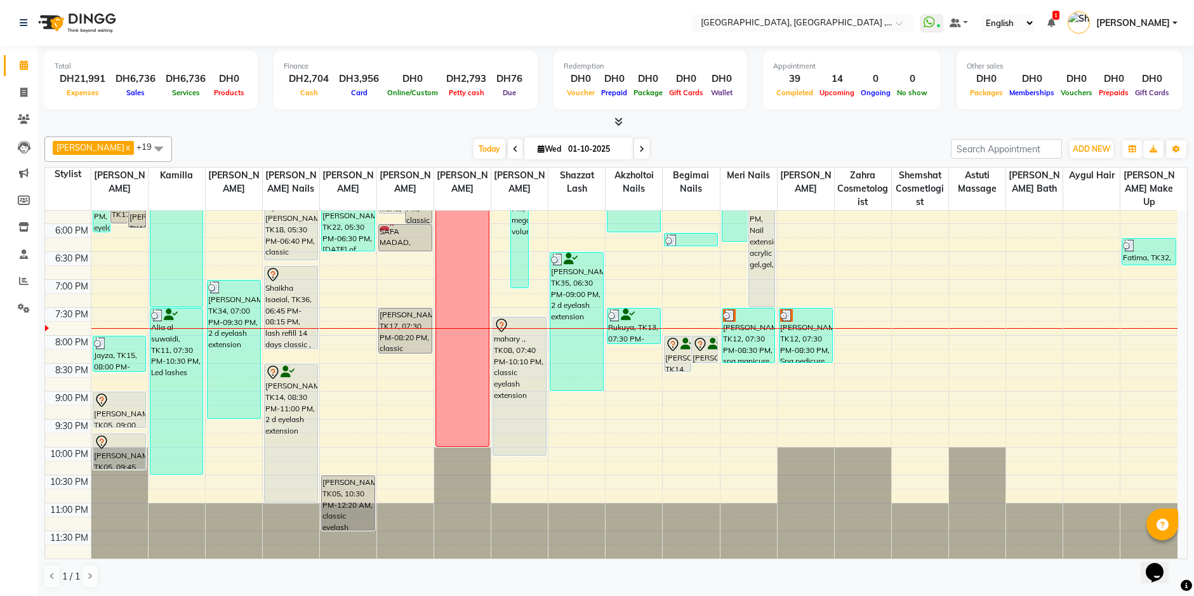
click at [566, 147] on input "01-10-2025" at bounding box center [595, 149] width 63 height 19
select select "10"
select select "2025"
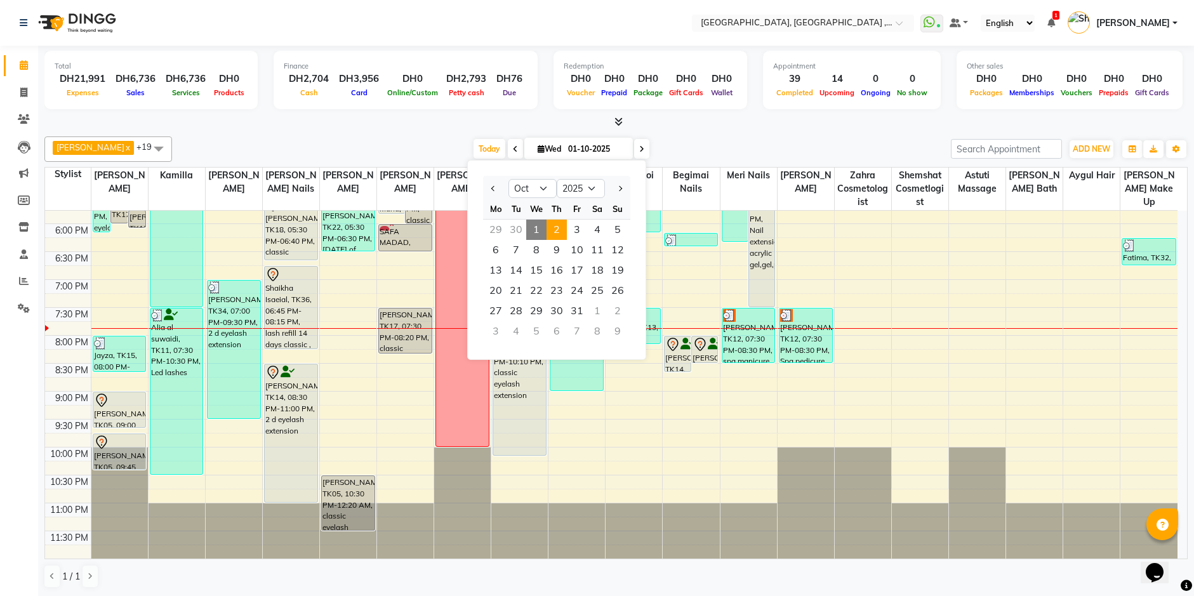
click at [557, 231] on span "2" at bounding box center [557, 230] width 20 height 20
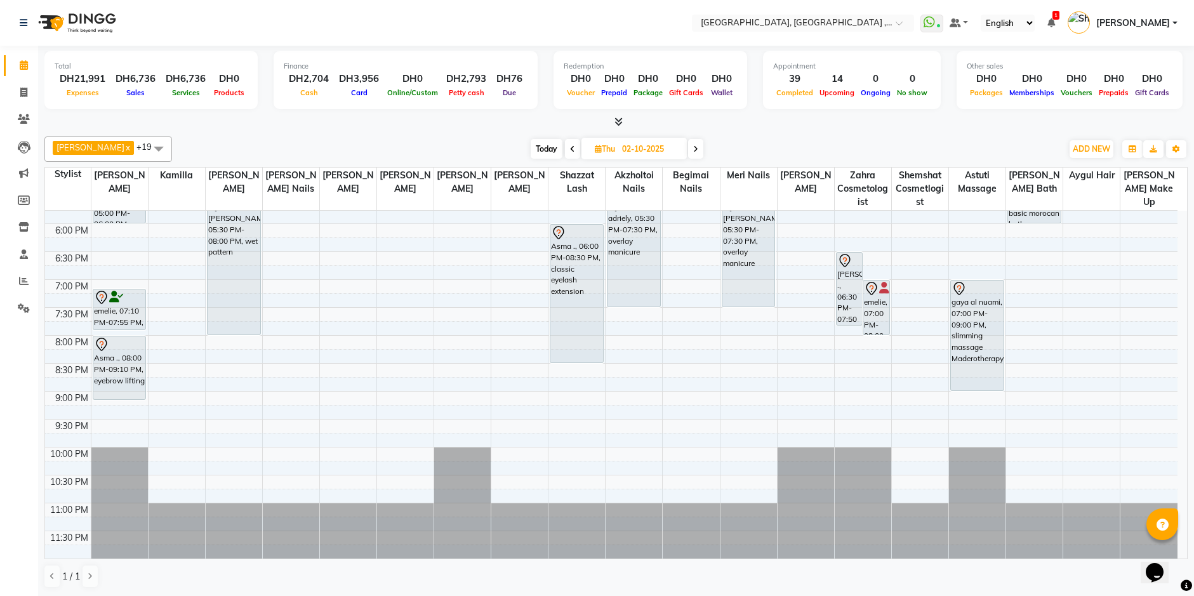
click at [536, 146] on span "Today" at bounding box center [547, 149] width 32 height 20
type input "01-10-2025"
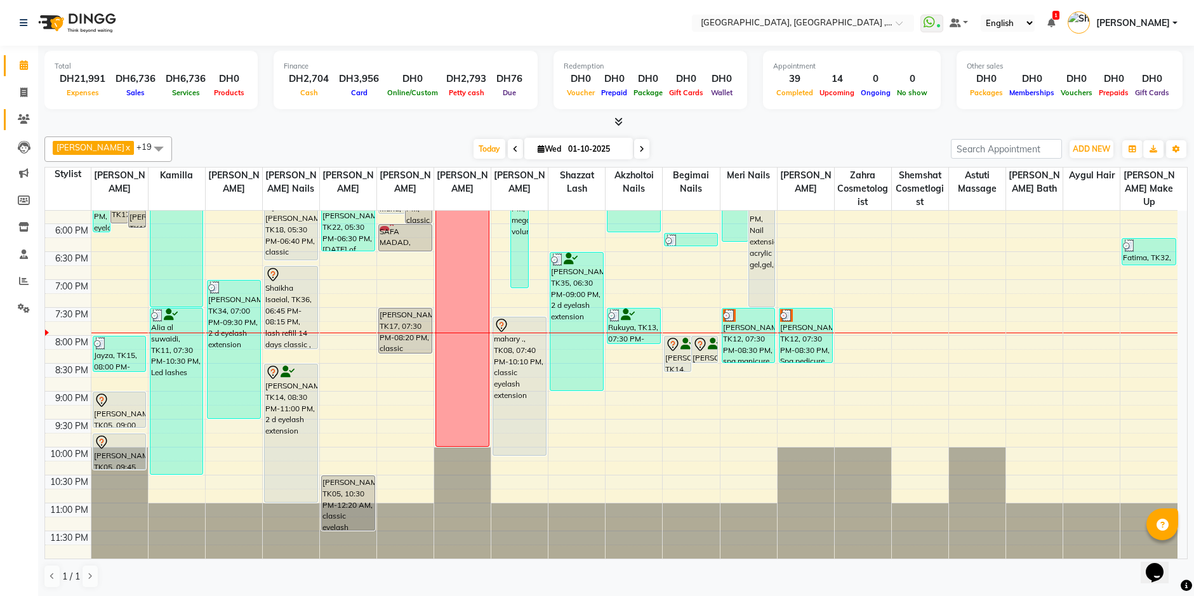
click at [17, 114] on li "Clients" at bounding box center [19, 119] width 38 height 27
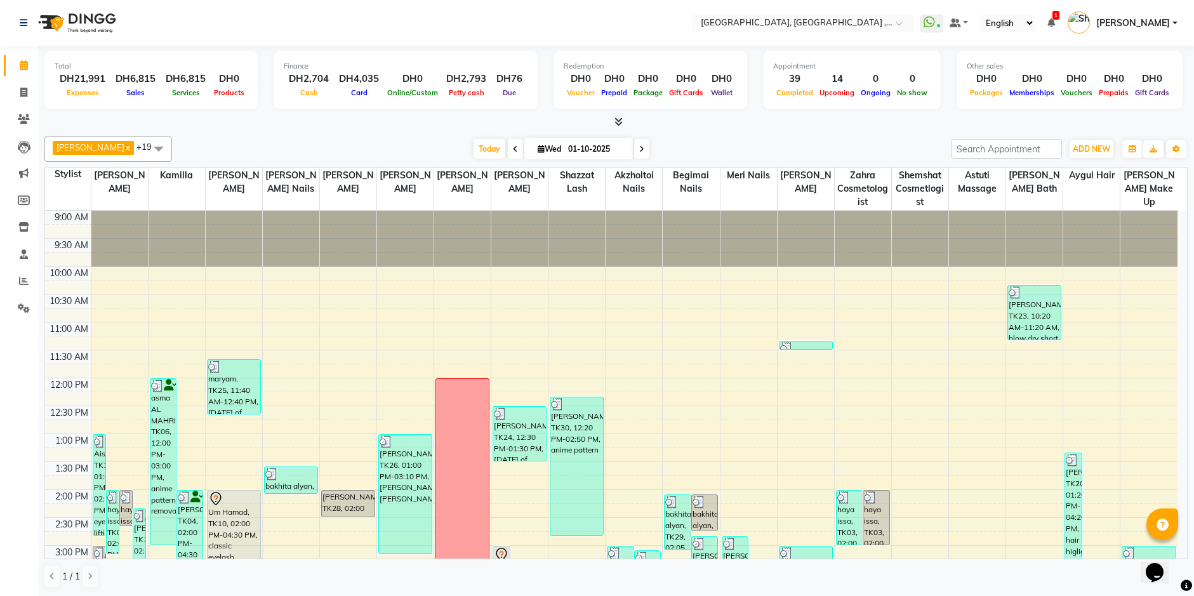
click at [564, 154] on input "01-10-2025" at bounding box center [595, 149] width 63 height 19
select select "10"
select select "2025"
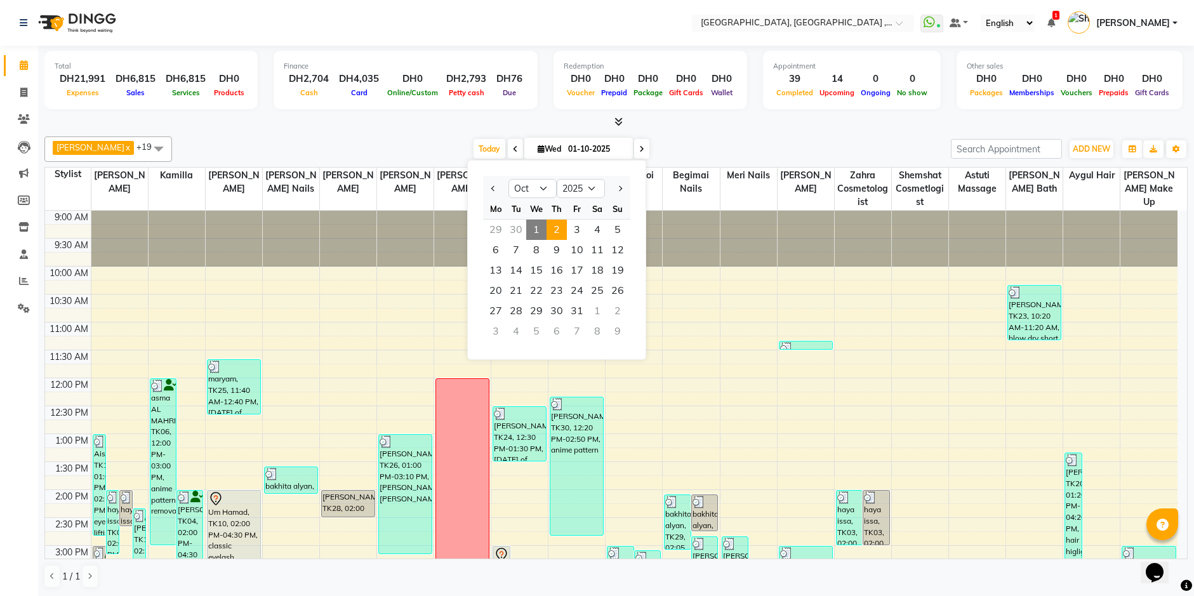
click at [559, 229] on span "2" at bounding box center [557, 230] width 20 height 20
type input "02-10-2025"
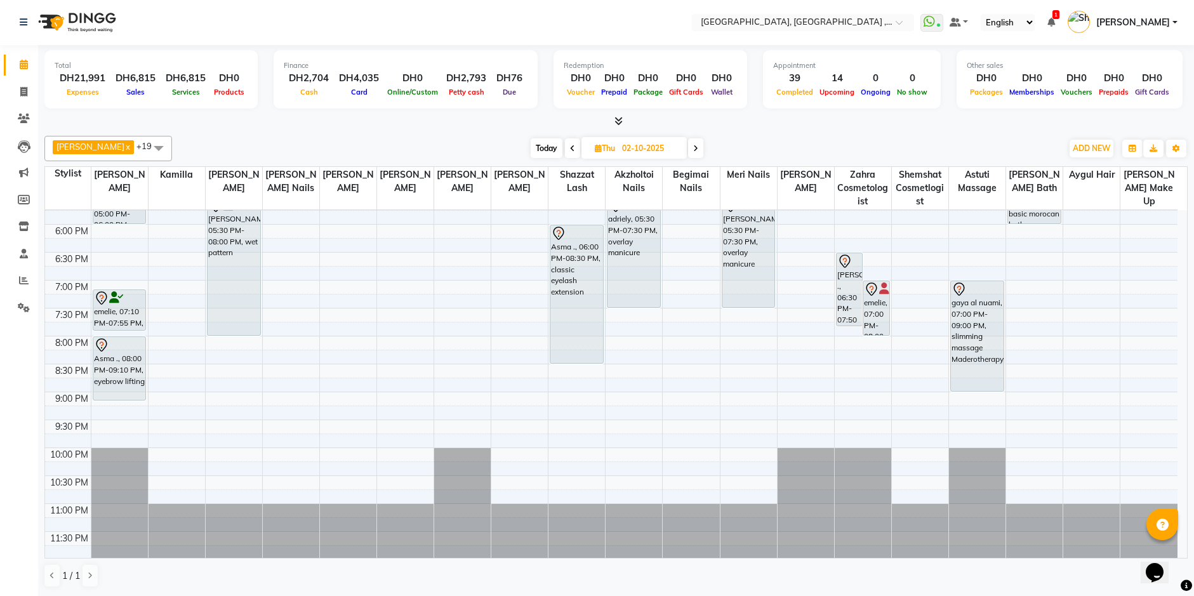
scroll to position [489, 0]
click at [21, 95] on icon at bounding box center [23, 92] width 7 height 10
select select "service"
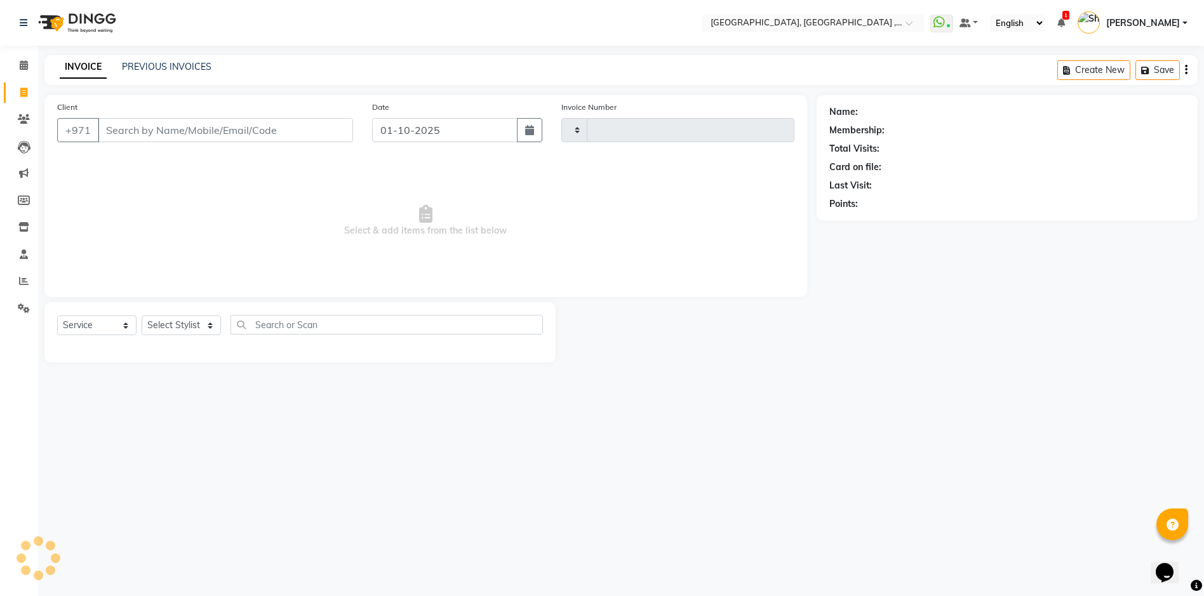
type input "5395"
select select "3838"
click at [166, 69] on link "PREVIOUS INVOICES" at bounding box center [167, 66] width 90 height 11
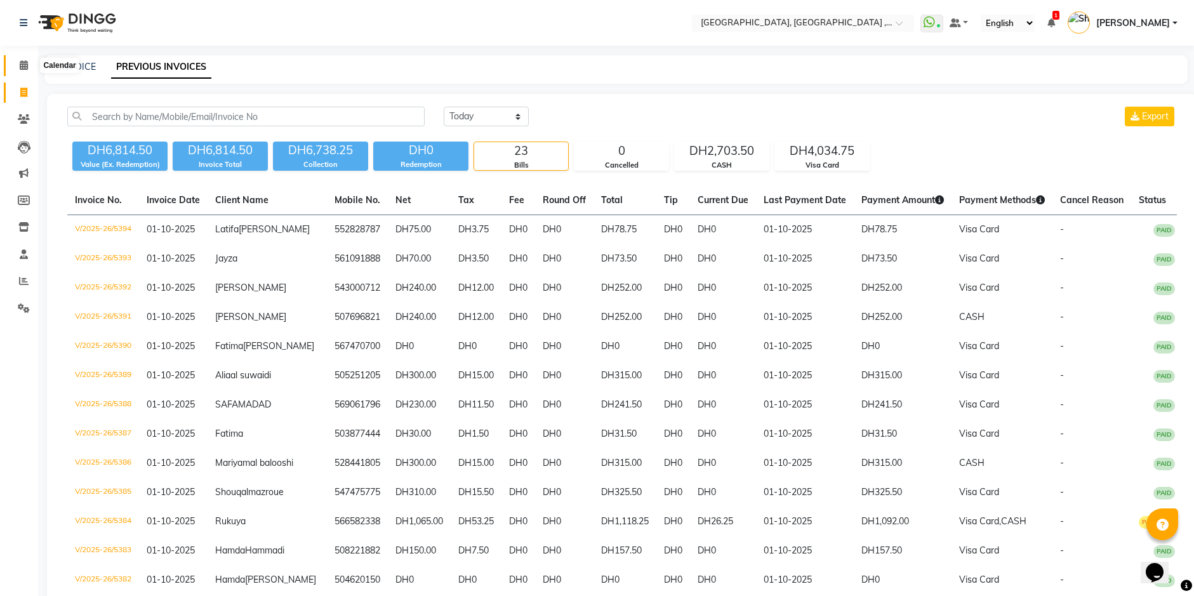
click at [22, 67] on icon at bounding box center [24, 65] width 8 height 10
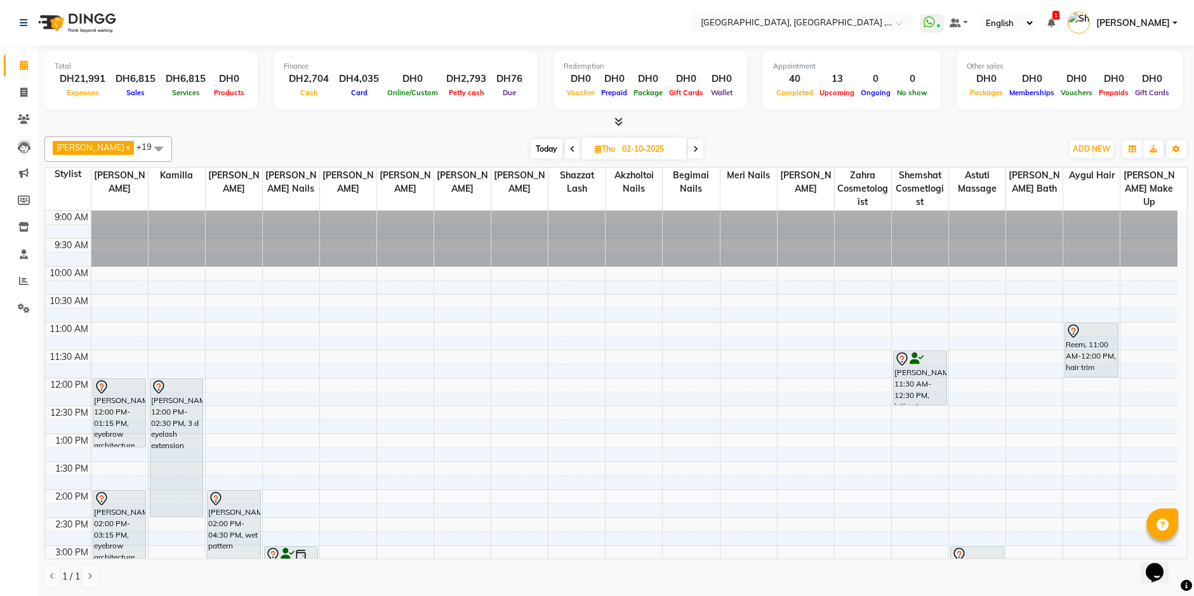
click at [531, 147] on span "Today" at bounding box center [547, 149] width 32 height 20
type input "01-10-2025"
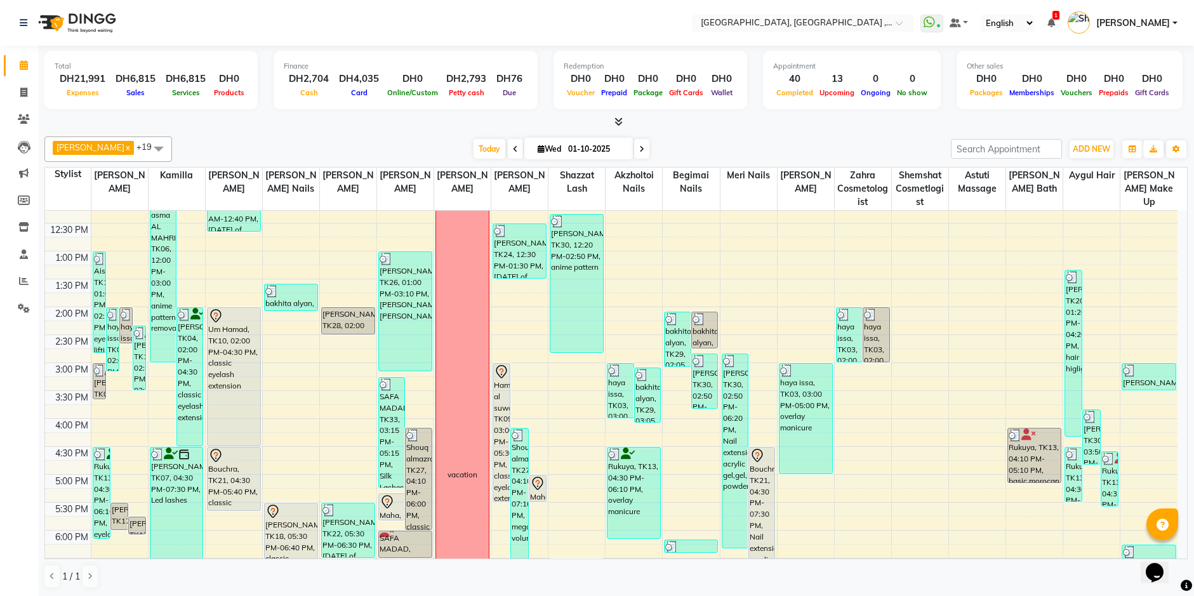
scroll to position [172, 0]
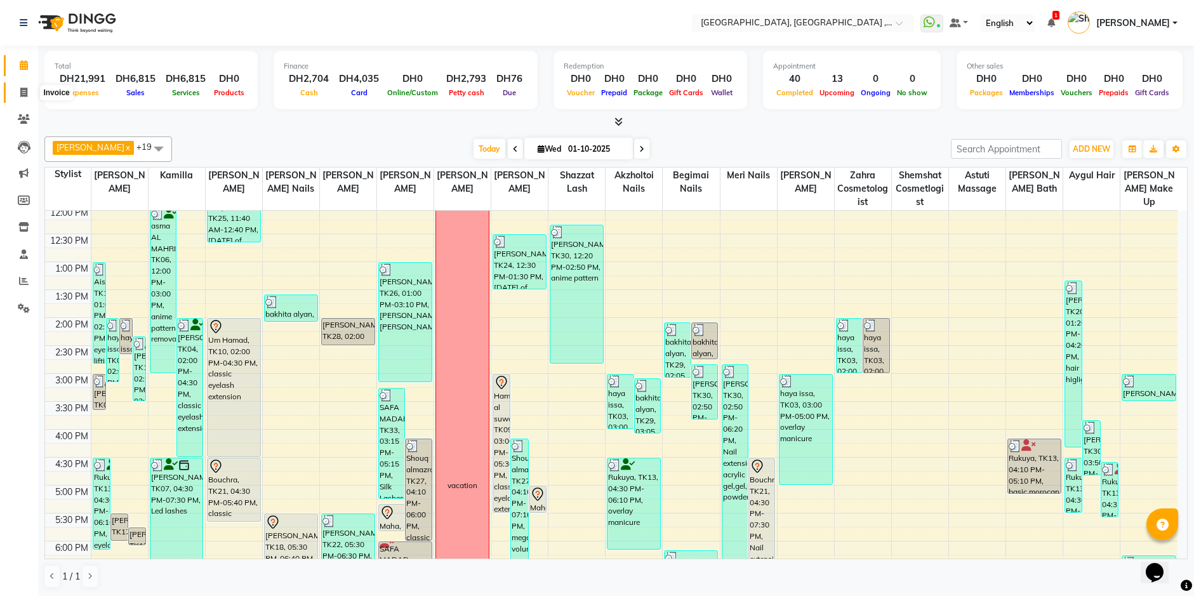
click at [22, 91] on icon at bounding box center [23, 93] width 7 height 10
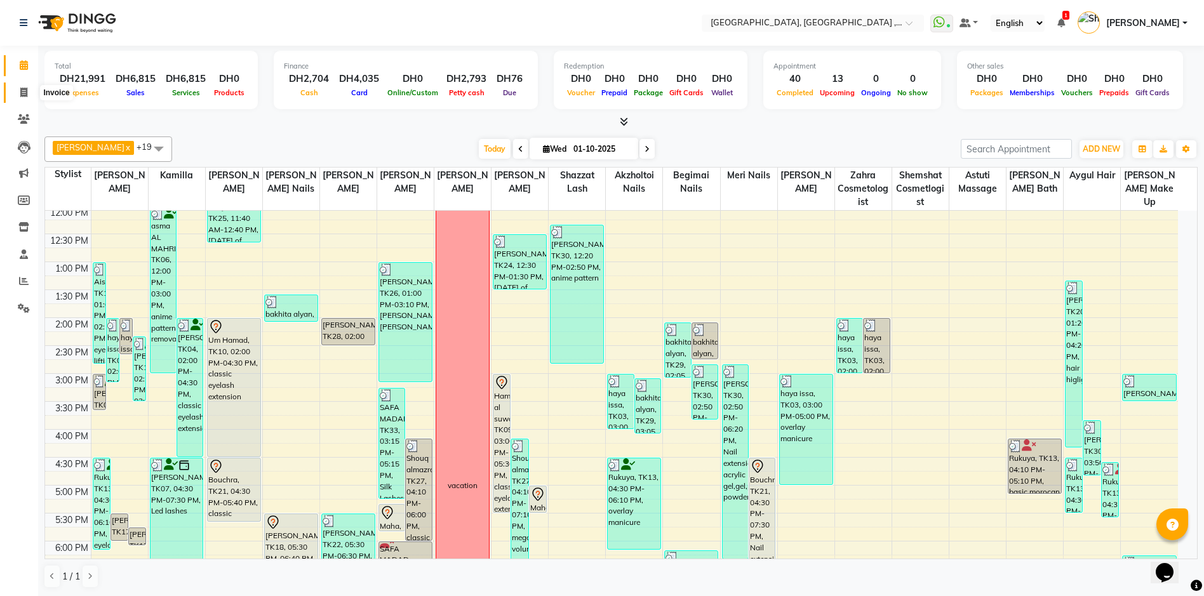
select select "service"
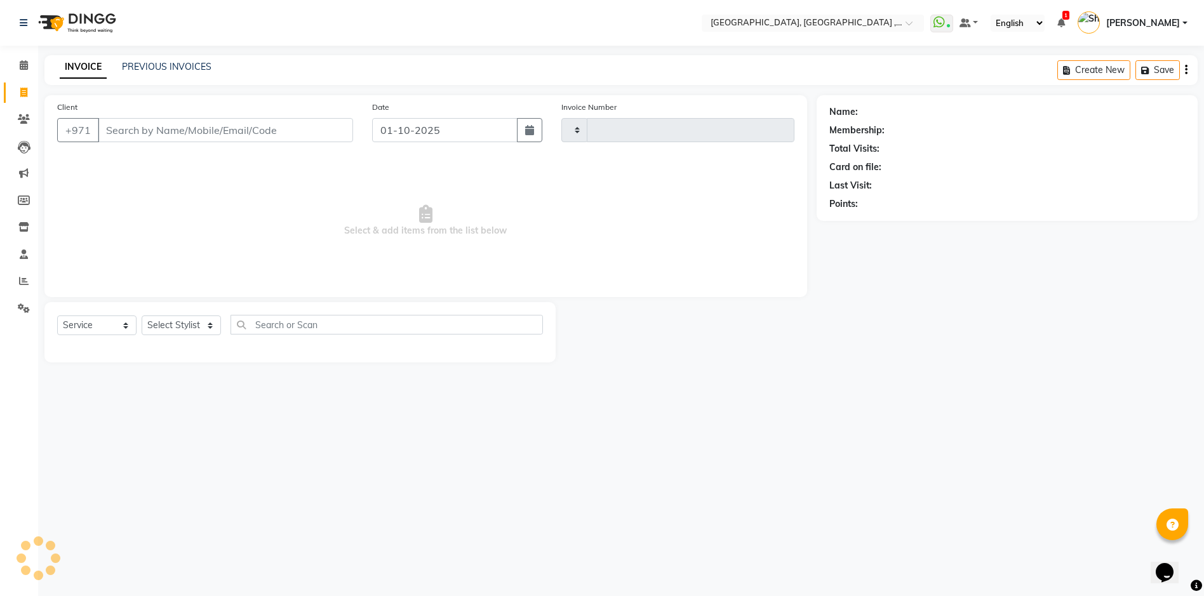
type input "5395"
select select "3838"
click at [175, 65] on link "PREVIOUS INVOICES" at bounding box center [167, 66] width 90 height 11
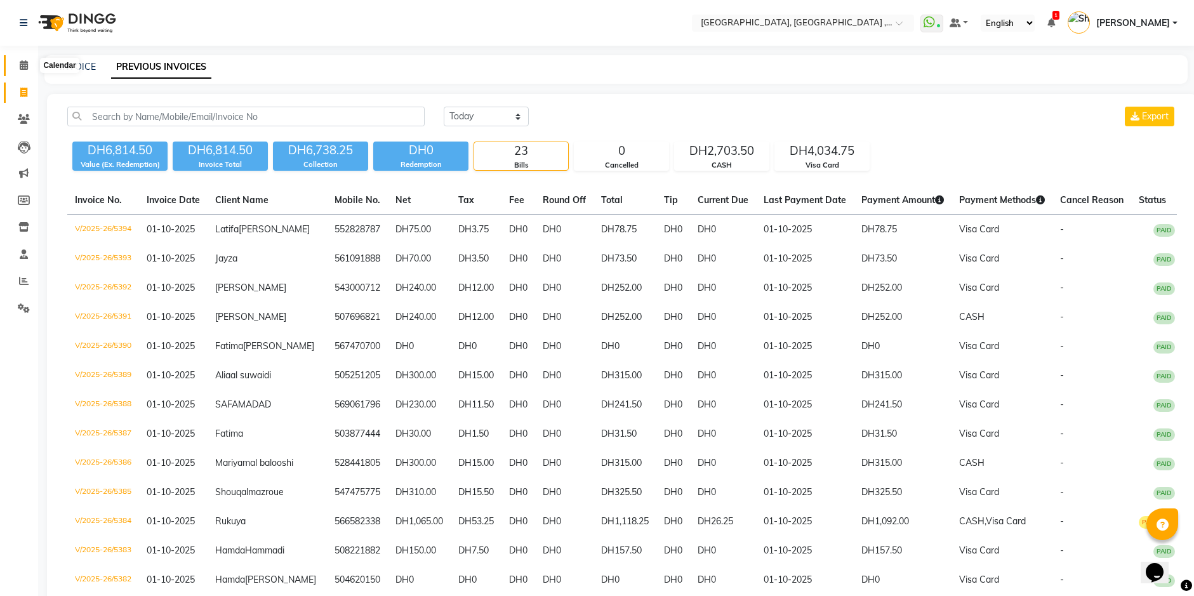
click at [25, 65] on icon at bounding box center [24, 65] width 8 height 10
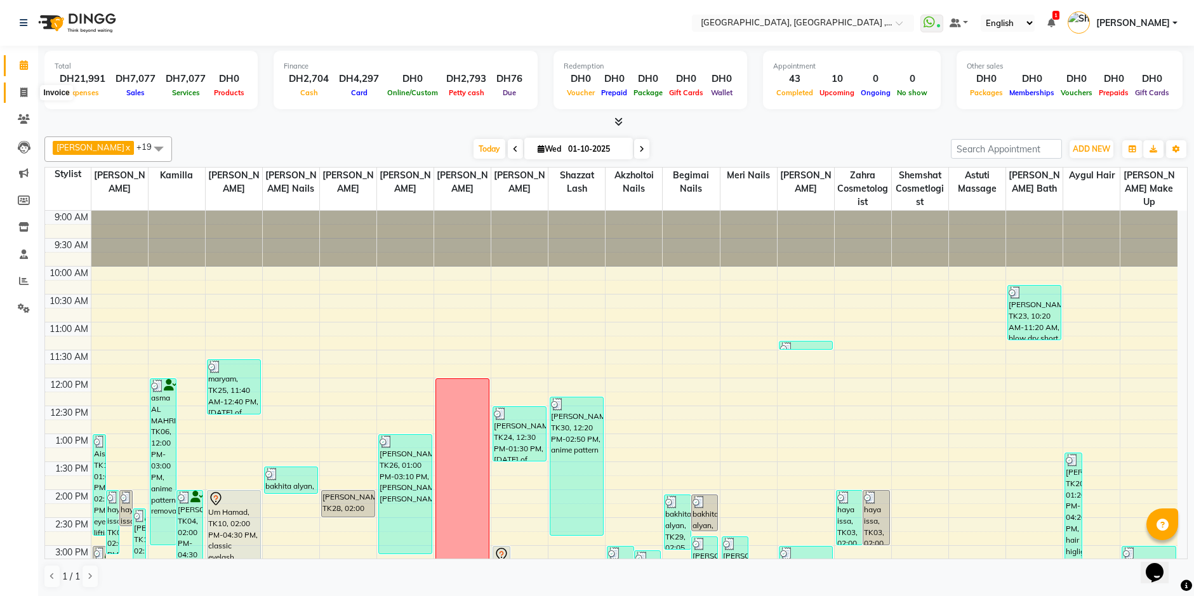
click at [24, 88] on icon at bounding box center [23, 93] width 7 height 10
select select "service"
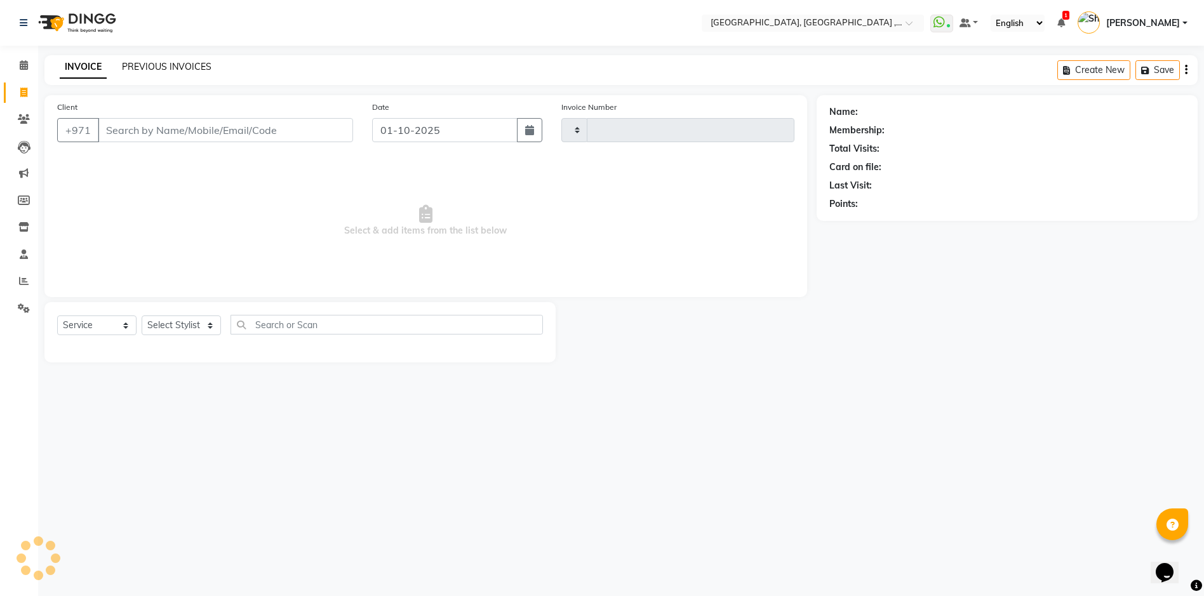
type input "5396"
select select "3838"
click at [152, 63] on link "PREVIOUS INVOICES" at bounding box center [167, 66] width 90 height 11
